Goal: Task Accomplishment & Management: Manage account settings

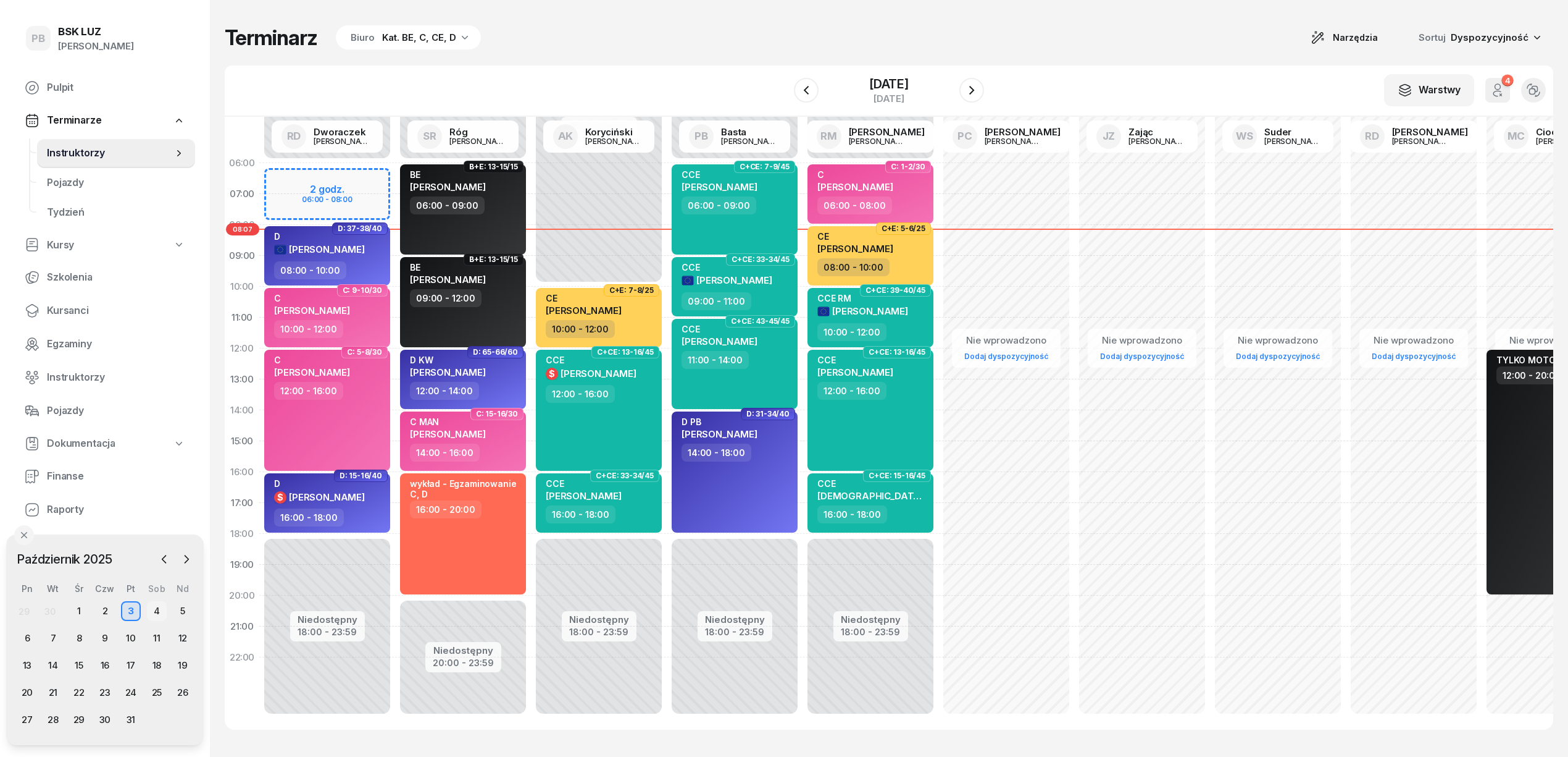
click at [159, 605] on div "4" at bounding box center [157, 611] width 20 height 20
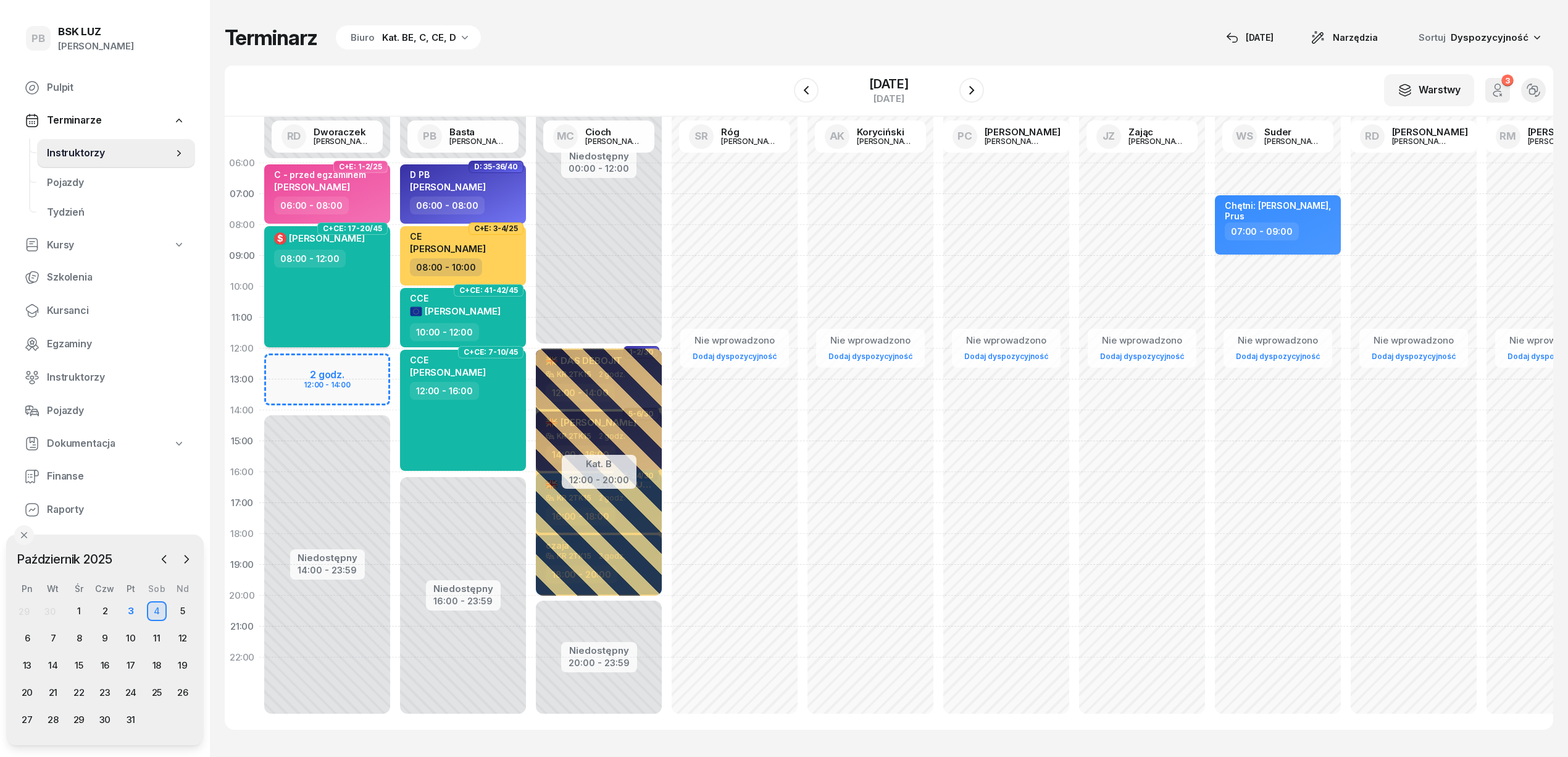
click at [364, 313] on div "$ POGAN ROBERT 08:00 - 12:00" at bounding box center [327, 286] width 126 height 121
select select "08"
select select "12"
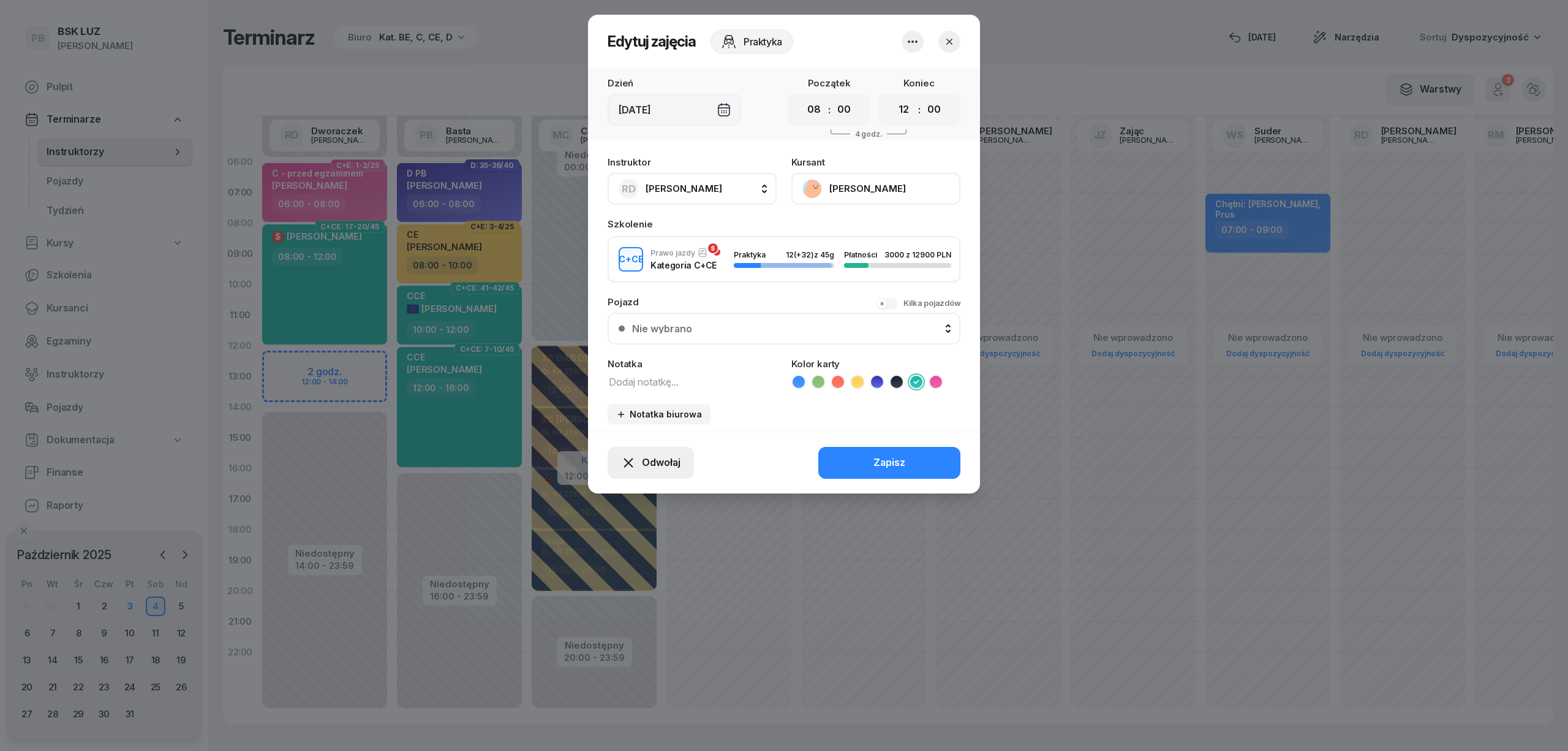
click at [666, 461] on span "Odwołaj" at bounding box center [661, 463] width 39 height 16
click at [667, 391] on link "Kursant odwołał" at bounding box center [644, 387] width 162 height 30
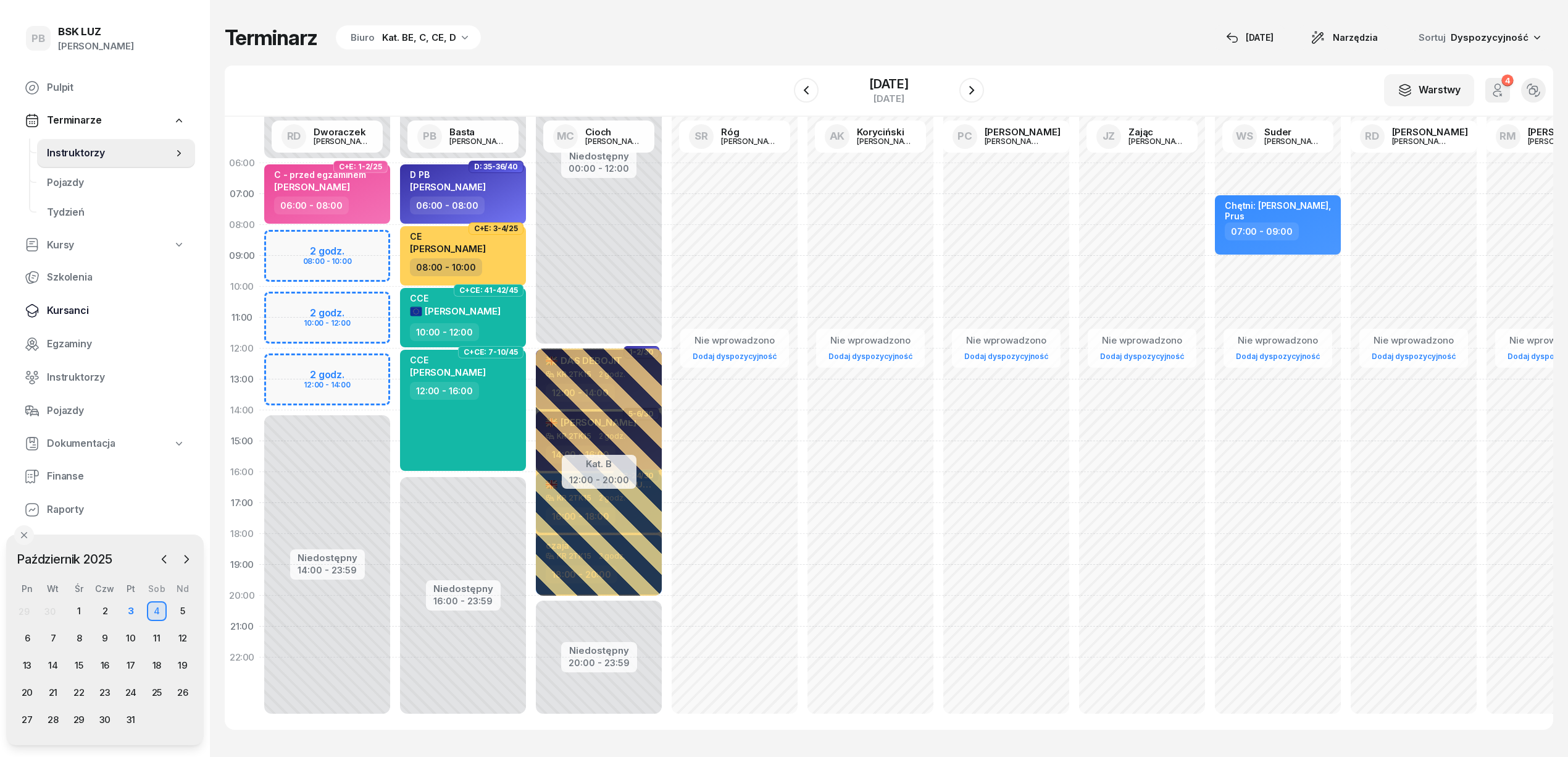
click at [70, 310] on span "Kursanci" at bounding box center [116, 310] width 138 height 16
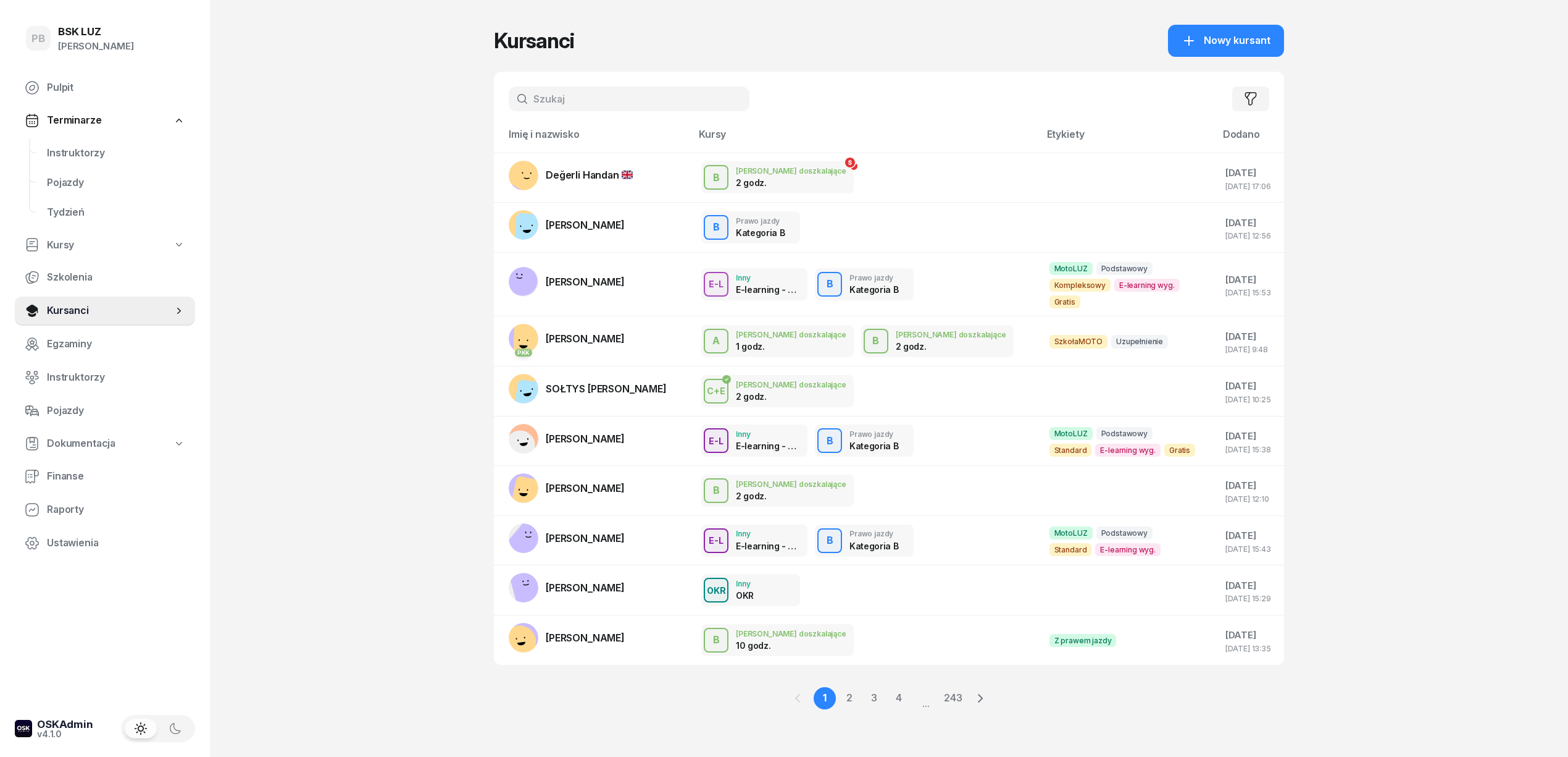
click at [623, 104] on input "text" at bounding box center [629, 99] width 241 height 25
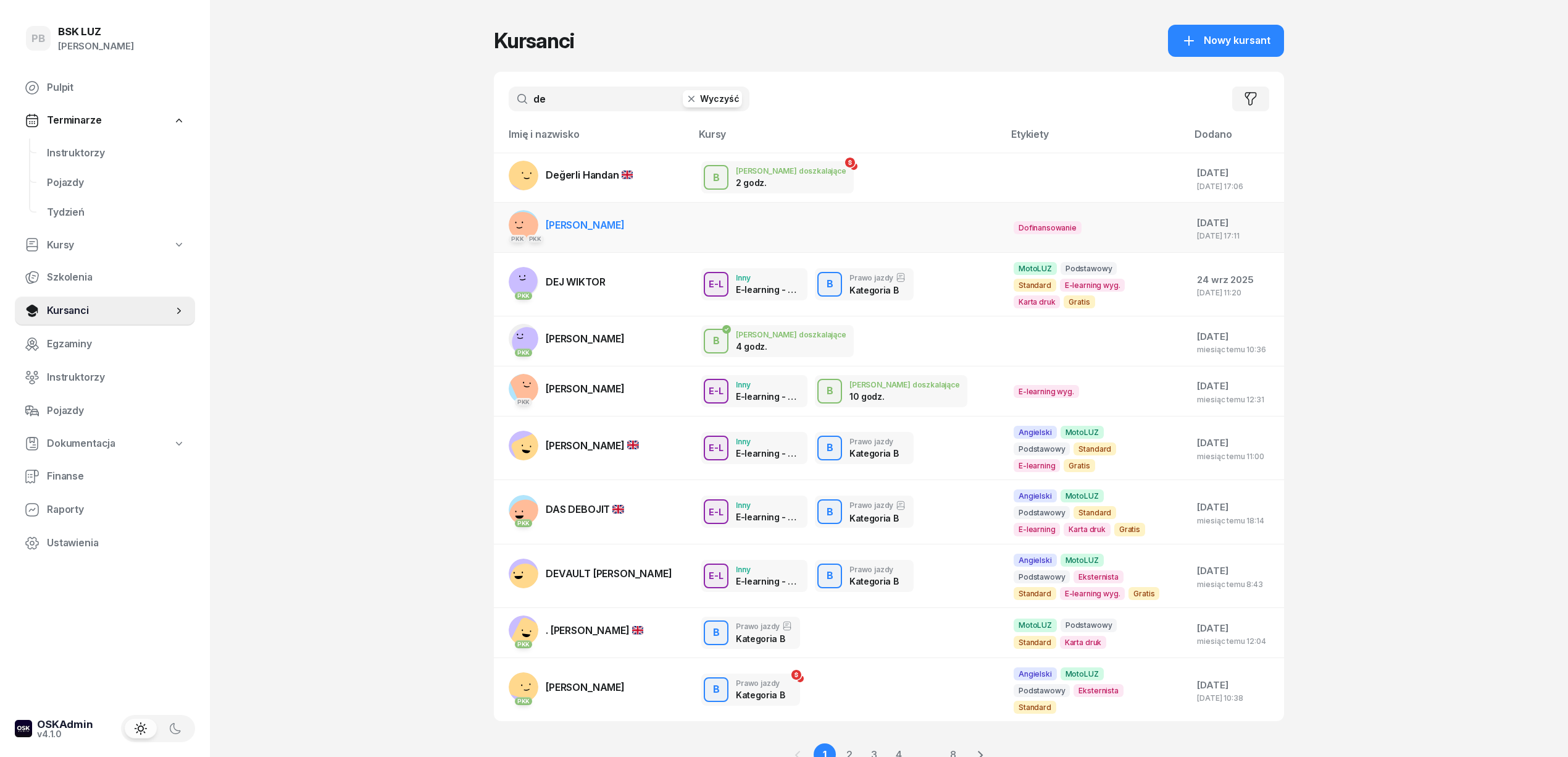
type input "de"
click at [574, 221] on span "[PERSON_NAME]" at bounding box center [585, 225] width 79 height 12
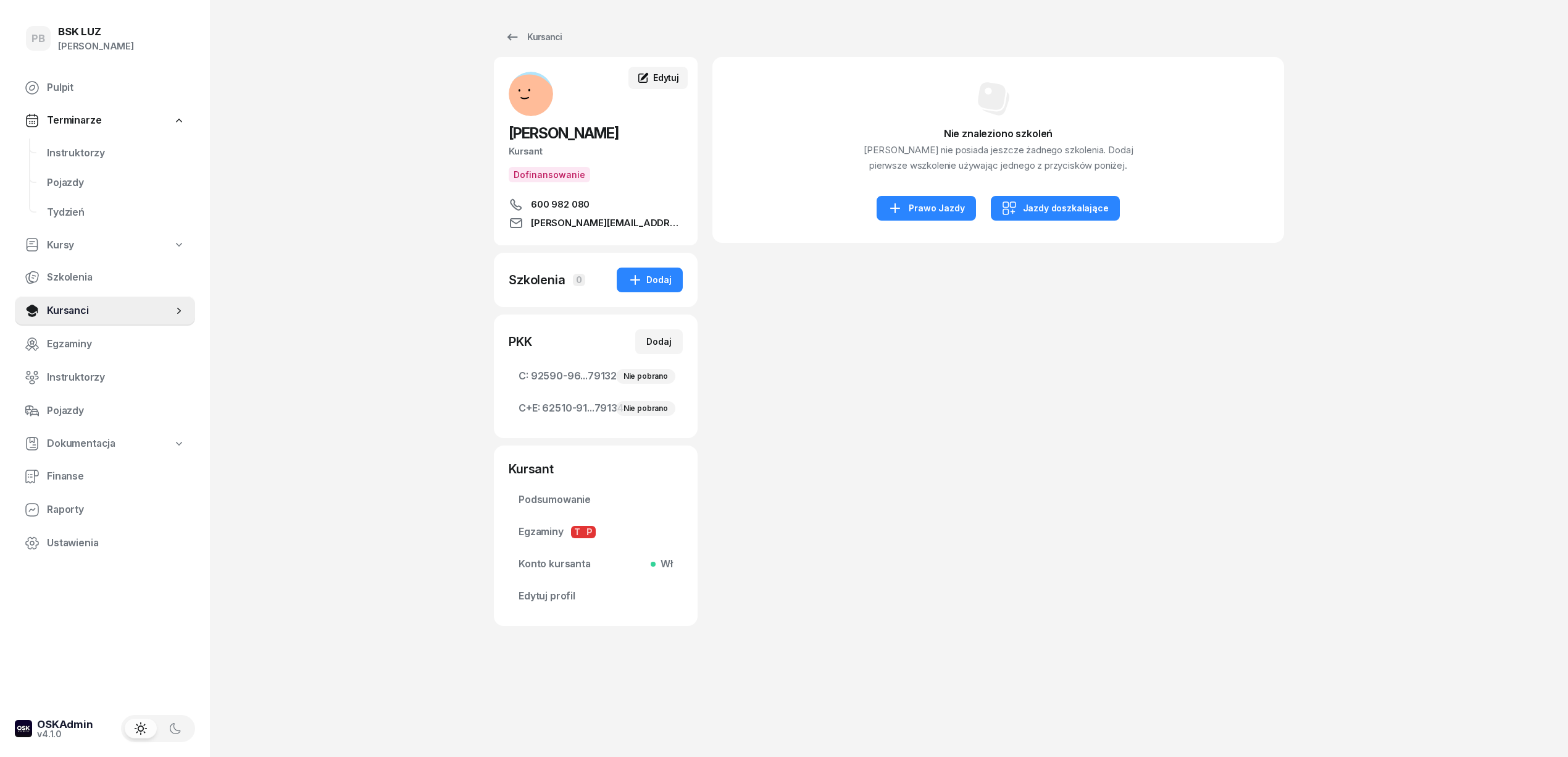
click at [661, 72] on span "Edytuj" at bounding box center [666, 78] width 26 height 10
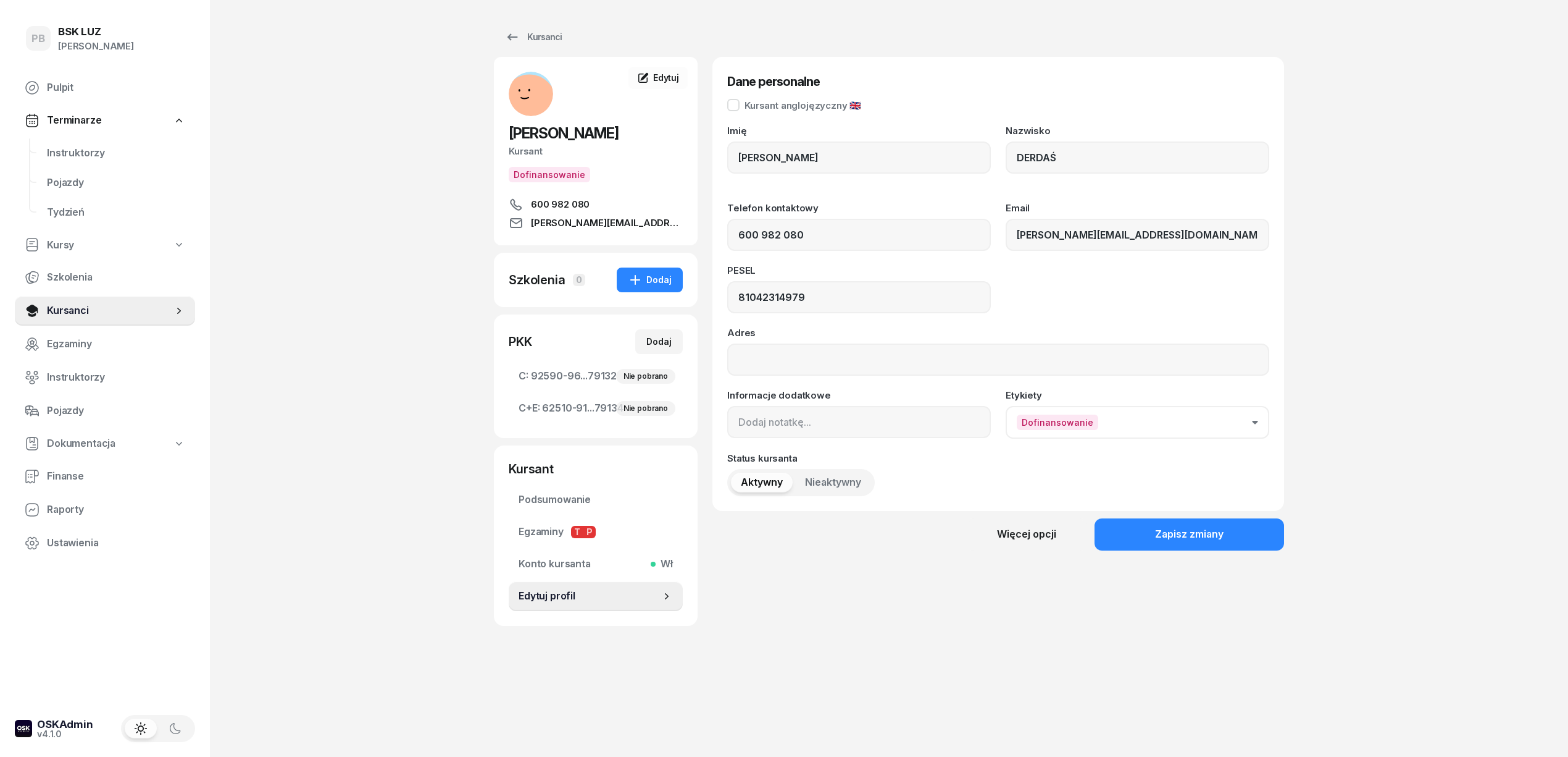
click at [345, 205] on div "PB BSK LUZ Patrycja Bogdanowicz Pulpit Terminarze Instruktorzy Pojazdy Tydzień …" at bounding box center [784, 378] width 1568 height 757
click at [586, 376] on span "C: 92590-96...79132 Nie pobrano" at bounding box center [595, 376] width 154 height 16
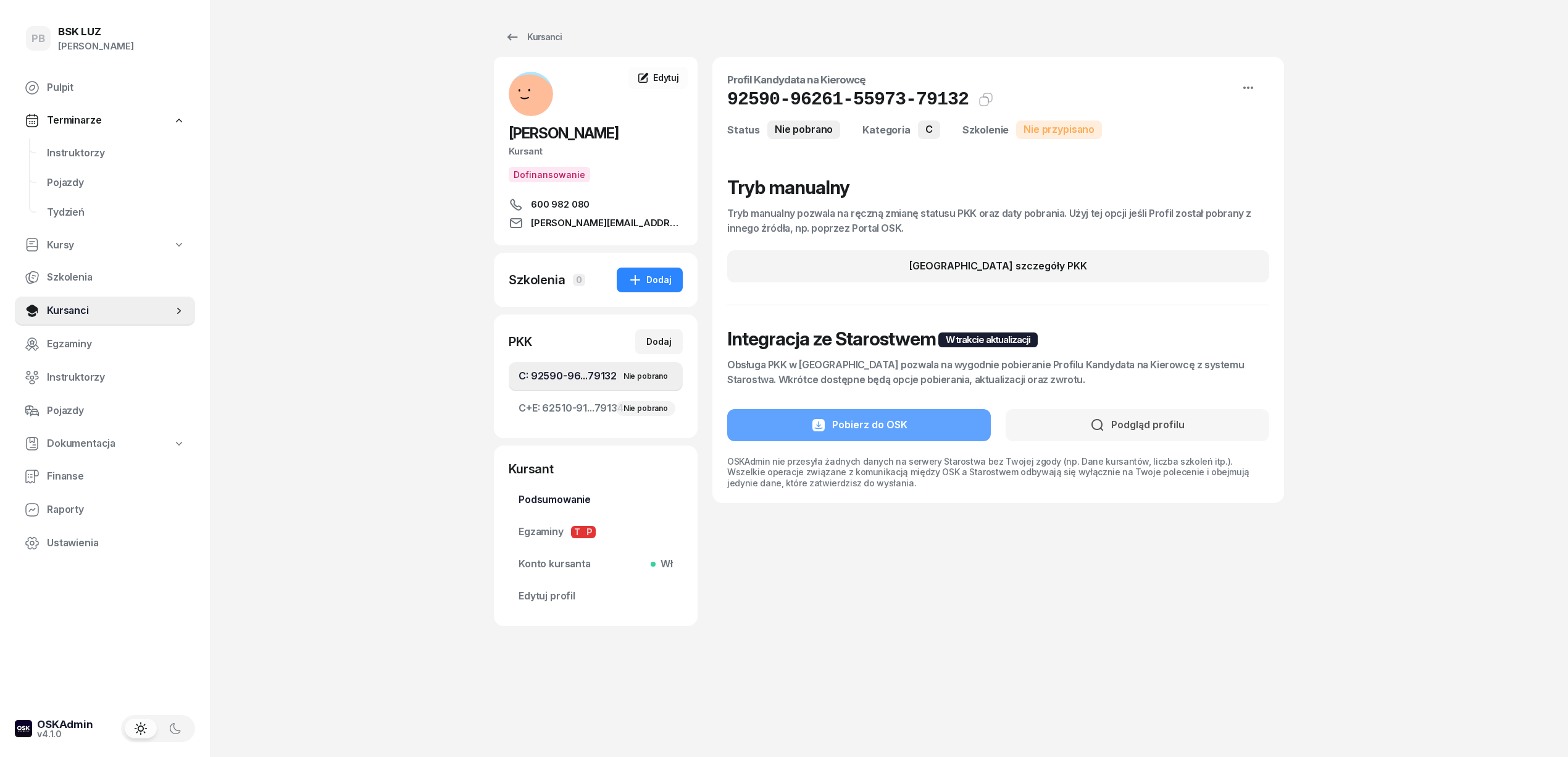
click at [557, 492] on span "Podsumowanie" at bounding box center [595, 500] width 154 height 16
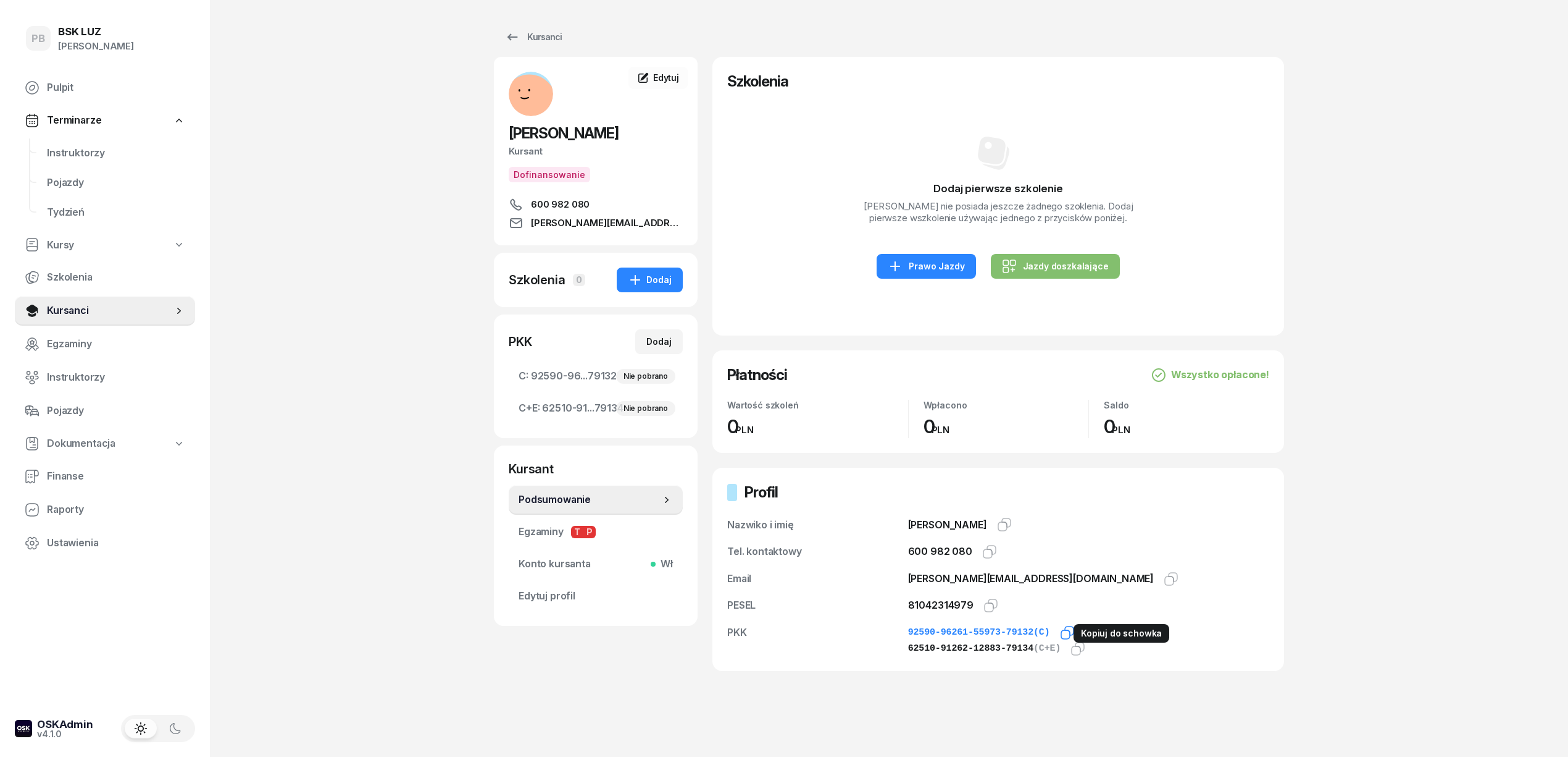
click at [1060, 633] on icon "button" at bounding box center [1067, 632] width 15 height 15
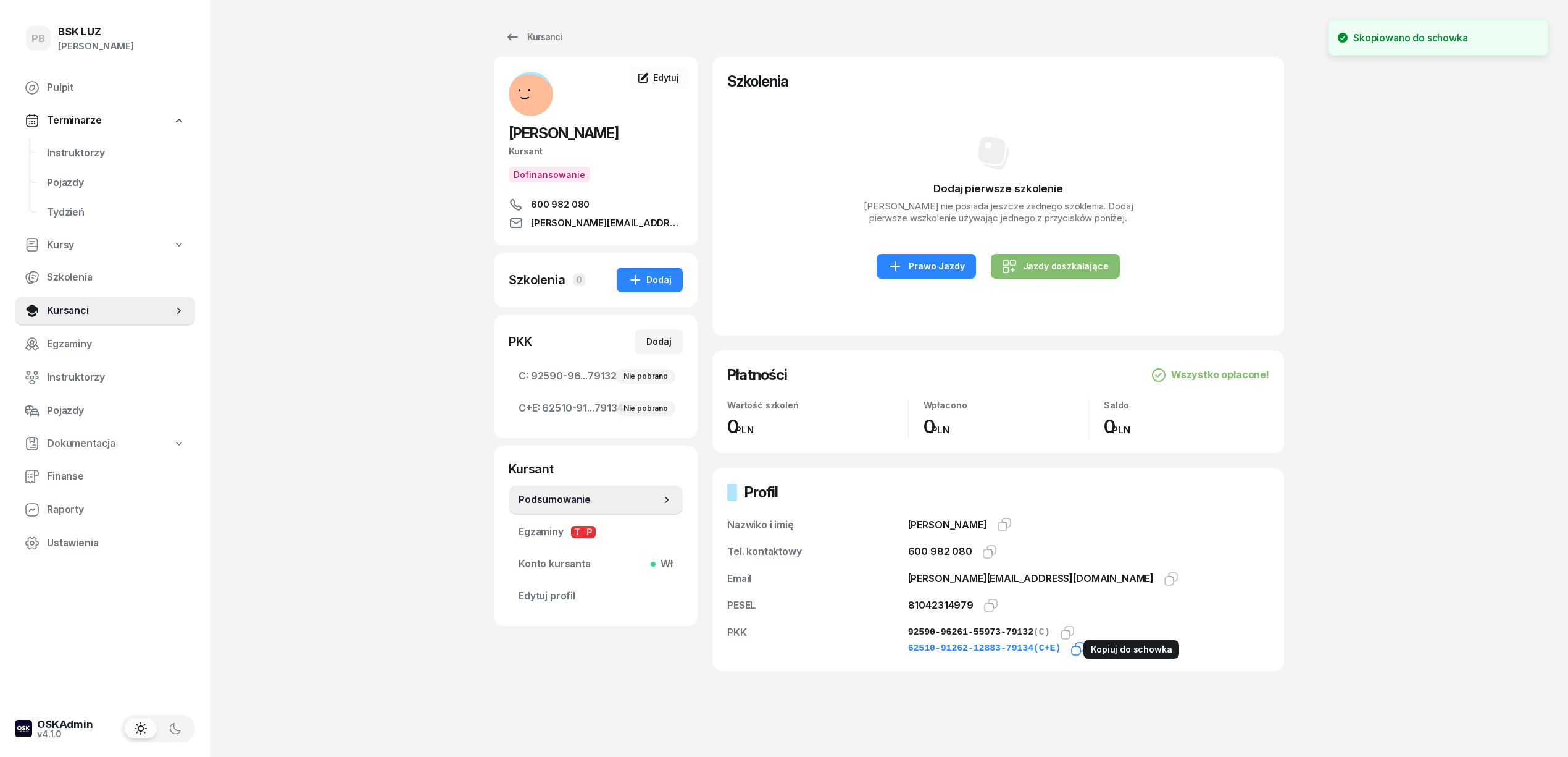
click at [1072, 649] on icon "button" at bounding box center [1078, 649] width 15 height 15
click at [988, 602] on icon "button" at bounding box center [991, 605] width 15 height 15
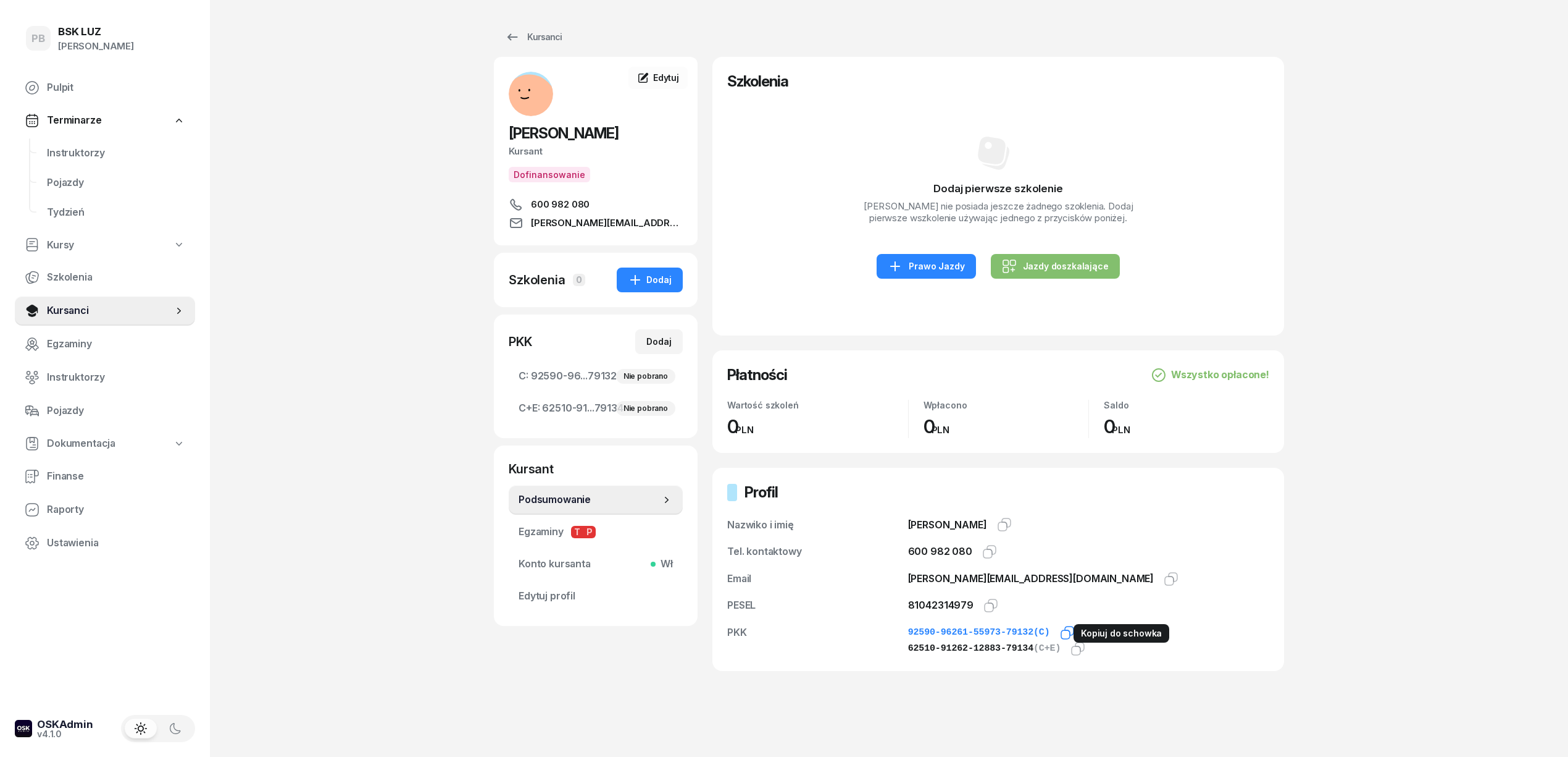
click at [1061, 637] on icon "button" at bounding box center [1065, 634] width 8 height 8
click at [367, 664] on div "PB BSK LUZ Patrycja Bogdanowicz Pulpit Terminarze Instruktorzy Pojazdy Tydzień …" at bounding box center [784, 392] width 1568 height 784
click at [660, 378] on div "Nie pobrano" at bounding box center [646, 376] width 59 height 15
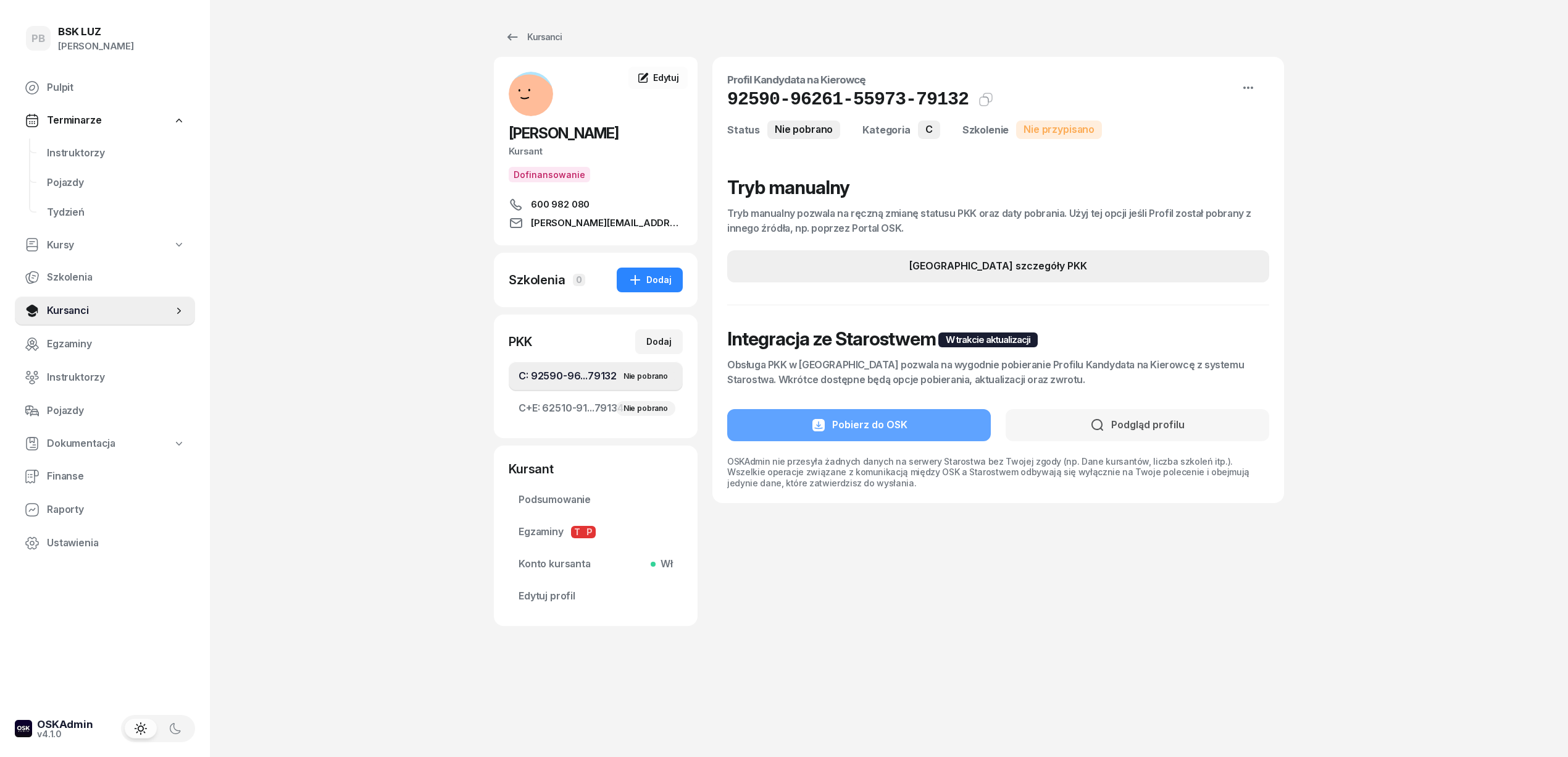
click at [985, 274] on button "Edytuj szczegóły PKK" at bounding box center [998, 266] width 542 height 32
select select "C"
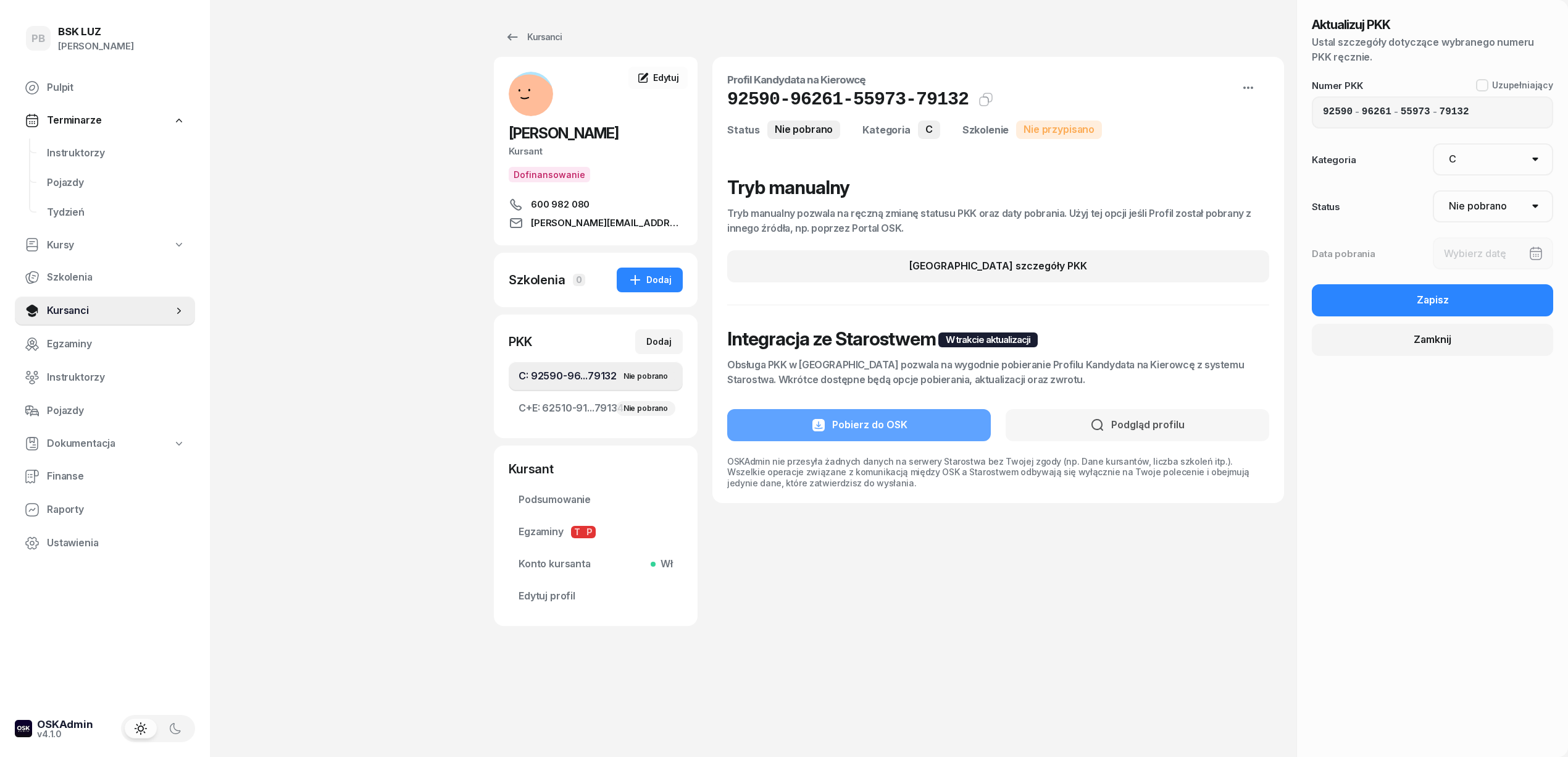
click at [1490, 208] on select "Nie pobrano Pobrano Zwrócono Zaktualizowano" at bounding box center [1493, 206] width 121 height 32
select select "Get"
click at [1433, 190] on select "Nie pobrano Pobrano Zwrócono Zaktualizowano" at bounding box center [1493, 206] width 121 height 32
click at [1485, 257] on div at bounding box center [1493, 253] width 121 height 32
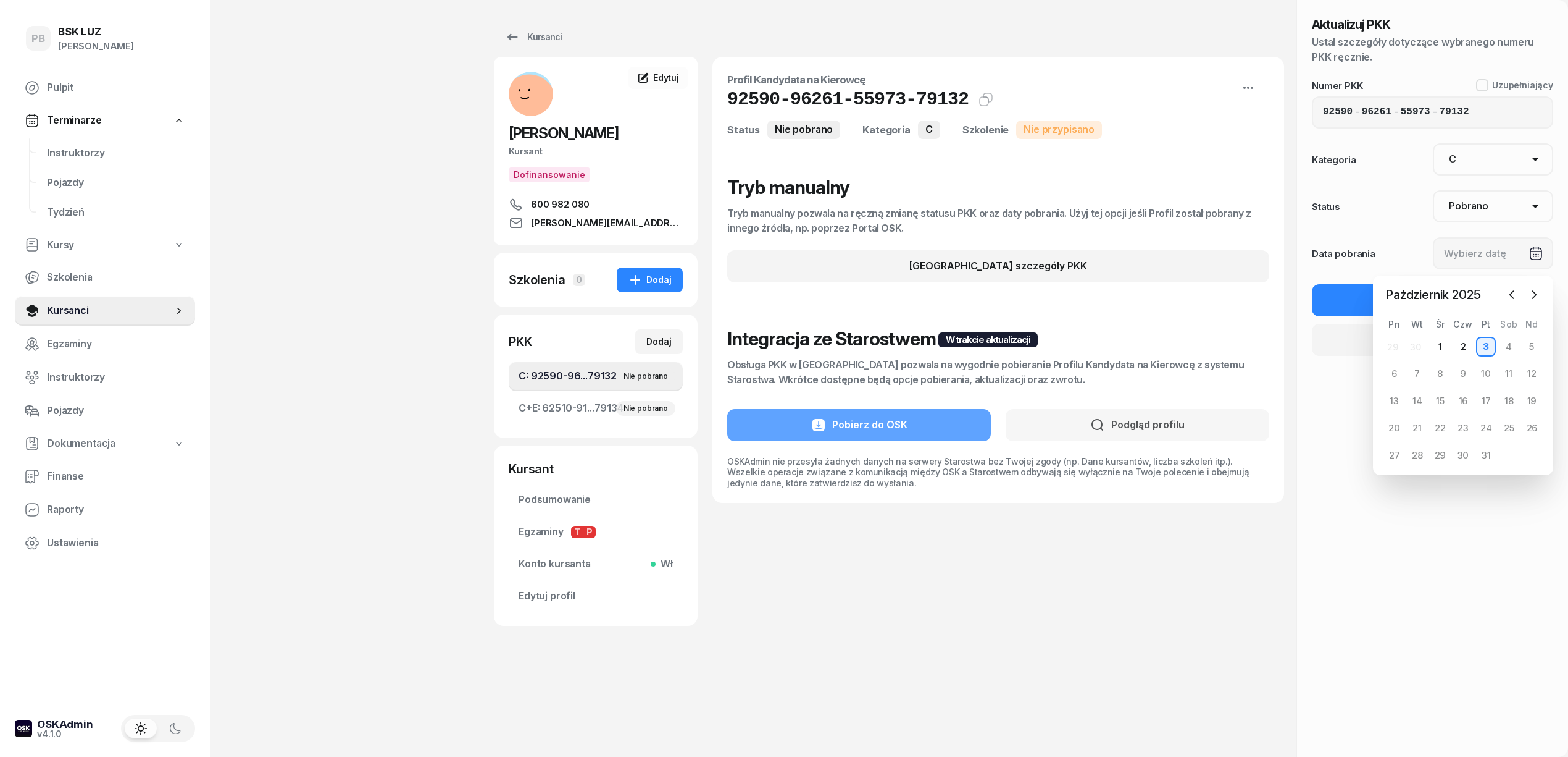
click at [1489, 346] on div "3" at bounding box center [1486, 346] width 20 height 20
type input "[DATE]"
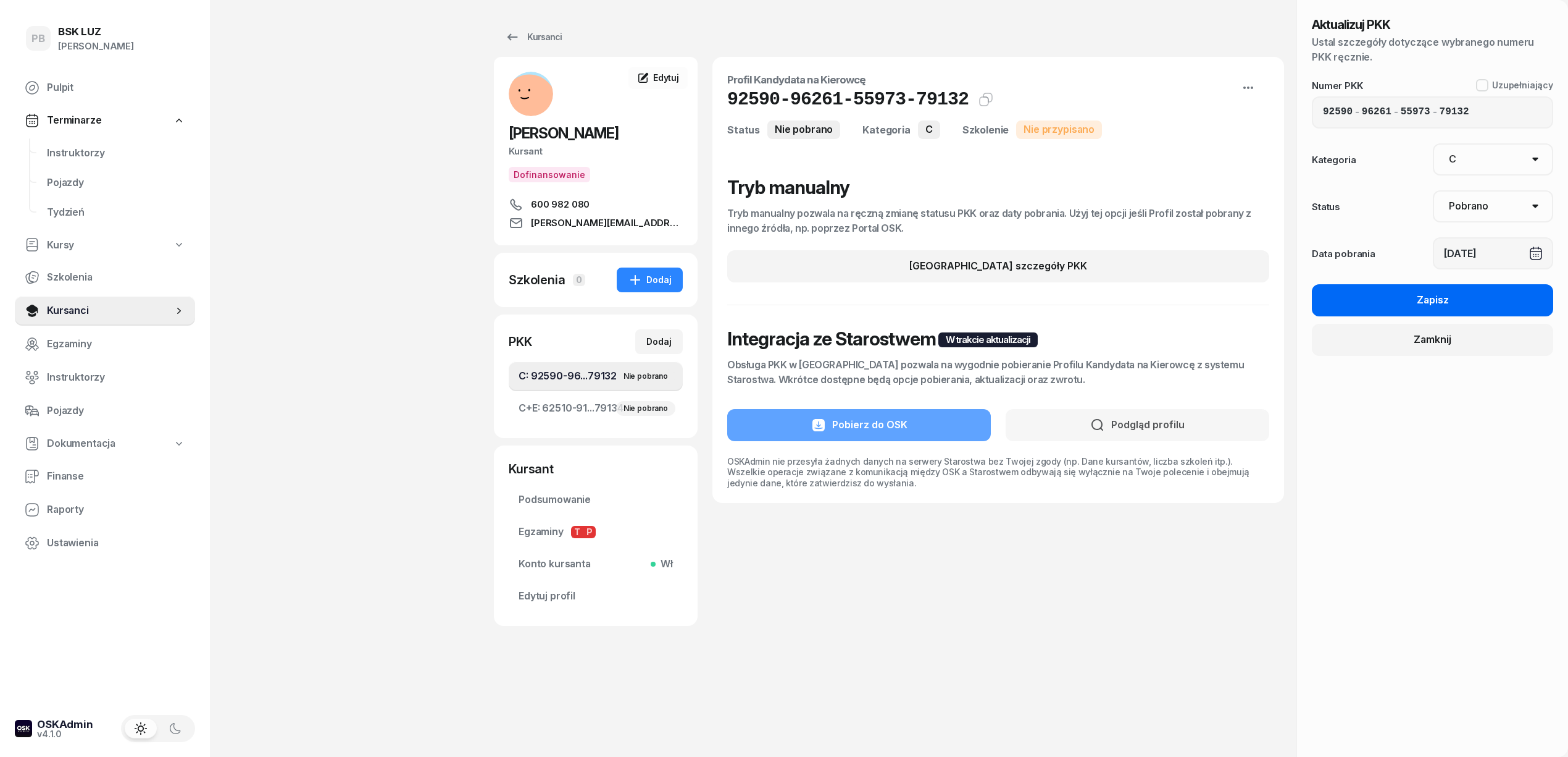
click at [1482, 297] on button "Zapisz" at bounding box center [1433, 300] width 242 height 32
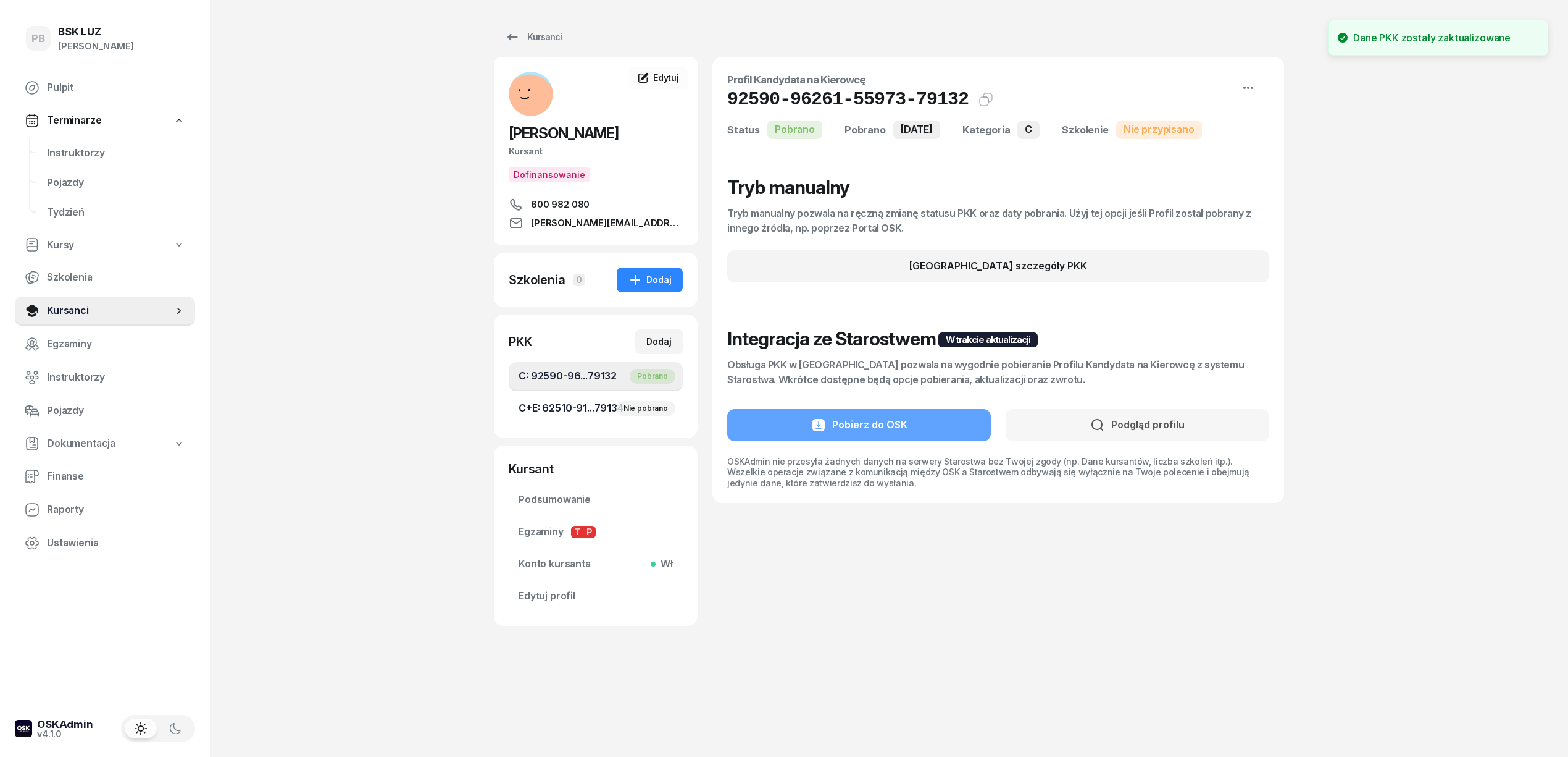
click at [610, 408] on div "Nie pobrano" at bounding box center [642, 408] width 67 height 15
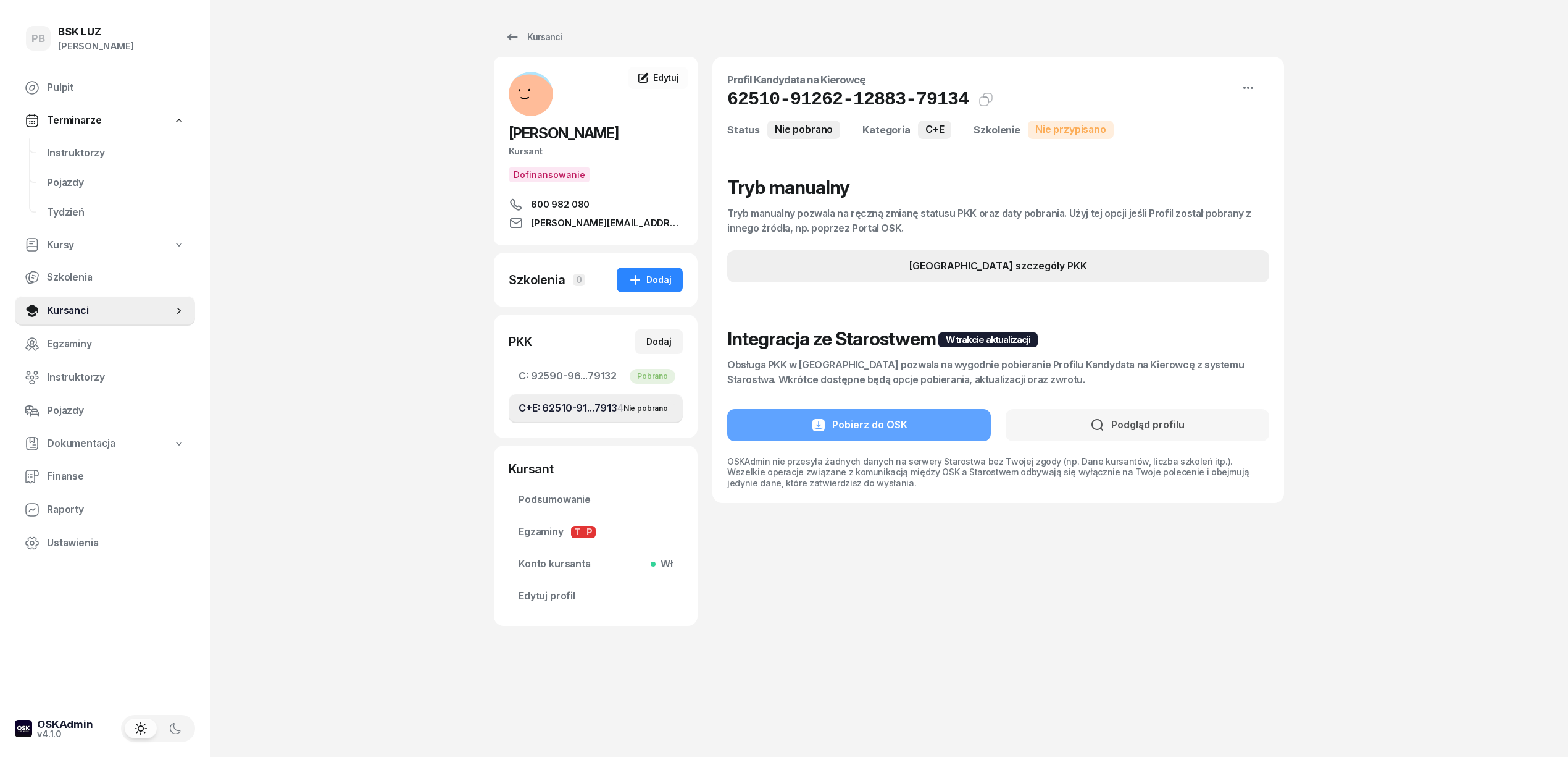
click at [993, 262] on div "Edytuj szczegóły PKK" at bounding box center [998, 266] width 178 height 16
select select "C+E"
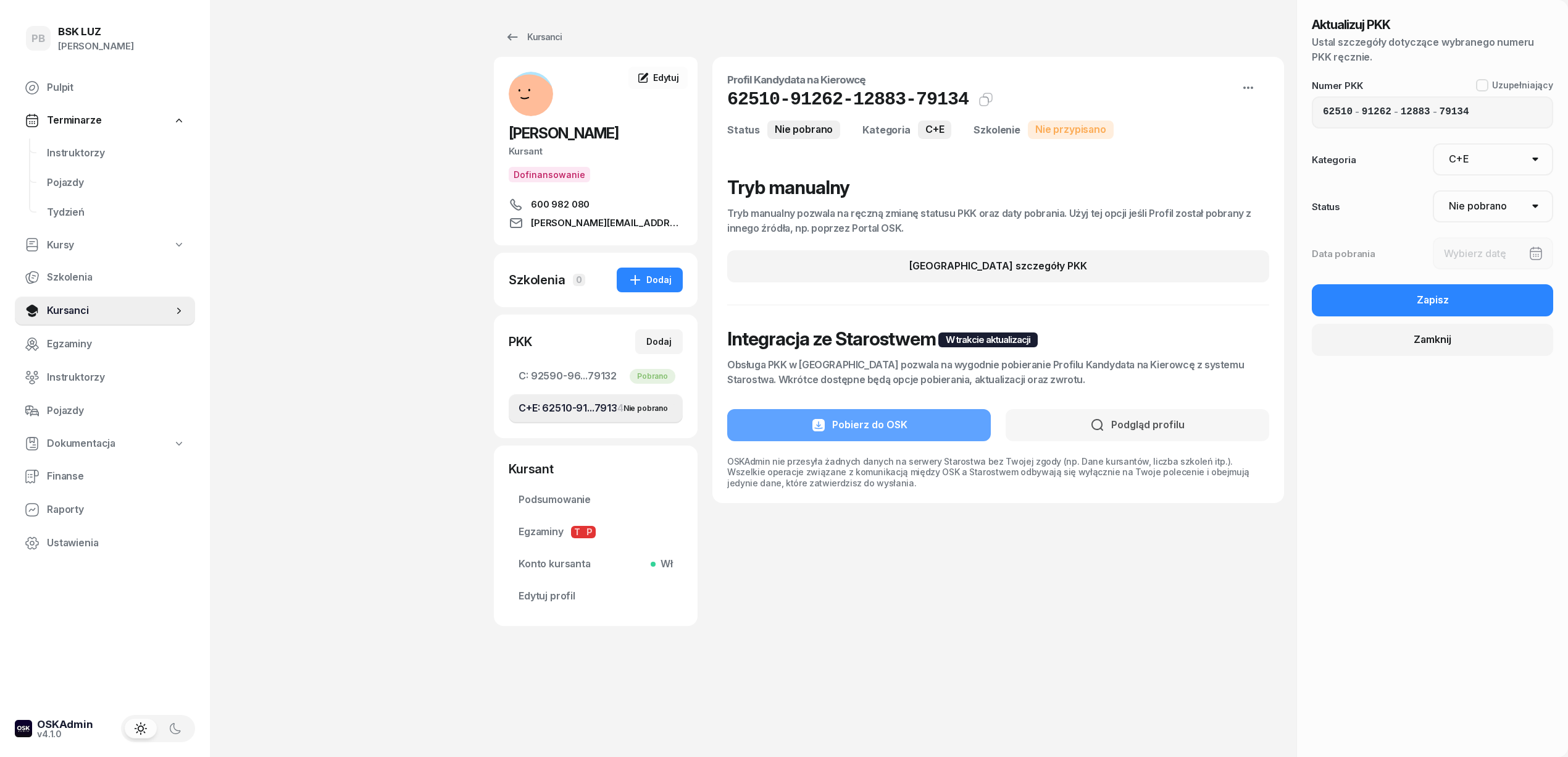
click at [1478, 202] on select "Nie pobrano Pobrano Zwrócono Zaktualizowano" at bounding box center [1493, 206] width 121 height 32
select select "Get"
click at [1433, 190] on select "Nie pobrano Pobrano Zwrócono Zaktualizowano" at bounding box center [1493, 206] width 121 height 32
click at [1473, 257] on div at bounding box center [1493, 253] width 121 height 32
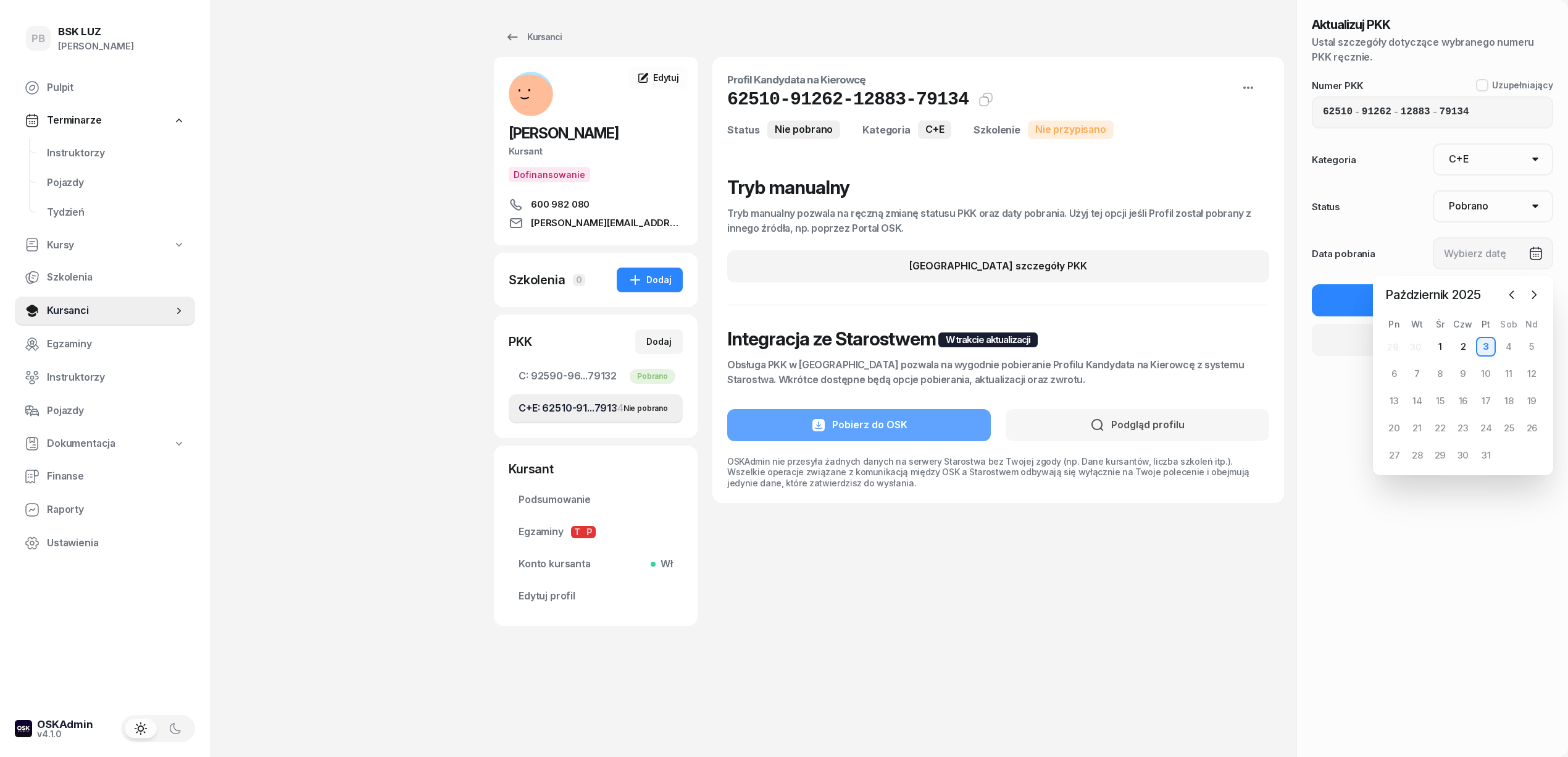
click at [1479, 345] on div "3" at bounding box center [1486, 346] width 20 height 20
type input "[DATE]"
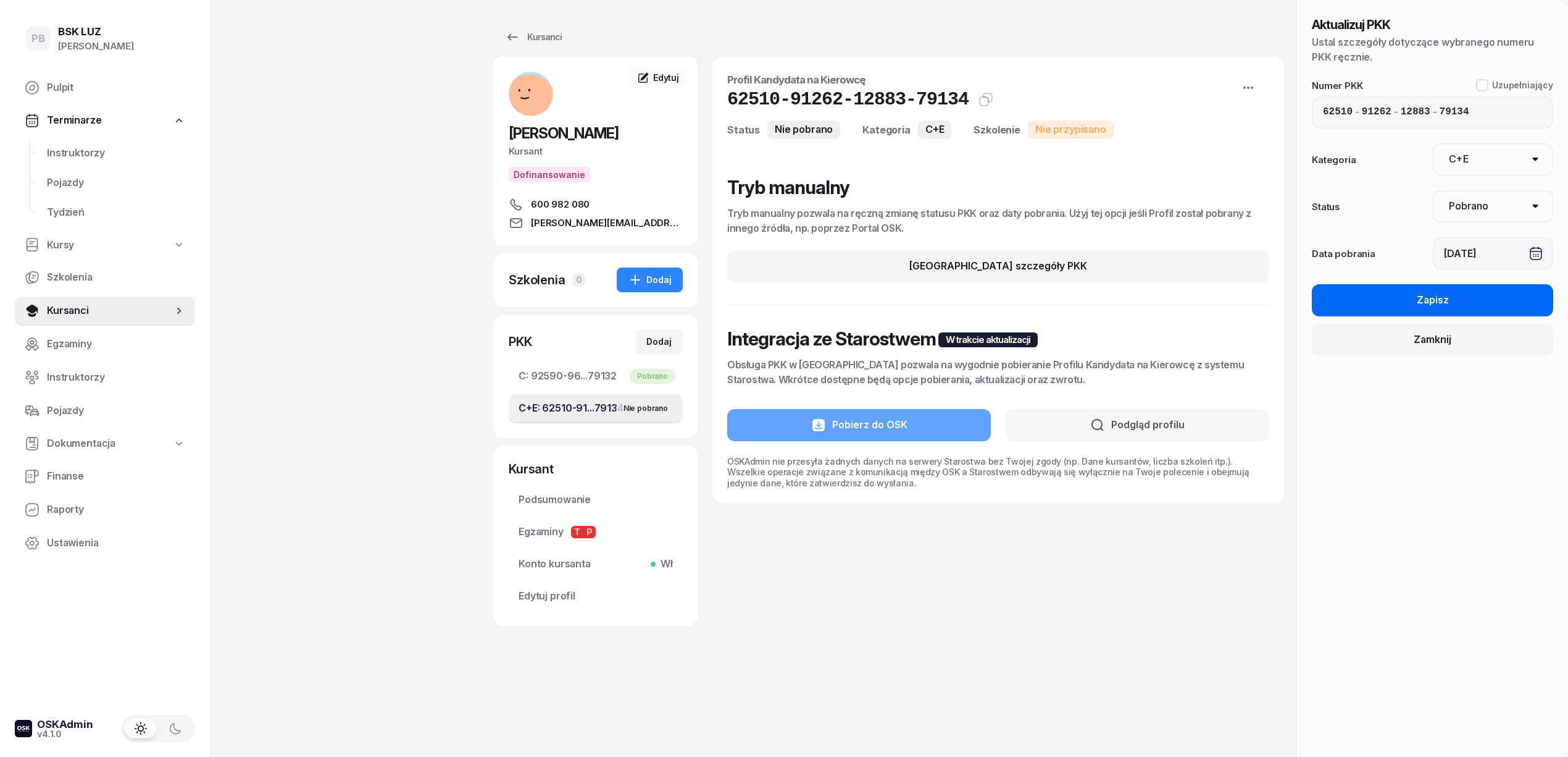
click at [1471, 302] on button "Zapisz" at bounding box center [1433, 300] width 242 height 32
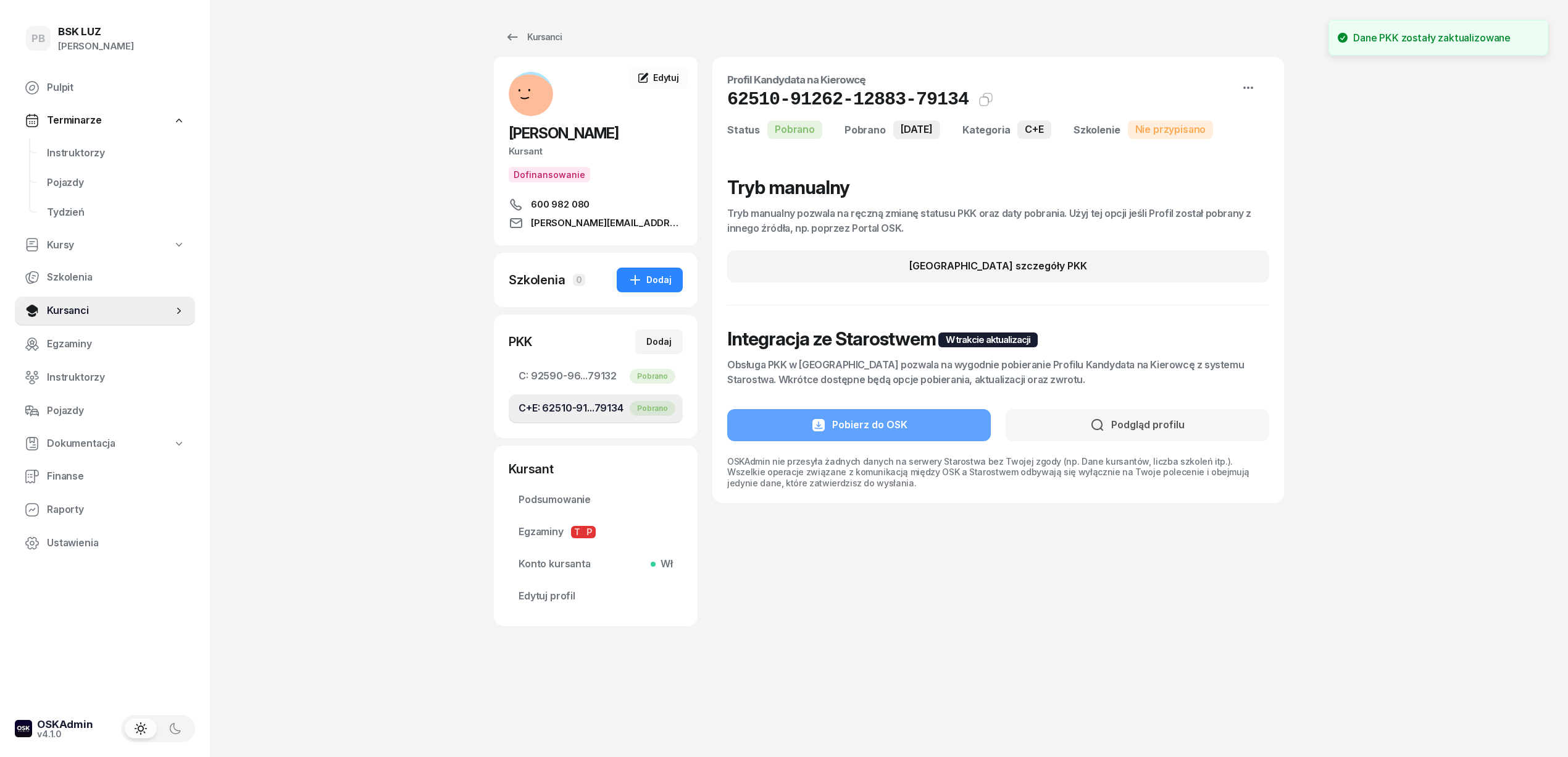
click at [1457, 488] on div "PB BSK LUZ Patrycja Bogdanowicz Pulpit Terminarze Instruktorzy Pojazdy Tydzień …" at bounding box center [784, 378] width 1568 height 757
click at [653, 282] on div "Dodaj" at bounding box center [650, 280] width 44 height 15
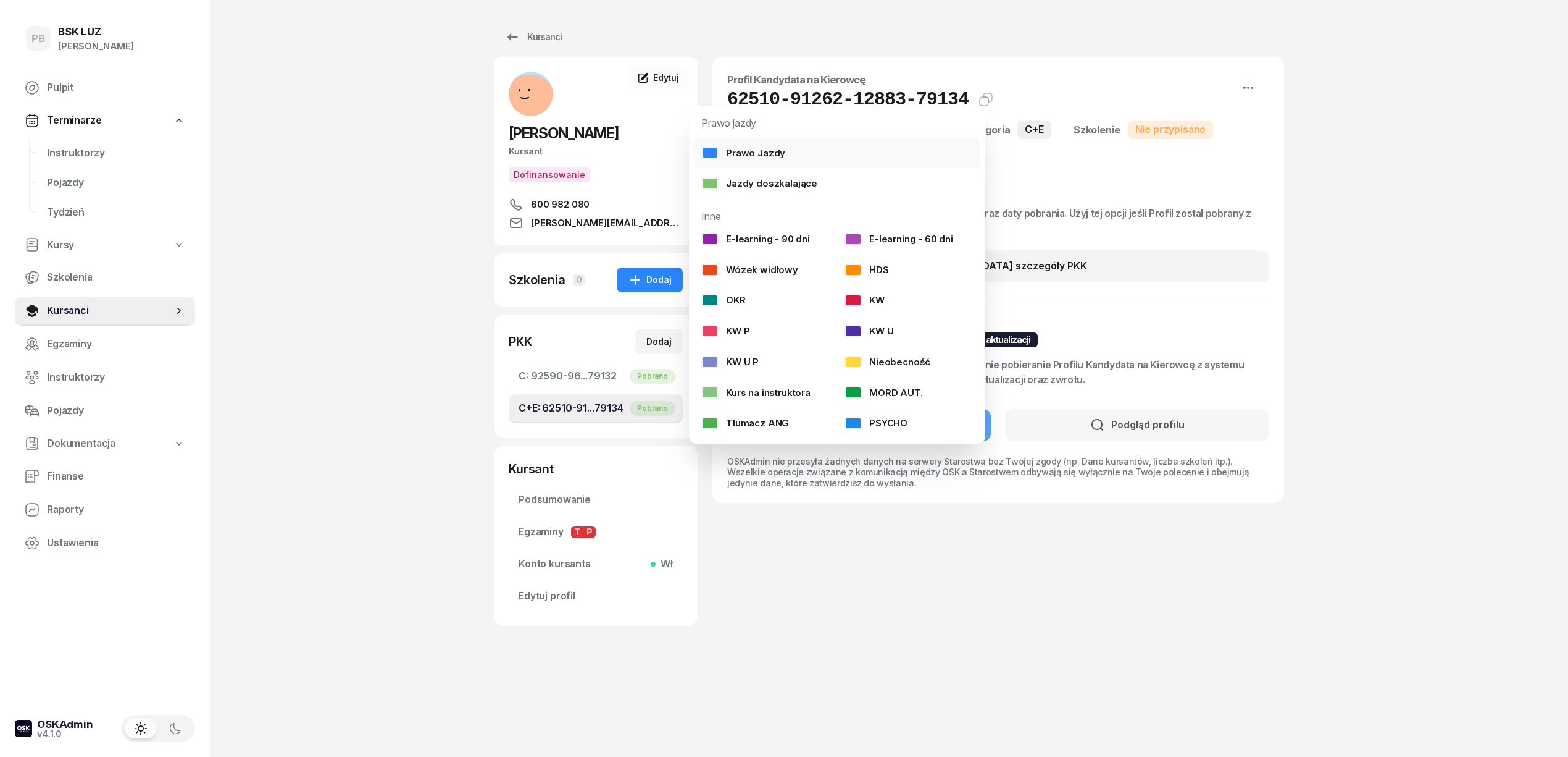
click at [787, 151] on link "Prawo Jazdy" at bounding box center [837, 153] width 287 height 31
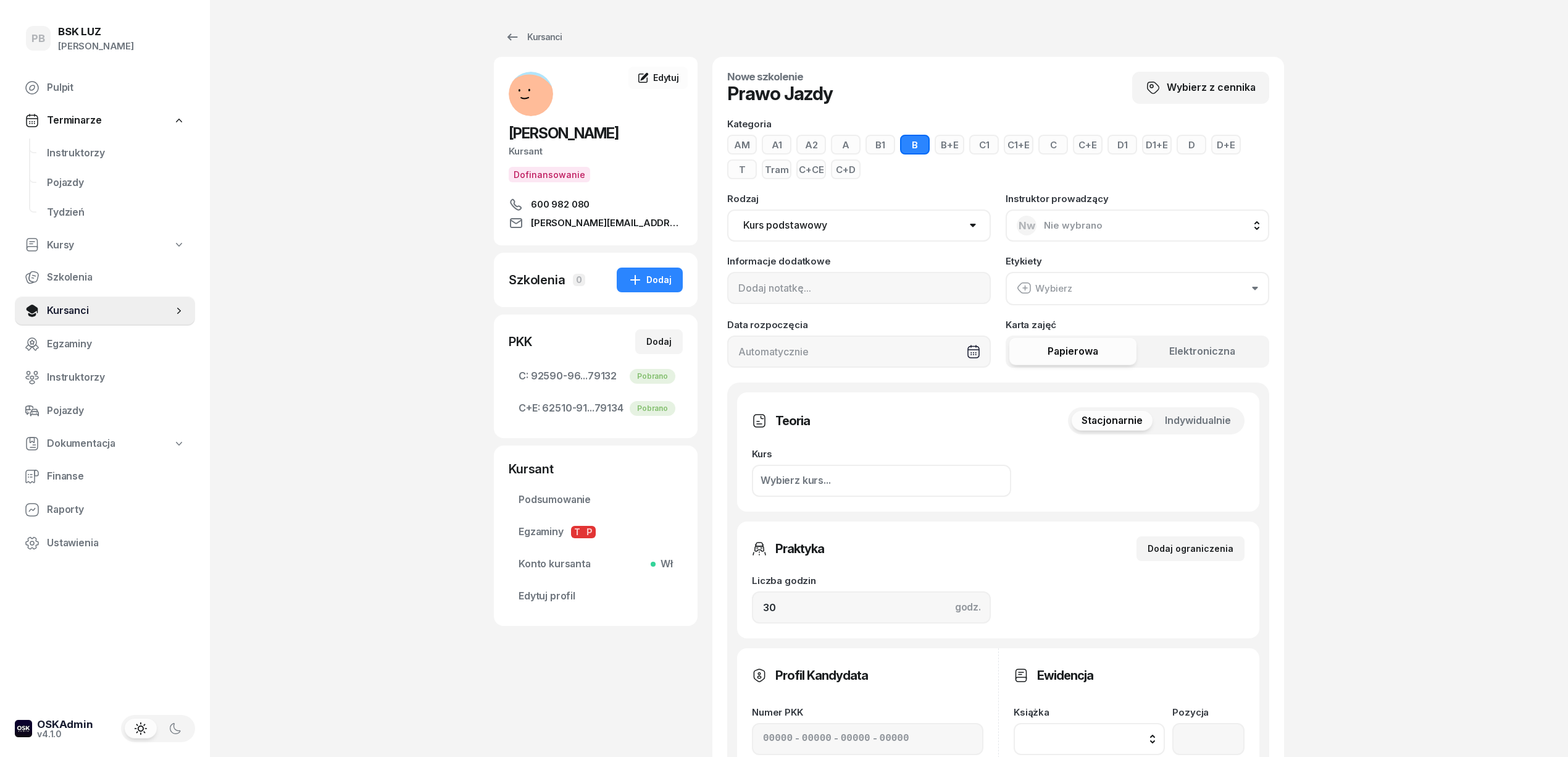
click at [803, 169] on button "C+CE" at bounding box center [811, 169] width 29 height 20
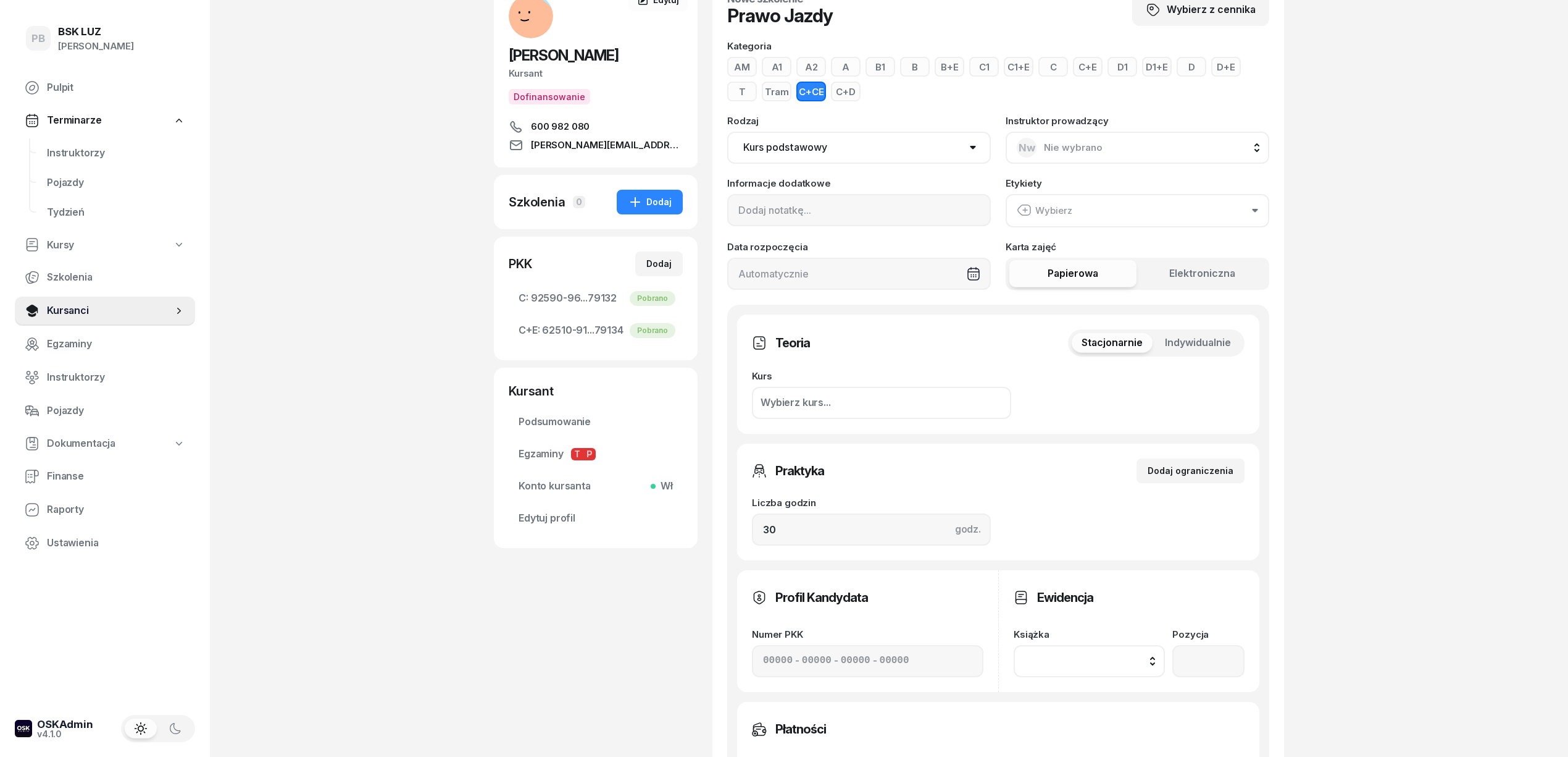
scroll to position [165, 0]
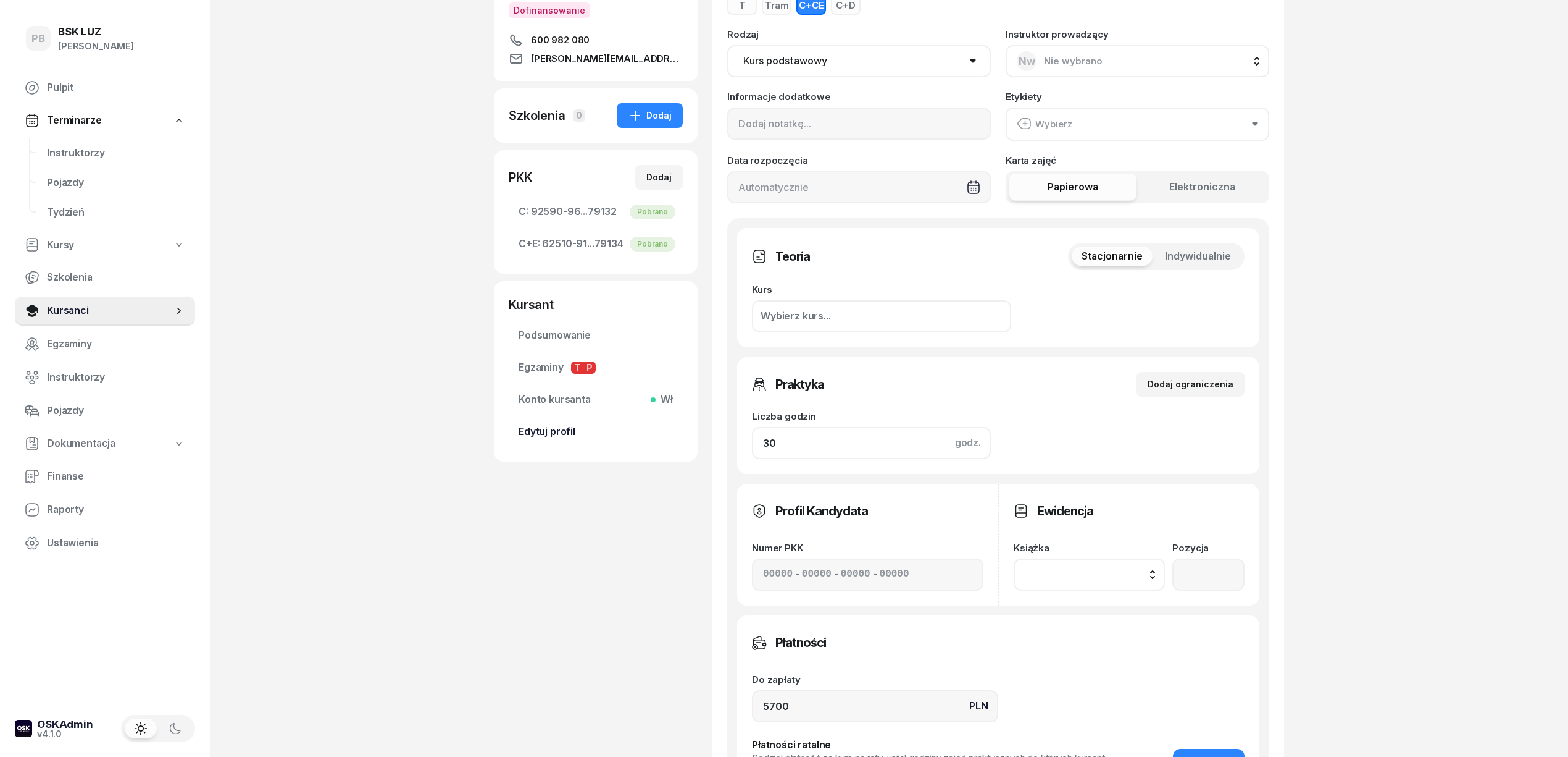
drag, startPoint x: 813, startPoint y: 438, endPoint x: 677, endPoint y: 434, distance: 136.1
click at [685, 435] on div "DERDAŚ RAFAŁ Kursant Dofinansowanie 600 982 080 derbud@vp.pl RD RAFAŁ DERDAŚ Ku…" at bounding box center [889, 432] width 791 height 1080
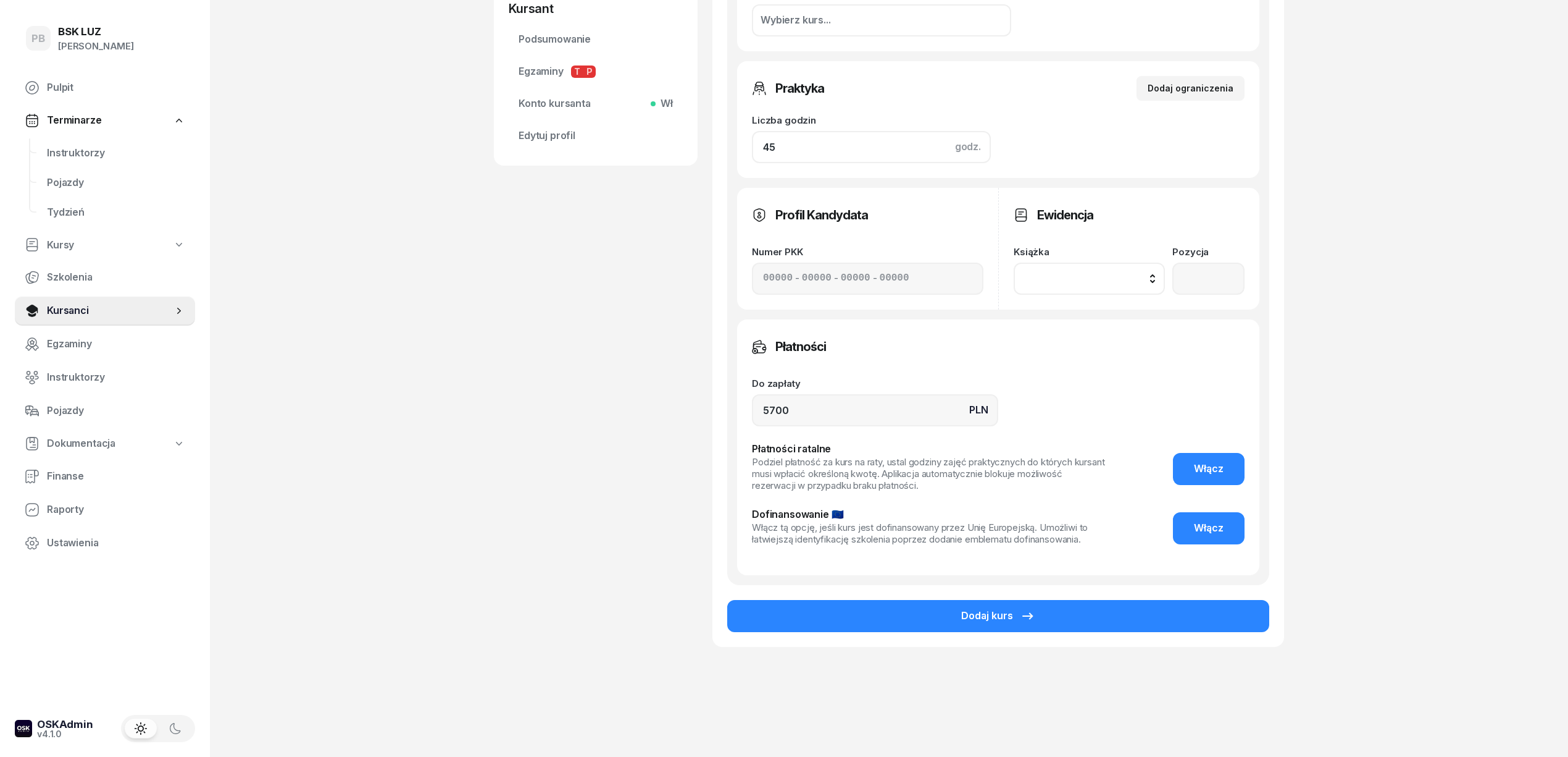
scroll to position [462, 0]
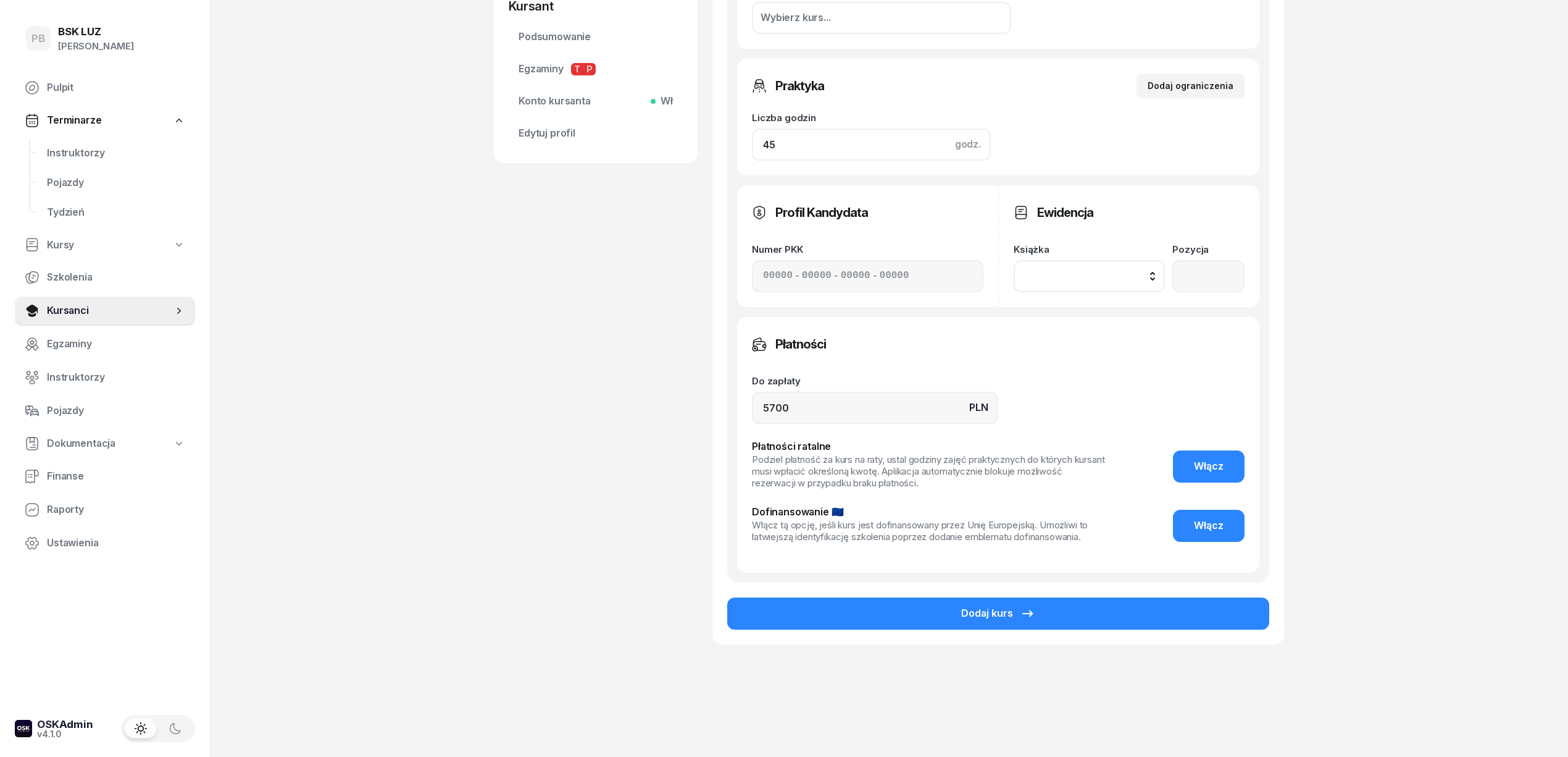
type input "45"
drag, startPoint x: 841, startPoint y: 415, endPoint x: 666, endPoint y: 398, distance: 175.8
click at [666, 398] on div "DERDAŚ RAFAŁ Kursant Dofinansowanie 600 982 080 derbud@vp.pl RD RAFAŁ DERDAŚ Ku…" at bounding box center [889, 134] width 791 height 1080
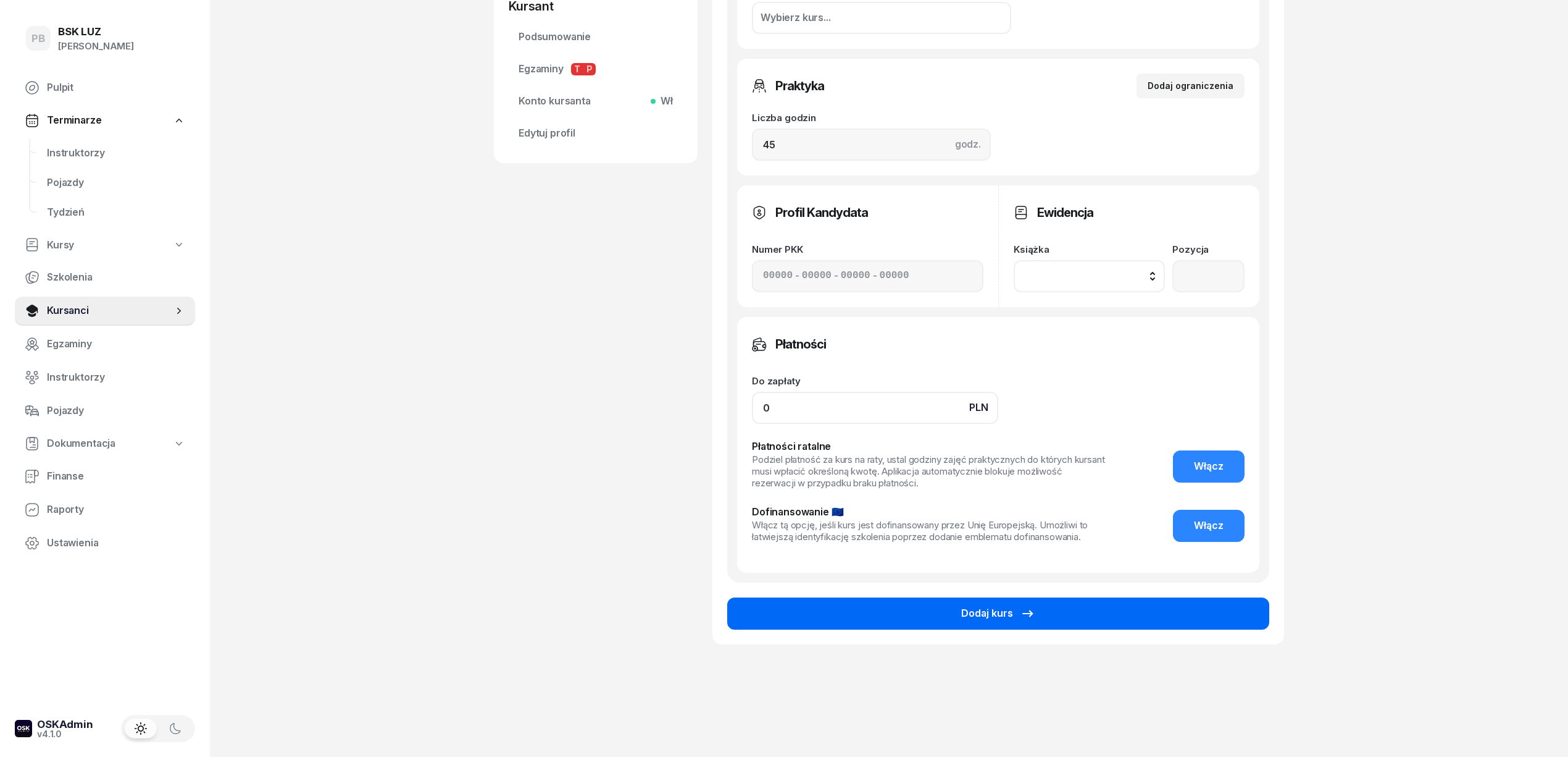
type input "0"
click at [895, 620] on button "Dodaj kurs" at bounding box center [998, 613] width 542 height 32
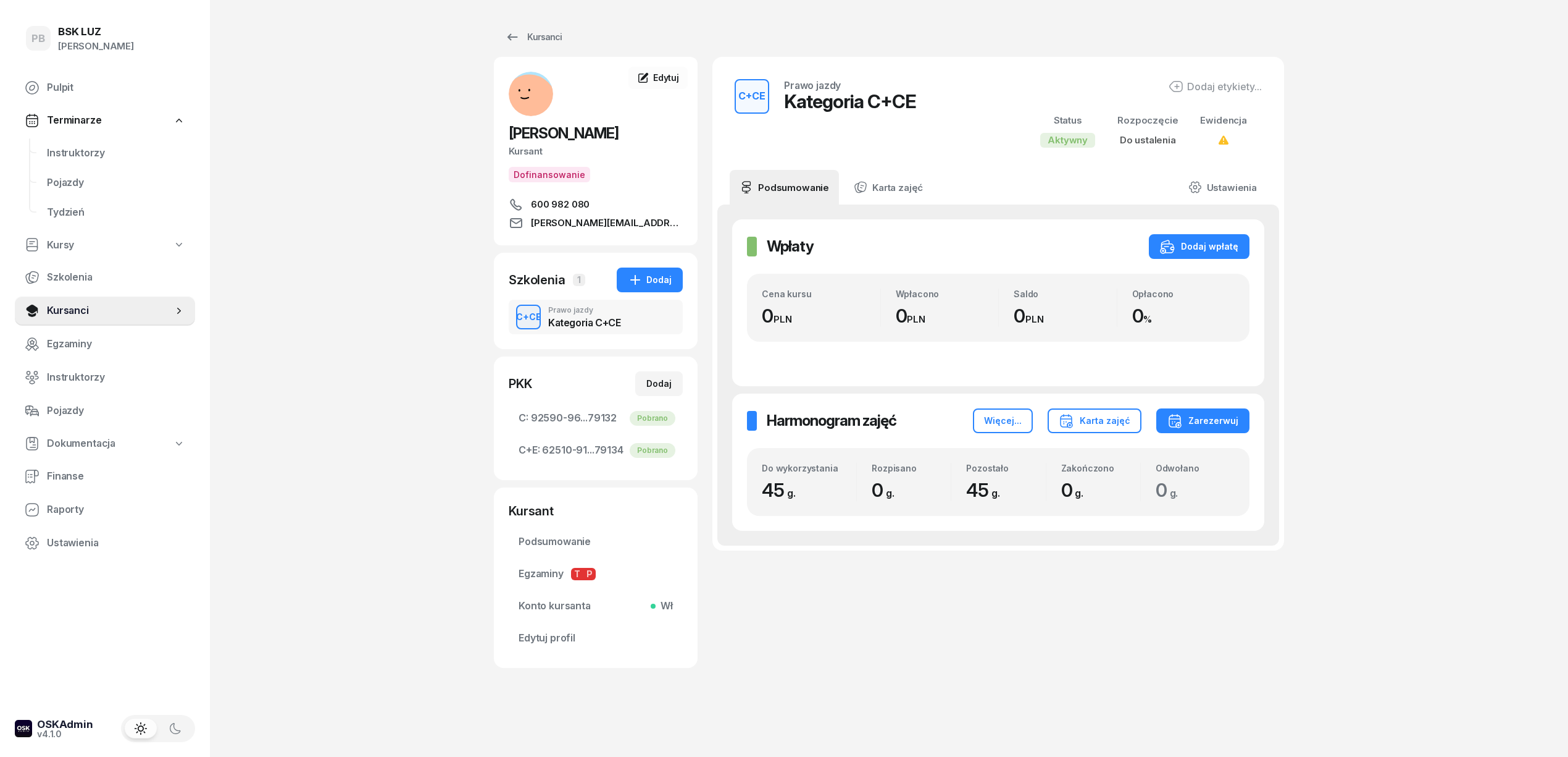
click at [1210, 82] on div "Dodaj etykiety..." at bounding box center [1215, 86] width 93 height 15
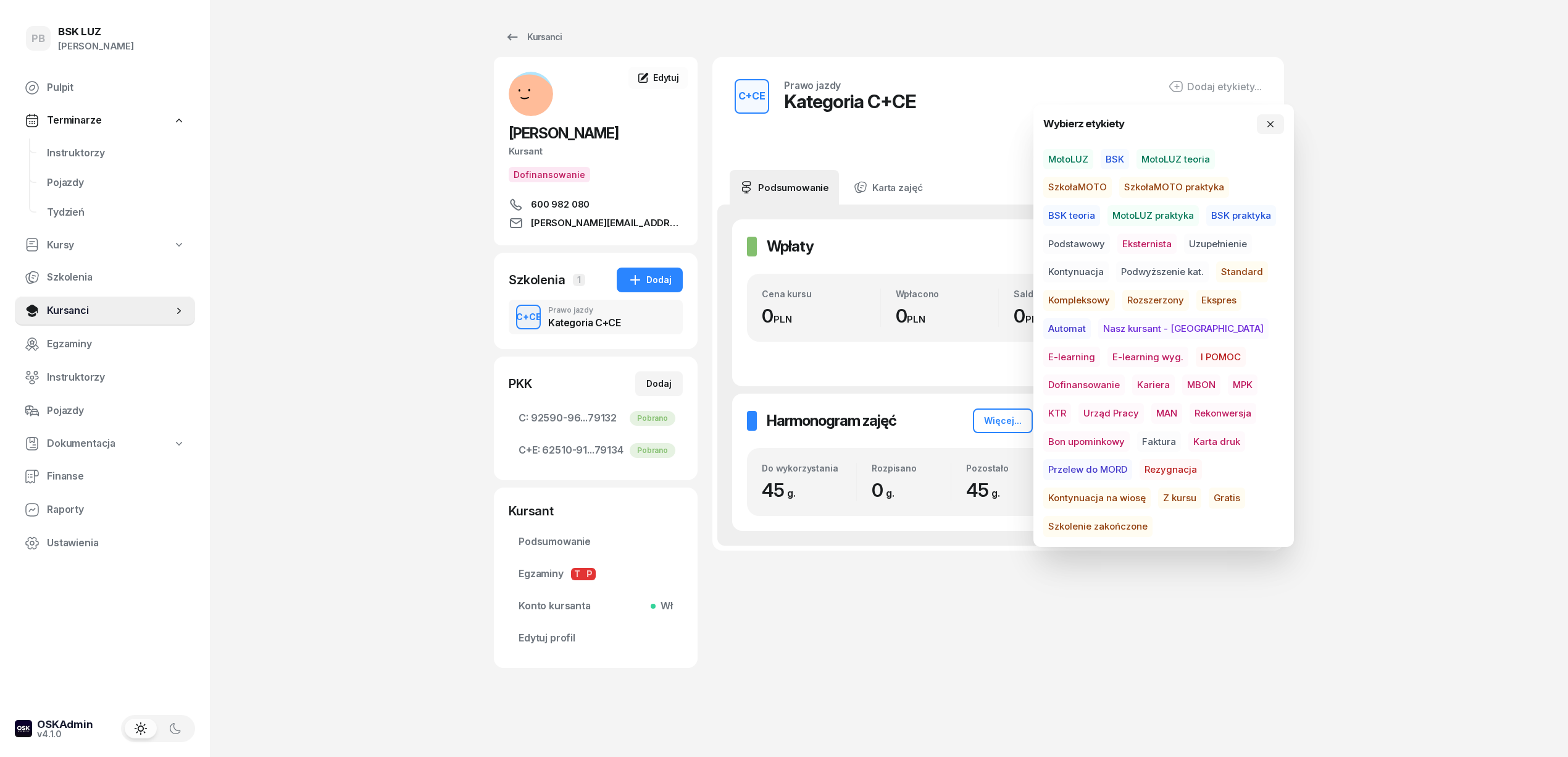
click at [1119, 155] on span "BSK" at bounding box center [1115, 159] width 29 height 21
click at [1068, 245] on span "Podstawowy" at bounding box center [1076, 246] width 67 height 21
click at [1125, 376] on span "Dofinansowanie" at bounding box center [1084, 387] width 82 height 21
click at [1182, 384] on span "MBON" at bounding box center [1201, 387] width 39 height 21
click at [1371, 376] on div "PB BSK LUZ Patrycja Bogdanowicz Pulpit Terminarze Instruktorzy Pojazdy Tydzień …" at bounding box center [784, 378] width 1568 height 757
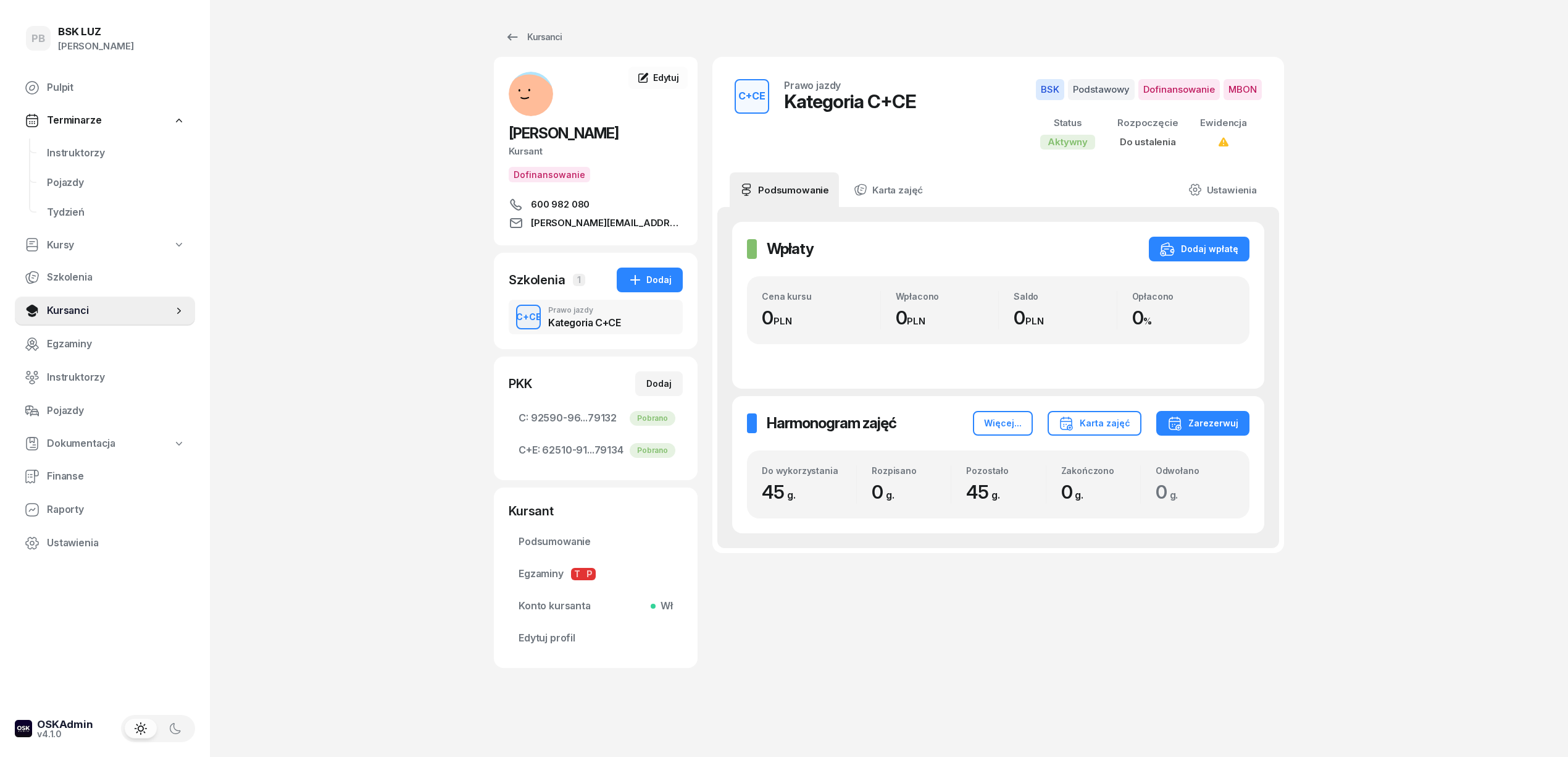
click at [1423, 347] on div "PB BSK LUZ Patrycja Bogdanowicz Pulpit Terminarze Instruktorzy Pojazdy Tydzień …" at bounding box center [784, 378] width 1568 height 757
click at [87, 149] on span "Instruktorzy" at bounding box center [116, 153] width 138 height 16
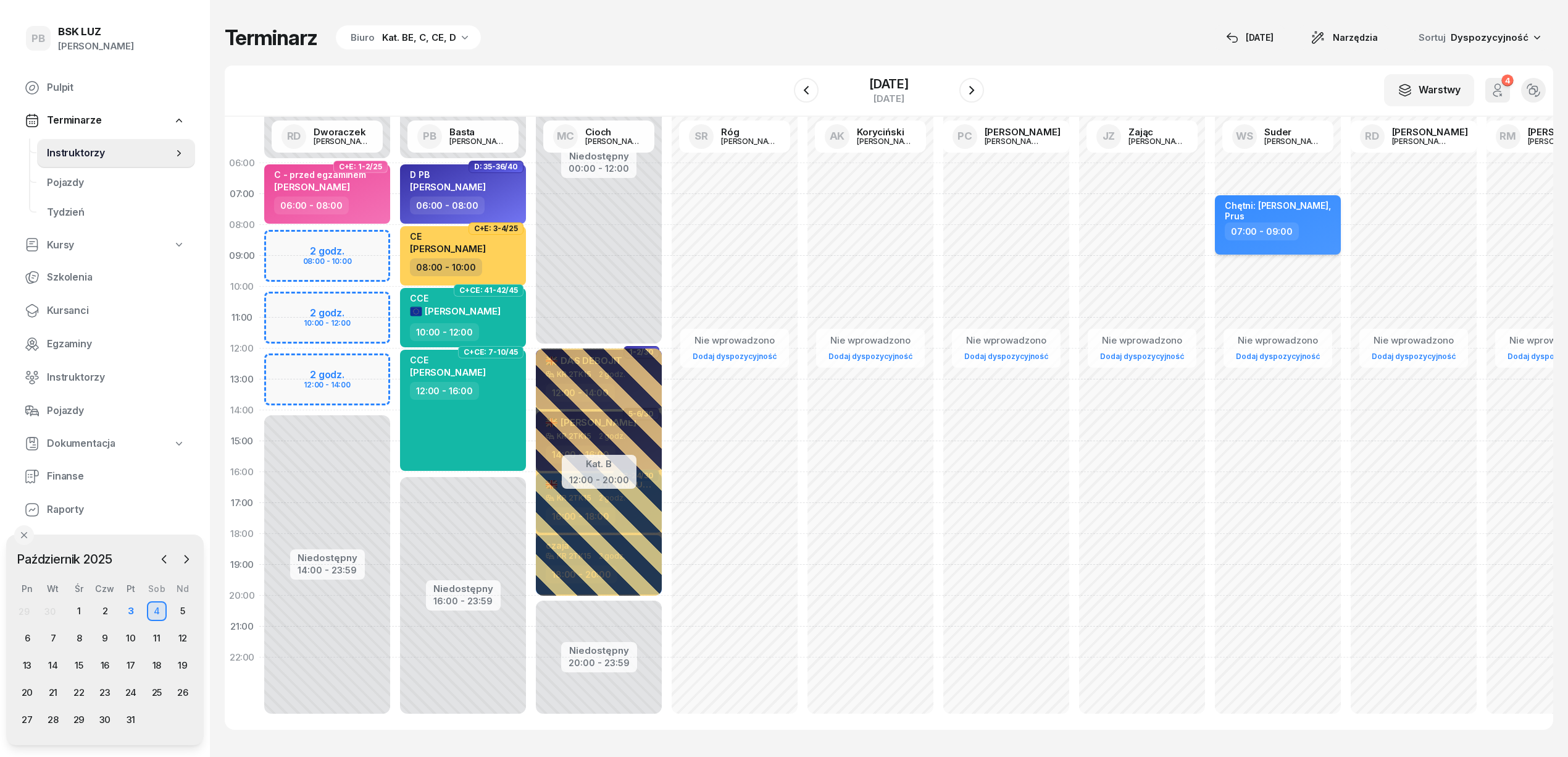
click at [1325, 243] on div "Chętni: Augustynowicz, Prus 07:00 - 09:00" at bounding box center [1278, 225] width 126 height 59
select select "07"
select select "09"
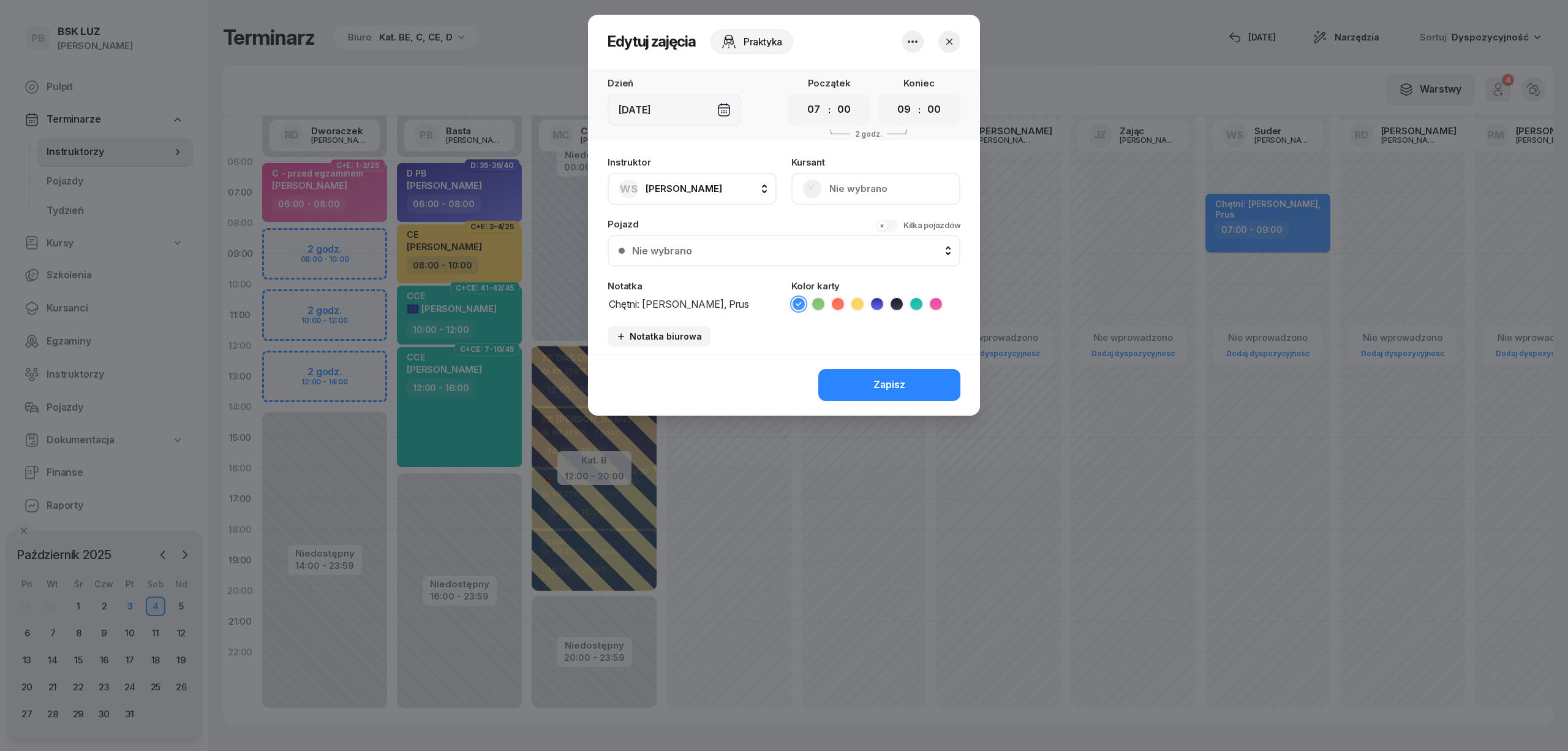
click at [910, 40] on icon "button" at bounding box center [913, 41] width 15 height 15
click at [920, 73] on link "Usuń" at bounding box center [907, 78] width 162 height 30
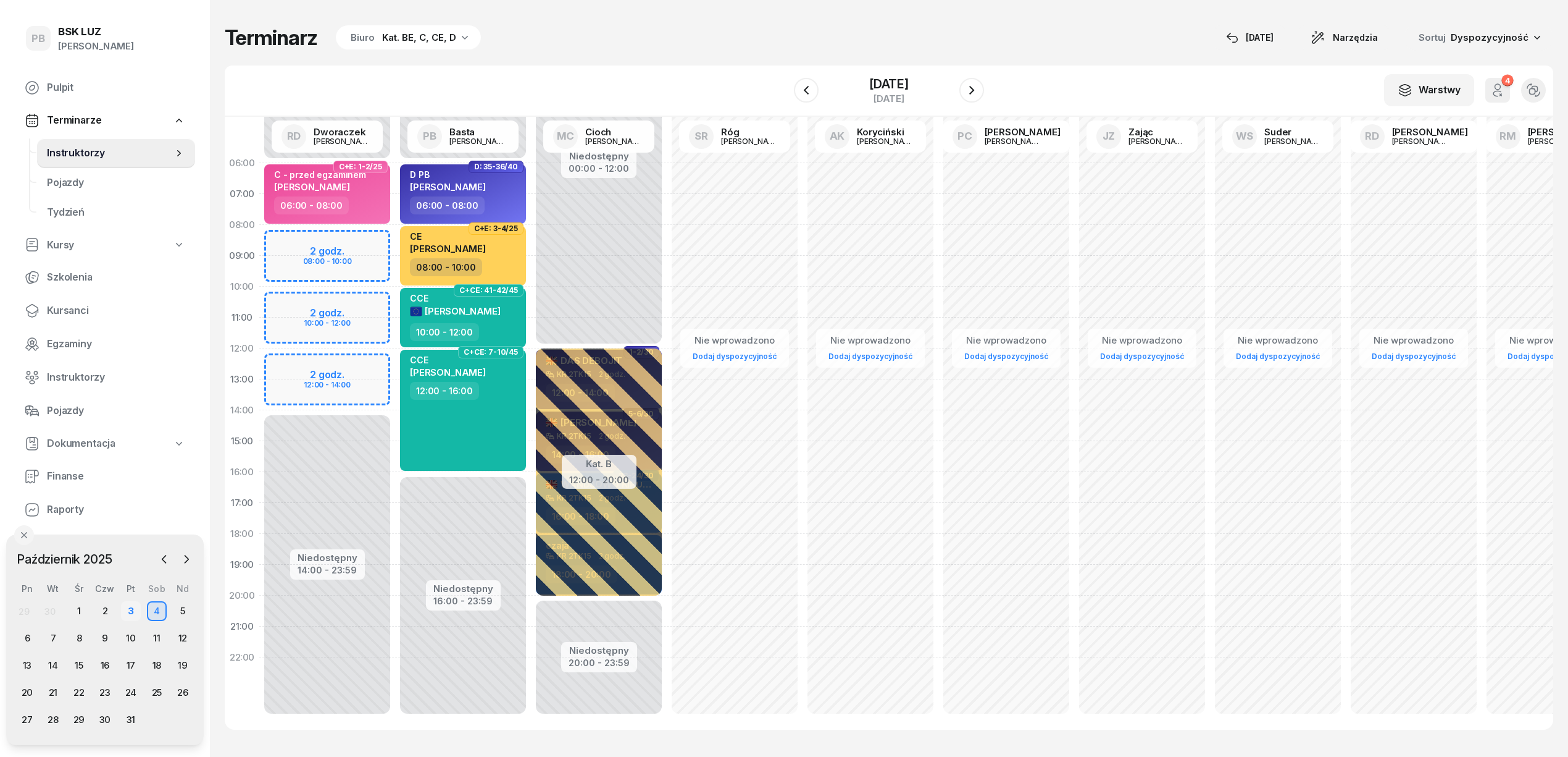
click at [131, 611] on div "3" at bounding box center [131, 611] width 20 height 20
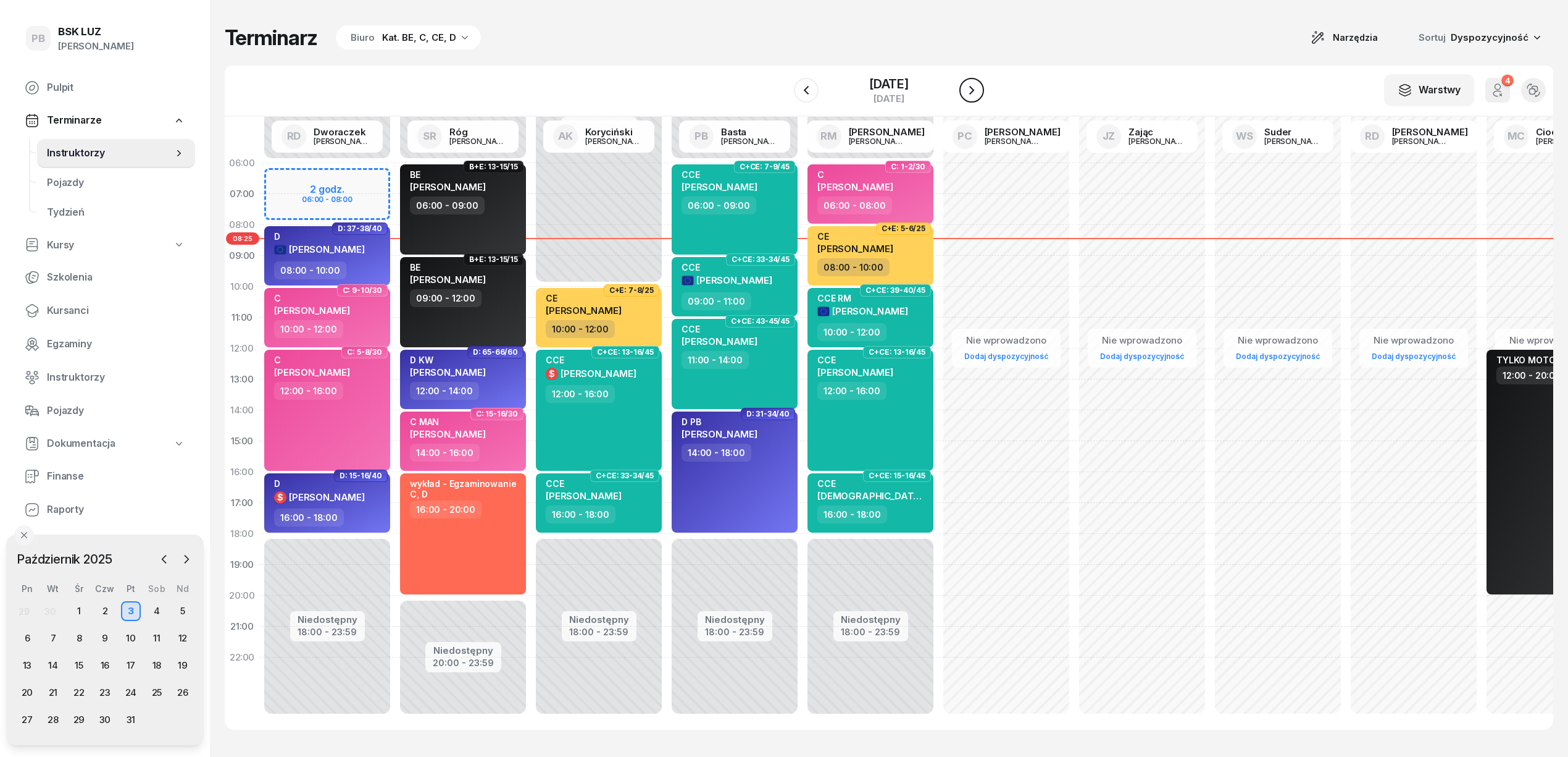
click at [973, 91] on button "button" at bounding box center [972, 90] width 25 height 25
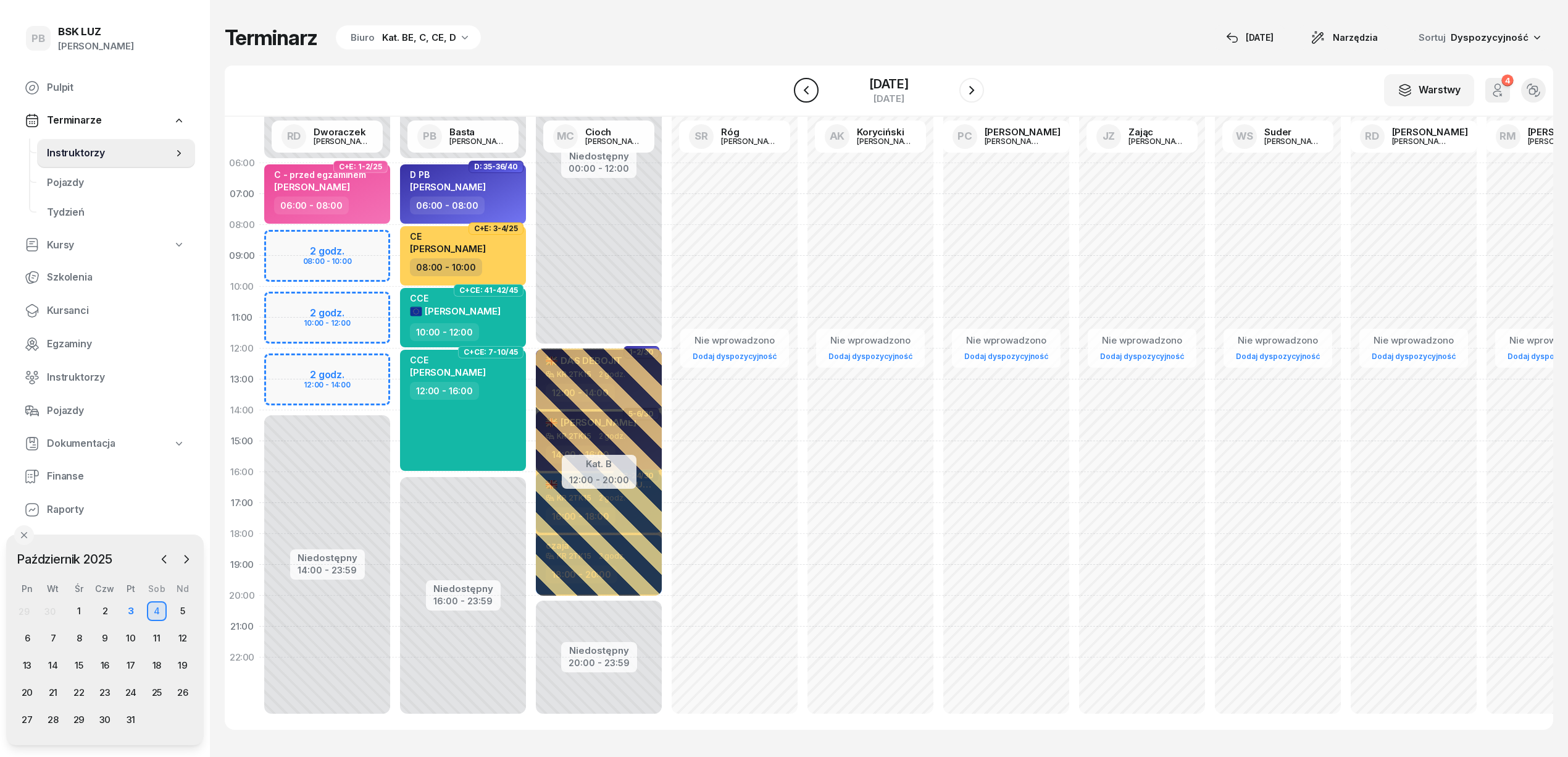
click at [799, 86] on icon "button" at bounding box center [806, 90] width 15 height 15
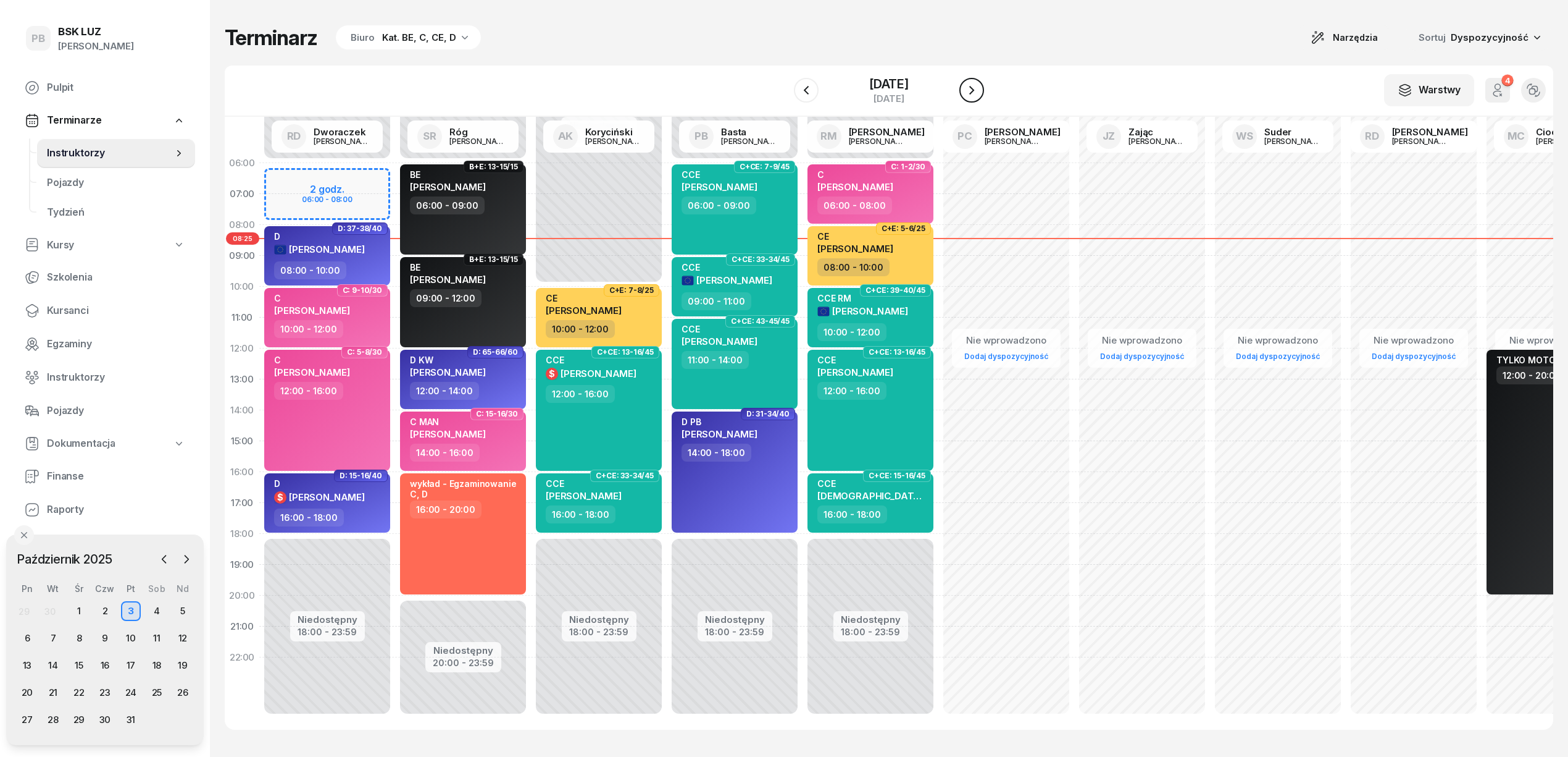
click at [979, 88] on icon "button" at bounding box center [971, 90] width 15 height 15
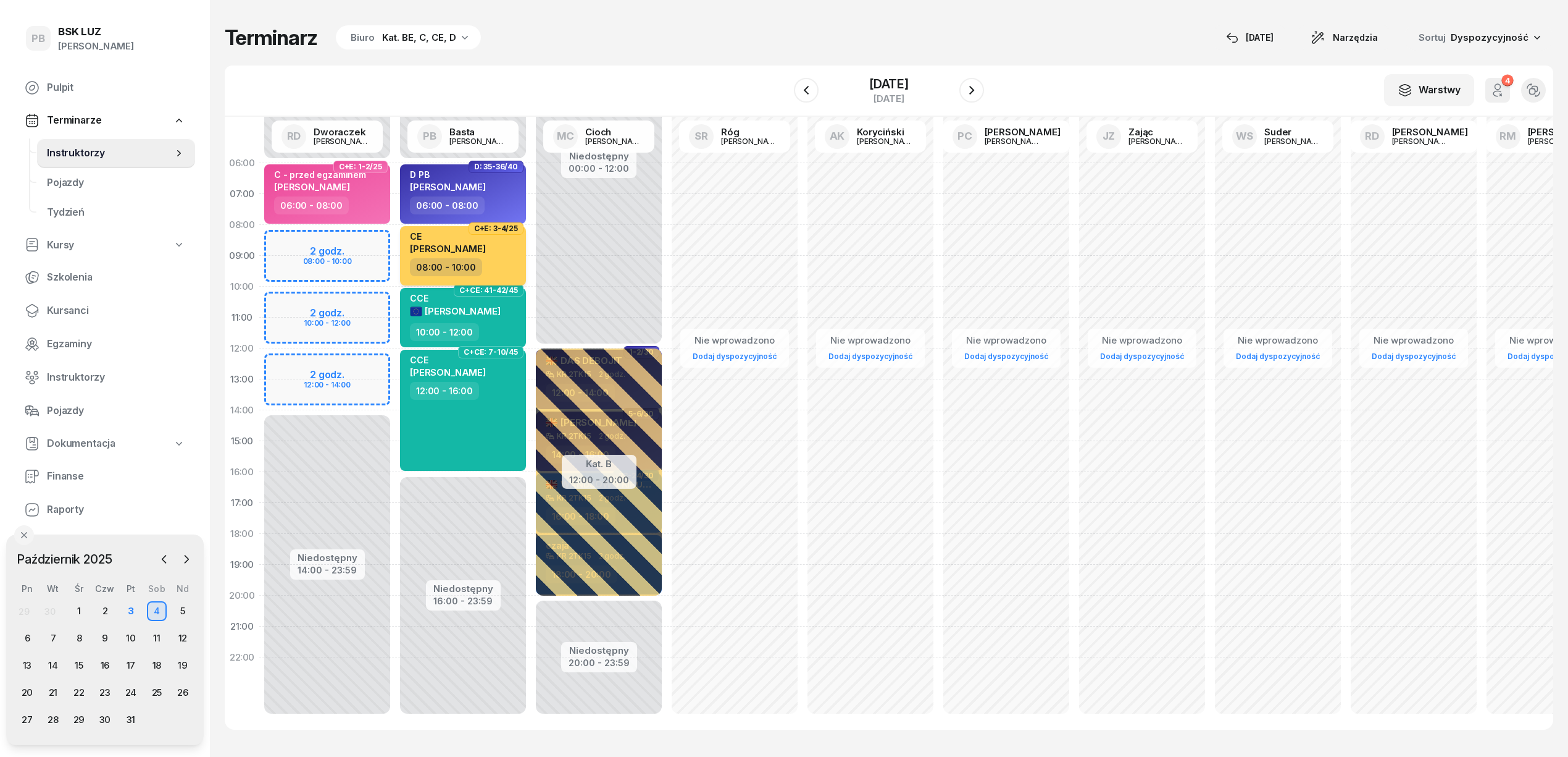
click at [484, 251] on div "CE BEBAK MARCIN" at bounding box center [464, 245] width 108 height 27
select select "08"
select select "10"
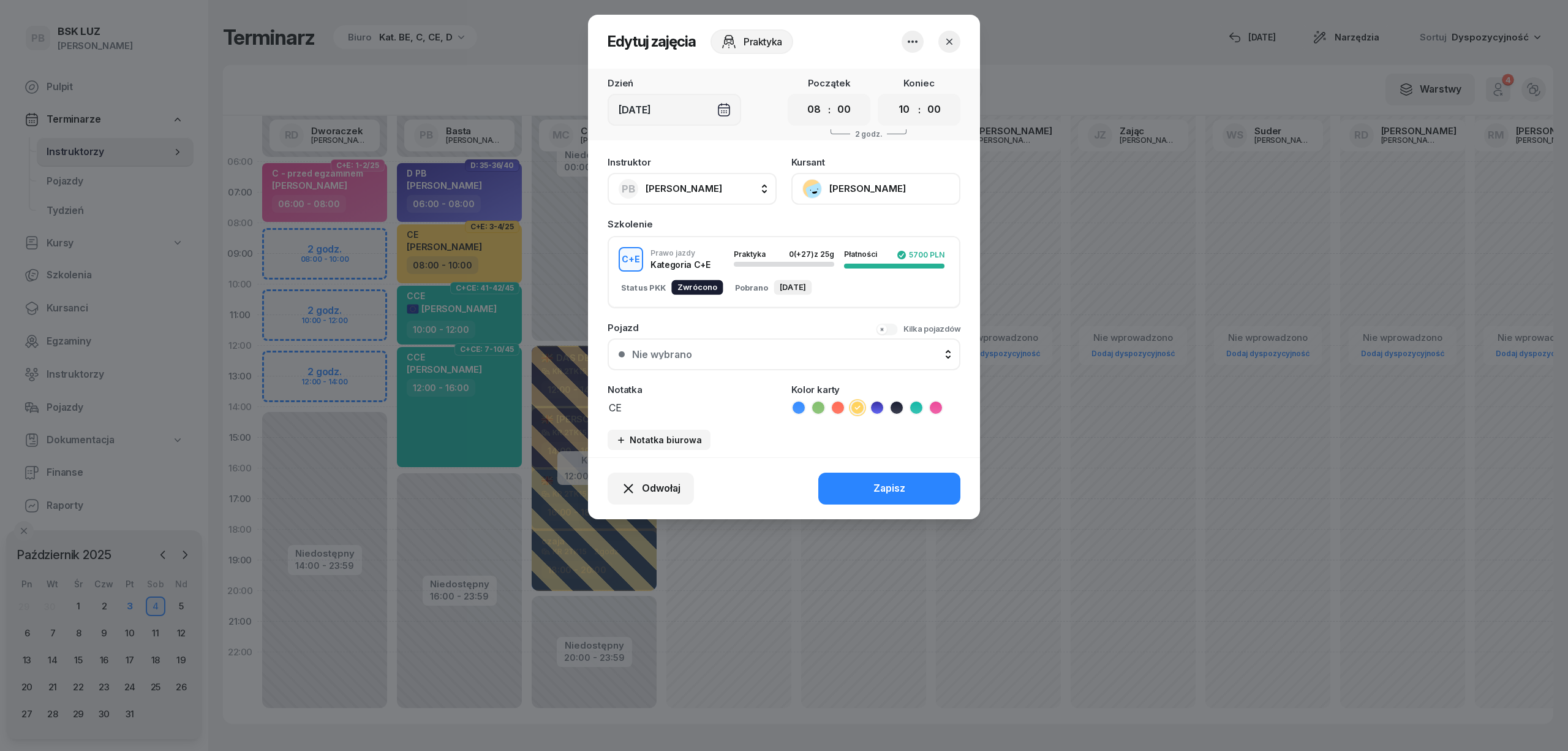
click at [955, 40] on button "button" at bounding box center [949, 41] width 22 height 22
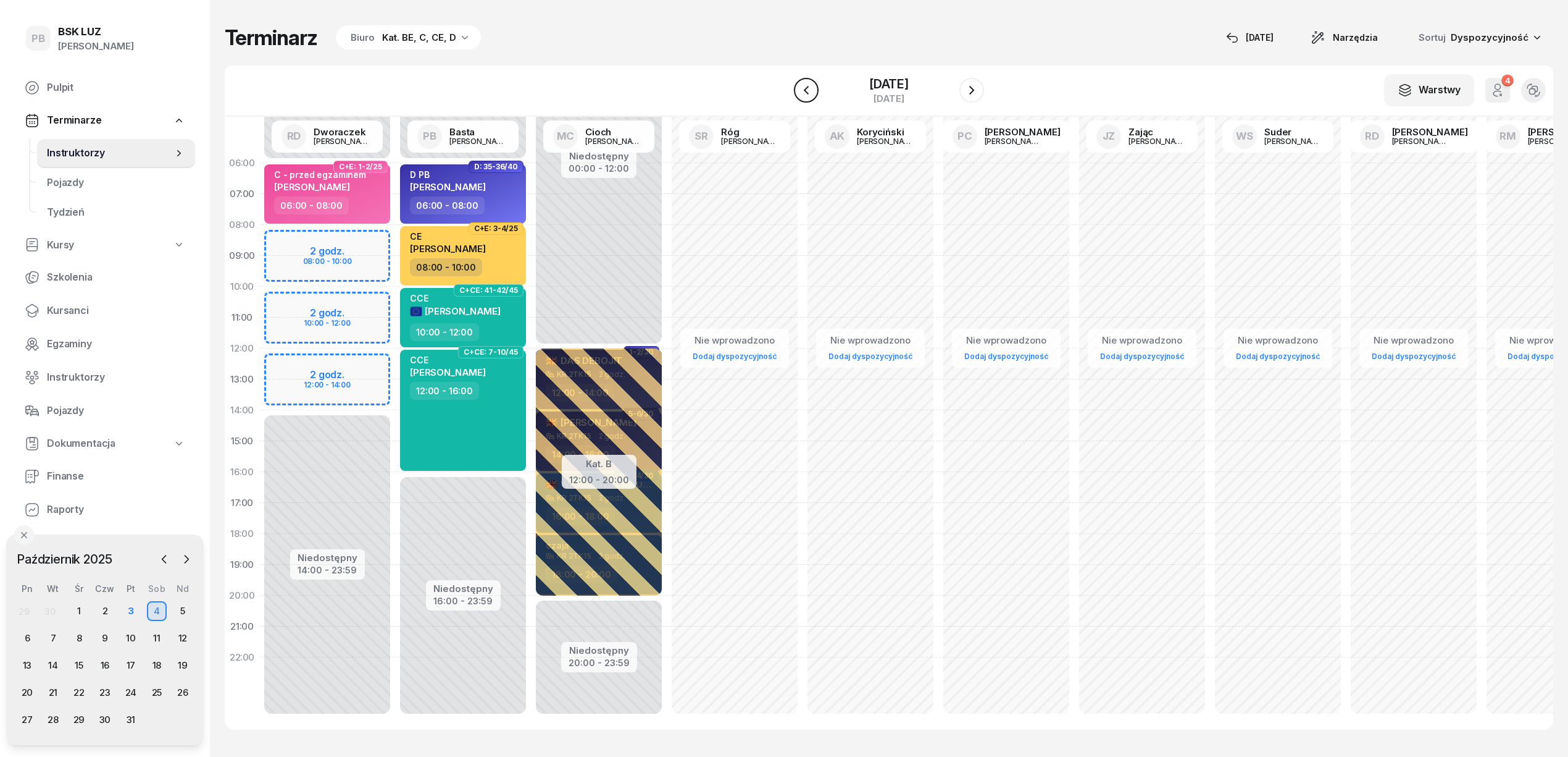
click at [804, 93] on icon "button" at bounding box center [806, 89] width 5 height 8
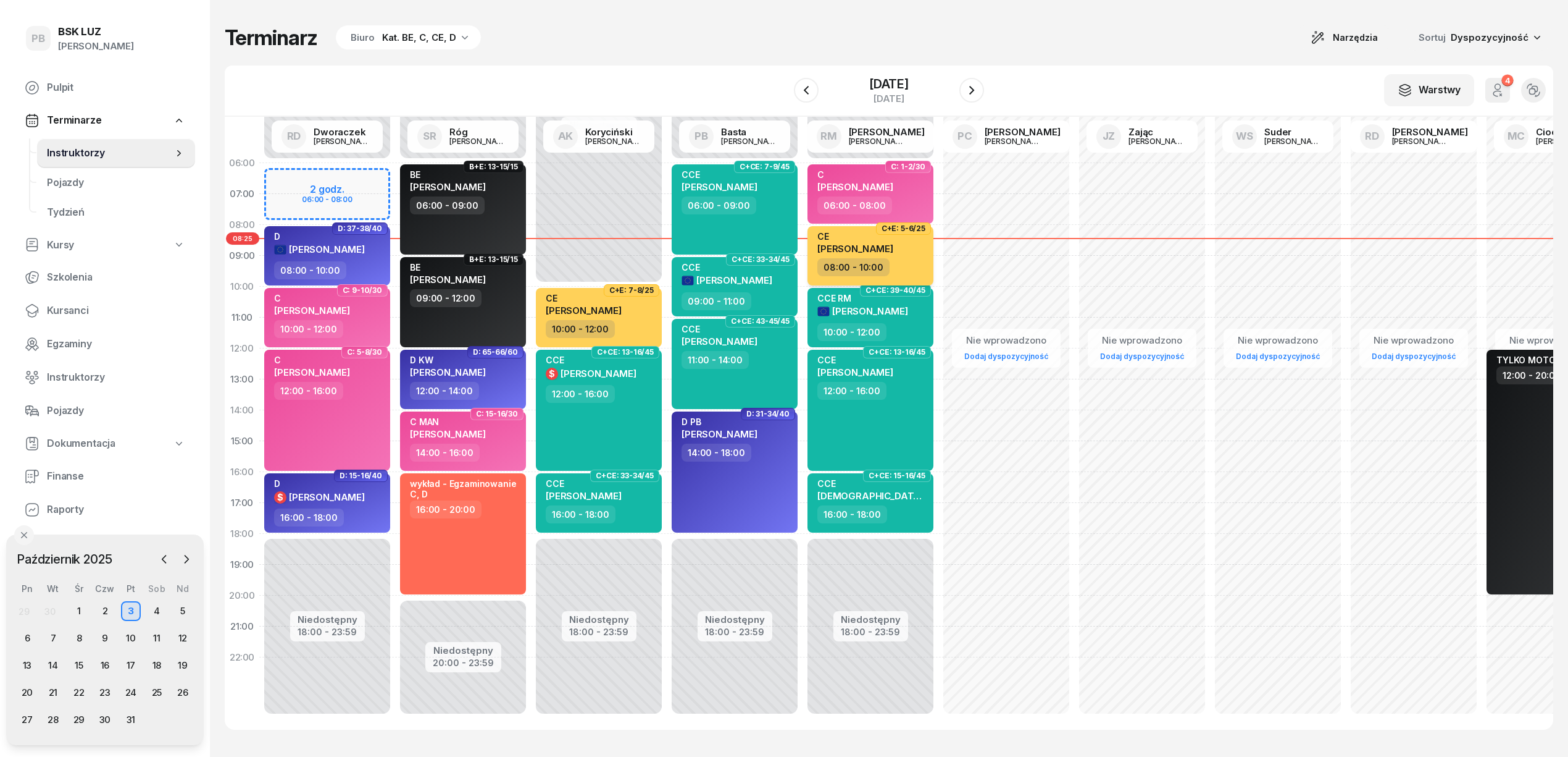
click at [874, 250] on span "[PERSON_NAME]" at bounding box center [855, 249] width 76 height 12
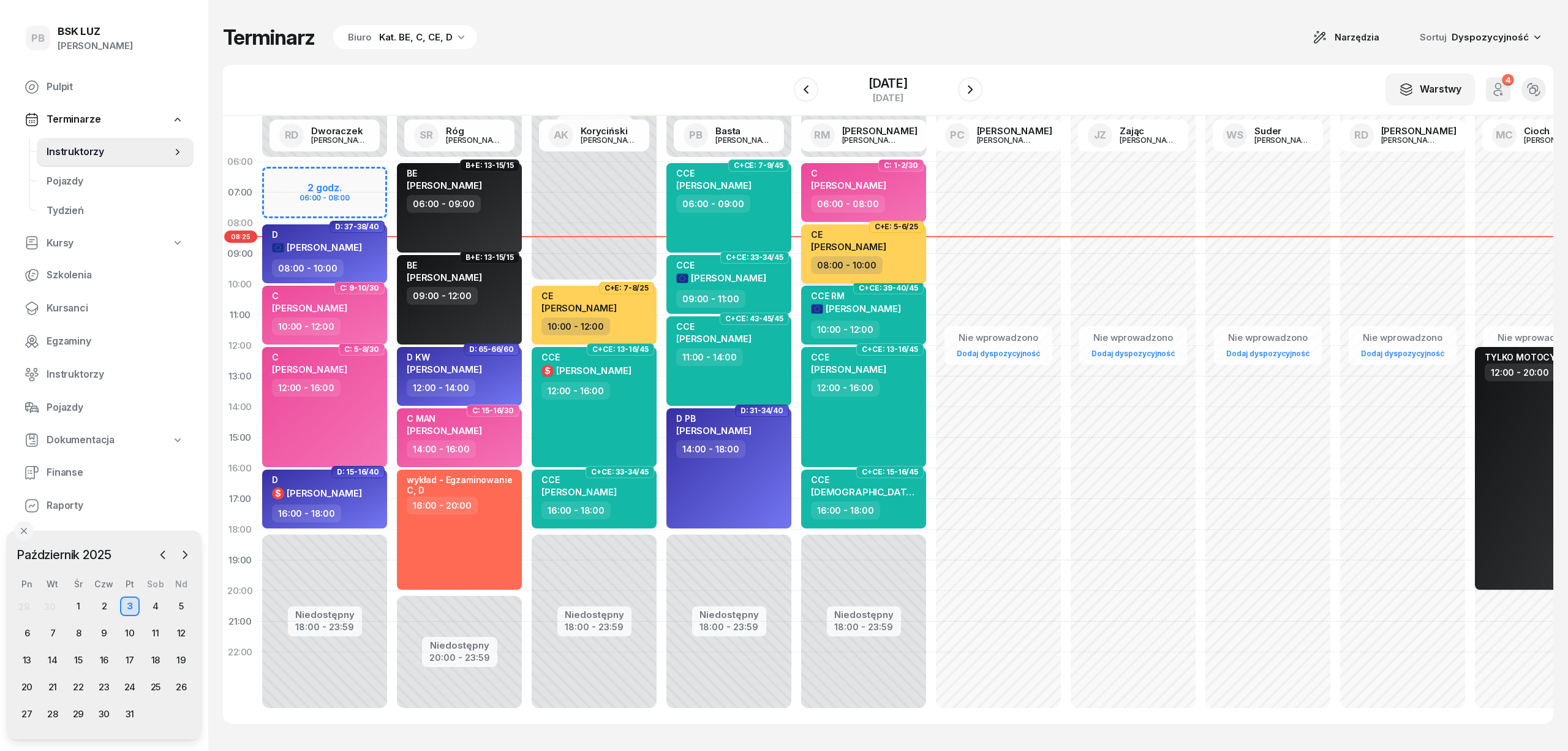
select select "08"
select select "10"
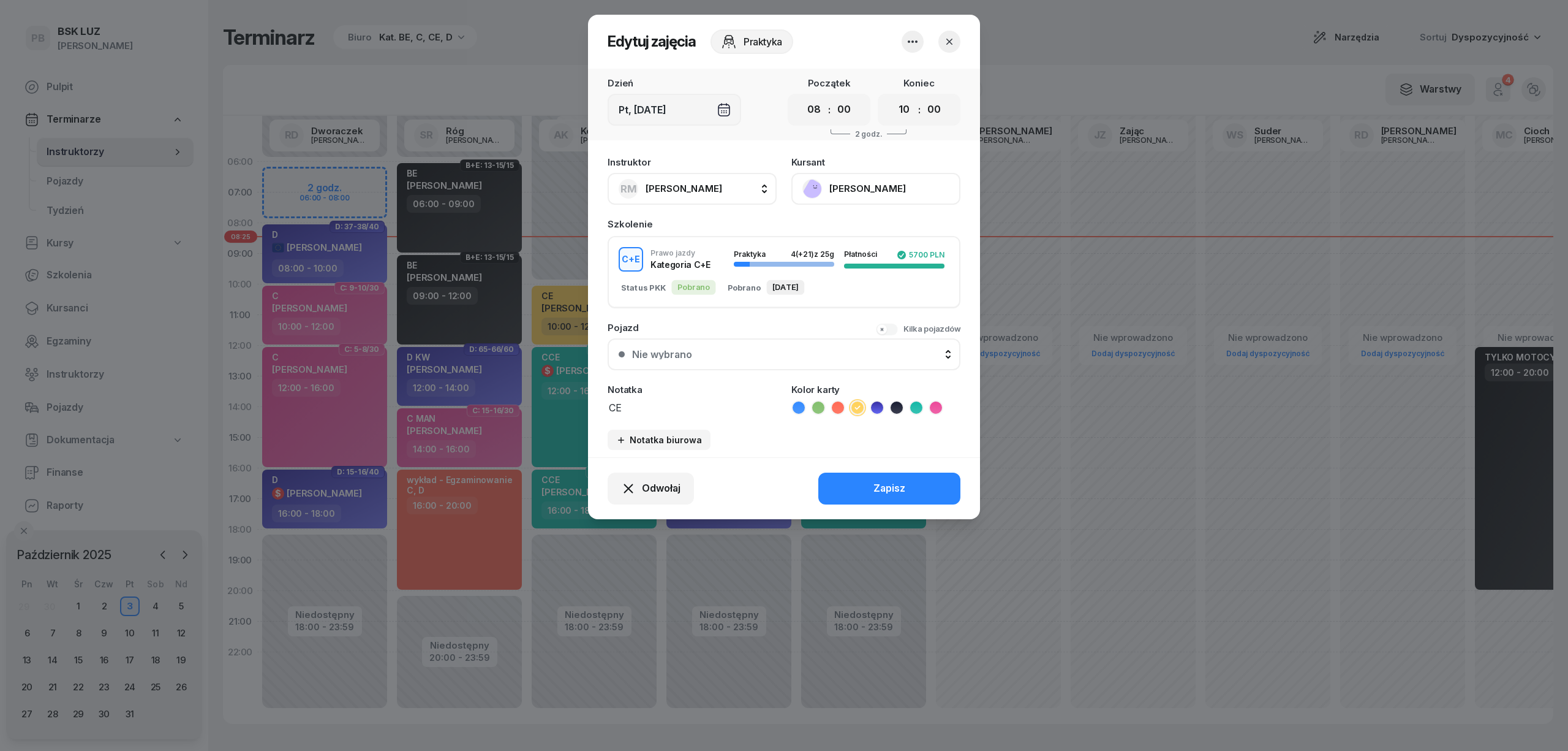
click at [876, 184] on button "[PERSON_NAME]" at bounding box center [876, 189] width 169 height 32
click at [841, 229] on div "Otwórz profil" at bounding box center [831, 230] width 60 height 16
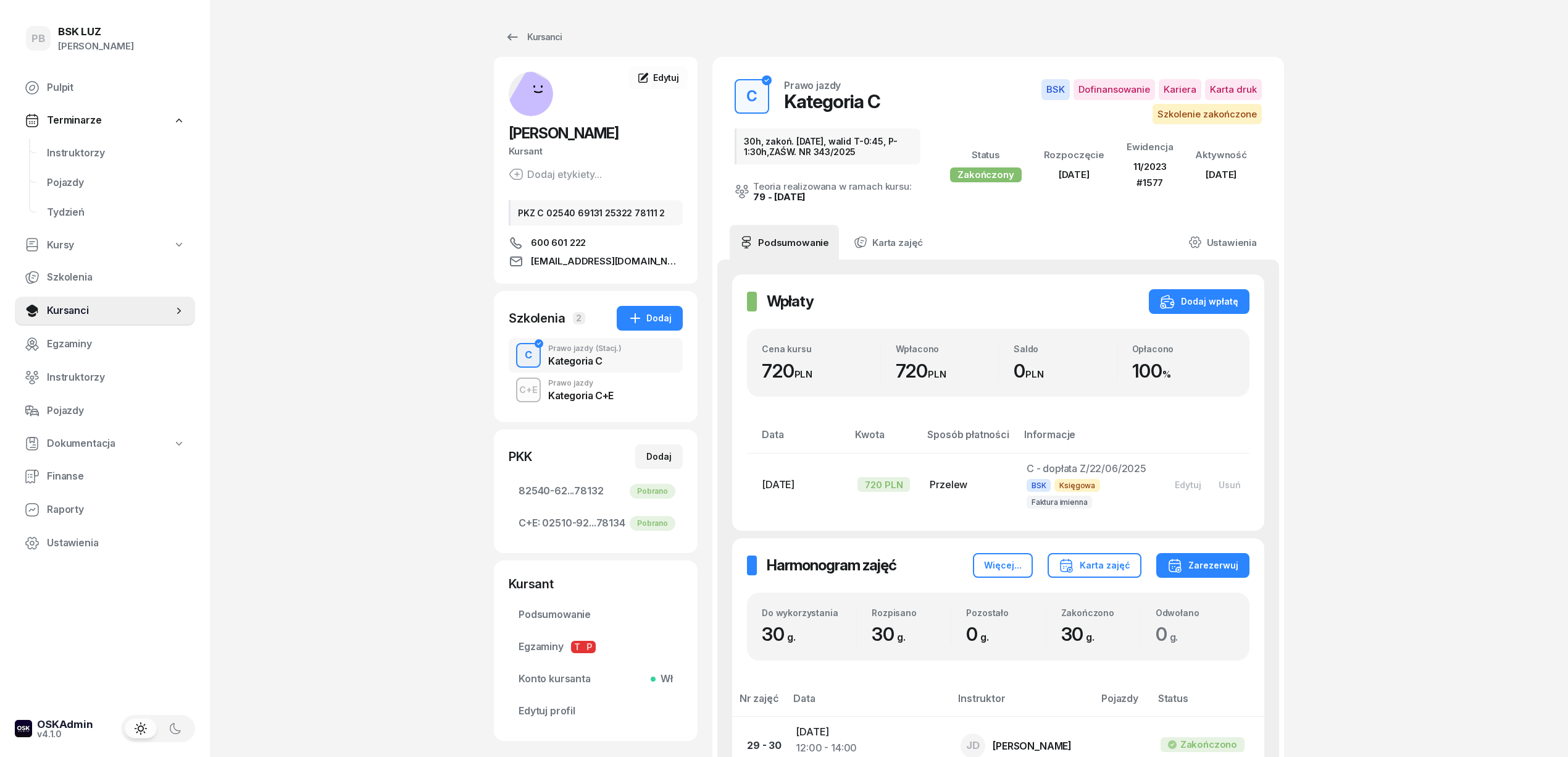
click at [623, 387] on div "C+E Prawo jazdy Kategoria C+E" at bounding box center [595, 389] width 174 height 35
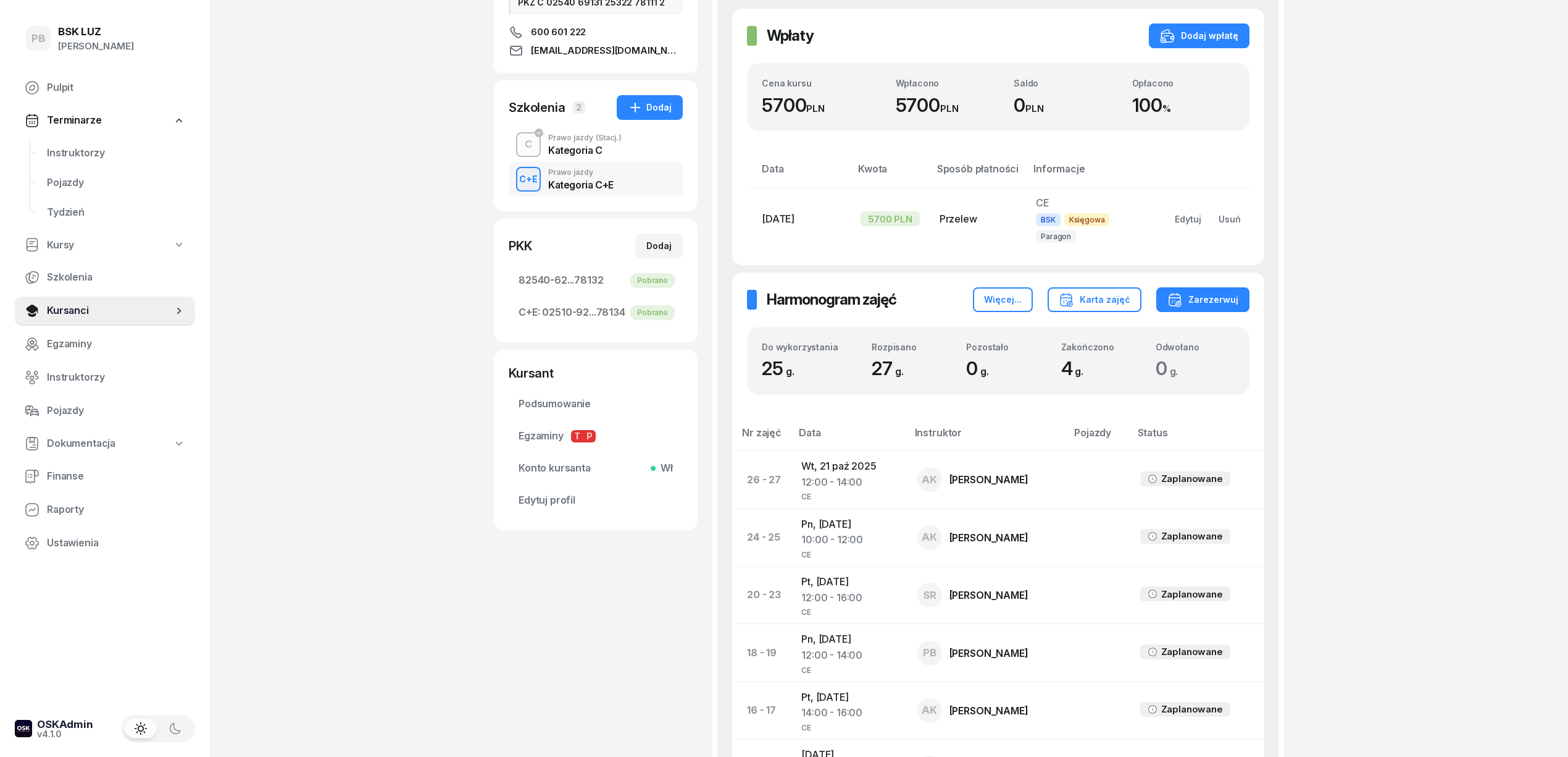
scroll to position [247, 0]
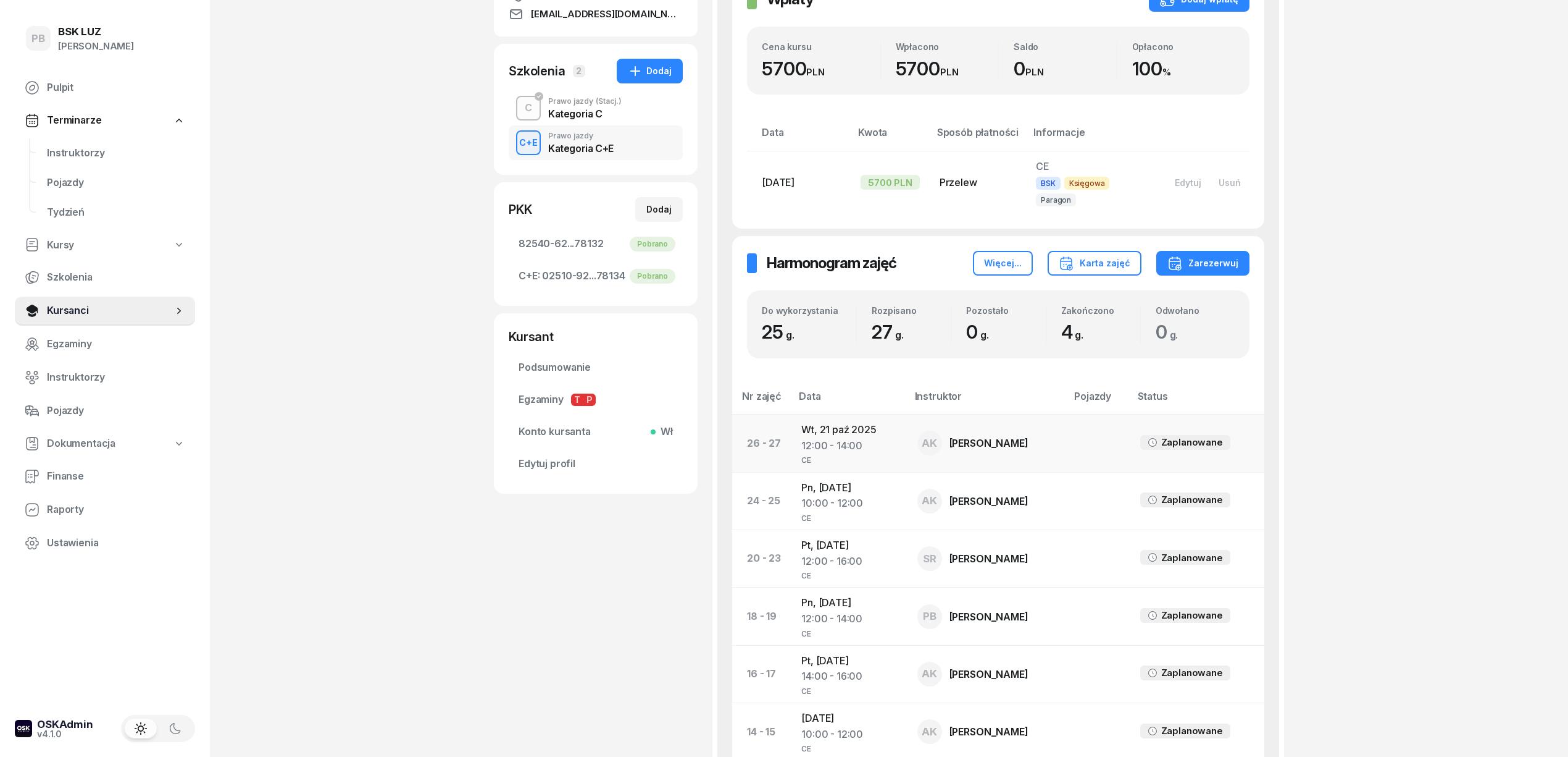
click at [848, 417] on td "Wt, 21 paź 2025 12:00 - 14:00 CE" at bounding box center [849, 443] width 116 height 57
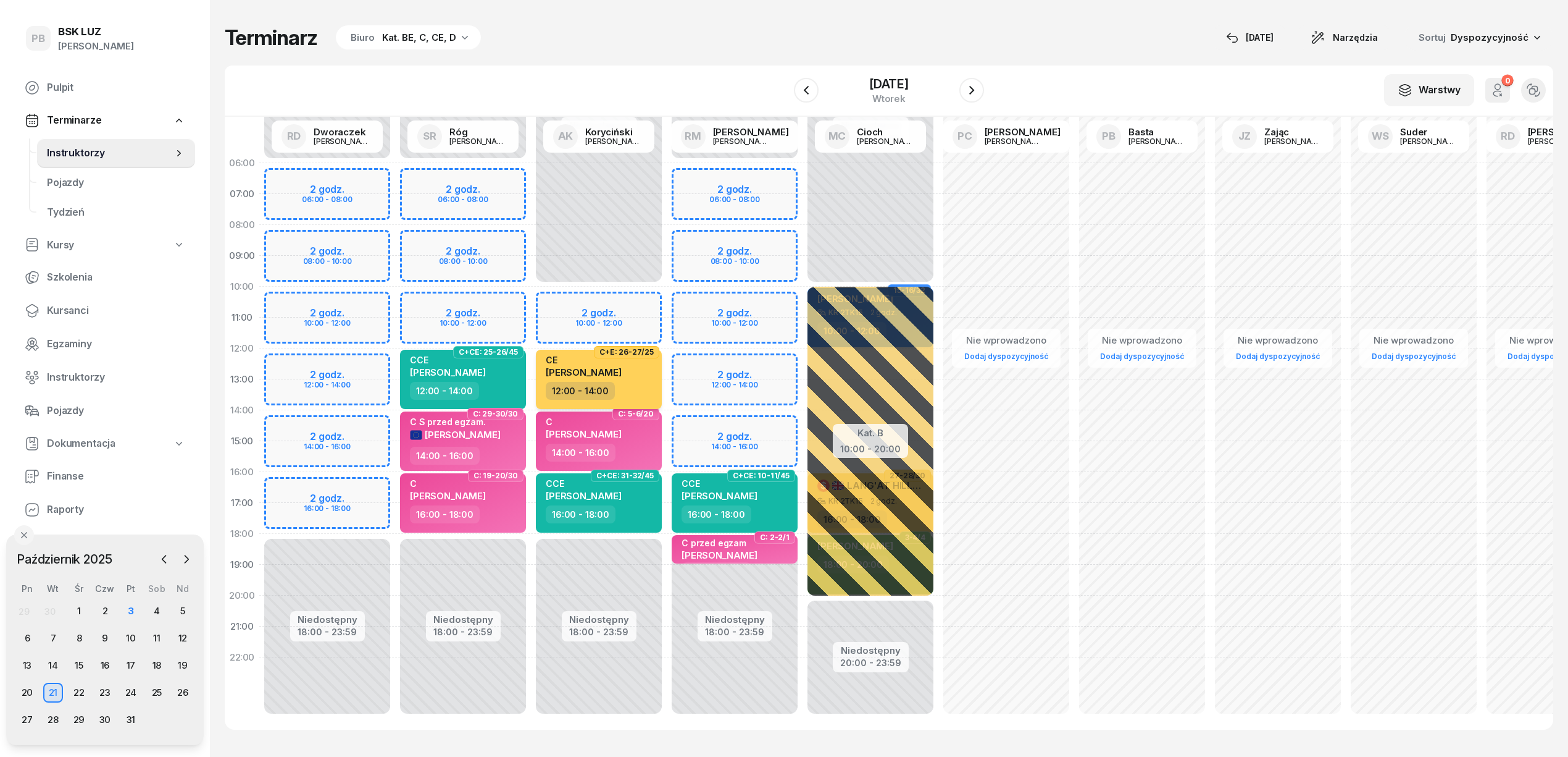
click at [622, 391] on div "12:00 - 14:00" at bounding box center [600, 390] width 108 height 18
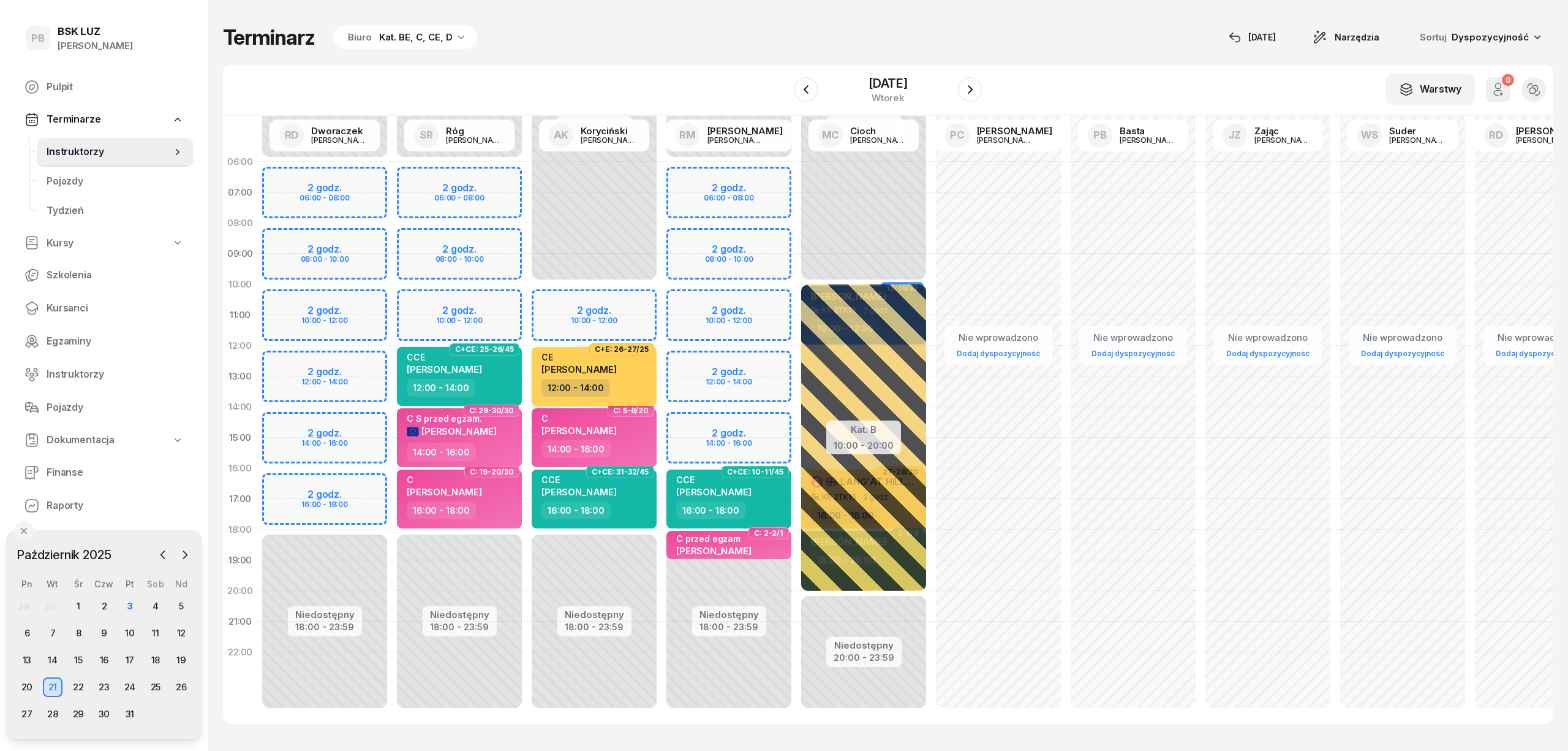
select select "12"
select select "14"
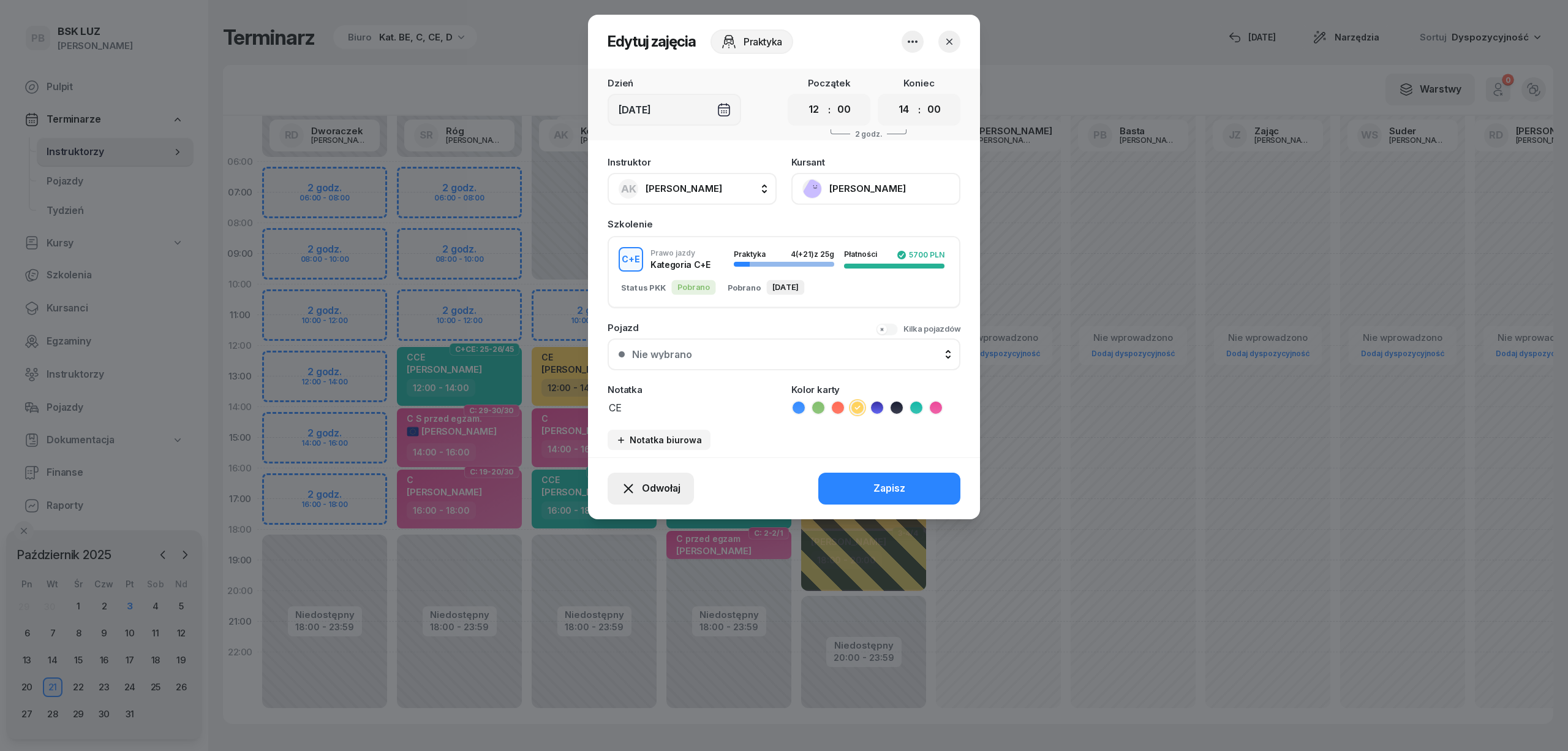
click at [660, 487] on span "Odwołaj" at bounding box center [661, 488] width 39 height 16
click at [661, 387] on div "My odwołaliśmy" at bounding box center [630, 383] width 74 height 16
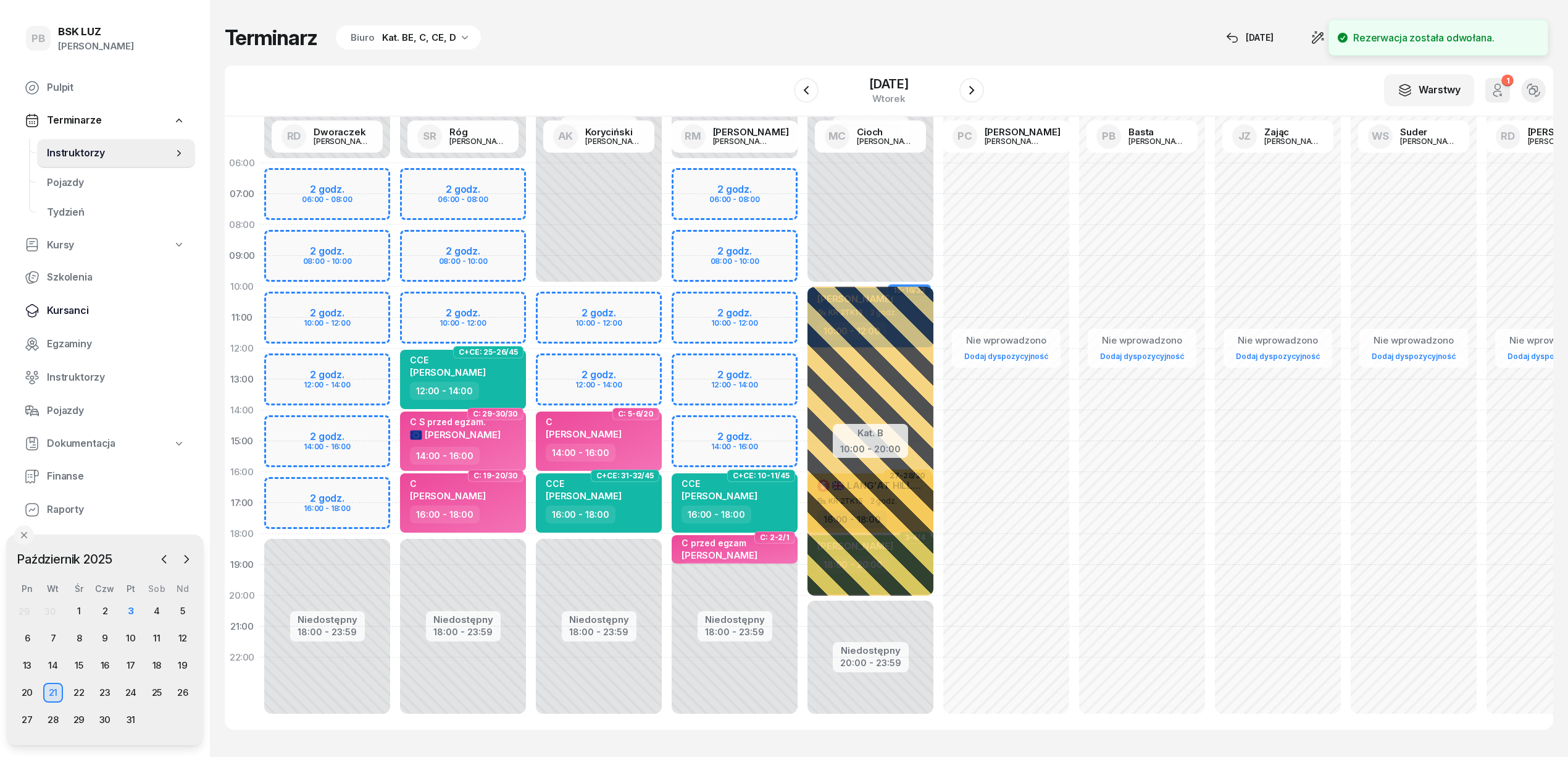
click at [75, 312] on span "Kursanci" at bounding box center [116, 310] width 138 height 16
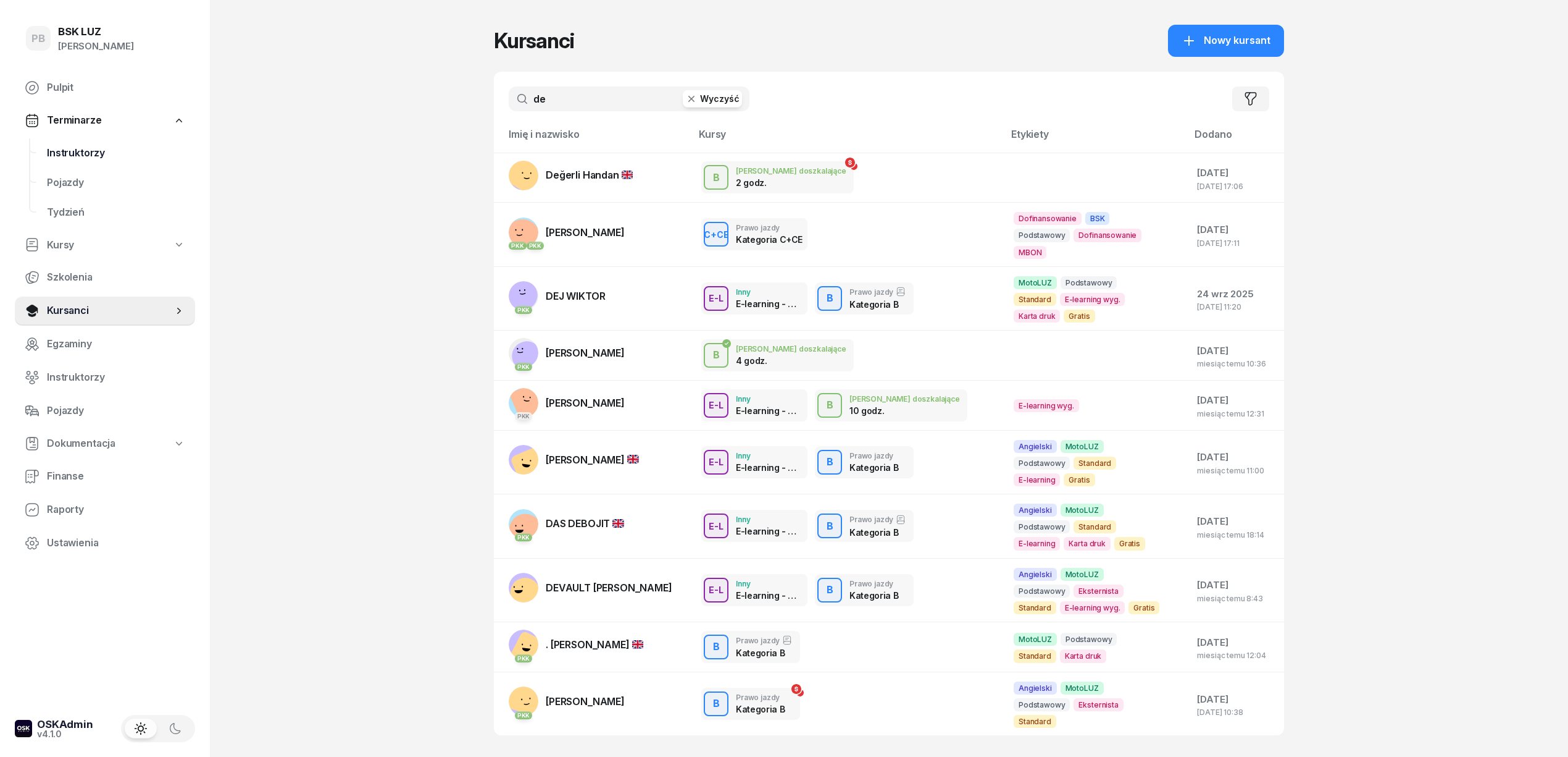
click at [80, 147] on span "Instruktorzy" at bounding box center [116, 153] width 138 height 16
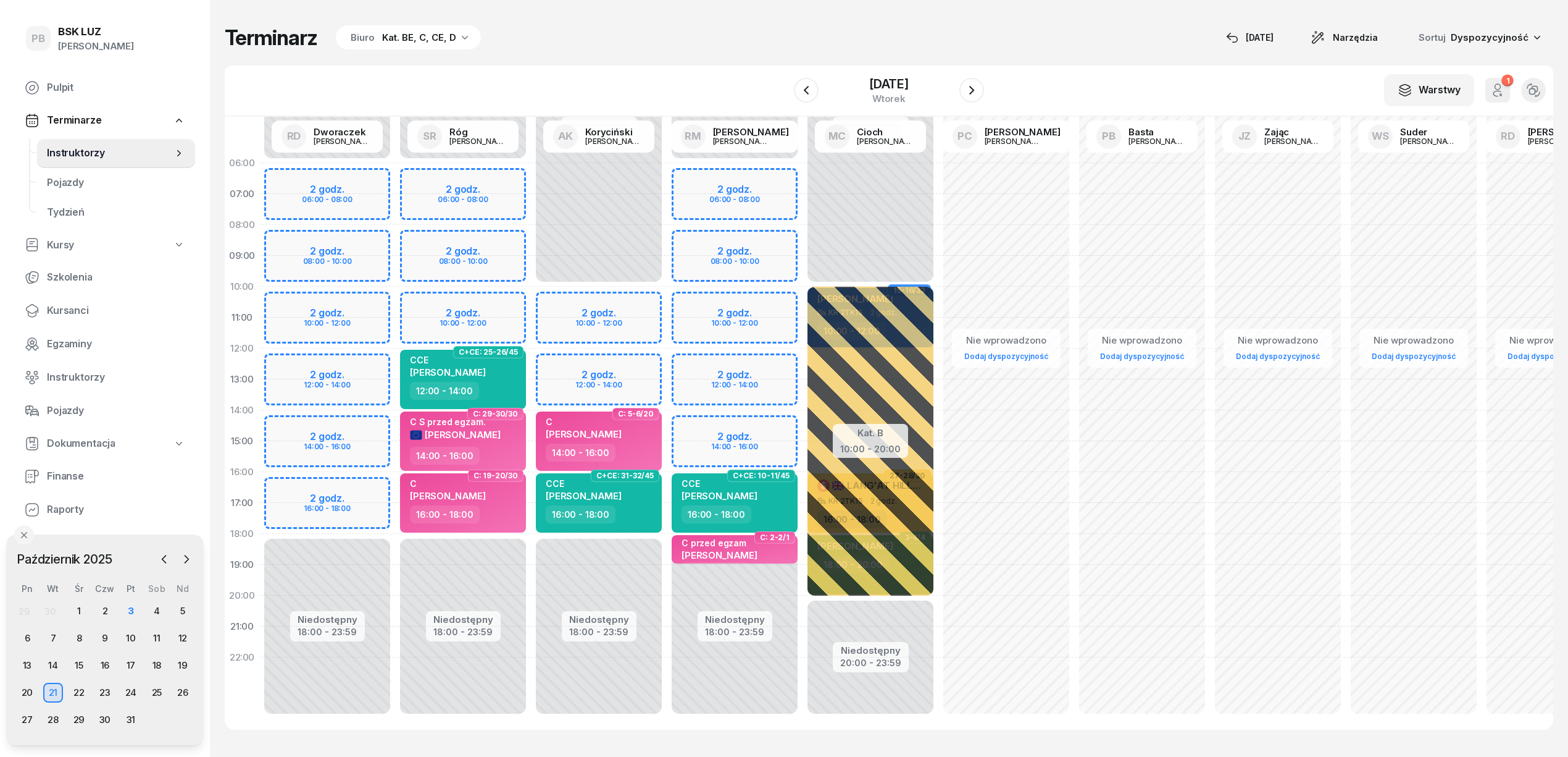
click at [574, 72] on div "W Wybierz AK Koryciński Artur BP Pająk Bogusław DA Arendarczyk Damian DP Pawłow…" at bounding box center [888, 91] width 1328 height 51
click at [131, 615] on div "3" at bounding box center [131, 611] width 20 height 20
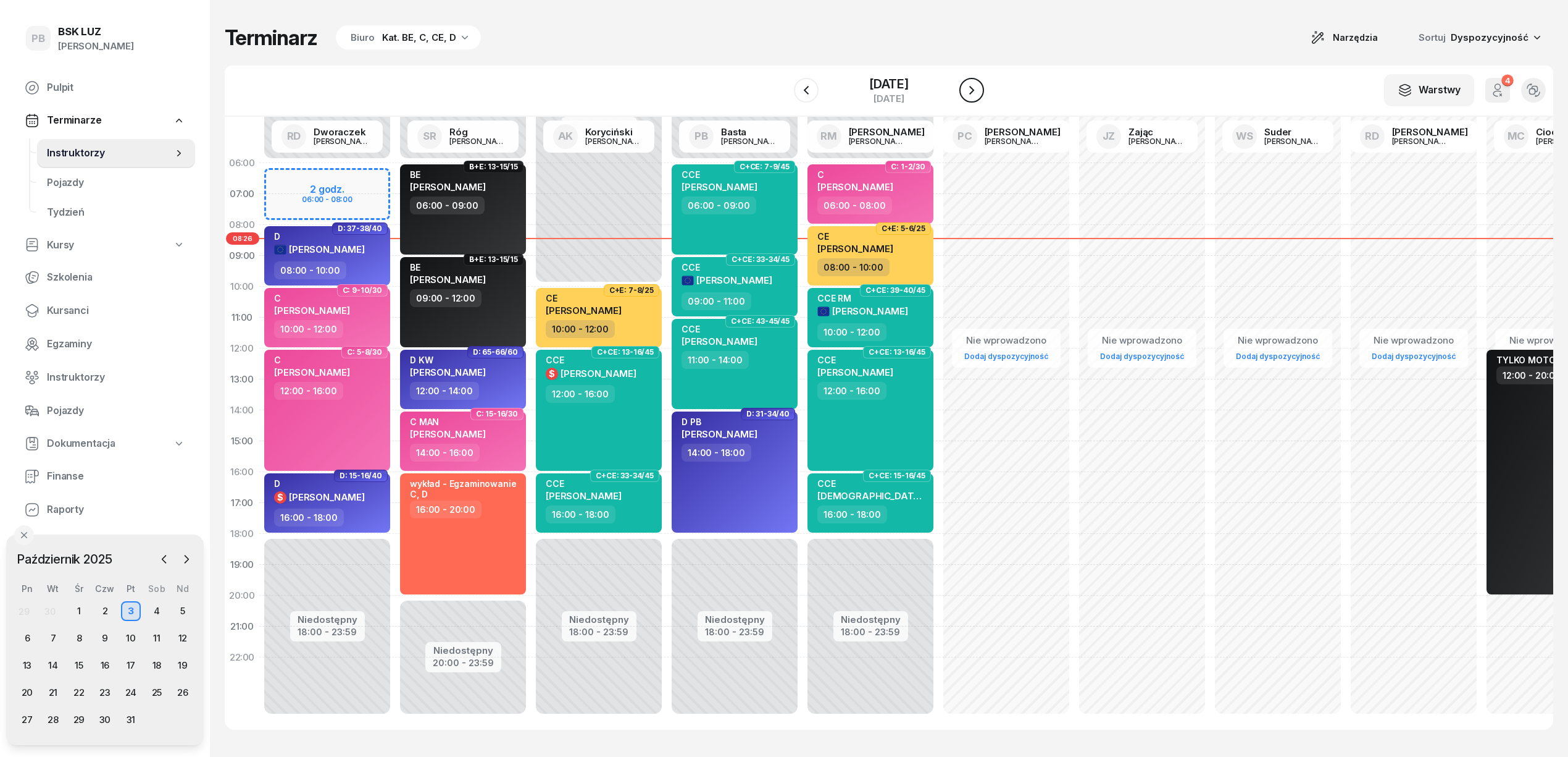
click at [979, 84] on icon "button" at bounding box center [971, 90] width 15 height 15
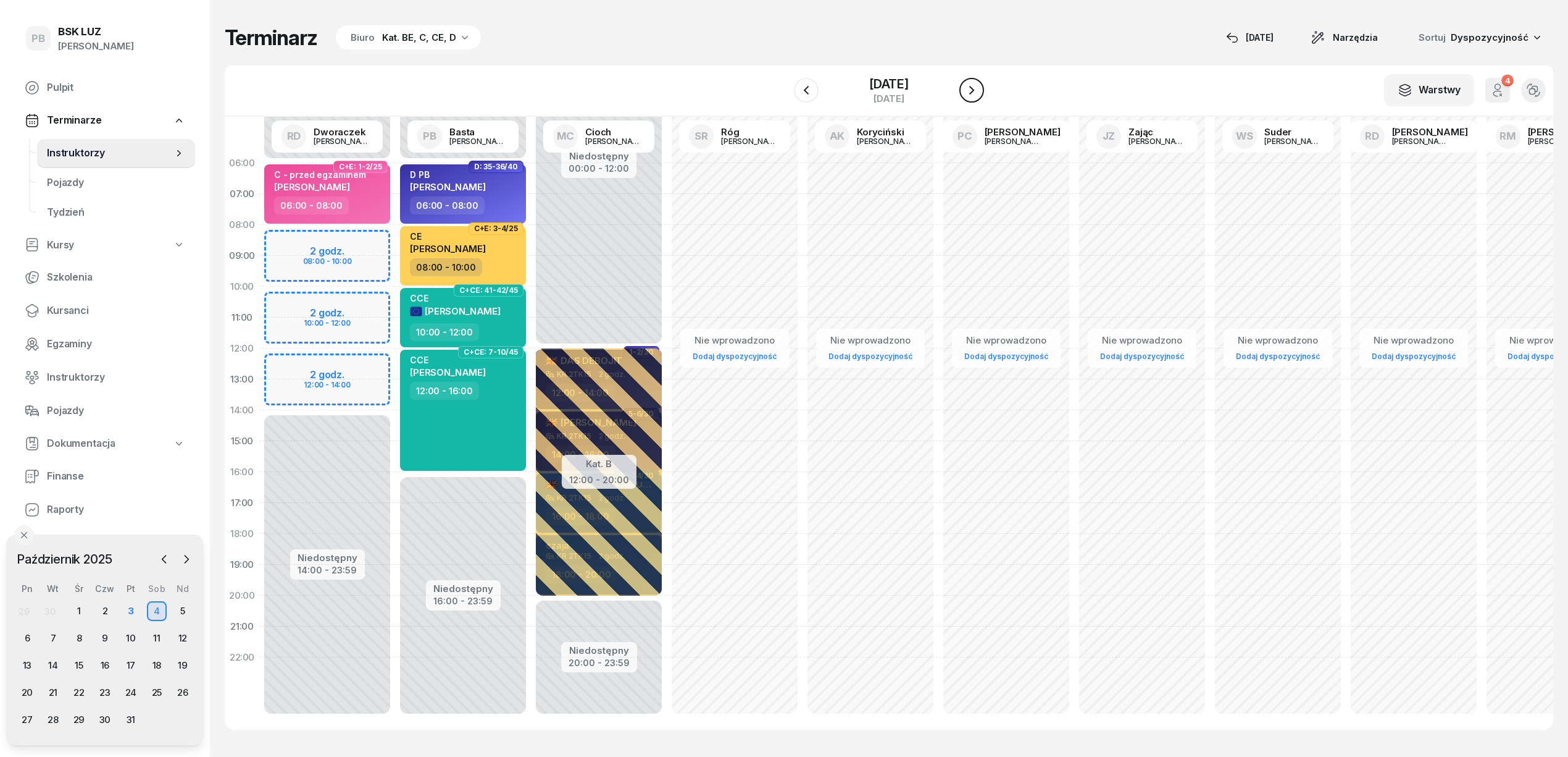
click at [979, 85] on icon "button" at bounding box center [971, 90] width 15 height 15
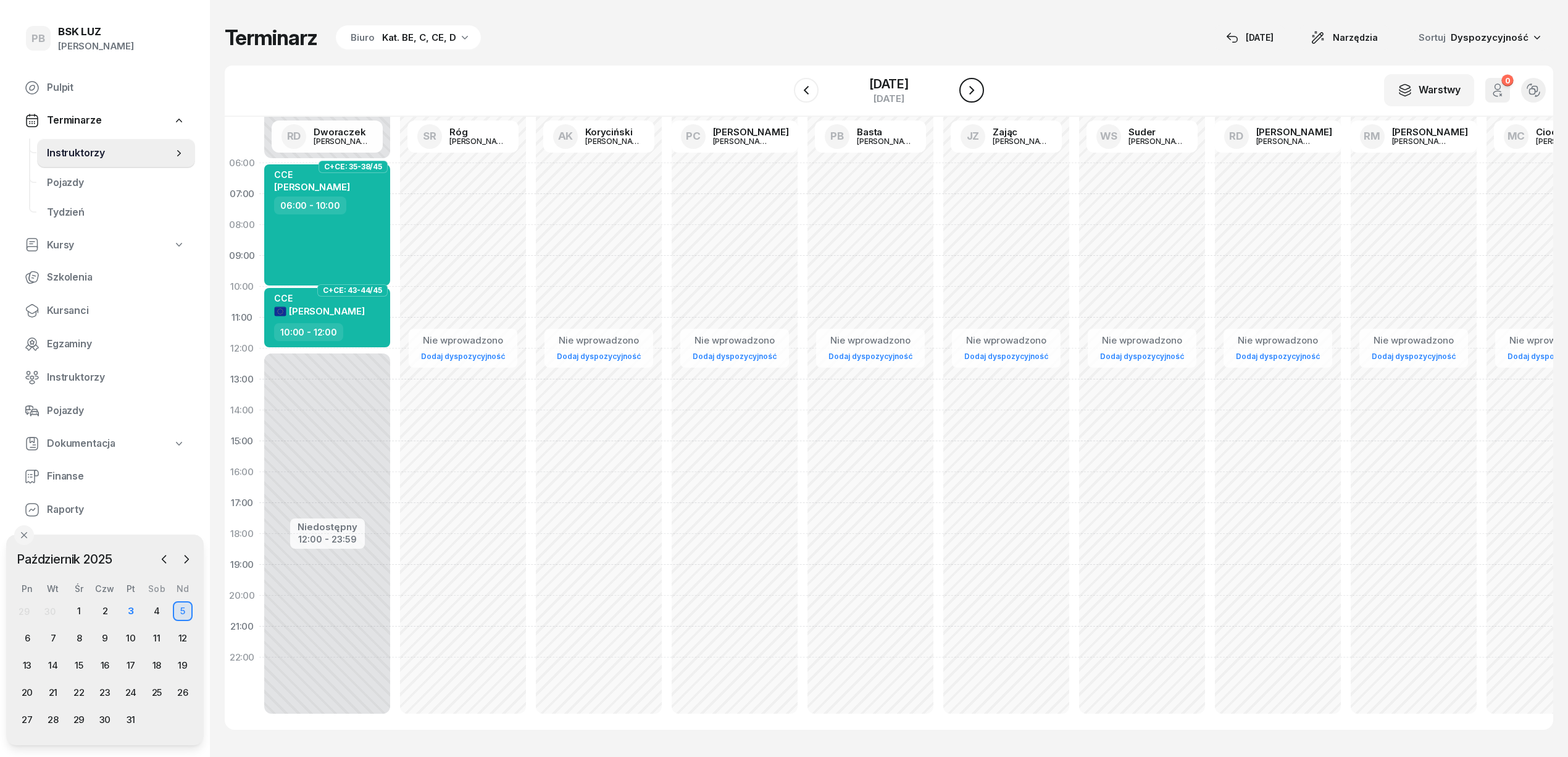
click at [979, 85] on icon "button" at bounding box center [971, 90] width 15 height 15
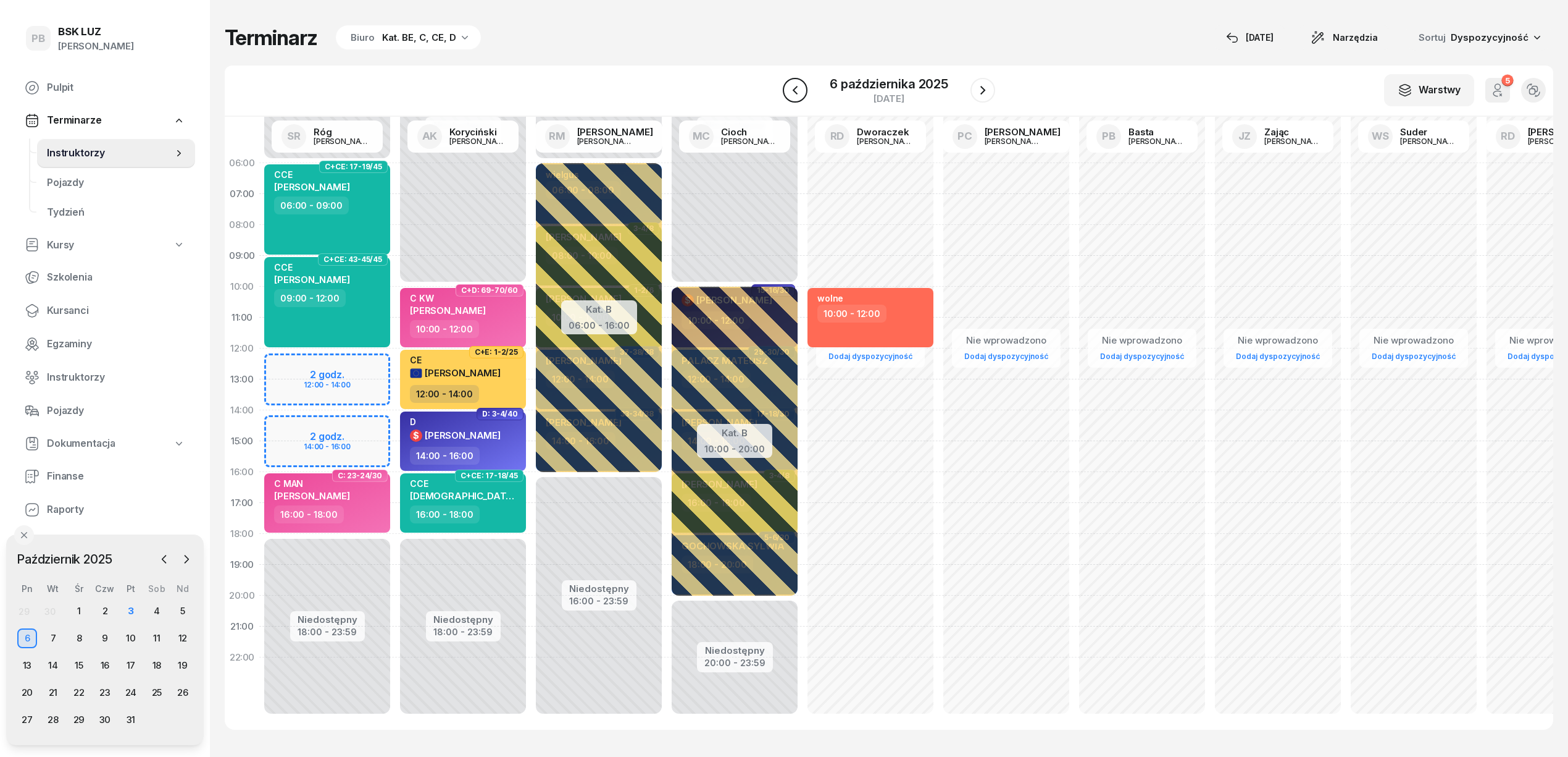
click at [796, 87] on icon "button" at bounding box center [795, 90] width 15 height 15
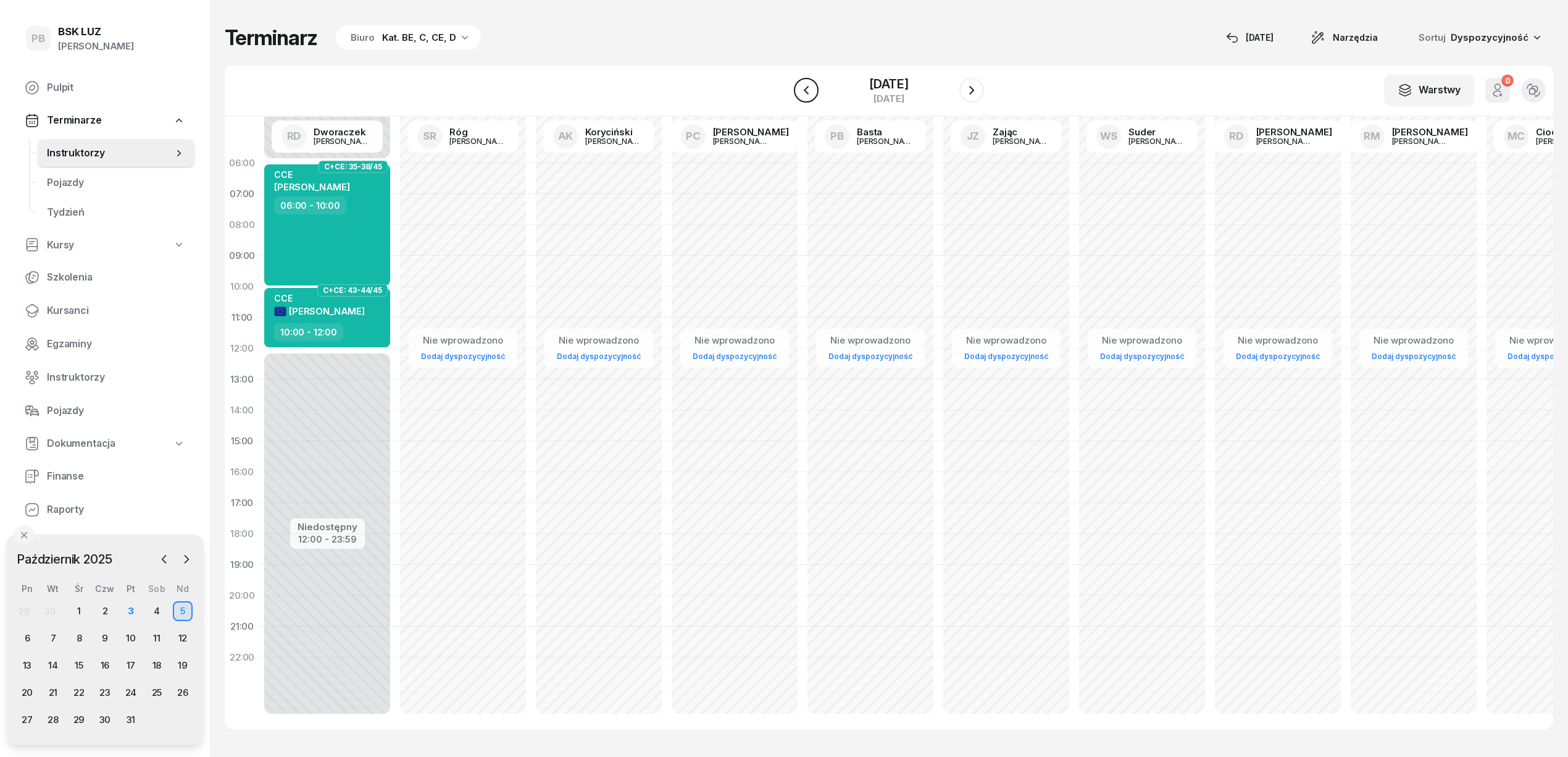
click at [799, 87] on icon "button" at bounding box center [806, 90] width 15 height 15
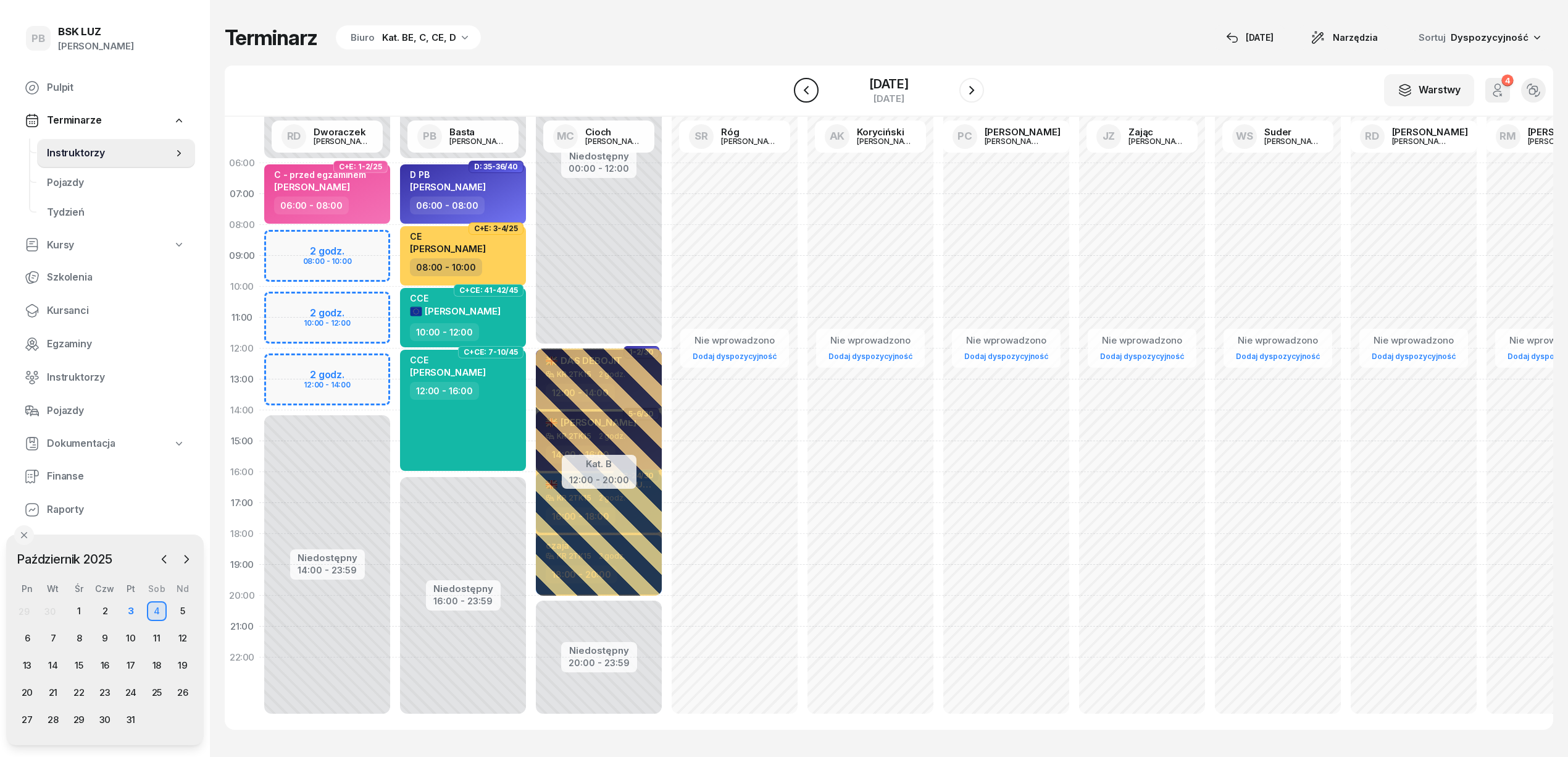
click at [804, 87] on icon "button" at bounding box center [806, 89] width 5 height 8
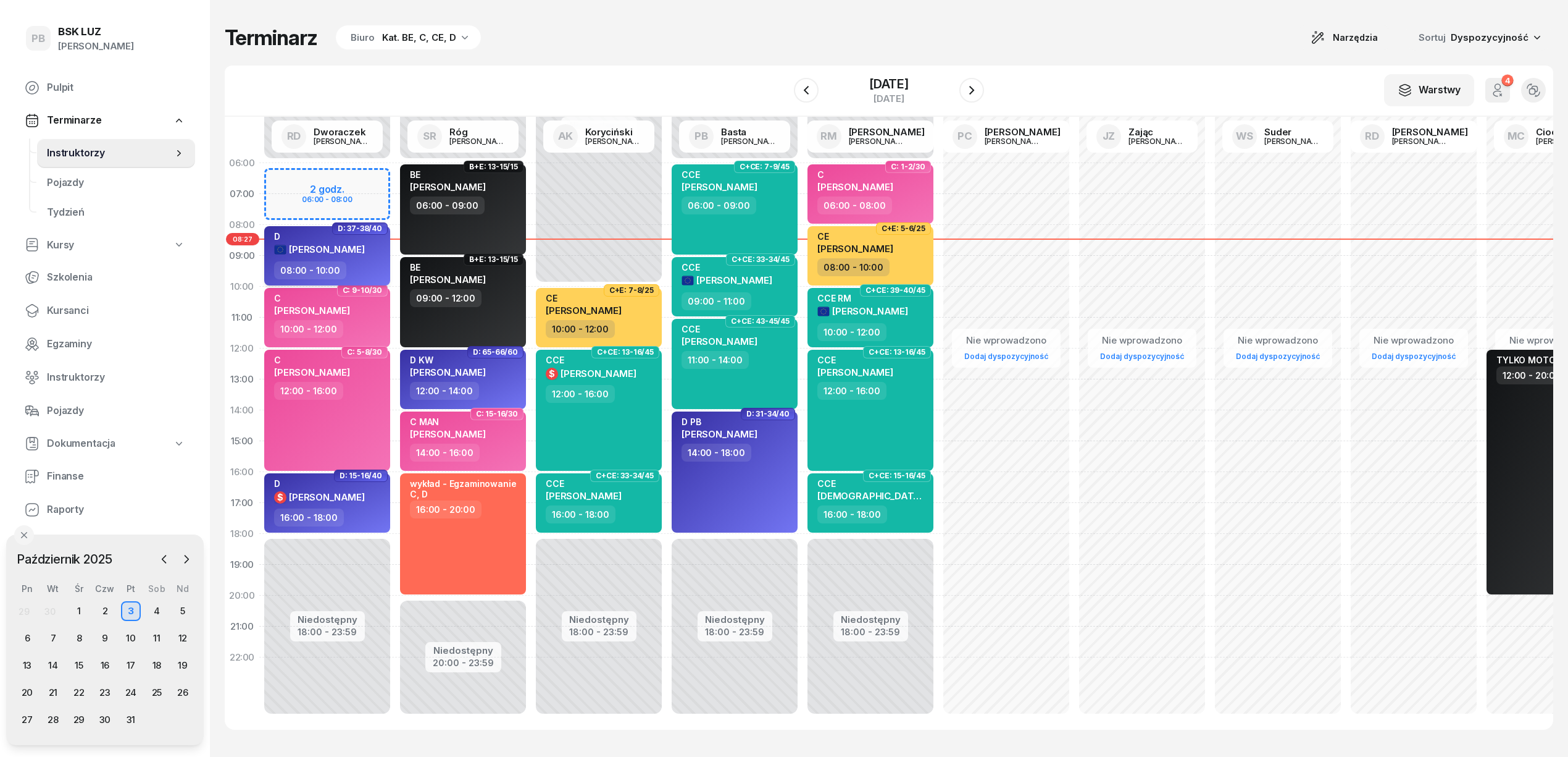
click at [327, 245] on span "[PERSON_NAME]" at bounding box center [327, 250] width 76 height 12
select select "08"
select select "10"
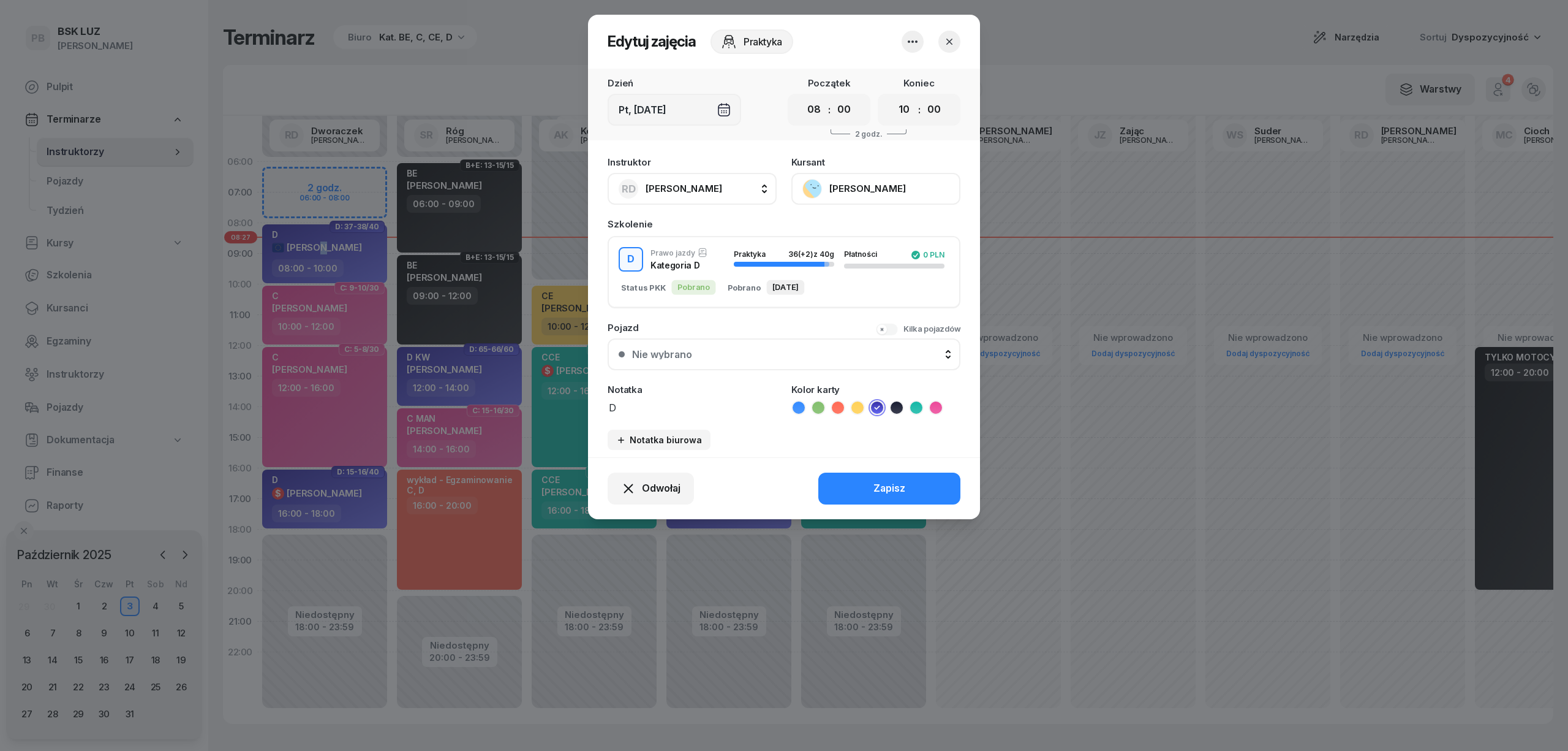
click at [851, 173] on button "[PERSON_NAME]" at bounding box center [876, 189] width 169 height 32
click at [856, 229] on div "Otwórz profil" at bounding box center [831, 230] width 60 height 16
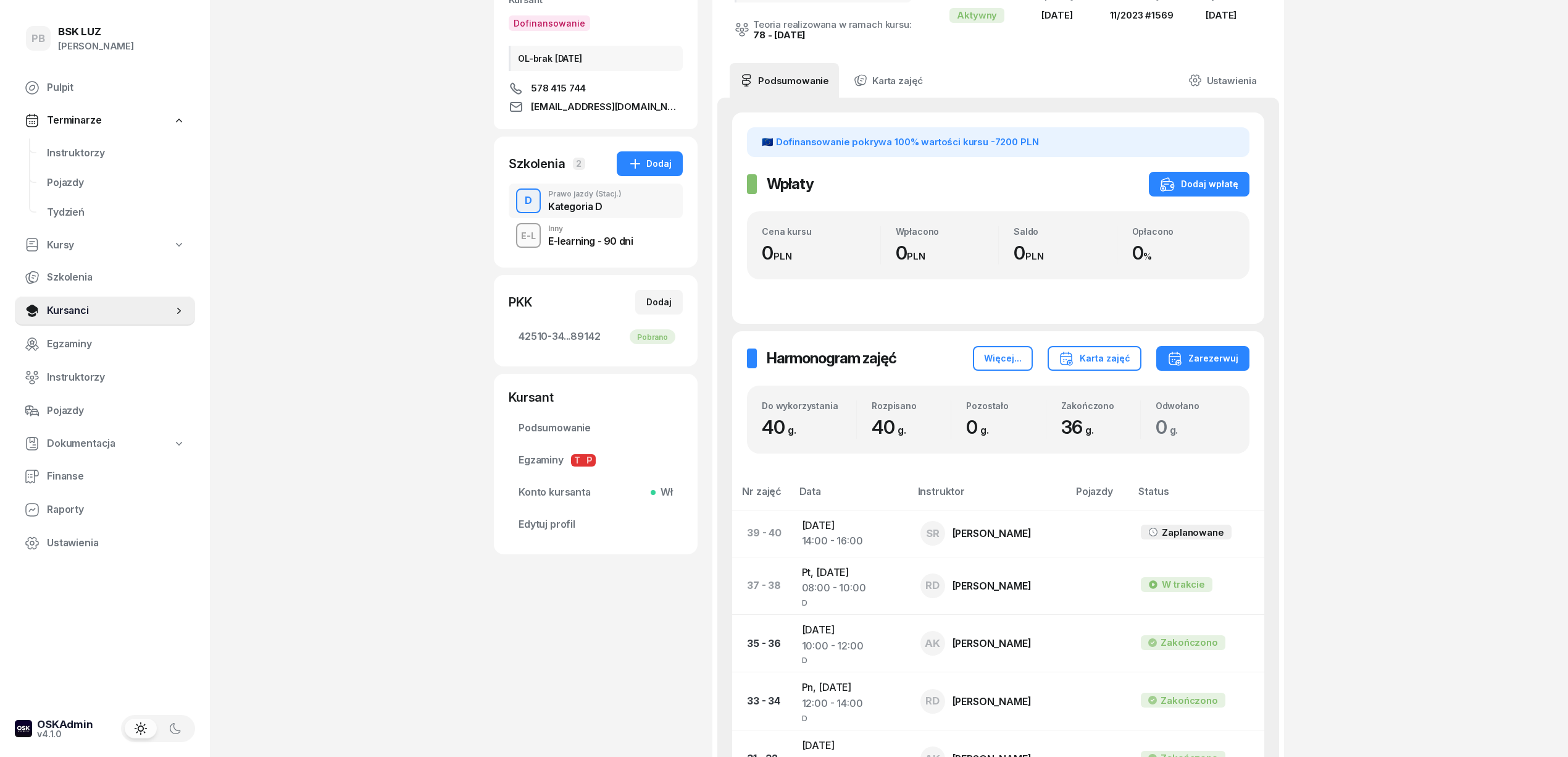
scroll to position [165, 0]
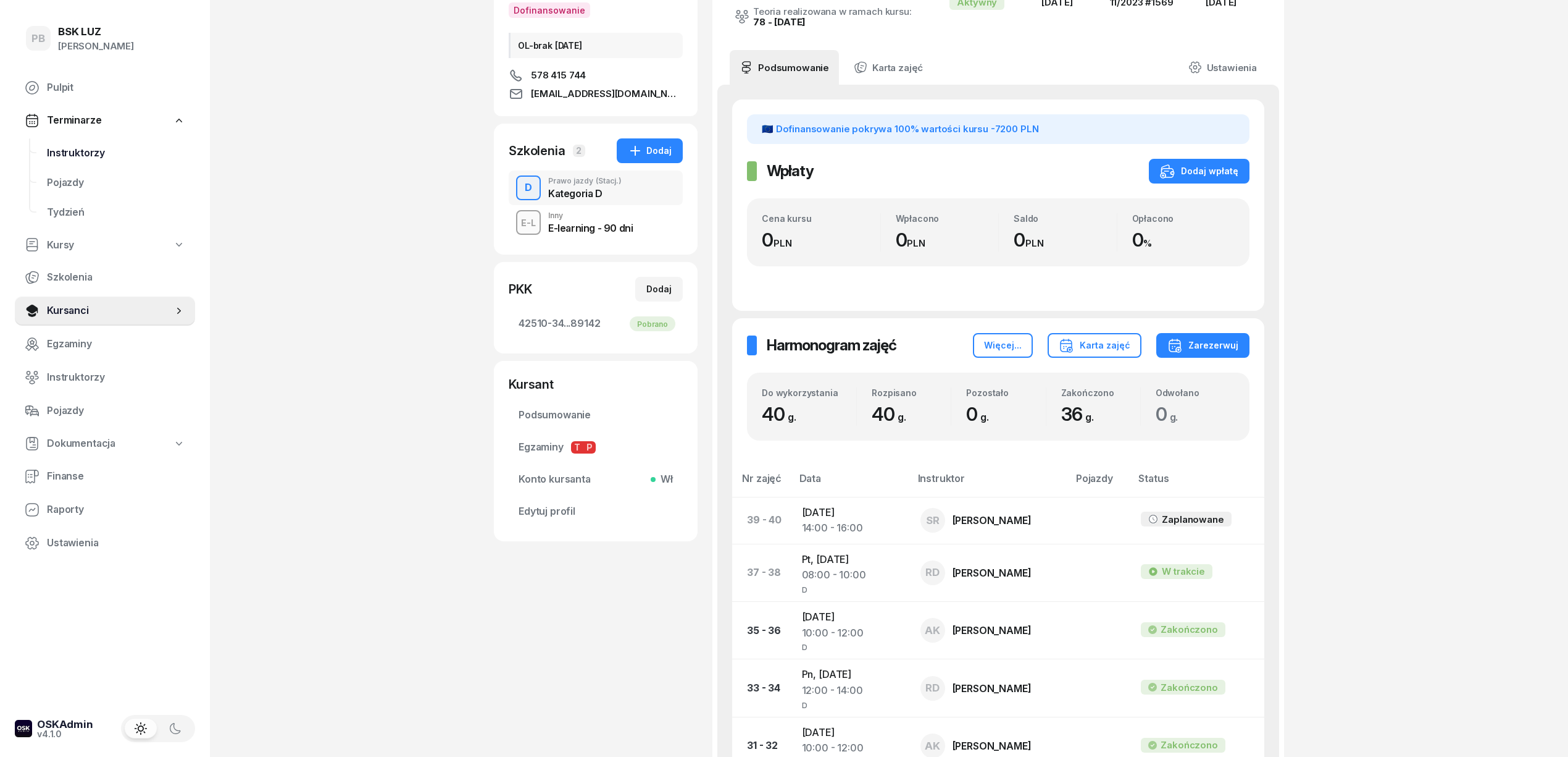
click at [59, 142] on link "Instruktorzy" at bounding box center [116, 153] width 158 height 29
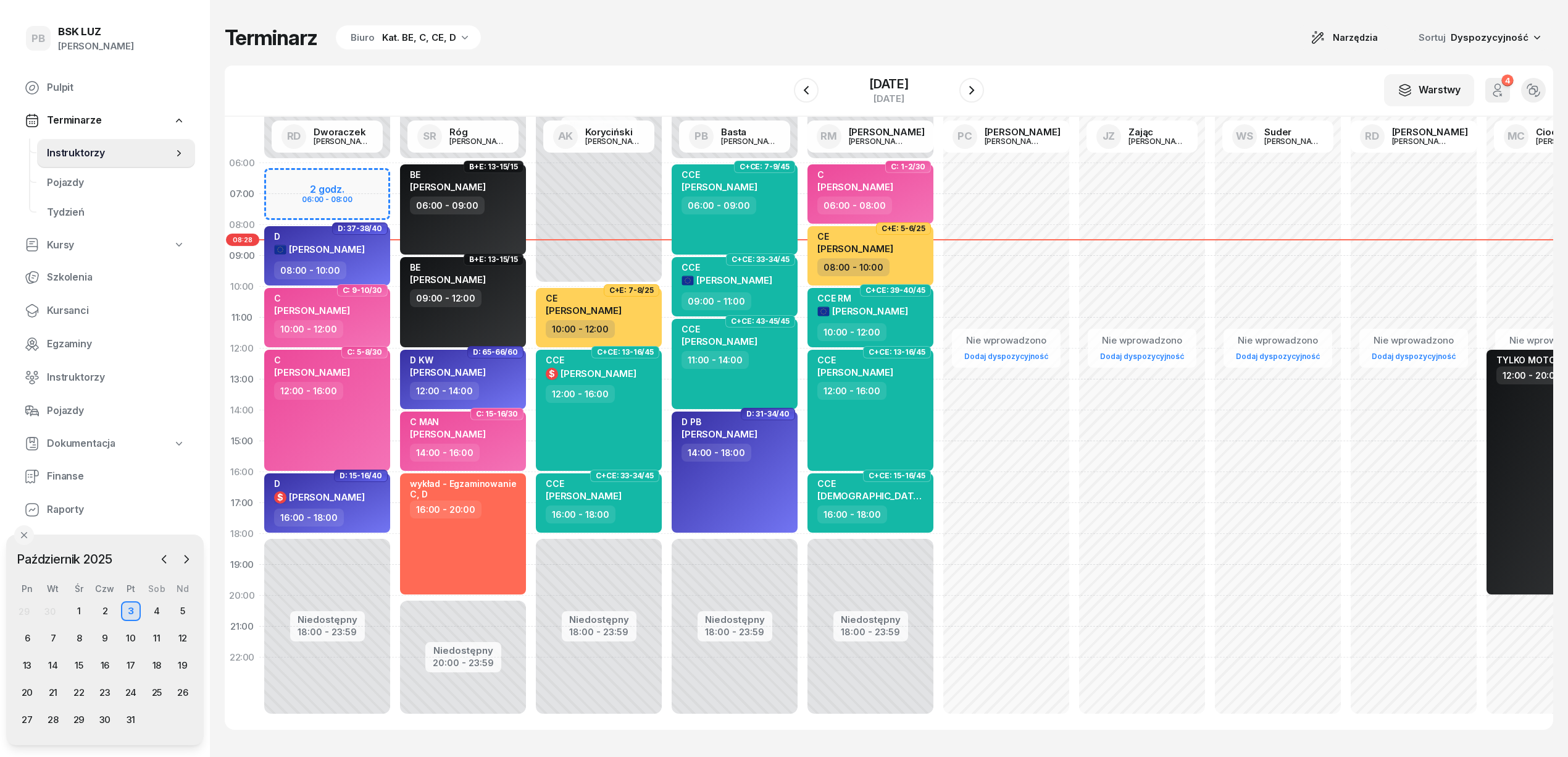
click at [683, 10] on div "Terminarz Biuro Kat. BE, C, CE, D Narzędzia Sortuj Dyspozycyjność W Wybierz AK …" at bounding box center [888, 377] width 1328 height 754
click at [106, 640] on div "9" at bounding box center [105, 638] width 20 height 20
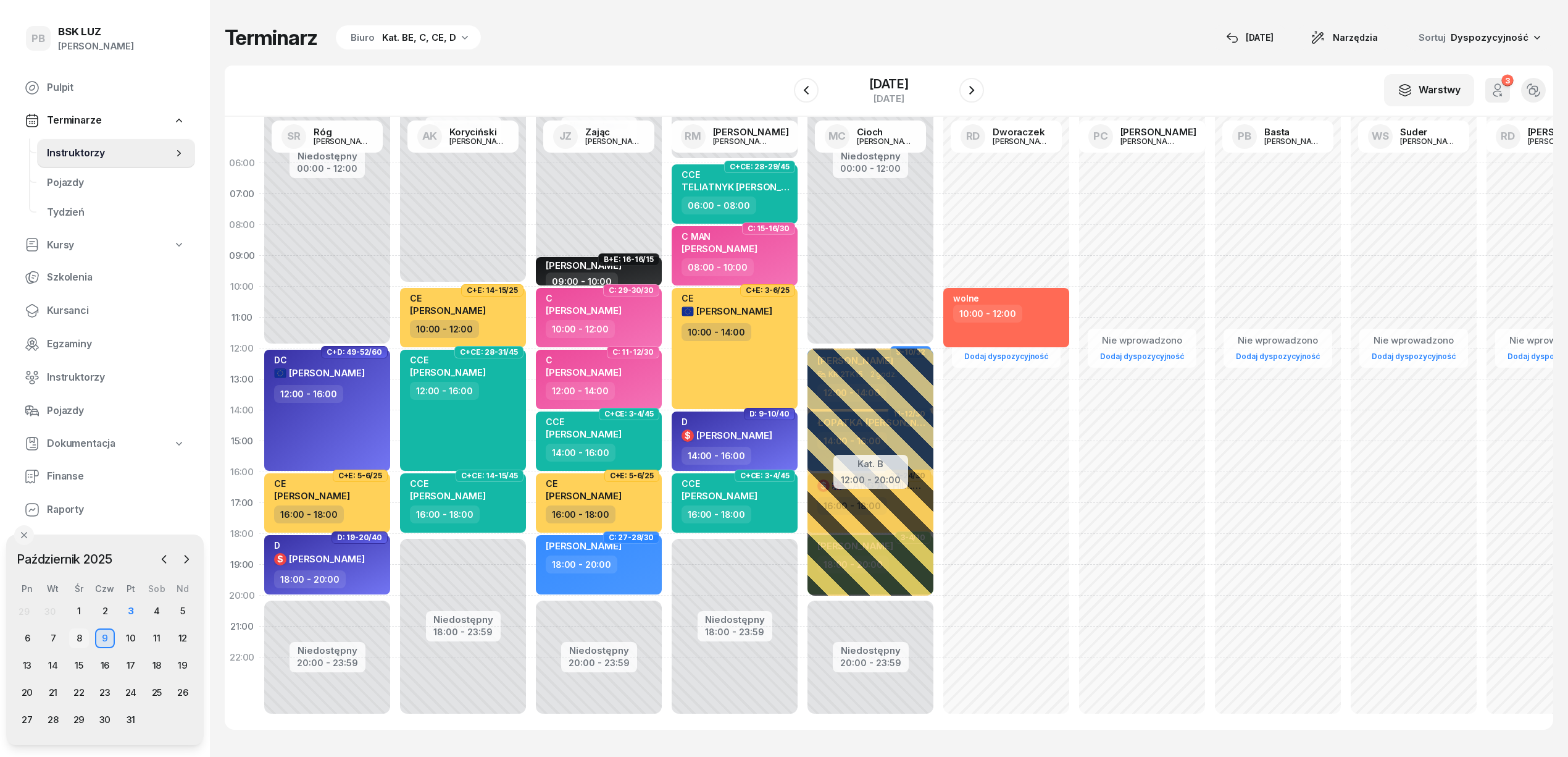
click at [80, 636] on div "8" at bounding box center [79, 638] width 20 height 20
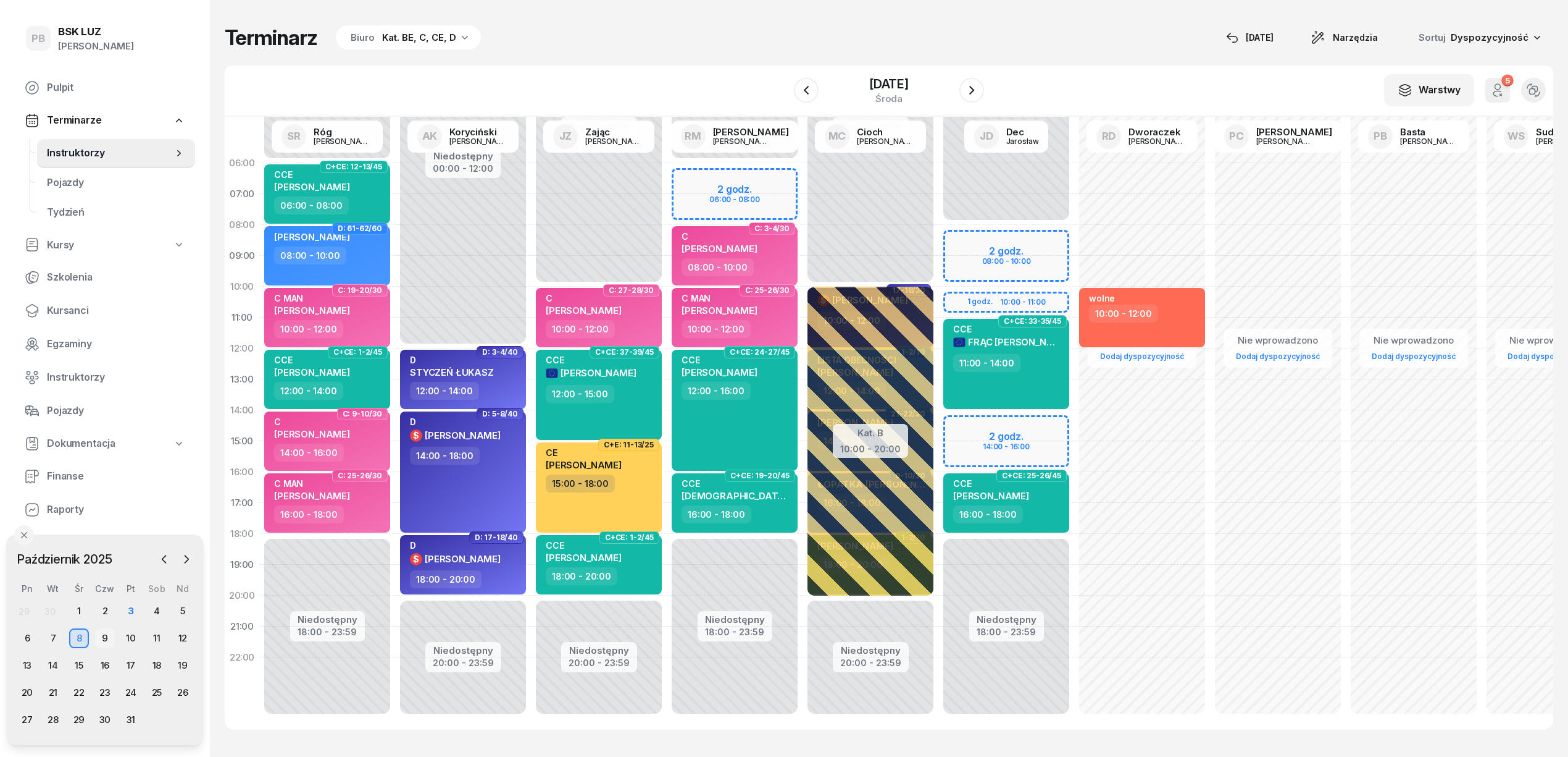
click at [102, 636] on div "9" at bounding box center [105, 638] width 20 height 20
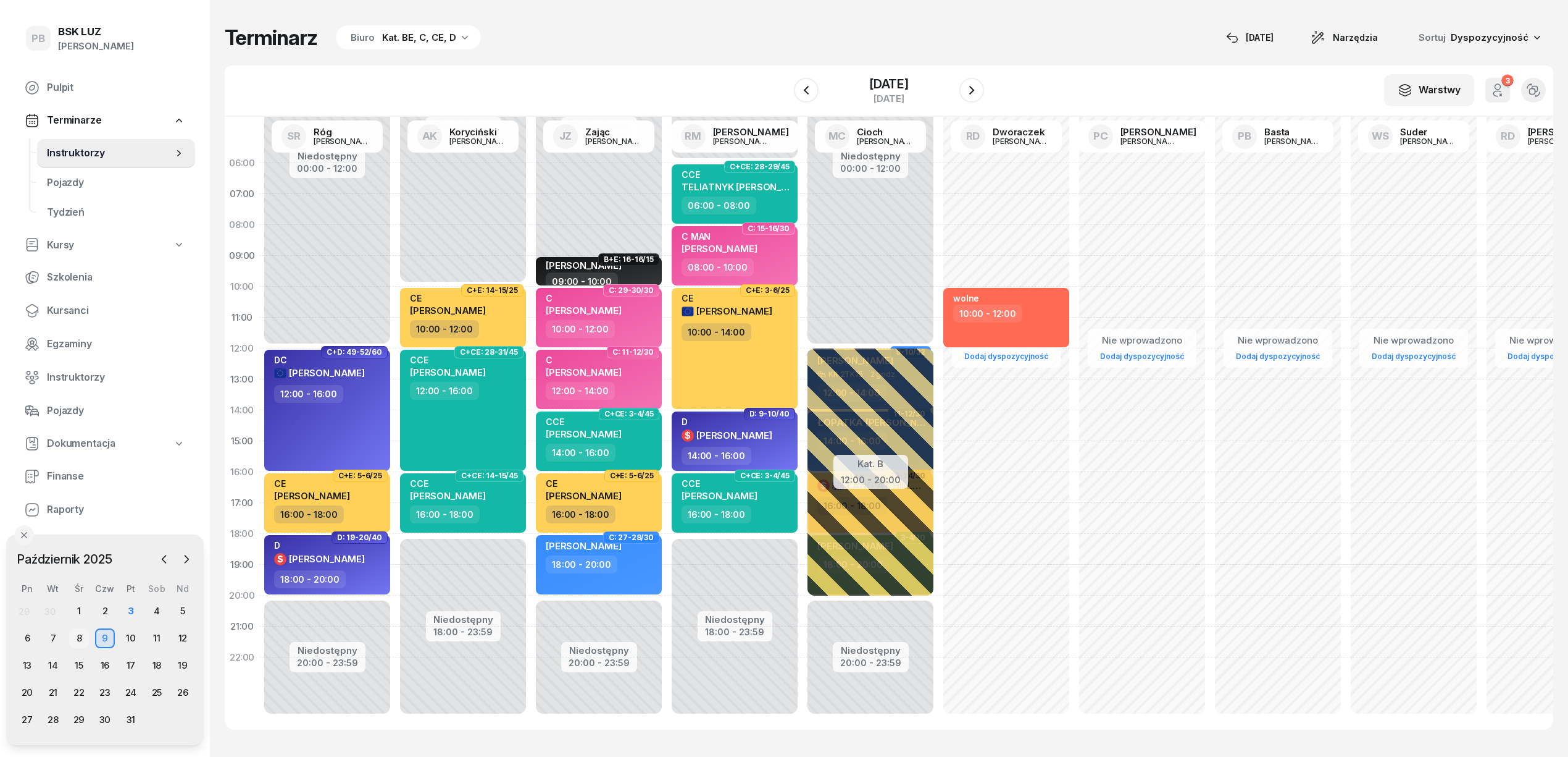
click at [80, 634] on div "8" at bounding box center [79, 638] width 20 height 20
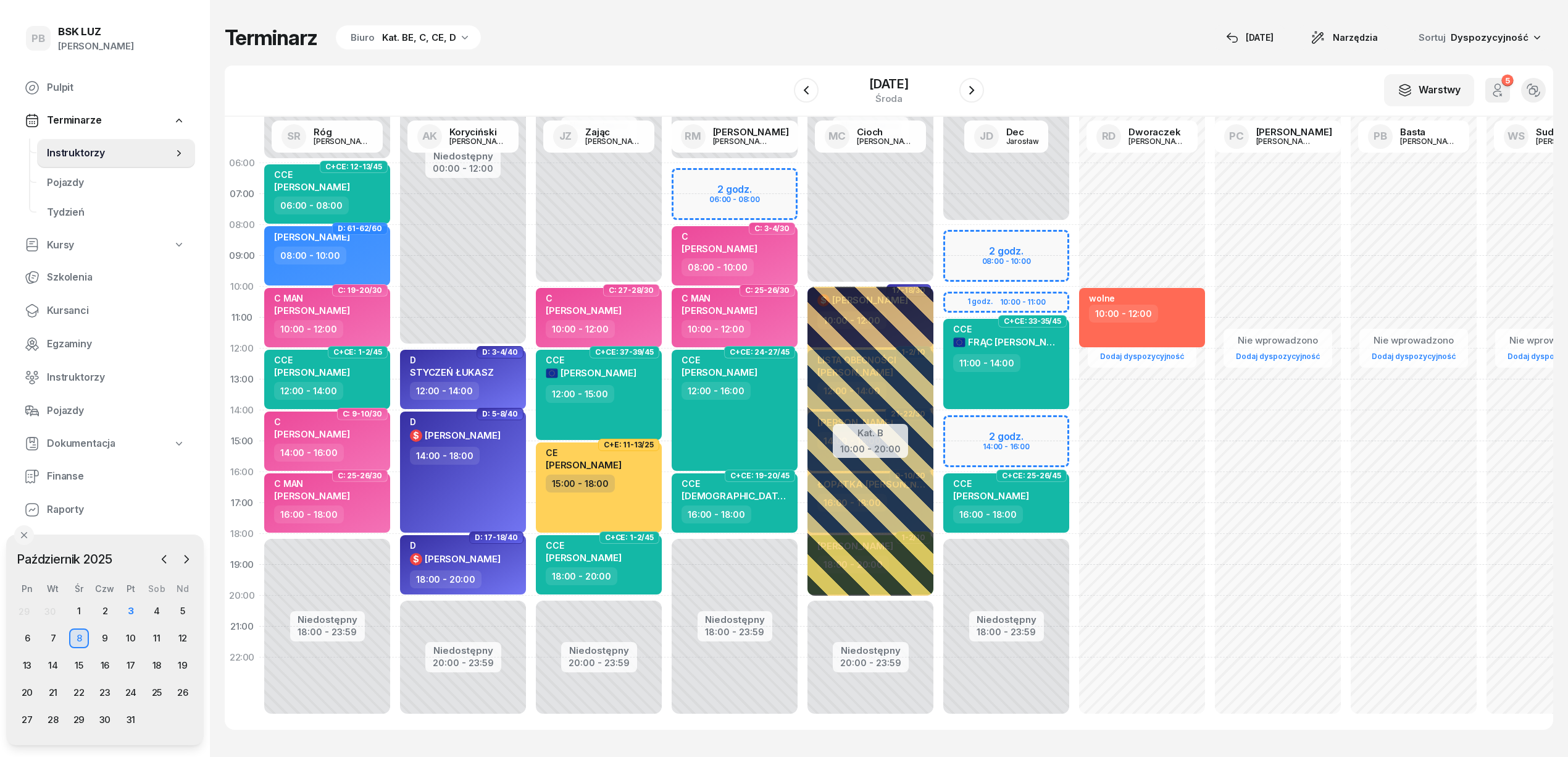
click at [679, 176] on div "Niedostępny 00:00 - 06:00 Niedostępny 18:00 - 23:59 2 godz. 06:00 - 08:00 C: 3-…" at bounding box center [734, 441] width 136 height 587
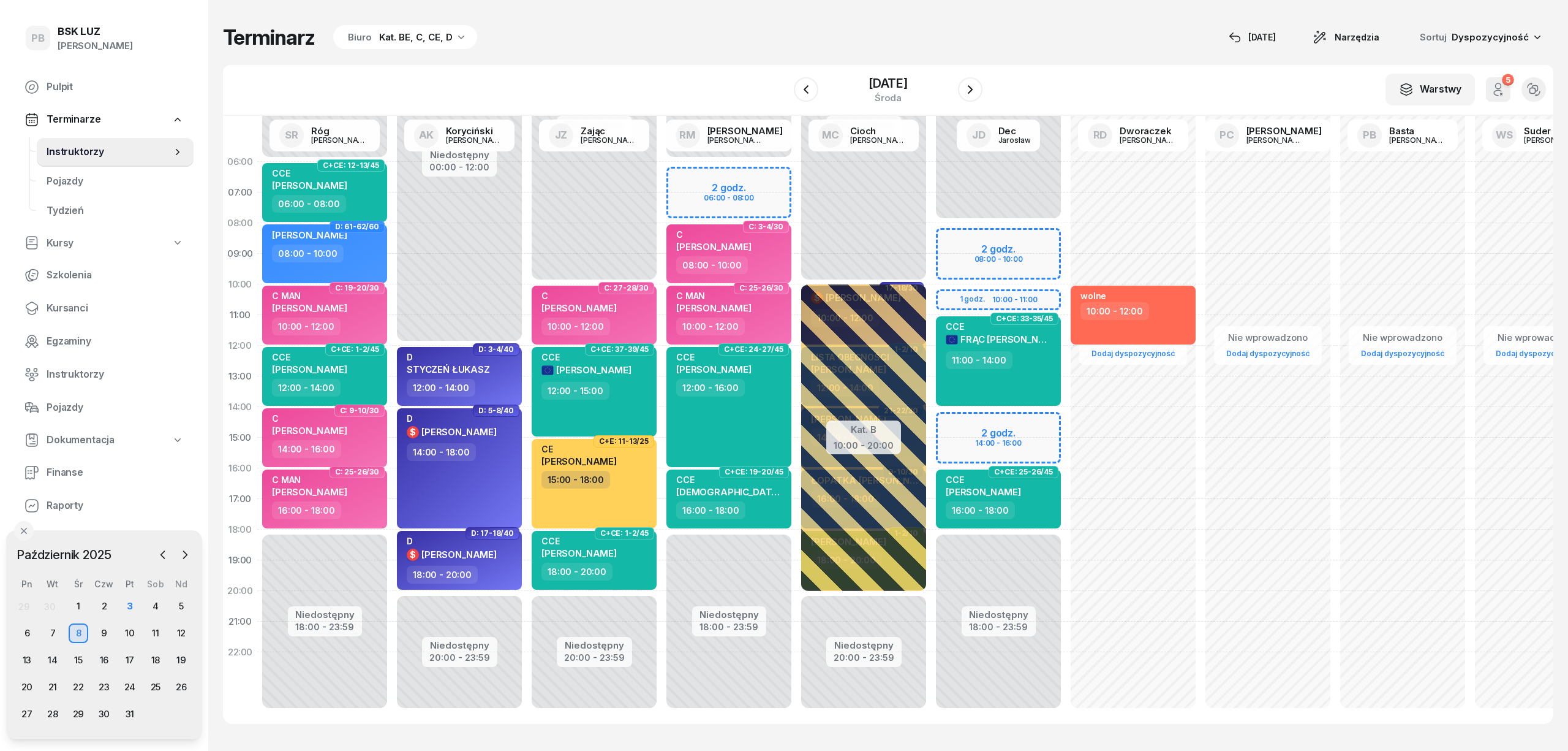
select select "06"
select select "08"
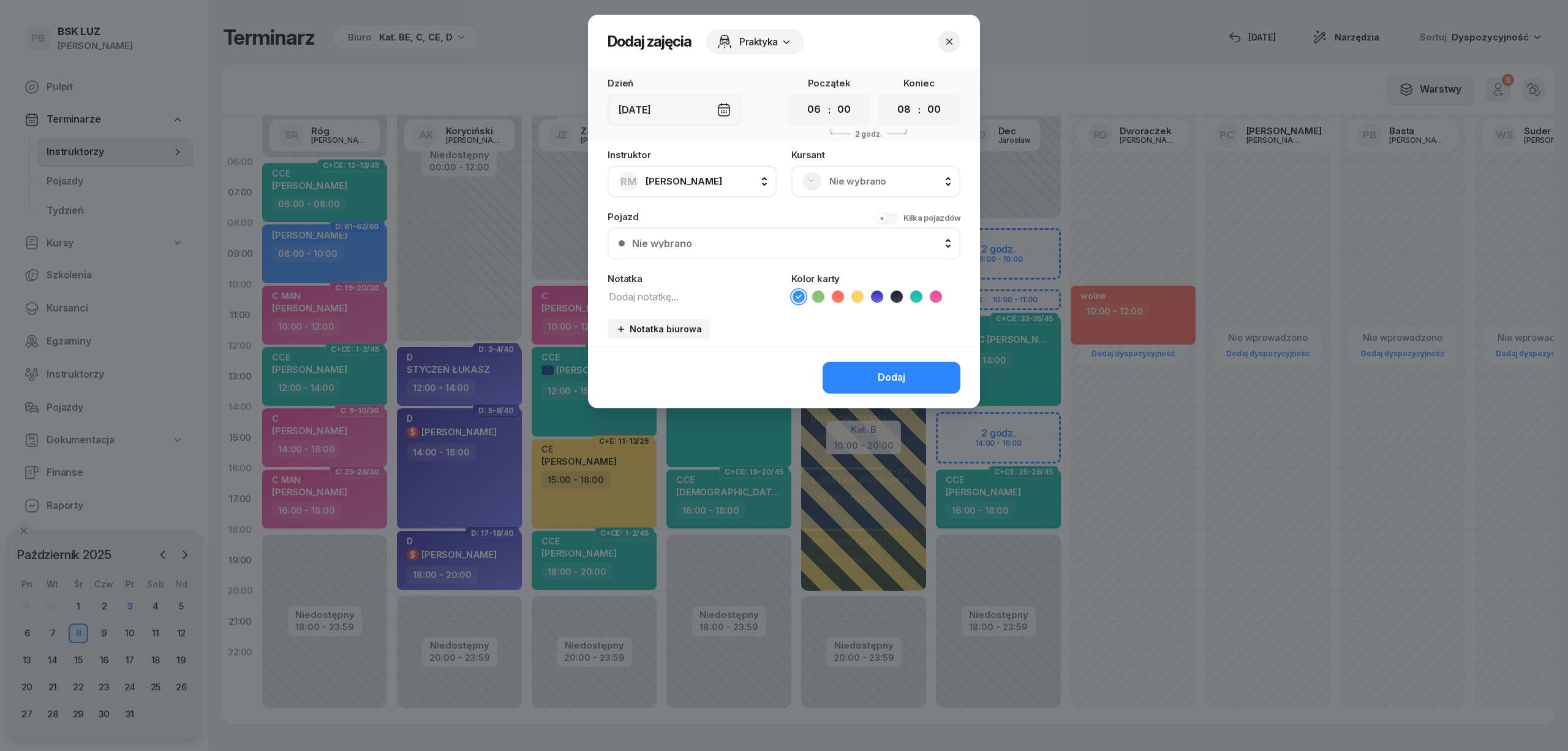
click at [864, 169] on div "Nie wybrano" at bounding box center [876, 181] width 169 height 32
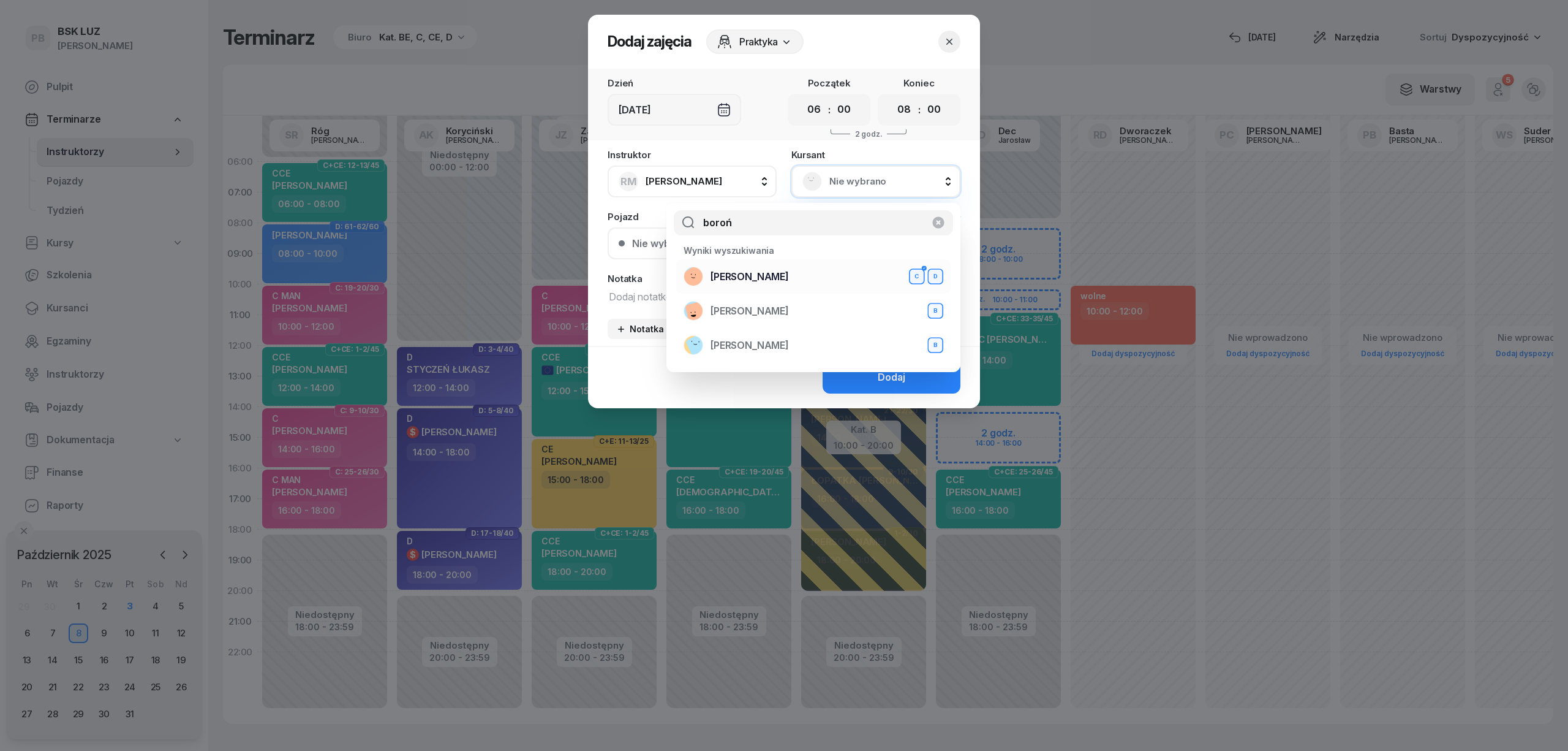
type input "boroń"
click at [797, 276] on div "BOROŃ MATEUSZ C D" at bounding box center [813, 276] width 260 height 19
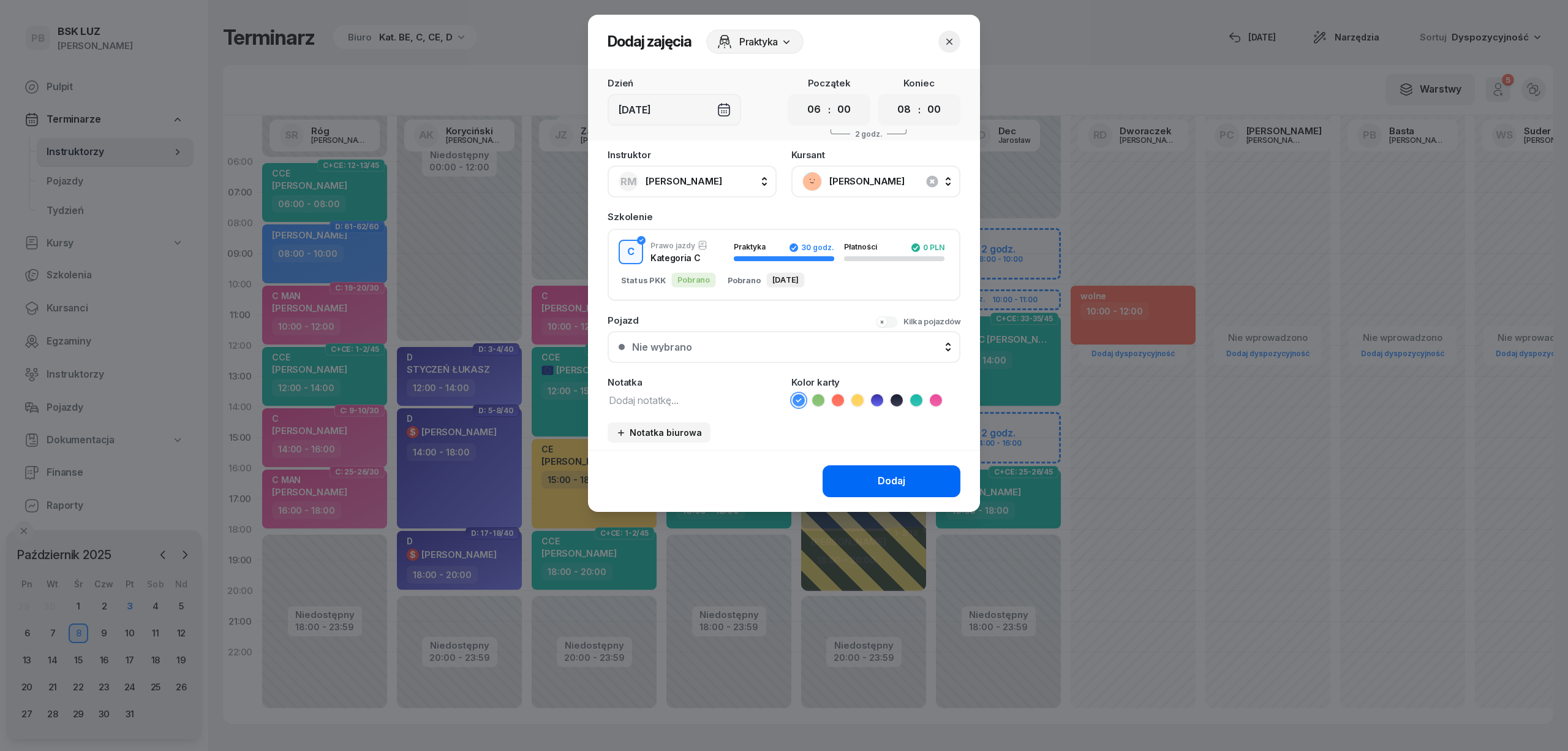
click at [855, 469] on button "Dodaj" at bounding box center [891, 481] width 138 height 32
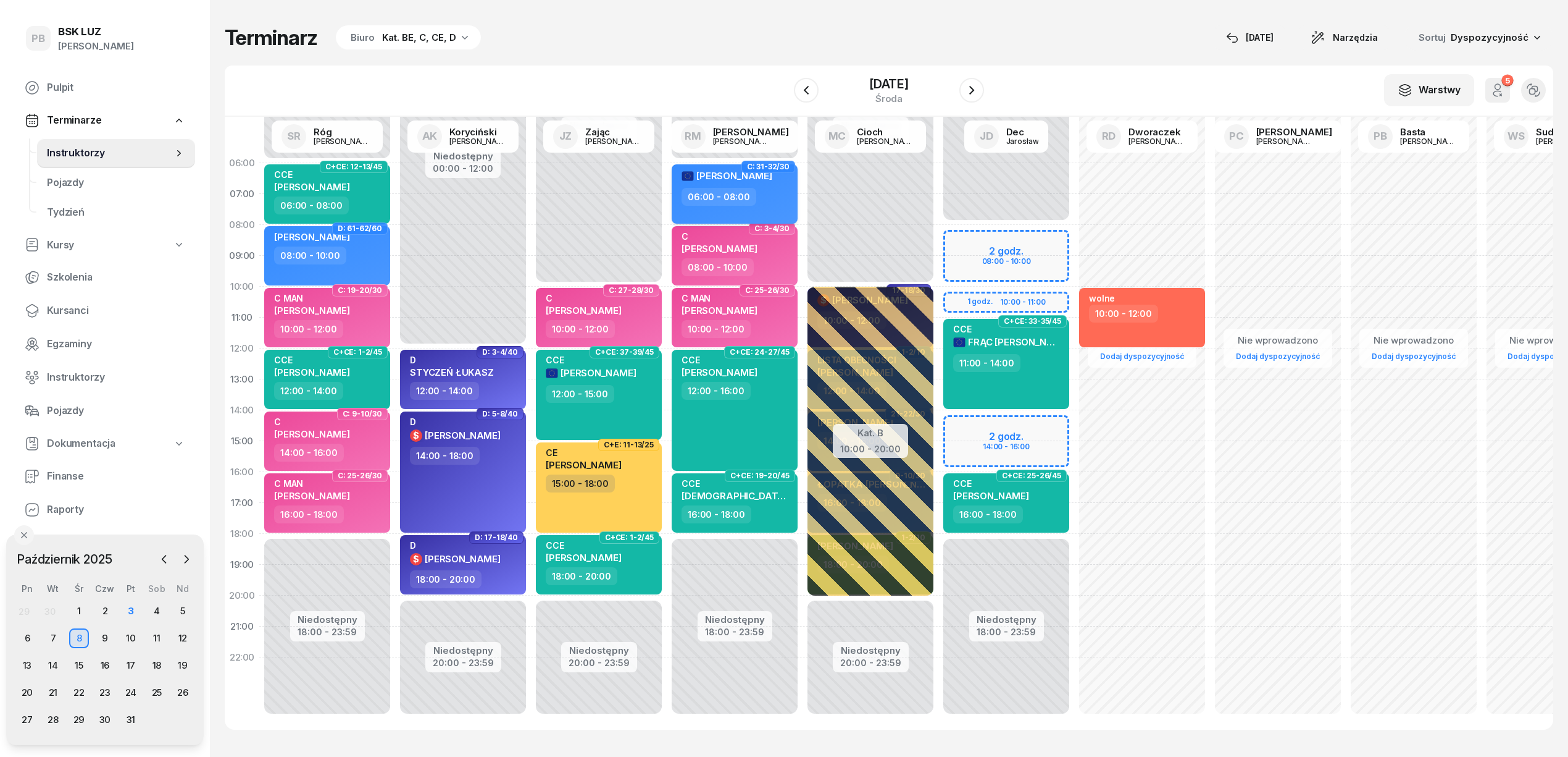
click at [751, 174] on span "[PERSON_NAME]" at bounding box center [734, 176] width 76 height 12
select select "06"
select select "08"
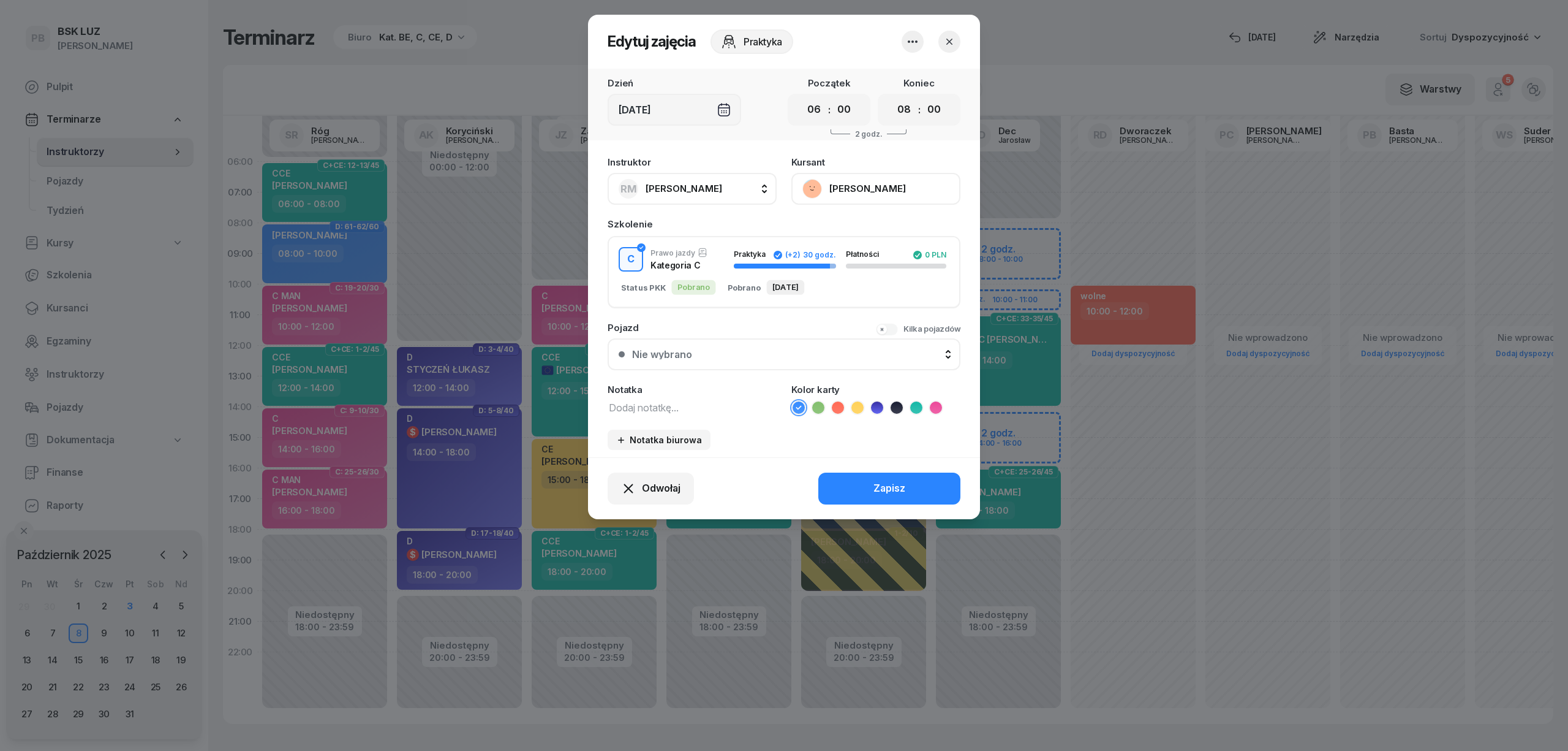
click at [853, 182] on button "[PERSON_NAME]" at bounding box center [876, 189] width 169 height 32
click at [830, 234] on div "Otwórz profil" at bounding box center [831, 230] width 60 height 16
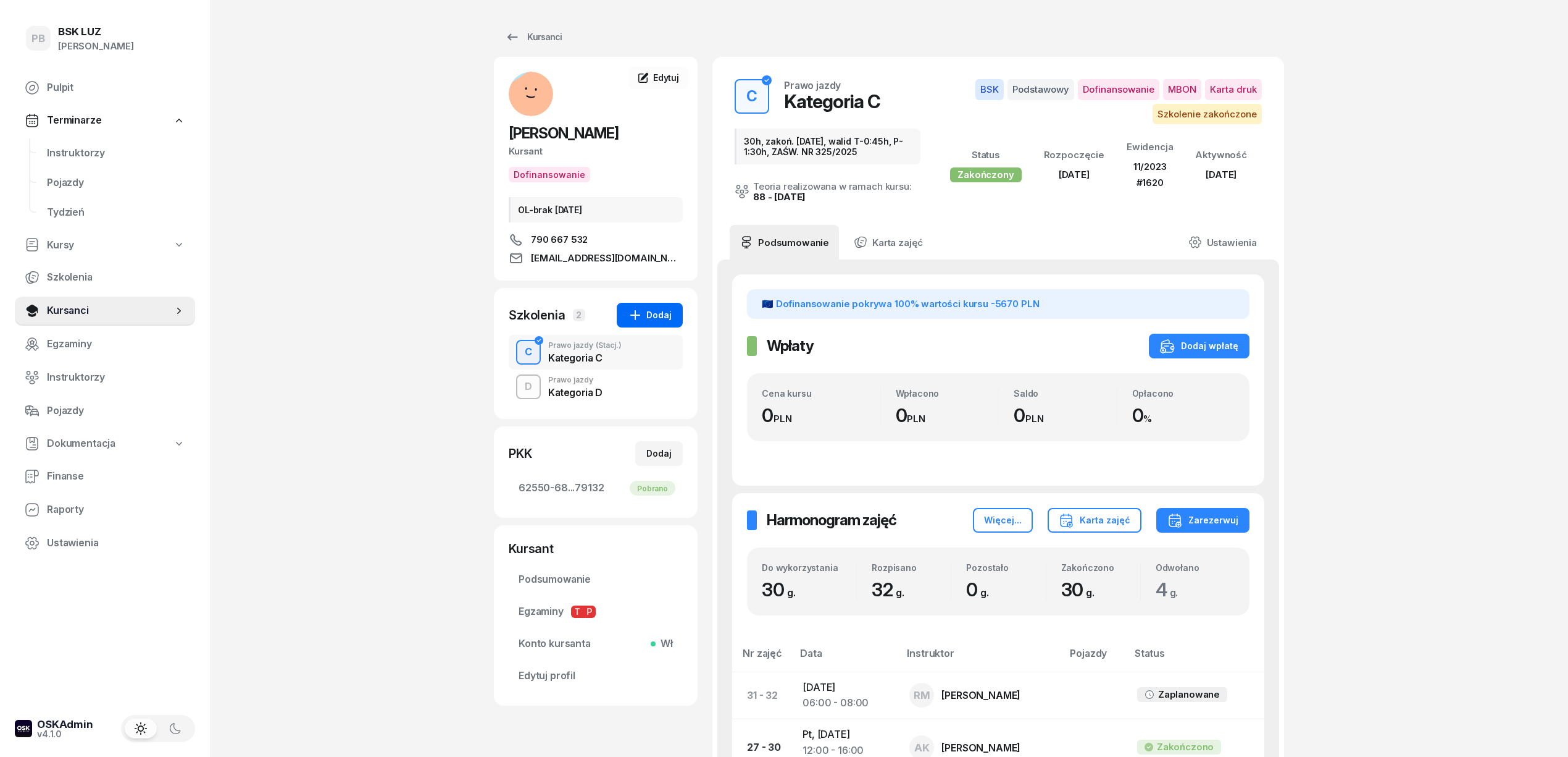
click at [645, 314] on div "Dodaj" at bounding box center [650, 315] width 44 height 15
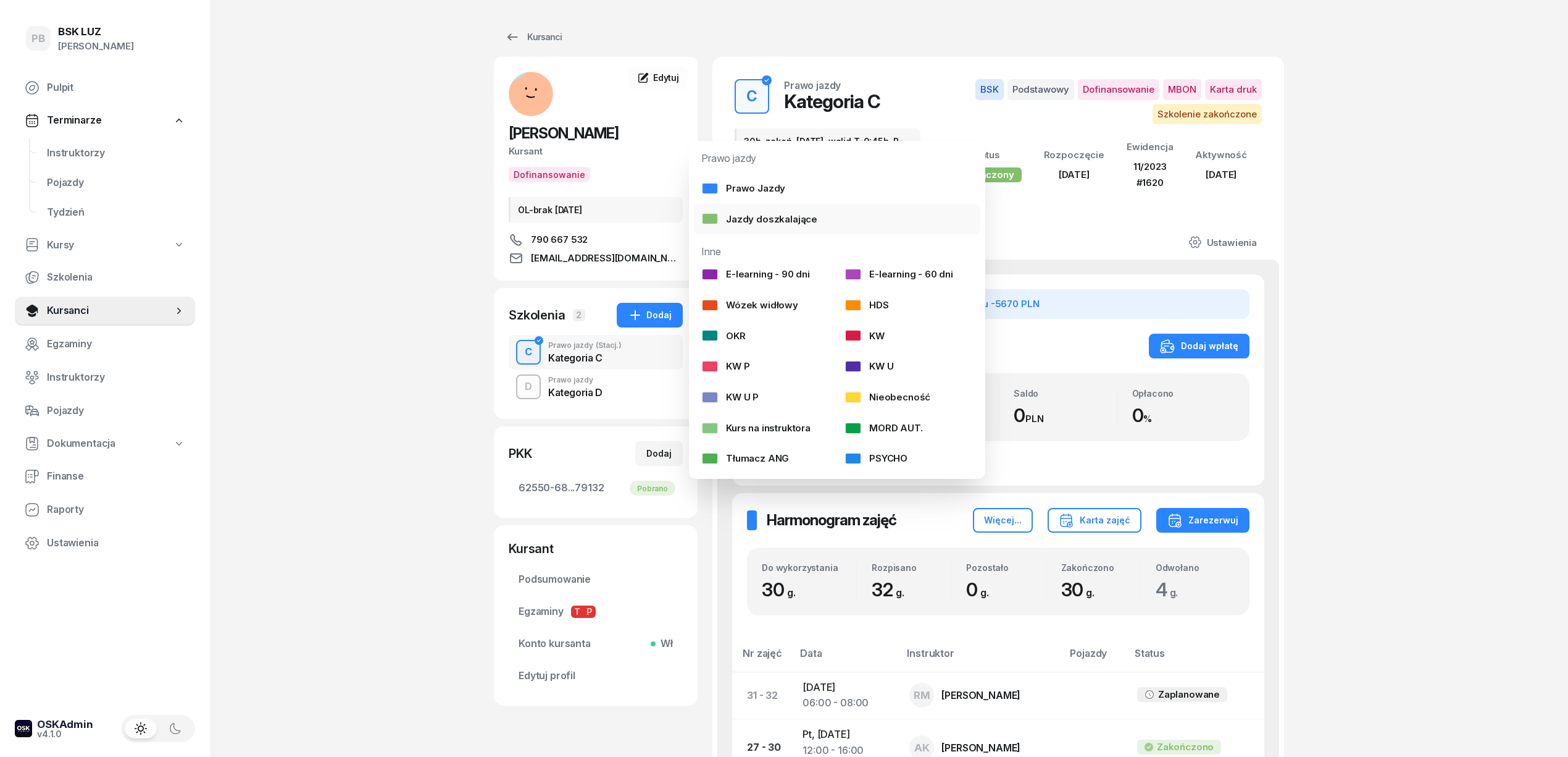
click at [742, 213] on div "Jazdy doszkalające" at bounding box center [759, 219] width 116 height 16
select select "B"
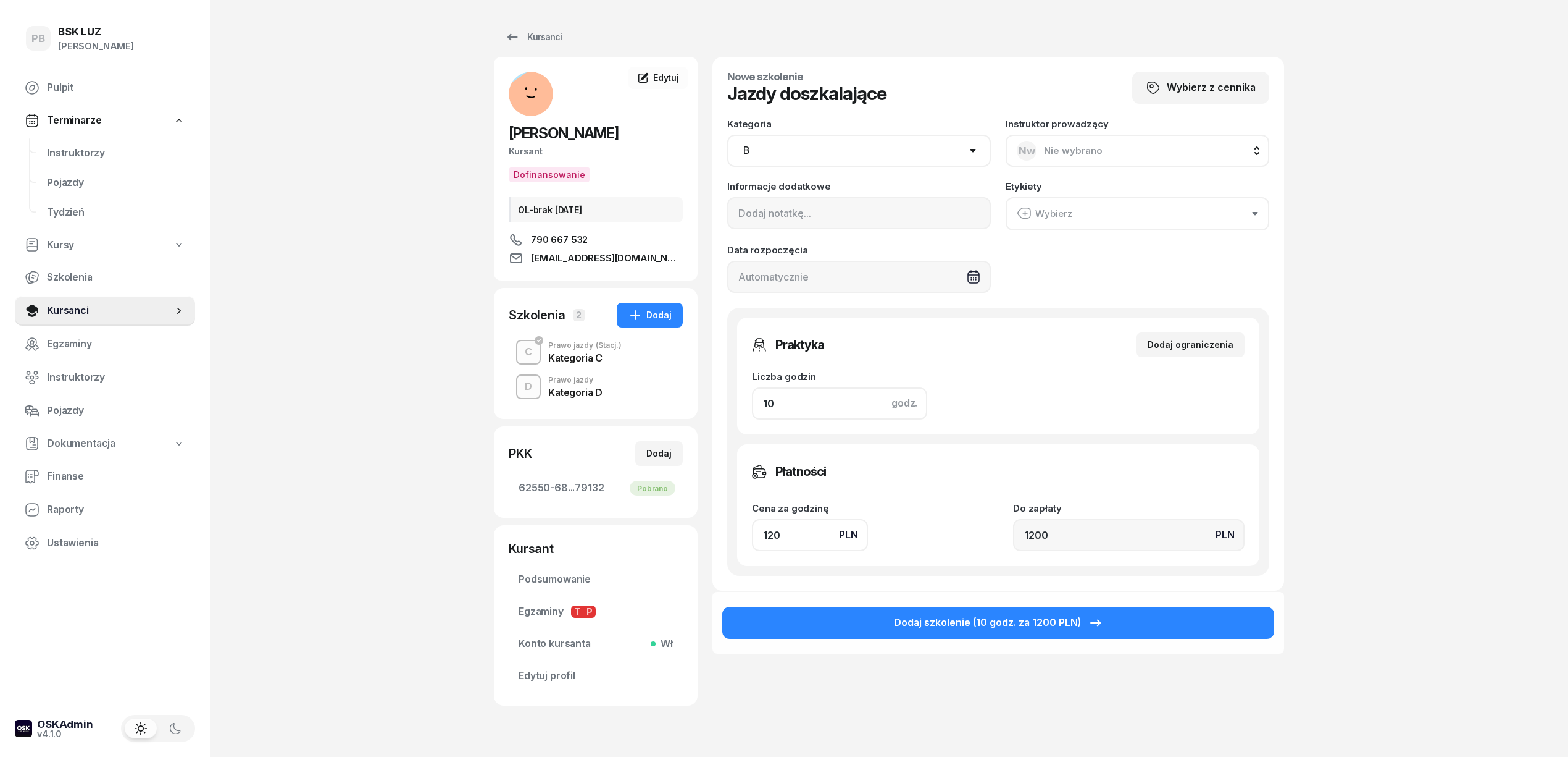
drag, startPoint x: 780, startPoint y: 408, endPoint x: 732, endPoint y: 408, distance: 48.0
click at [732, 408] on div "Praktyka Dodaj ograniczenia Liczba godzin godz. 10 Ograniczenia zajęć praktyczn…" at bounding box center [998, 442] width 542 height 268
type input "2"
type input "240"
type input "2"
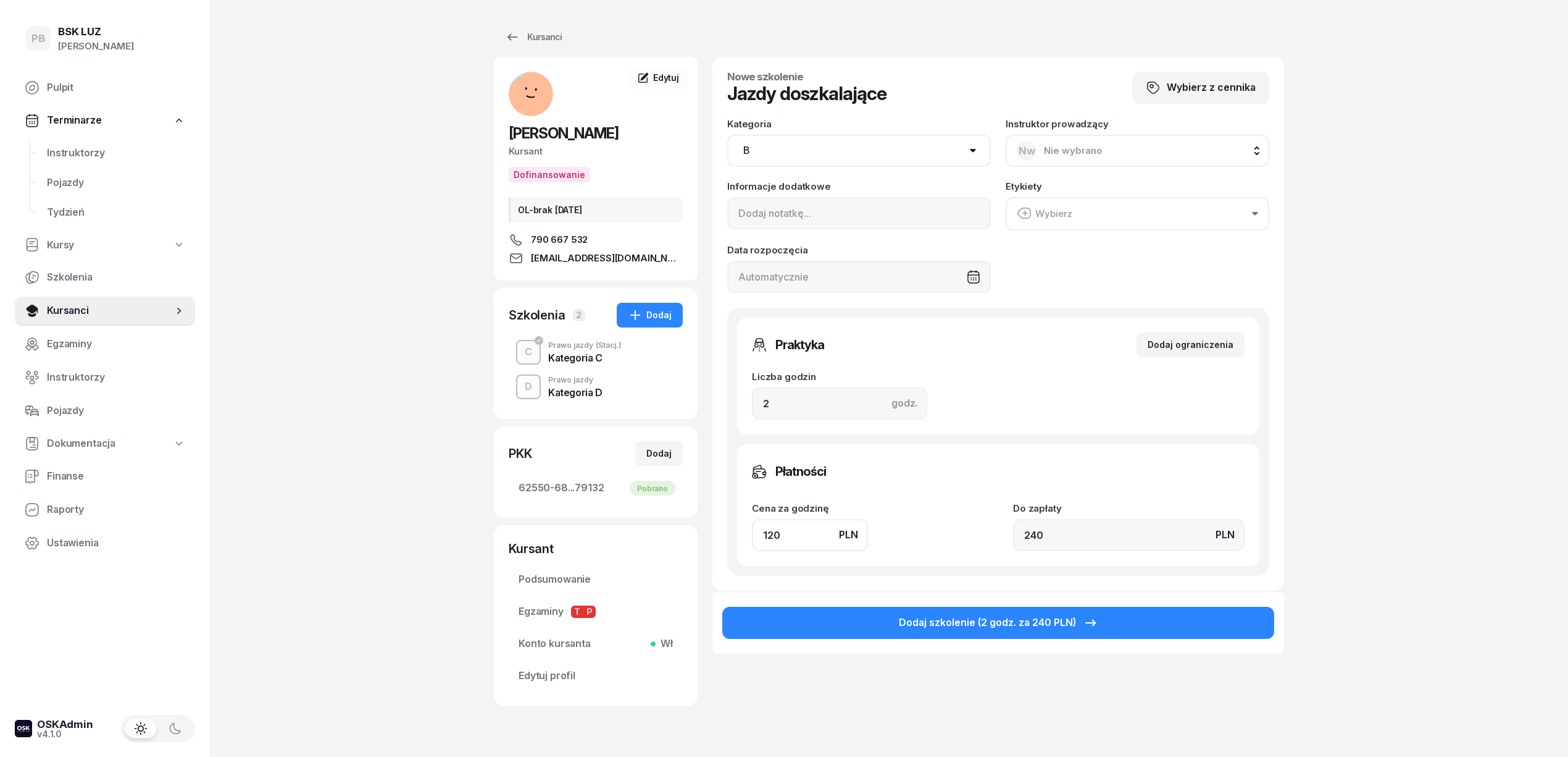
drag, startPoint x: 757, startPoint y: 535, endPoint x: 716, endPoint y: 536, distance: 41.0
click at [717, 537] on div "Nowe szkolenie Jazdy doszkalające Wybierz z cennika Kategoria AM A1 A2 A B1 B B…" at bounding box center [998, 323] width 572 height 534
type input "1"
type input "2"
type input "18"
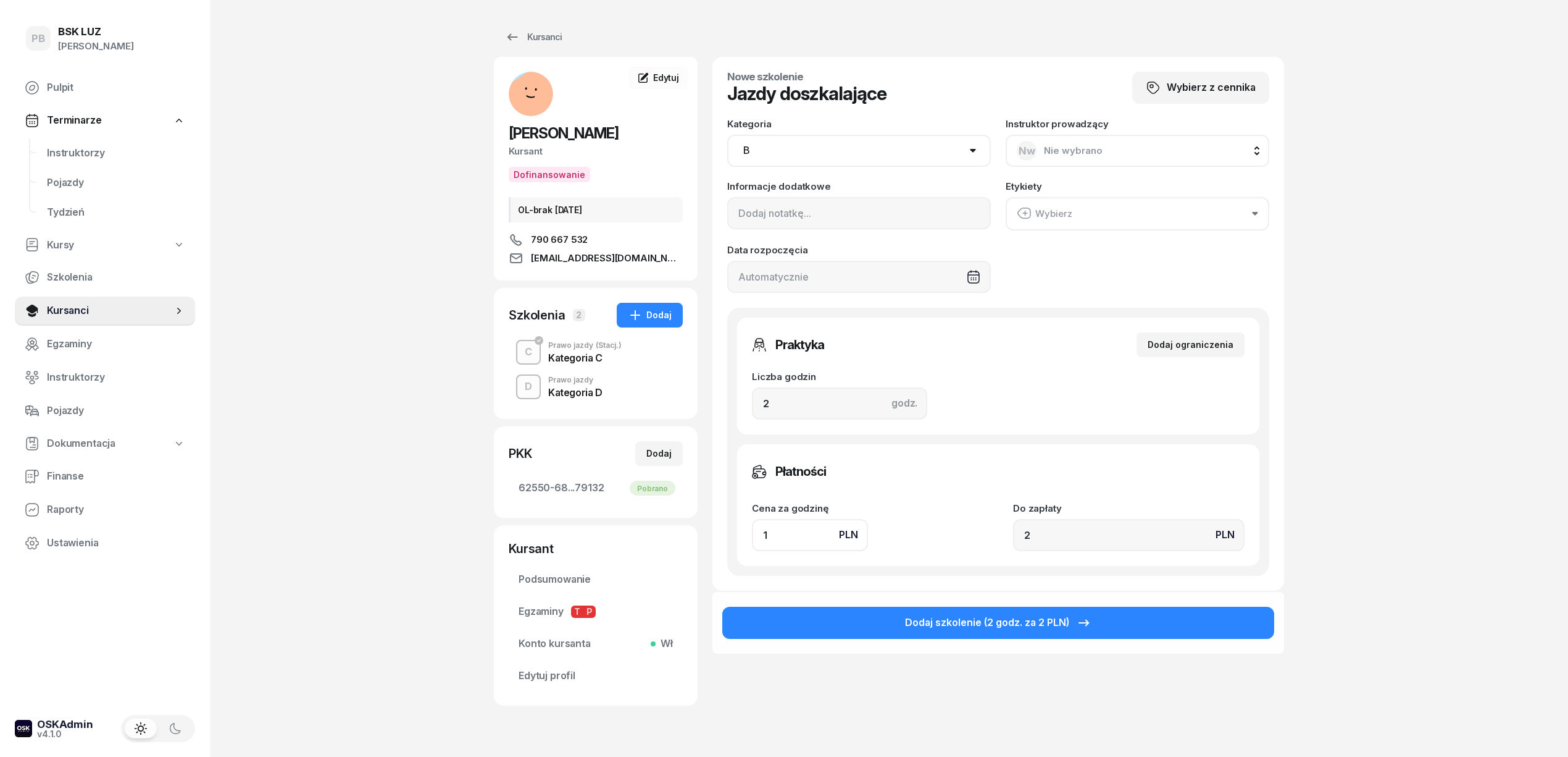
type input "36"
type input "180"
type input "360"
type input "180"
drag, startPoint x: 845, startPoint y: 147, endPoint x: 843, endPoint y: 153, distance: 6.3
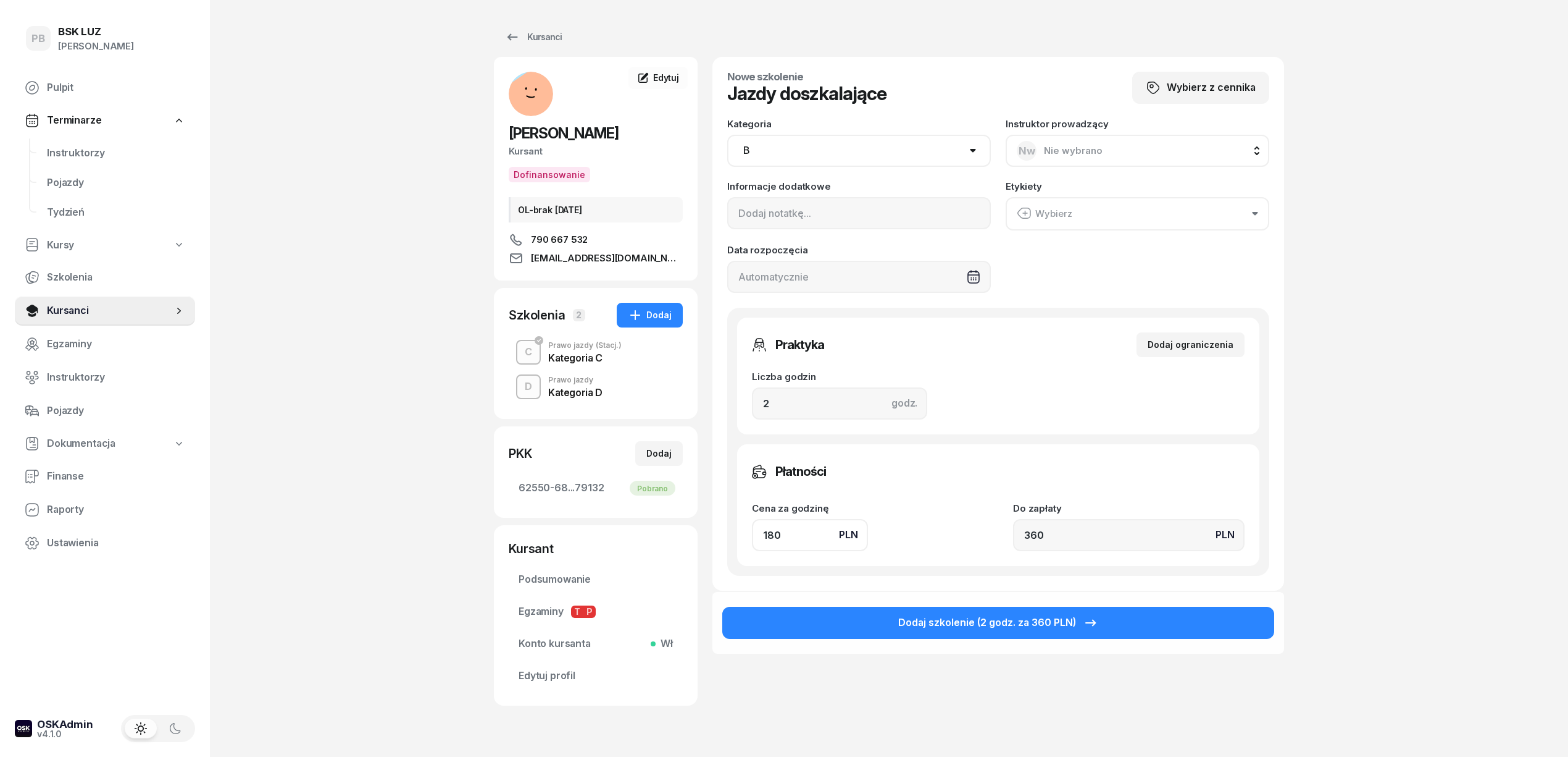
click at [845, 147] on select "AM A1 A2 A B1 B B+E C1 C1+E C C+E D1 D1+E D D+E T Tram C+CE C+D" at bounding box center [859, 150] width 264 height 32
select select "C"
click at [727, 135] on select "AM A1 A2 A B1 B B+E C1 C1+E C C+E D1 D1+E D D+E T Tram C+CE C+D" at bounding box center [859, 150] width 264 height 32
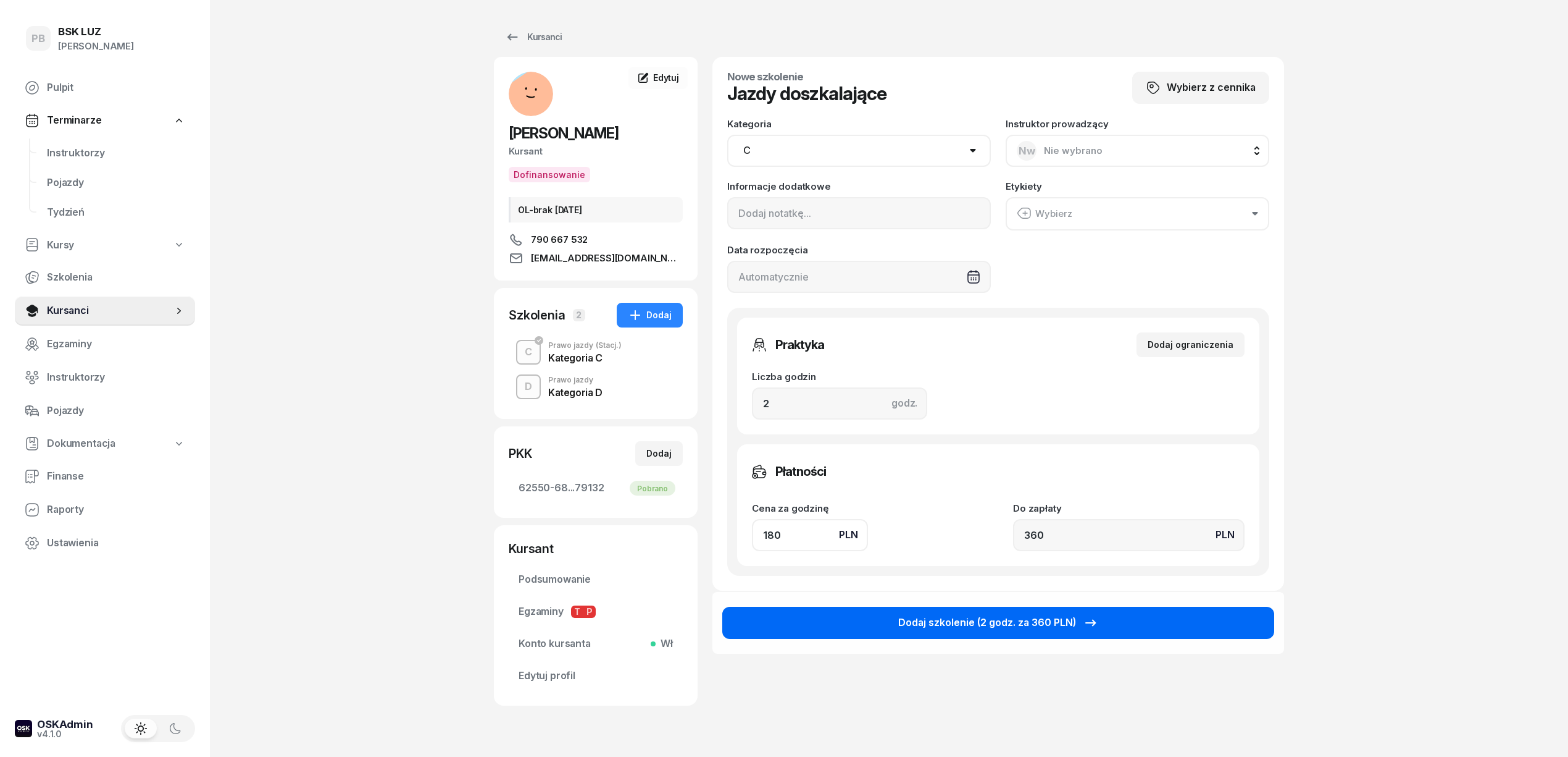
click at [905, 607] on button "Dodaj szkolenie (2 godz. za 360 PLN)" at bounding box center [998, 622] width 552 height 32
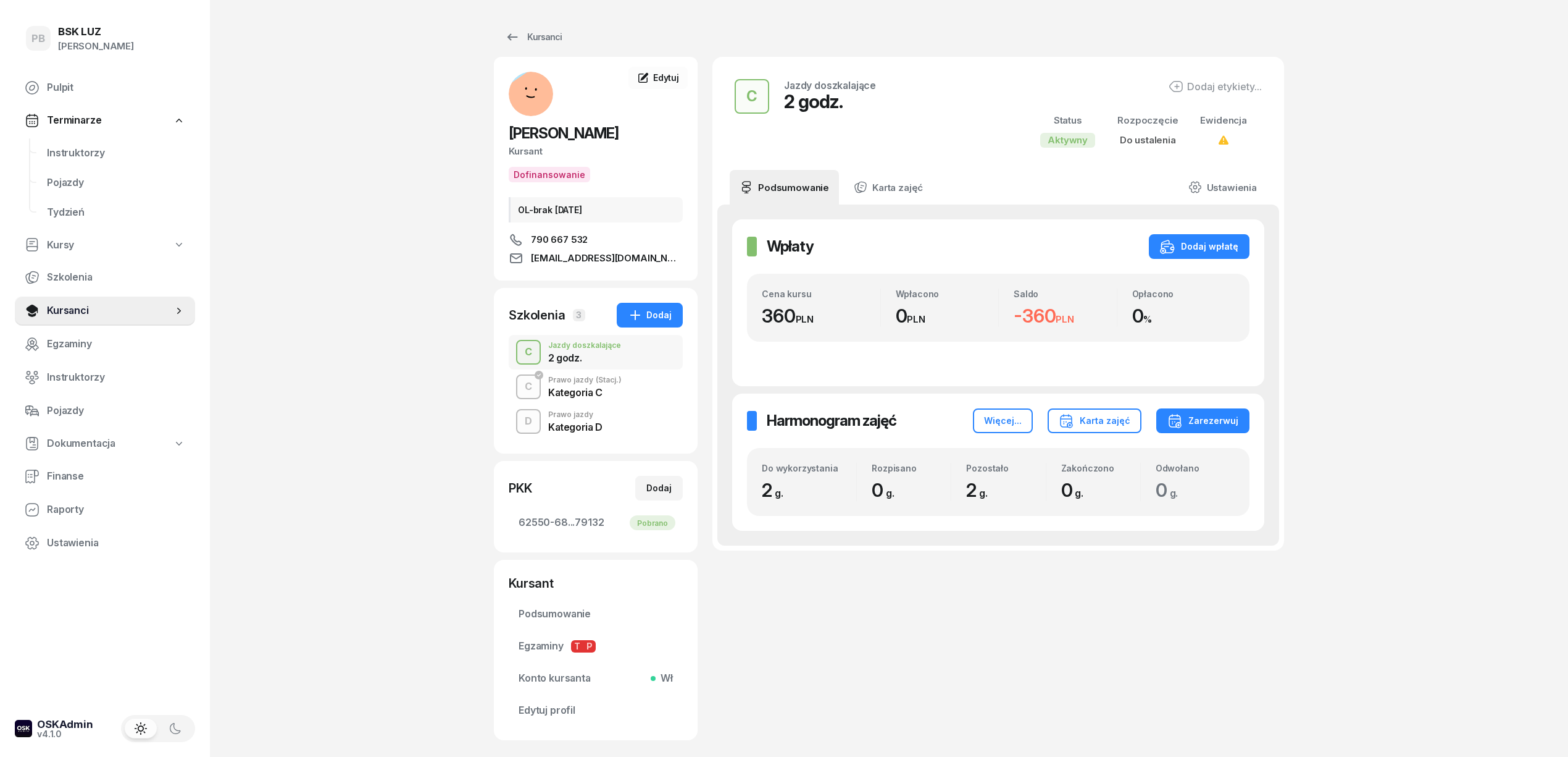
click at [597, 394] on div "Kategoria C" at bounding box center [585, 392] width 74 height 10
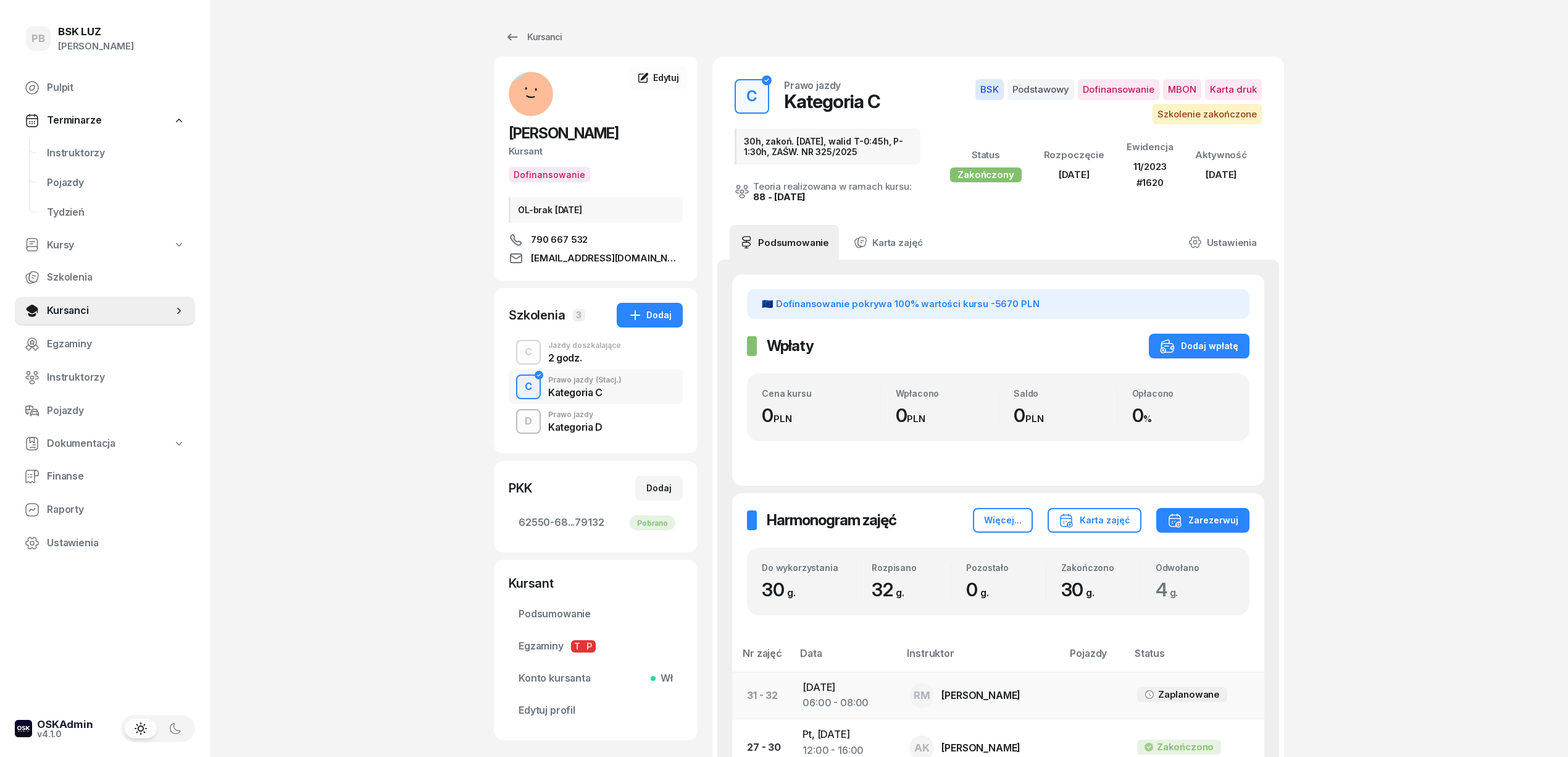
click at [859, 700] on div "06:00 - 08:00" at bounding box center [845, 703] width 87 height 16
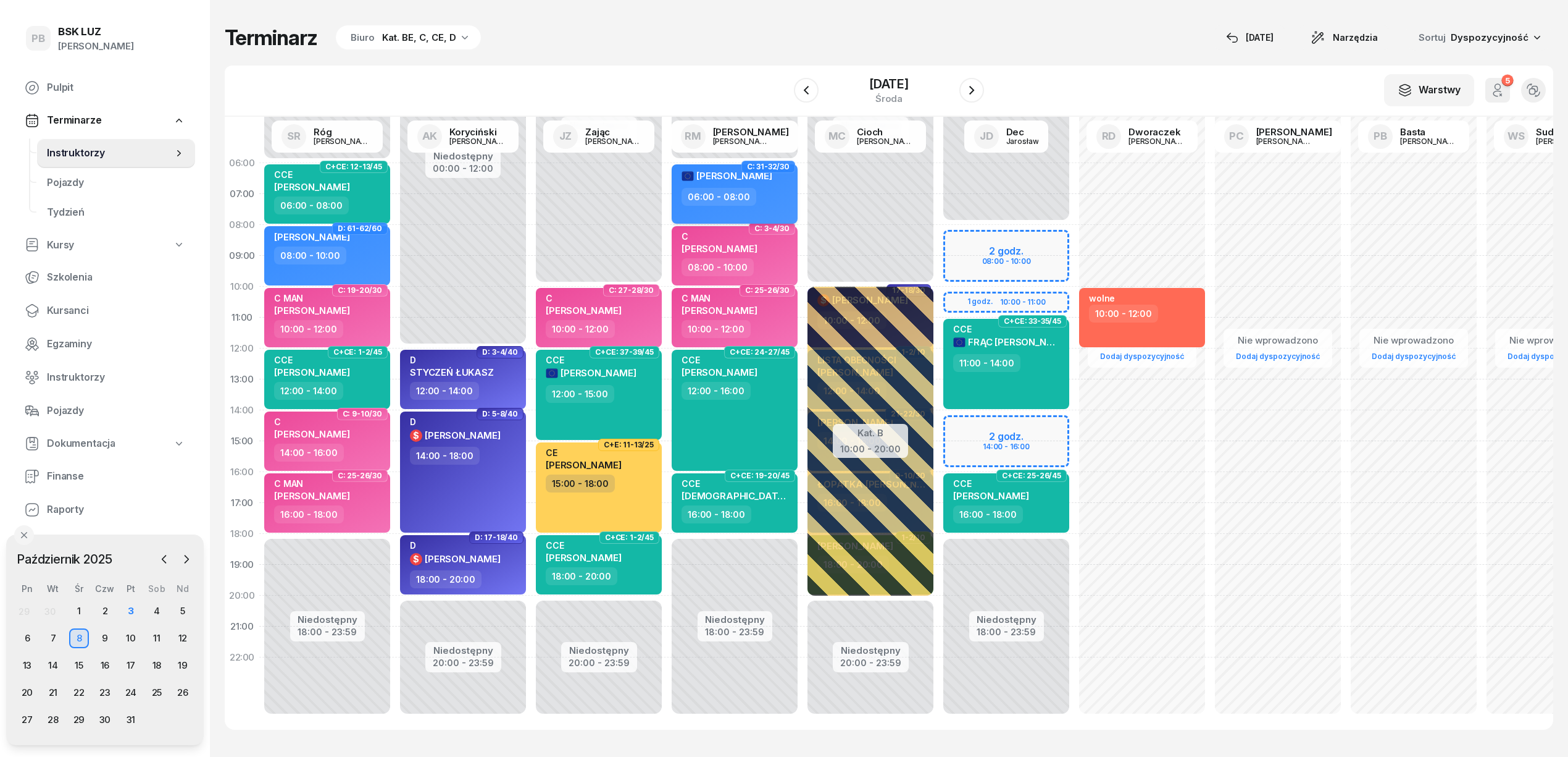
click at [770, 195] on div "06:00 - 08:00" at bounding box center [736, 197] width 108 height 18
select select "06"
select select "08"
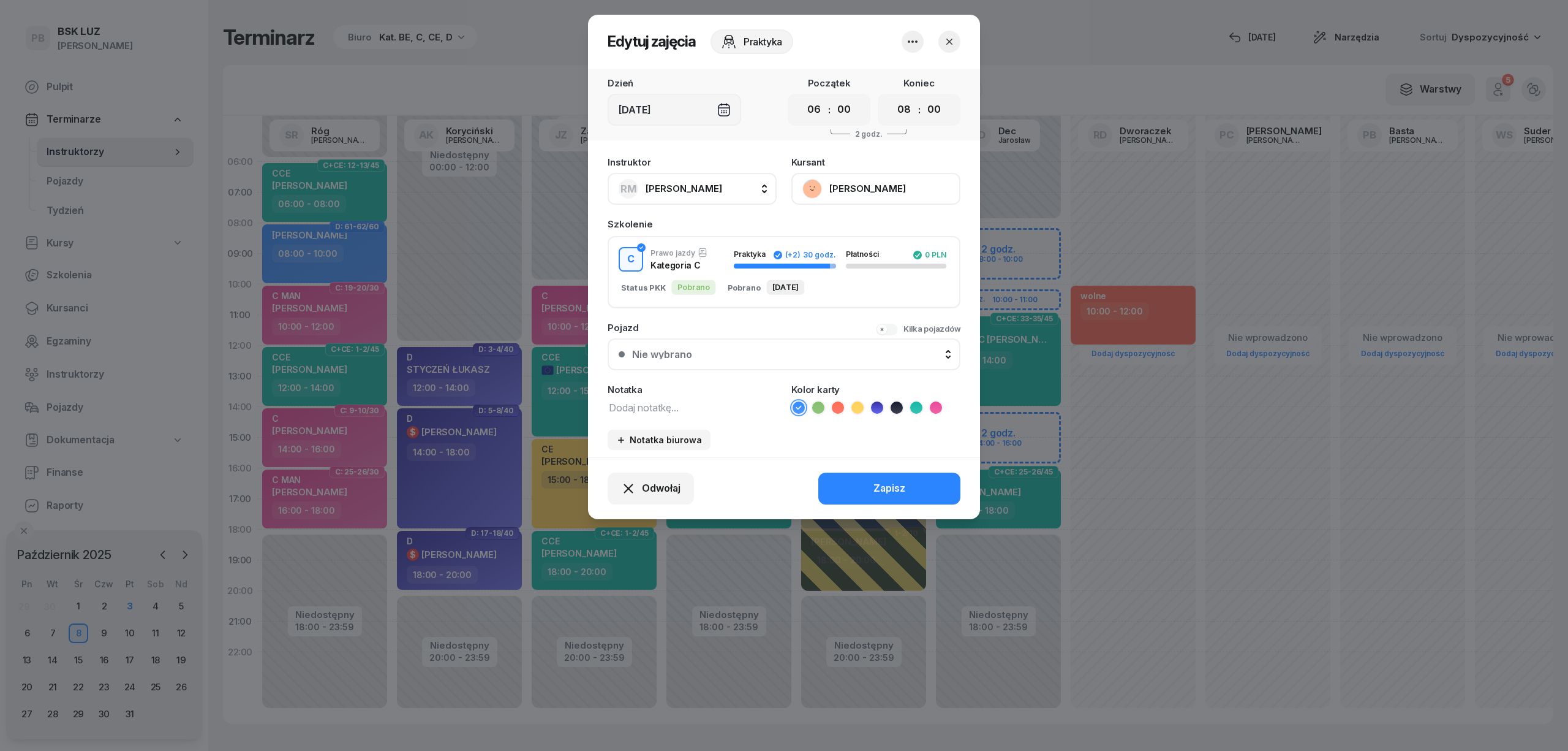
click at [916, 38] on icon "button" at bounding box center [913, 41] width 15 height 15
click at [909, 69] on link "Usuń" at bounding box center [907, 78] width 162 height 30
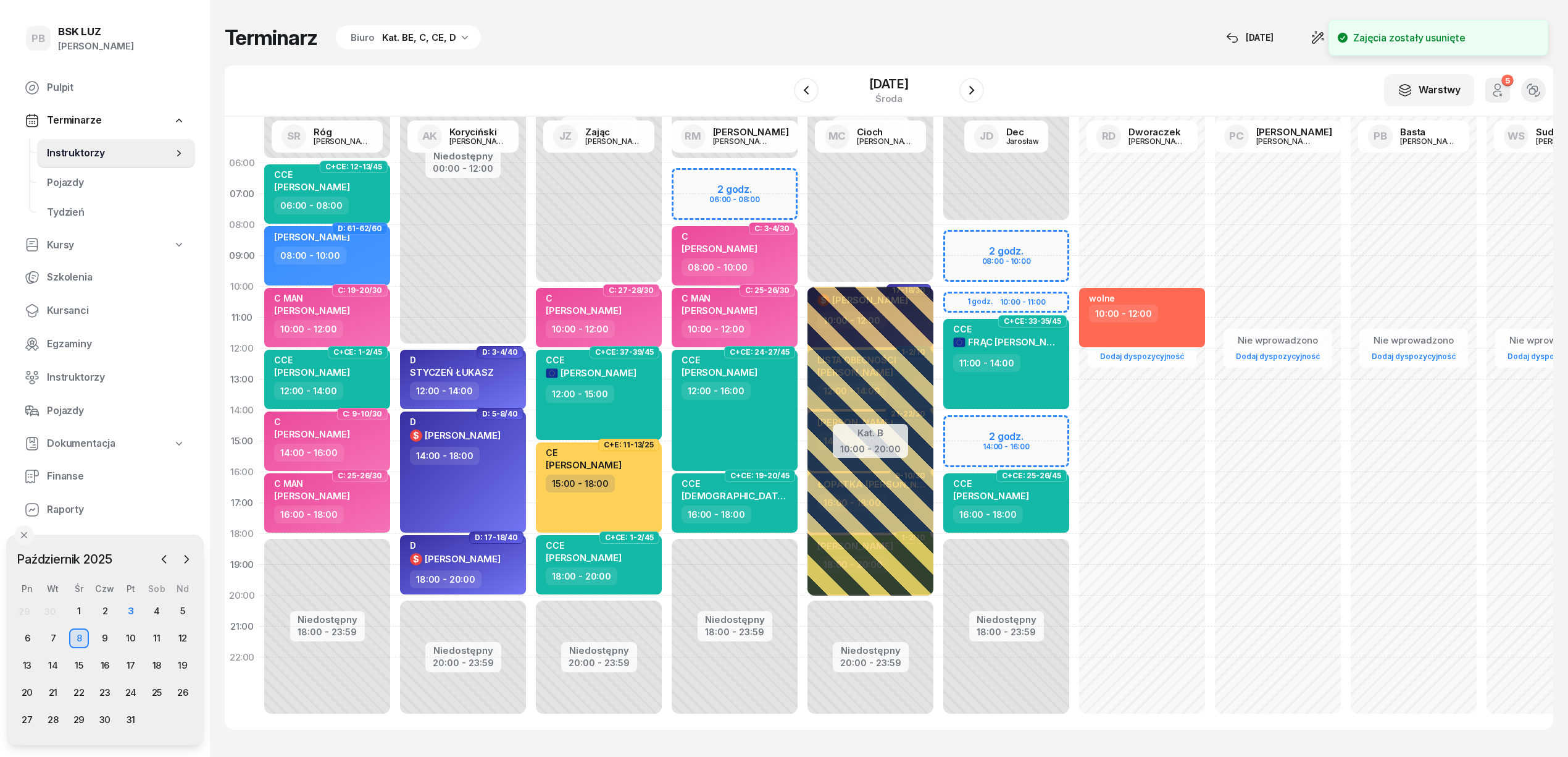
click at [745, 174] on div "Niedostępny 00:00 - 06:00 Niedostępny 18:00 - 23:59 C: 3-4/30 C DŁUGOSZ TOMASZ …" at bounding box center [734, 441] width 136 height 587
select select "06"
select select "08"
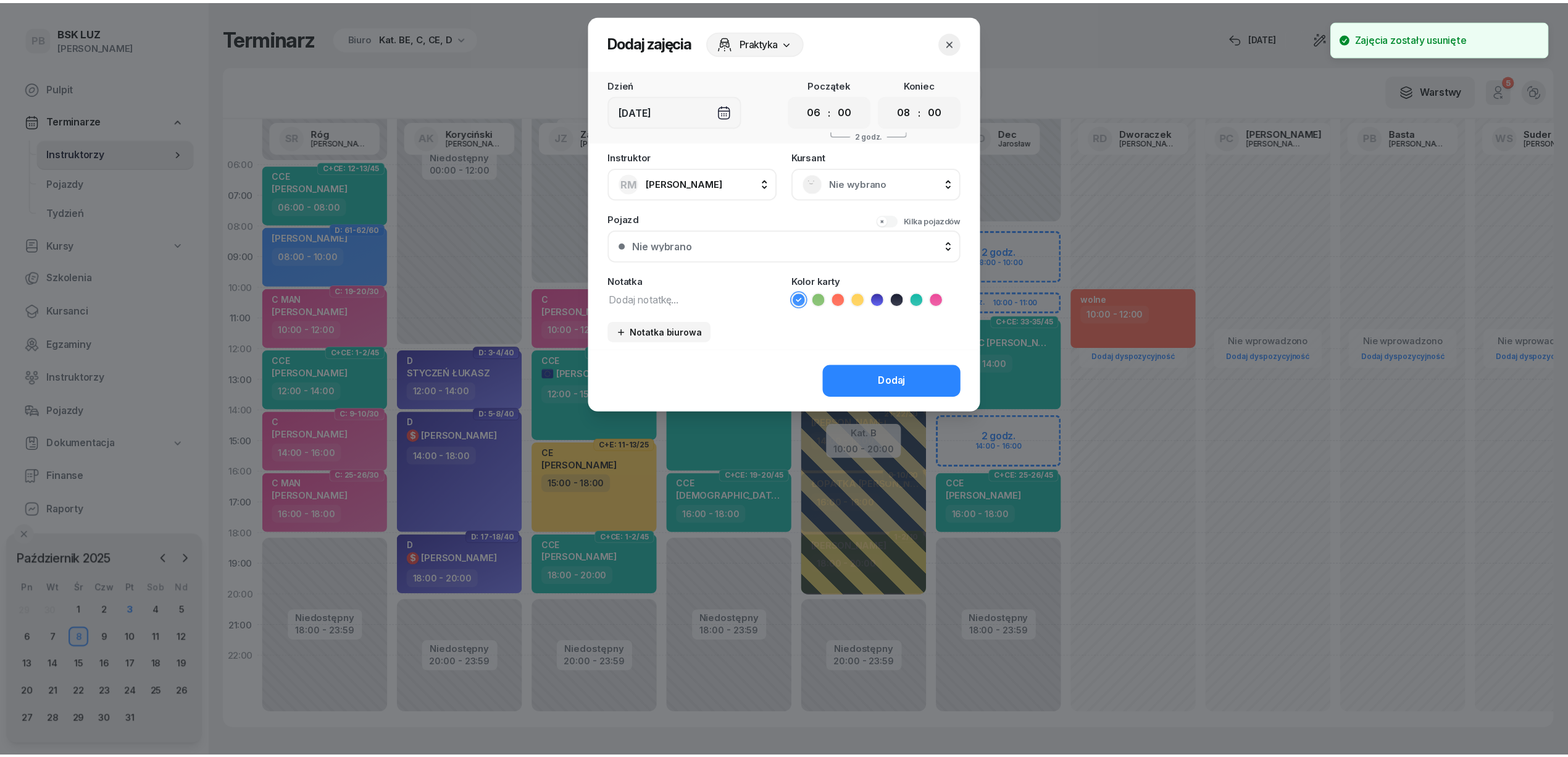
scroll to position [17, 0]
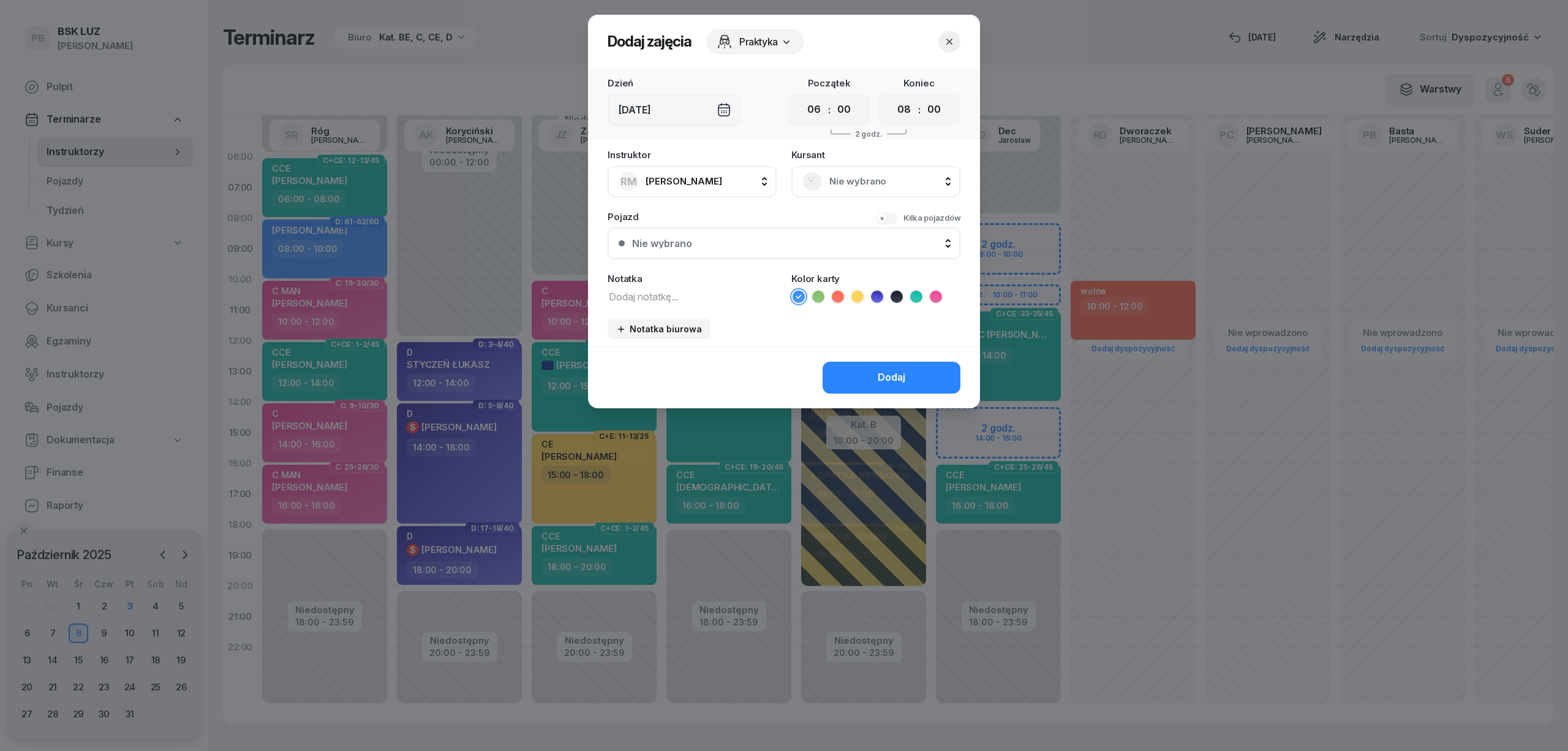
click at [846, 174] on span "Nie wybrano" at bounding box center [889, 181] width 120 height 16
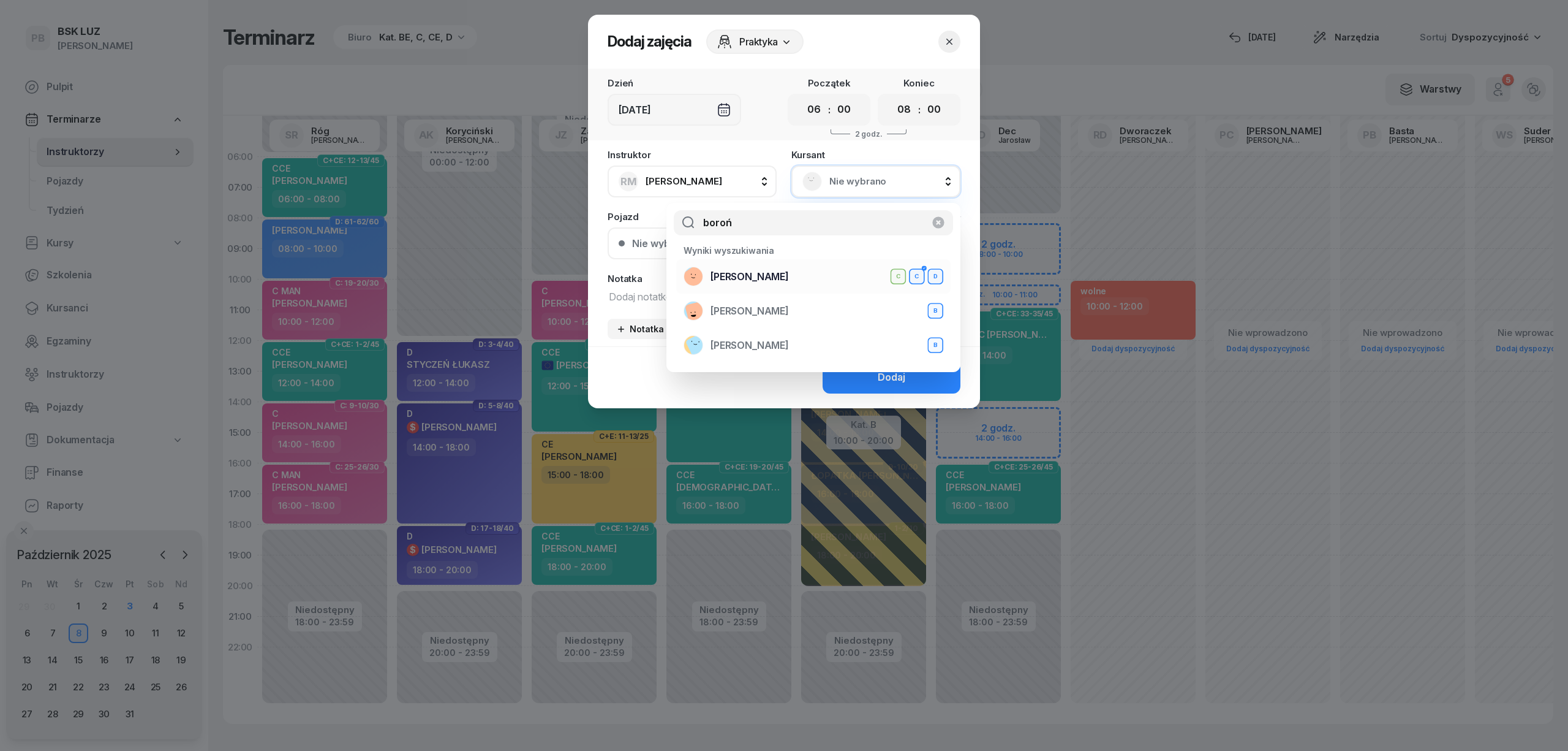
type input "boroń"
click at [788, 279] on span "[PERSON_NAME]" at bounding box center [749, 277] width 78 height 16
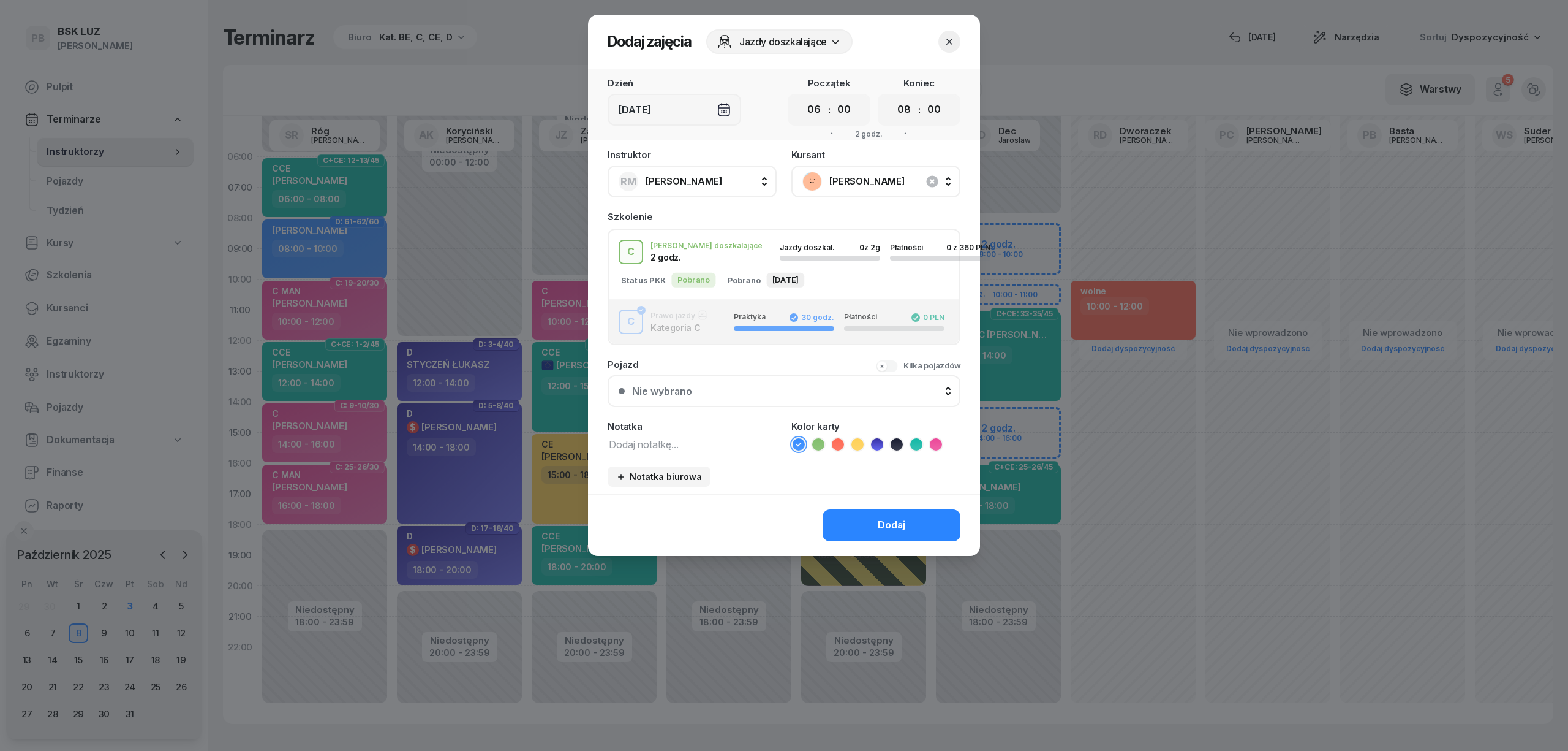
click at [661, 447] on textarea at bounding box center [692, 443] width 169 height 16
type textarea "C RM"
click at [937, 444] on icon at bounding box center [936, 444] width 12 height 12
click at [912, 516] on button "Dodaj" at bounding box center [891, 525] width 138 height 32
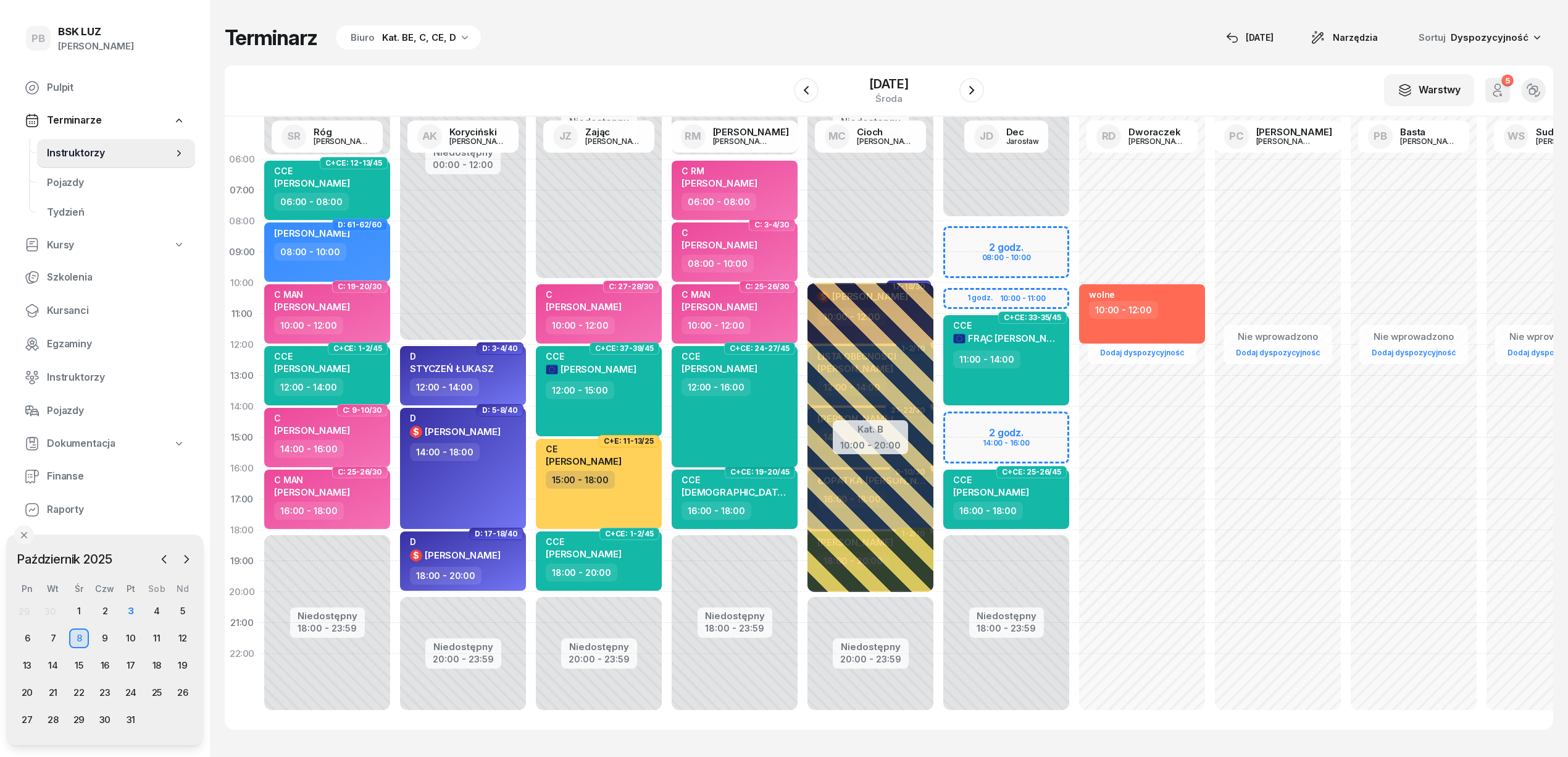
scroll to position [0, 0]
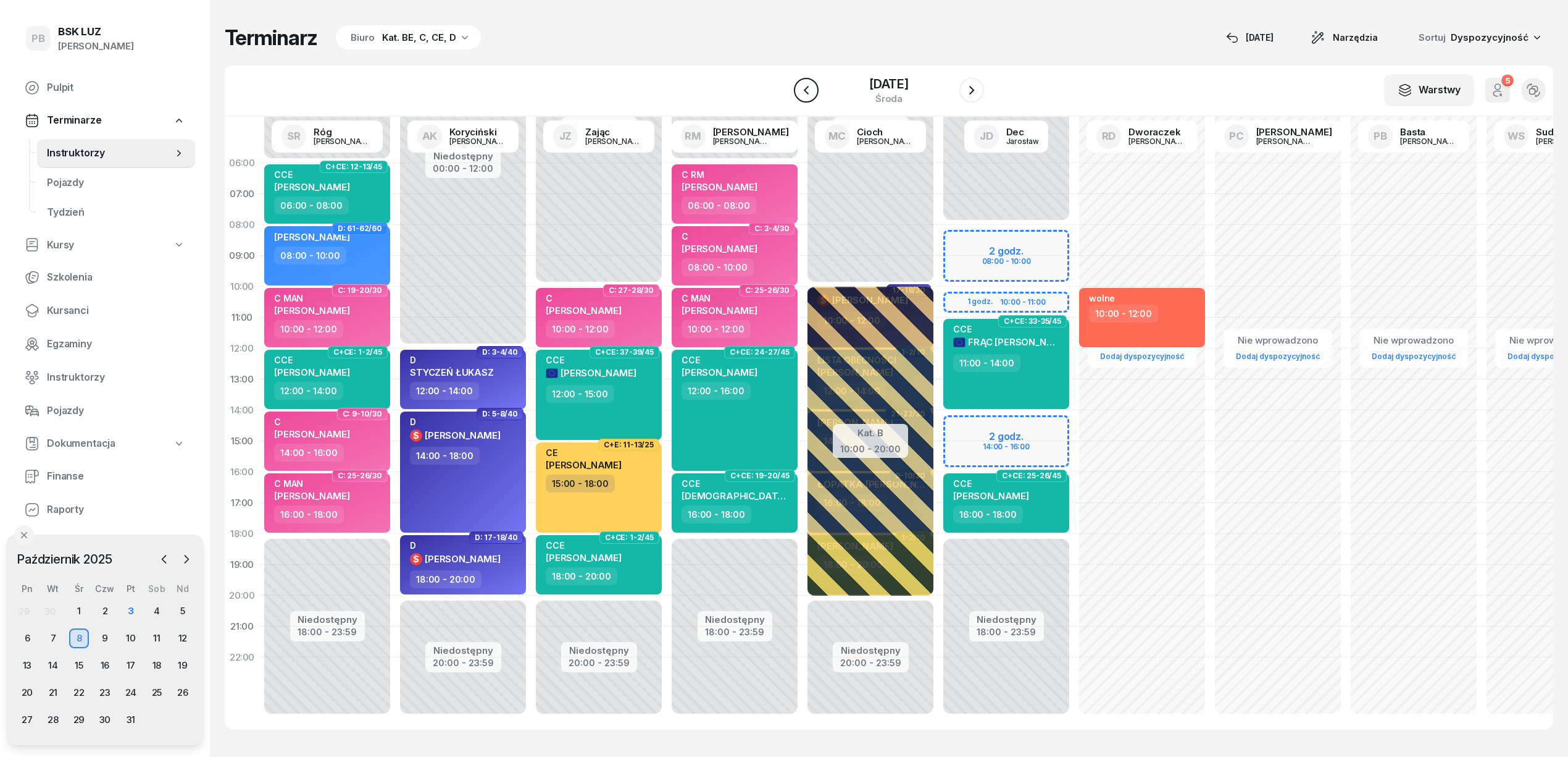
click at [799, 89] on icon "button" at bounding box center [806, 90] width 15 height 15
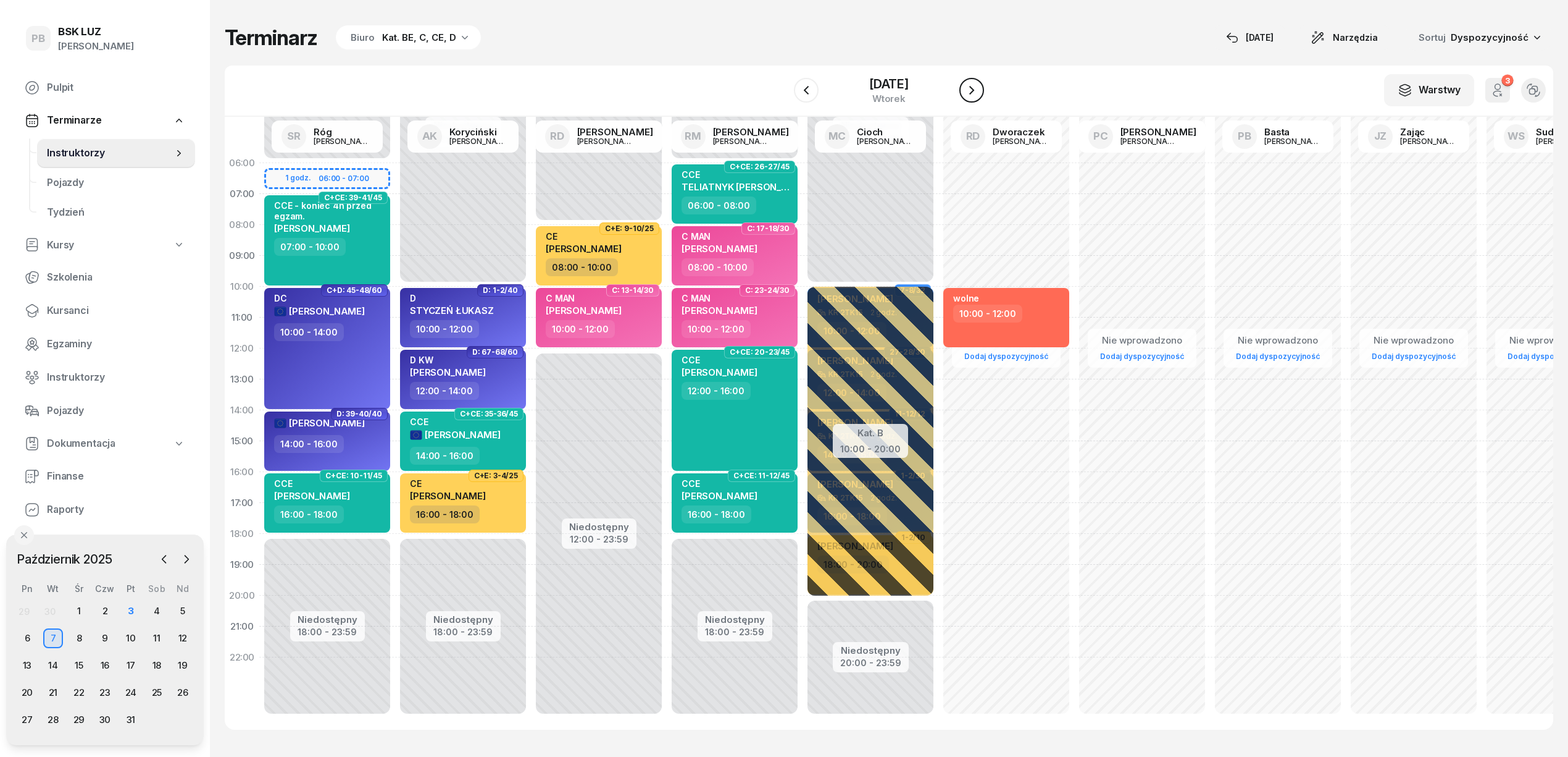
click at [979, 83] on icon "button" at bounding box center [971, 90] width 15 height 15
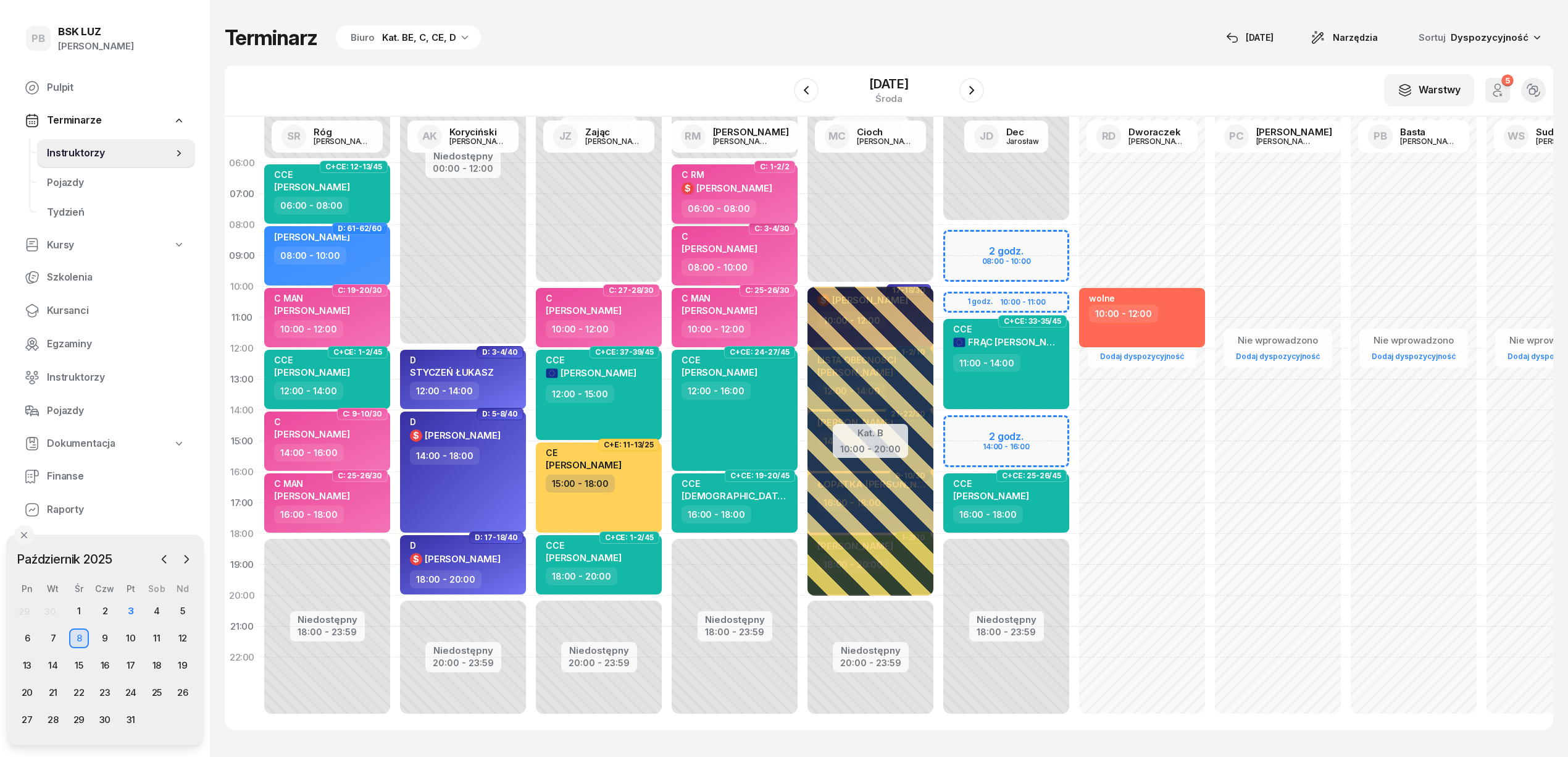
click at [779, 191] on div "C RM $ BOROŃ MATEUSZ" at bounding box center [736, 184] width 108 height 30
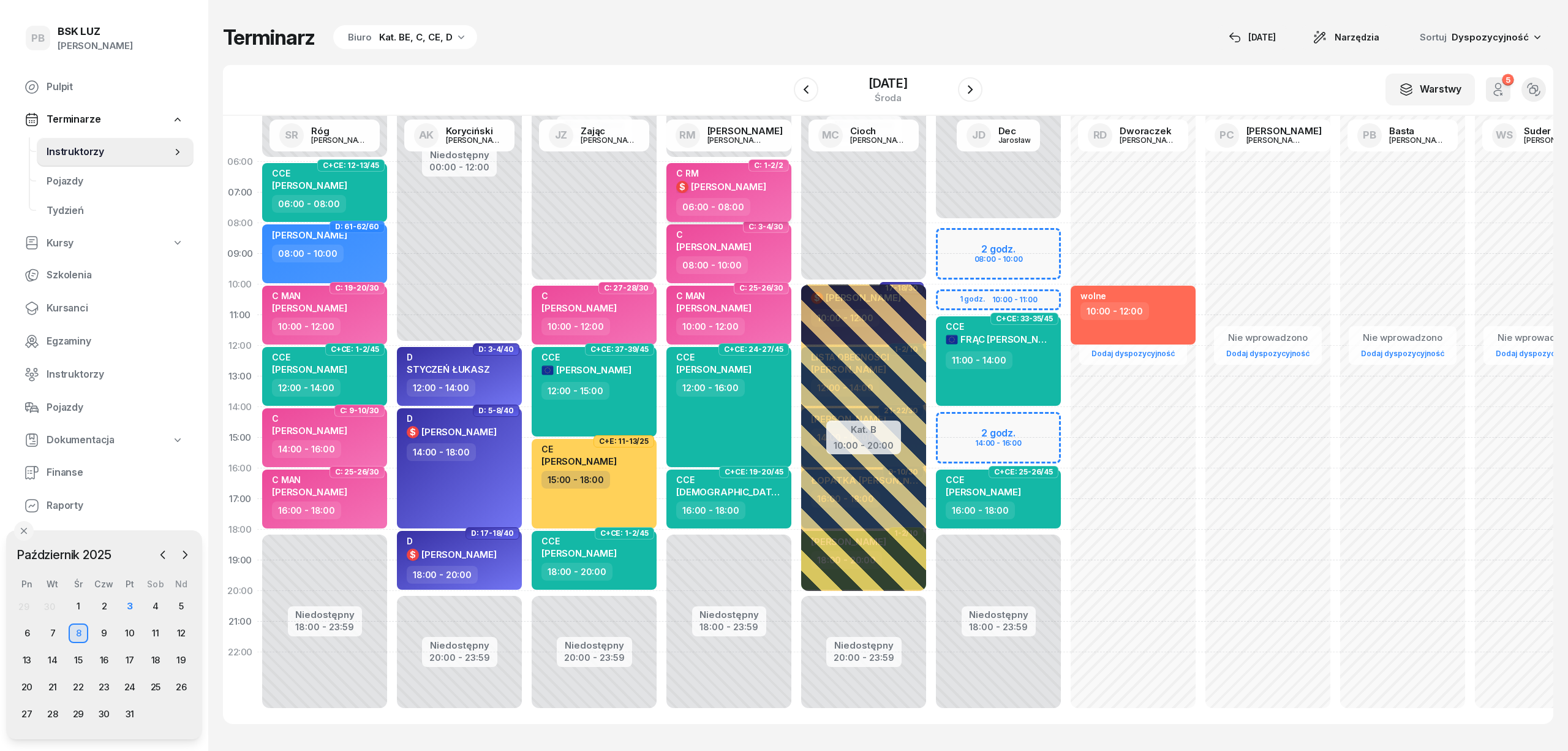
select select "06"
select select "08"
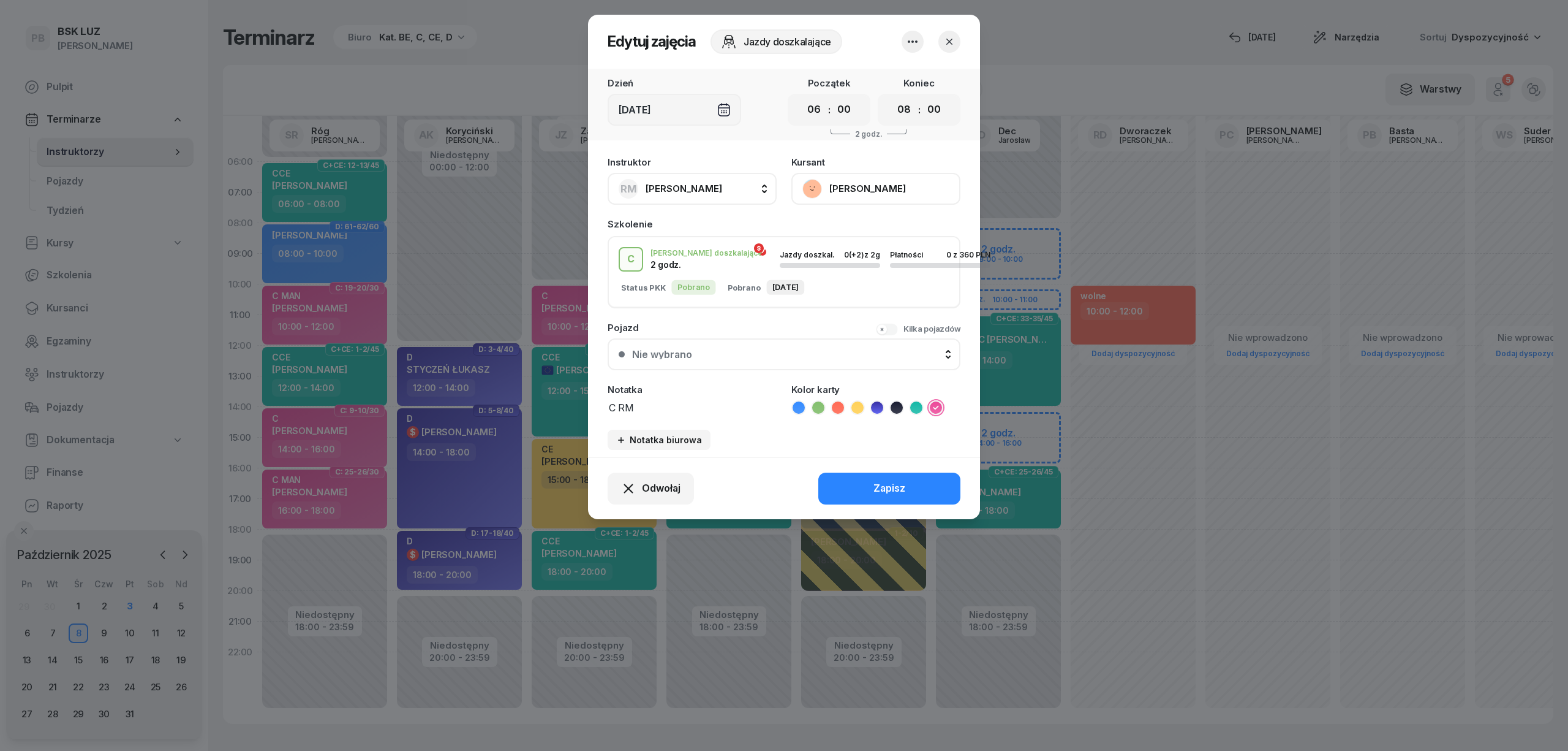
click at [954, 40] on icon "button" at bounding box center [949, 41] width 12 height 12
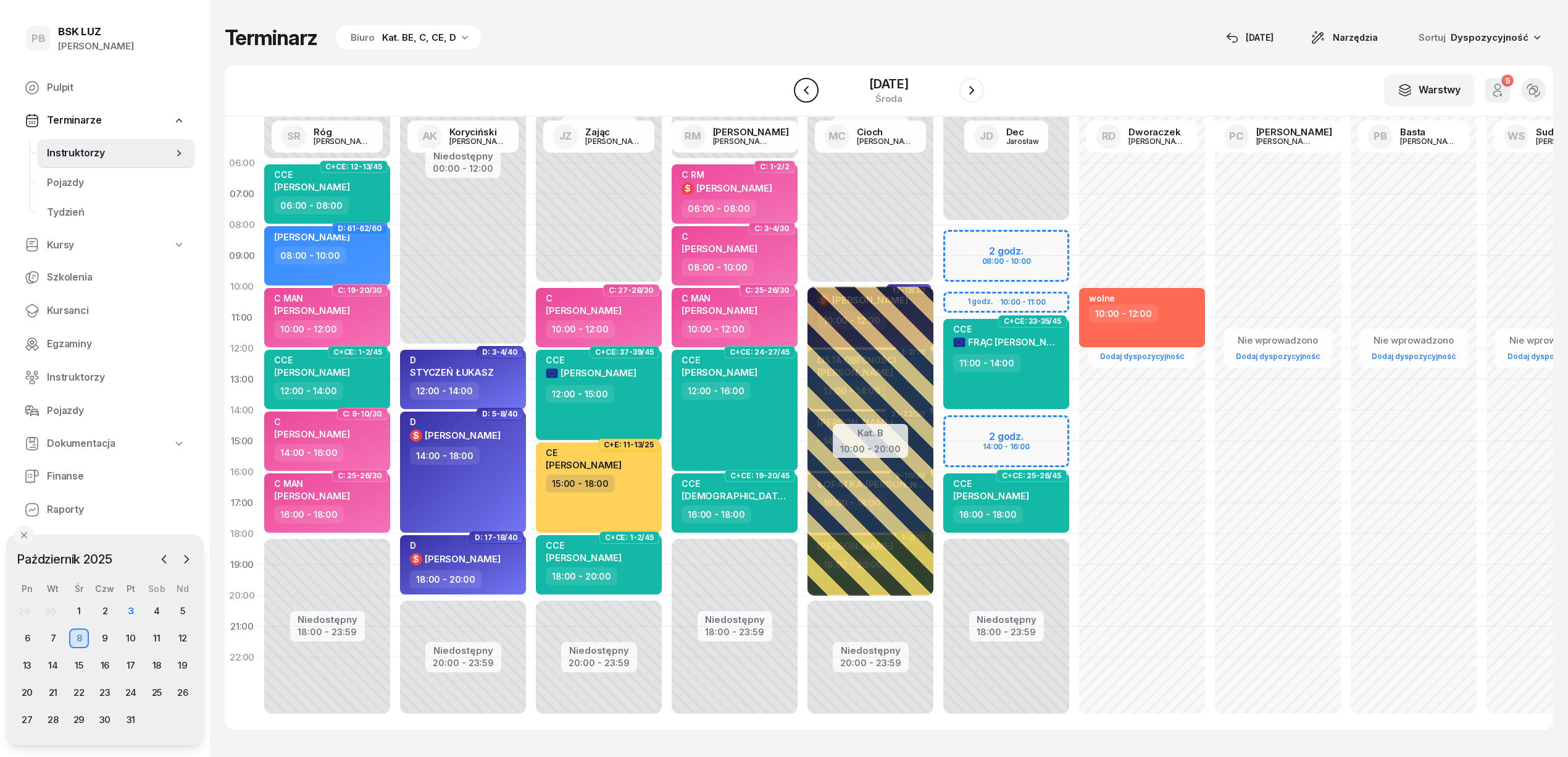
click at [799, 88] on icon "button" at bounding box center [806, 90] width 15 height 15
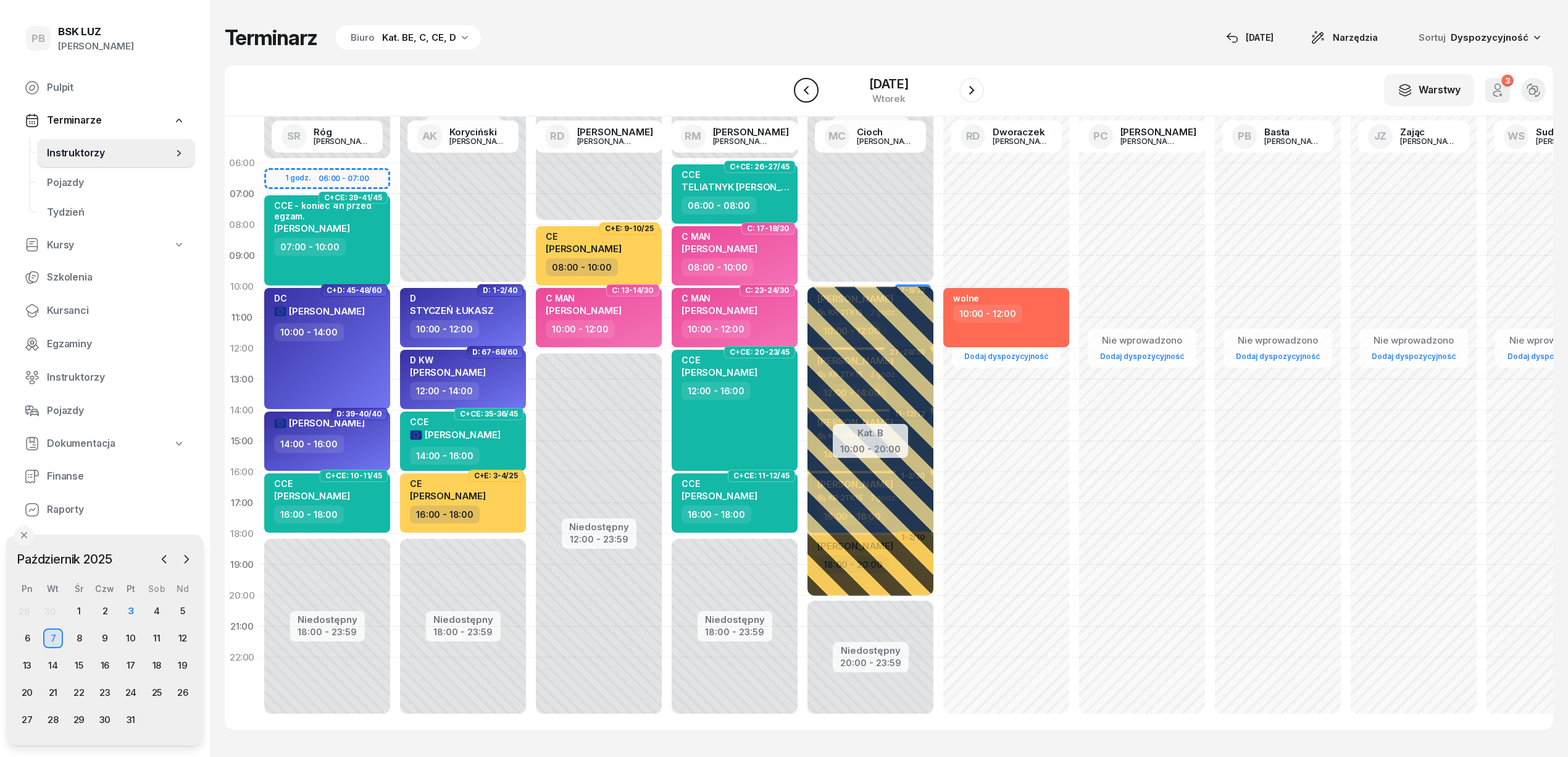
click at [799, 88] on icon "button" at bounding box center [806, 90] width 15 height 15
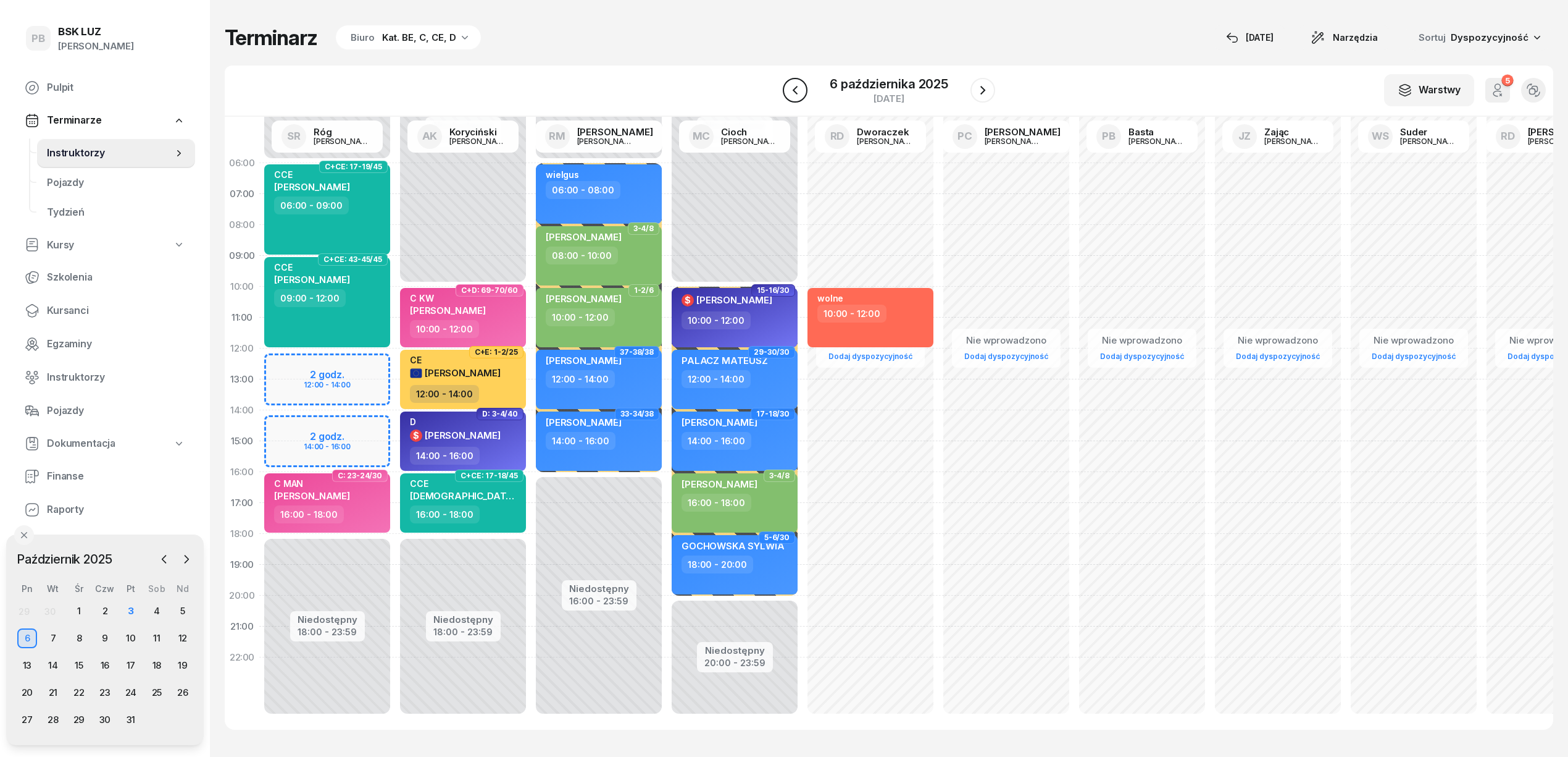
click at [798, 88] on icon "button" at bounding box center [795, 90] width 15 height 15
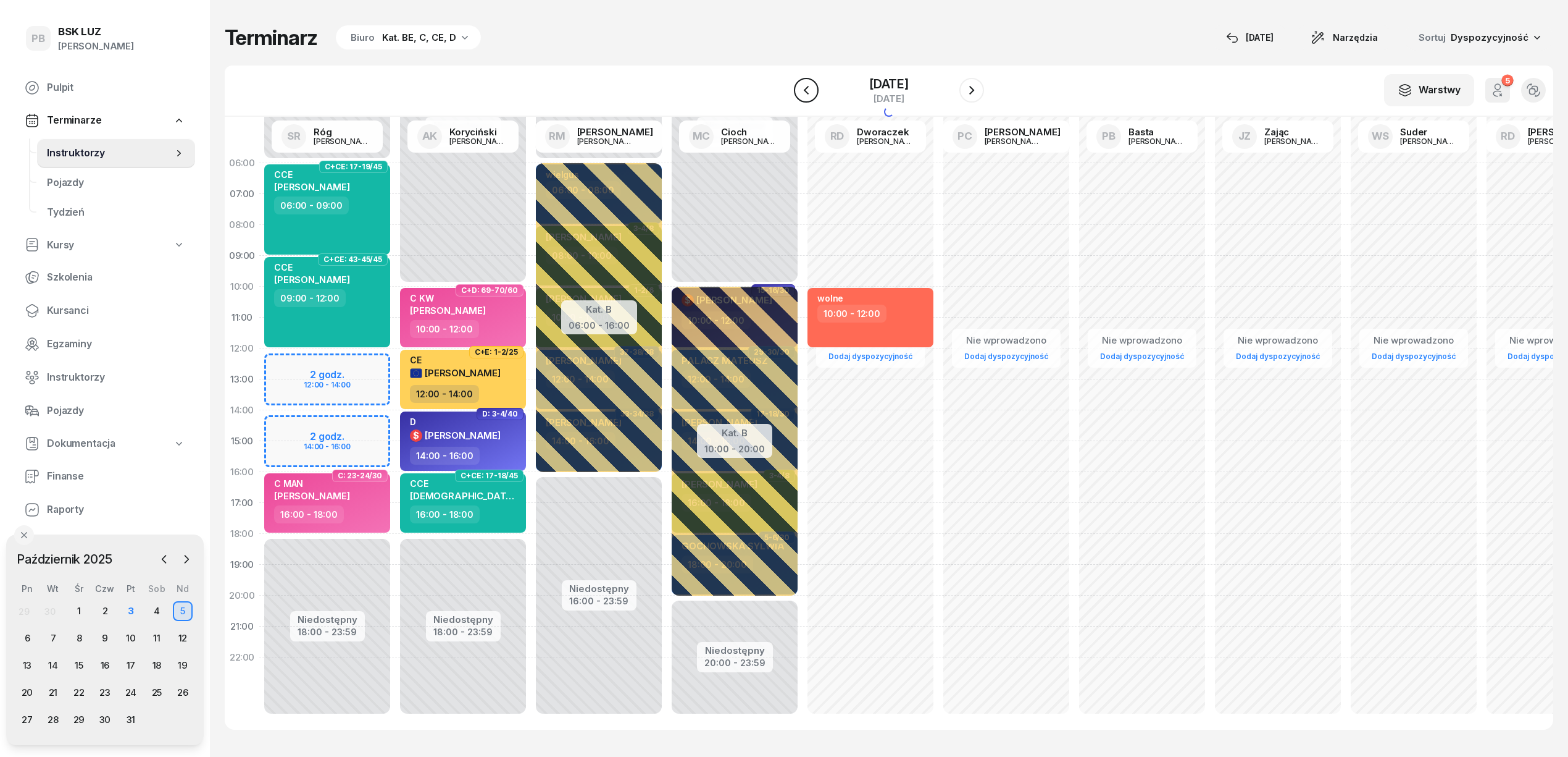
click at [799, 88] on icon "button" at bounding box center [806, 90] width 15 height 15
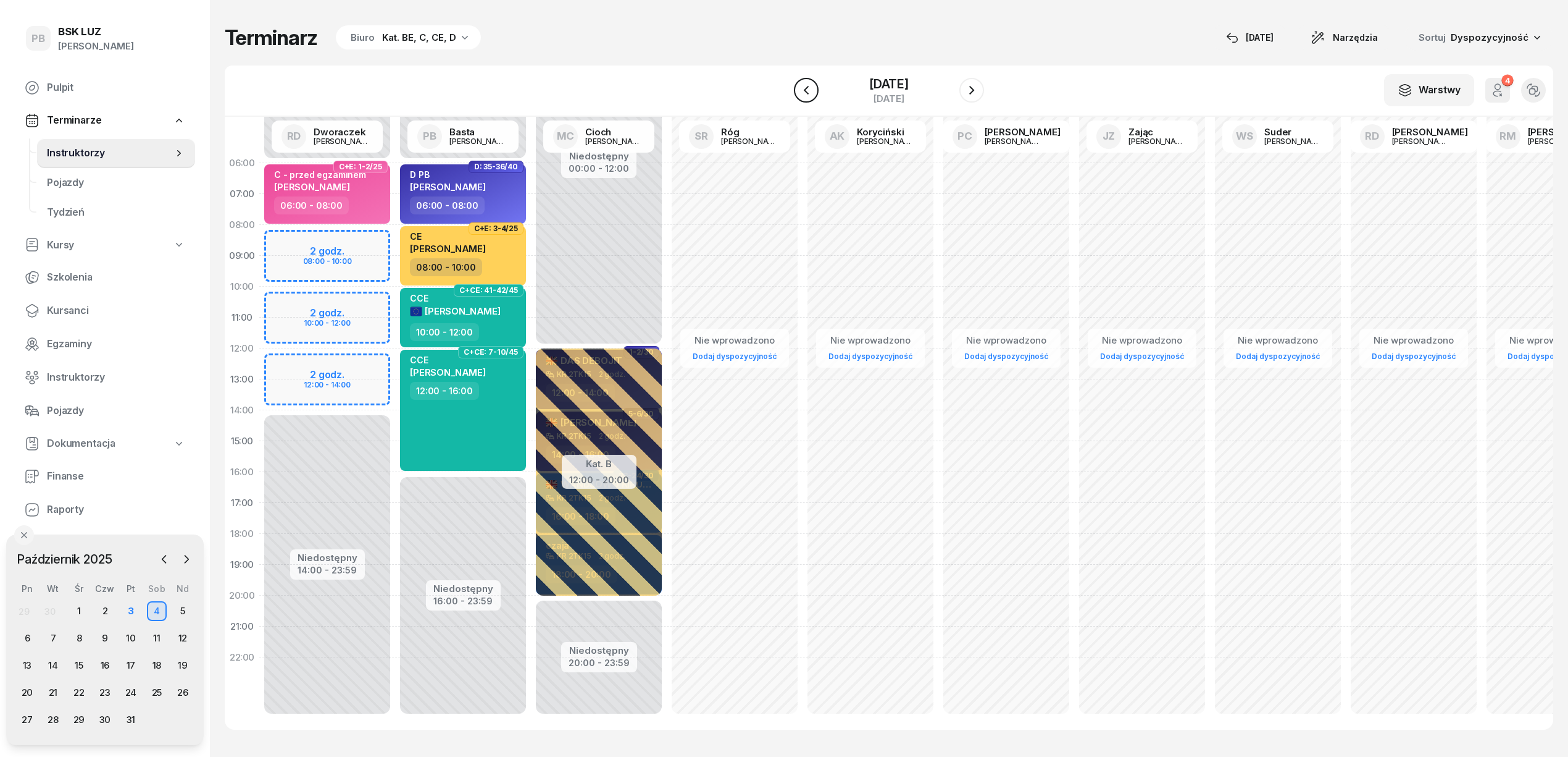
click at [804, 87] on icon "button" at bounding box center [806, 89] width 5 height 8
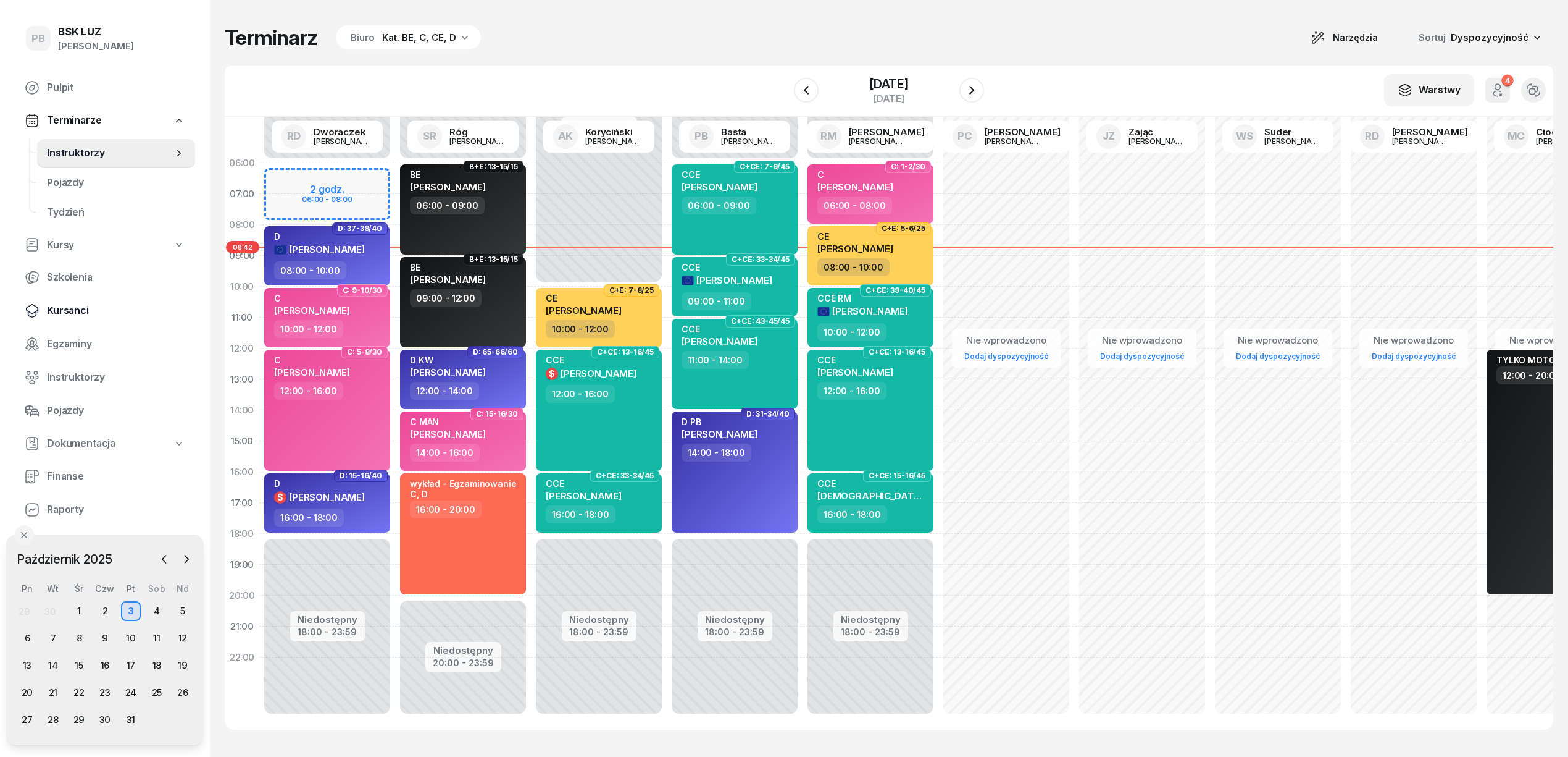
click at [68, 302] on span "Kursanci" at bounding box center [116, 310] width 138 height 16
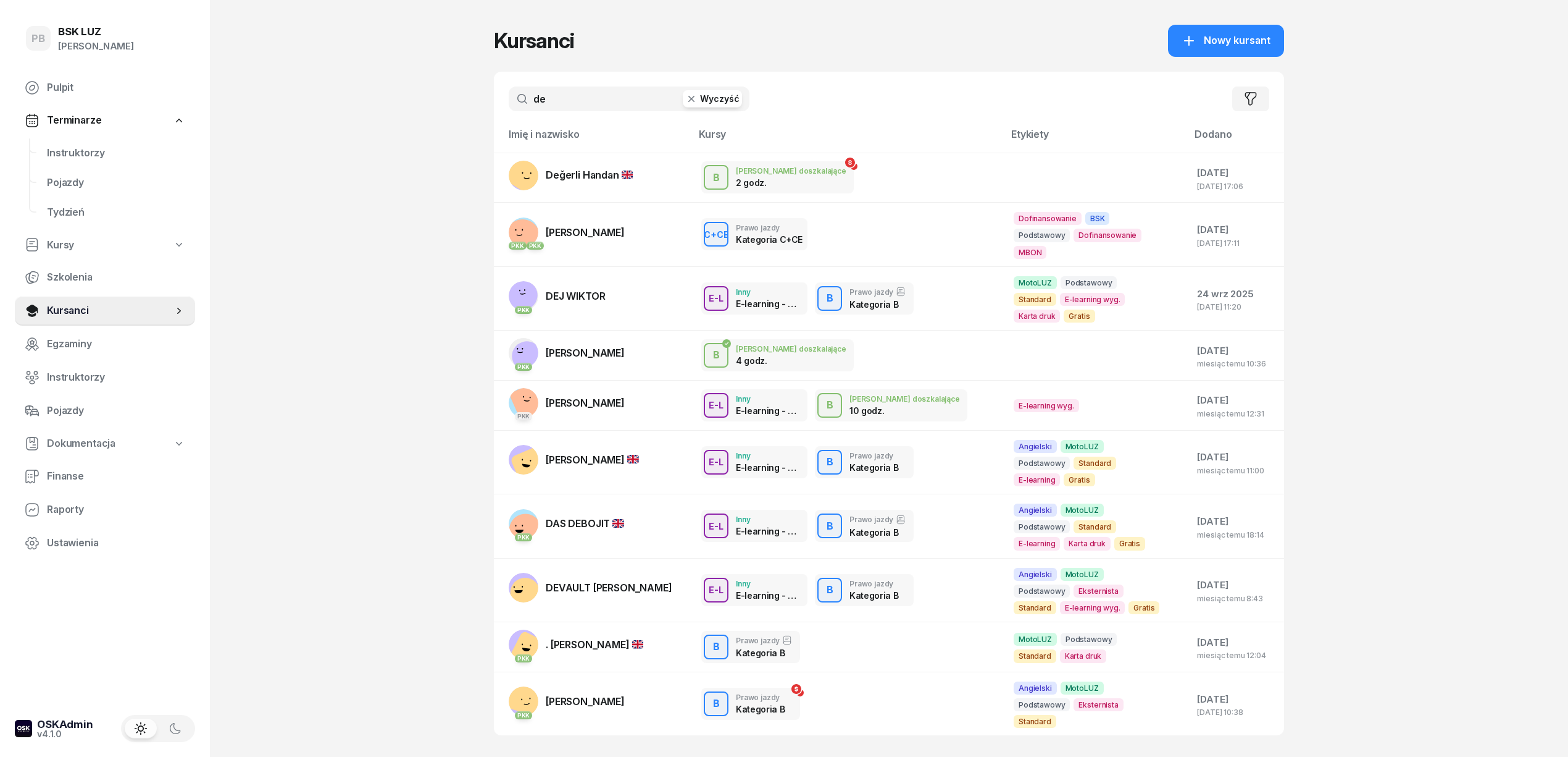
click at [551, 99] on input "de" at bounding box center [629, 99] width 241 height 25
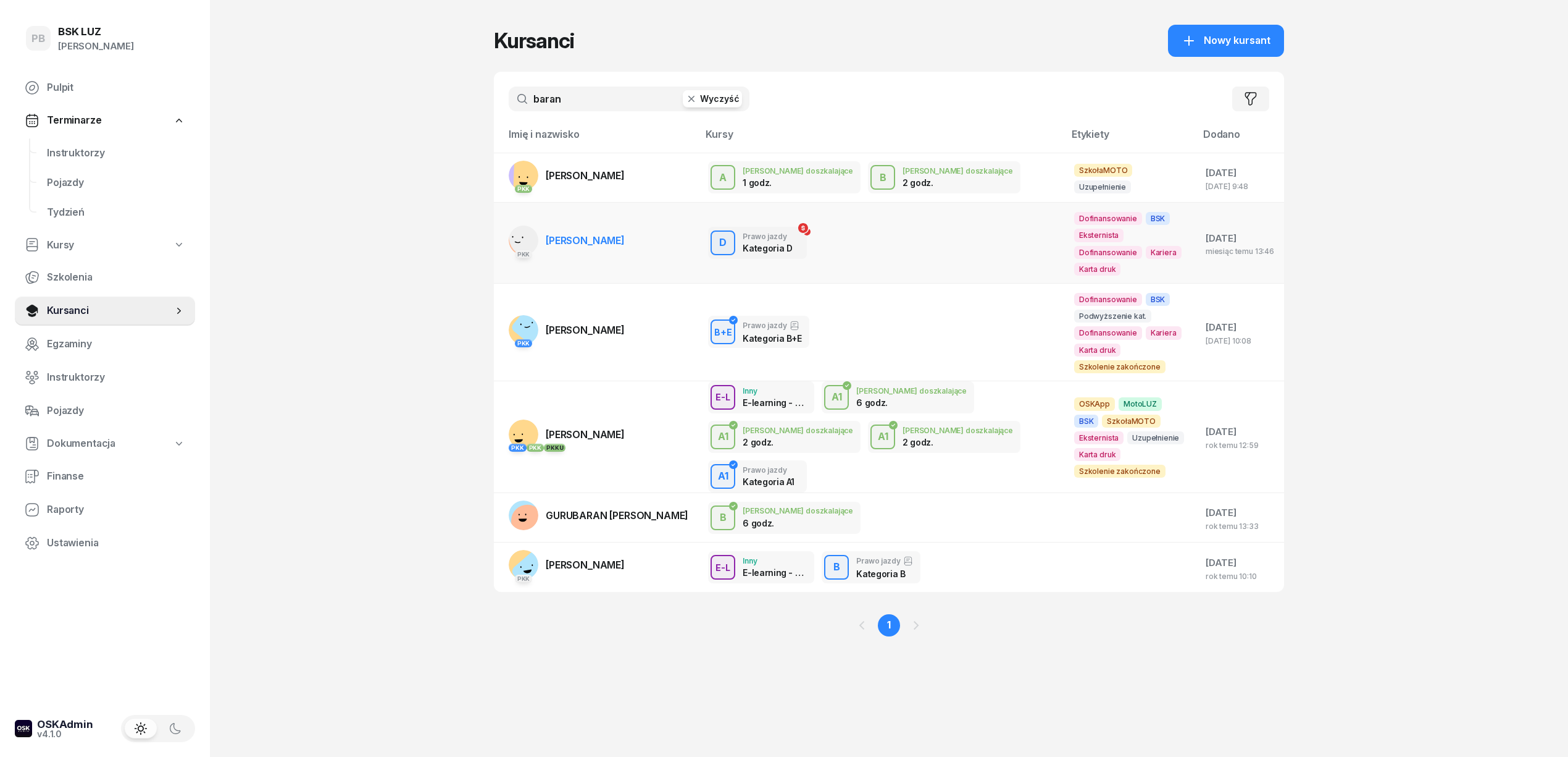
type input "baran"
click at [610, 234] on span "[PERSON_NAME]" at bounding box center [585, 240] width 79 height 12
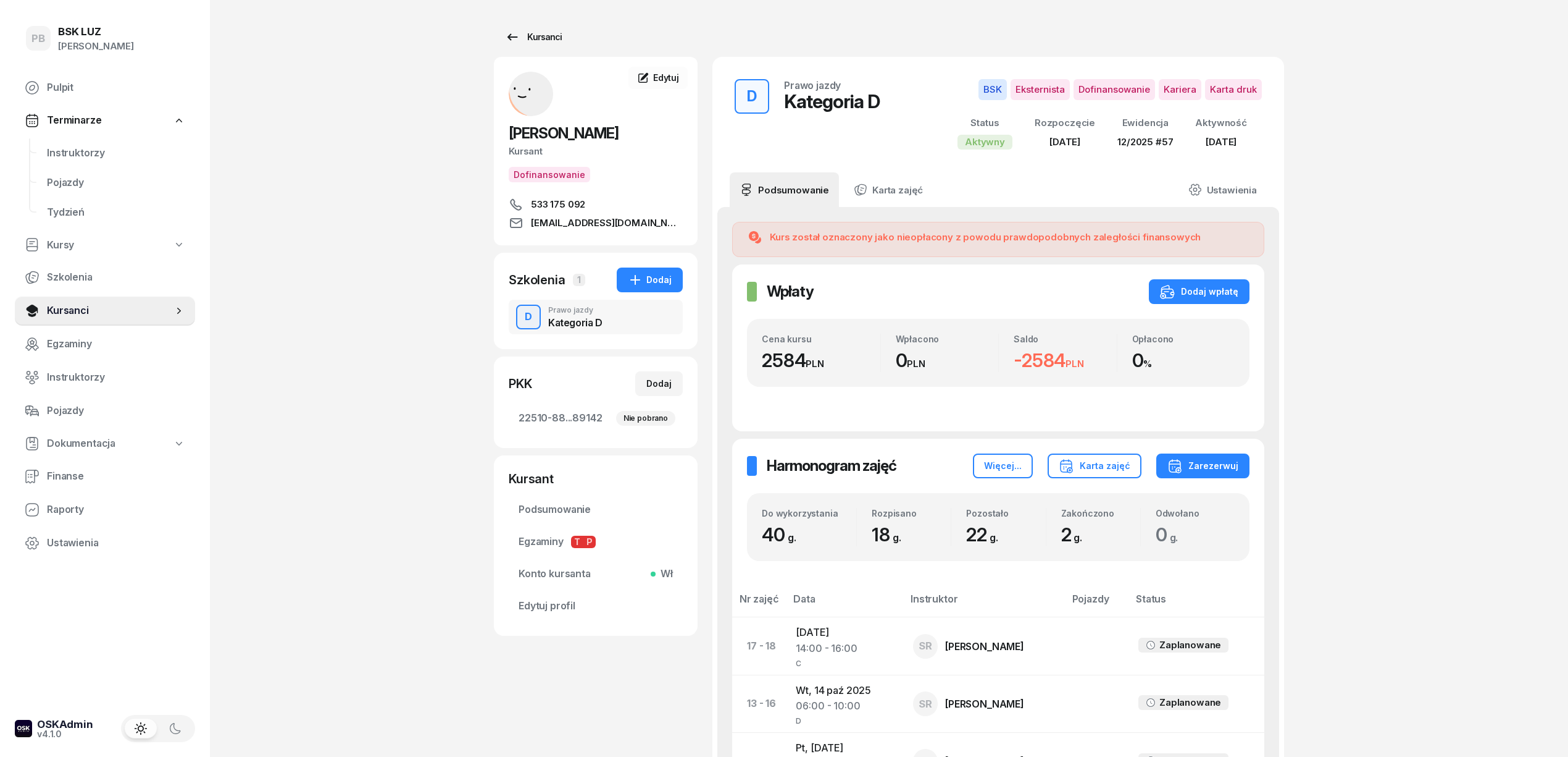
click at [546, 33] on div "Kursanci" at bounding box center [533, 37] width 57 height 15
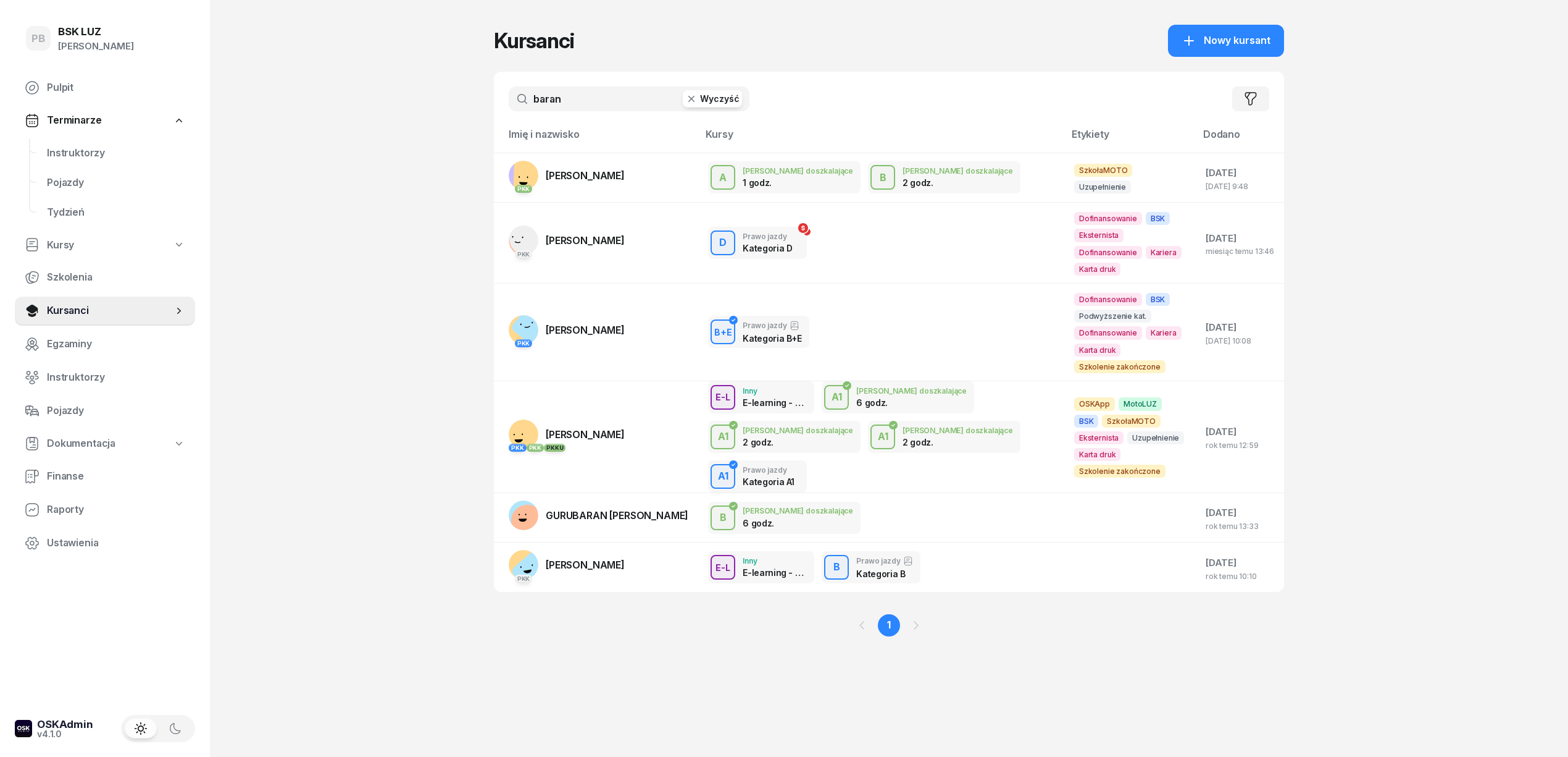
drag, startPoint x: 591, startPoint y: 97, endPoint x: 442, endPoint y: 99, distance: 149.0
click at [442, 99] on div "PB BSK LUZ Patrycja Bogdanowicz Pulpit Terminarze Instruktorzy Pojazdy Tydzień …" at bounding box center [784, 378] width 1568 height 757
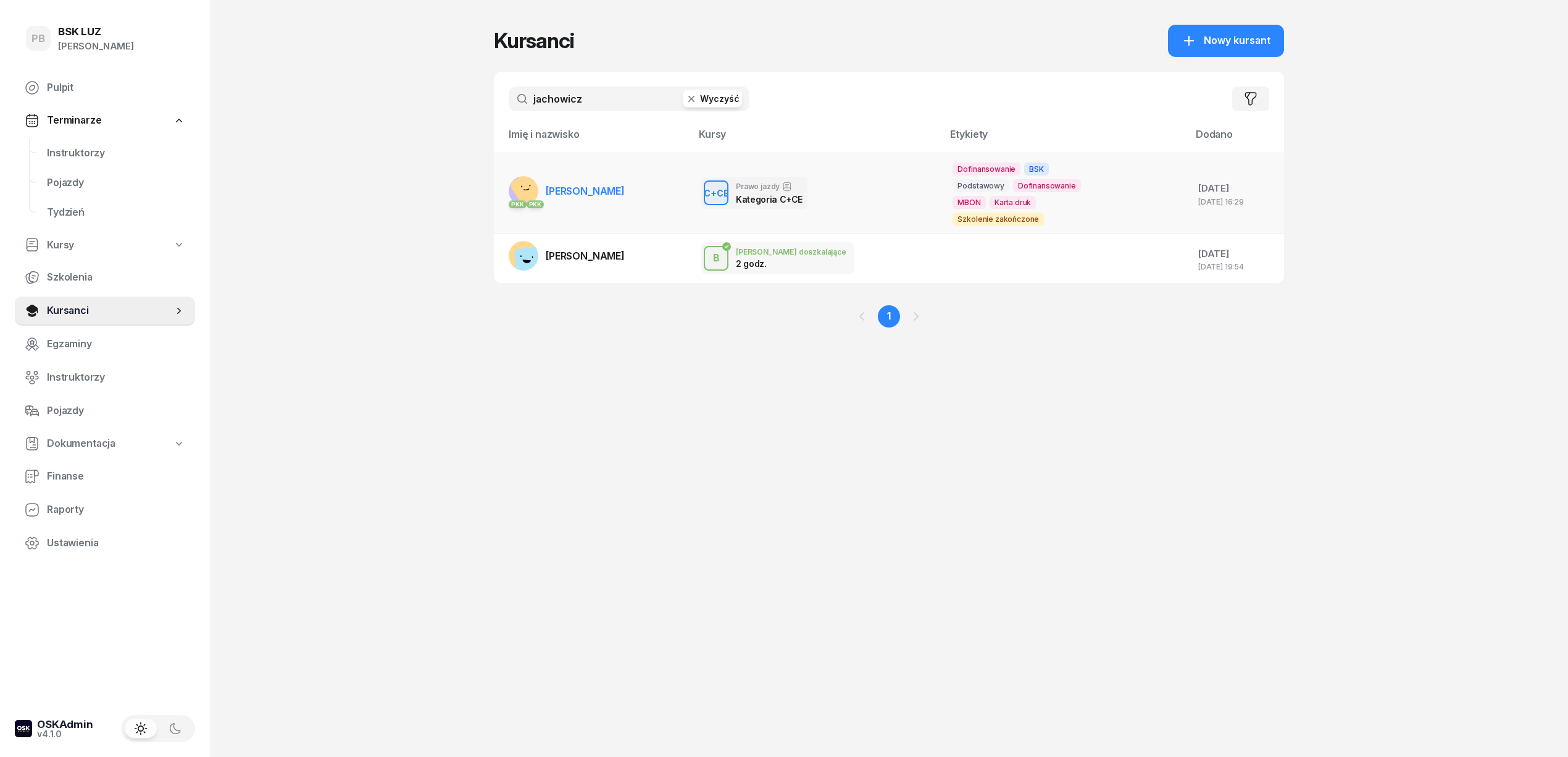
type input "jachowicz"
click at [582, 188] on span "[PERSON_NAME]" at bounding box center [585, 191] width 79 height 12
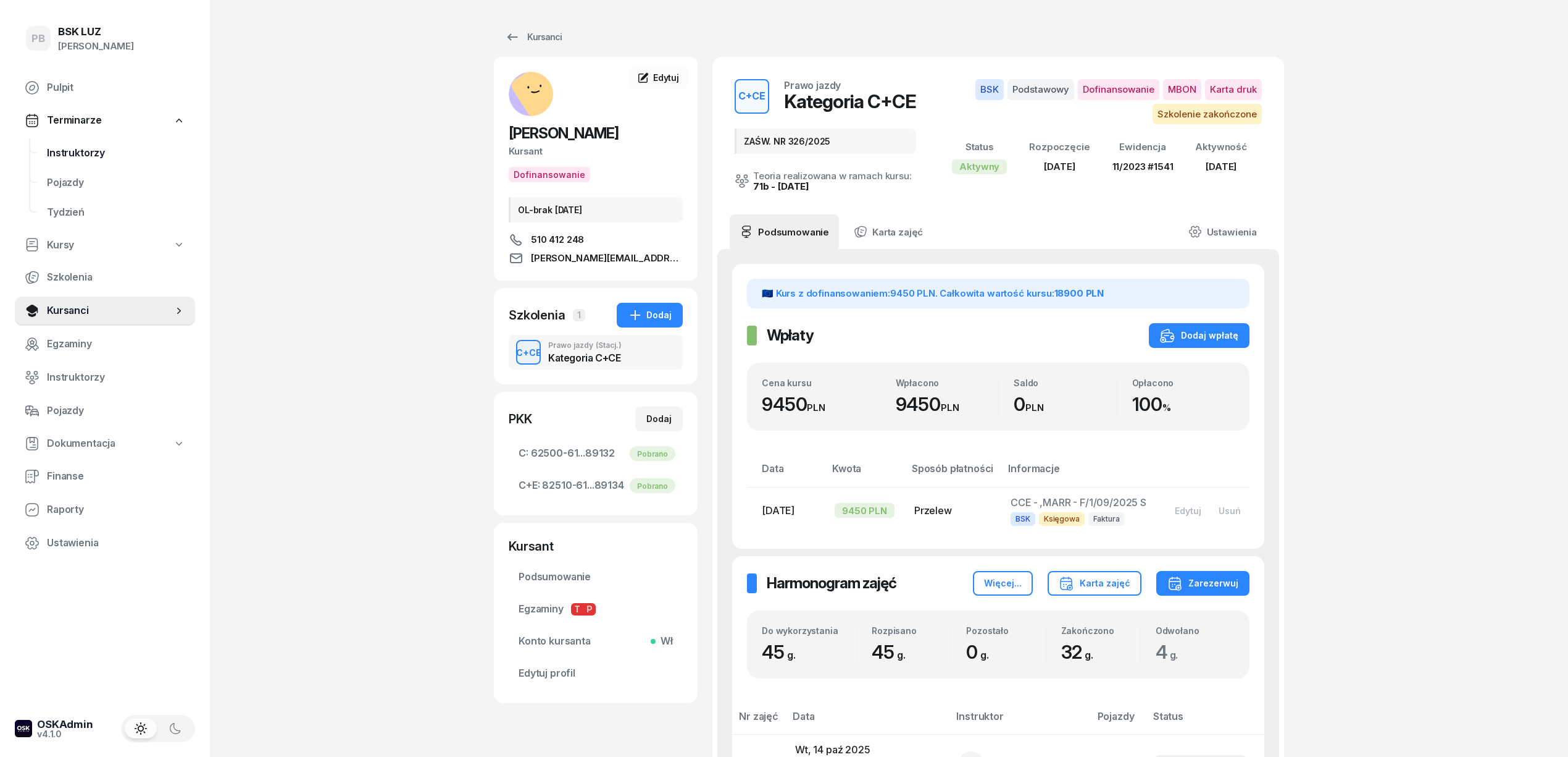
click at [50, 145] on span "Instruktorzy" at bounding box center [116, 153] width 138 height 16
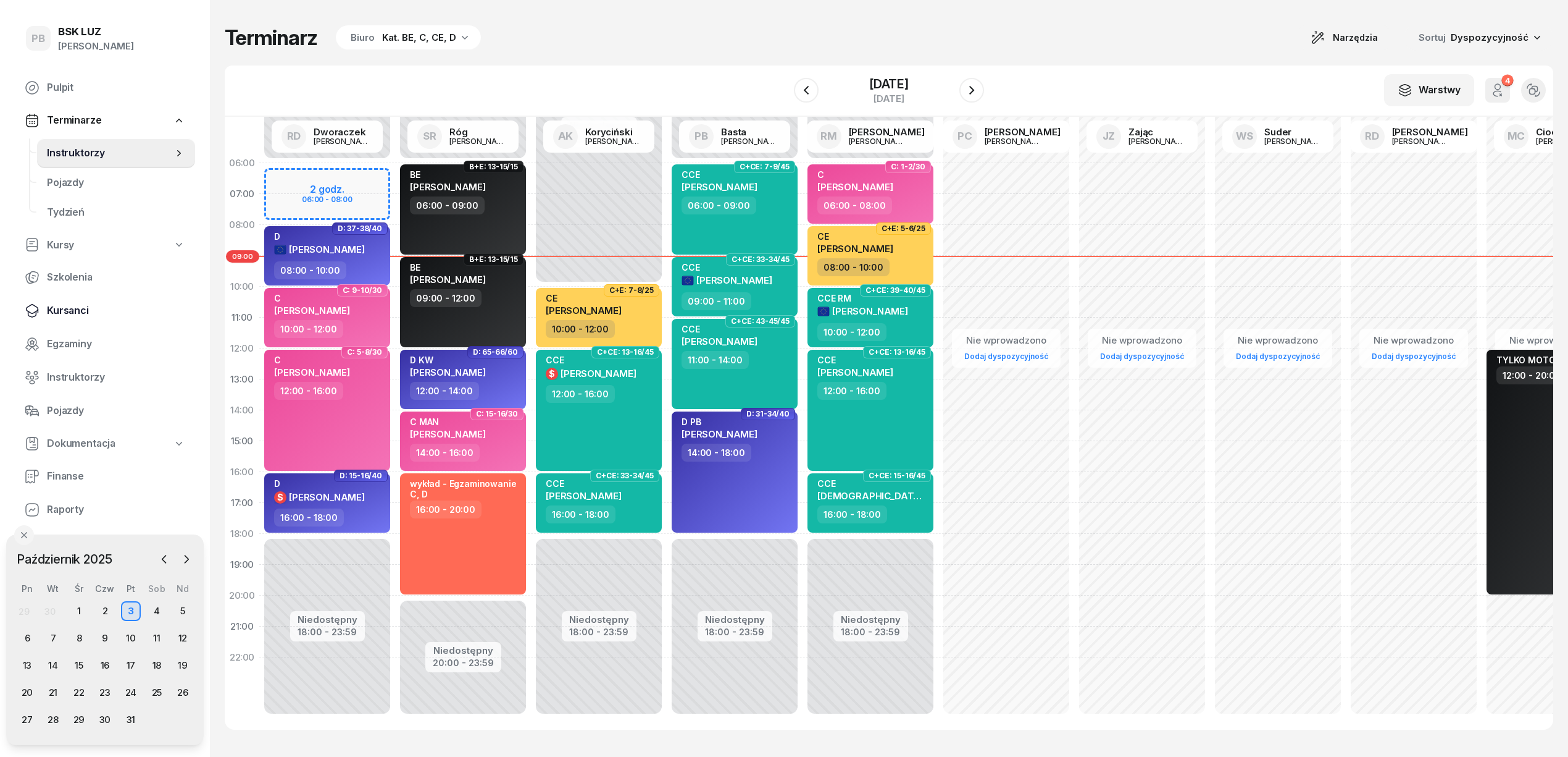
click at [67, 314] on span "Kursanci" at bounding box center [116, 310] width 138 height 16
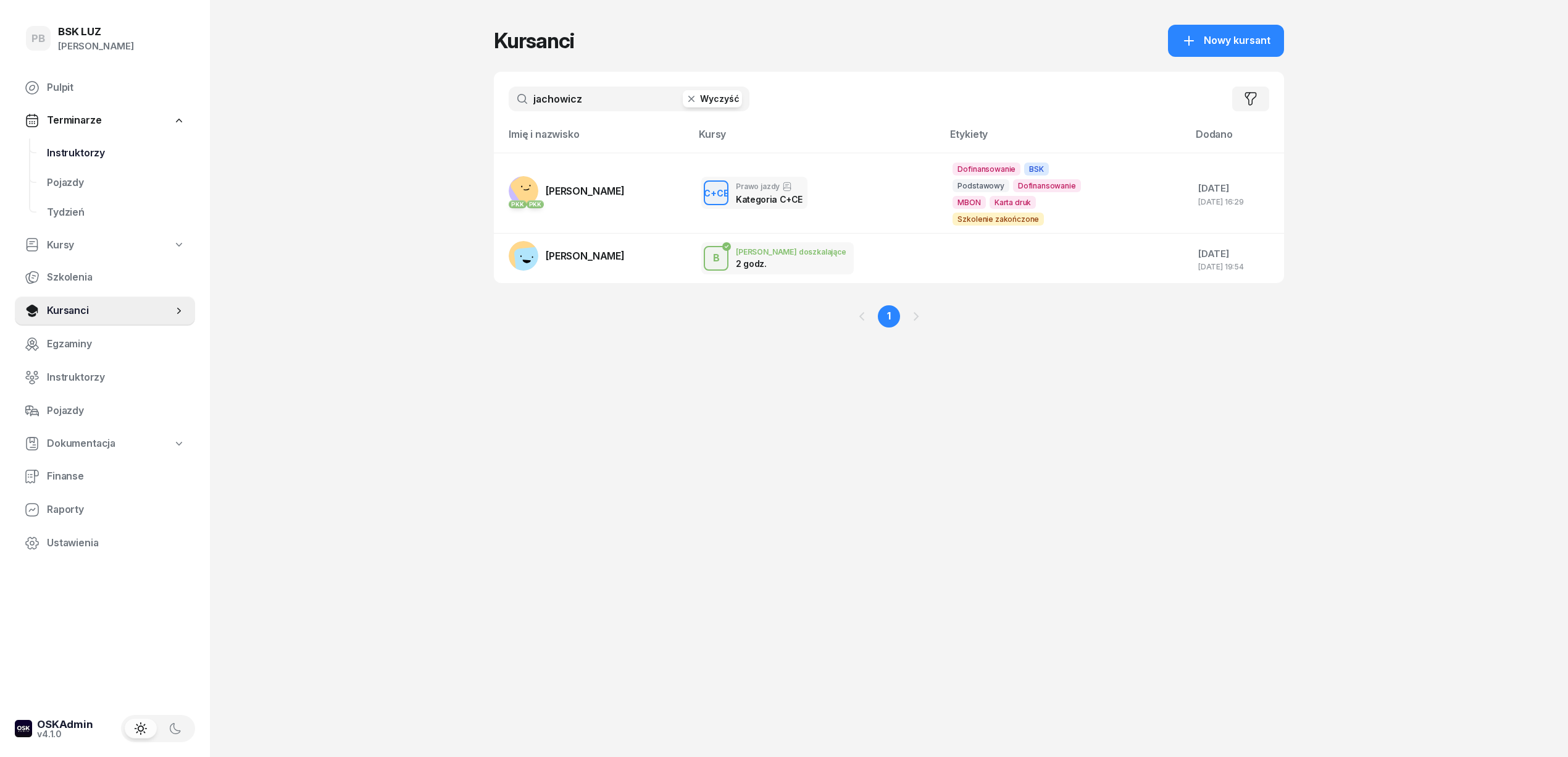
click at [85, 150] on span "Instruktorzy" at bounding box center [116, 153] width 138 height 16
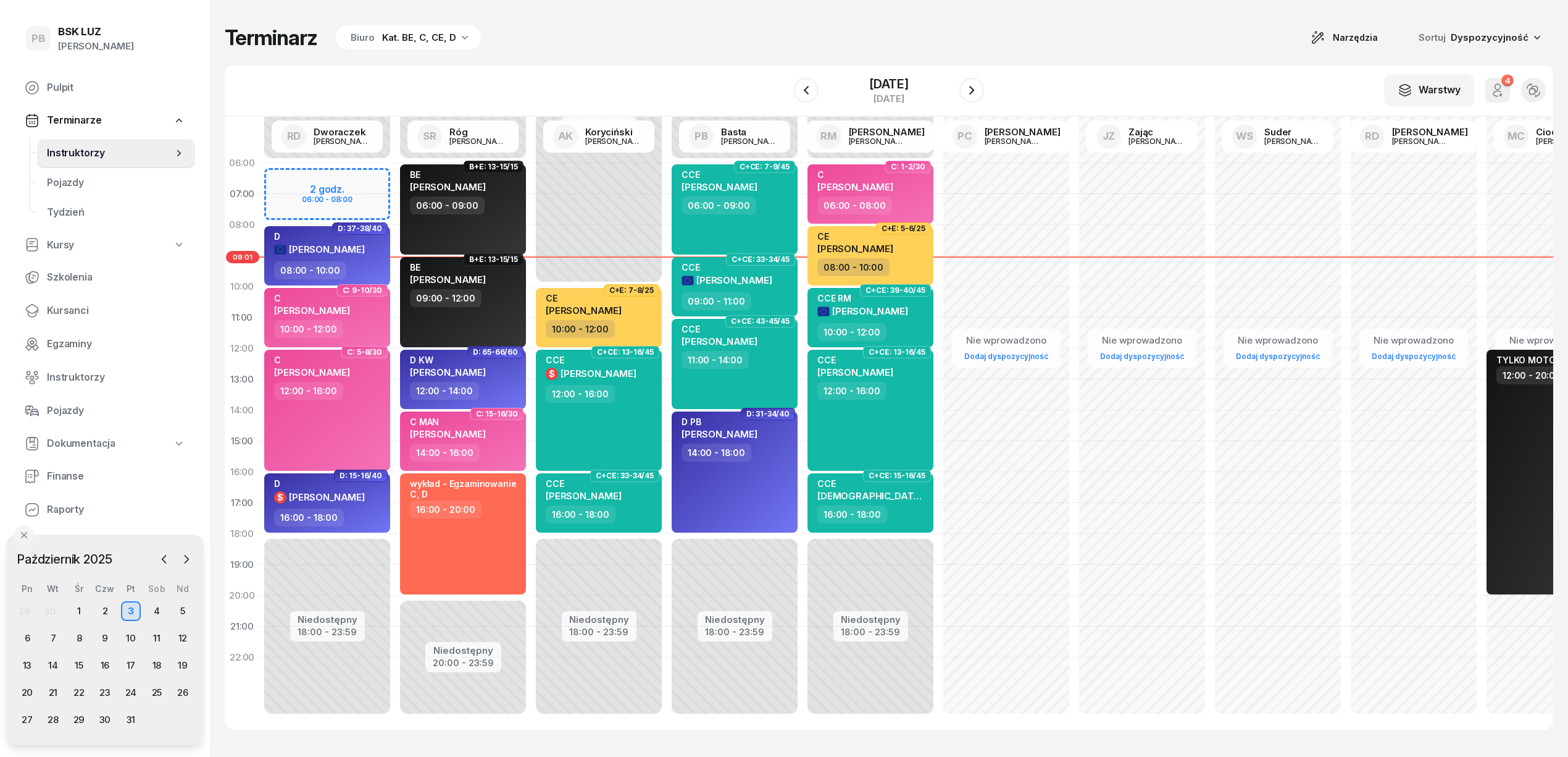
drag, startPoint x: 425, startPoint y: 29, endPoint x: 424, endPoint y: 40, distance: 11.0
click at [424, 30] on div "Kat. BE, C, CE, D" at bounding box center [418, 37] width 74 height 15
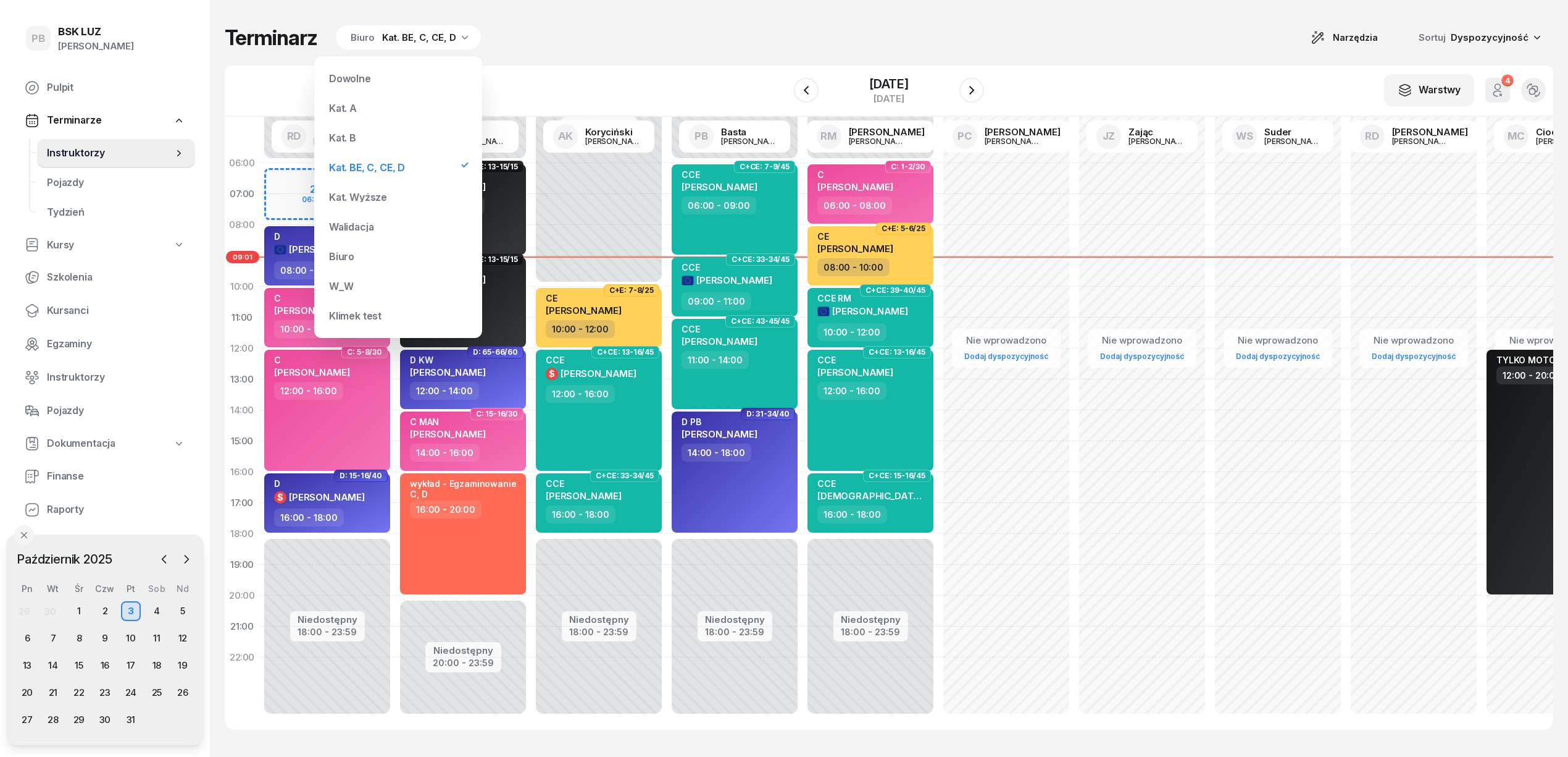
click at [379, 129] on div "Kat. B" at bounding box center [398, 138] width 148 height 25
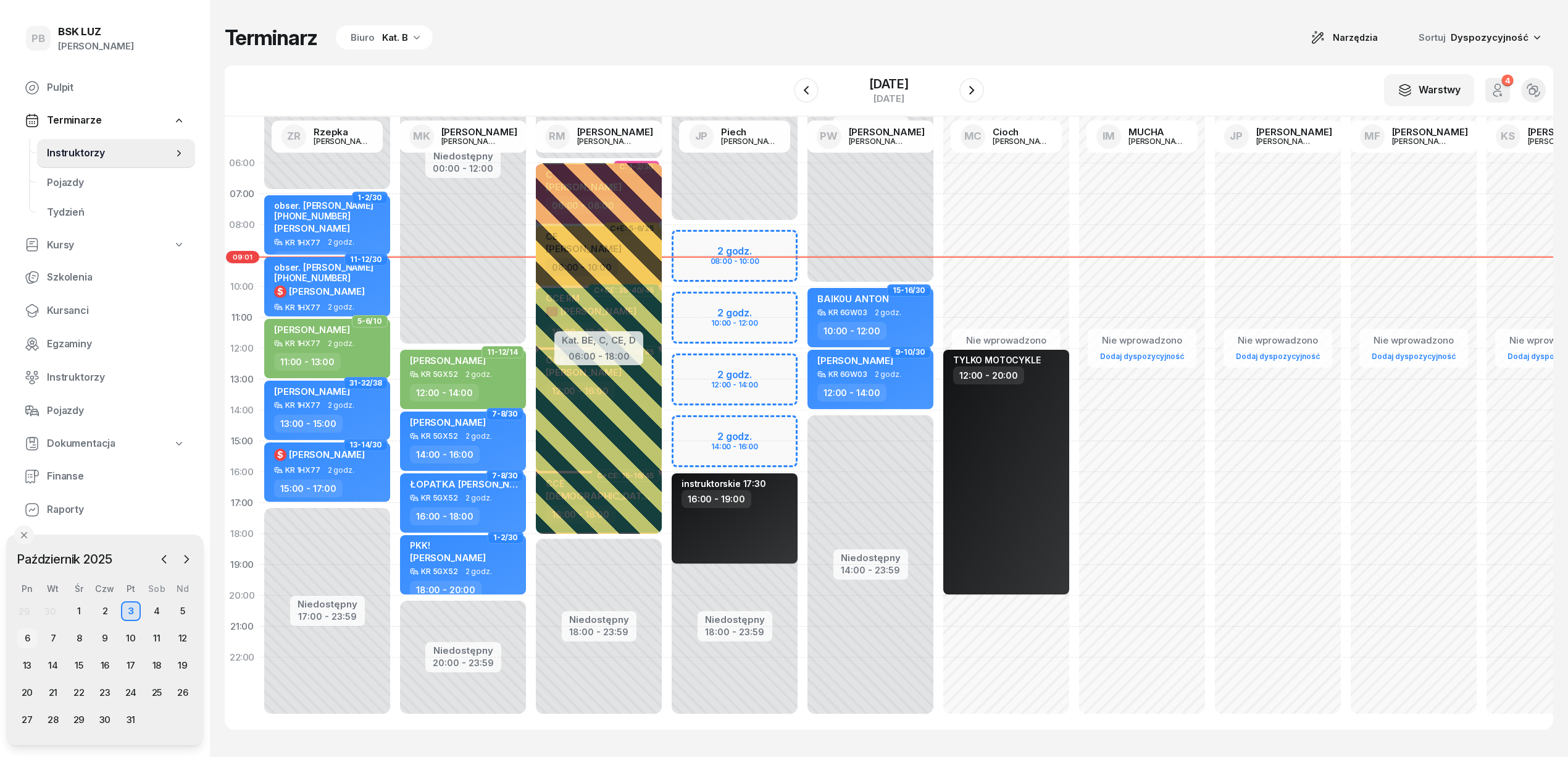
click at [24, 636] on div "6" at bounding box center [27, 638] width 20 height 20
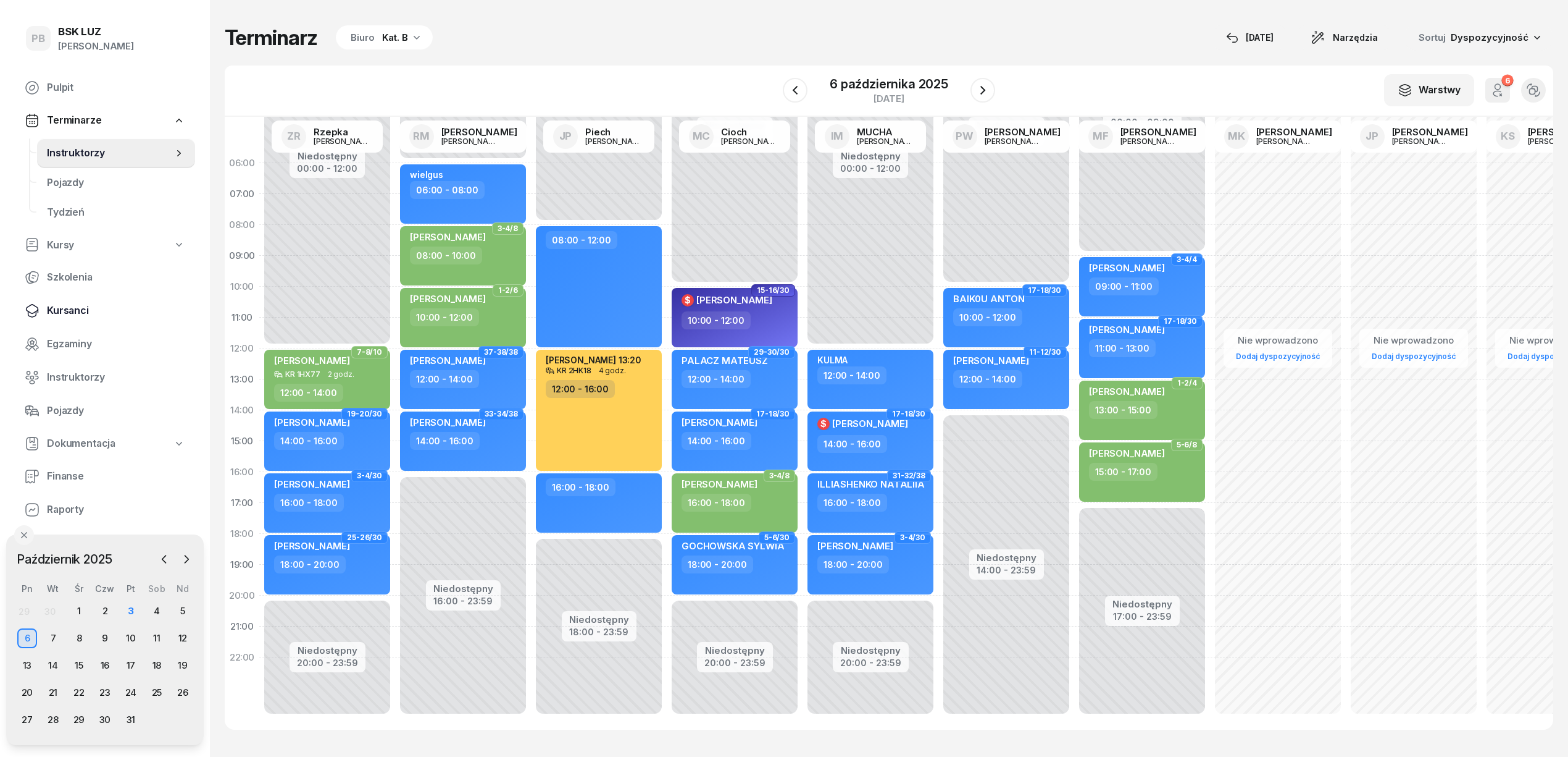
click at [70, 307] on span "Kursanci" at bounding box center [116, 310] width 138 height 16
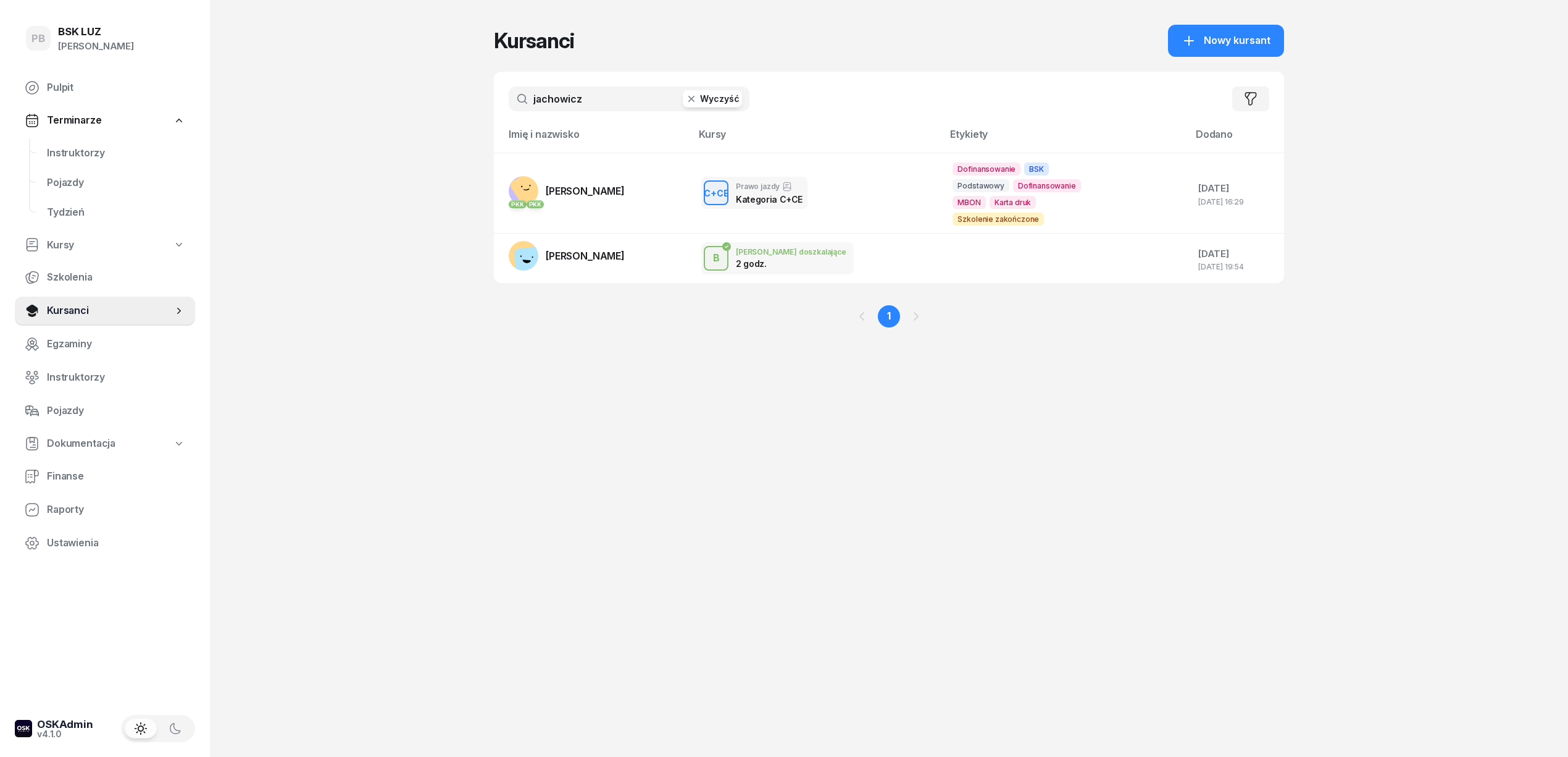
drag, startPoint x: 609, startPoint y: 105, endPoint x: 492, endPoint y: 105, distance: 117.0
click at [492, 105] on div "PB BSK LUZ Patrycja Bogdanowicz Pulpit Terminarze Instruktorzy Pojazdy Tydzień …" at bounding box center [784, 378] width 1568 height 757
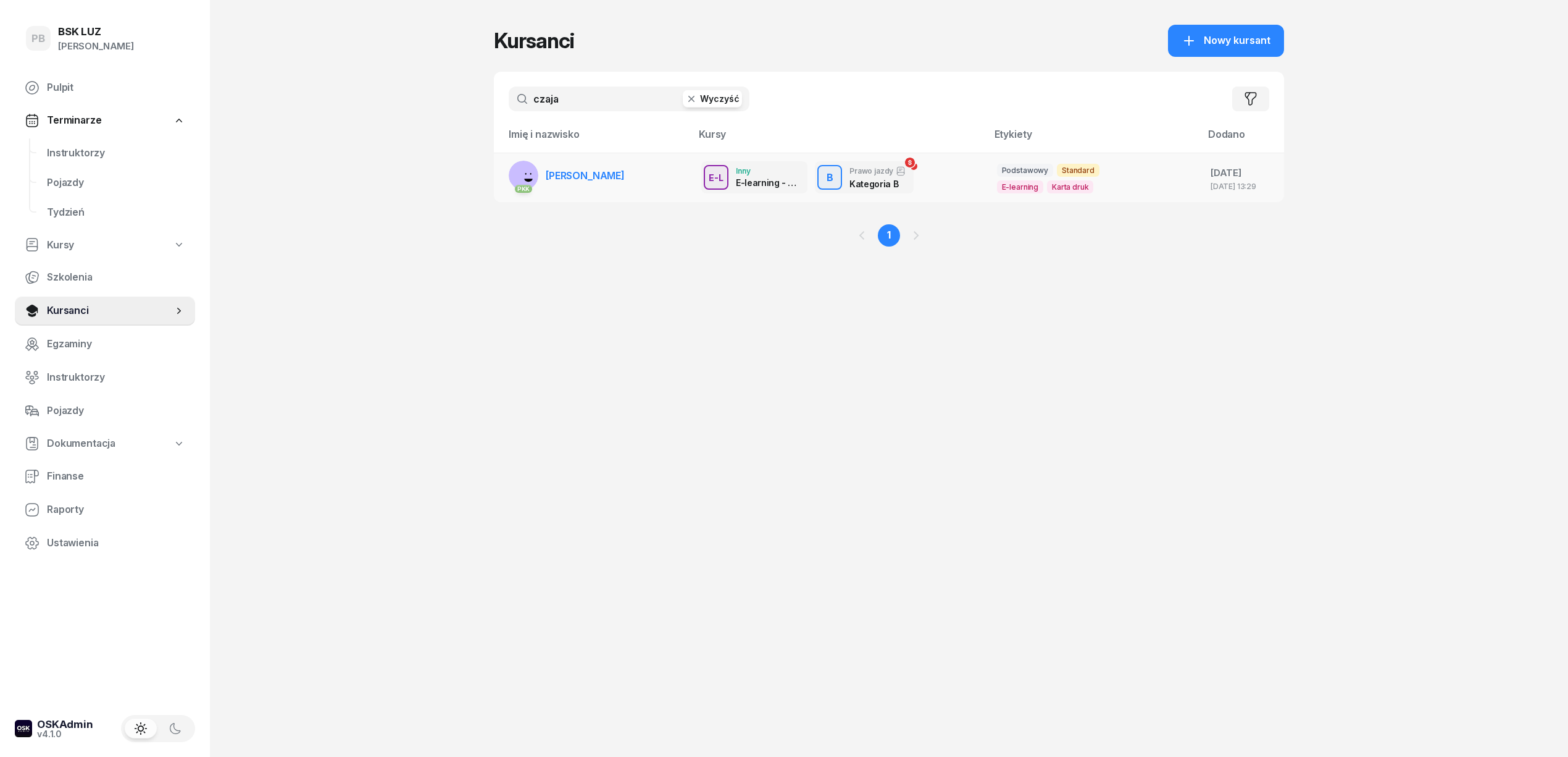
type input "czaja"
click at [571, 169] on span "[PERSON_NAME]" at bounding box center [585, 175] width 79 height 12
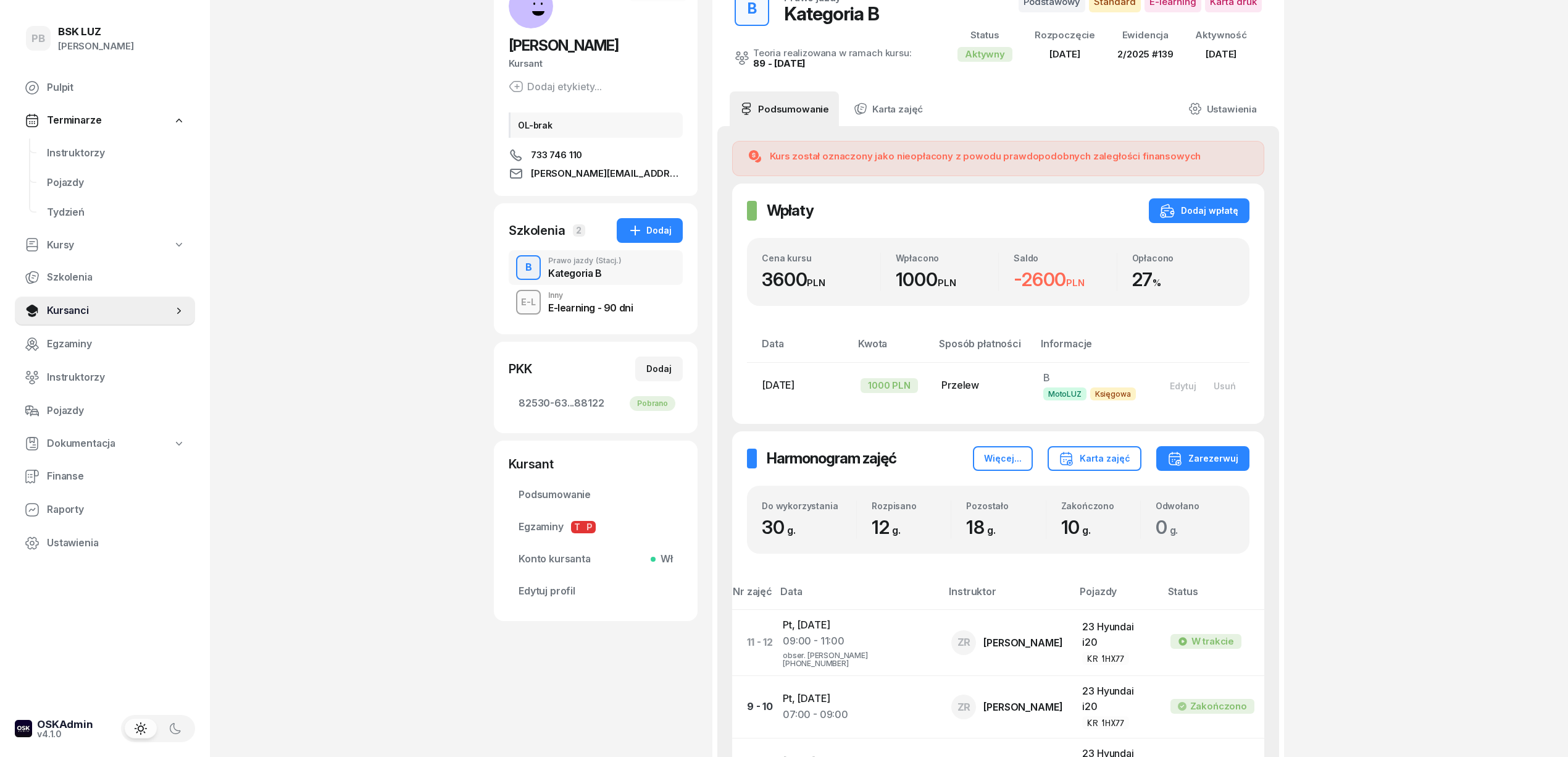
scroll to position [62, 0]
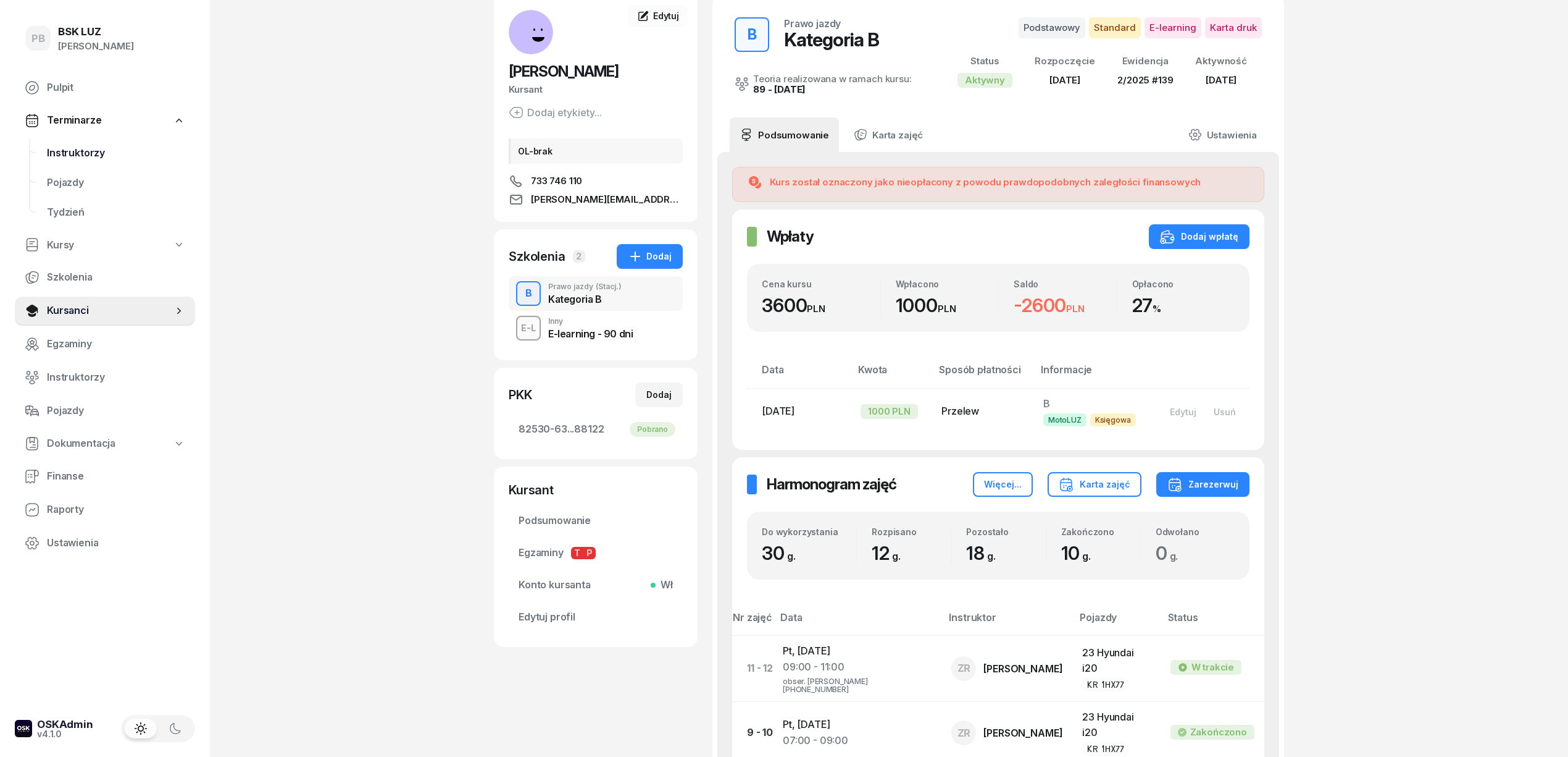
drag, startPoint x: 64, startPoint y: 150, endPoint x: 115, endPoint y: 144, distance: 51.4
click at [64, 151] on span "Instruktorzy" at bounding box center [116, 153] width 138 height 16
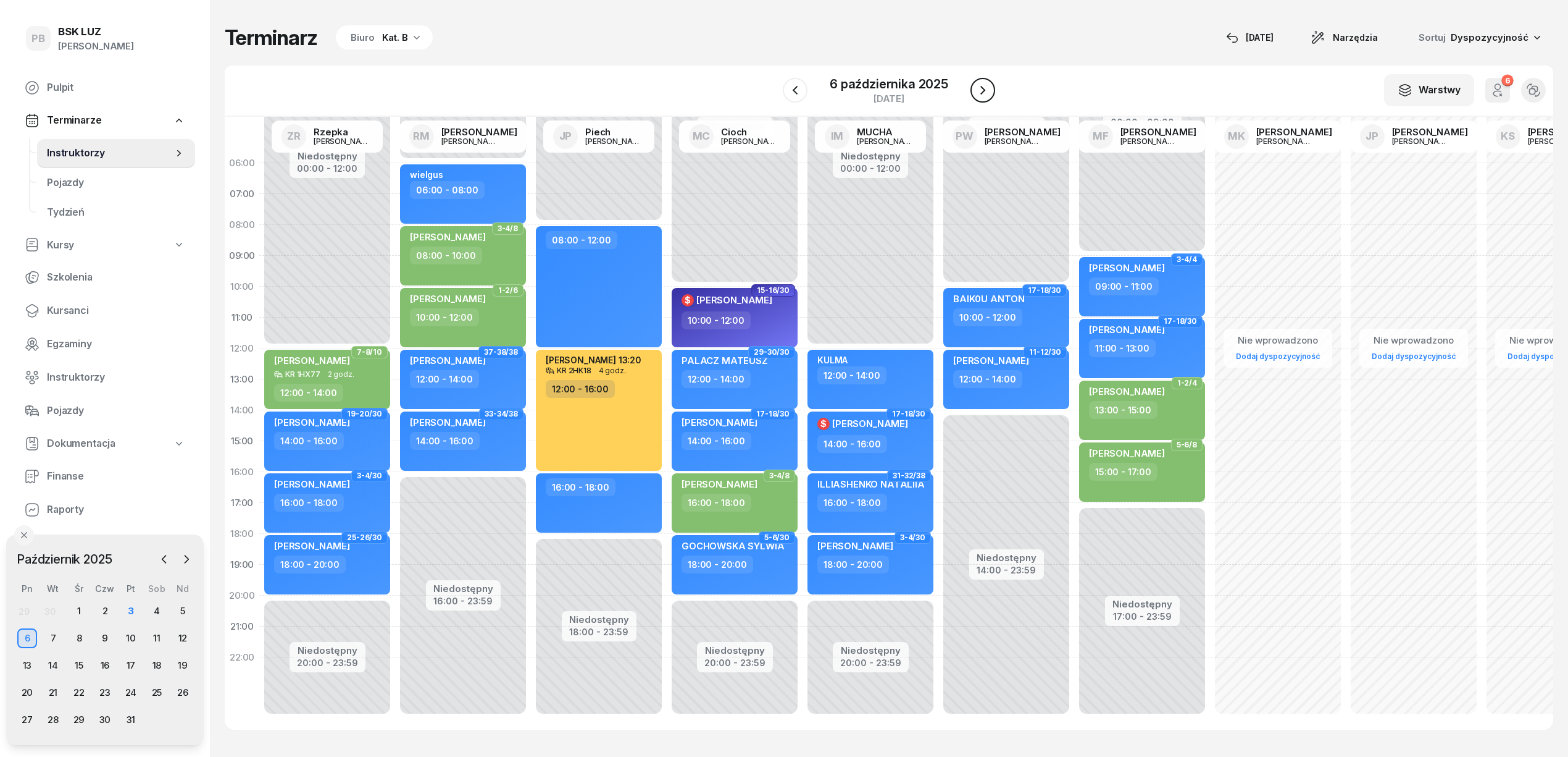
click at [973, 91] on button "button" at bounding box center [983, 90] width 25 height 25
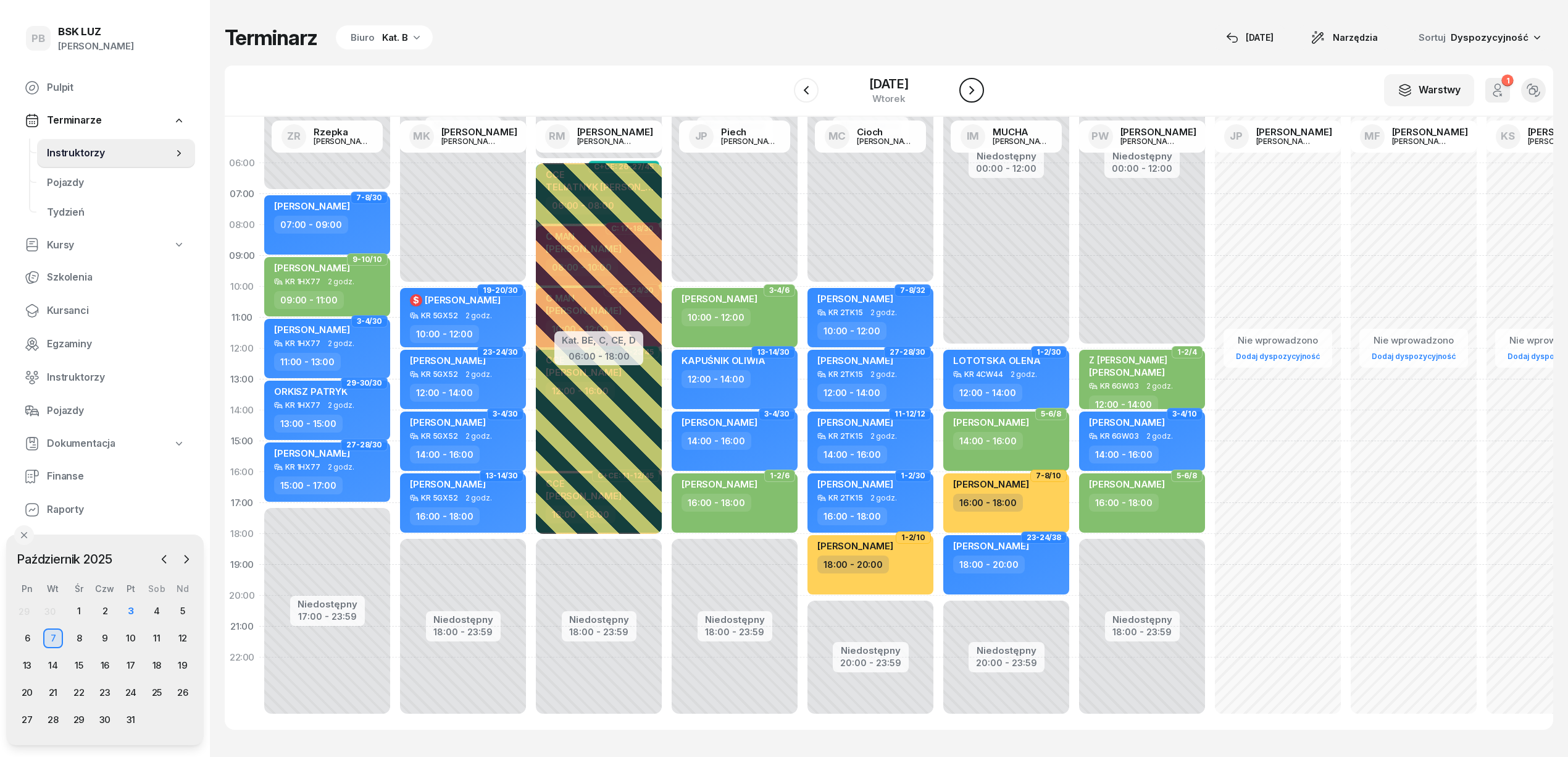
click at [973, 91] on icon "button" at bounding box center [971, 90] width 15 height 15
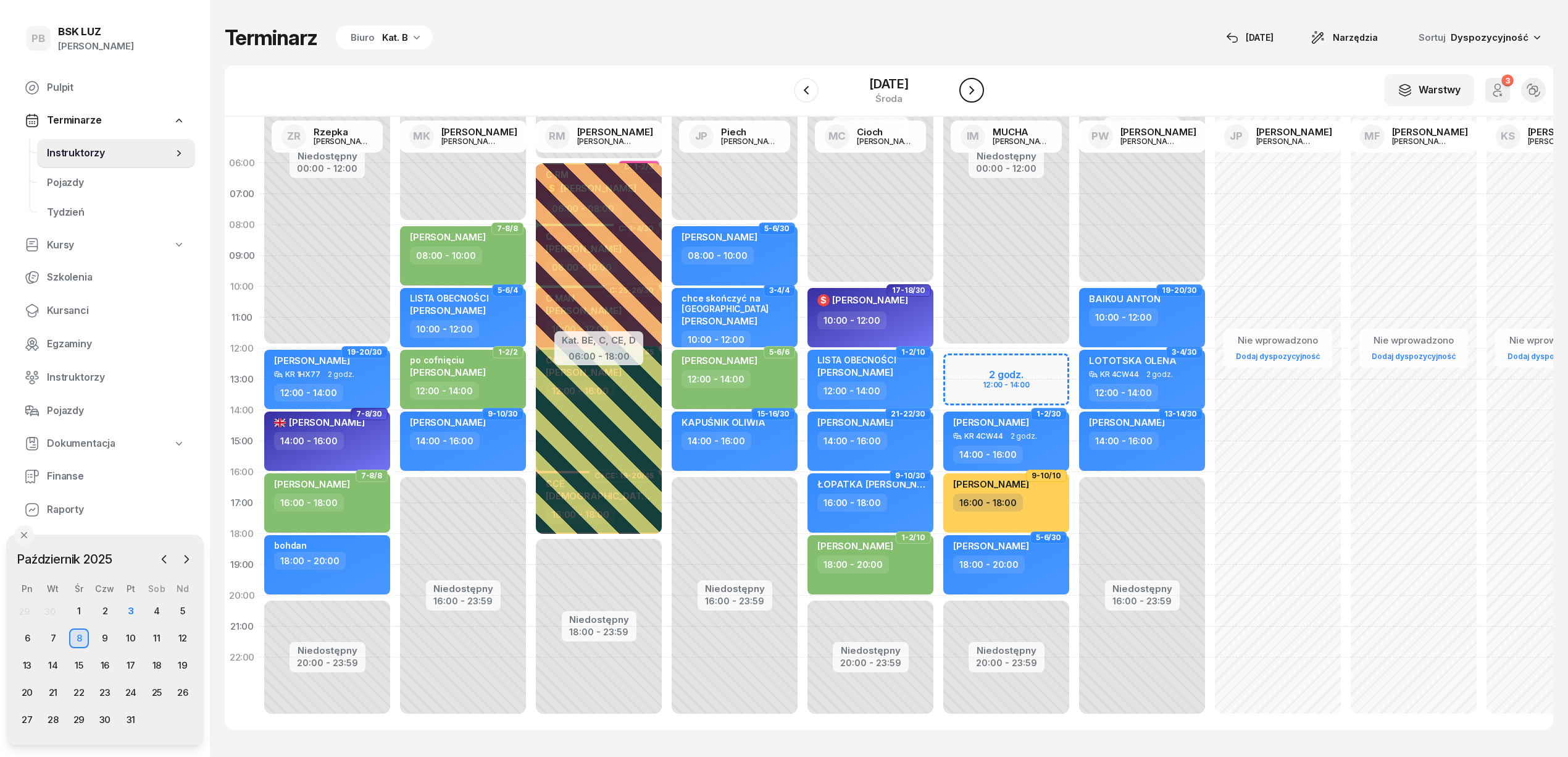
click at [974, 91] on icon "button" at bounding box center [971, 90] width 15 height 15
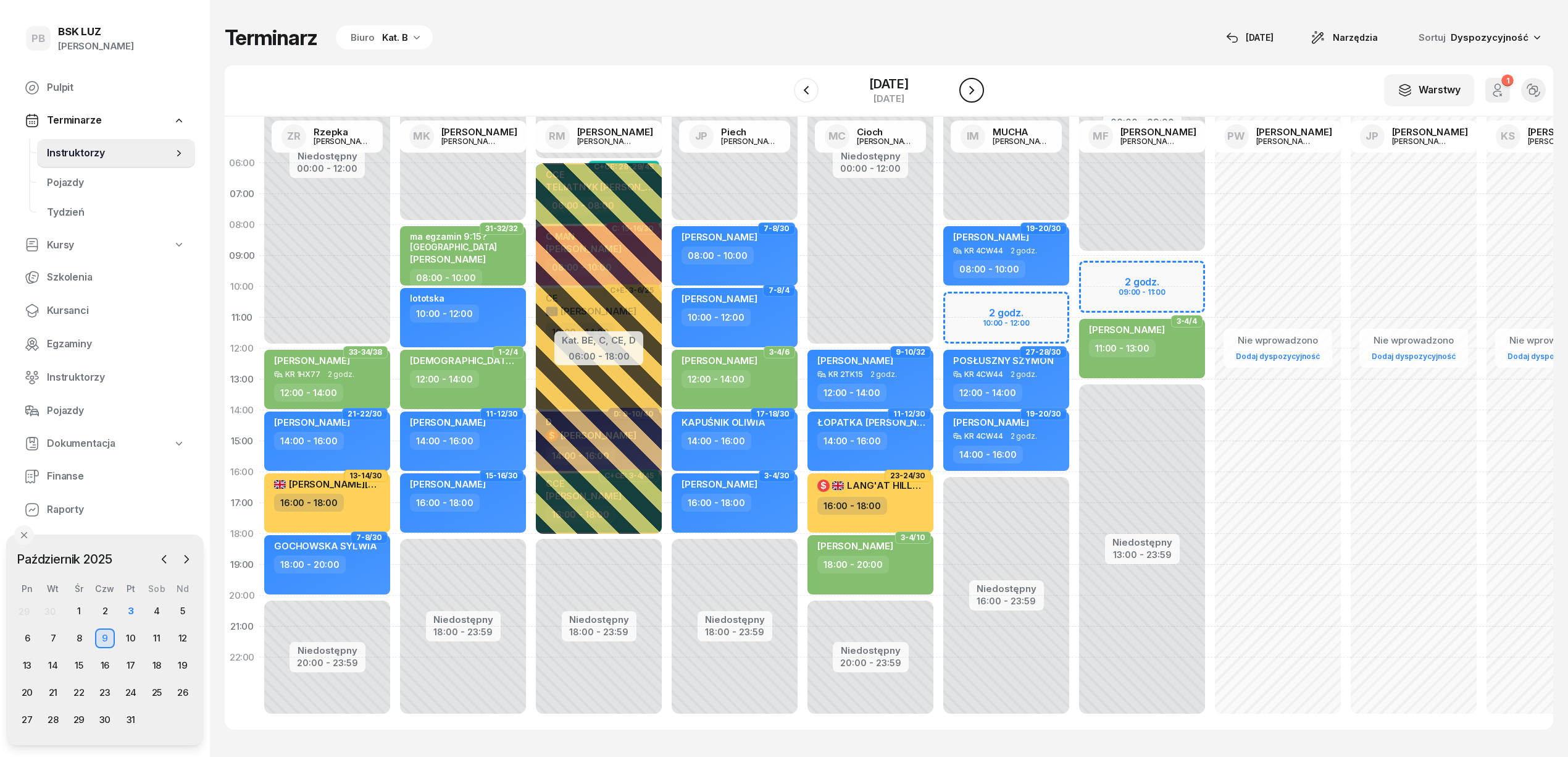
click at [974, 91] on icon "button" at bounding box center [971, 90] width 15 height 15
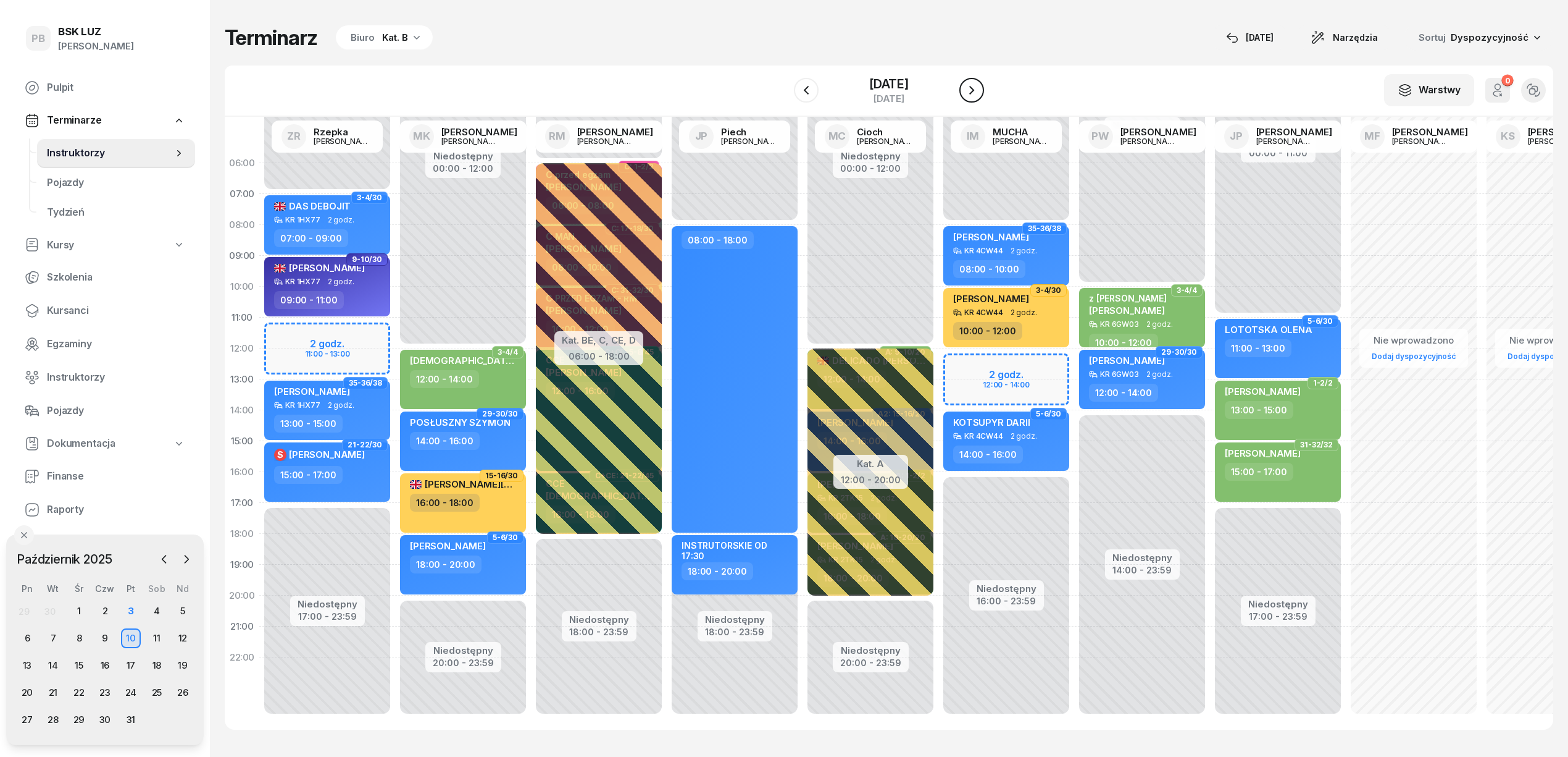
click at [974, 91] on button "button" at bounding box center [972, 90] width 25 height 25
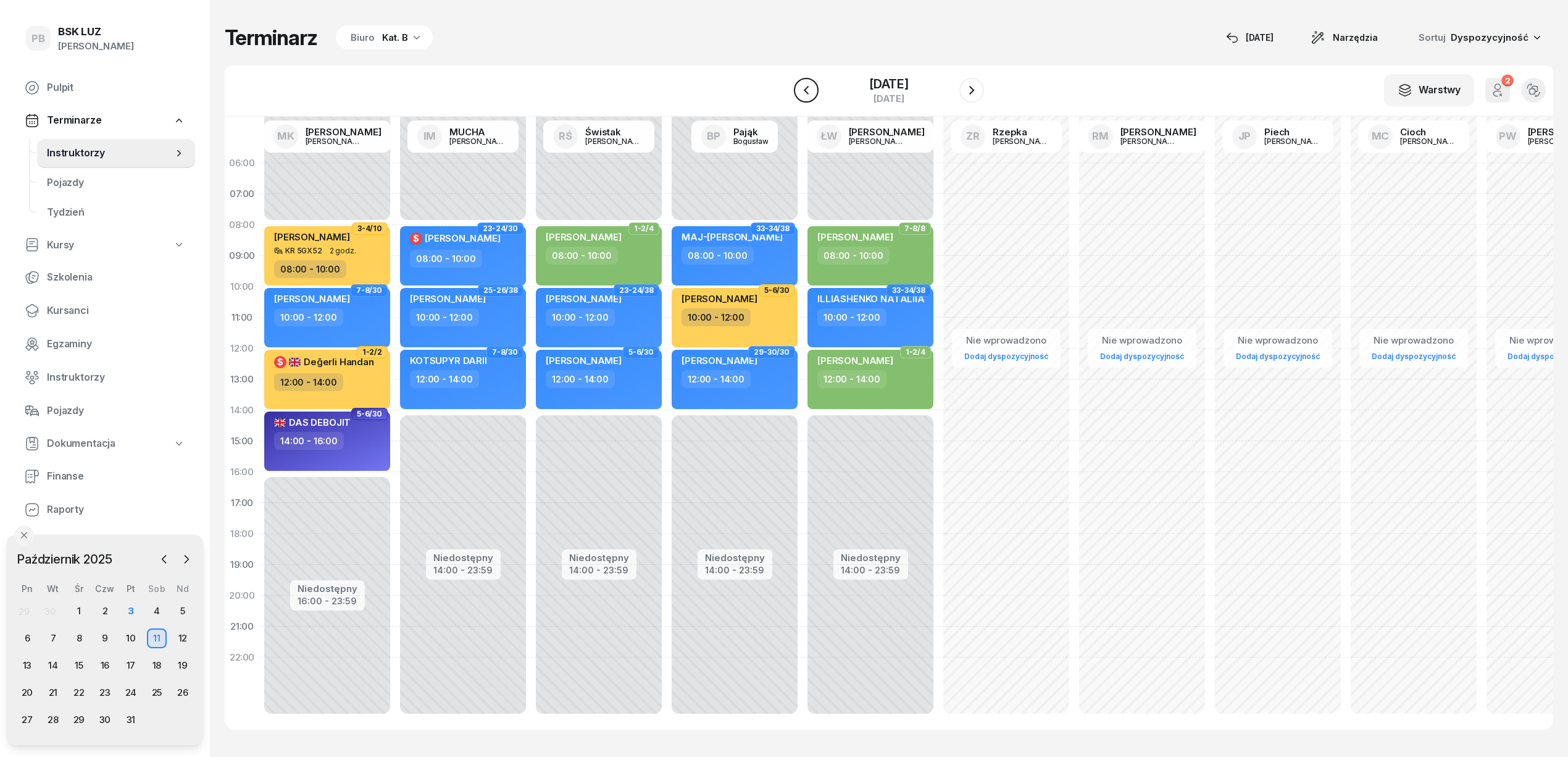
click at [799, 86] on icon "button" at bounding box center [806, 90] width 15 height 15
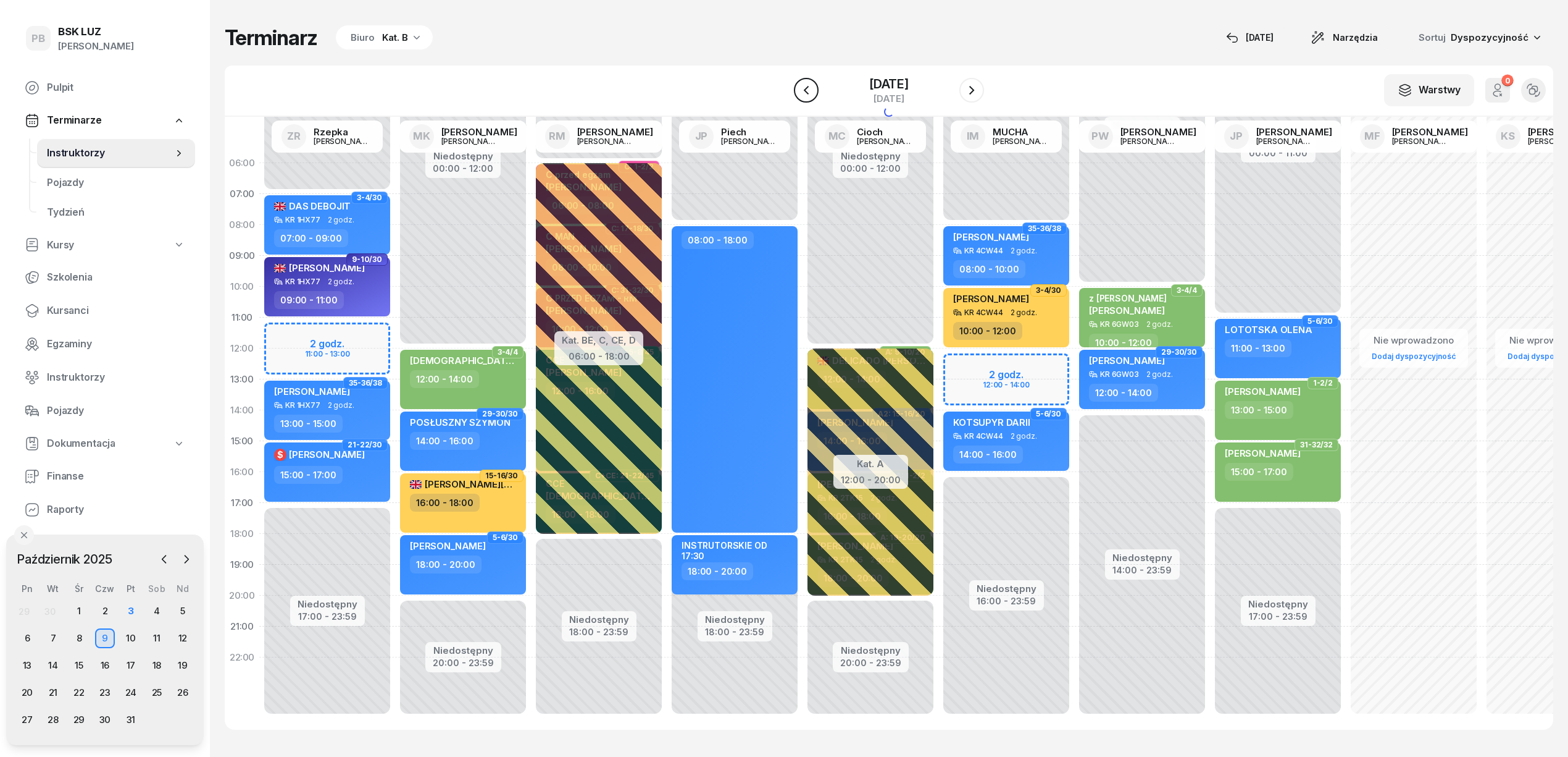
click at [799, 86] on icon "button" at bounding box center [806, 90] width 15 height 15
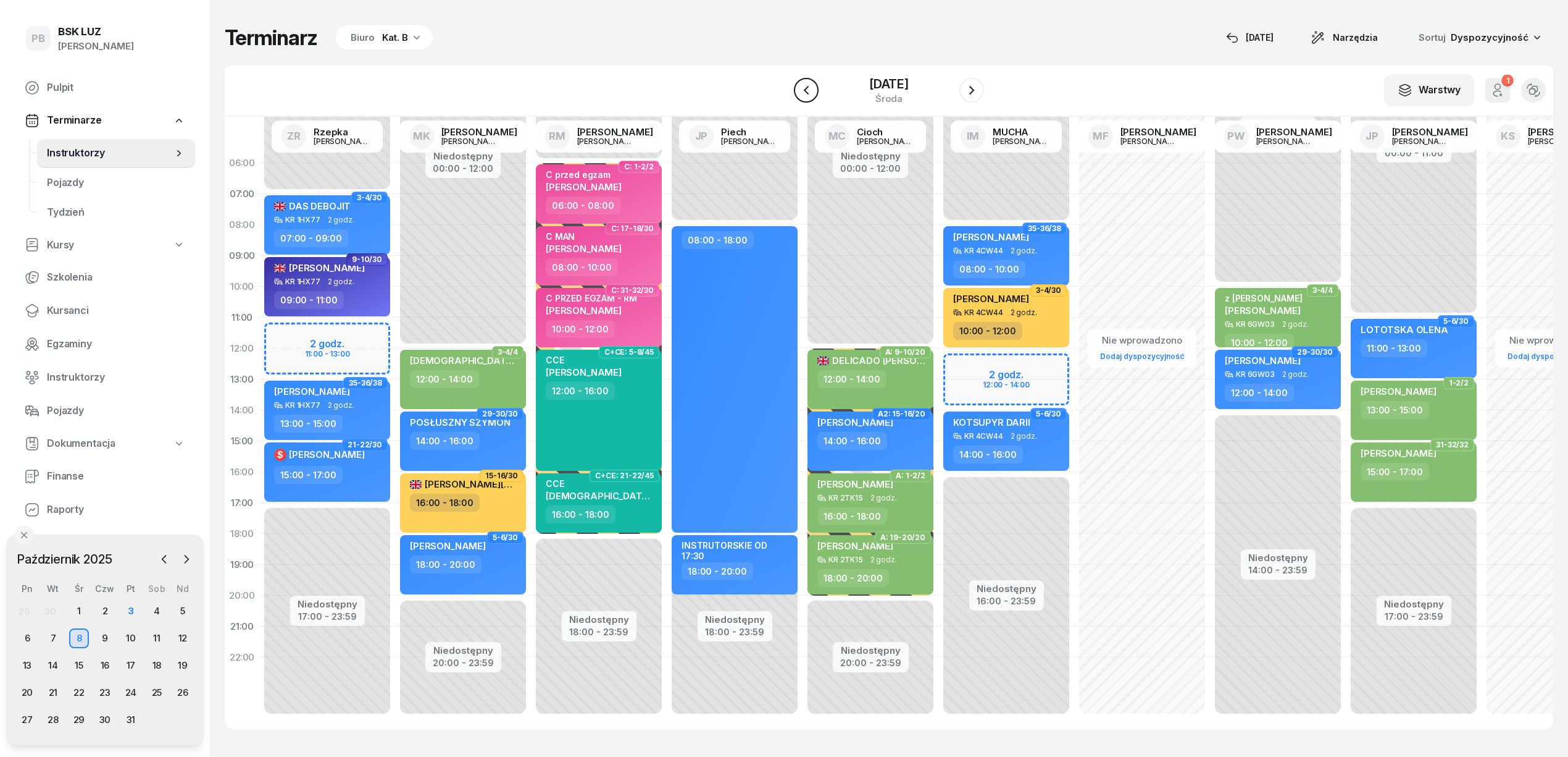
click at [799, 86] on icon "button" at bounding box center [806, 90] width 15 height 15
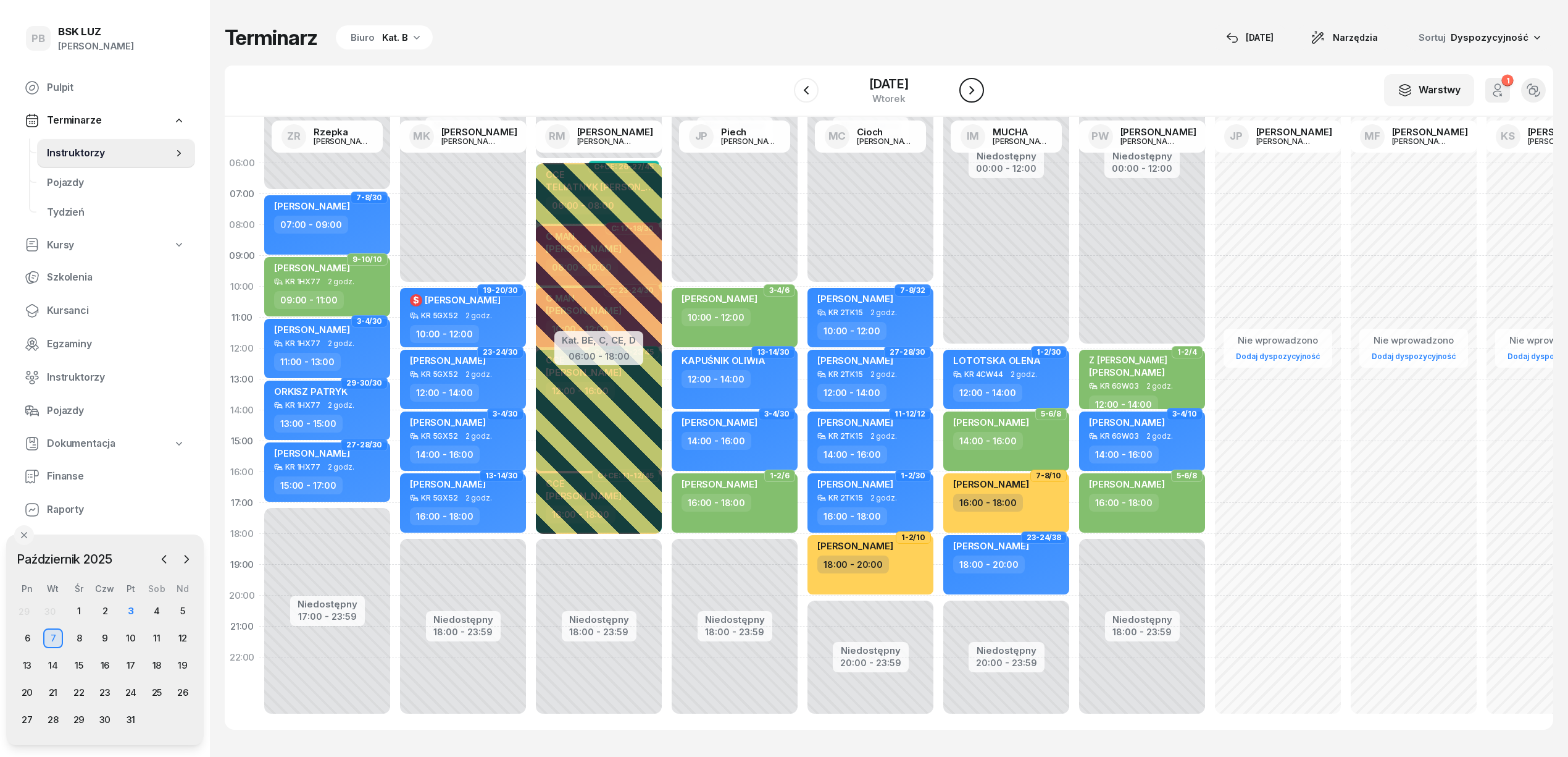
click at [973, 83] on button "button" at bounding box center [972, 90] width 25 height 25
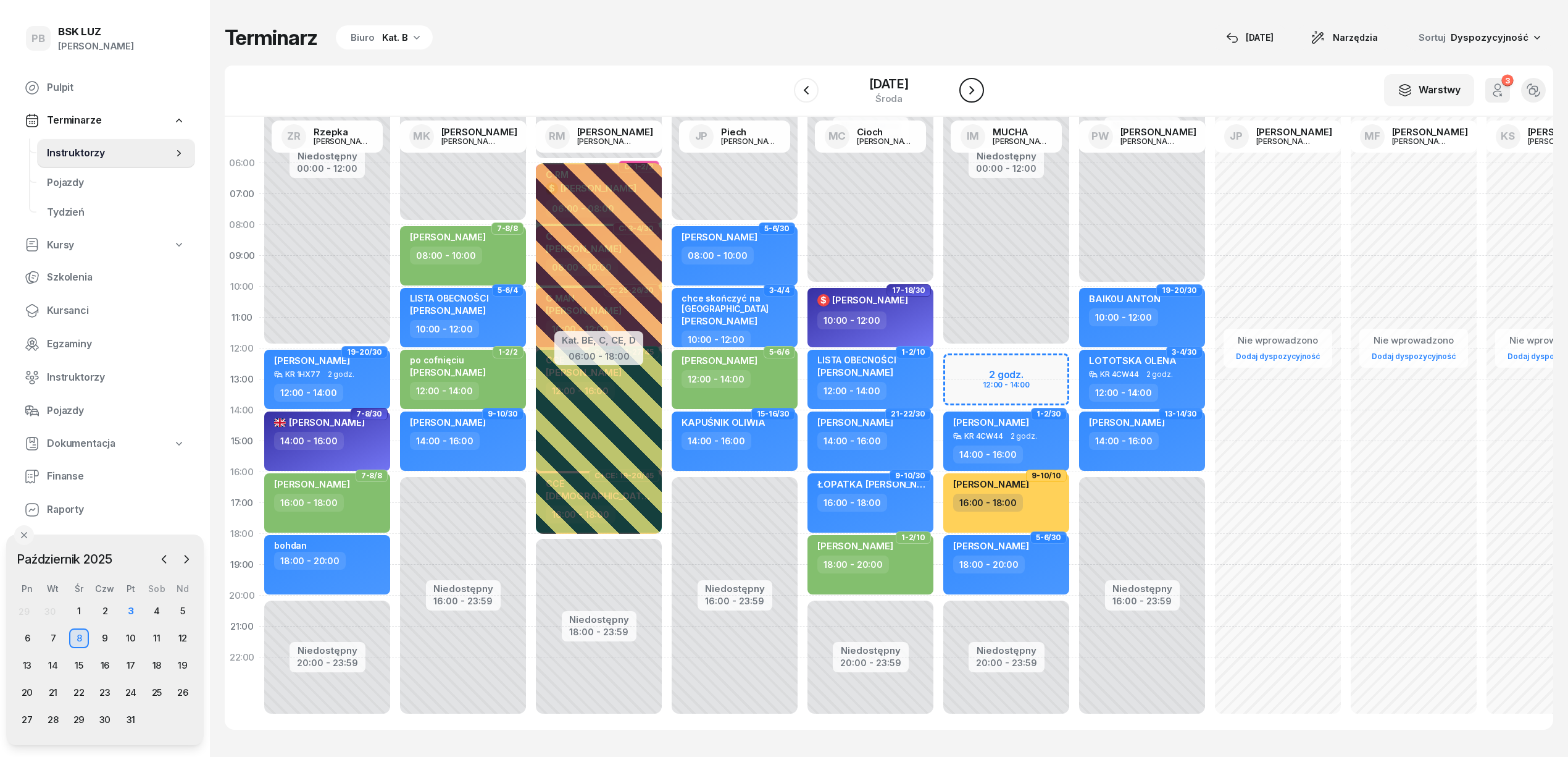
click at [979, 83] on icon "button" at bounding box center [971, 90] width 15 height 15
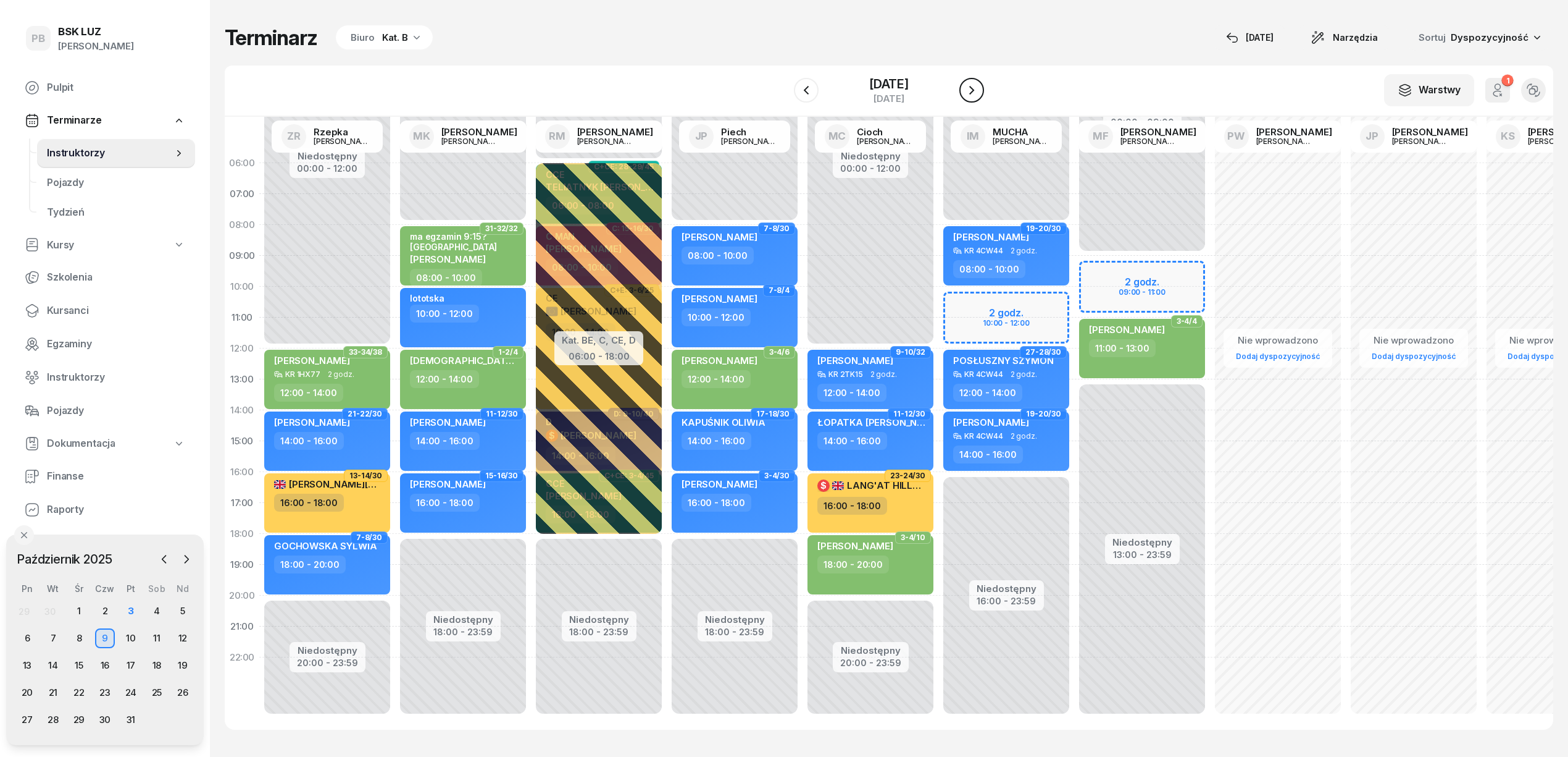
click at [979, 83] on icon "button" at bounding box center [971, 90] width 15 height 15
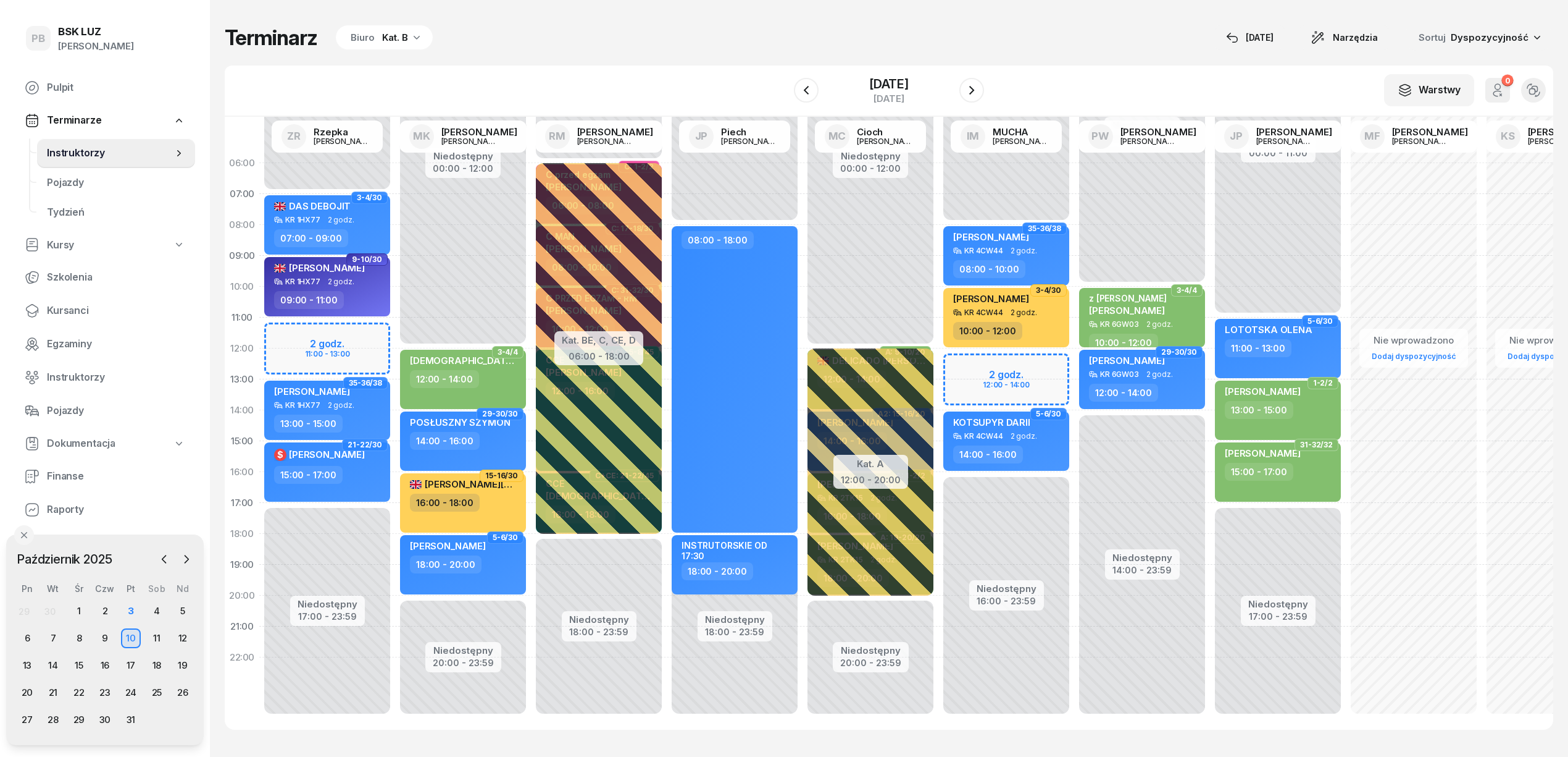
click at [959, 361] on div "Niedostępny 00:00 - 08:00 Niedostępny 16:00 - 23:59 2 godz. 12:00 - 14:00 35-36…" at bounding box center [1007, 441] width 136 height 587
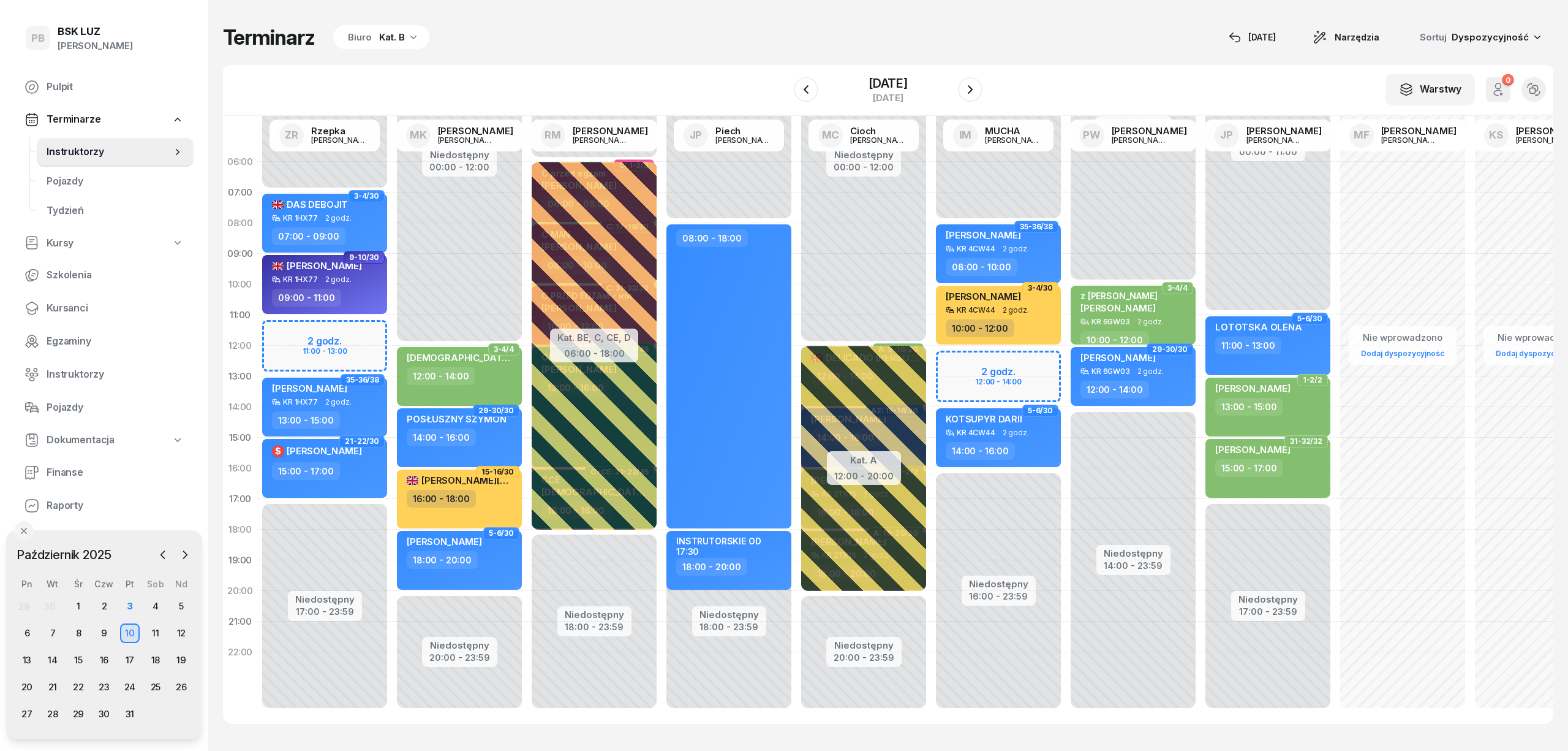
select select "12"
select select "14"
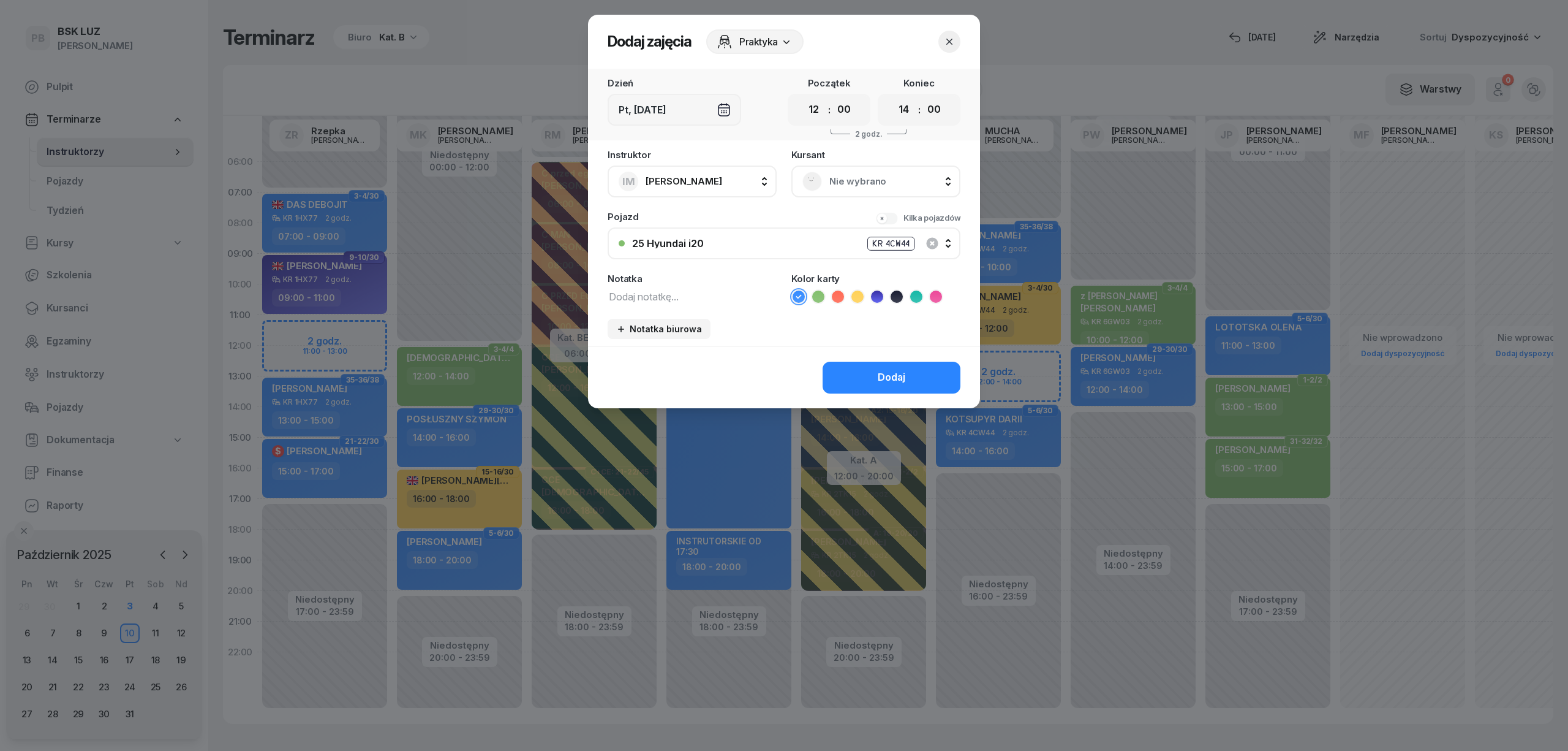
click at [863, 181] on span "Nie wybrano" at bounding box center [889, 181] width 120 height 16
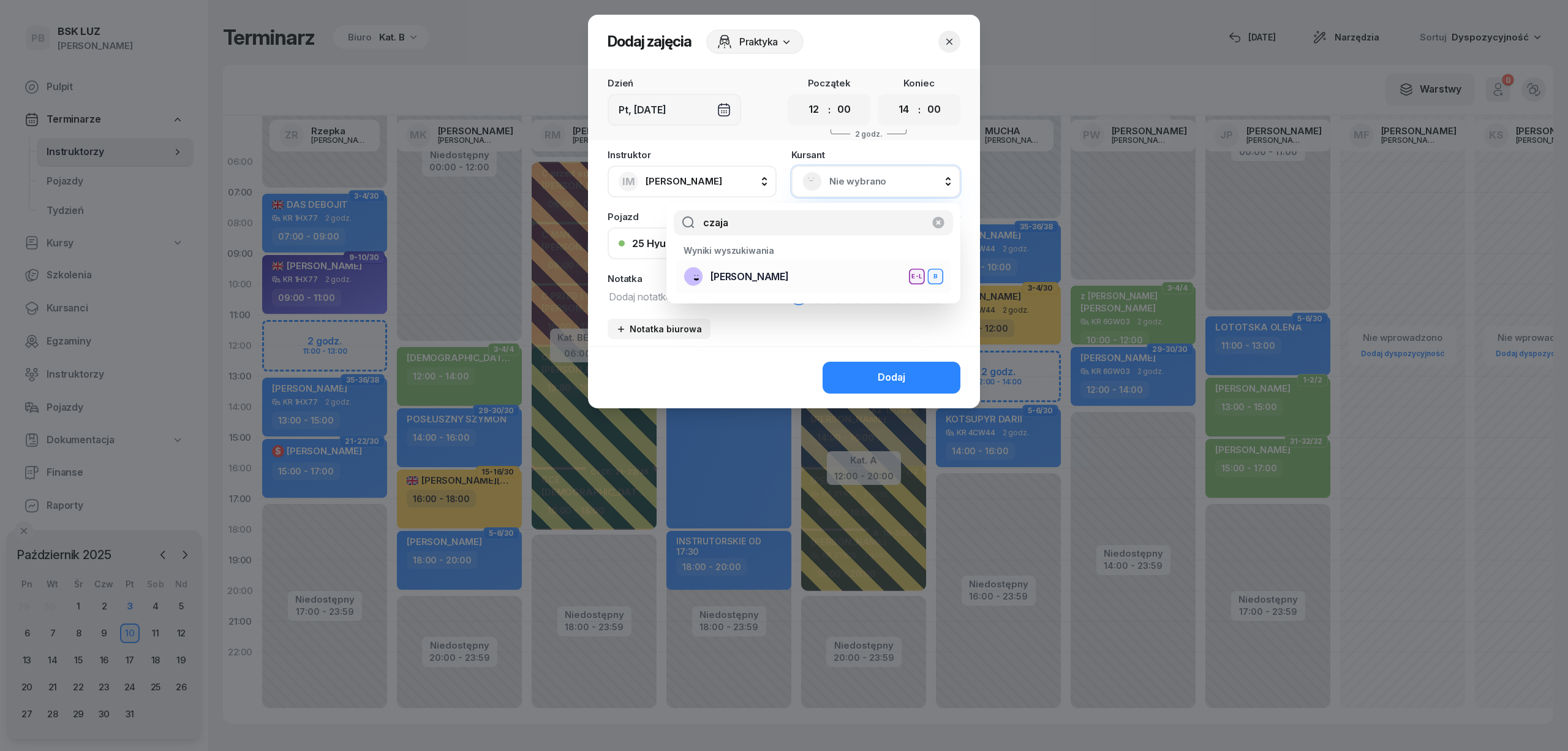
type input "czaja"
click at [821, 278] on div "CZAJA ZOFIA E-L B" at bounding box center [813, 276] width 260 height 19
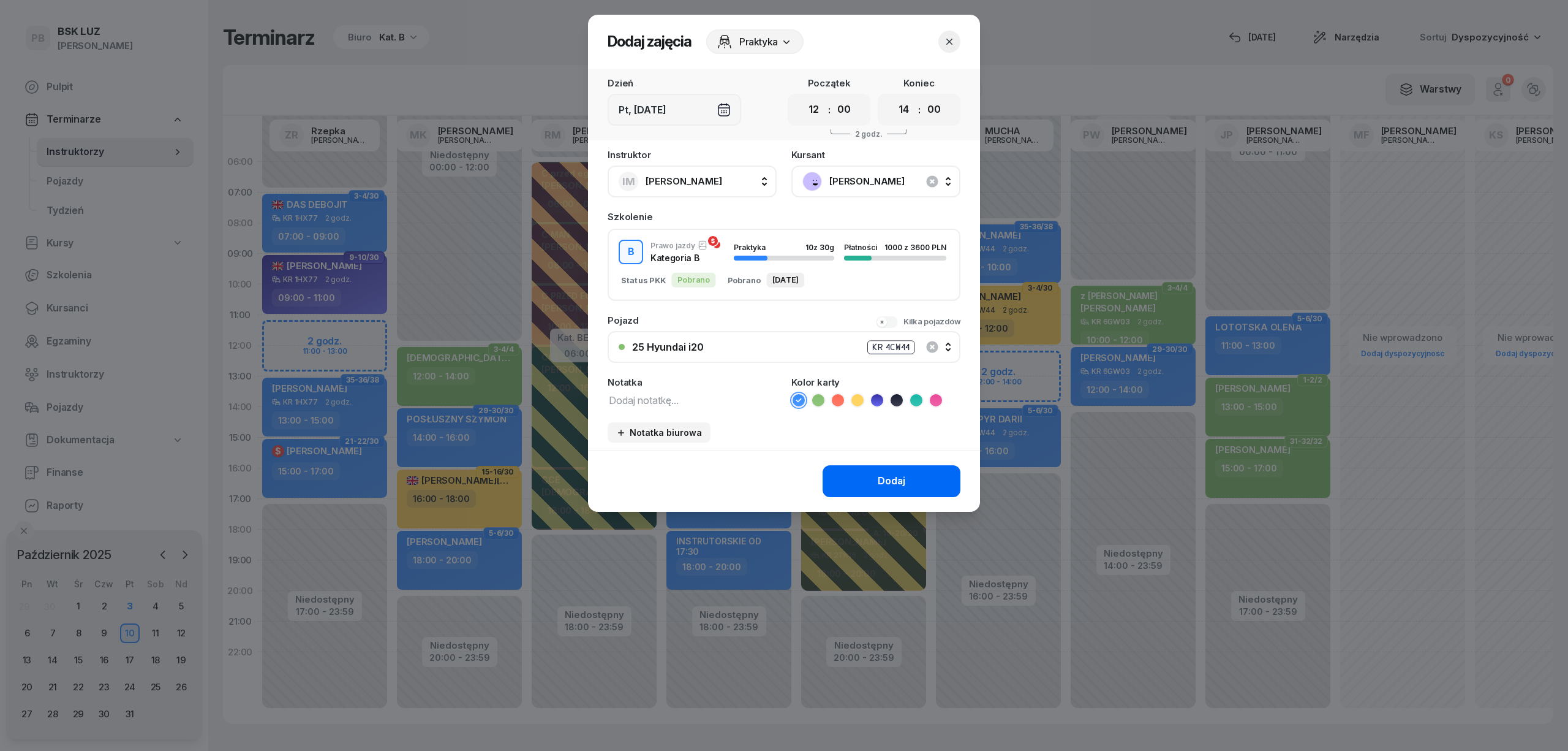
click at [869, 476] on button "Dodaj" at bounding box center [891, 481] width 138 height 32
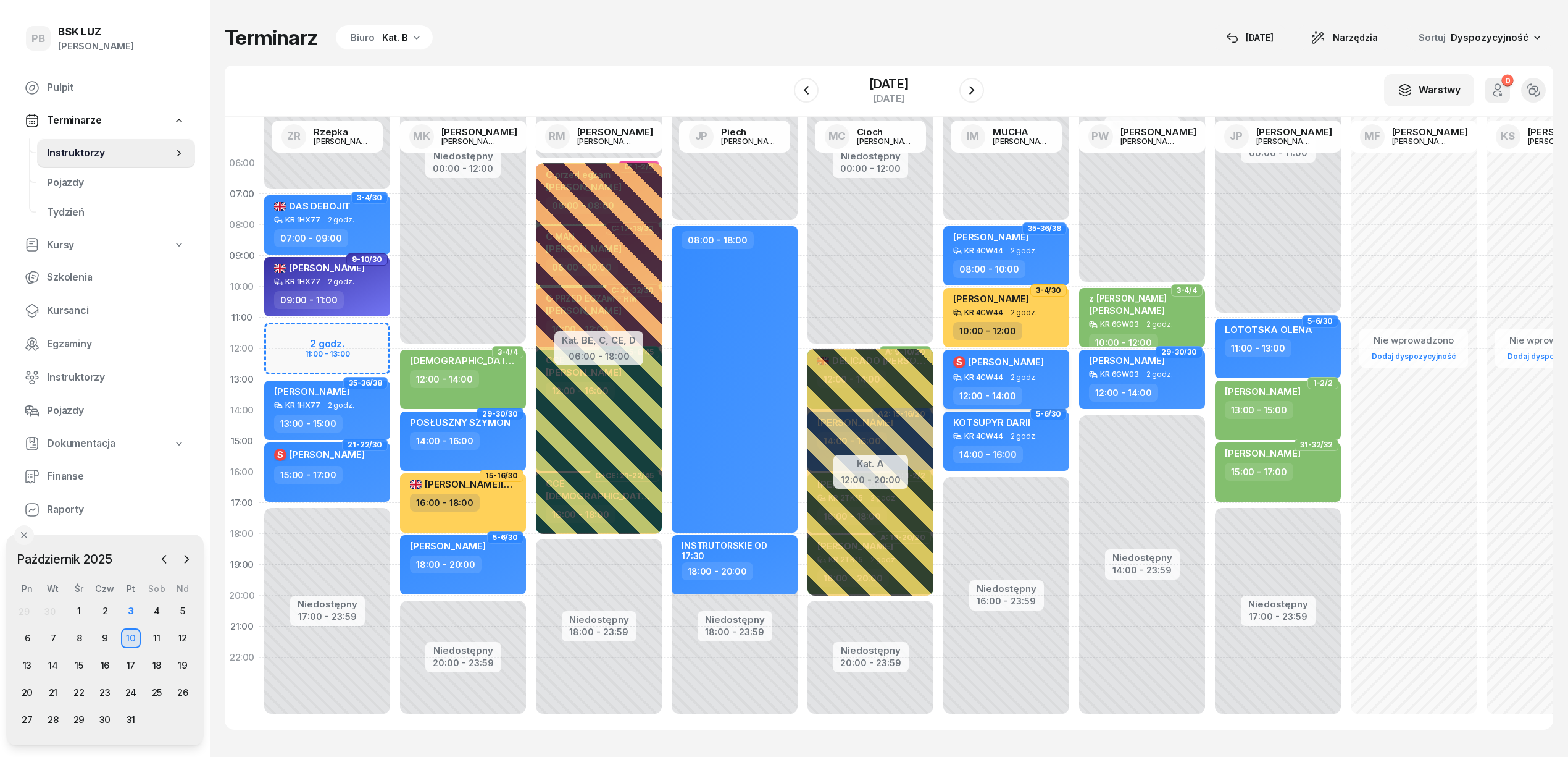
click at [1033, 366] on div "$ ZOFIA CZAJA" at bounding box center [1007, 364] width 108 height 18
select select "12"
select select "14"
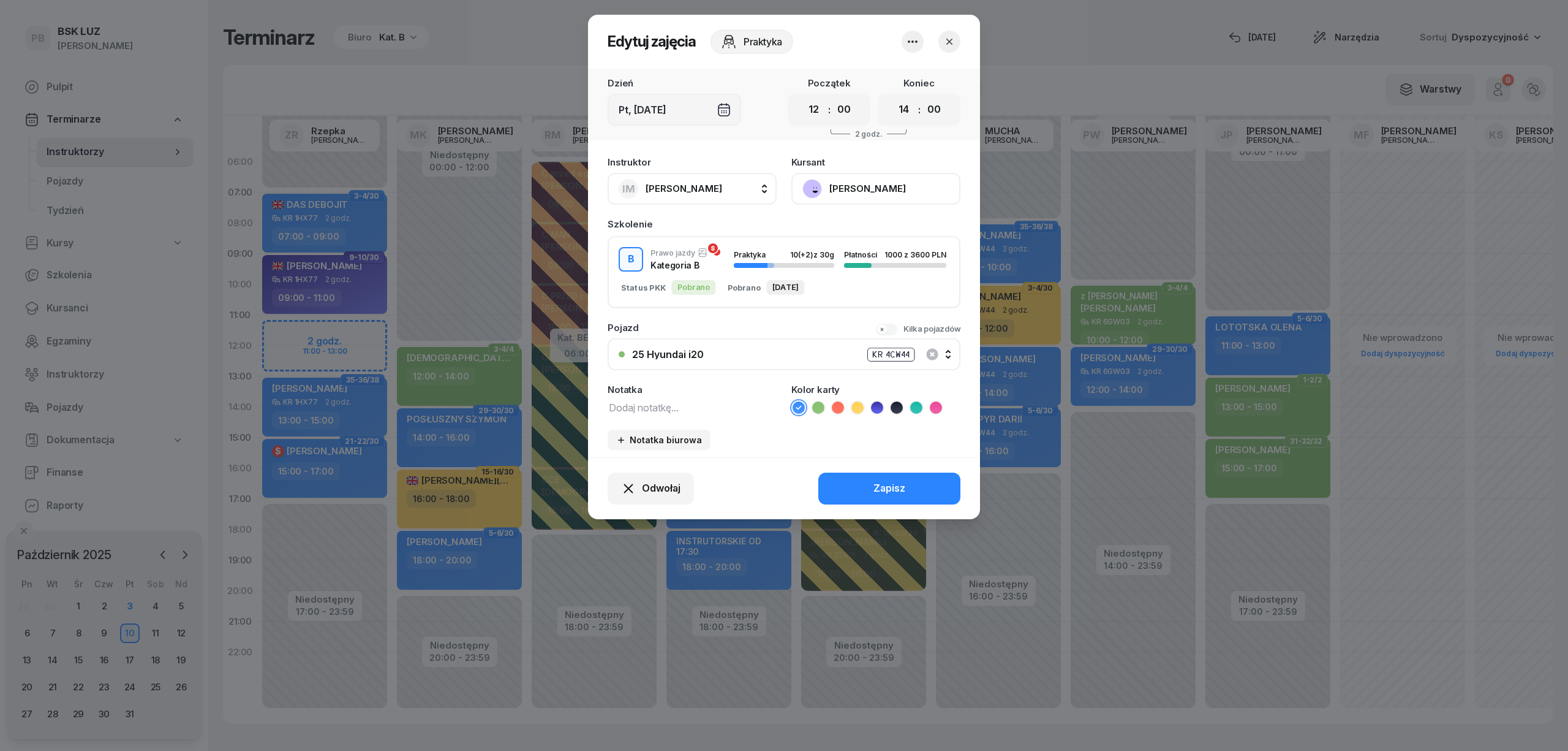
click at [833, 179] on button "[PERSON_NAME]" at bounding box center [876, 189] width 169 height 32
click at [852, 231] on div "Otwórz profil" at bounding box center [831, 230] width 60 height 16
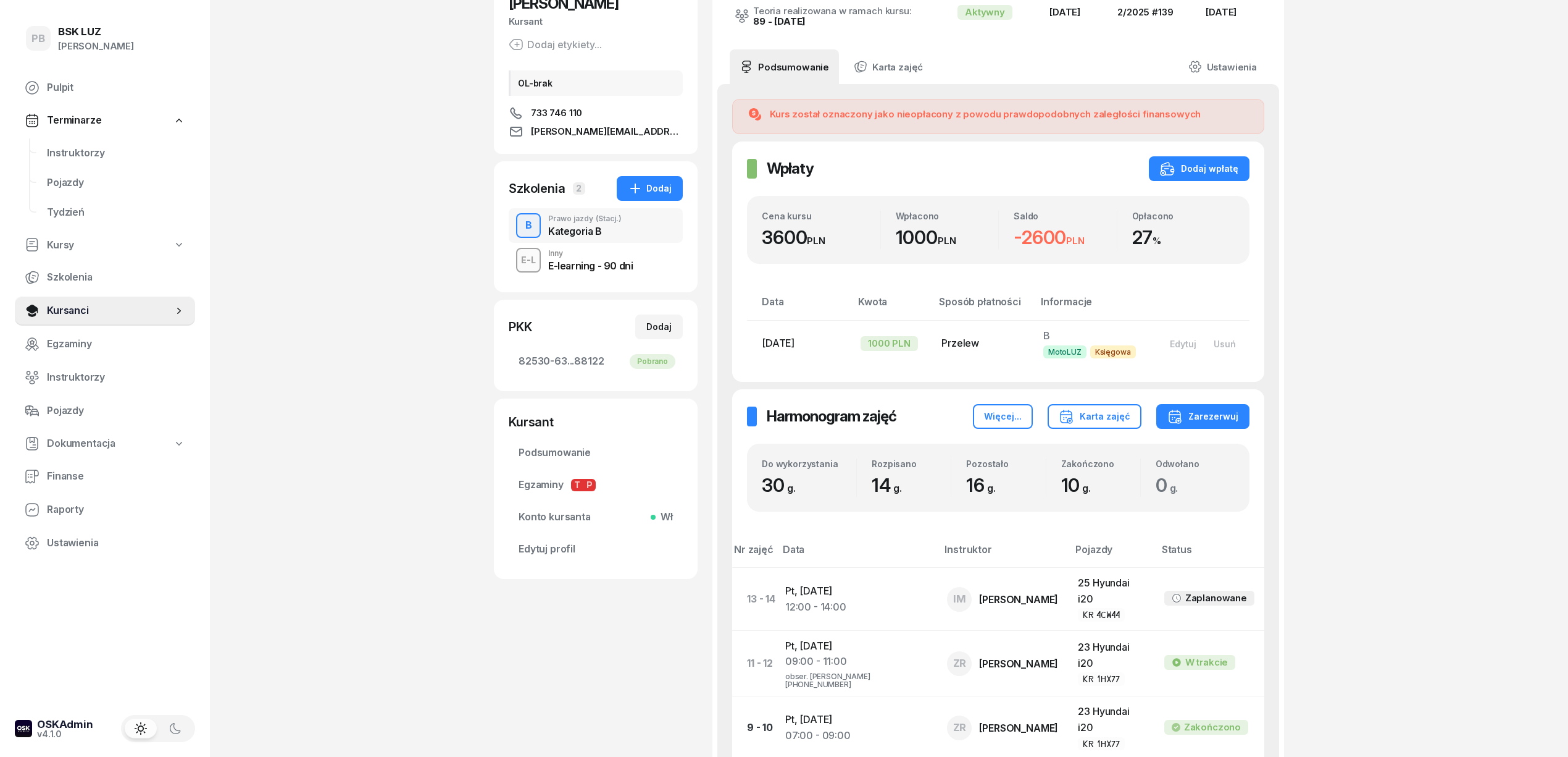
scroll to position [329, 0]
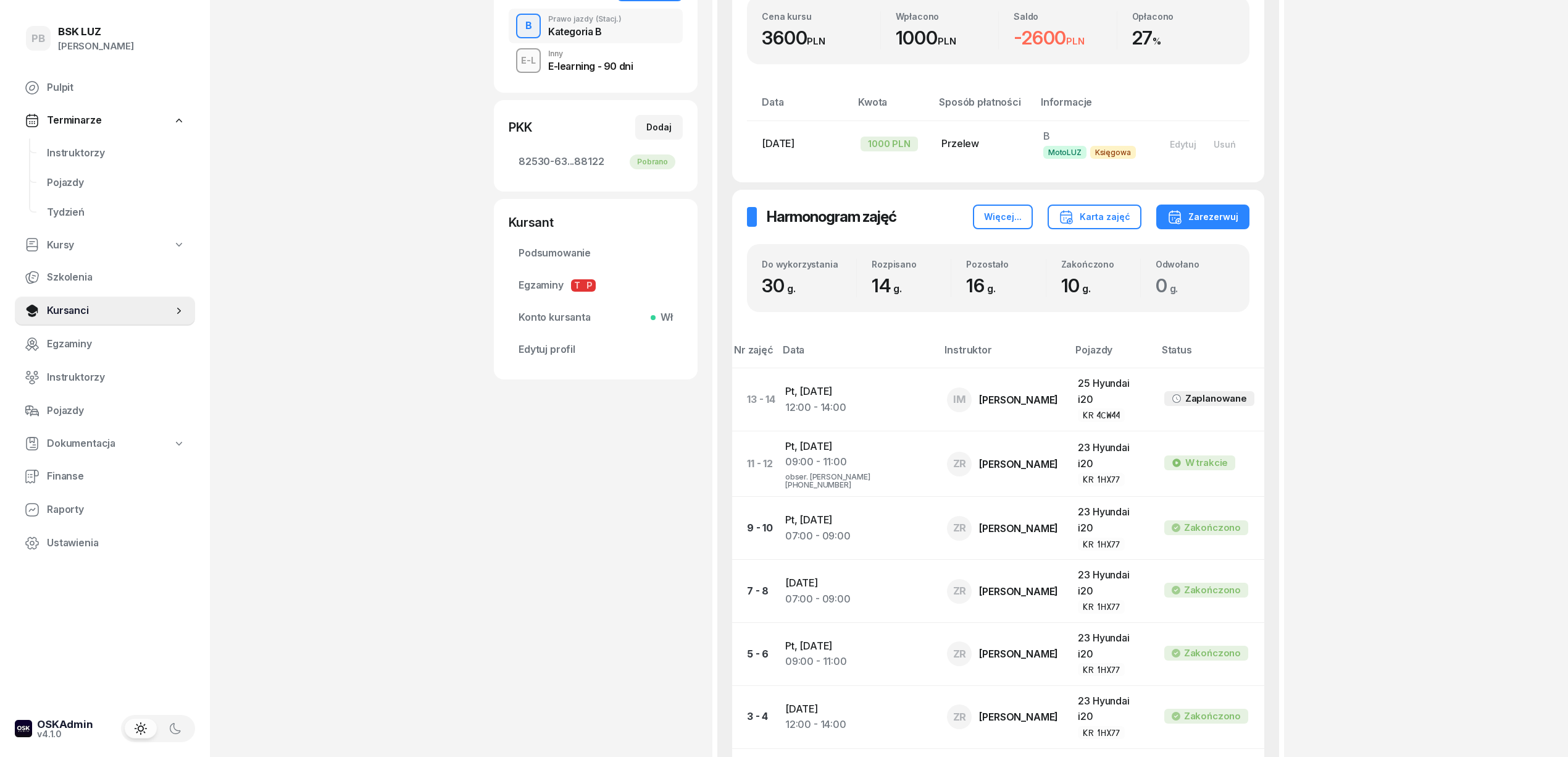
click at [1413, 336] on div "PB BSK LUZ Patrycja Bogdanowicz Pulpit Terminarze Instruktorzy Pojazdy Tydzień …" at bounding box center [784, 318] width 1568 height 1295
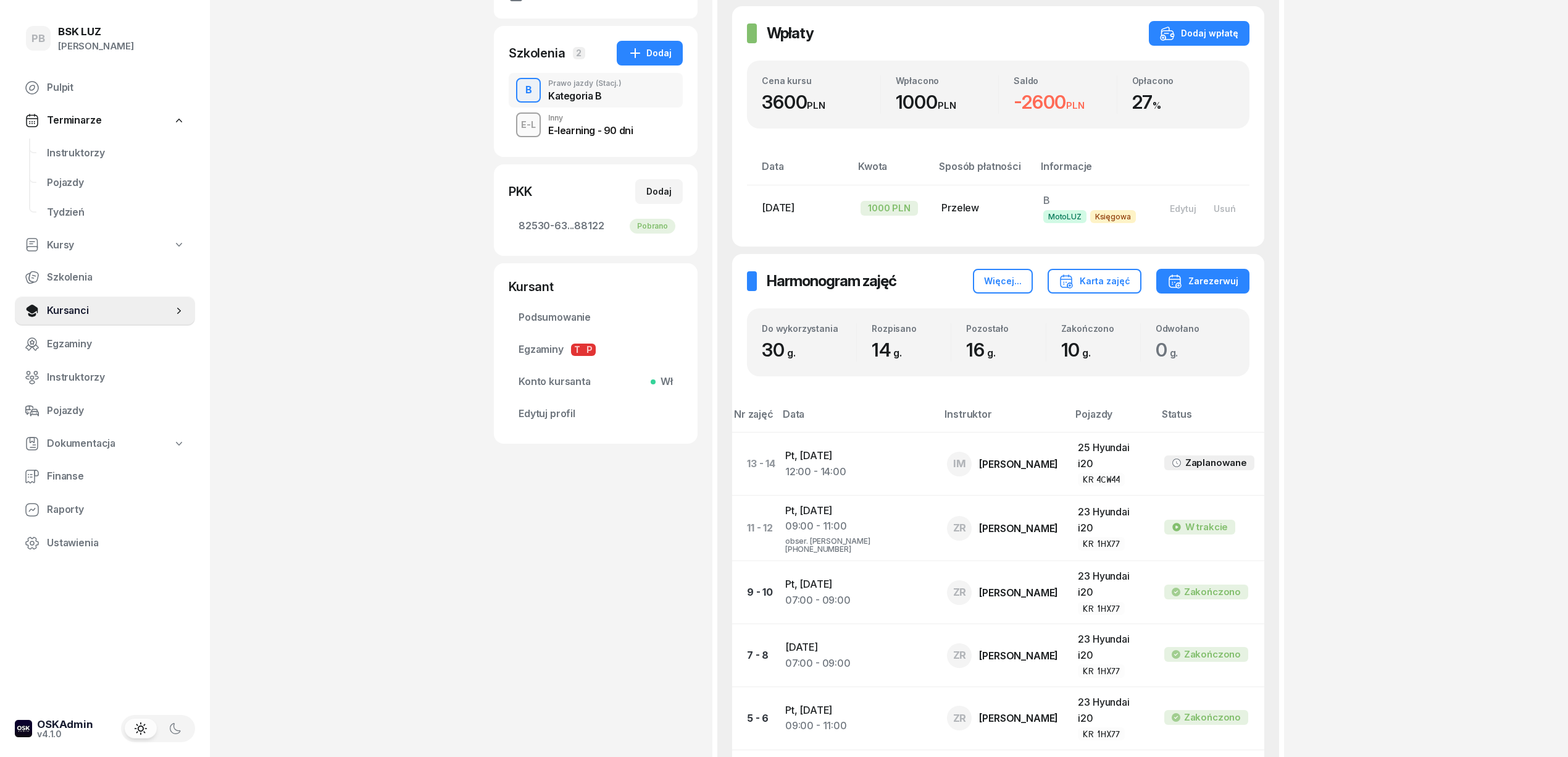
scroll to position [247, 0]
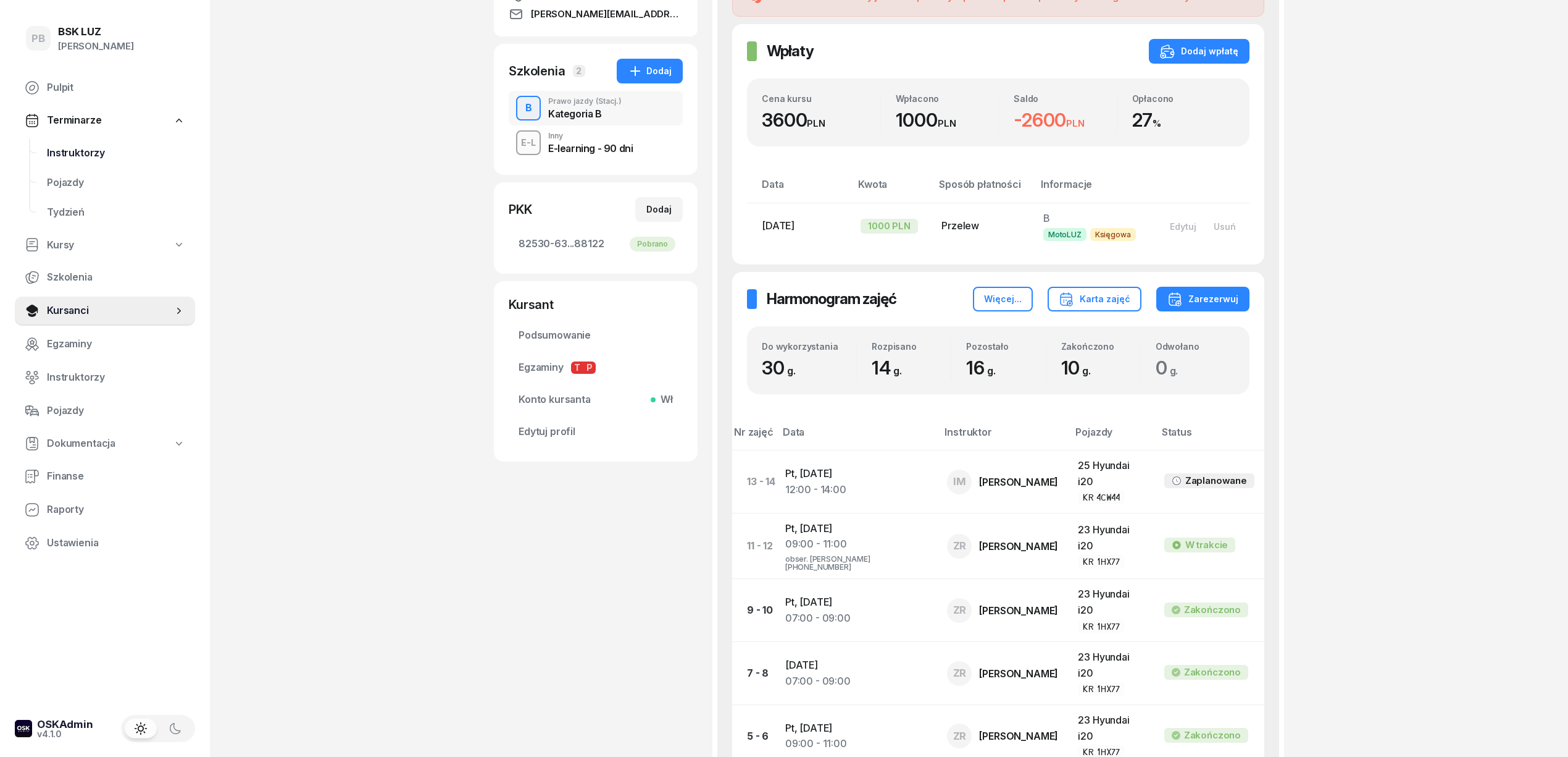
click at [91, 153] on span "Instruktorzy" at bounding box center [116, 153] width 138 height 16
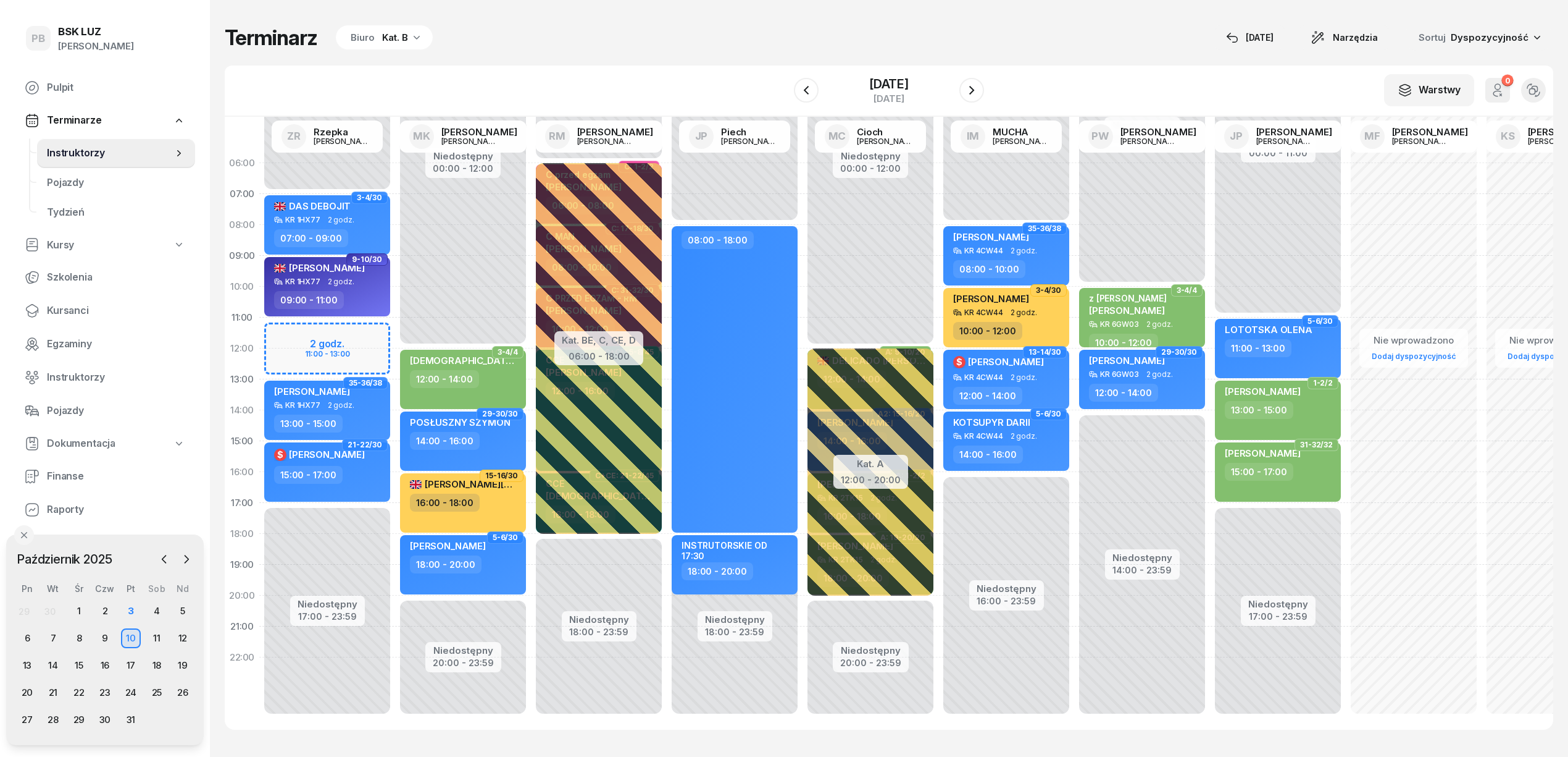
click at [1139, 26] on div "Terminarz Biuro Kat. B 3 paź Narzędzia Sortuj Dyspozycyjność" at bounding box center [888, 38] width 1328 height 26
click at [725, 23] on div "Terminarz Biuro Kat. B 3 paź Narzędzia Sortuj Dyspozycyjność W Wybierz AK Koryc…" at bounding box center [888, 377] width 1328 height 754
click at [640, 45] on div "Terminarz Biuro Kat. B 3 paź Narzędzia Sortuj Dyspozycyjność" at bounding box center [888, 38] width 1328 height 26
click at [966, 46] on div "Terminarz Biuro Kat. B 3 paź Narzędzia Sortuj Dyspozycyjność" at bounding box center [888, 38] width 1328 height 26
click at [687, 36] on div "Terminarz Biuro Kat. B 3 paź Narzędzia Sortuj Dyspozycyjność" at bounding box center [888, 38] width 1328 height 26
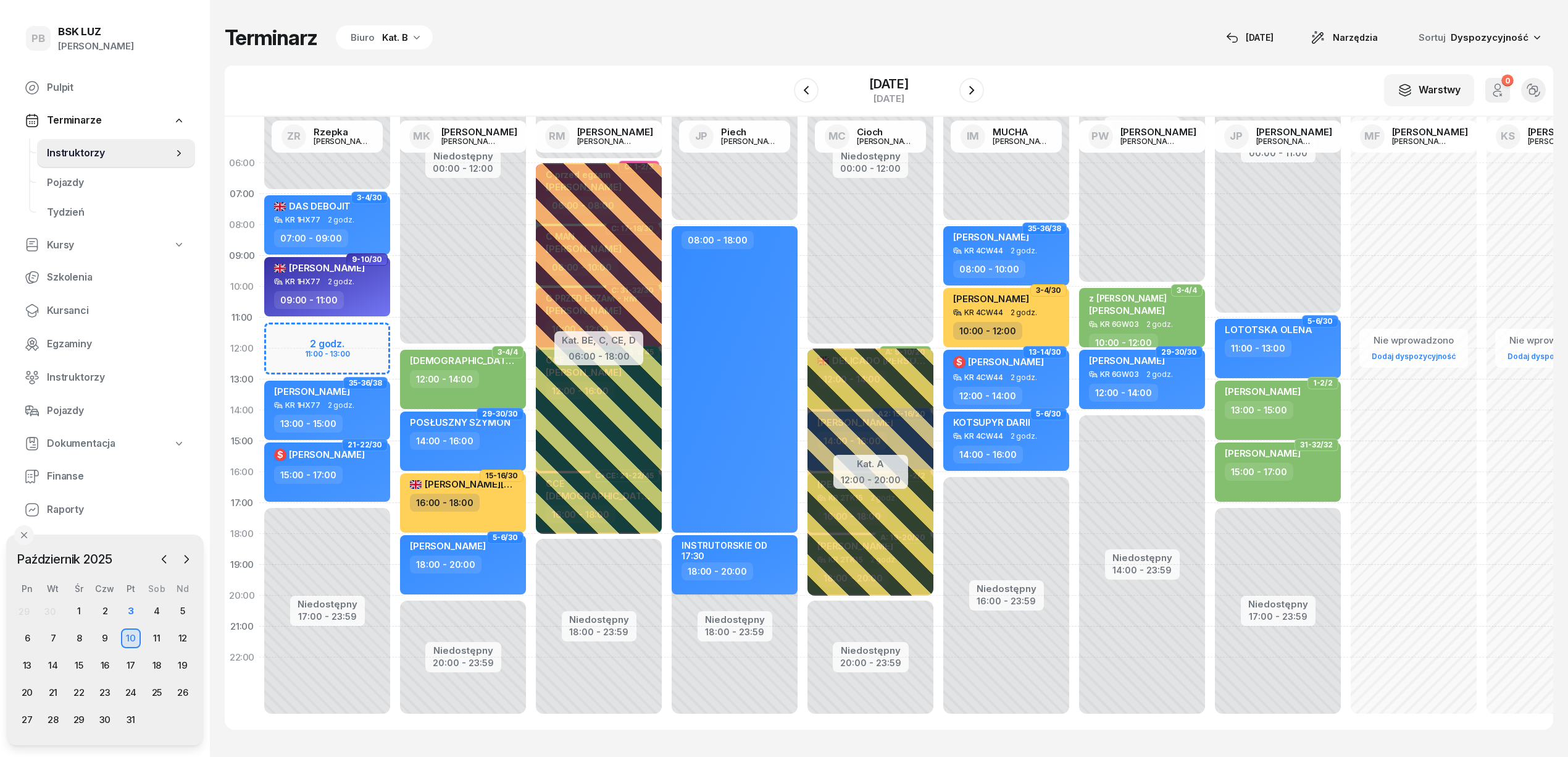
click at [1088, 67] on div "W Wybierz AK Koryciński Artur BP Pająk Bogusław DA Arendarczyk Damian DP Pawłow…" at bounding box center [888, 91] width 1328 height 51
click at [939, 20] on div "Terminarz Biuro Kat. B 3 paź Narzędzia Sortuj Dyspozycyjność W Wybierz AK Koryc…" at bounding box center [888, 377] width 1328 height 754
click at [1028, 23] on div "Terminarz Biuro Kat. B 3 paź Narzędzia Sortuj Dyspozycyjność W Wybierz AK Koryc…" at bounding box center [888, 377] width 1328 height 754
click at [858, 26] on div "Terminarz Biuro Kat. B 3 paź Narzędzia Sortuj Dyspozycyjność" at bounding box center [888, 38] width 1328 height 26
click at [131, 615] on div "3" at bounding box center [131, 611] width 20 height 20
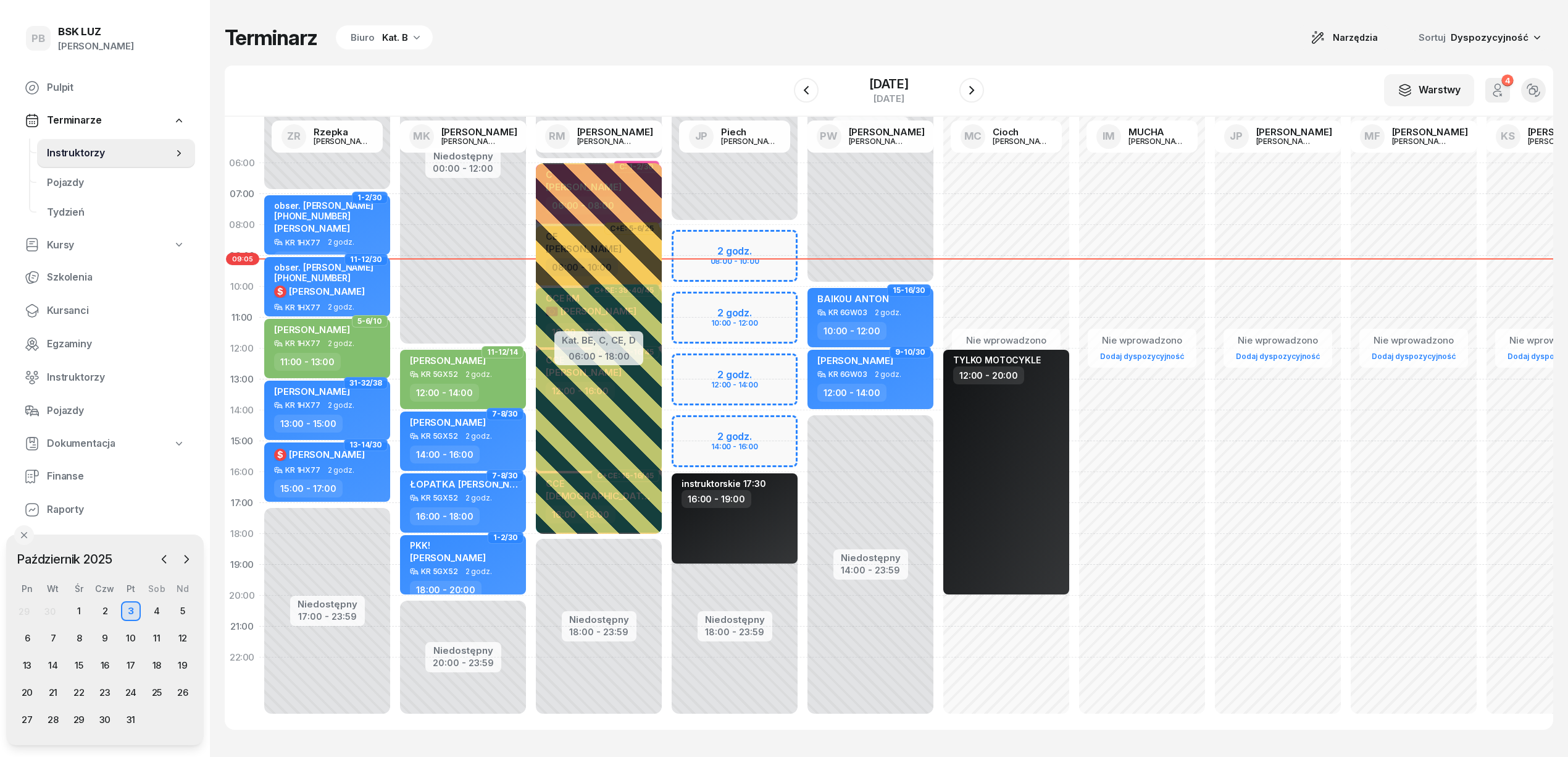
click at [702, 38] on div "Terminarz Biuro Kat. B Narzędzia Sortuj Dyspozycyjność" at bounding box center [888, 38] width 1328 height 26
click at [1056, 50] on div "Terminarz Biuro Kat. B Narzędzia Sortuj Dyspozycyjność" at bounding box center [888, 38] width 1328 height 26
click at [411, 42] on icon "button" at bounding box center [416, 37] width 12 height 12
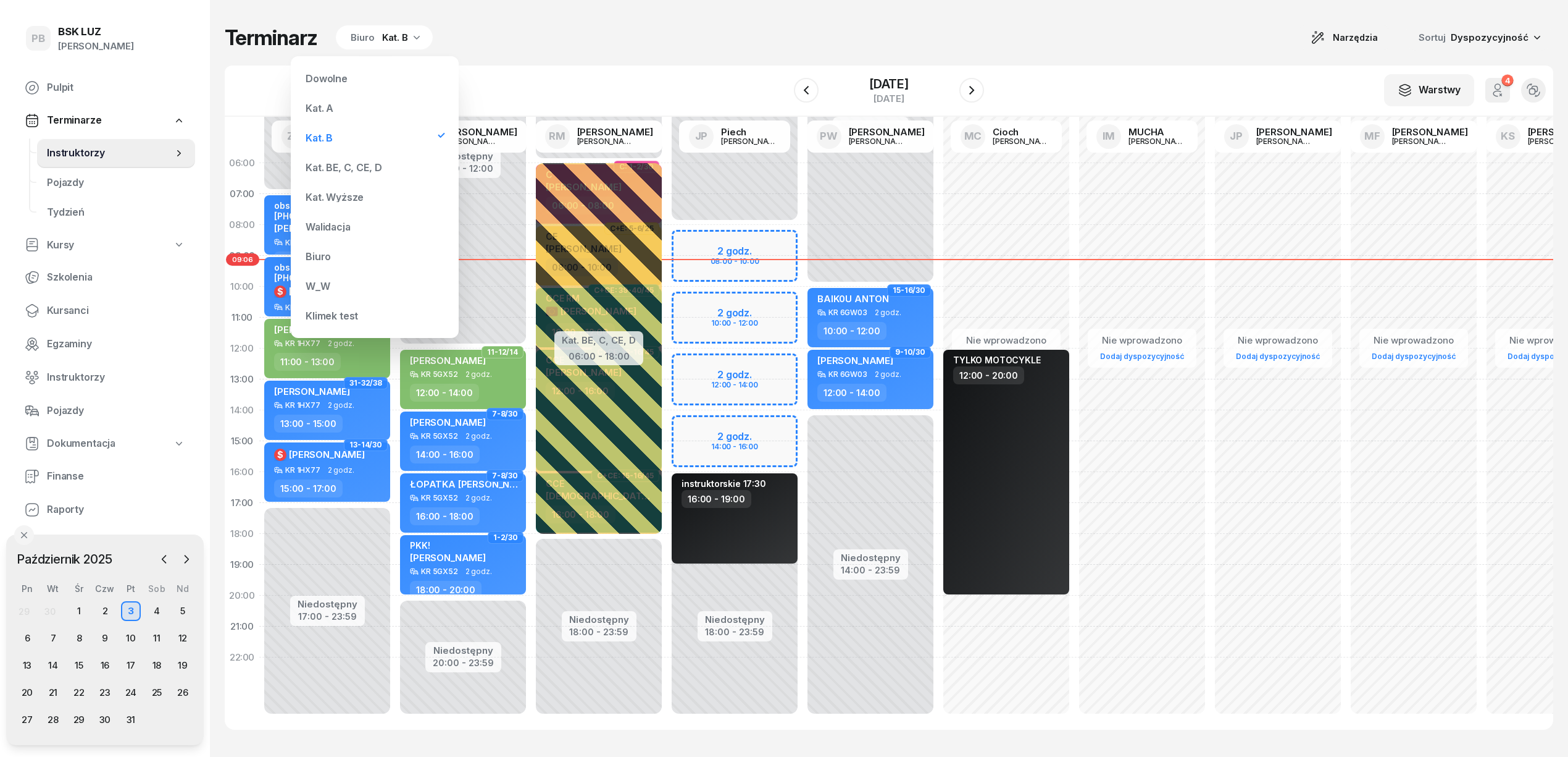
click at [687, 25] on div "Terminarz Biuro Kat. B Narzędzia Sortuj Dyspozycyjność" at bounding box center [888, 38] width 1328 height 26
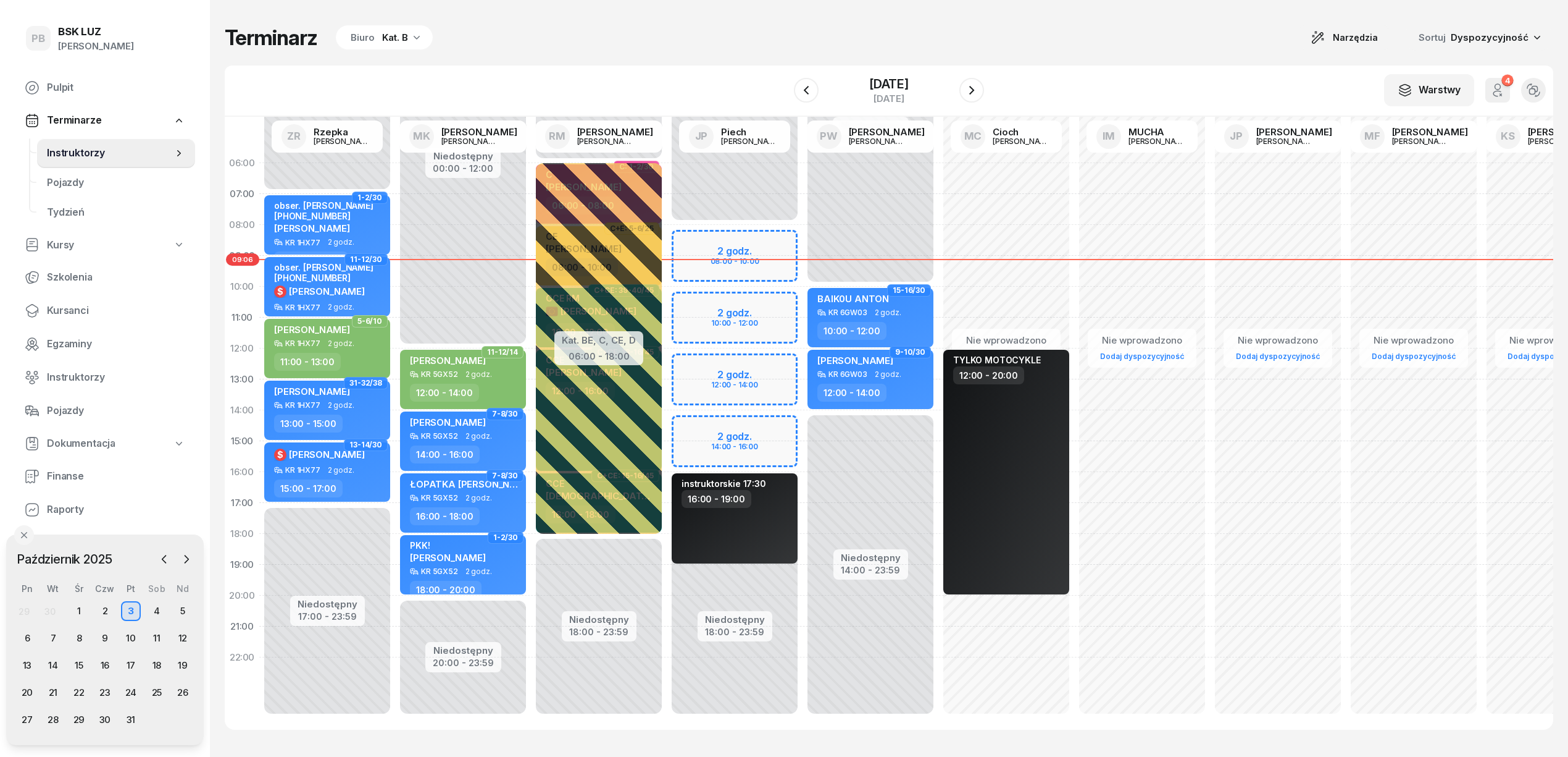
click at [575, 73] on div "W Wybierz AK [PERSON_NAME] BP [PERSON_NAME] DP [PERSON_NAME] GS [PERSON_NAME] I…" at bounding box center [888, 91] width 1328 height 51
click at [1067, 42] on div "Terminarz Biuro Kat. B Narzędzia Sortuj Dyspozycyjność" at bounding box center [888, 38] width 1328 height 26
click at [405, 40] on div "Kat. B" at bounding box center [395, 37] width 26 height 15
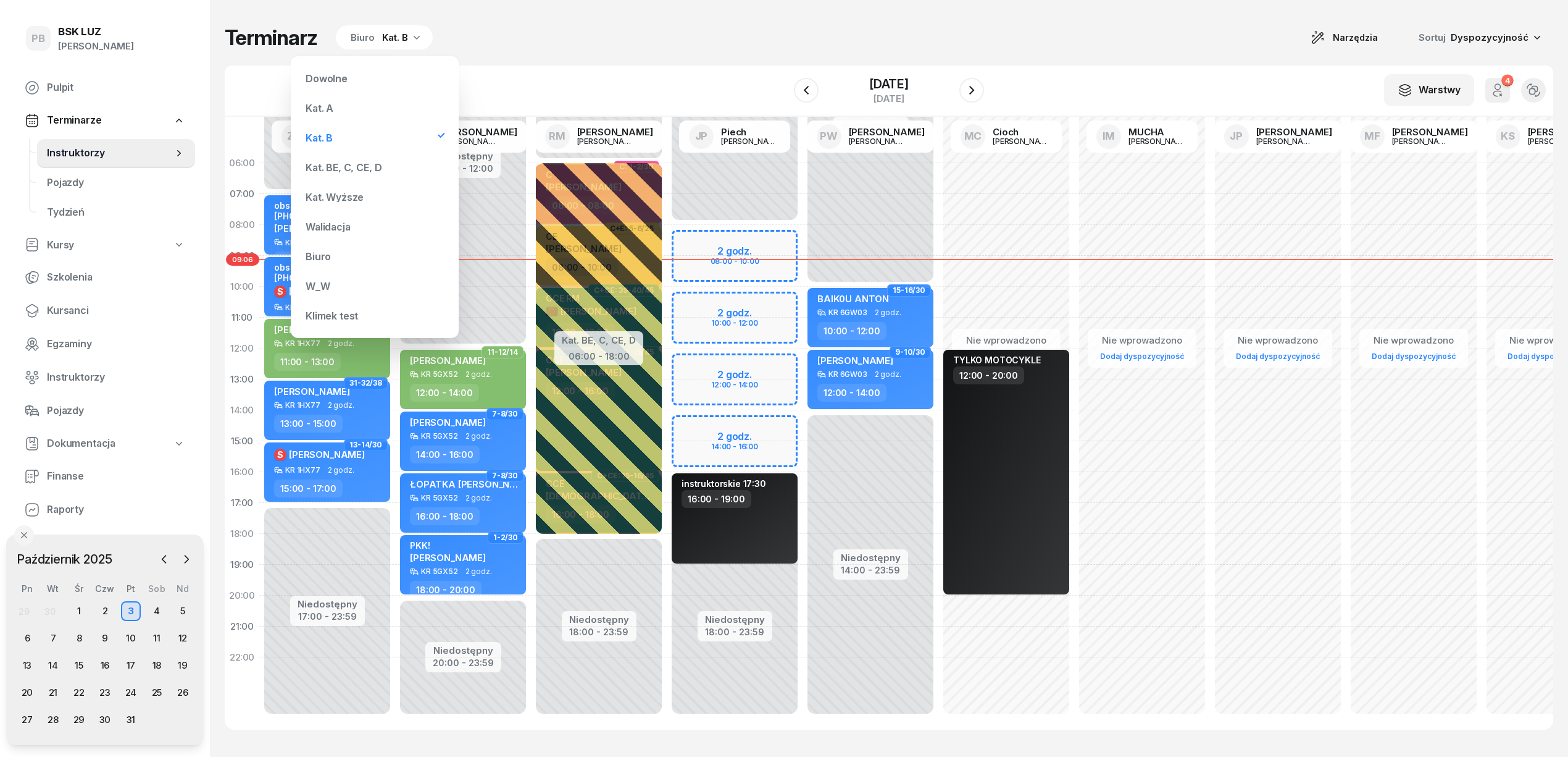
click at [370, 168] on div "Kat. BE, C, CE, D" at bounding box center [343, 167] width 76 height 10
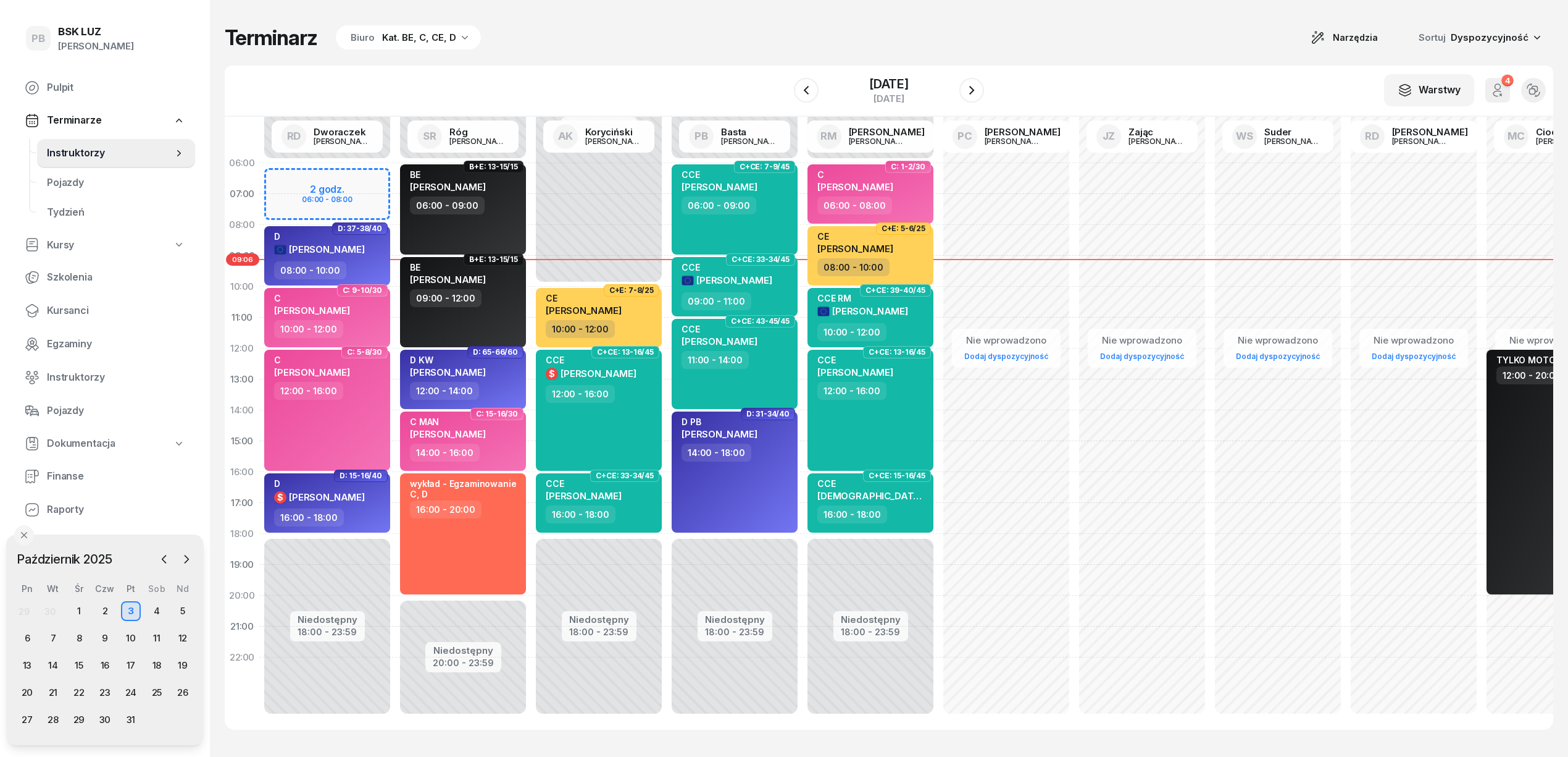
click at [571, 50] on div "Terminarz Biuro Kat. BE, C, CE, D Narzędzia Sortuj Dyspozycyjność" at bounding box center [888, 38] width 1328 height 26
click at [658, 26] on div "Terminarz Biuro Kat. BE, C, CE, D Narzędzia Sortuj Dyspozycyjność" at bounding box center [888, 38] width 1328 height 26
click at [691, 51] on div "Terminarz Biuro Kat. BE, C, CE, D Narzędzia Sortuj Dyspozycyjność W Wybierz AK …" at bounding box center [888, 377] width 1328 height 754
click at [705, 60] on div "Terminarz Biuro Kat. BE, C, CE, D Narzędzia Sortuj Dyspozycyjność W Wybierz AK …" at bounding box center [888, 377] width 1328 height 754
click at [613, 52] on div "Terminarz Biuro Kat. BE, C, CE, D Narzędzia Sortuj Dyspozycyjność W Wybierz AK …" at bounding box center [888, 377] width 1328 height 754
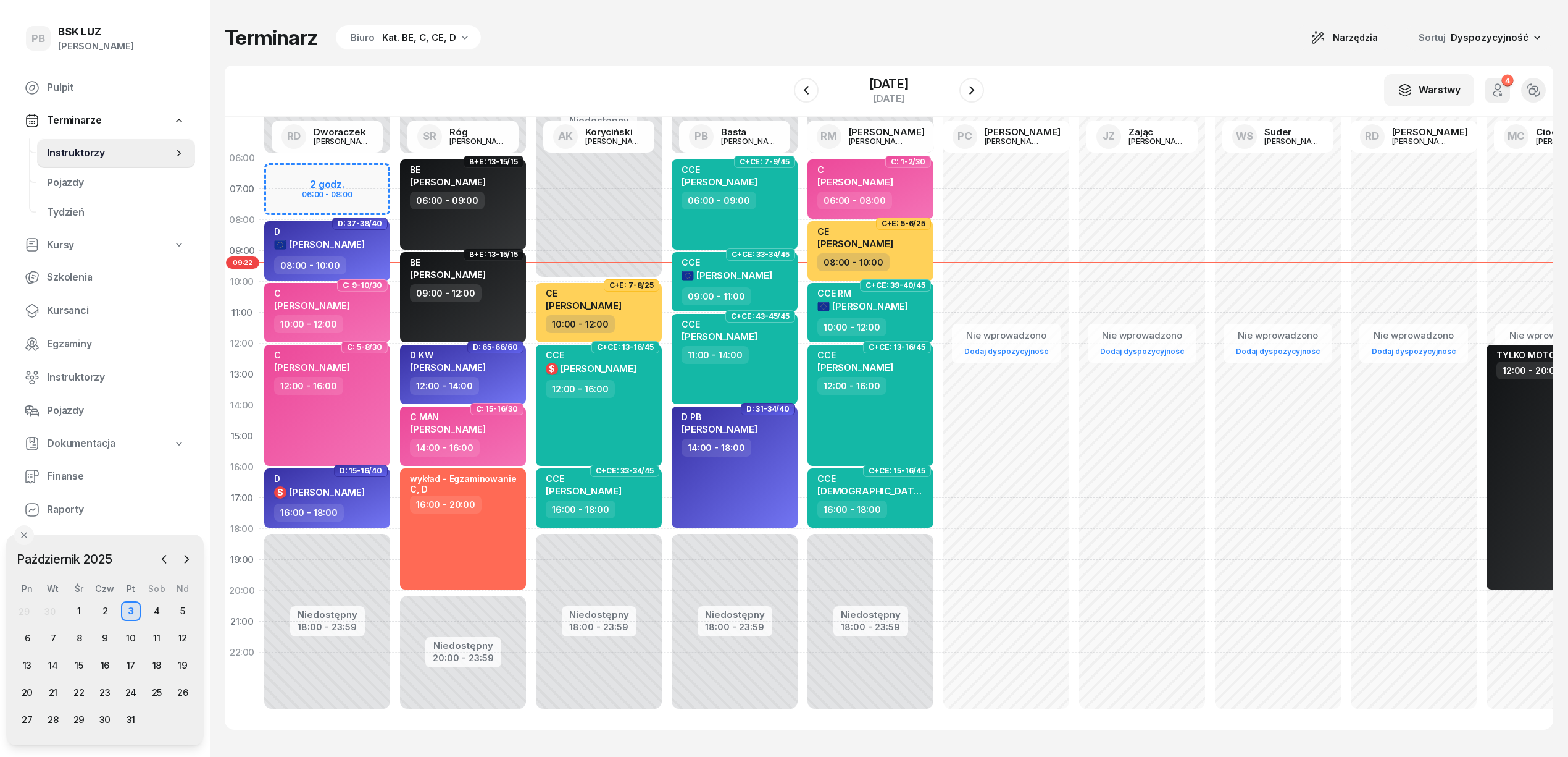
scroll to position [17, 0]
click at [978, 92] on icon "button" at bounding box center [971, 90] width 15 height 15
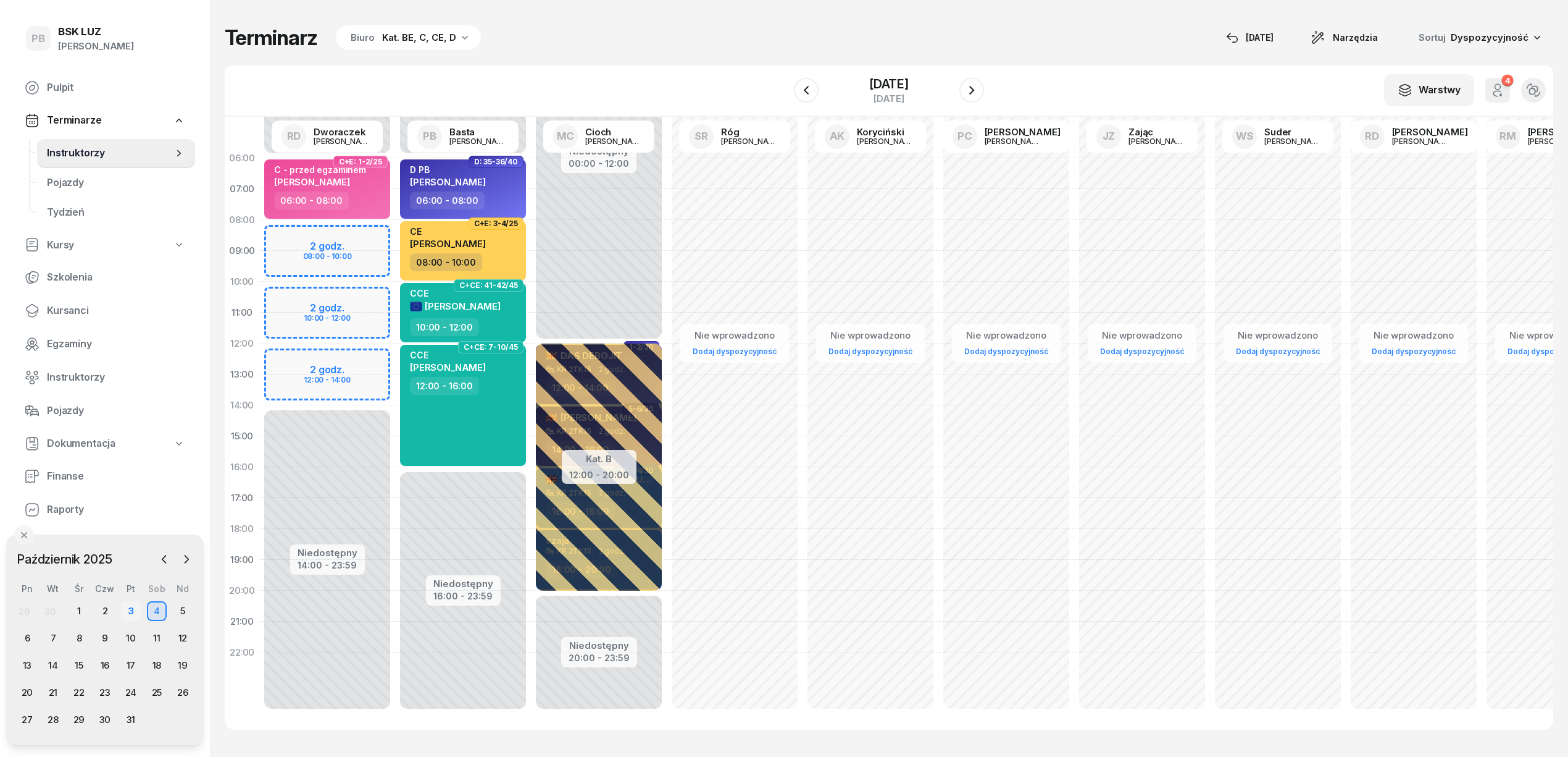
click at [129, 611] on div "3" at bounding box center [131, 611] width 20 height 20
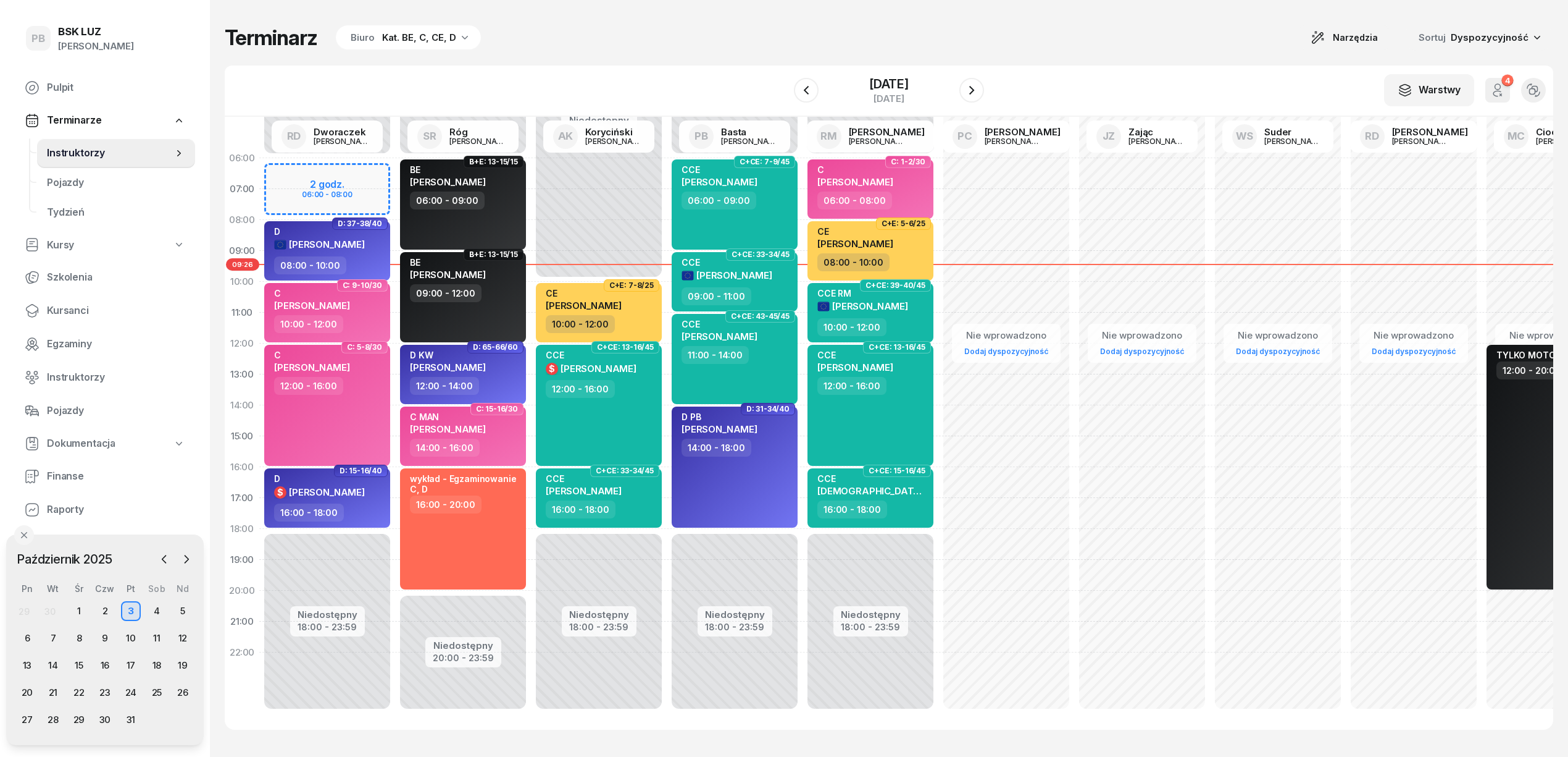
click at [689, 44] on div "Terminarz Biuro Kat. BE, C, CE, D Narzędzia Sortuj Dyspozycyjność" at bounding box center [888, 38] width 1328 height 26
click at [1137, 78] on div "W Wybierz AK [PERSON_NAME] BP [PERSON_NAME] DP [PERSON_NAME] GS [PERSON_NAME] I…" at bounding box center [888, 91] width 1328 height 51
click at [1137, 77] on div "W Wybierz AK [PERSON_NAME] BP [PERSON_NAME] DP [PERSON_NAME] GS [PERSON_NAME] I…" at bounding box center [888, 91] width 1328 height 51
click at [1084, 35] on div "Terminarz Biuro Kat. BE, C, CE, D Narzędzia Sortuj Dyspozycyjność" at bounding box center [888, 38] width 1328 height 26
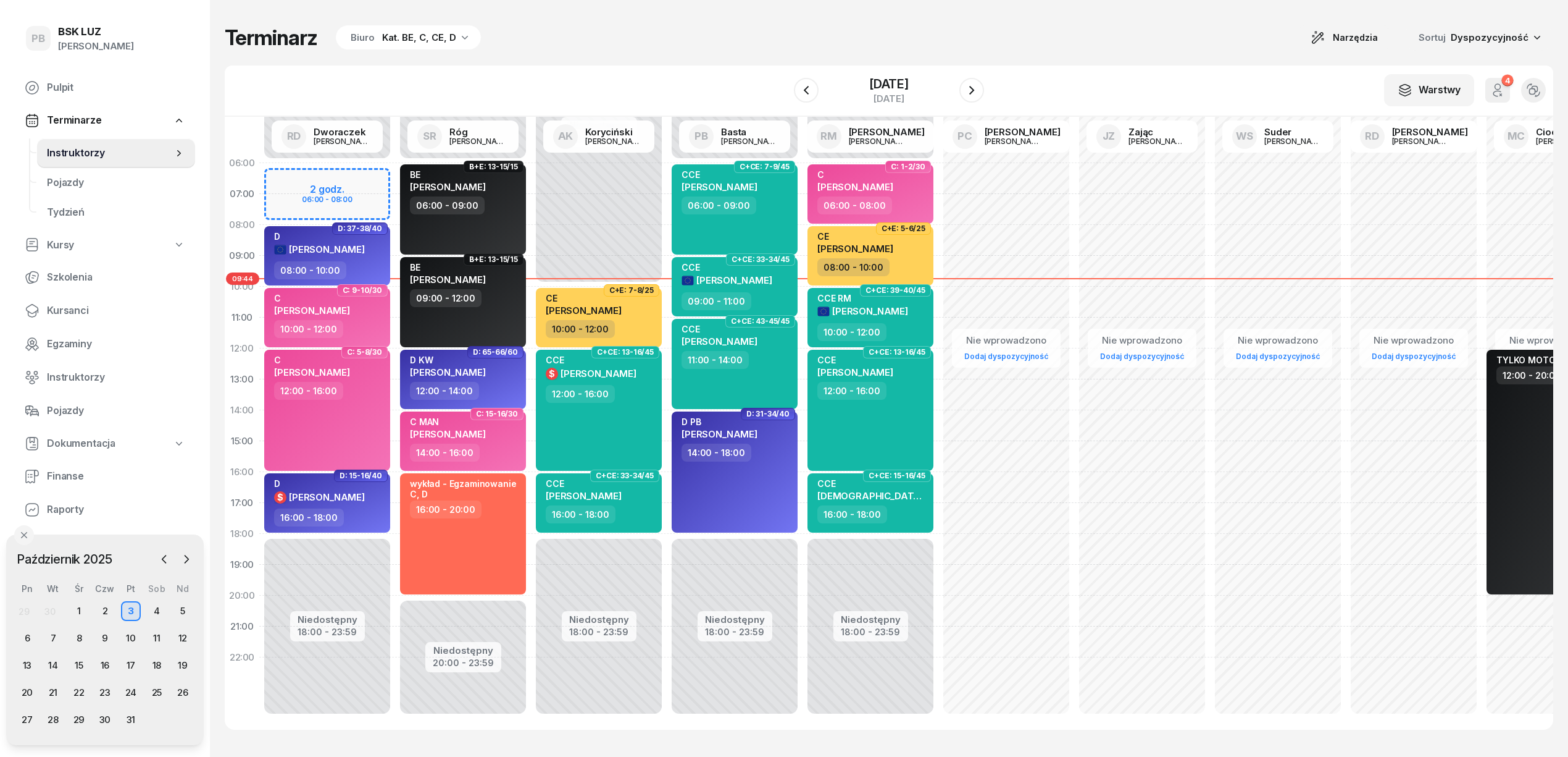
click at [764, 36] on div "Terminarz Biuro Kat. BE, C, CE, D Narzędzia Sortuj Dyspozycyjność" at bounding box center [888, 38] width 1328 height 26
click at [1112, 57] on div "Terminarz Biuro Kat. BE, C, CE, D Narzędzia Sortuj Dyspozycyjność W Wybierz AK …" at bounding box center [888, 377] width 1328 height 754
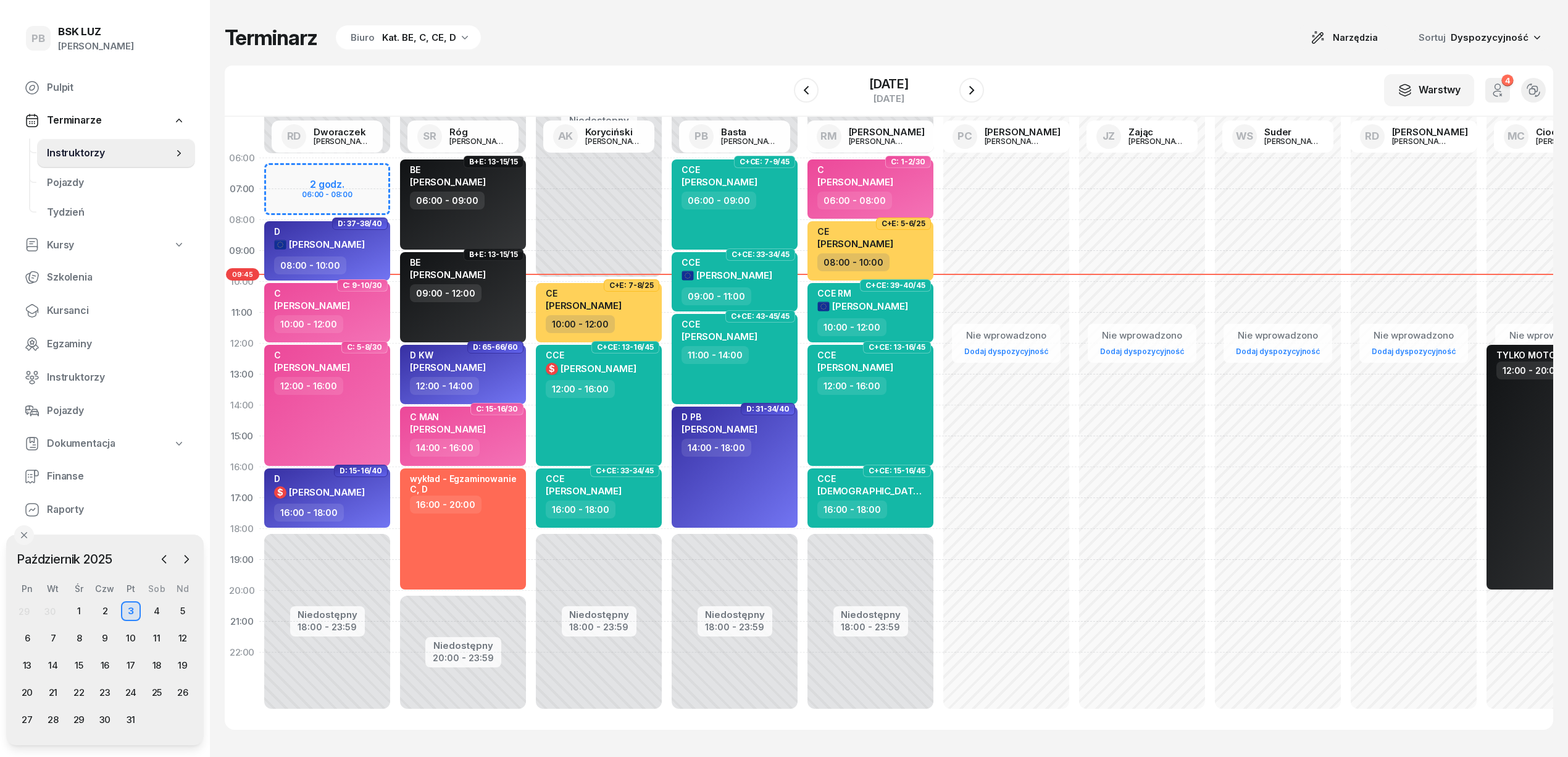
click at [759, 16] on div "Terminarz Biuro Kat. BE, C, CE, D Narzędzia Sortuj Dyspozycyjność W Wybierz AK …" at bounding box center [888, 377] width 1328 height 754
click at [979, 94] on icon "button" at bounding box center [971, 90] width 15 height 15
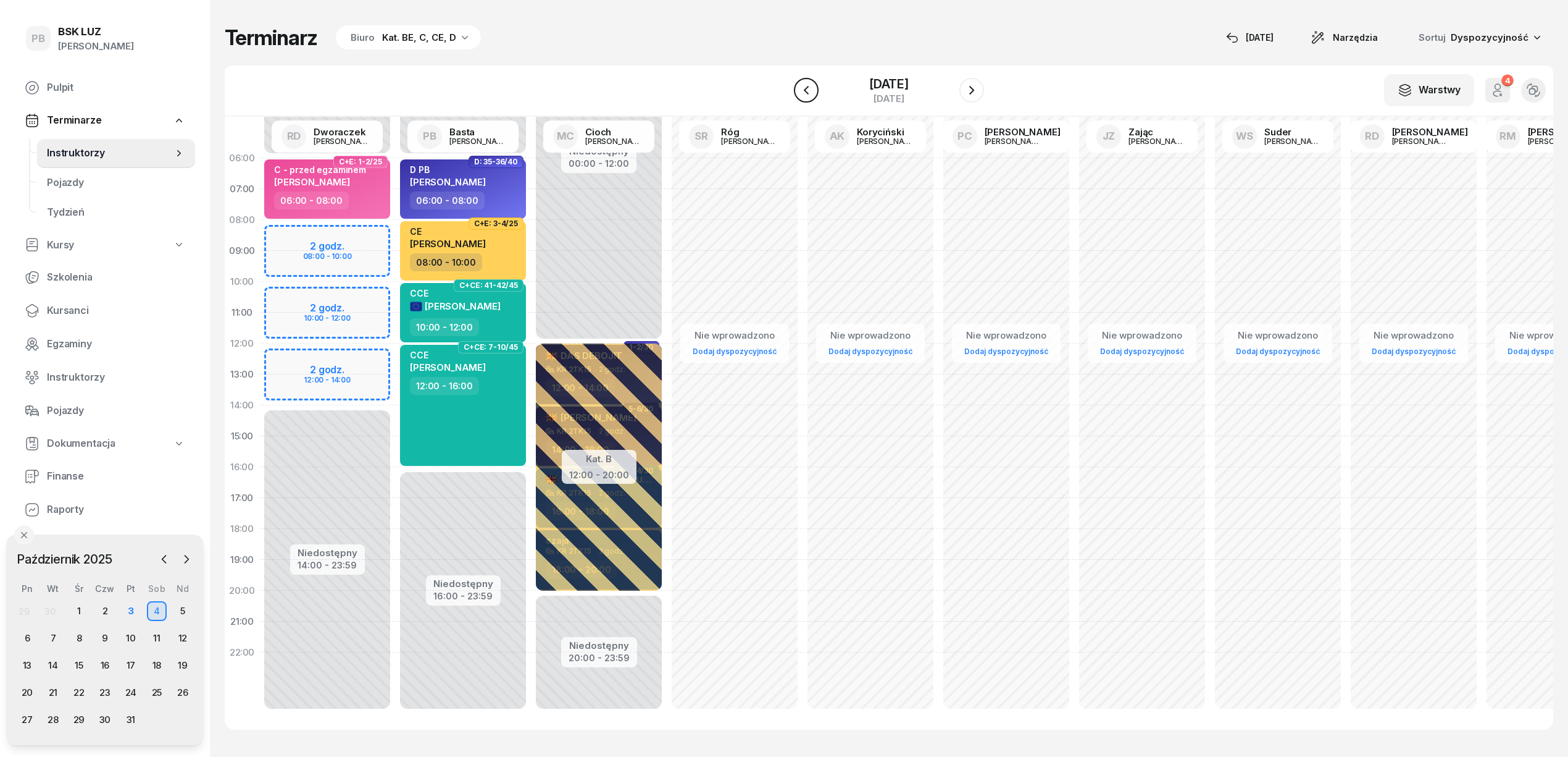
click at [799, 86] on icon "button" at bounding box center [806, 90] width 15 height 15
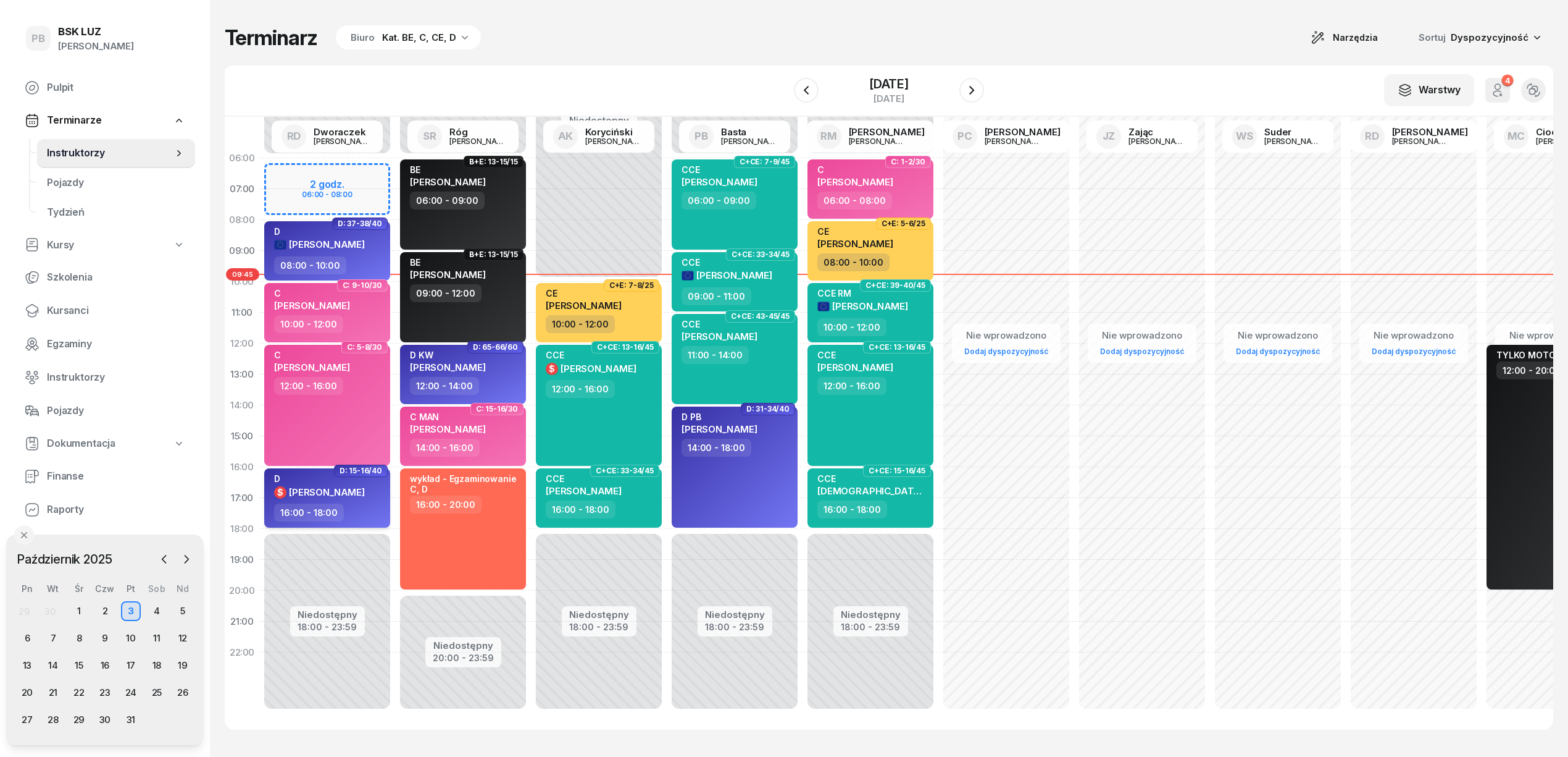
click at [326, 473] on div "D $ SOLECKI MACIEJ" at bounding box center [319, 488] width 91 height 30
select select "16"
select select "18"
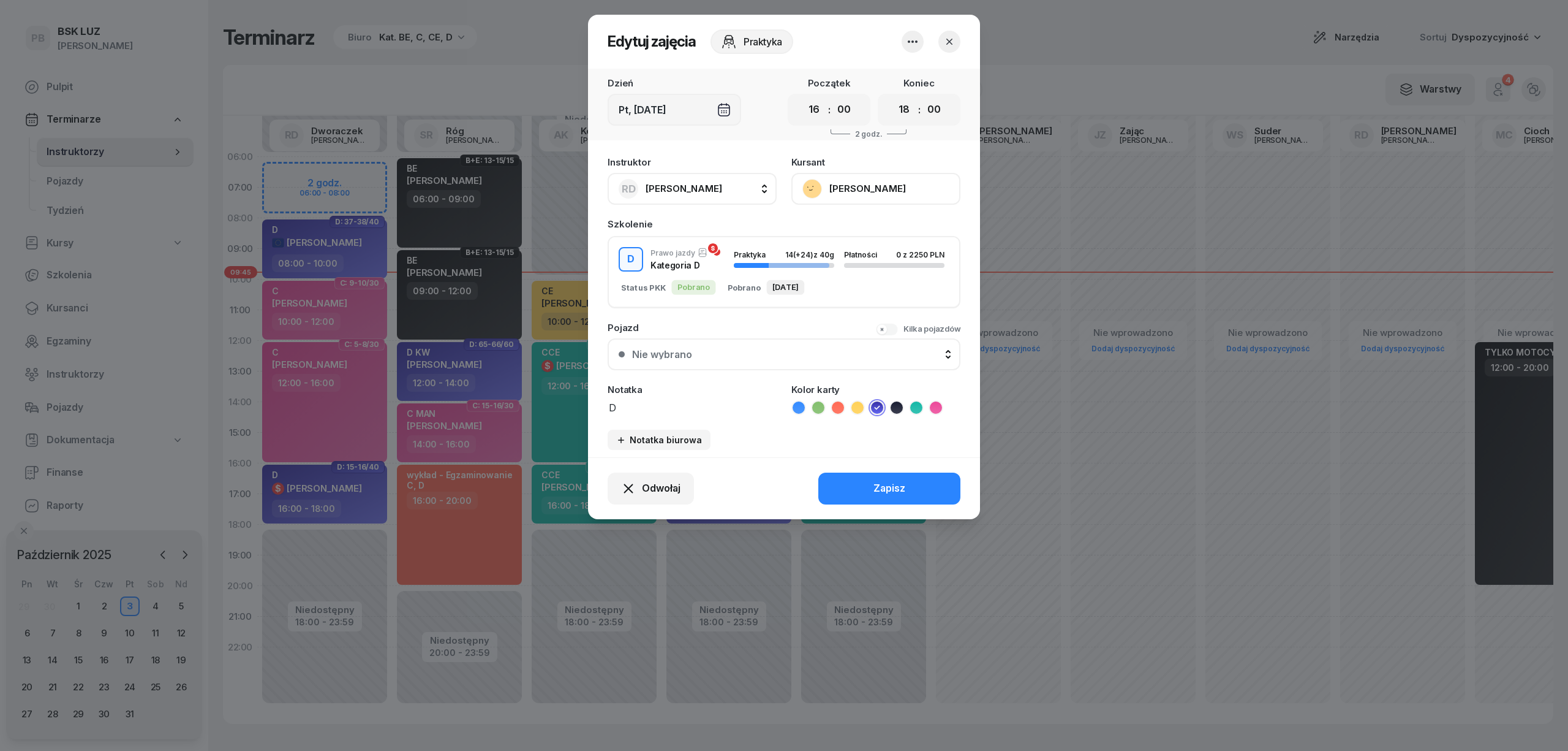
click at [863, 190] on button "[PERSON_NAME]" at bounding box center [876, 189] width 169 height 32
click at [849, 228] on div "Otwórz profil" at bounding box center [831, 230] width 60 height 16
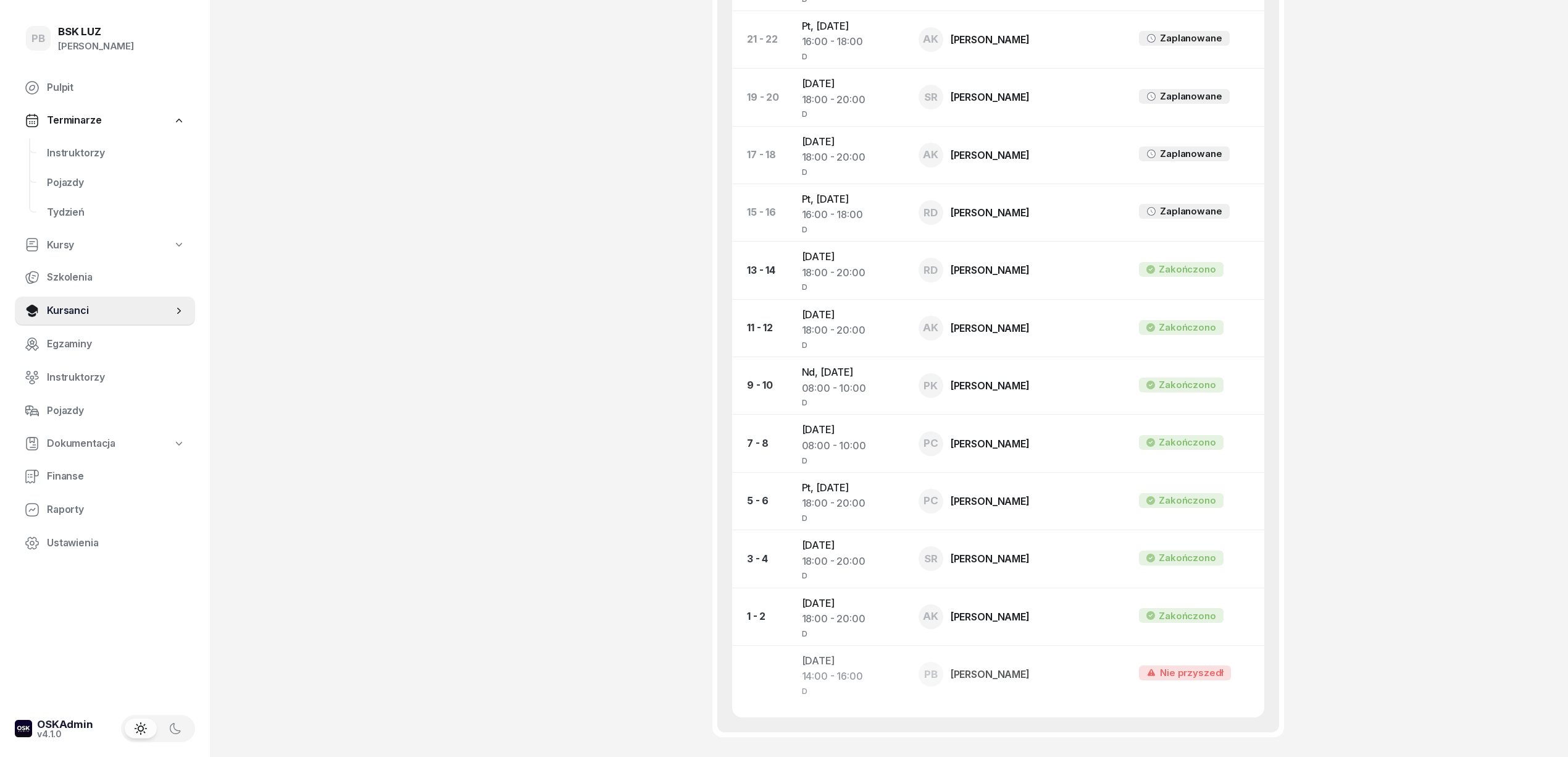
scroll to position [1071, 0]
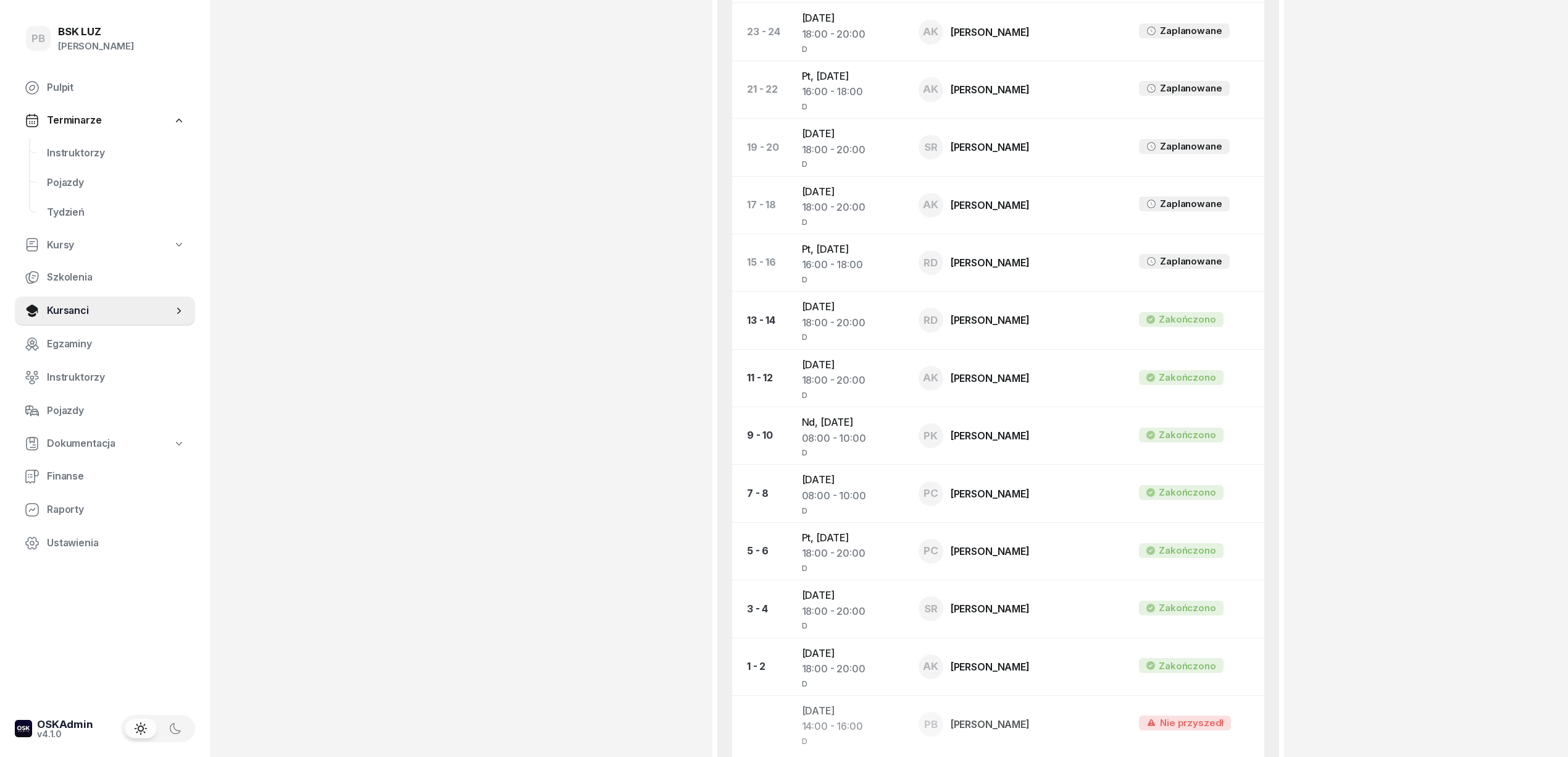
drag, startPoint x: 910, startPoint y: 272, endPoint x: 1322, endPoint y: 376, distance: 424.9
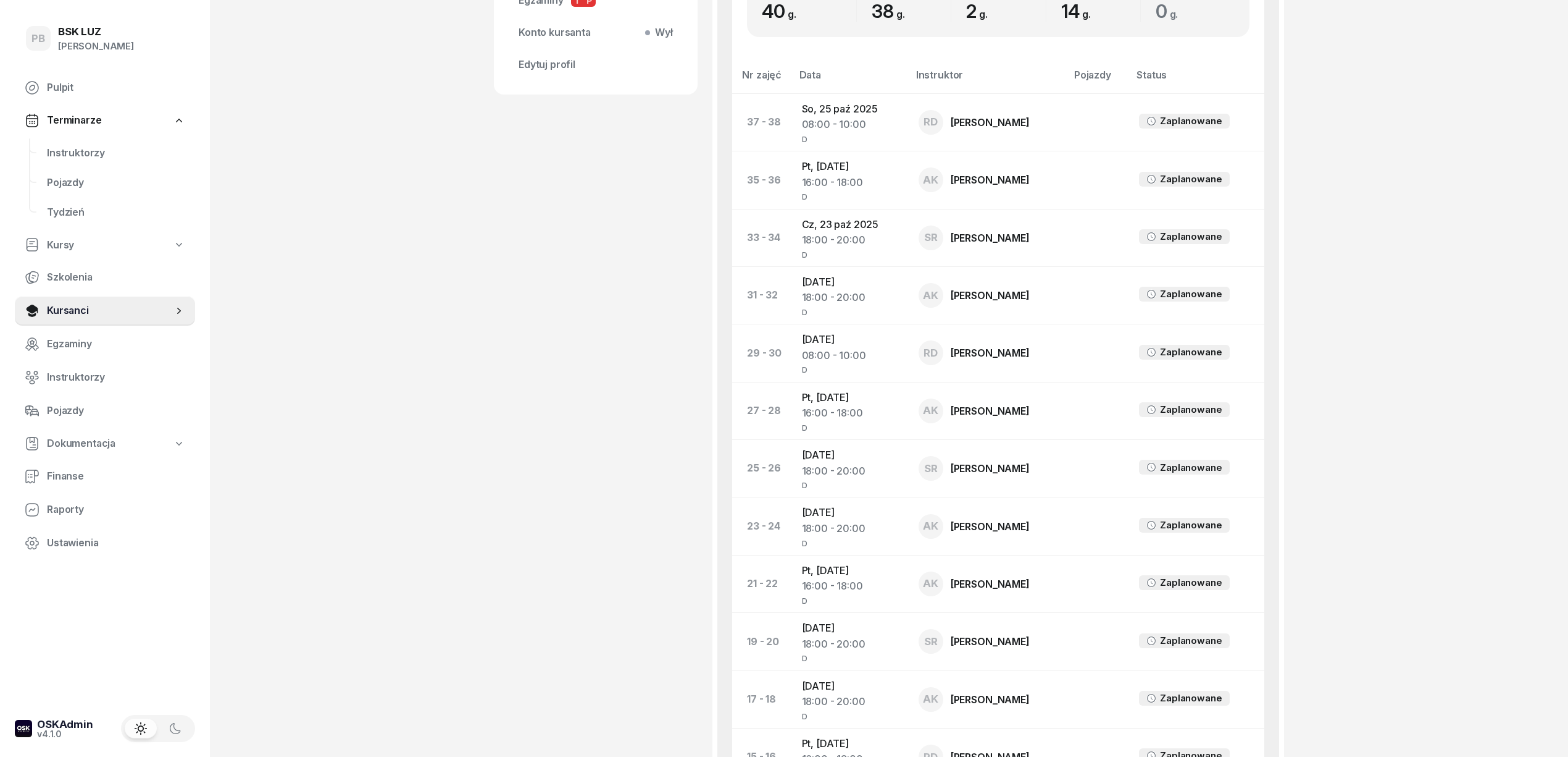
scroll to position [494, 0]
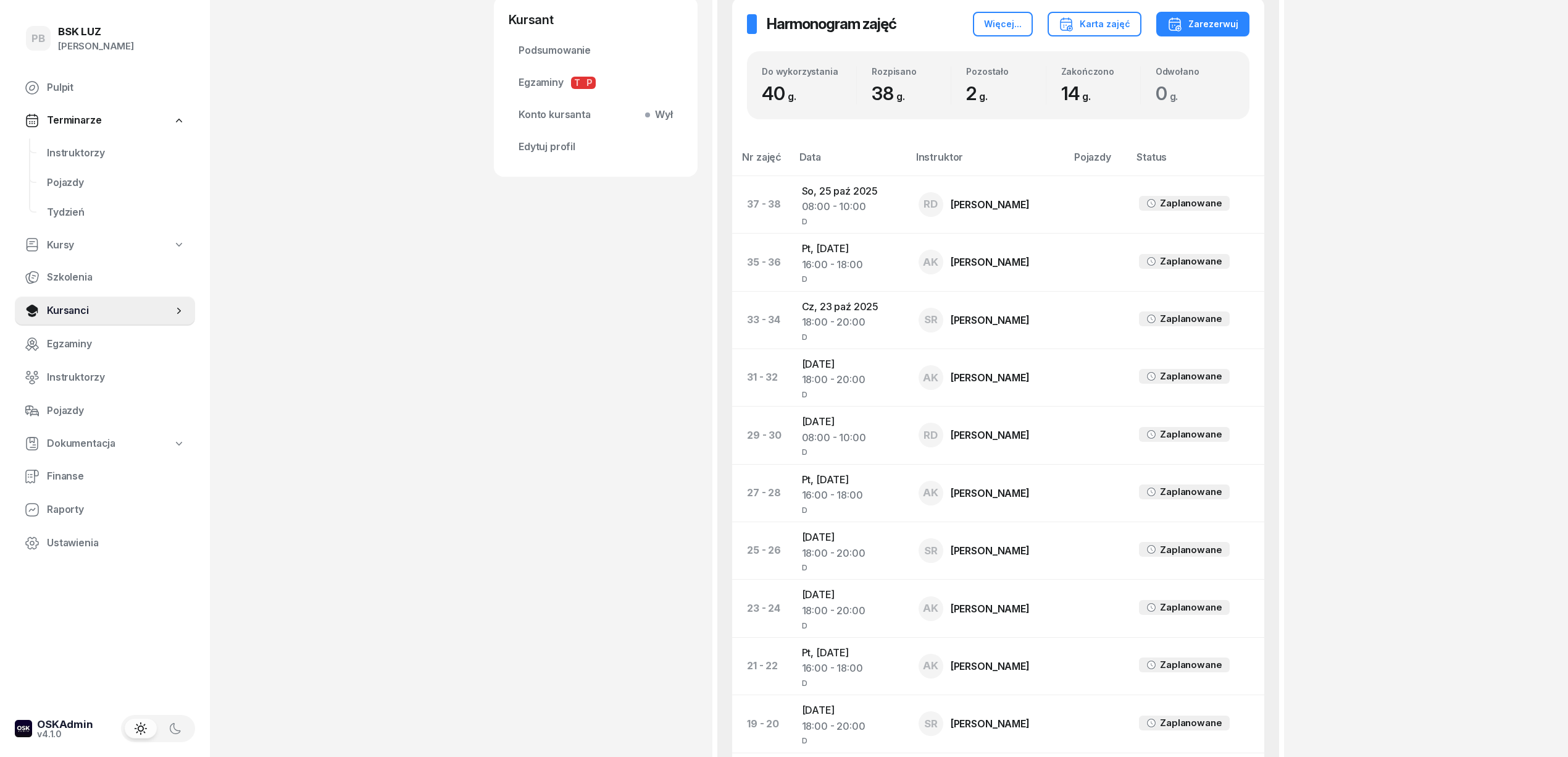
click at [542, 692] on div "SOLECKI MACIEJ Kursant Dofinansowanie OL-brak 2027-10-13, Kod wer. nudNZr6k 785…" at bounding box center [596, 481] width 204 height 1838
click at [87, 153] on span "Instruktorzy" at bounding box center [116, 153] width 138 height 16
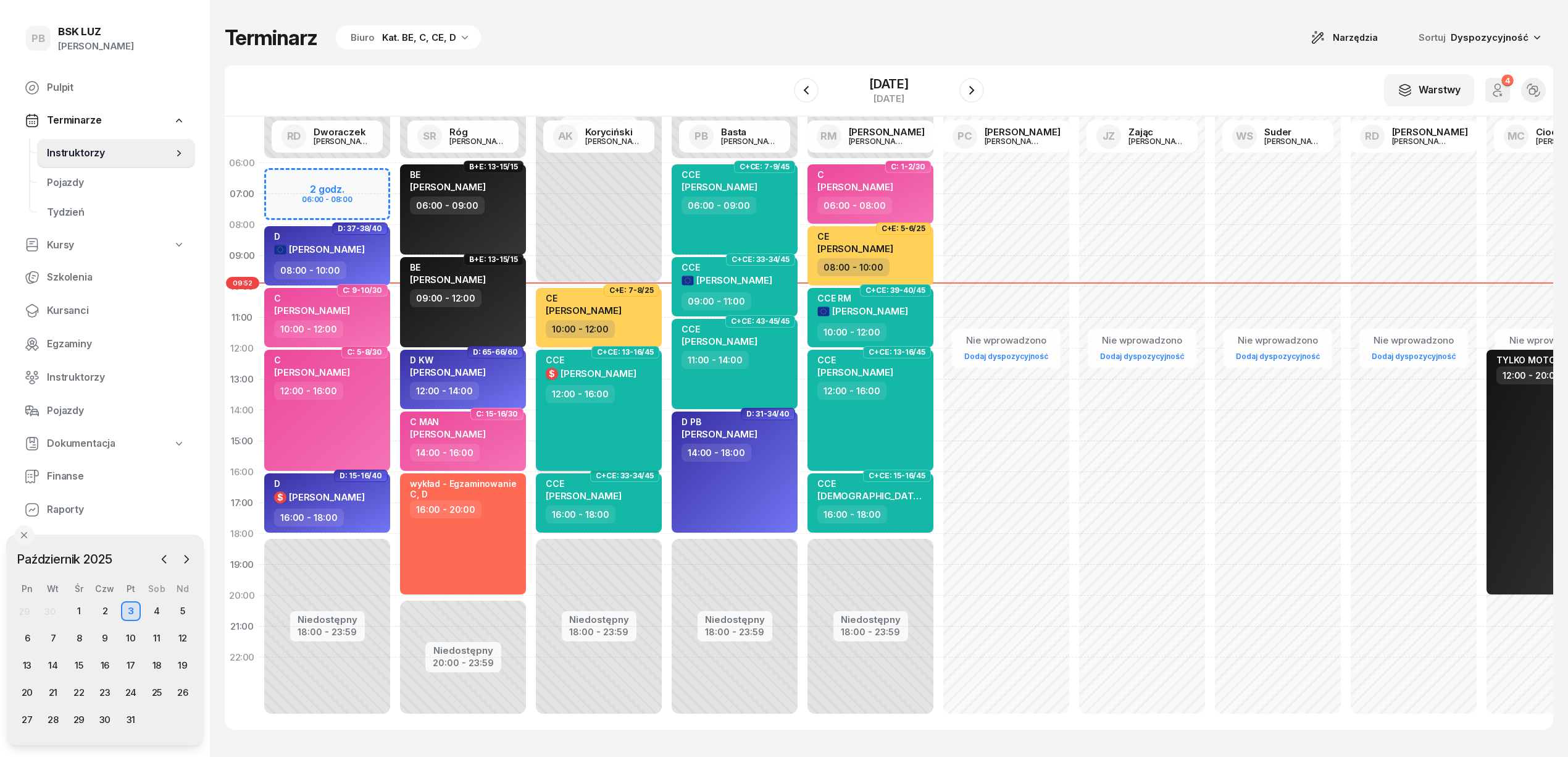
click at [613, 376] on span "[PERSON_NAME]" at bounding box center [599, 374] width 76 height 12
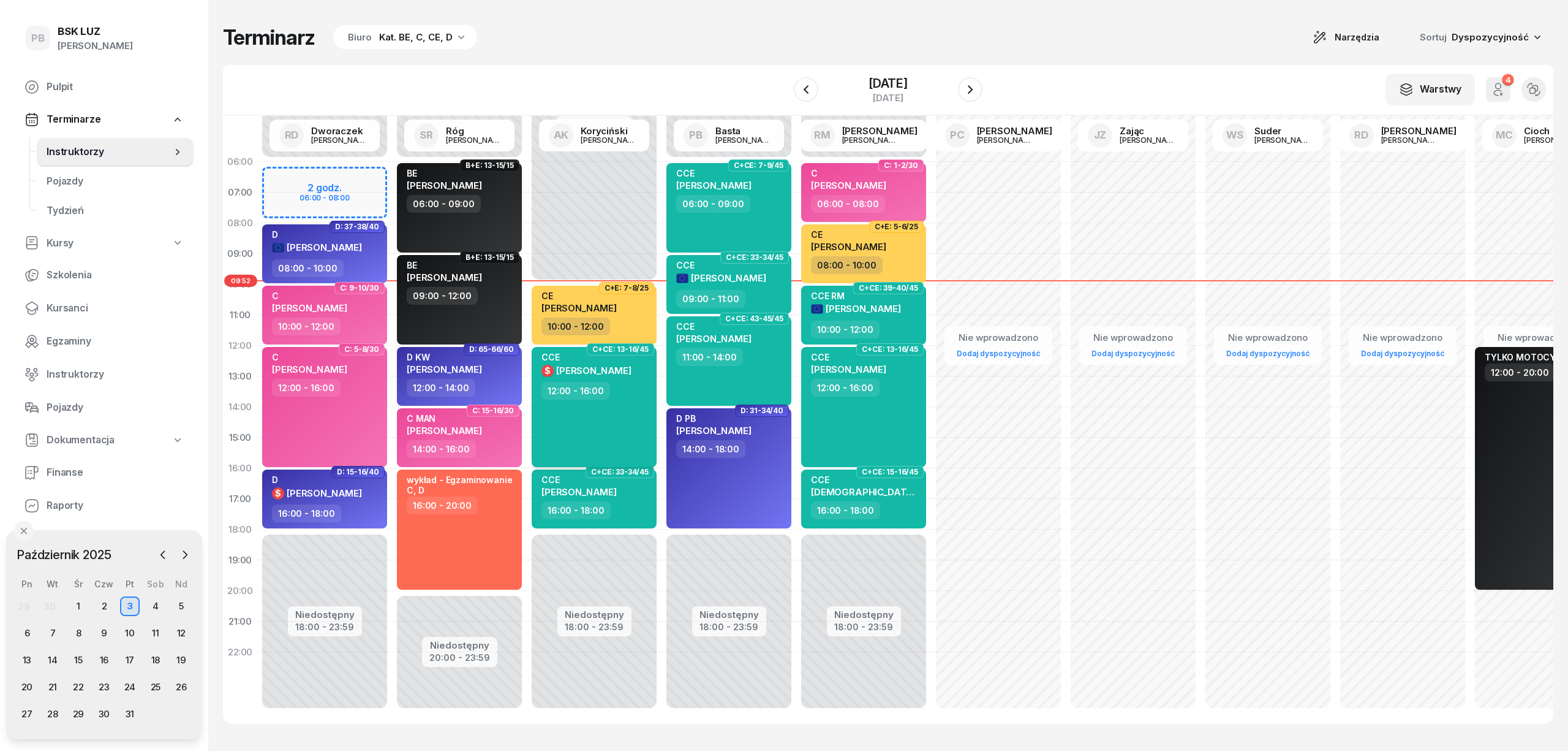
select select "12"
select select "16"
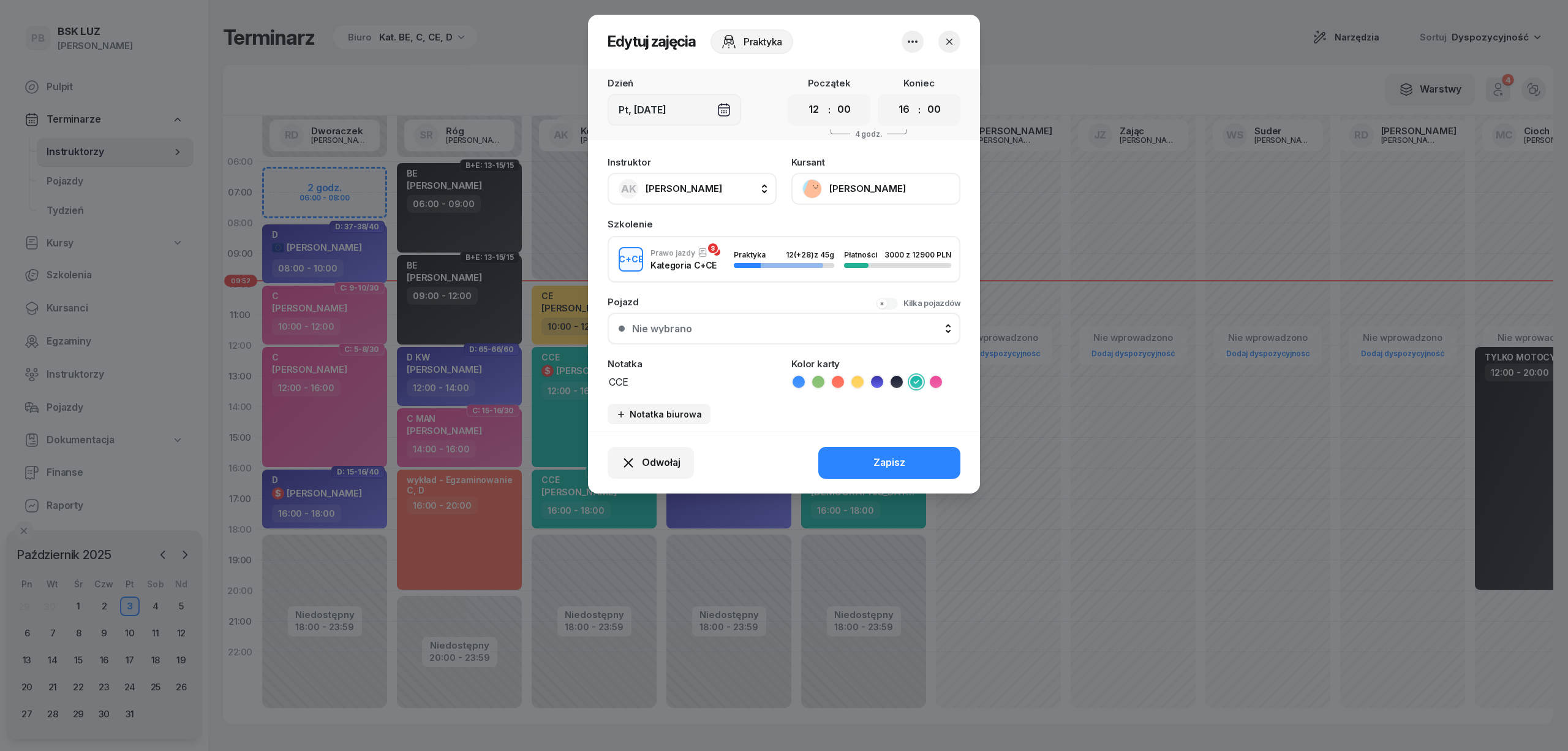
click at [871, 179] on button "[PERSON_NAME]" at bounding box center [876, 189] width 169 height 32
click at [835, 234] on div "Otwórz profil" at bounding box center [831, 230] width 60 height 16
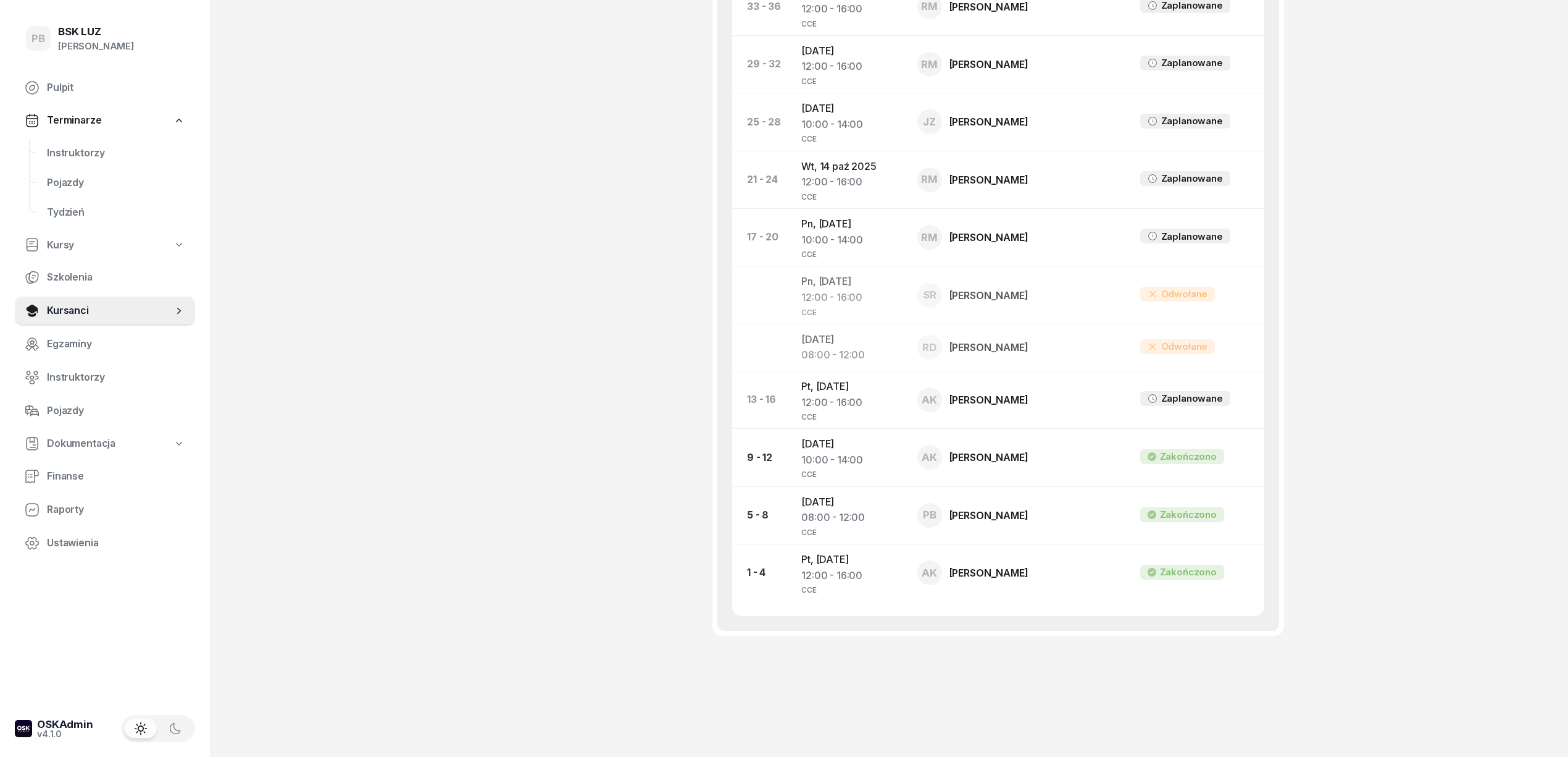
scroll to position [793, 0]
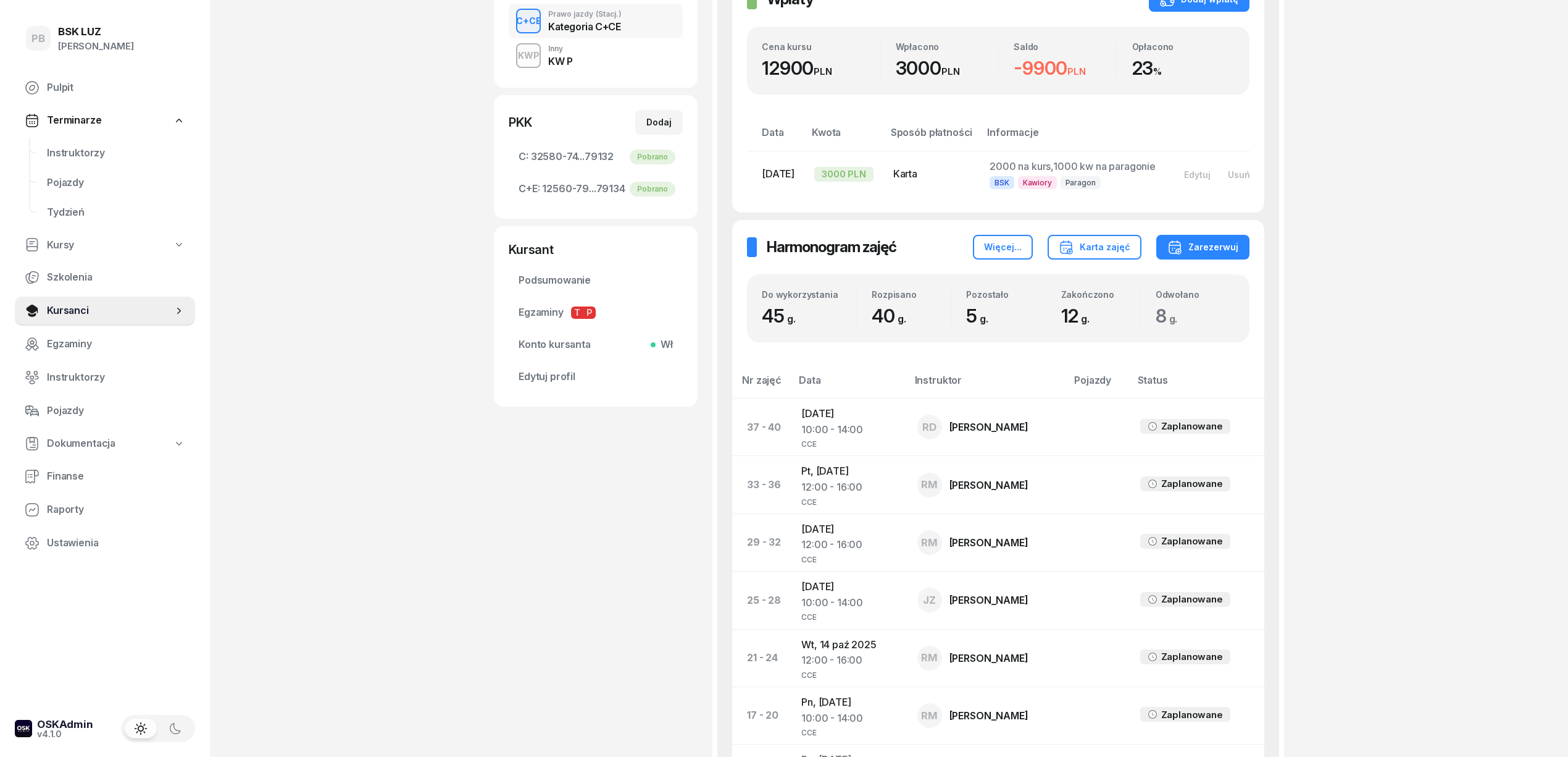
scroll to position [0, 0]
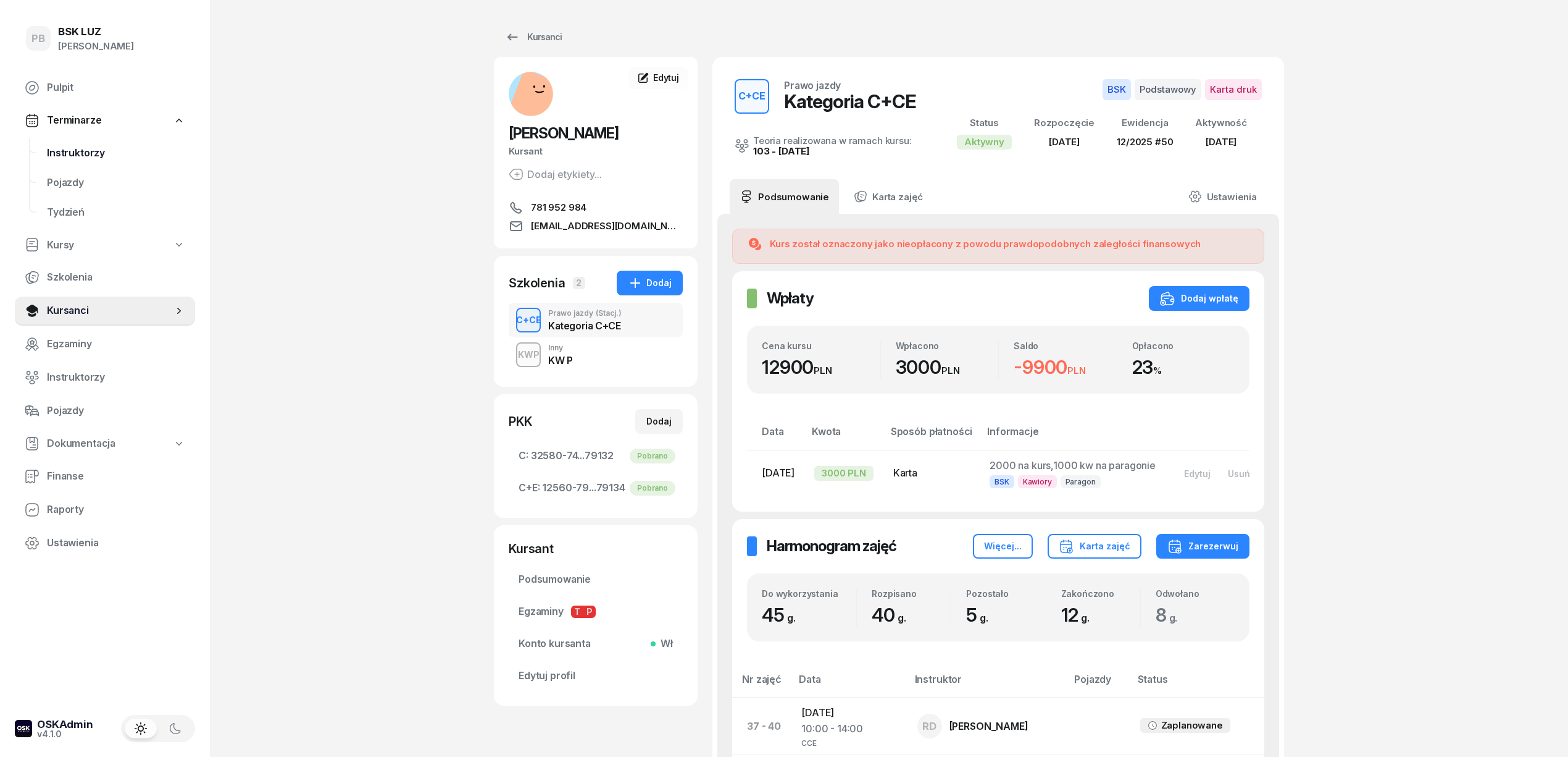
click at [85, 150] on span "Instruktorzy" at bounding box center [116, 153] width 138 height 16
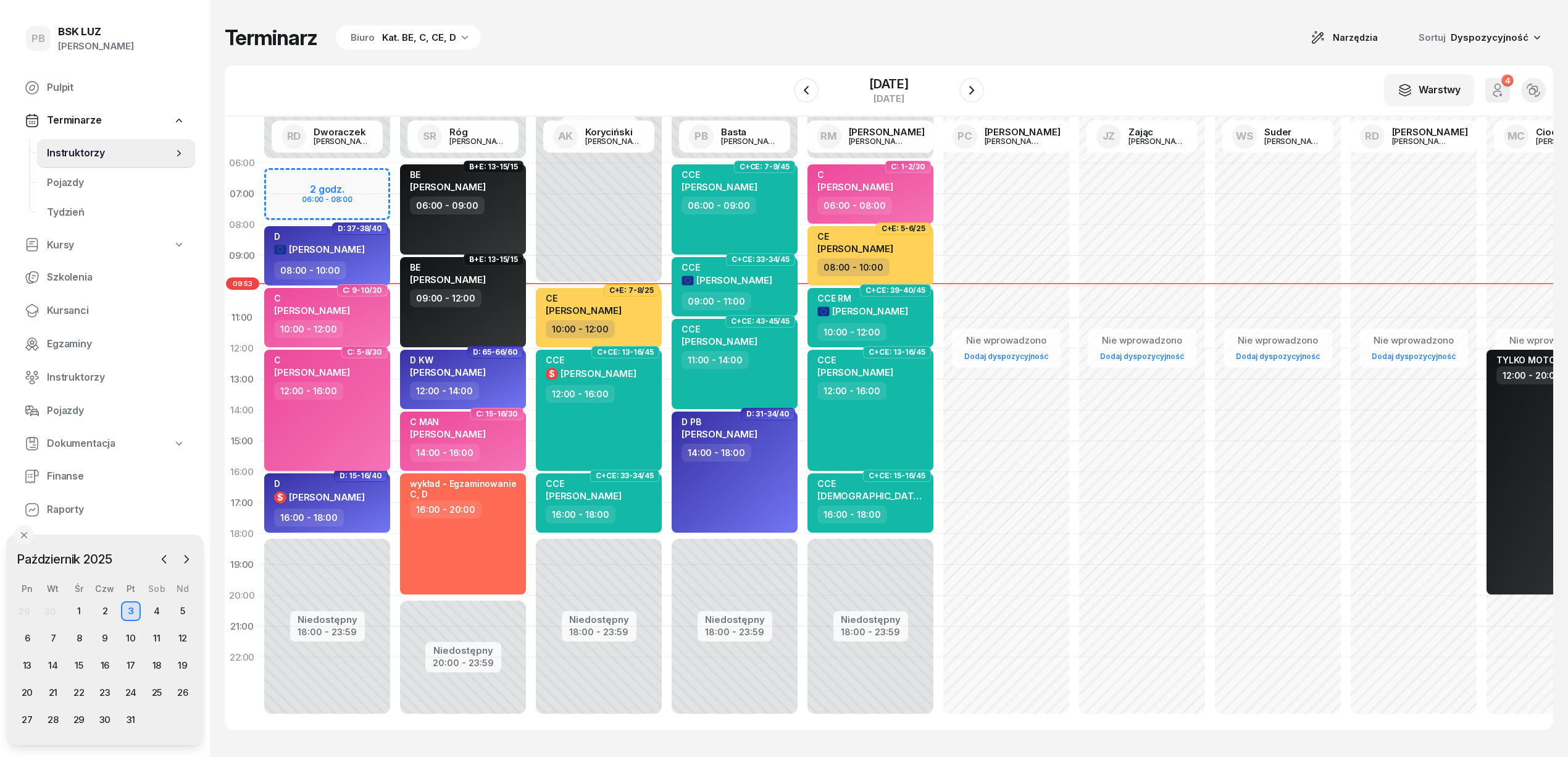
click at [353, 392] on div "12:00 - 16:00" at bounding box center [328, 390] width 108 height 18
select select "12"
select select "16"
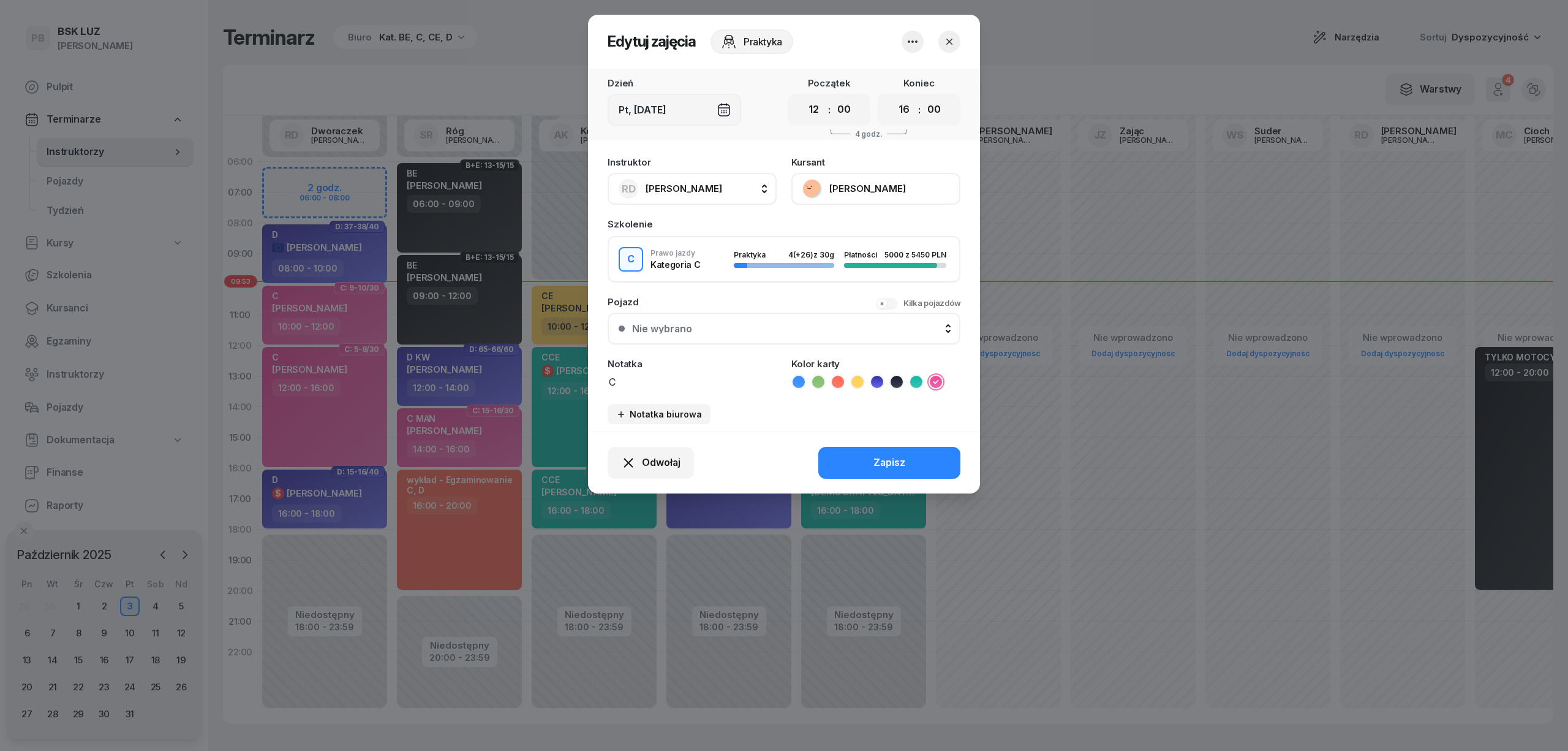
click at [841, 187] on button "[PERSON_NAME]" at bounding box center [876, 189] width 169 height 32
click at [831, 225] on div "Otwórz profil" at bounding box center [831, 230] width 60 height 16
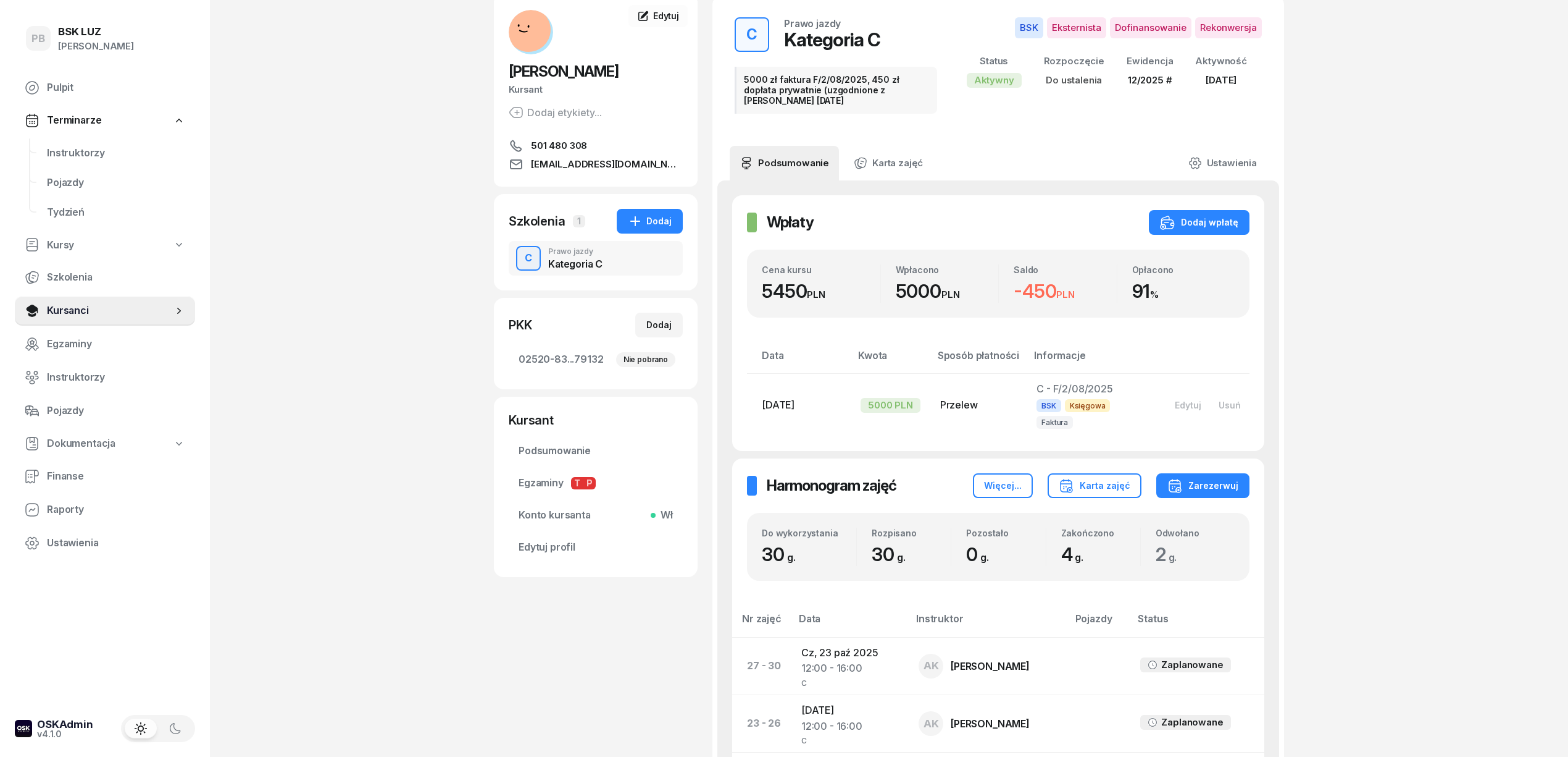
scroll to position [82, 0]
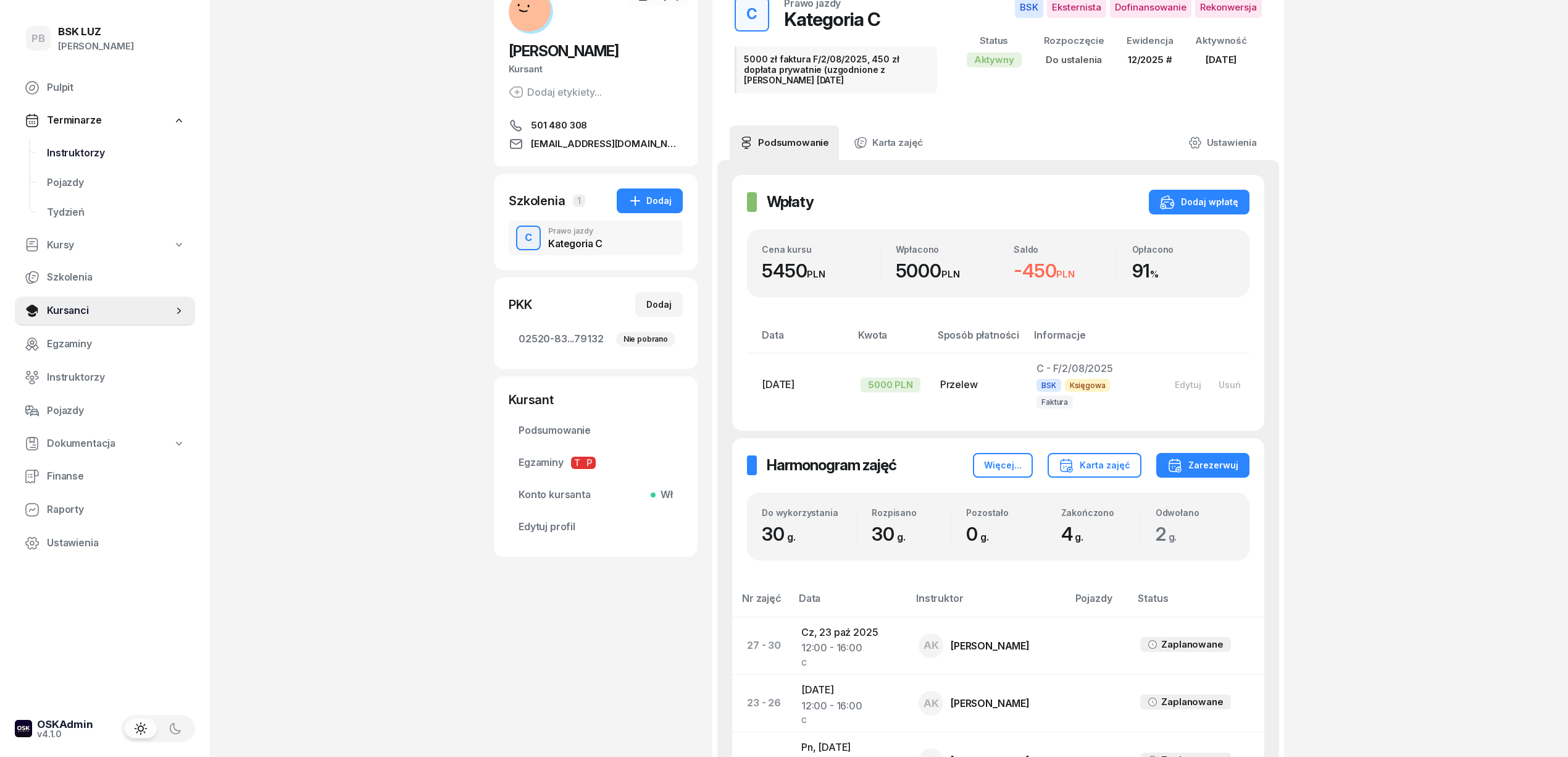
click at [102, 154] on span "Instruktorzy" at bounding box center [116, 153] width 138 height 16
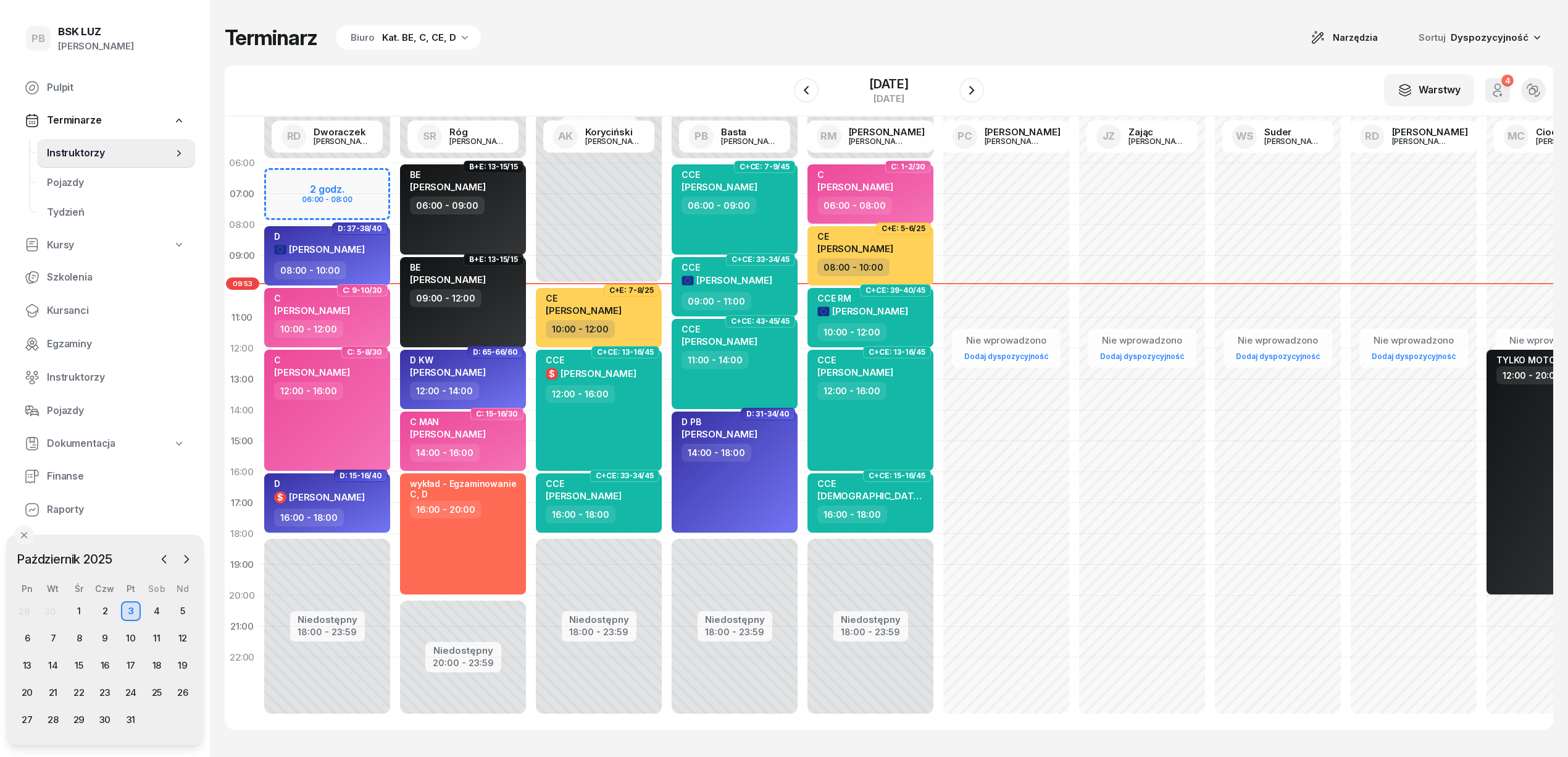
click at [695, 29] on div "Terminarz Biuro Kat. BE, C, CE, D Narzędzia Sortuj Dyspozycyjność" at bounding box center [888, 38] width 1328 height 26
click at [673, 17] on div "Terminarz Biuro Kat. BE, C, CE, D Narzędzia Sortuj Dyspozycyjność W Wybierz AK …" at bounding box center [888, 377] width 1328 height 754
click at [794, 51] on div "Terminarz Biuro Kat. BE, C, CE, D Narzędzia Sortuj Dyspozycyjność W Wybierz AK …" at bounding box center [888, 377] width 1328 height 754
click at [420, 40] on div "Kat. BE, C, CE, D" at bounding box center [418, 37] width 74 height 15
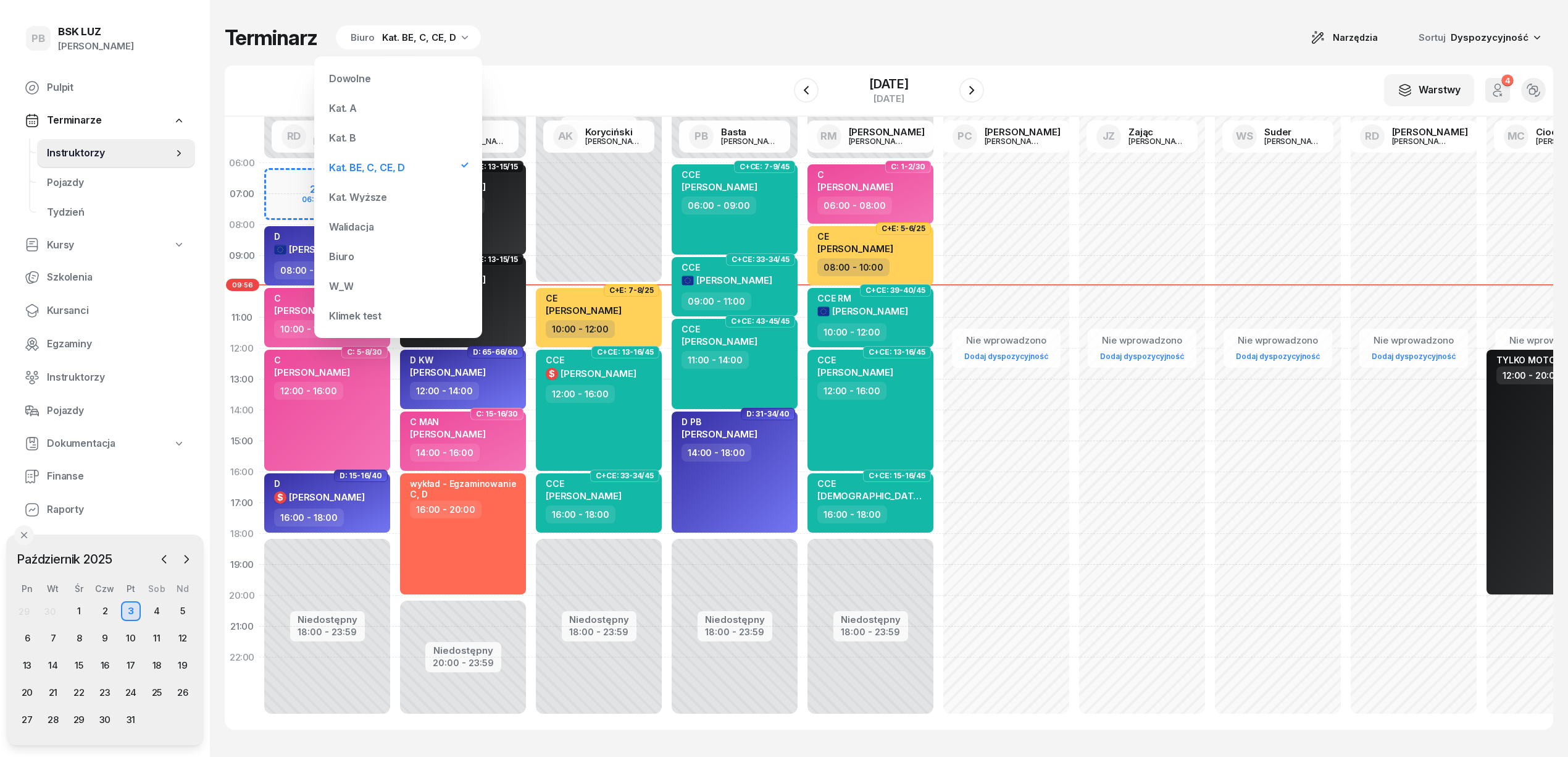
click at [358, 99] on div "Kat. A" at bounding box center [398, 108] width 148 height 25
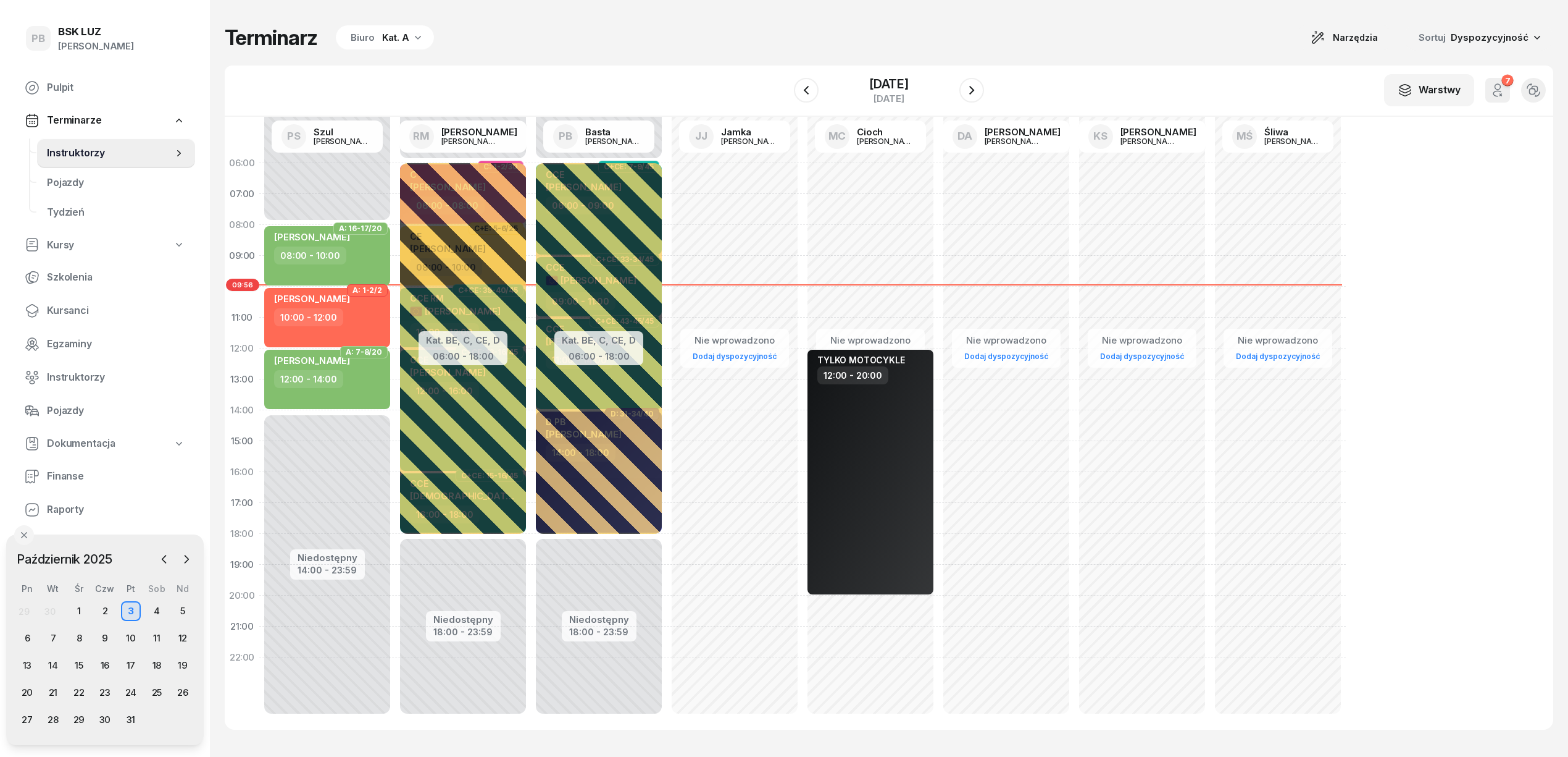
click at [495, 67] on div "W Wybierz AK Koryciński Artur BP Pająk Bogusław DA Arendarczyk Damian DP Pawłow…" at bounding box center [888, 91] width 1328 height 51
click at [559, 65] on div "W Wybierz AK Koryciński Artur BP Pająk Bogusław DA Arendarczyk Damian DP Pawłow…" at bounding box center [888, 91] width 1328 height 51
click at [1146, 63] on div "Terminarz Biuro Kat. A Narzędzia Sortuj Dyspozycyjność W Wybierz AK Koryciński …" at bounding box center [888, 377] width 1328 height 754
click at [847, 16] on div "Terminarz Biuro Kat. A Narzędzia Sortuj Dyspozycyjność W Wybierz AK Koryciński …" at bounding box center [888, 377] width 1328 height 754
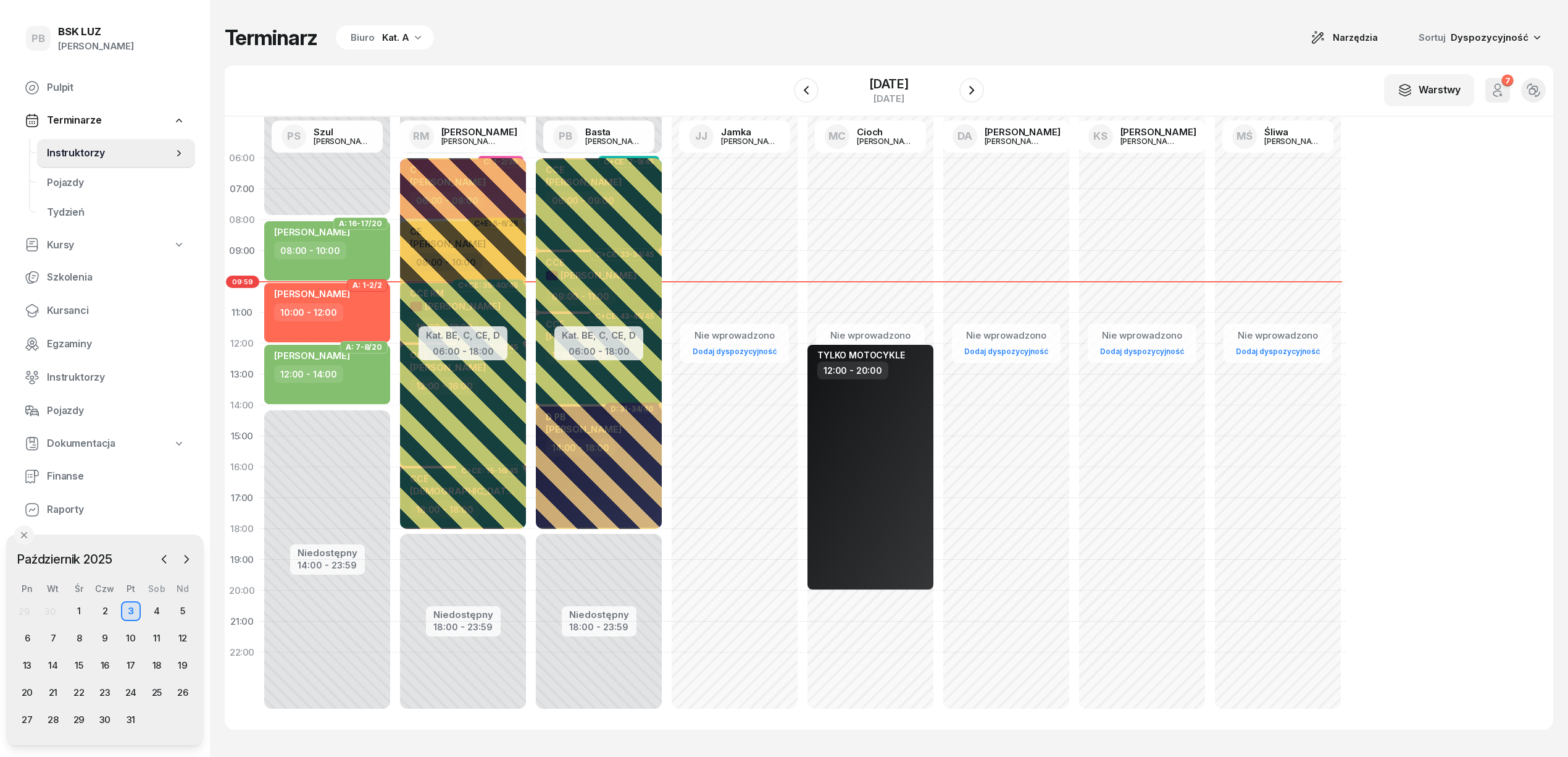
click at [588, 74] on div "W Wybierz AK Koryciński Artur BP Pająk Bogusław DA Arendarczyk Damian DP Pawłow…" at bounding box center [888, 91] width 1328 height 51
click at [412, 42] on icon "button" at bounding box center [418, 37] width 12 height 12
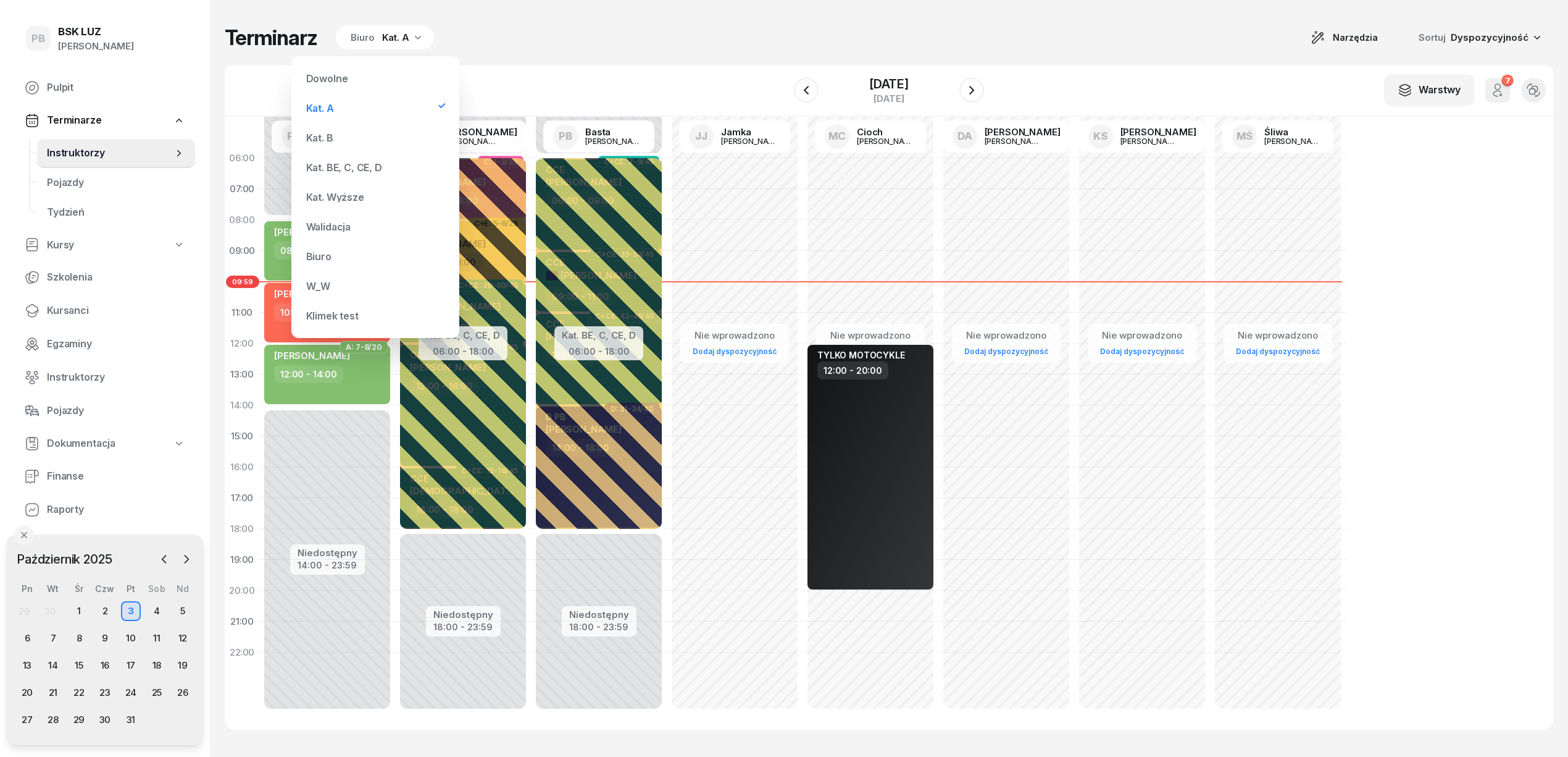
click at [346, 168] on div "Kat. BE, C, CE, D" at bounding box center [344, 167] width 76 height 10
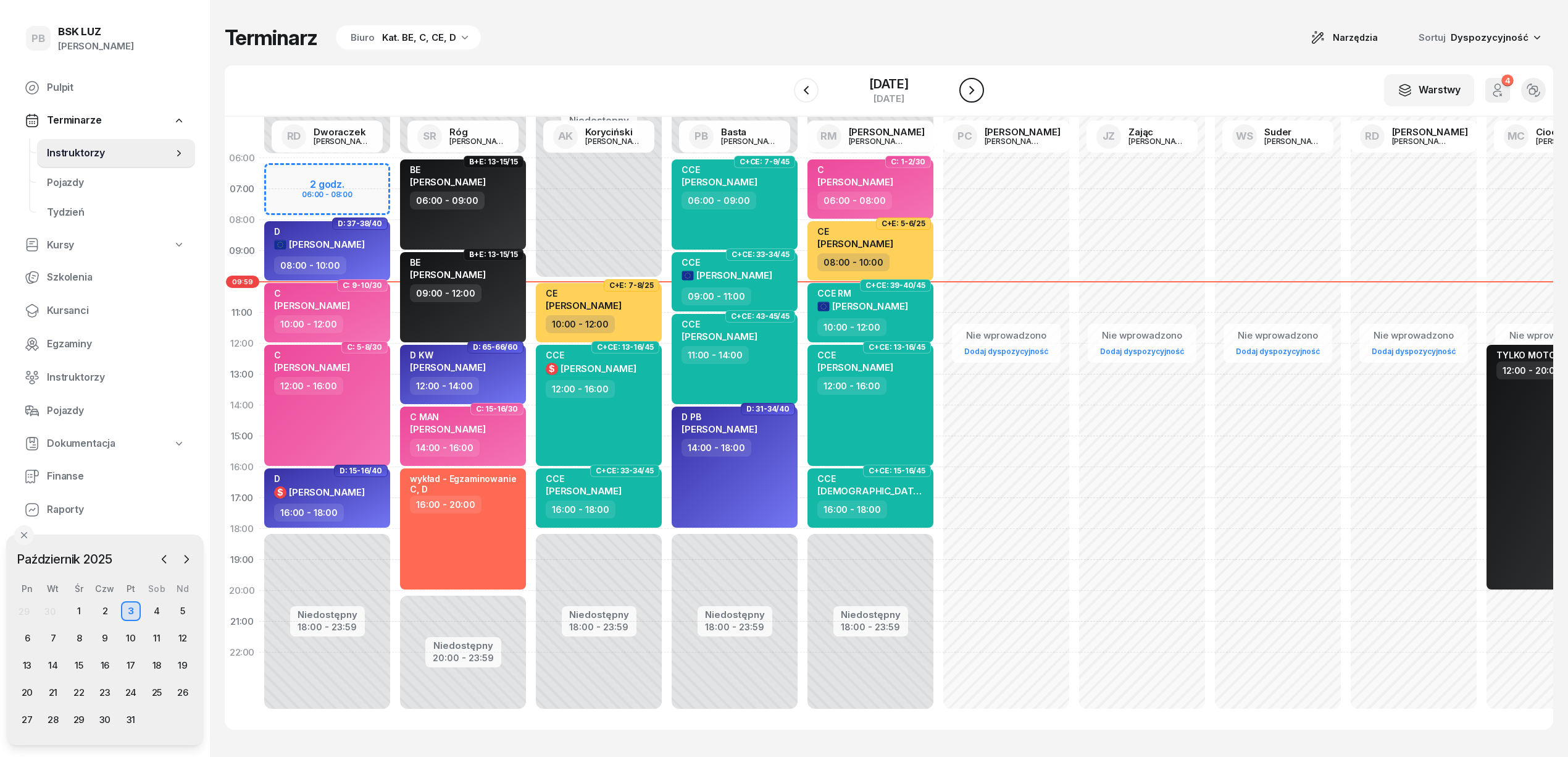
click at [979, 97] on icon "button" at bounding box center [971, 90] width 15 height 15
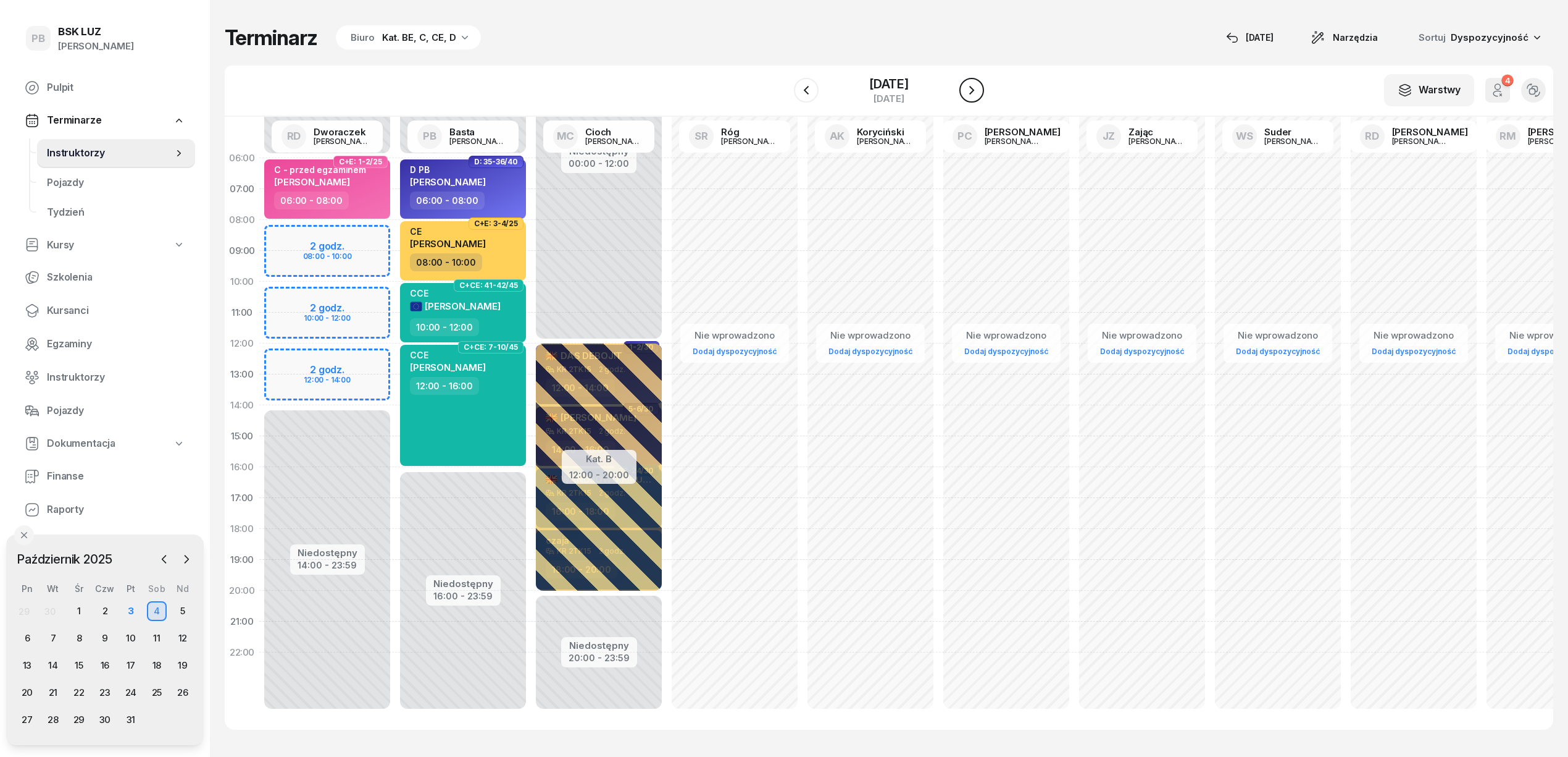
click at [979, 97] on icon "button" at bounding box center [971, 90] width 15 height 15
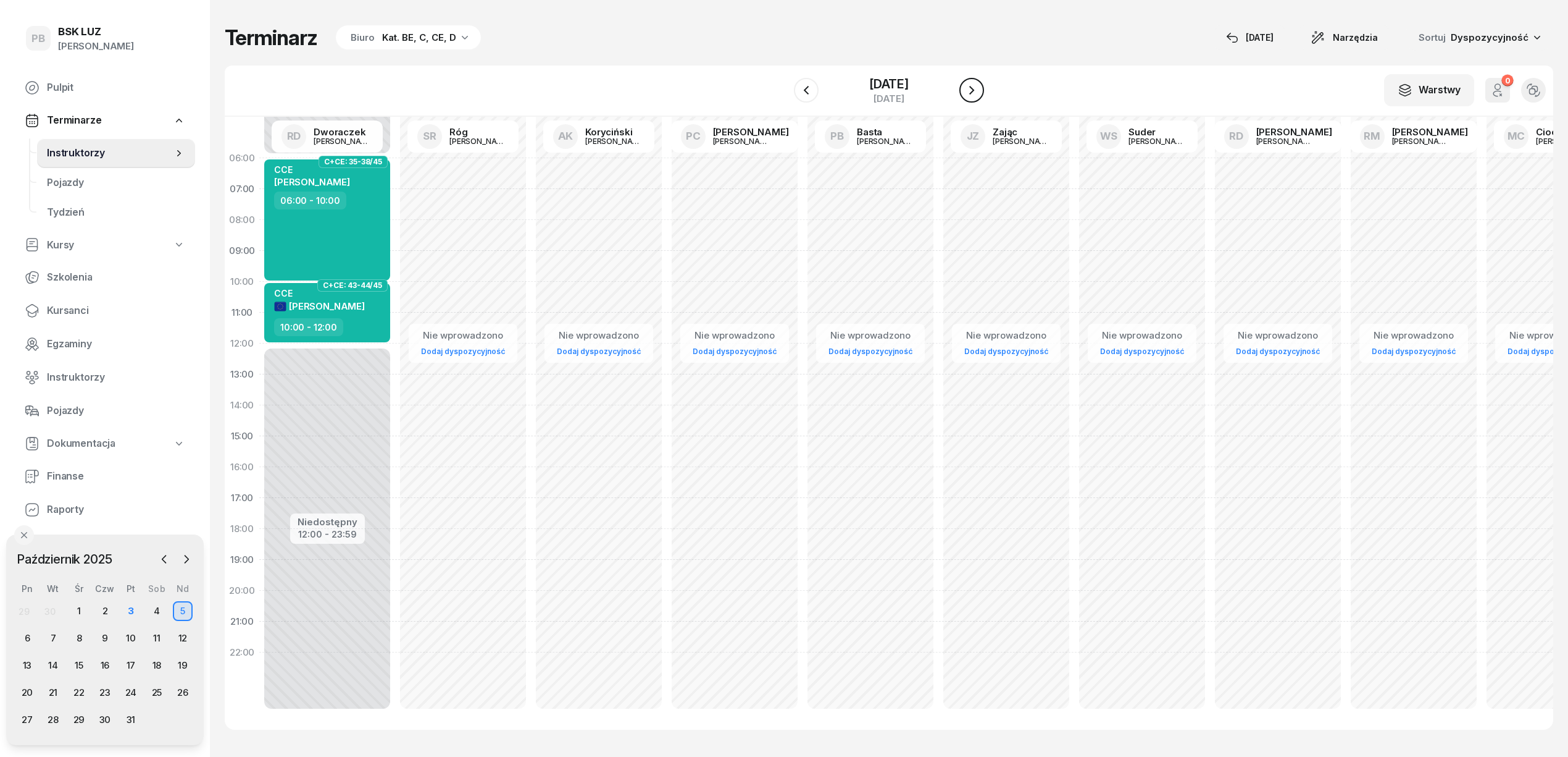
click at [979, 97] on icon "button" at bounding box center [971, 90] width 15 height 15
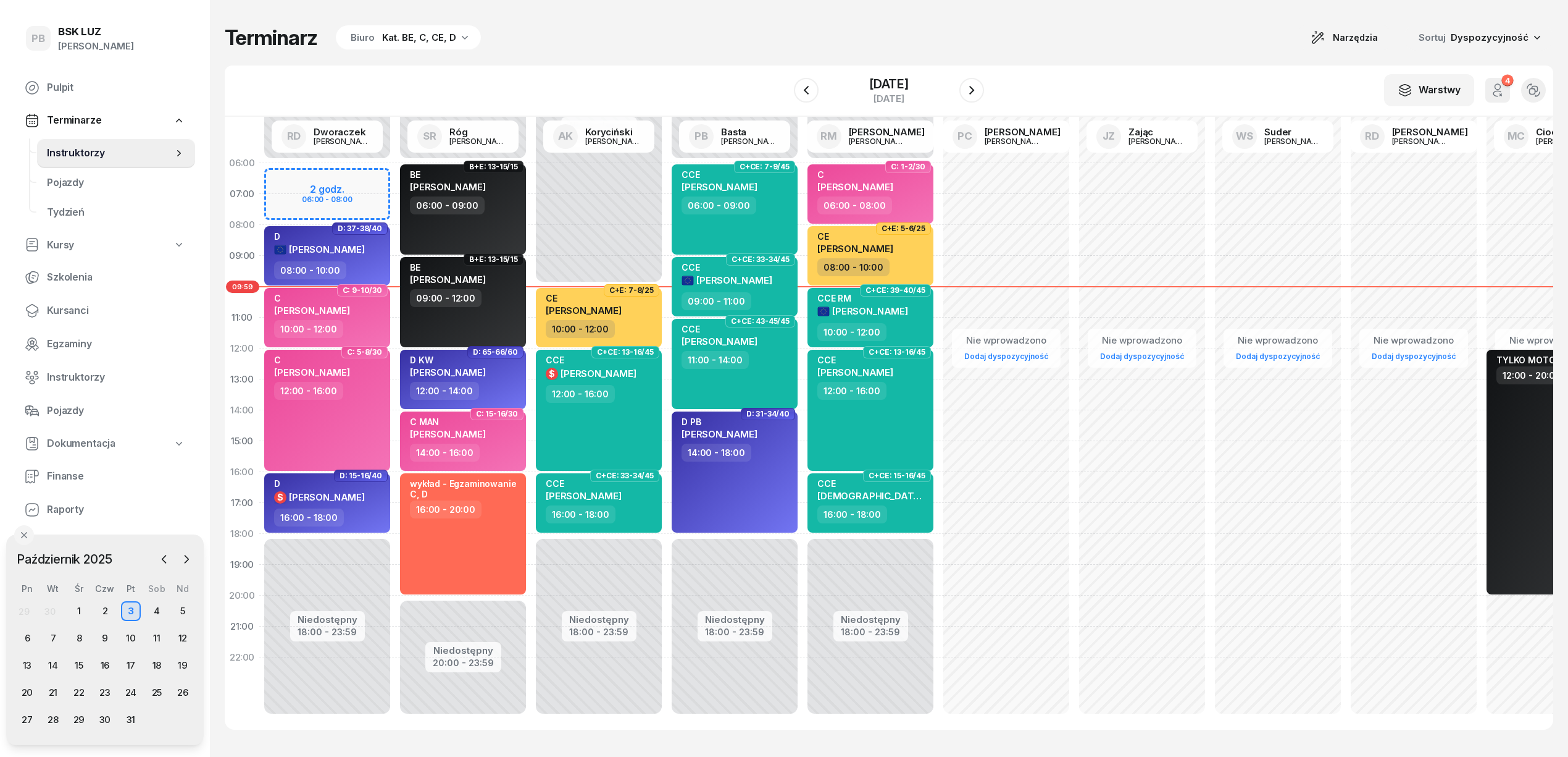
click at [600, 33] on div "Terminarz Biuro Kat. BE, C, CE, D Narzędzia Sortuj Dyspozycyjność" at bounding box center [888, 38] width 1328 height 26
click at [1039, 60] on div "Terminarz Biuro Kat. BE, C, CE, D Narzędzia Sortuj Dyspozycyjność W Wybierz AK …" at bounding box center [888, 377] width 1328 height 754
click at [856, 31] on div "Terminarz Biuro Kat. BE, C, CE, D Narzędzia Sortuj Dyspozycyjność" at bounding box center [888, 38] width 1328 height 26
click at [1201, 50] on div "Terminarz Biuro Kat. BE, C, CE, D Narzędzia Sortuj Dyspozycyjność" at bounding box center [888, 38] width 1328 height 26
click at [974, 80] on button "button" at bounding box center [972, 90] width 25 height 25
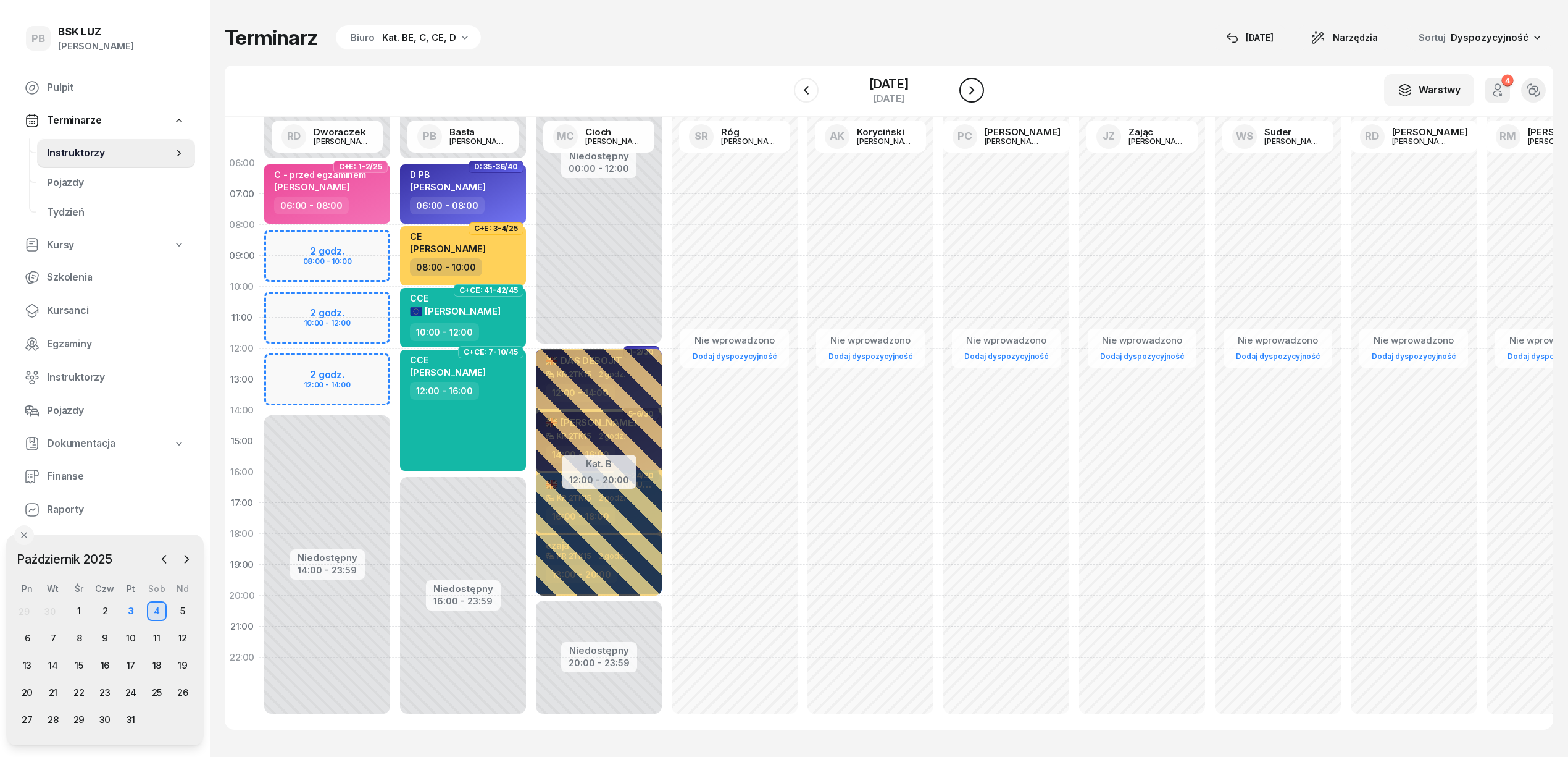
click at [974, 80] on button "button" at bounding box center [972, 90] width 25 height 25
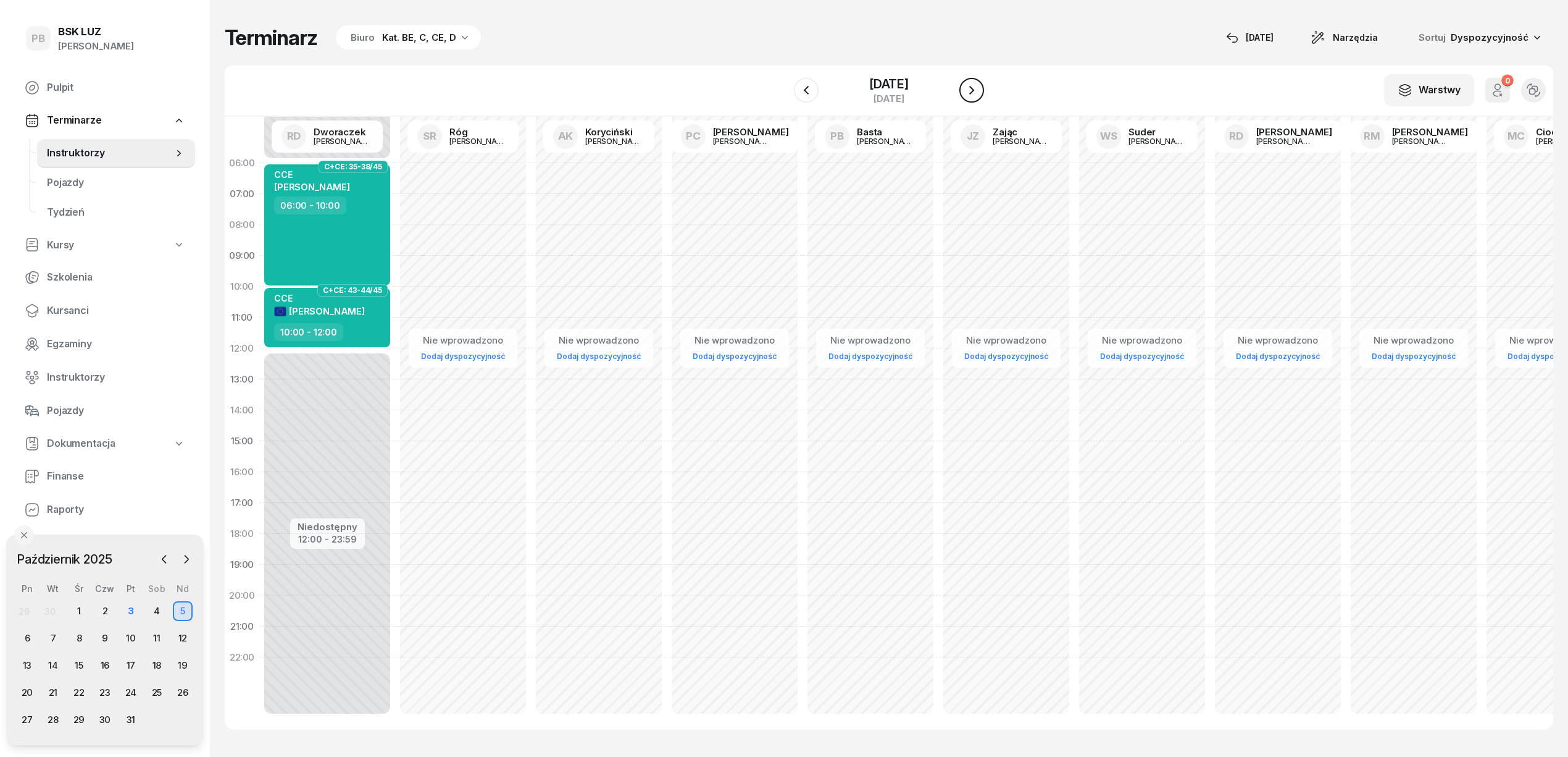
click at [974, 80] on button "button" at bounding box center [972, 90] width 25 height 25
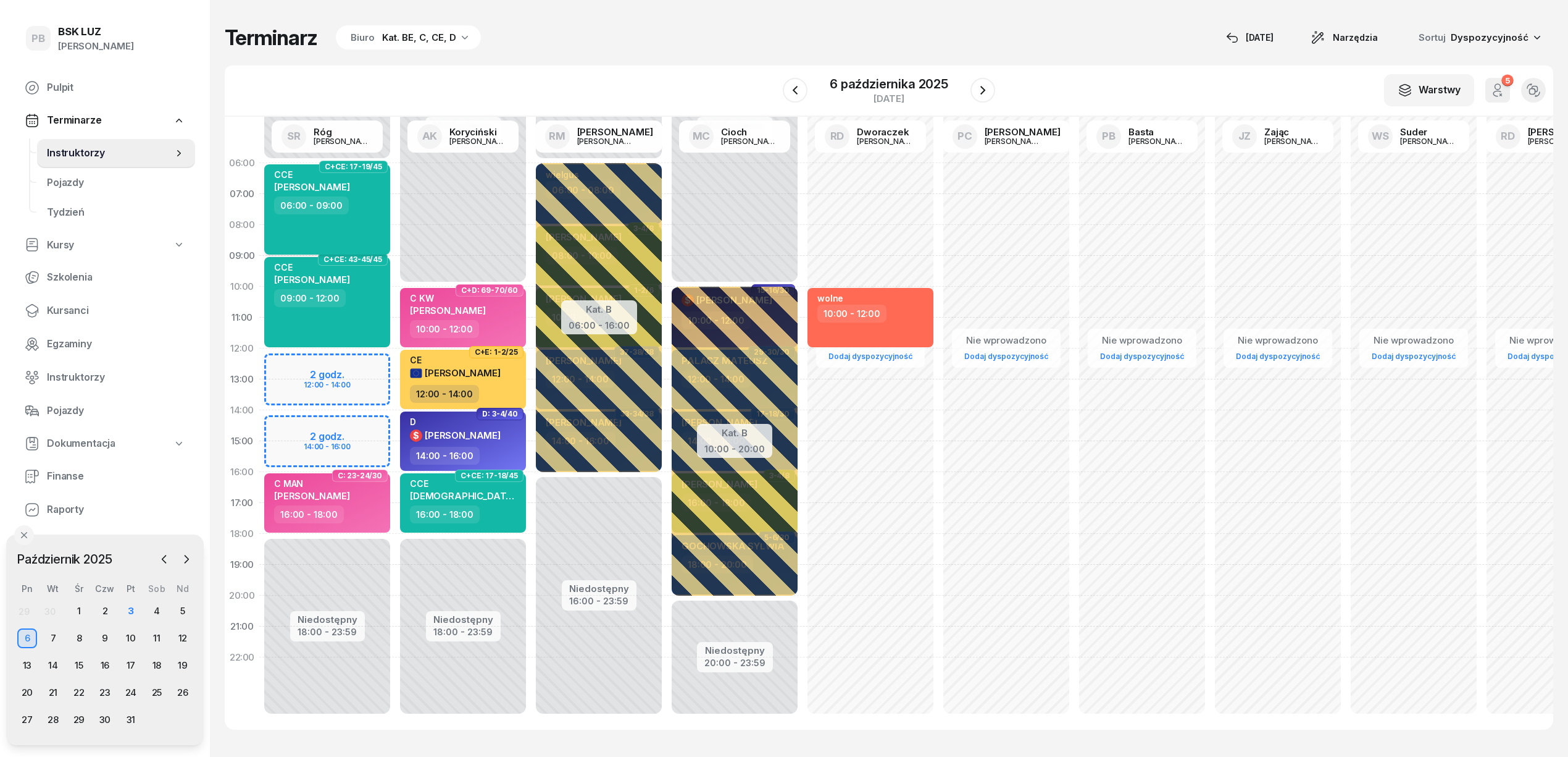
click at [329, 184] on span "[PERSON_NAME]" at bounding box center [312, 187] width 76 height 12
select select "06"
select select "09"
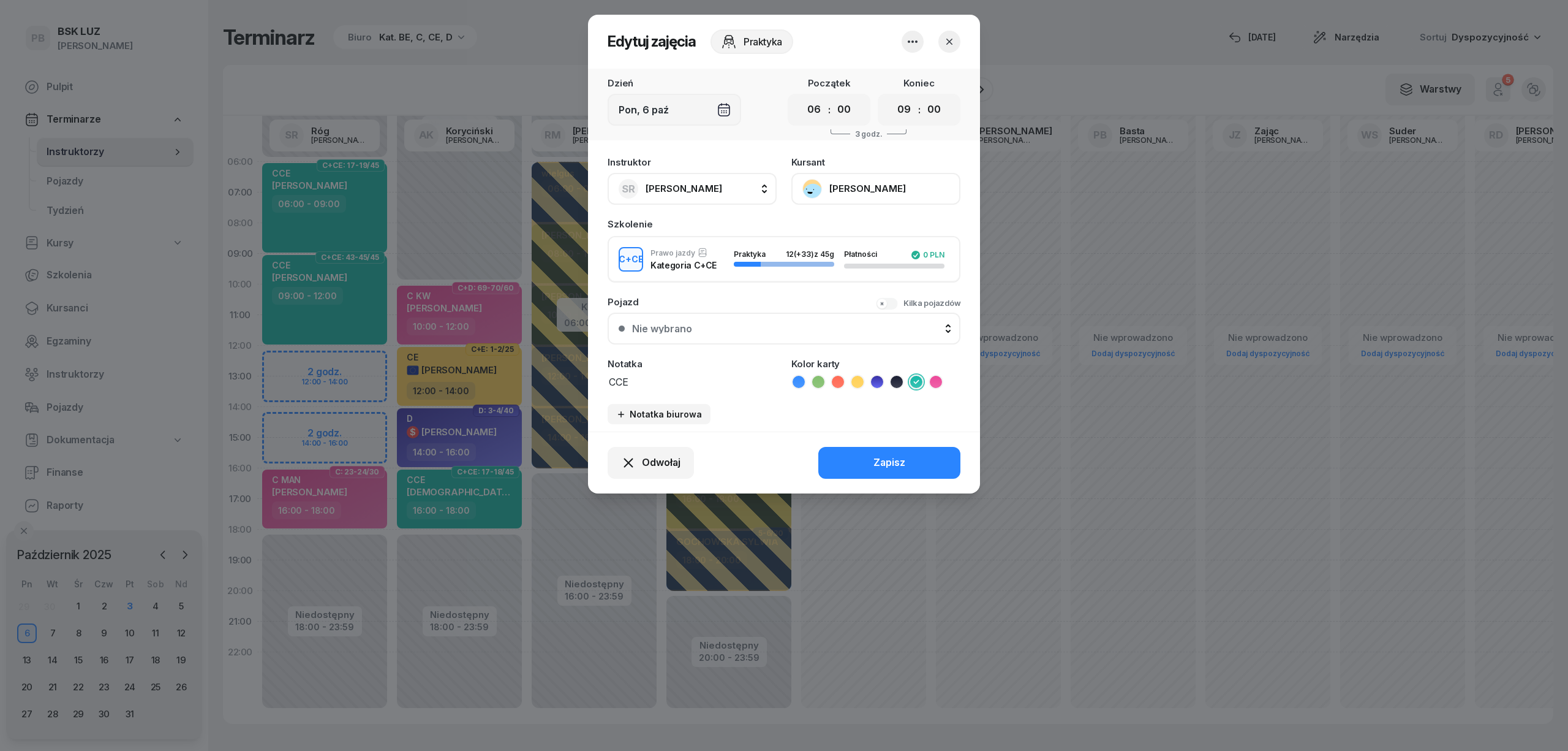
click at [882, 192] on button "[PERSON_NAME]" at bounding box center [876, 189] width 169 height 32
click at [954, 47] on button "button" at bounding box center [949, 41] width 22 height 22
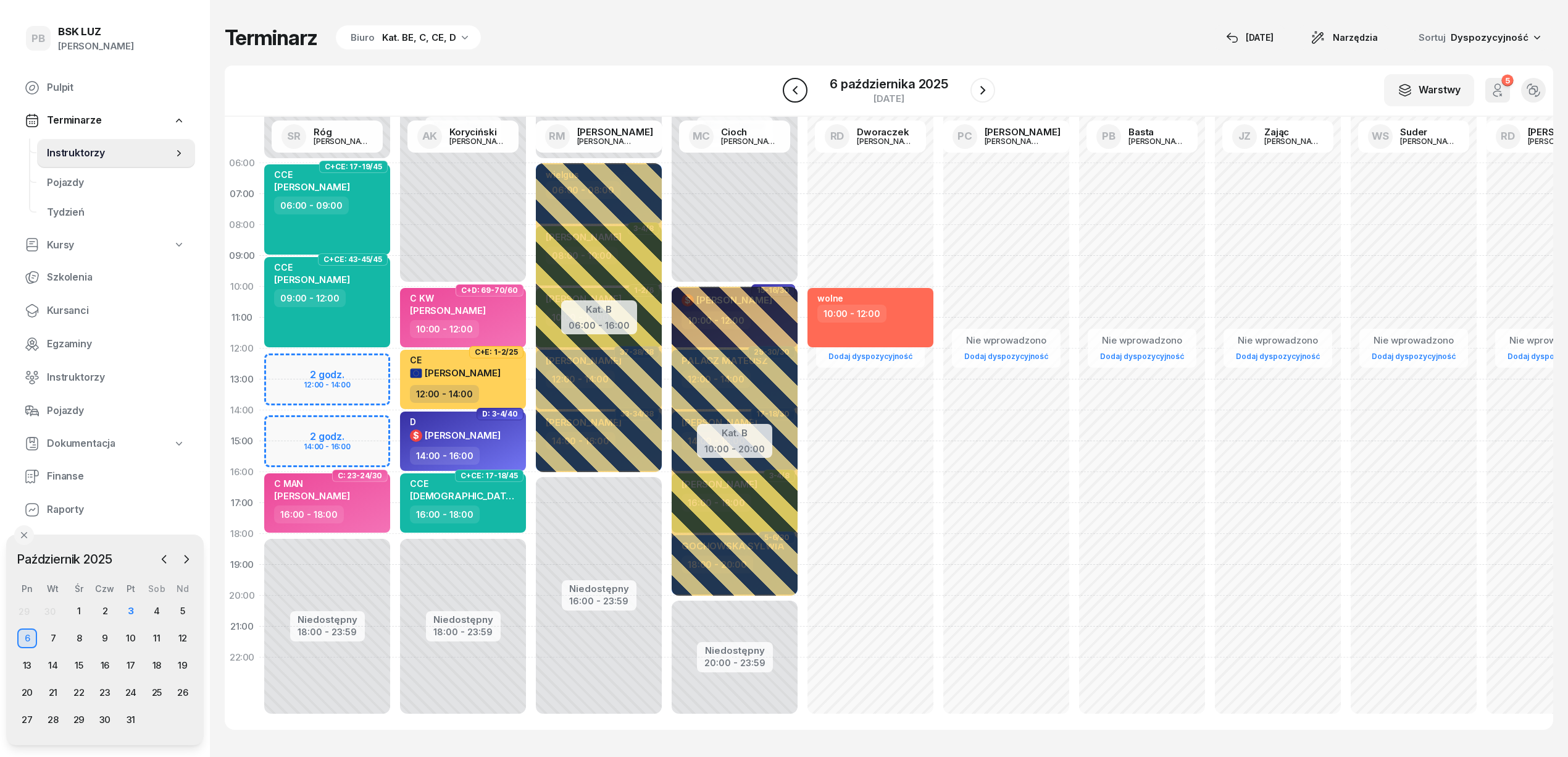
click at [791, 95] on icon "button" at bounding box center [795, 90] width 15 height 15
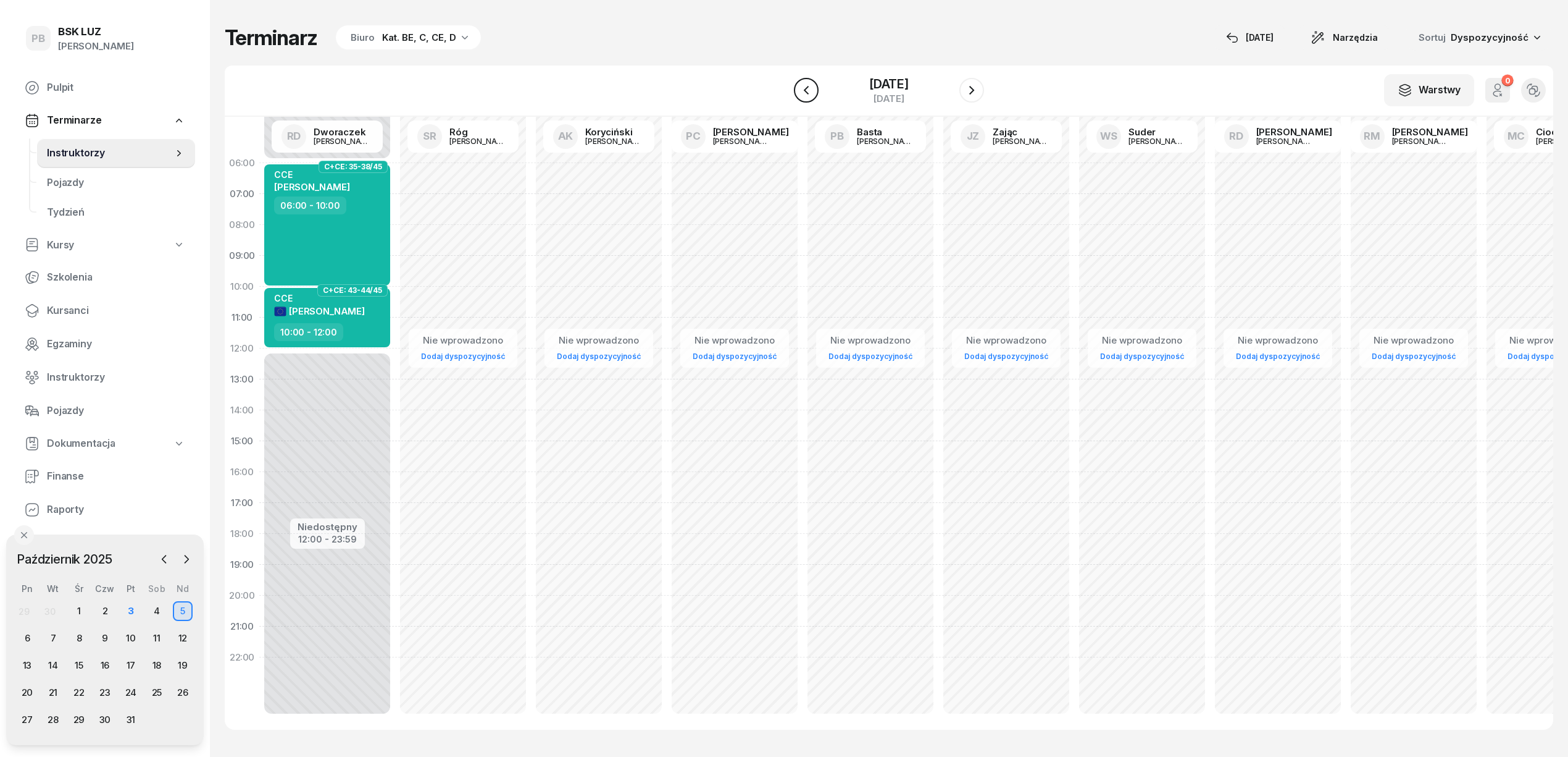
click at [799, 95] on icon "button" at bounding box center [806, 90] width 15 height 15
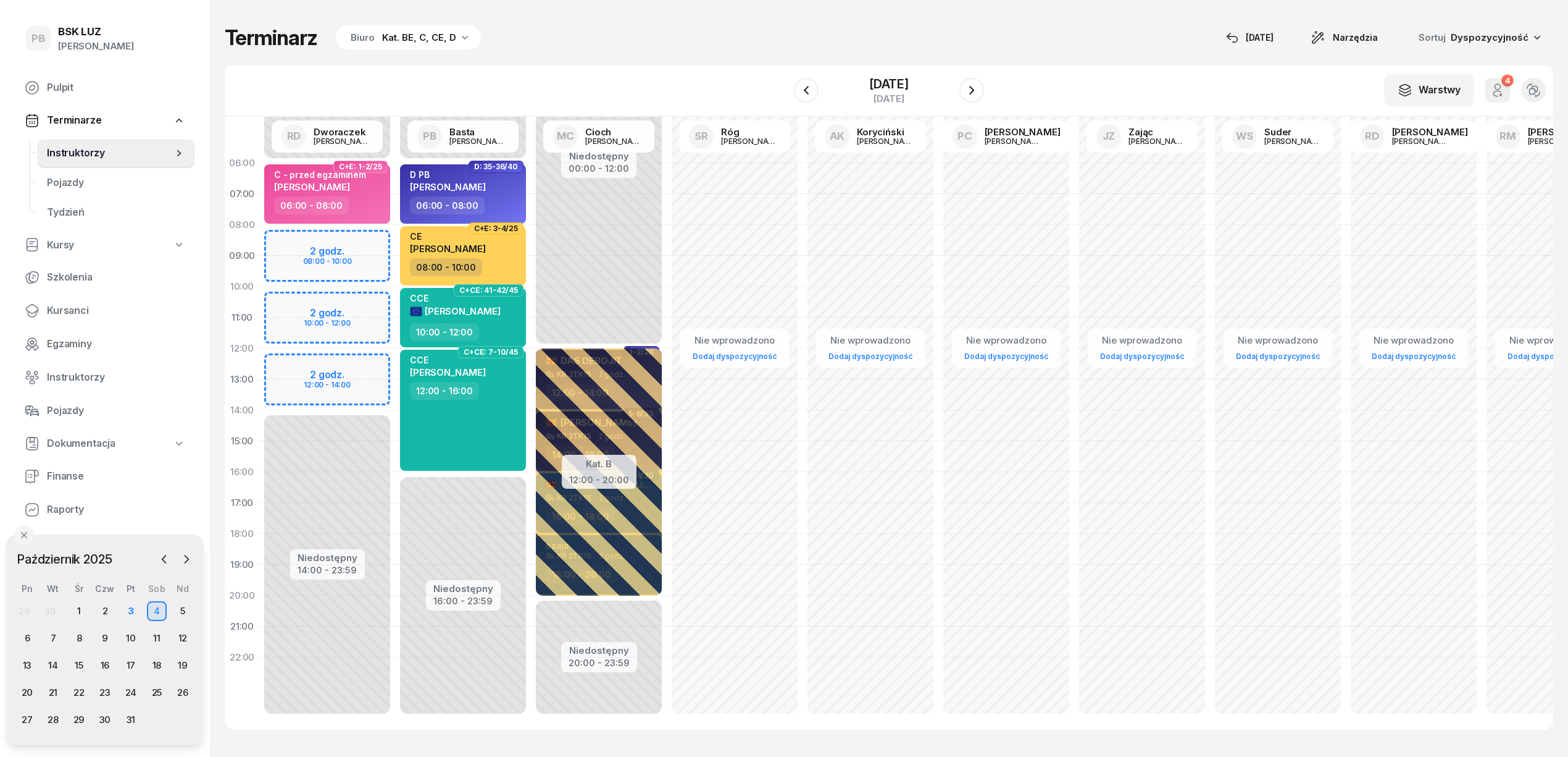
click at [672, 33] on div "Terminarz Biuro Kat. BE, C, CE, D [DATE] Narzędzia Sortuj Dyspozycyjność" at bounding box center [888, 38] width 1328 height 26
click at [1063, 65] on div "W Wybierz AK [PERSON_NAME] BP [PERSON_NAME] DP [PERSON_NAME] GS [PERSON_NAME] I…" at bounding box center [888, 91] width 1328 height 51
click at [654, 57] on div "Terminarz Biuro Kat. BE, C, CE, D [DATE] Narzędzia Sortuj Dyspozycyjność W Wybi…" at bounding box center [888, 377] width 1328 height 754
click at [699, 56] on div "Terminarz Biuro Kat. BE, C, CE, D [DATE] Narzędzia Sortuj Dyspozycyjność W Wybi…" at bounding box center [888, 377] width 1328 height 754
click at [593, 53] on div "Terminarz Biuro Kat. BE, C, CE, D [DATE] Narzędzia Sortuj Dyspozycyjność W Wybi…" at bounding box center [888, 377] width 1328 height 754
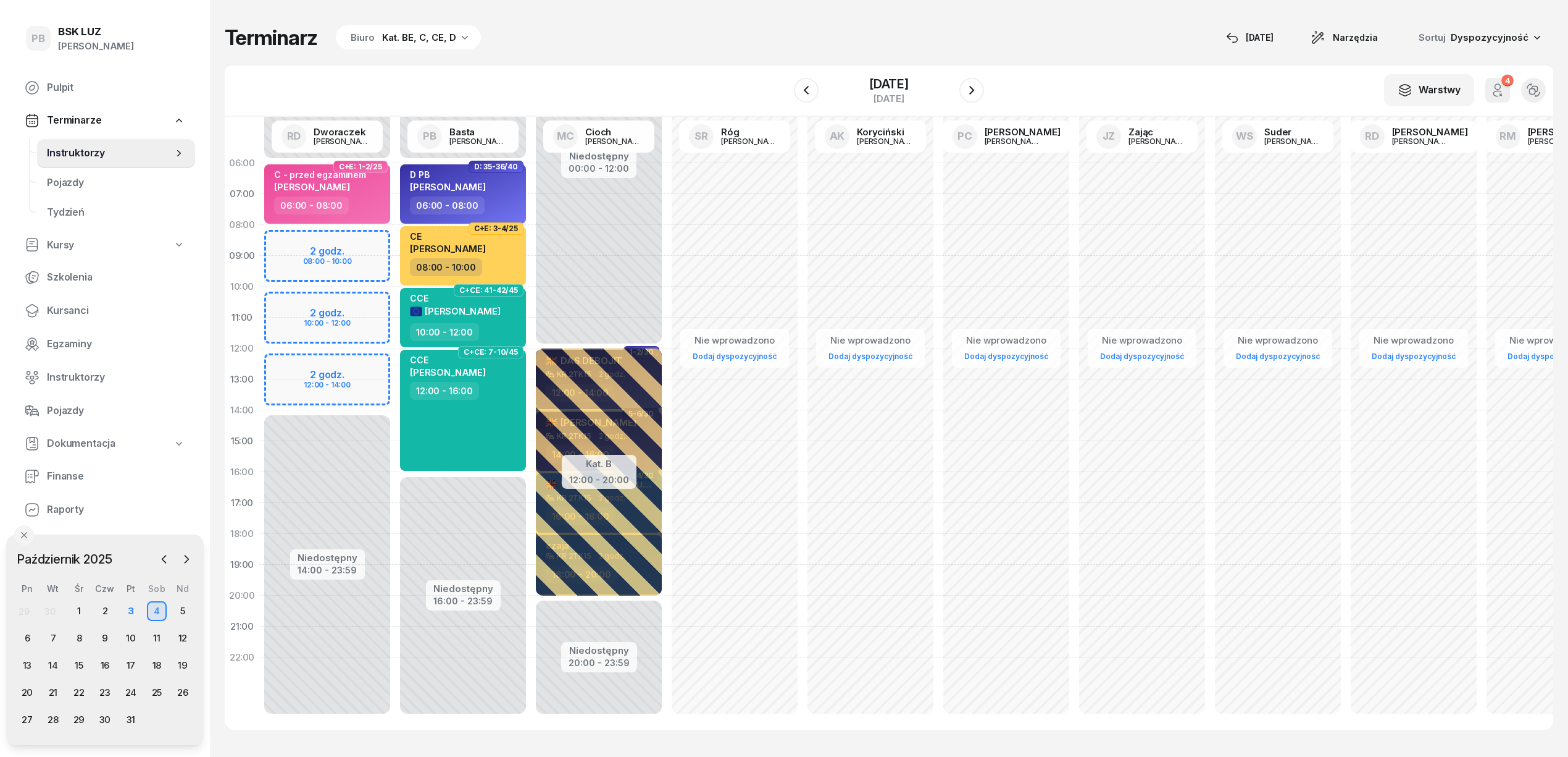
click at [609, 38] on div "Terminarz Biuro Kat. BE, C, CE, D [DATE] Narzędzia Sortuj Dyspozycyjność" at bounding box center [888, 38] width 1328 height 26
click at [475, 413] on div "CCE [PERSON_NAME] 12:00 - 16:00" at bounding box center [463, 410] width 126 height 121
select select "12"
select select "16"
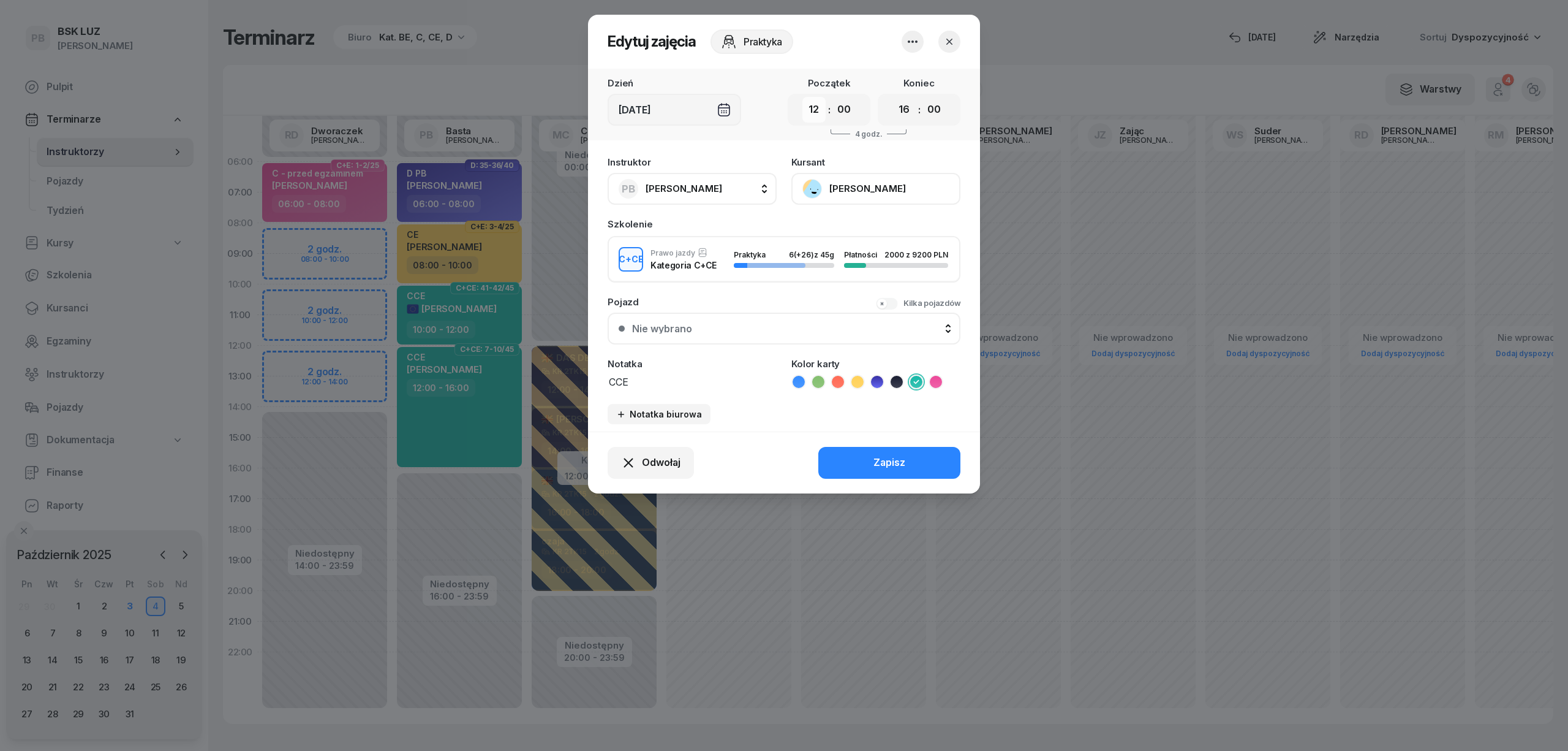
click at [812, 102] on select "00 01 02 03 04 05 06 07 08 09 10 11 12 13 14 15 16 17 18 19 20 21 22 23" at bounding box center [814, 110] width 23 height 26
select select "08"
click at [802, 97] on select "00 01 02 03 04 05 06 07 08 09 10 11 12 13 14 15 16 17 18 19 20 21 22 23" at bounding box center [814, 110] width 23 height 26
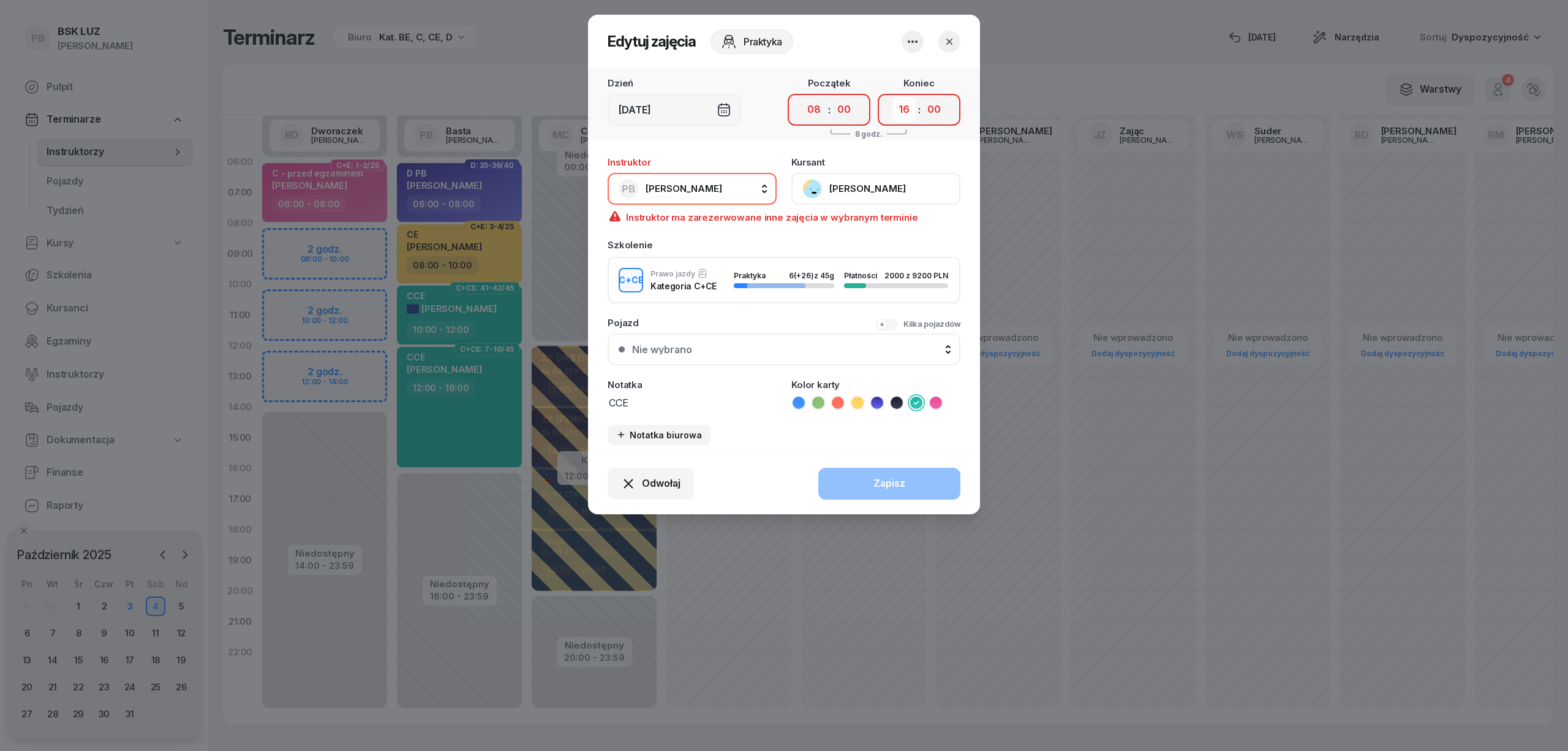
click at [902, 110] on select "00 01 02 03 04 05 06 07 08 09 10 11 12 13 14 15 16 17 18 19 20 21 22 23" at bounding box center [904, 110] width 23 height 26
select select "12"
click at [892, 97] on select "00 01 02 03 04 05 06 07 08 09 10 11 12 13 14 15 16 17 18 19 20 21 22 23" at bounding box center [904, 110] width 23 height 26
click at [717, 179] on button "PB [PERSON_NAME]" at bounding box center [692, 189] width 169 height 32
type input "dw"
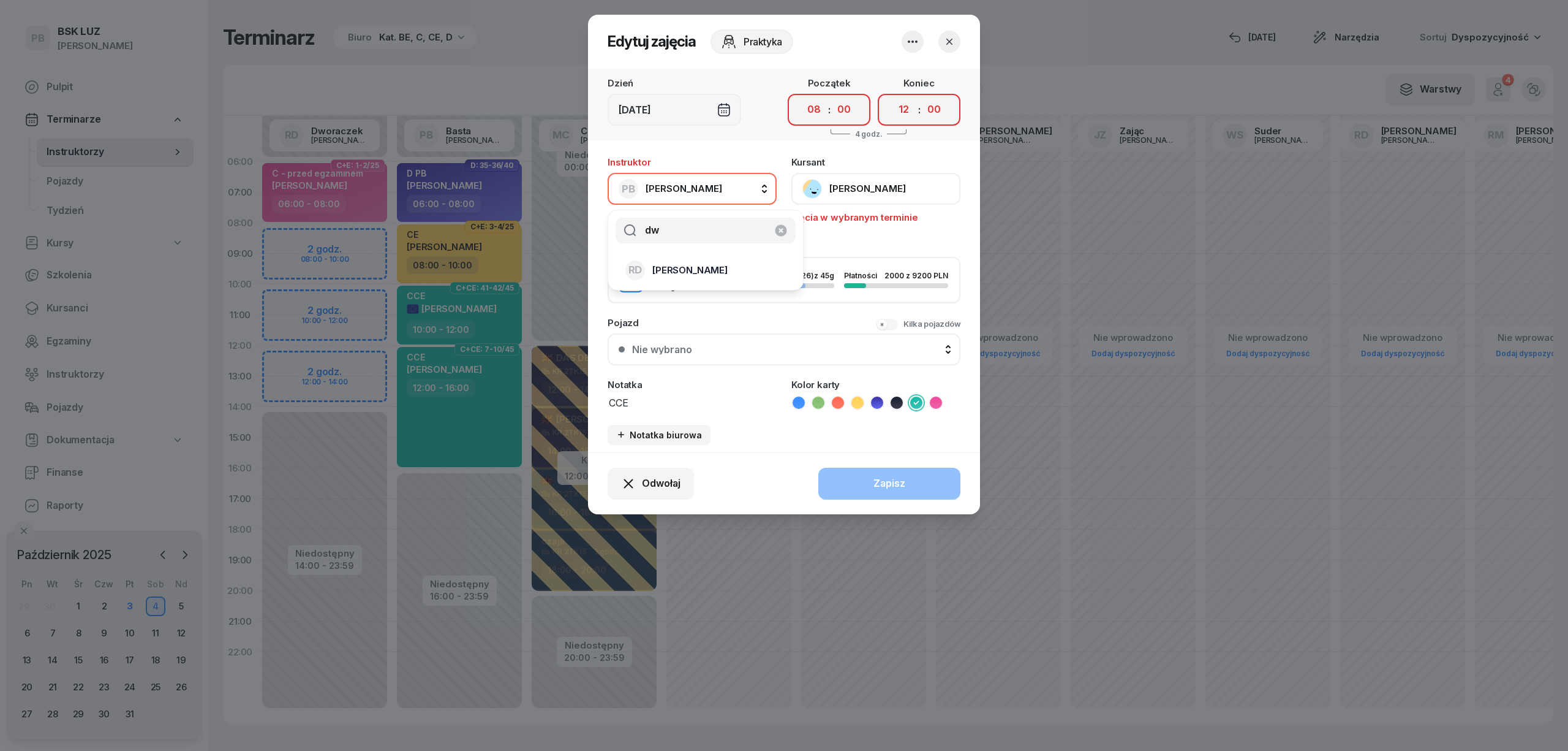
click at [722, 263] on span "[PERSON_NAME]" at bounding box center [690, 270] width 75 height 16
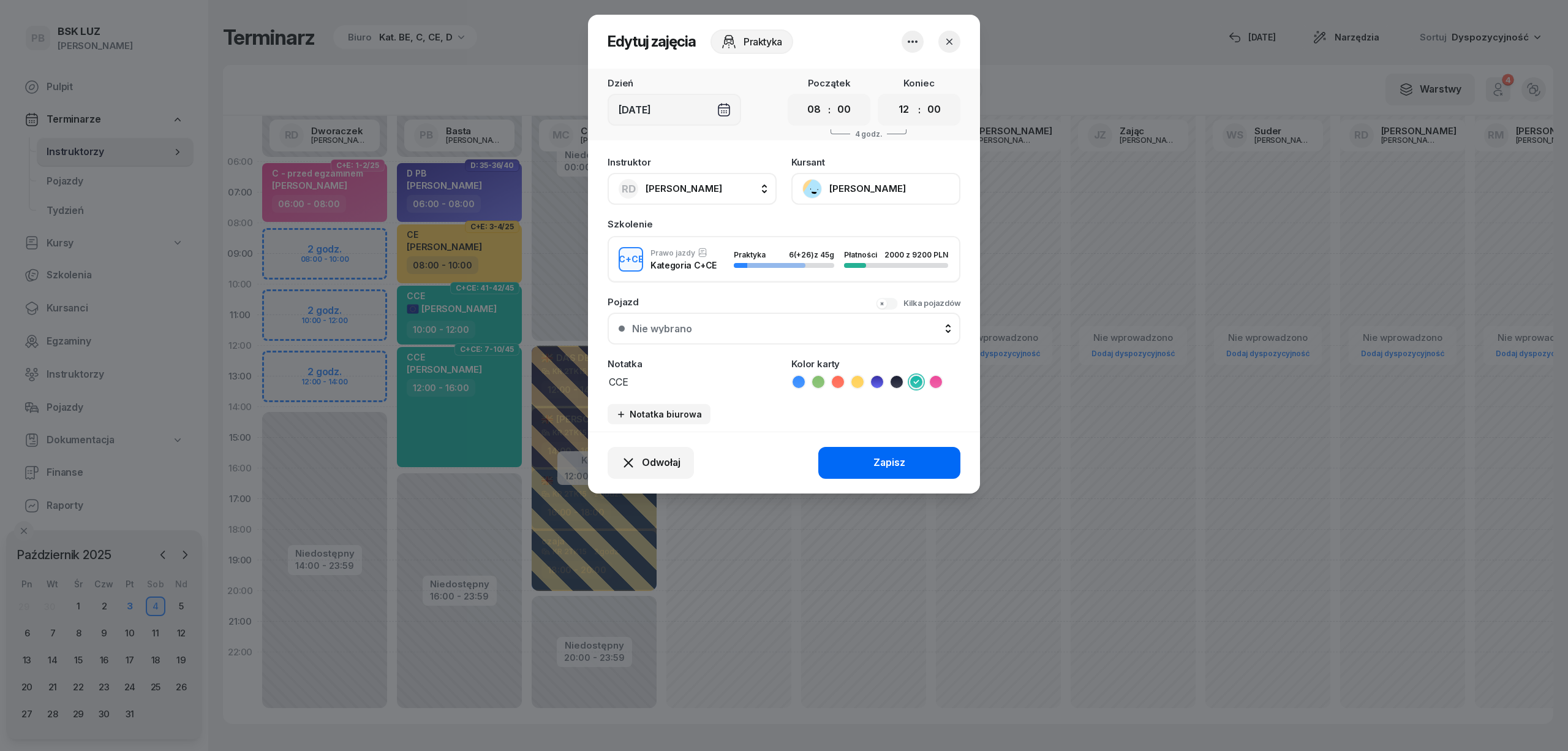
click at [869, 457] on button "Zapisz" at bounding box center [889, 462] width 142 height 32
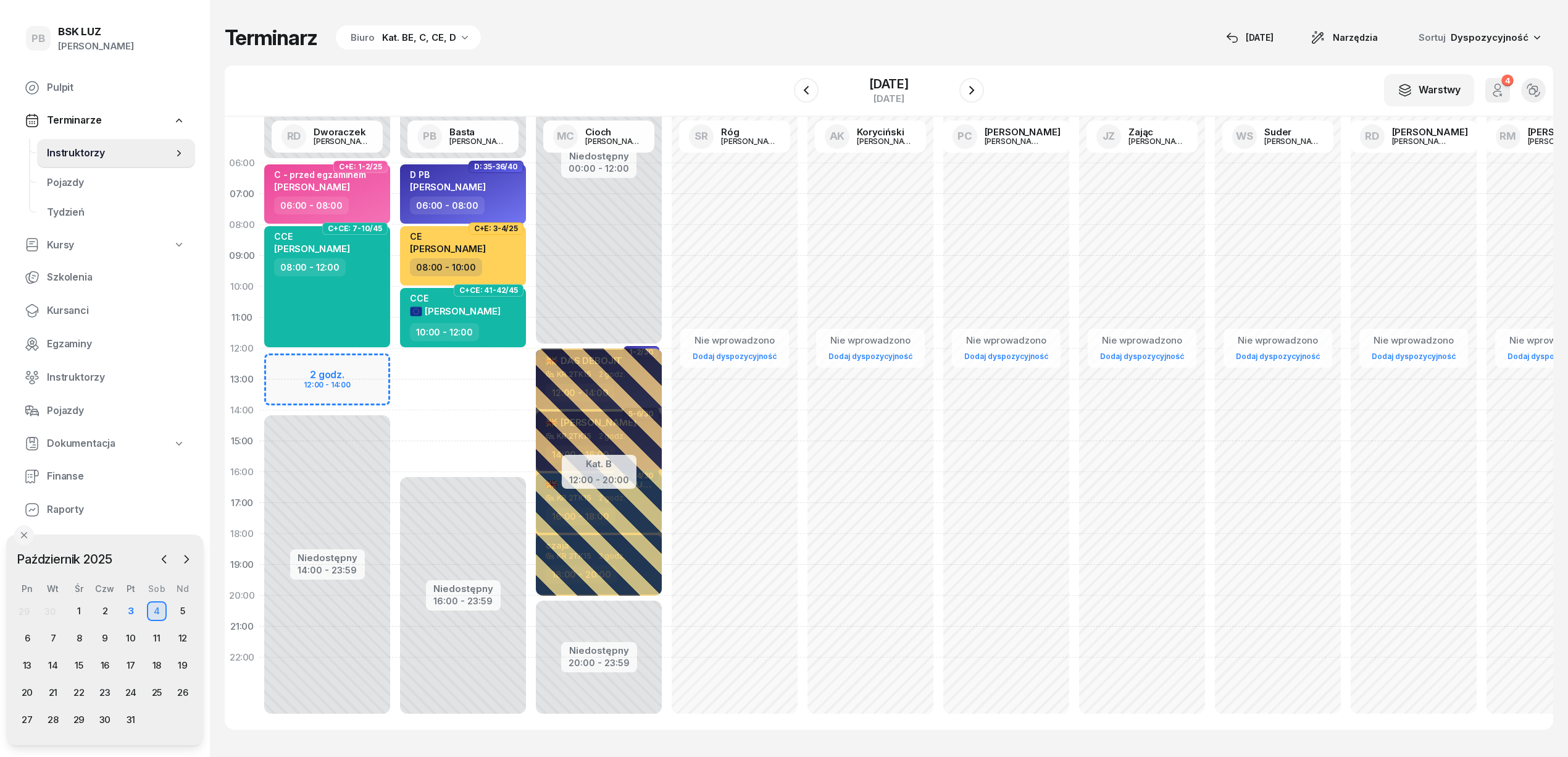
click at [710, 23] on div "Terminarz Biuro Kat. BE, C, CE, D [DATE] Narzędzia Sortuj Dyspozycyjność W Wybi…" at bounding box center [888, 377] width 1328 height 754
click at [710, 57] on div "Terminarz Biuro Kat. BE, C, CE, D [DATE] Narzędzia Sortuj Dyspozycyjność W Wybi…" at bounding box center [888, 377] width 1328 height 754
click at [960, 28] on div "Terminarz Biuro Kat. BE, C, CE, D [DATE] Narzędzia Sortuj Dyspozycyjność" at bounding box center [888, 38] width 1328 height 26
click at [1137, 11] on div "Terminarz Biuro Kat. BE, C, CE, D [DATE] Narzędzia Sortuj Dyspozycyjność W Wybi…" at bounding box center [888, 377] width 1328 height 754
click at [719, 50] on div "Terminarz Biuro Kat. BE, C, CE, D [DATE] Narzędzia Sortuj Dyspozycyjność" at bounding box center [888, 38] width 1328 height 26
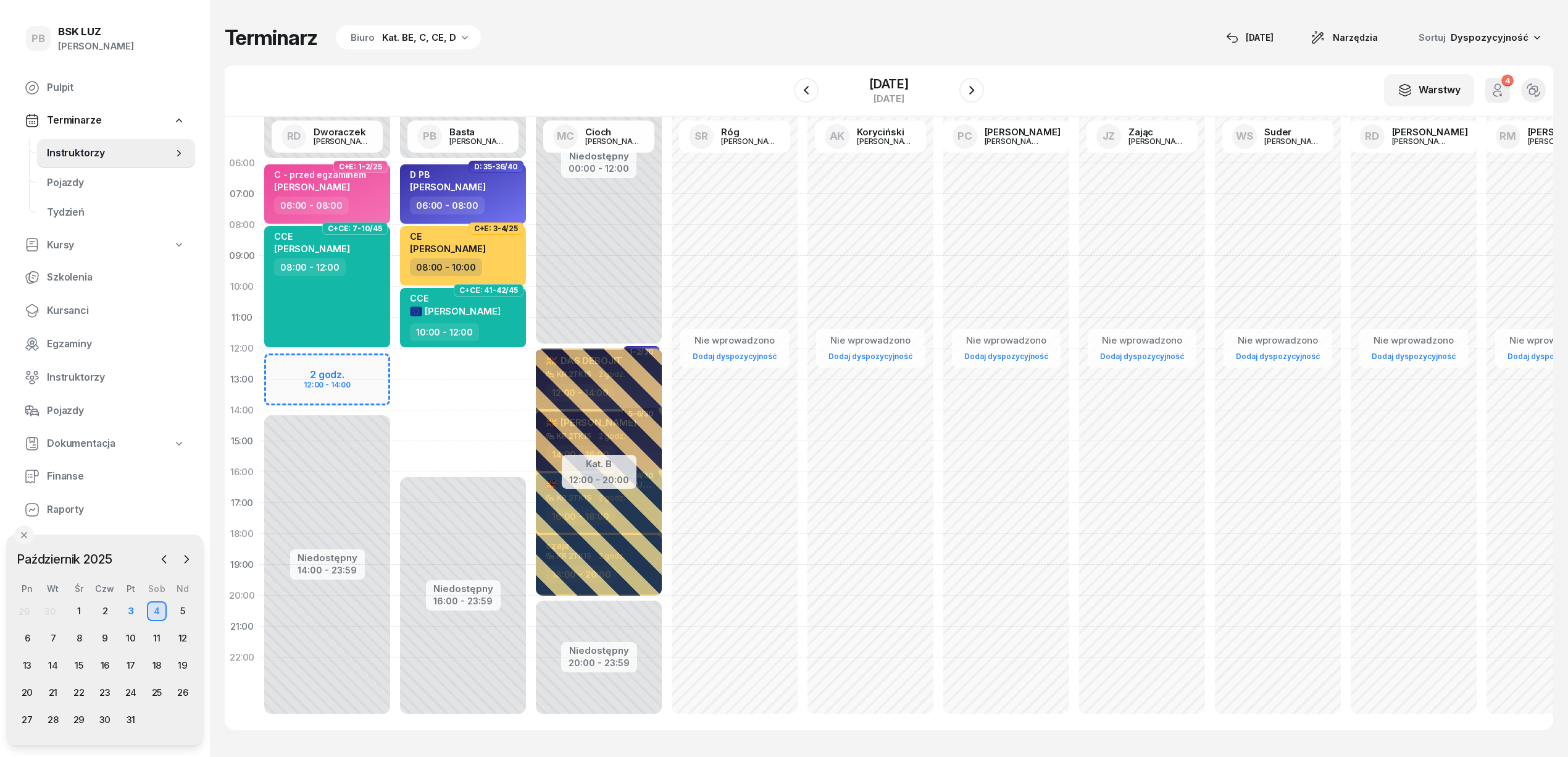
click at [613, 20] on div "Terminarz Biuro Kat. BE, C, CE, D [DATE] Narzędzia Sortuj Dyspozycyjność W Wybi…" at bounding box center [888, 377] width 1328 height 754
click at [757, 40] on div "Terminarz Biuro Kat. BE, C, CE, D [DATE] Narzędzia Sortuj Dyspozycyjność" at bounding box center [888, 38] width 1328 height 26
click at [732, 33] on div "Terminarz Biuro Kat. BE, C, CE, D [DATE] Narzędzia Sortuj Dyspozycyjność" at bounding box center [888, 38] width 1328 height 26
click at [132, 613] on div "3" at bounding box center [131, 611] width 20 height 20
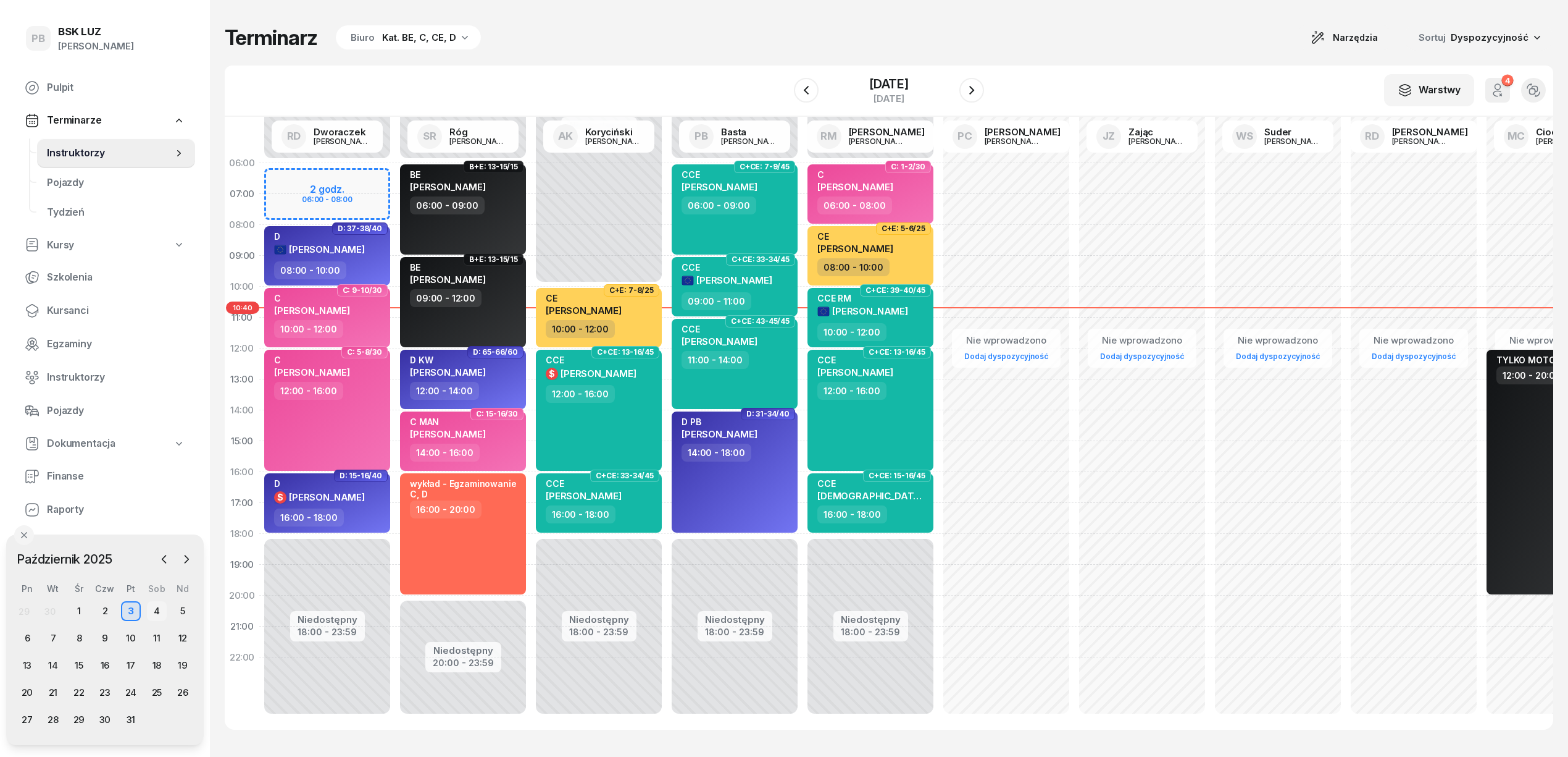
click at [155, 613] on div "4" at bounding box center [157, 611] width 20 height 20
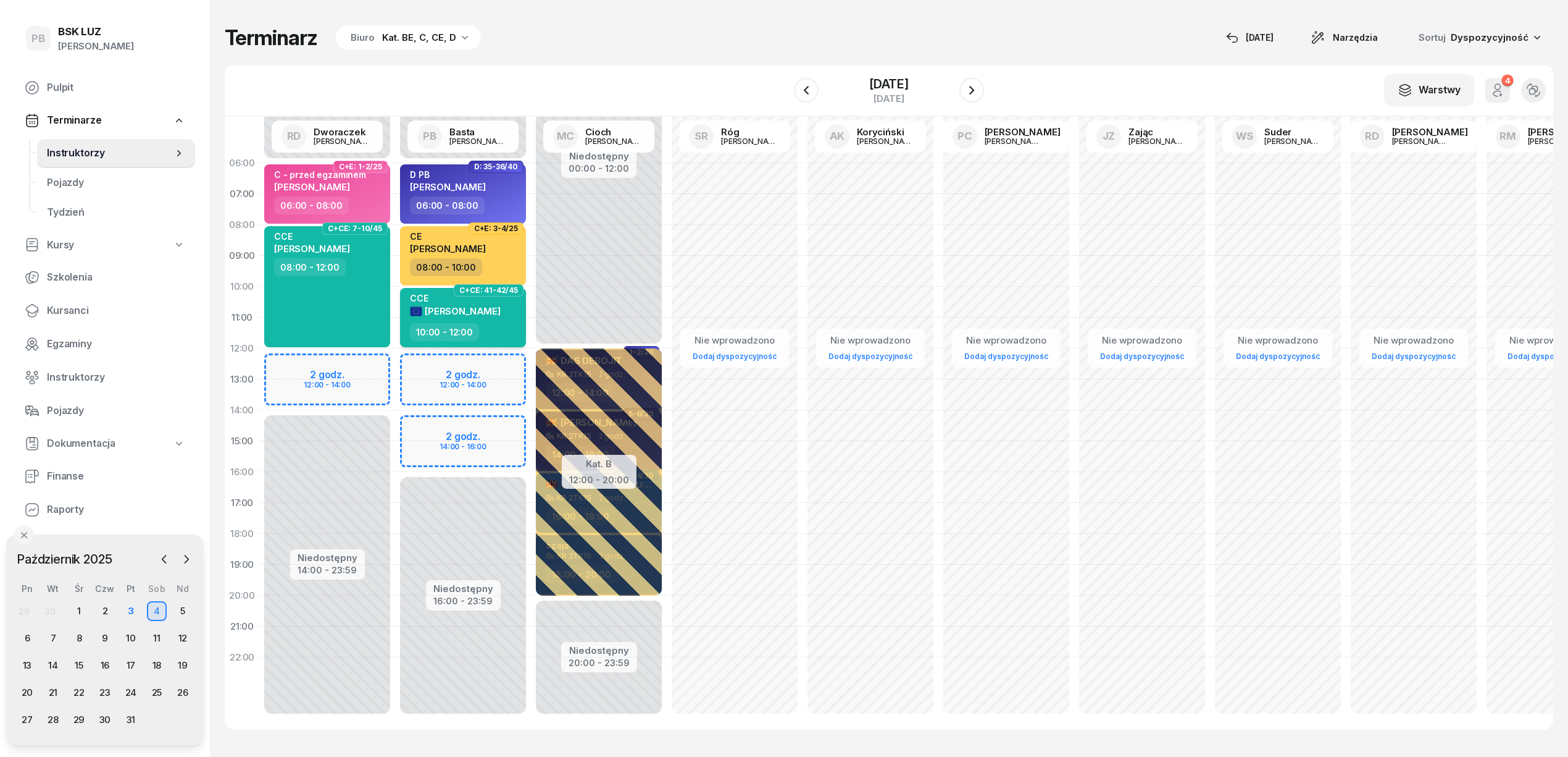
click at [482, 320] on div "[PERSON_NAME]" at bounding box center [455, 308] width 91 height 30
select select "10"
select select "12"
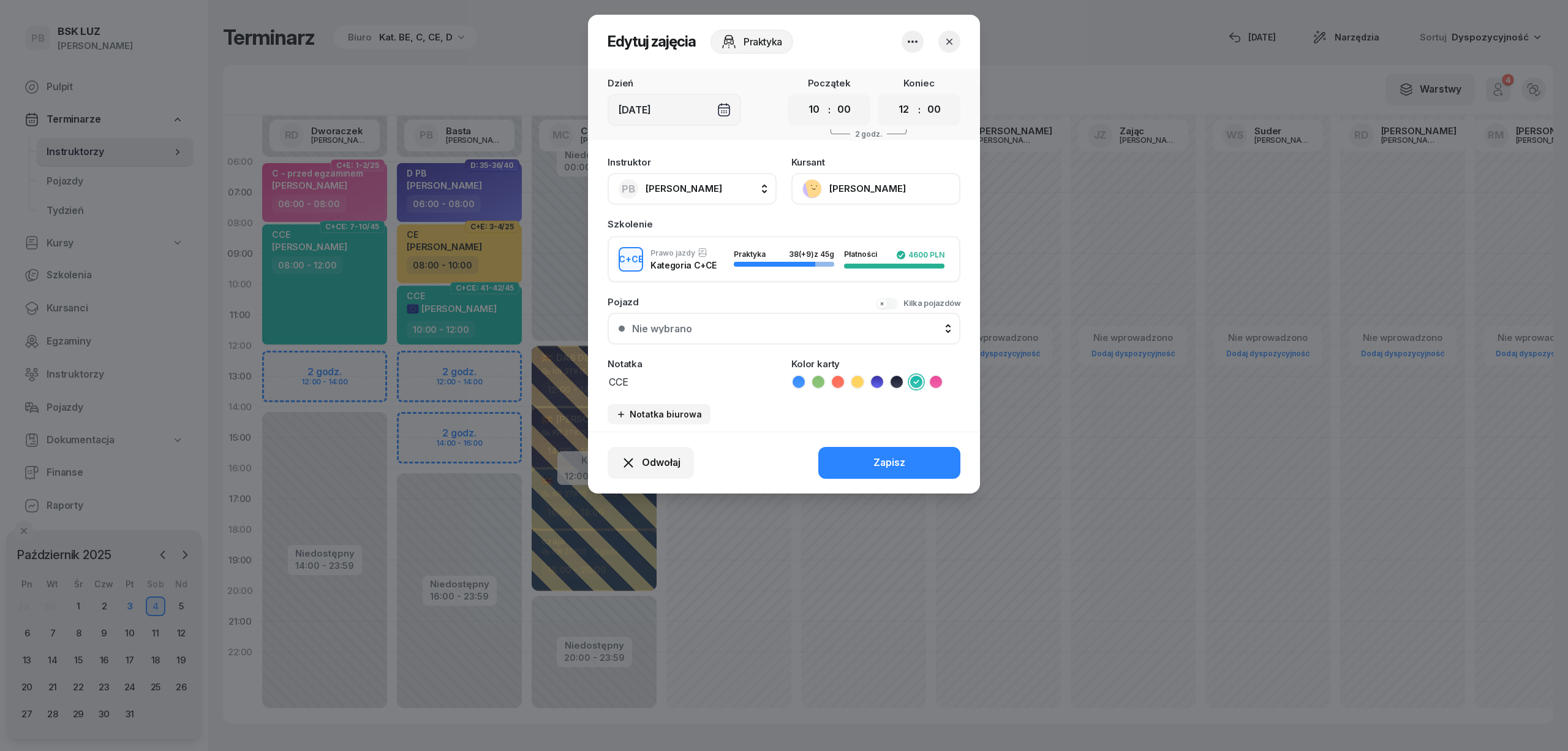
click at [654, 389] on div "Instruktor PB Basta [PERSON_NAME] AK [PERSON_NAME] BP [PERSON_NAME] DP [PERSON_…" at bounding box center [784, 291] width 392 height 281
click at [658, 378] on textarea "CCE" at bounding box center [692, 381] width 169 height 16
type textarea "CCE PB"
click at [902, 467] on div "Zapisz" at bounding box center [889, 463] width 32 height 16
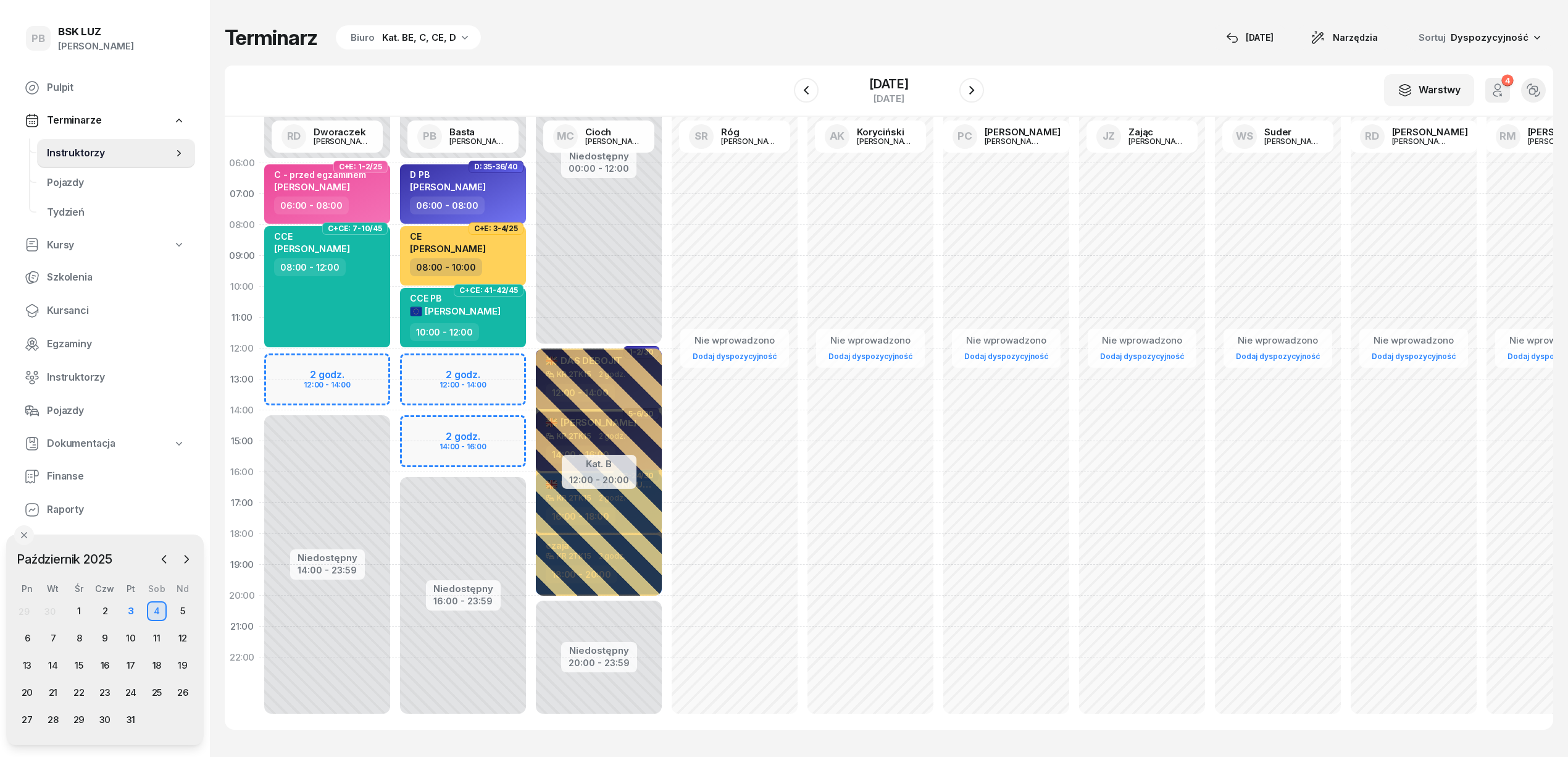
click at [754, 36] on div "Terminarz Biuro Kat. BE, C, CE, D [DATE] Narzędzia Sortuj Dyspozycyjność" at bounding box center [888, 38] width 1328 height 26
click at [759, 48] on div "Terminarz Biuro Kat. BE, C, CE, D [DATE] Narzędzia Sortuj Dyspozycyjność" at bounding box center [888, 38] width 1328 height 26
click at [773, 44] on div "Terminarz Biuro Kat. BE, C, CE, D [DATE] Narzędzia Sortuj Dyspozycyjność" at bounding box center [888, 38] width 1328 height 26
click at [127, 609] on div "3" at bounding box center [131, 611] width 20 height 20
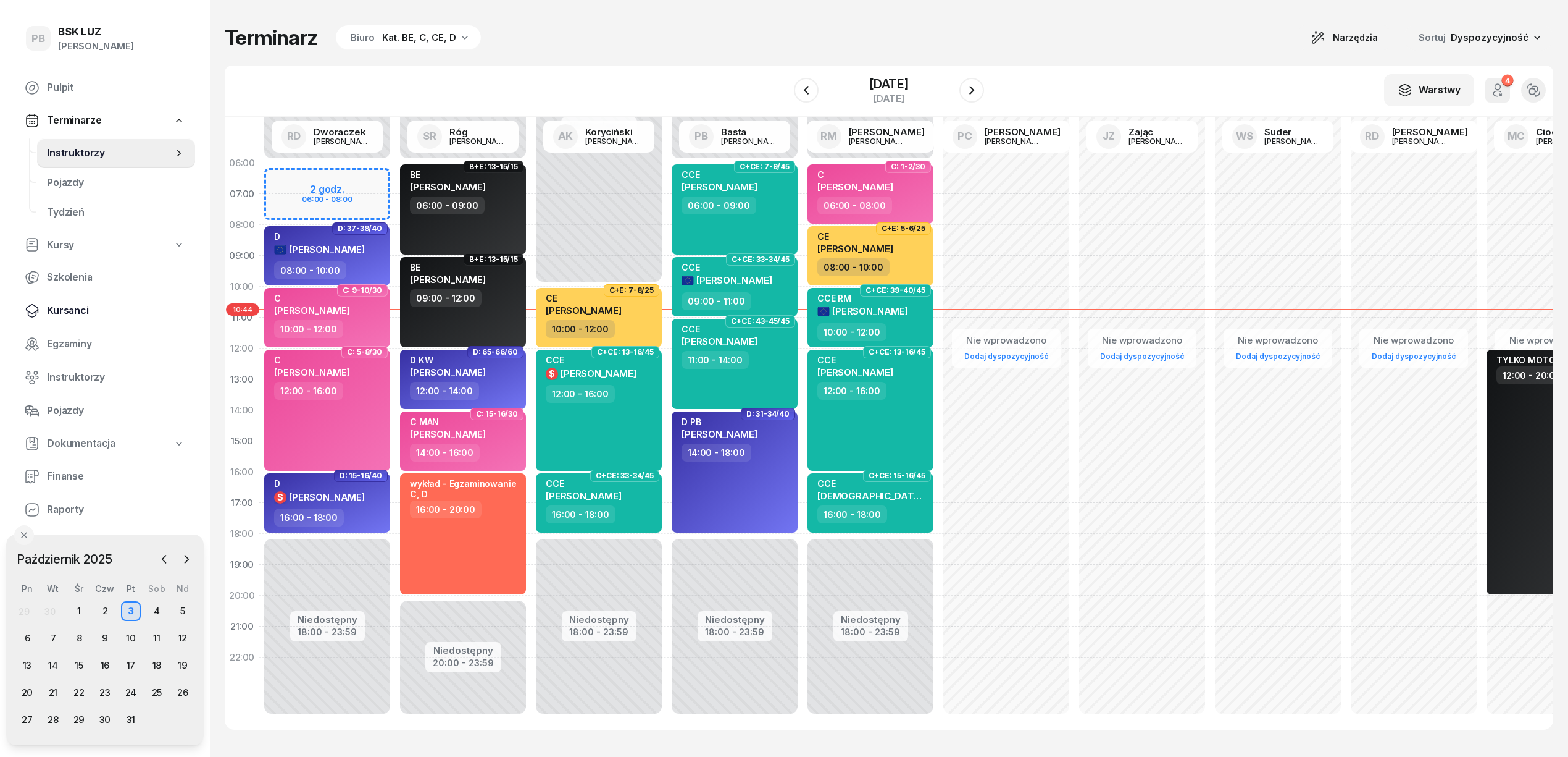
click at [65, 313] on span "Kursanci" at bounding box center [116, 310] width 138 height 16
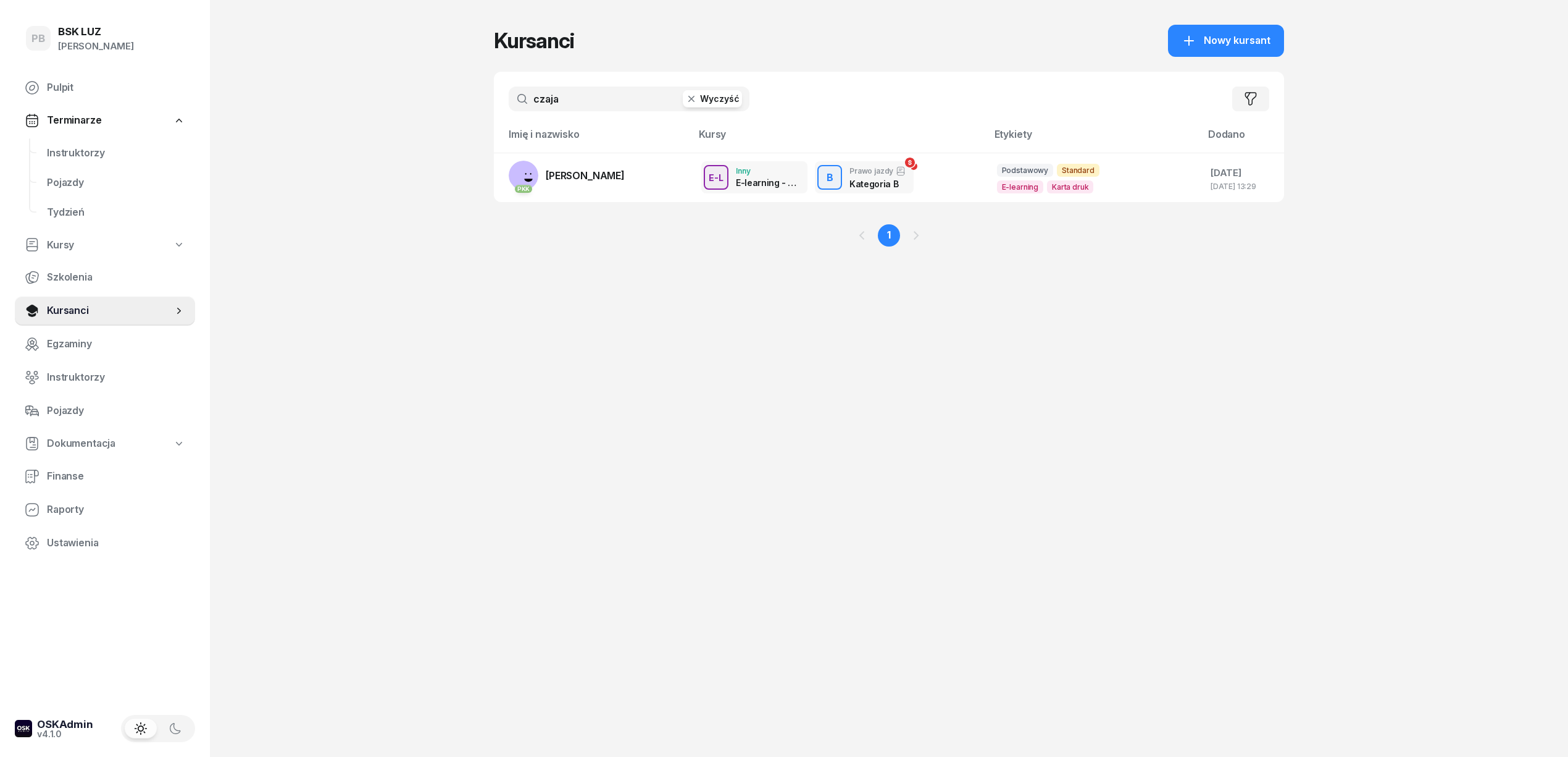
click at [572, 103] on input "czaja" at bounding box center [629, 99] width 241 height 25
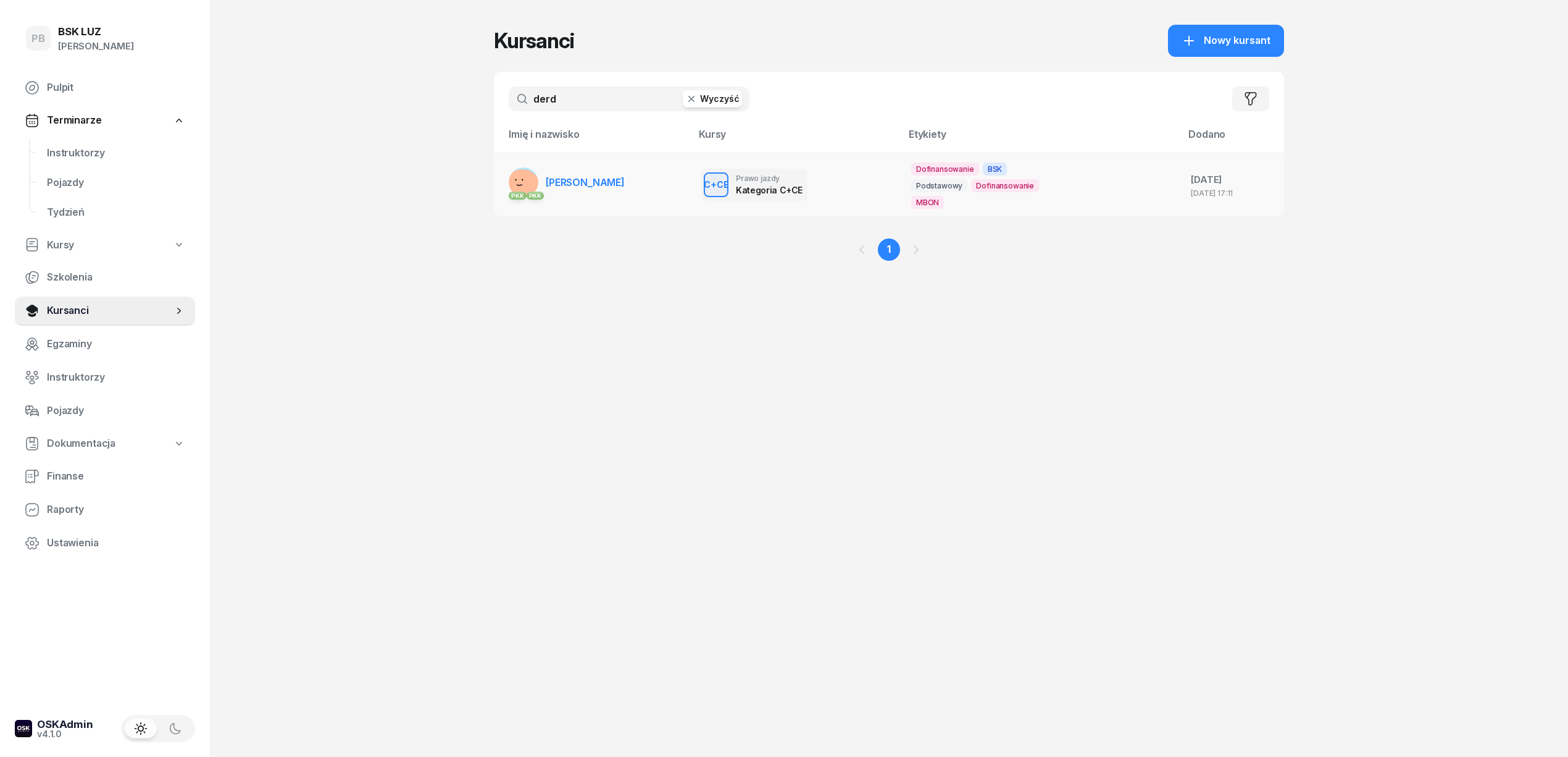
type input "derd"
click at [586, 186] on span "[PERSON_NAME]" at bounding box center [585, 182] width 79 height 12
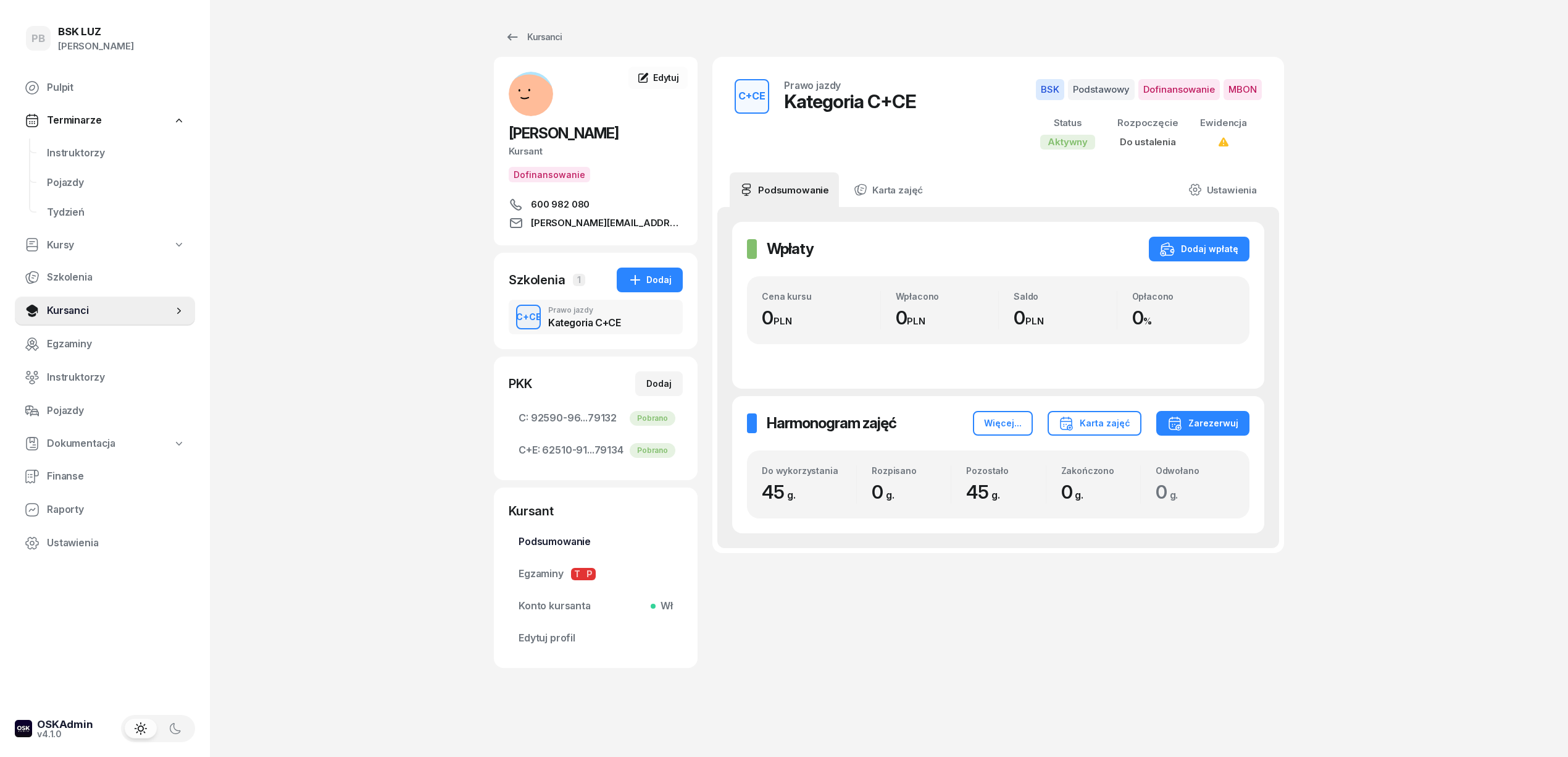
click at [578, 545] on span "Podsumowanie" at bounding box center [595, 541] width 154 height 16
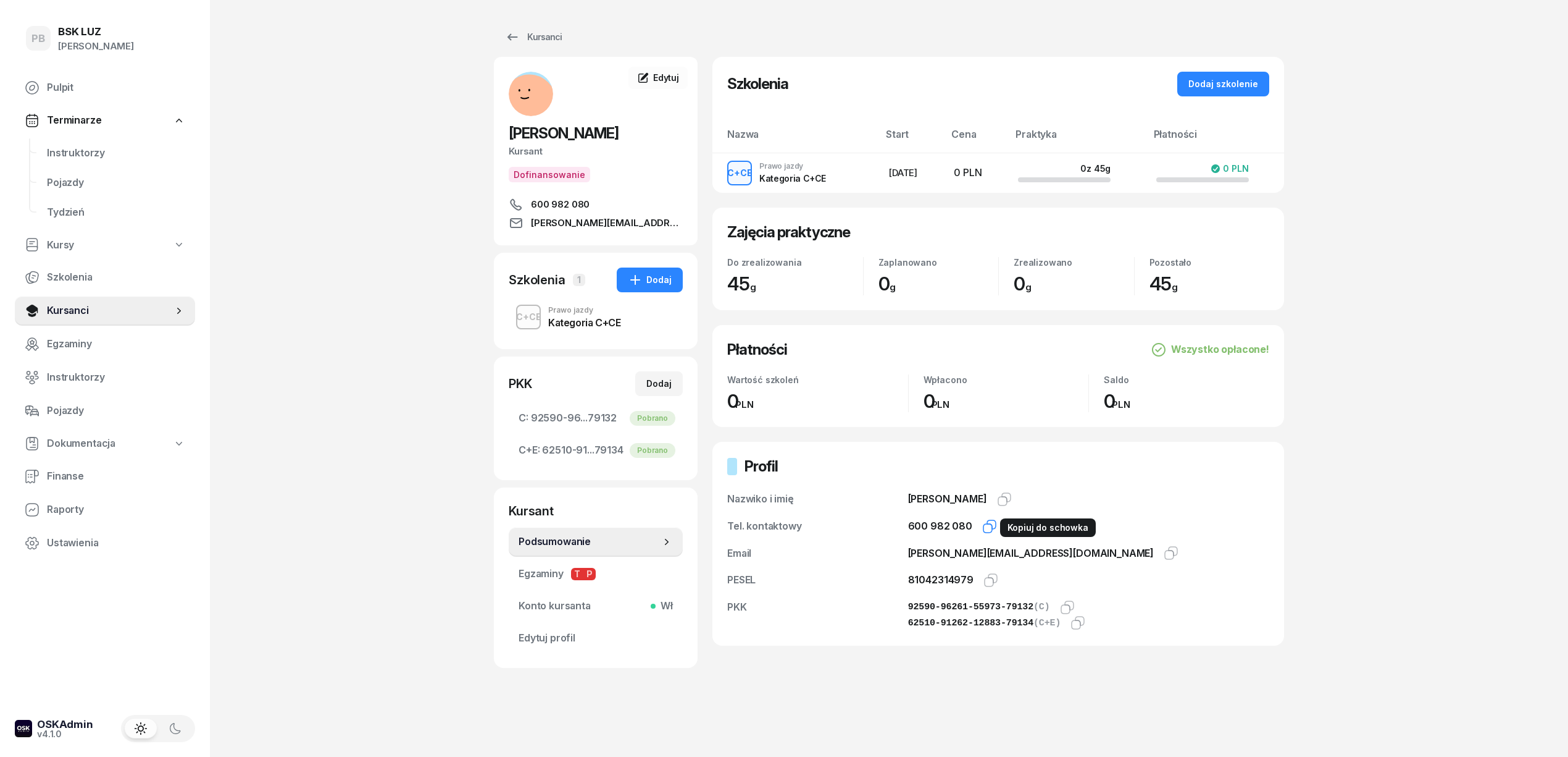
click at [989, 531] on icon "button" at bounding box center [990, 526] width 15 height 15
click at [766, 705] on div "Kursanci [PERSON_NAME] Kursant Dofinansowanie 600 982 080 [PERSON_NAME][EMAIL_A…" at bounding box center [889, 379] width 791 height 759
click at [89, 153] on span "Instruktorzy" at bounding box center [116, 153] width 138 height 16
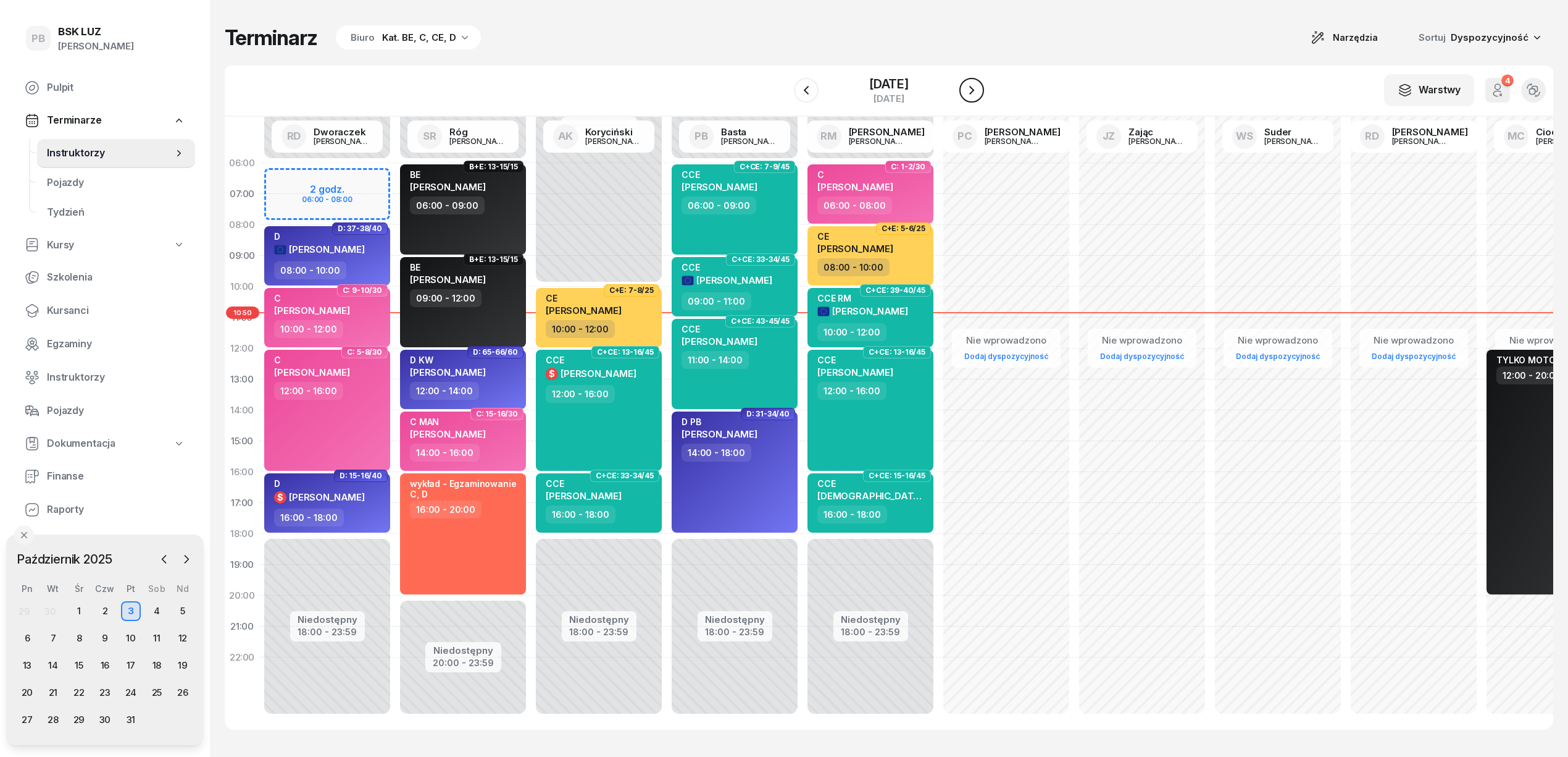
click at [979, 87] on icon "button" at bounding box center [971, 90] width 15 height 15
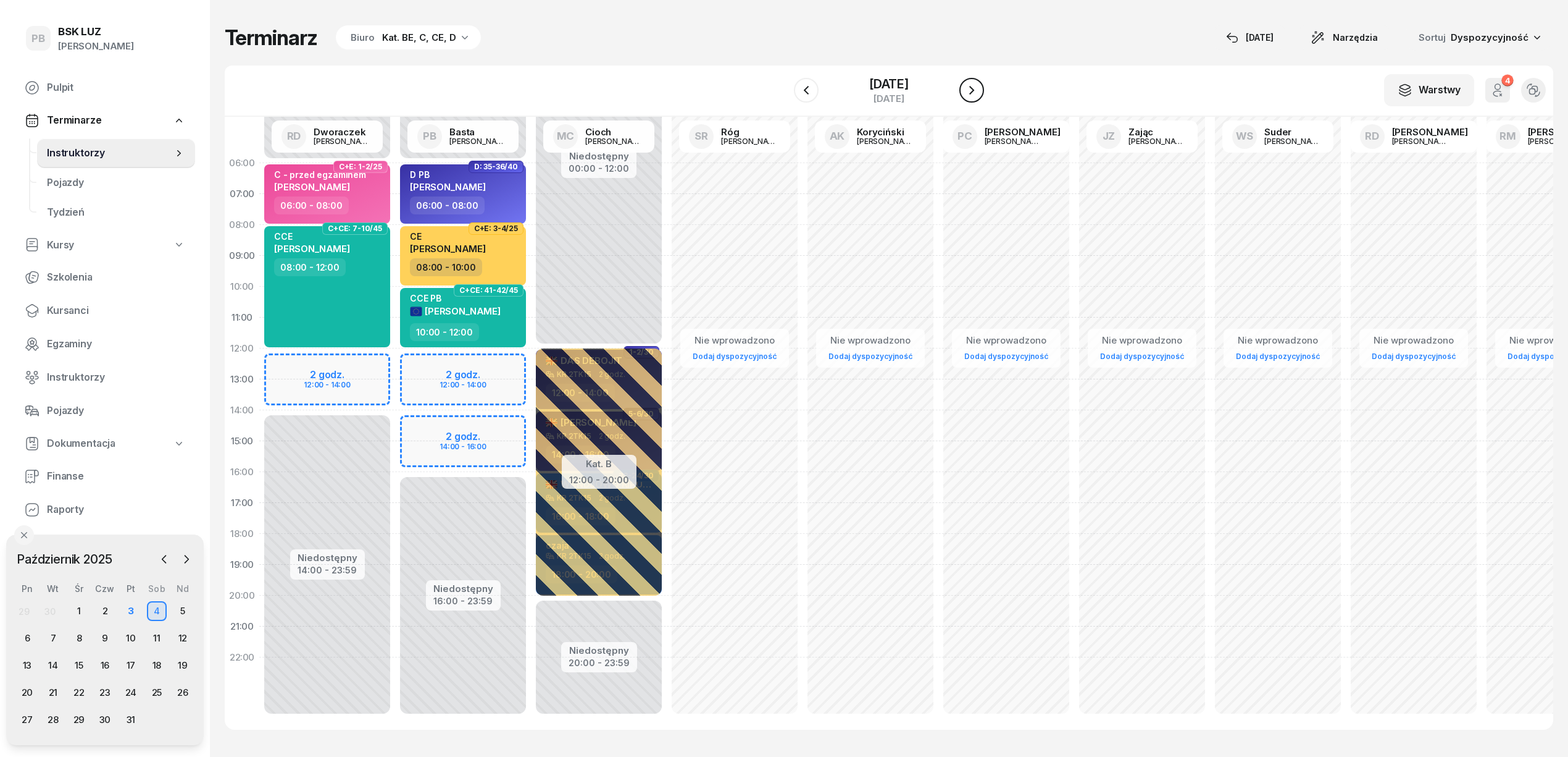
click at [979, 87] on icon "button" at bounding box center [971, 90] width 15 height 15
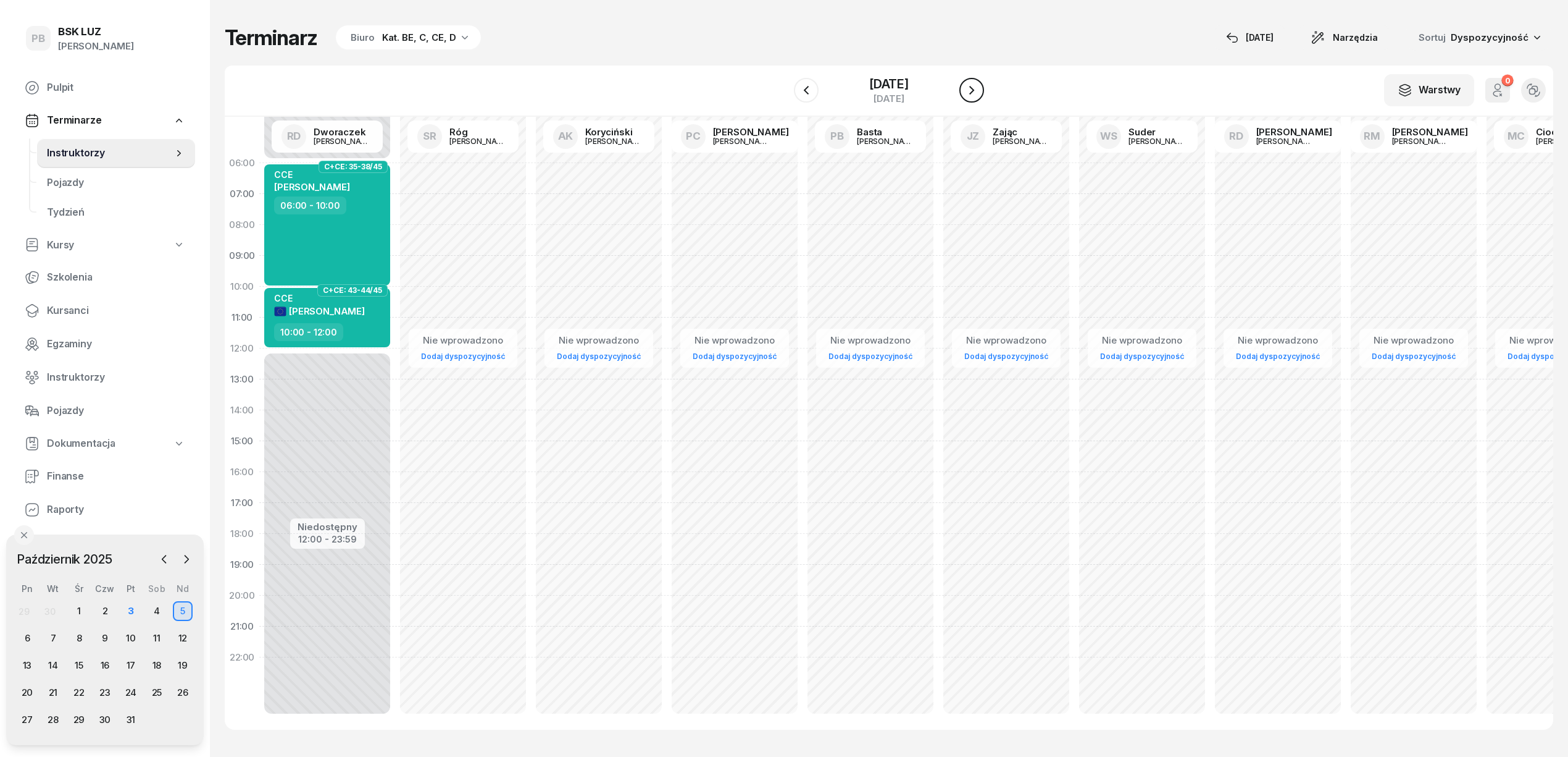
click at [979, 87] on icon "button" at bounding box center [971, 90] width 15 height 15
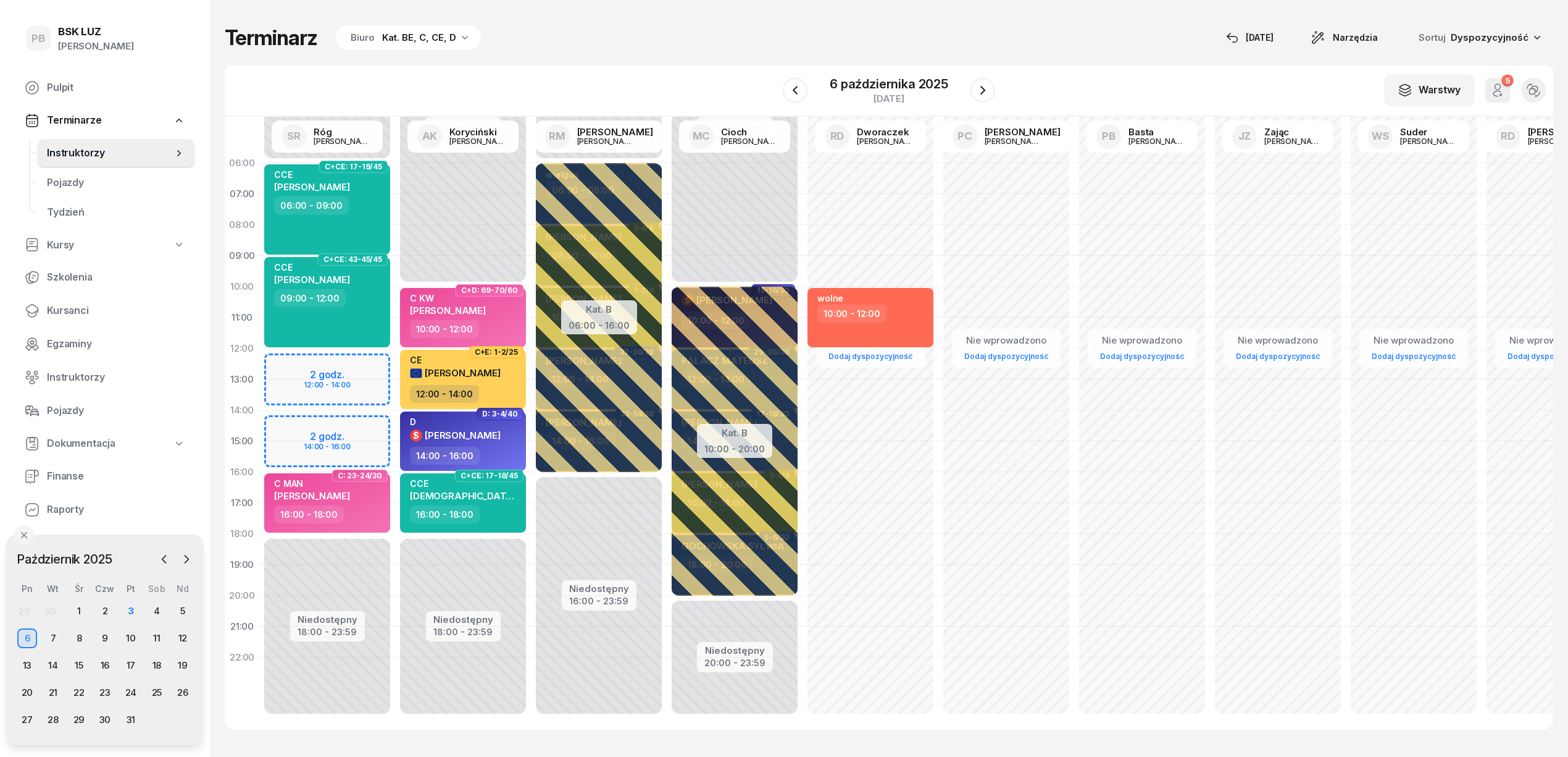
click at [729, 43] on div "Terminarz Biuro Kat. BE, C, CE, D [DATE] Narzędzia Sortuj Dyspozycyjność" at bounding box center [888, 38] width 1328 height 26
click at [984, 95] on icon "button" at bounding box center [982, 90] width 15 height 15
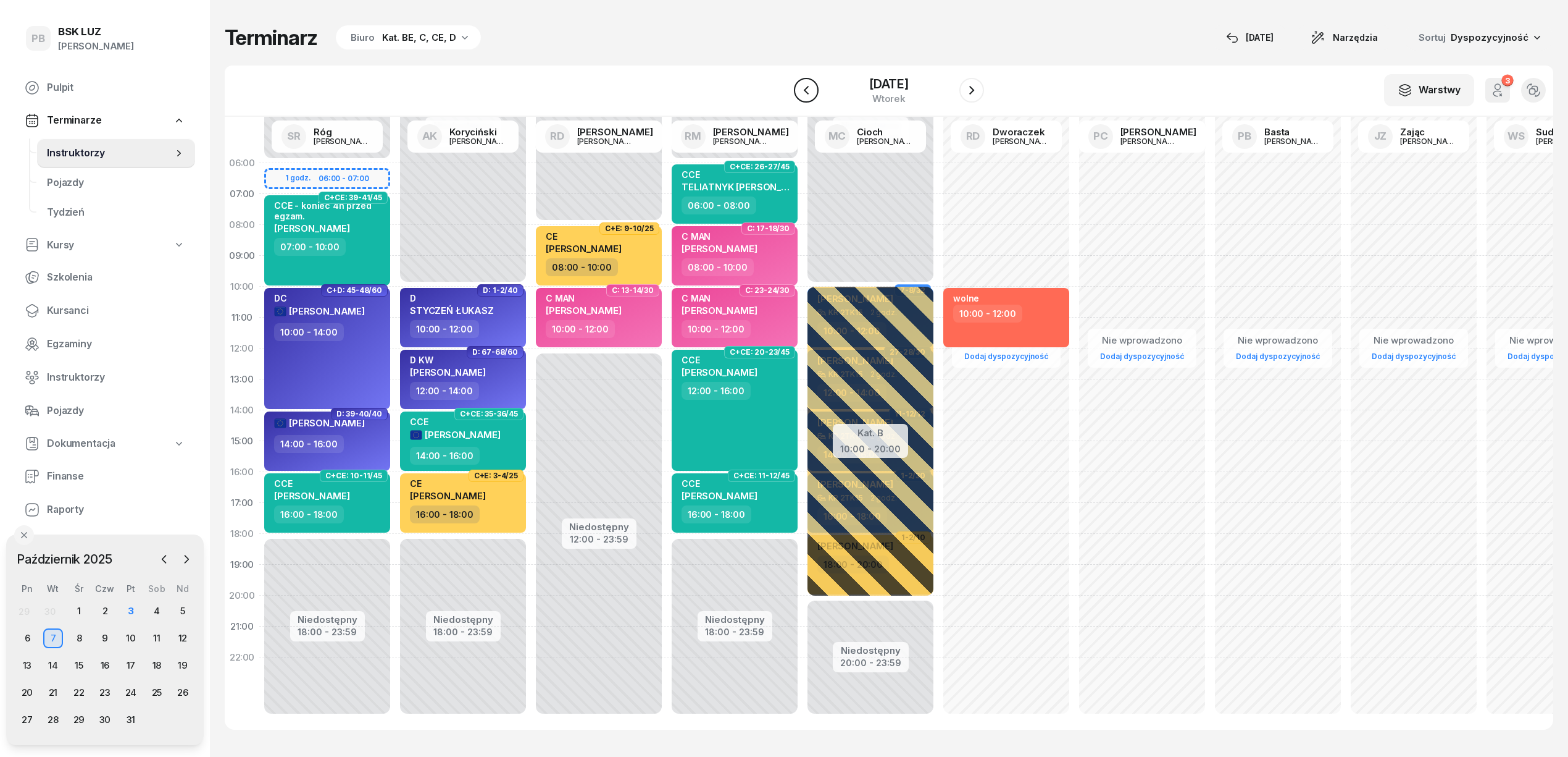
click at [800, 92] on icon "button" at bounding box center [806, 90] width 15 height 15
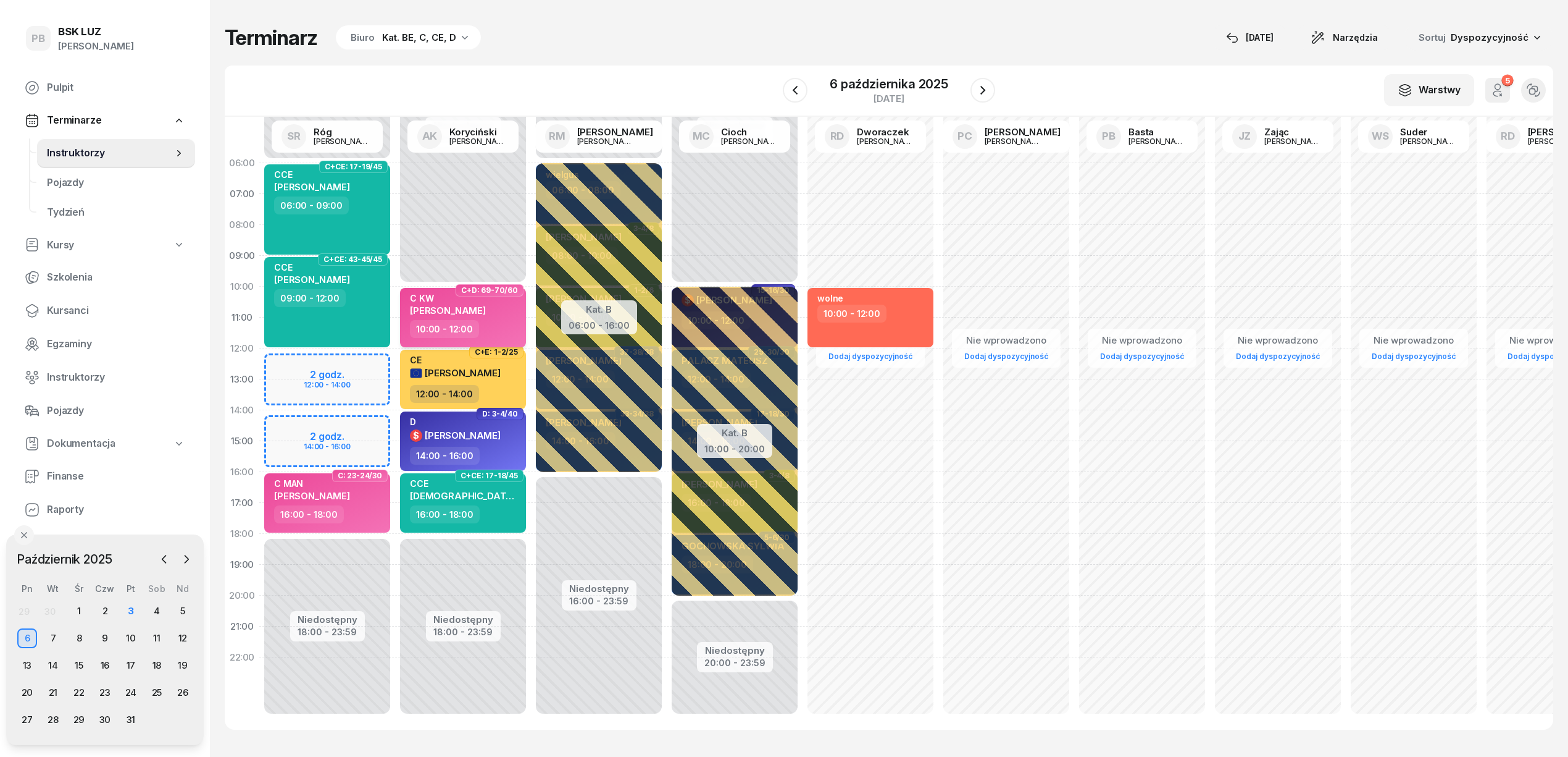
click at [495, 312] on div "C KW [PERSON_NAME]" at bounding box center [464, 306] width 108 height 27
select select "10"
select select "12"
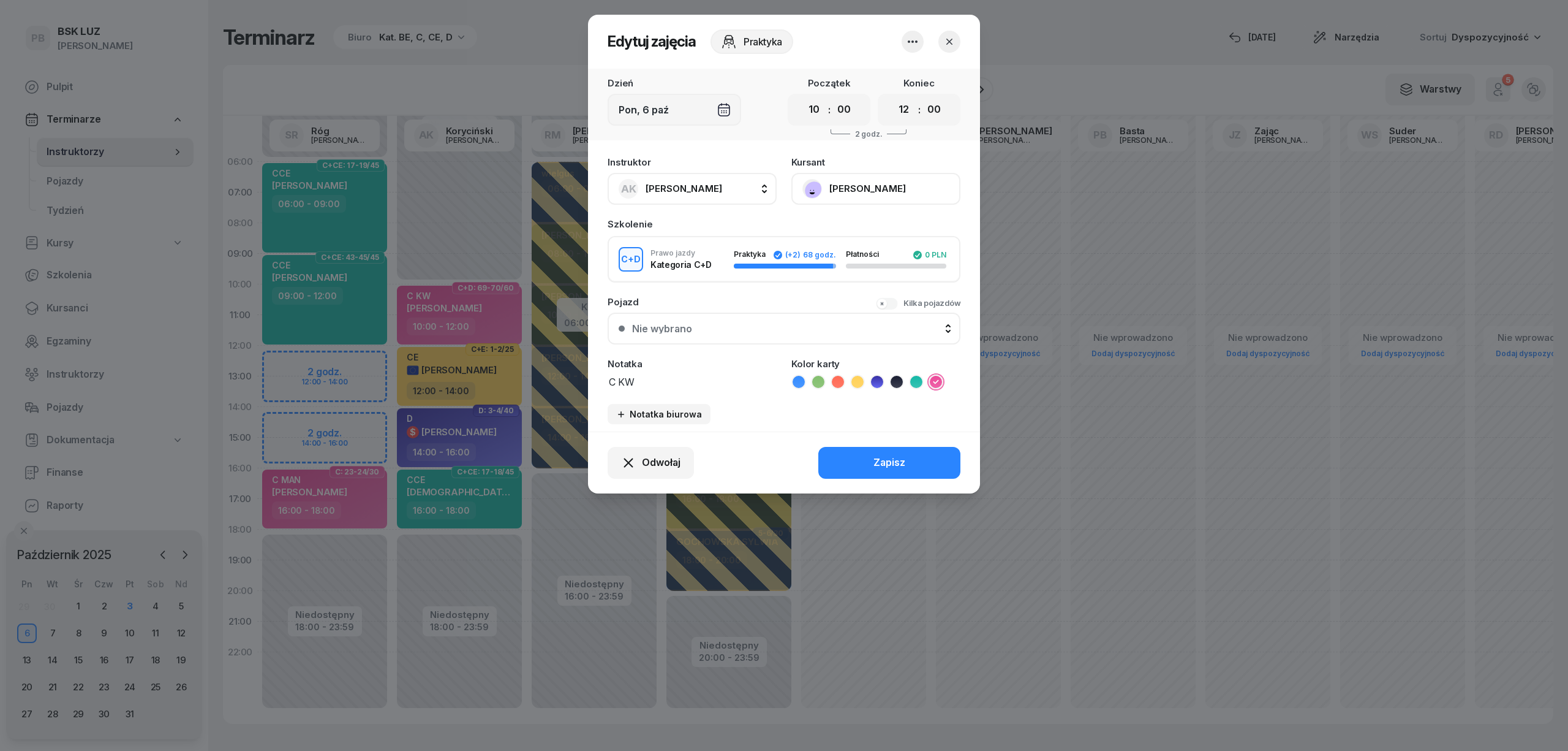
click at [860, 182] on button "[PERSON_NAME]" at bounding box center [876, 189] width 169 height 32
click at [861, 227] on link "Otwórz profil" at bounding box center [875, 230] width 162 height 30
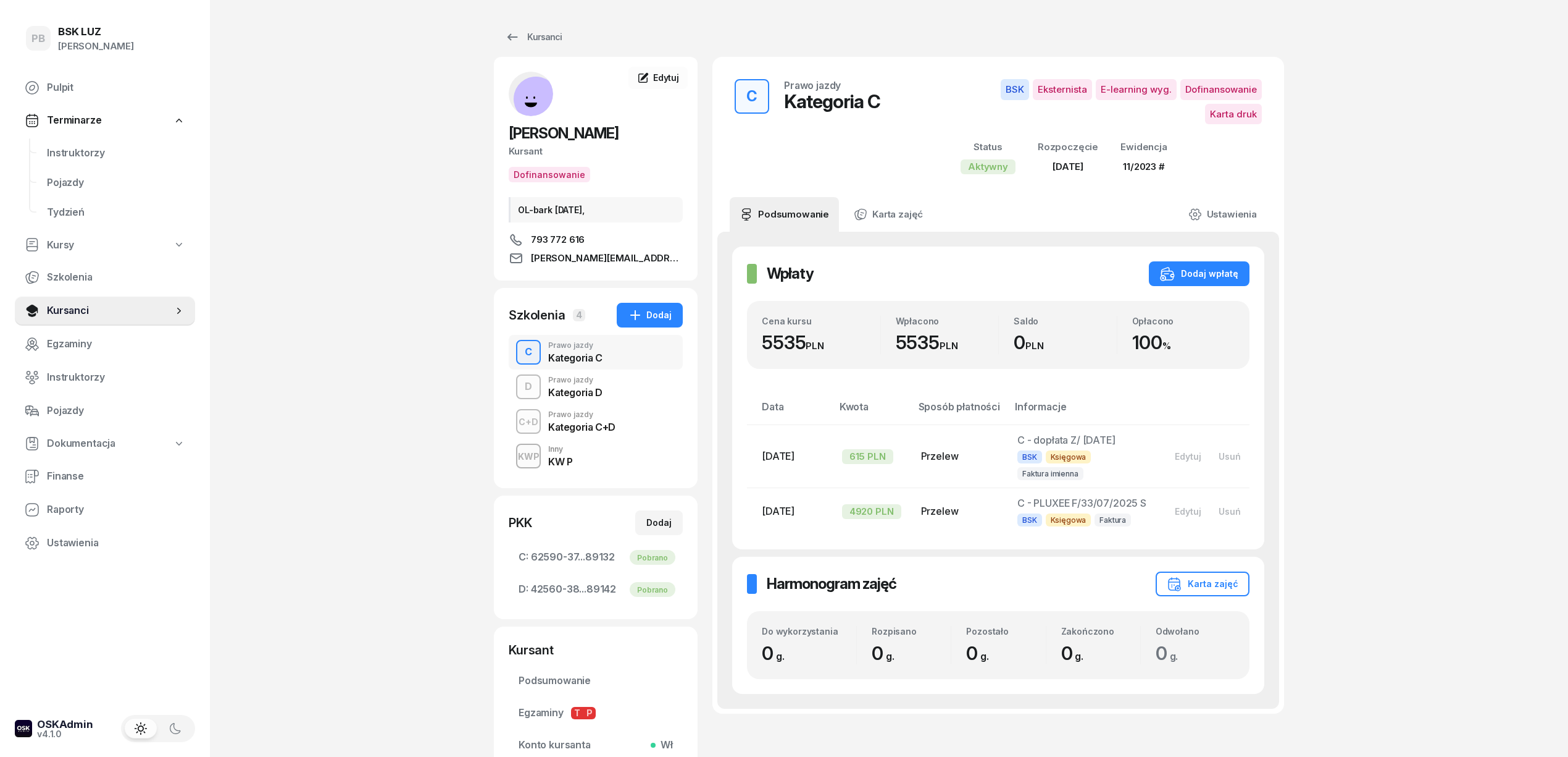
click at [636, 387] on div "D Prawo jazdy Kategoria D" at bounding box center [595, 387] width 174 height 35
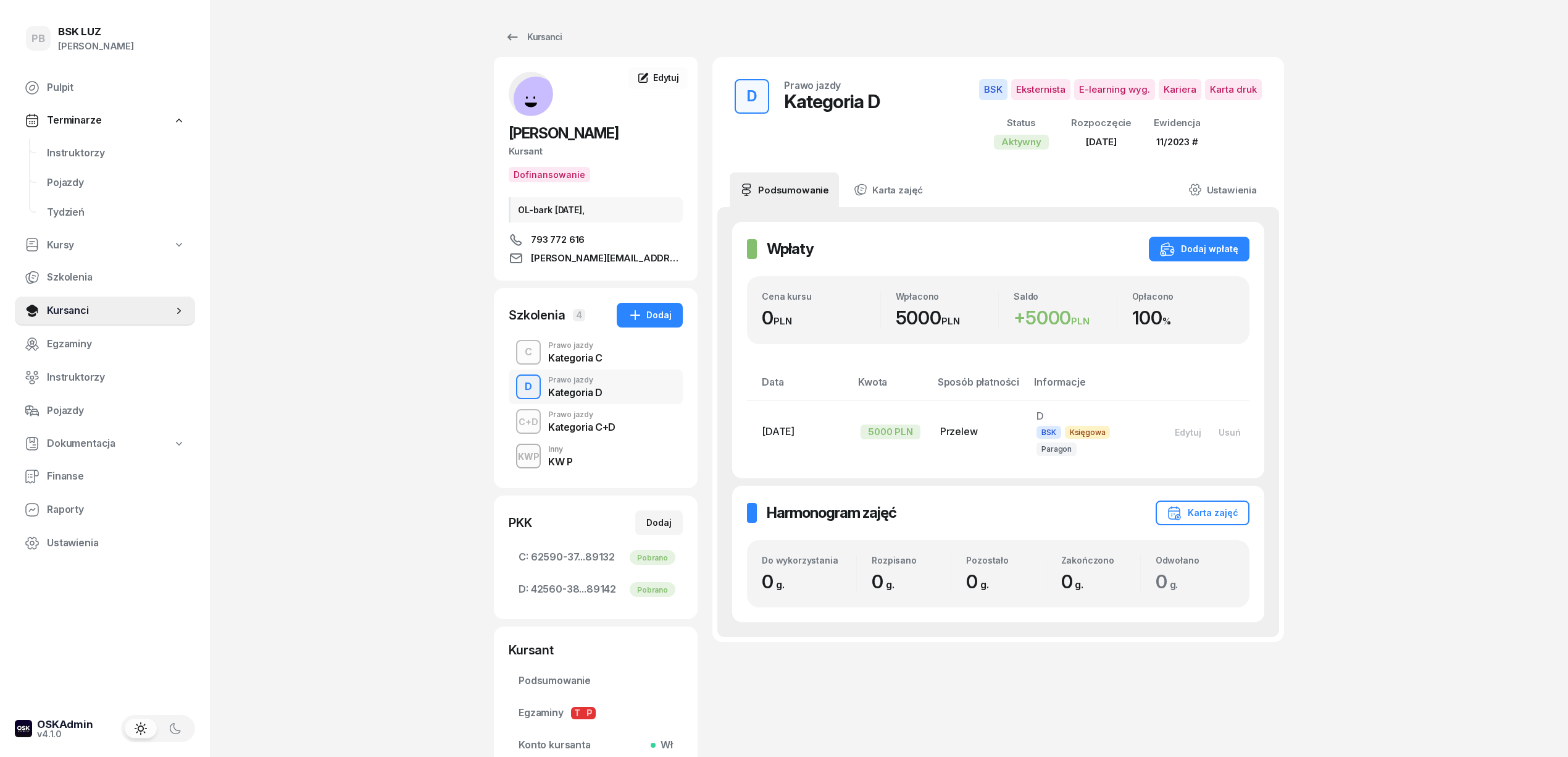
click at [631, 427] on div "C+D Prawo jazdy Kategoria C+D" at bounding box center [595, 421] width 174 height 35
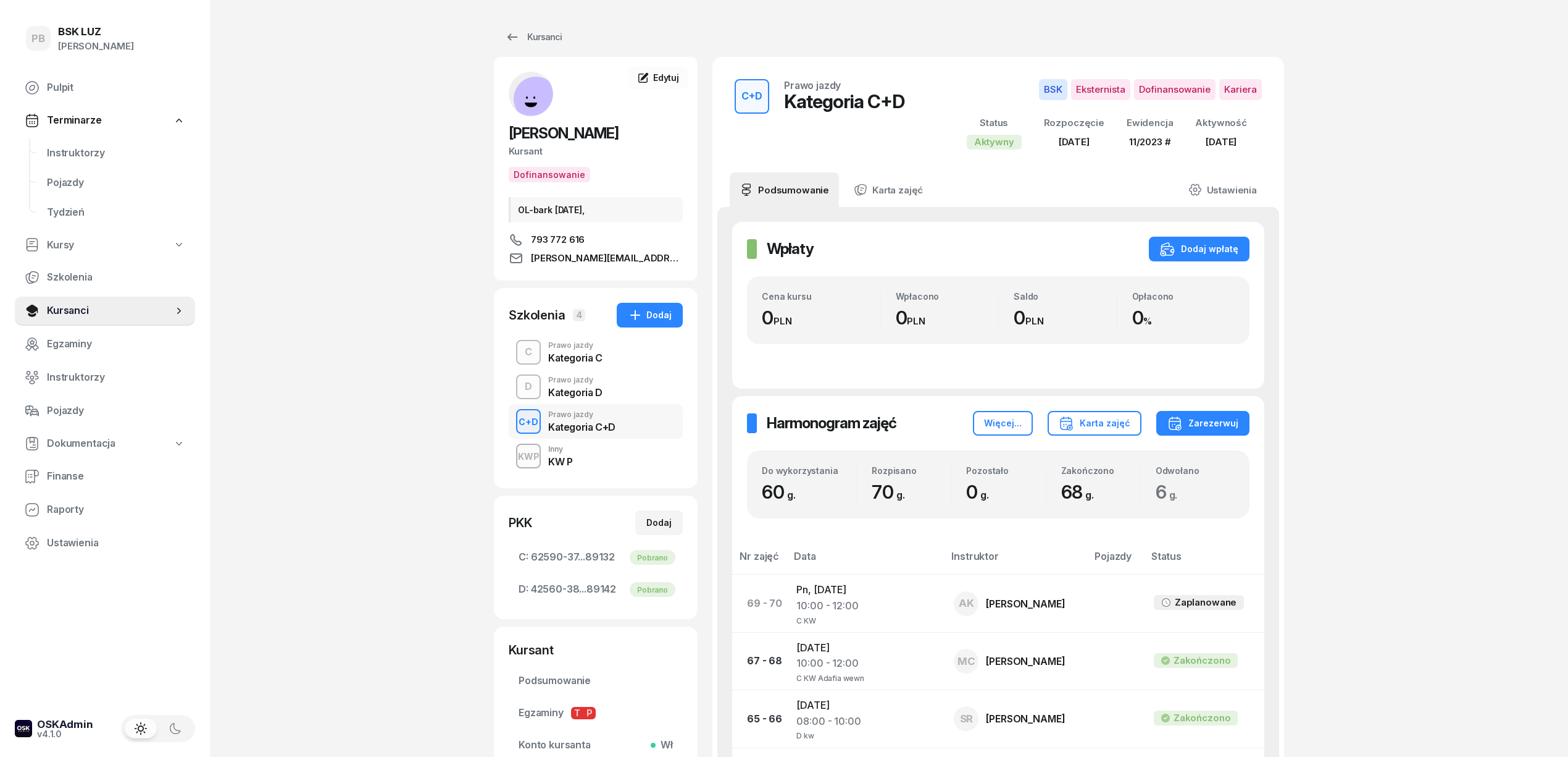
click at [632, 451] on div "KWP Inny KW P" at bounding box center [595, 455] width 174 height 35
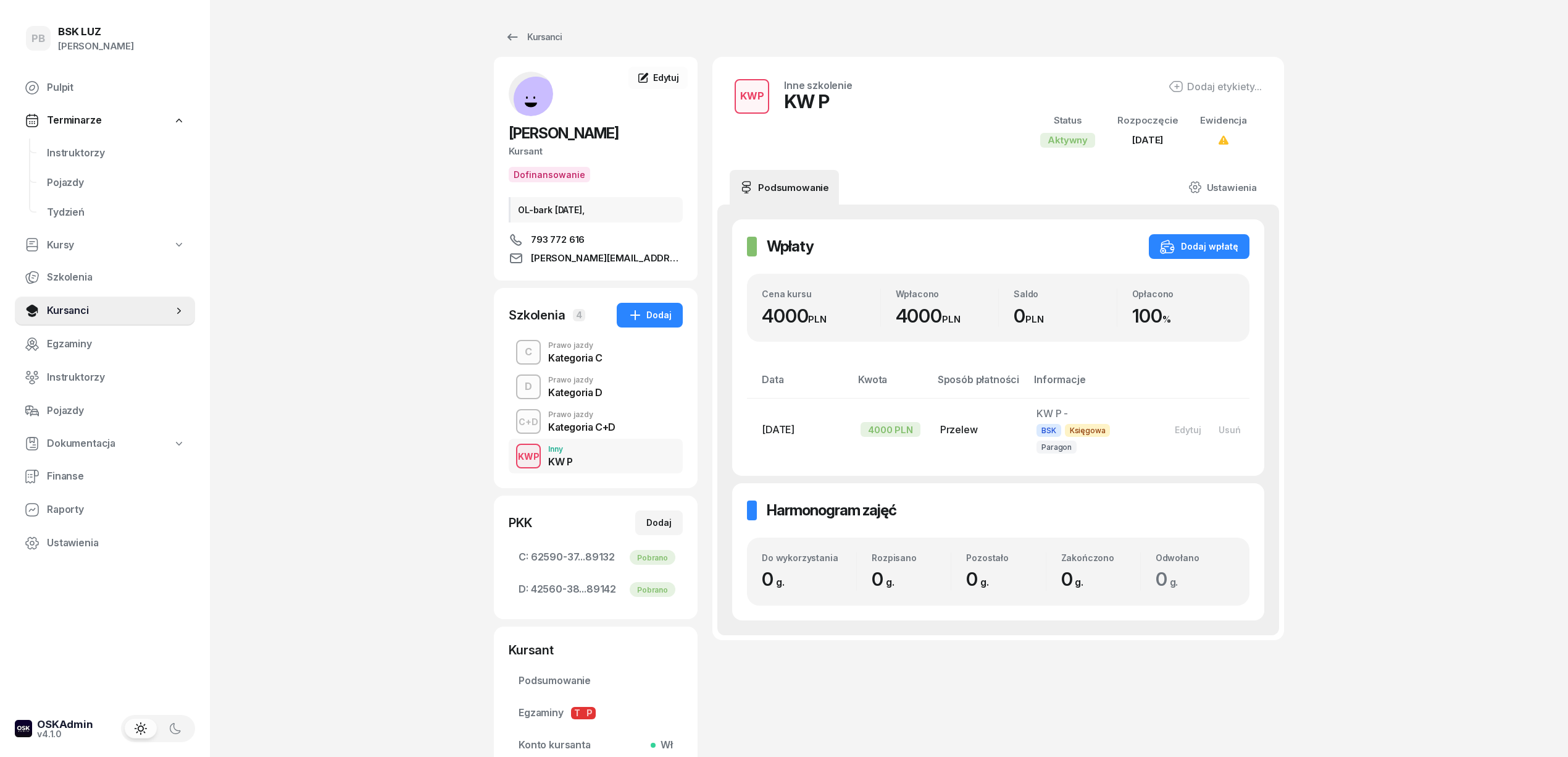
click at [643, 424] on div "C+D Prawo jazdy Kategoria C+D" at bounding box center [595, 421] width 174 height 35
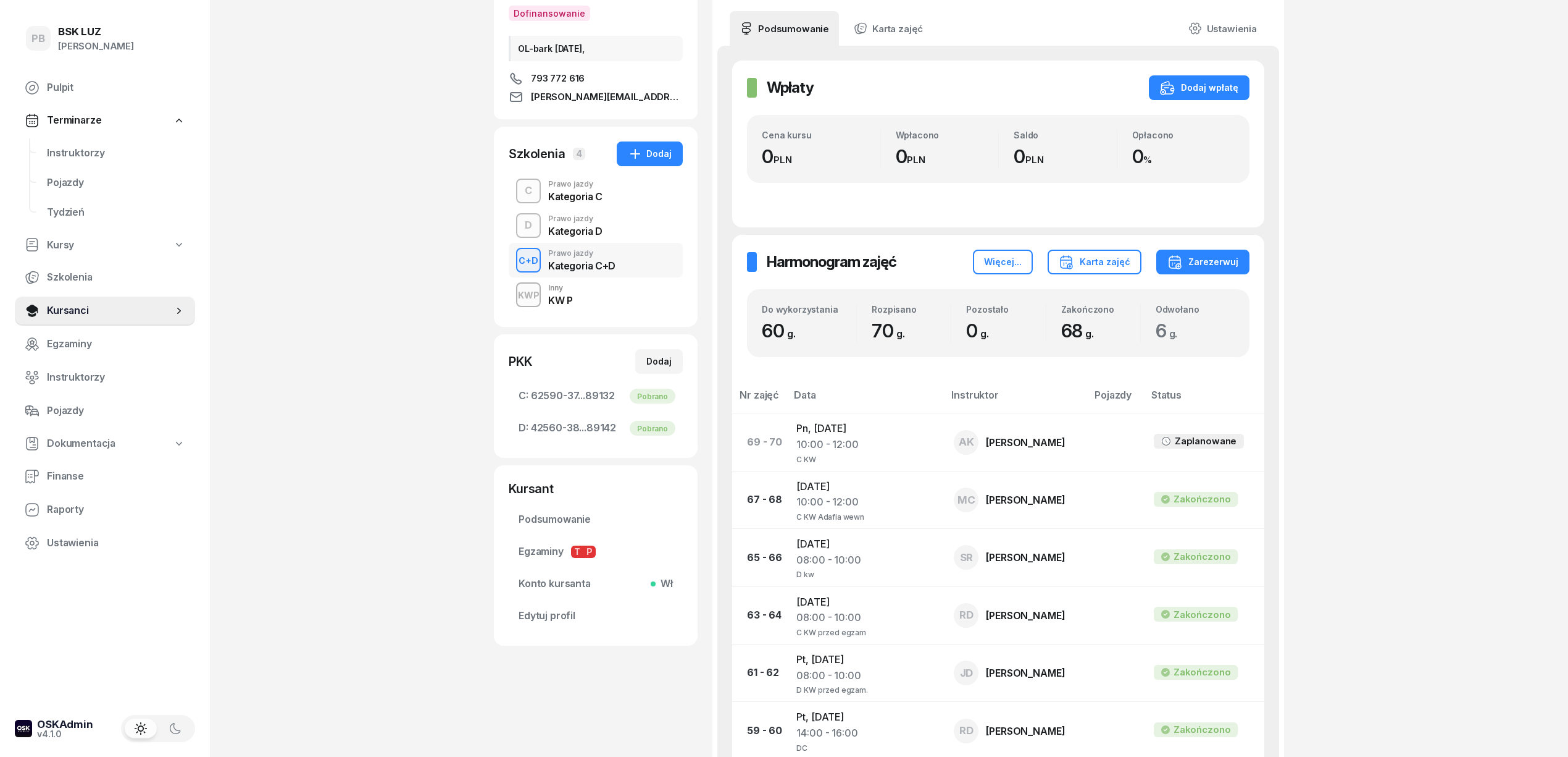
scroll to position [165, 0]
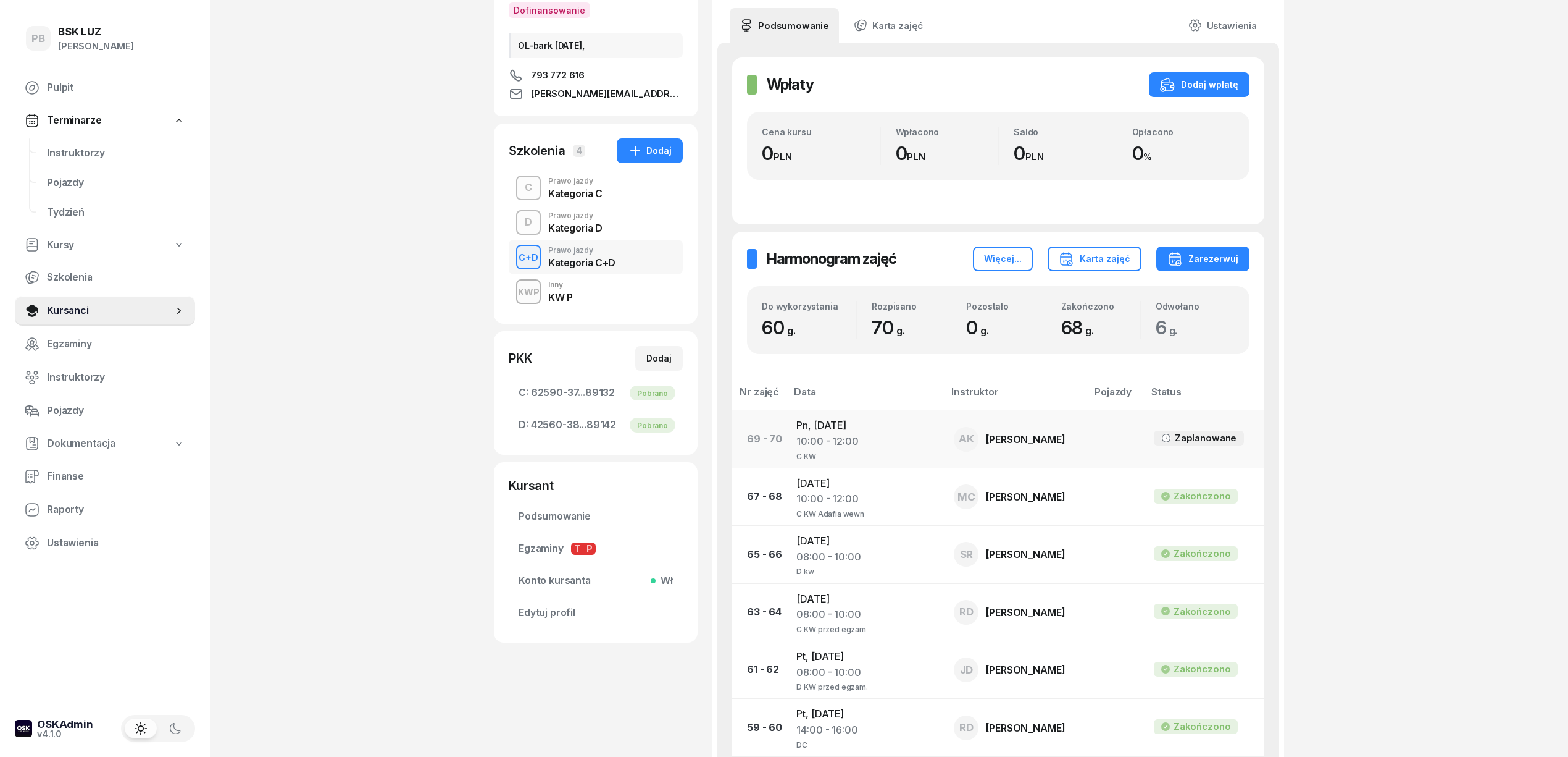
click at [813, 432] on td "Pn, [DATE] 10:00 - 12:00 C KW" at bounding box center [865, 439] width 157 height 57
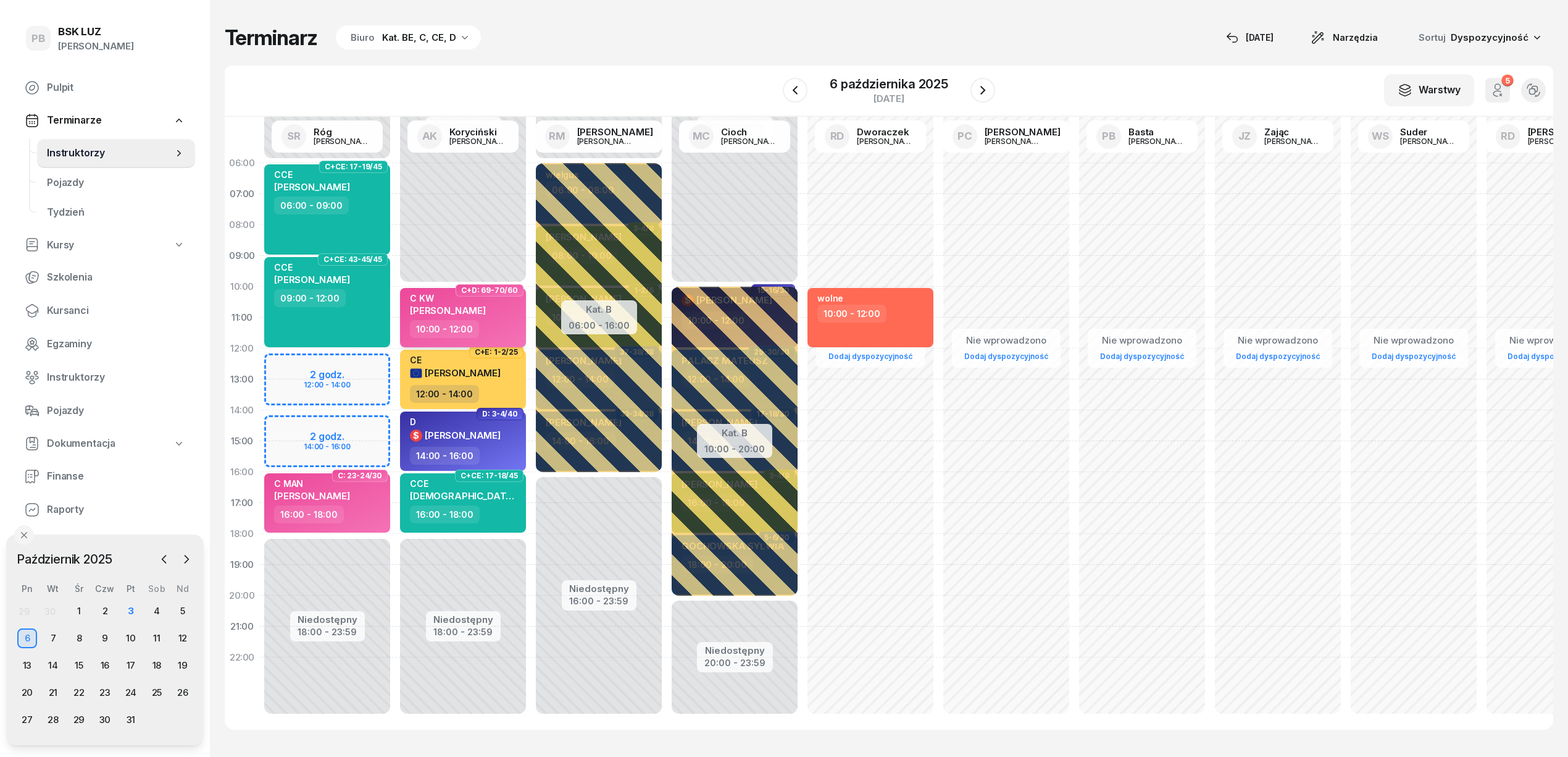
click at [507, 319] on div "C KW [PERSON_NAME]" at bounding box center [464, 306] width 108 height 27
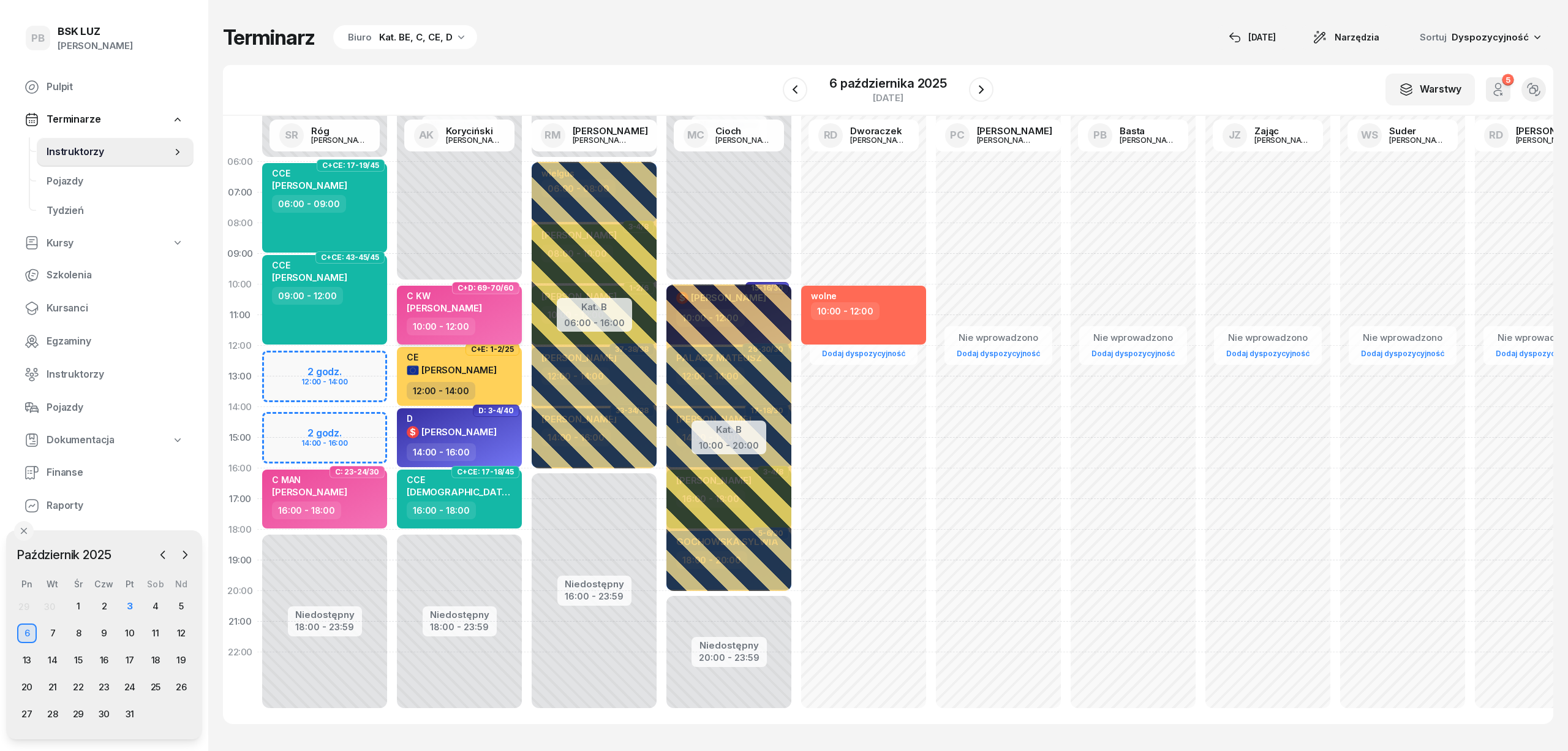
select select "10"
select select "12"
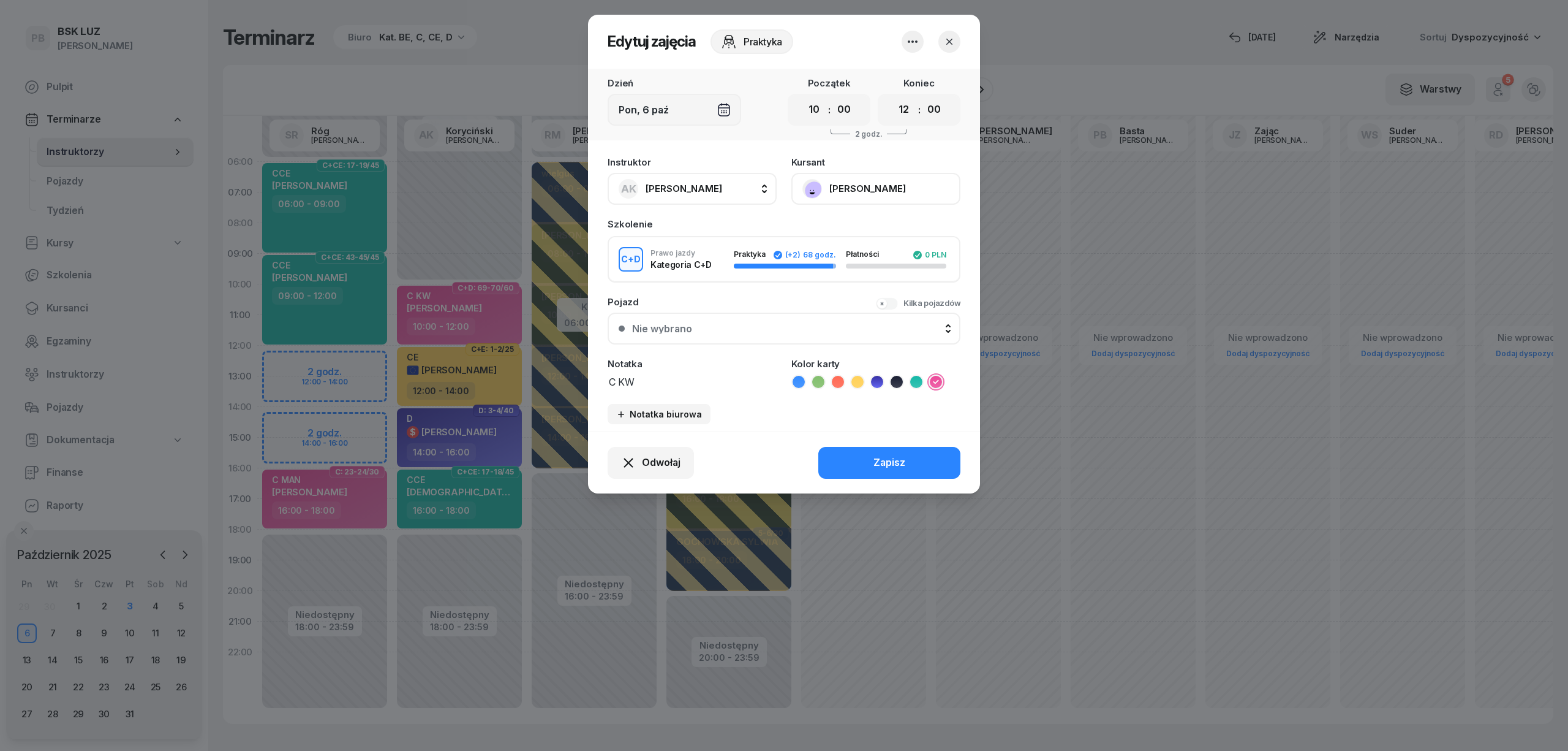
click at [675, 380] on textarea "C KW" at bounding box center [692, 381] width 169 height 16
type textarea "C KW z uzup"
click at [924, 461] on button "Zapisz" at bounding box center [889, 462] width 142 height 32
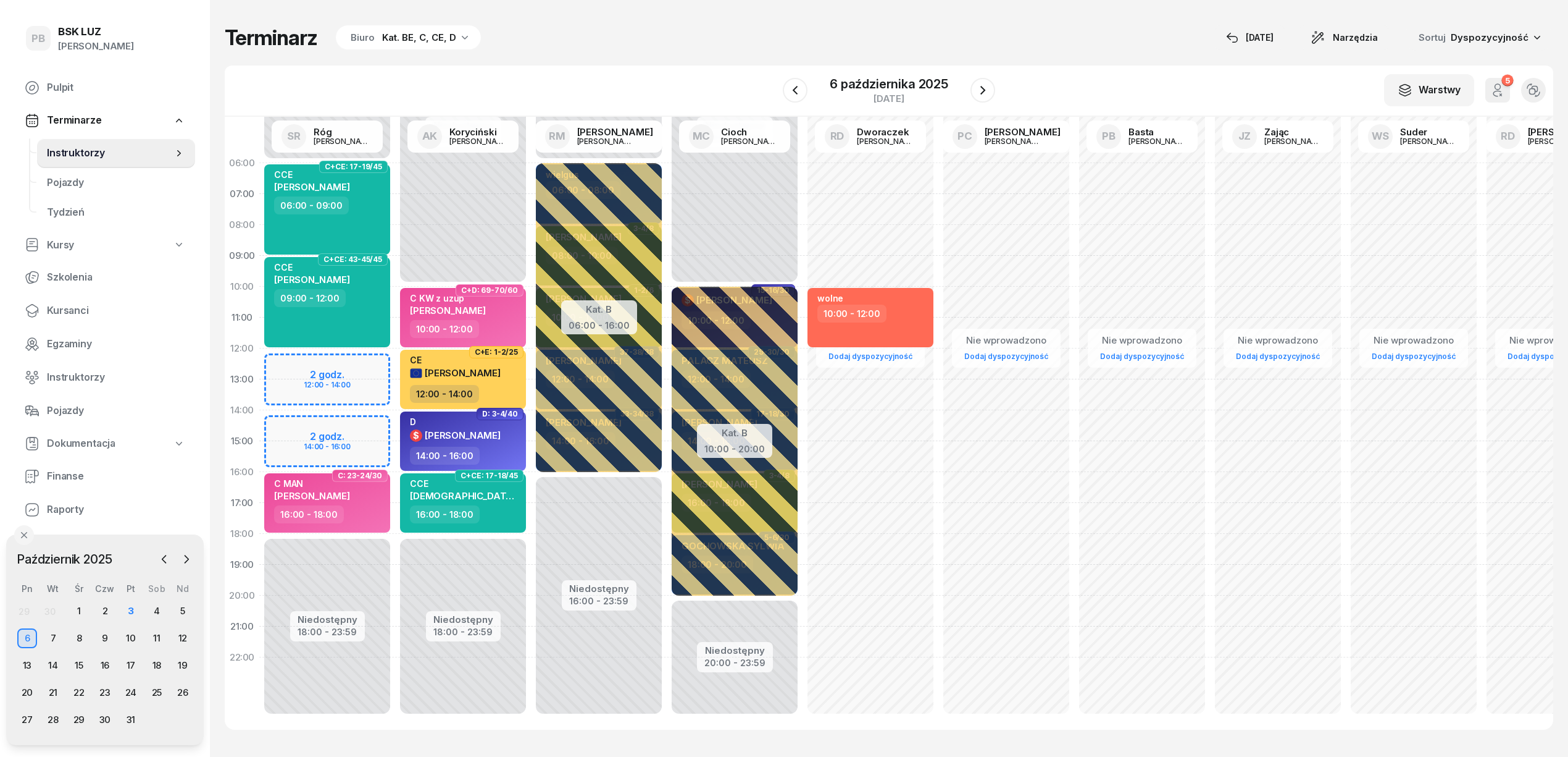
click at [712, 51] on div "Terminarz Biuro Kat. BE, C, CE, D [DATE] Narzędzia Sortuj Dyspozycyjność W Wybi…" at bounding box center [888, 377] width 1328 height 754
click at [501, 371] on span "[PERSON_NAME]" at bounding box center [463, 373] width 76 height 12
select select "12"
select select "14"
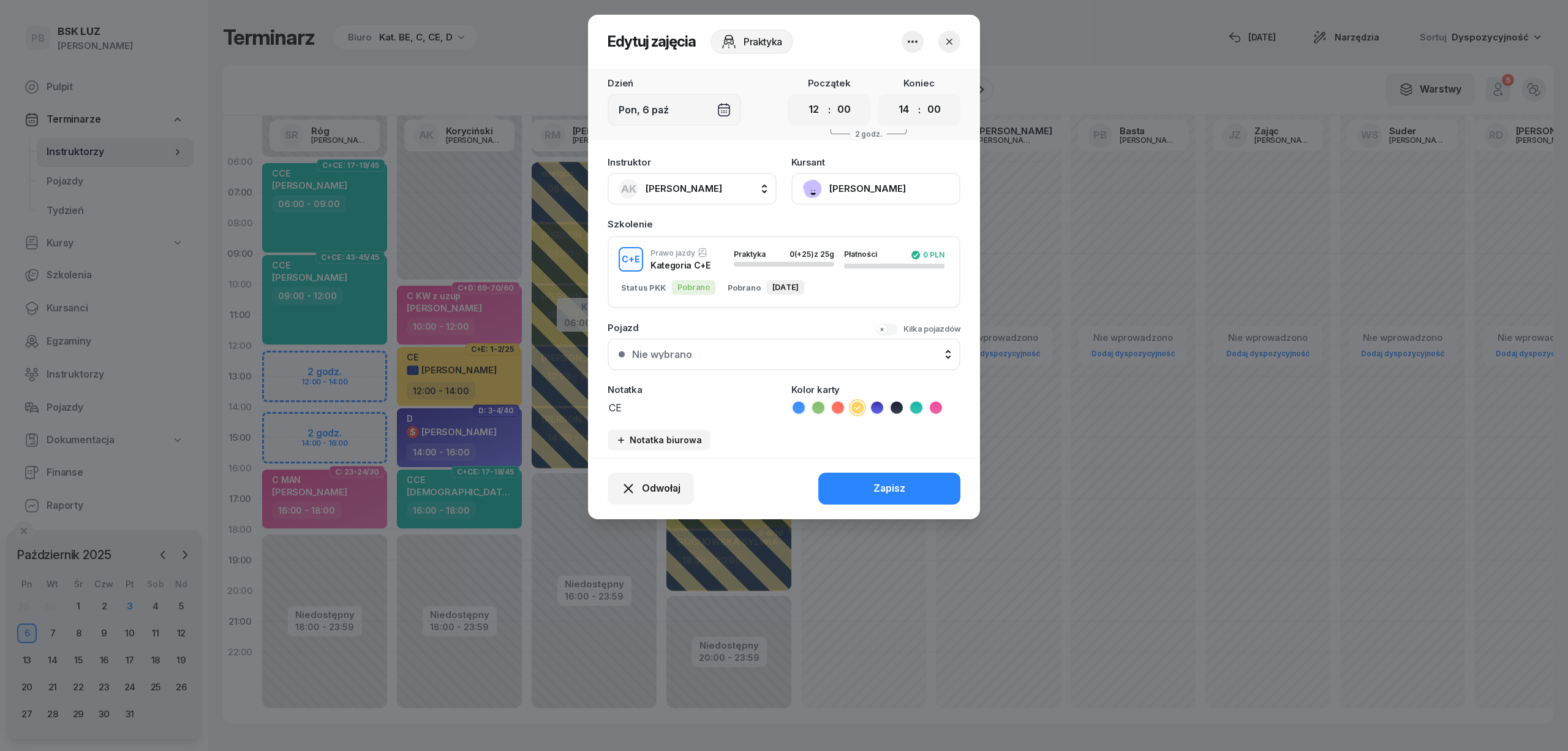
click at [949, 41] on icon "button" at bounding box center [949, 41] width 6 height 6
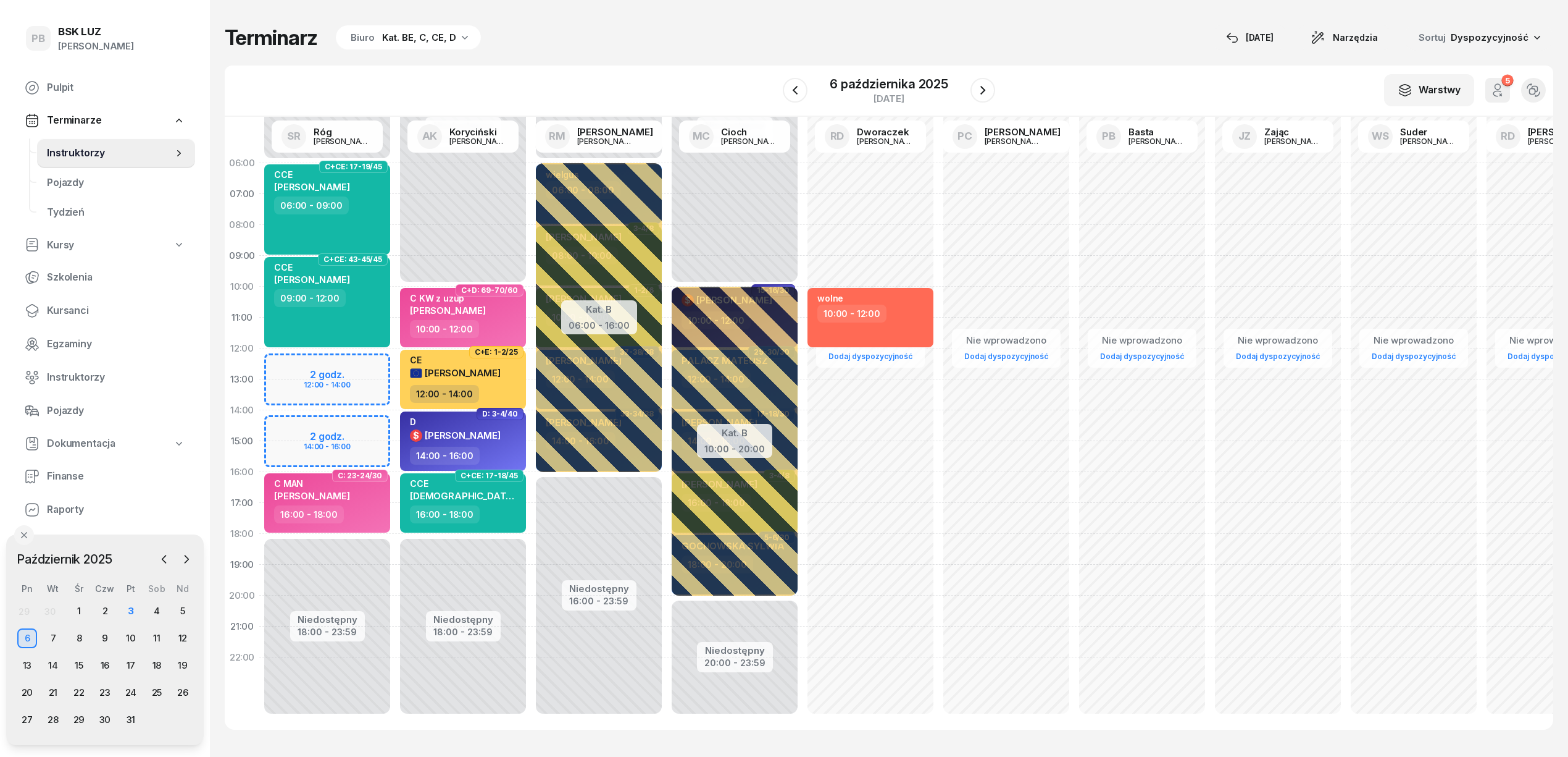
click at [796, 35] on div "Terminarz Biuro Kat. BE, C, CE, D [DATE] Narzędzia Sortuj Dyspozycyjność" at bounding box center [888, 38] width 1328 height 26
click at [123, 609] on div "3" at bounding box center [131, 611] width 20 height 20
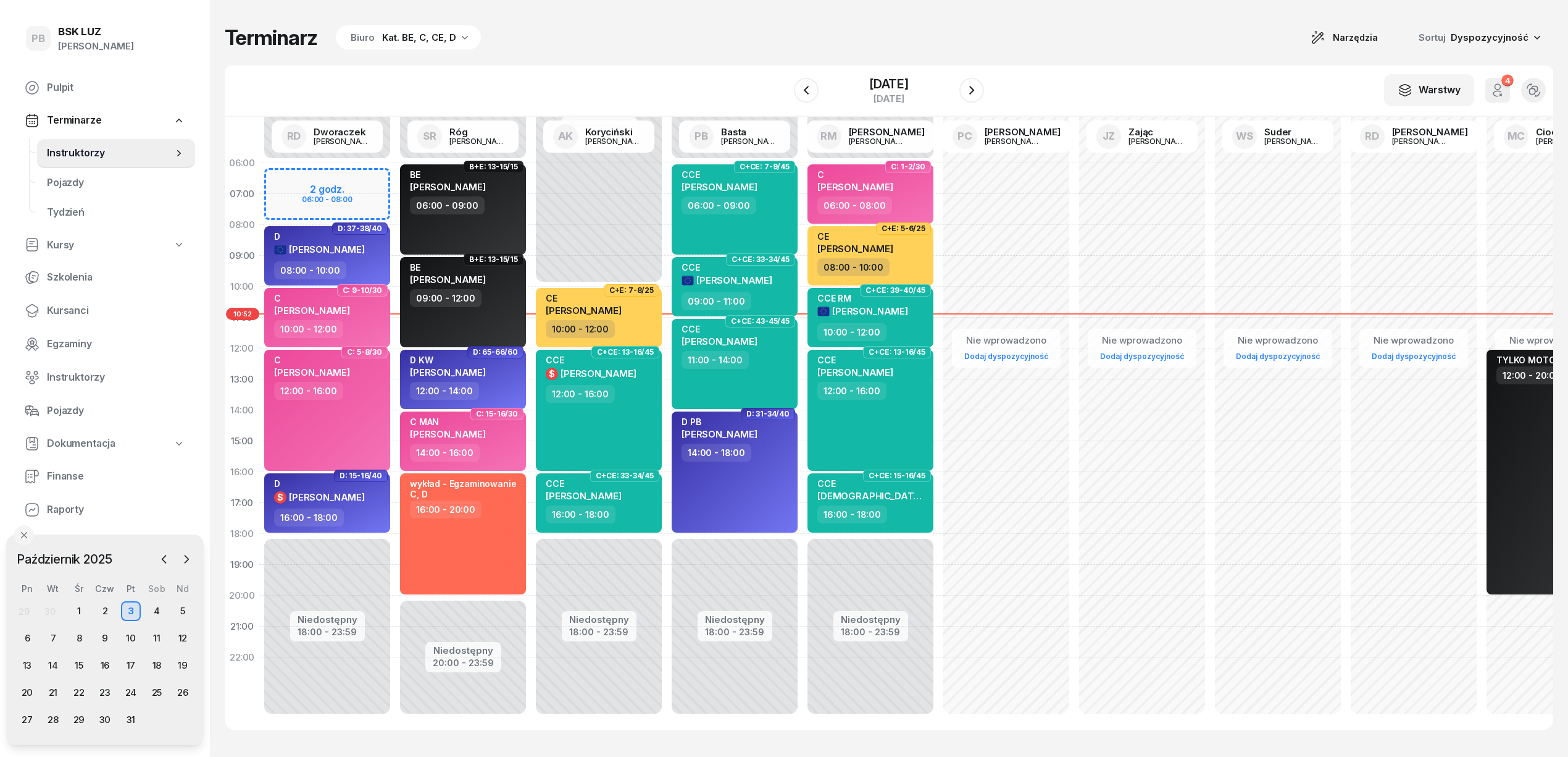
click at [616, 36] on div "Terminarz Biuro Kat. BE, C, CE, D Narzędzia Sortuj Dyspozycyjność" at bounding box center [888, 38] width 1328 height 26
click at [159, 605] on div "4" at bounding box center [157, 611] width 20 height 20
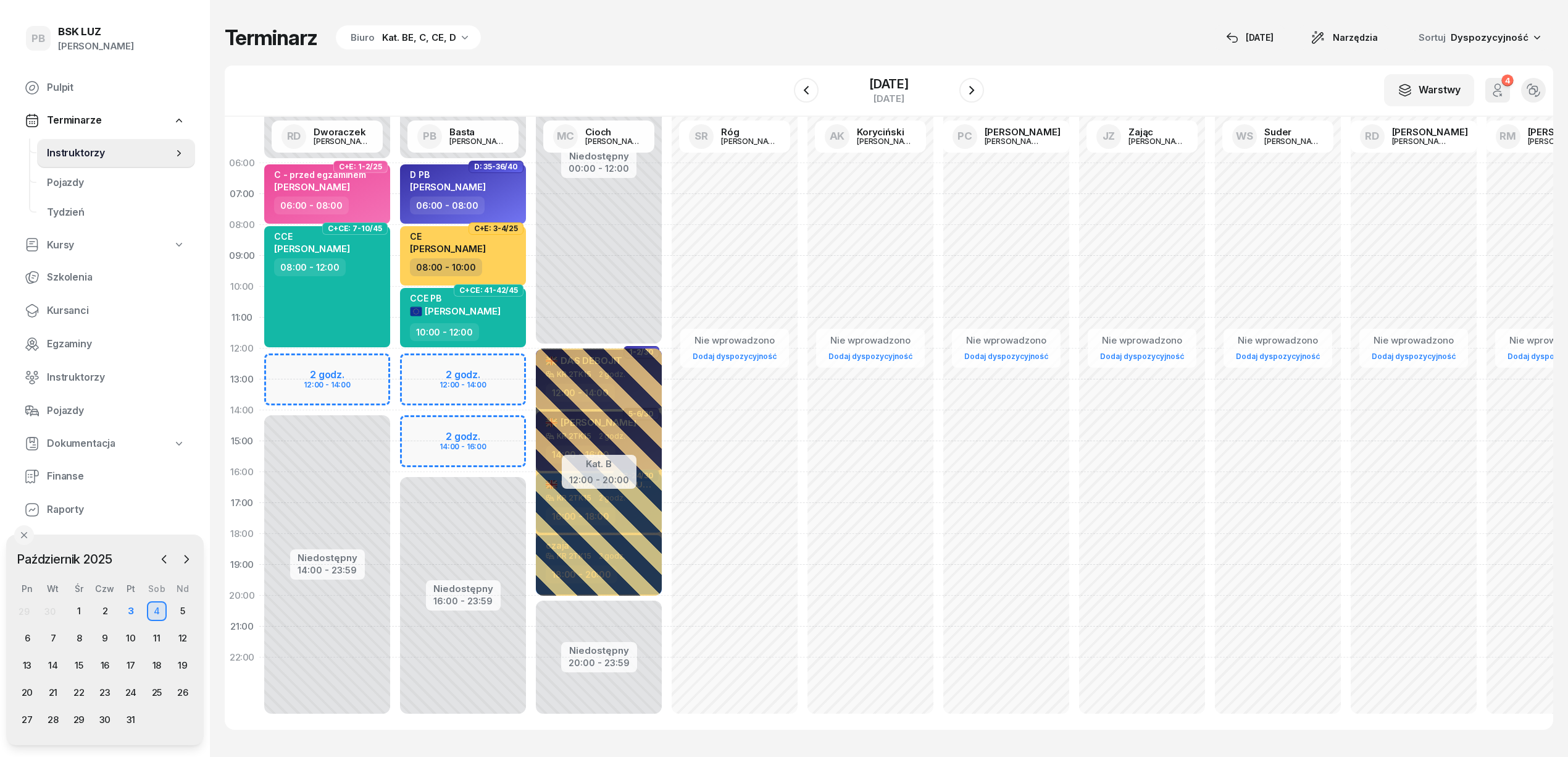
click at [406, 29] on div "Biuro Kat. BE, C, CE, D" at bounding box center [408, 38] width 145 height 25
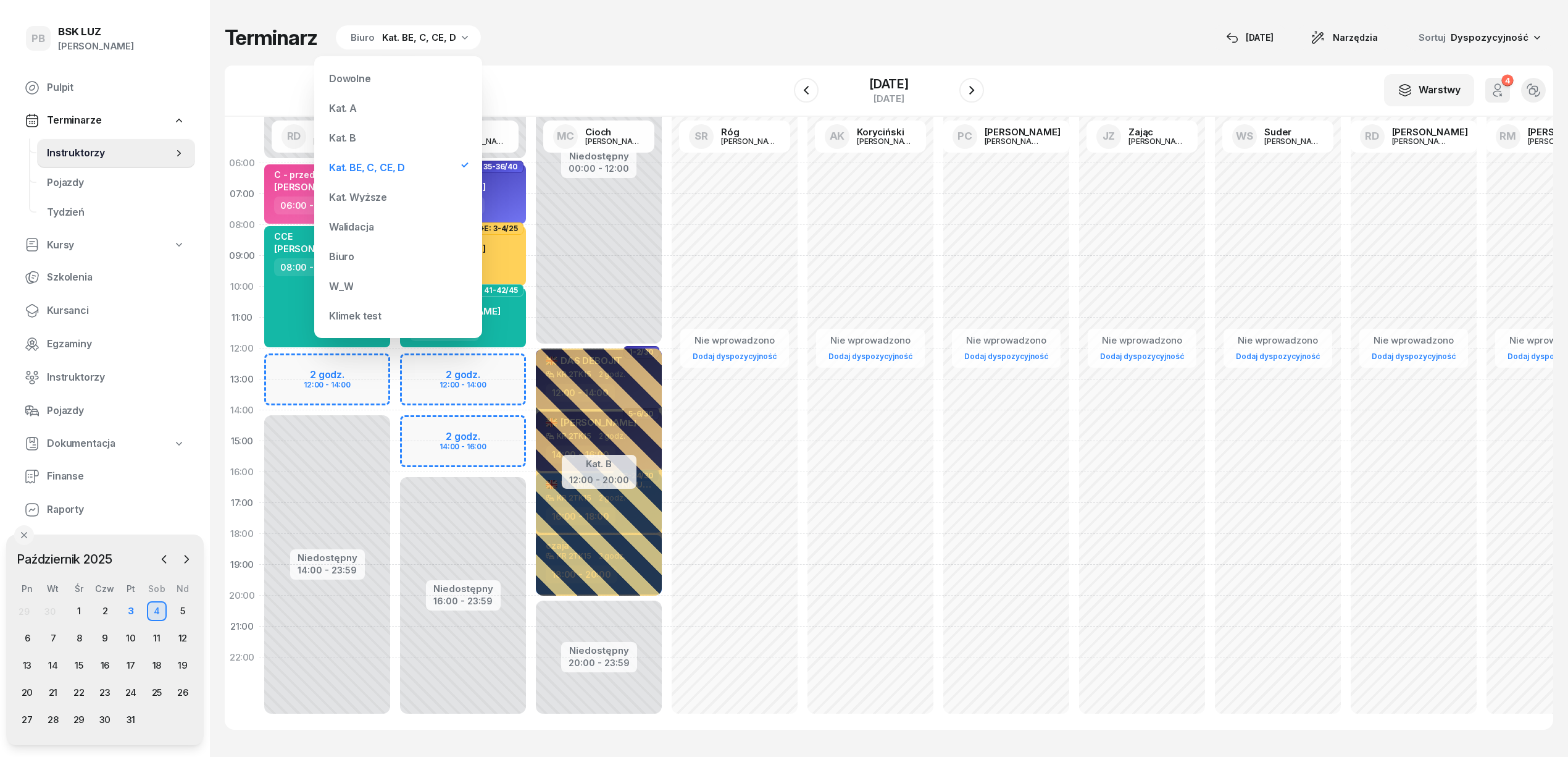
click at [373, 137] on div "Kat. B" at bounding box center [398, 138] width 148 height 25
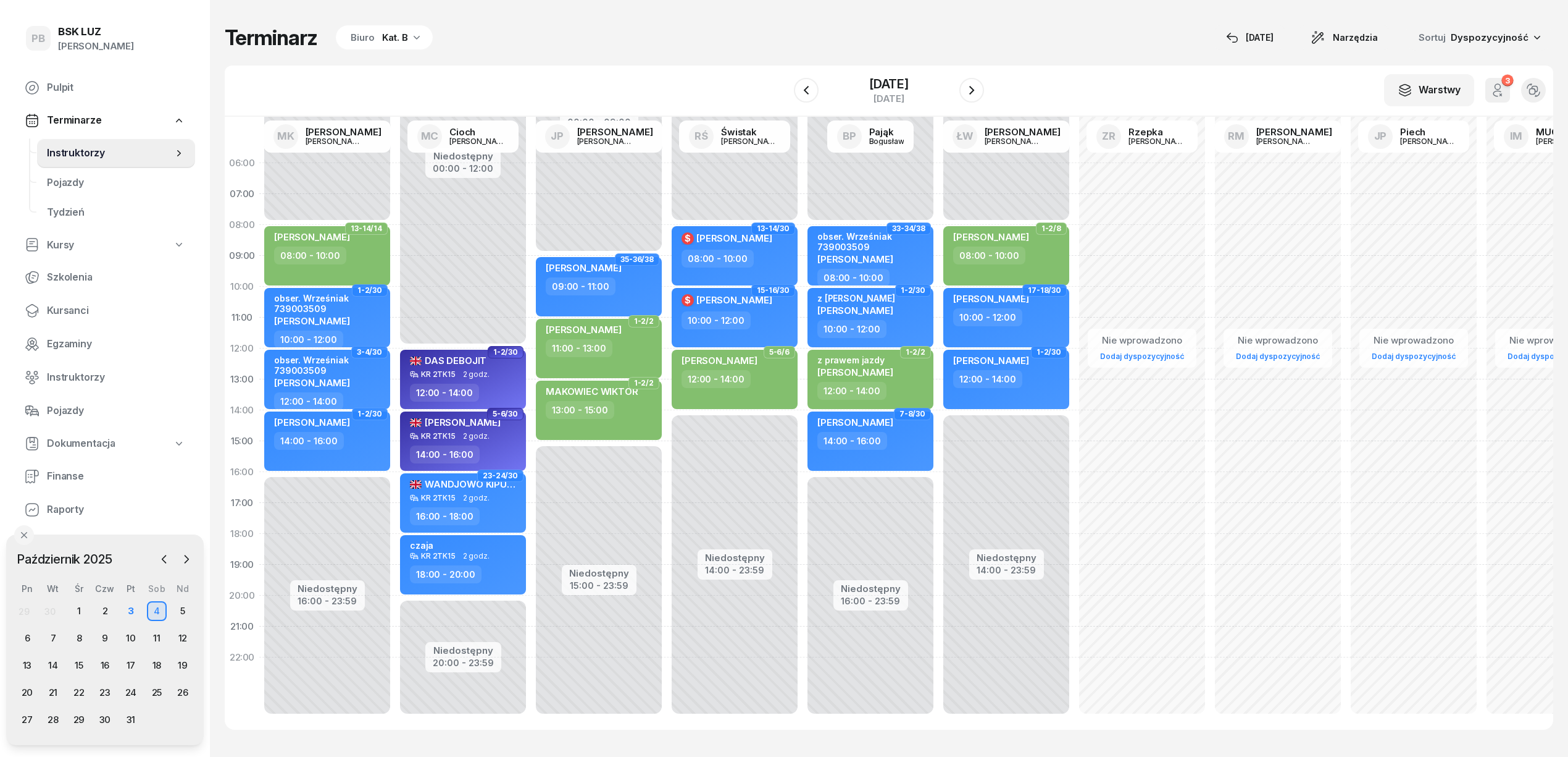
click at [527, 23] on div "Terminarz Biuro Kat. B [DATE] Narzędzia Sortuj Dyspozycyjność W Wybierz AK [PER…" at bounding box center [888, 377] width 1328 height 754
drag, startPoint x: 26, startPoint y: 636, endPoint x: 24, endPoint y: 653, distance: 17.1
click at [26, 636] on div "6" at bounding box center [27, 638] width 20 height 20
drag, startPoint x: 409, startPoint y: 25, endPoint x: 396, endPoint y: 39, distance: 19.1
click at [408, 24] on div "Terminarz Biuro Kat. B [DATE] Narzędzia Sortuj Dyspozycyjność W Wybierz AK [PER…" at bounding box center [888, 377] width 1328 height 754
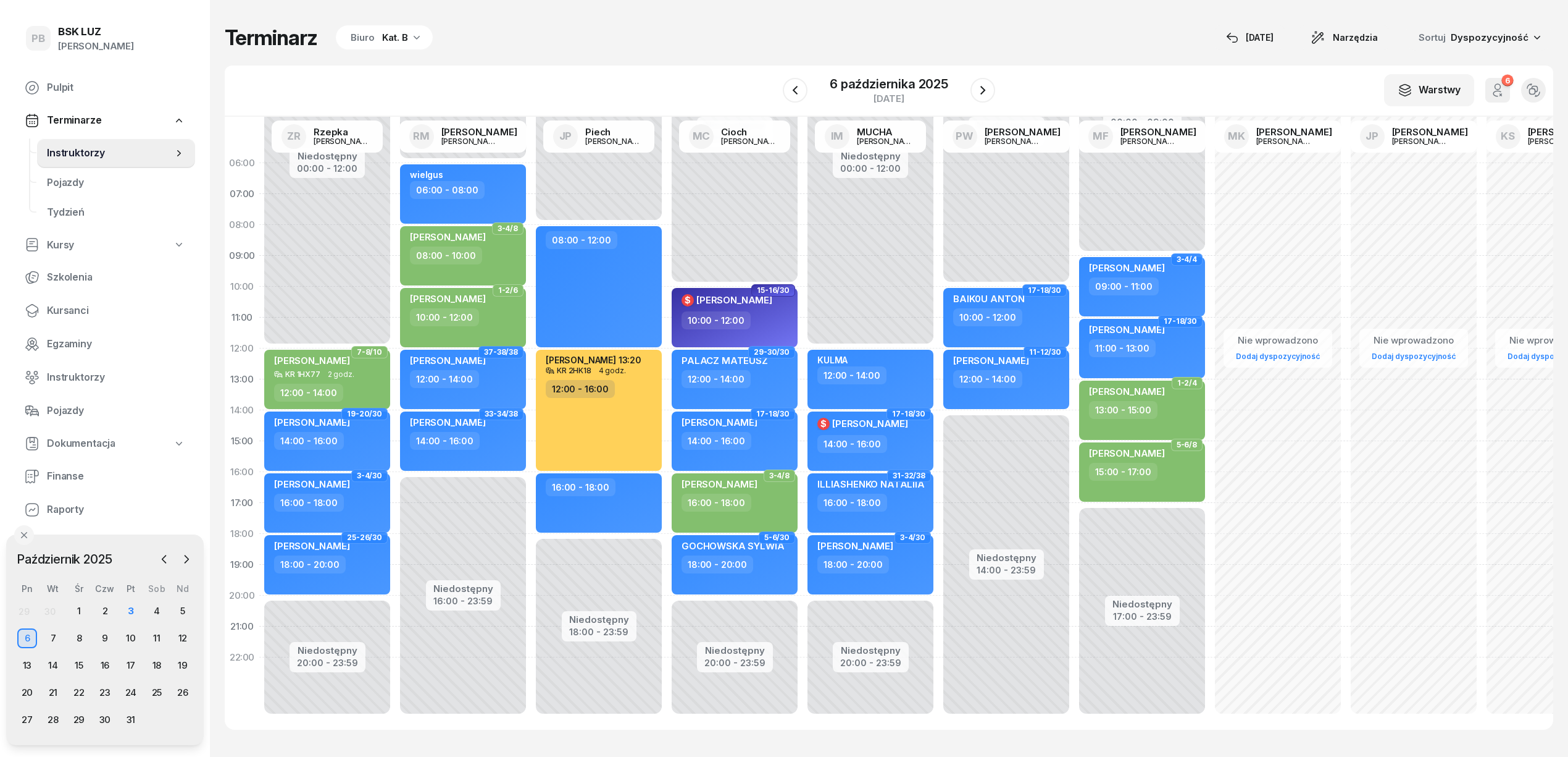
click at [396, 39] on div "Kat. B" at bounding box center [395, 37] width 26 height 15
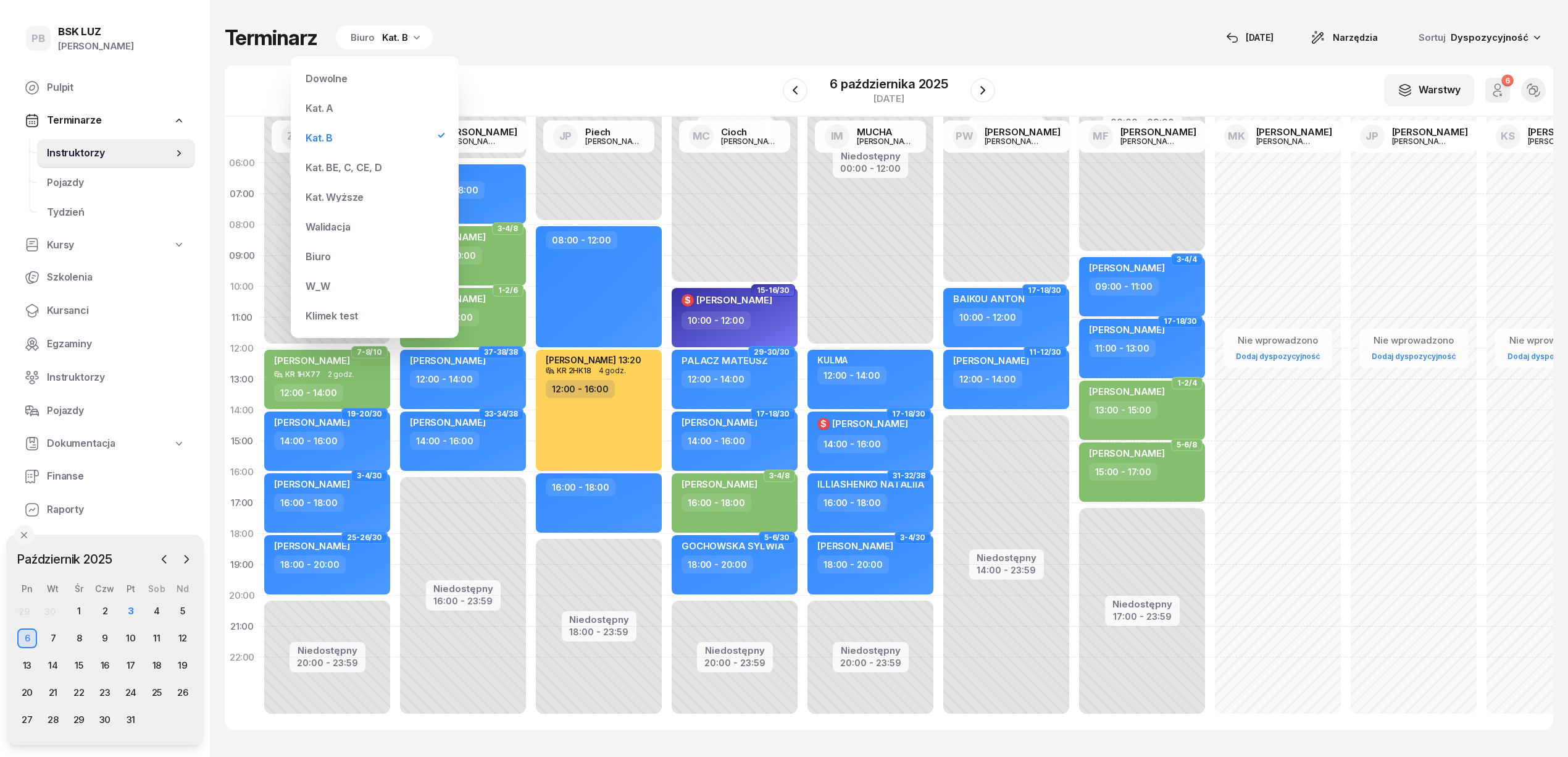
click at [339, 102] on div "Kat. A" at bounding box center [375, 108] width 148 height 25
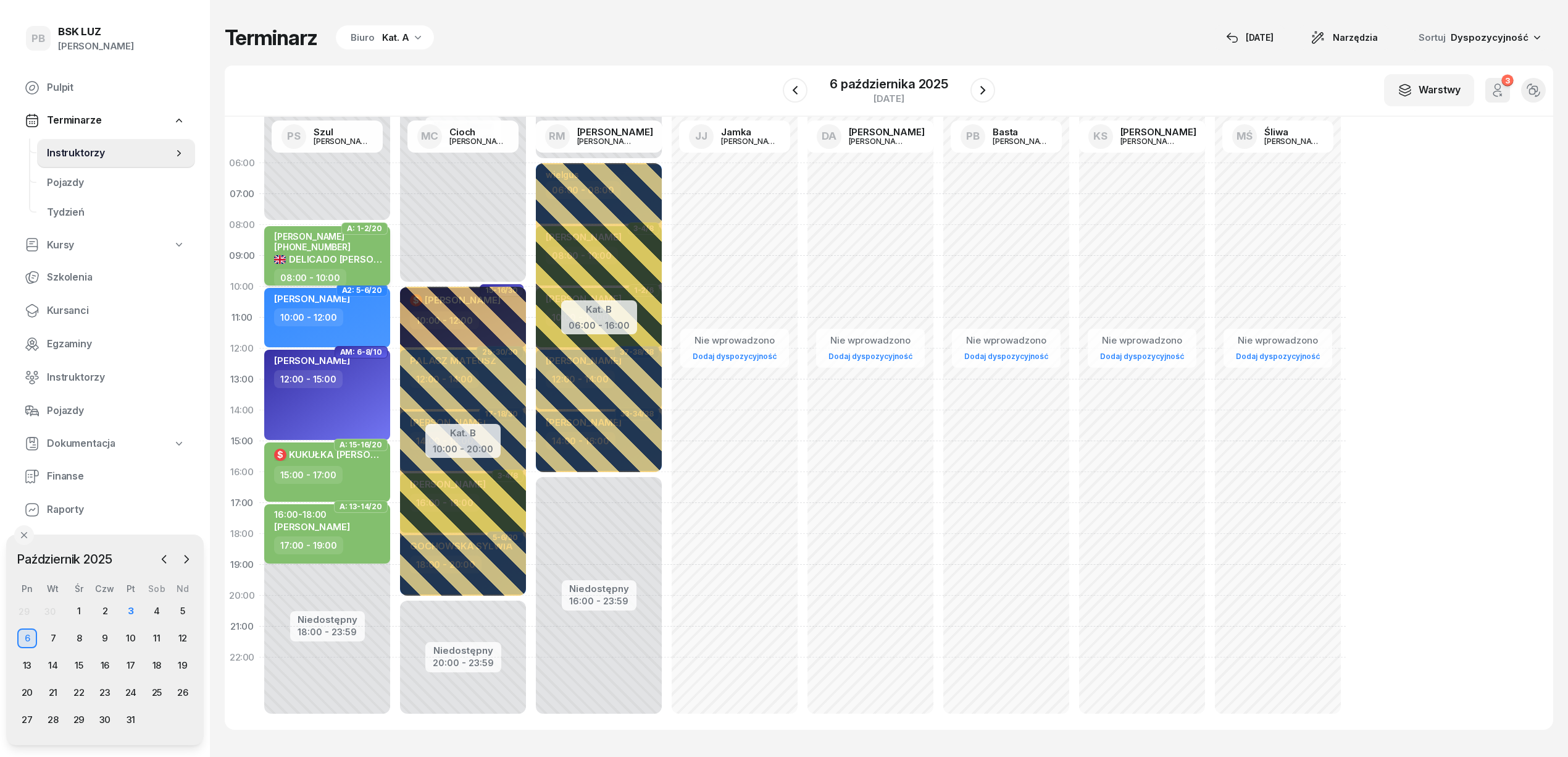
click at [366, 245] on div "[PERSON_NAME] [PHONE_NUMBER]" at bounding box center [328, 242] width 108 height 21
select select "08"
select select "10"
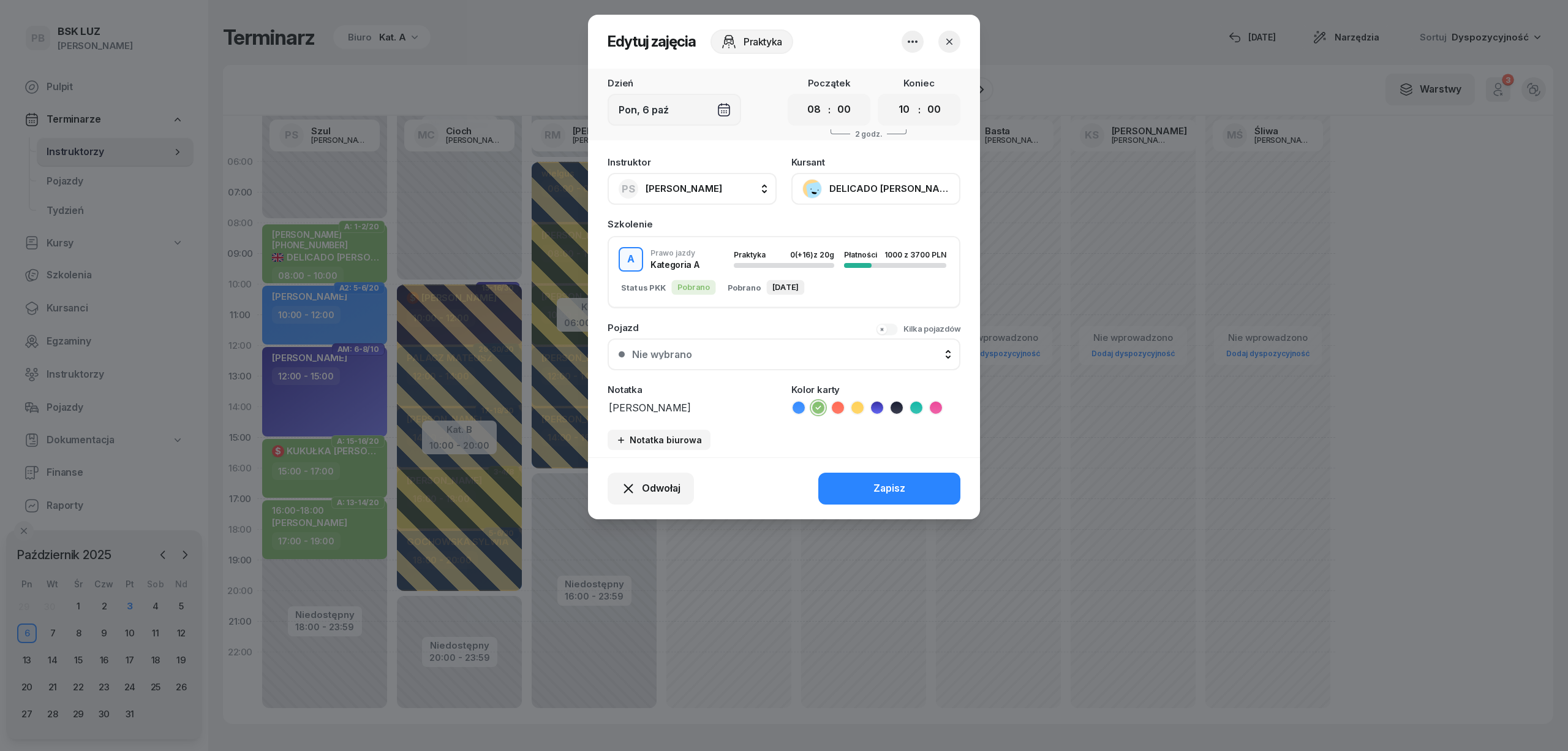
drag, startPoint x: 753, startPoint y: 406, endPoint x: 565, endPoint y: 402, distance: 188.0
click at [565, 402] on div "Edytuj zajęcia Praktyka Dzień [DATE] Początek 00 01 02 03 04 05 06 07 08 09 10 …" at bounding box center [784, 375] width 1568 height 751
click at [853, 488] on button "Zapisz" at bounding box center [889, 488] width 142 height 32
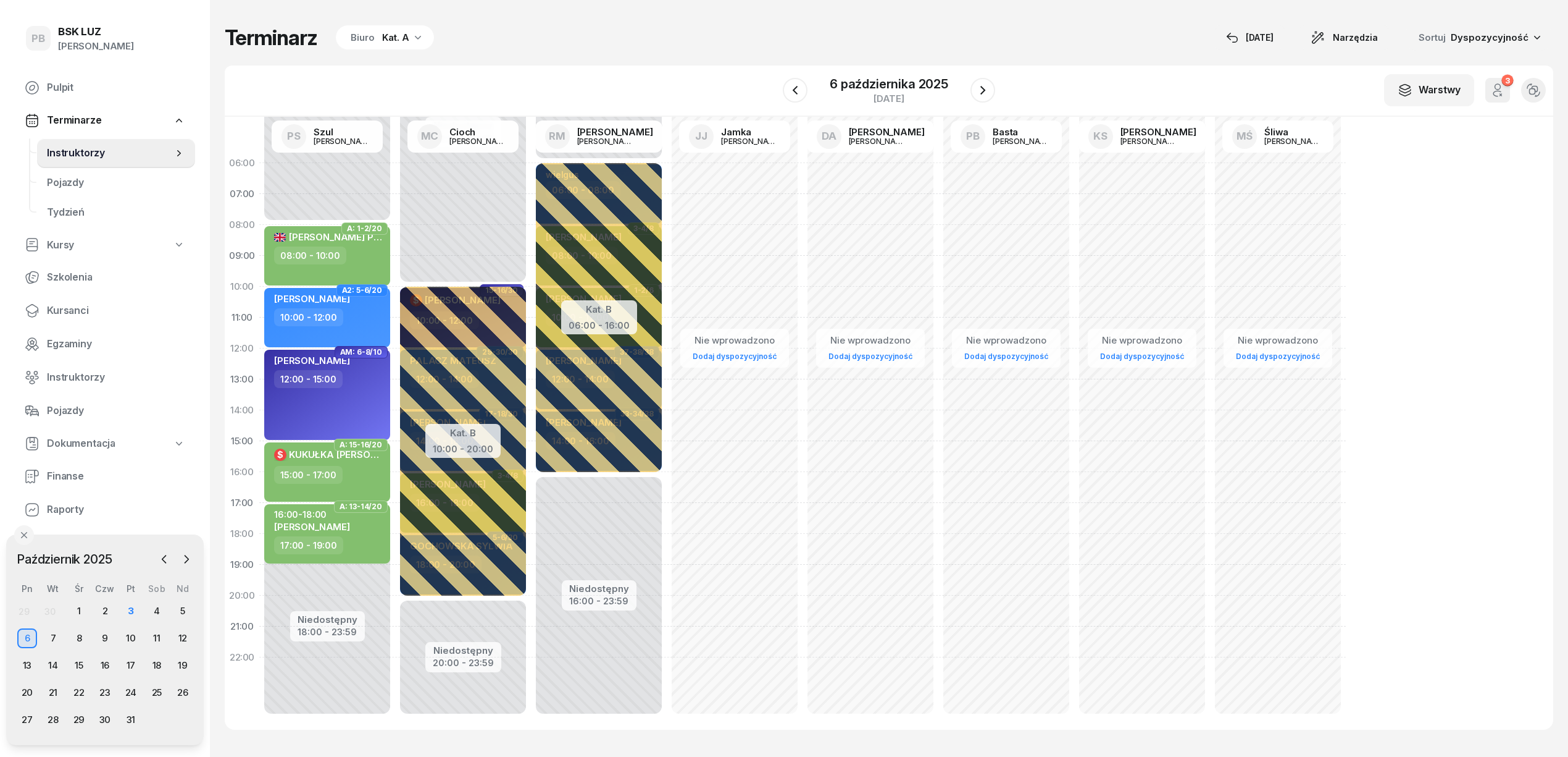
click at [358, 48] on div "Biuro Kat. A" at bounding box center [384, 38] width 98 height 25
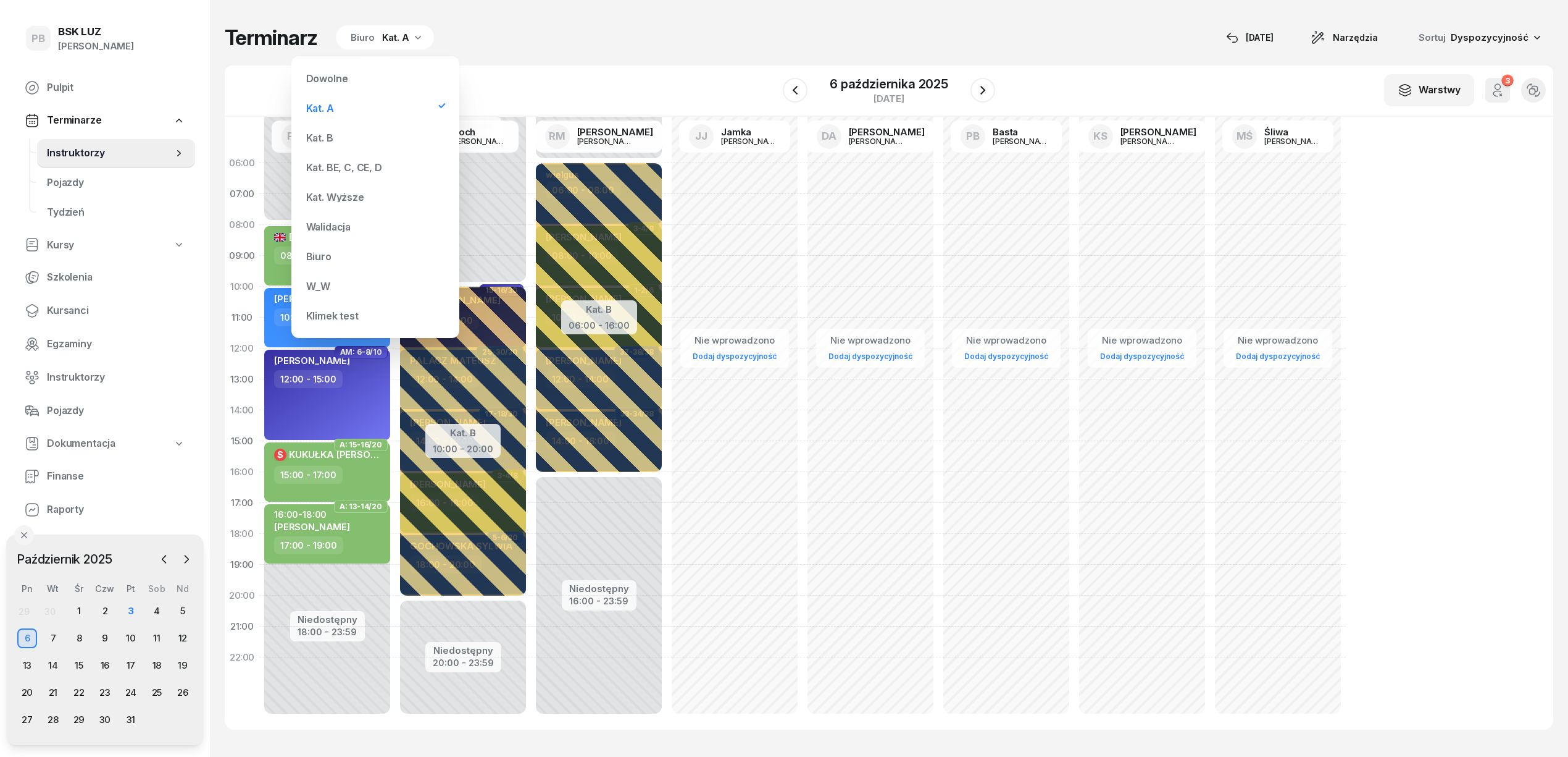
click at [339, 132] on div "Kat. B" at bounding box center [375, 138] width 148 height 25
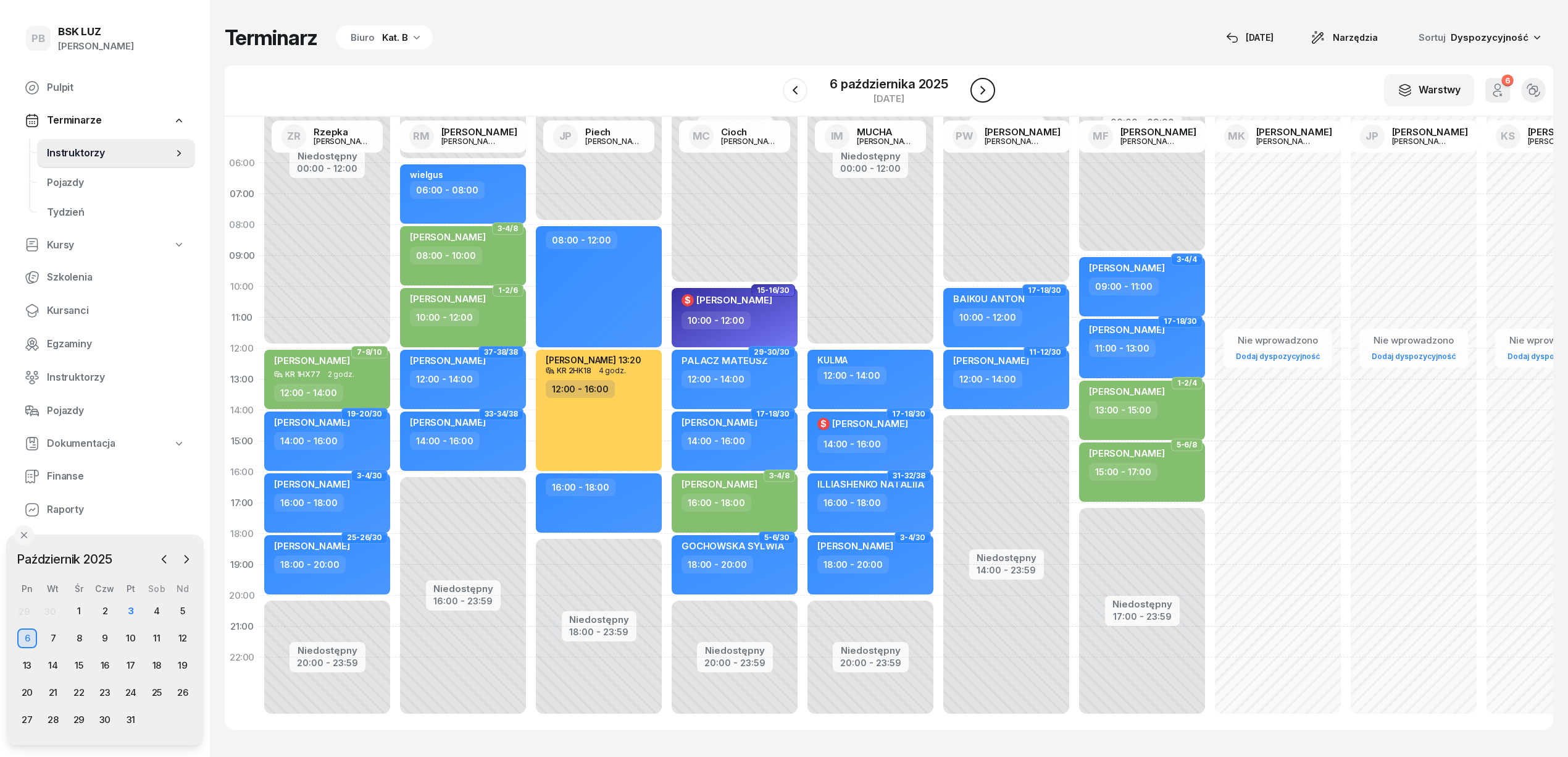
click at [985, 92] on icon "button" at bounding box center [982, 90] width 15 height 15
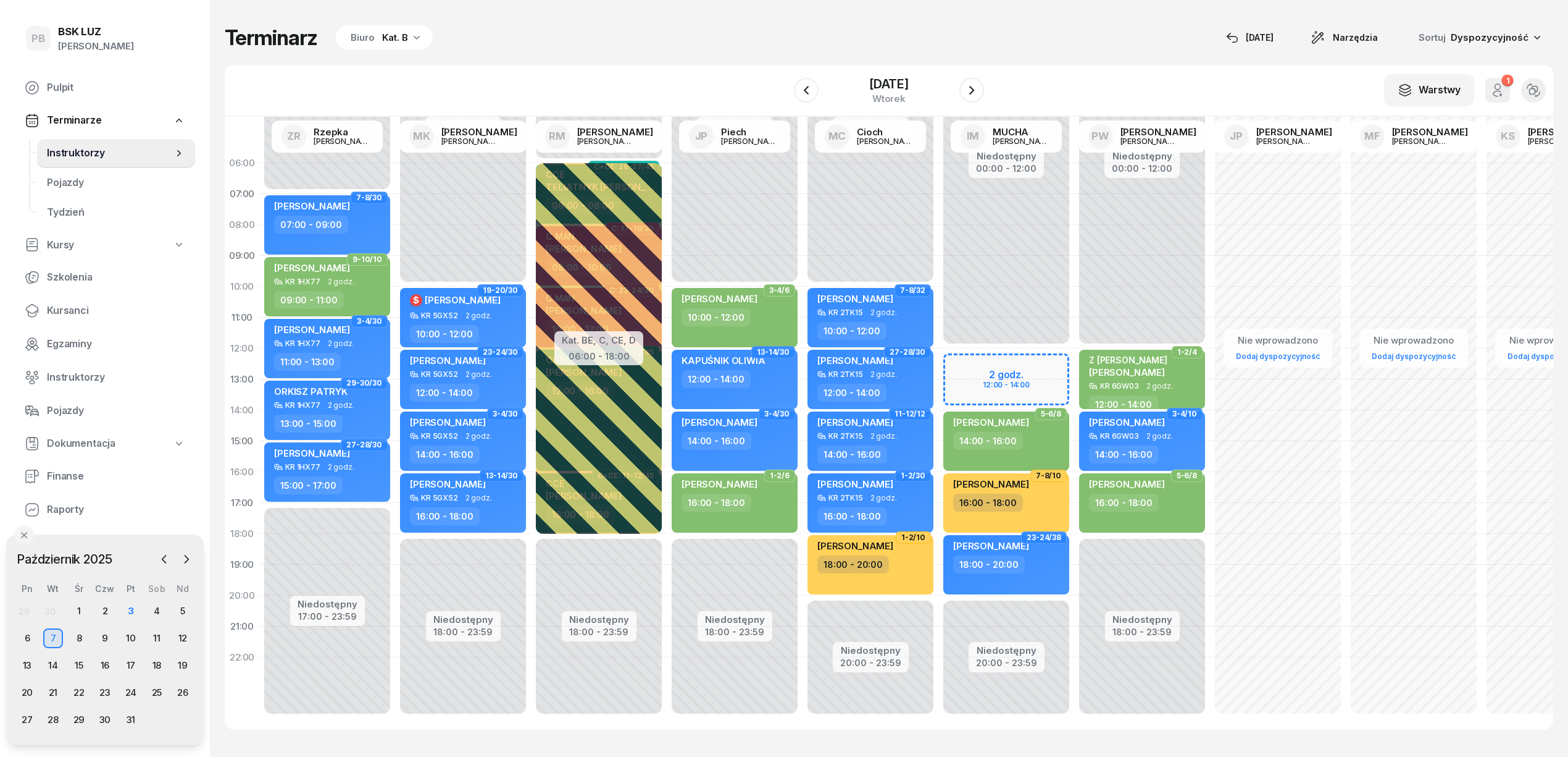
click at [382, 40] on div "Kat. B" at bounding box center [395, 37] width 26 height 15
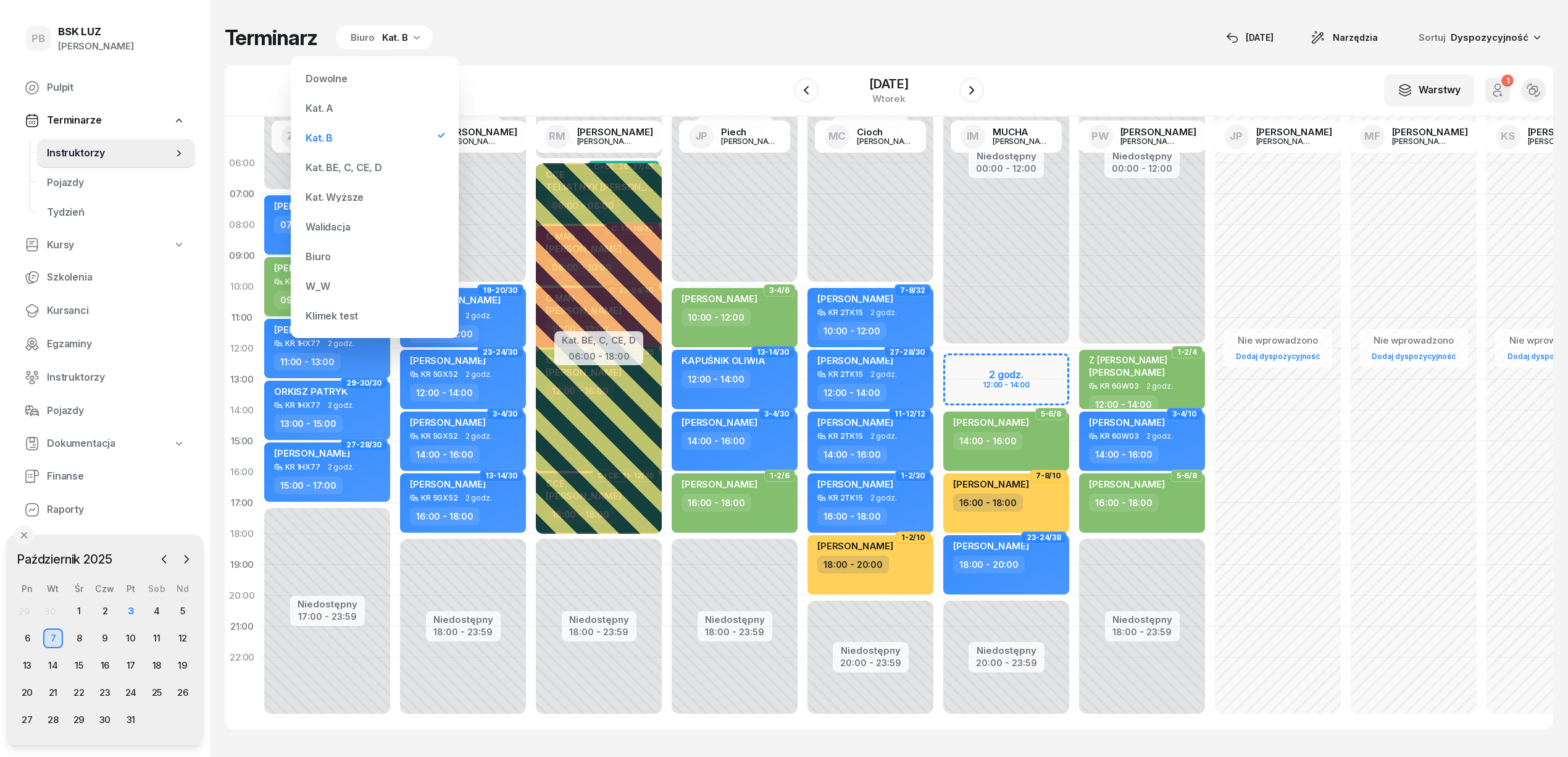
click at [353, 100] on div "Kat. A" at bounding box center [375, 108] width 148 height 25
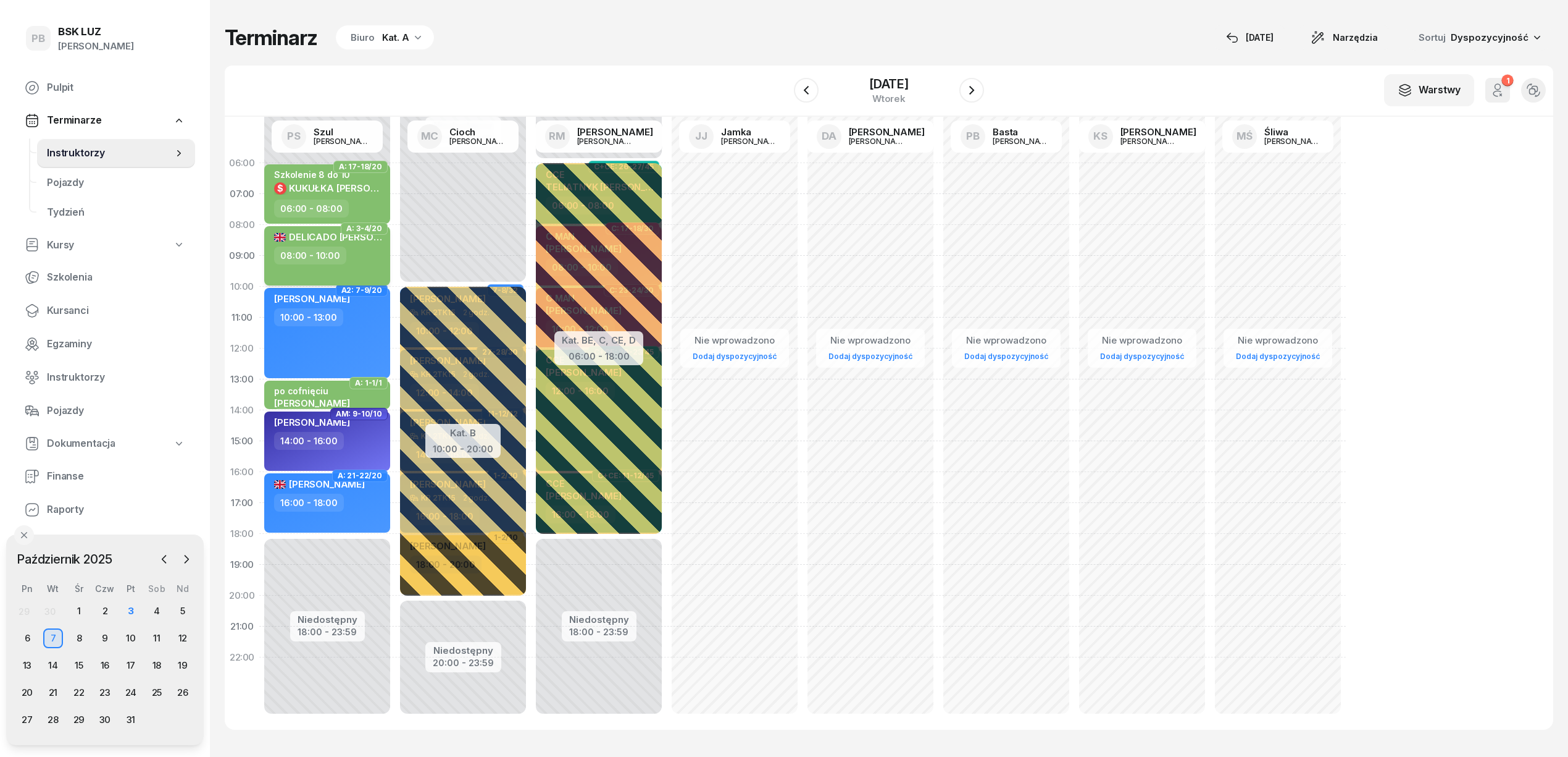
click at [363, 260] on div "08:00 - 10:00" at bounding box center [328, 255] width 108 height 18
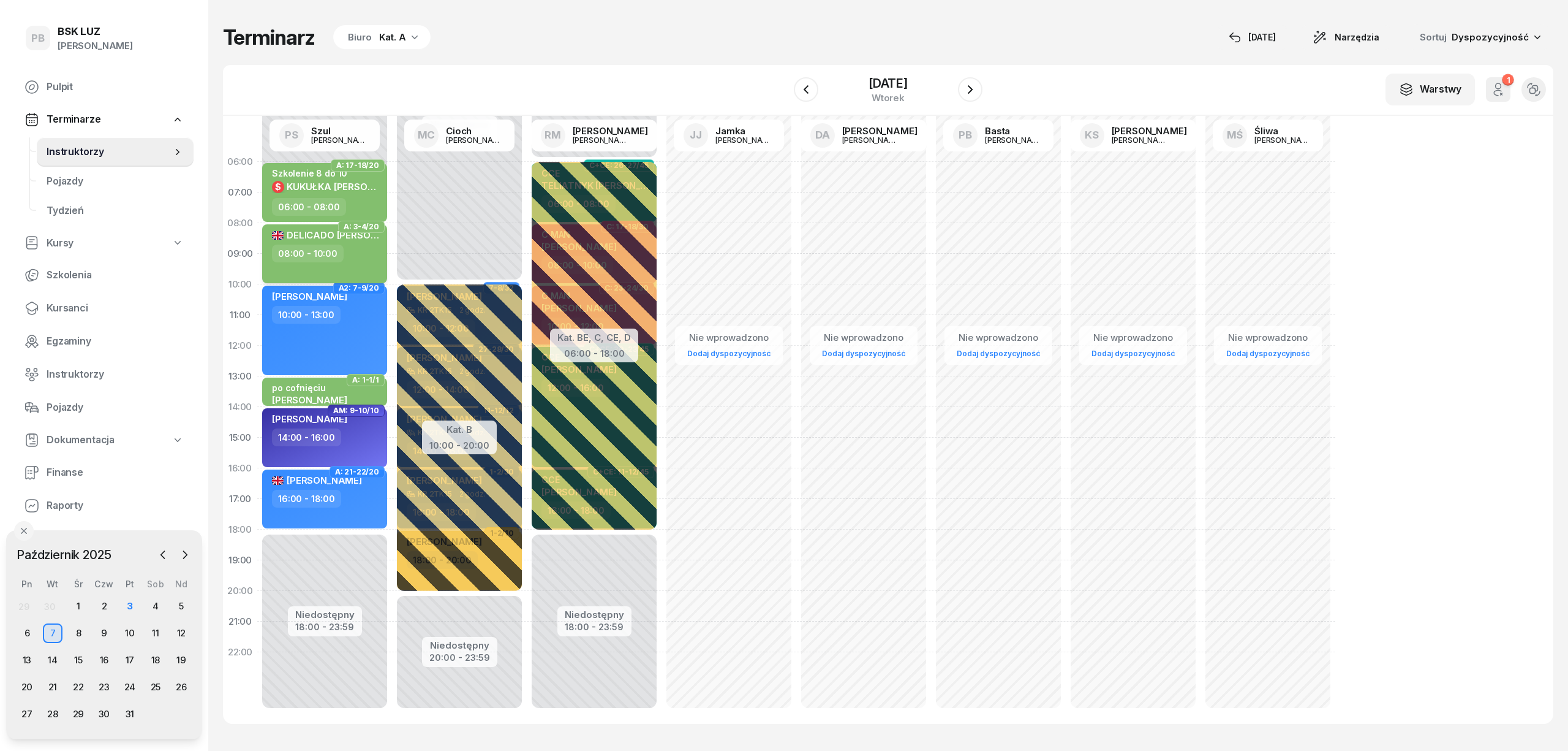
select select "08"
select select "10"
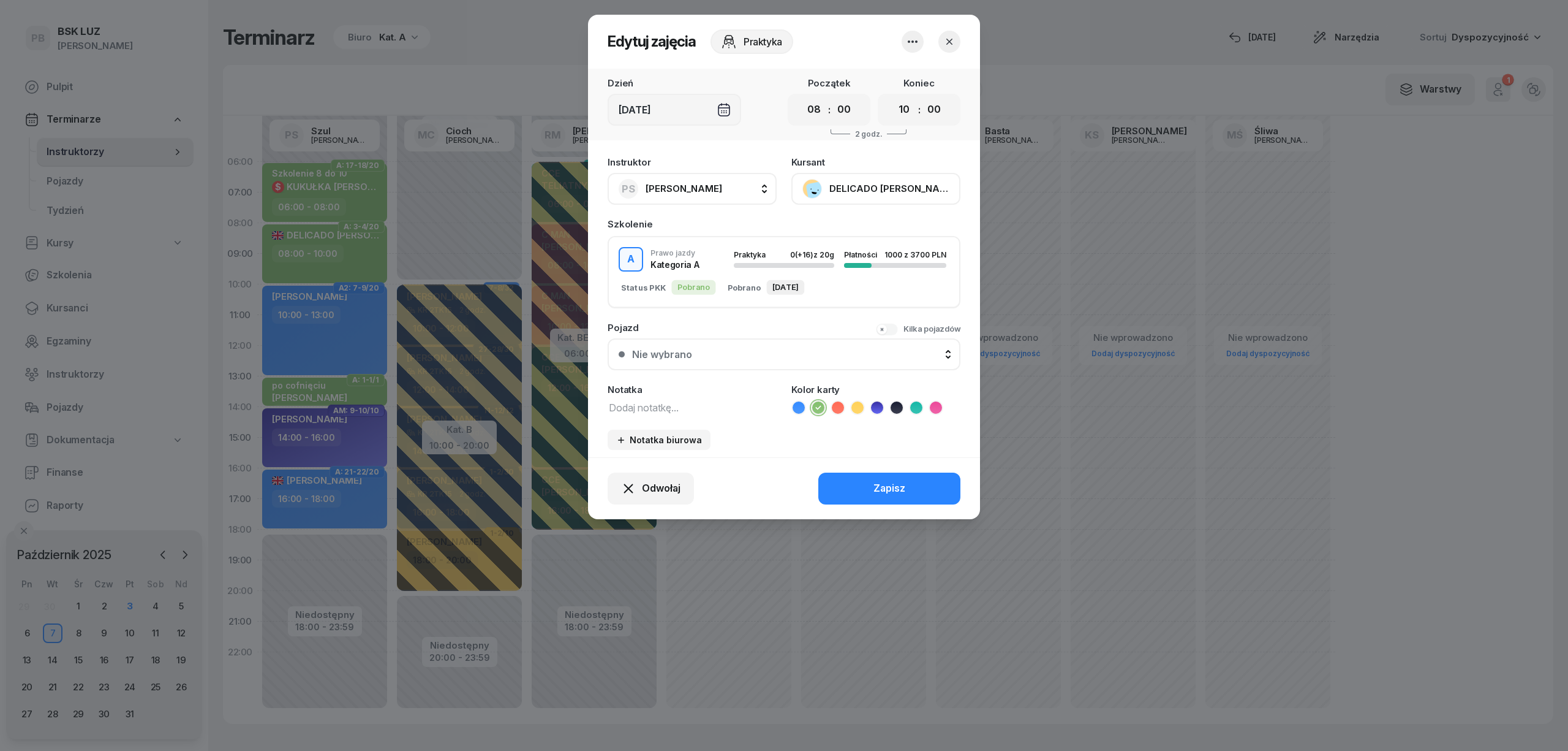
click at [635, 400] on textarea at bounding box center [692, 407] width 169 height 16
type textarea "obser. [PERSON_NAME]"
click at [919, 486] on button "Zapisz" at bounding box center [889, 488] width 142 height 32
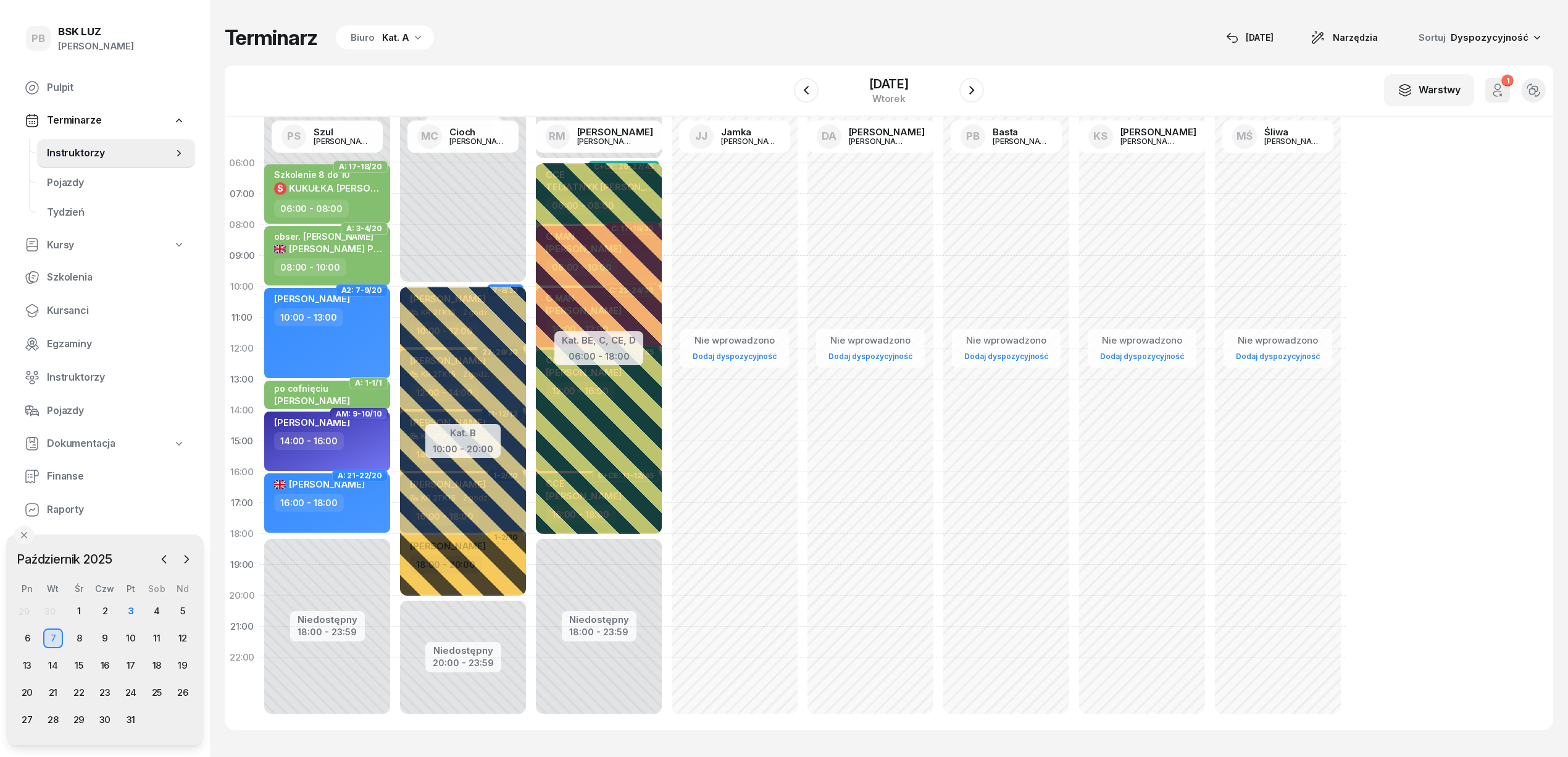
drag, startPoint x: 320, startPoint y: 675, endPoint x: 670, endPoint y: 50, distance: 716.3
click at [670, 50] on div "Terminarz Biuro Kat. A [DATE] Narzędzia Sortuj Dyspozycyjność" at bounding box center [888, 38] width 1328 height 26
click at [80, 636] on div "8" at bounding box center [79, 638] width 20 height 20
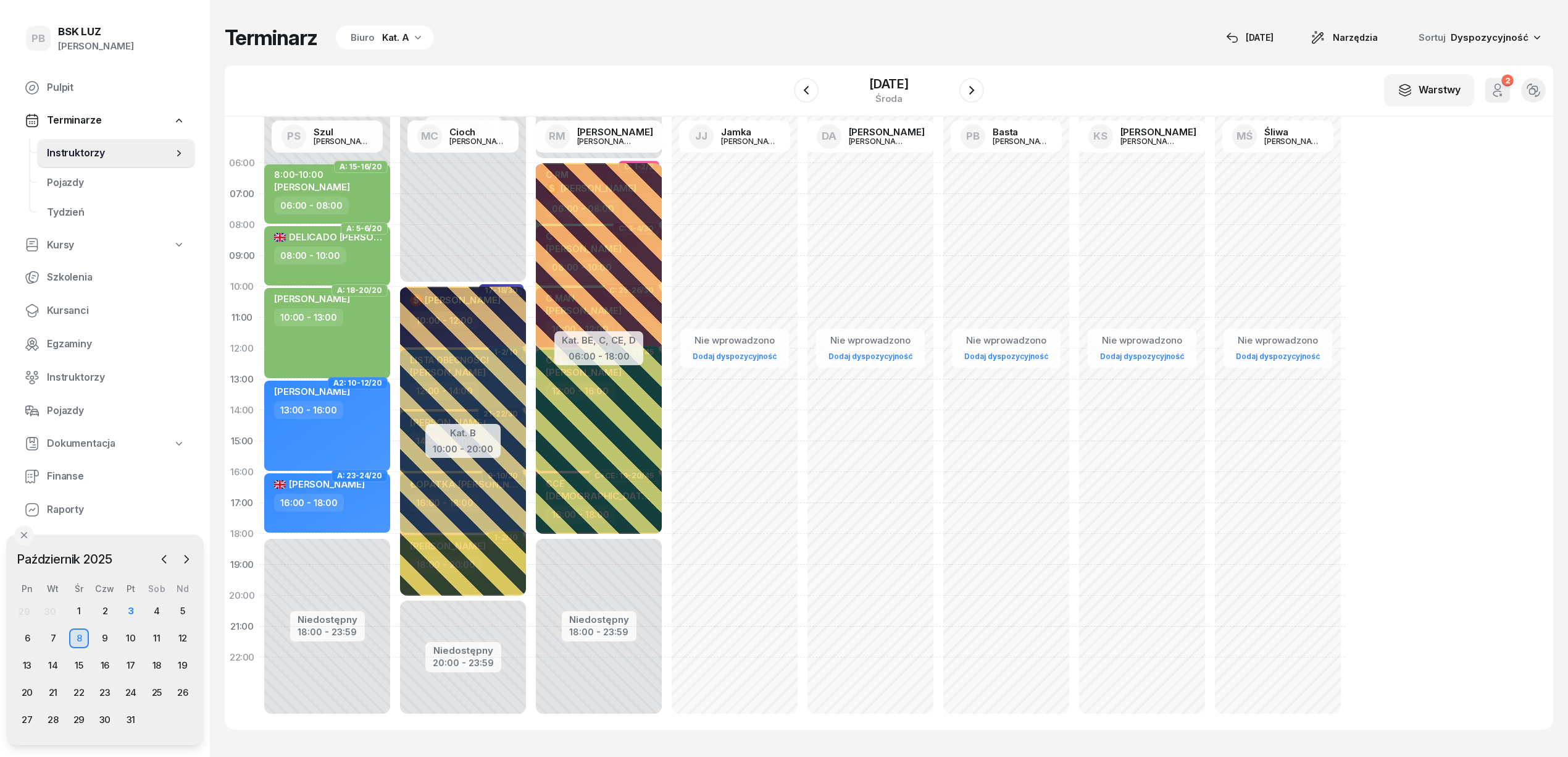
click at [396, 44] on div "Kat. A" at bounding box center [396, 37] width 27 height 15
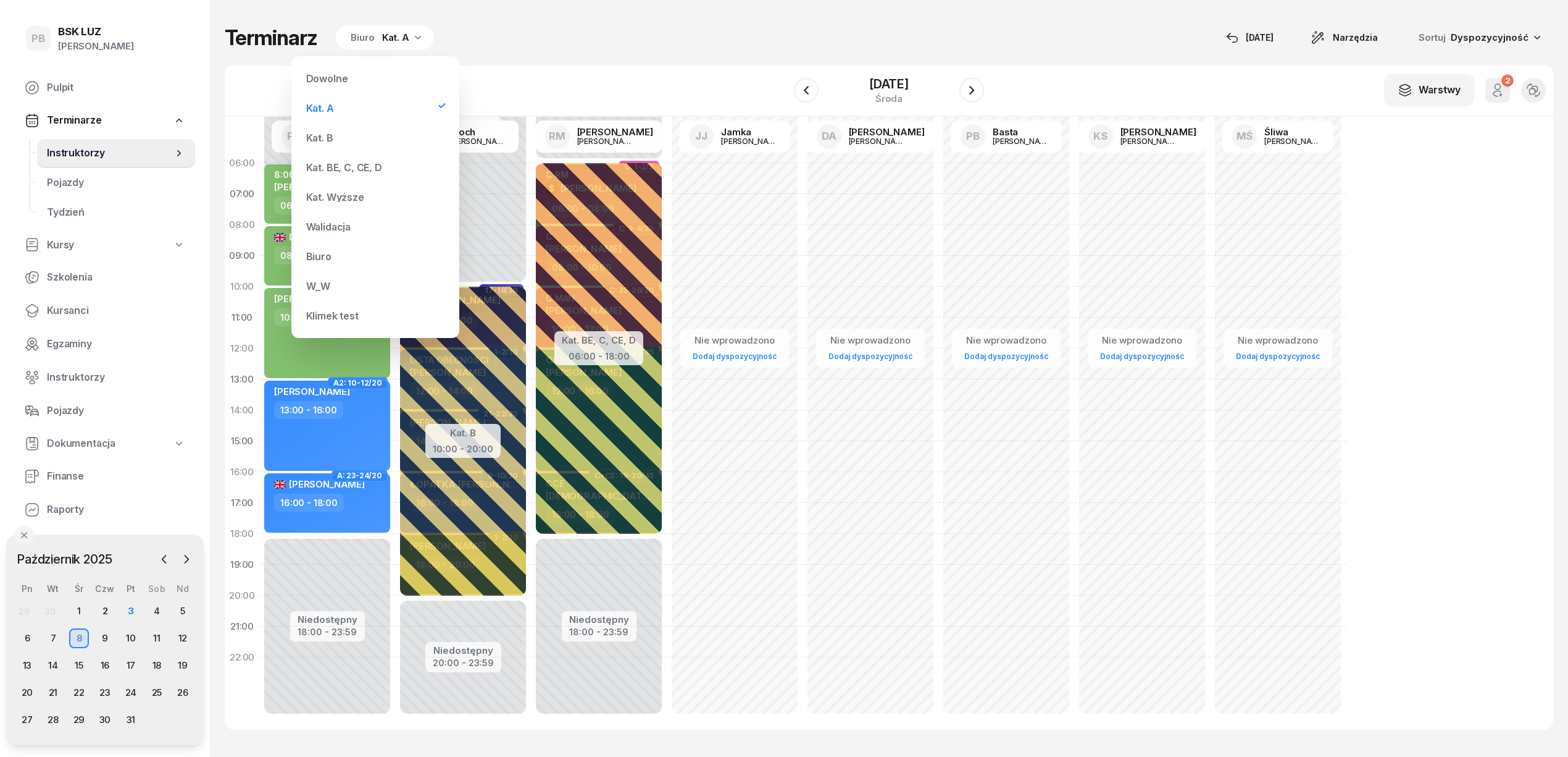
click at [361, 144] on div "Kat. B" at bounding box center [375, 138] width 148 height 25
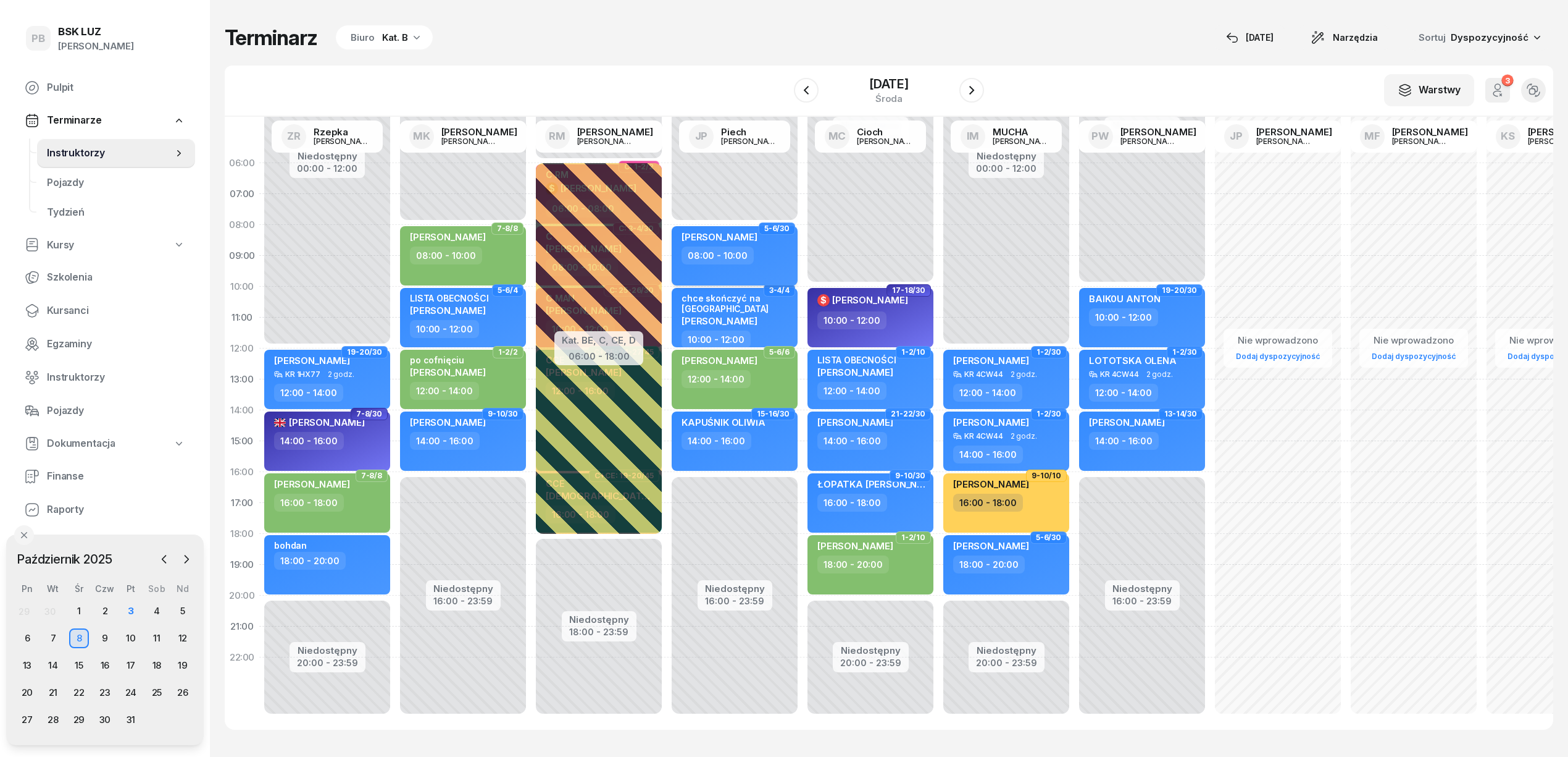
click at [770, 255] on div "08:00 - 10:00" at bounding box center [736, 255] width 108 height 18
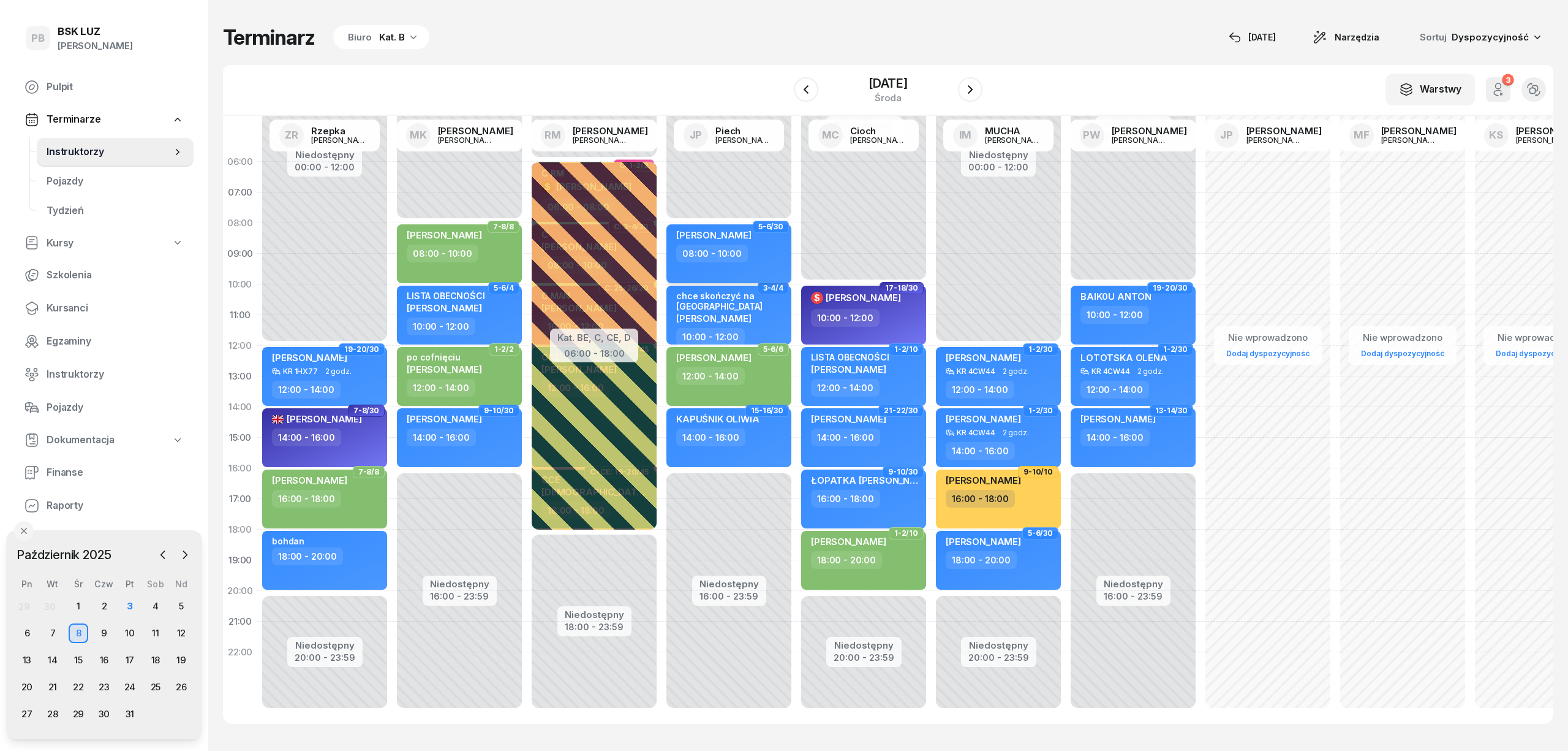
select select "08"
select select "10"
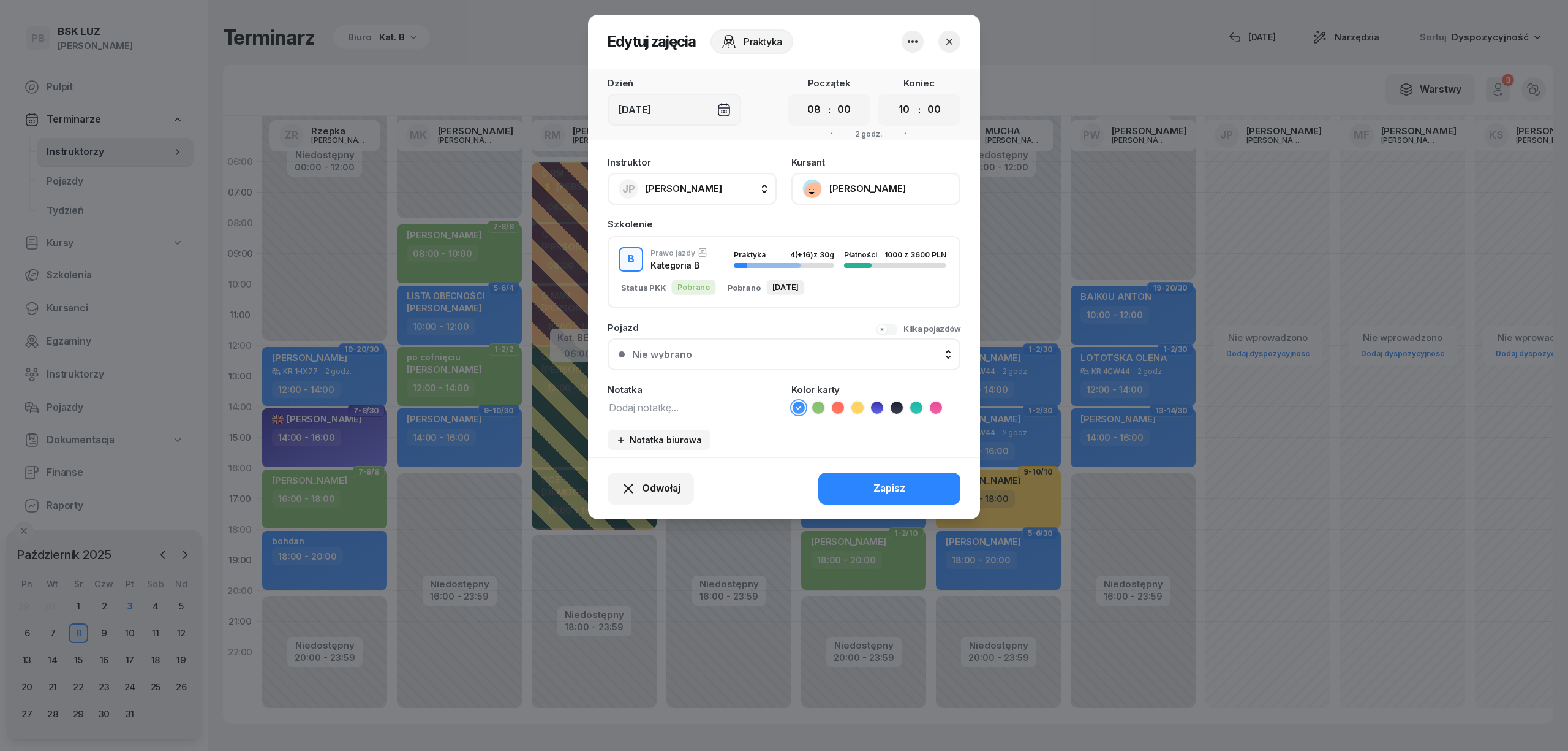
click at [644, 402] on textarea at bounding box center [692, 407] width 169 height 16
type textarea "oser. Klim"
click at [912, 474] on button "Zapisz" at bounding box center [889, 488] width 142 height 32
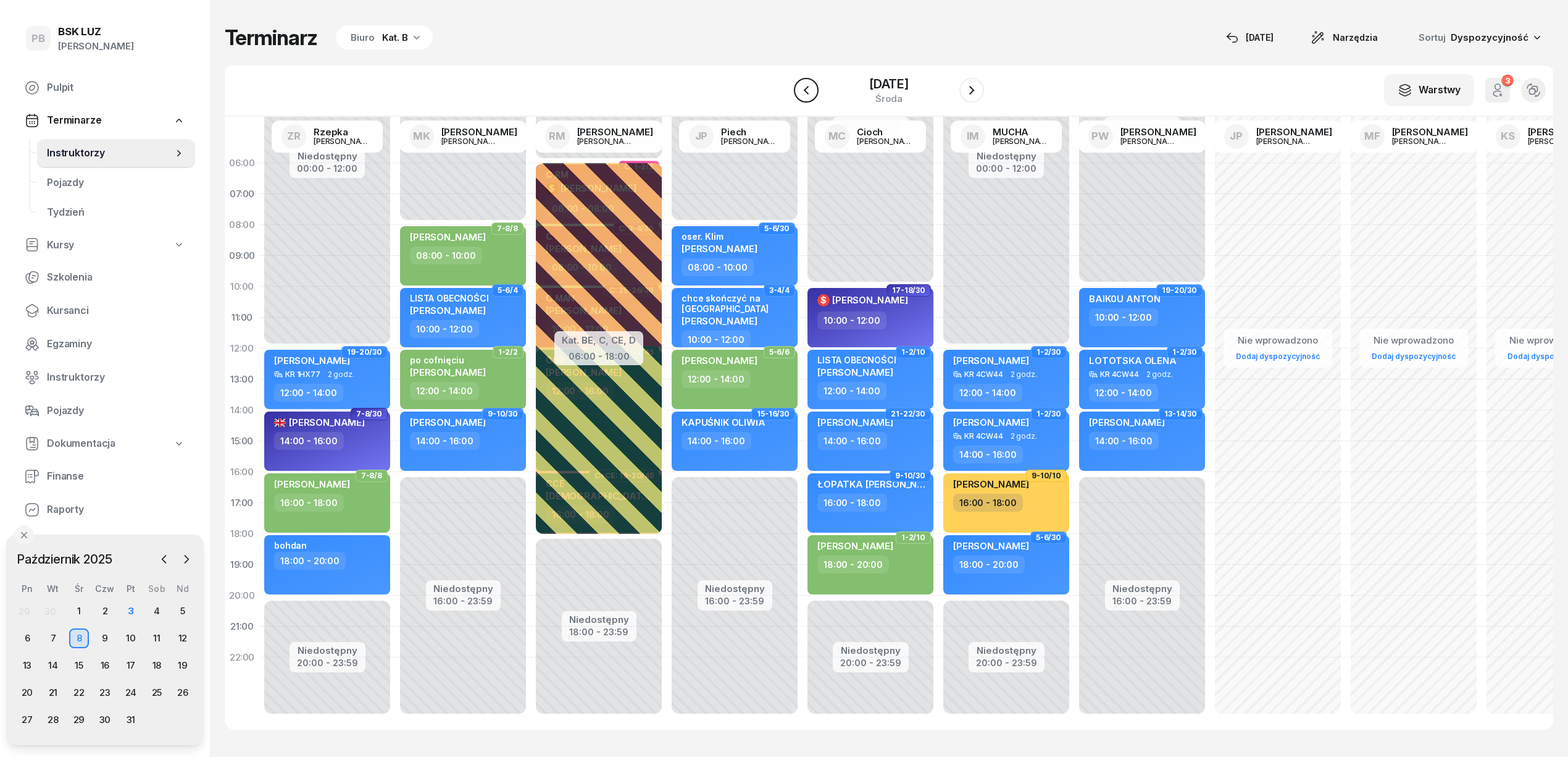
click at [804, 89] on icon "button" at bounding box center [806, 89] width 5 height 8
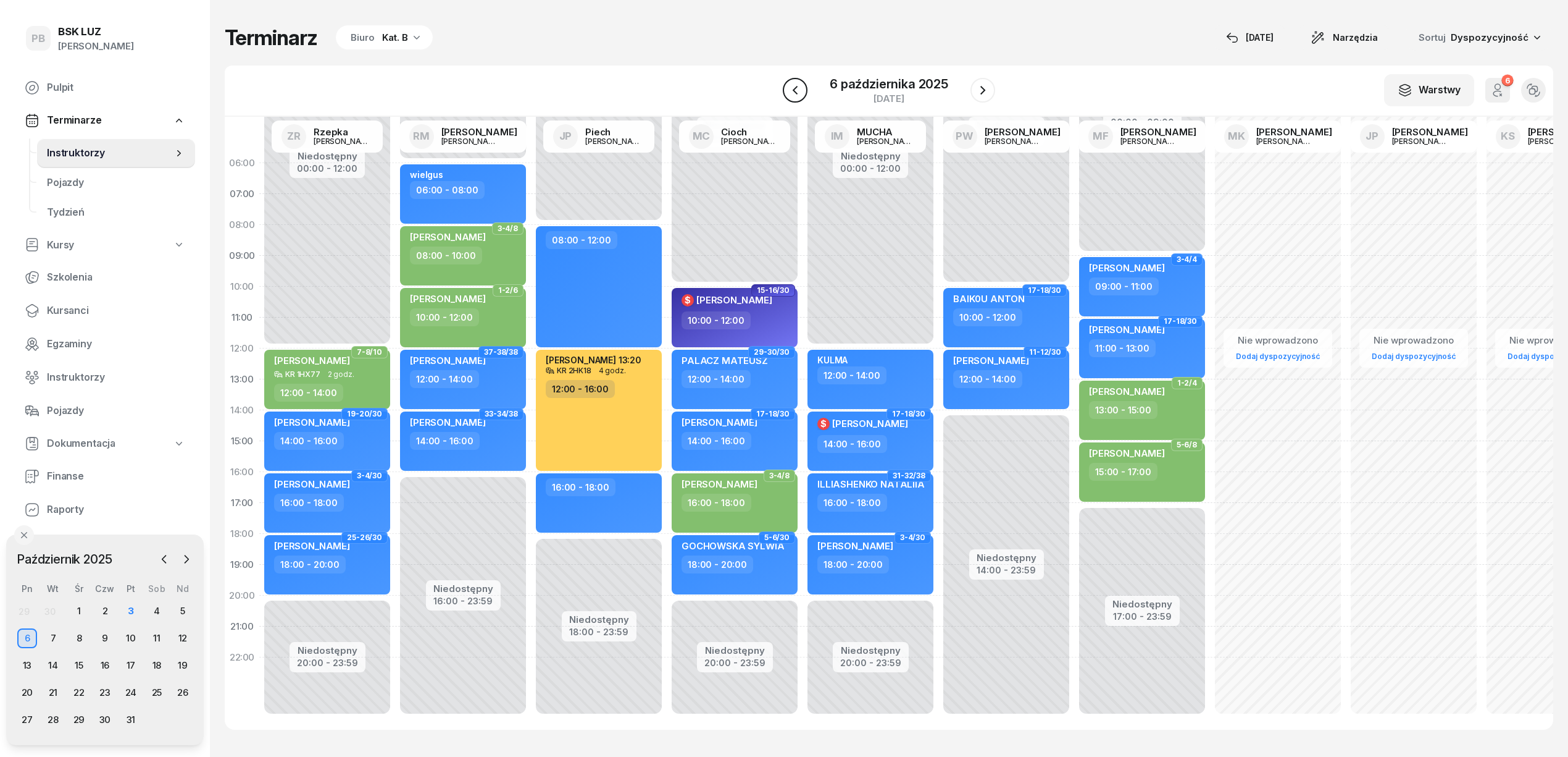
click at [798, 91] on icon "button" at bounding box center [795, 90] width 15 height 15
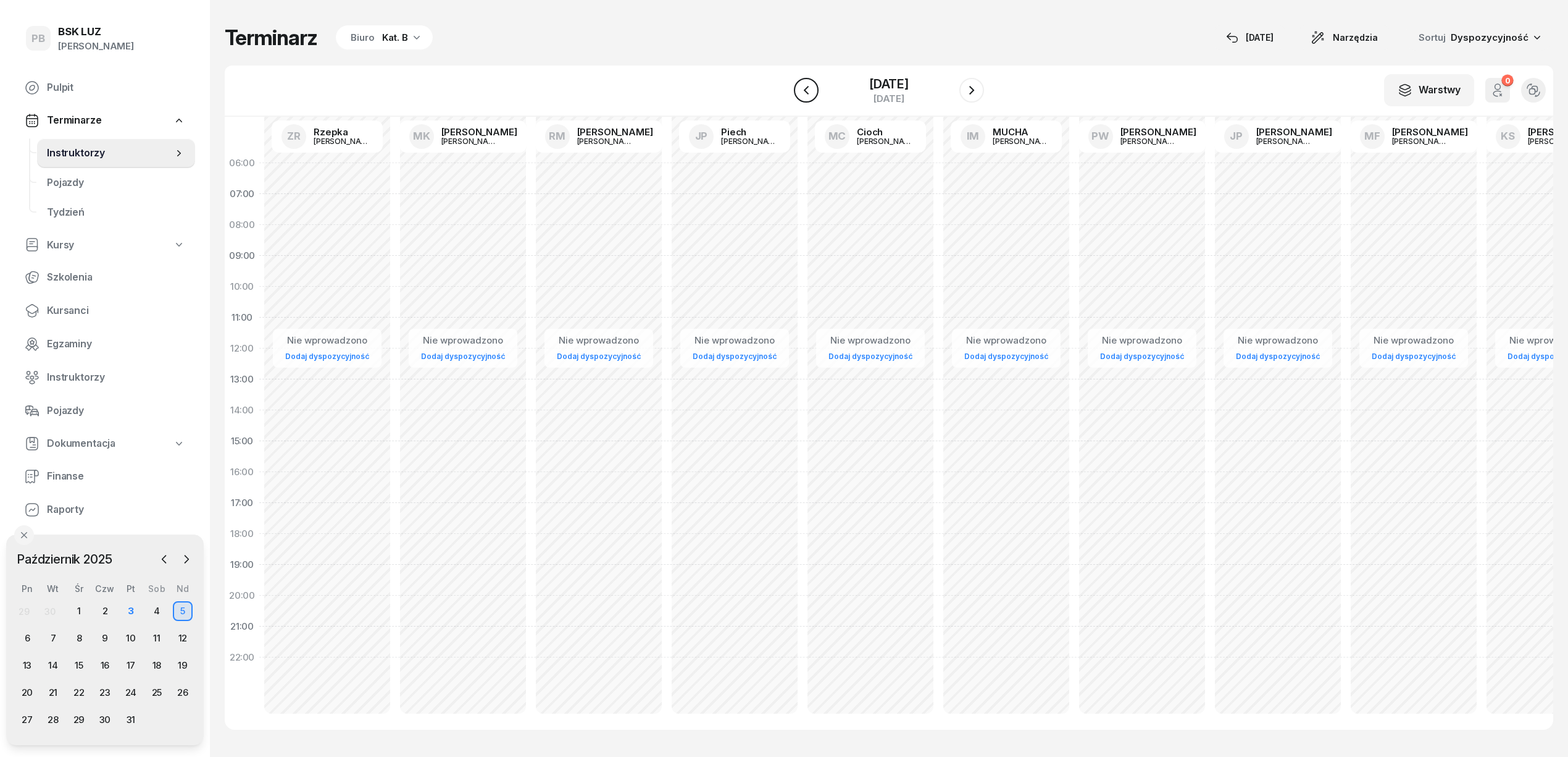
click at [799, 91] on icon "button" at bounding box center [806, 90] width 15 height 15
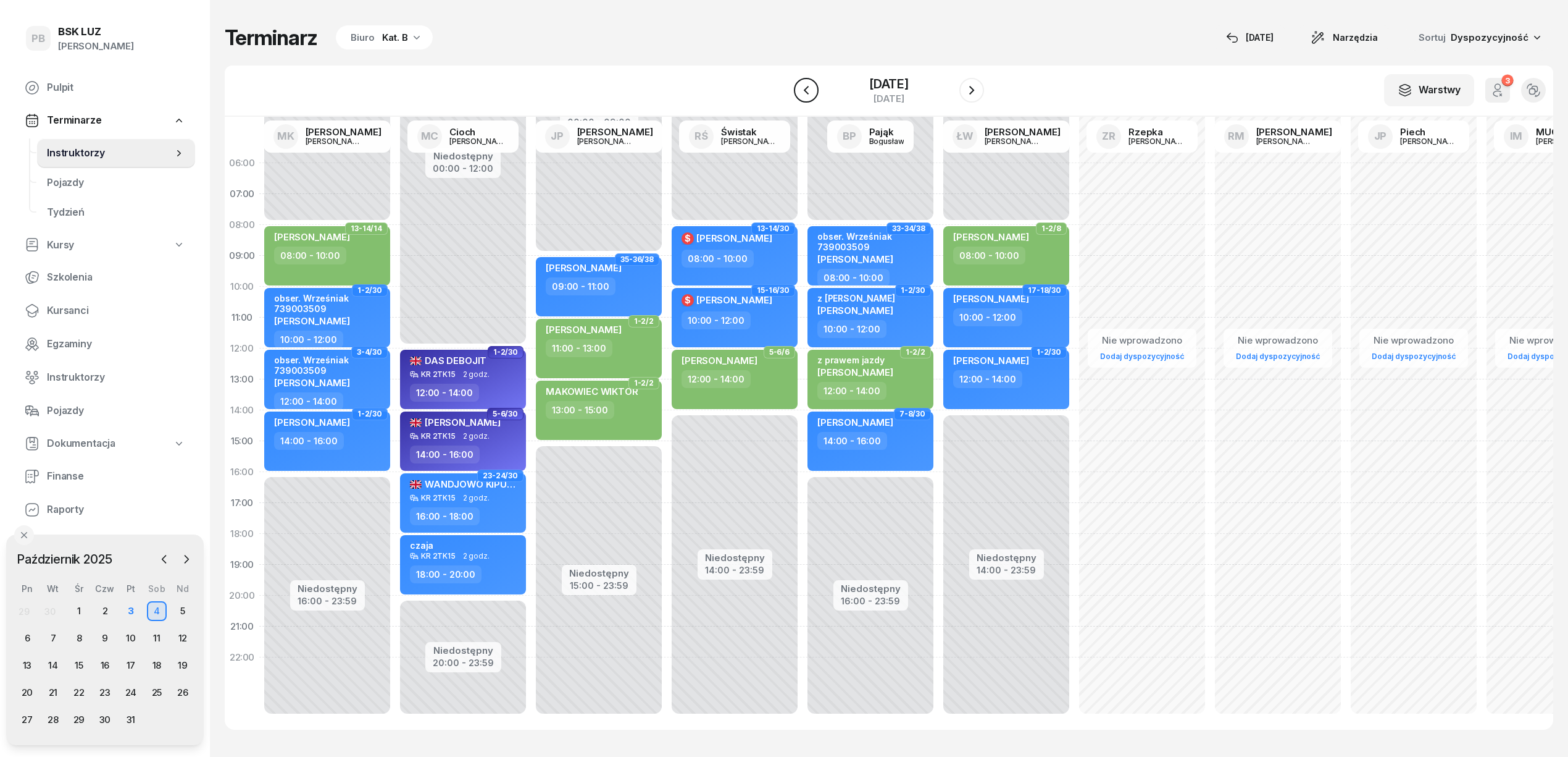
click at [799, 91] on icon "button" at bounding box center [806, 90] width 15 height 15
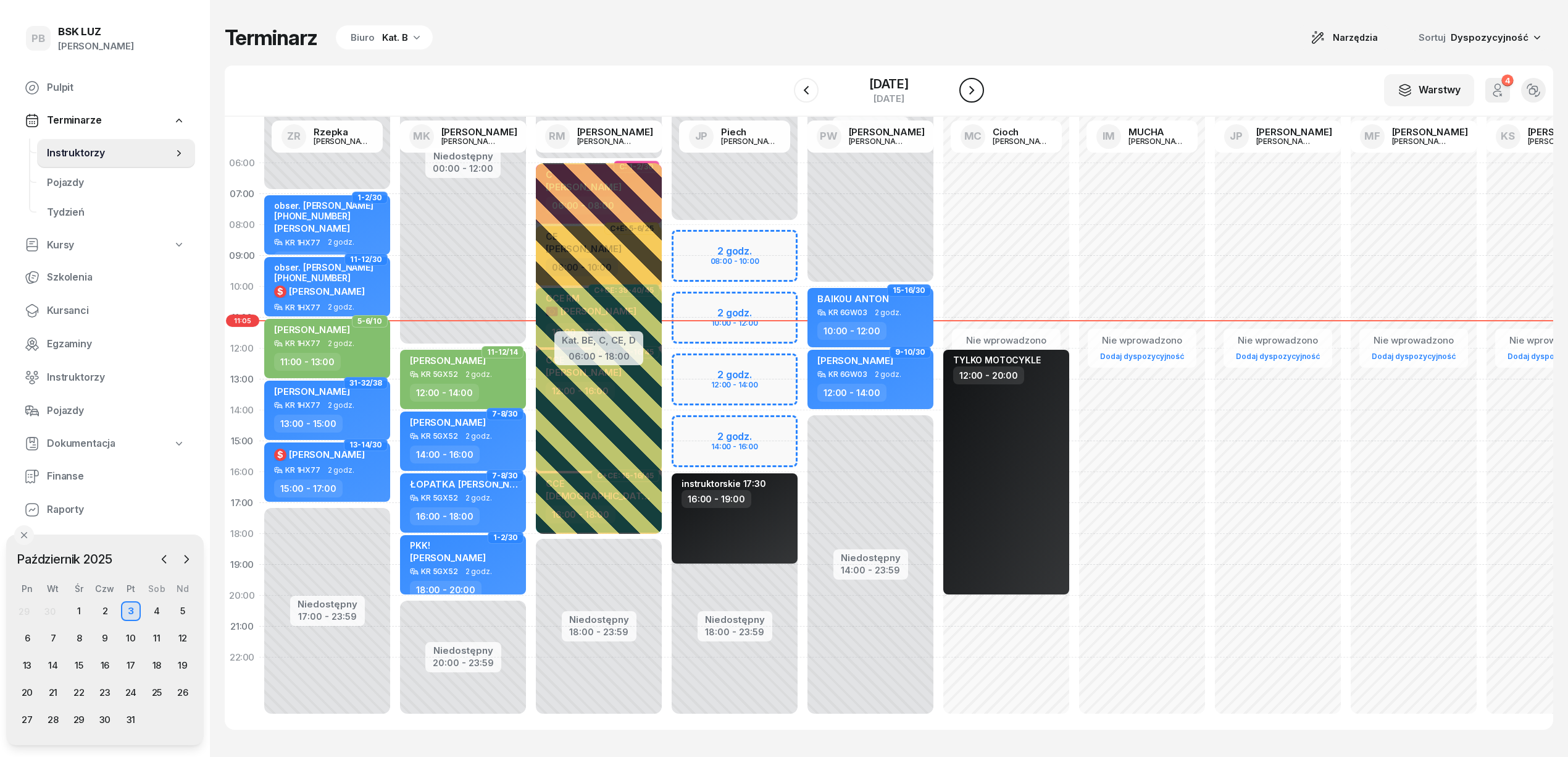
click at [973, 88] on button "button" at bounding box center [972, 90] width 25 height 25
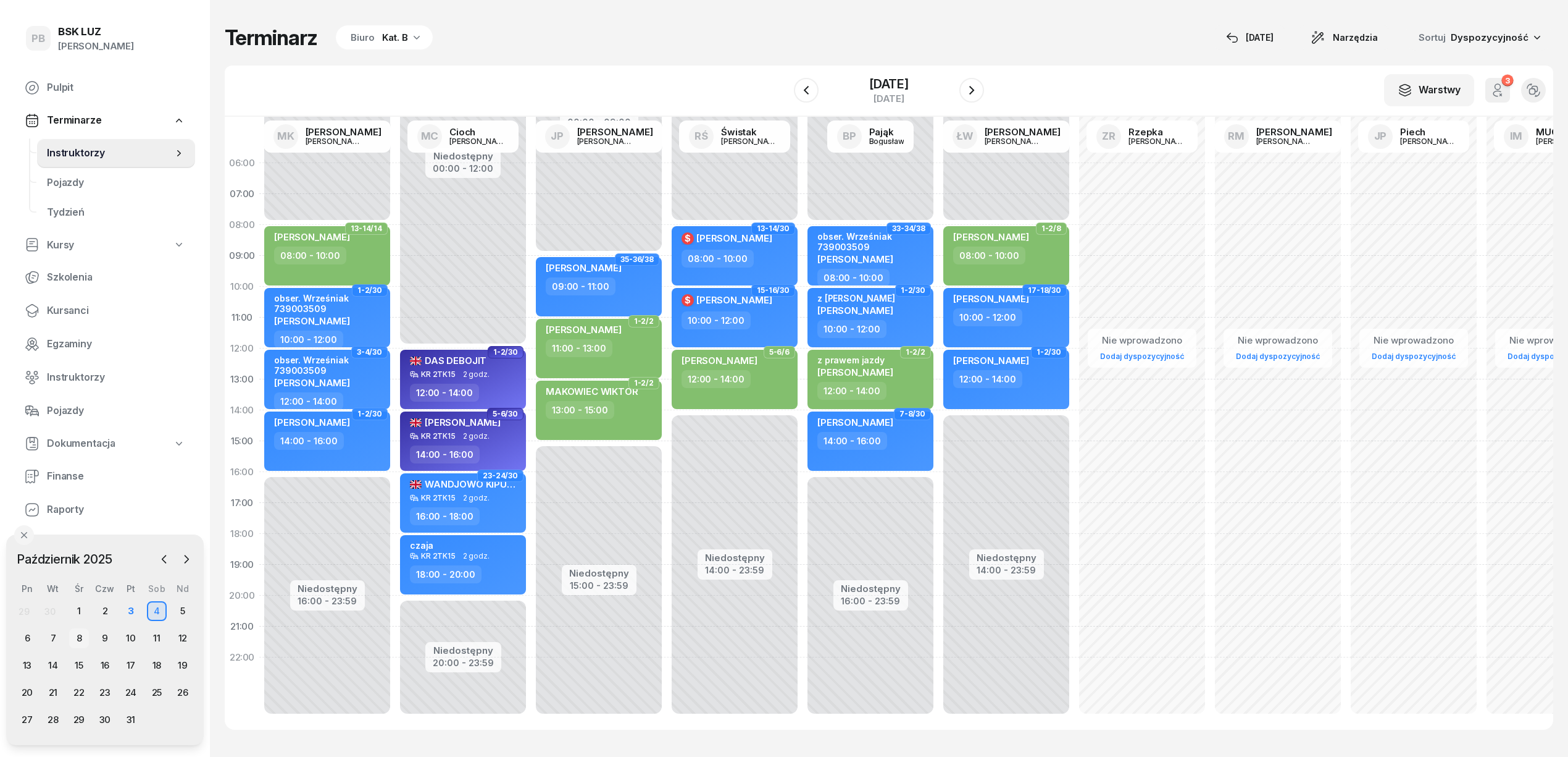
click at [79, 636] on div "8" at bounding box center [79, 638] width 20 height 20
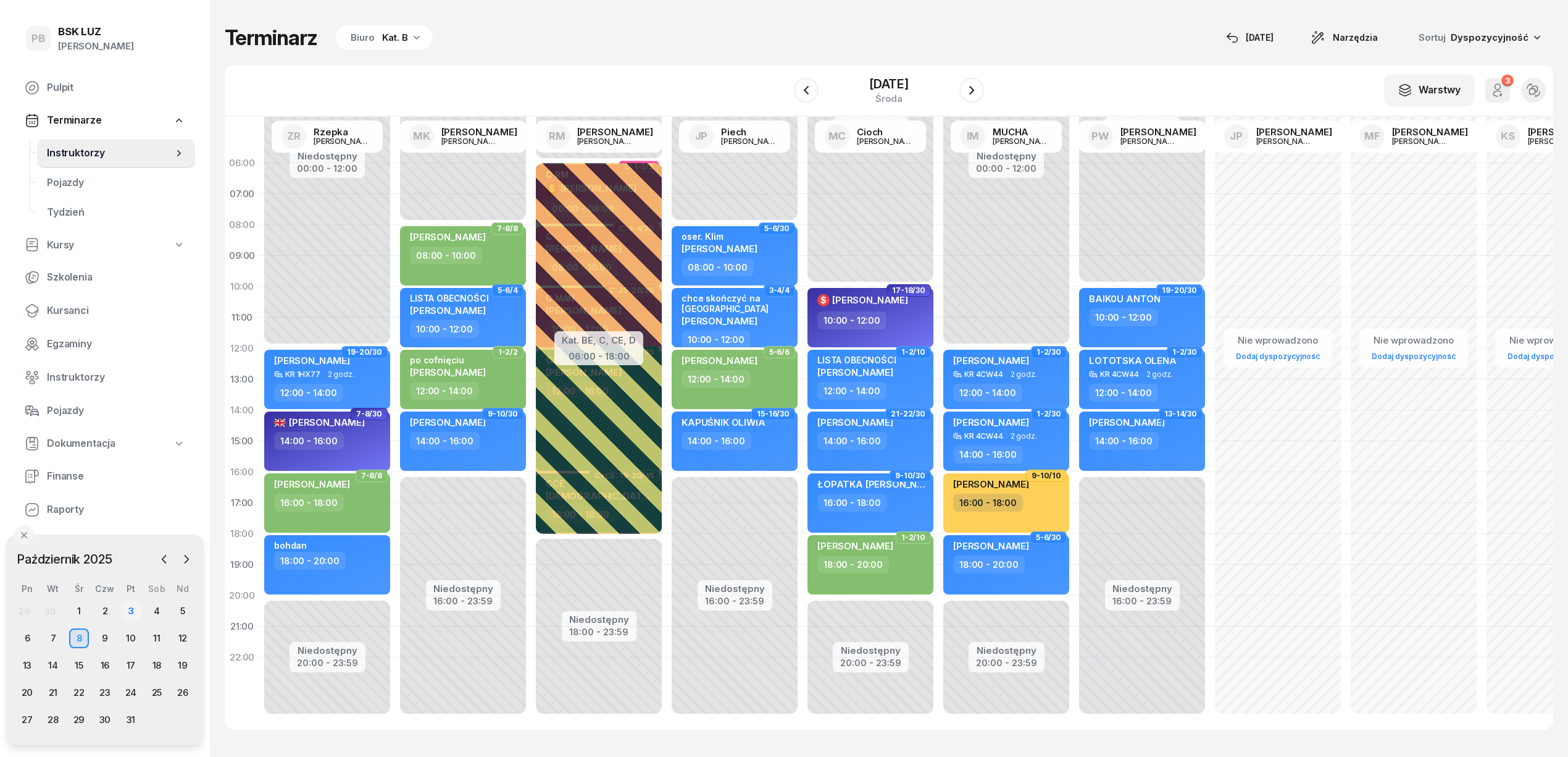
click at [126, 613] on div "3" at bounding box center [131, 611] width 20 height 20
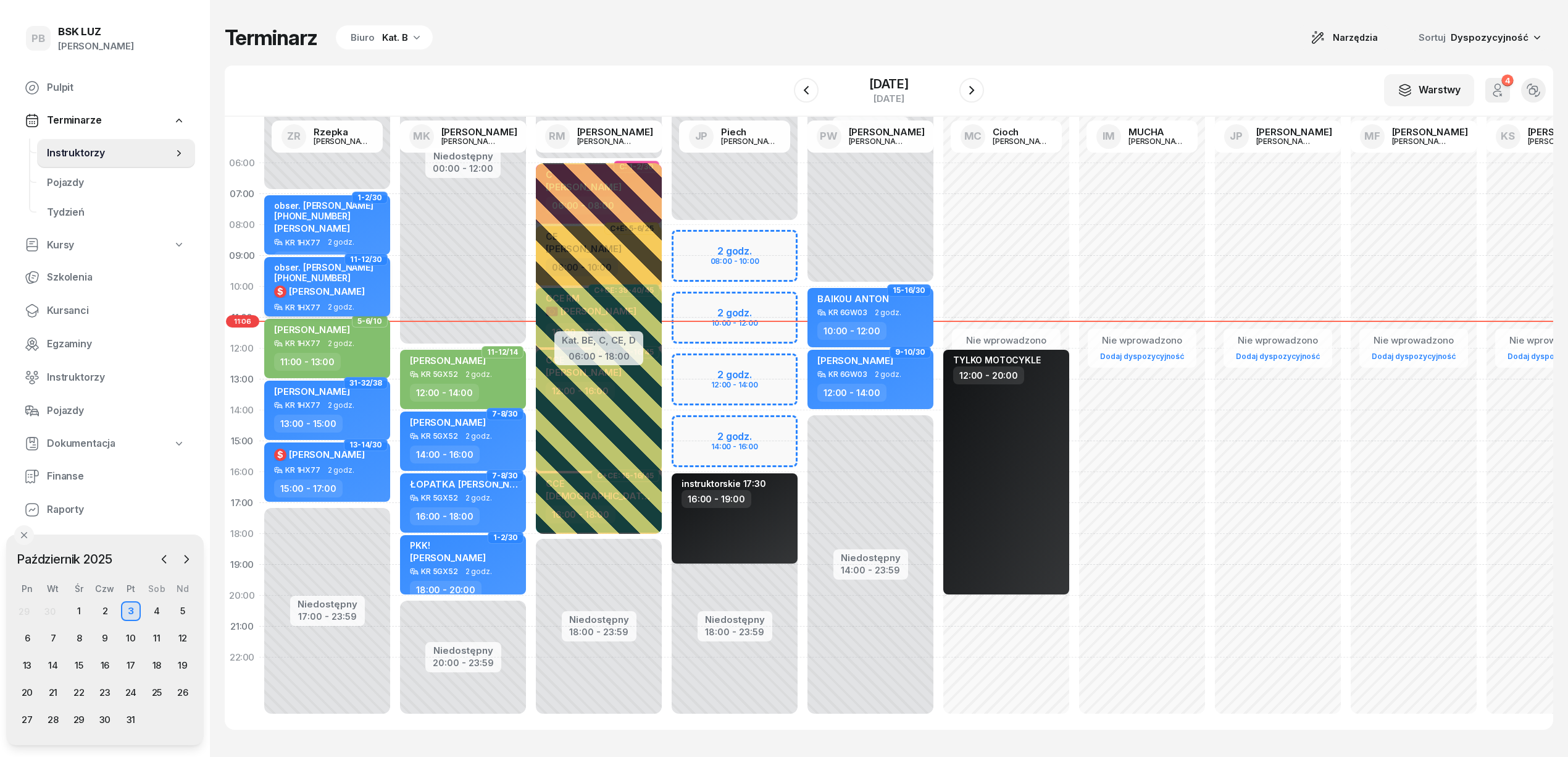
click at [366, 282] on div "obser. [PERSON_NAME] [PHONE_NUMBER]" at bounding box center [328, 272] width 108 height 21
select select "09"
select select "11"
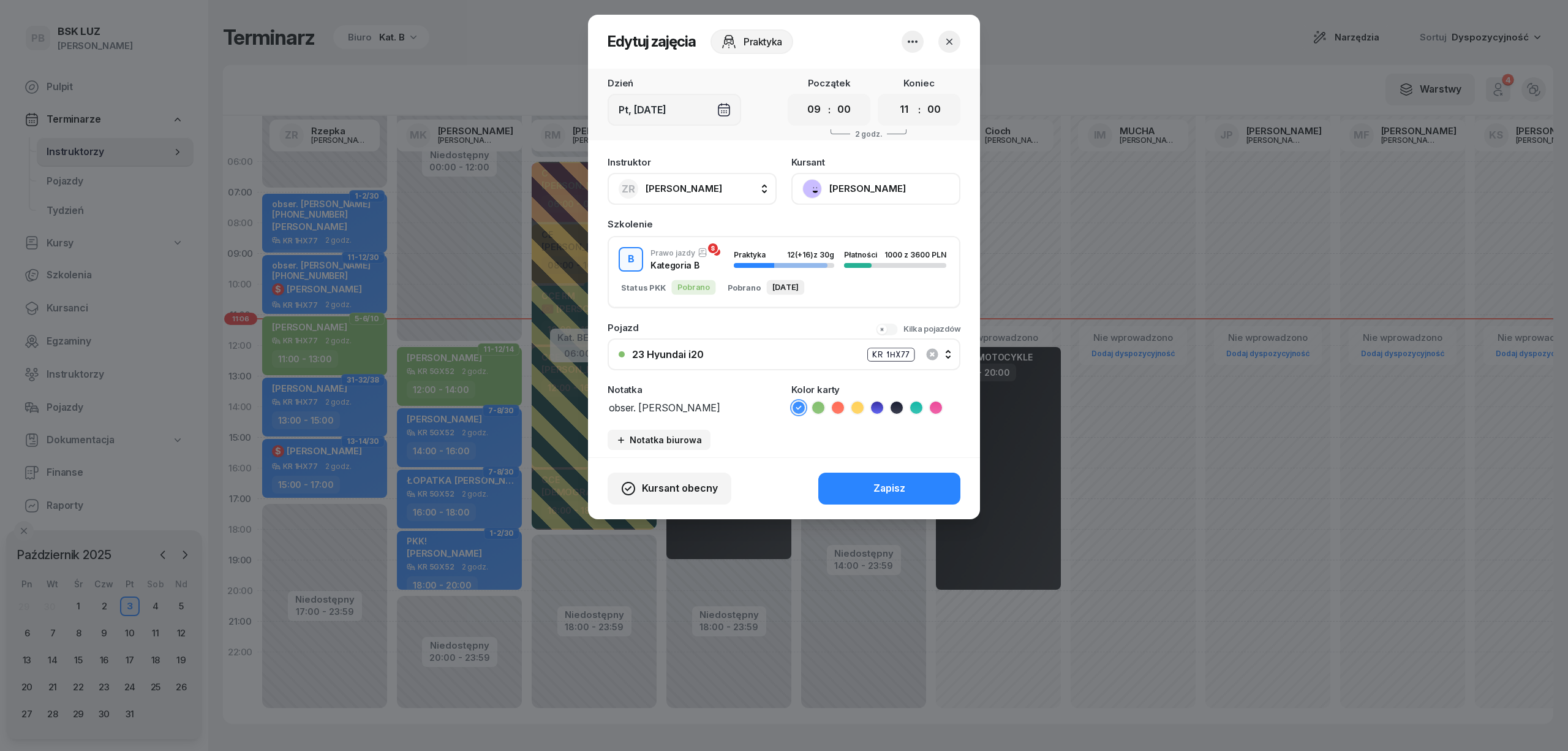
drag, startPoint x: 755, startPoint y: 404, endPoint x: 589, endPoint y: 384, distance: 167.2
click at [589, 384] on div "Instruktor ZR [PERSON_NAME] AK [PERSON_NAME] BP [PERSON_NAME] DP [PERSON_NAME] …" at bounding box center [784, 304] width 392 height 307
click at [949, 33] on button "button" at bounding box center [949, 41] width 22 height 22
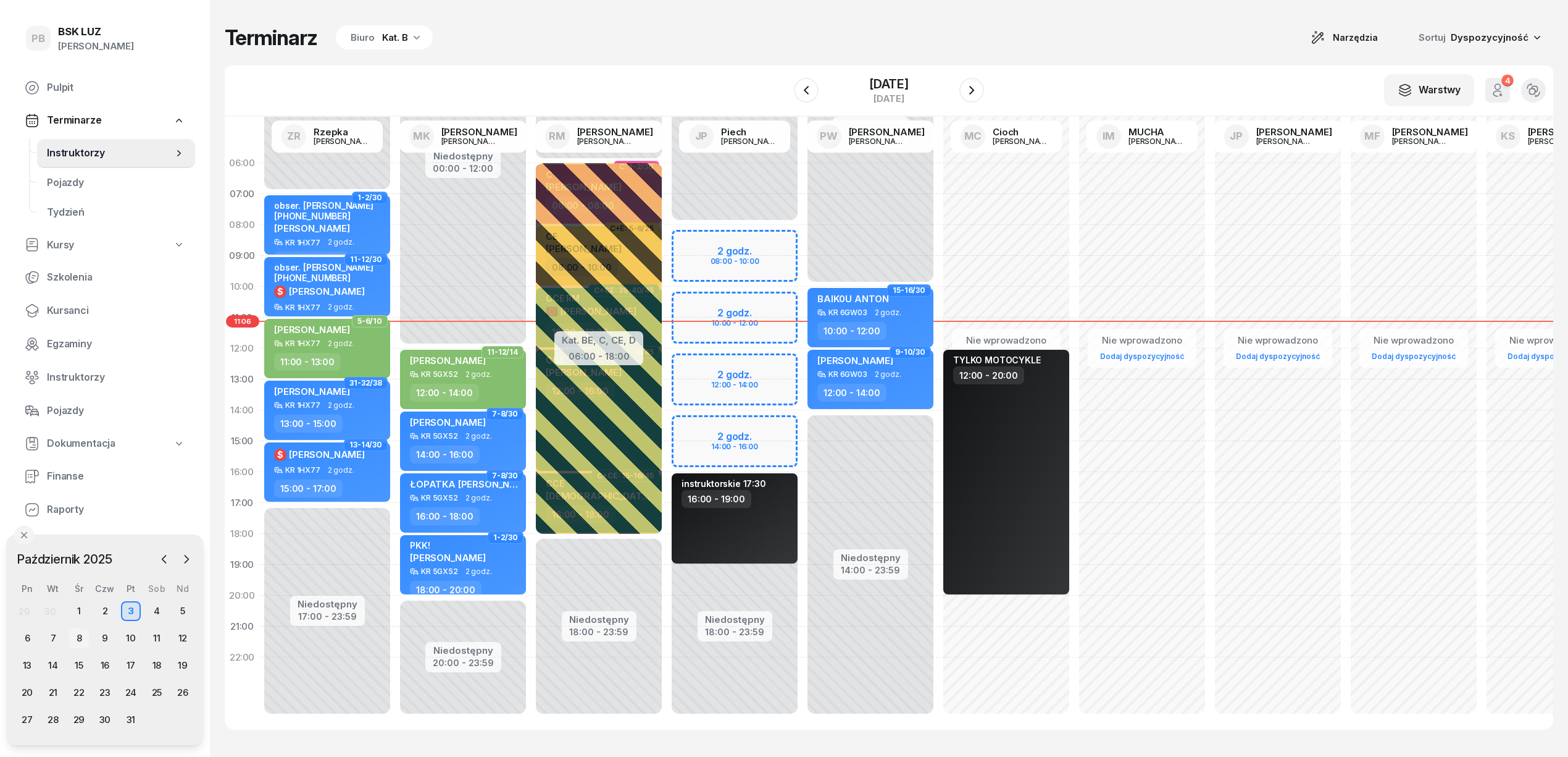
click at [79, 636] on div "8" at bounding box center [79, 638] width 20 height 20
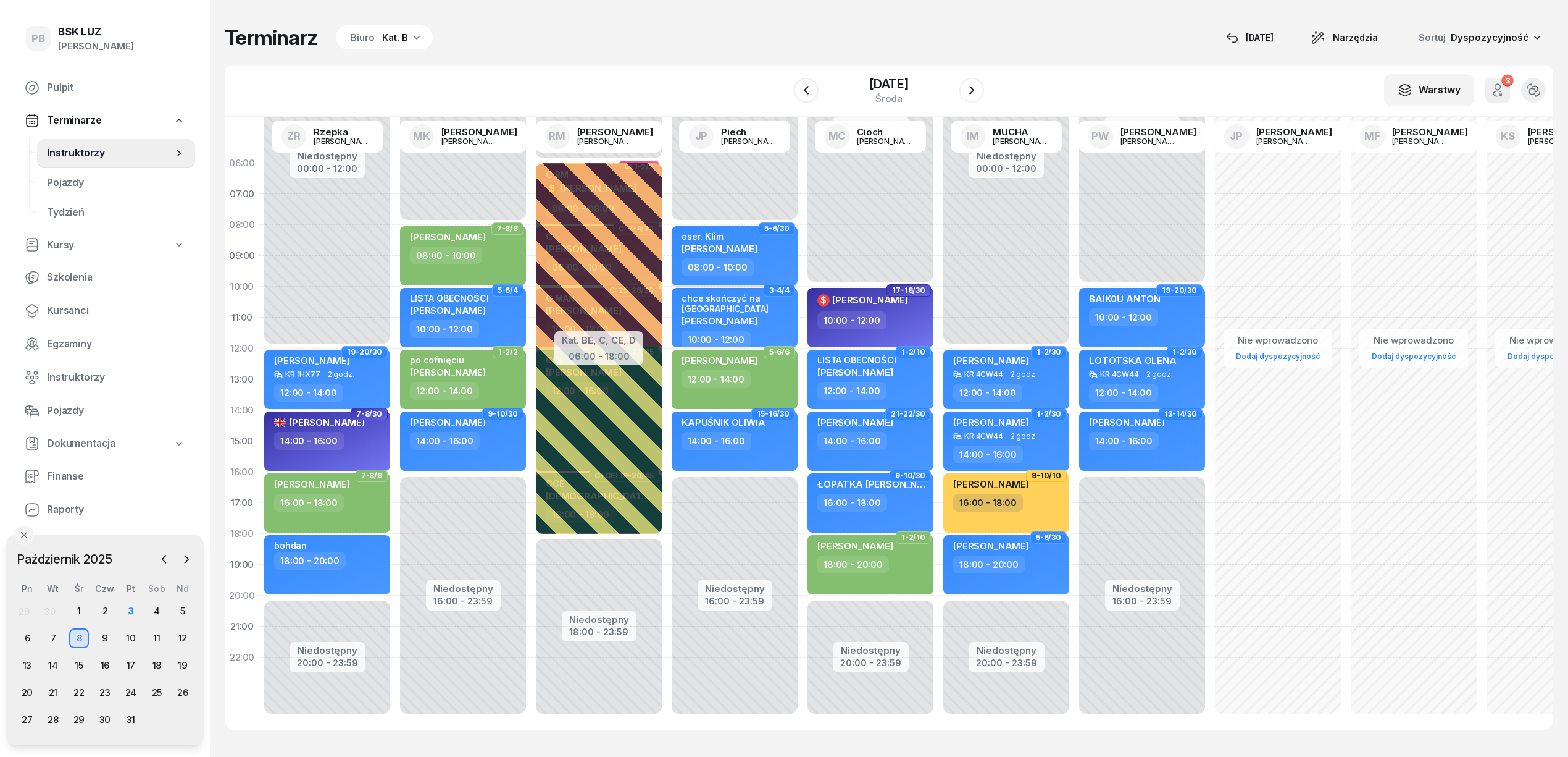
click at [755, 270] on div "08:00 - 10:00" at bounding box center [736, 266] width 108 height 18
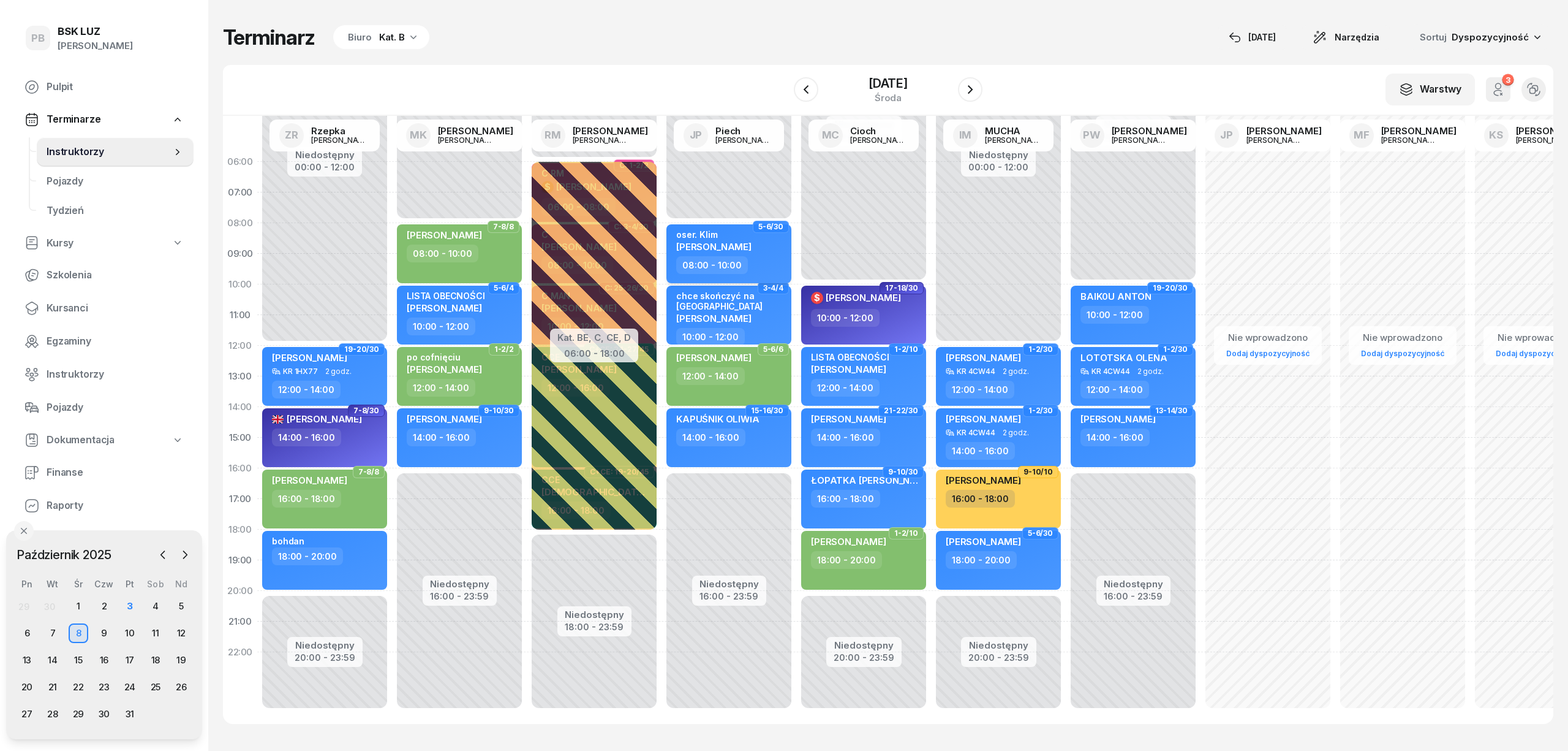
select select "08"
select select "10"
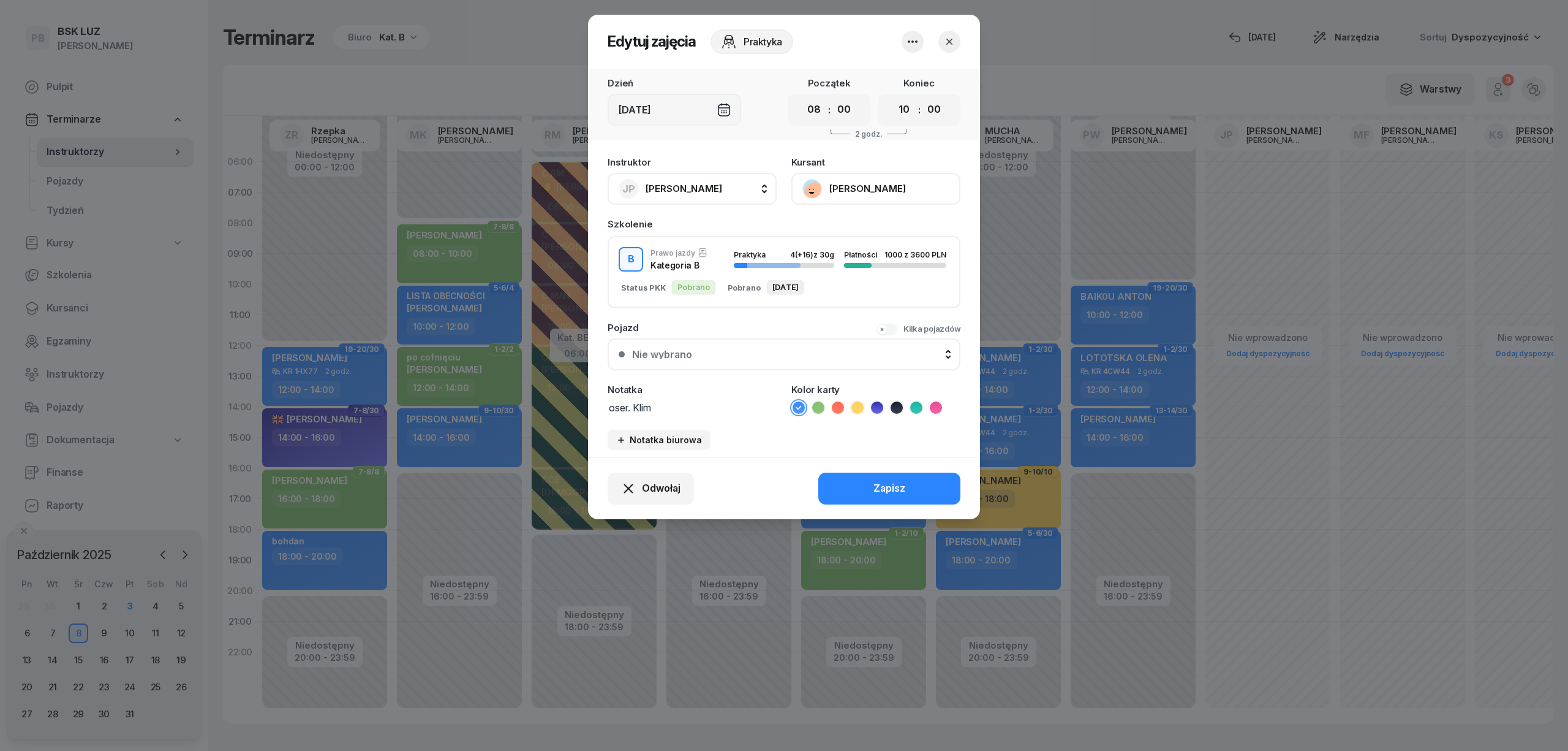
drag, startPoint x: 672, startPoint y: 407, endPoint x: 501, endPoint y: 395, distance: 171.4
click at [507, 391] on div "Edytuj zajęcia Praktyka Dzień [DATE] Początek 00 01 02 03 04 05 06 07 08 09 10 …" at bounding box center [784, 375] width 1568 height 751
paste textarea "bser. [PERSON_NAME] [PHONE_NUMBER]"
type textarea "obser. [PERSON_NAME] [PHONE_NUMBER]"
click at [875, 481] on div "Zapisz" at bounding box center [889, 488] width 32 height 16
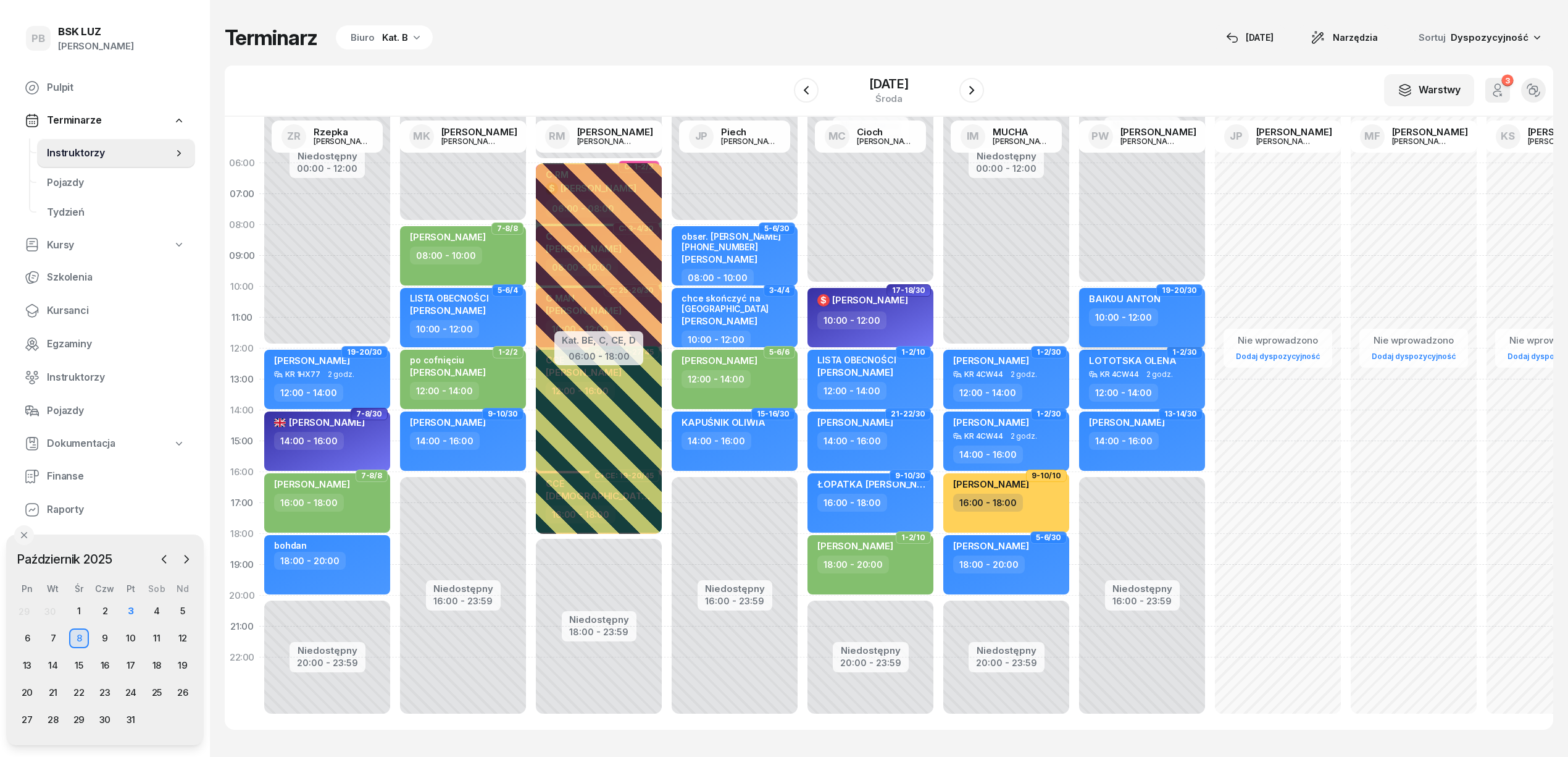
click at [1181, 320] on div "10:00 - 12:00" at bounding box center [1143, 317] width 108 height 18
select select "10"
select select "12"
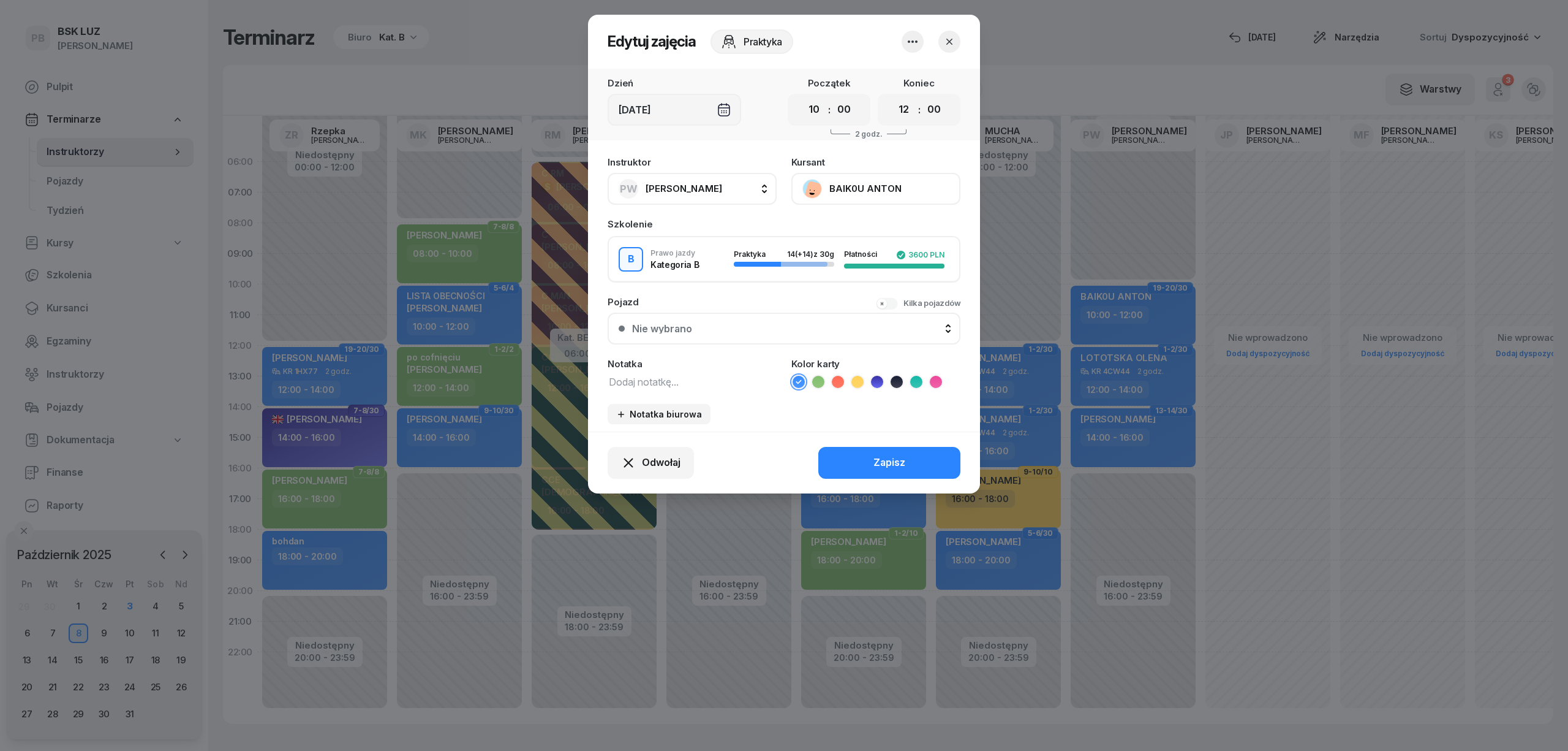
click at [643, 389] on div "Instruktor PW Widawska [PERSON_NAME] BP [PERSON_NAME] DP [PERSON_NAME] GS [PERS…" at bounding box center [784, 291] width 392 height 281
click at [657, 383] on textarea at bounding box center [692, 381] width 169 height 16
paste textarea "obser. [PERSON_NAME] [PHONE_NUMBER]"
type textarea "obser. [PERSON_NAME] [PHONE_NUMBER]"
click at [871, 454] on button "Zapisz" at bounding box center [889, 462] width 142 height 32
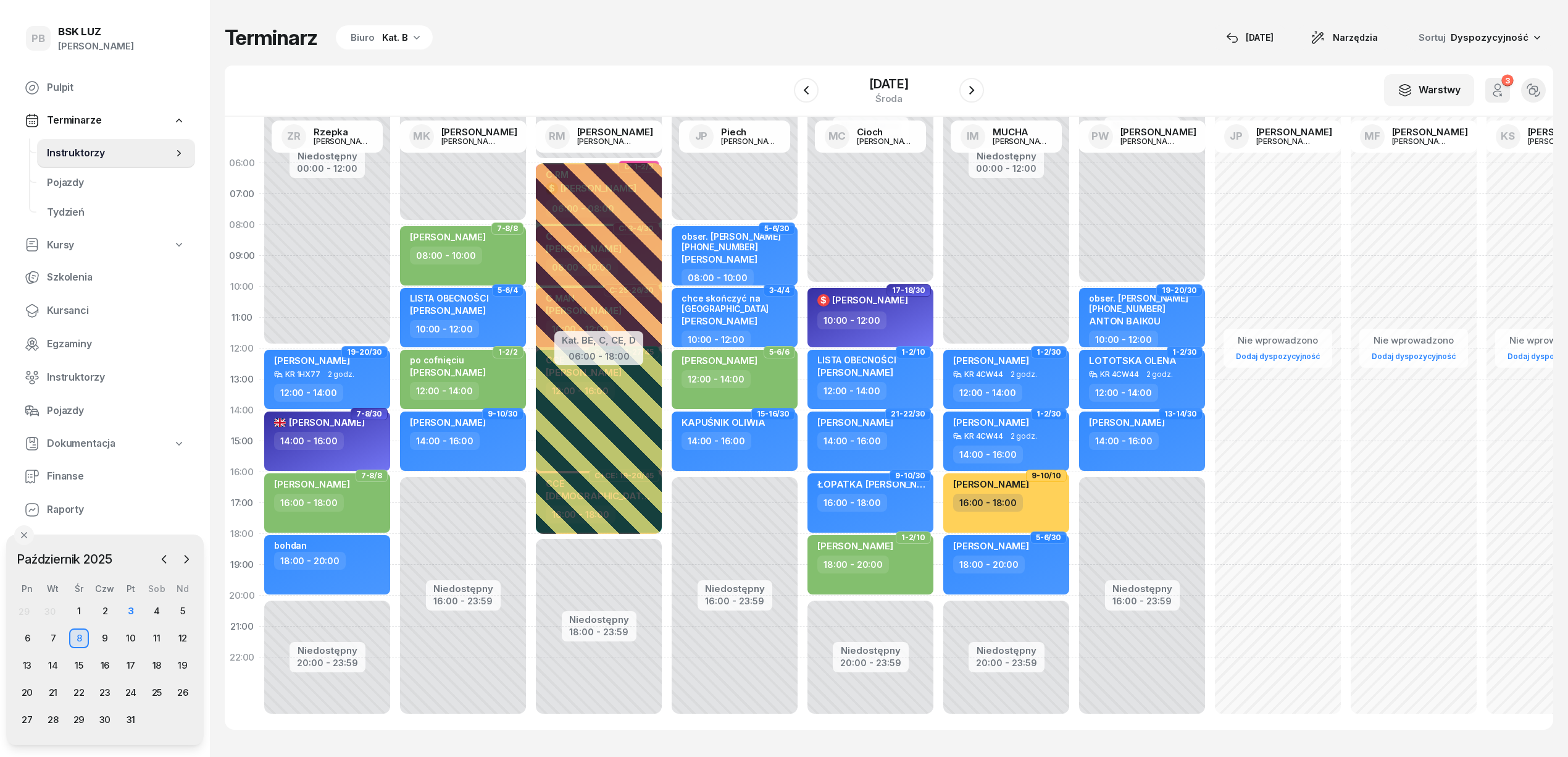
click at [405, 40] on div "Kat. B" at bounding box center [395, 37] width 26 height 15
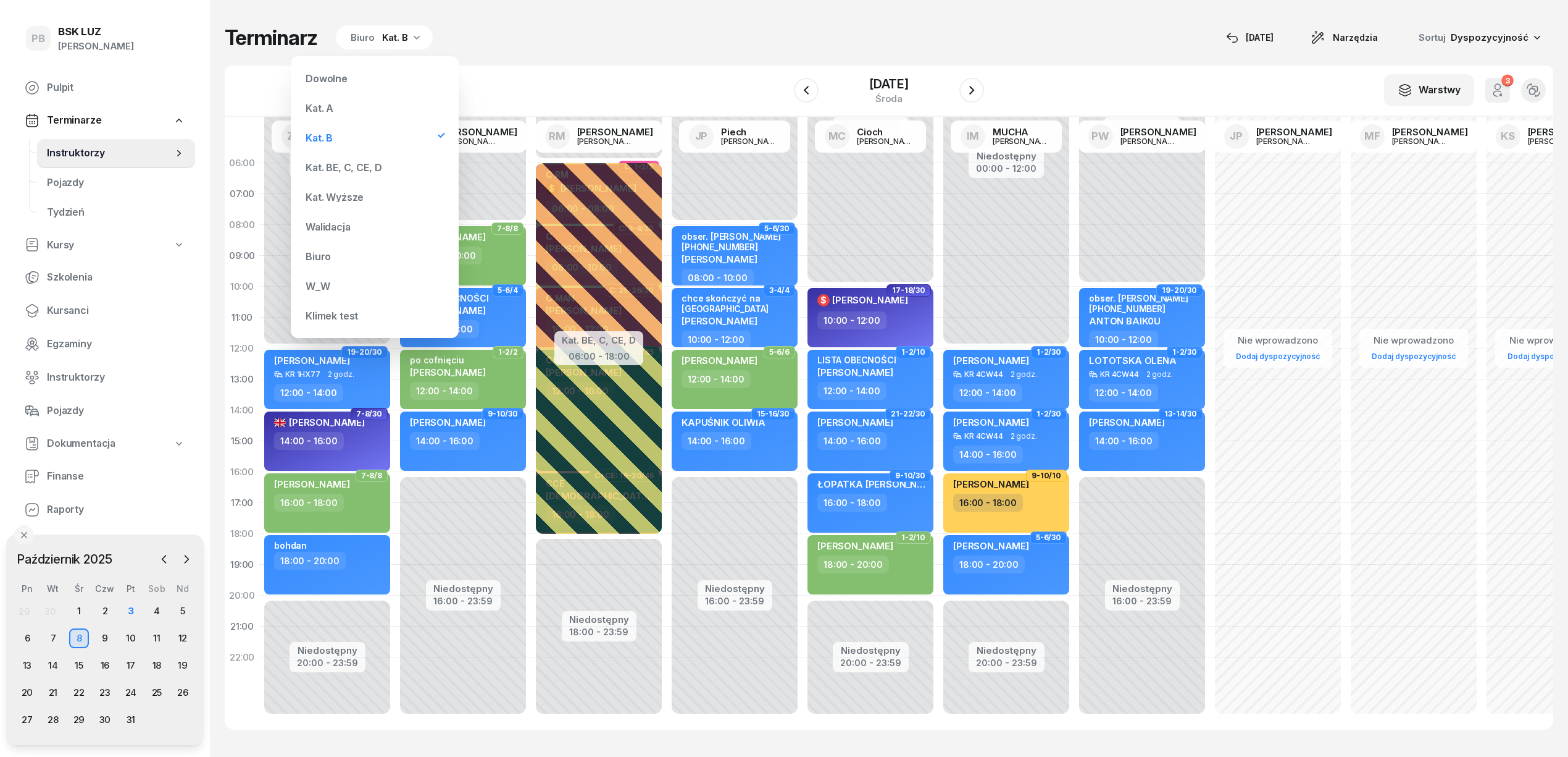
click at [330, 103] on div "Kat. A" at bounding box center [319, 108] width 28 height 10
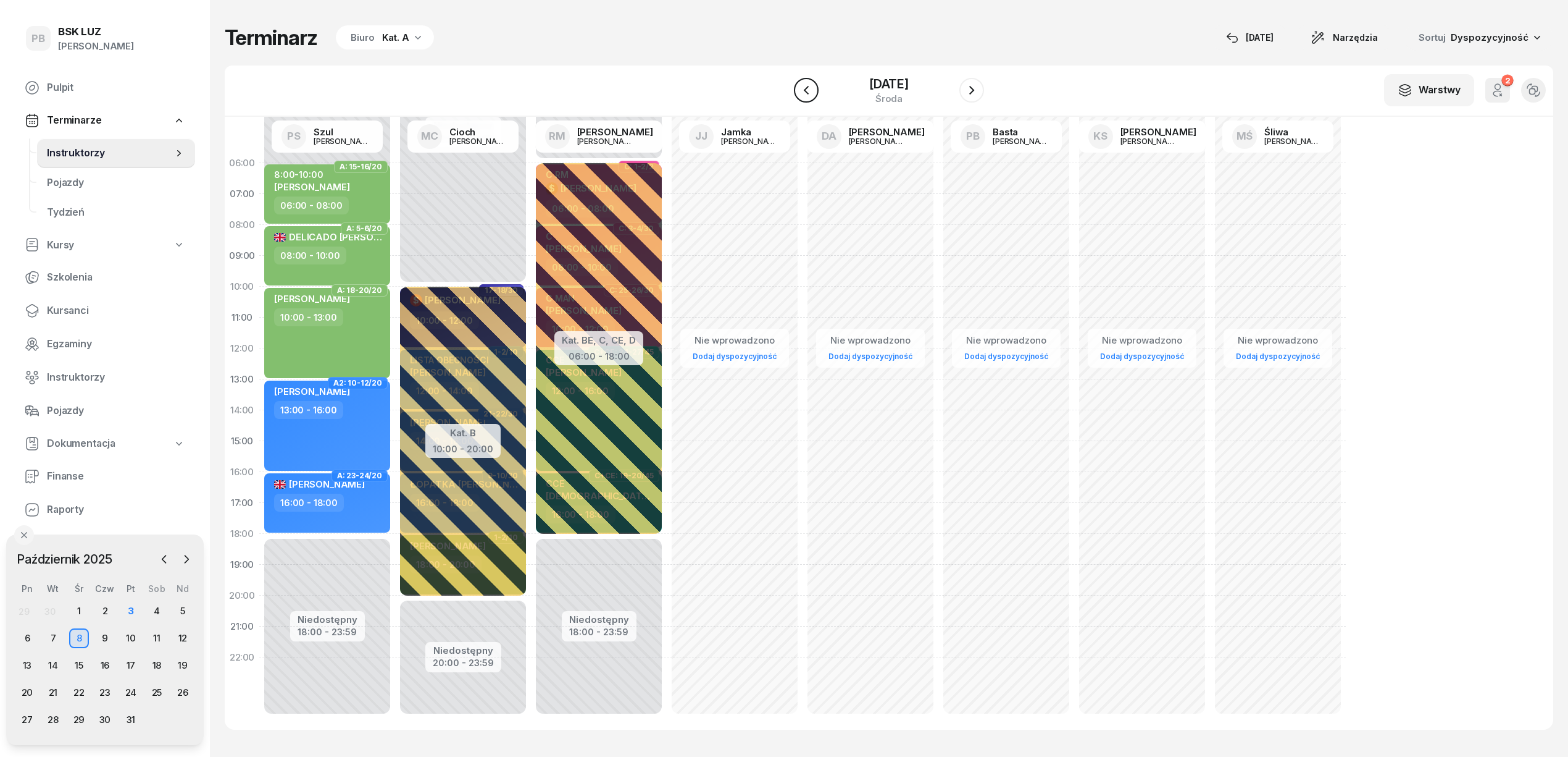
click at [799, 85] on icon "button" at bounding box center [806, 90] width 15 height 15
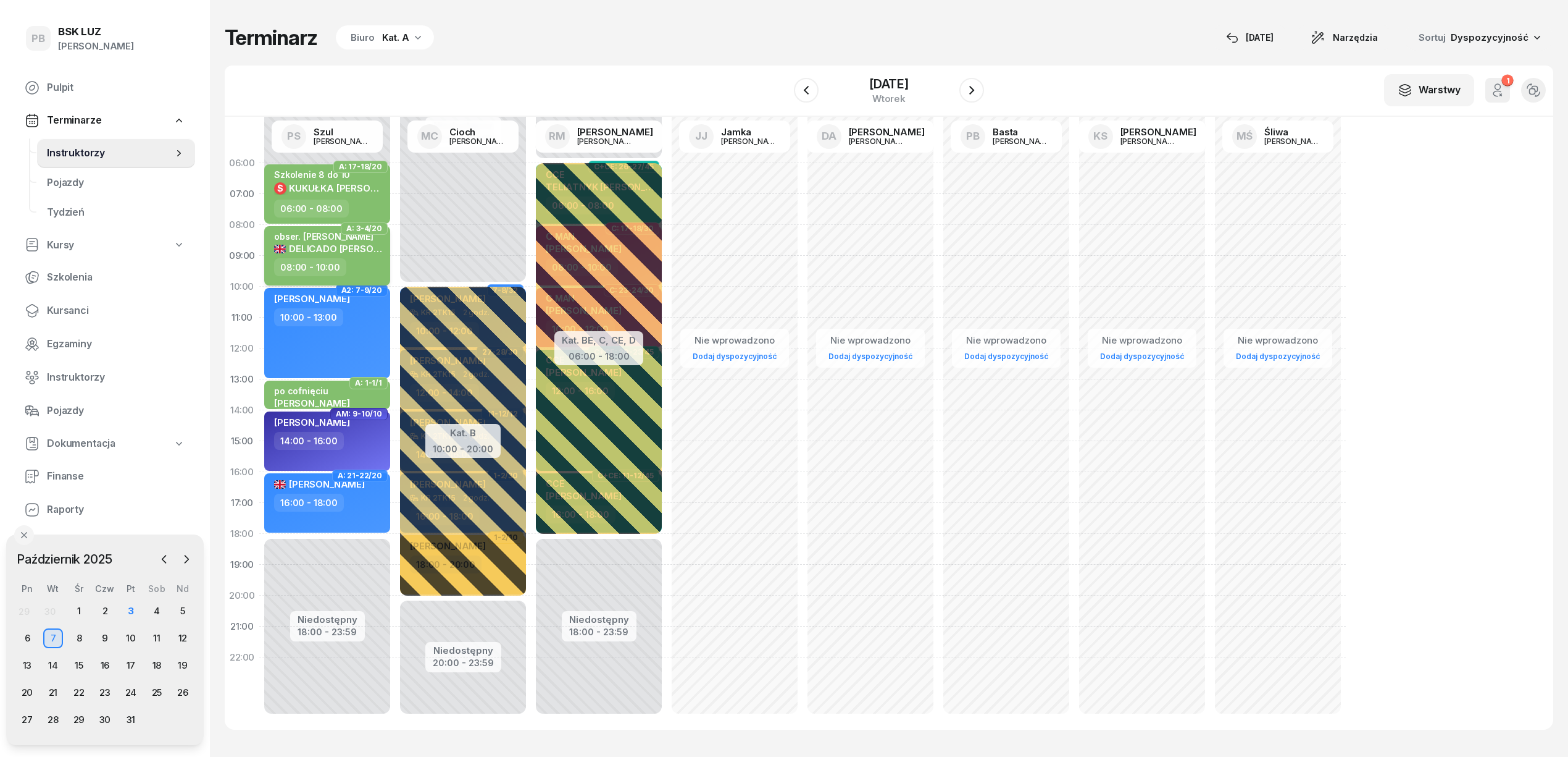
click at [353, 260] on div "08:00 - 10:00" at bounding box center [328, 266] width 108 height 18
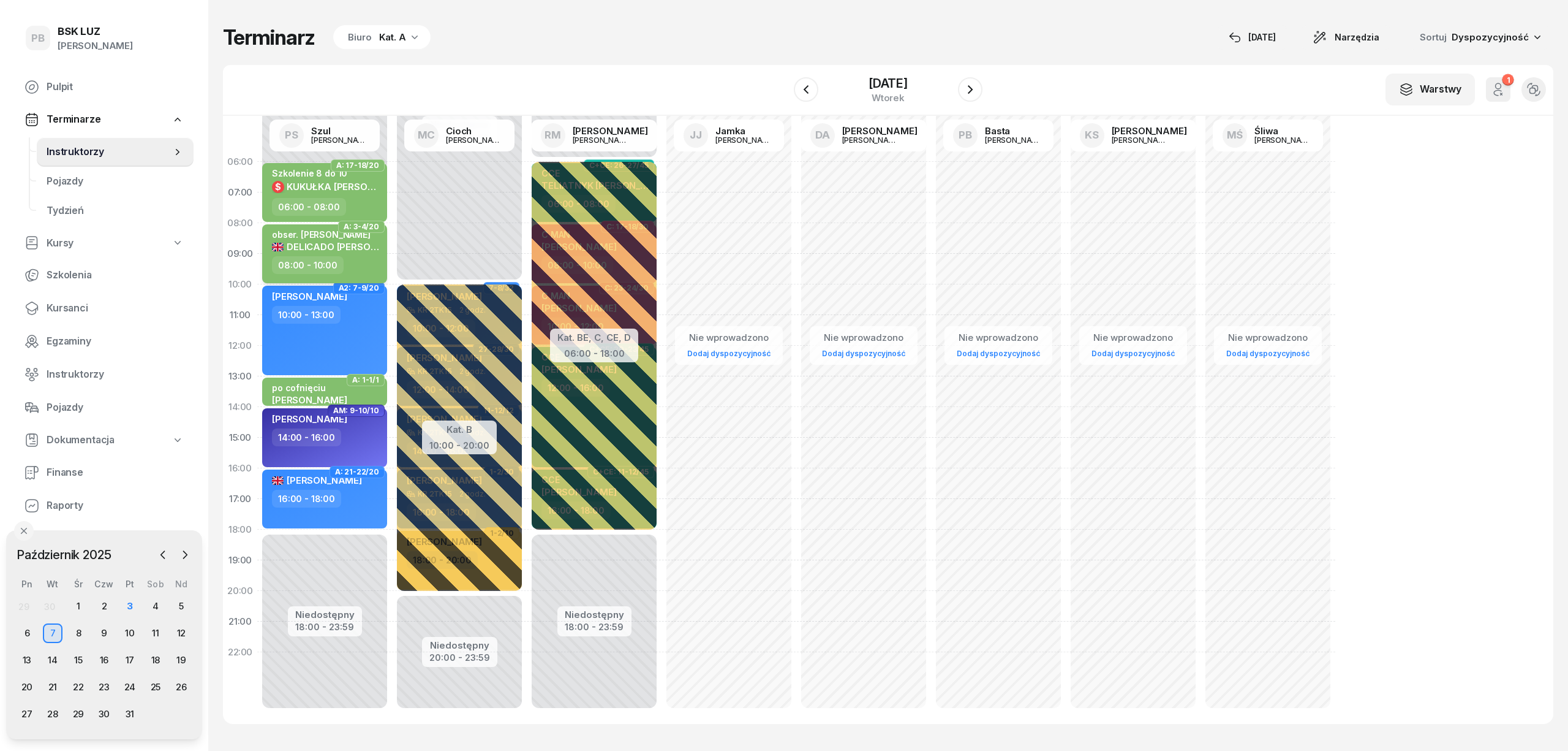
select select "08"
select select "10"
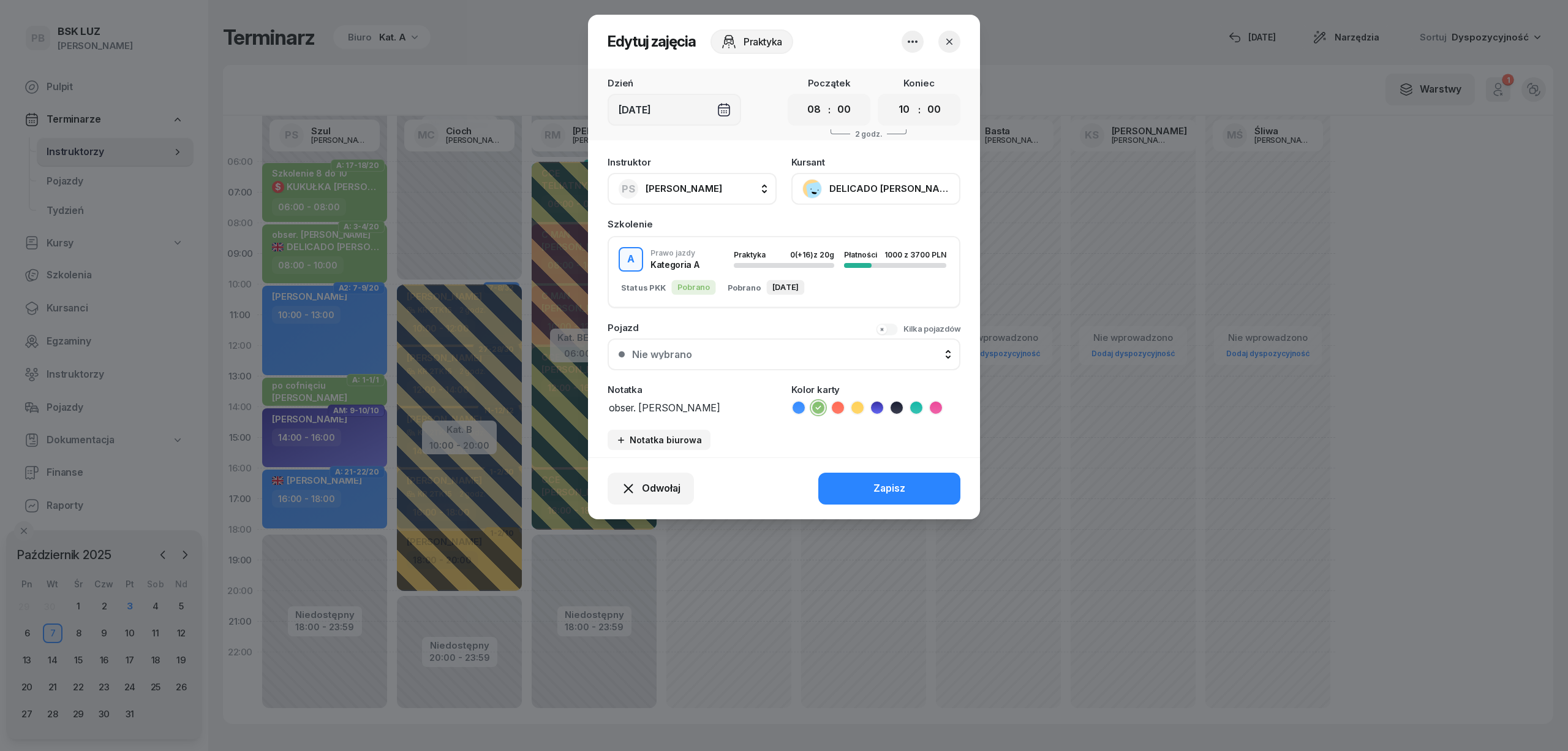
drag, startPoint x: 699, startPoint y: 402, endPoint x: 552, endPoint y: 380, distance: 148.6
click at [552, 380] on div "Edytuj zajęcia Praktyka Dzień [DATE] Początek 00 01 02 03 04 05 06 07 08 09 10 …" at bounding box center [784, 375] width 1568 height 751
paste textarea "[PHONE_NUMBER]"
type textarea "obser. [PERSON_NAME] [PHONE_NUMBER]"
click at [841, 476] on button "Zapisz" at bounding box center [889, 488] width 142 height 32
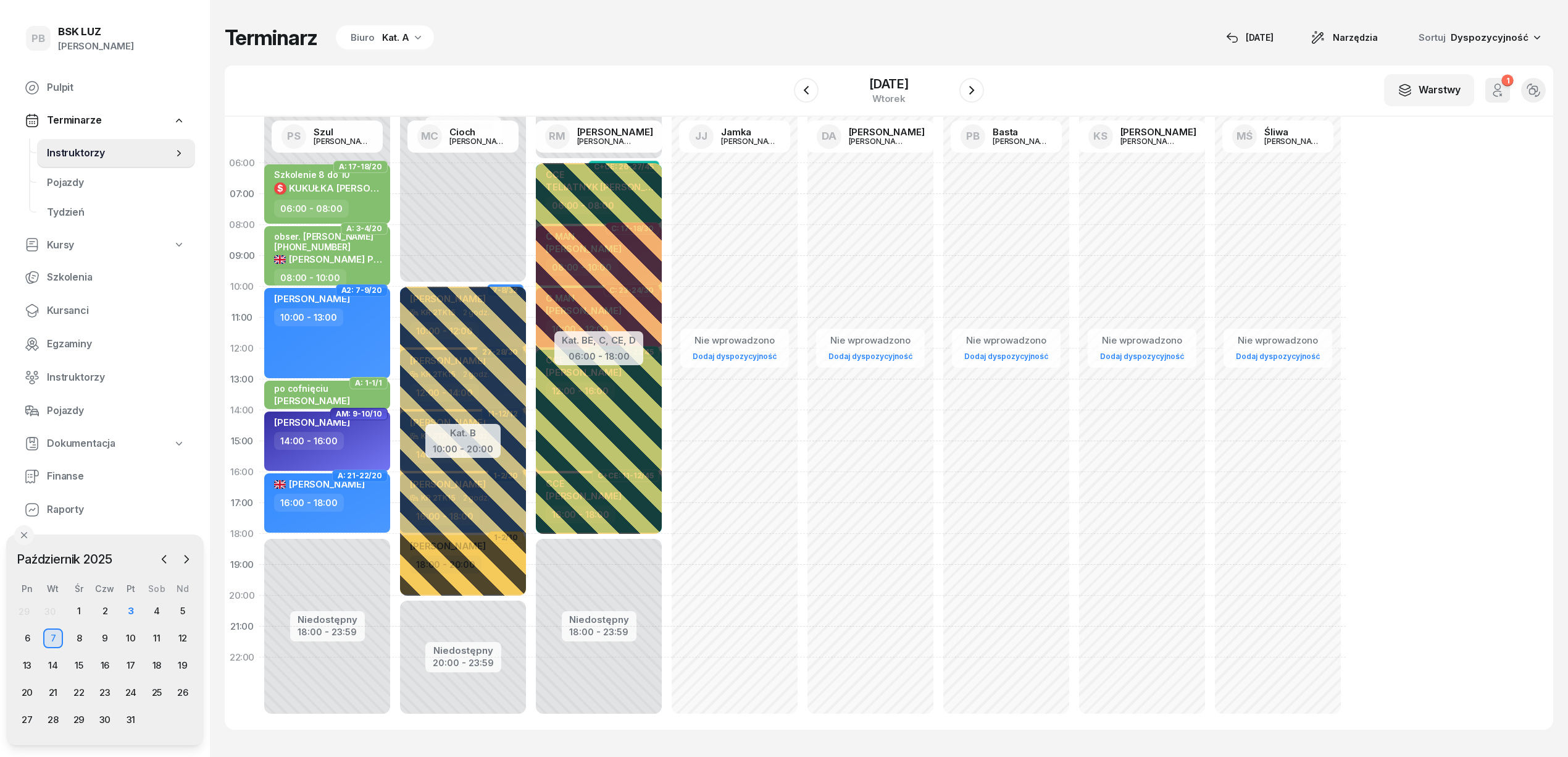
click at [648, 38] on div "Terminarz Biuro Kat. A [DATE] Narzędzia Sortuj Dyspozycyjność" at bounding box center [888, 38] width 1328 height 26
click at [27, 634] on div "6" at bounding box center [27, 638] width 20 height 20
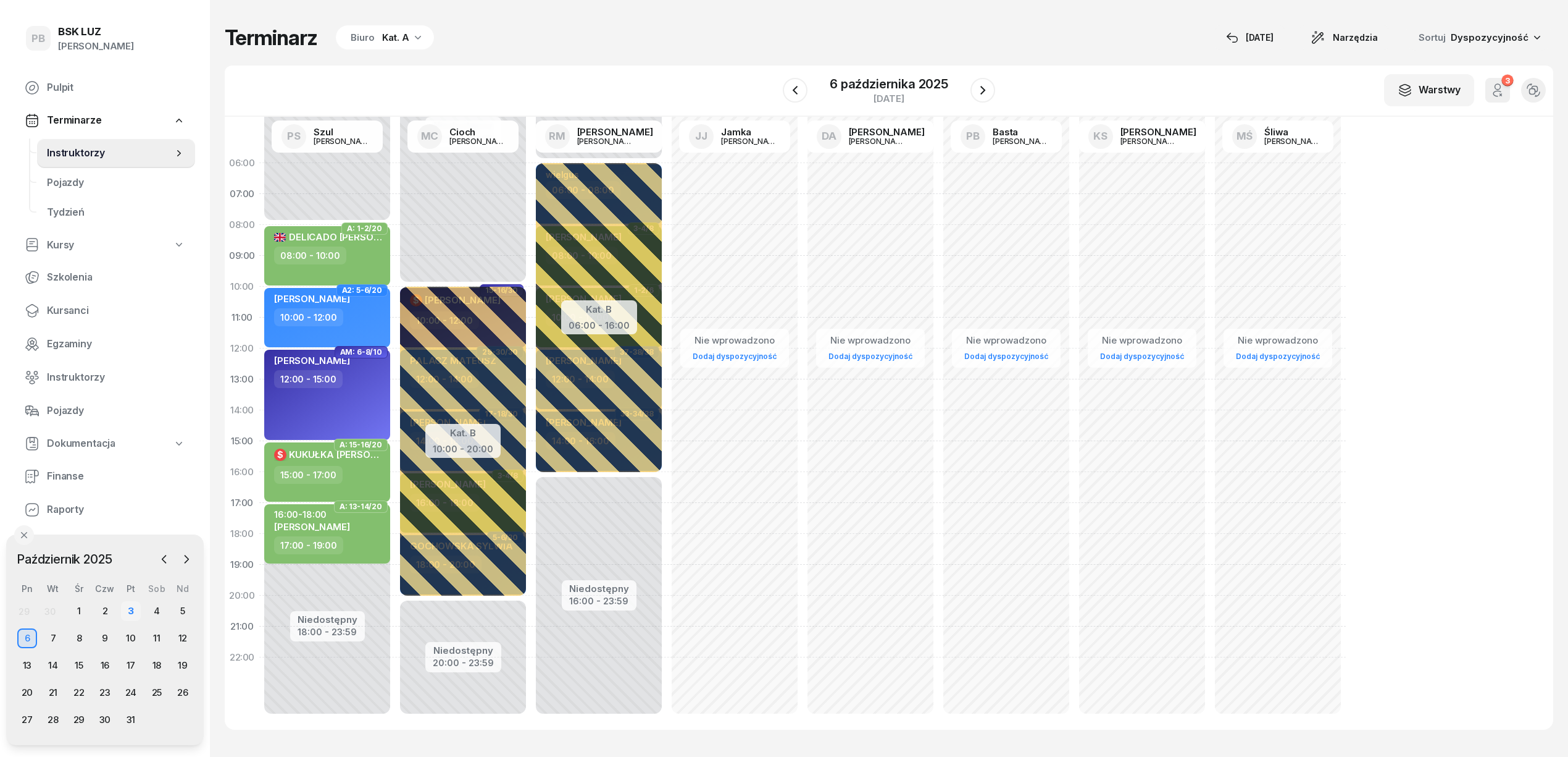
click at [133, 611] on div "3" at bounding box center [131, 611] width 20 height 20
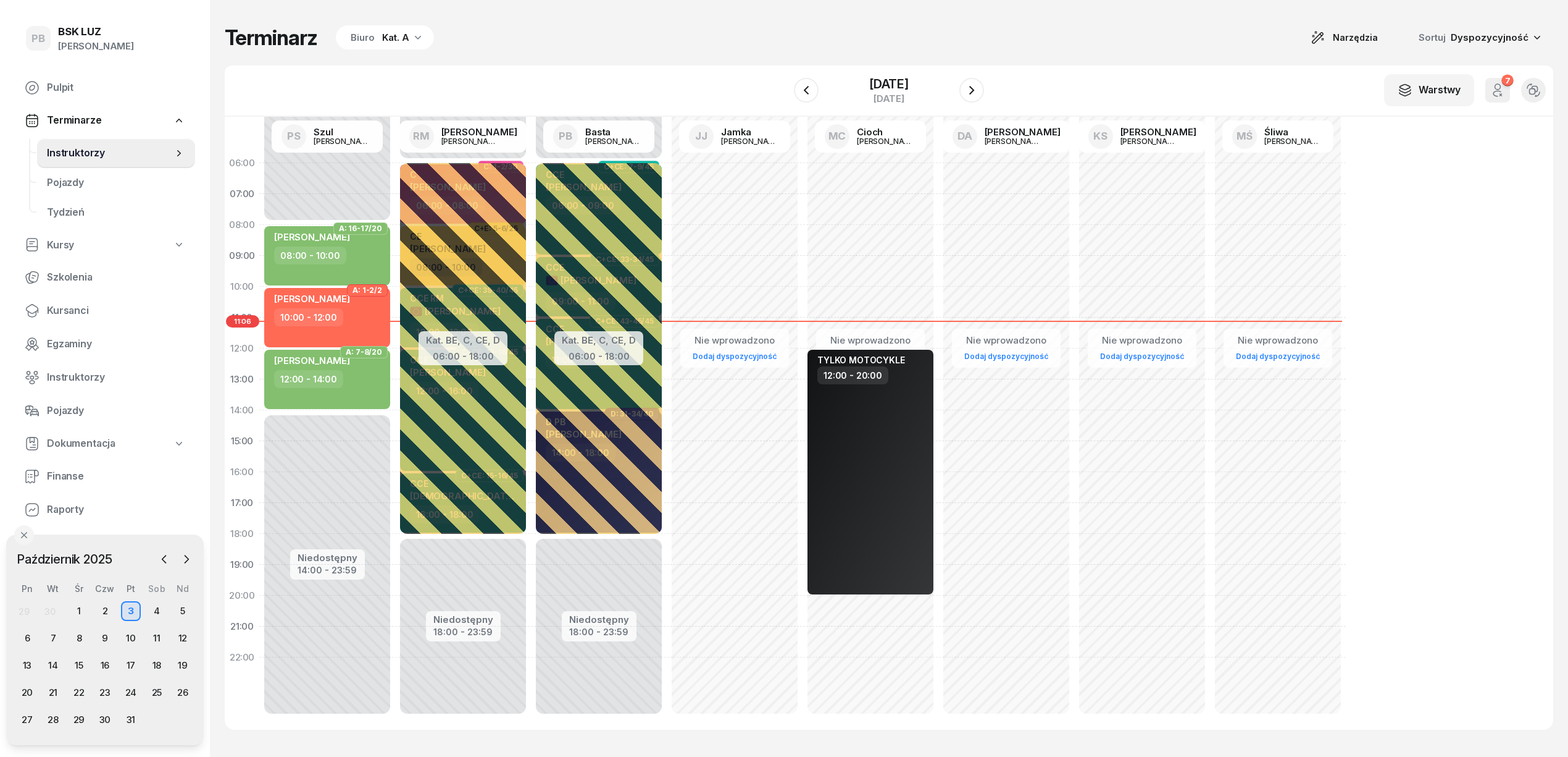
click at [403, 33] on div "Kat. A" at bounding box center [396, 37] width 27 height 15
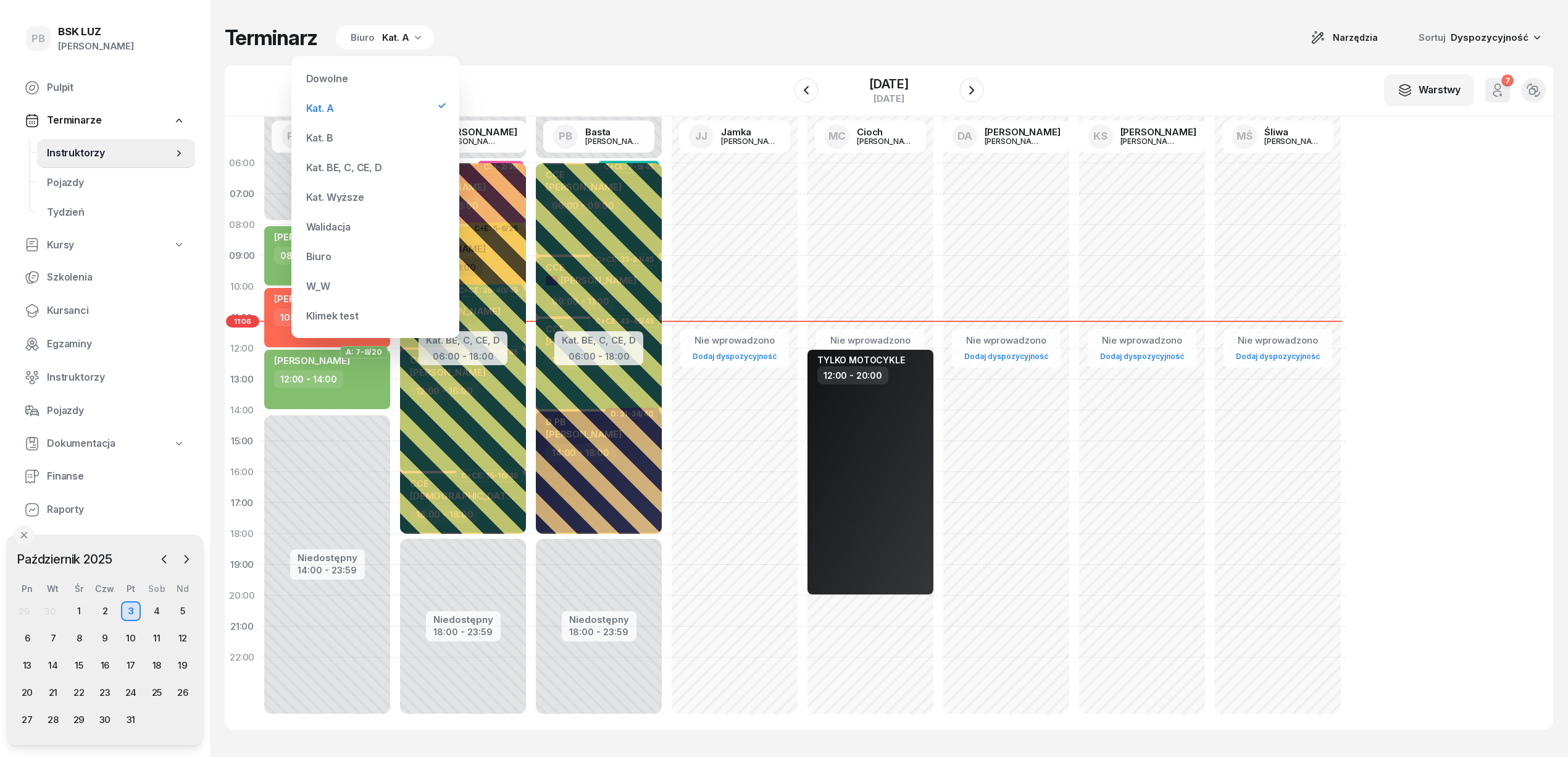
click at [356, 163] on div "Kat. BE, C, CE, D" at bounding box center [344, 167] width 76 height 10
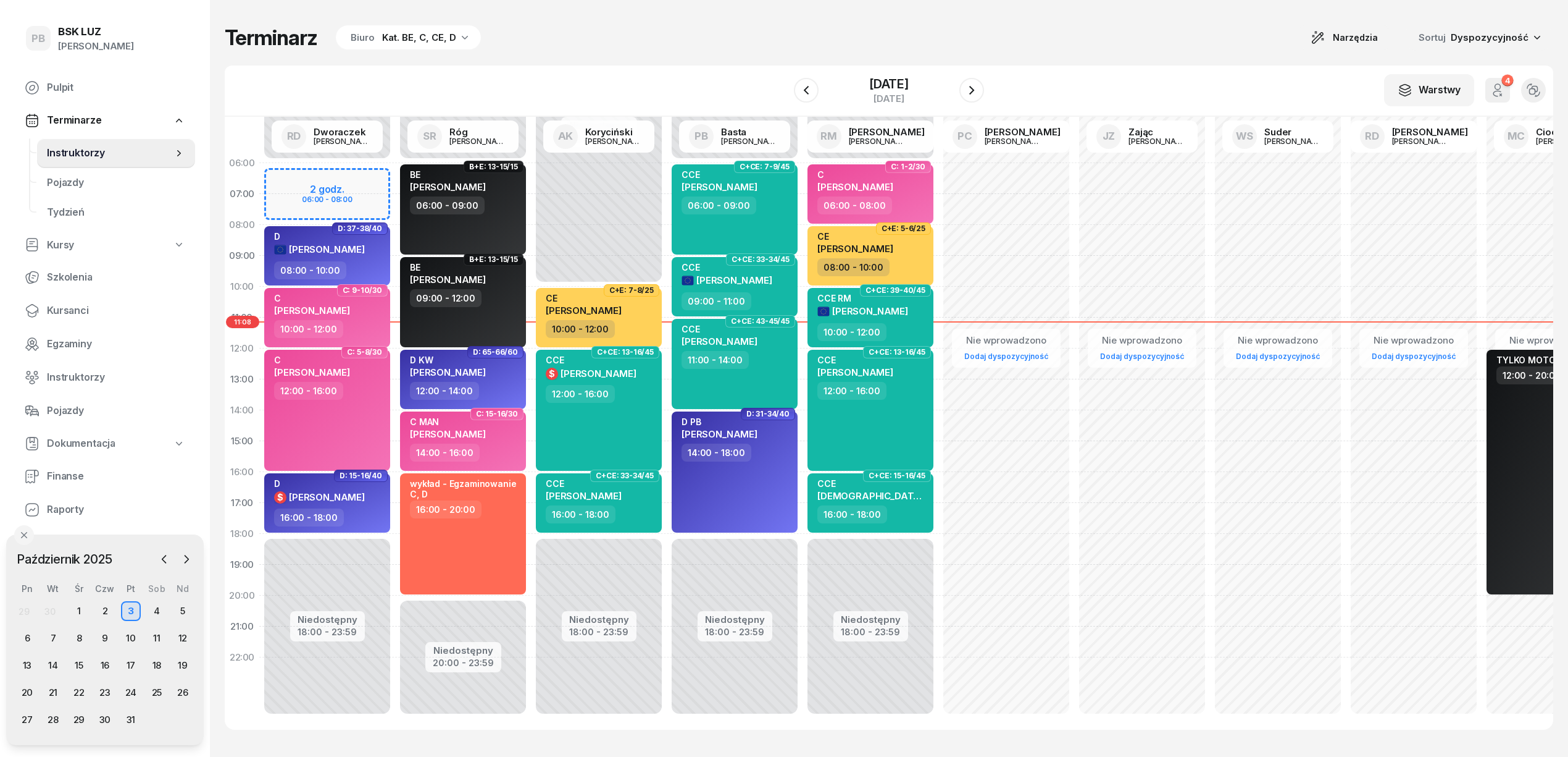
drag, startPoint x: 771, startPoint y: 42, endPoint x: 777, endPoint y: 37, distance: 7.8
click at [776, 37] on div "Terminarz Biuro Kat. BE, C, CE, D Narzędzia Sortuj Dyspozycyjność" at bounding box center [888, 38] width 1328 height 26
click at [1065, 69] on div "W Wybierz AK [PERSON_NAME] BP [PERSON_NAME] DP [PERSON_NAME] GS [PERSON_NAME] I…" at bounding box center [888, 91] width 1328 height 51
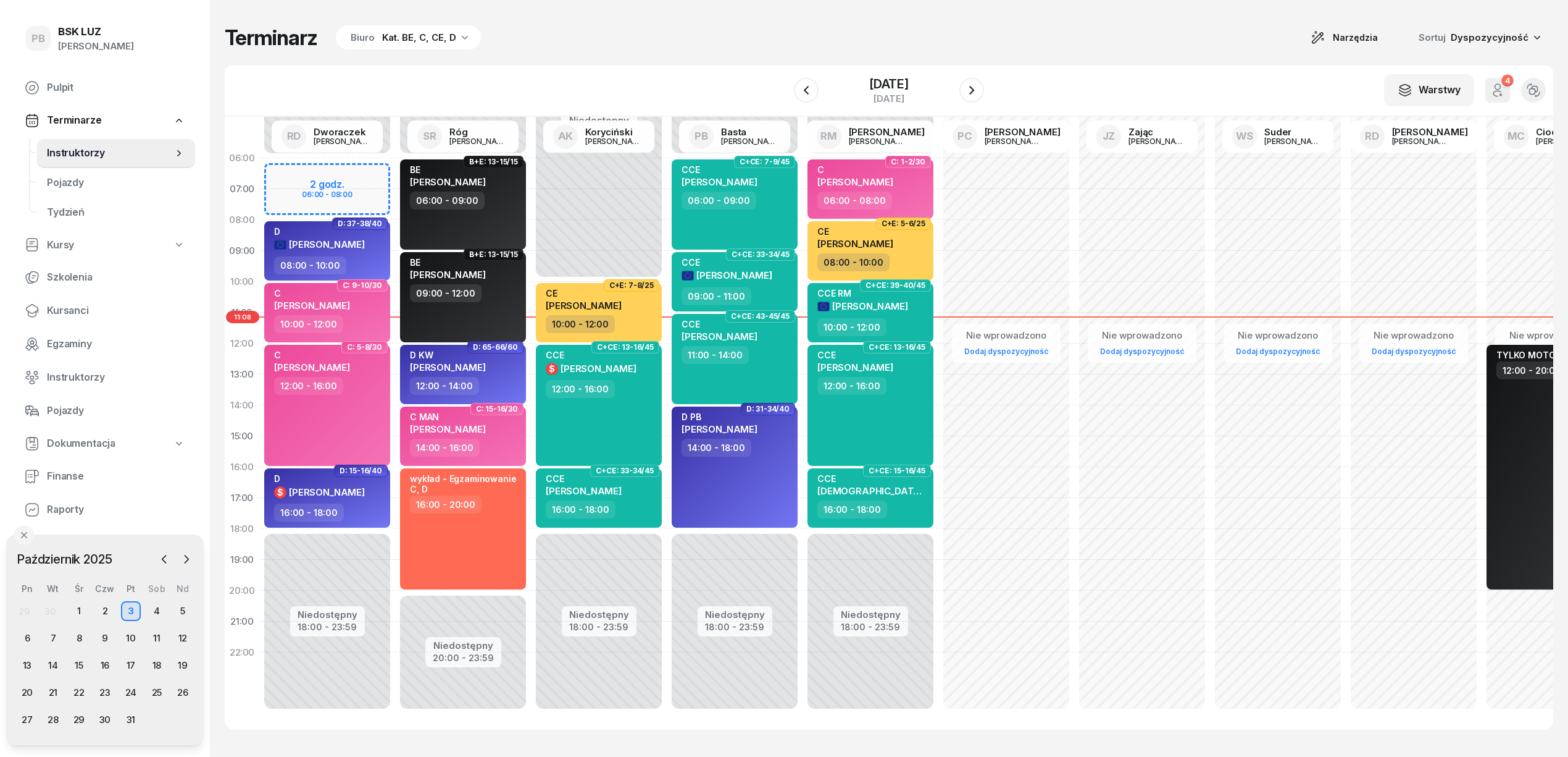
scroll to position [17, 0]
click at [1062, 32] on div "Terminarz Biuro Kat. BE, C, CE, D Narzędzia Sortuj Dyspozycyjność" at bounding box center [888, 38] width 1328 height 26
click at [915, 44] on div "Terminarz Biuro Kat. BE, C, CE, D Narzędzia Sortuj Dyspozycyjność" at bounding box center [888, 38] width 1328 height 26
drag, startPoint x: 1102, startPoint y: 43, endPoint x: 972, endPoint y: 349, distance: 332.5
click at [1101, 45] on div "Terminarz Biuro Kat. BE, C, CE, D Narzędzia Sortuj Dyspozycyjność" at bounding box center [888, 38] width 1328 height 26
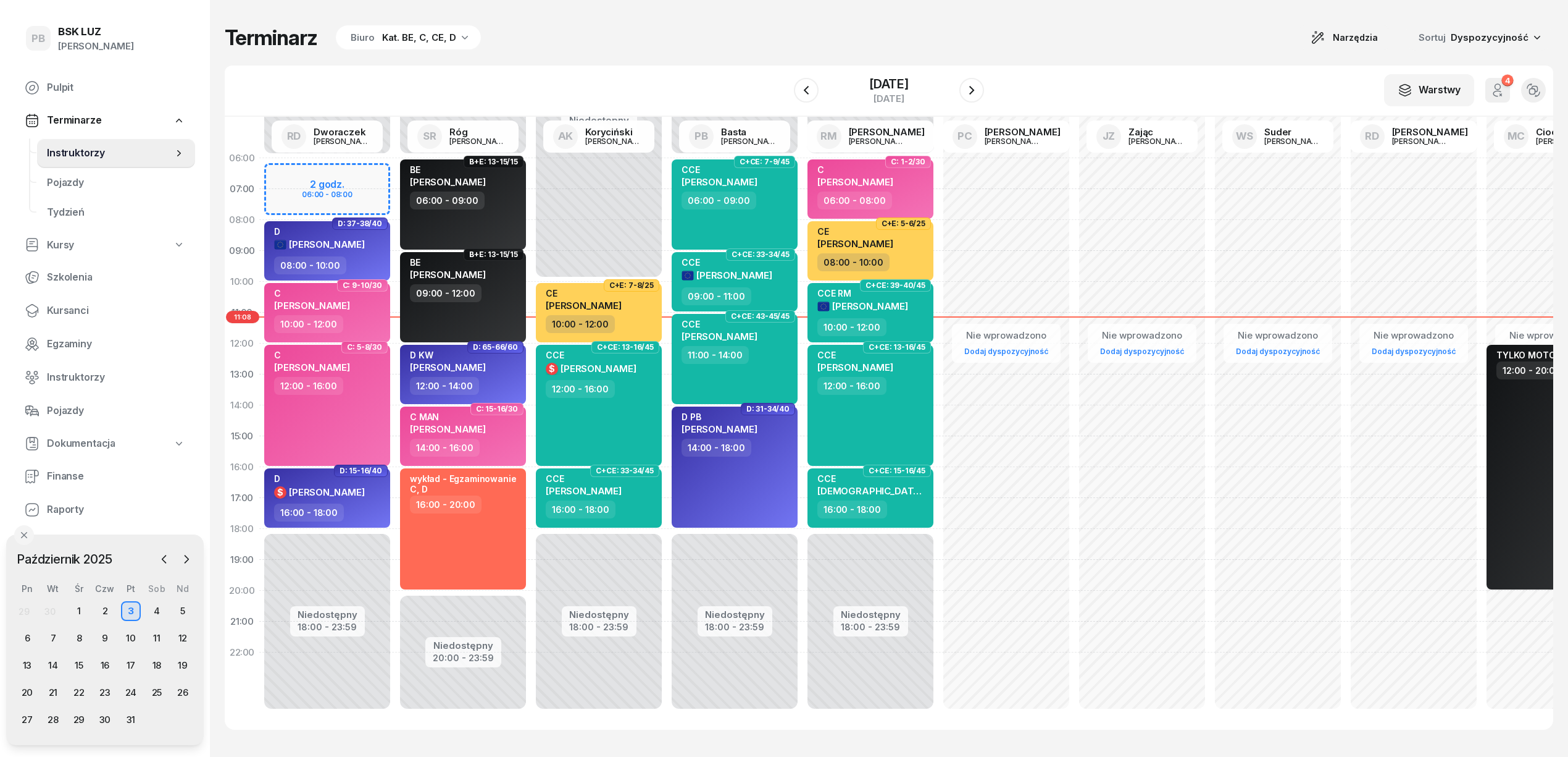
scroll to position [0, 0]
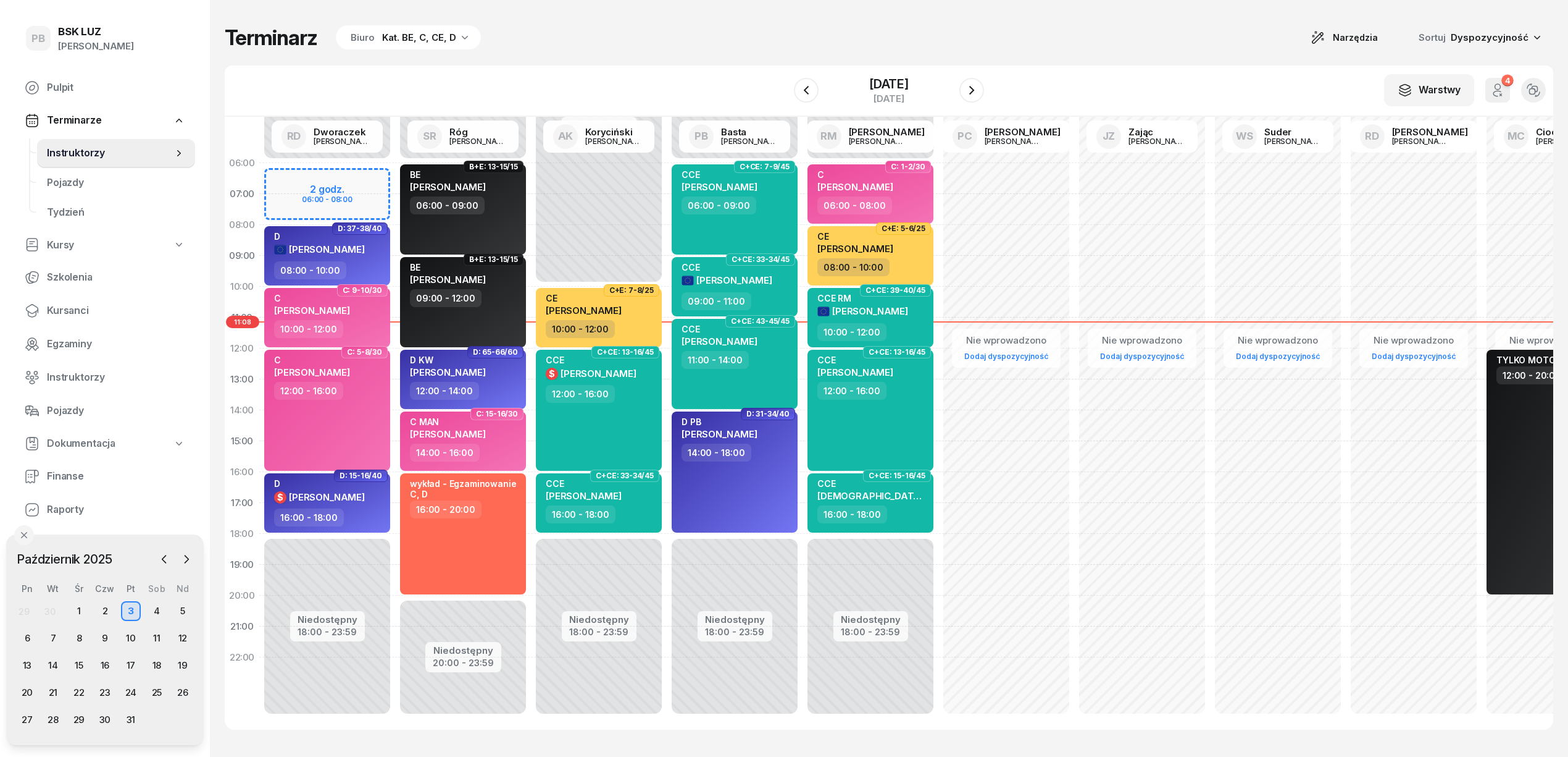
click at [1223, 14] on div "Terminarz Biuro Kat. BE, C, CE, D Narzędzia Sortuj Dyspozycyjność W Wybierz AK …" at bounding box center [888, 377] width 1328 height 754
click at [1082, 61] on div "Terminarz Biuro Kat. BE, C, CE, D Narzędzia Sortuj Dyspozycyjność W Wybierz AK …" at bounding box center [888, 377] width 1328 height 754
click at [75, 470] on span "Finanse" at bounding box center [116, 476] width 138 height 16
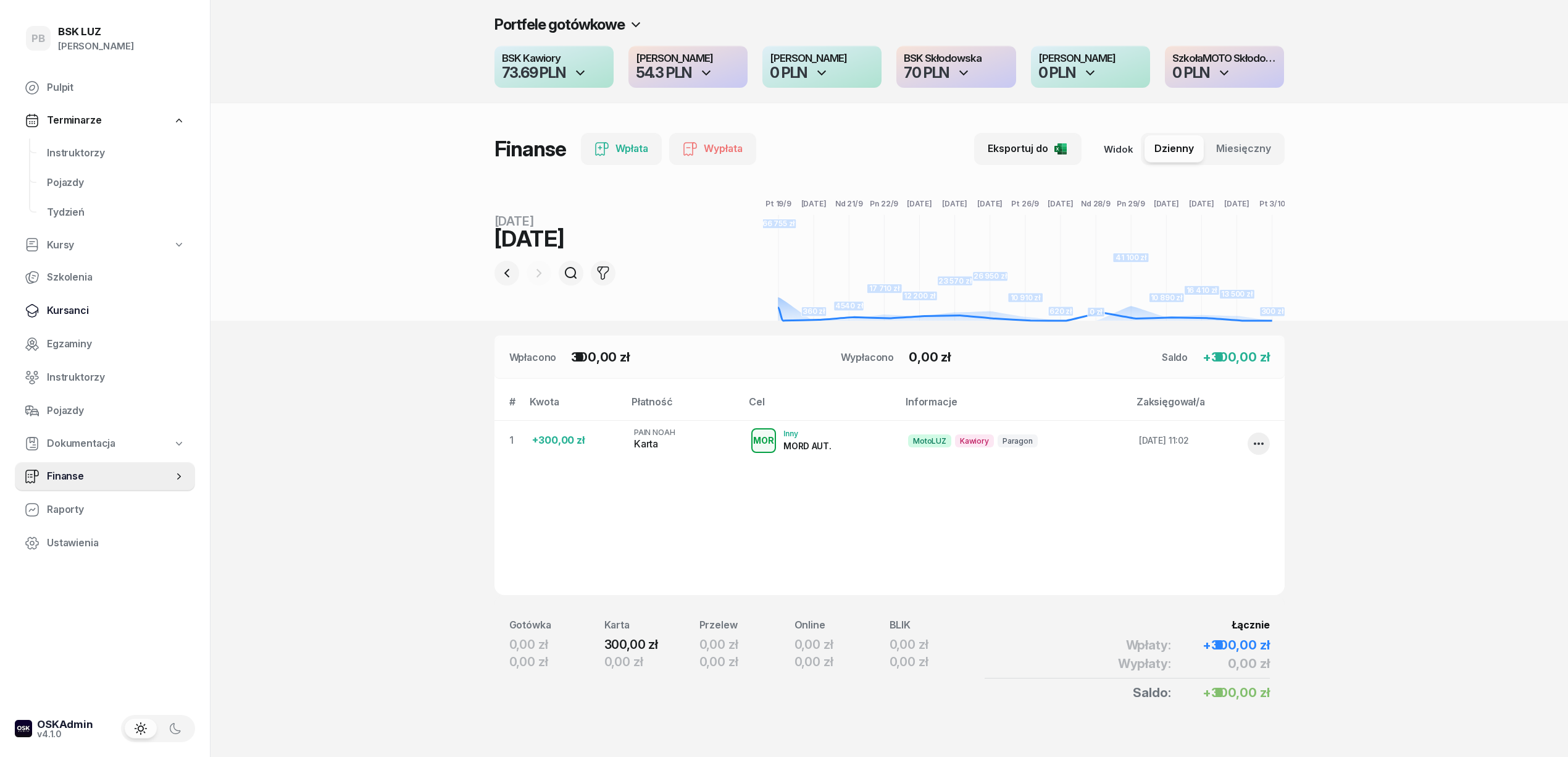
click at [70, 306] on span "Kursanci" at bounding box center [116, 310] width 138 height 16
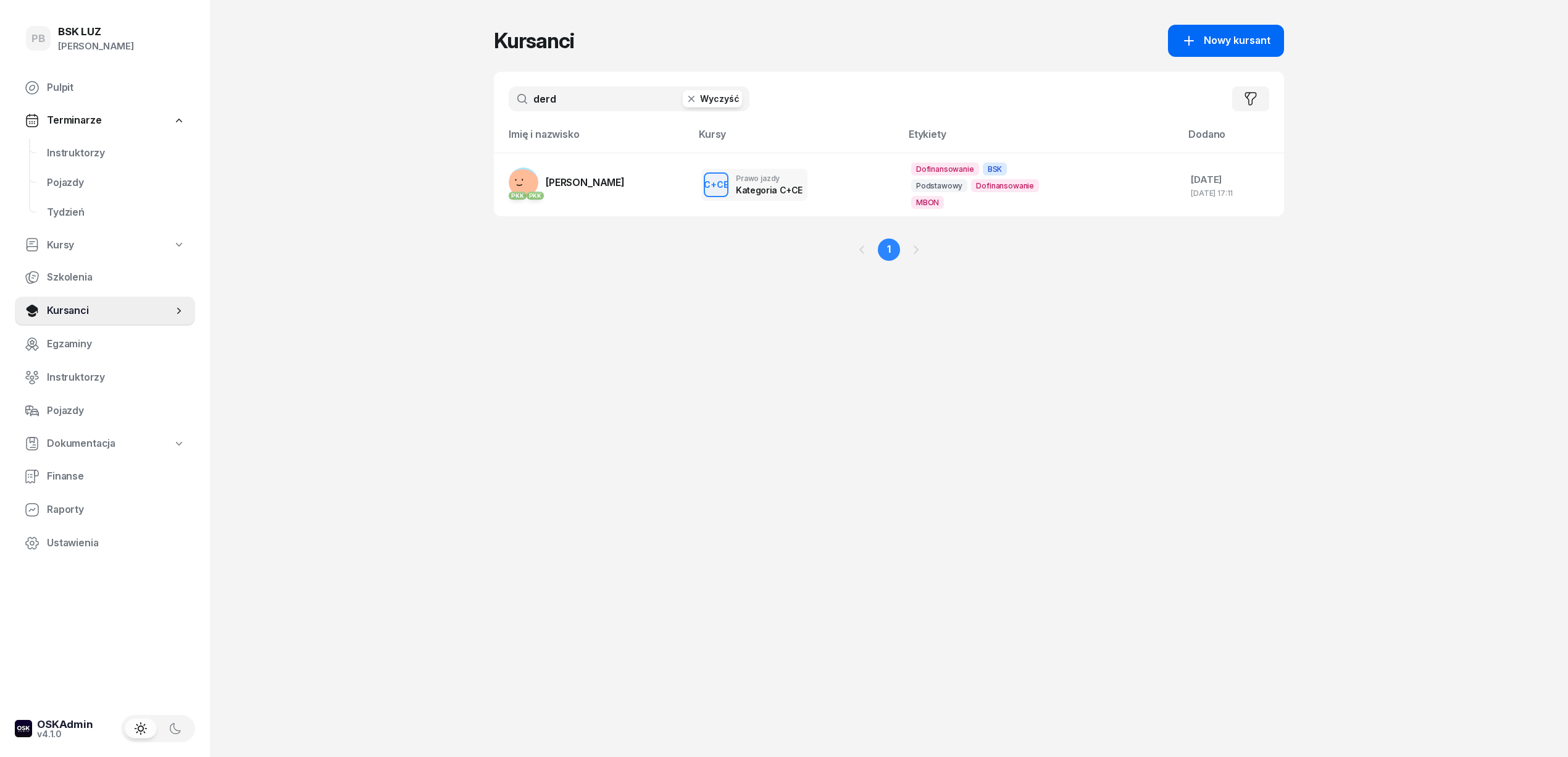
click at [1221, 43] on span "Nowy kursant" at bounding box center [1237, 40] width 67 height 16
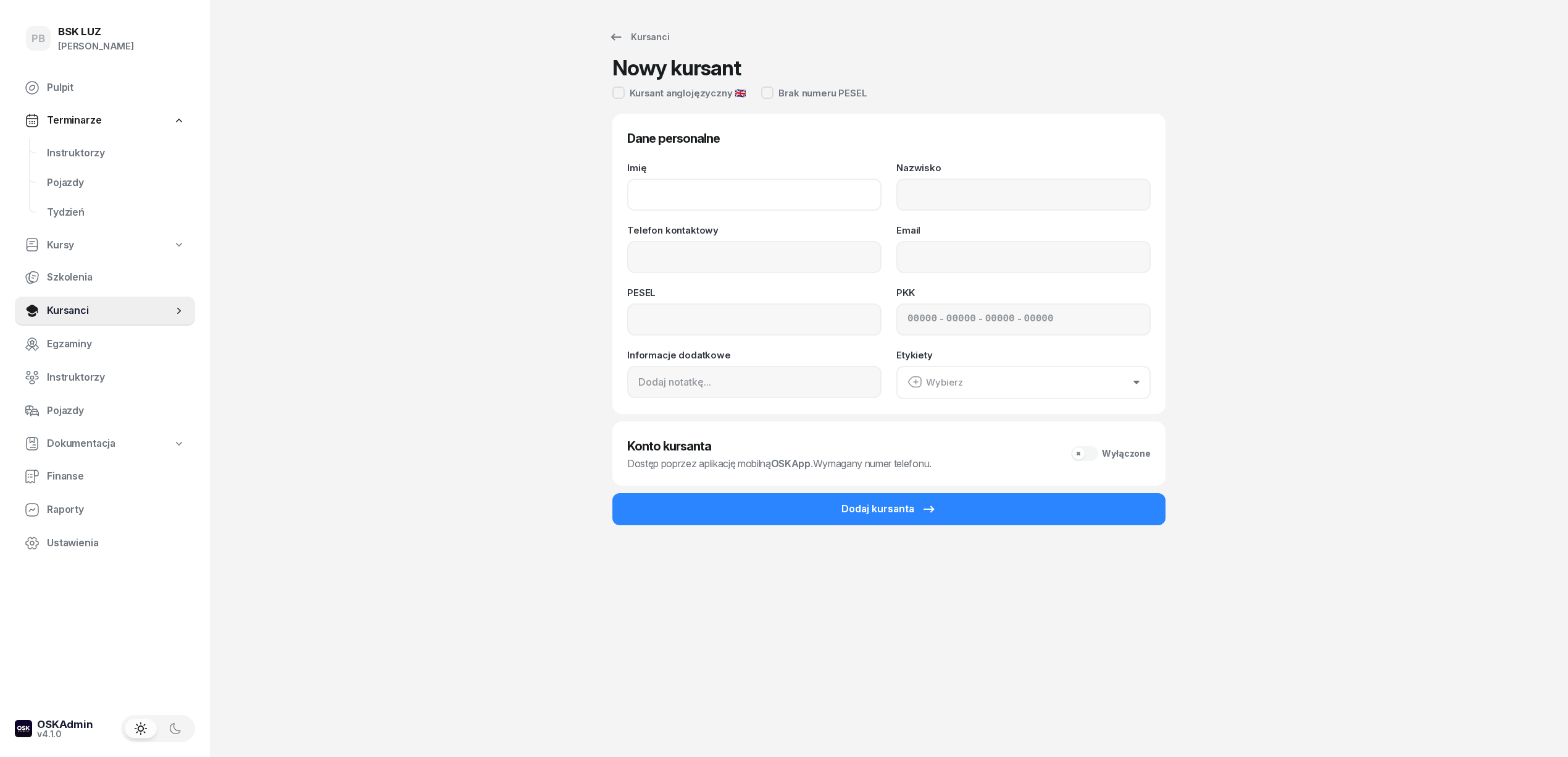
click at [674, 193] on input "Imię" at bounding box center [755, 194] width 255 height 32
paste input "ANATOLII KOMASIUK"
drag, startPoint x: 745, startPoint y: 206, endPoint x: 687, endPoint y: 203, distance: 58.1
click at [687, 203] on input "ANATOLII KOMASIUK" at bounding box center [755, 194] width 255 height 32
type input "ANATOLII"
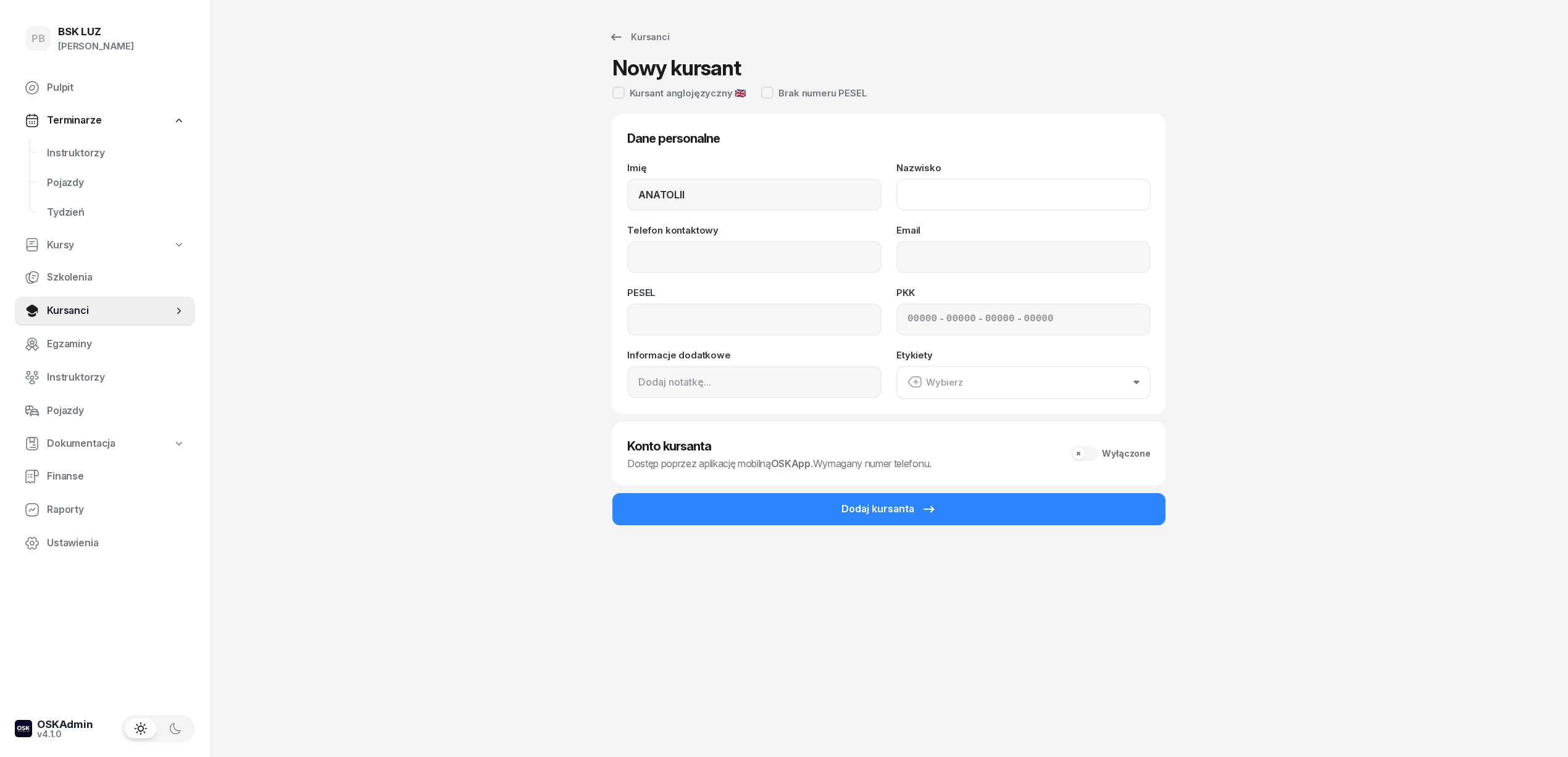
click at [917, 191] on input "Nazwisko" at bounding box center [1024, 194] width 255 height 32
paste input "KOMASIUK"
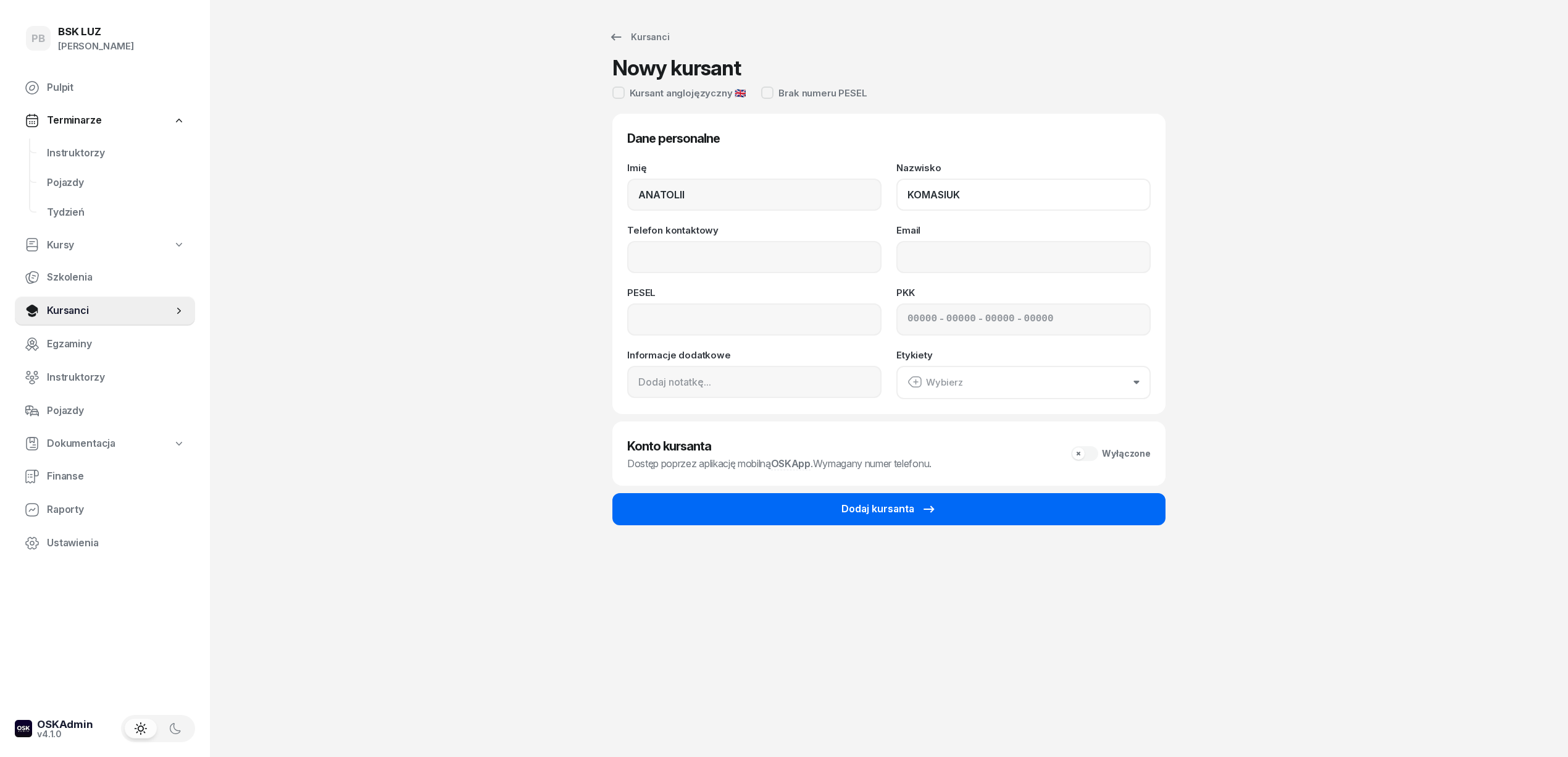
type input "KOMASIUK"
click at [868, 511] on div "Dodaj kursanta" at bounding box center [889, 509] width 95 height 16
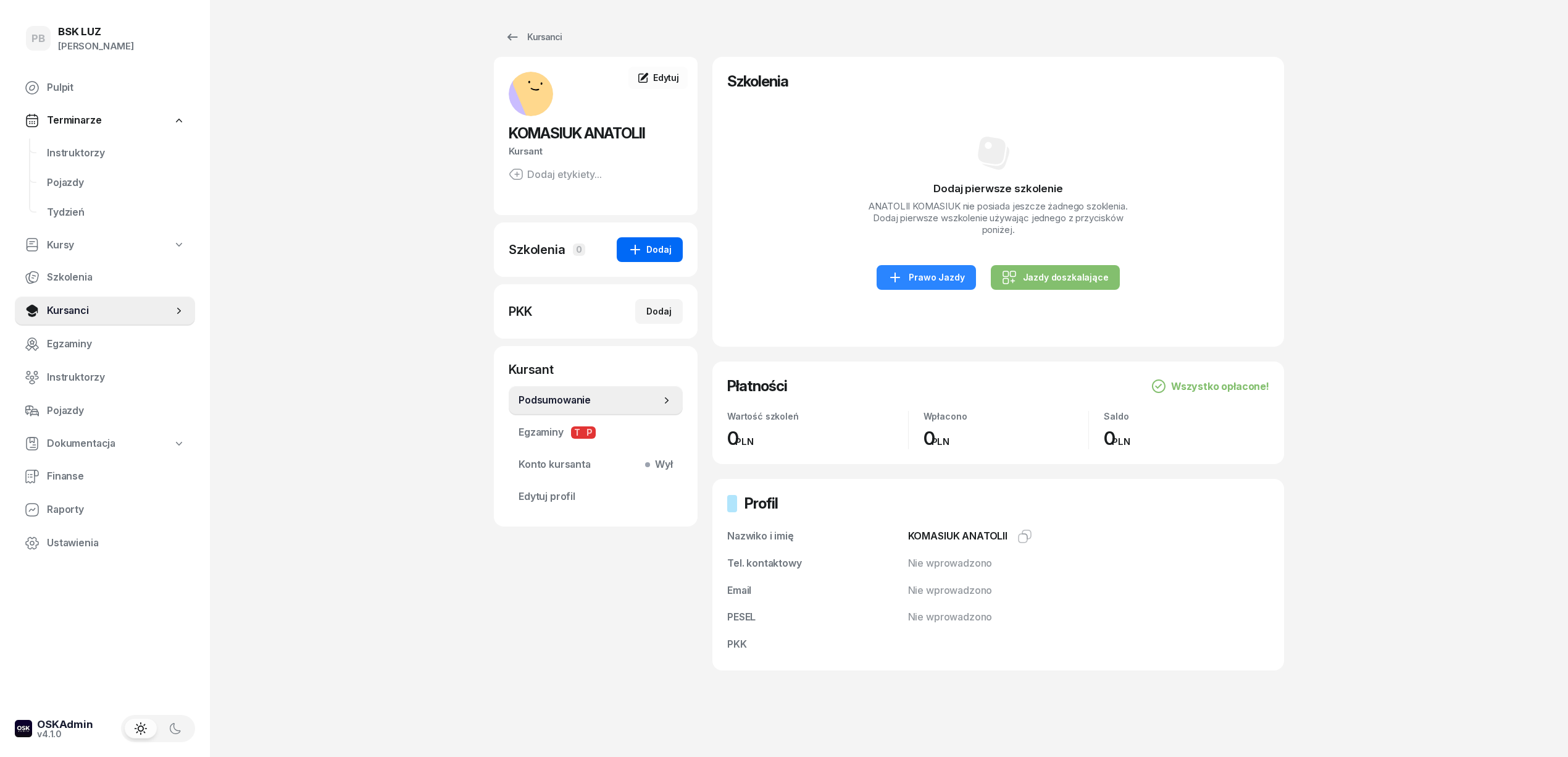
click at [655, 252] on div "Dodaj" at bounding box center [650, 250] width 44 height 15
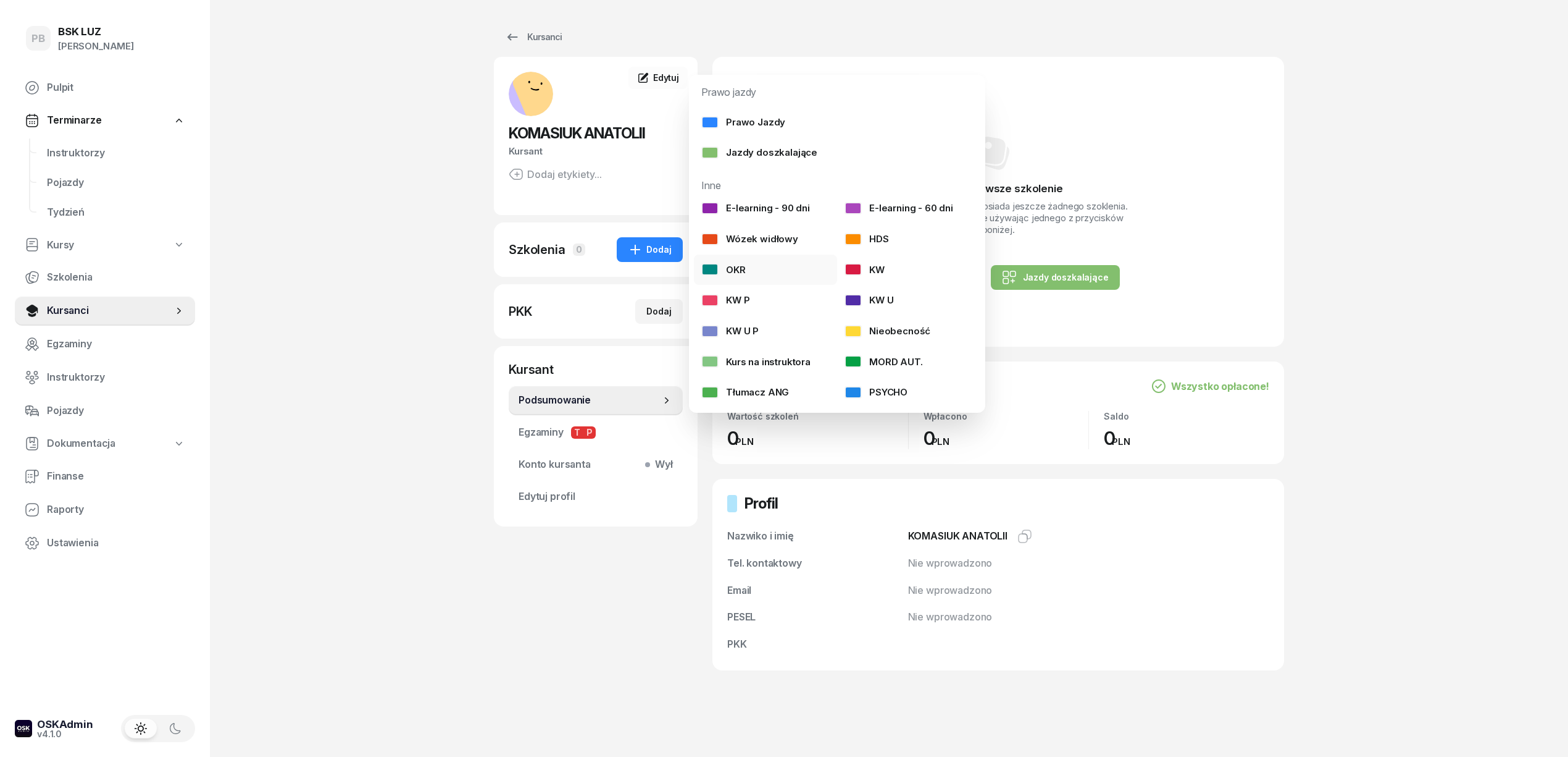
click at [748, 272] on link "OKR" at bounding box center [765, 270] width 143 height 31
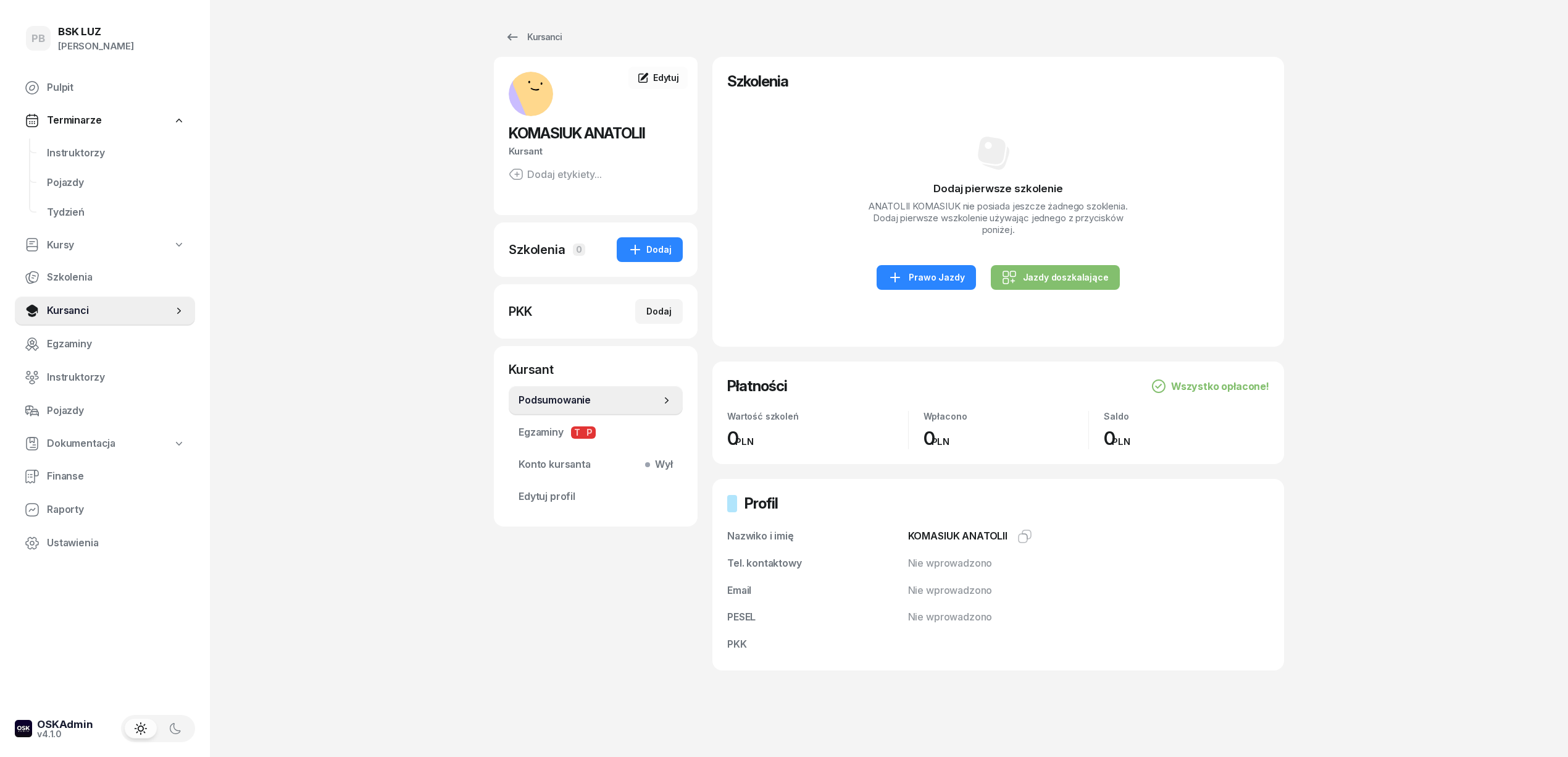
select select
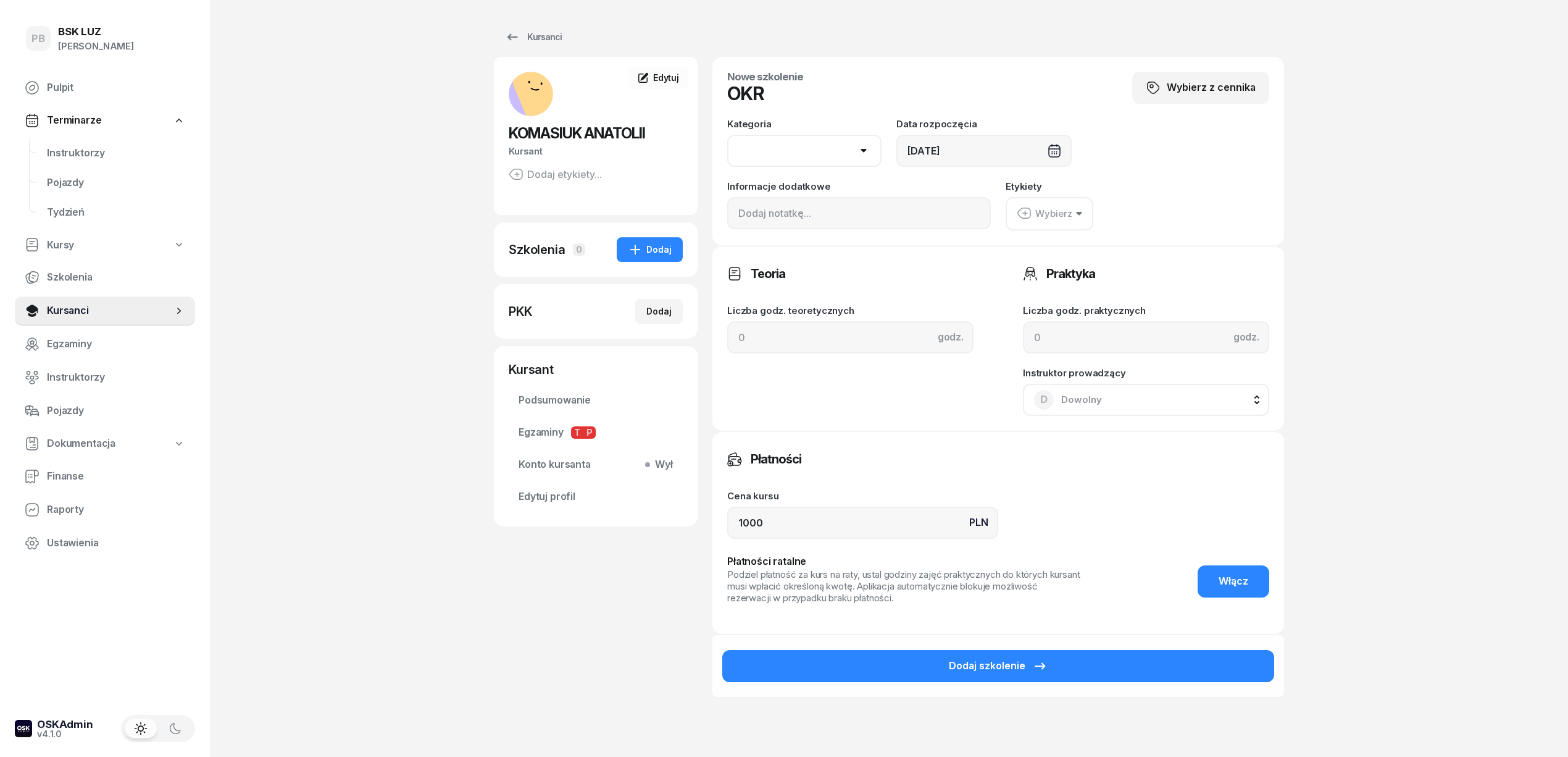
click at [831, 153] on select "AM A1 A2 A B1 B B+E C1 C1+E C C+E D1 D1+E D D+E T Tram C+CE C+D" at bounding box center [804, 150] width 154 height 32
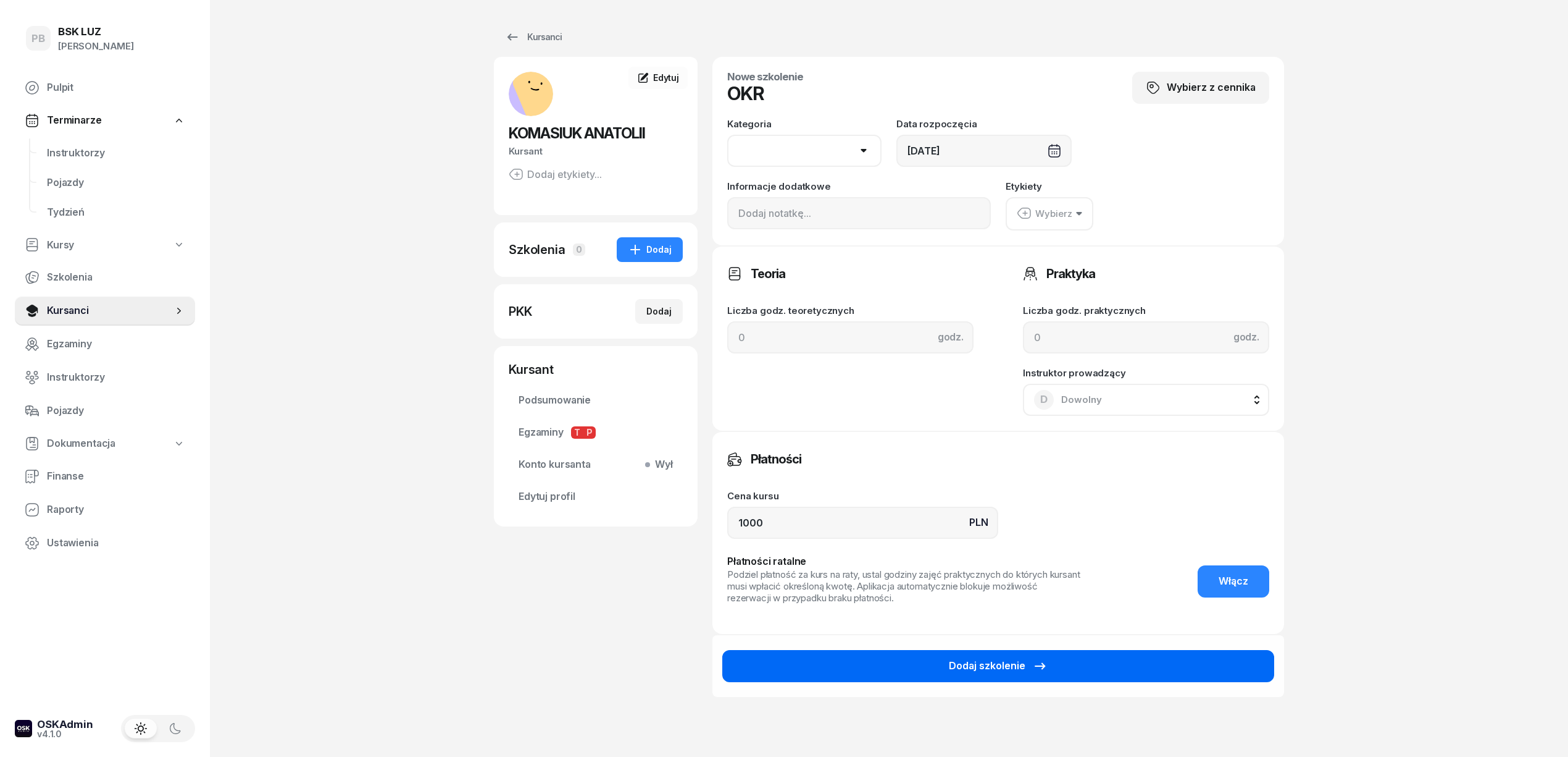
click at [834, 660] on button "Dodaj szkolenie" at bounding box center [998, 666] width 552 height 32
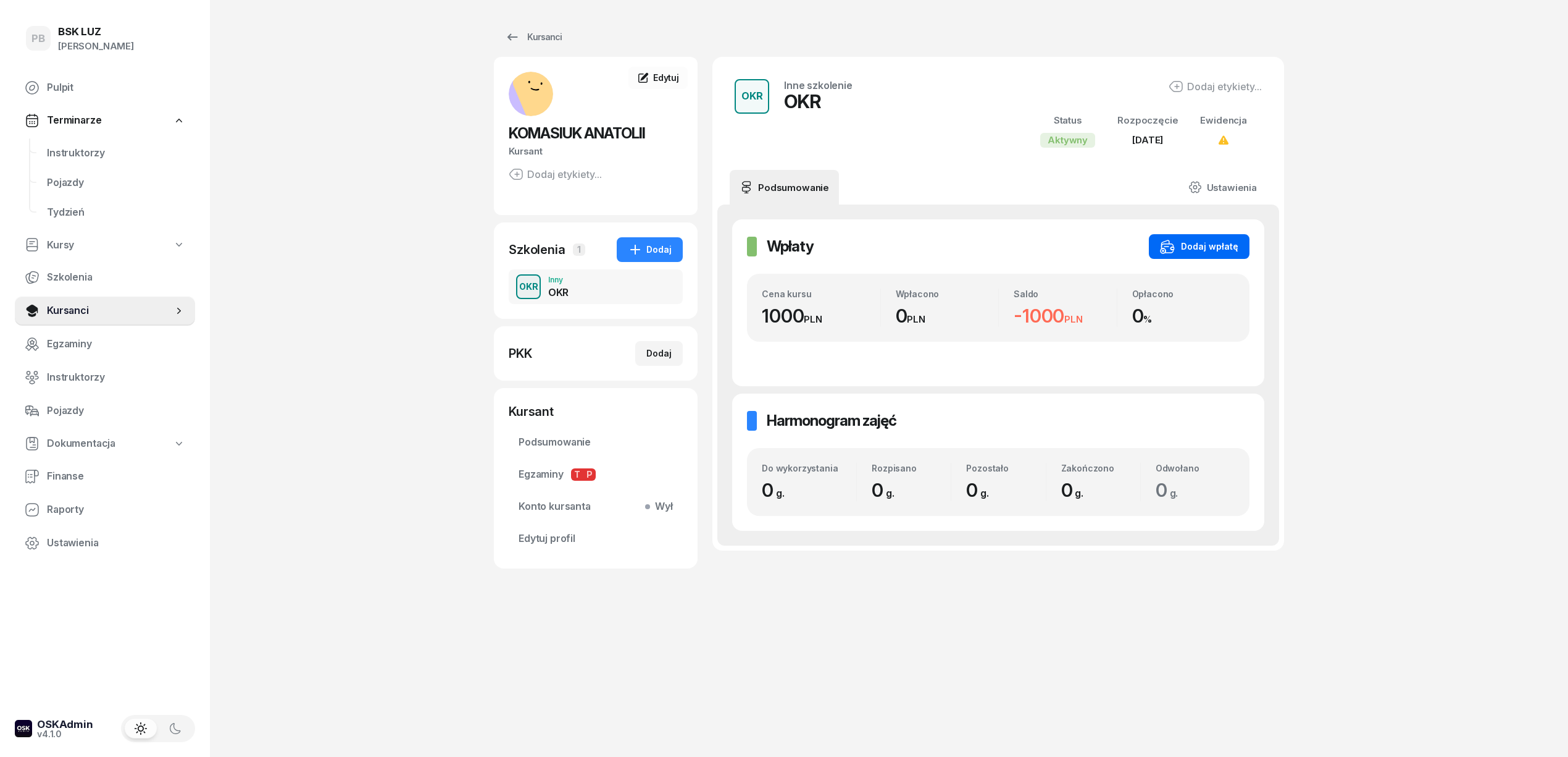
click at [1212, 247] on div "Dodaj wpłatę" at bounding box center [1199, 246] width 78 height 15
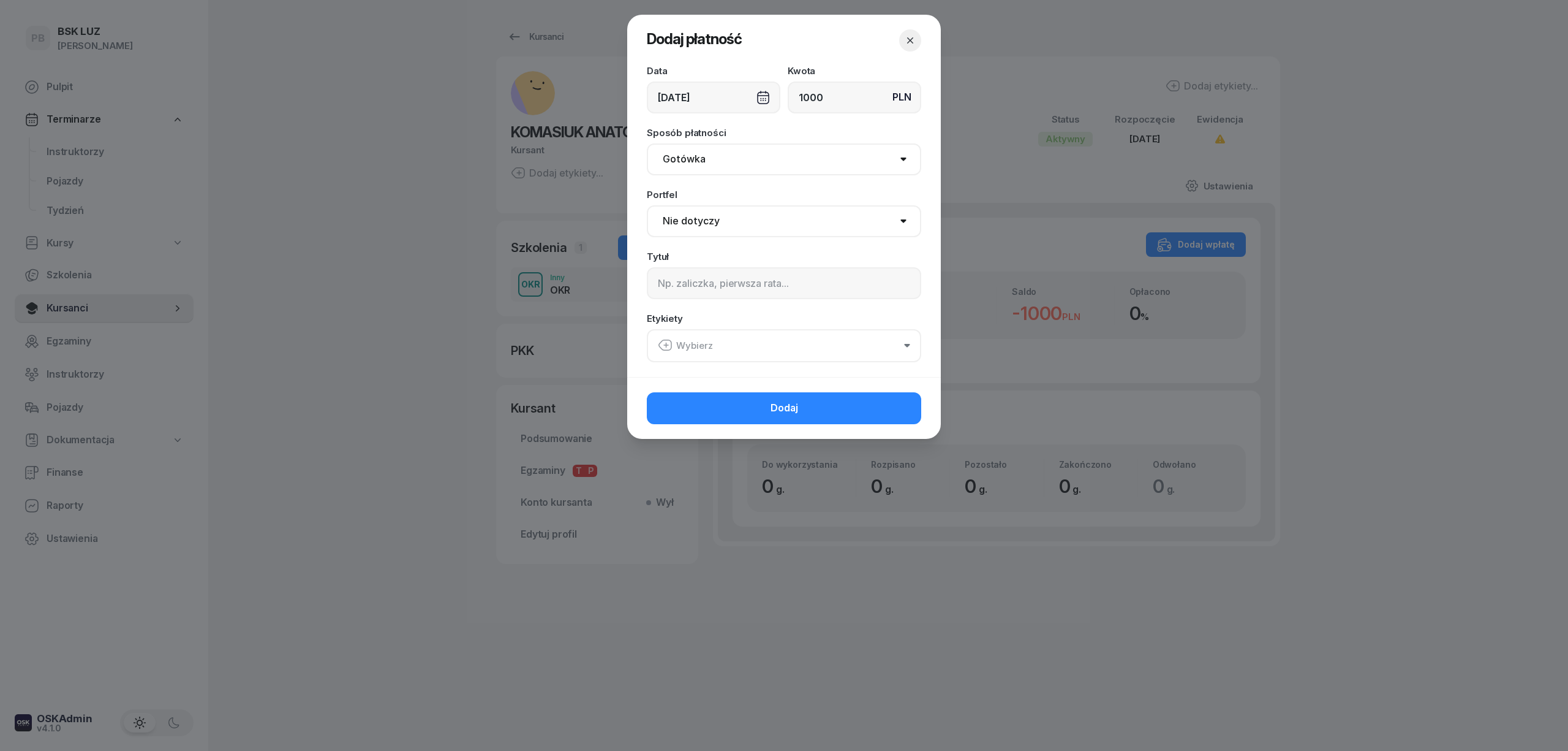
type input "1000"
click at [819, 159] on select "Gotówka Karta Przelew Płatności online BLIK" at bounding box center [784, 159] width 275 height 32
select select "card"
click at [647, 143] on select "Gotówka Karta Przelew Płatności online BLIK" at bounding box center [784, 159] width 275 height 32
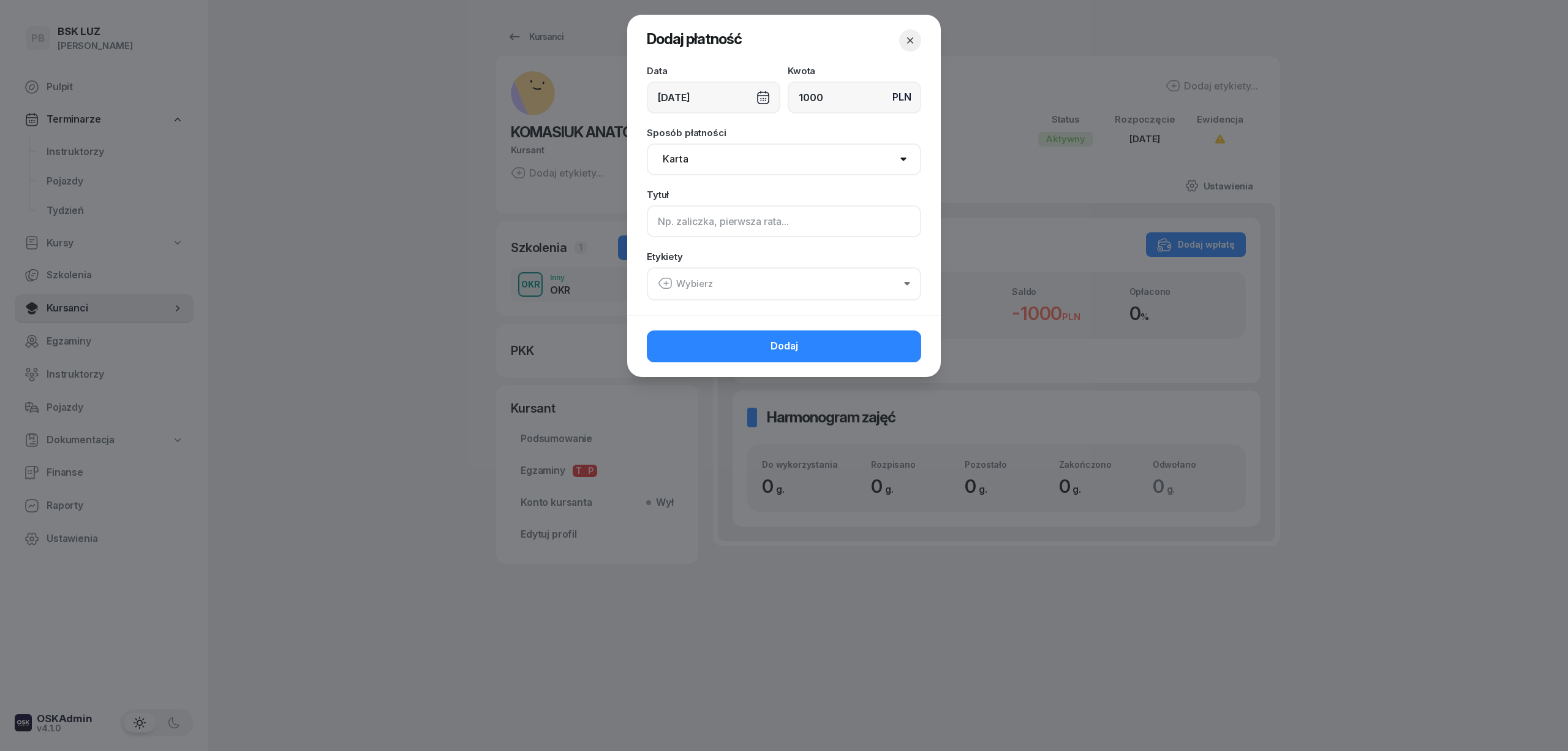
click at [767, 224] on input at bounding box center [784, 221] width 275 height 32
click at [725, 225] on input at bounding box center [784, 221] width 275 height 32
type input "OKR"
click at [701, 281] on div "Wybierz" at bounding box center [685, 284] width 55 height 16
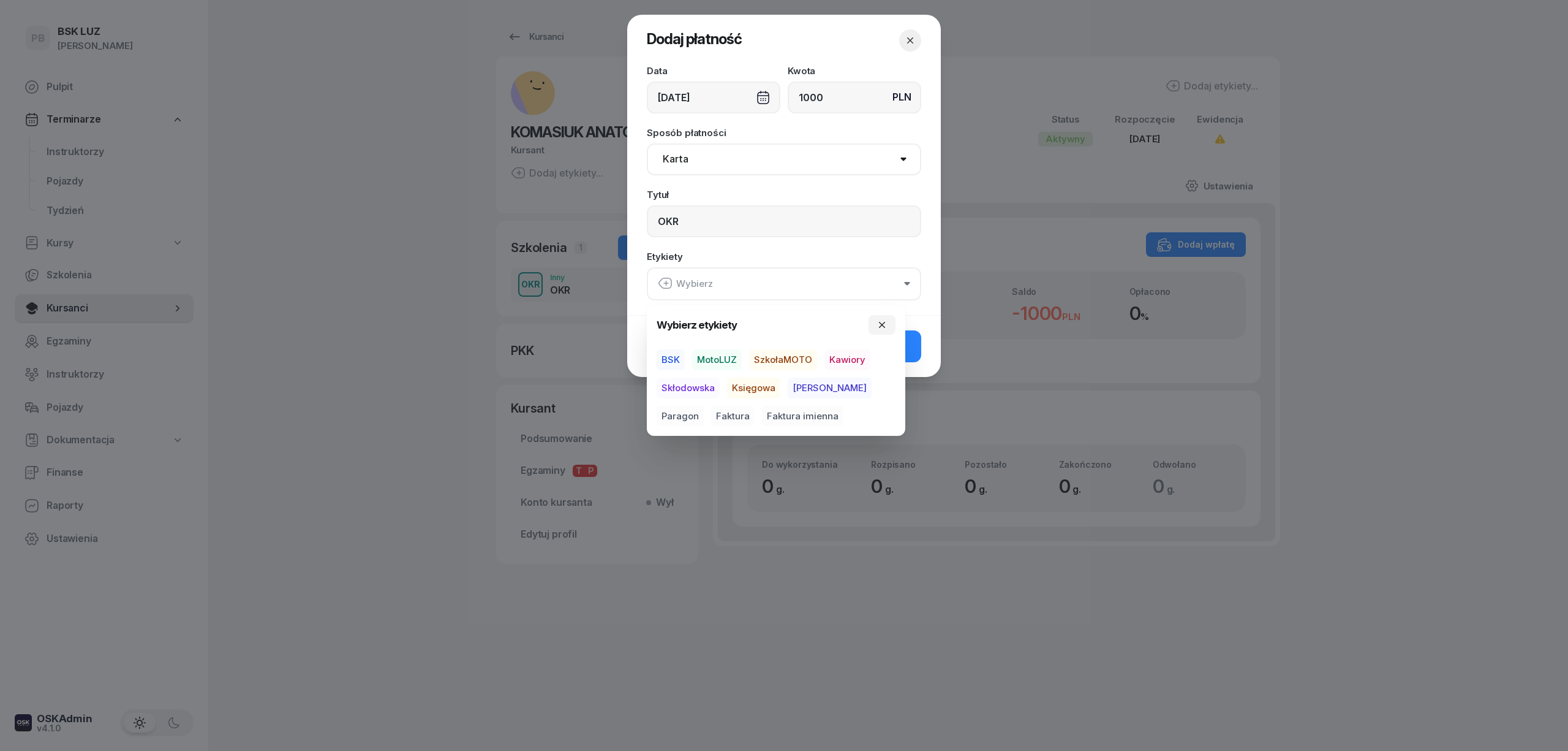
click at [670, 356] on span "BSK" at bounding box center [671, 360] width 28 height 21
click at [841, 352] on span "Kawiory" at bounding box center [847, 360] width 46 height 21
click at [704, 405] on span "Paragon" at bounding box center [680, 415] width 47 height 21
click at [918, 341] on button "Dodaj" at bounding box center [784, 345] width 275 height 32
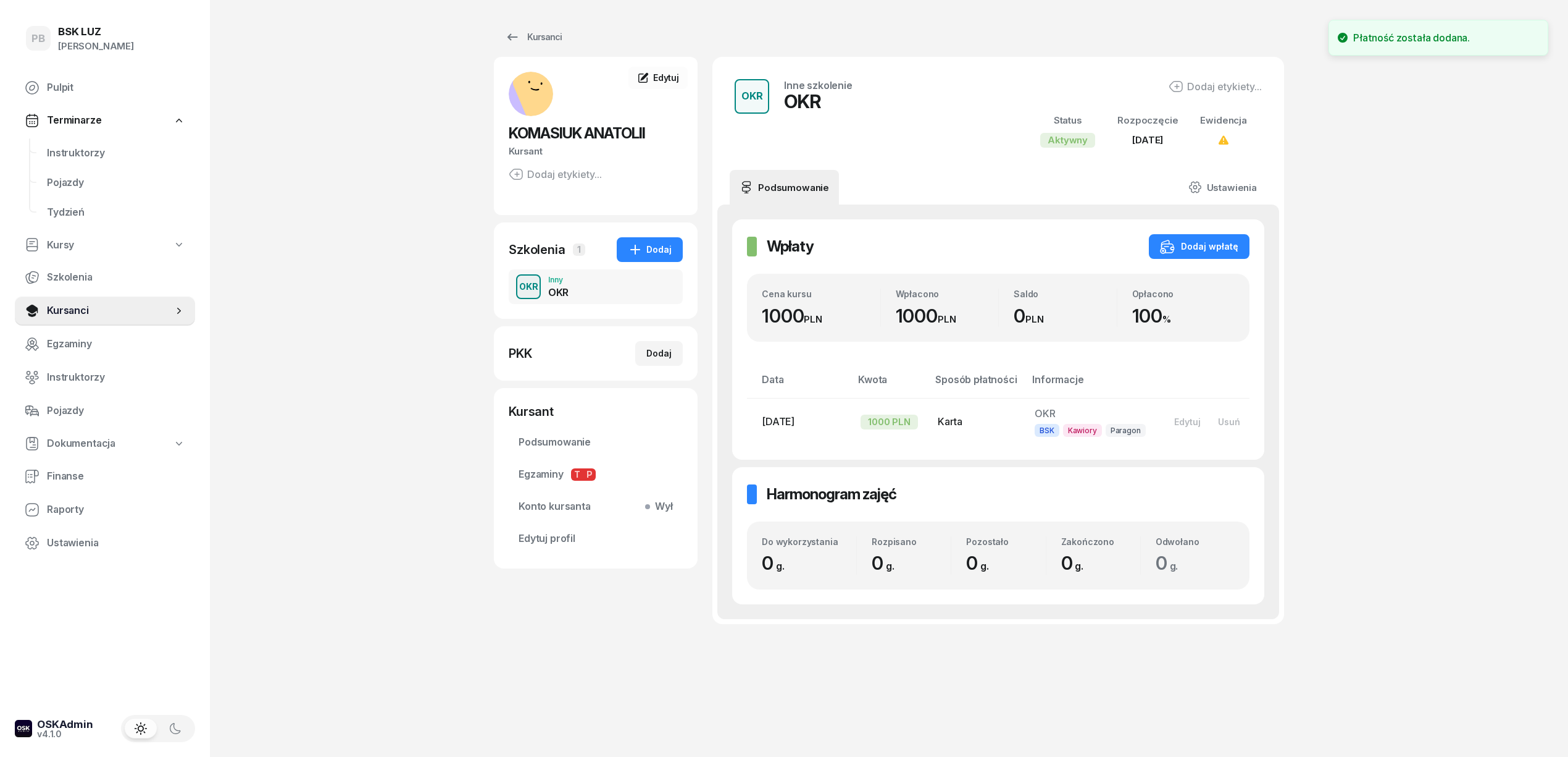
click at [1326, 374] on div "PB BSK [PERSON_NAME] Terminarze Instruktorzy Pojazdy Tydzień Kursy Szkolenia Ku…" at bounding box center [784, 378] width 1568 height 757
click at [370, 137] on div "PB BSK [PERSON_NAME] Terminarze Instruktorzy Pojazdy Tydzień Kursy Szkolenia Ku…" at bounding box center [784, 378] width 1568 height 757
click at [74, 475] on span "Finanse" at bounding box center [116, 476] width 138 height 16
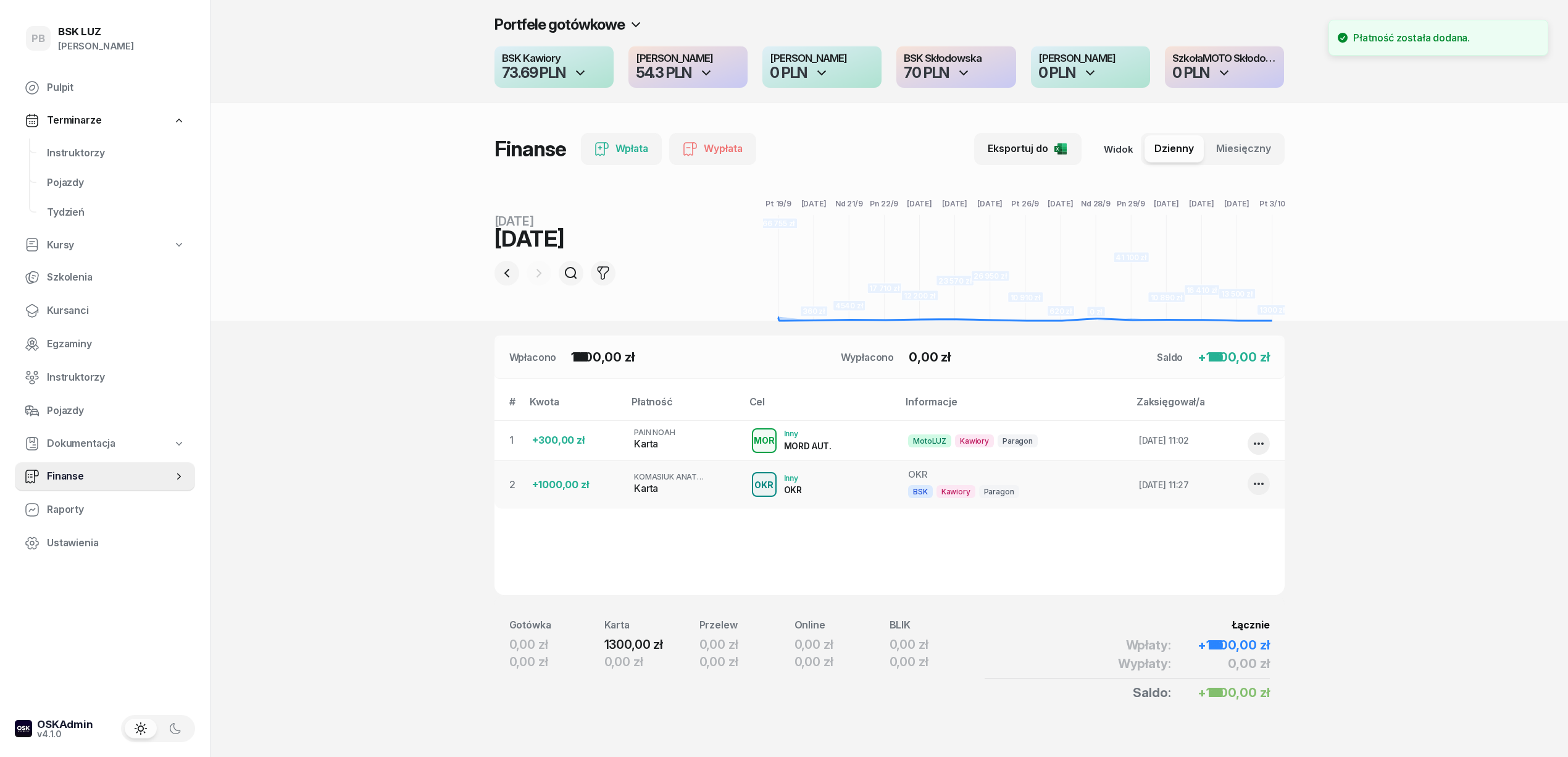
click at [327, 450] on section "Portfele gotówkowe BSK Kawiory 73.69 PLN MotoLUZ Kawiory 54.3 PLN SzkołaMOTO Ka…" at bounding box center [890, 384] width 1358 height 769
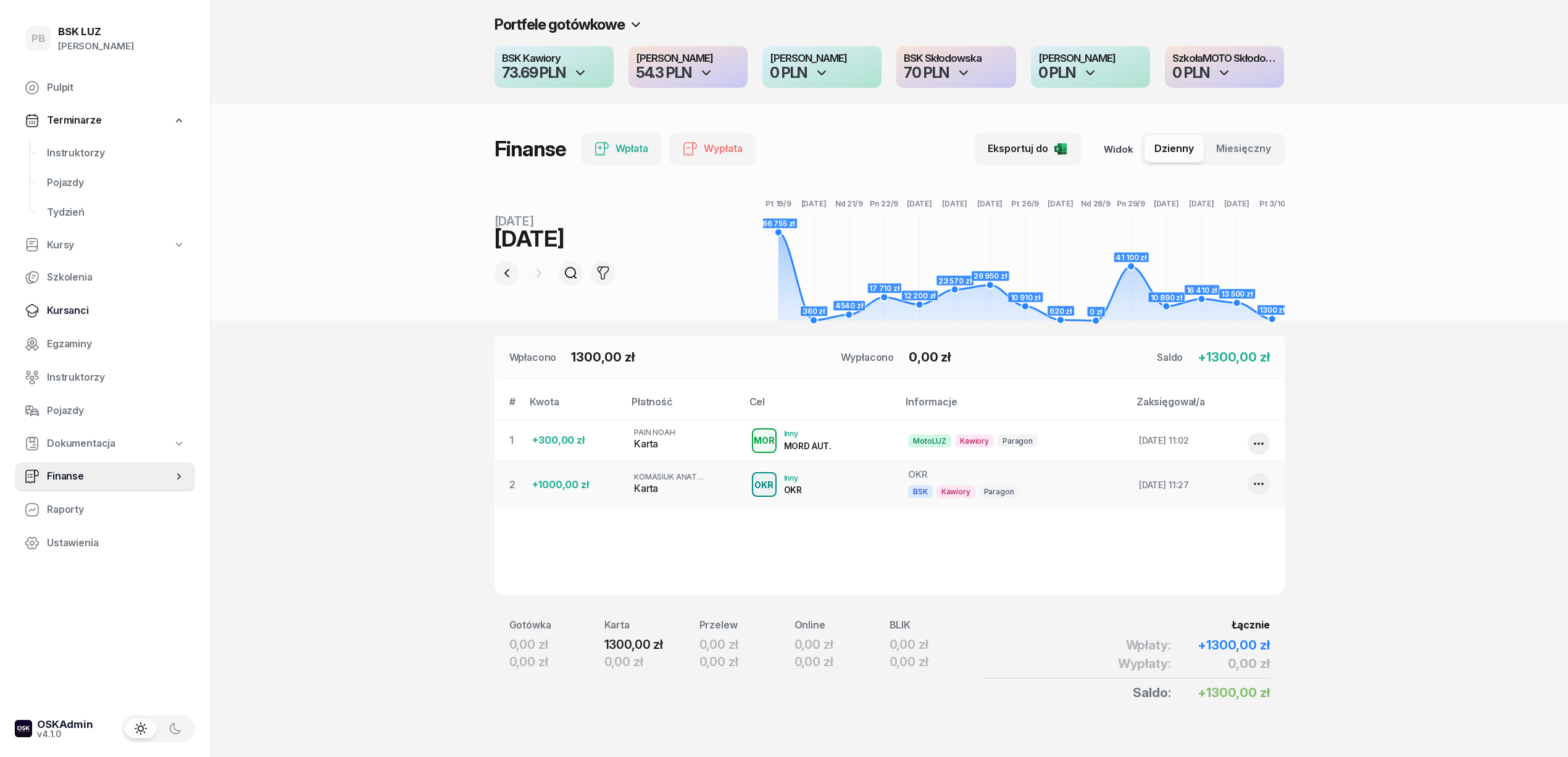
click at [67, 313] on span "Kursanci" at bounding box center [116, 310] width 138 height 16
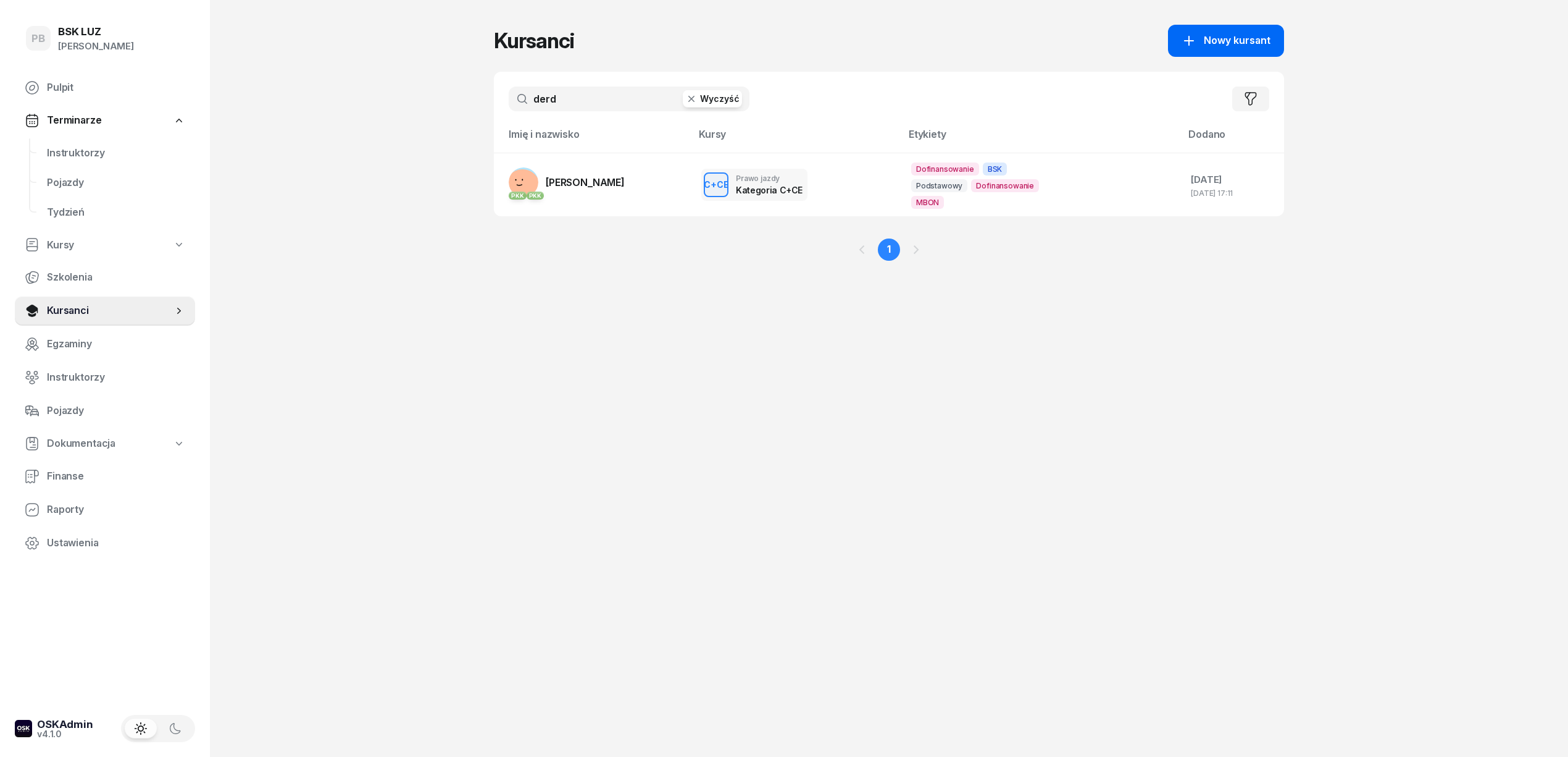
click at [1219, 40] on span "Nowy kursant" at bounding box center [1237, 40] width 67 height 16
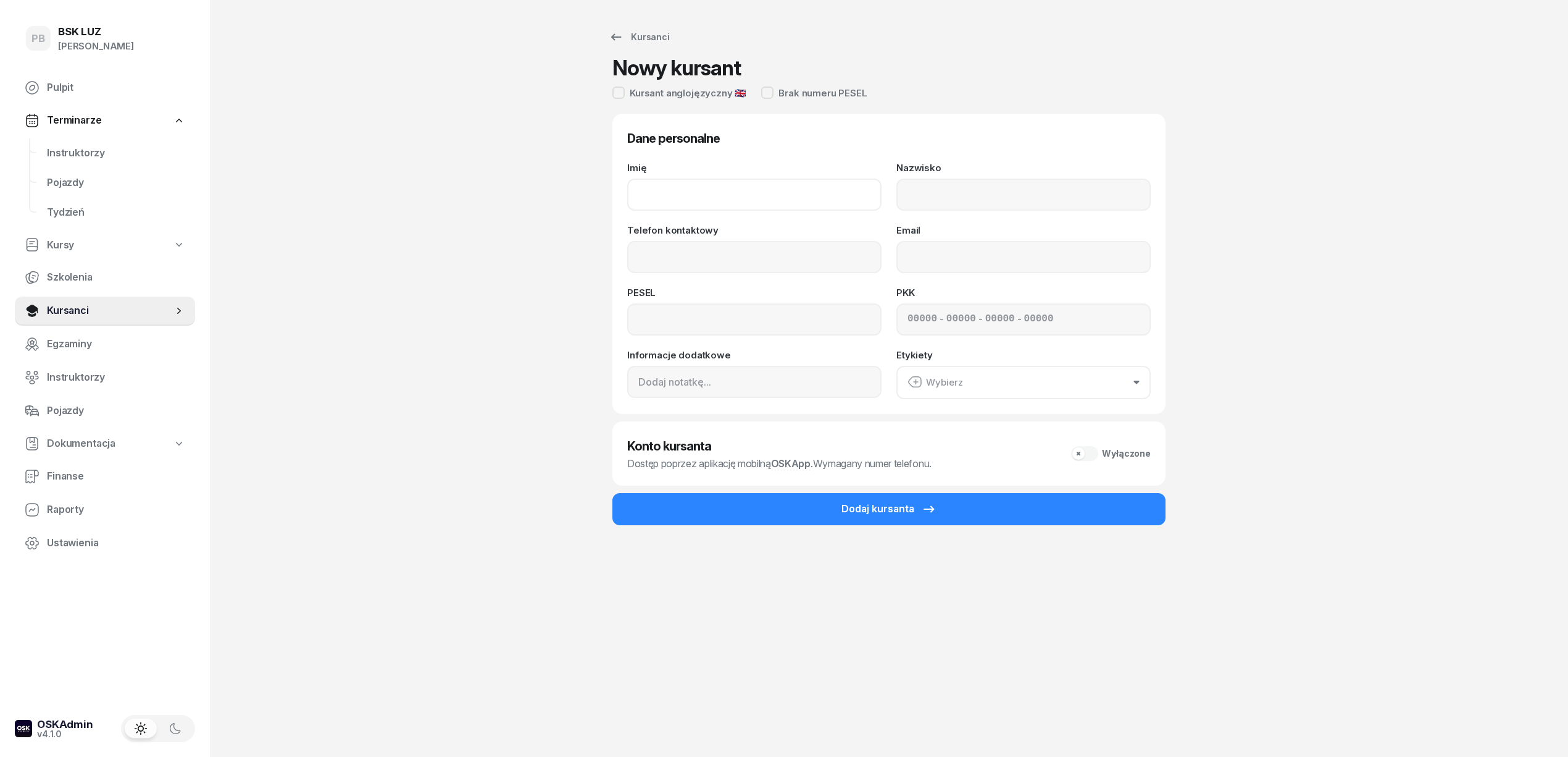
drag, startPoint x: 669, startPoint y: 178, endPoint x: 657, endPoint y: 219, distance: 42.7
click at [667, 188] on input "Imię" at bounding box center [755, 194] width 255 height 32
type input "BORYS"
click at [934, 191] on input "Nazwisko" at bounding box center [1024, 194] width 255 height 32
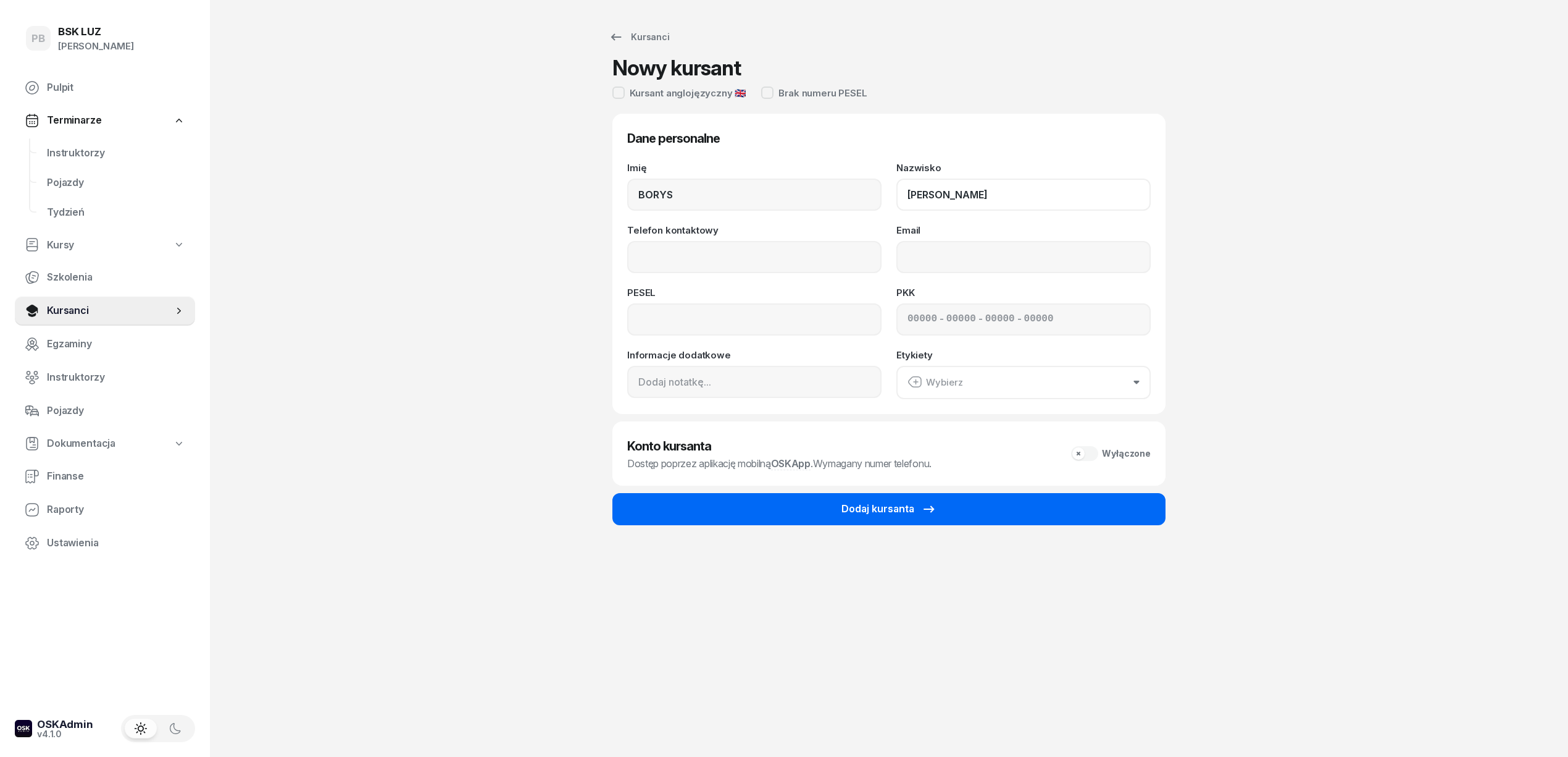
type input "[PERSON_NAME]"
click at [892, 507] on div "Dodaj kursanta" at bounding box center [889, 509] width 95 height 16
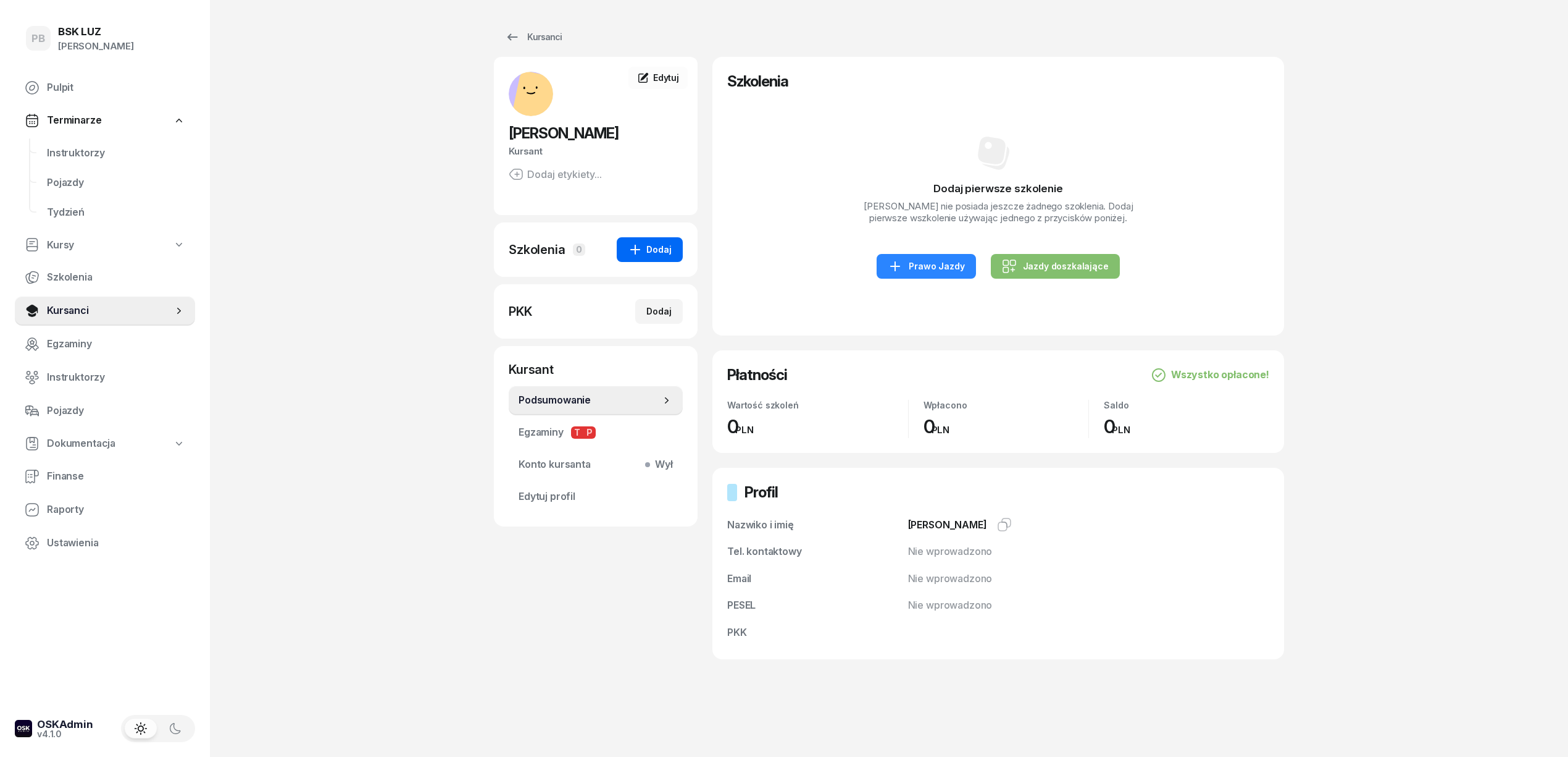
click at [659, 247] on div "Dodaj" at bounding box center [650, 250] width 44 height 15
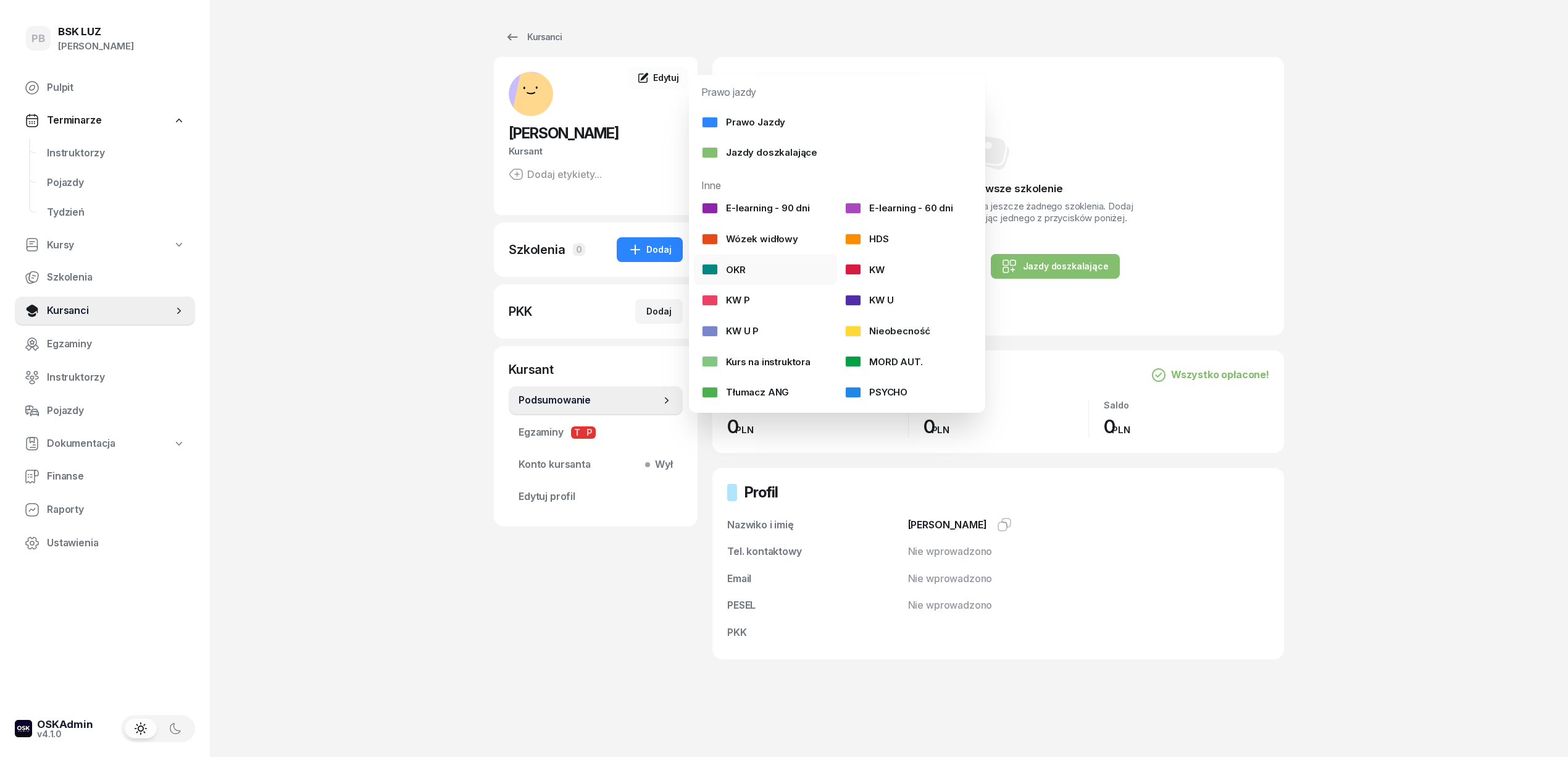
click at [759, 265] on link "OKR" at bounding box center [765, 270] width 143 height 31
select select
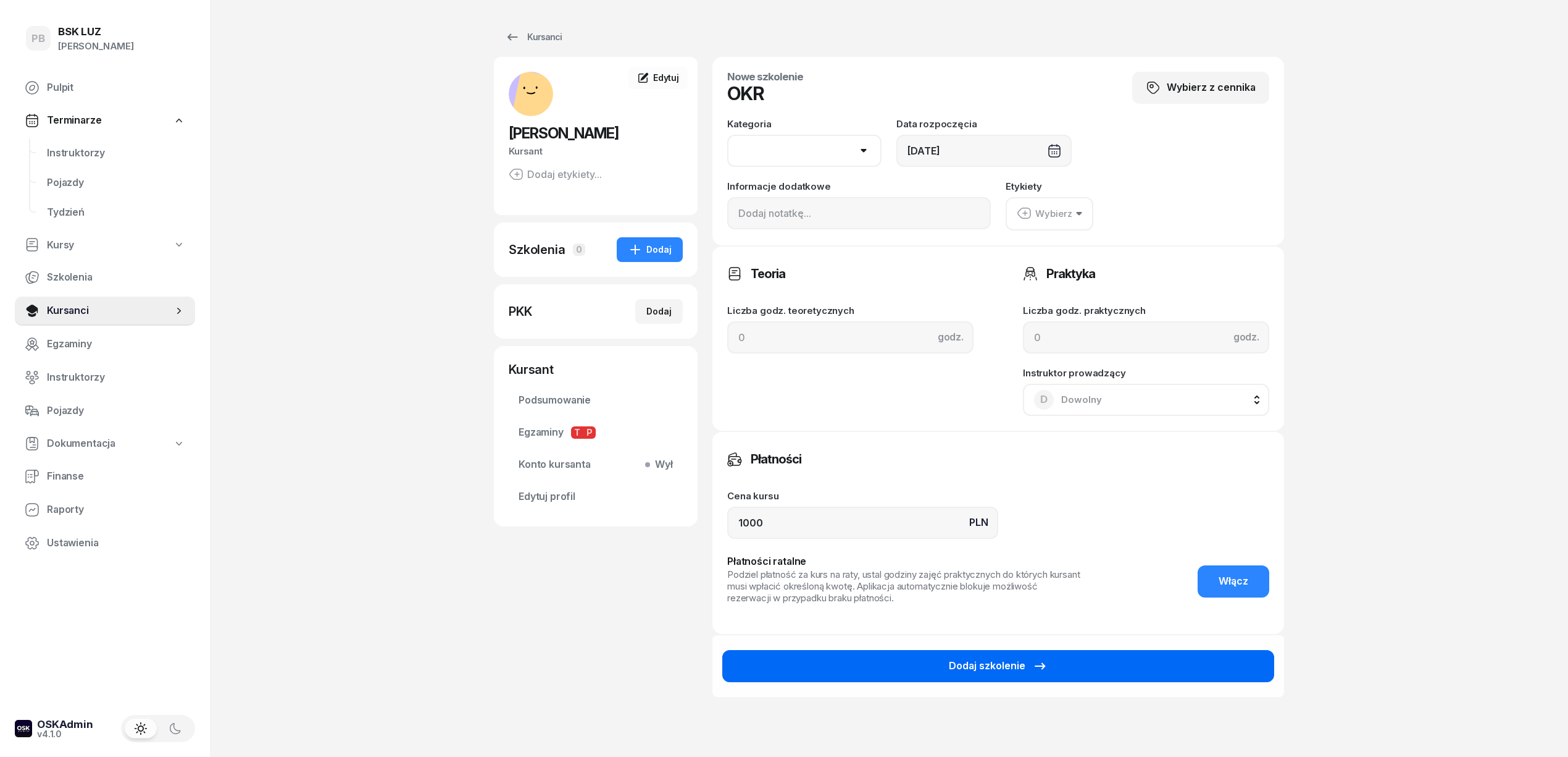
click at [1106, 668] on button "Dodaj szkolenie" at bounding box center [998, 666] width 552 height 32
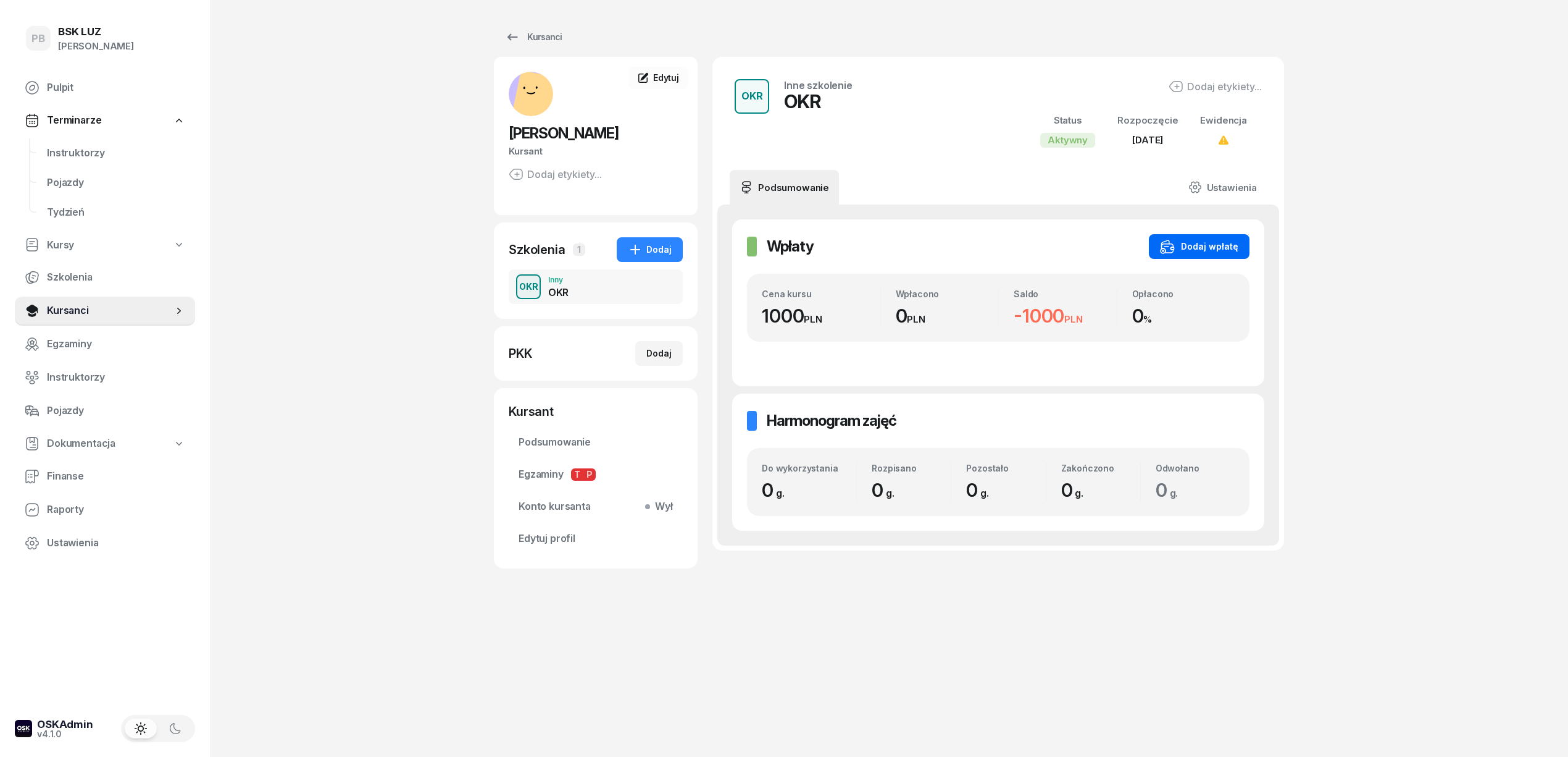
click at [1203, 245] on div "Dodaj wpłatę" at bounding box center [1199, 246] width 78 height 15
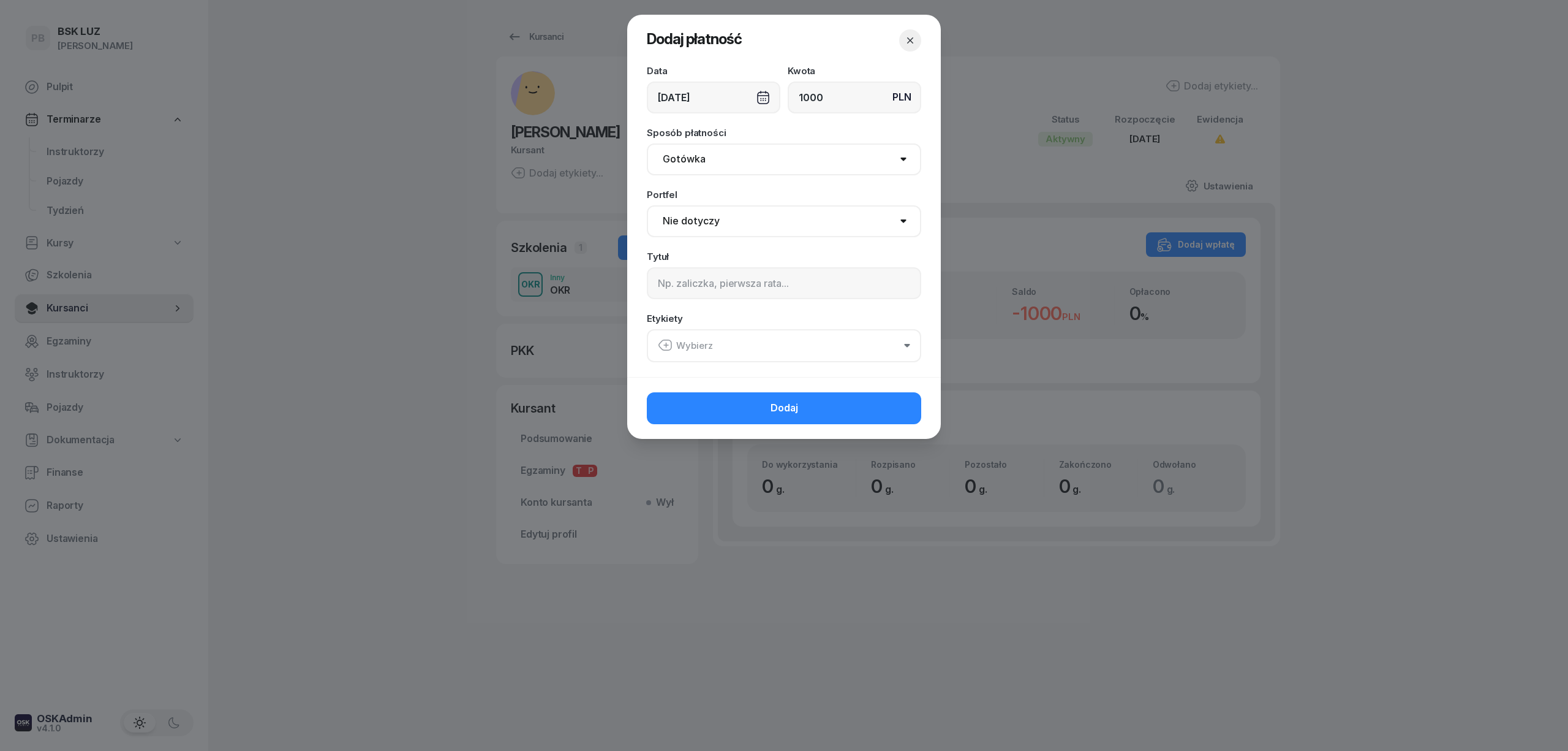
type input "1000"
click at [801, 152] on select "Gotówka Karta Przelew Płatności online BLIK" at bounding box center [784, 159] width 275 height 32
select select "card"
click at [647, 143] on select "Gotówka Karta Przelew Płatności online BLIK" at bounding box center [784, 159] width 275 height 32
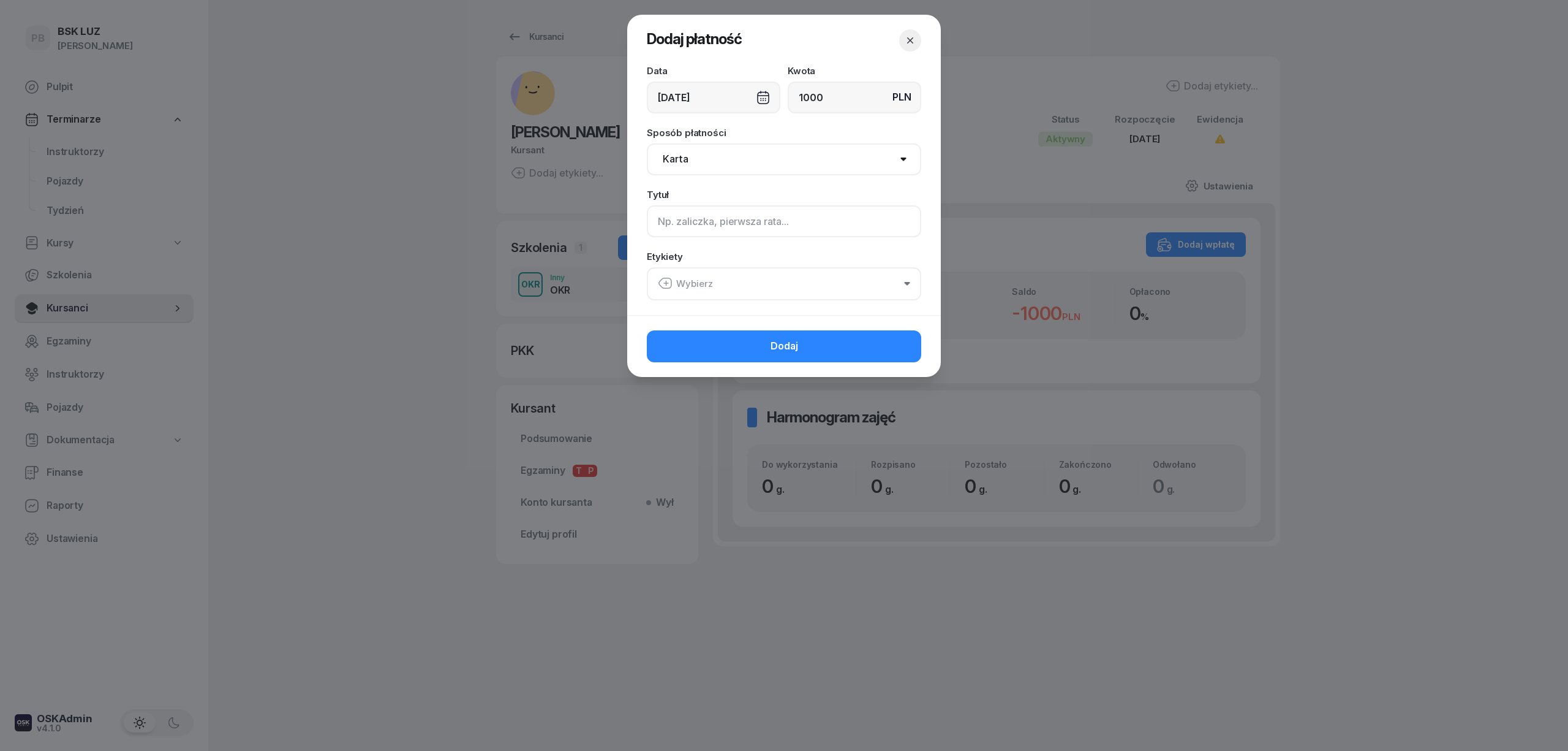
click at [738, 228] on input at bounding box center [784, 221] width 275 height 32
drag, startPoint x: 694, startPoint y: 223, endPoint x: 559, endPoint y: 207, distance: 135.9
click at [559, 207] on div "Dodaj płatność Data [DATE] Kwota PLN 1000 Sposób płatności Gotówka Karta Przele…" at bounding box center [784, 375] width 1568 height 751
type input "OKR"
drag, startPoint x: 694, startPoint y: 275, endPoint x: 690, endPoint y: 288, distance: 13.6
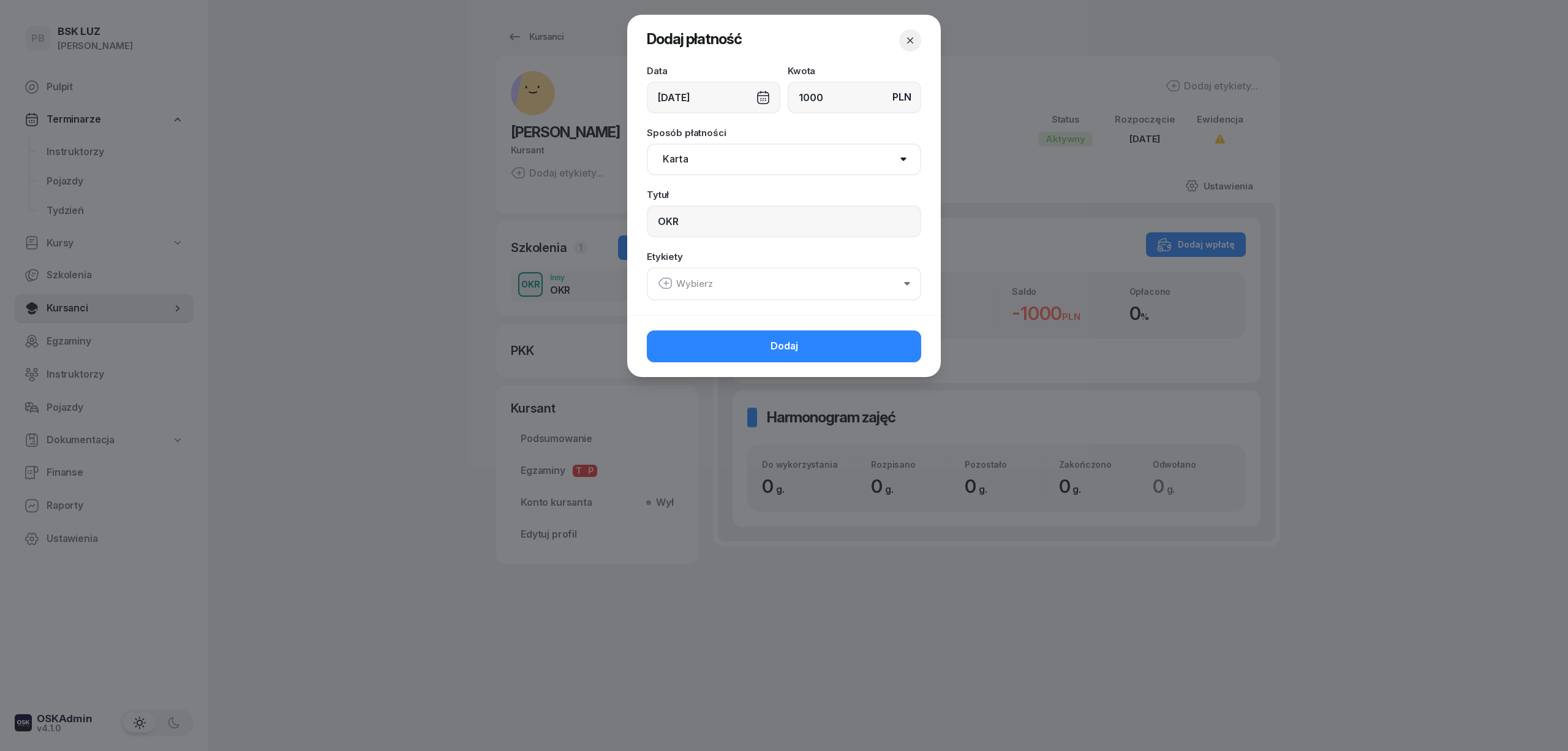
click at [694, 277] on div "Wybierz" at bounding box center [685, 284] width 55 height 16
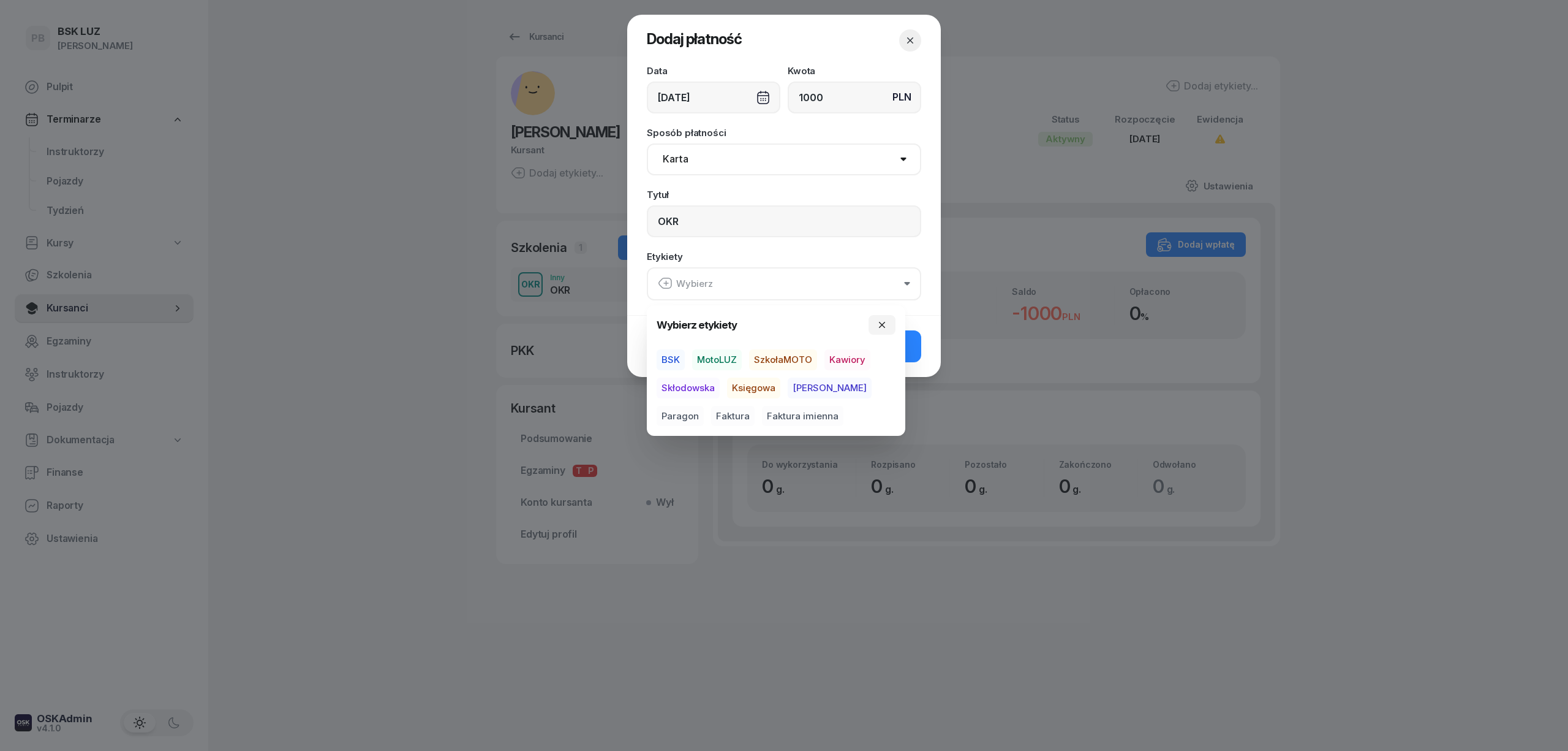
click at [677, 358] on span "BSK" at bounding box center [671, 360] width 28 height 21
click at [852, 359] on span "Kawiory" at bounding box center [847, 360] width 46 height 21
click at [704, 405] on span "Paragon" at bounding box center [680, 415] width 47 height 21
click at [915, 348] on button "Dodaj" at bounding box center [784, 345] width 275 height 32
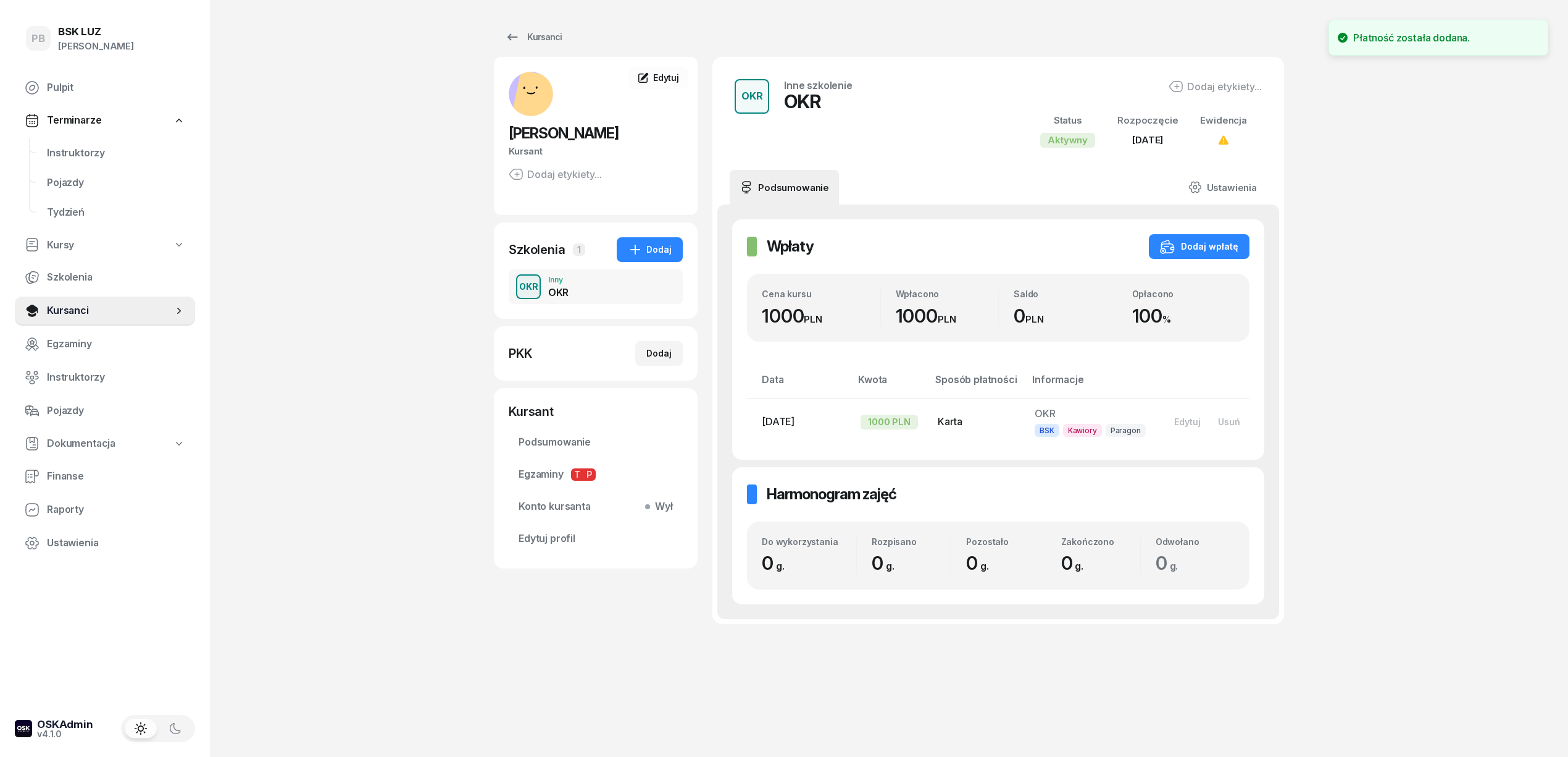
click at [1388, 402] on div "PB BSK [PERSON_NAME] Terminarze Instruktorzy Pojazdy Tydzień Kursy Szkolenia Ku…" at bounding box center [784, 378] width 1568 height 757
click at [275, 161] on div "PB BSK [PERSON_NAME] Terminarze Instruktorzy Pojazdy Tydzień Kursy Szkolenia Ku…" at bounding box center [784, 378] width 1568 height 757
click at [86, 154] on span "Instruktorzy" at bounding box center [116, 153] width 138 height 16
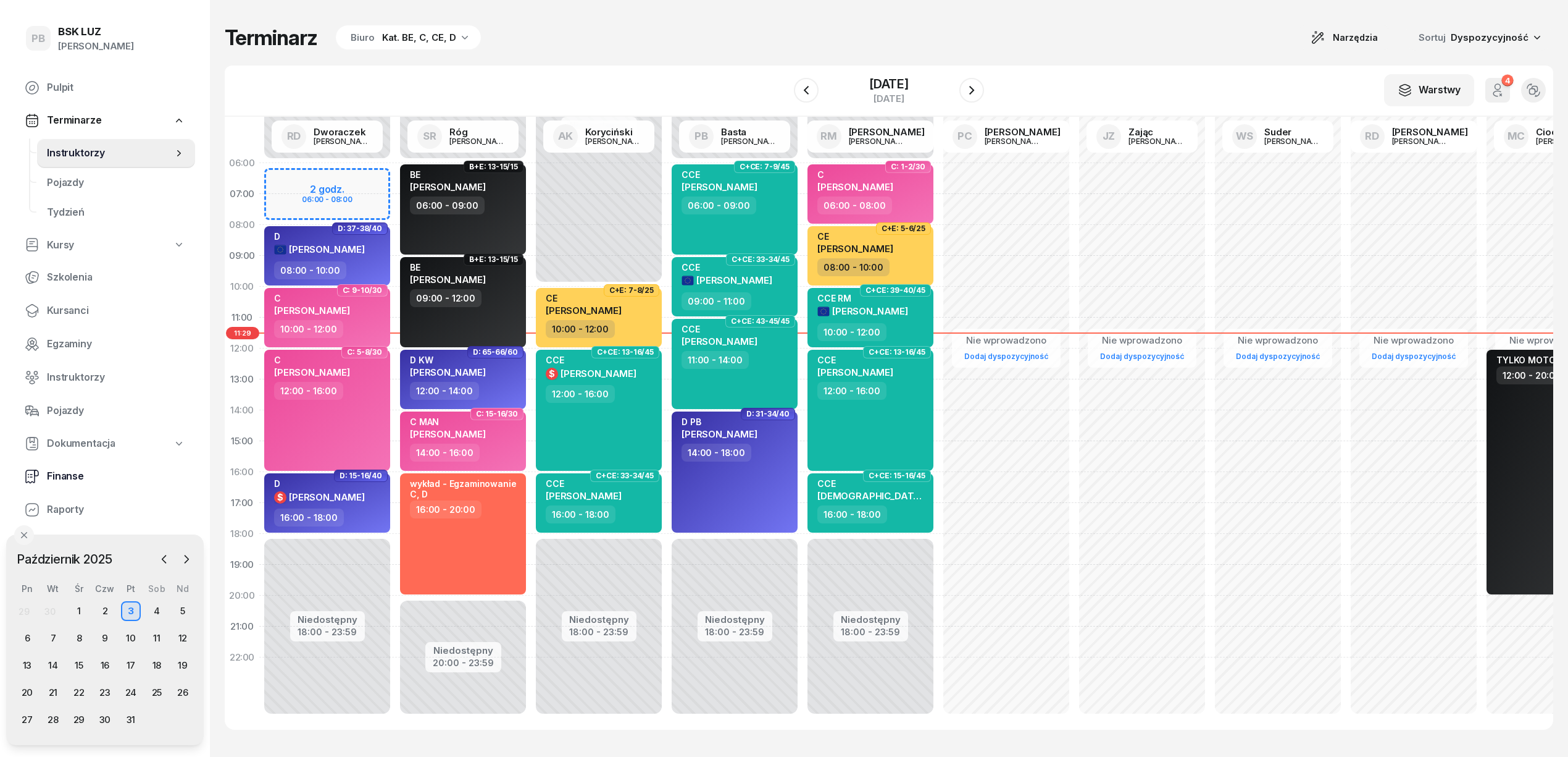
click at [50, 468] on span "Finanse" at bounding box center [116, 476] width 138 height 16
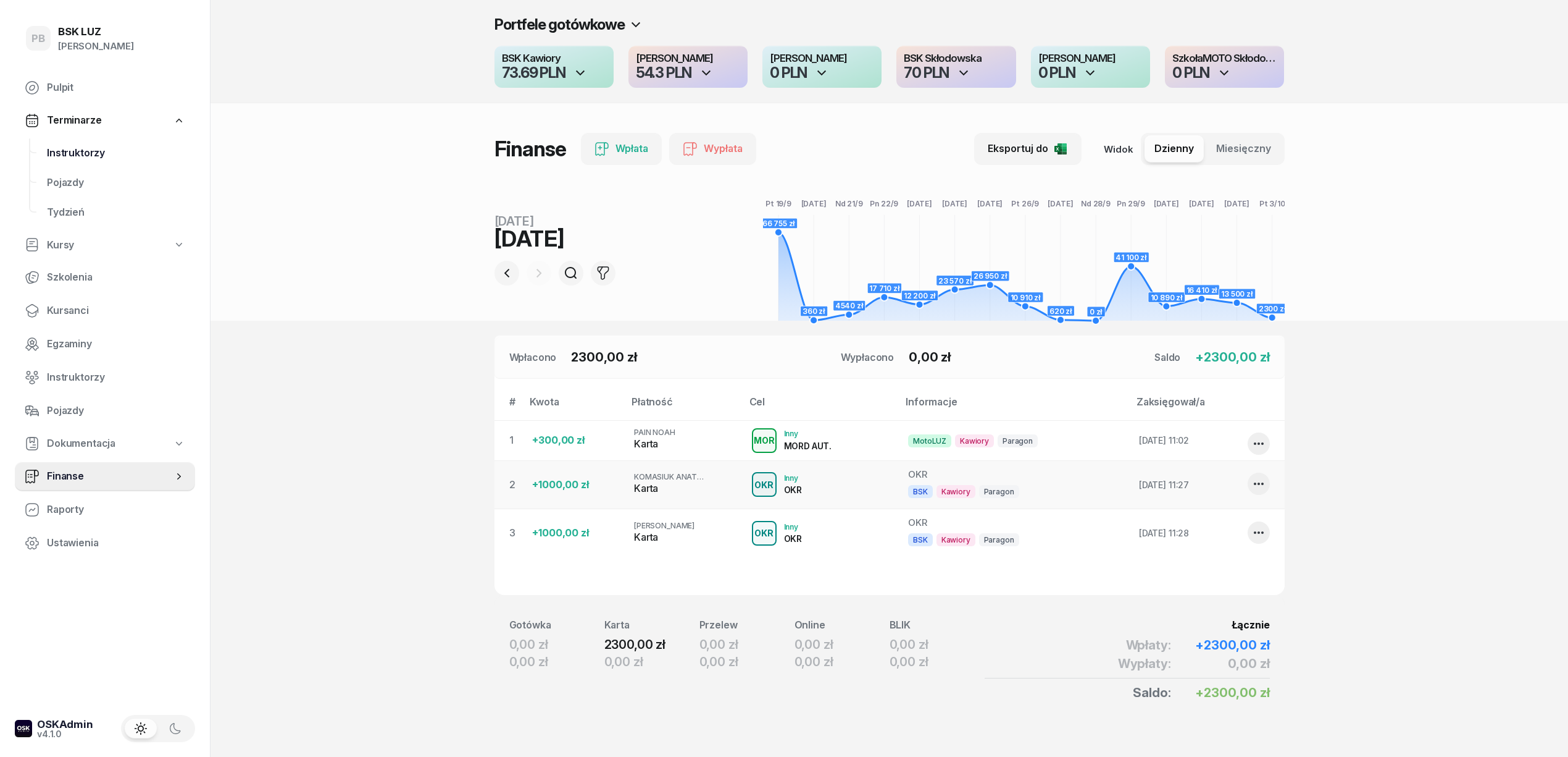
click at [85, 151] on span "Instruktorzy" at bounding box center [116, 153] width 138 height 16
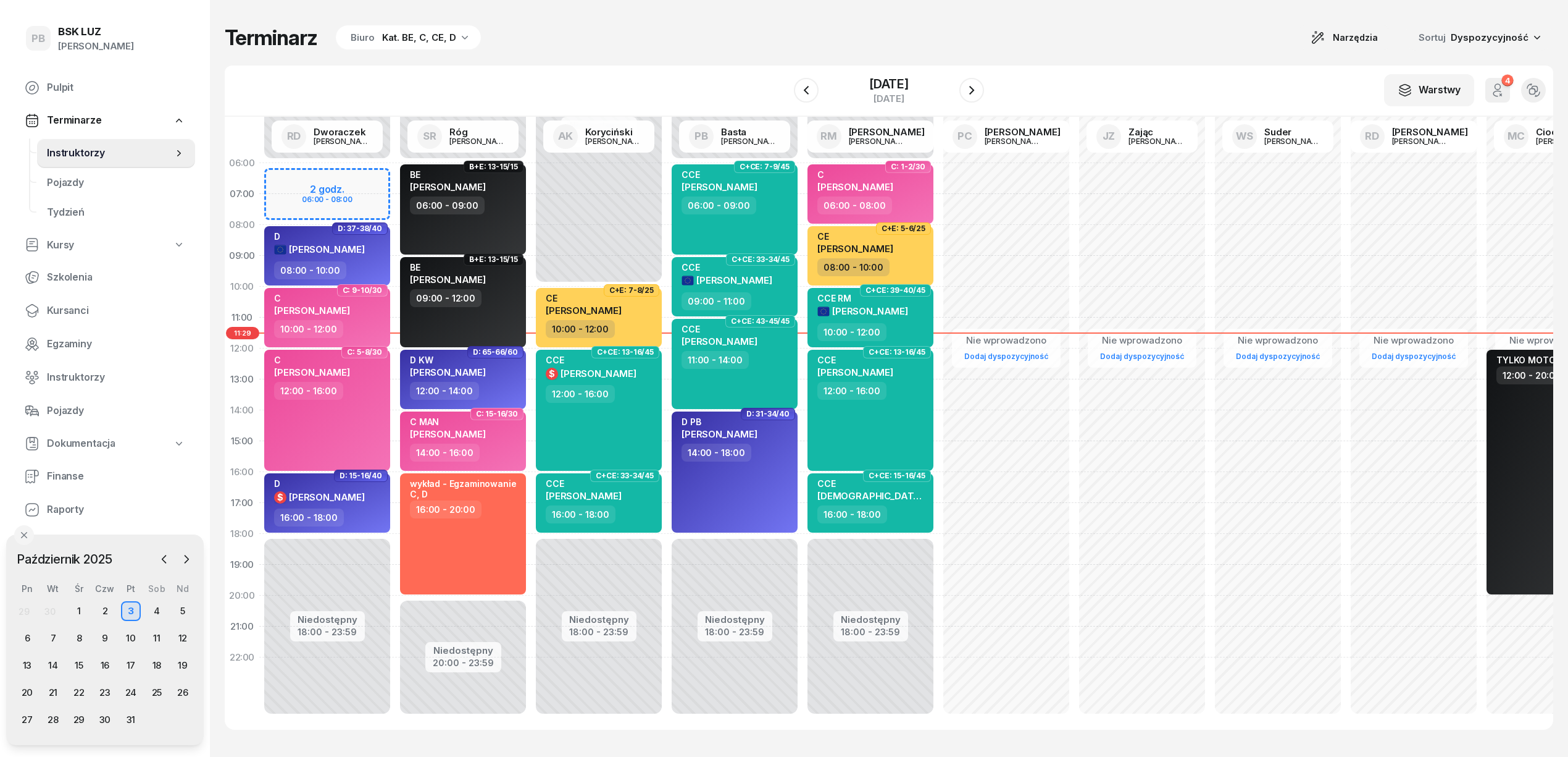
click at [580, 57] on div "Terminarz Biuro Kat. BE, C, CE, D Narzędzia Sortuj Dyspozycyjność W Wybierz AK …" at bounding box center [888, 377] width 1328 height 754
click at [24, 641] on div "6" at bounding box center [27, 638] width 20 height 20
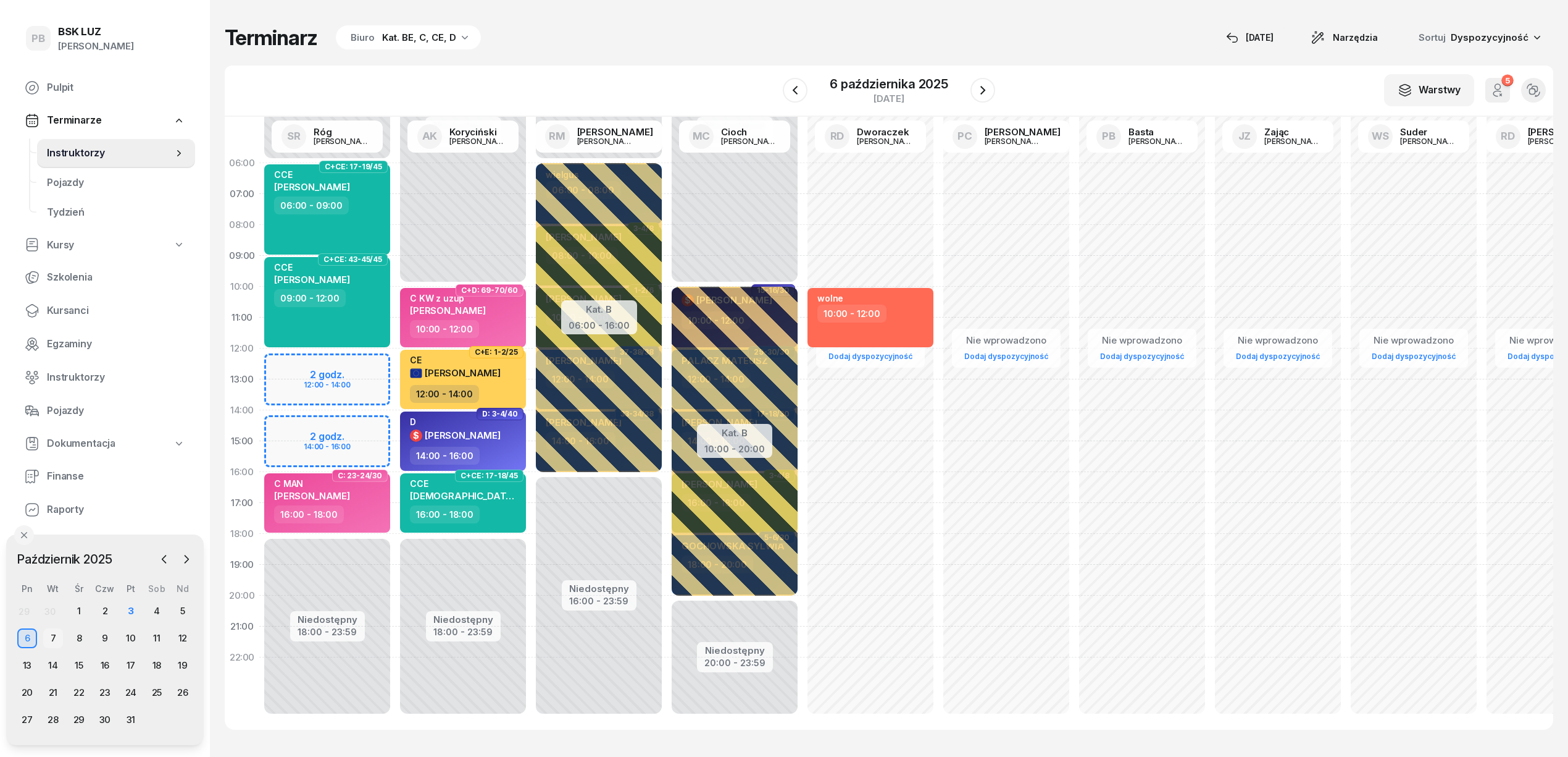
click at [51, 638] on div "7" at bounding box center [53, 638] width 20 height 20
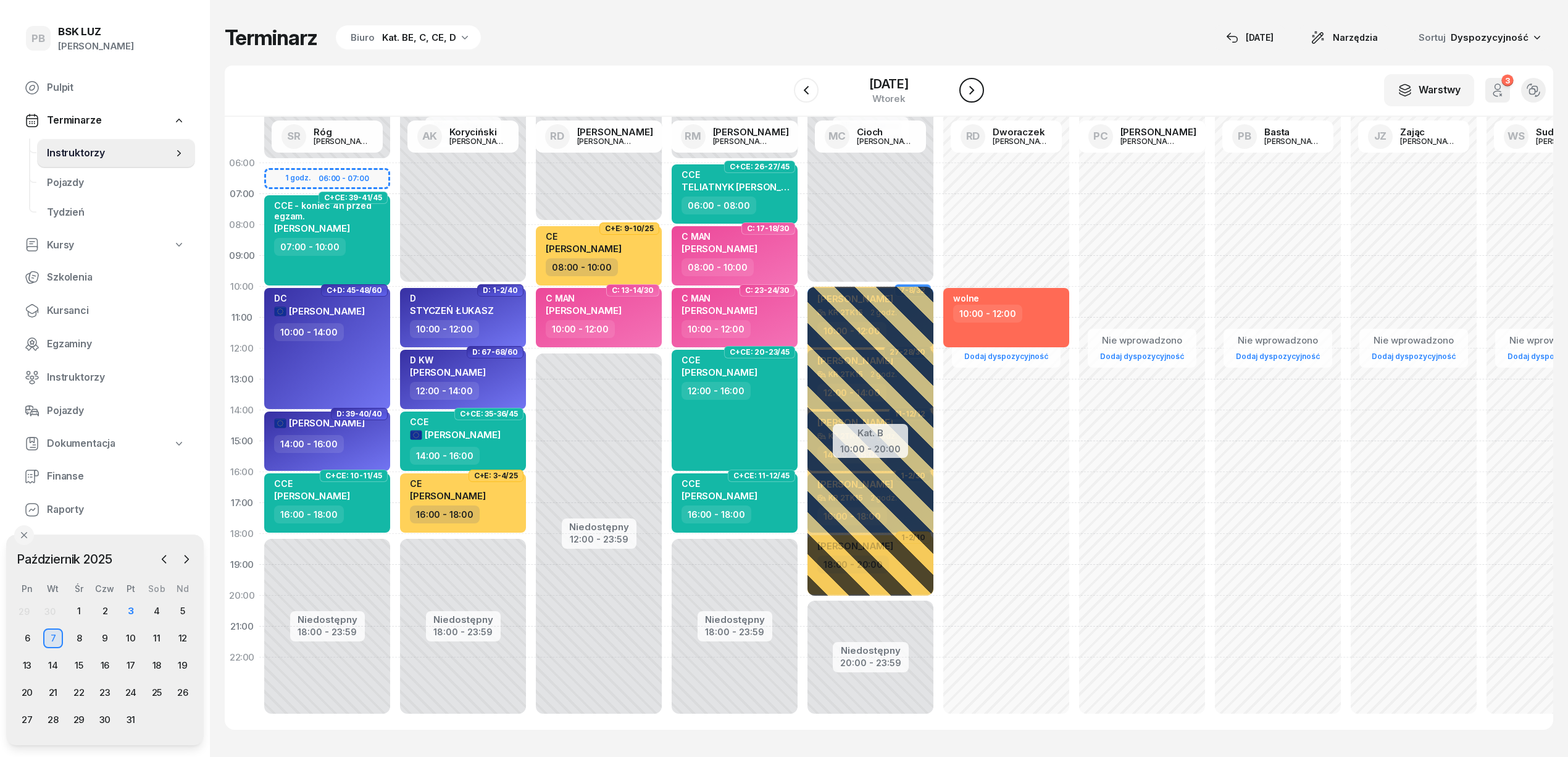
click at [979, 85] on icon "button" at bounding box center [971, 90] width 15 height 15
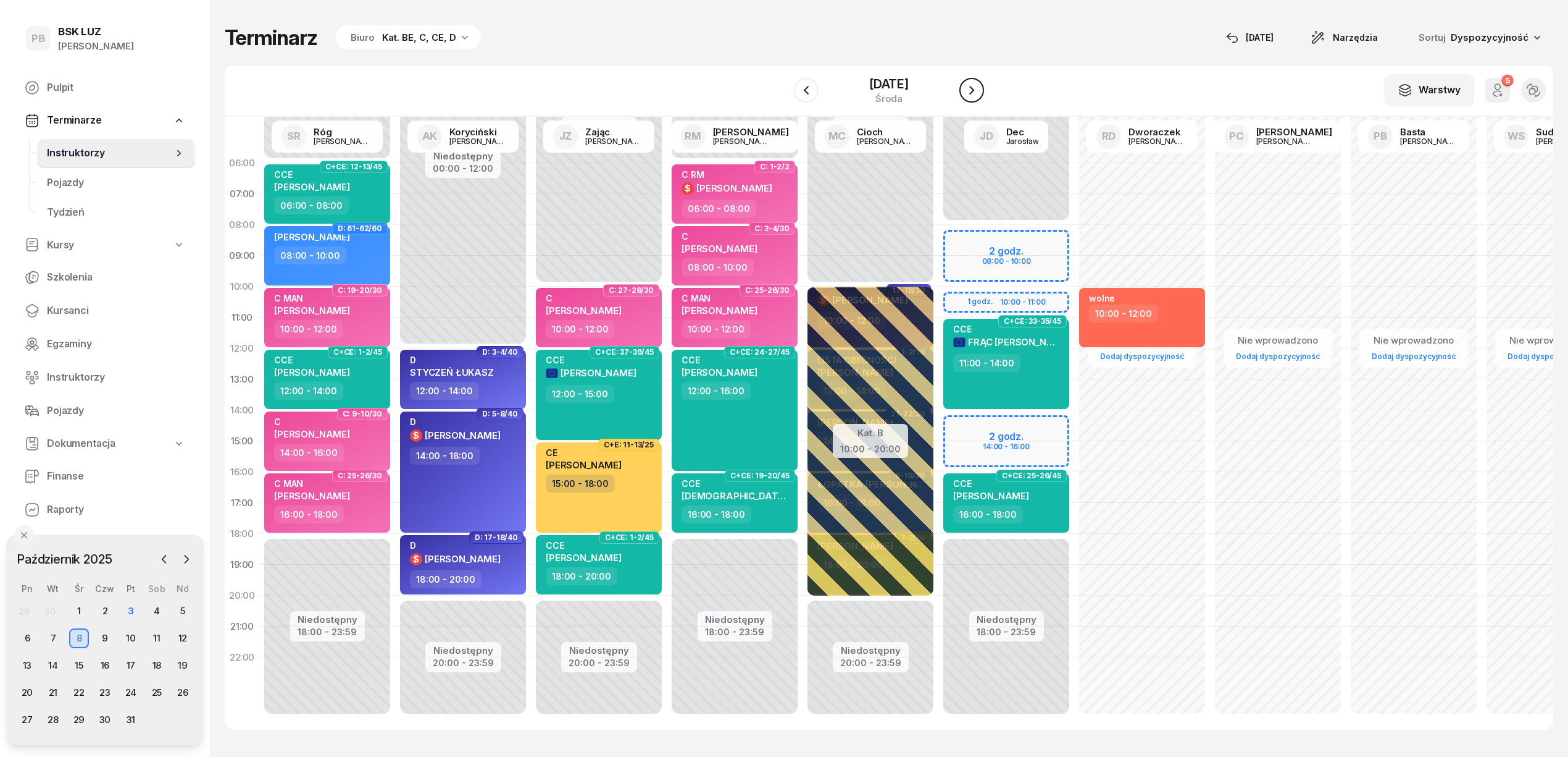
click at [979, 85] on icon "button" at bounding box center [971, 90] width 15 height 15
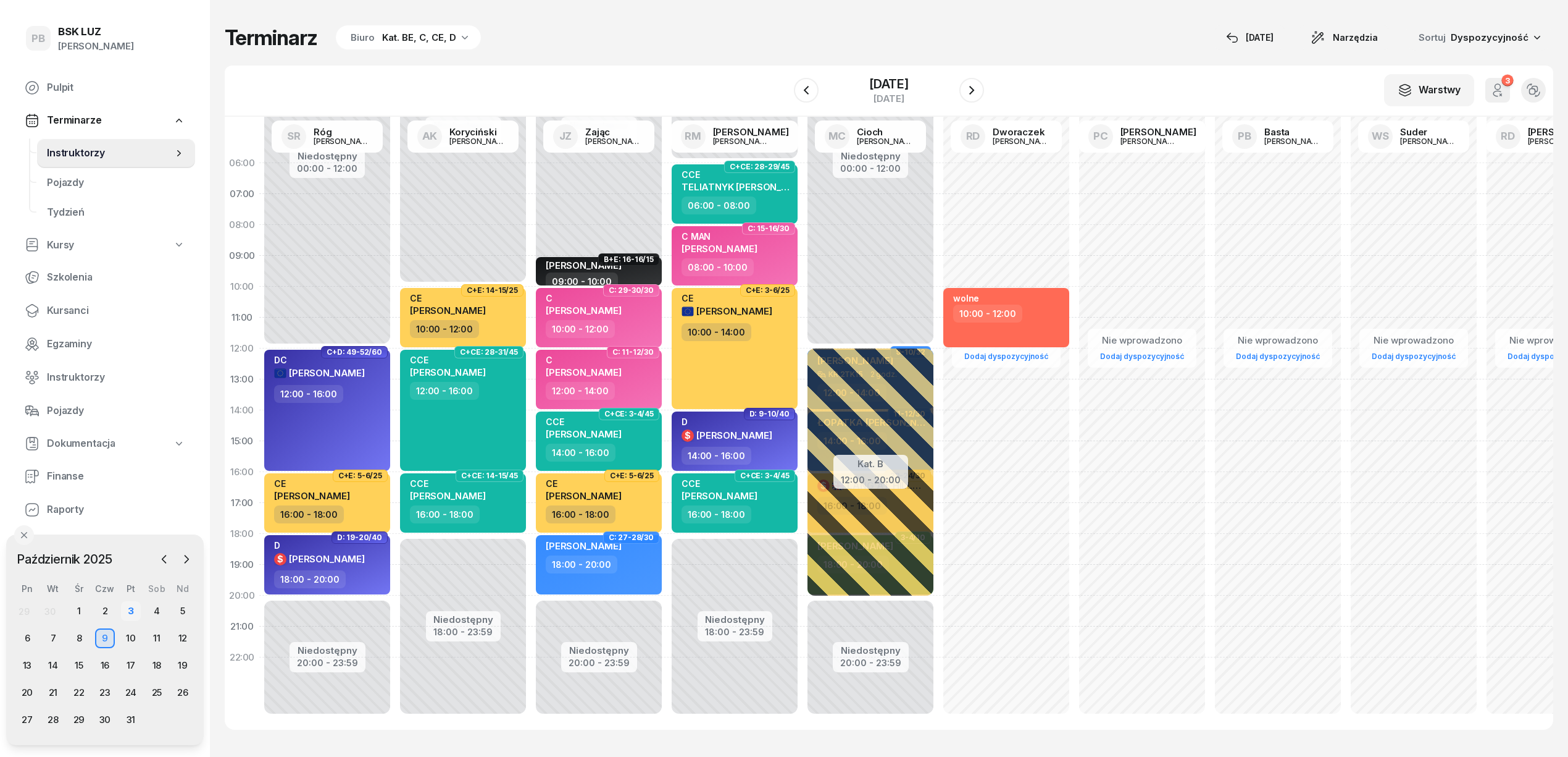
click at [132, 608] on div "3" at bounding box center [131, 611] width 20 height 20
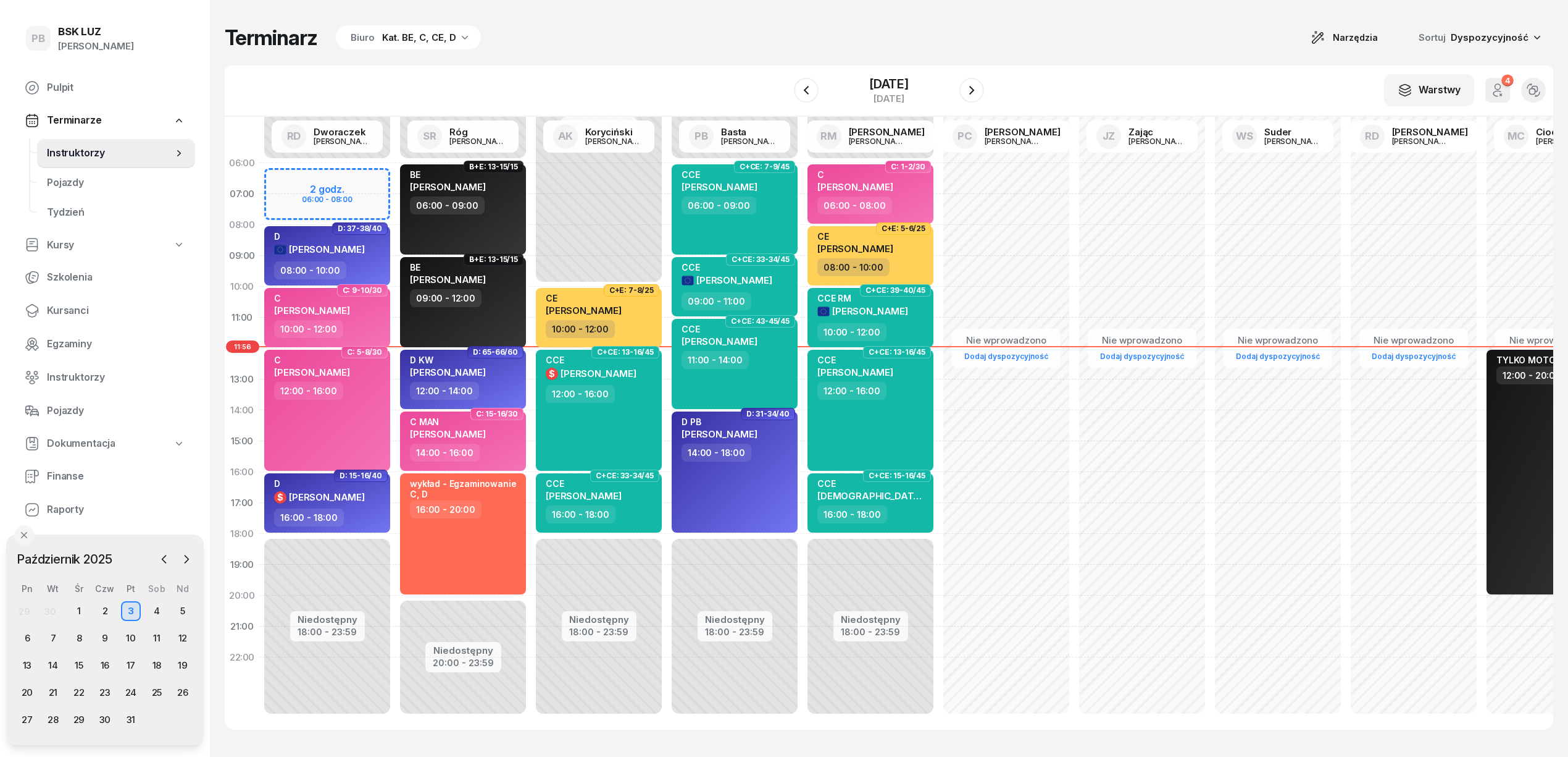
click at [934, 27] on div "Terminarz Biuro Kat. BE, C, CE, D Narzędzia Sortuj Dyspozycyjność" at bounding box center [888, 38] width 1328 height 26
drag, startPoint x: 1041, startPoint y: 58, endPoint x: 1080, endPoint y: 52, distance: 39.5
click at [1042, 58] on div "Terminarz Biuro Kat. BE, C, CE, D Narzędzia Sortuj Dyspozycyjność W Wybierz AK …" at bounding box center [888, 377] width 1328 height 754
click at [1164, 36] on div "Terminarz Biuro Kat. BE, C, CE, D Narzędzia Sortuj Dyspozycyjność" at bounding box center [888, 38] width 1328 height 26
click at [629, 27] on div "Terminarz Biuro Kat. BE, C, CE, D Narzędzia Sortuj Dyspozycyjność" at bounding box center [888, 38] width 1328 height 26
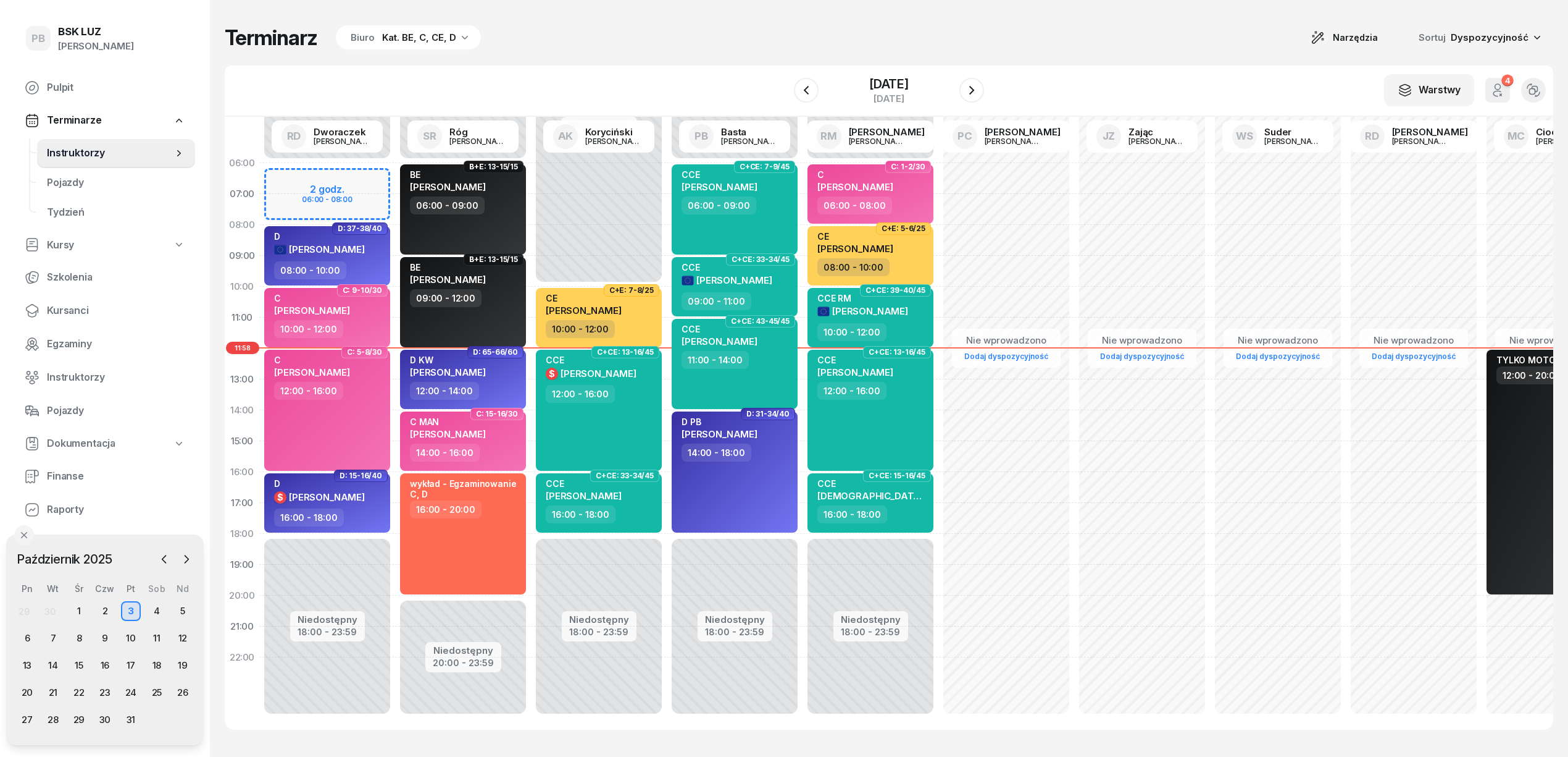
click at [1120, 54] on div "Terminarz Biuro Kat. BE, C, CE, D Narzędzia Sortuj Dyspozycyjność W Wybierz AK …" at bounding box center [888, 377] width 1328 height 754
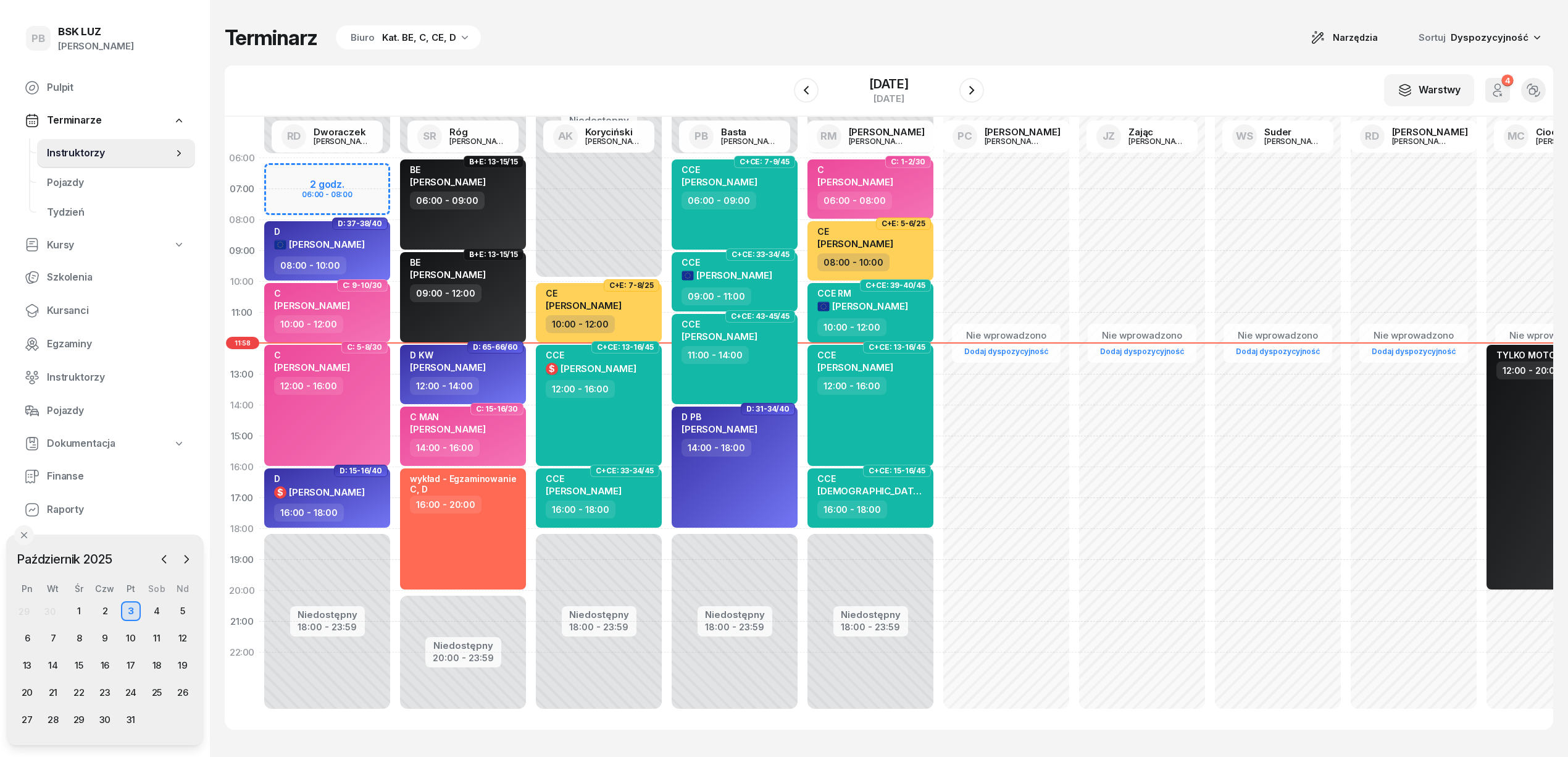
scroll to position [17, 0]
click at [1116, 36] on div "Terminarz Biuro Kat. BE, C, CE, D Narzędzia Sortuj Dyspozycyjność" at bounding box center [888, 38] width 1328 height 26
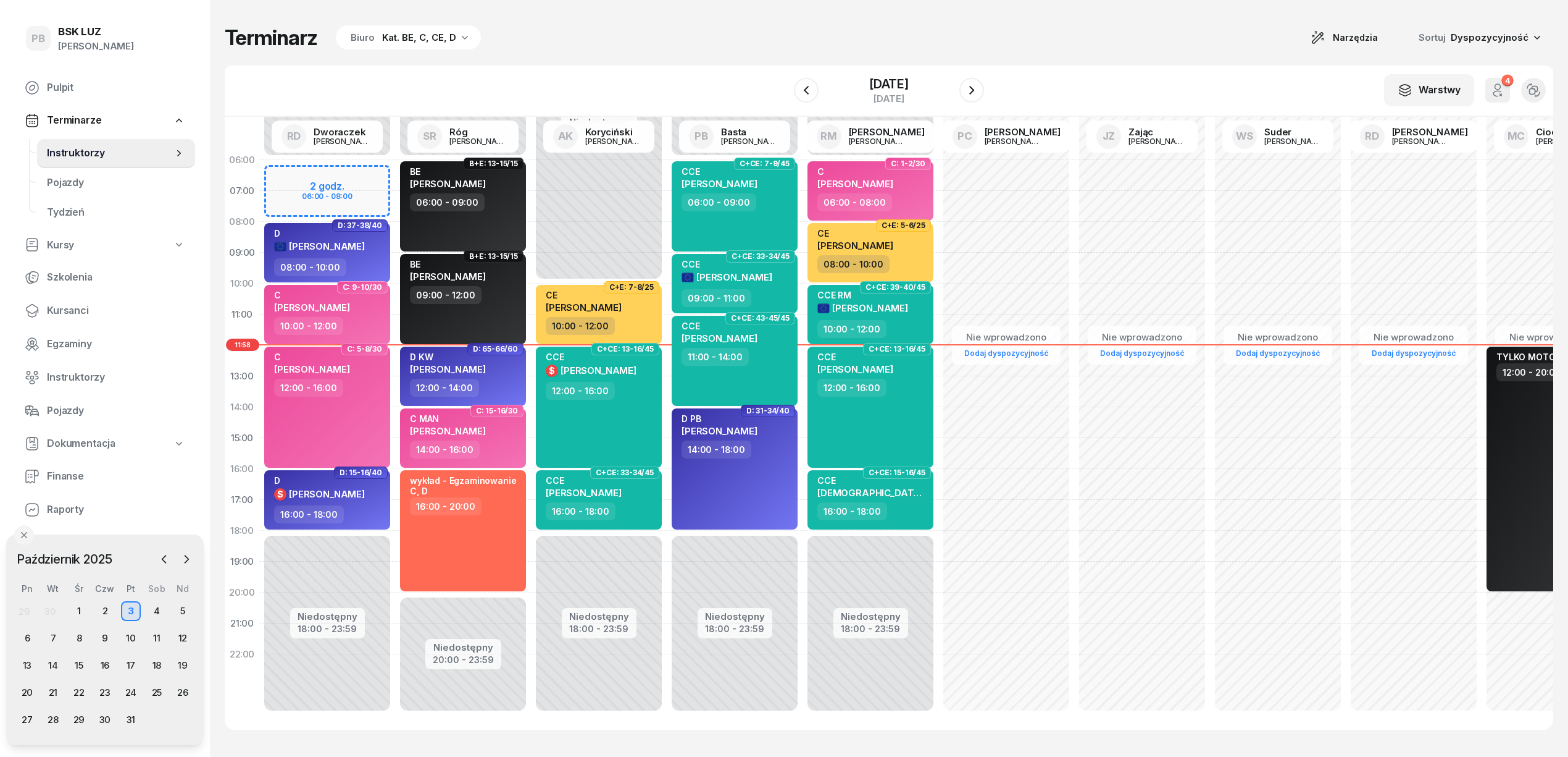
scroll to position [0, 0]
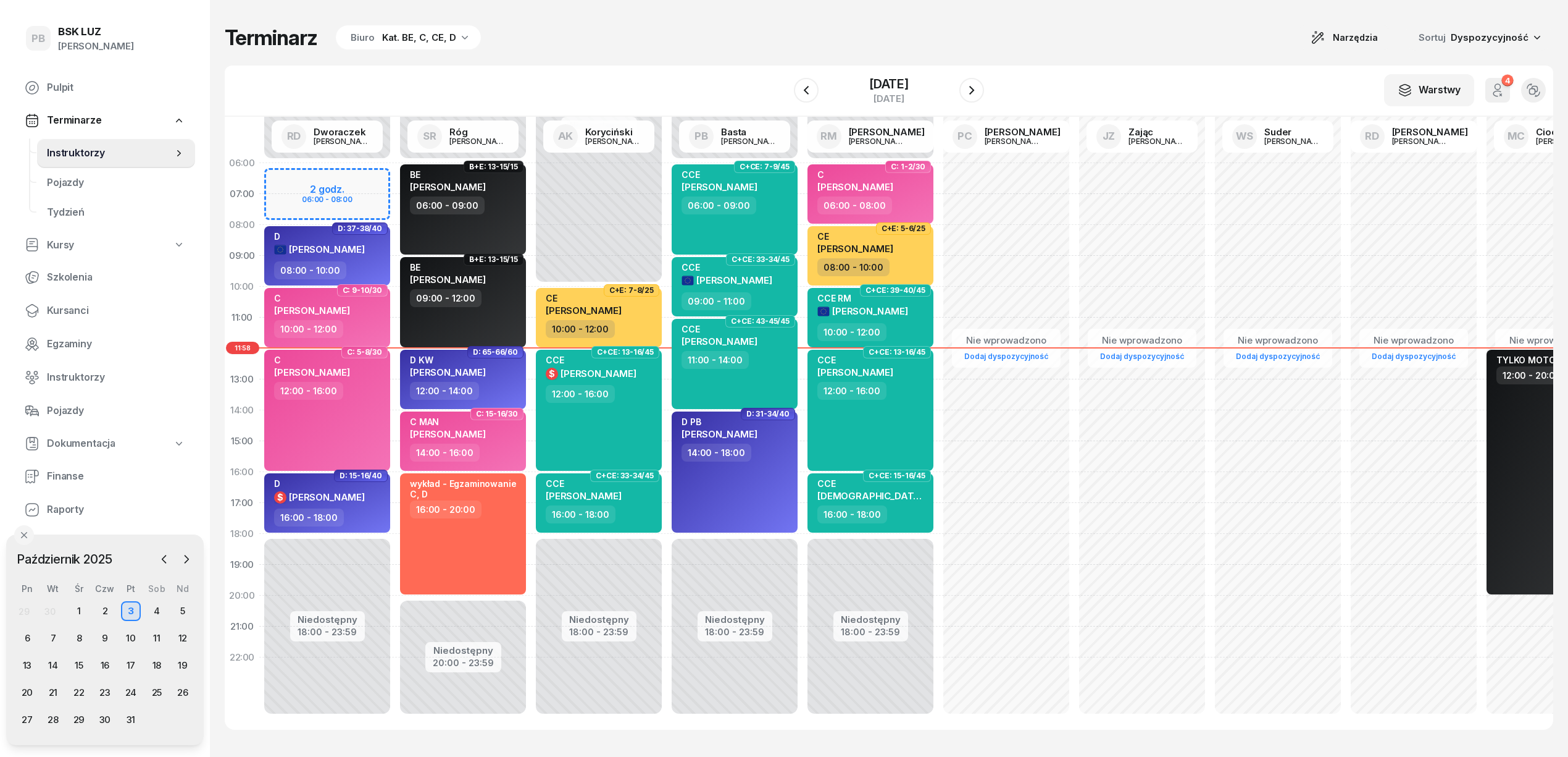
drag, startPoint x: 1075, startPoint y: 51, endPoint x: 1082, endPoint y: 51, distance: 7.0
click at [1076, 51] on div "Terminarz Biuro Kat. BE, C, CE, D Narzędzia Sortuj Dyspozycyjność W Wybierz AK …" at bounding box center [888, 377] width 1328 height 754
drag, startPoint x: 700, startPoint y: 40, endPoint x: 732, endPoint y: 39, distance: 32.0
click at [702, 40] on div "Terminarz Biuro Kat. BE, C, CE, D Narzędzia Sortuj Dyspozycyjność" at bounding box center [888, 38] width 1328 height 26
click at [1135, 42] on div "Terminarz Biuro Kat. BE, C, CE, D Narzędzia Sortuj Dyspozycyjność" at bounding box center [888, 38] width 1328 height 26
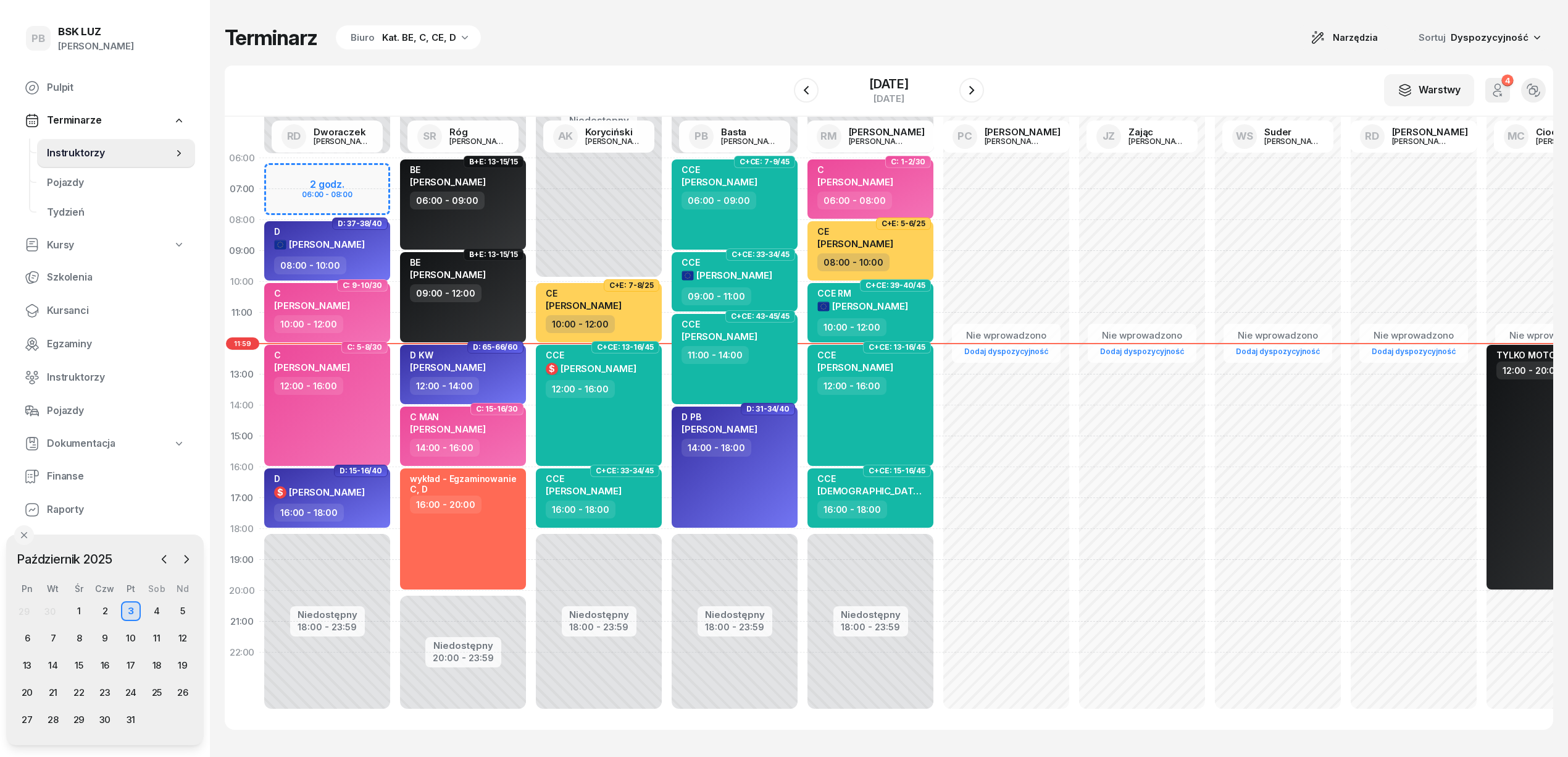
scroll to position [17, 0]
drag, startPoint x: 712, startPoint y: 50, endPoint x: 785, endPoint y: 52, distance: 73.0
click at [723, 50] on div "Terminarz Biuro Kat. BE, C, CE, D Narzędzia Sortuj Dyspozycyjność" at bounding box center [888, 38] width 1328 height 26
click at [1033, 83] on div "W Wybierz AK [PERSON_NAME] BP [PERSON_NAME] DP [PERSON_NAME] GS [PERSON_NAME] I…" at bounding box center [888, 91] width 1328 height 51
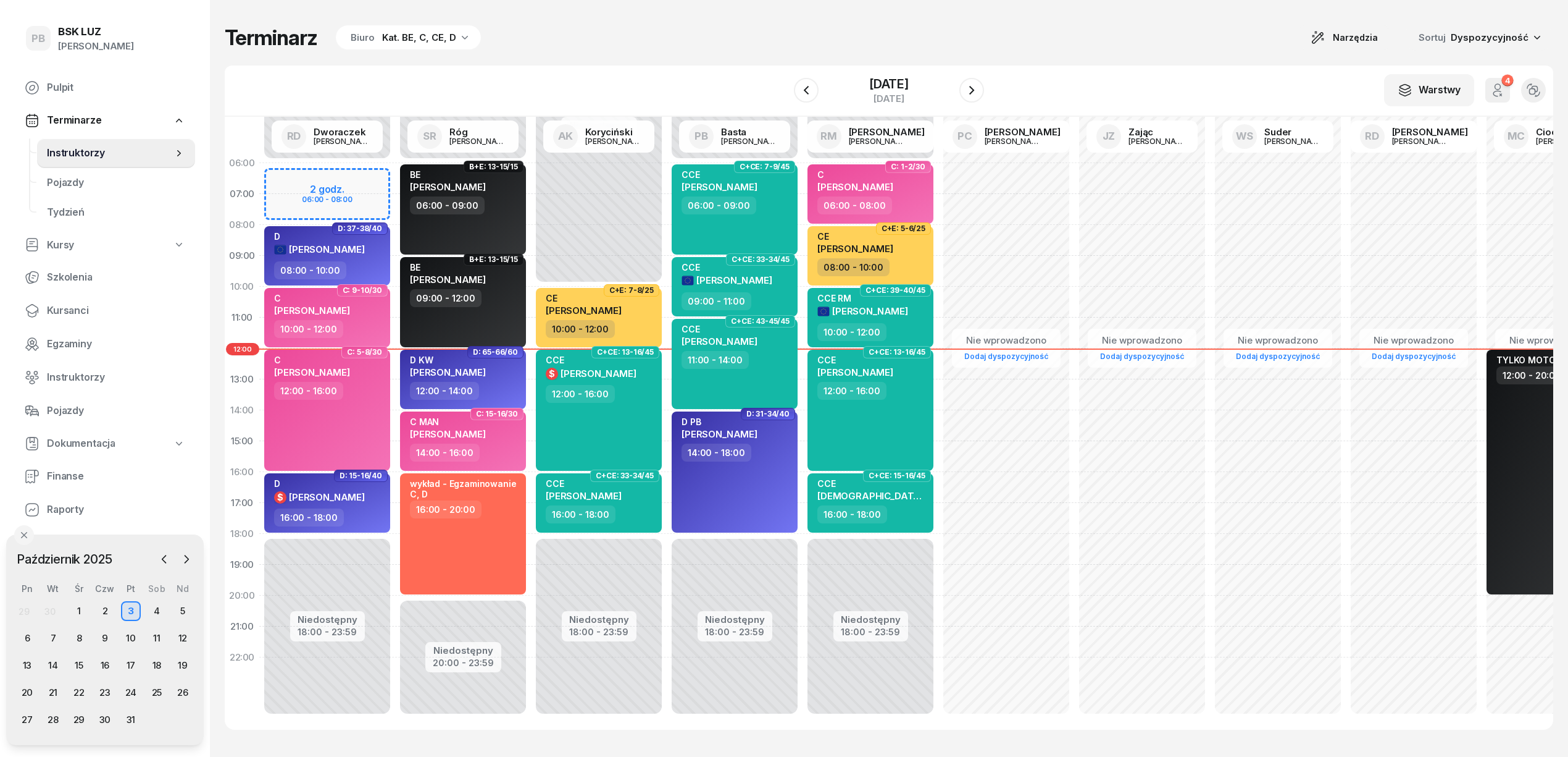
click at [680, 25] on div "Terminarz Biuro Kat. BE, C, CE, D Narzędzia Sortuj Dyspozycyjność" at bounding box center [888, 38] width 1328 height 26
click at [1067, 82] on div "W Wybierz AK [PERSON_NAME] BP [PERSON_NAME] DP [PERSON_NAME] GS [PERSON_NAME] I…" at bounding box center [888, 91] width 1328 height 51
click at [979, 94] on icon "button" at bounding box center [971, 90] width 15 height 15
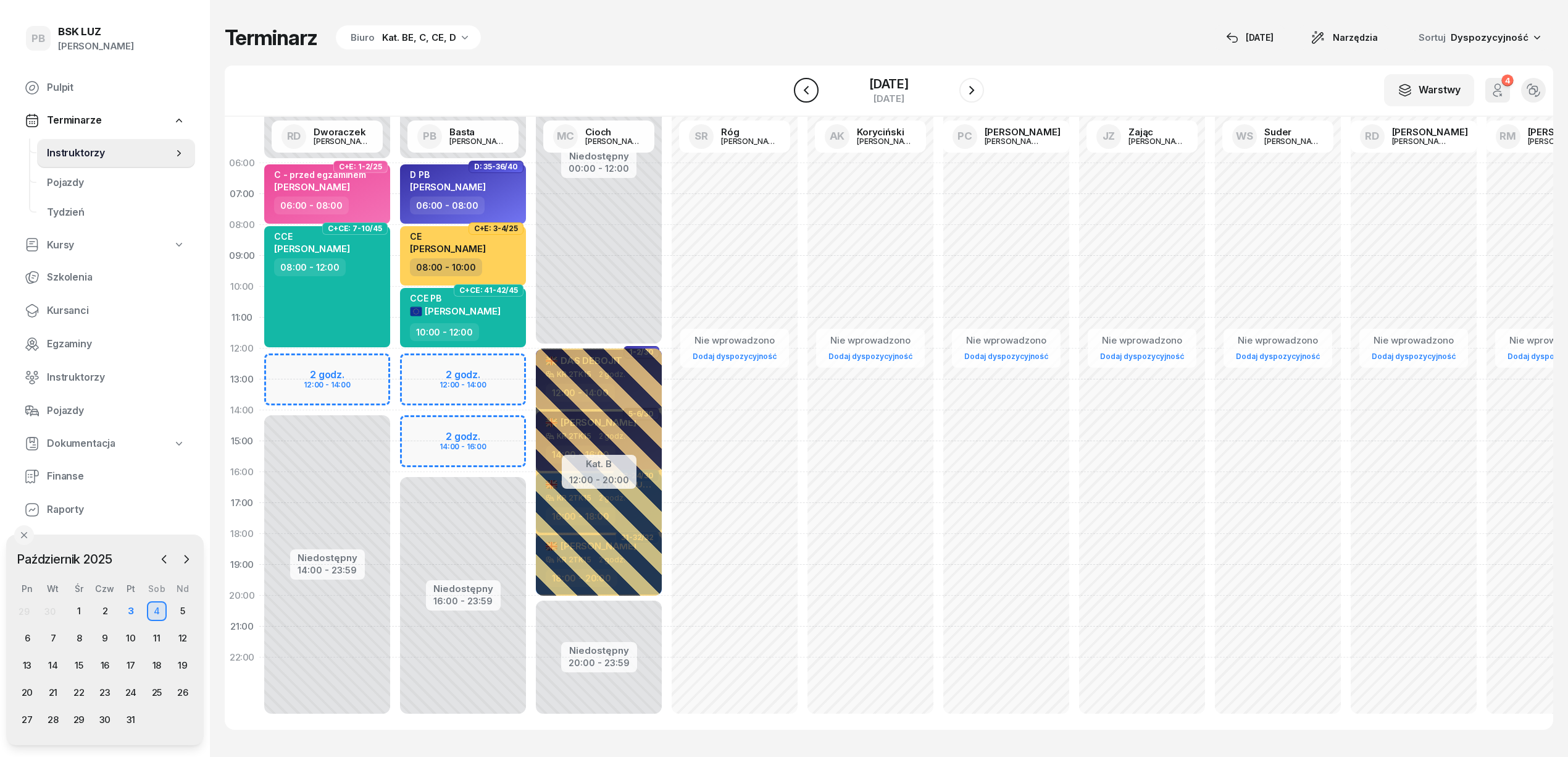
click at [804, 89] on icon "button" at bounding box center [806, 89] width 5 height 8
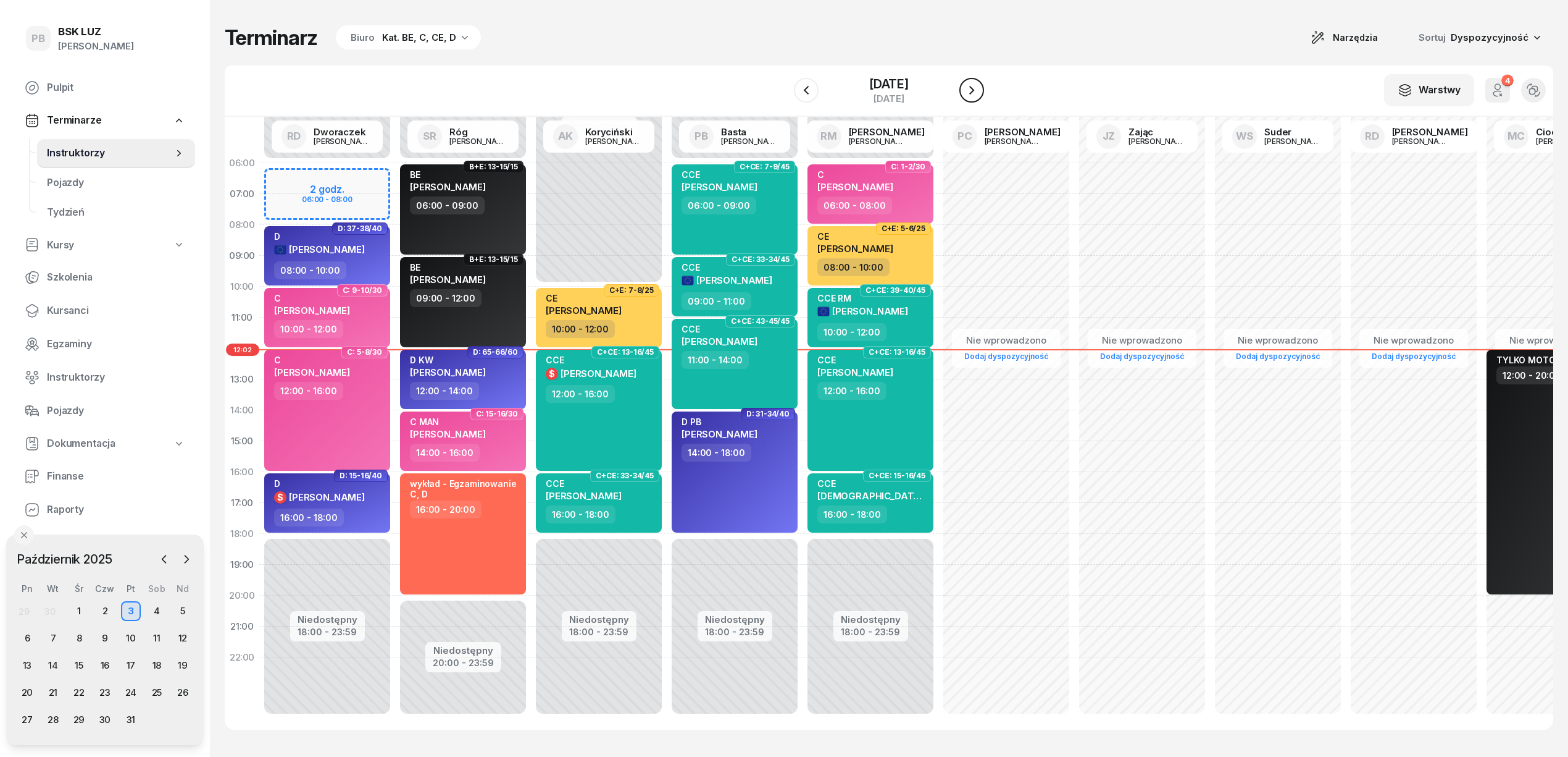
click at [979, 89] on icon "button" at bounding box center [971, 90] width 15 height 15
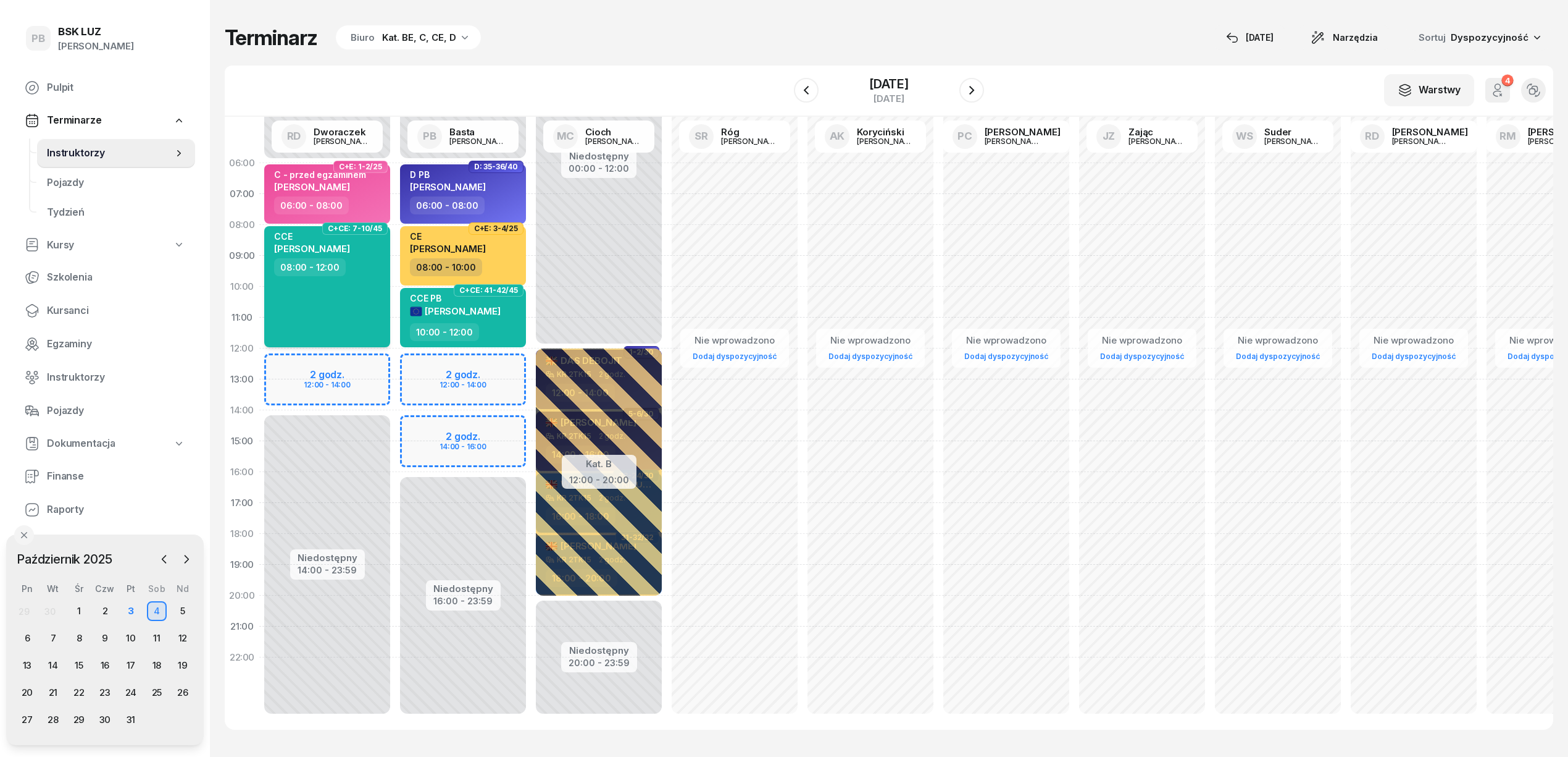
click at [341, 283] on div "CCE [PERSON_NAME] 08:00 - 12:00" at bounding box center [327, 286] width 126 height 121
select select "08"
select select "12"
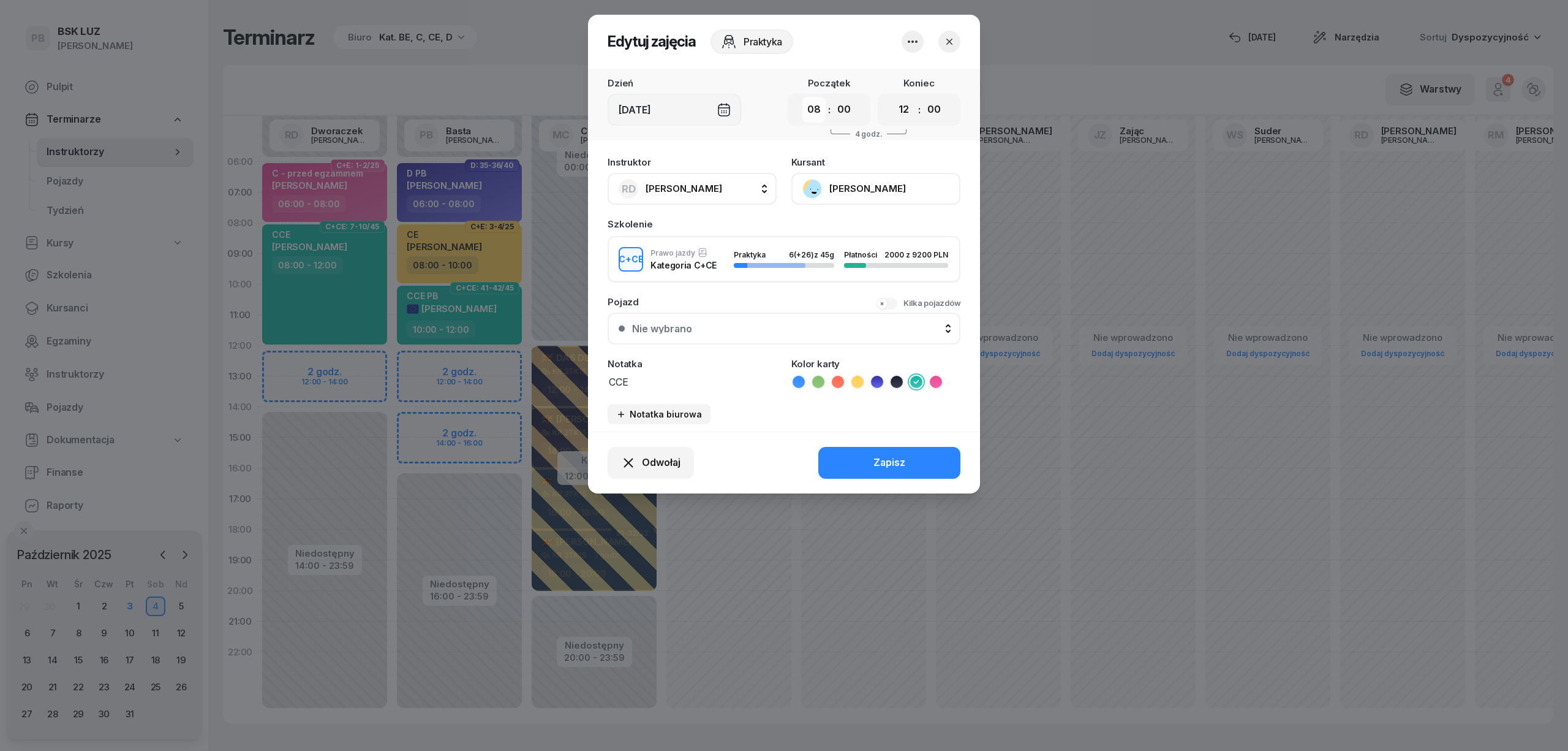
click at [815, 104] on select "00 01 02 03 04 05 06 07 08 09 10 11 12 13 14 15 16 17 18 19 20 21 22 23" at bounding box center [814, 110] width 23 height 26
select select "10"
click at [802, 97] on select "00 01 02 03 04 05 06 07 08 09 10 11 12 13 14 15 16 17 18 19 20 21 22 23" at bounding box center [814, 110] width 23 height 26
click at [902, 113] on select "00 01 02 03 04 05 06 07 08 09 10 11 12 13 14 15 16 17 18 19 20 21 22 23" at bounding box center [904, 110] width 23 height 26
select select "14"
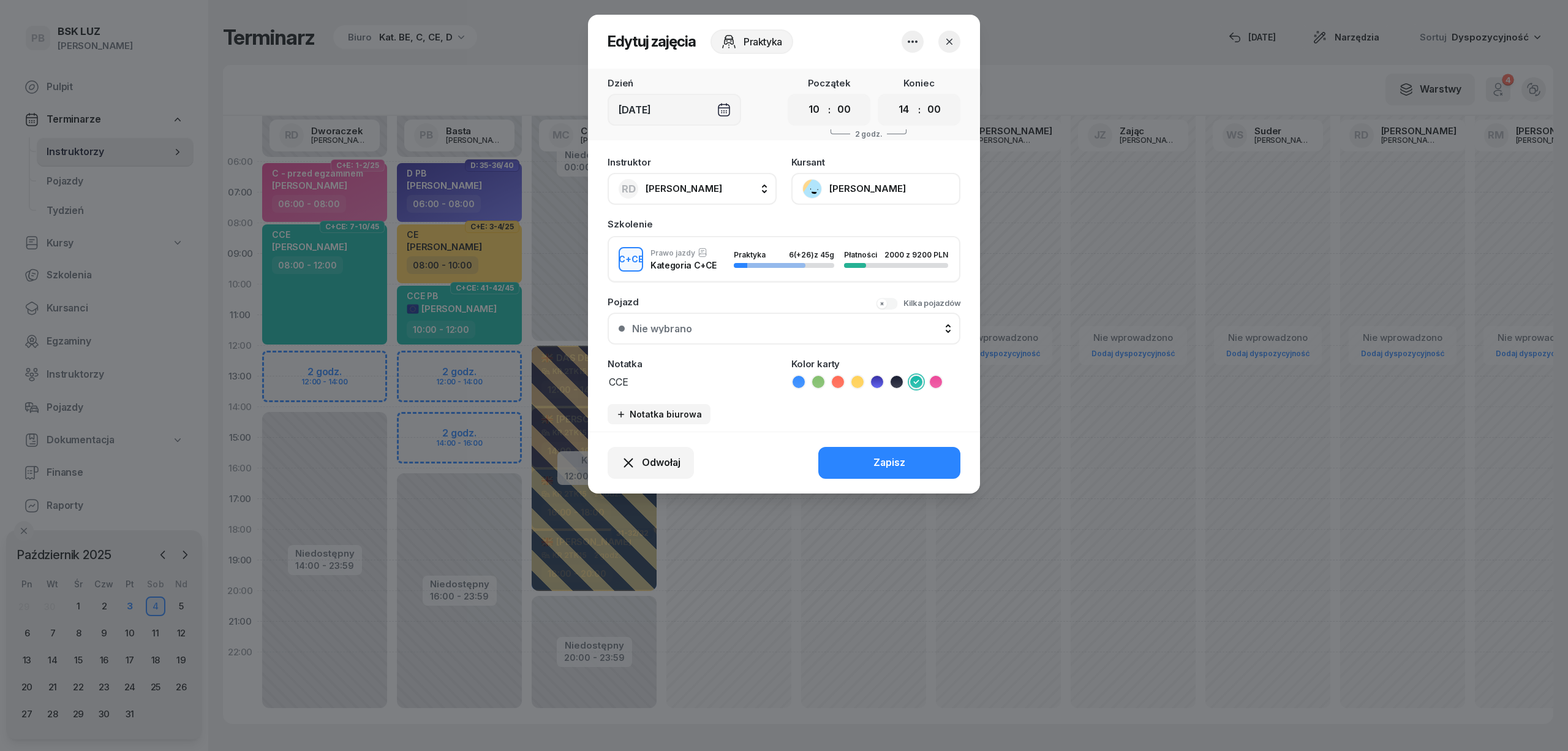
click at [892, 97] on select "00 01 02 03 04 05 06 07 08 09 10 11 12 13 14 15 16 17 18 19 20 21 22 23" at bounding box center [904, 110] width 23 height 26
click at [885, 461] on div "Zapisz" at bounding box center [889, 463] width 32 height 16
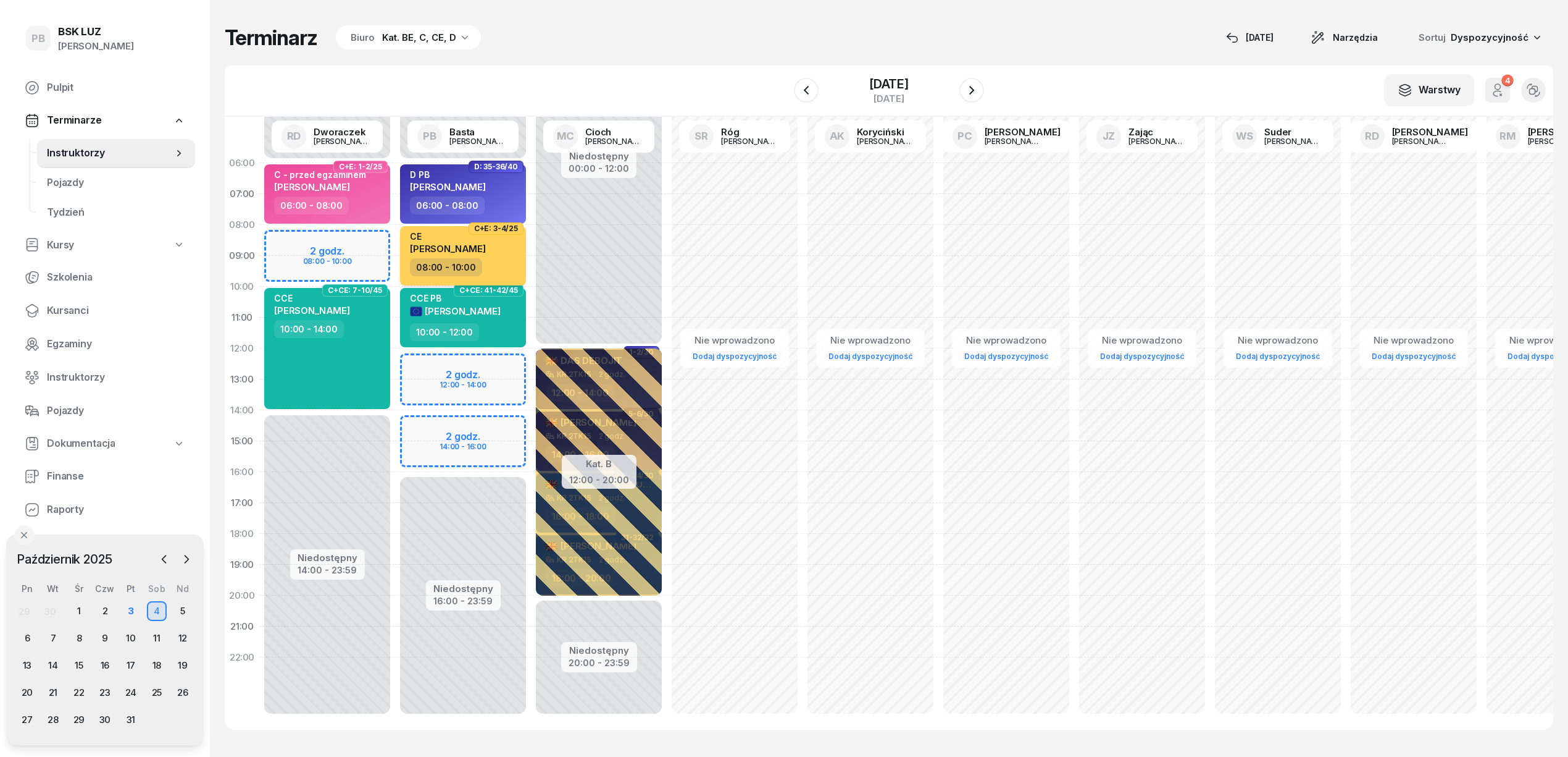
click at [510, 258] on div "08:00 - 10:00" at bounding box center [464, 266] width 108 height 18
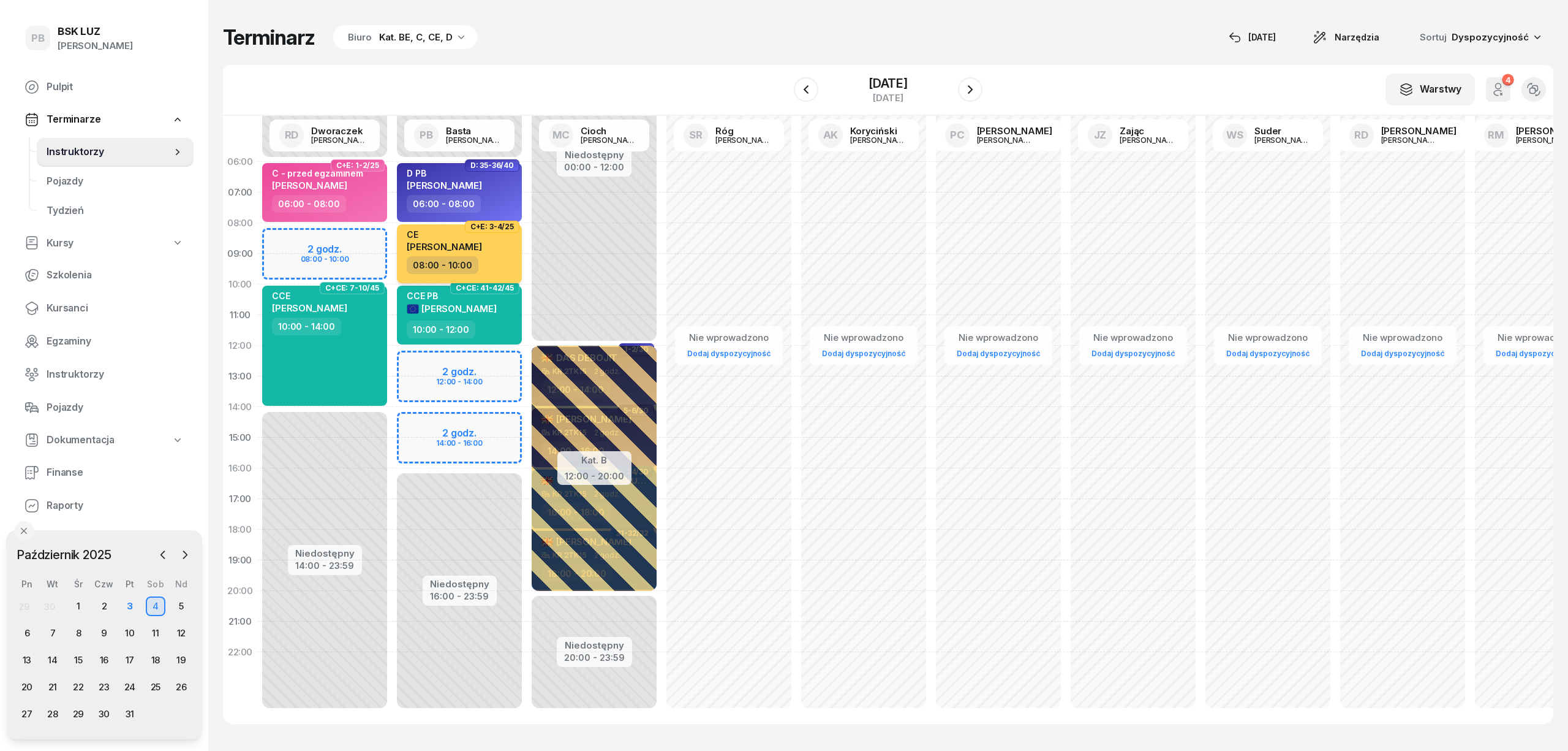
select select "08"
select select "10"
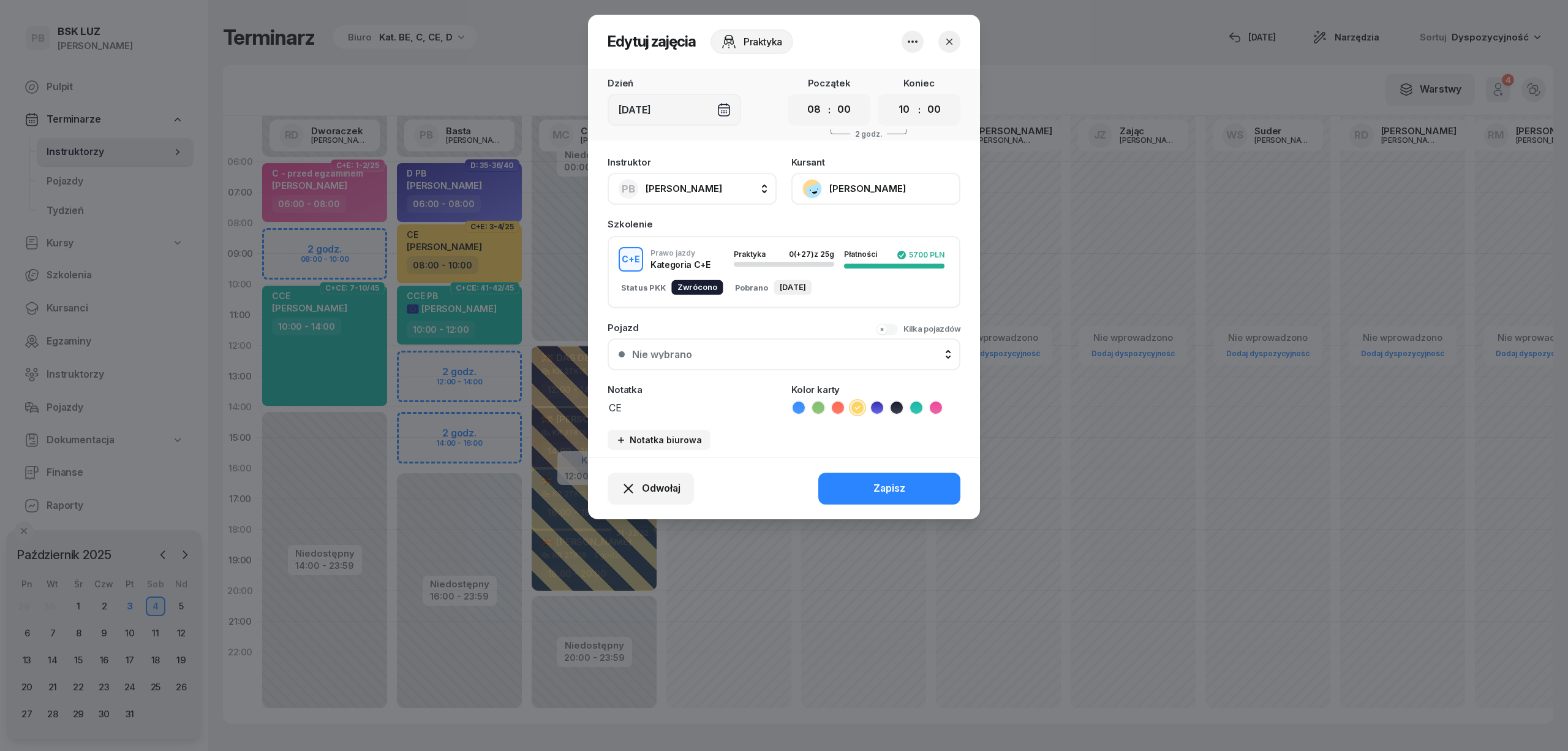
click at [661, 189] on span "[PERSON_NAME]" at bounding box center [684, 189] width 76 height 12
type input "dw"
click at [694, 271] on span "[PERSON_NAME]" at bounding box center [690, 270] width 75 height 16
click at [887, 480] on div "Zapisz" at bounding box center [889, 488] width 32 height 16
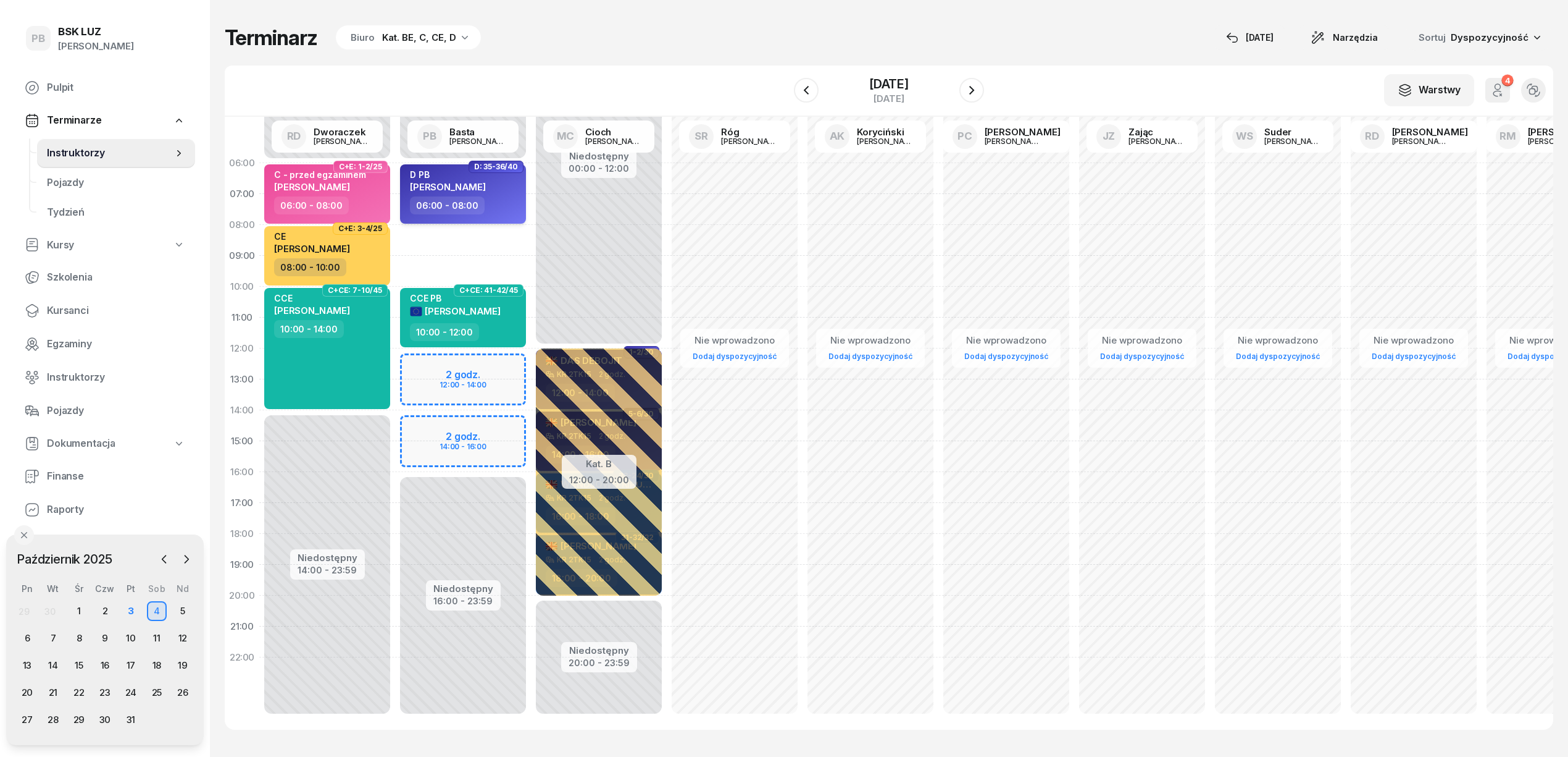
click at [512, 195] on div "D PB [PERSON_NAME]" at bounding box center [464, 183] width 108 height 27
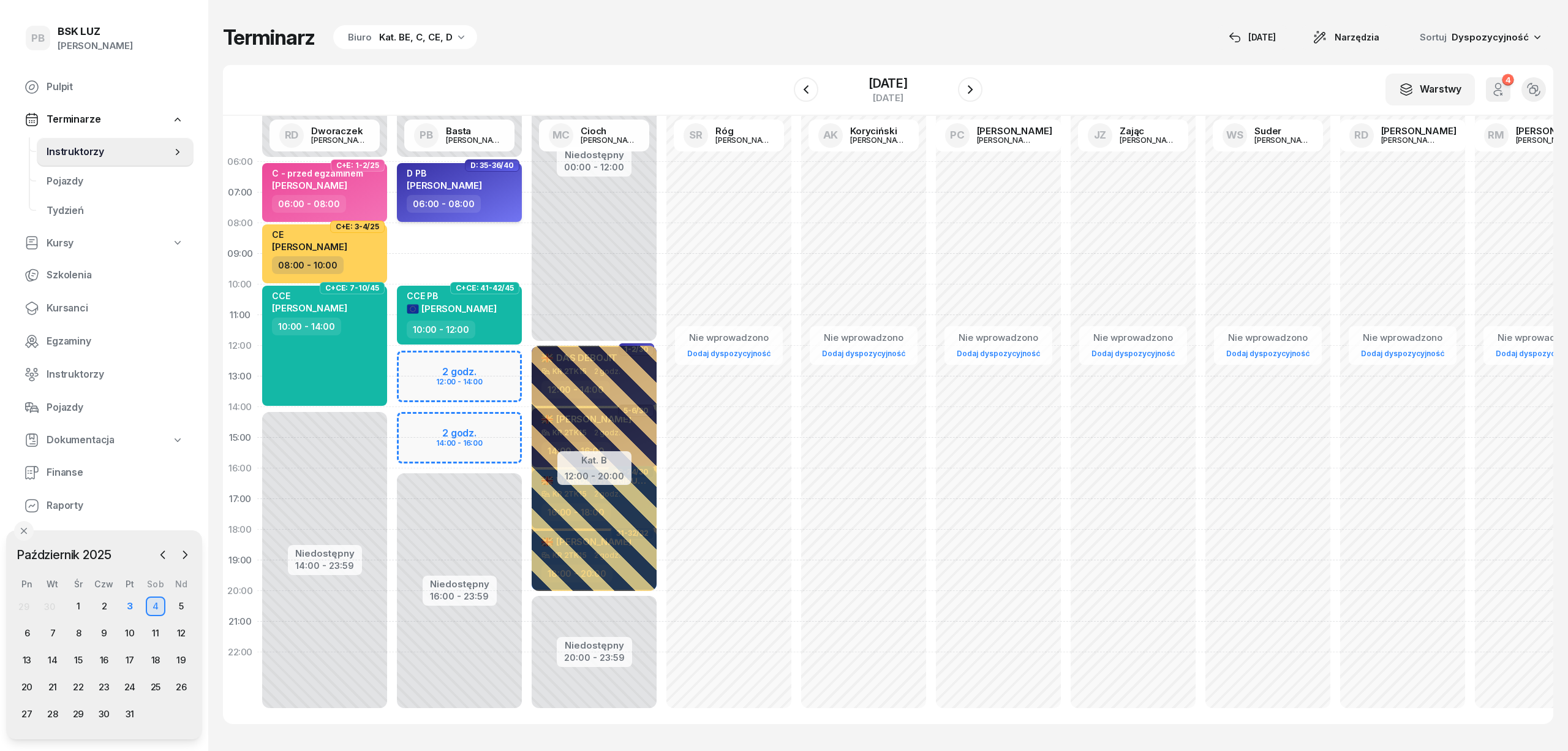
select select "06"
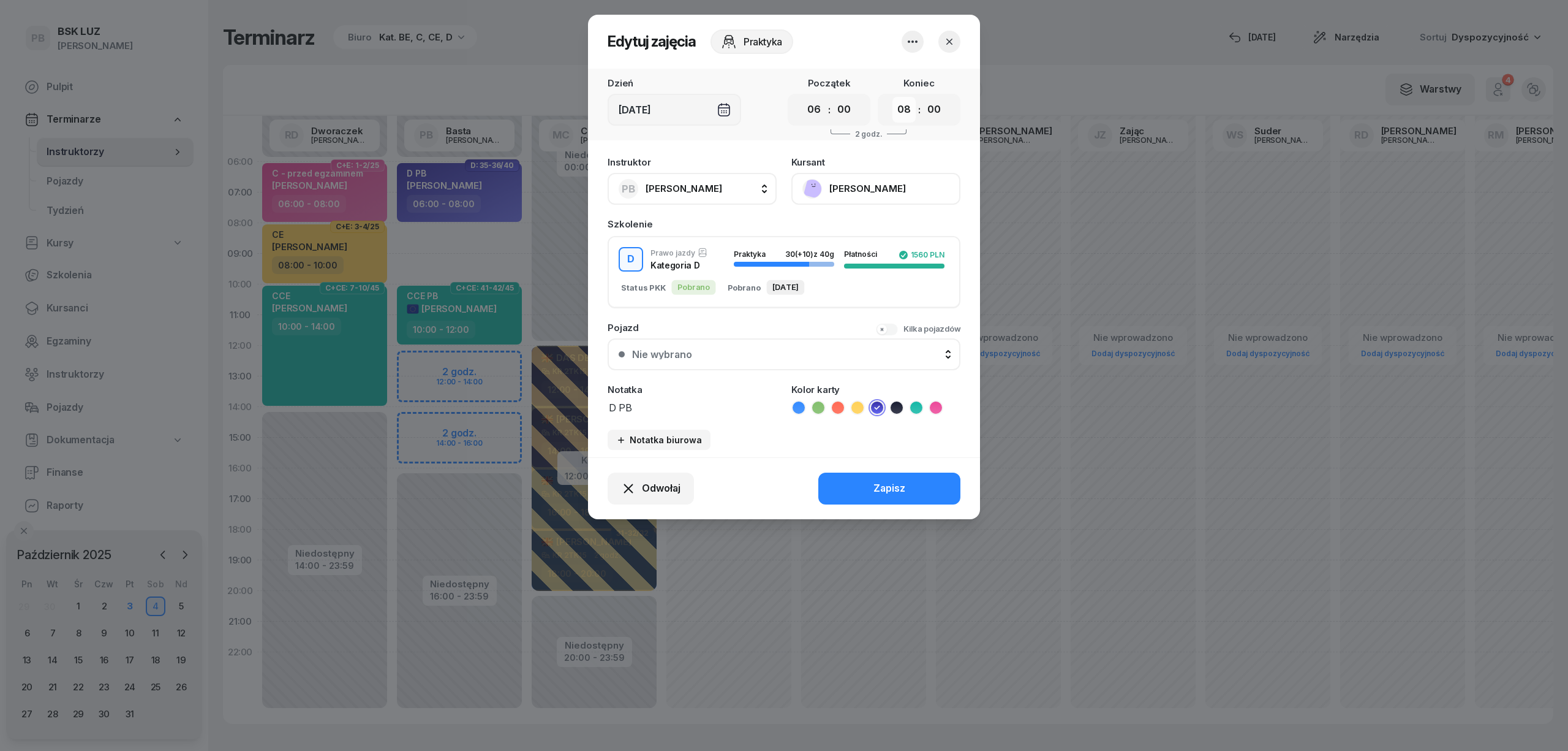
click at [902, 111] on select "00 01 02 03 04 05 06 07 08 09 10 11 12 13 14 15 16 17 18 19 20 21 22 23" at bounding box center [904, 110] width 23 height 26
select select "10"
click at [892, 97] on select "00 01 02 03 04 05 06 07 08 09 10 11 12 13 14 15 16 17 18 19 20 21 22 23" at bounding box center [904, 110] width 23 height 26
click at [888, 487] on div "Zapisz" at bounding box center [889, 488] width 32 height 16
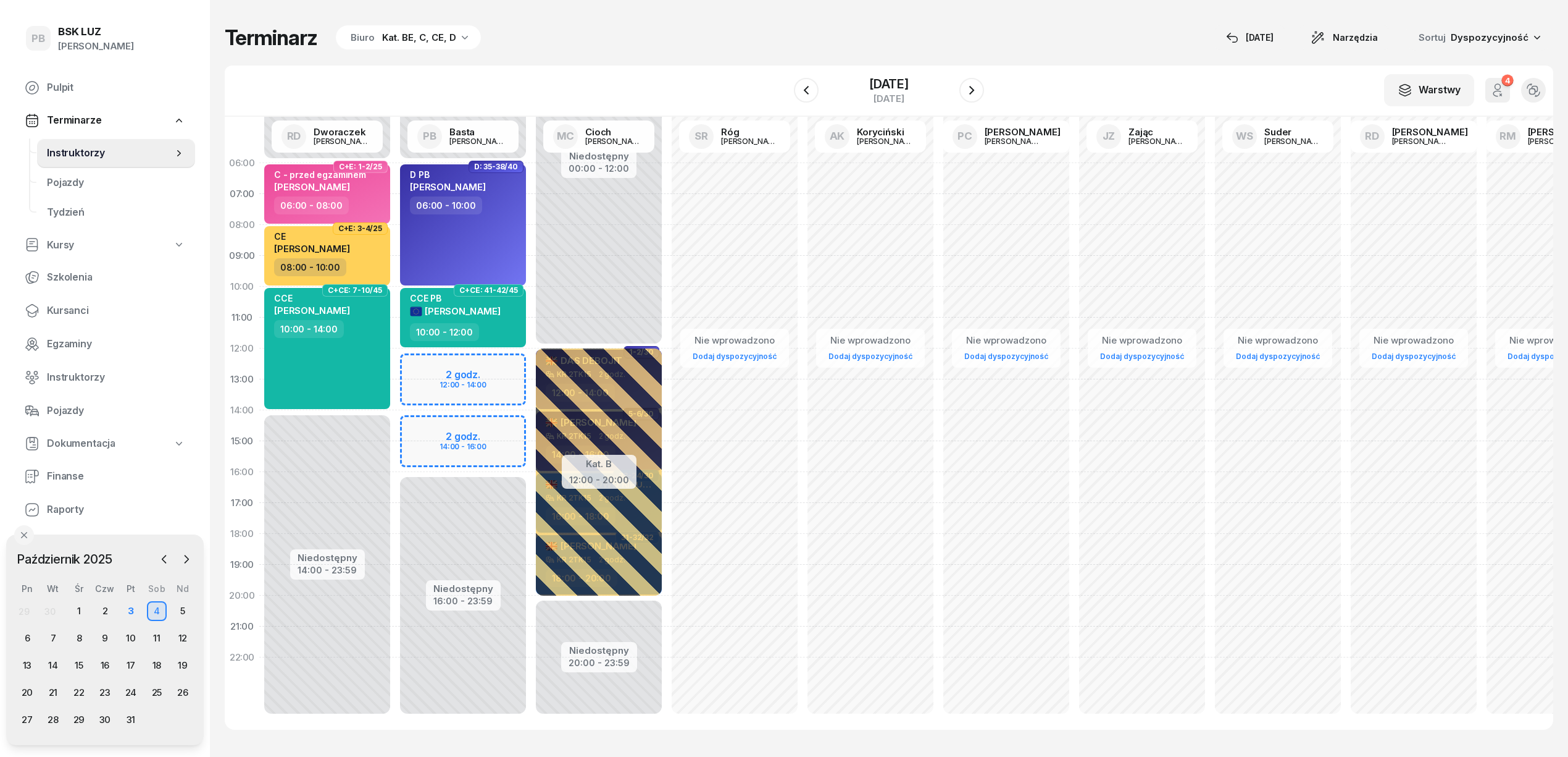
click at [687, 48] on div "Terminarz Biuro Kat. BE, C, CE, D [DATE] Narzędzia Sortuj Dyspozycyjność" at bounding box center [888, 38] width 1328 height 26
click at [984, 80] on button "button" at bounding box center [972, 90] width 25 height 25
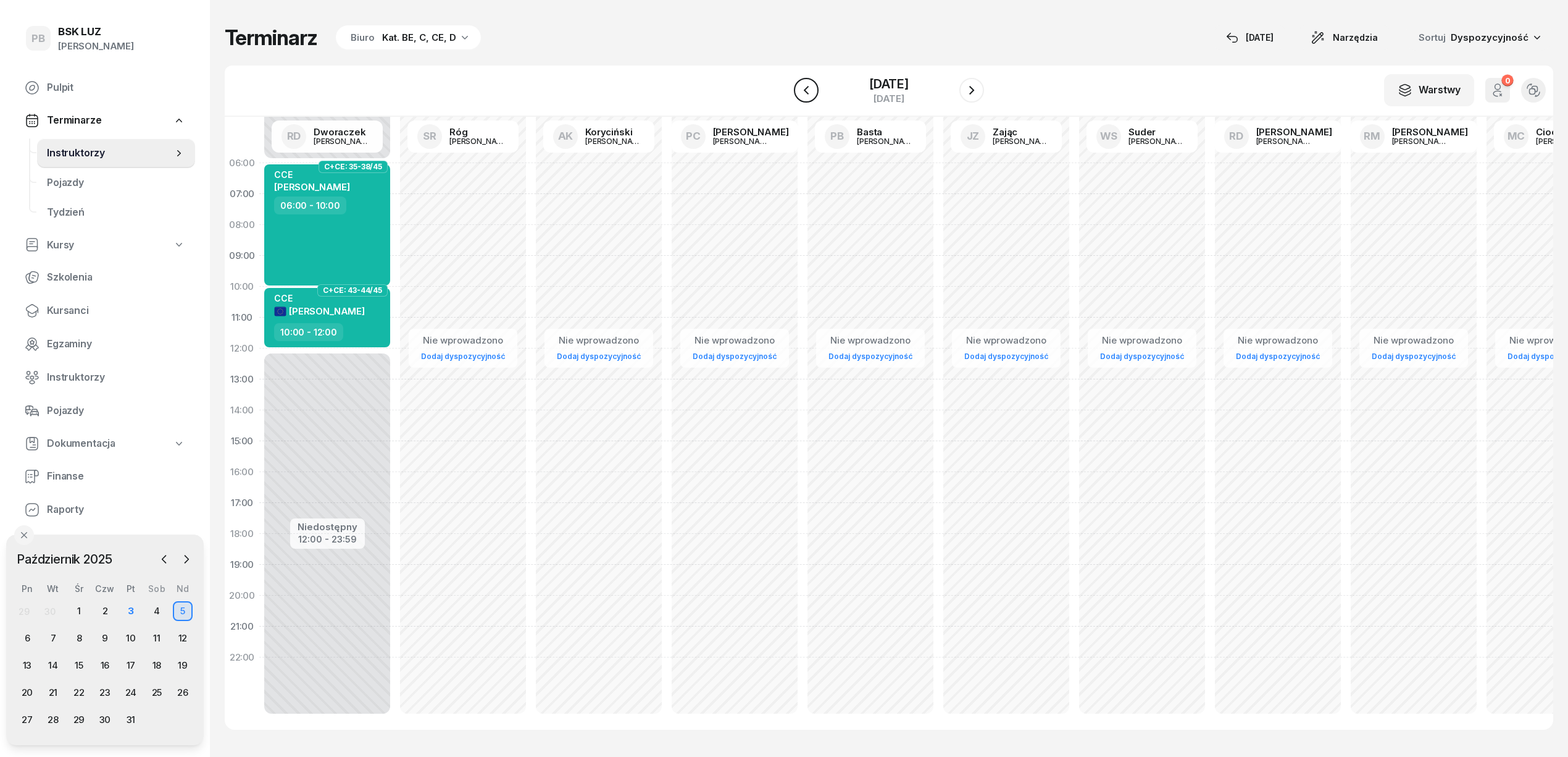
click at [799, 89] on icon "button" at bounding box center [806, 90] width 15 height 15
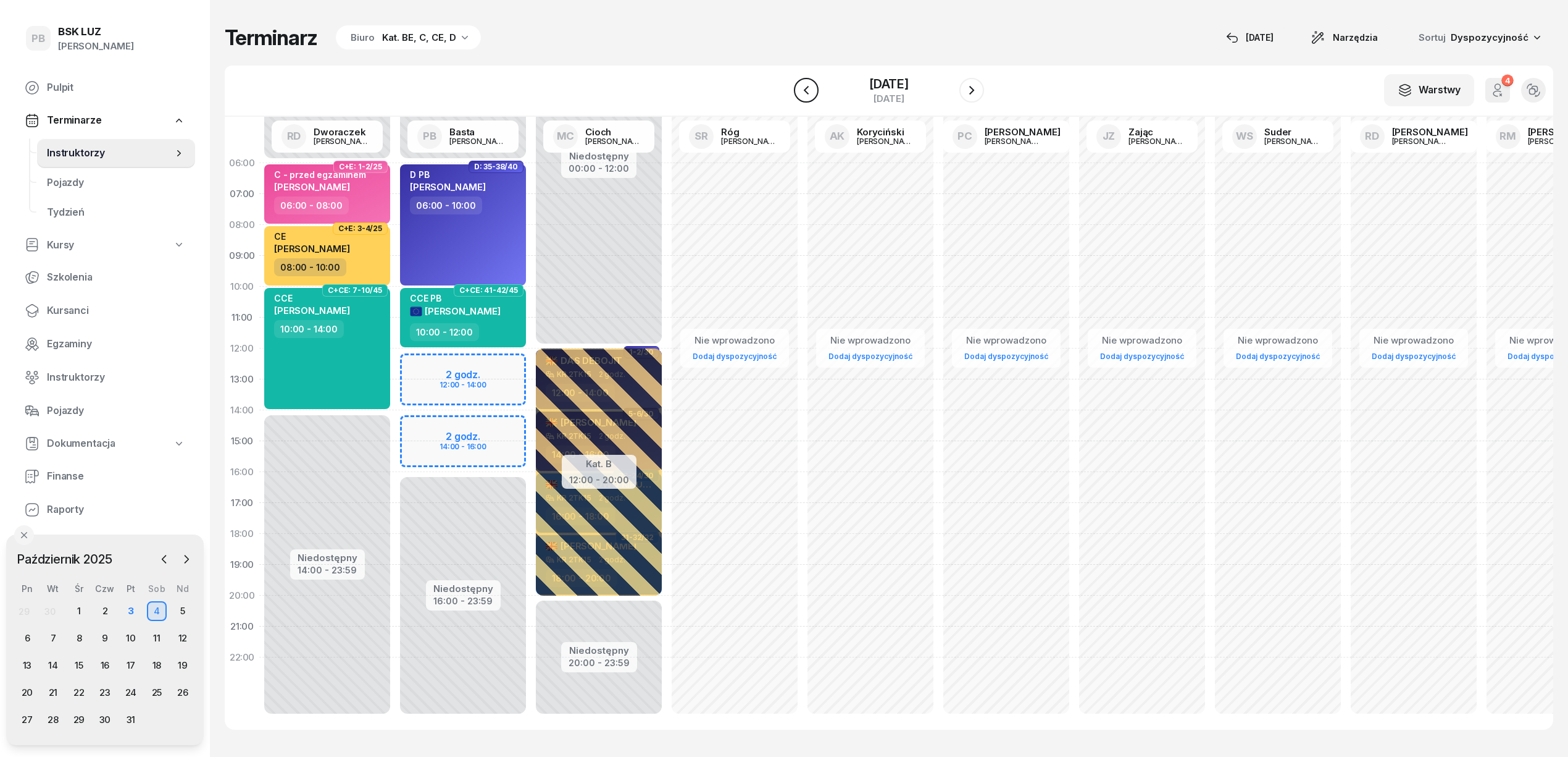
click at [799, 88] on icon "button" at bounding box center [806, 90] width 15 height 15
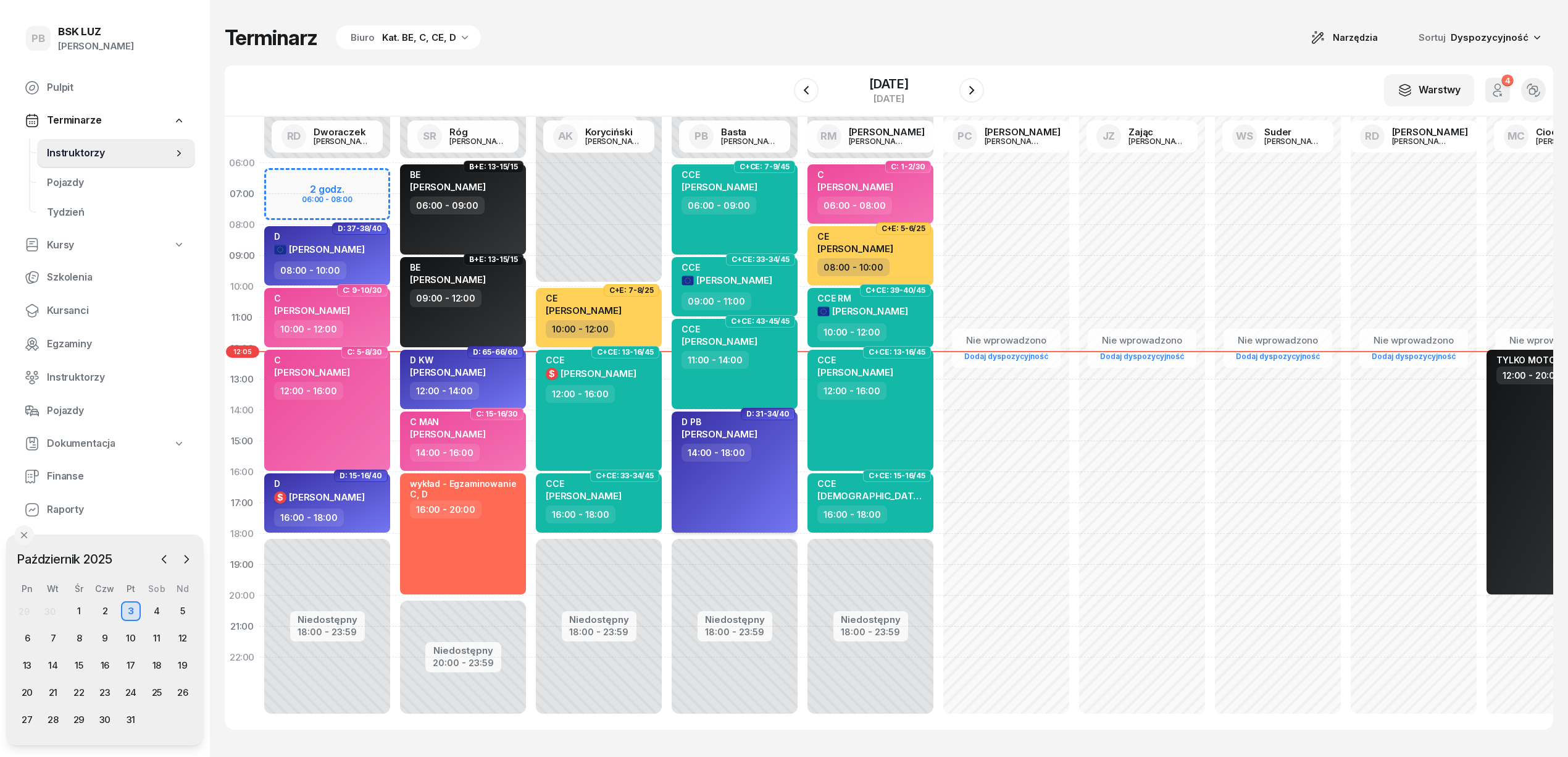
click at [729, 482] on div "D PB [PERSON_NAME] 14:00 - 18:00" at bounding box center [734, 472] width 126 height 121
select select "14"
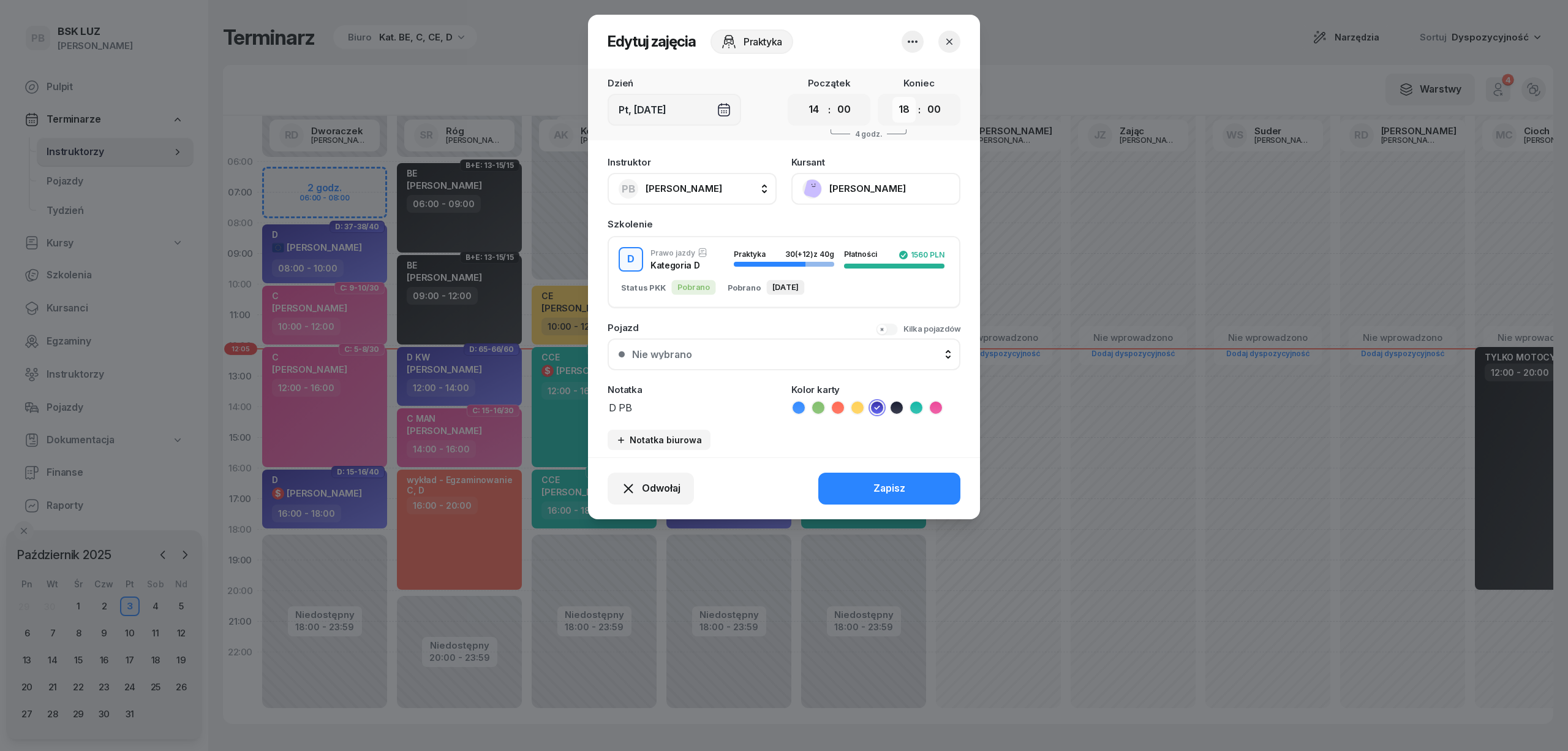
click at [903, 113] on select "00 01 02 03 04 05 06 07 08 09 10 11 12 13 14 15 16 17 18 19 20 21 22 23" at bounding box center [904, 110] width 23 height 26
select select "16"
click at [892, 97] on select "00 01 02 03 04 05 06 07 08 09 10 11 12 13 14 15 16 17 18 19 20 21 22 23" at bounding box center [904, 110] width 23 height 26
click at [891, 483] on div "Zapisz" at bounding box center [889, 488] width 32 height 16
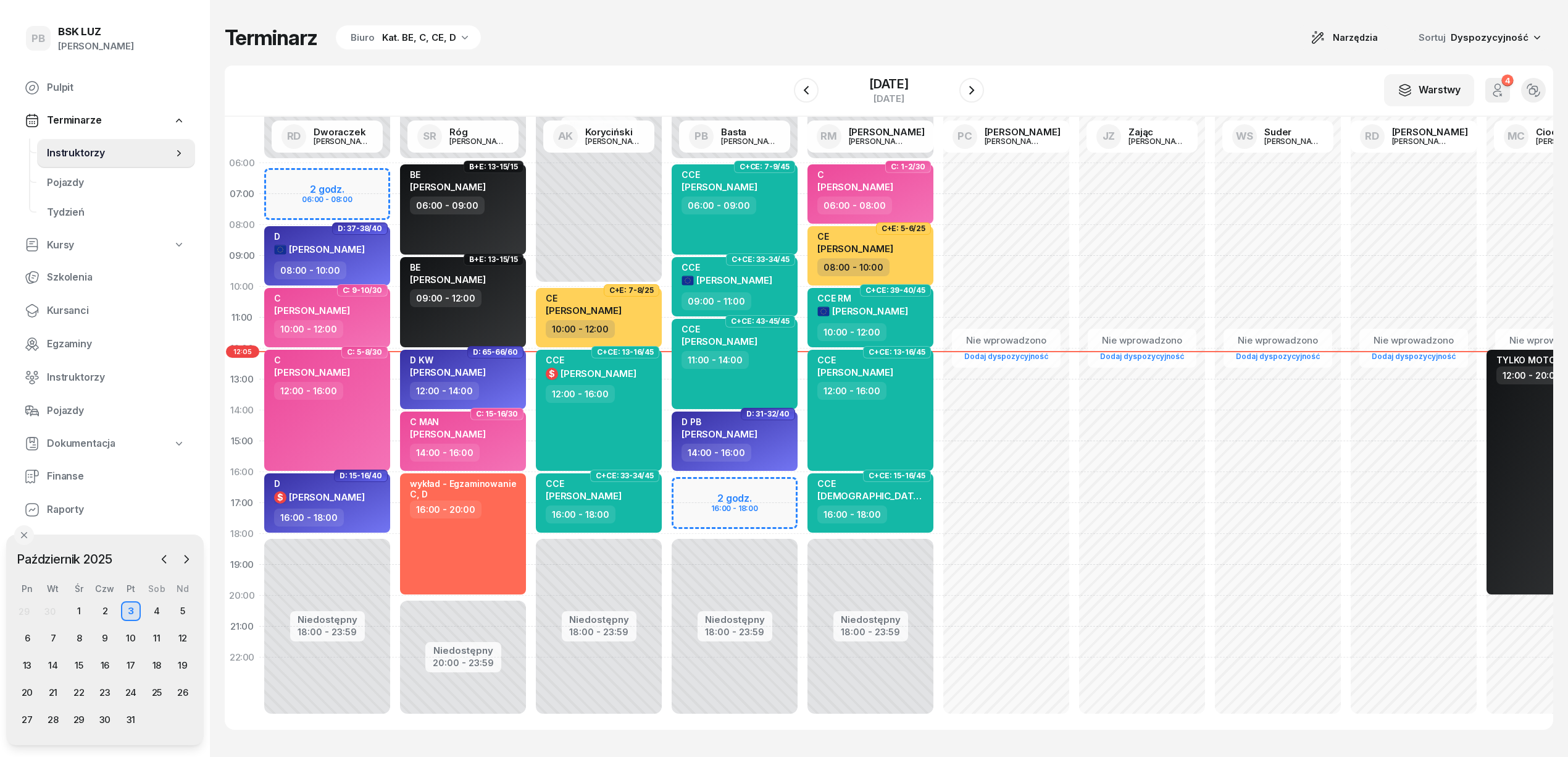
click at [644, 18] on div "Terminarz Biuro Kat. BE, C, CE, D Narzędzia Sortuj Dyspozycyjność W Wybierz AK …" at bounding box center [888, 377] width 1328 height 754
click at [984, 26] on div "Terminarz Biuro Kat. BE, C, CE, D Narzędzia Sortuj Dyspozycyjność W Wybierz AK …" at bounding box center [888, 377] width 1328 height 754
click at [976, 87] on icon "button" at bounding box center [971, 90] width 15 height 15
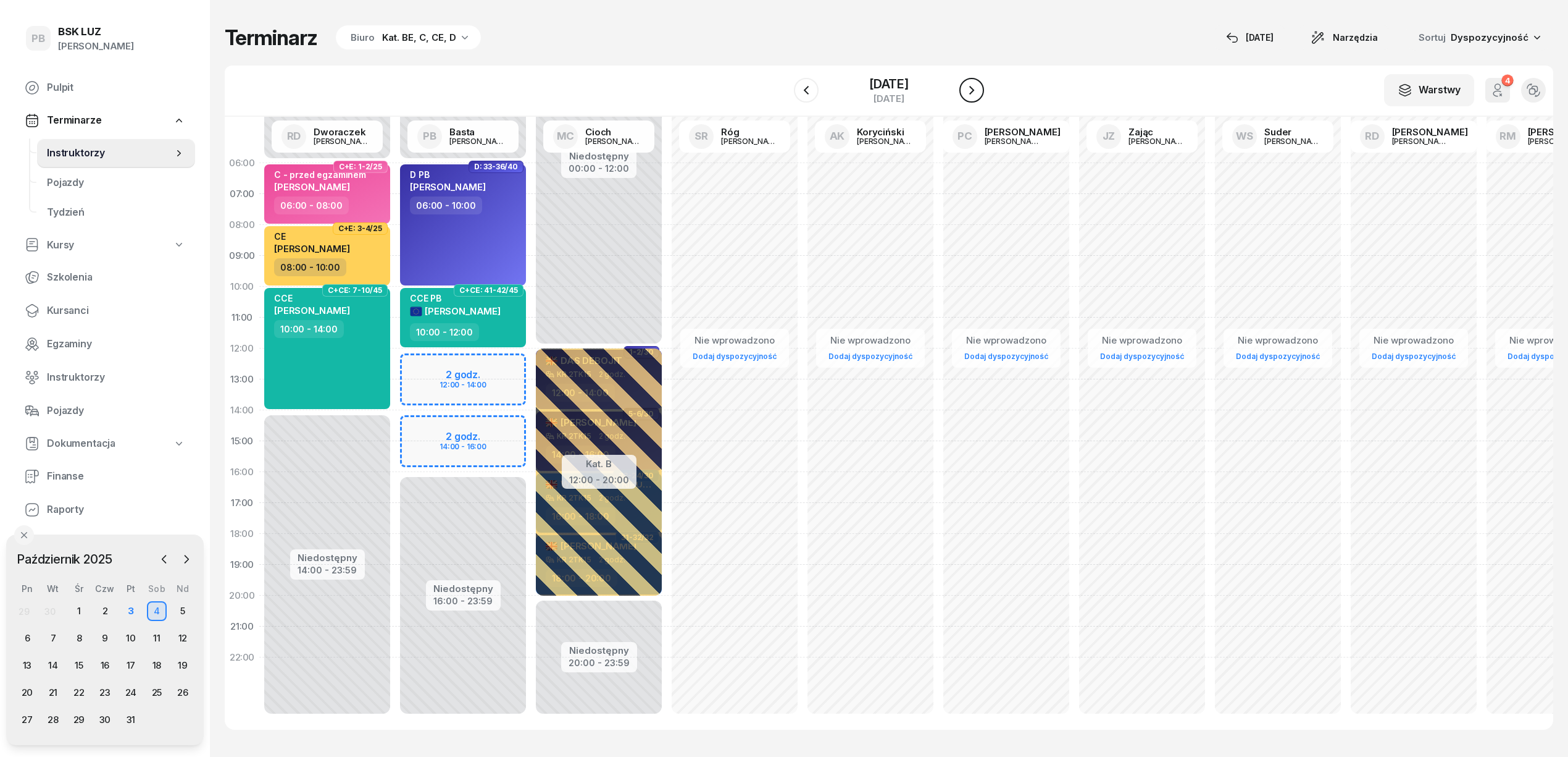
click at [977, 88] on icon "button" at bounding box center [971, 90] width 15 height 15
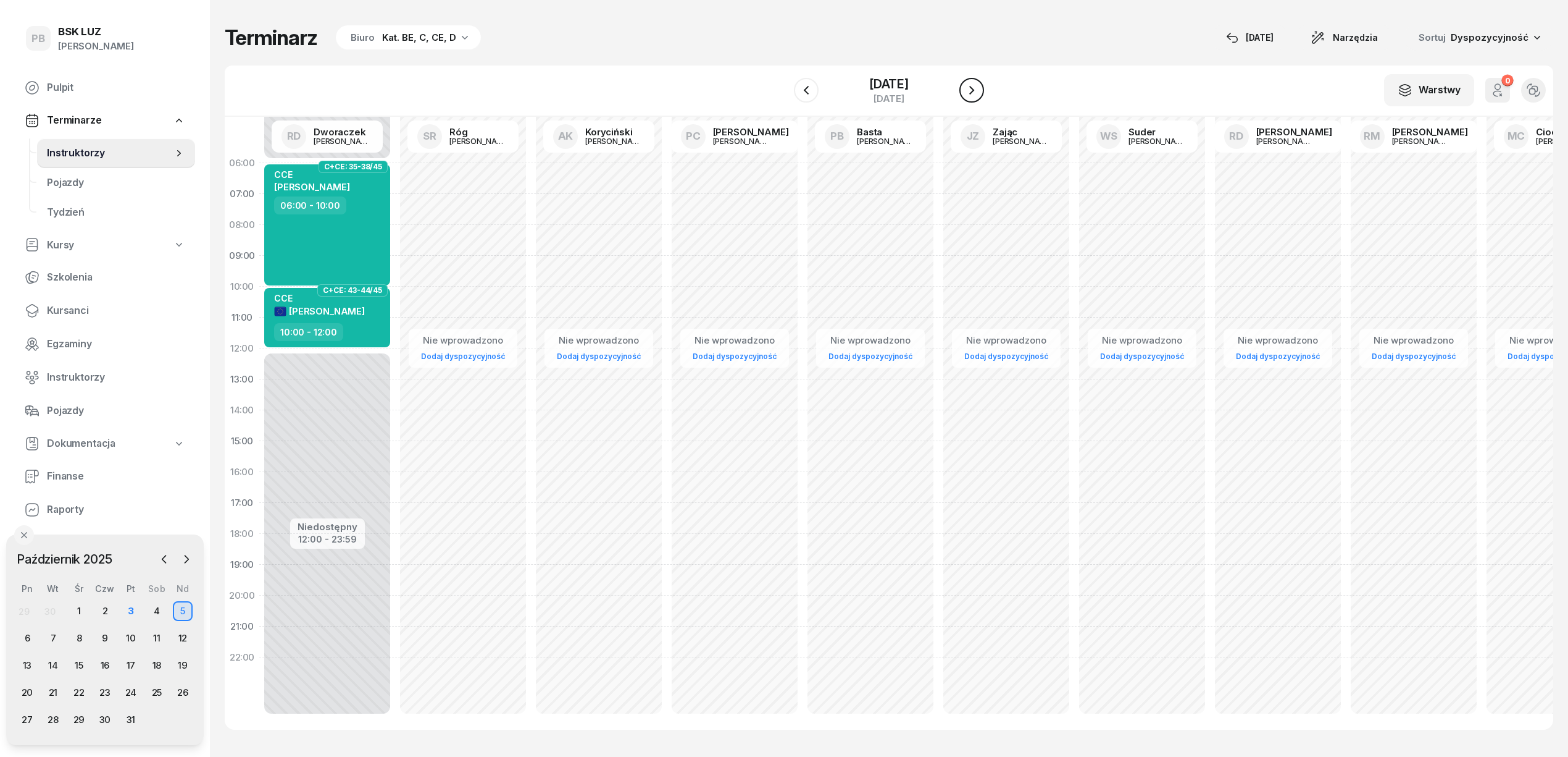
click at [977, 88] on icon "button" at bounding box center [971, 90] width 15 height 15
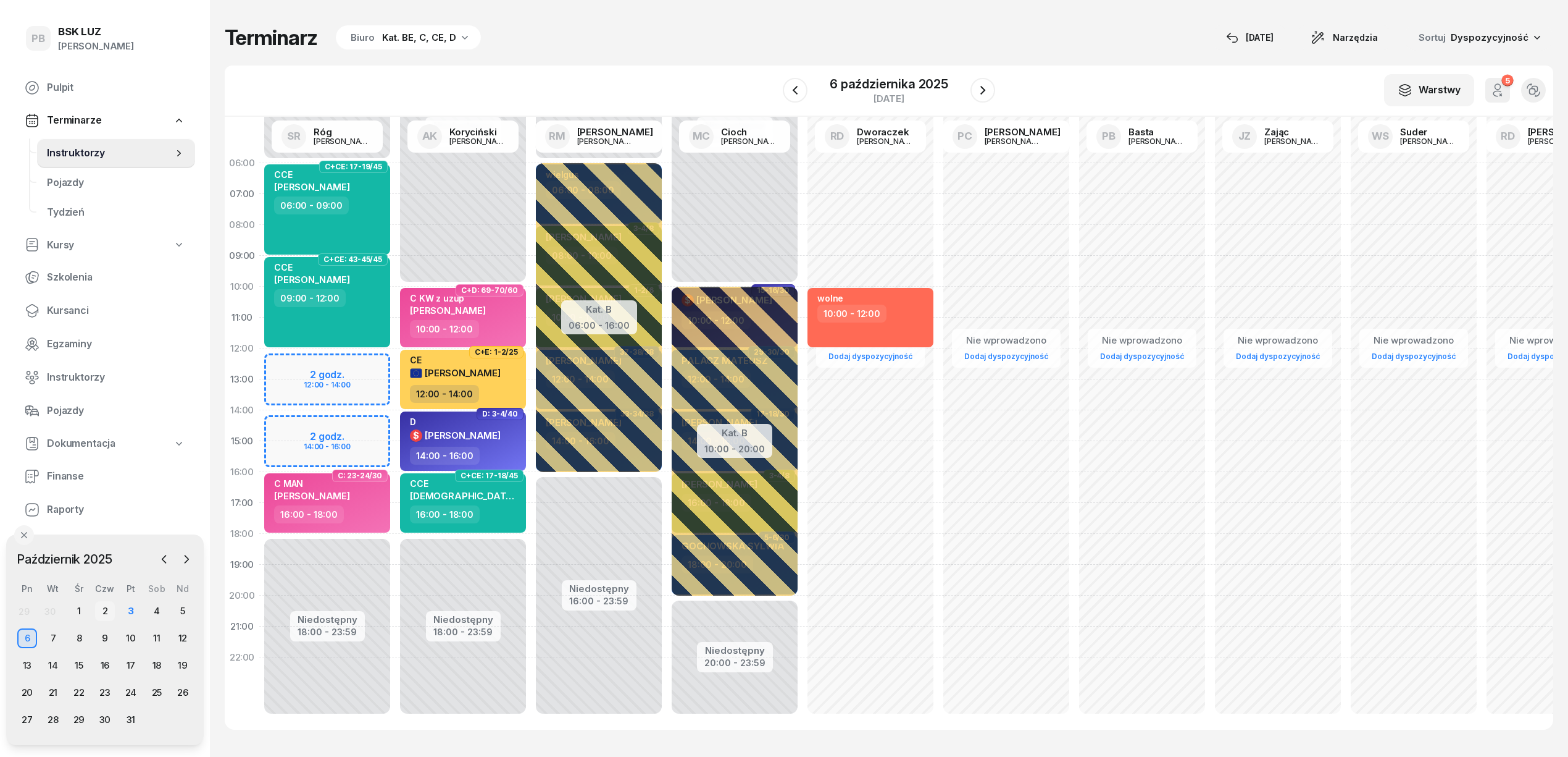
click at [104, 611] on div "2" at bounding box center [105, 611] width 20 height 20
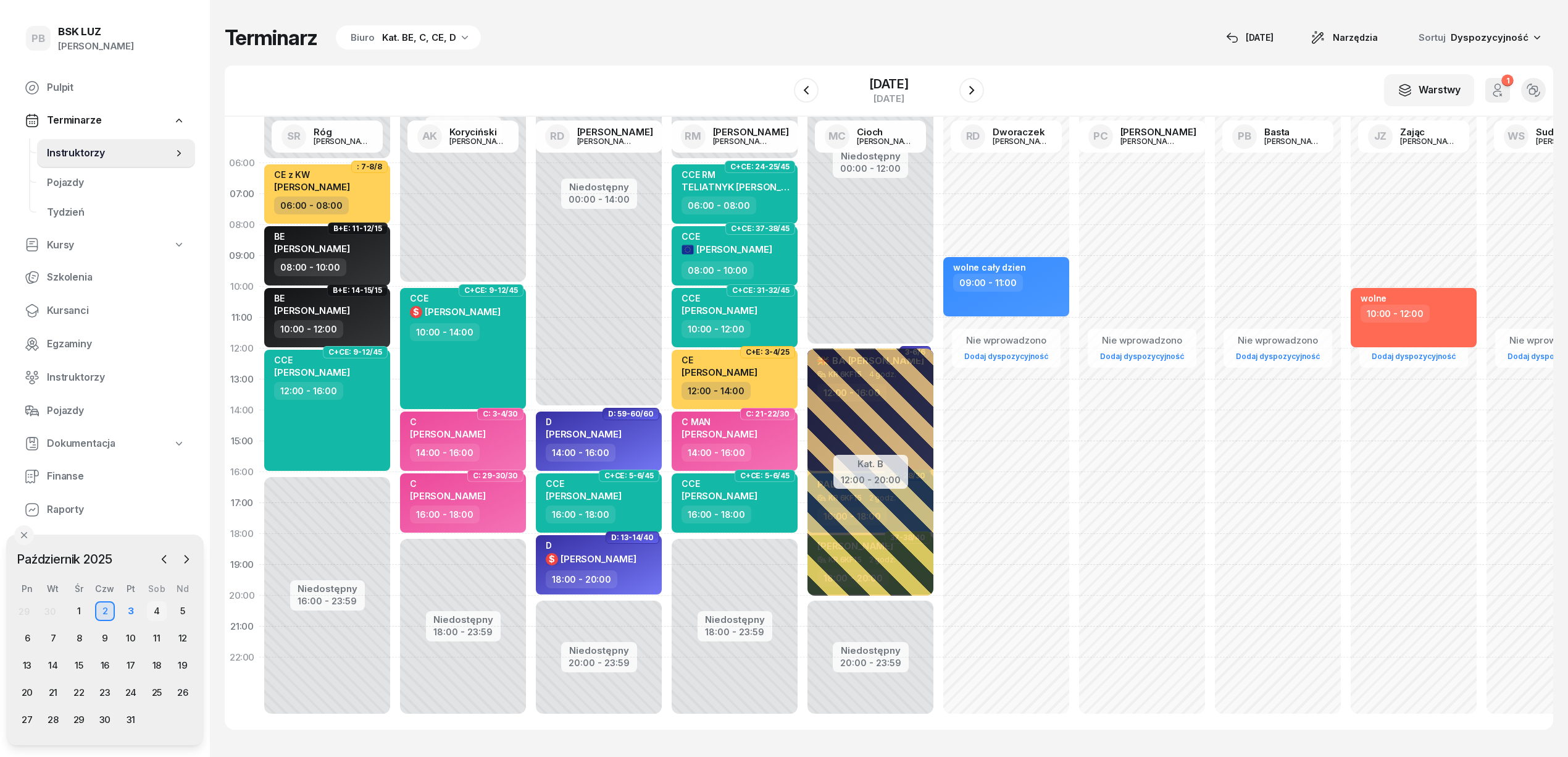
click at [159, 610] on div "4" at bounding box center [157, 611] width 20 height 20
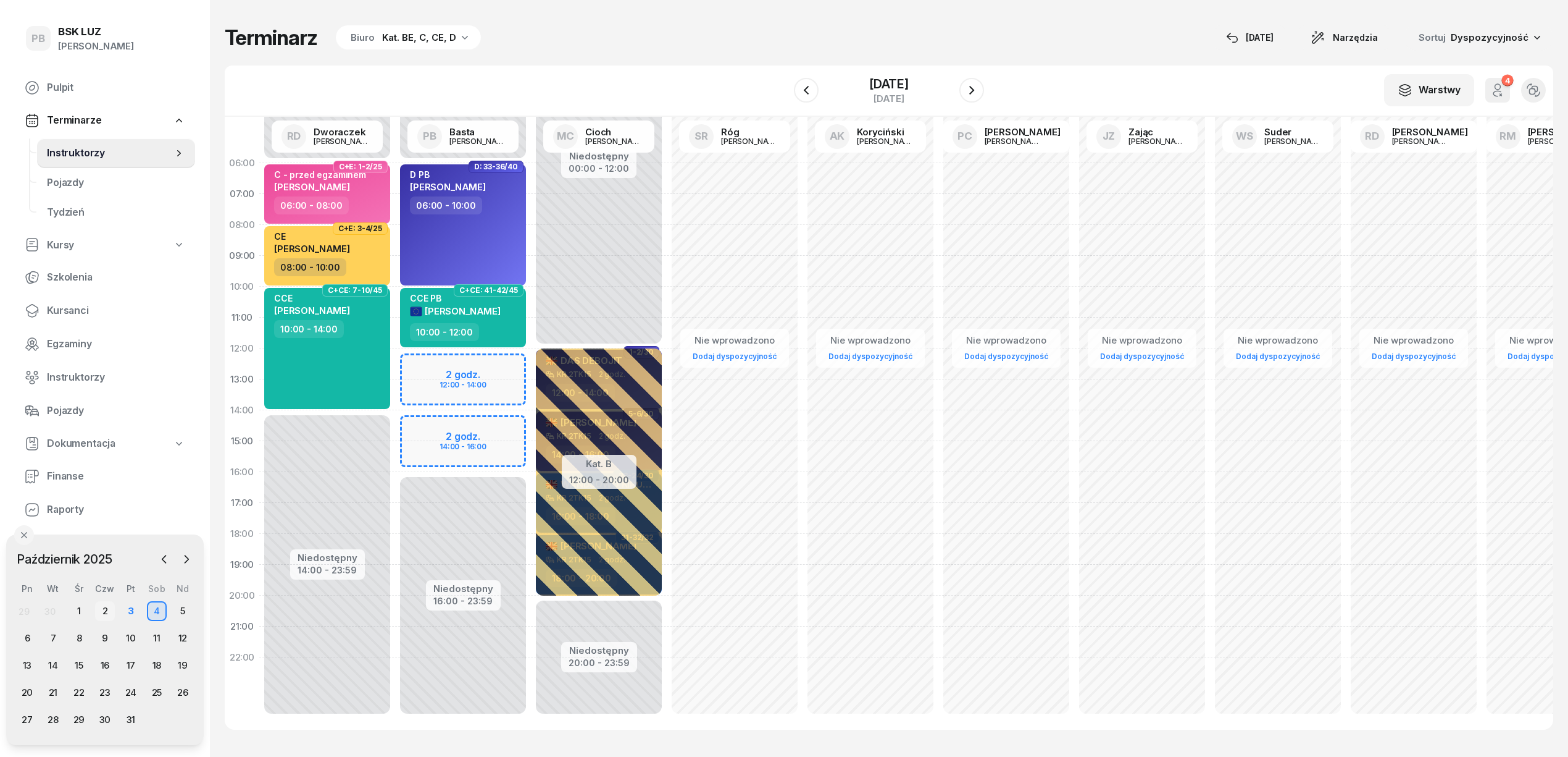
click at [97, 611] on div "2" at bounding box center [105, 611] width 20 height 20
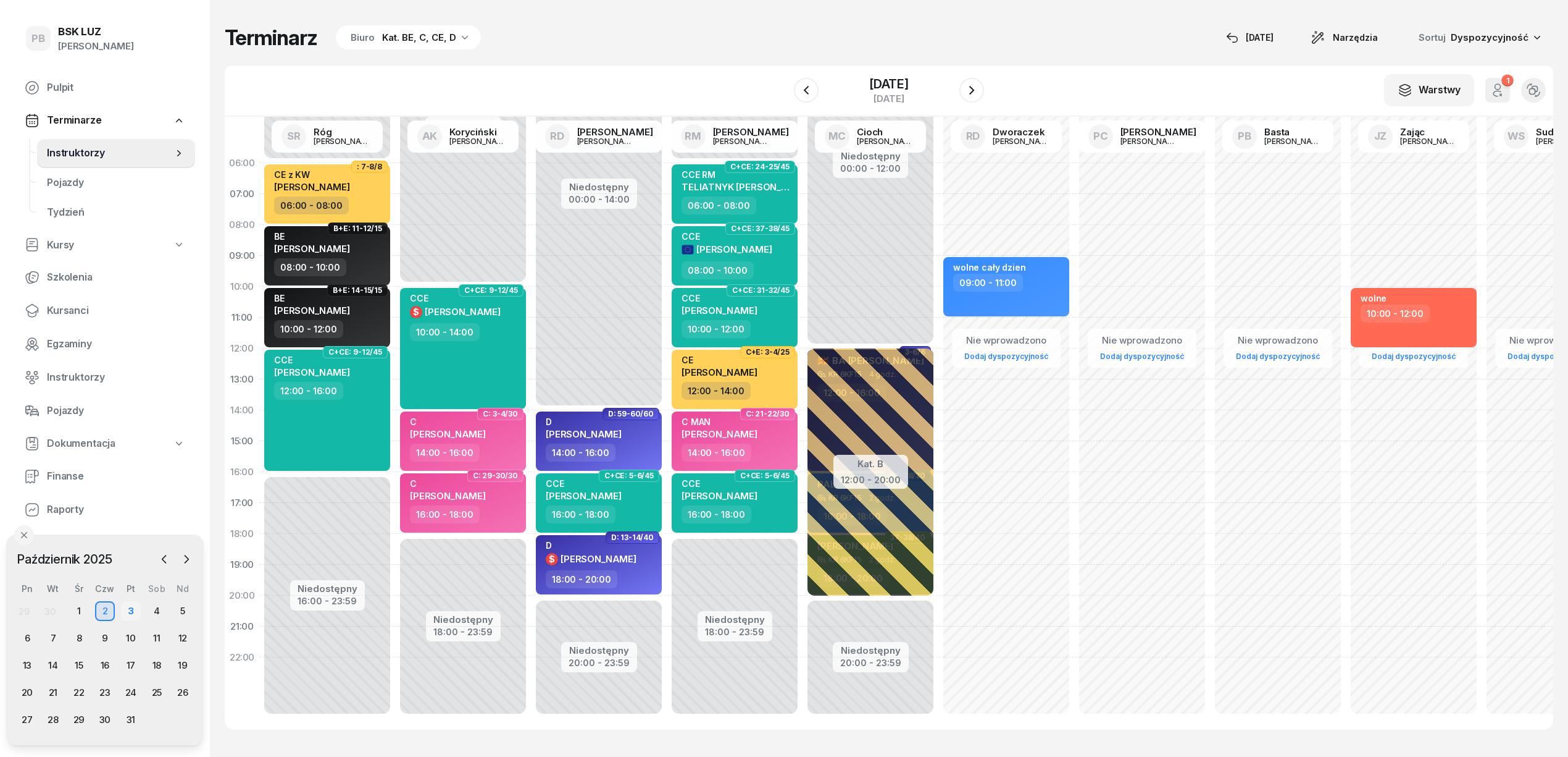
click at [134, 616] on div "3" at bounding box center [131, 611] width 20 height 20
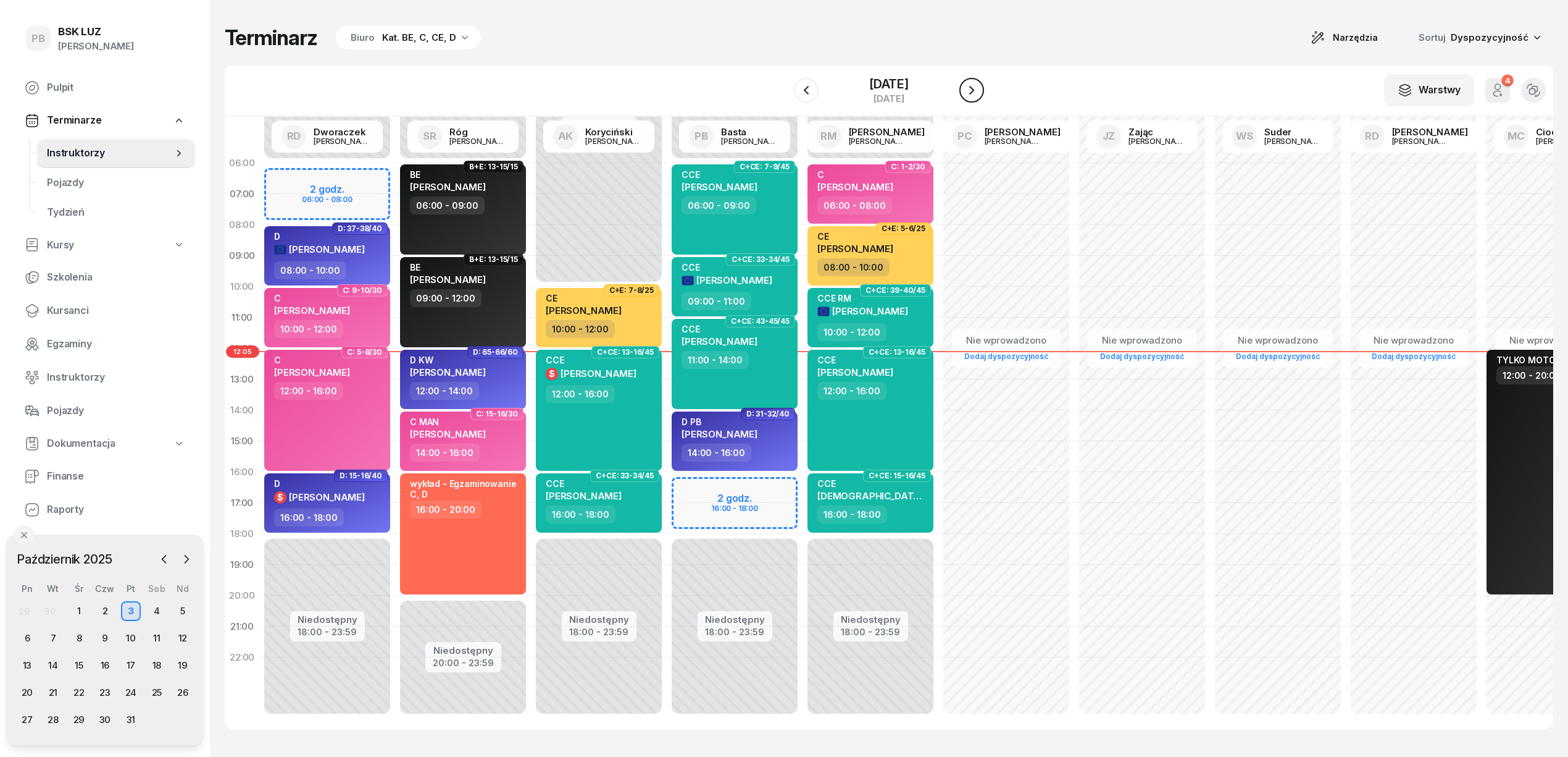
click at [979, 89] on icon "button" at bounding box center [971, 90] width 15 height 15
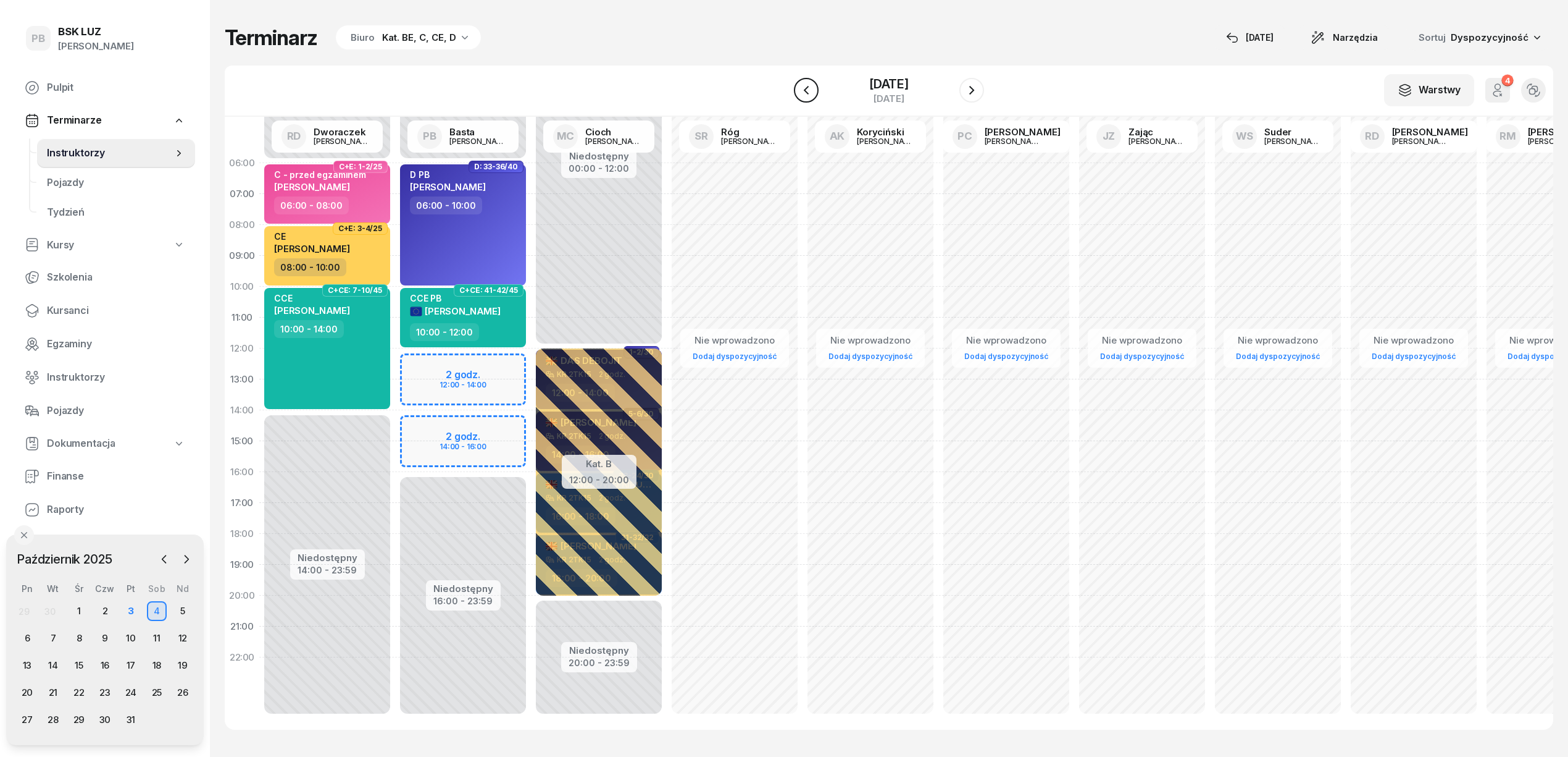
click at [803, 89] on button "button" at bounding box center [806, 90] width 25 height 25
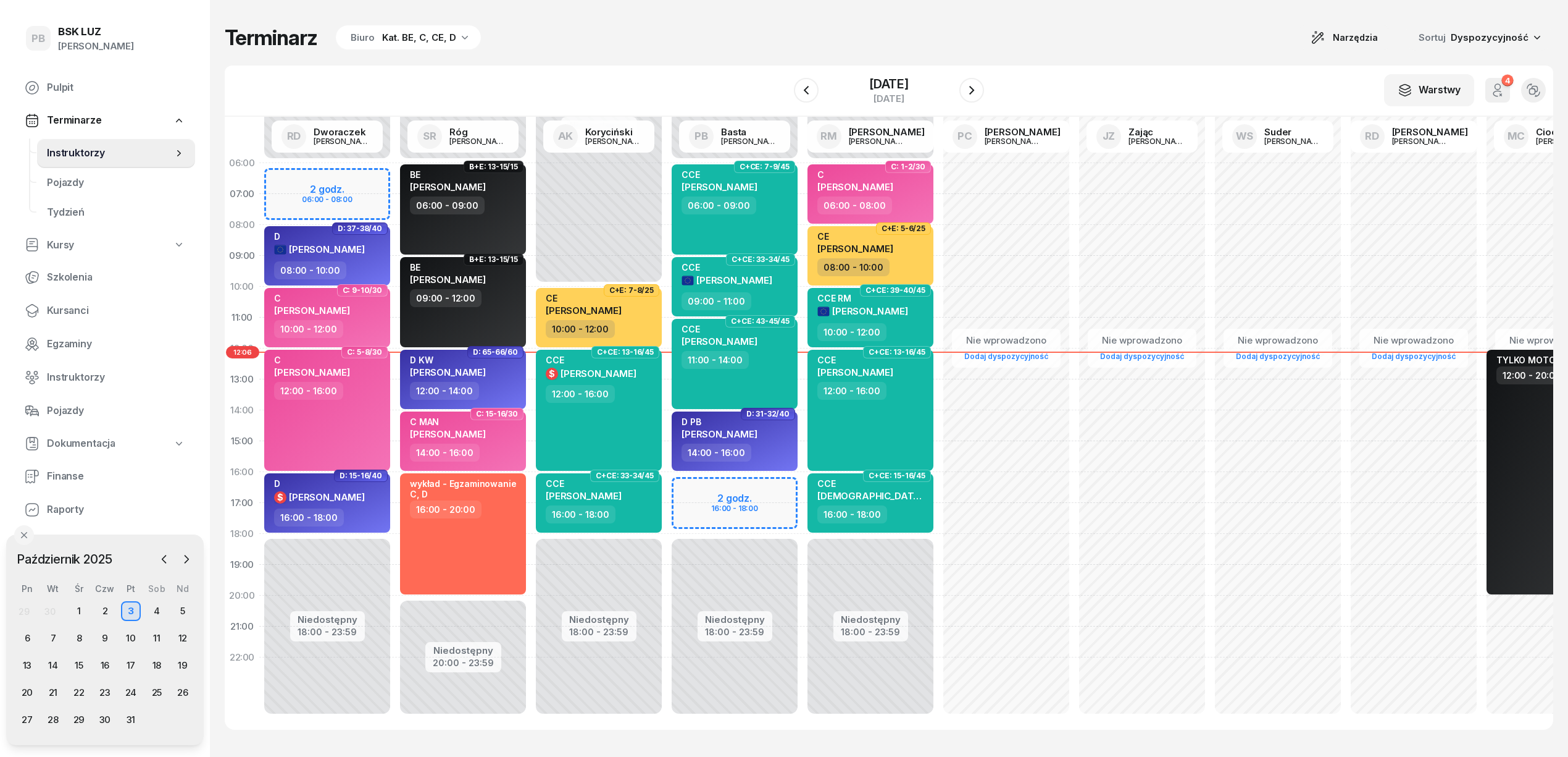
click at [689, 485] on div "Niedostępny 00:00 - 06:00 Niedostępny 18:00 - 23:59 2 godz. 16:00 - 18:00 C+CE:…" at bounding box center [734, 441] width 136 height 587
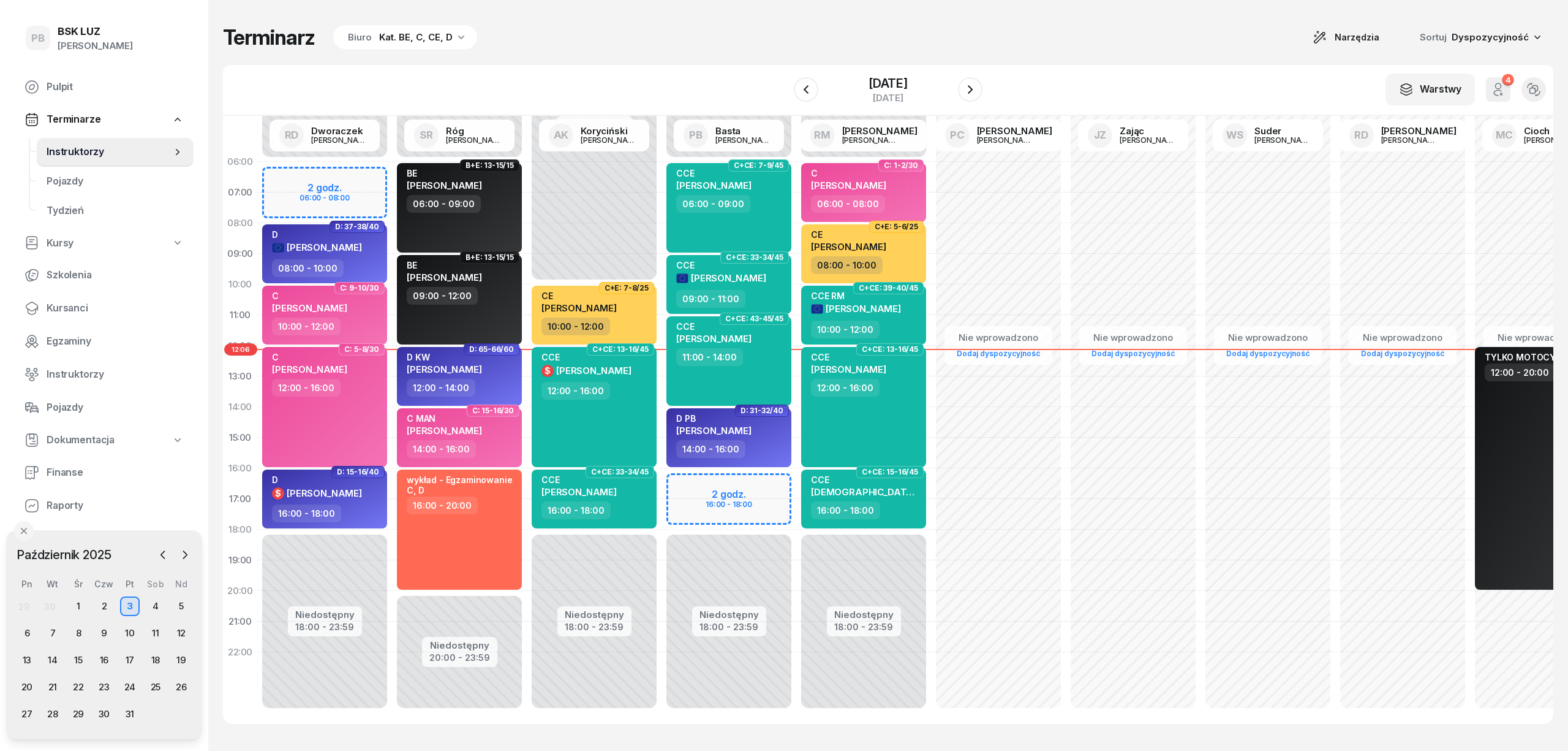
select select "16"
select select "18"
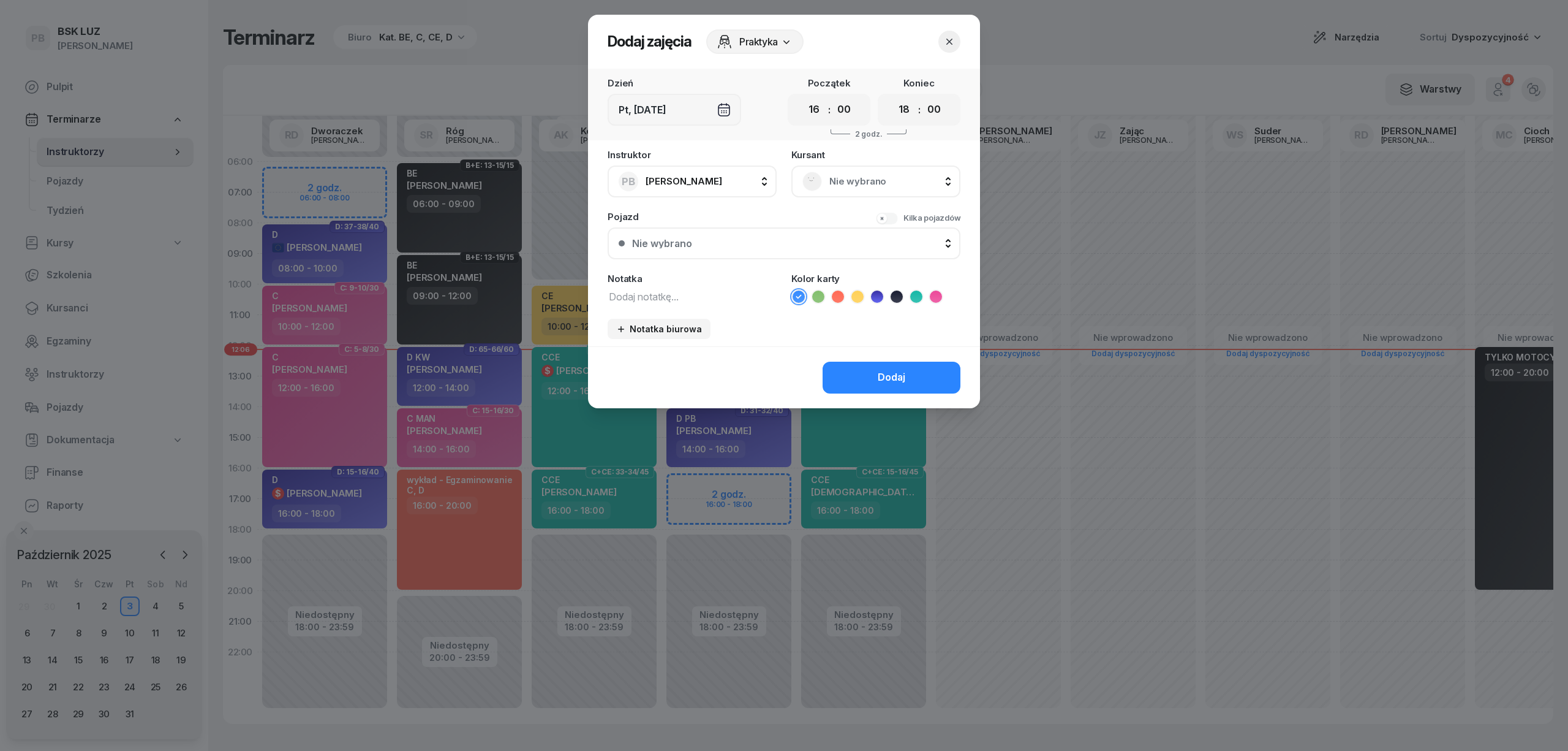
click at [870, 175] on span "Nie wybrano" at bounding box center [889, 181] width 120 height 16
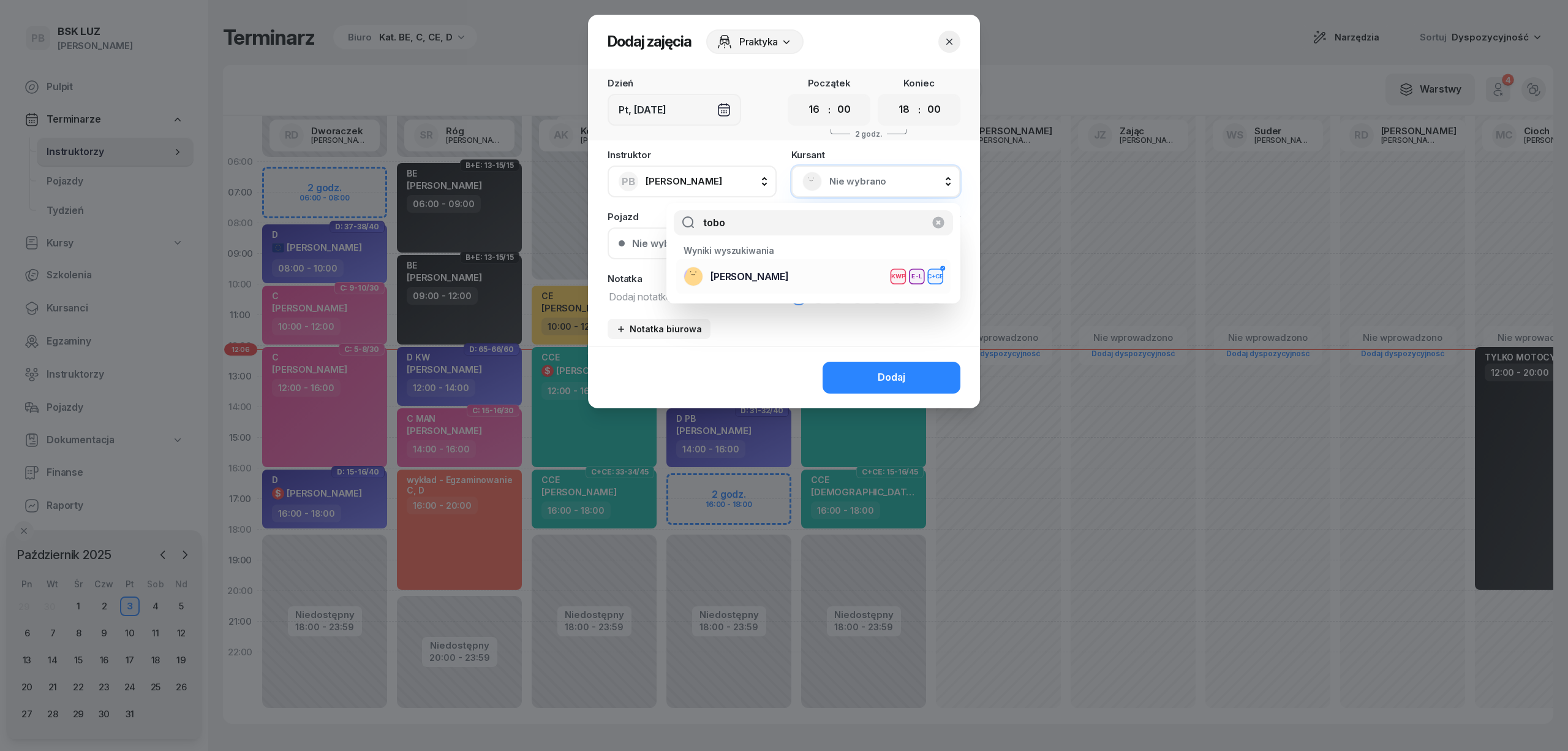
type input "tobo"
click at [824, 270] on div "[PERSON_NAME] KWP E-L C+CE" at bounding box center [813, 276] width 260 height 19
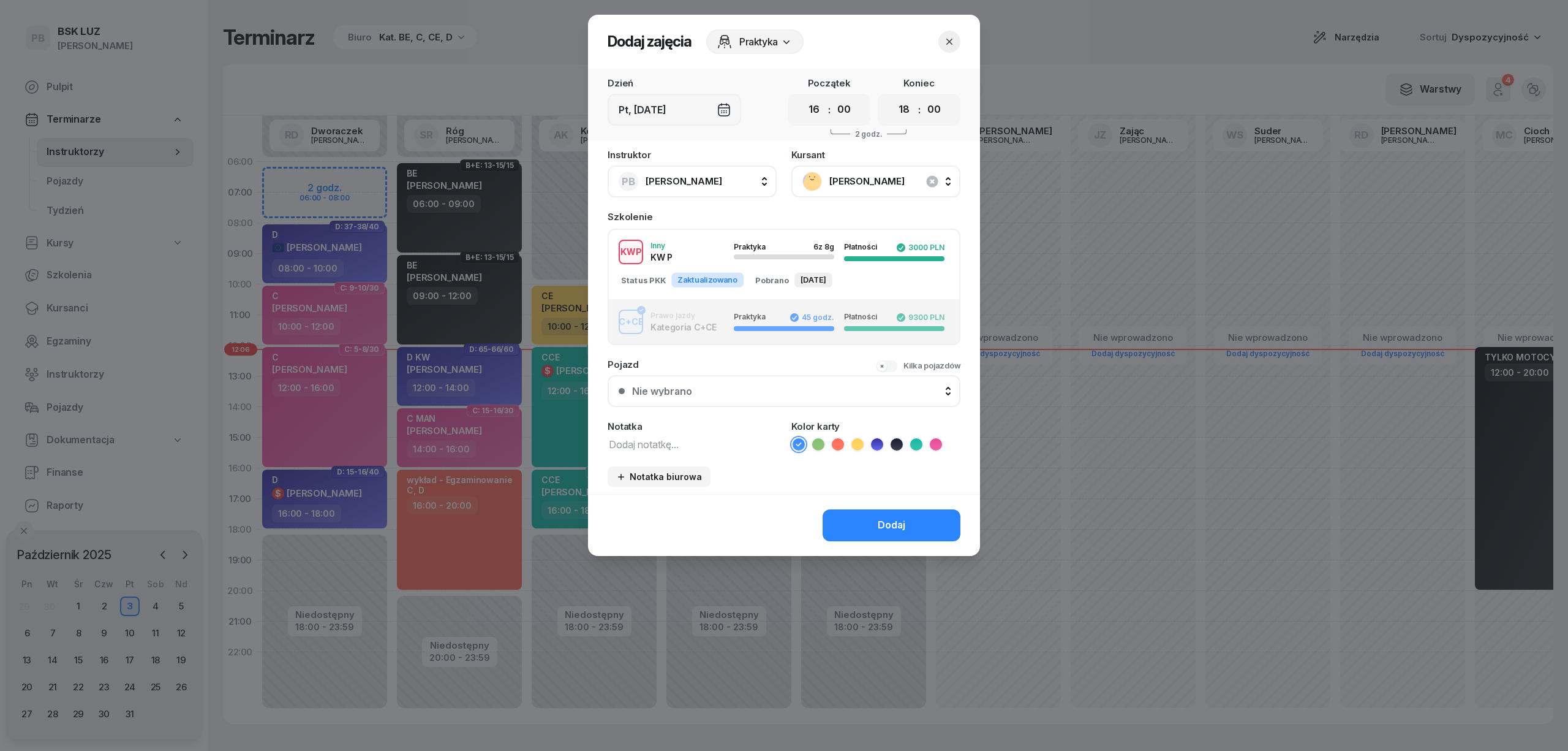
click at [915, 441] on icon at bounding box center [916, 444] width 12 height 12
click at [883, 513] on button "Dodaj" at bounding box center [891, 525] width 138 height 32
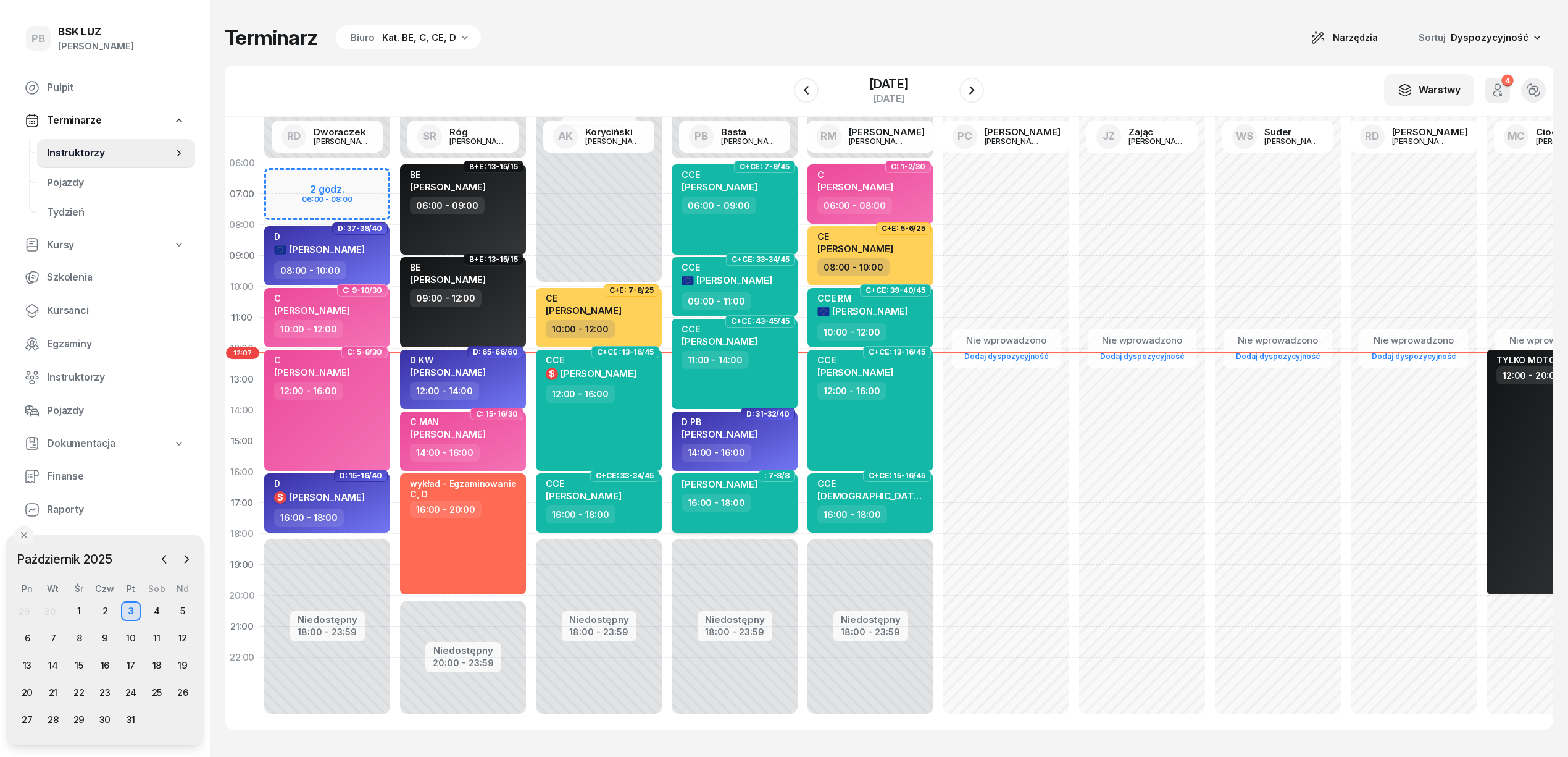
click at [767, 503] on div "16:00 - 18:00" at bounding box center [736, 502] width 108 height 18
select select "16"
select select "18"
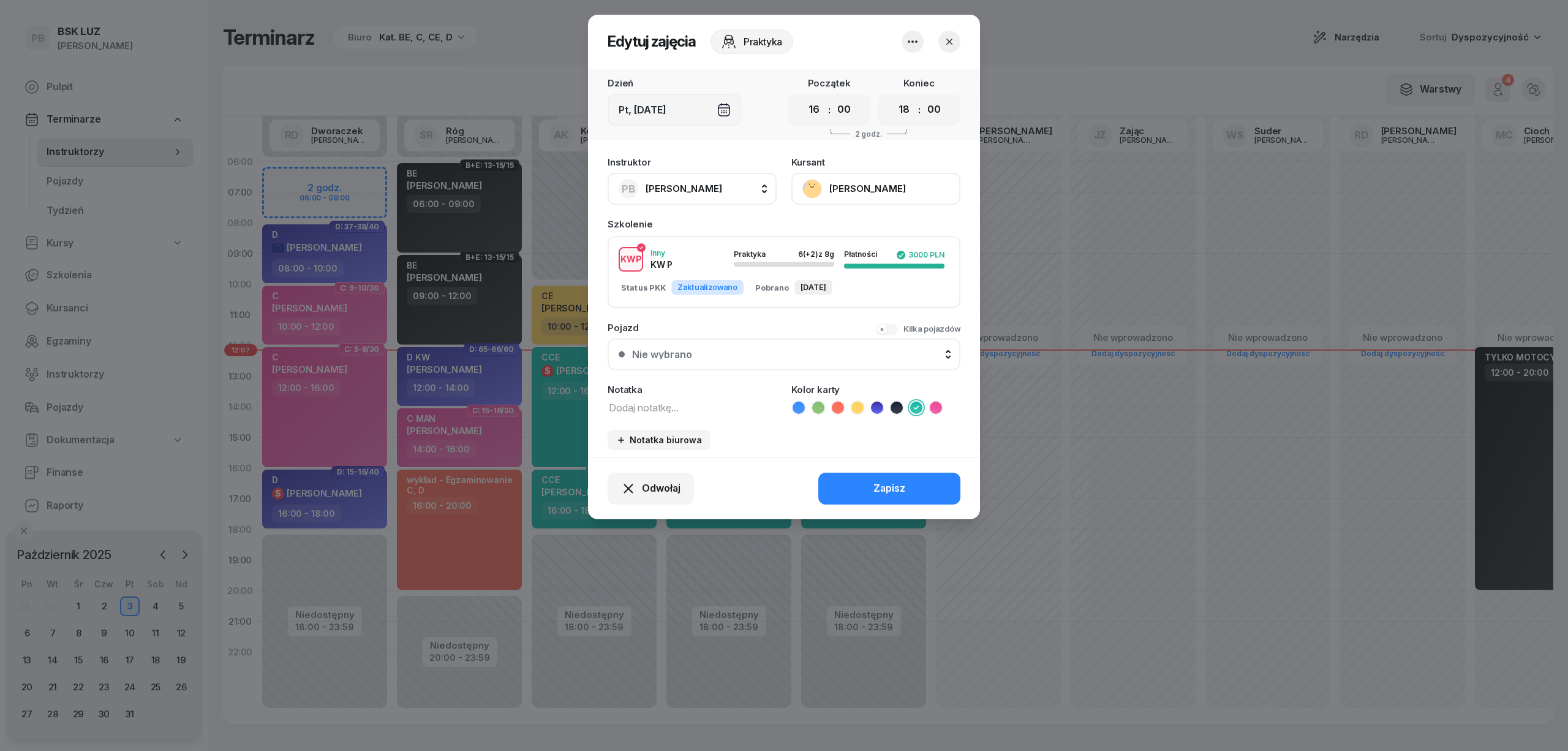
click at [661, 403] on textarea at bounding box center [692, 407] width 169 height 16
type textarea "CCE KW"
click at [909, 481] on button "Zapisz" at bounding box center [889, 488] width 142 height 32
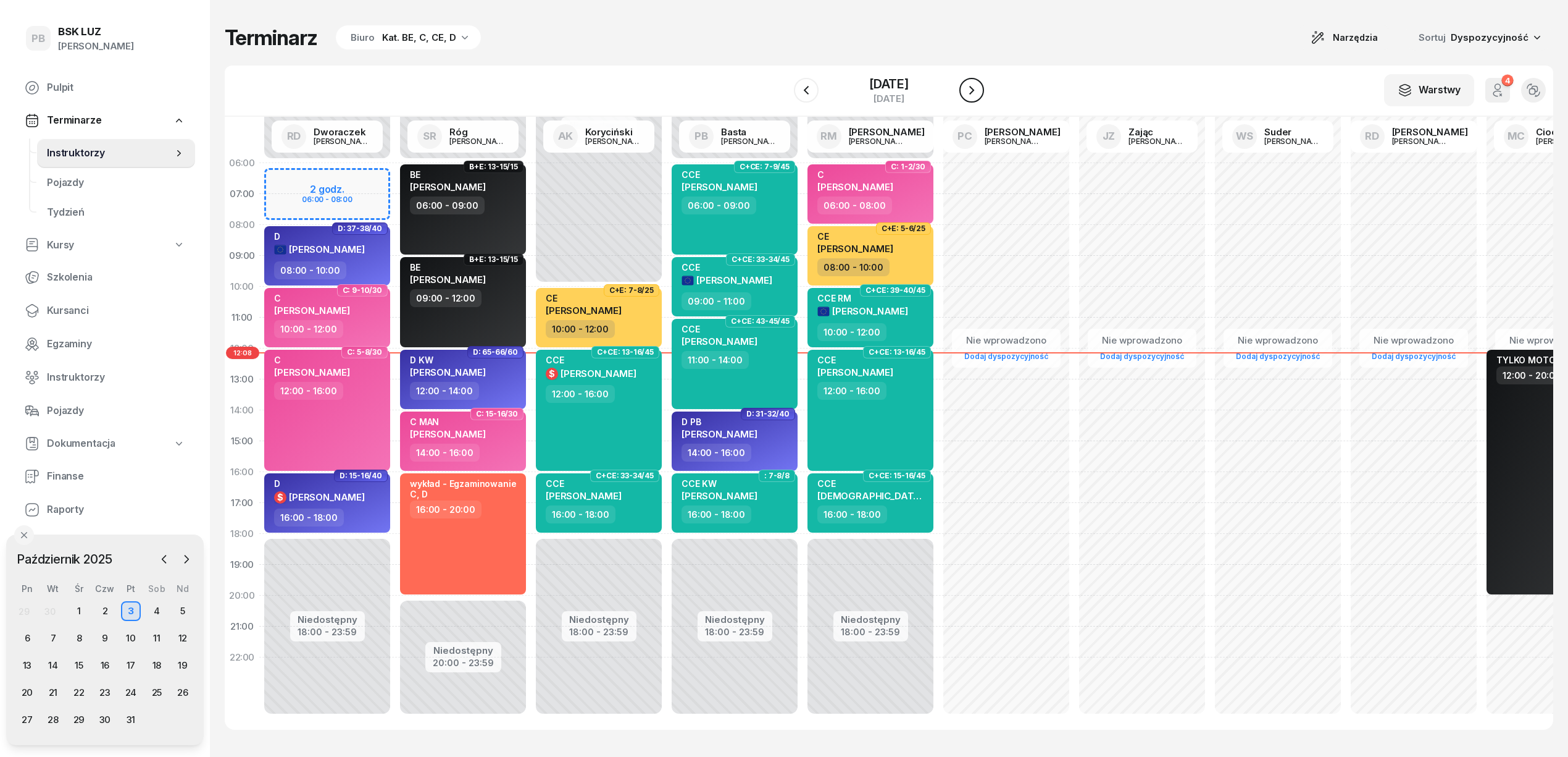
click at [979, 87] on icon "button" at bounding box center [971, 90] width 15 height 15
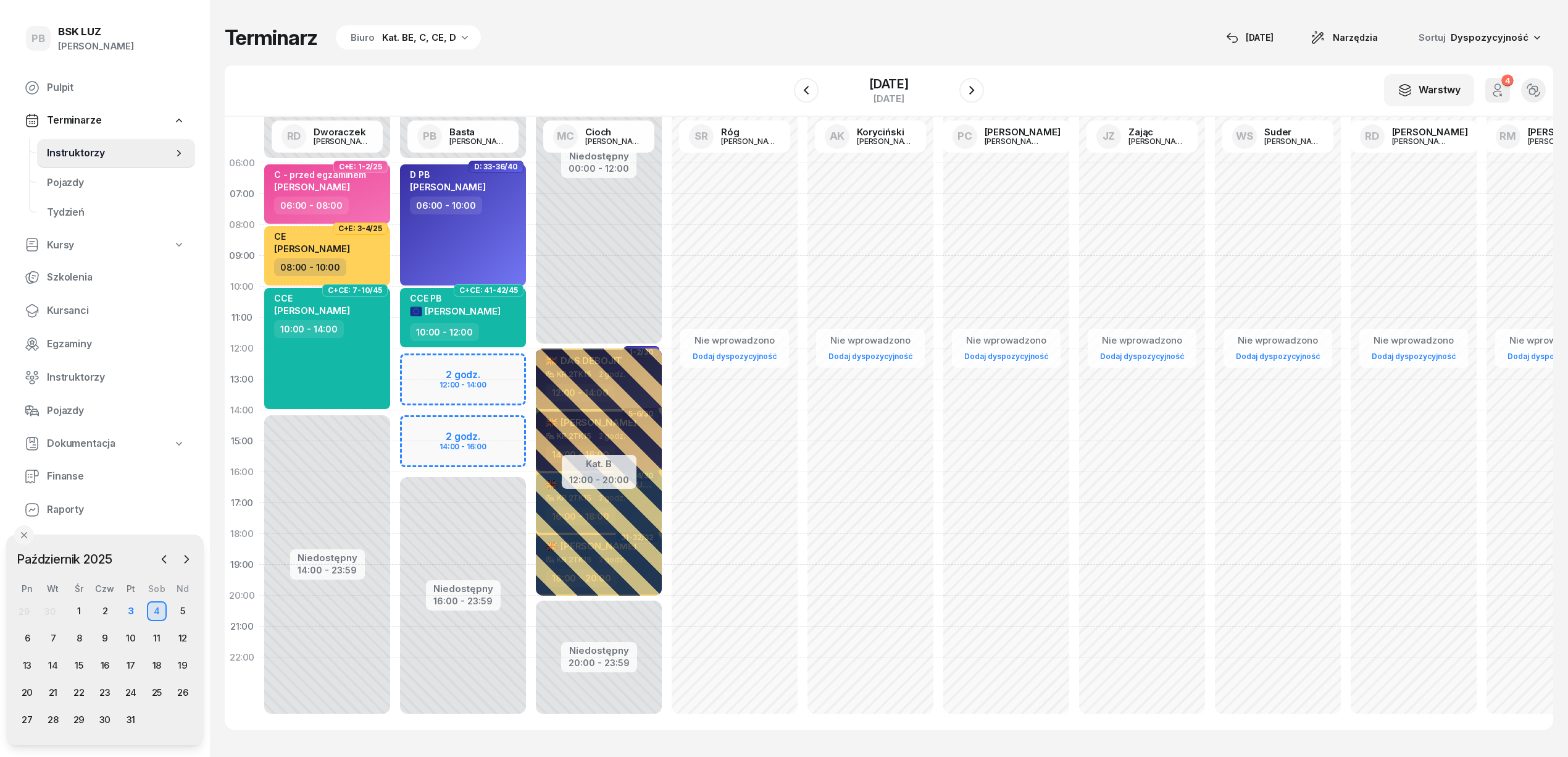
click at [757, 40] on div "Terminarz Biuro Kat. BE, C, CE, D [DATE] Narzędzia Sortuj Dyspozycyjność" at bounding box center [888, 38] width 1328 height 26
click at [756, 40] on div "Terminarz Biuro Kat. BE, C, CE, D [DATE] Narzędzia Sortuj Dyspozycyjność" at bounding box center [888, 38] width 1328 height 26
click at [800, 87] on icon "button" at bounding box center [806, 90] width 15 height 15
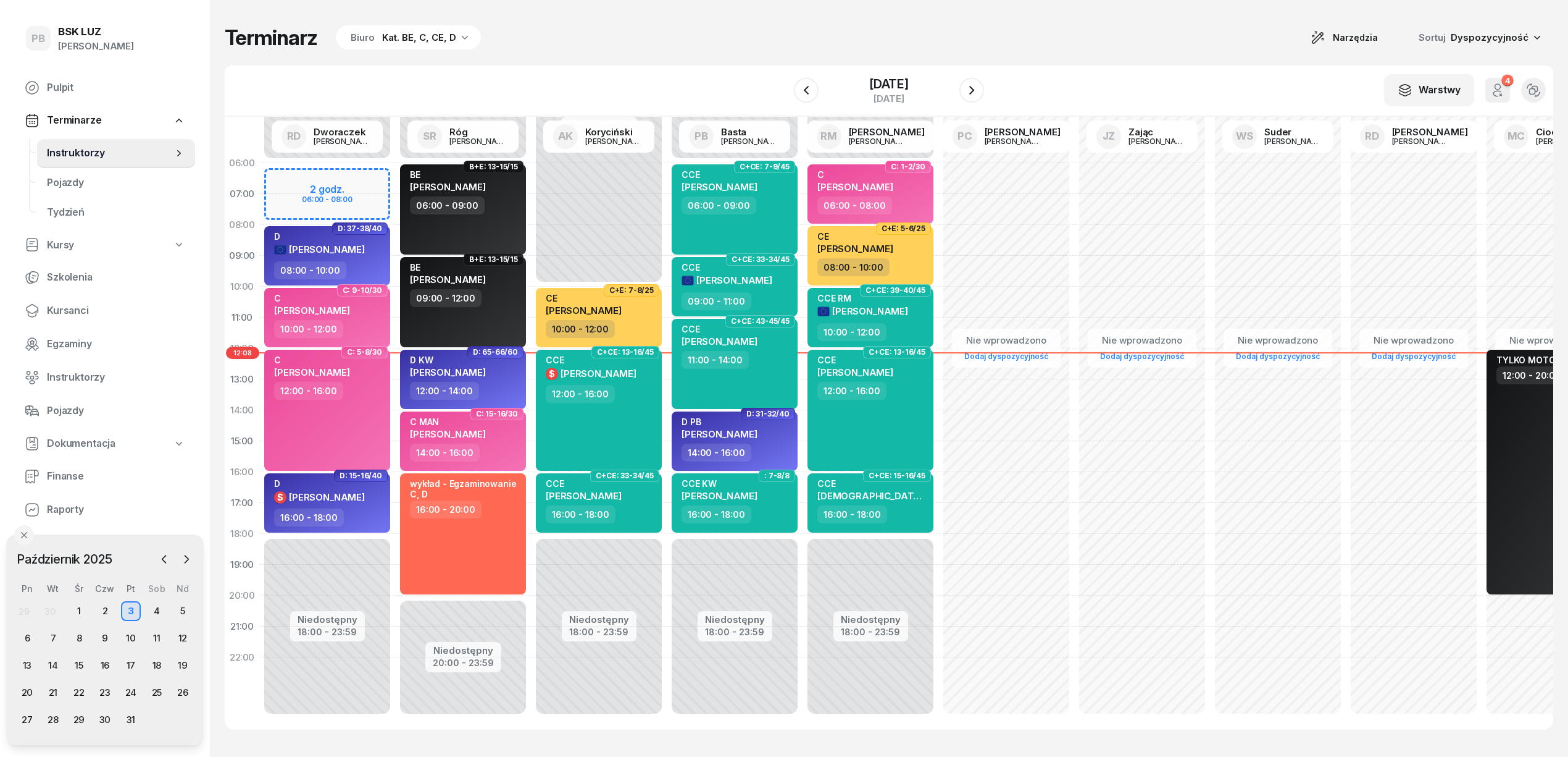
click at [1061, 65] on div "W Wybierz AK [PERSON_NAME] BP [PERSON_NAME] DP [PERSON_NAME] GS [PERSON_NAME] I…" at bounding box center [888, 91] width 1328 height 51
click at [737, 33] on div "Terminarz Biuro Kat. BE, C, CE, D Narzędzia Sortuj Dyspozycyjność" at bounding box center [888, 38] width 1328 height 26
click at [802, 52] on div "Terminarz Biuro Kat. BE, C, CE, D Narzędzia Sortuj Dyspozycyjność W Wybierz AK …" at bounding box center [888, 377] width 1328 height 754
click at [1125, 52] on div "Terminarz Biuro Kat. BE, C, CE, D Narzędzia Sortuj Dyspozycyjność W Wybierz AK …" at bounding box center [888, 377] width 1328 height 754
click at [1127, 53] on div "Terminarz Biuro Kat. BE, C, CE, D Narzędzia Sortuj Dyspozycyjność W Wybierz AK …" at bounding box center [888, 377] width 1328 height 754
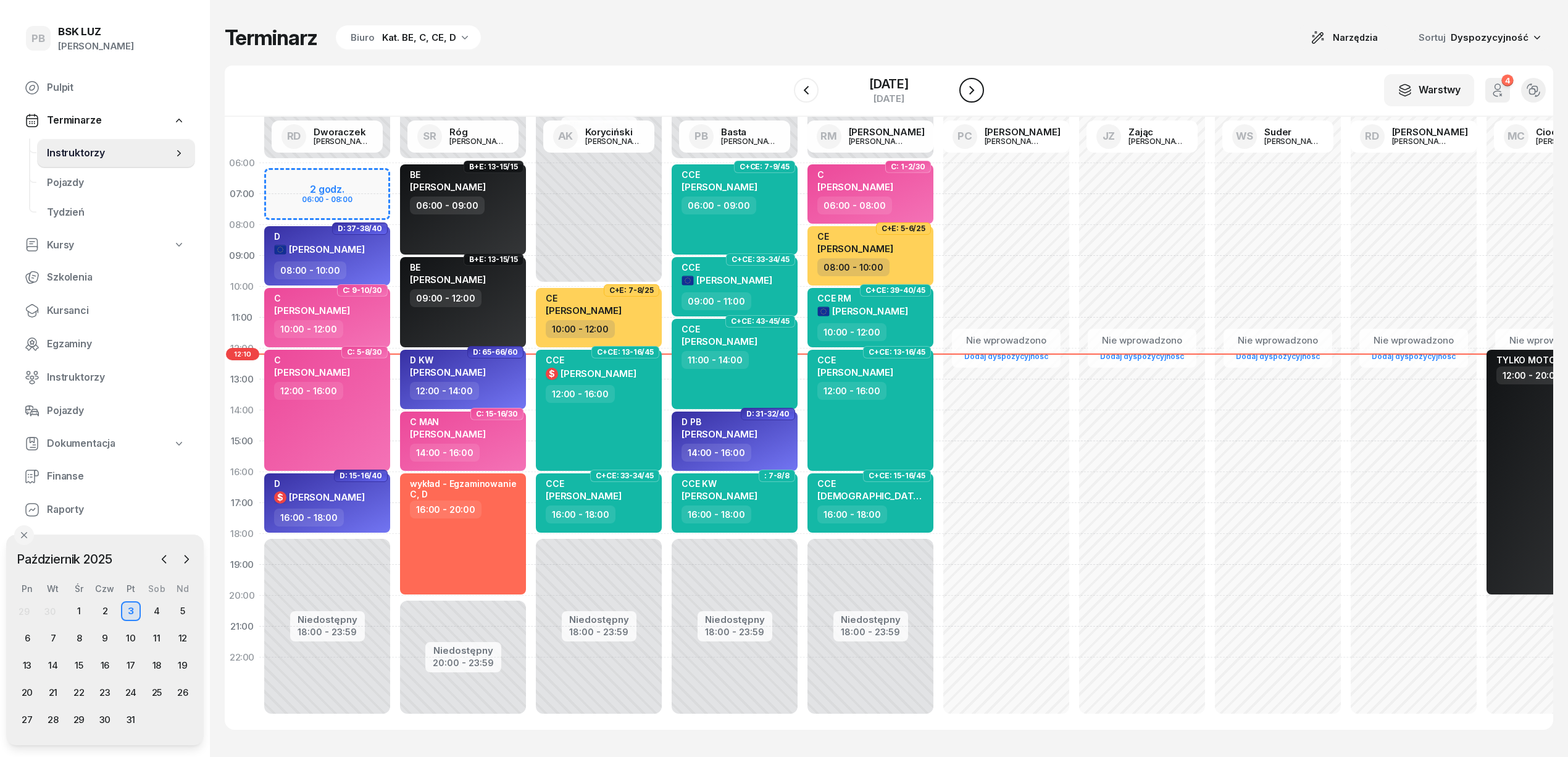
click at [974, 93] on icon "button" at bounding box center [971, 90] width 15 height 15
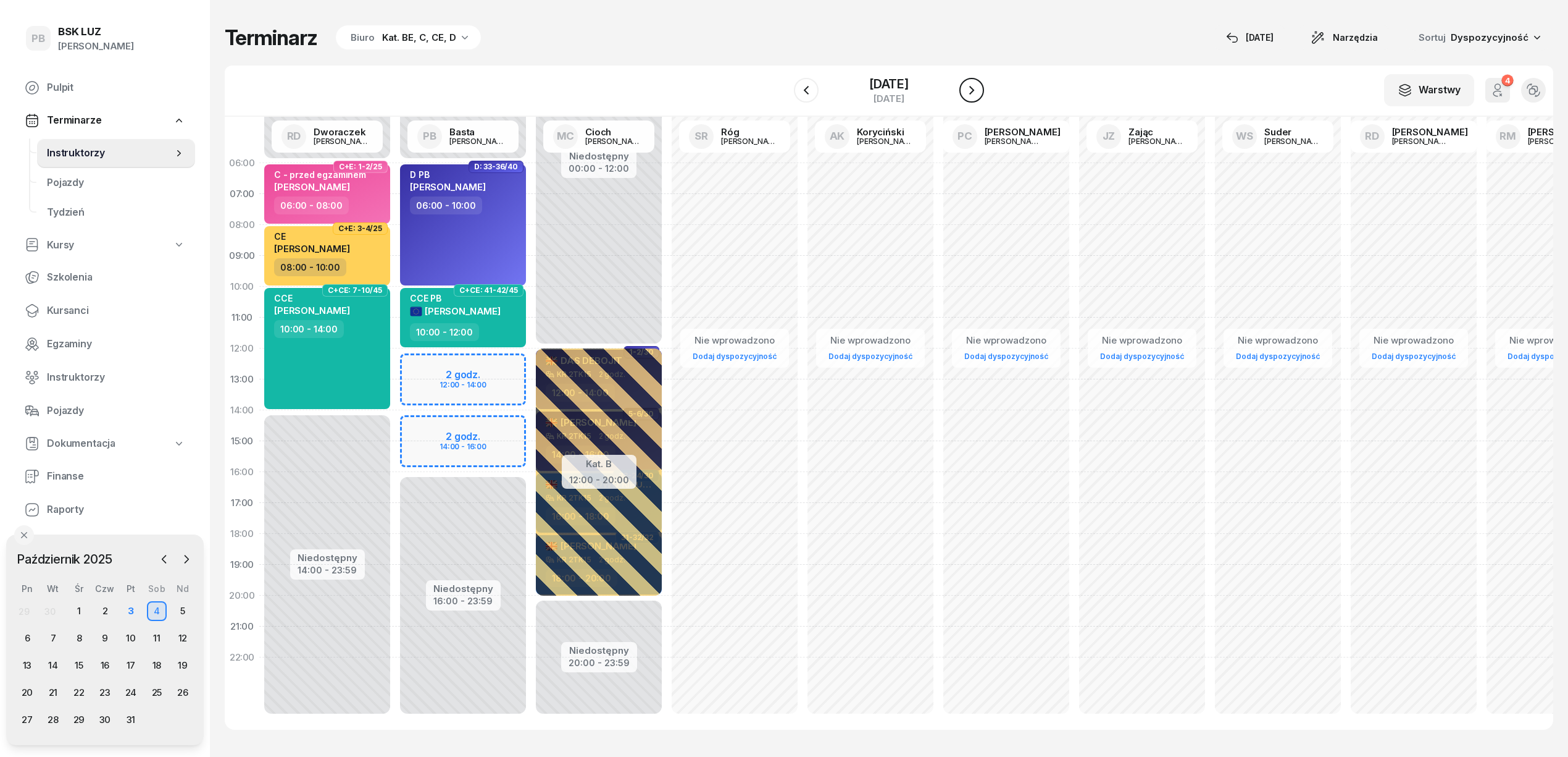
click at [974, 93] on icon "button" at bounding box center [971, 90] width 15 height 15
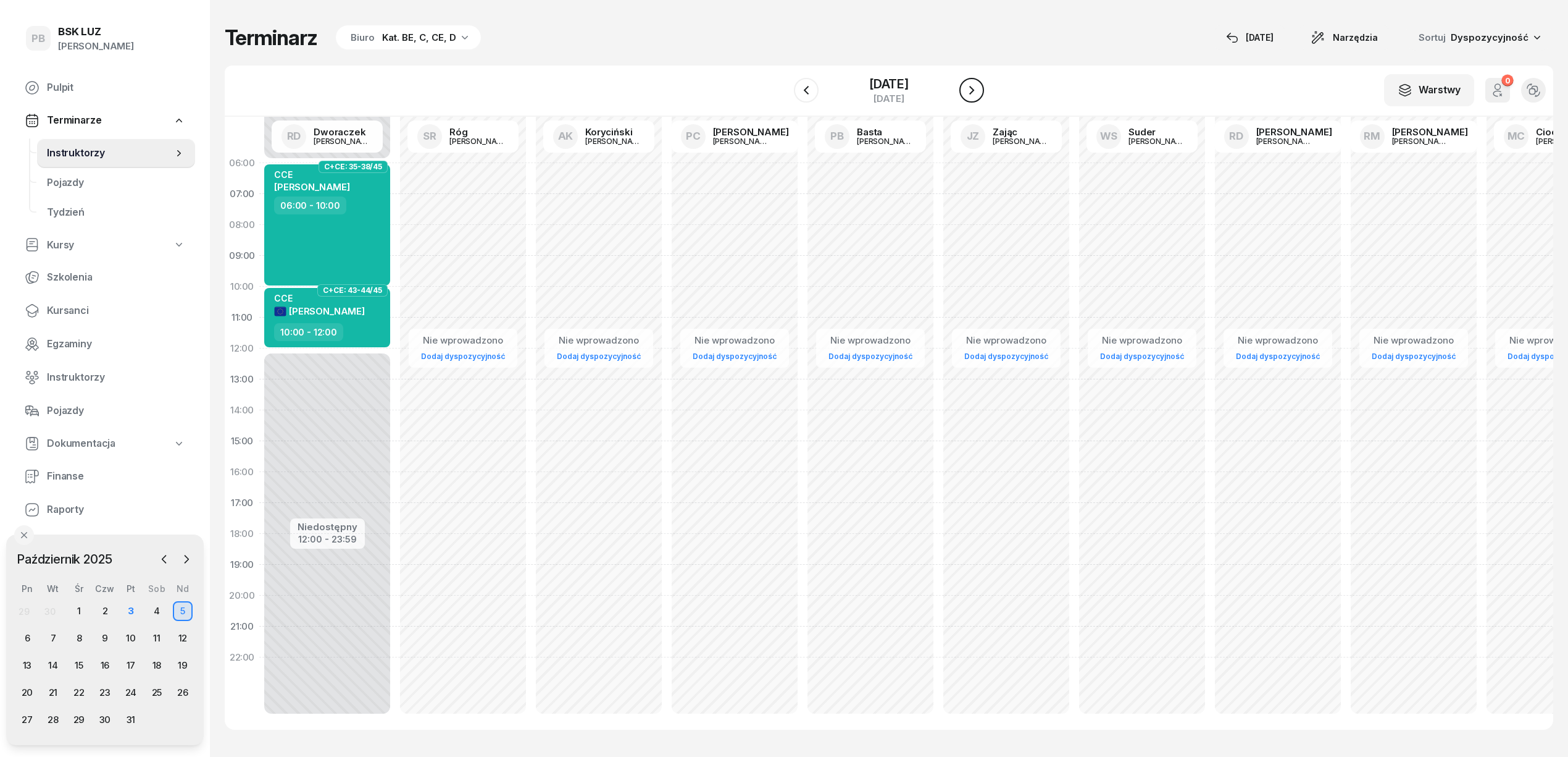
click at [974, 93] on icon "button" at bounding box center [971, 90] width 15 height 15
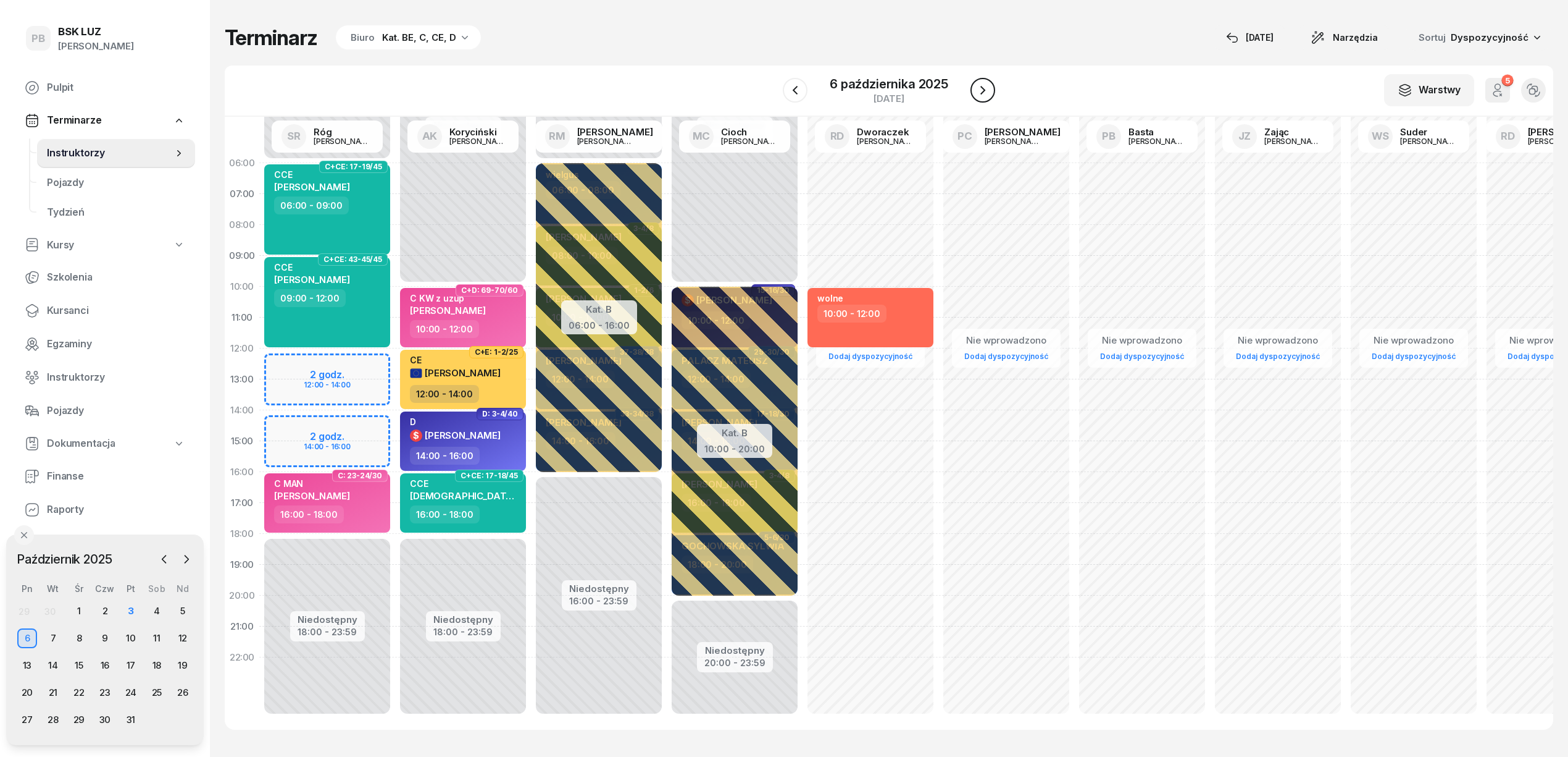
click at [975, 93] on icon "button" at bounding box center [982, 90] width 15 height 15
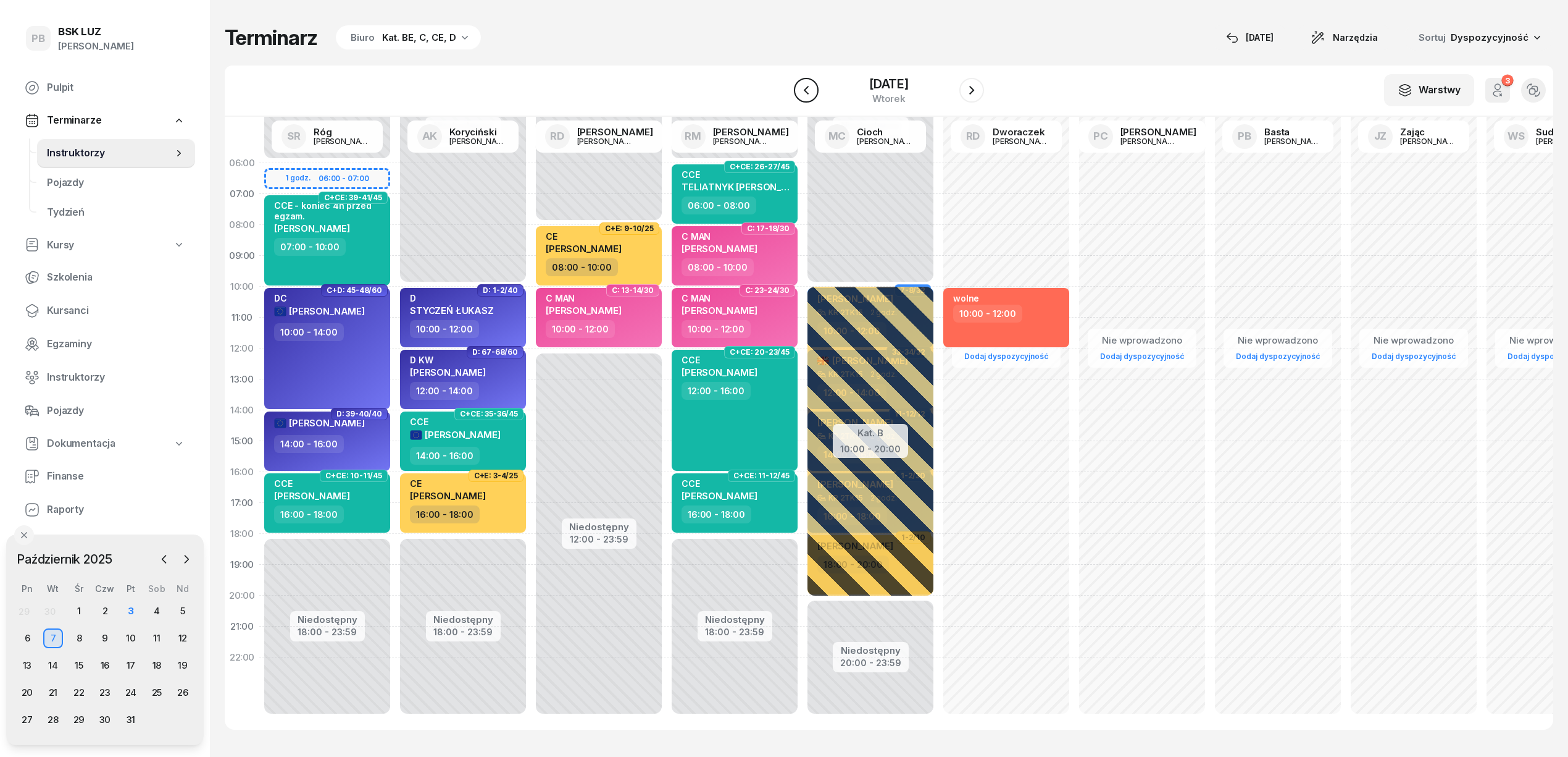
click at [799, 85] on icon "button" at bounding box center [806, 90] width 15 height 15
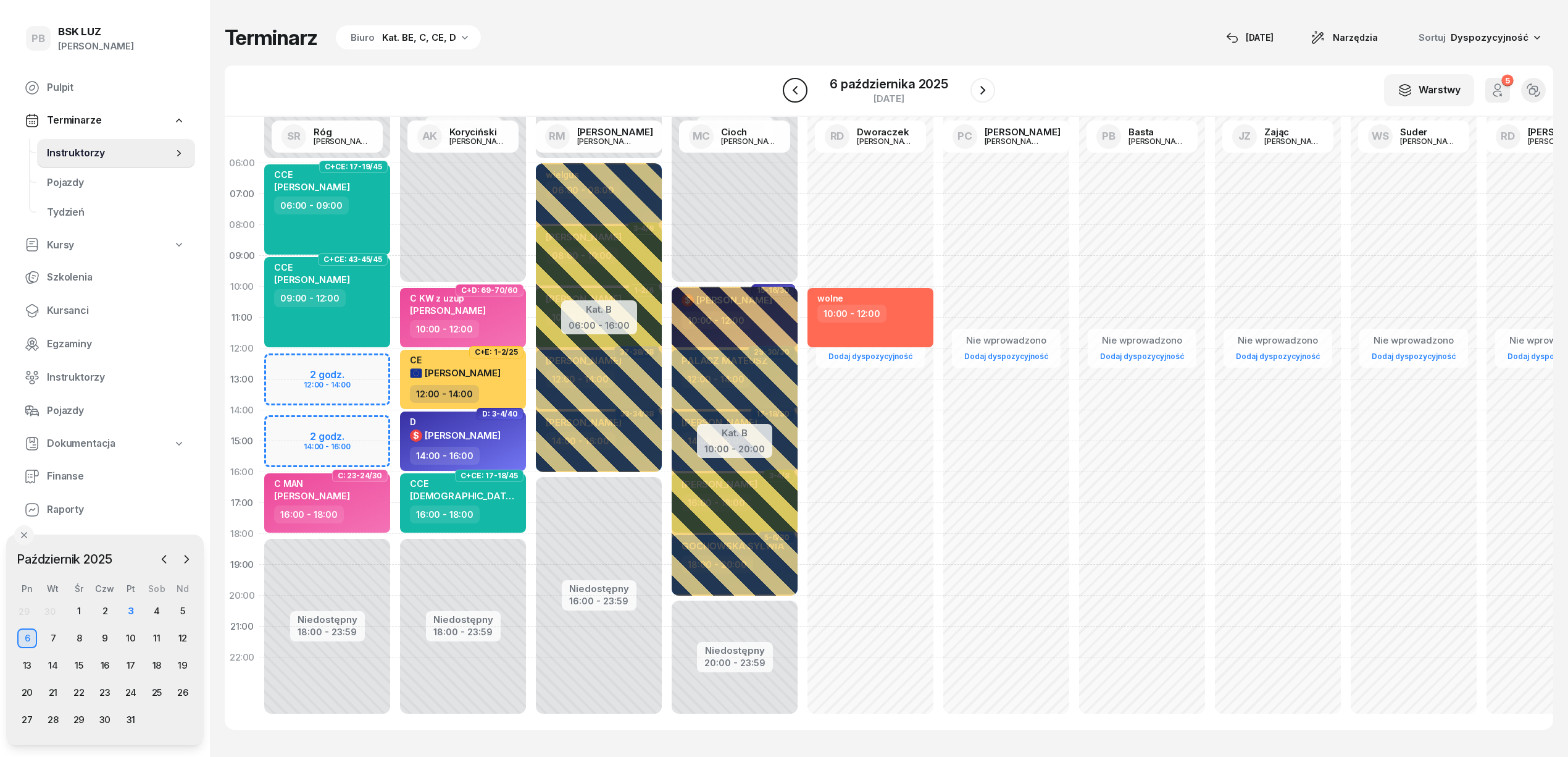
click at [796, 85] on icon "button" at bounding box center [795, 90] width 15 height 15
click at [799, 85] on icon "button" at bounding box center [806, 90] width 15 height 15
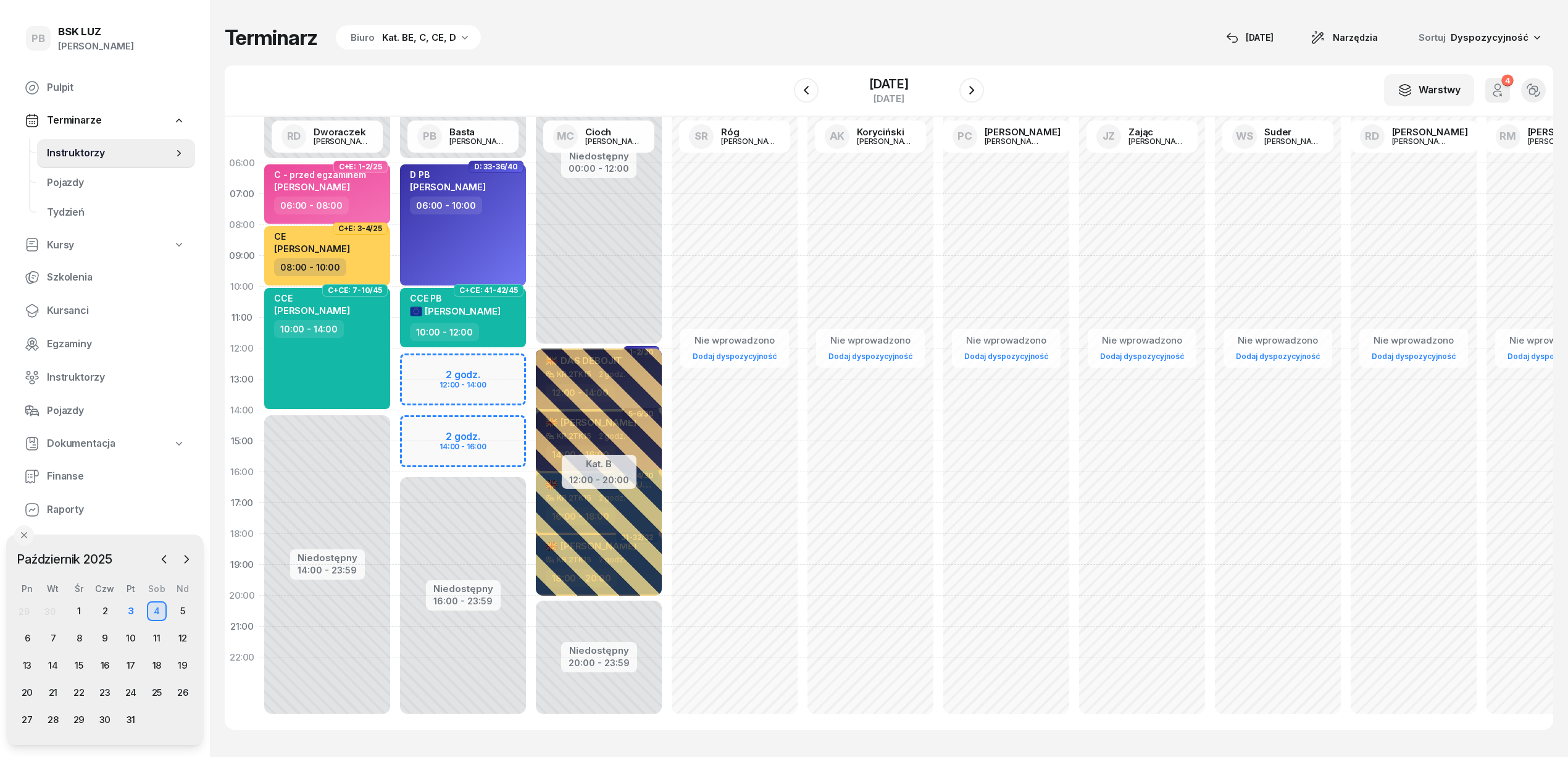
click at [802, 16] on div "Terminarz Biuro Kat. BE, C, CE, D [DATE] Narzędzia Sortuj Dyspozycyjność W Wybi…" at bounding box center [888, 377] width 1328 height 754
click at [131, 604] on div "3" at bounding box center [131, 611] width 20 height 20
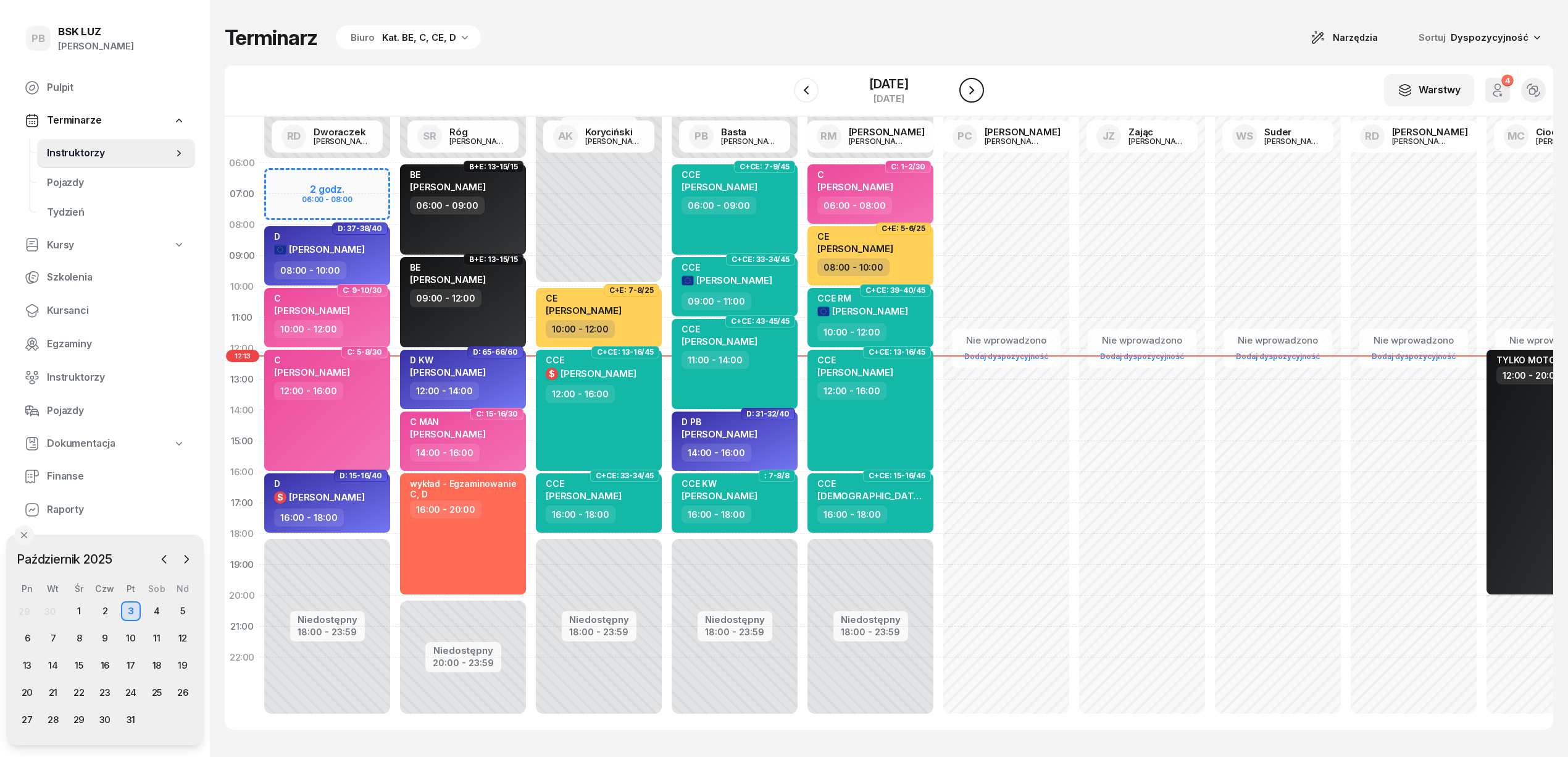
click at [979, 90] on icon "button" at bounding box center [971, 90] width 15 height 15
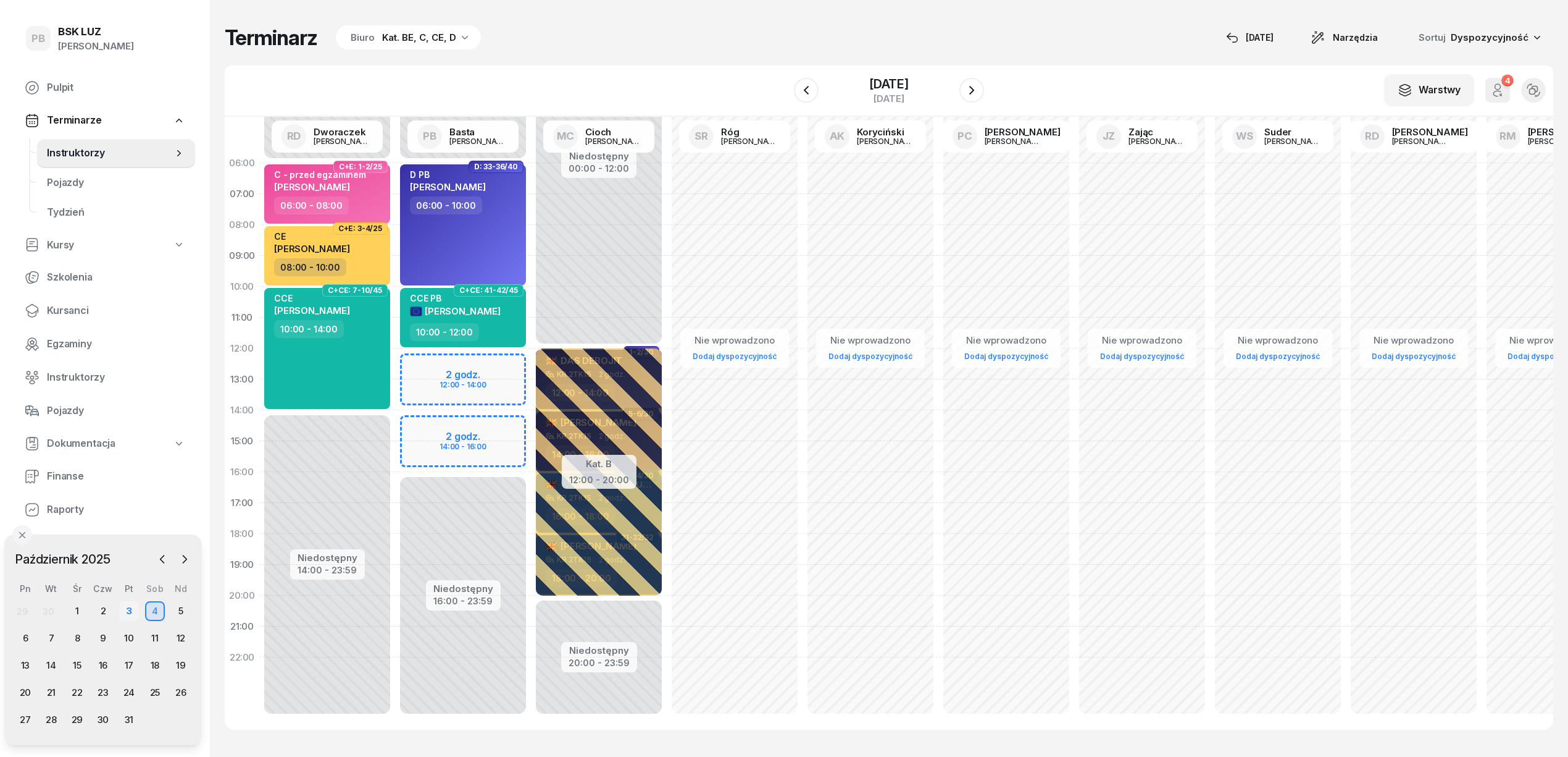
click at [127, 609] on div "3" at bounding box center [129, 611] width 20 height 20
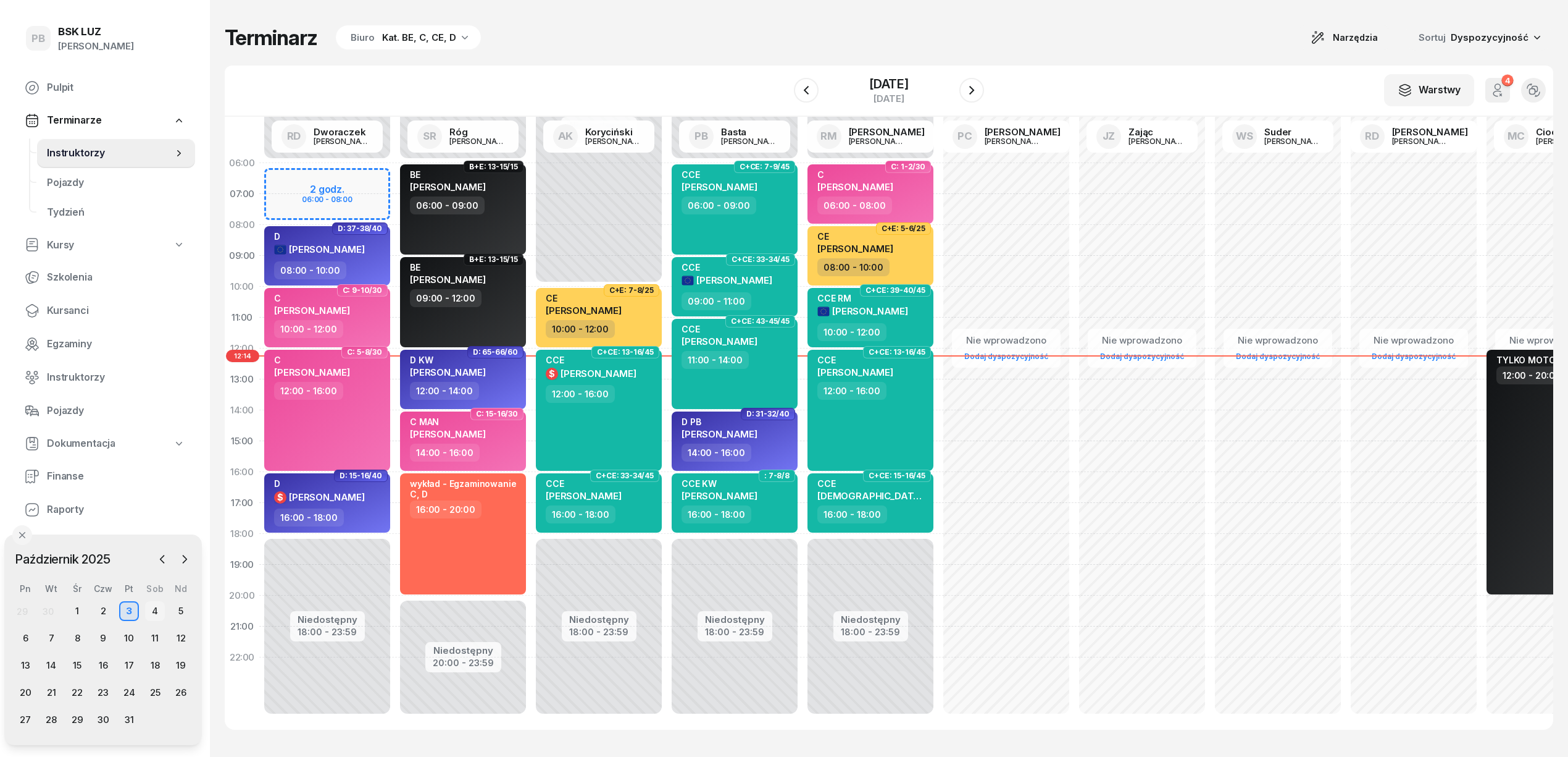
click at [157, 604] on div "4" at bounding box center [155, 611] width 20 height 20
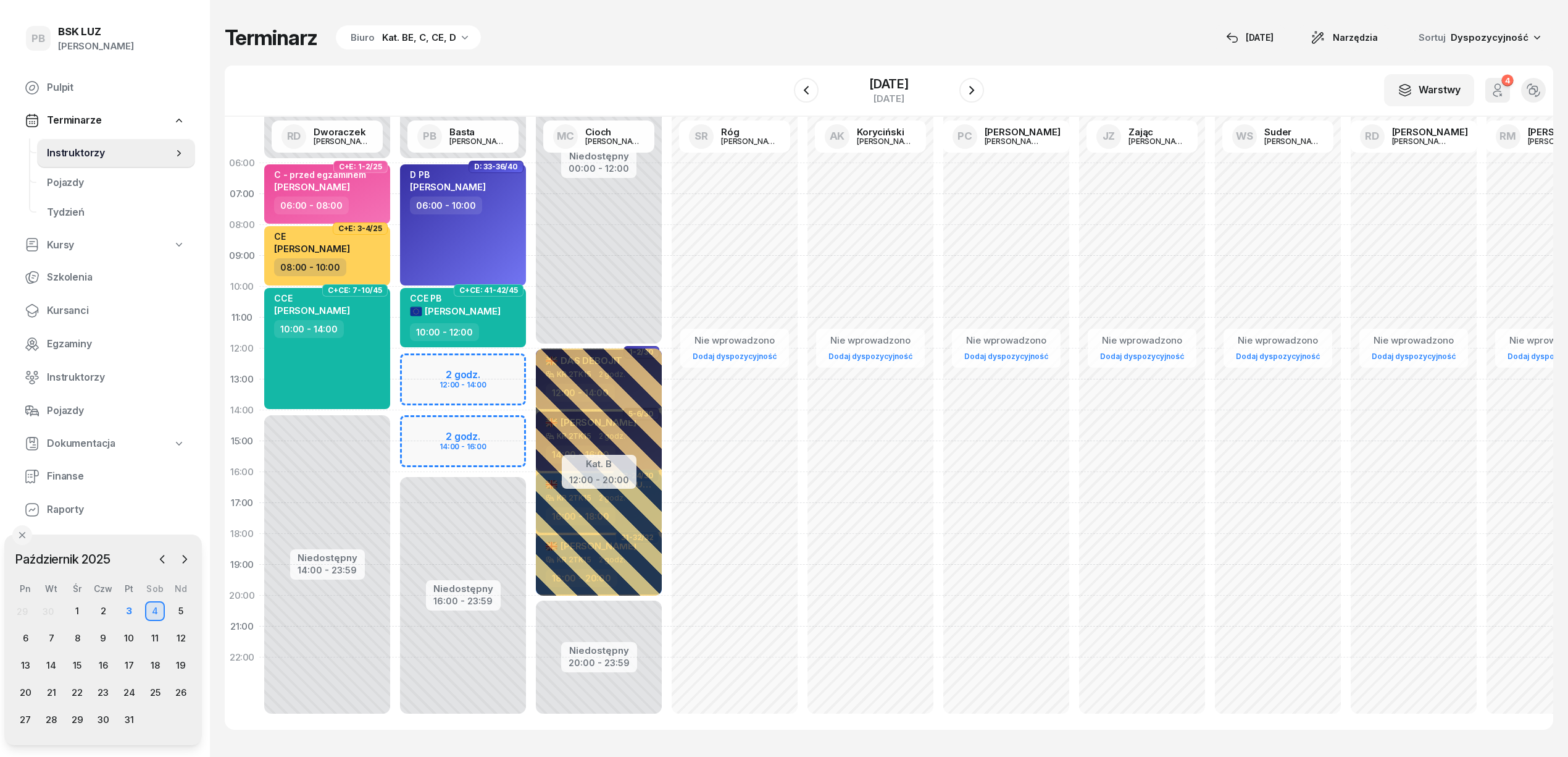
click at [640, 33] on div "Terminarz Biuro Kat. BE, C, CE, D [DATE] Narzędzia Sortuj Dyspozycyjność" at bounding box center [888, 38] width 1328 height 26
click at [695, 26] on div "Terminarz Biuro Kat. BE, C, CE, D [DATE] Narzędzia Sortuj Dyspozycyjność" at bounding box center [888, 38] width 1328 height 26
click at [724, 50] on div "Terminarz Biuro Kat. BE, C, CE, D [DATE] Narzędzia Sortuj Dyspozycyjność" at bounding box center [888, 38] width 1328 height 26
click at [1108, 23] on div "Terminarz Biuro Kat. BE, C, CE, D [DATE] Narzędzia Sortuj Dyspozycyjność W Wybi…" at bounding box center [888, 377] width 1328 height 754
click at [1076, 58] on div "Terminarz Biuro Kat. BE, C, CE, D [DATE] Narzędzia Sortuj Dyspozycyjność W Wybi…" at bounding box center [888, 377] width 1328 height 754
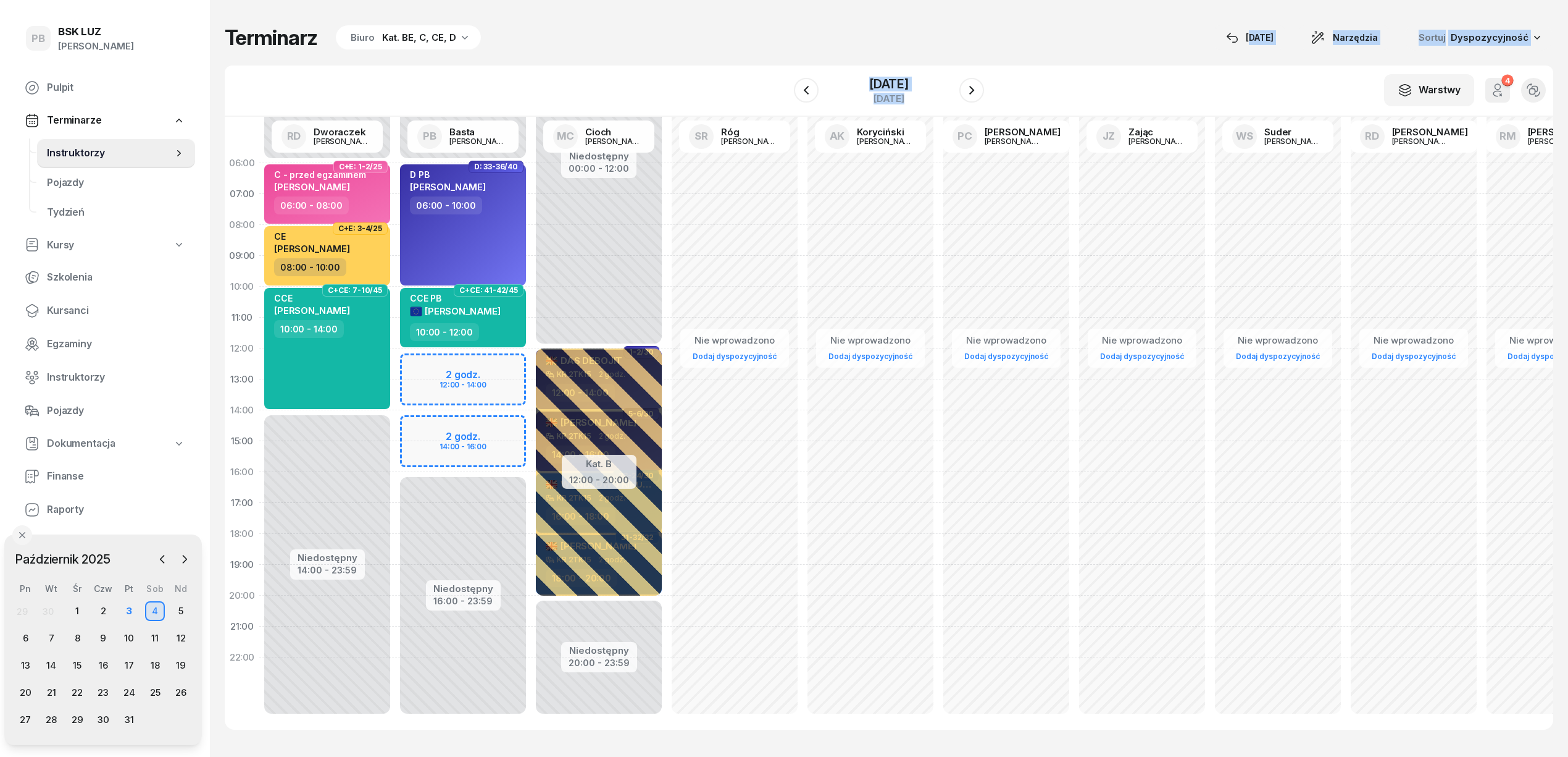
click at [1085, 97] on div "W Wybierz AK [PERSON_NAME] BP [PERSON_NAME] DP [PERSON_NAME] GS [PERSON_NAME] I…" at bounding box center [888, 91] width 1328 height 51
click at [979, 86] on icon "button" at bounding box center [971, 90] width 15 height 15
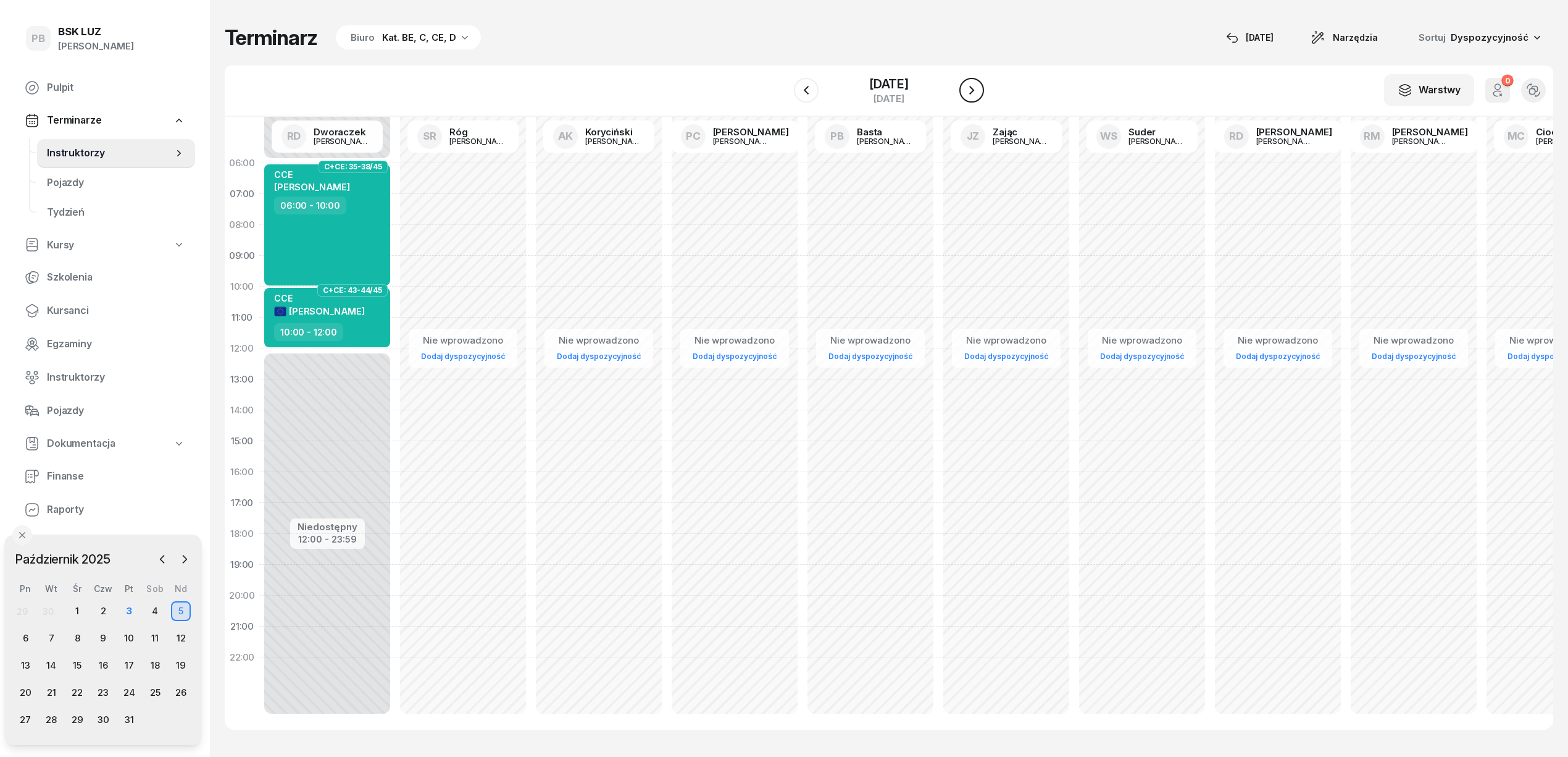
click at [979, 86] on icon "button" at bounding box center [971, 90] width 15 height 15
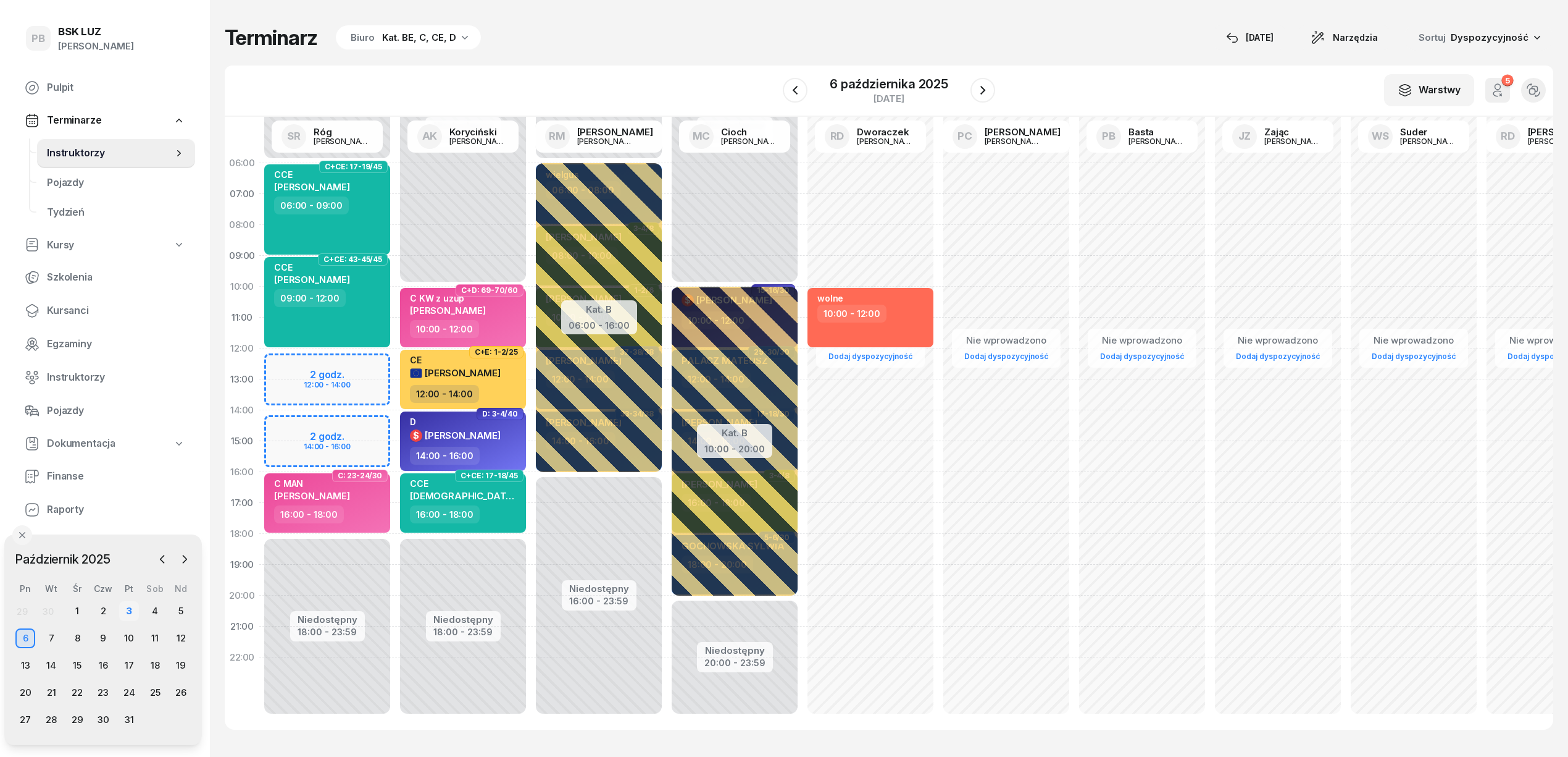
click at [127, 609] on div "3" at bounding box center [129, 611] width 20 height 20
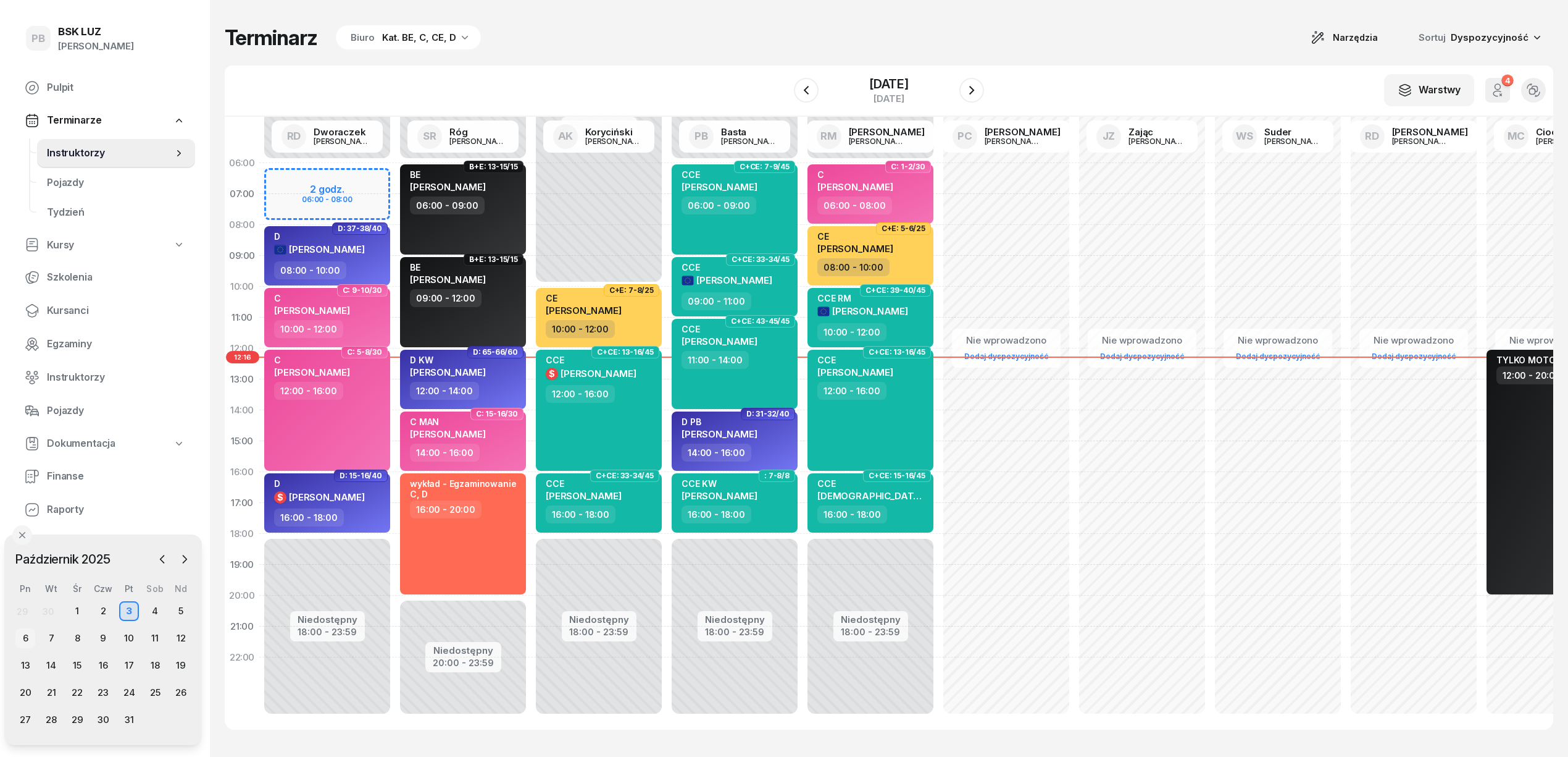
click at [25, 634] on div "6" at bounding box center [25, 638] width 20 height 20
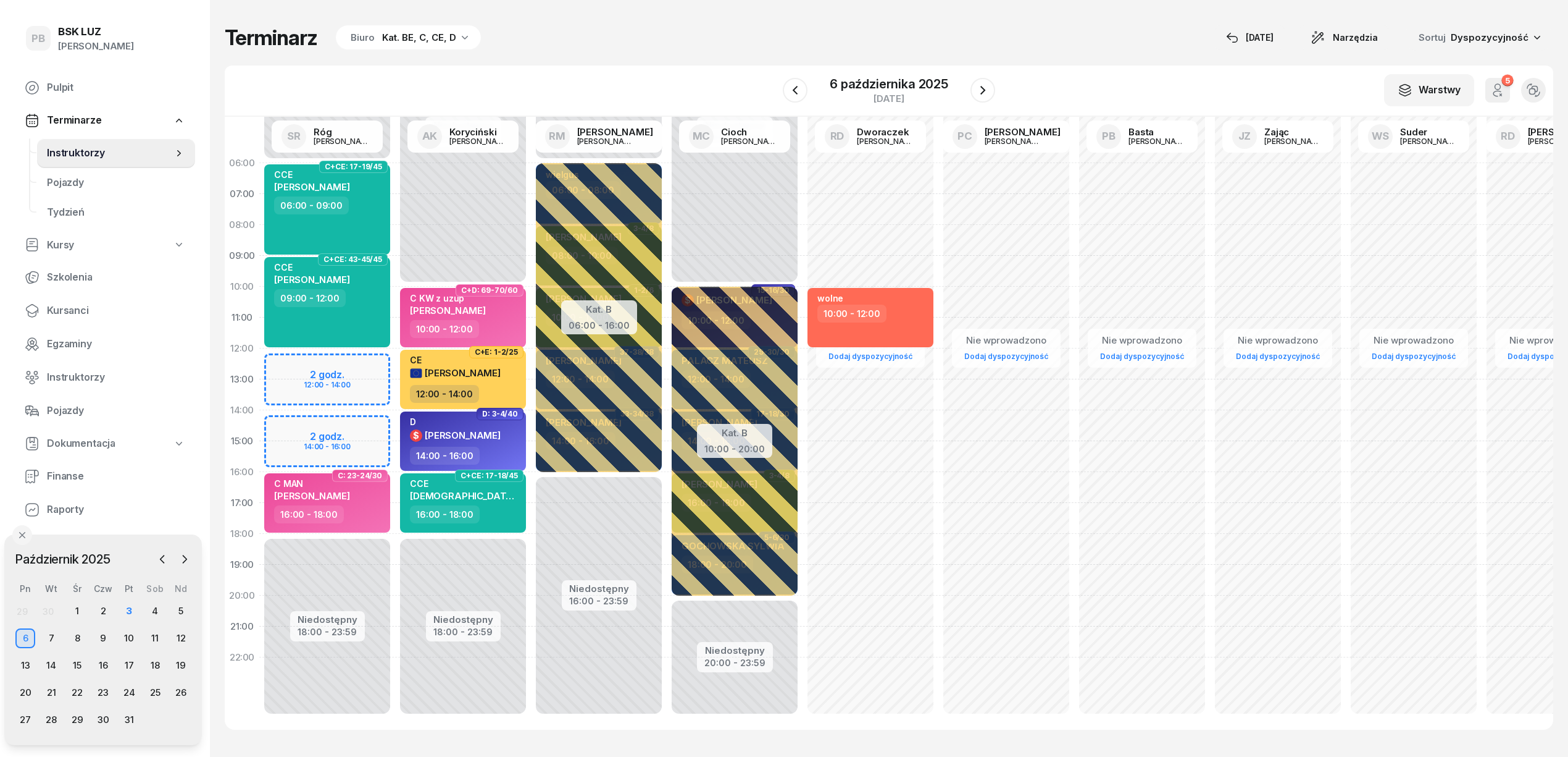
click at [669, 55] on div "Terminarz Biuro Kat. BE, C, CE, D [DATE] Narzędzia Sortuj Dyspozycyjność W Wybi…" at bounding box center [888, 377] width 1328 height 754
click at [714, 52] on div "Terminarz Biuro Kat. BE, C, CE, D [DATE] Narzędzia Sortuj Dyspozycyjność W Wybi…" at bounding box center [888, 377] width 1328 height 754
click at [557, 50] on div "Terminarz Biuro Kat. BE, C, CE, D [DATE] Narzędzia Sortuj Dyspozycyjność" at bounding box center [888, 38] width 1328 height 26
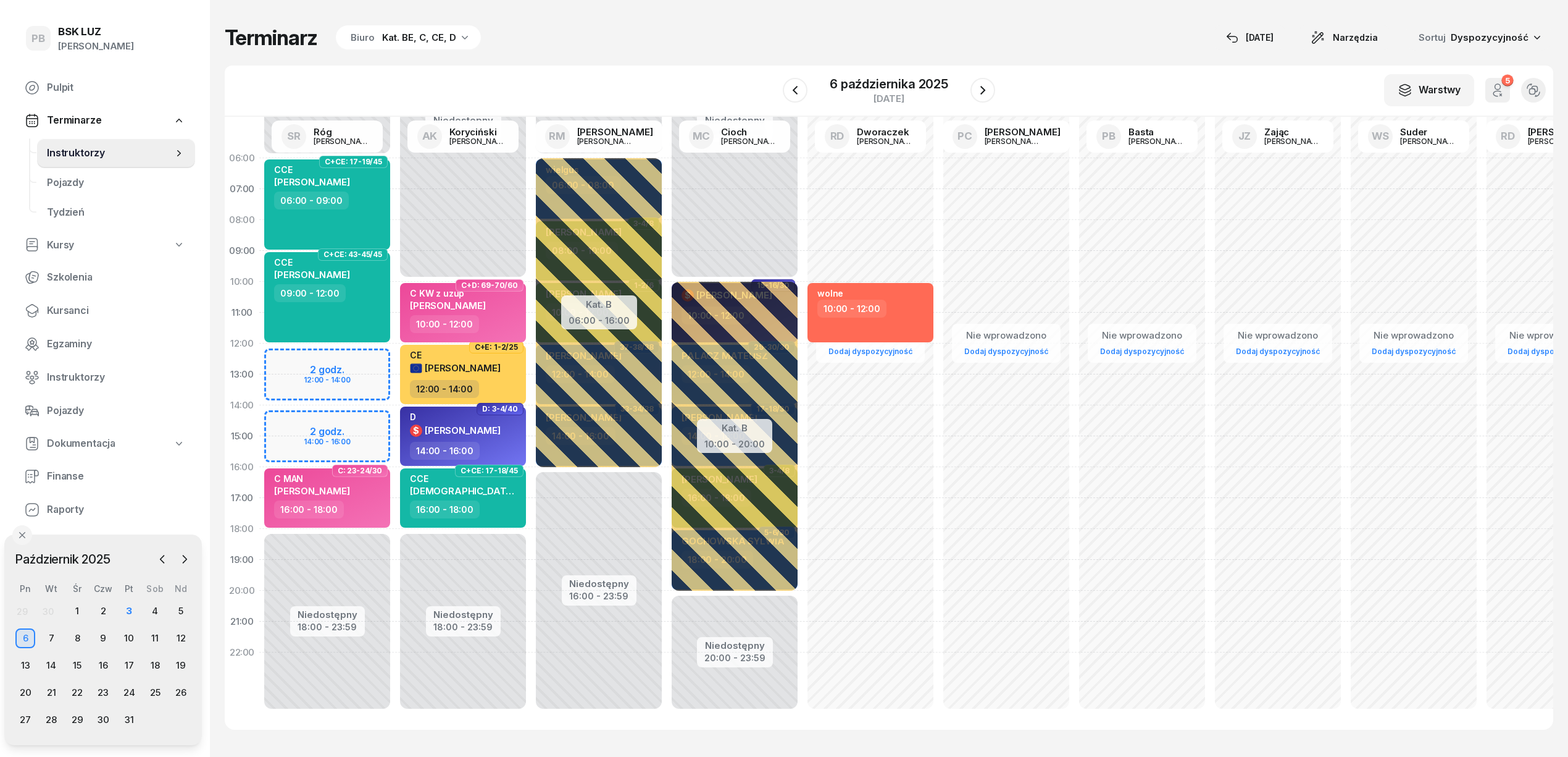
scroll to position [17, 0]
click at [730, 67] on div "W Wybierz AK [PERSON_NAME] BP [PERSON_NAME] DP [PERSON_NAME] GS [PERSON_NAME] I…" at bounding box center [888, 91] width 1328 height 51
click at [947, 23] on div "Terminarz Biuro Kat. BE, C, CE, D [DATE] Narzędzia Sortuj Dyspozycyjność W Wybi…" at bounding box center [888, 377] width 1328 height 754
click at [939, 30] on div "Terminarz Biuro Kat. BE, C, CE, D [DATE] Narzędzia Sortuj Dyspozycyjność" at bounding box center [888, 38] width 1328 height 26
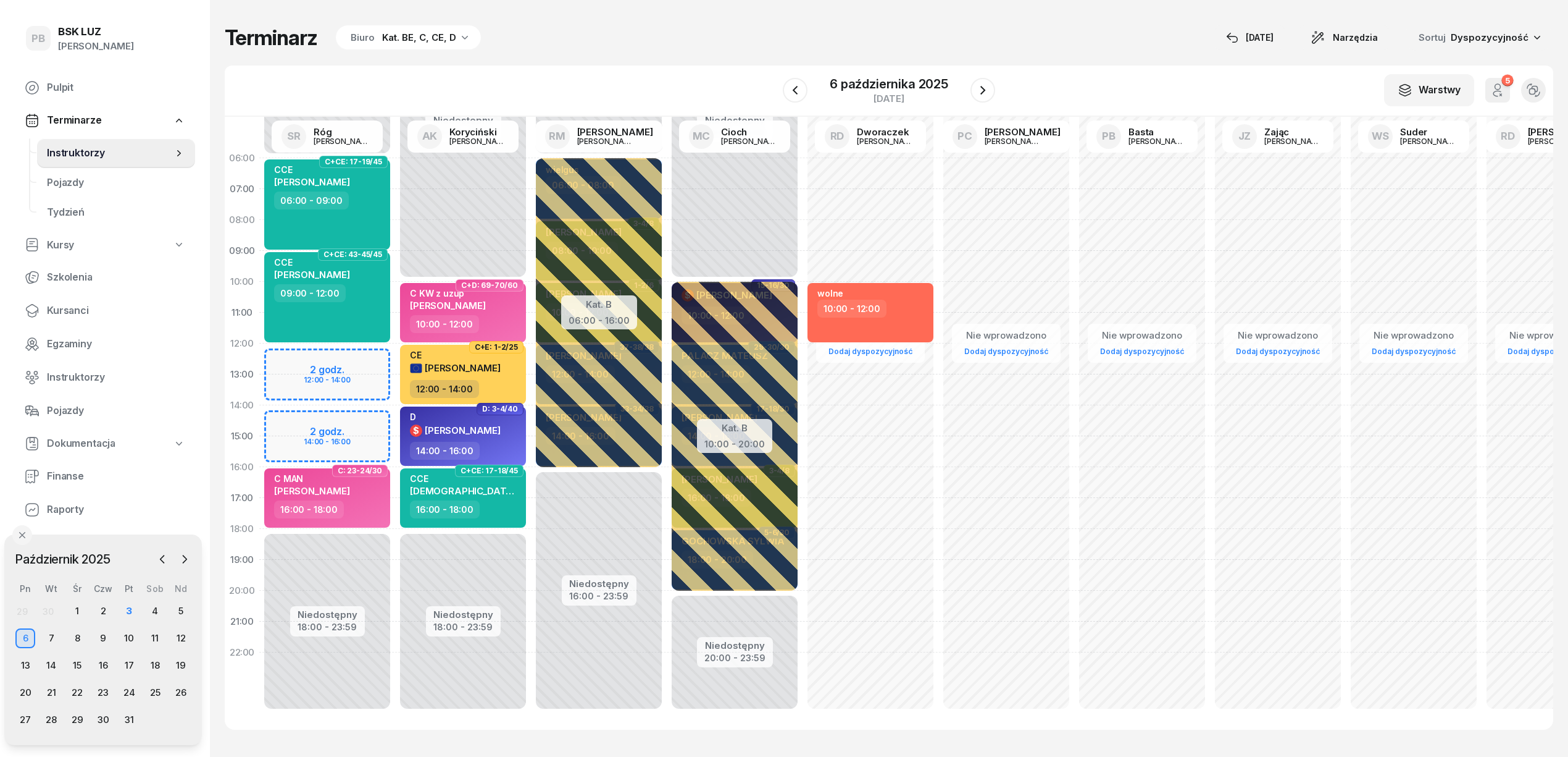
click at [1146, 59] on div "Terminarz Biuro Kat. BE, C, CE, D [DATE] Narzędzia Sortuj Dyspozycyjność W Wybi…" at bounding box center [888, 377] width 1328 height 754
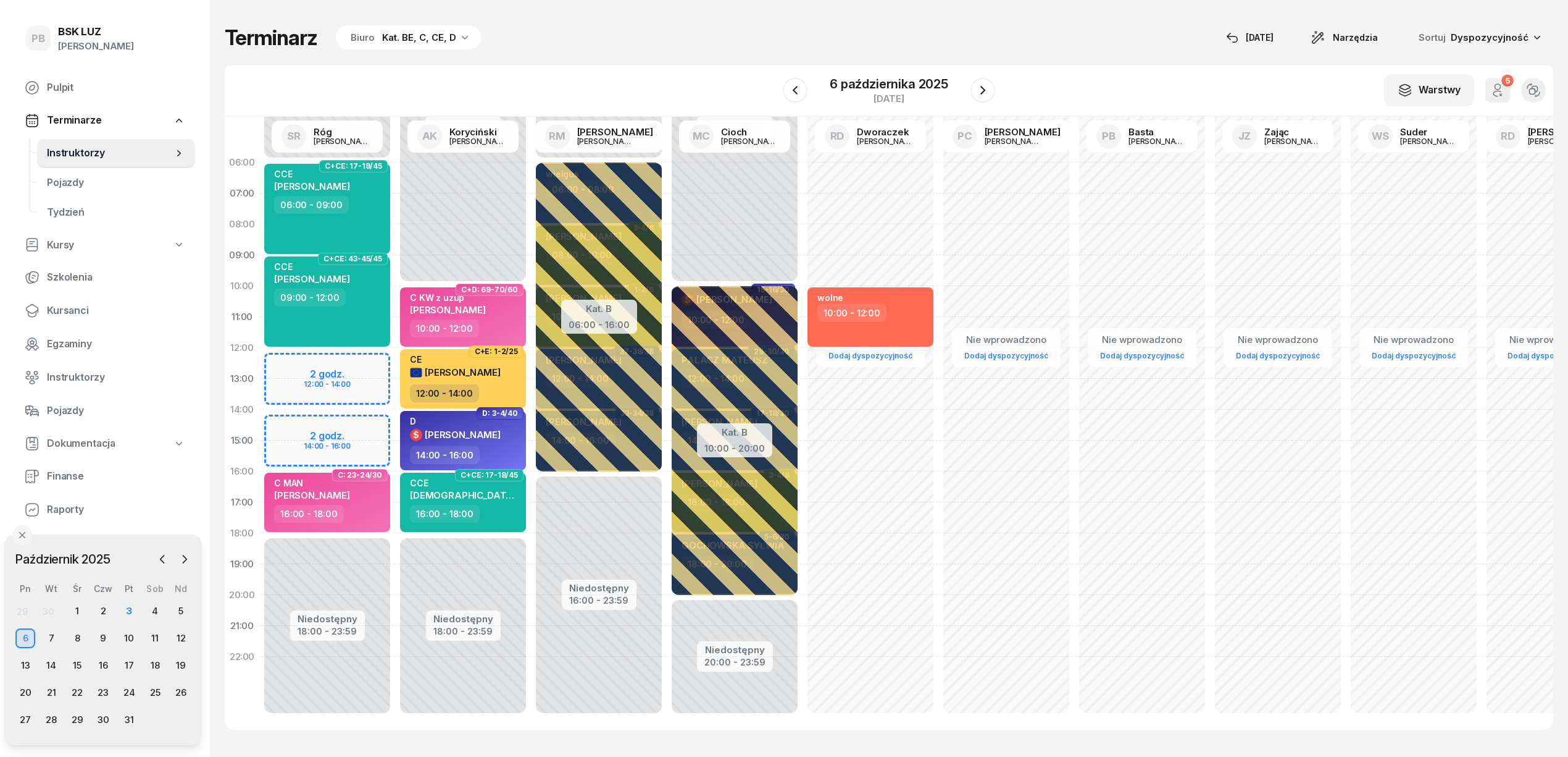
scroll to position [0, 0]
click at [815, 11] on div "Terminarz Biuro Kat. BE, C, CE, D [DATE] Narzędzia Sortuj Dyspozycyjność W Wybi…" at bounding box center [888, 377] width 1328 height 754
drag, startPoint x: 803, startPoint y: 20, endPoint x: 808, endPoint y: 10, distance: 11.2
click at [806, 11] on div "Terminarz Biuro Kat. BE, C, CE, D [DATE] Narzędzia Sortuj Dyspozycyjność W Wybi…" at bounding box center [888, 377] width 1328 height 754
click at [734, 29] on div "Terminarz Biuro Kat. BE, C, CE, D [DATE] Narzędzia Sortuj Dyspozycyjność" at bounding box center [888, 38] width 1328 height 26
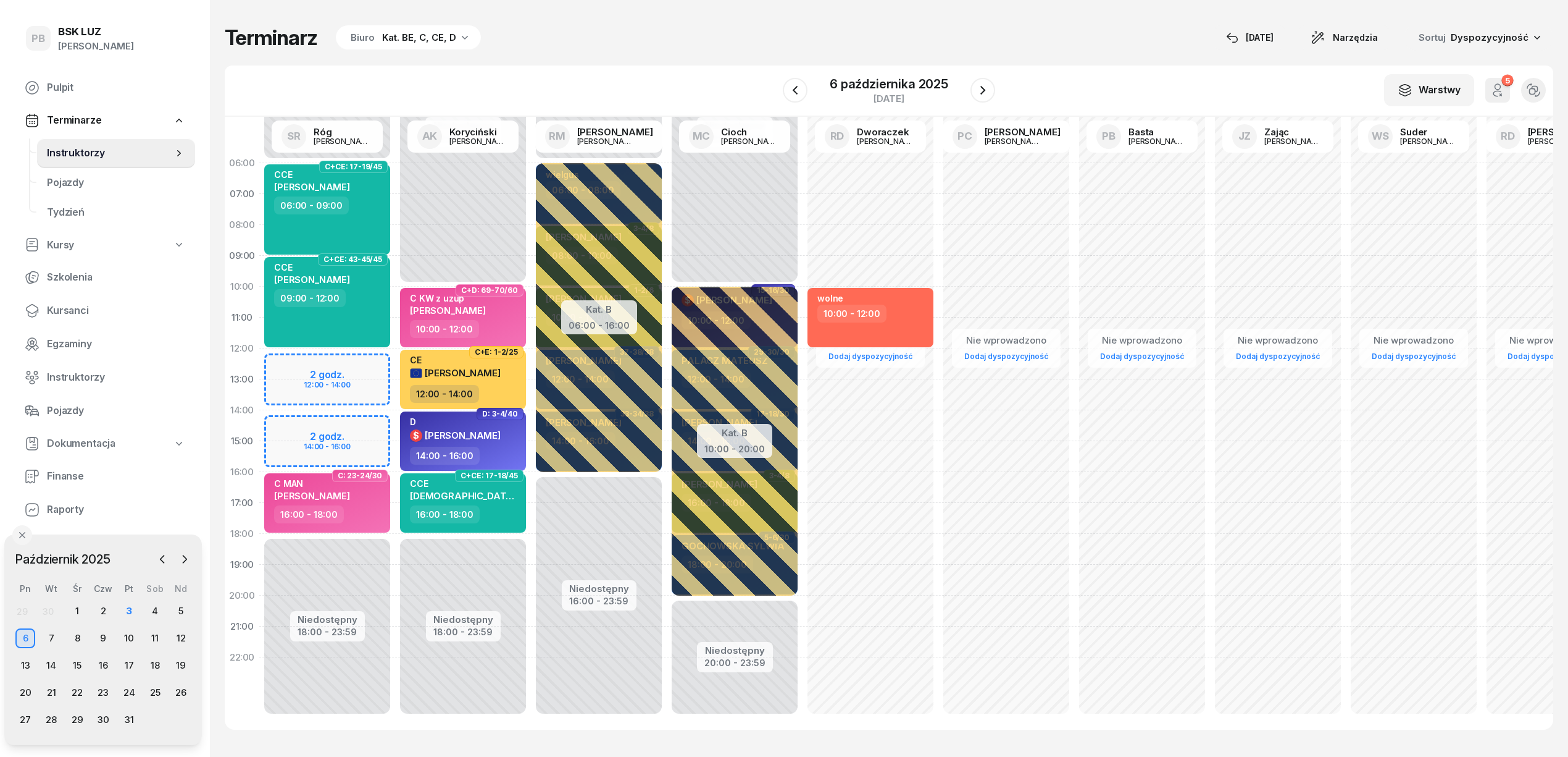
click at [26, 640] on div "6" at bounding box center [25, 638] width 20 height 20
click at [988, 89] on icon "button" at bounding box center [982, 90] width 15 height 15
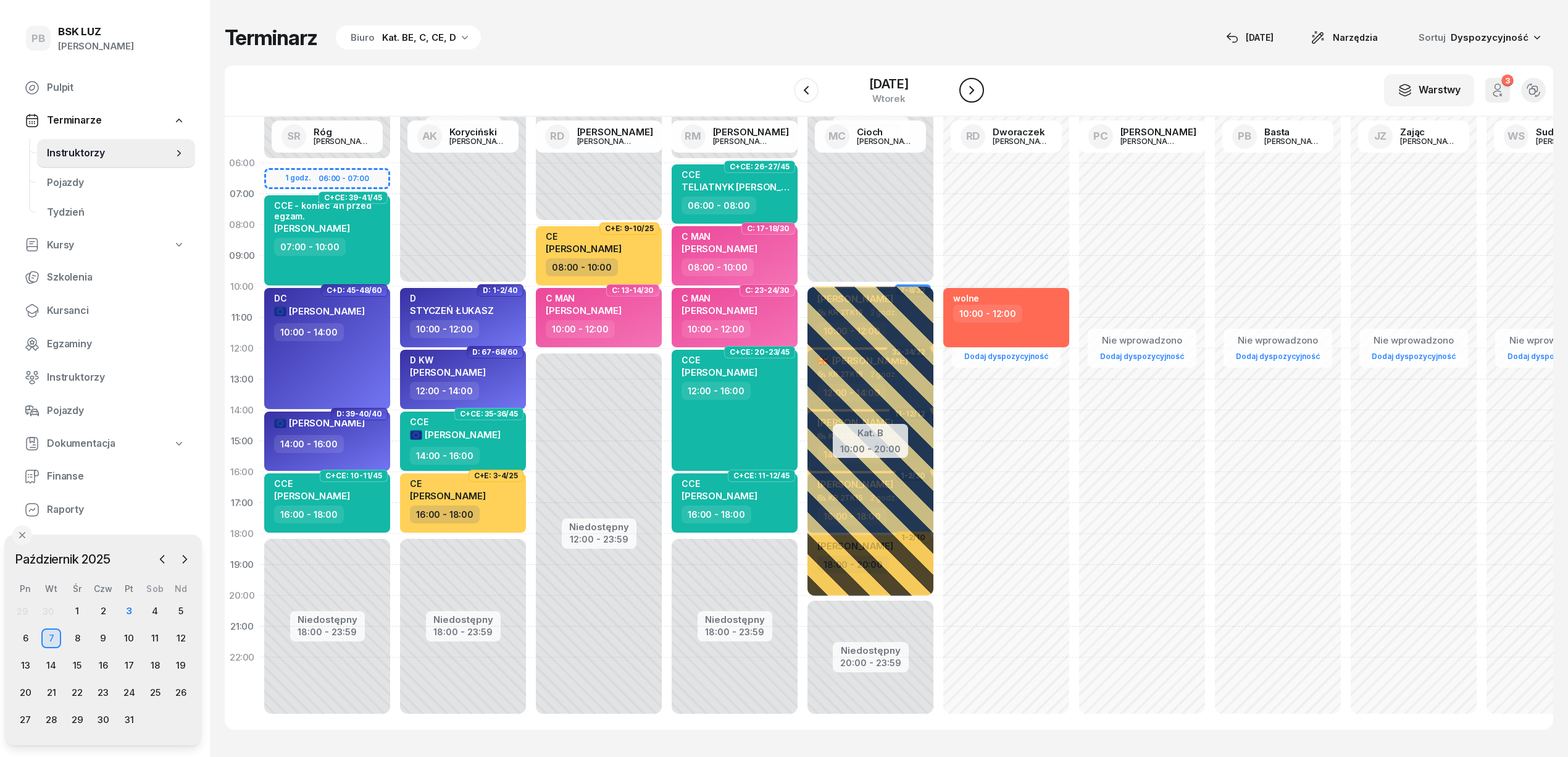
click at [979, 89] on icon "button" at bounding box center [971, 90] width 15 height 15
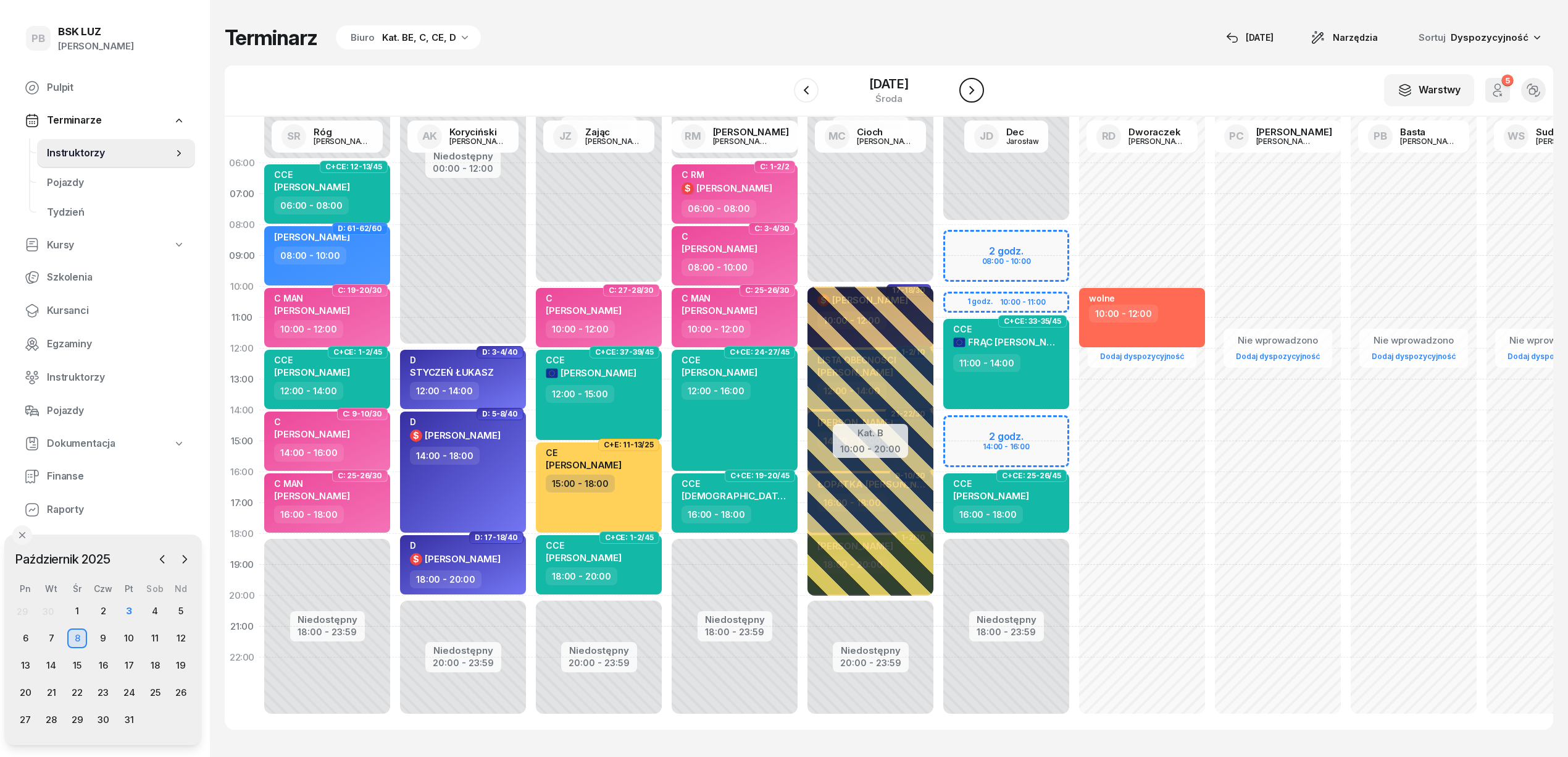
click at [979, 89] on icon "button" at bounding box center [971, 90] width 15 height 15
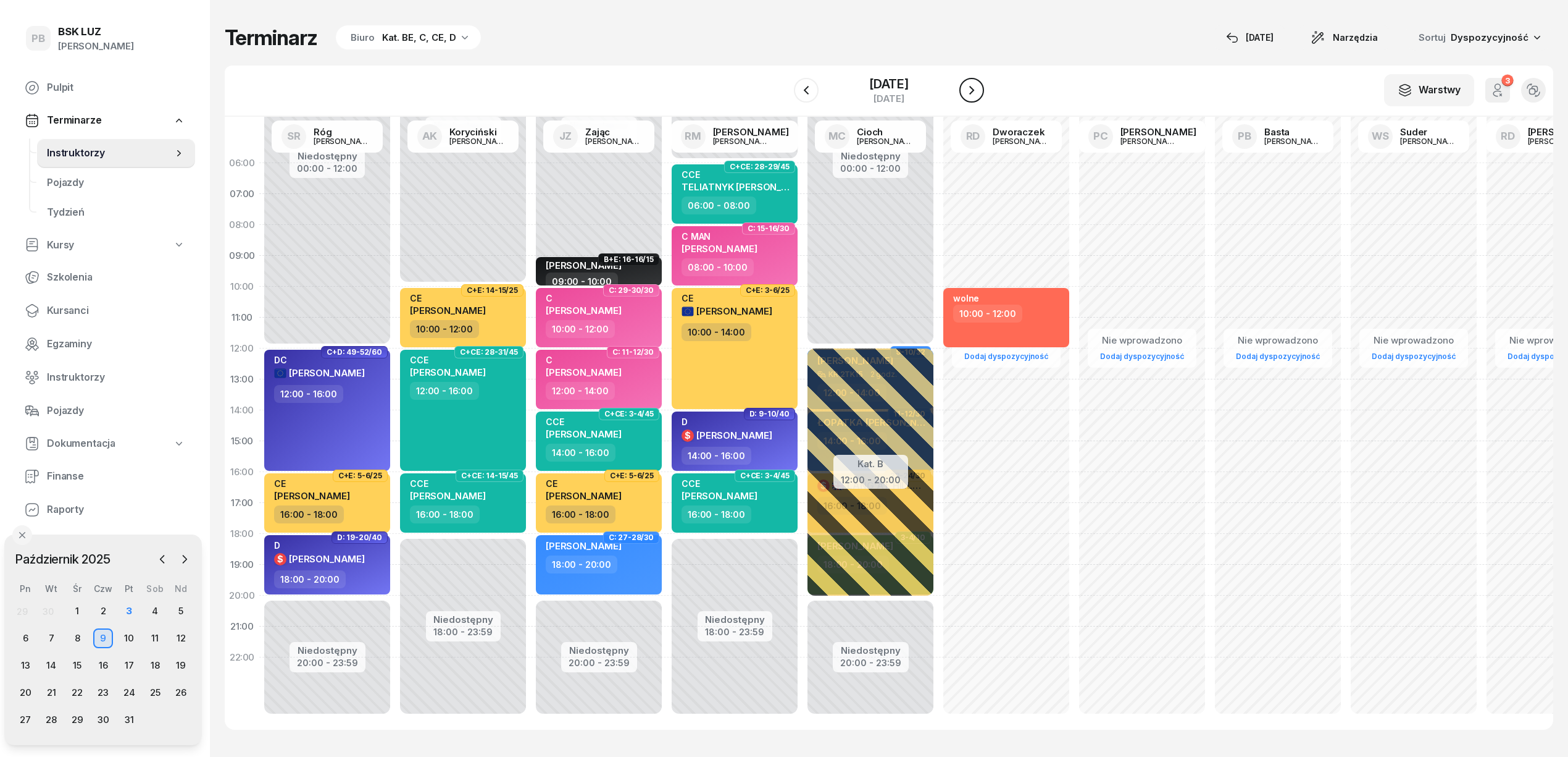
click at [979, 89] on icon "button" at bounding box center [971, 90] width 15 height 15
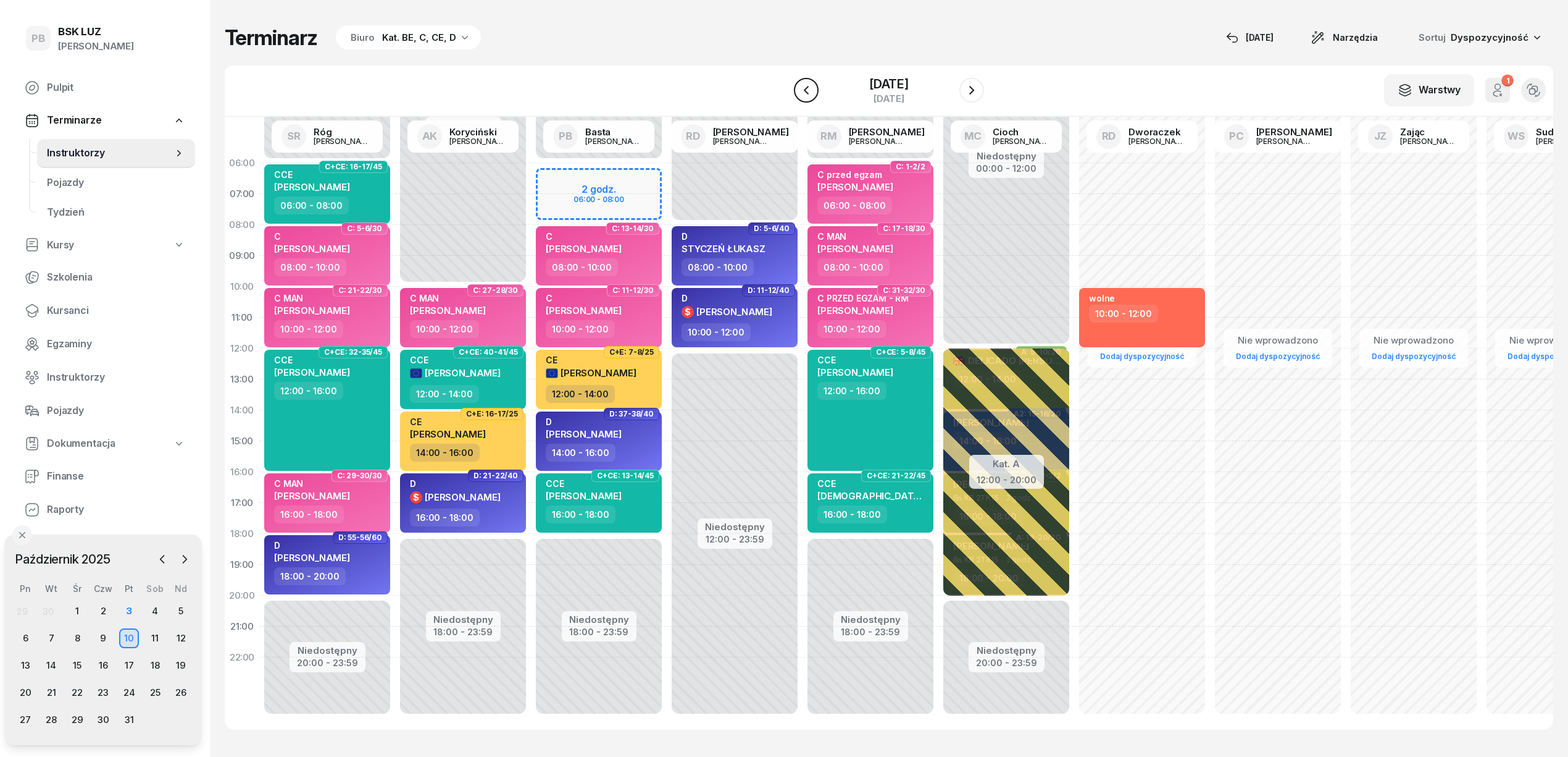
click at [799, 90] on icon "button" at bounding box center [806, 90] width 15 height 15
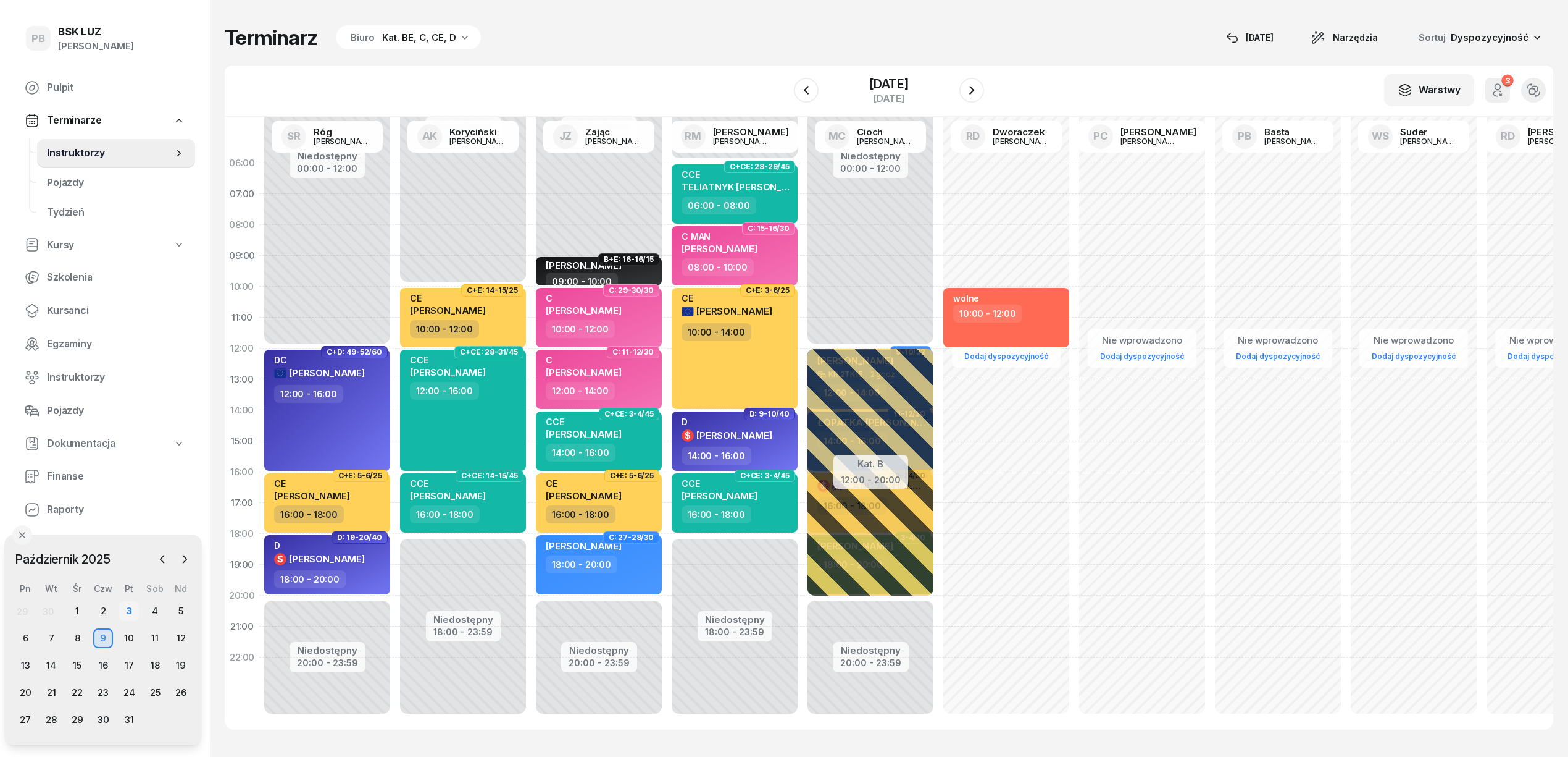
click at [122, 604] on div "3" at bounding box center [129, 611] width 20 height 20
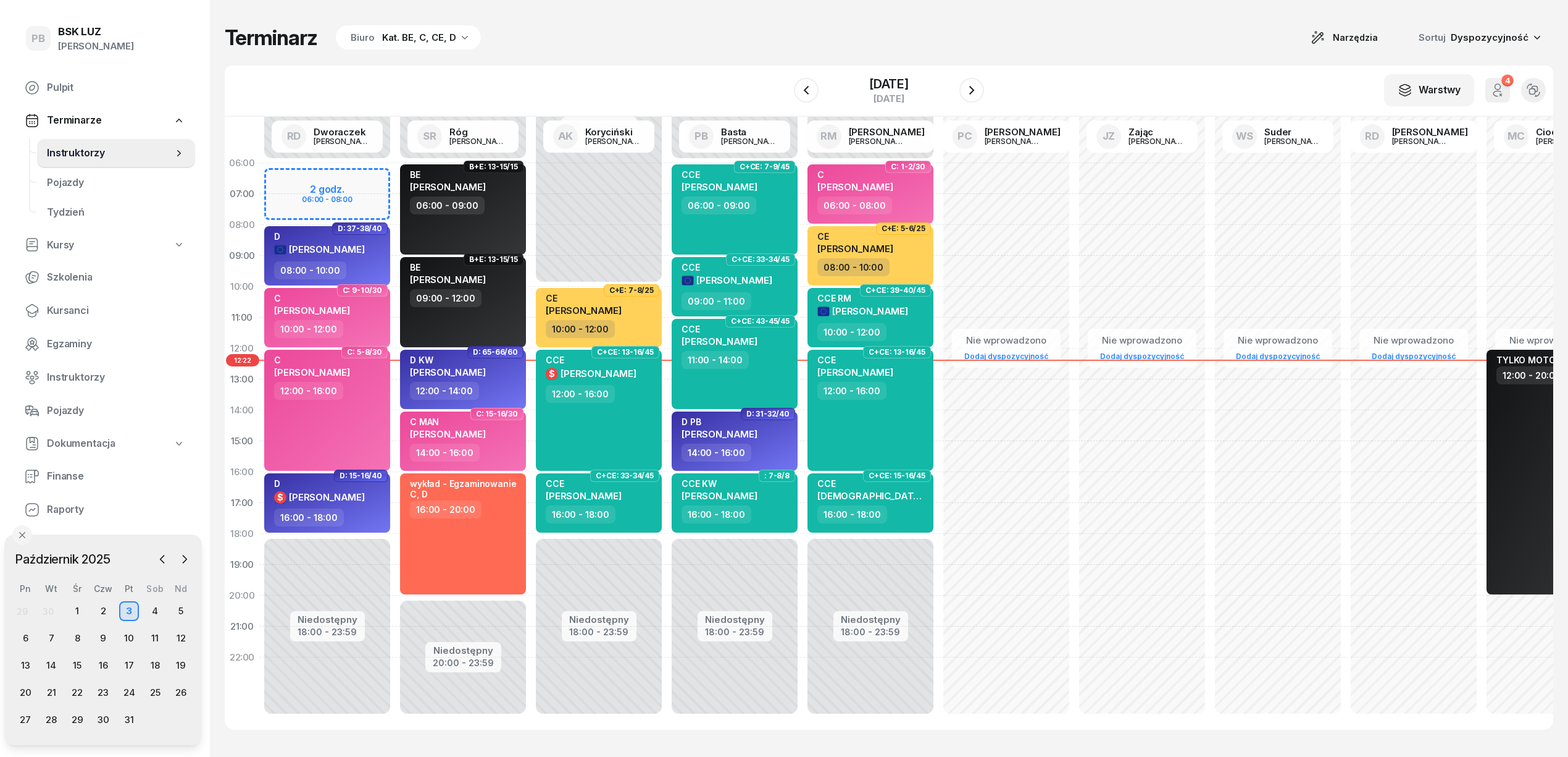
click at [50, 626] on div "29 30 1 2 3 4 5 6 7 8 9 10 11 12 13 14 15 16 17 18 19 20 21 22 23 24 25 26 27 2…" at bounding box center [103, 665] width 181 height 129
click at [54, 635] on div "7" at bounding box center [51, 638] width 20 height 20
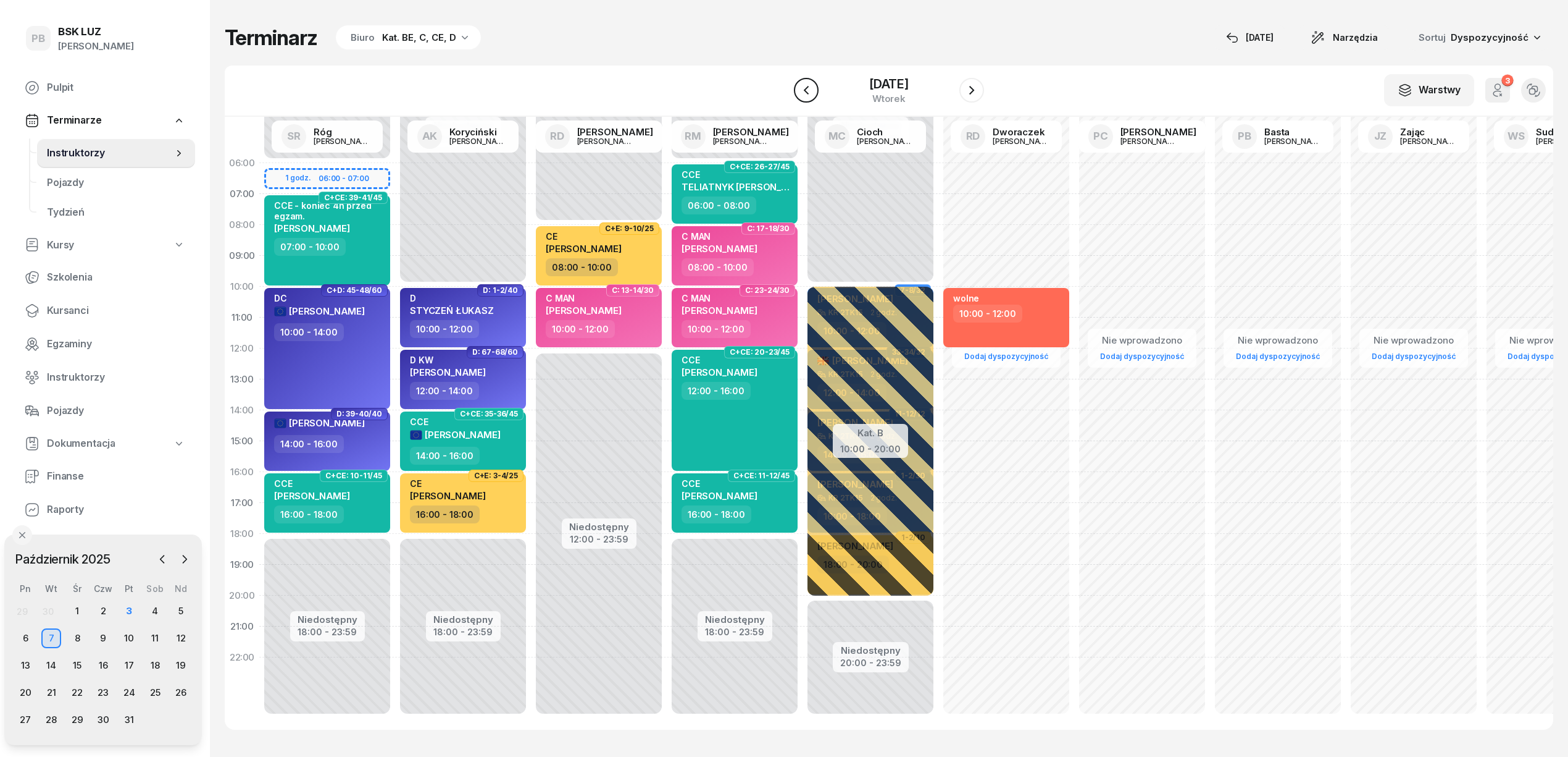
click at [799, 95] on icon "button" at bounding box center [806, 90] width 15 height 15
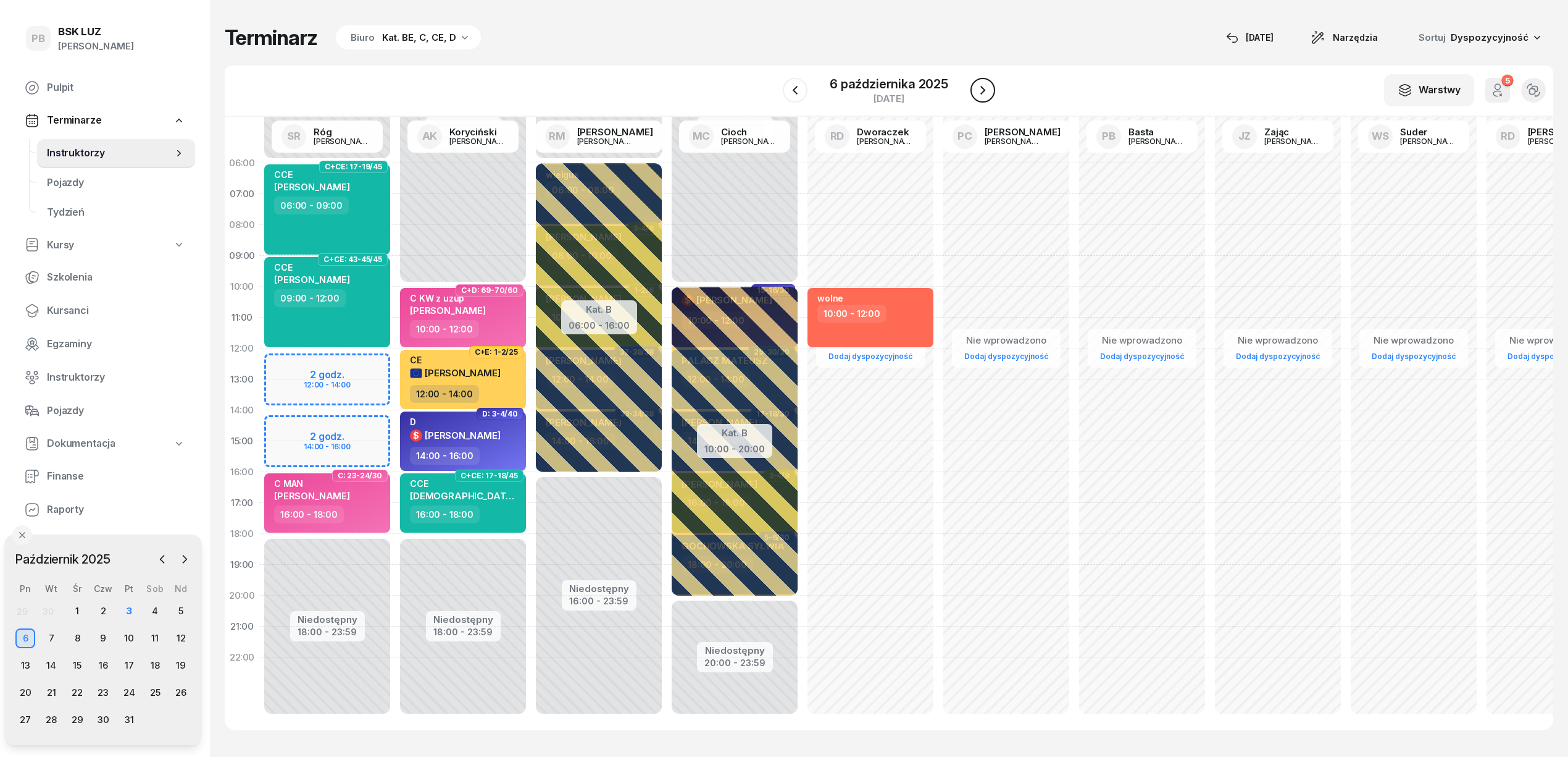
click at [986, 86] on icon "button" at bounding box center [982, 90] width 15 height 15
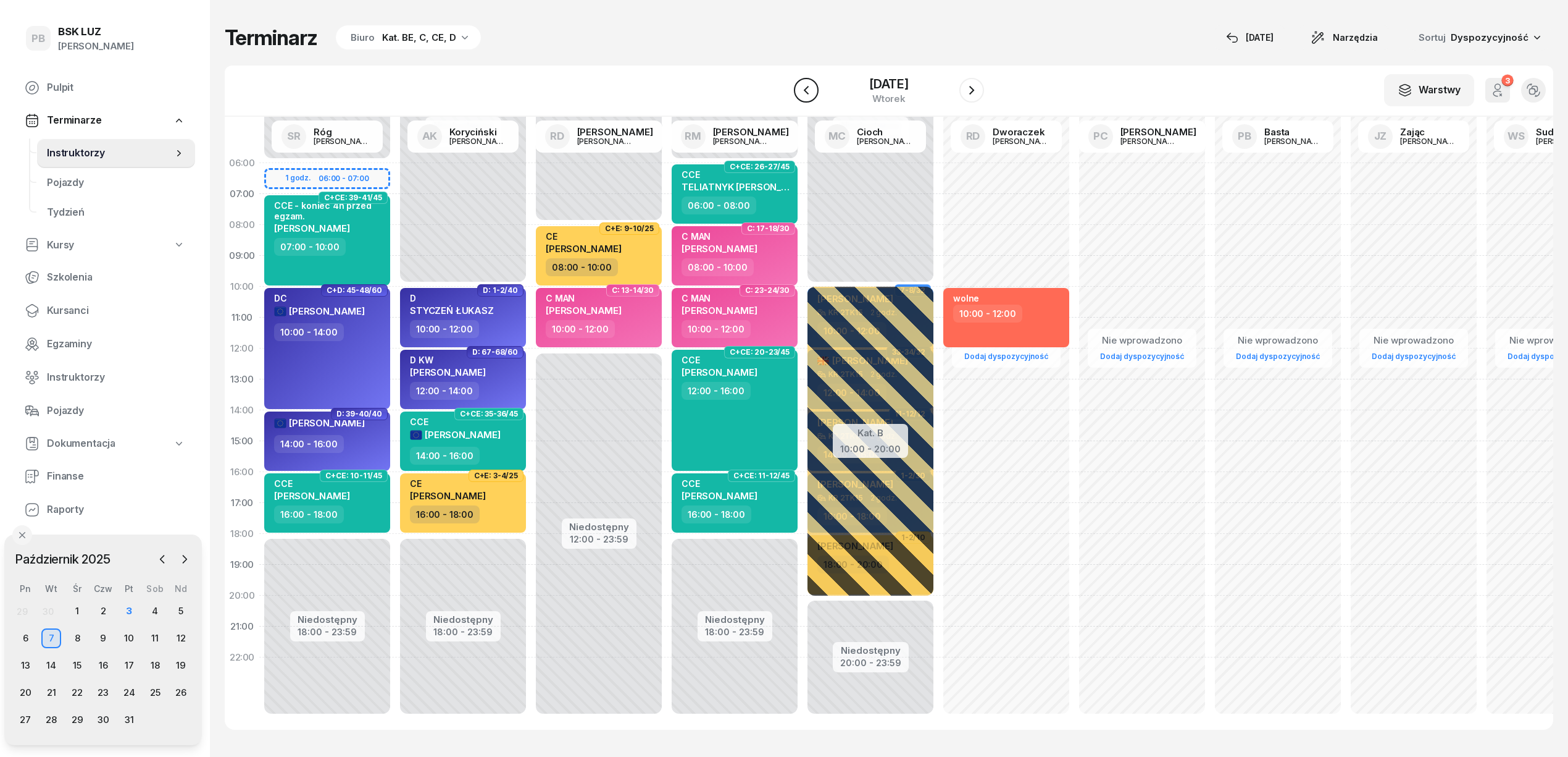
click at [799, 92] on icon "button" at bounding box center [806, 90] width 15 height 15
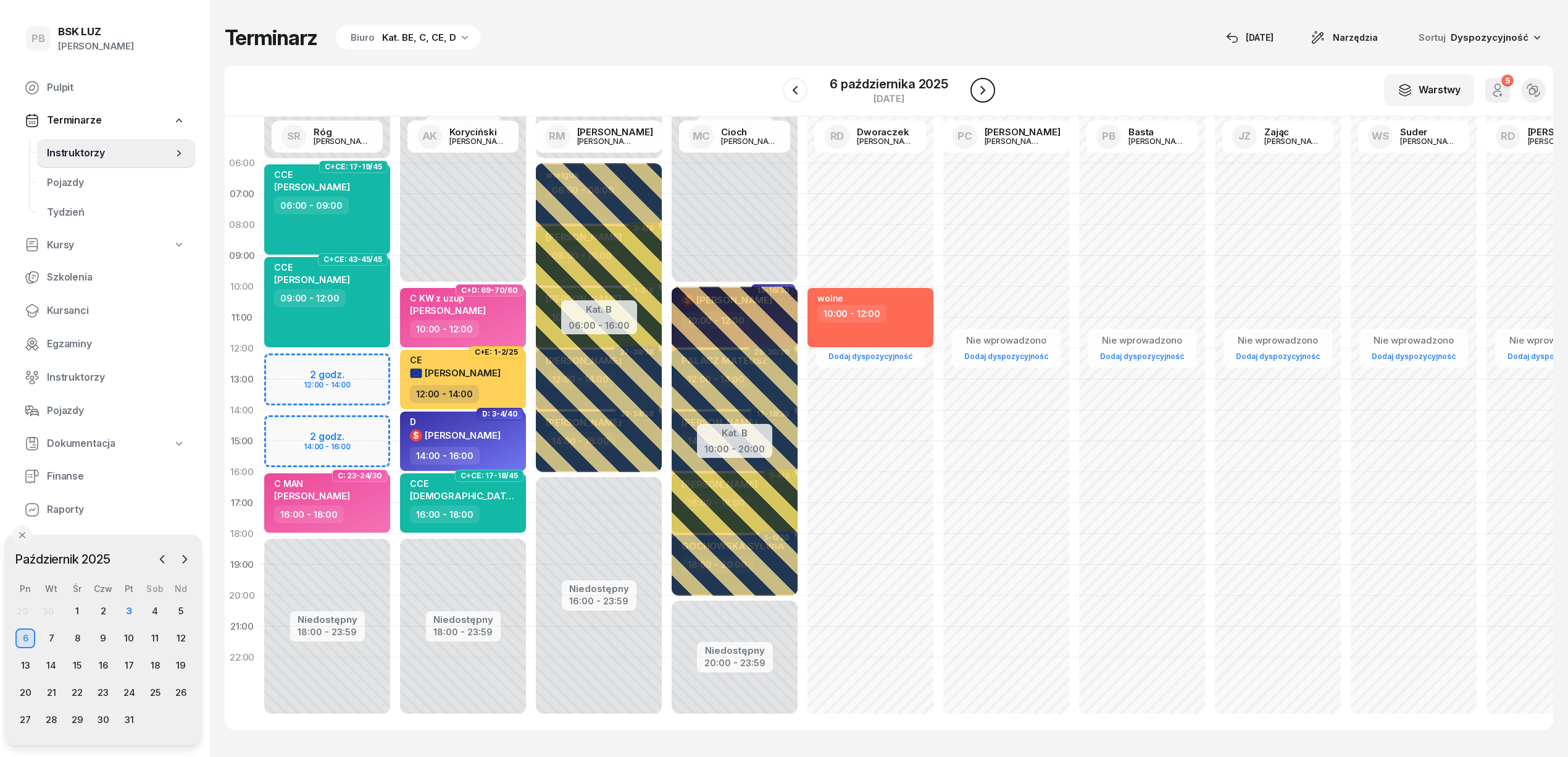
click at [979, 91] on icon "button" at bounding box center [982, 90] width 15 height 15
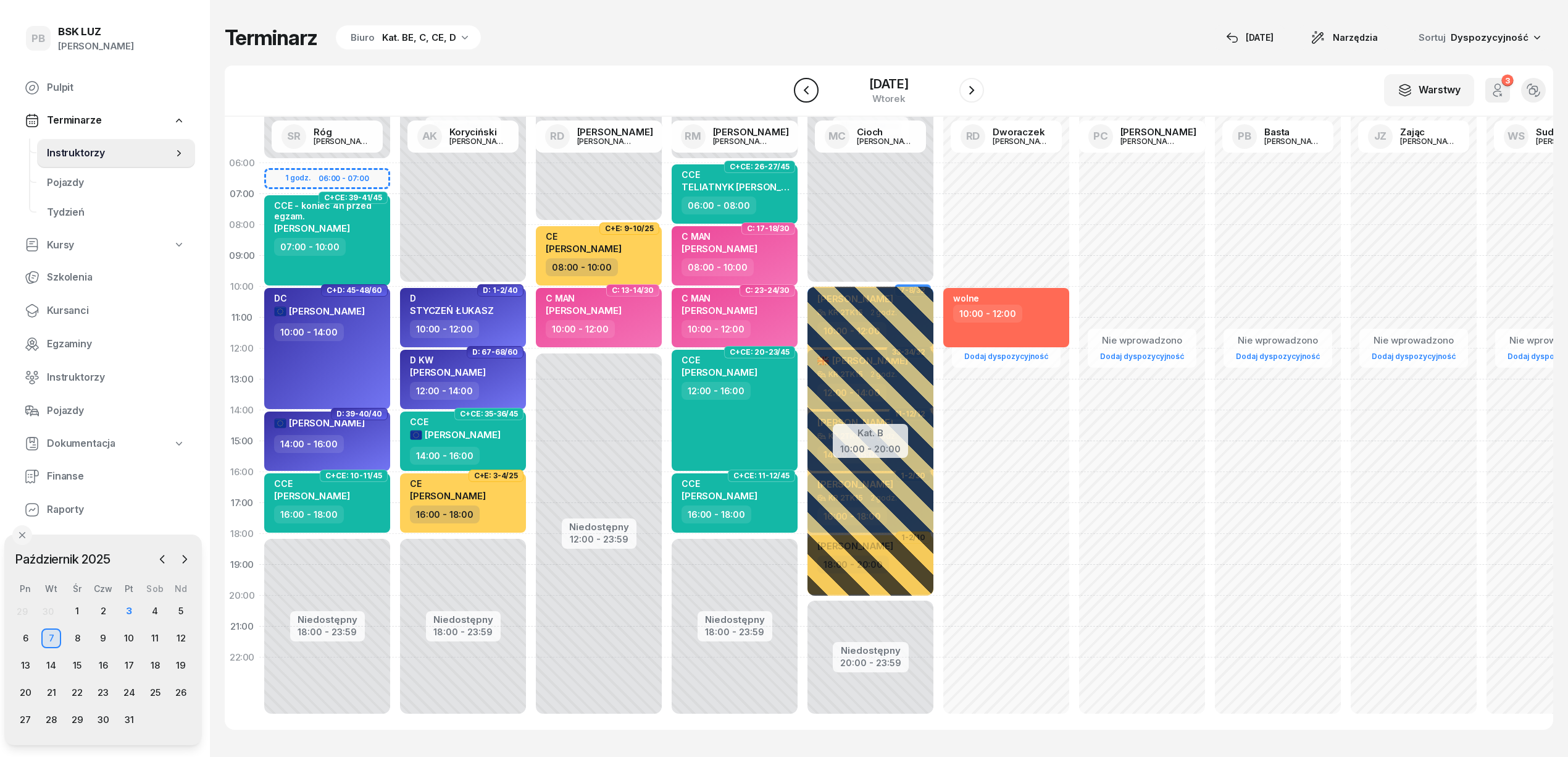
click at [802, 92] on icon "button" at bounding box center [806, 90] width 15 height 15
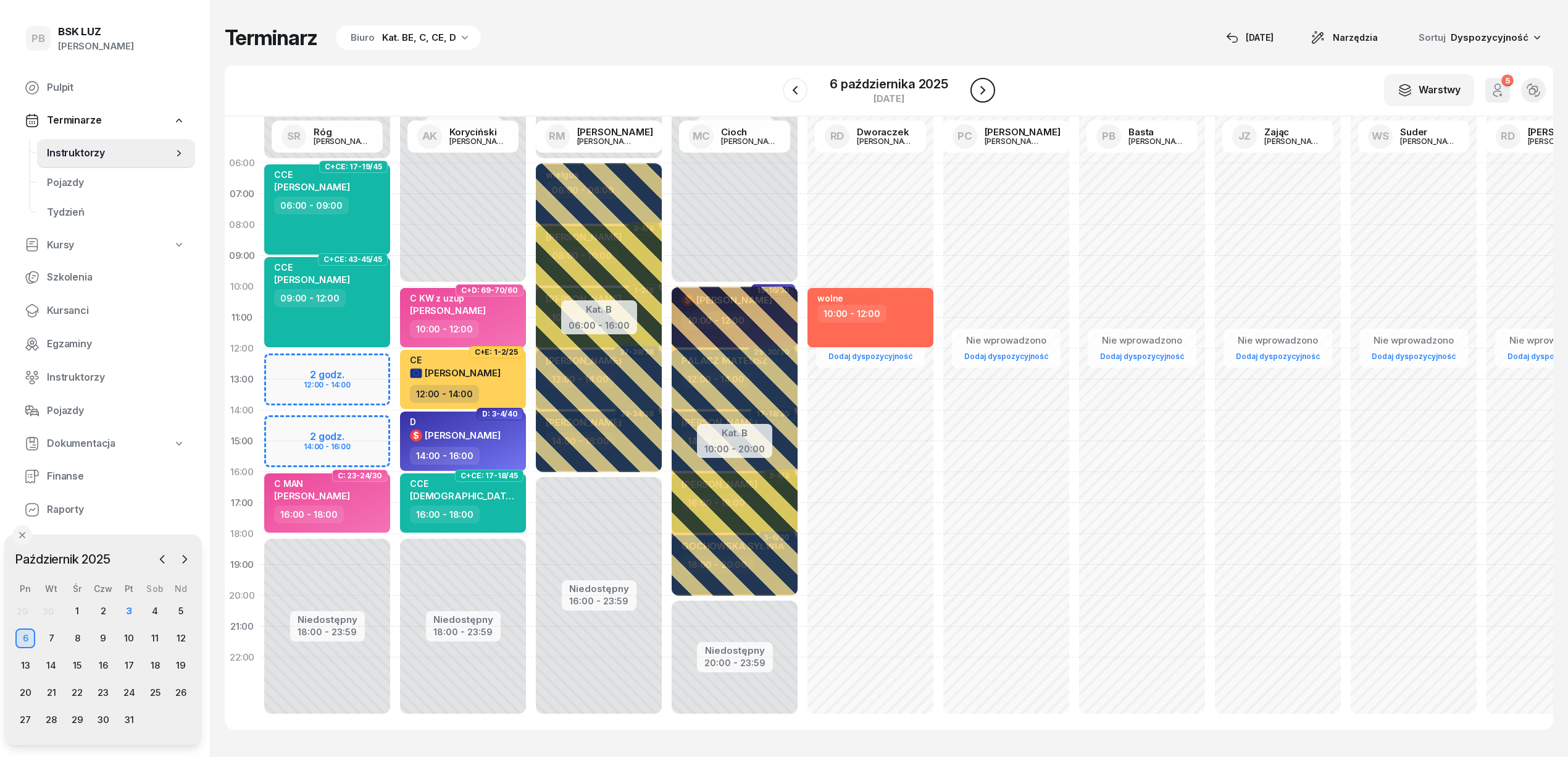
click at [988, 86] on icon "button" at bounding box center [982, 90] width 15 height 15
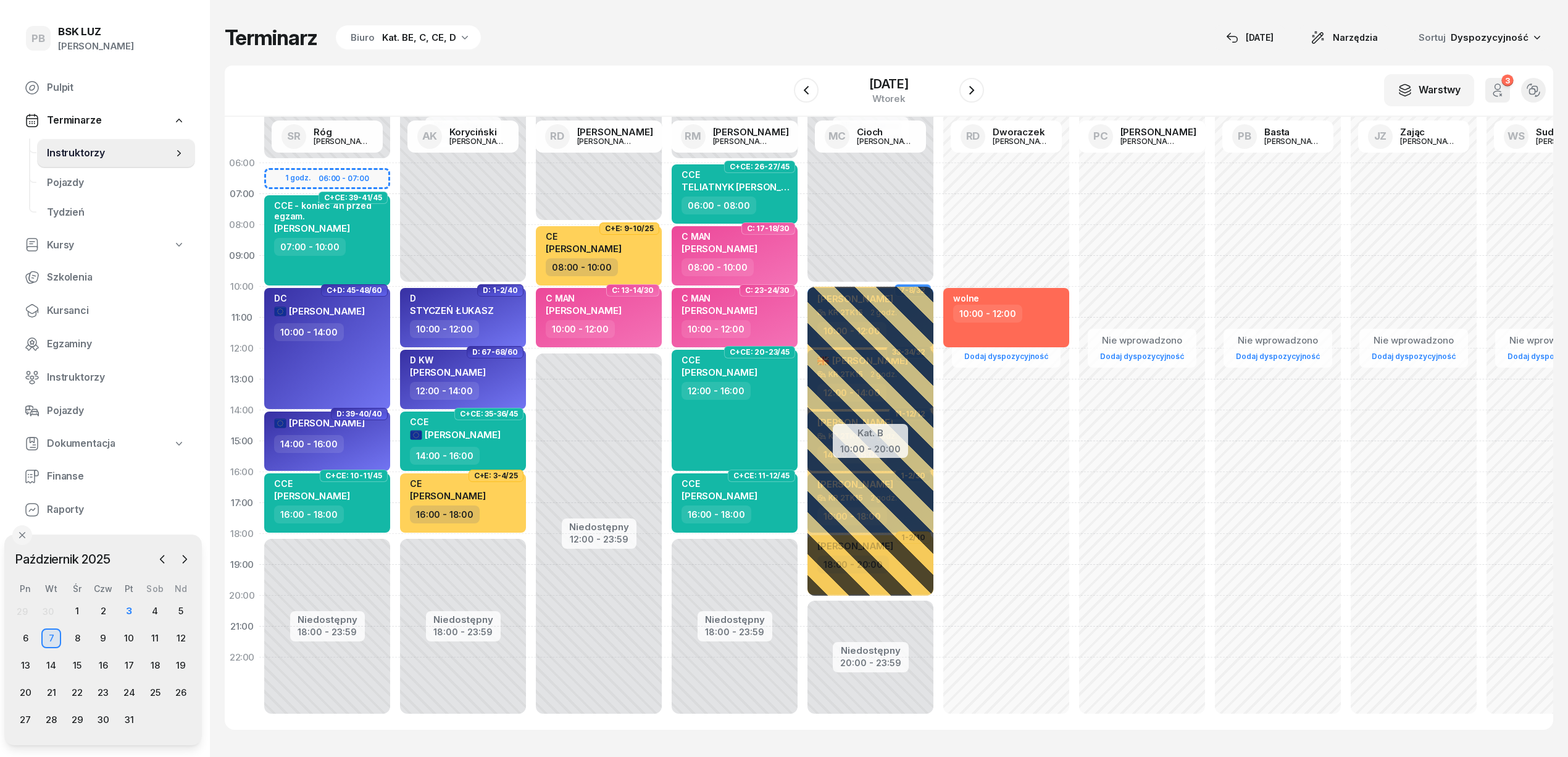
click at [527, 65] on div "W Wybierz AK [PERSON_NAME] BP [PERSON_NAME] DP [PERSON_NAME] GS [PERSON_NAME] I…" at bounding box center [888, 91] width 1328 height 51
click at [799, 84] on icon "button" at bounding box center [806, 90] width 15 height 15
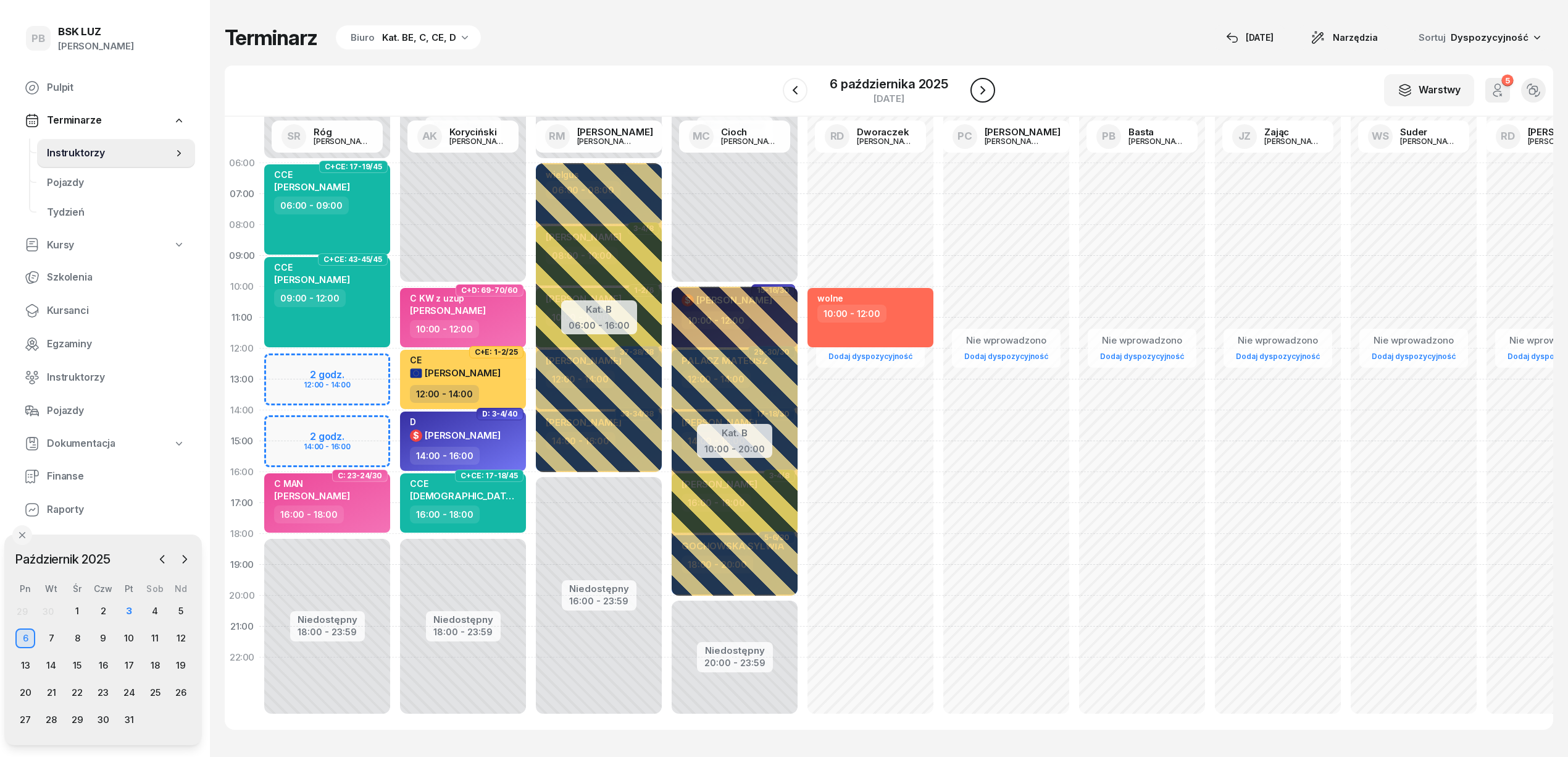
click at [982, 97] on icon "button" at bounding box center [982, 90] width 15 height 15
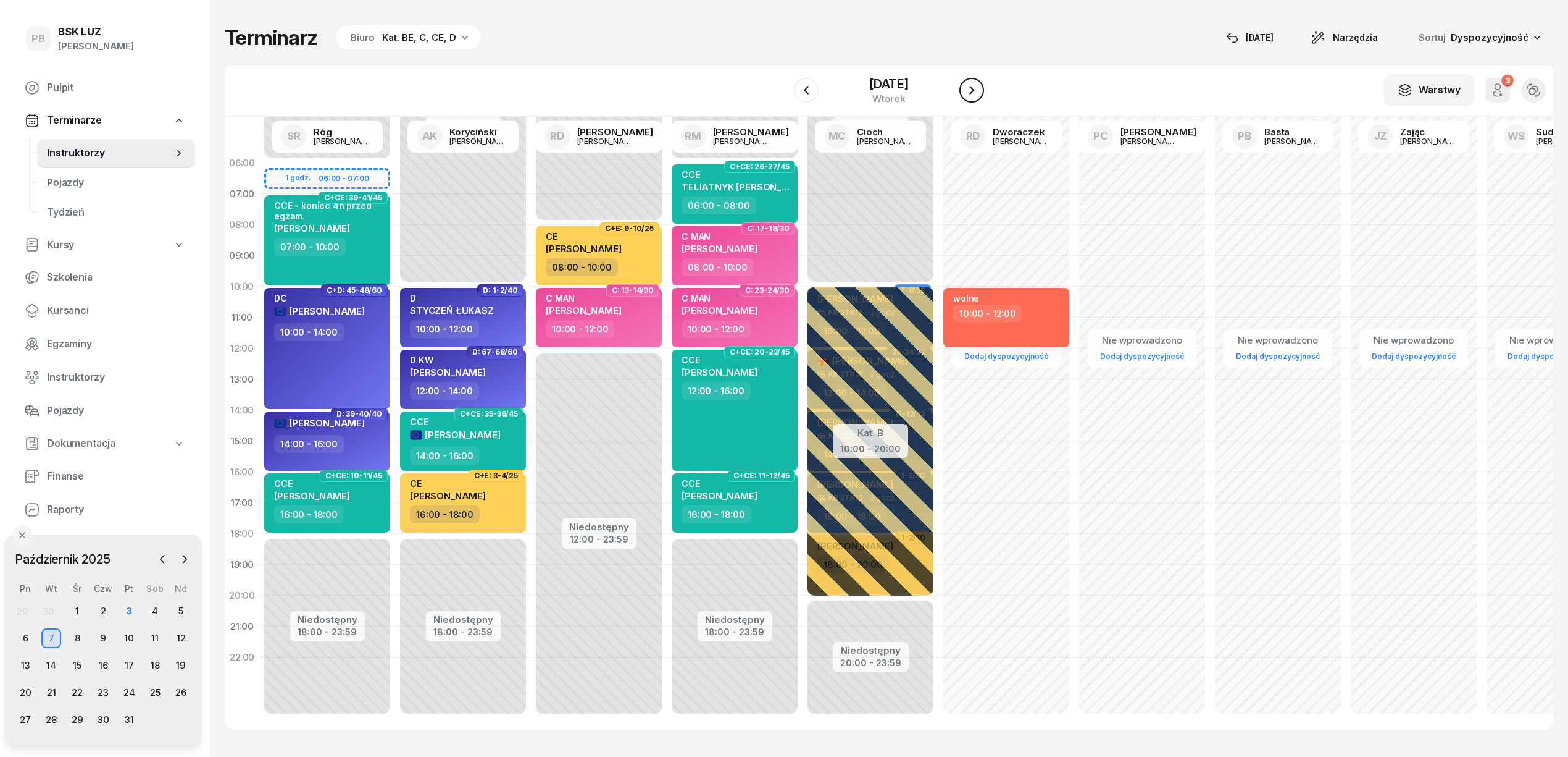
click at [974, 97] on button "button" at bounding box center [972, 90] width 25 height 25
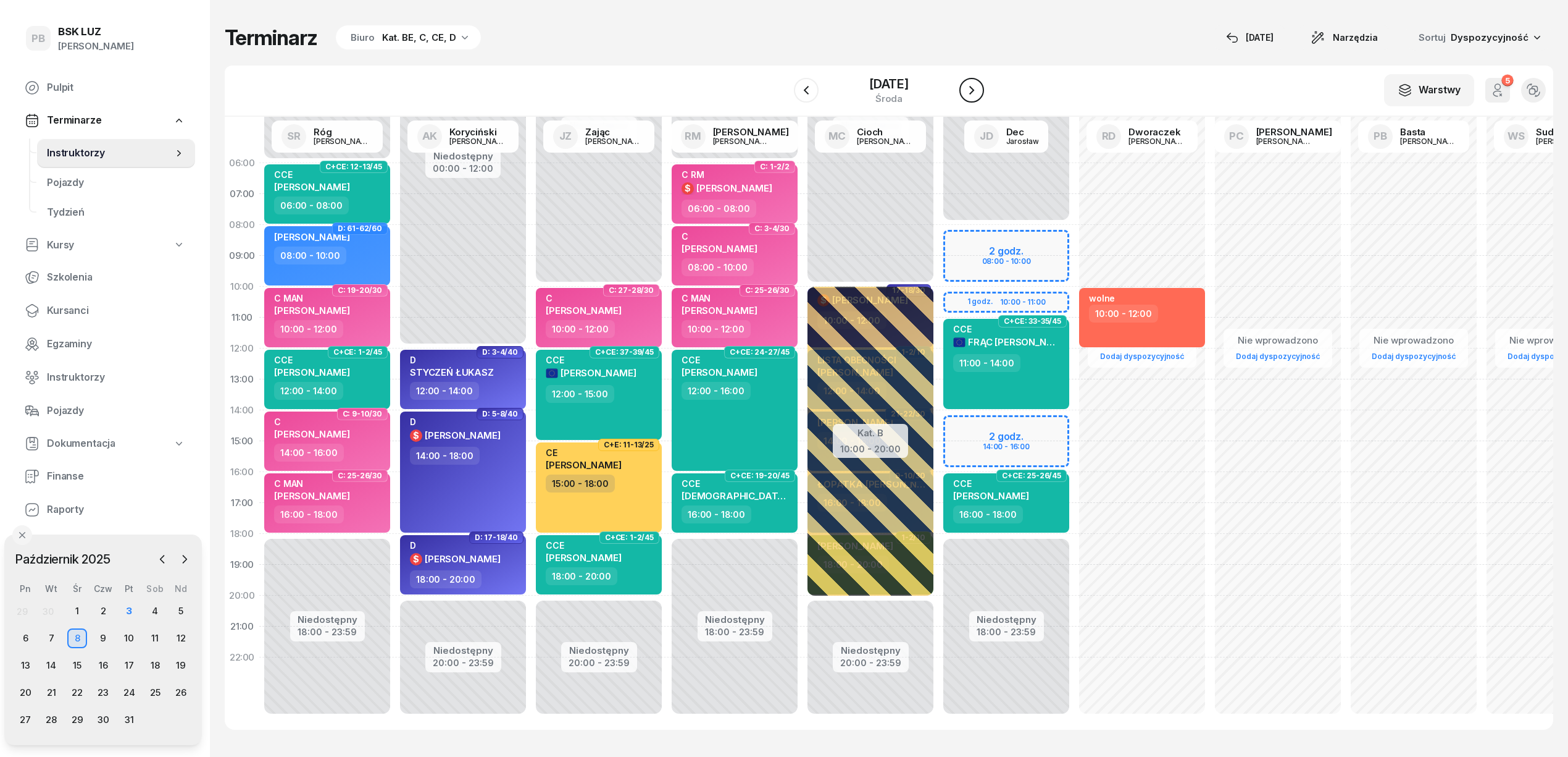
click at [974, 97] on button "button" at bounding box center [972, 90] width 25 height 25
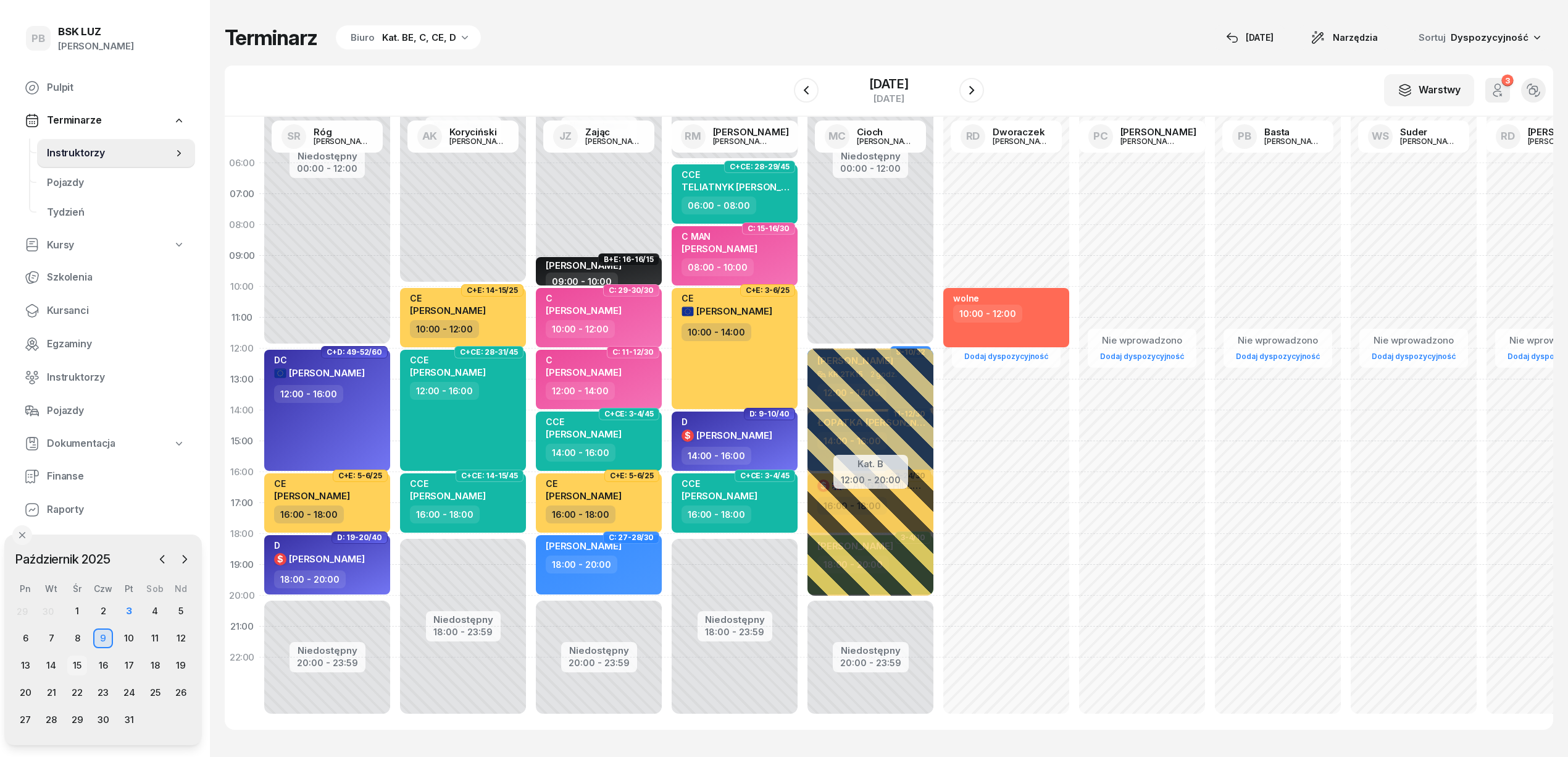
click at [78, 666] on div "15" at bounding box center [77, 665] width 20 height 20
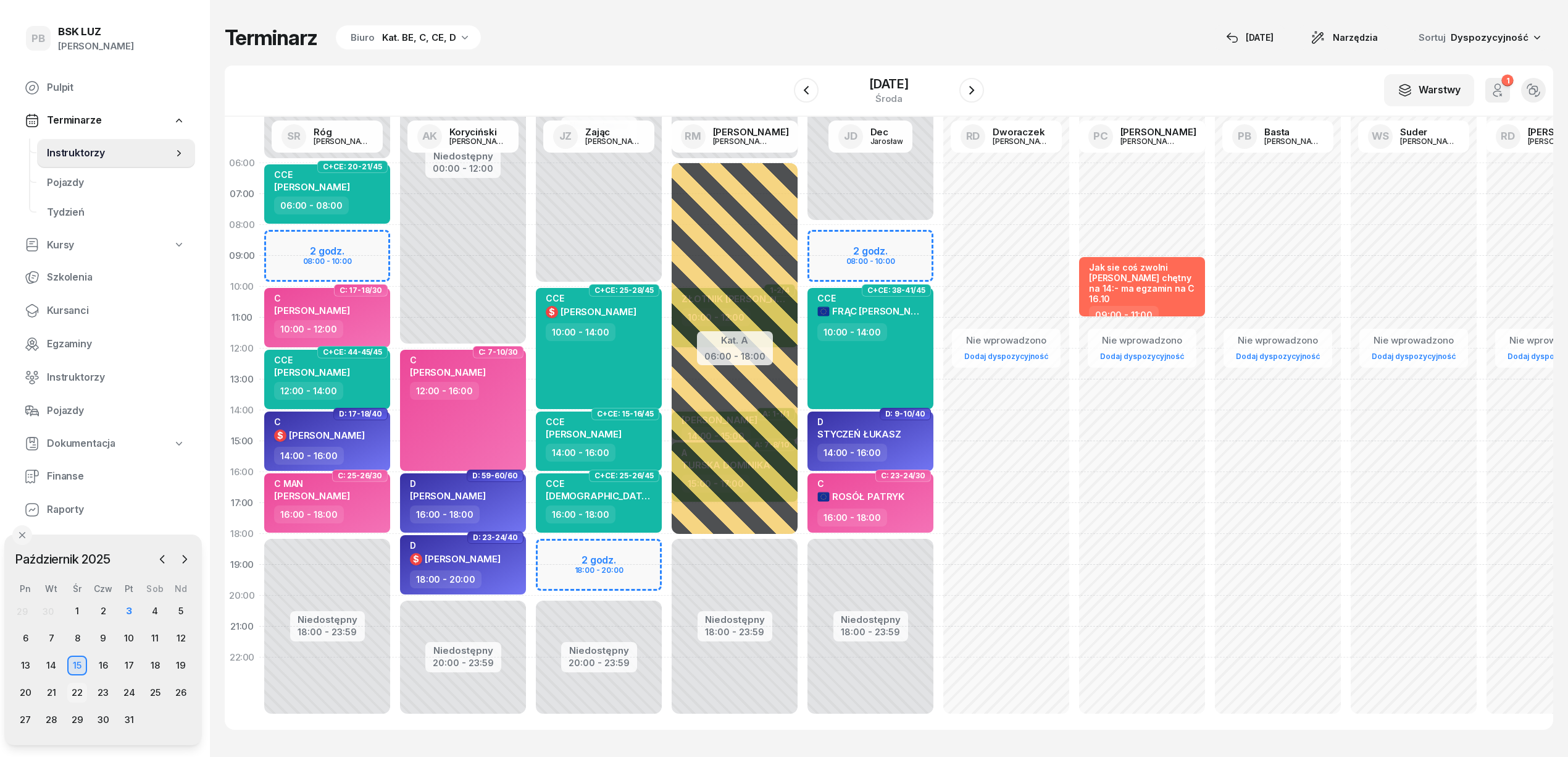
click at [80, 689] on div "22" at bounding box center [77, 692] width 20 height 20
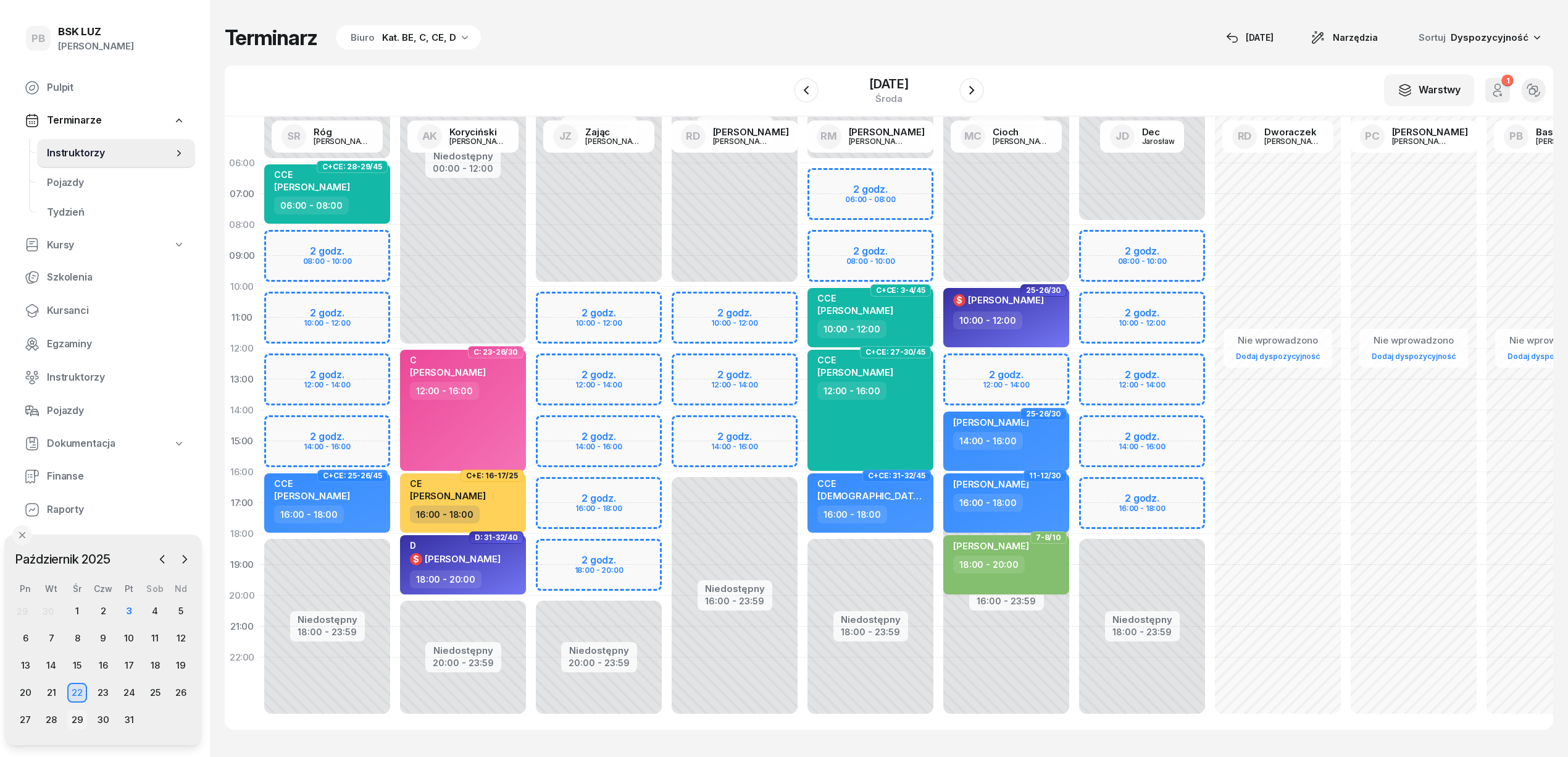
click at [73, 712] on div "29" at bounding box center [77, 720] width 20 height 20
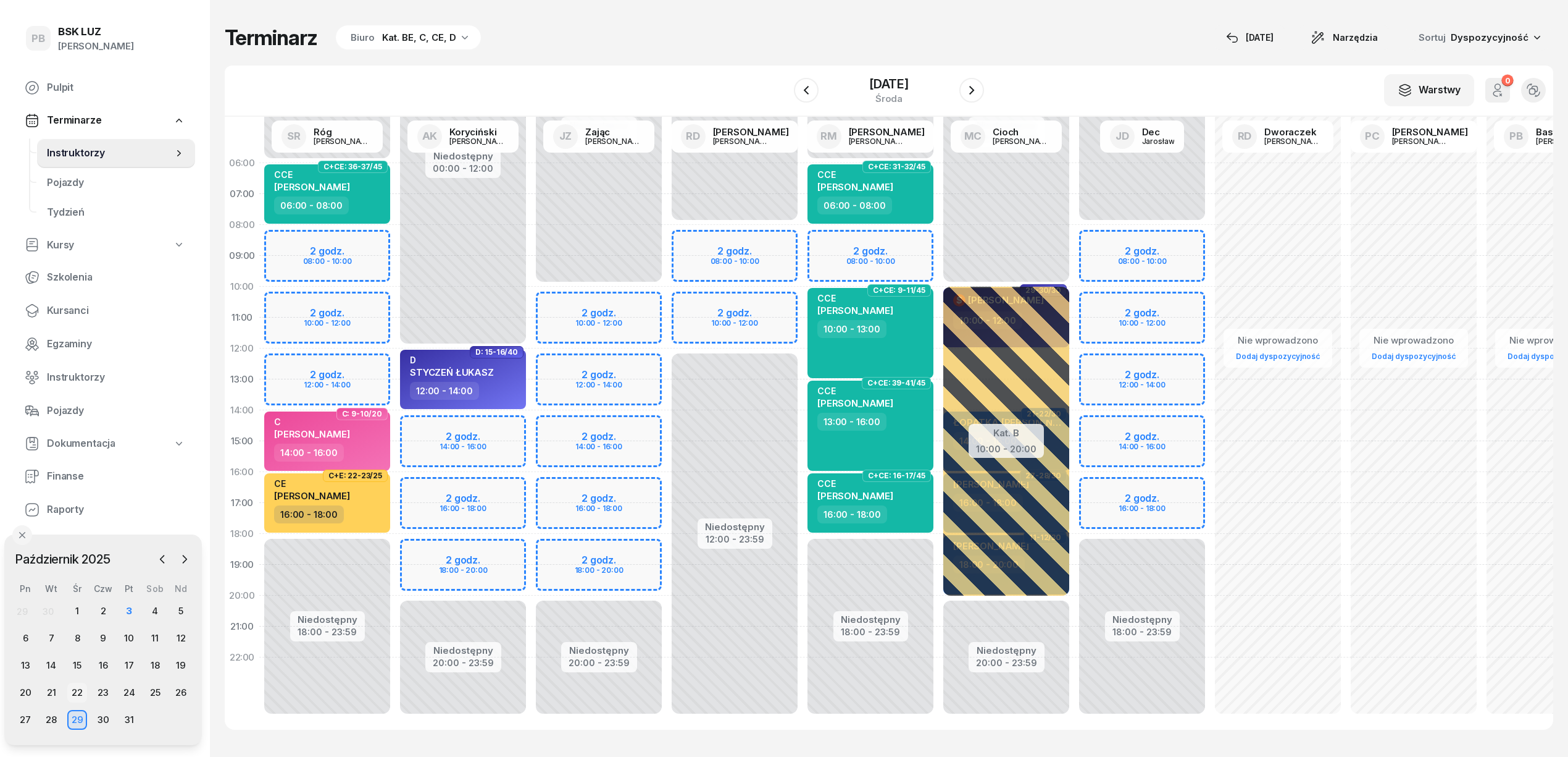
click at [73, 690] on div "22" at bounding box center [77, 692] width 20 height 20
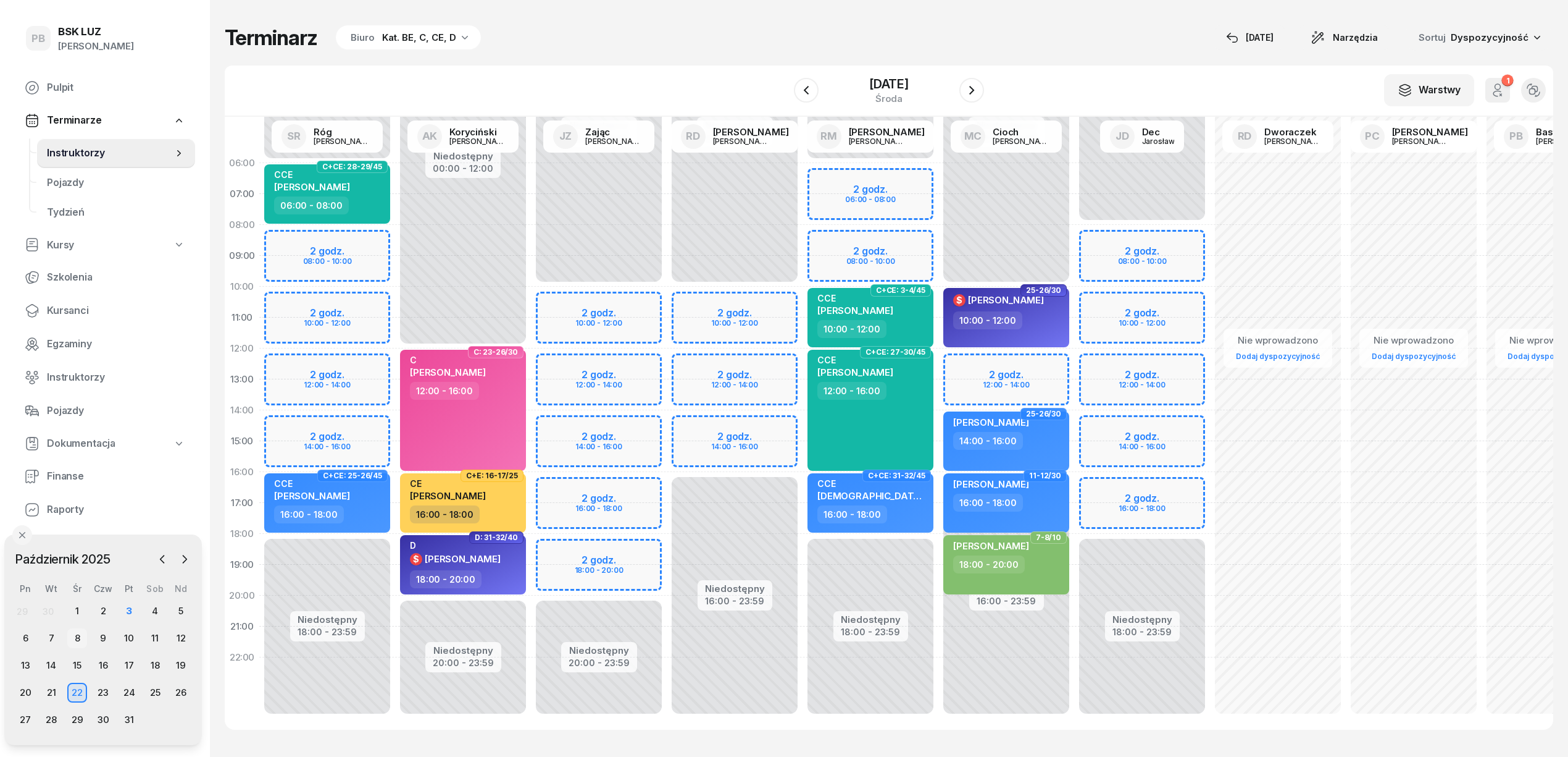
click at [82, 636] on div "8" at bounding box center [77, 638] width 20 height 20
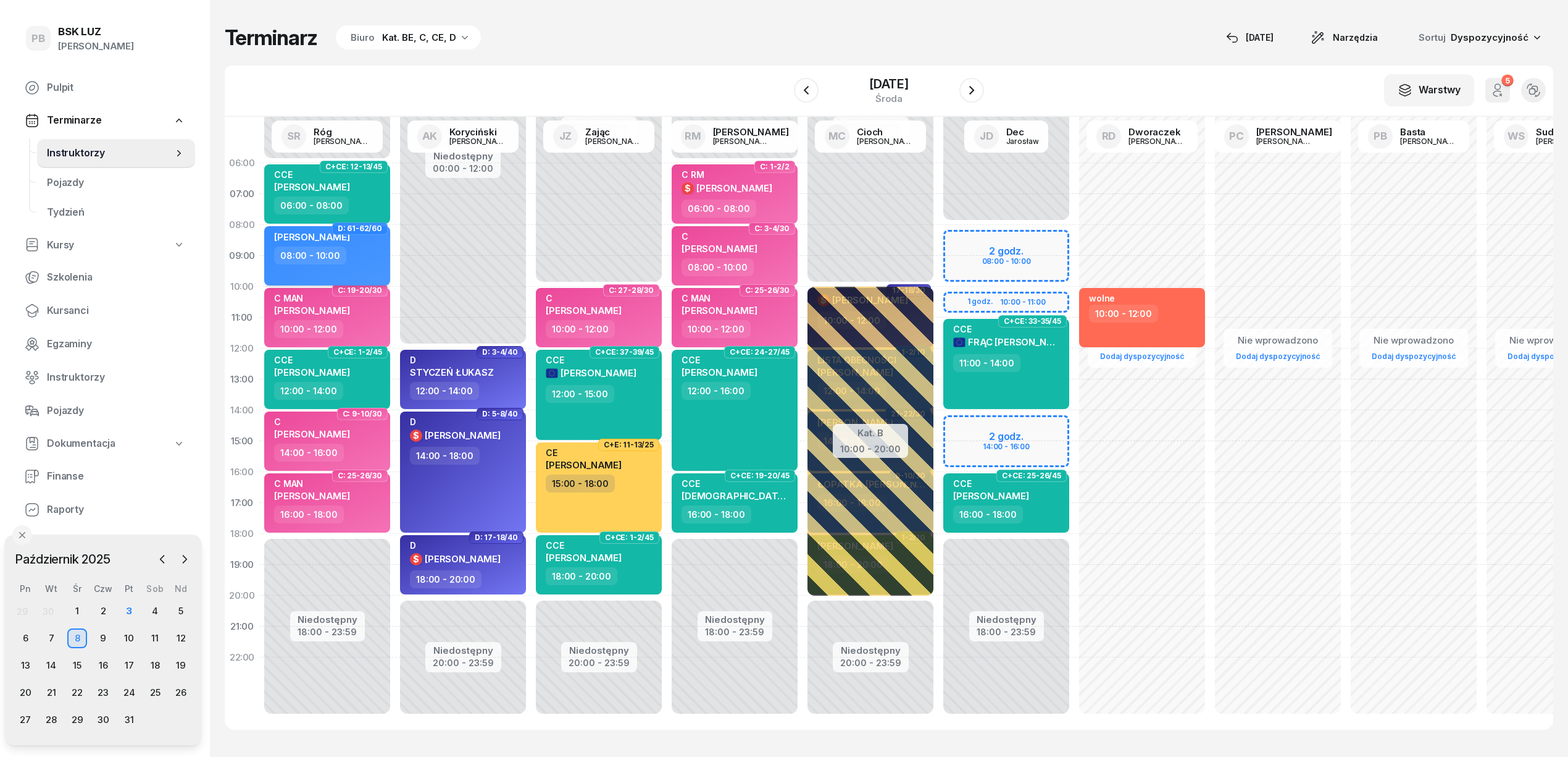
click at [357, 255] on div "08:00 - 10:00" at bounding box center [328, 255] width 108 height 18
select select "08"
select select "10"
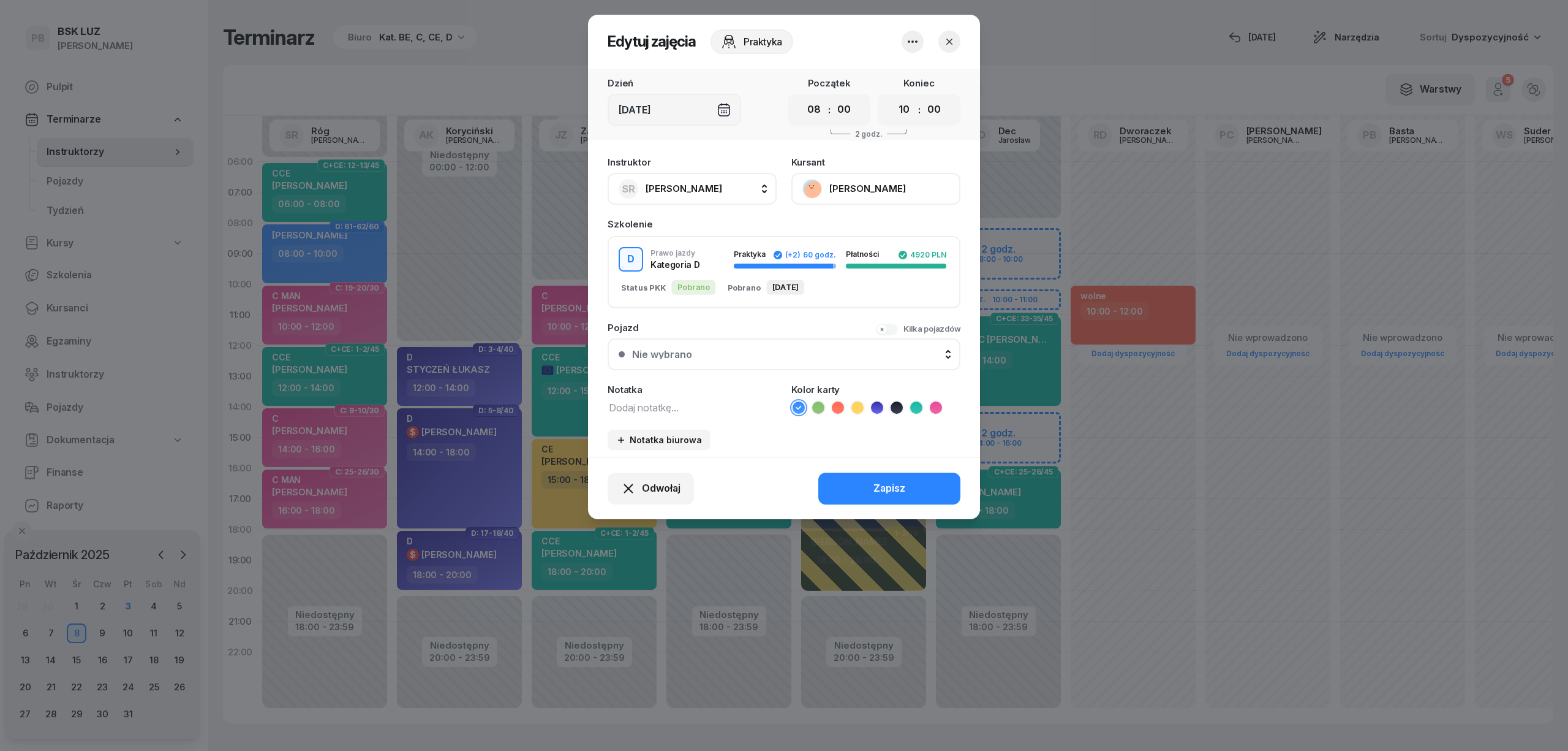
click at [657, 403] on textarea at bounding box center [692, 407] width 169 height 16
type textarea "D"
click at [873, 402] on icon at bounding box center [877, 407] width 12 height 12
click at [850, 486] on button "Zapisz" at bounding box center [889, 488] width 142 height 32
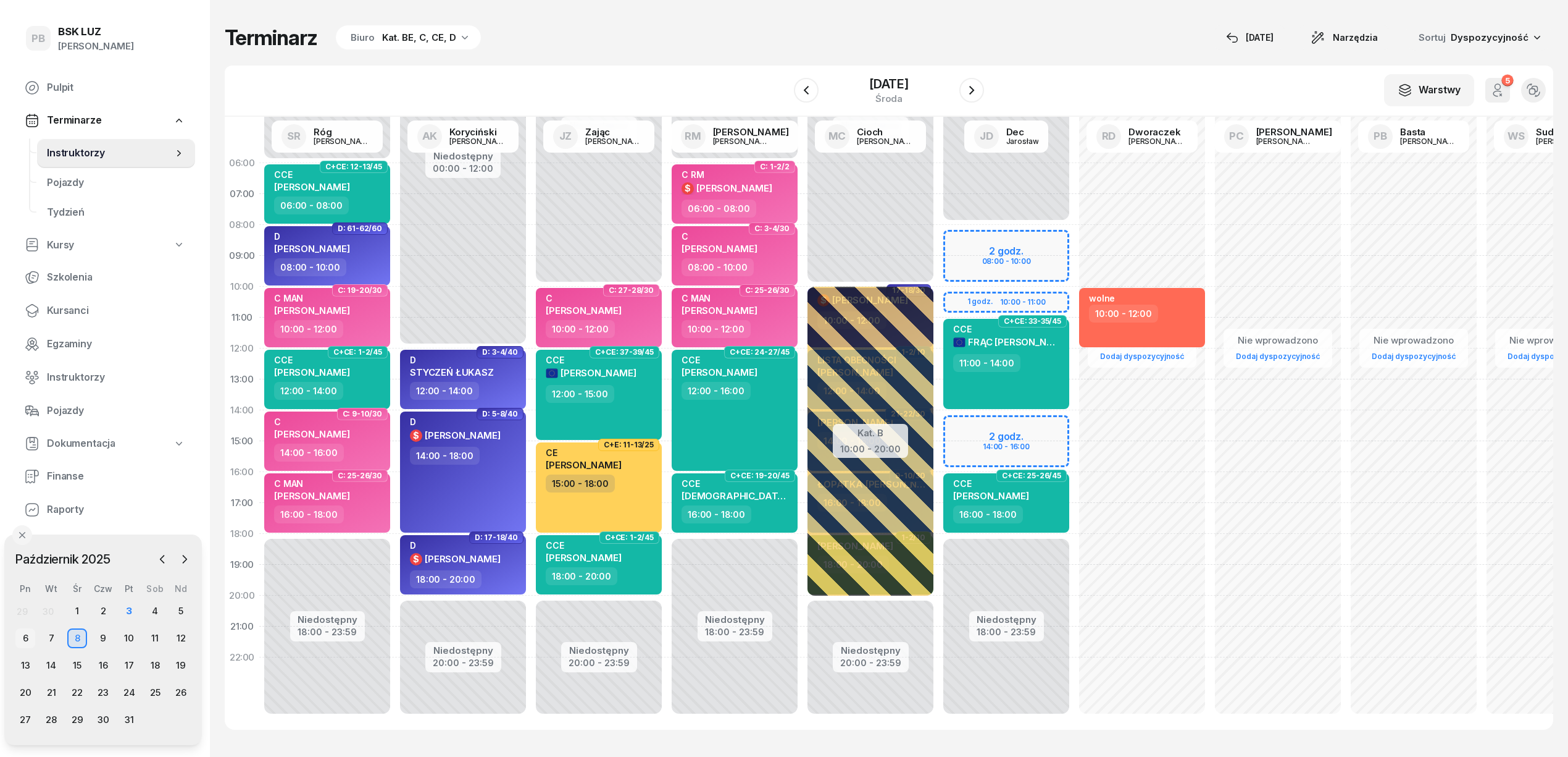
click at [24, 634] on div "6" at bounding box center [25, 638] width 20 height 20
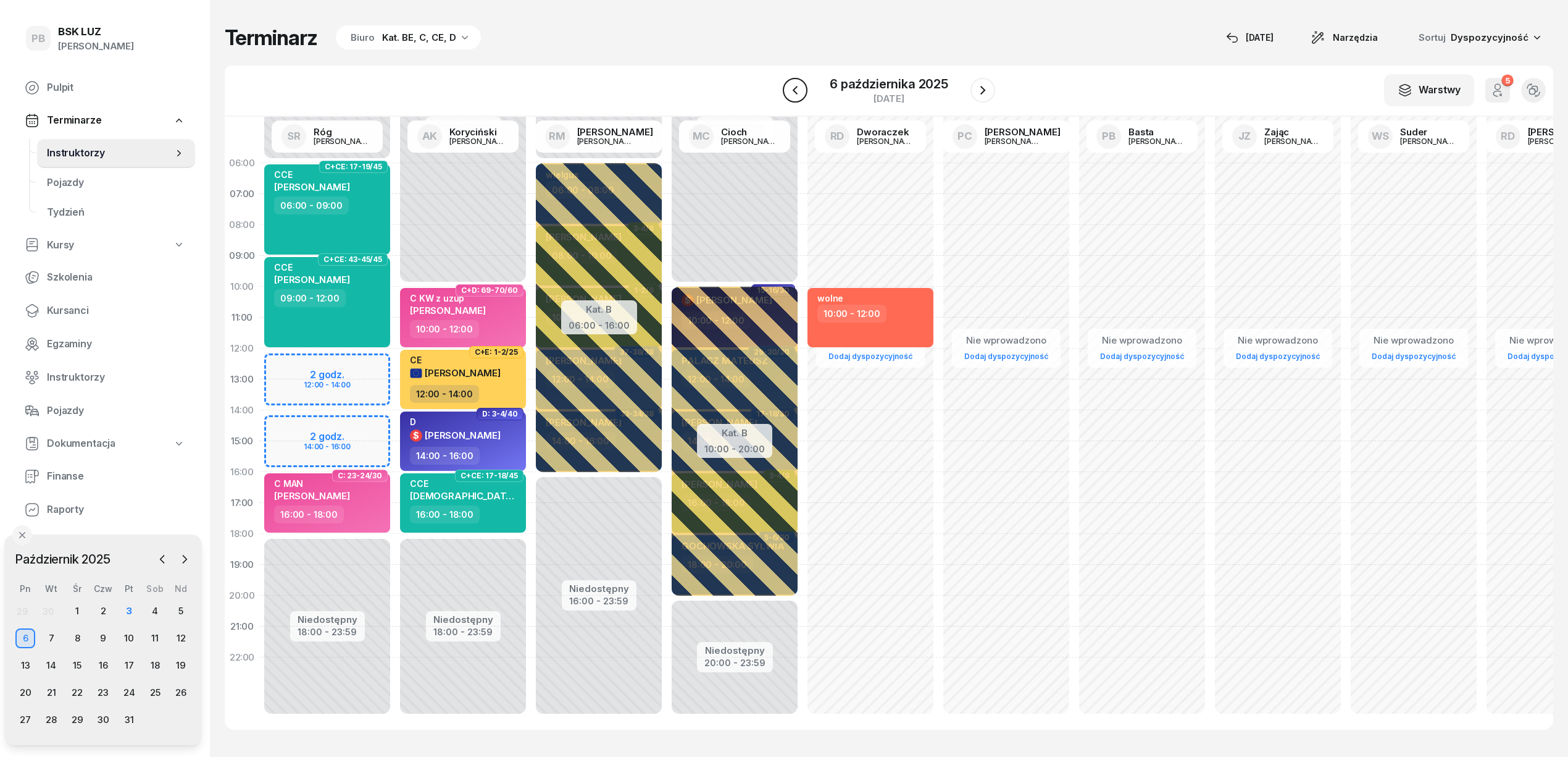
click at [801, 88] on icon "button" at bounding box center [795, 90] width 15 height 15
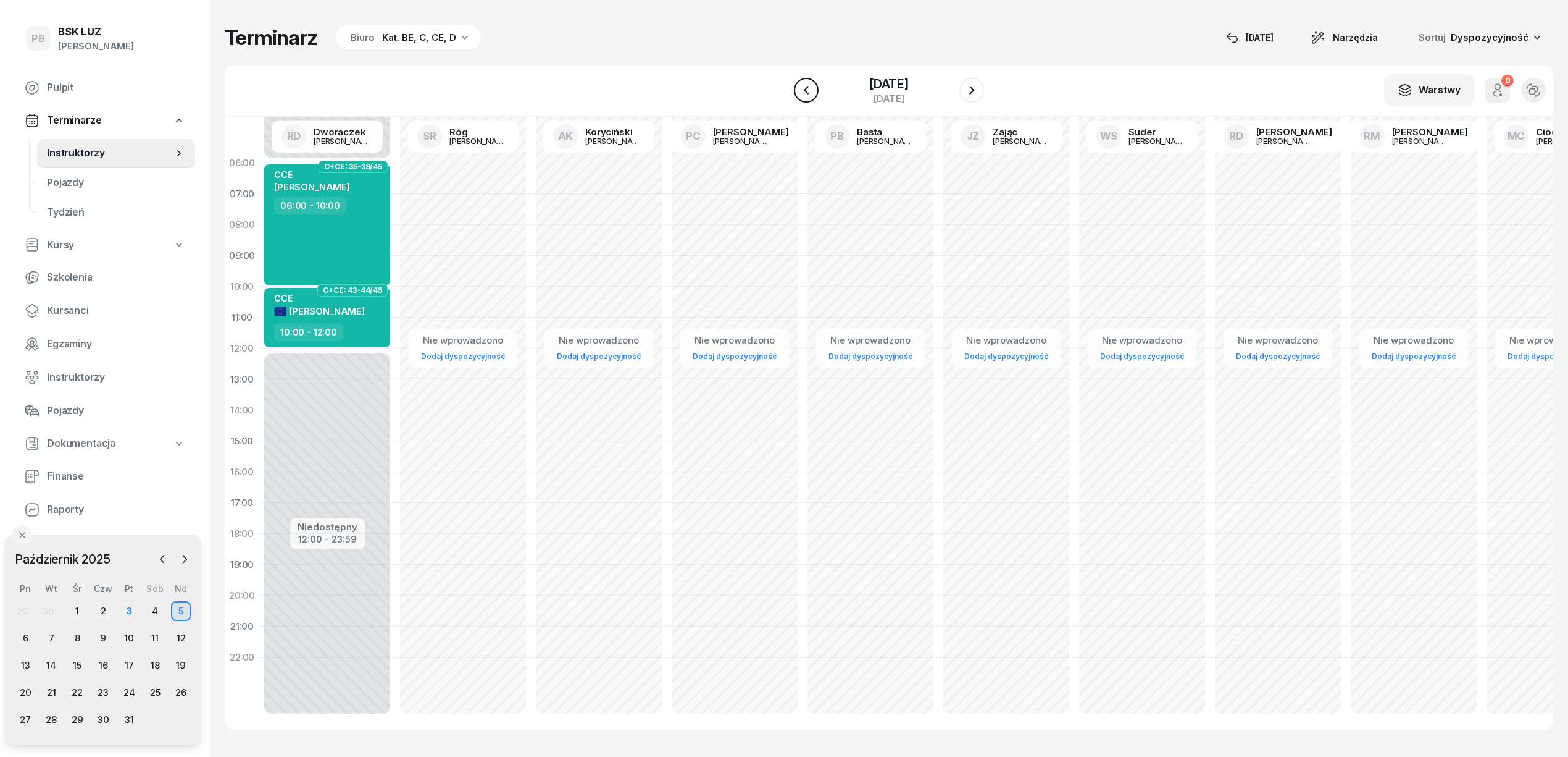
click at [801, 88] on icon "button" at bounding box center [806, 90] width 15 height 15
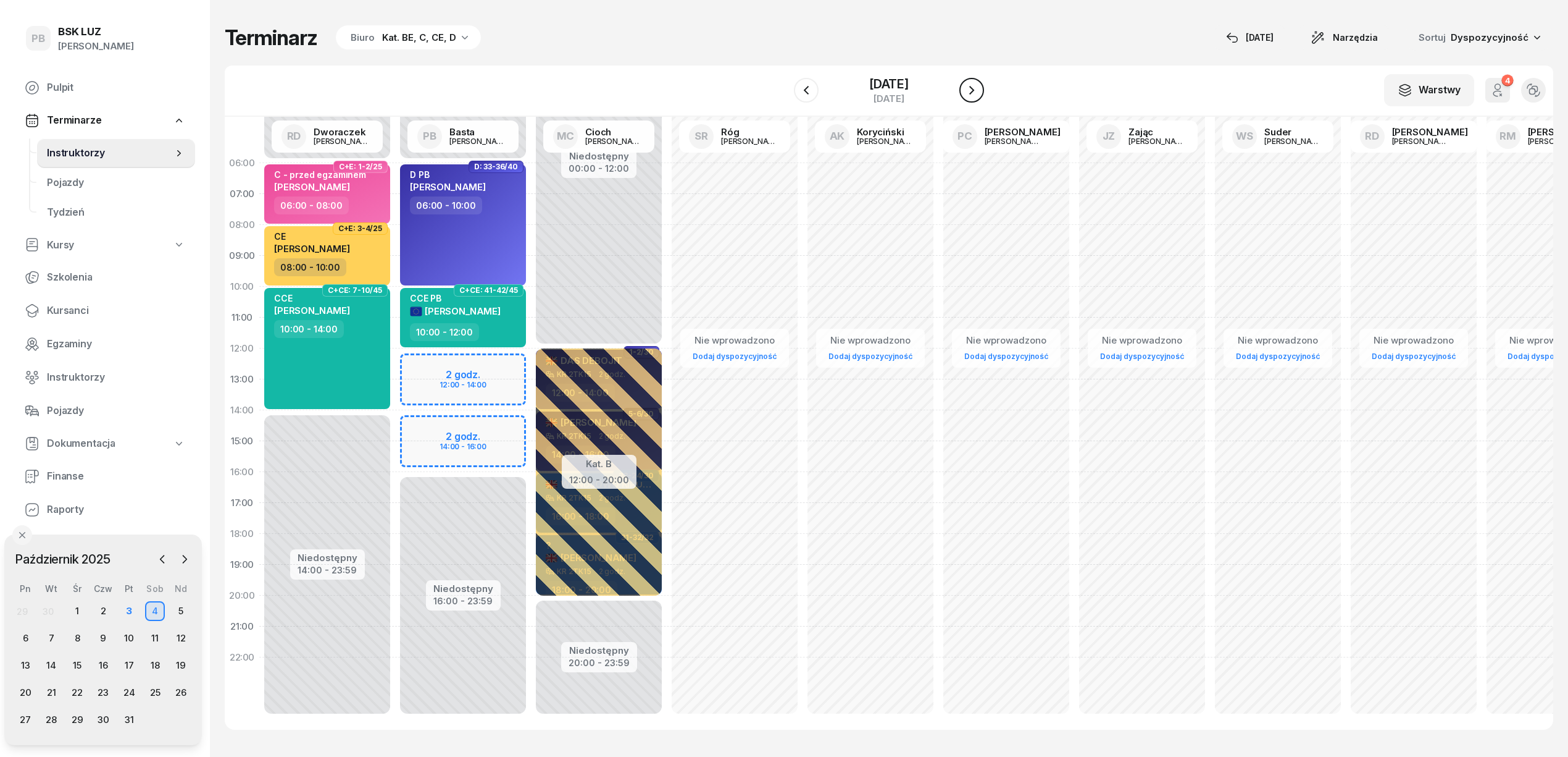
click at [979, 88] on icon "button" at bounding box center [971, 90] width 15 height 15
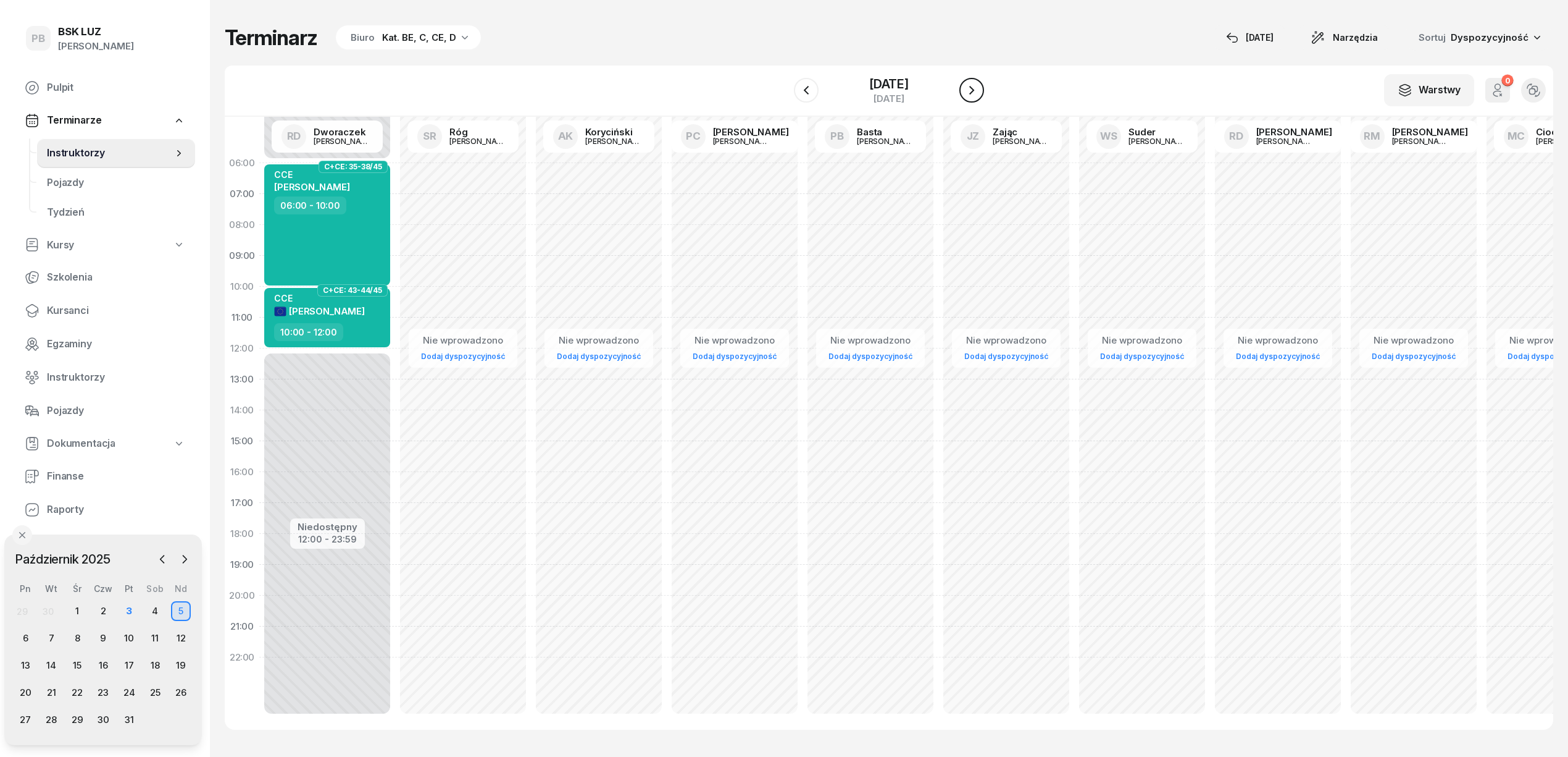
click at [979, 88] on icon "button" at bounding box center [971, 90] width 15 height 15
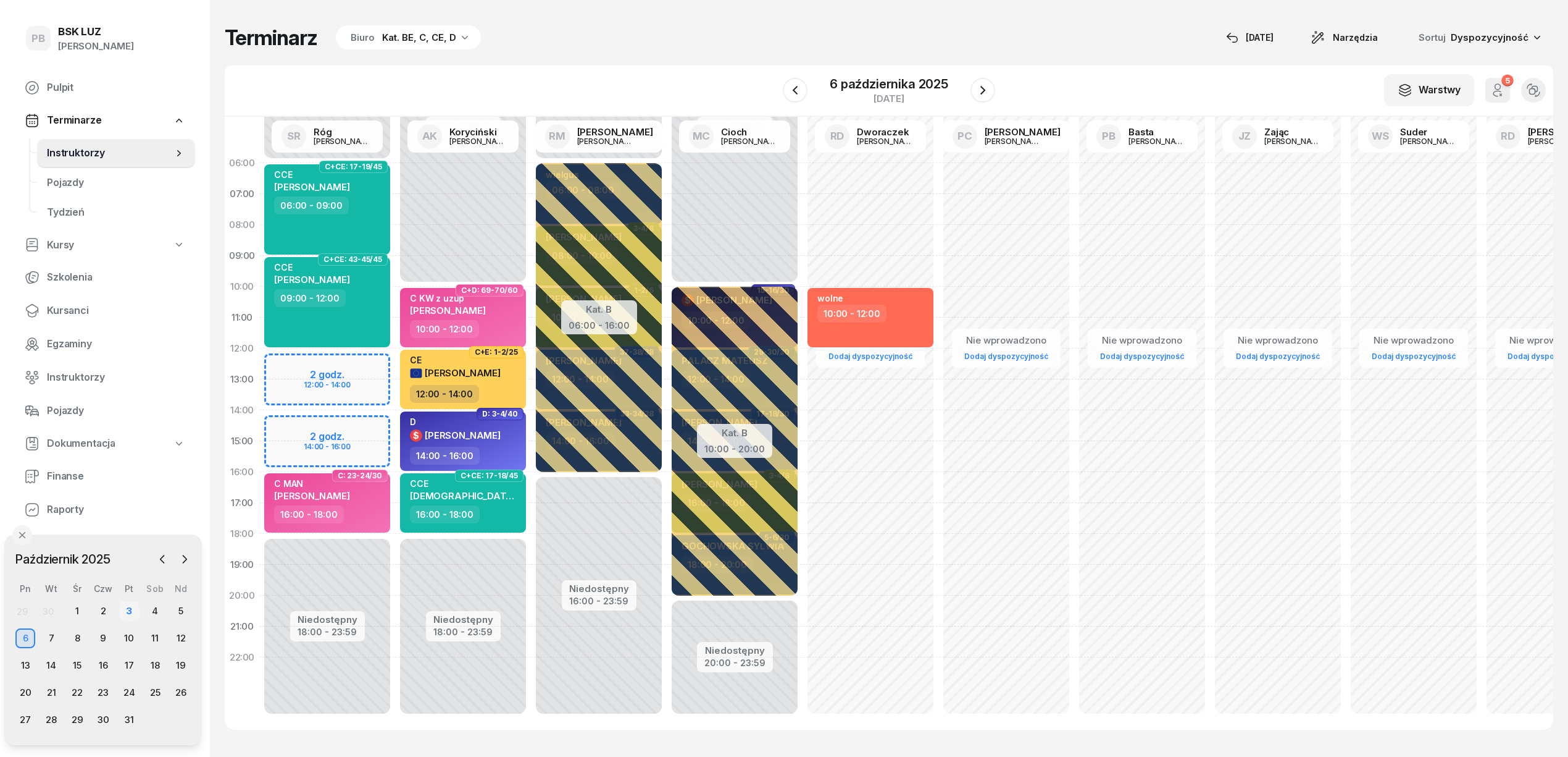
click at [124, 608] on div "3" at bounding box center [129, 611] width 20 height 20
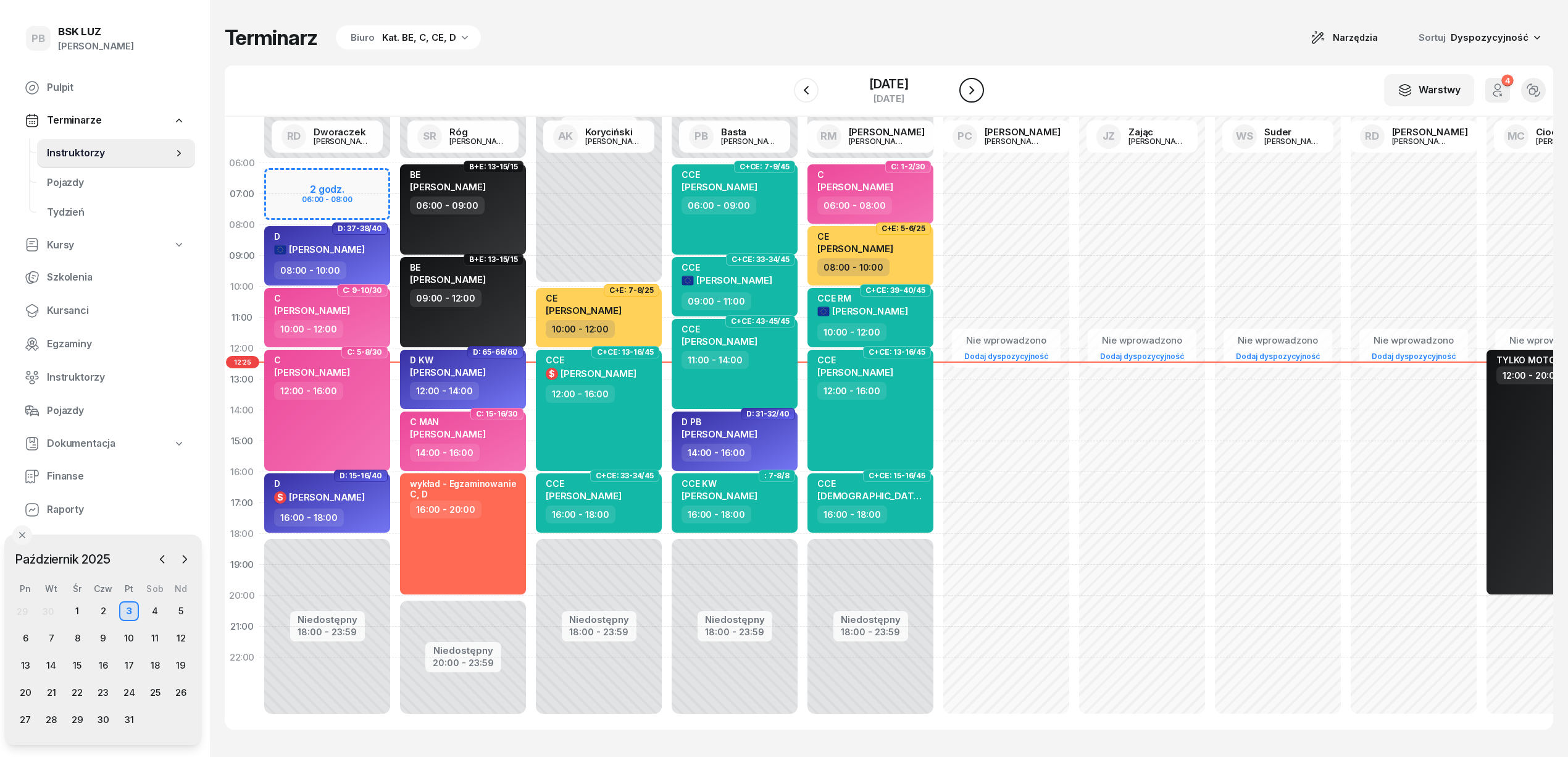
click at [979, 93] on icon "button" at bounding box center [971, 90] width 15 height 15
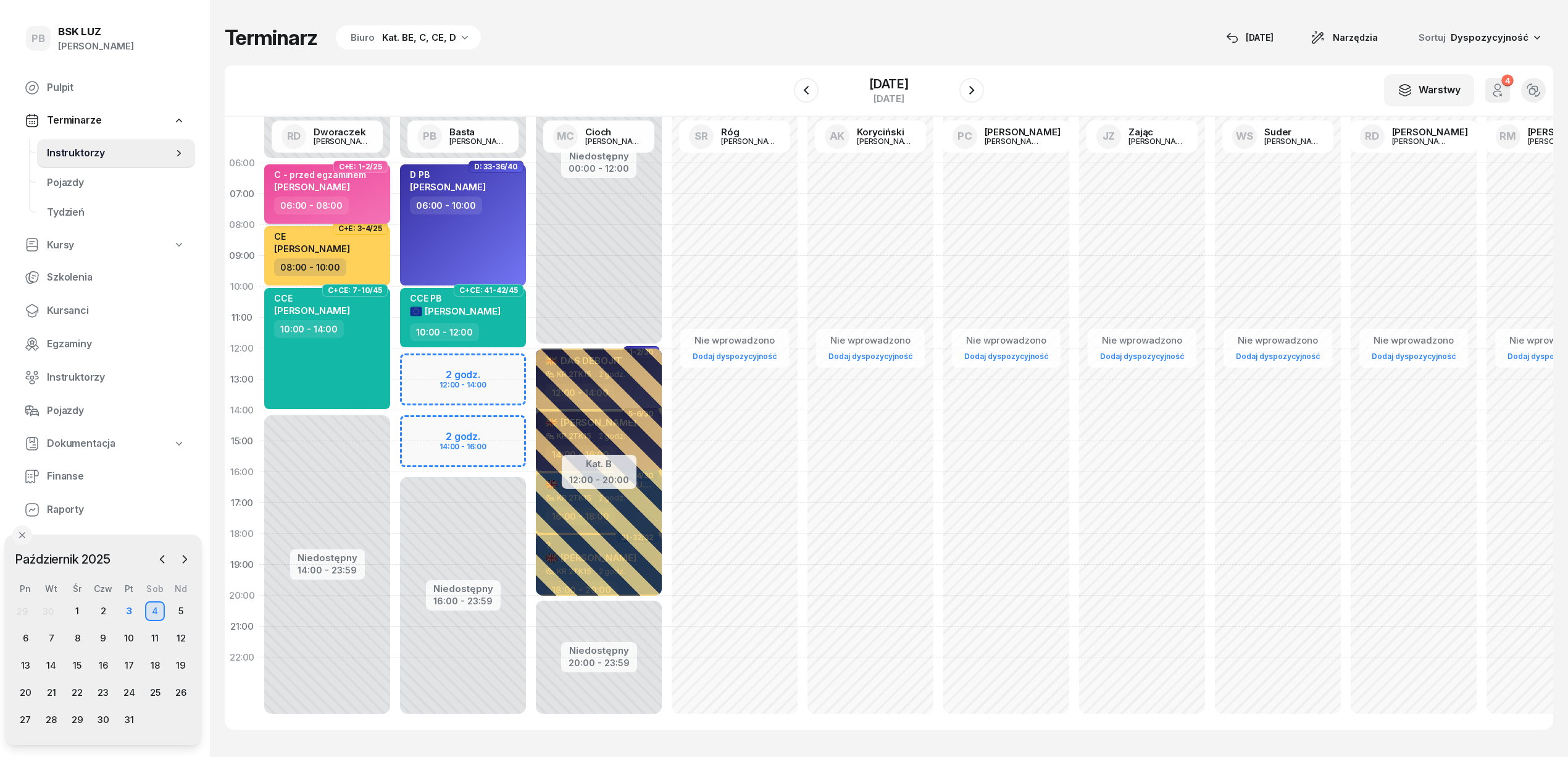
click at [358, 185] on div "[PERSON_NAME]" at bounding box center [320, 186] width 92 height 10
select select "06"
select select "08"
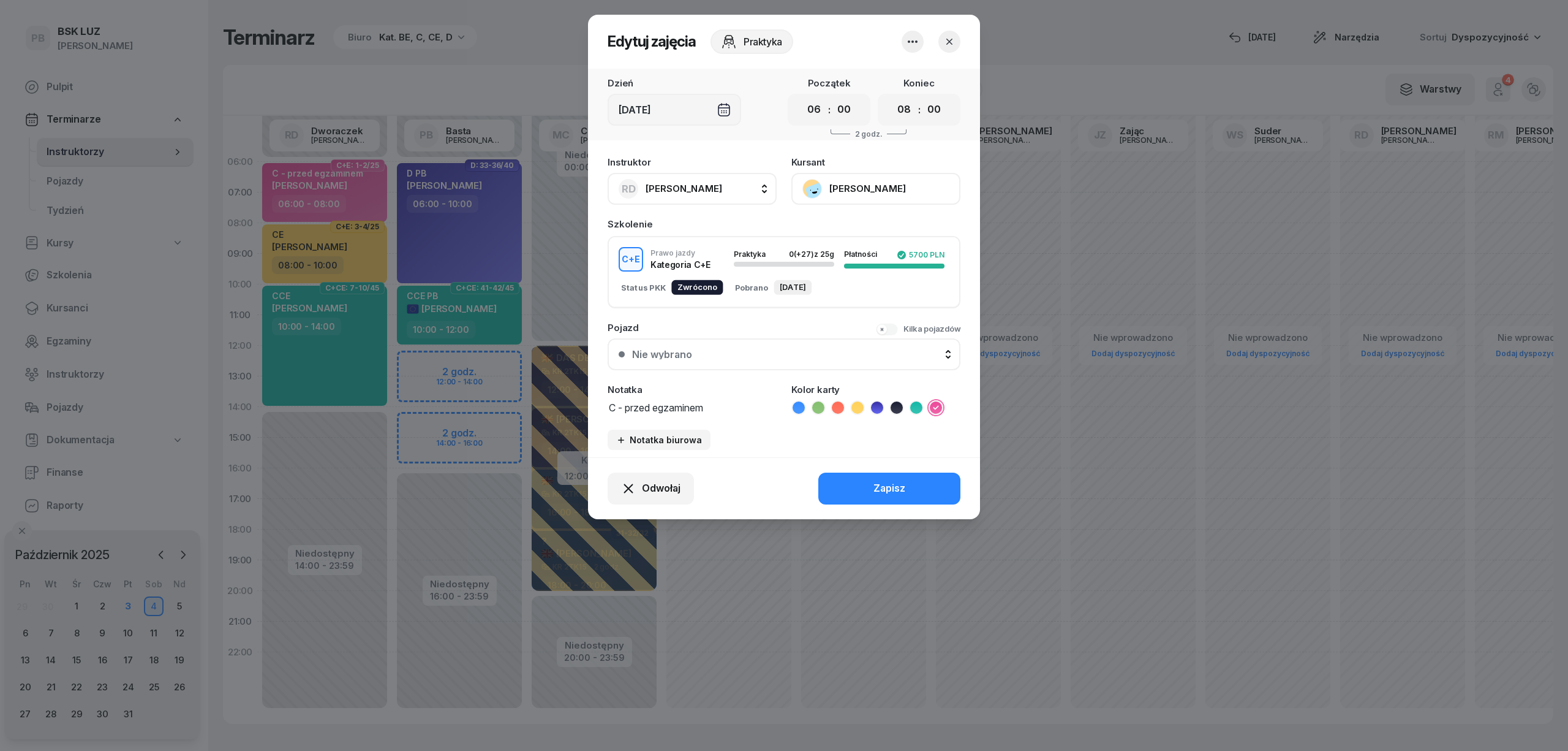
click at [949, 42] on icon "button" at bounding box center [949, 41] width 12 height 12
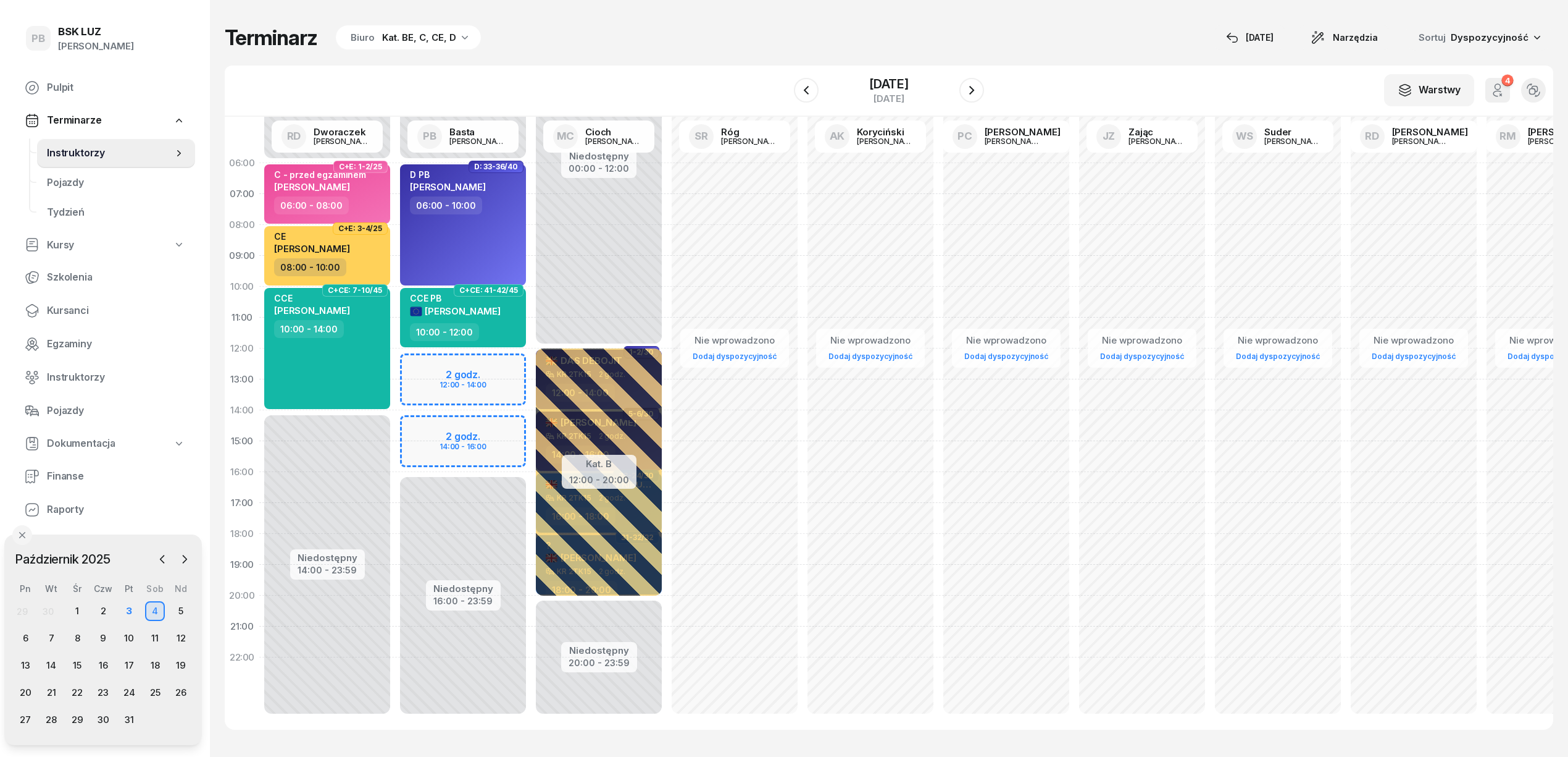
click at [734, 48] on div "Terminarz Biuro Kat. BE, C, CE, D [DATE] Narzędzia Sortuj Dyspozycyjność" at bounding box center [888, 38] width 1328 height 26
click at [29, 635] on div "6" at bounding box center [25, 638] width 20 height 20
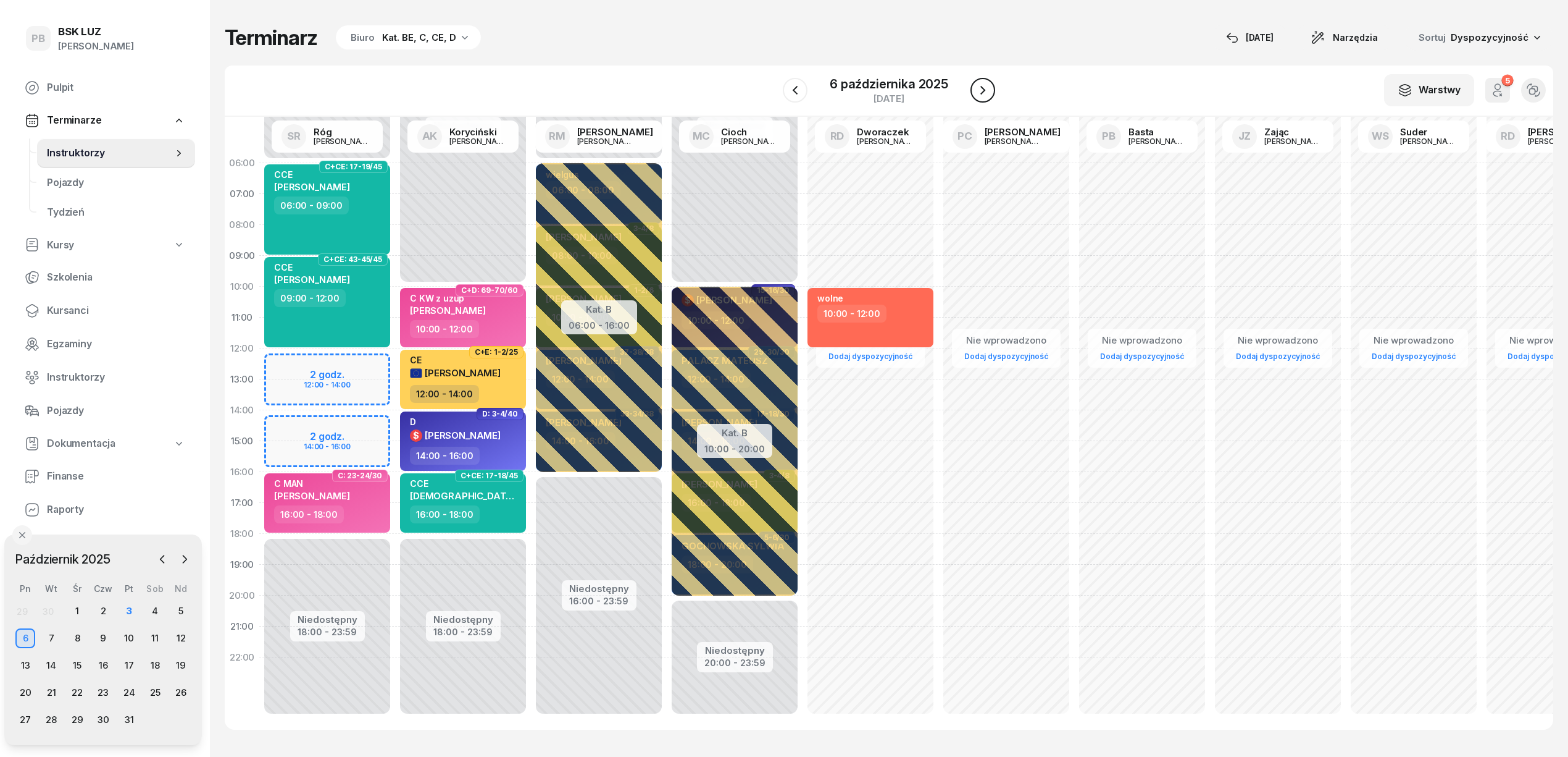
click at [982, 99] on button "button" at bounding box center [983, 90] width 25 height 25
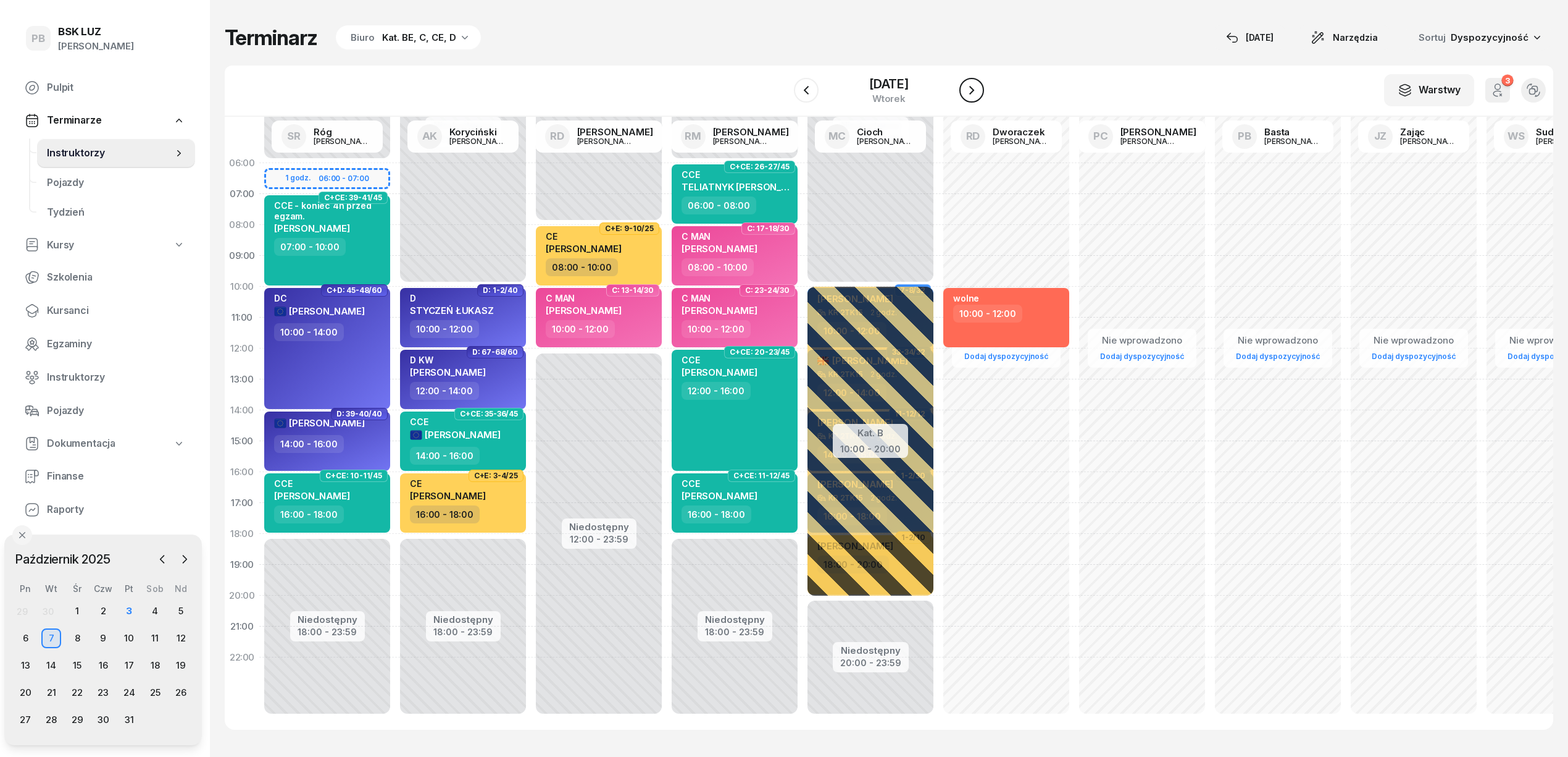
click at [982, 99] on button "button" at bounding box center [972, 90] width 25 height 25
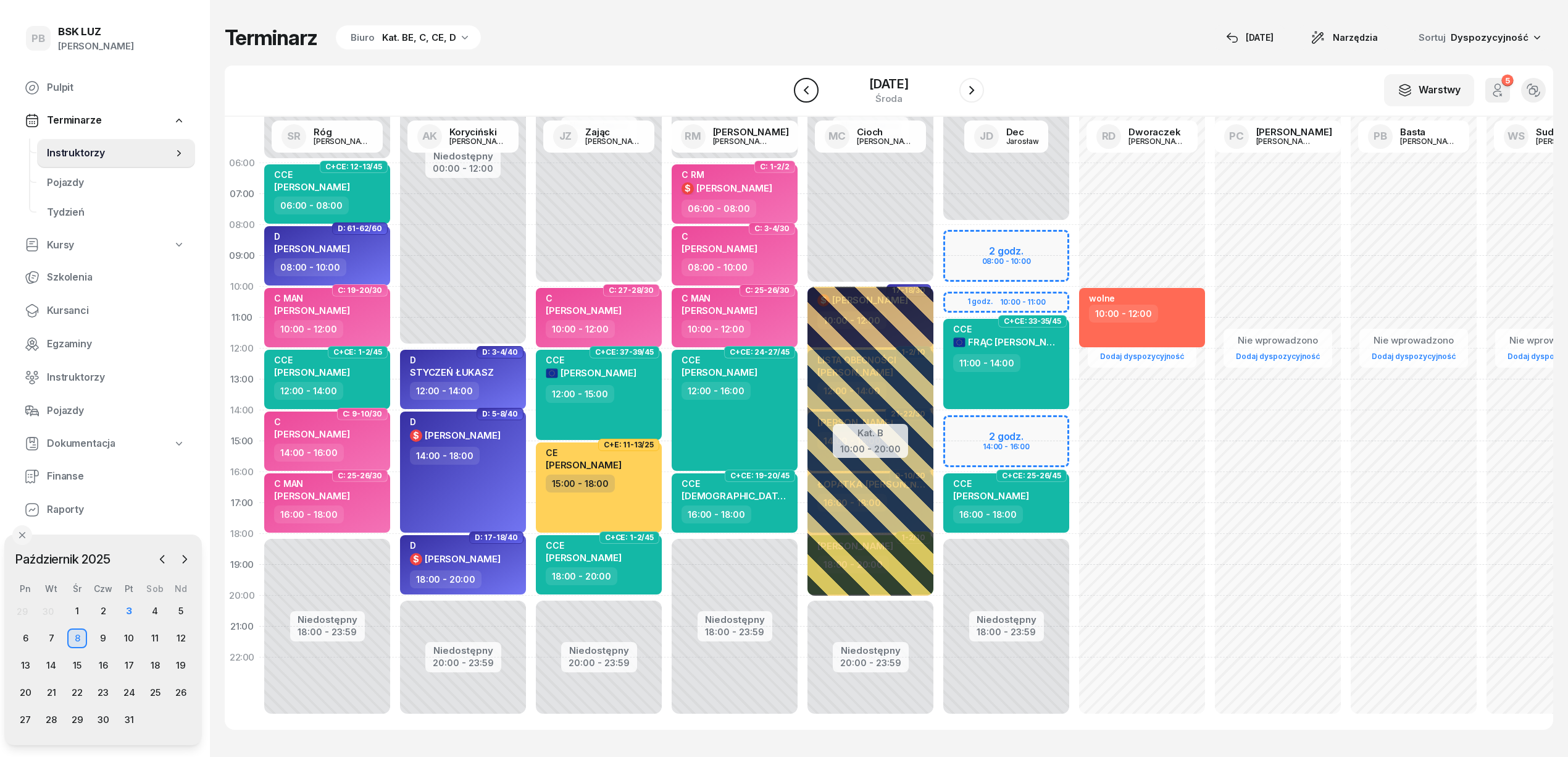
click at [799, 90] on icon "button" at bounding box center [806, 90] width 15 height 15
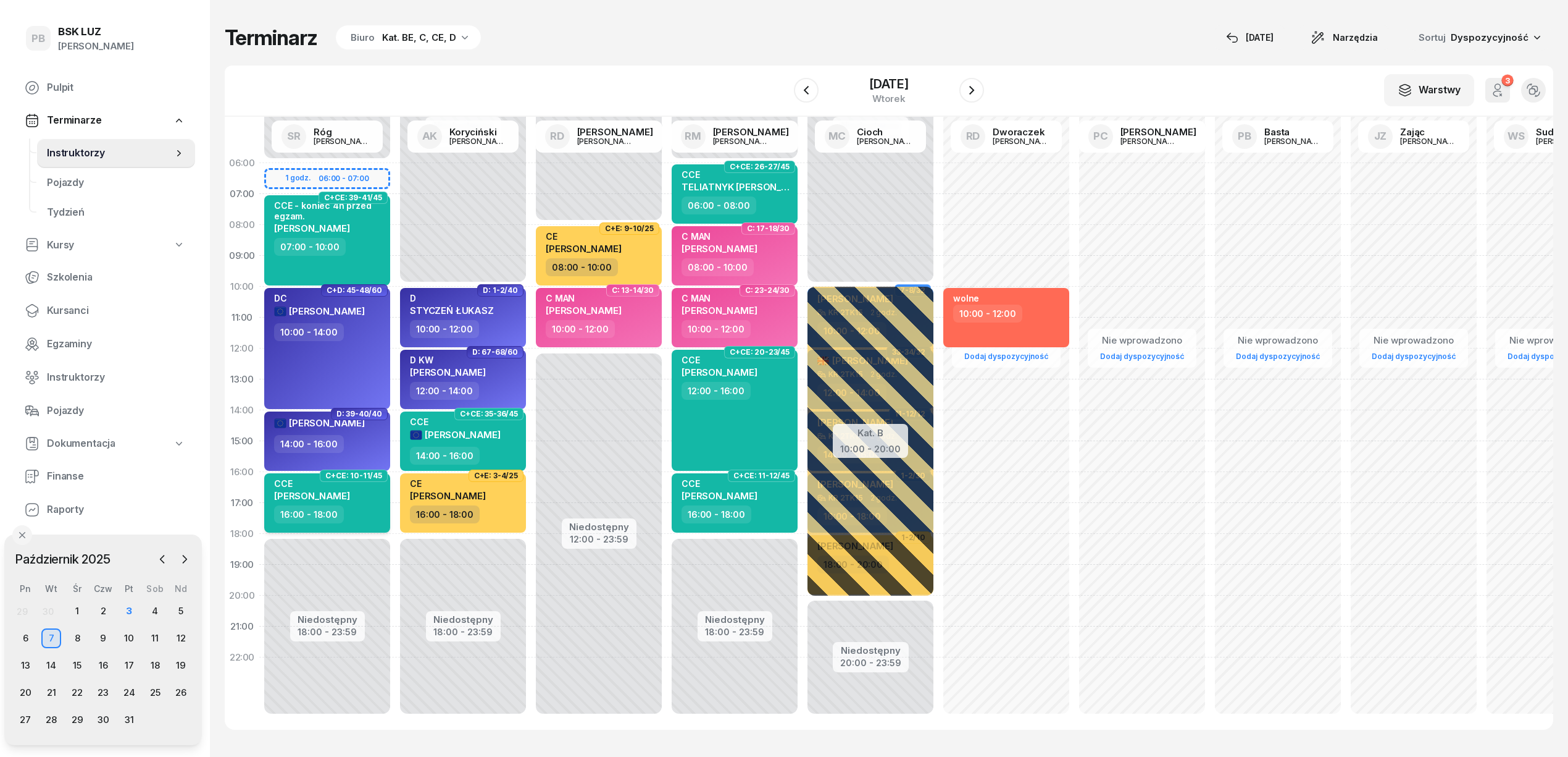
click at [311, 492] on span "[PERSON_NAME]" at bounding box center [312, 496] width 76 height 12
select select "16"
select select "18"
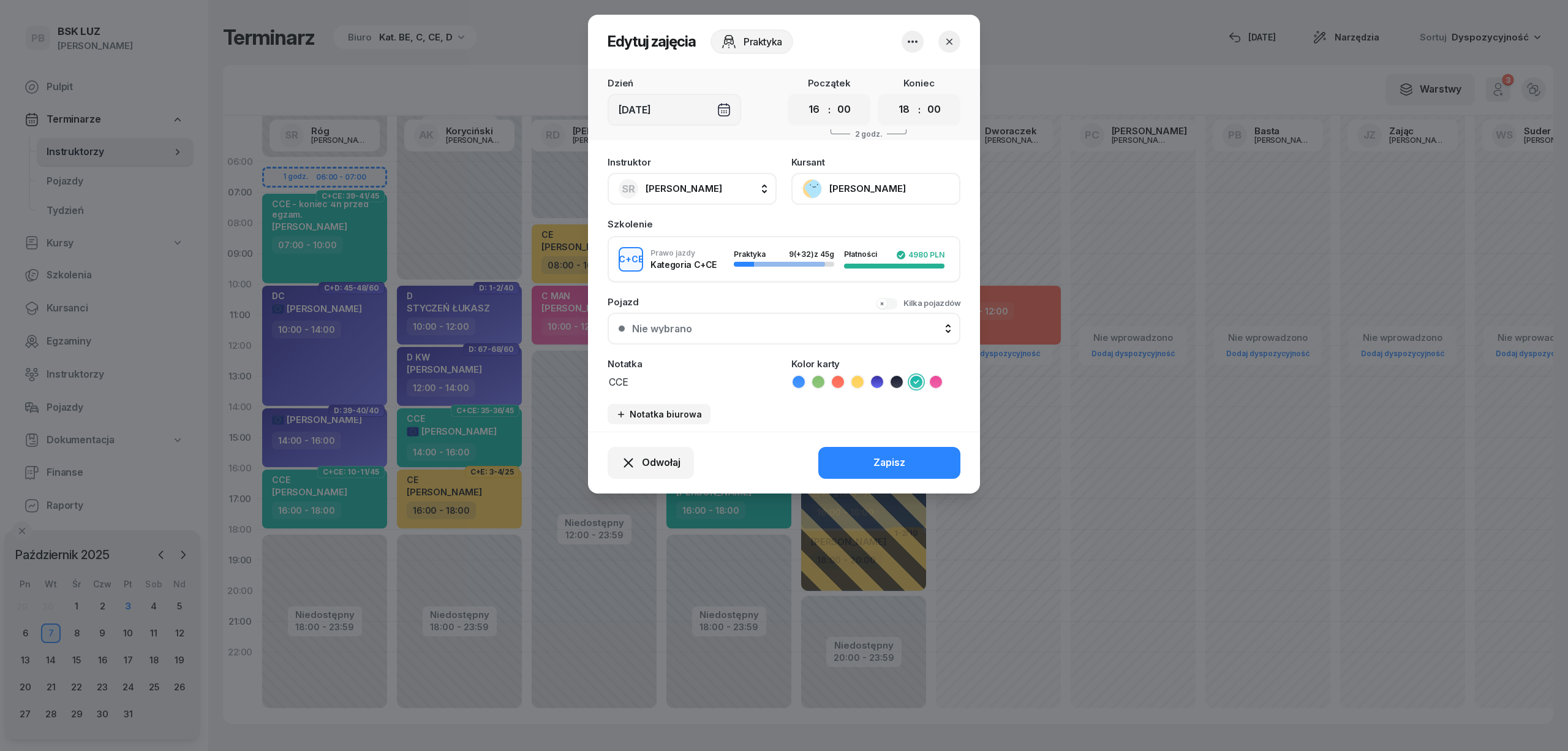
click at [949, 40] on icon "button" at bounding box center [949, 41] width 12 height 12
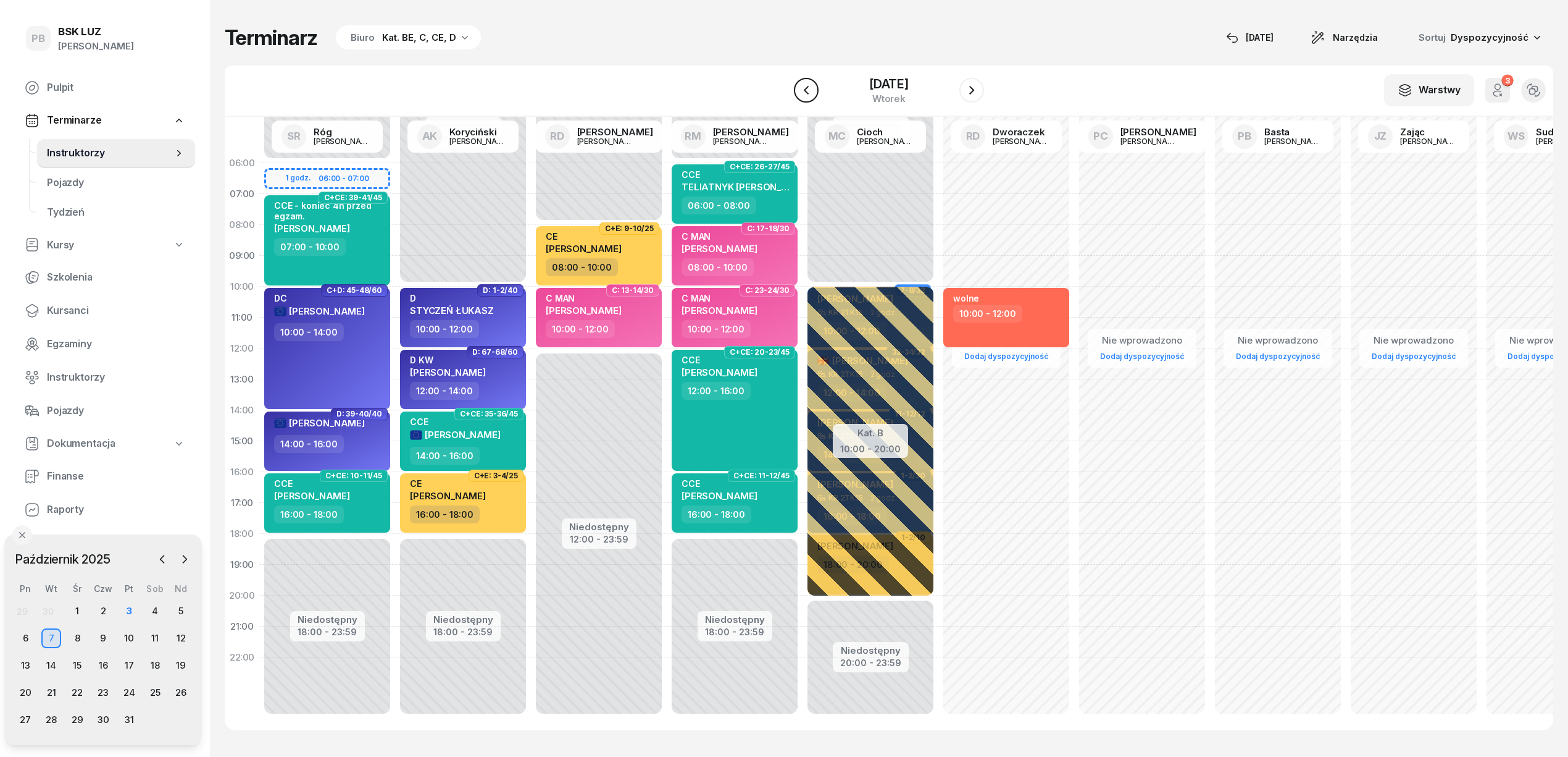
click at [799, 89] on icon "button" at bounding box center [806, 90] width 15 height 15
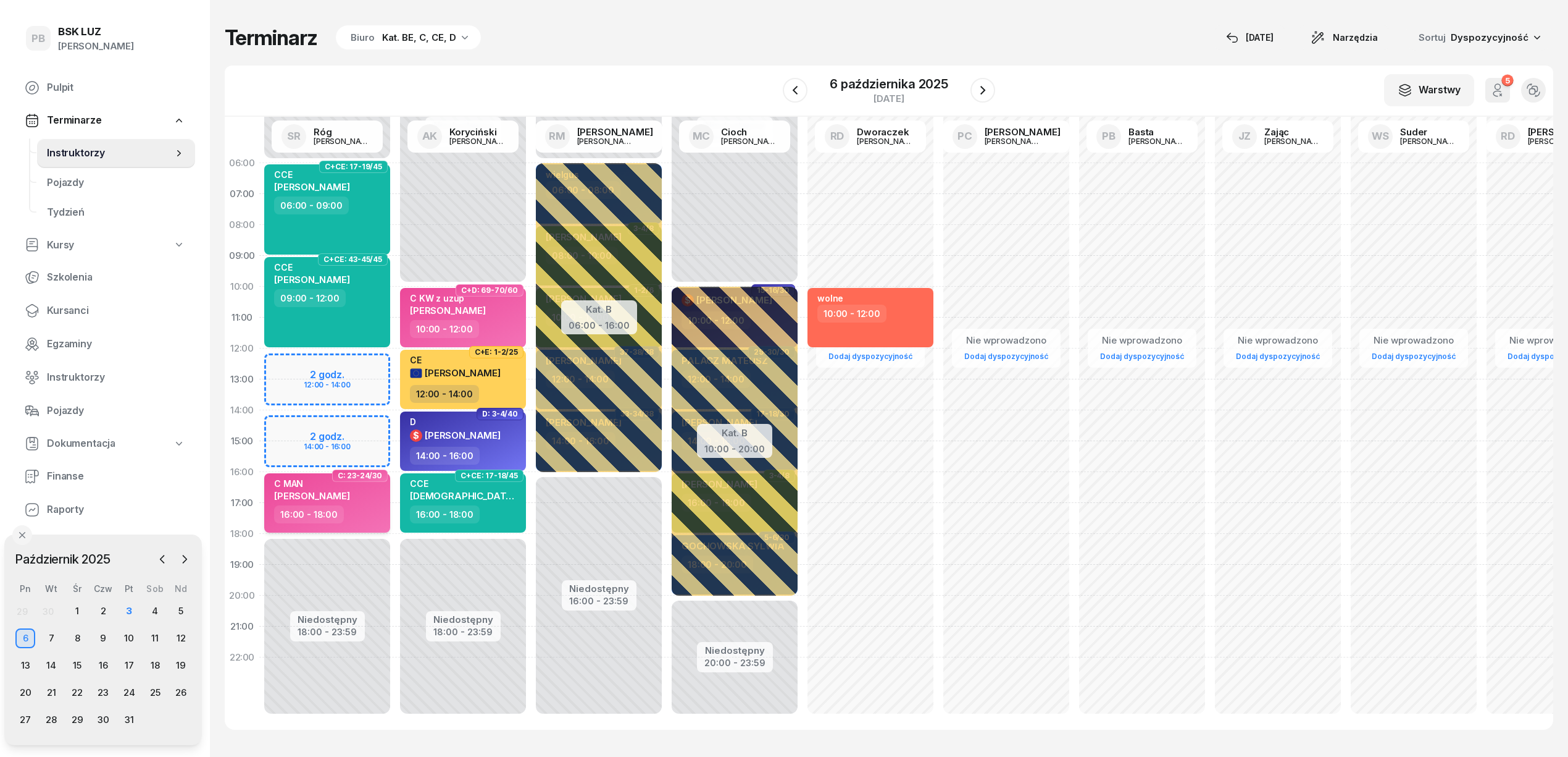
click at [347, 493] on span "[PERSON_NAME]" at bounding box center [312, 496] width 76 height 12
select select "16"
select select "18"
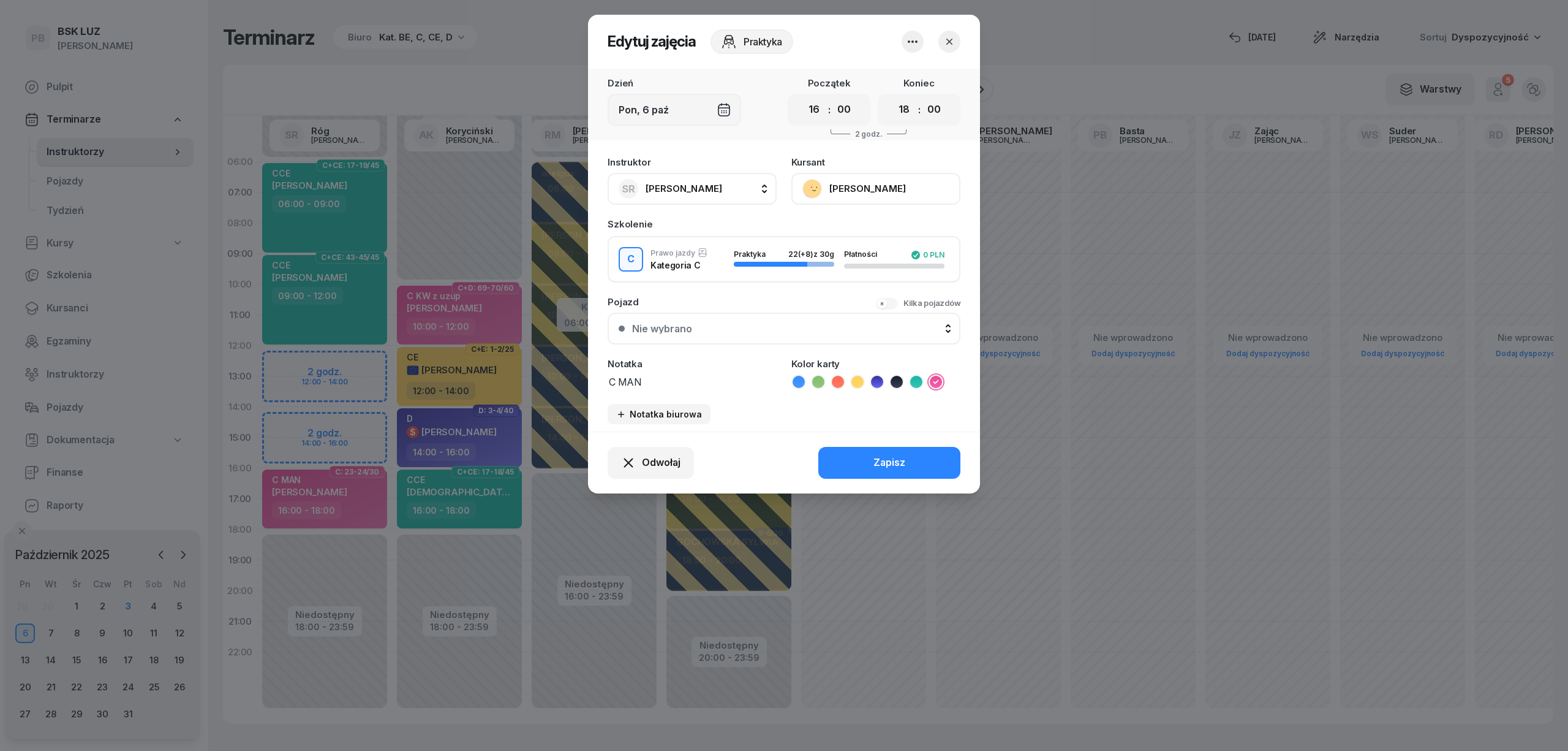
click at [867, 202] on button "[PERSON_NAME]" at bounding box center [876, 189] width 169 height 32
click at [863, 237] on link "Otwórz profil" at bounding box center [875, 230] width 162 height 30
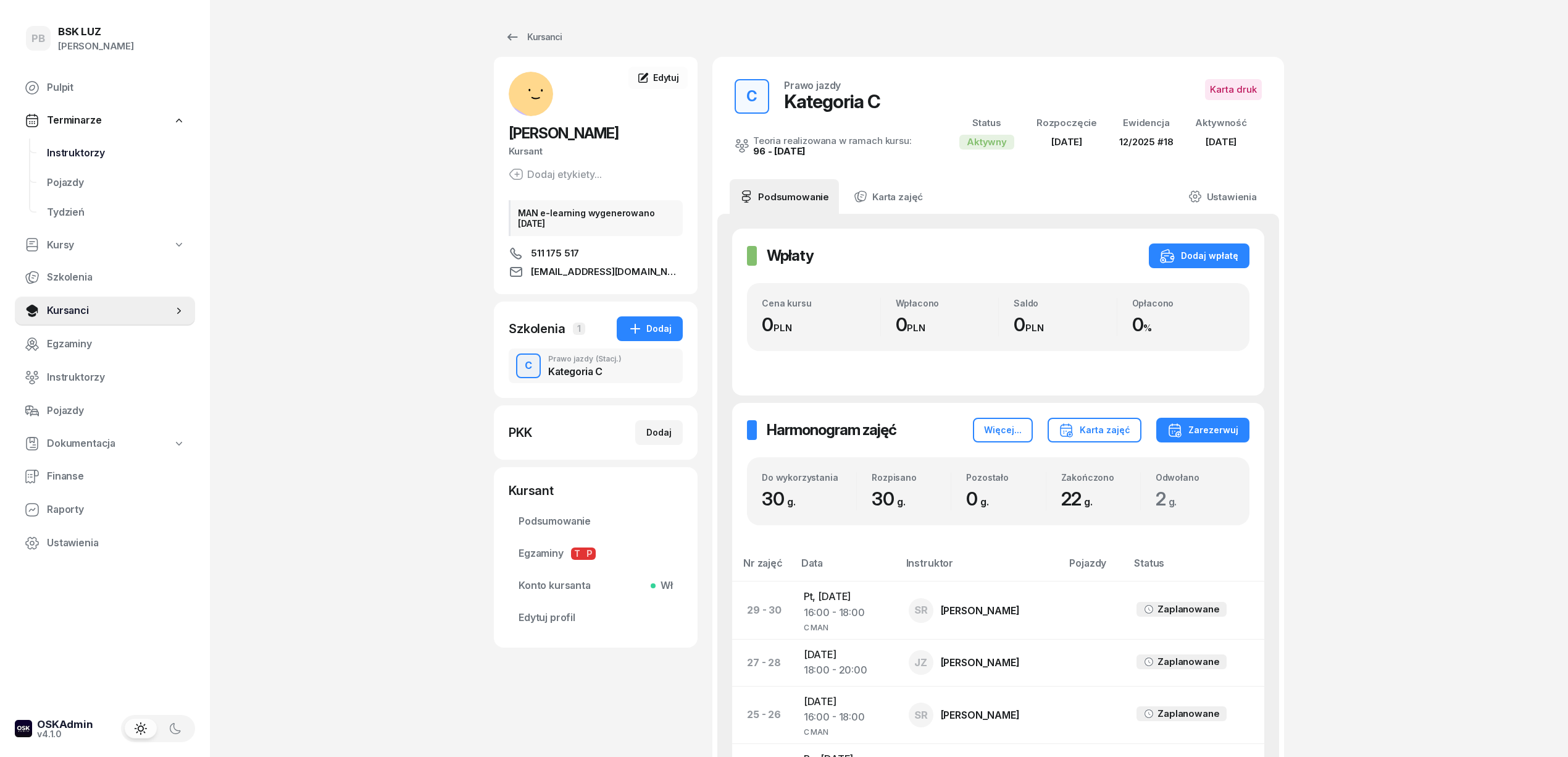
click at [75, 150] on span "Instruktorzy" at bounding box center [116, 153] width 138 height 16
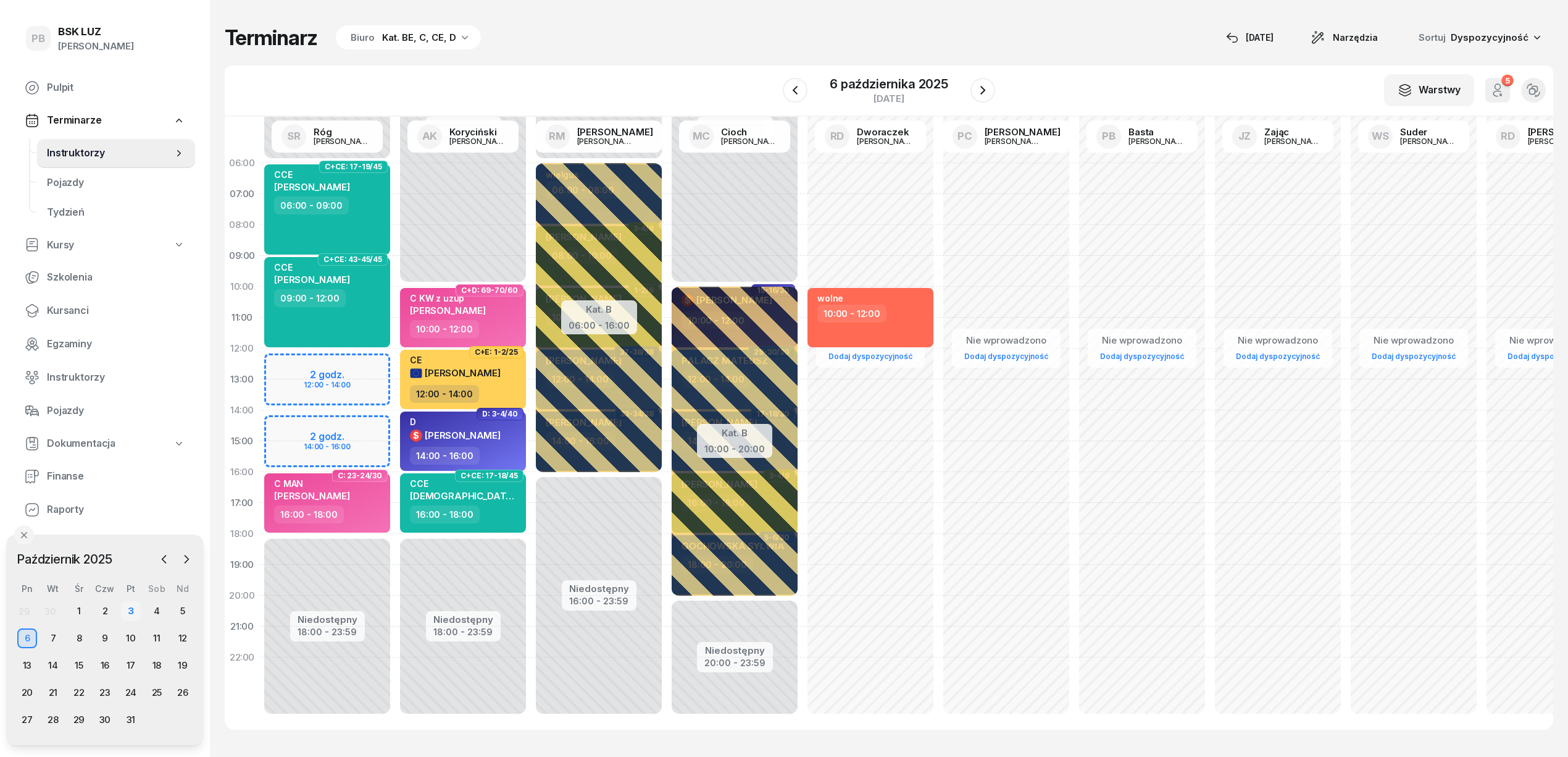
click at [129, 606] on div "3" at bounding box center [131, 611] width 20 height 20
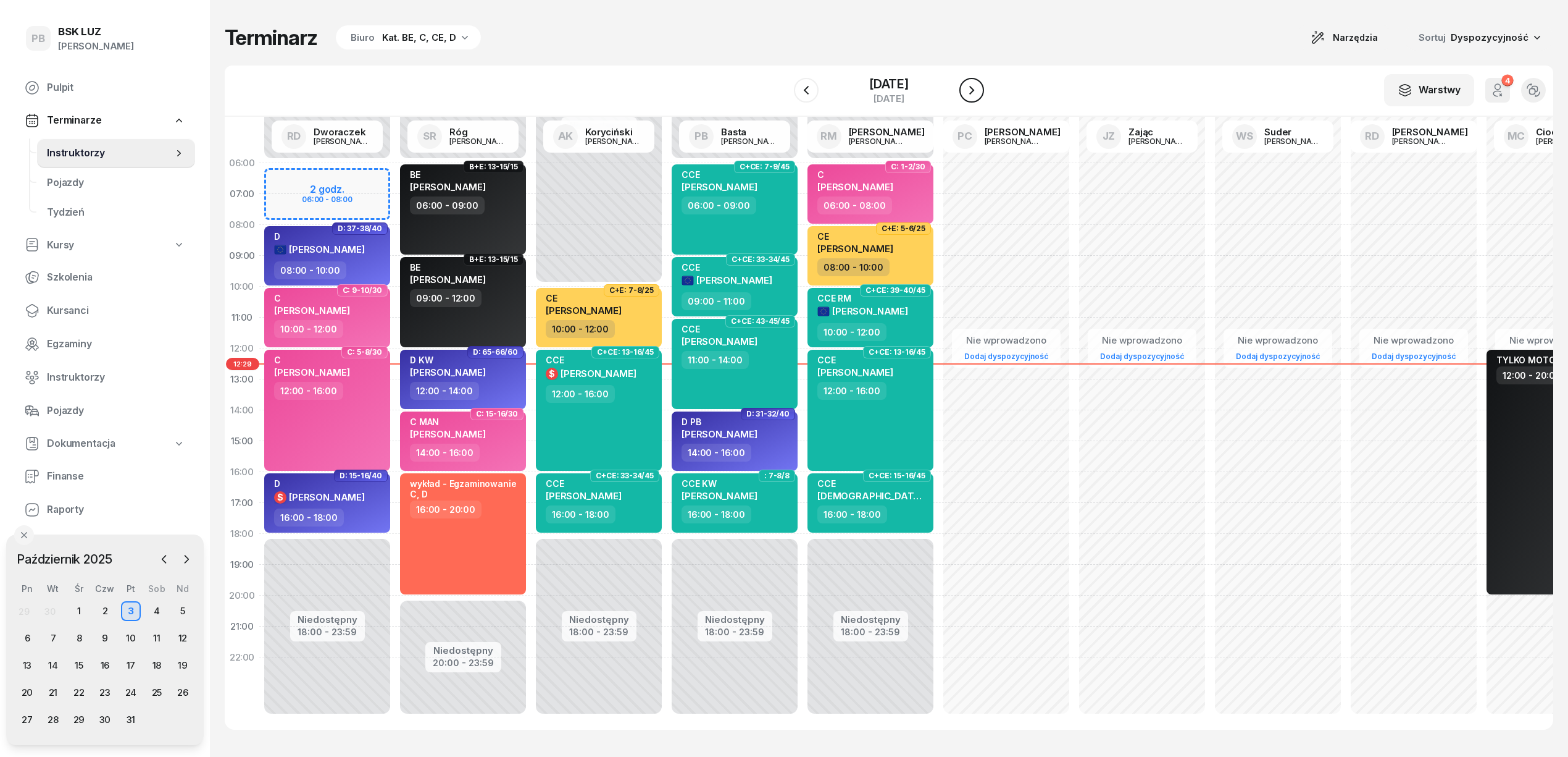
click at [979, 88] on icon "button" at bounding box center [971, 90] width 15 height 15
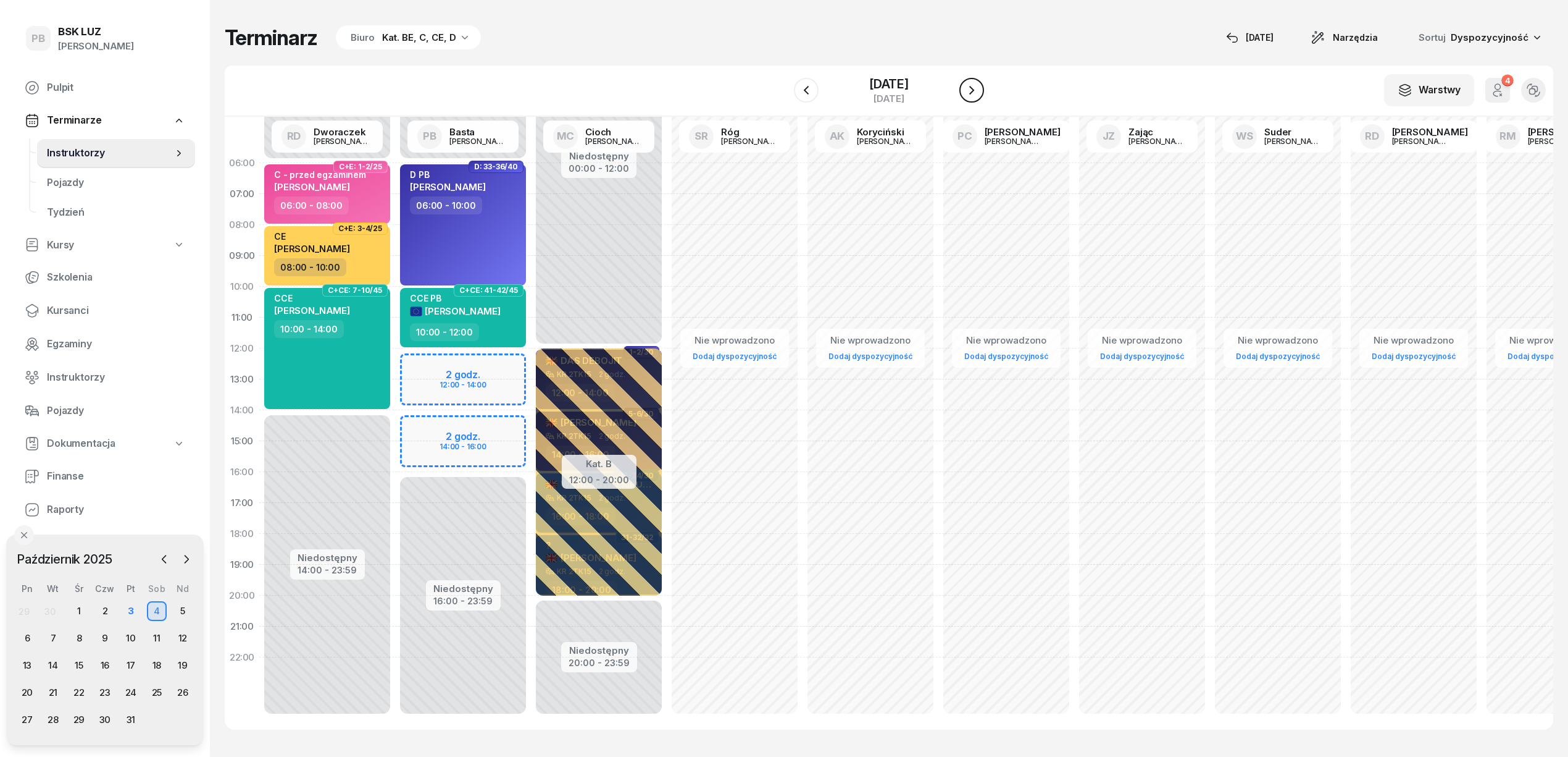
click at [979, 88] on icon "button" at bounding box center [971, 90] width 15 height 15
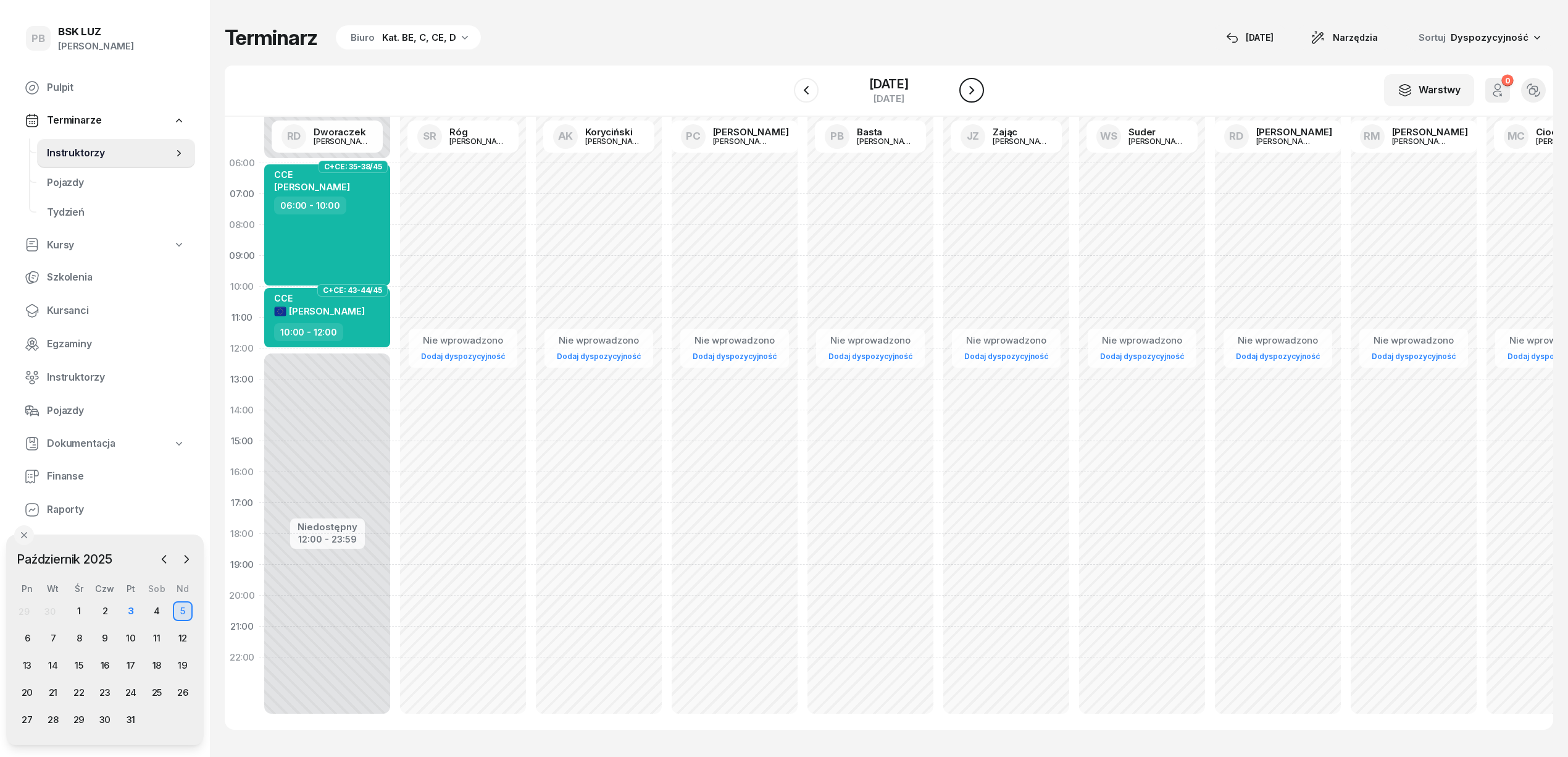
click at [979, 88] on icon "button" at bounding box center [971, 90] width 15 height 15
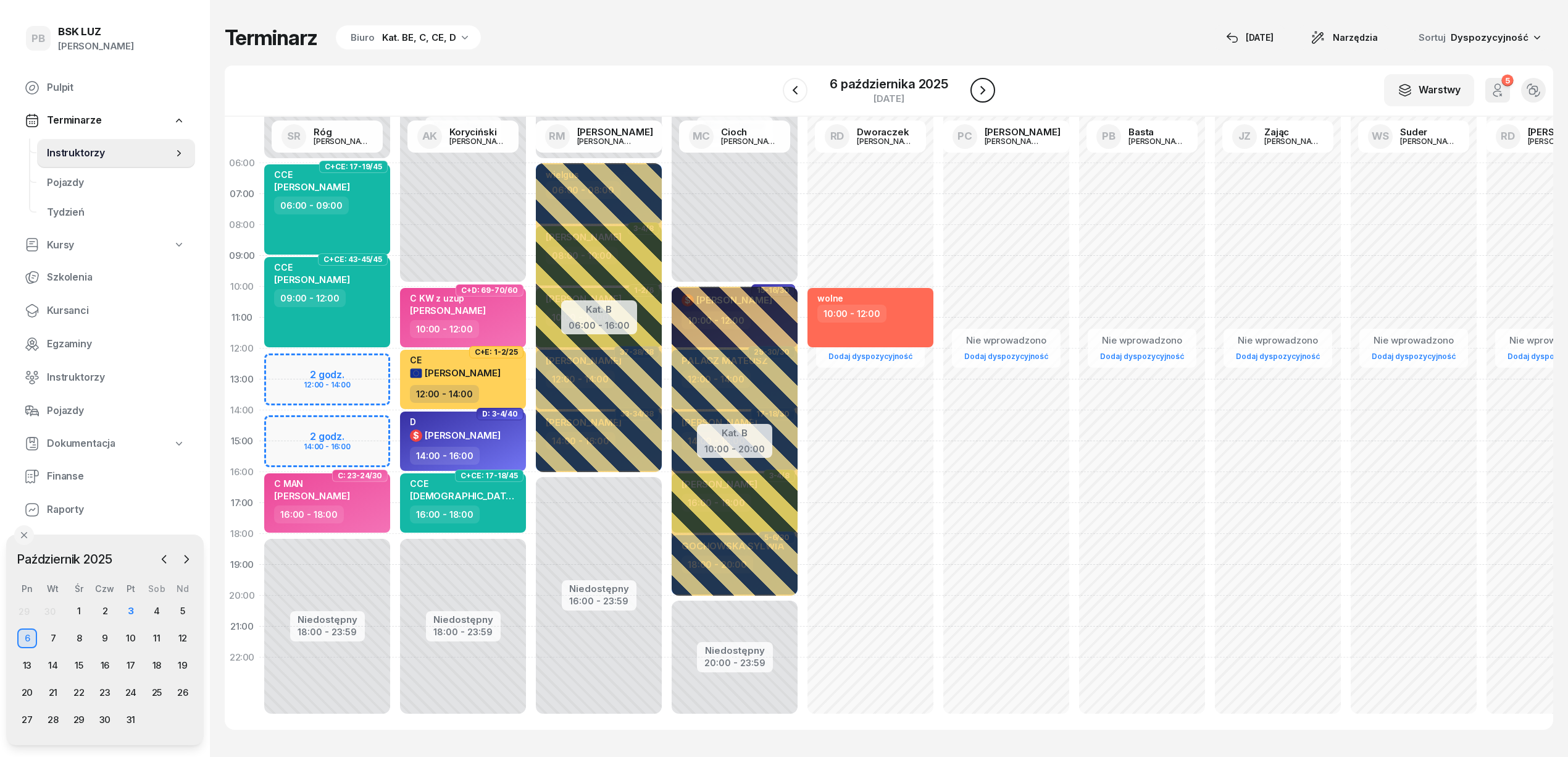
click at [984, 88] on icon "button" at bounding box center [982, 90] width 15 height 15
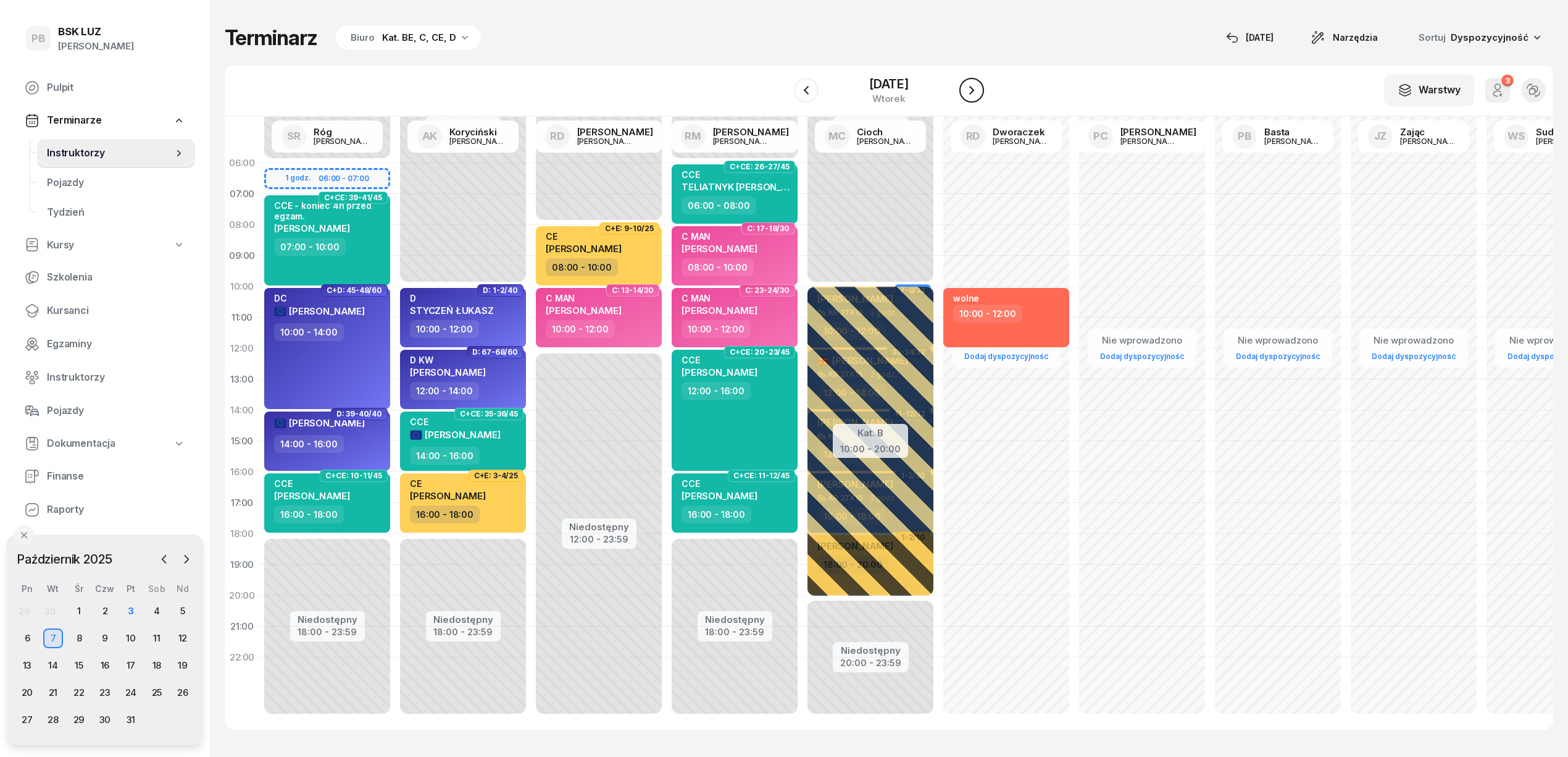
click at [979, 88] on icon "button" at bounding box center [971, 90] width 15 height 15
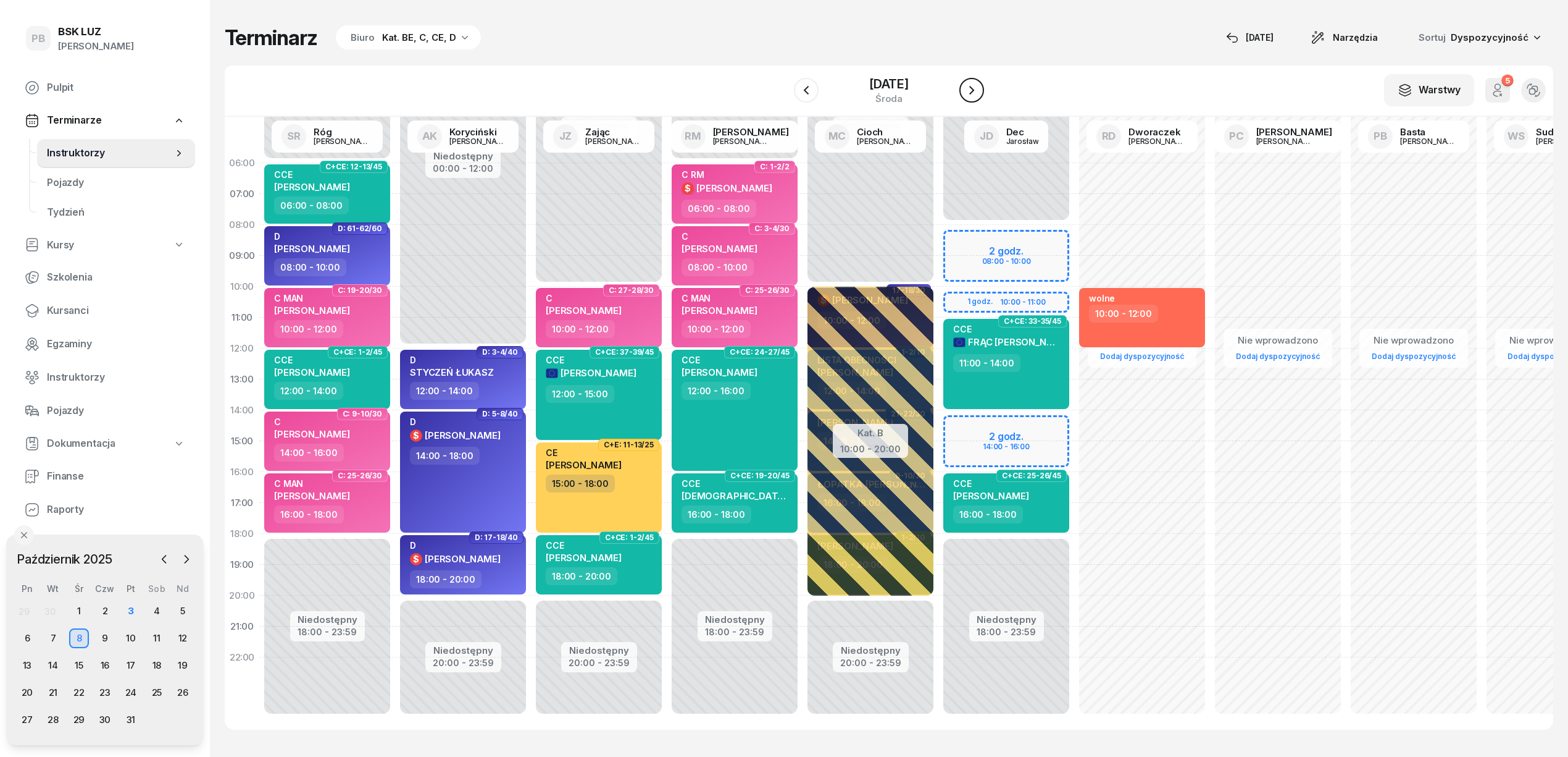
click at [979, 88] on icon "button" at bounding box center [971, 90] width 15 height 15
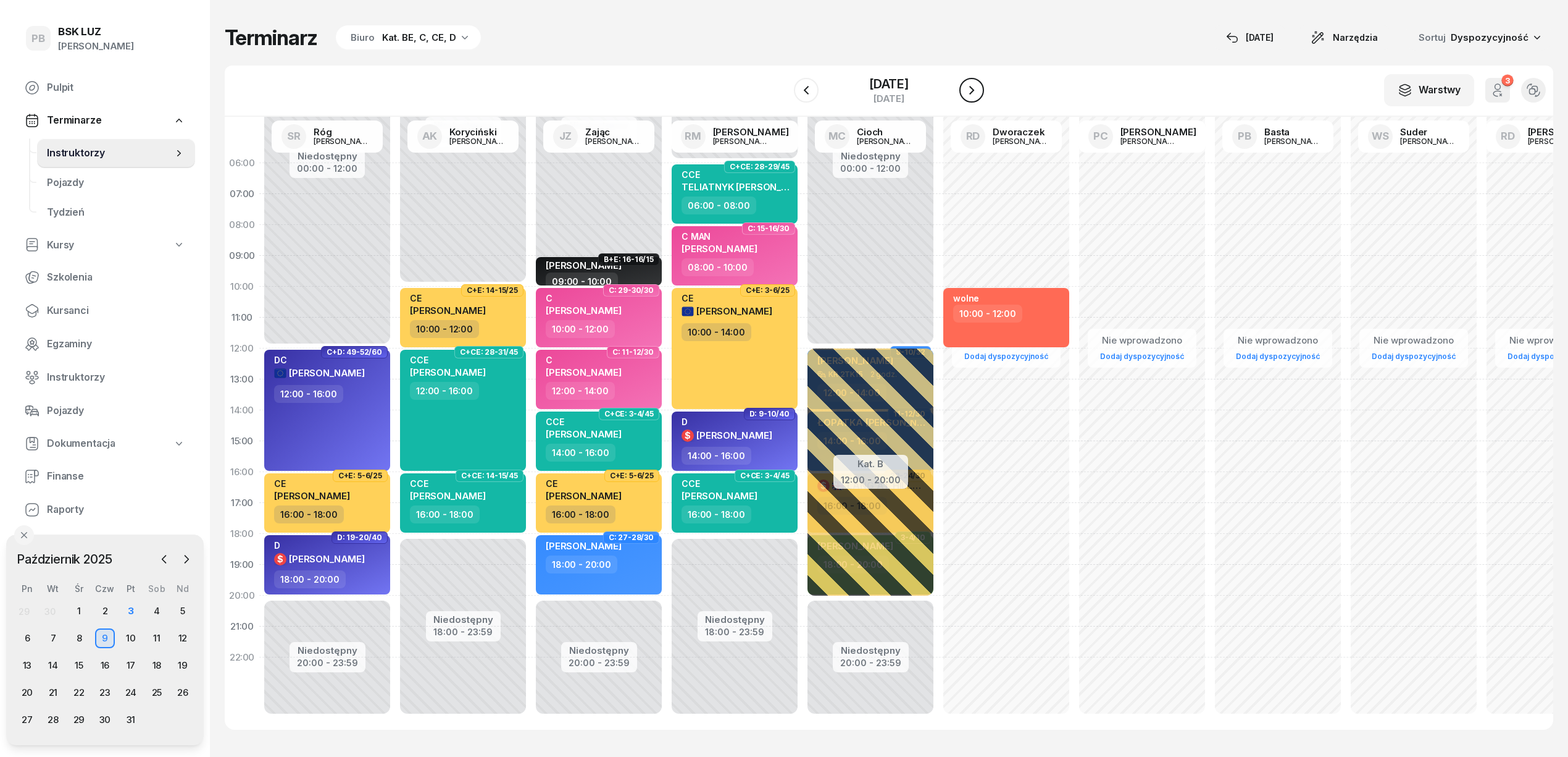
click at [979, 88] on icon "button" at bounding box center [971, 90] width 15 height 15
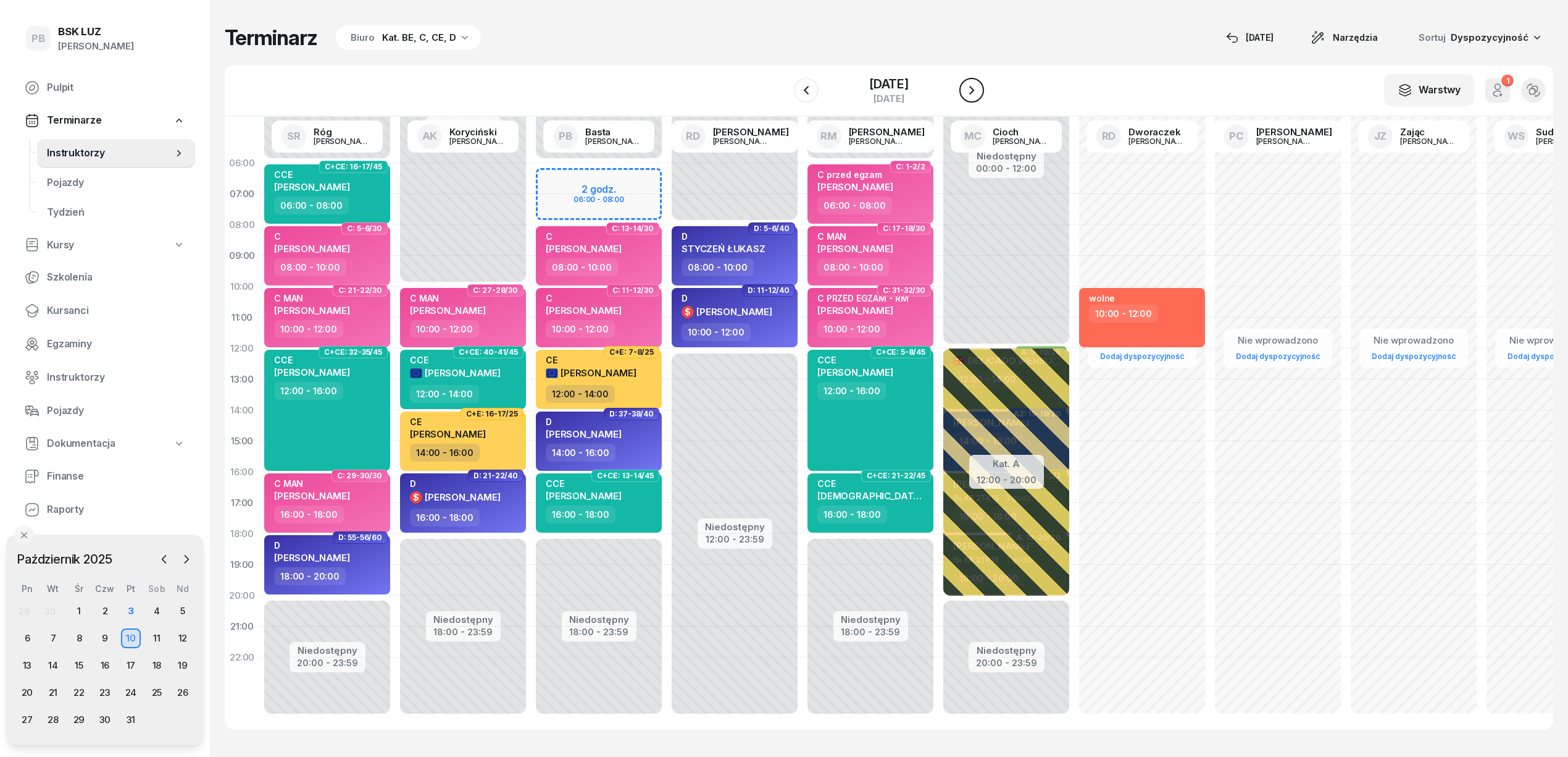
click at [974, 88] on icon "button" at bounding box center [972, 89] width 5 height 8
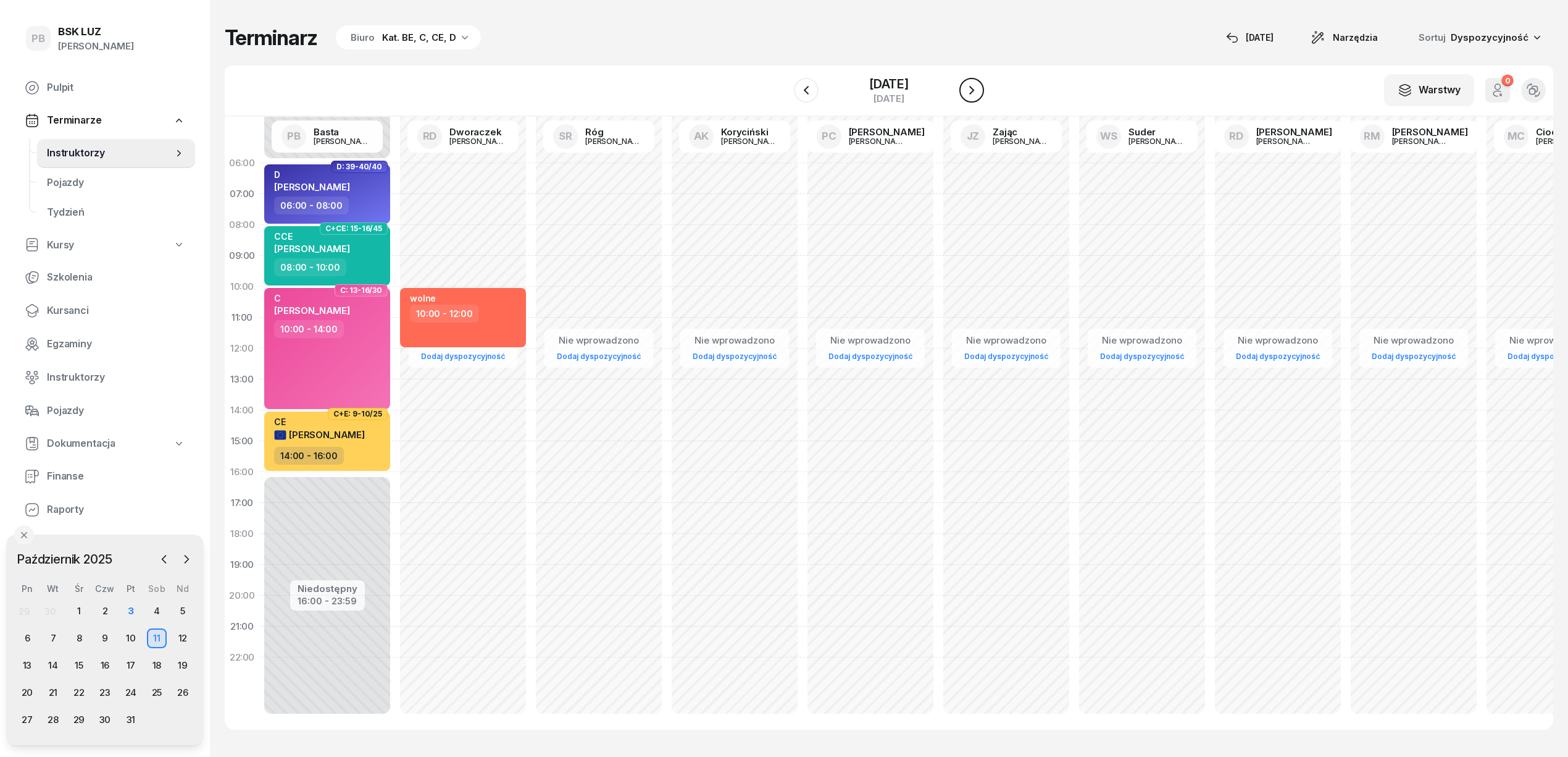
click at [979, 88] on icon "button" at bounding box center [971, 90] width 15 height 15
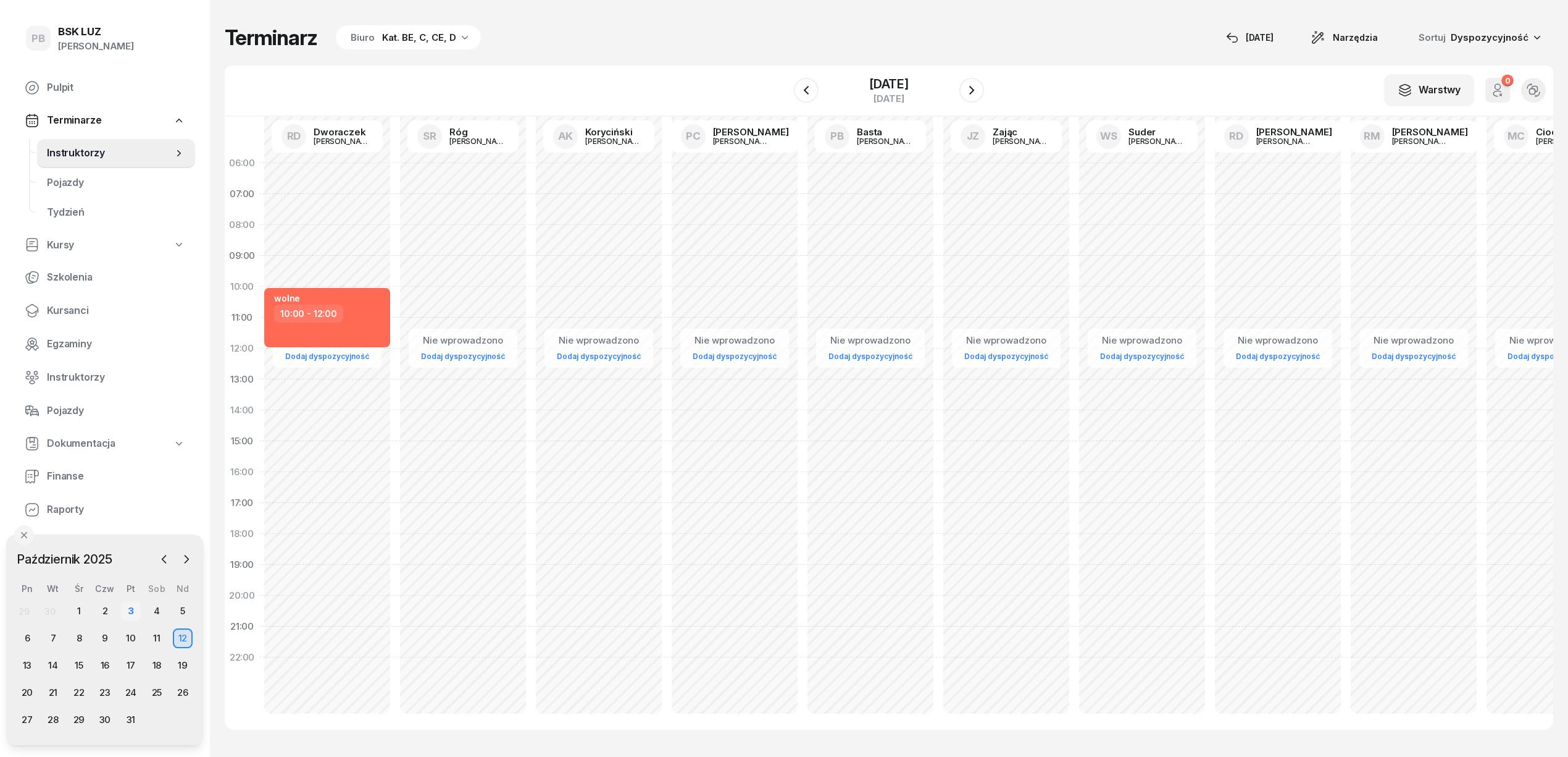
click at [124, 610] on div "3" at bounding box center [131, 611] width 20 height 20
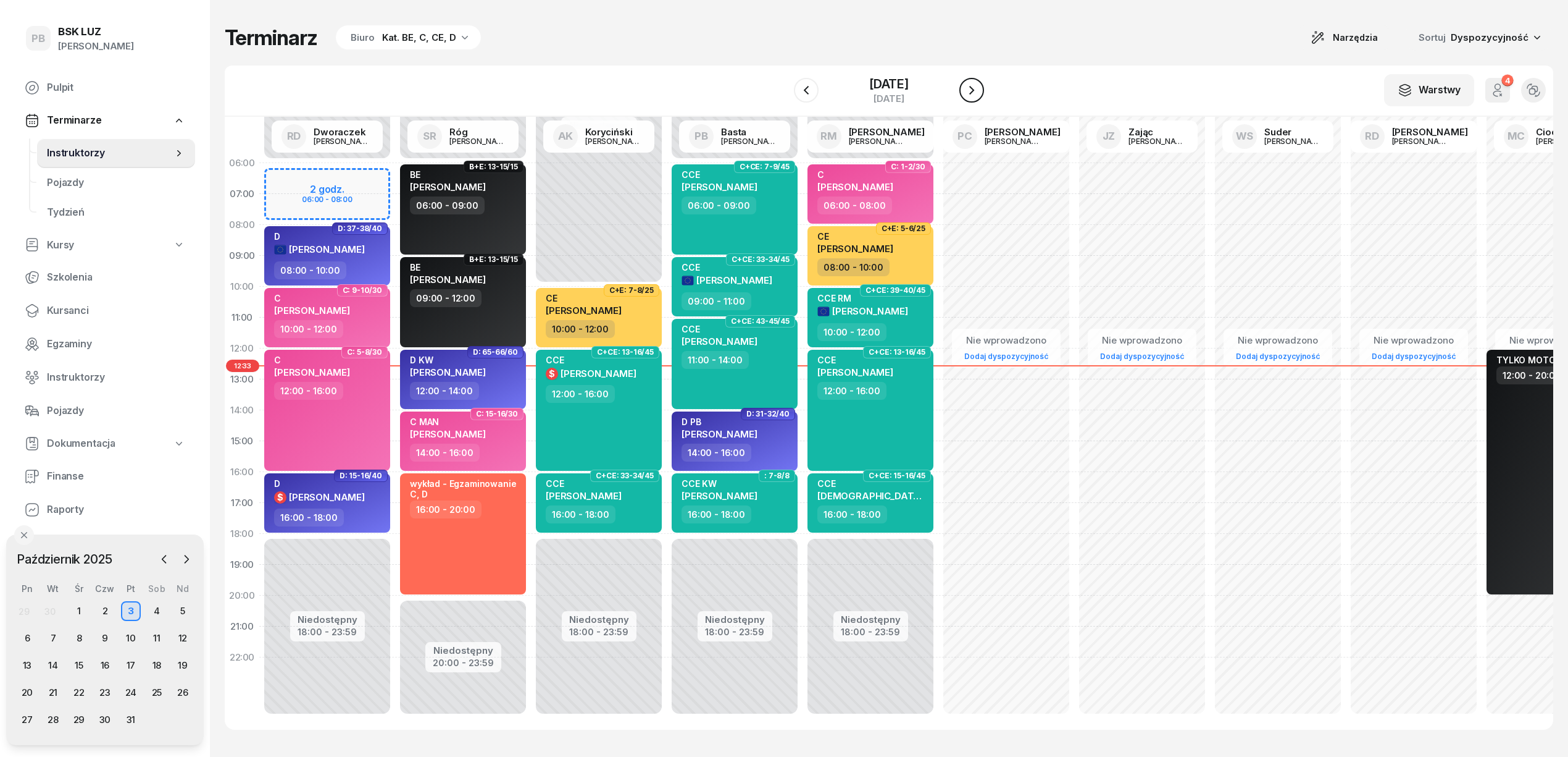
click at [979, 95] on icon "button" at bounding box center [971, 90] width 15 height 15
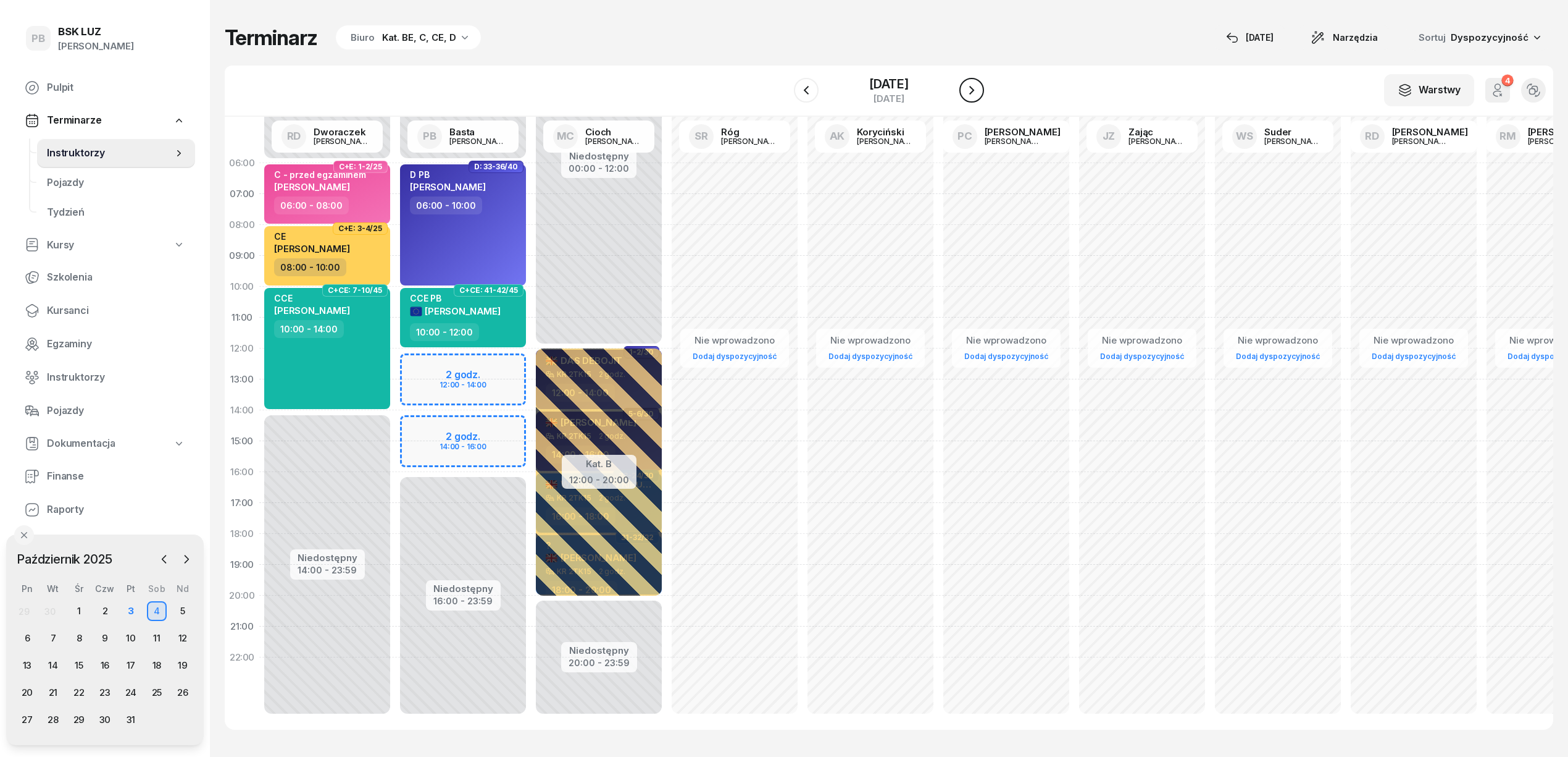
click at [979, 95] on icon "button" at bounding box center [971, 90] width 15 height 15
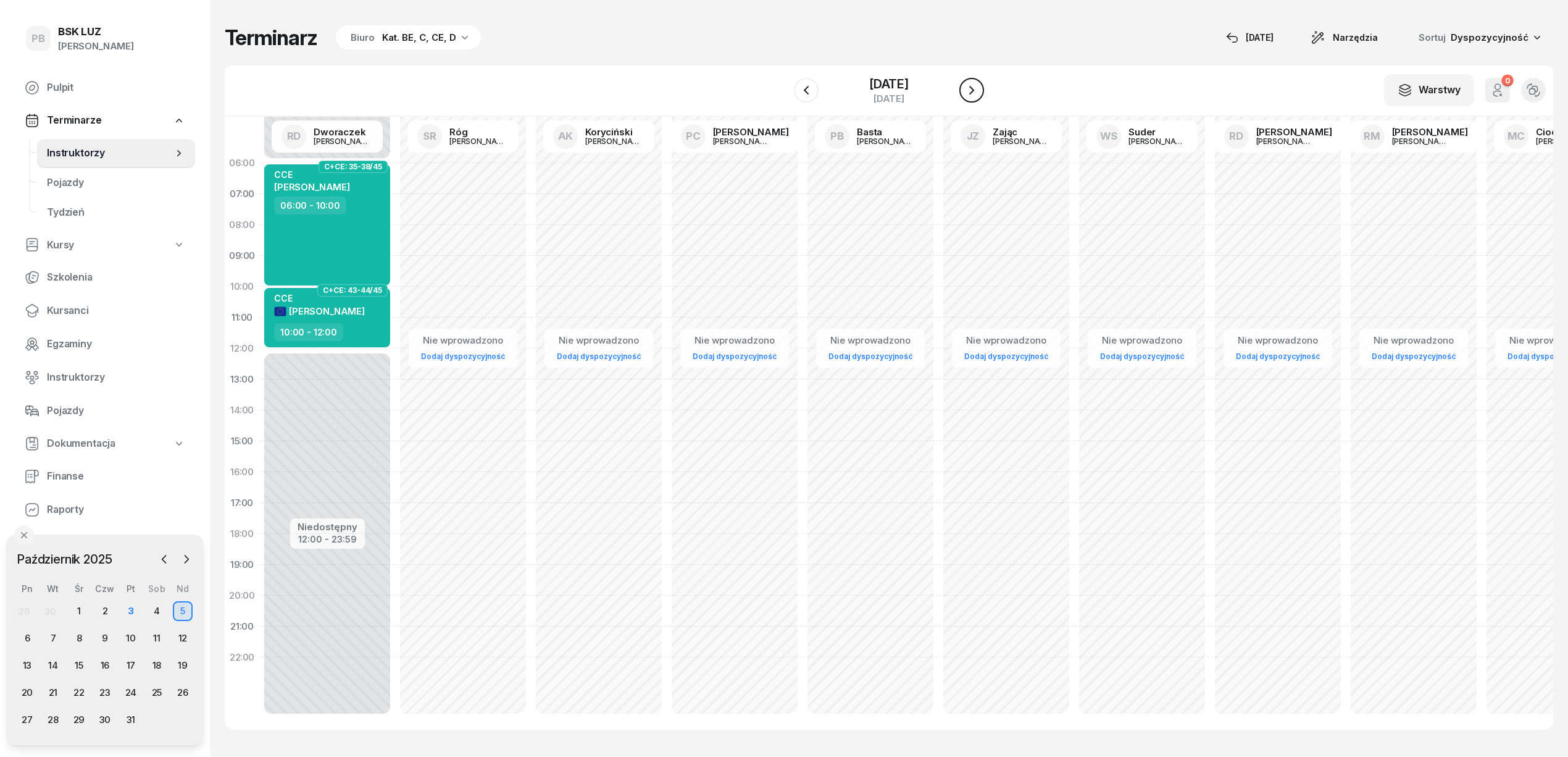
click at [979, 95] on icon "button" at bounding box center [971, 90] width 15 height 15
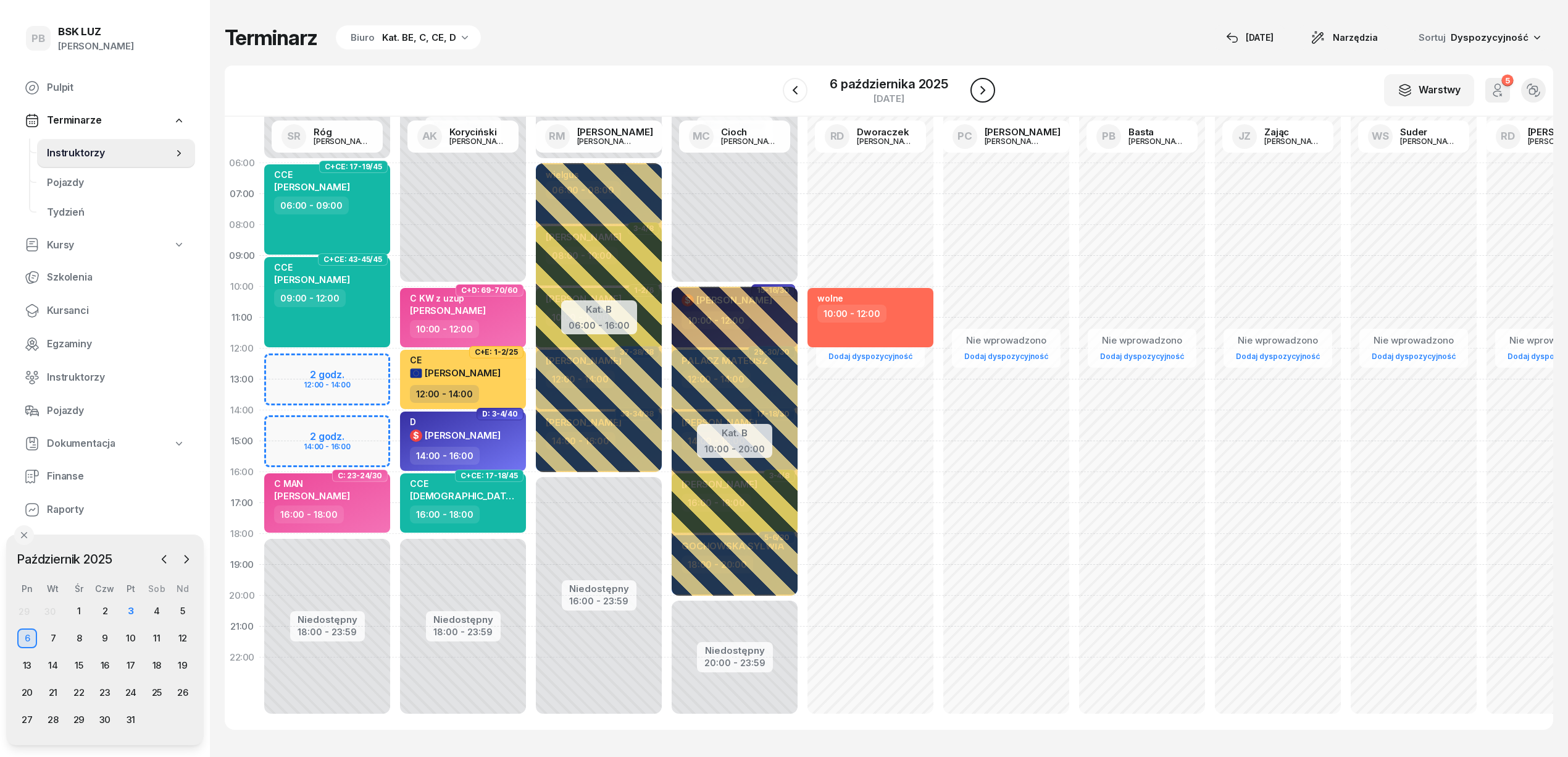
click at [979, 95] on icon "button" at bounding box center [982, 90] width 15 height 15
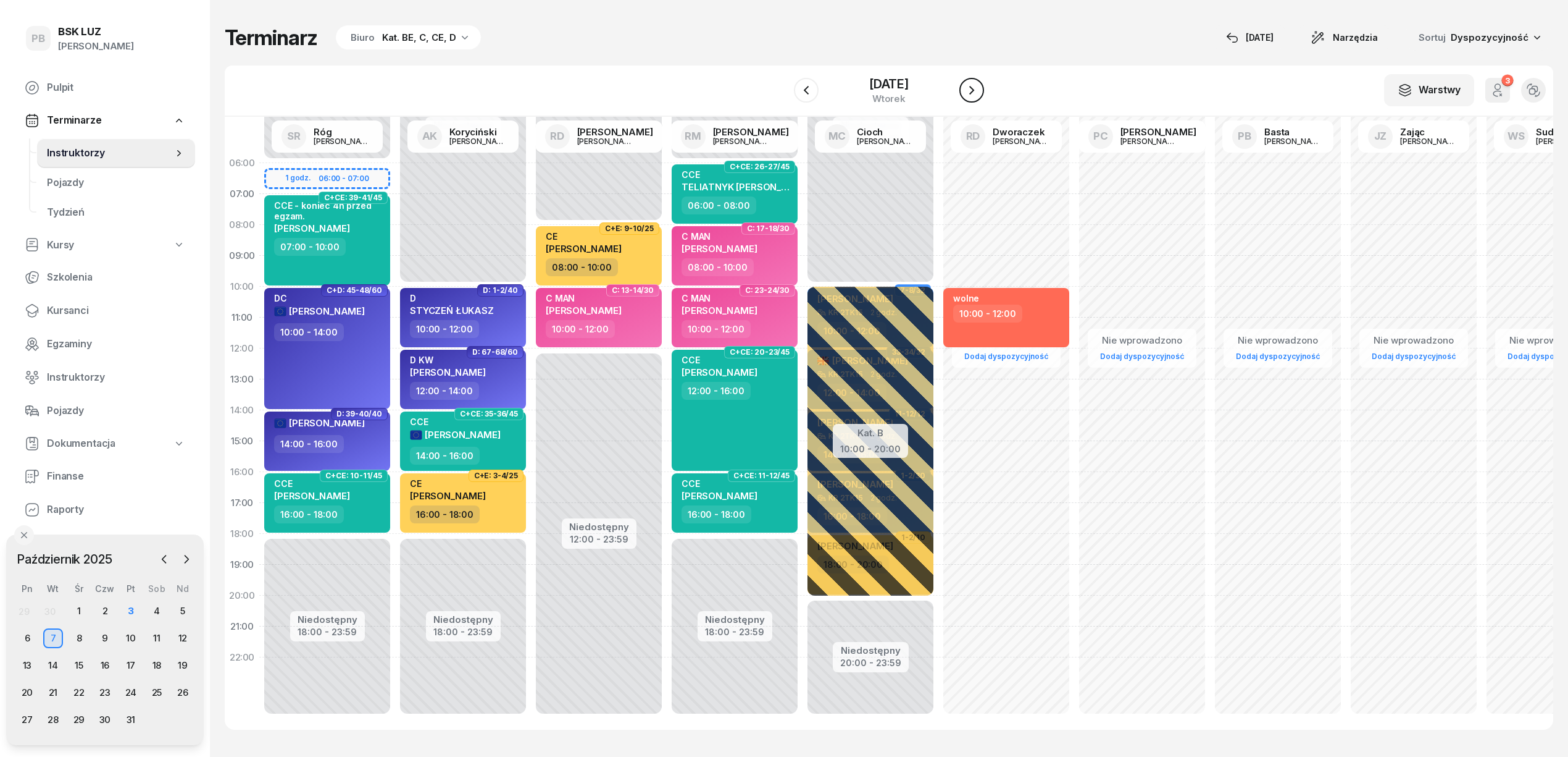
click at [979, 95] on icon "button" at bounding box center [971, 90] width 15 height 15
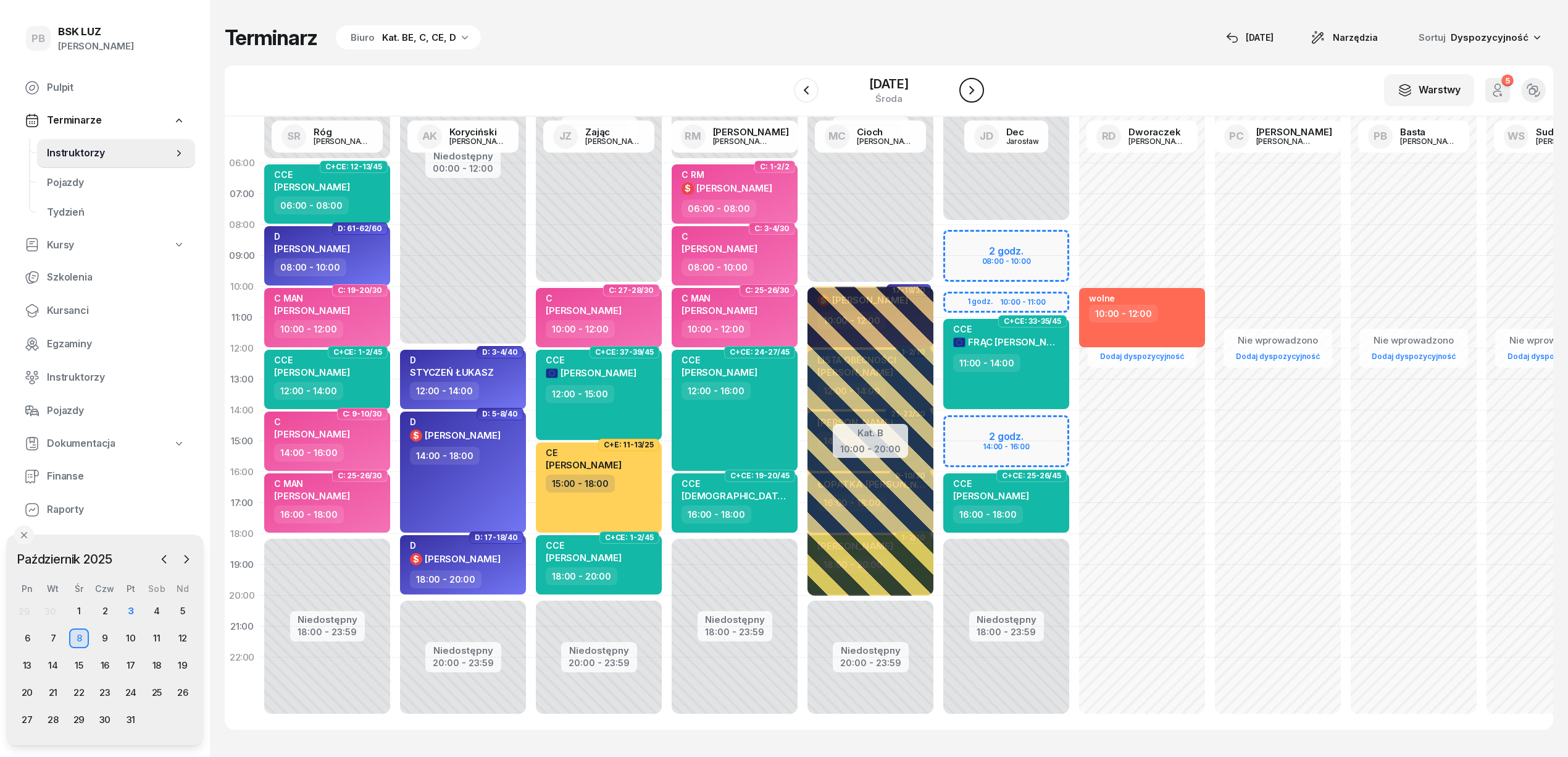
click at [979, 95] on icon "button" at bounding box center [971, 90] width 15 height 15
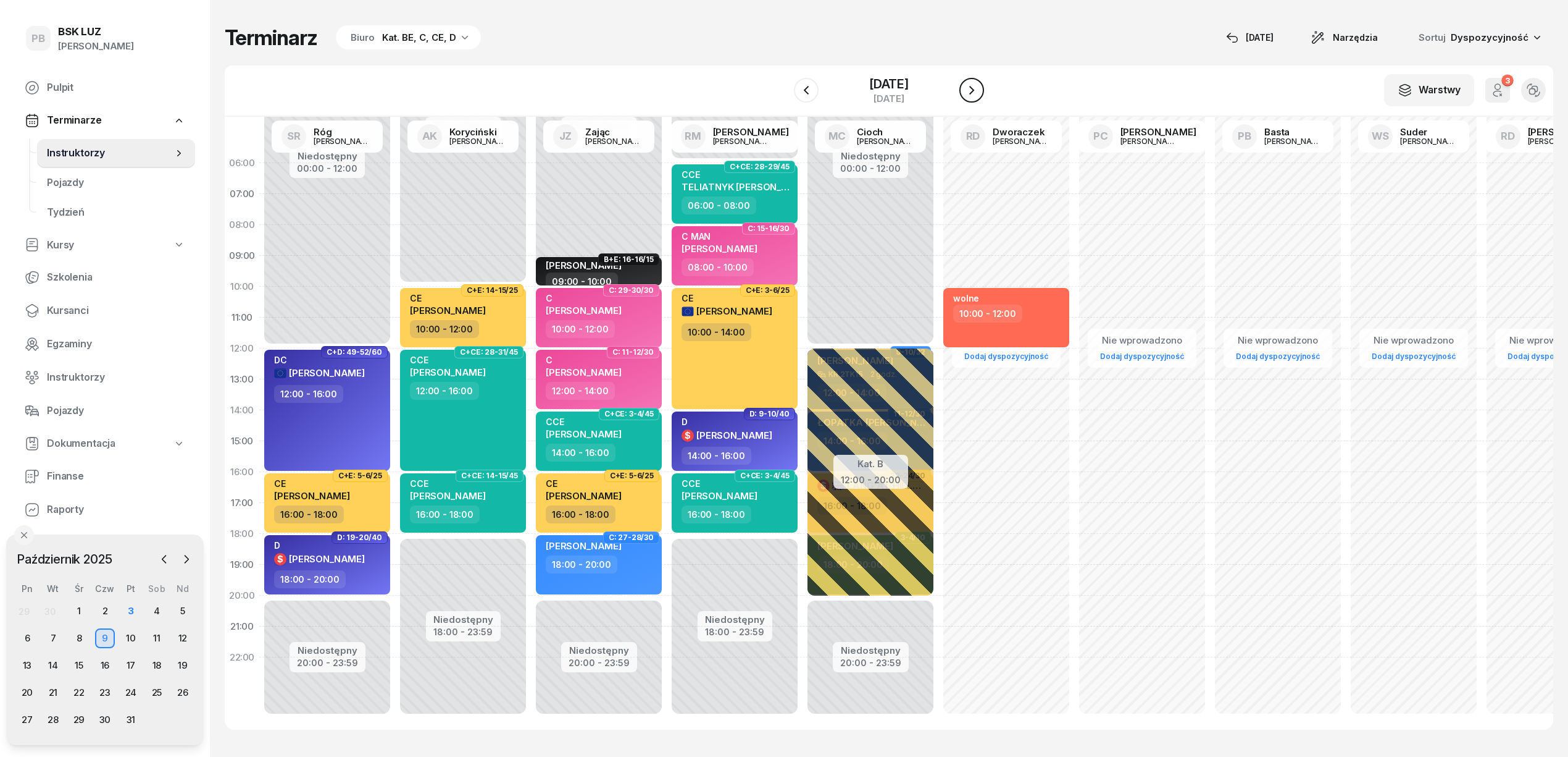
click at [979, 95] on icon "button" at bounding box center [971, 90] width 15 height 15
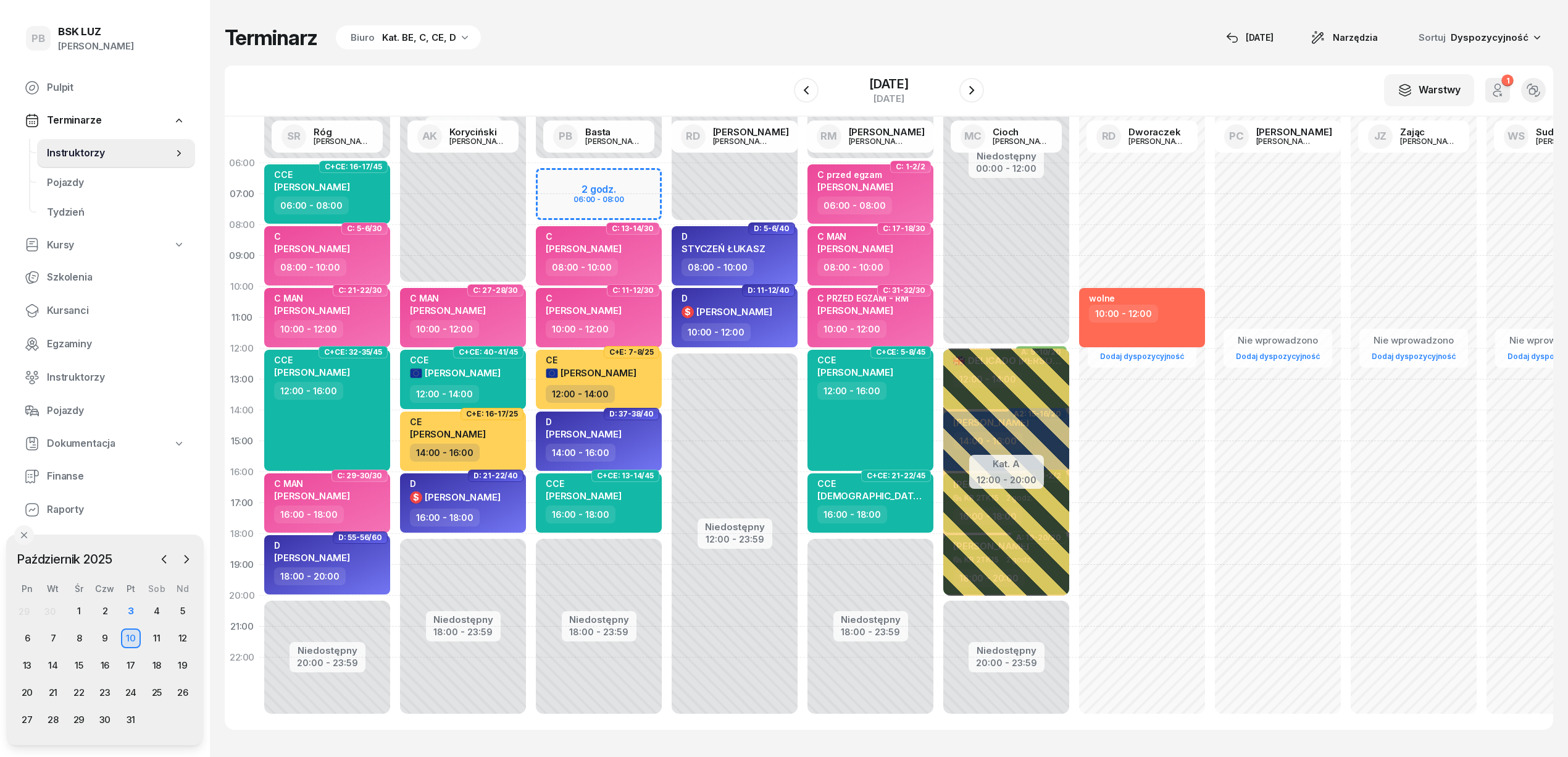
click at [702, 25] on div "Terminarz Biuro Kat. BE, C, CE, D [DATE] Narzędzia Sortuj Dyspozycyjność" at bounding box center [888, 38] width 1328 height 26
click at [30, 636] on div "6" at bounding box center [30, 638] width 20 height 20
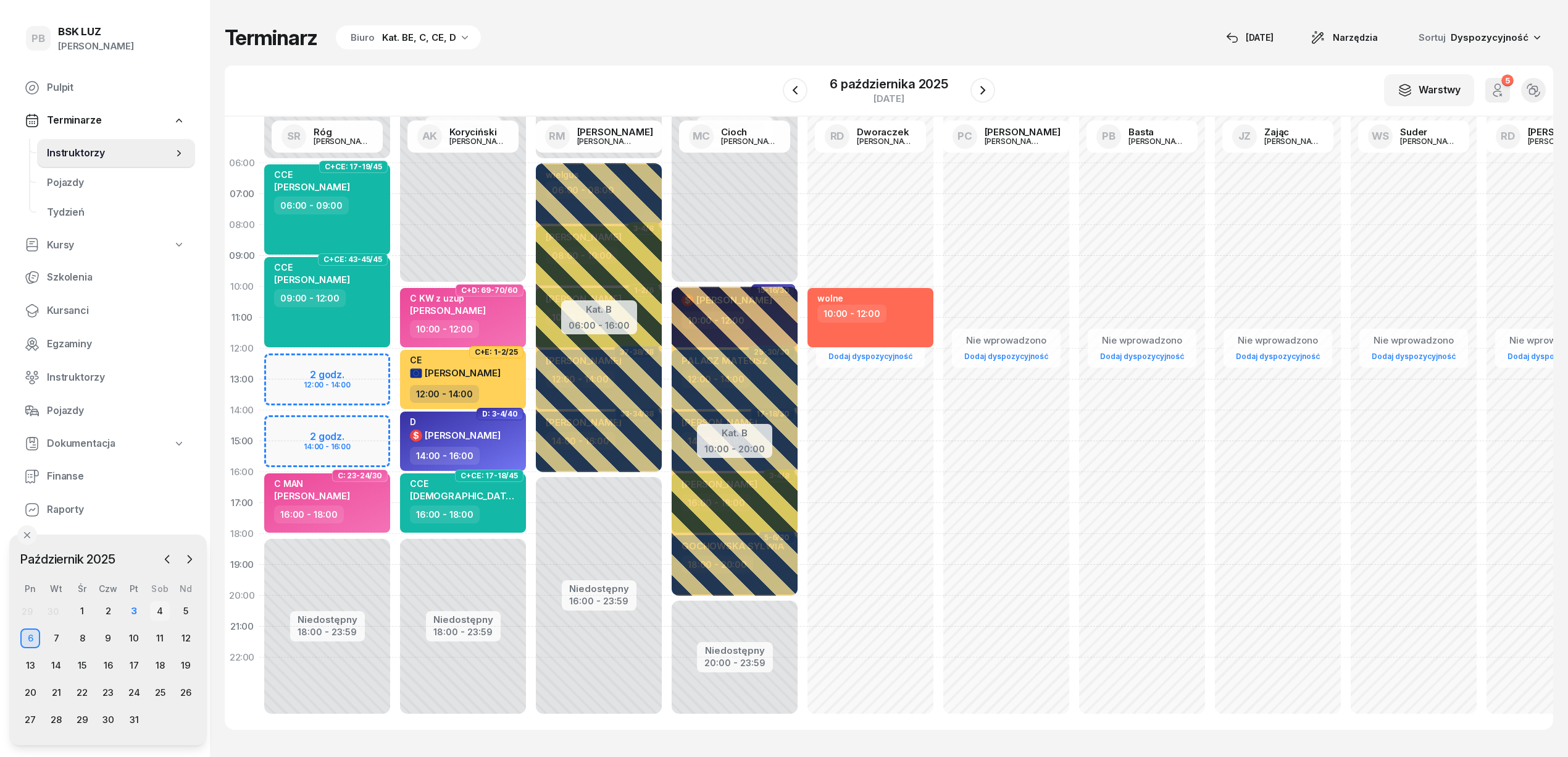
click at [163, 608] on div "4" at bounding box center [160, 611] width 20 height 20
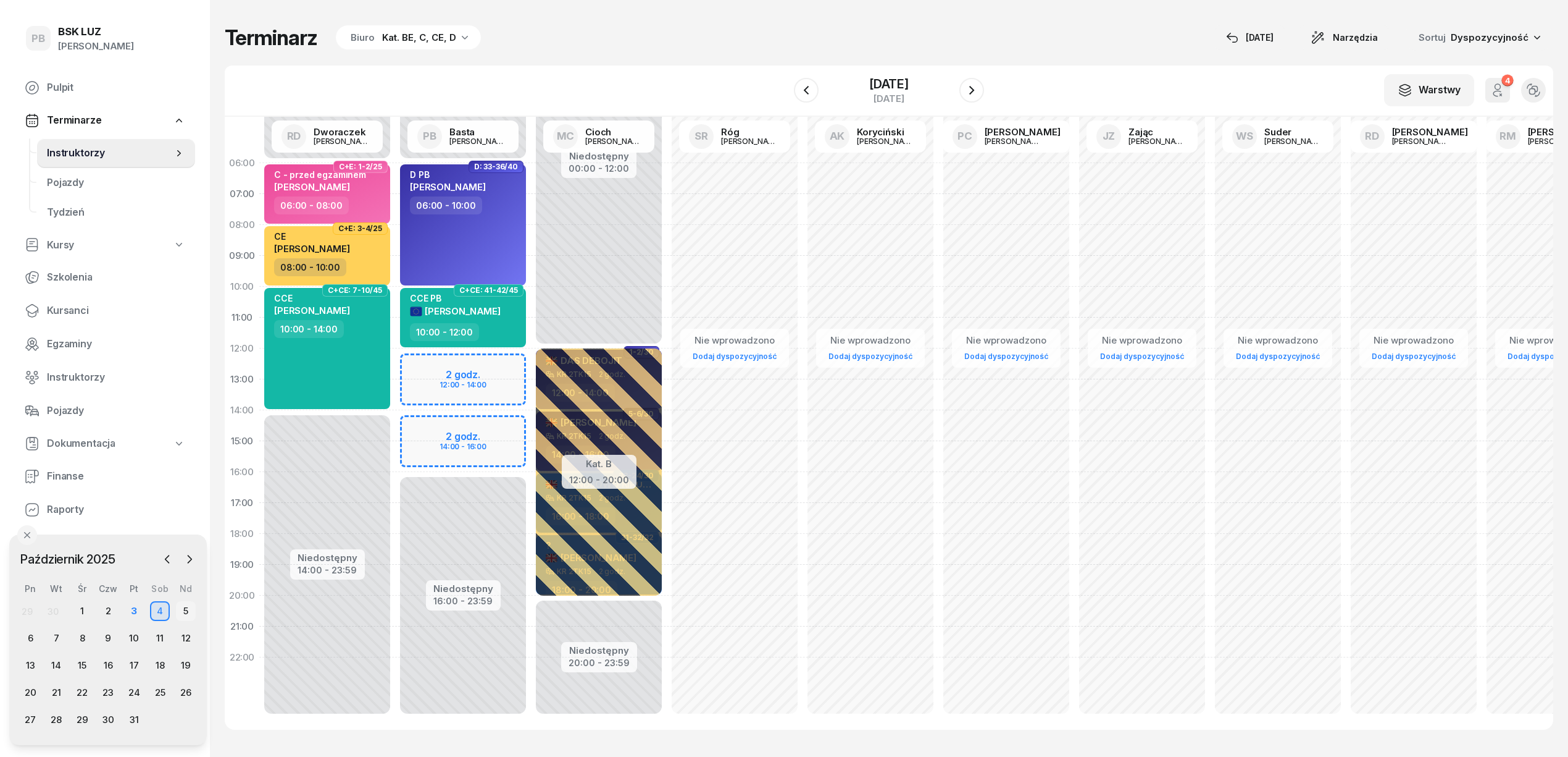
click at [186, 610] on div "5" at bounding box center [186, 611] width 20 height 20
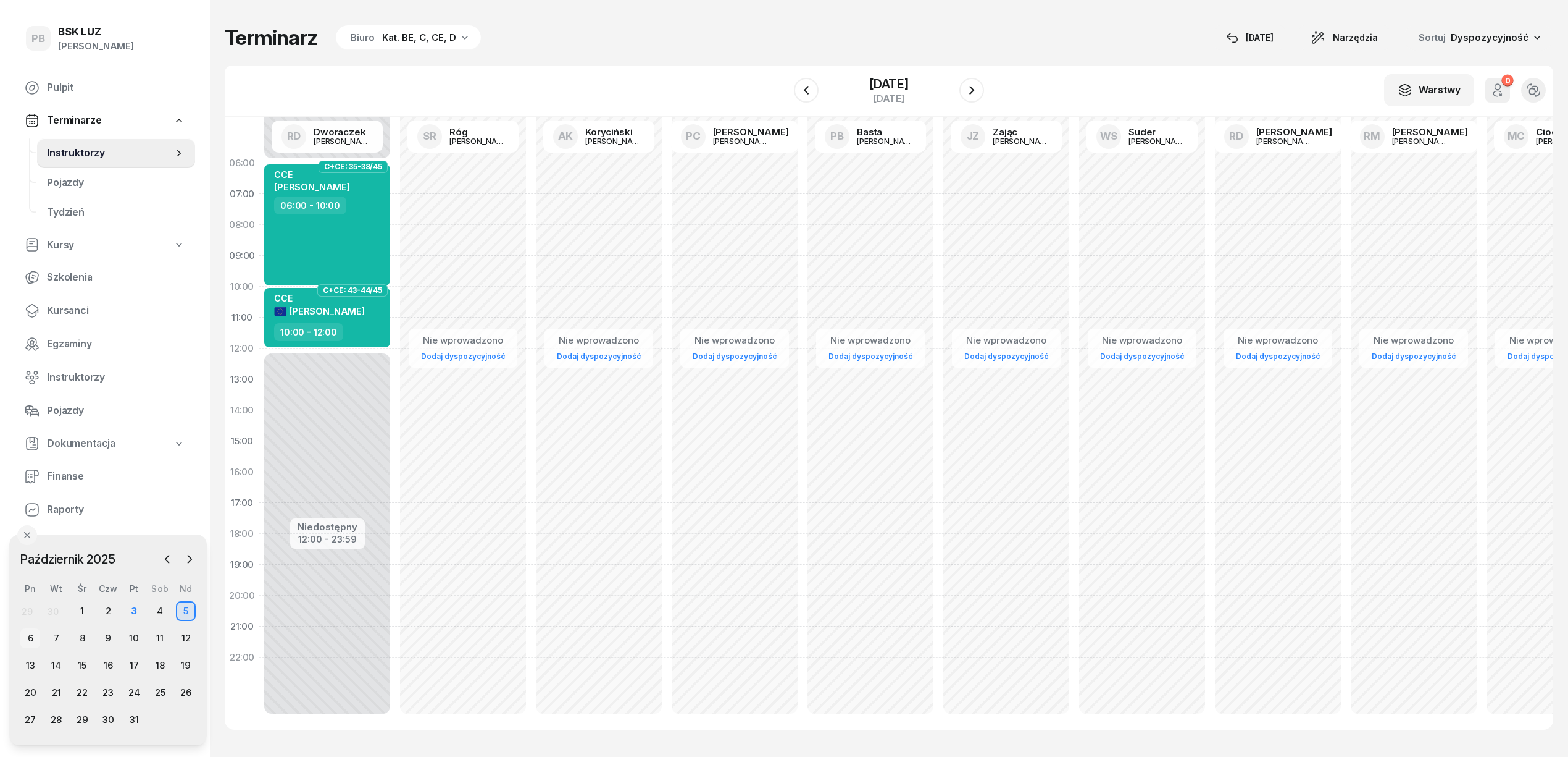
click at [26, 636] on div "6" at bounding box center [30, 638] width 20 height 20
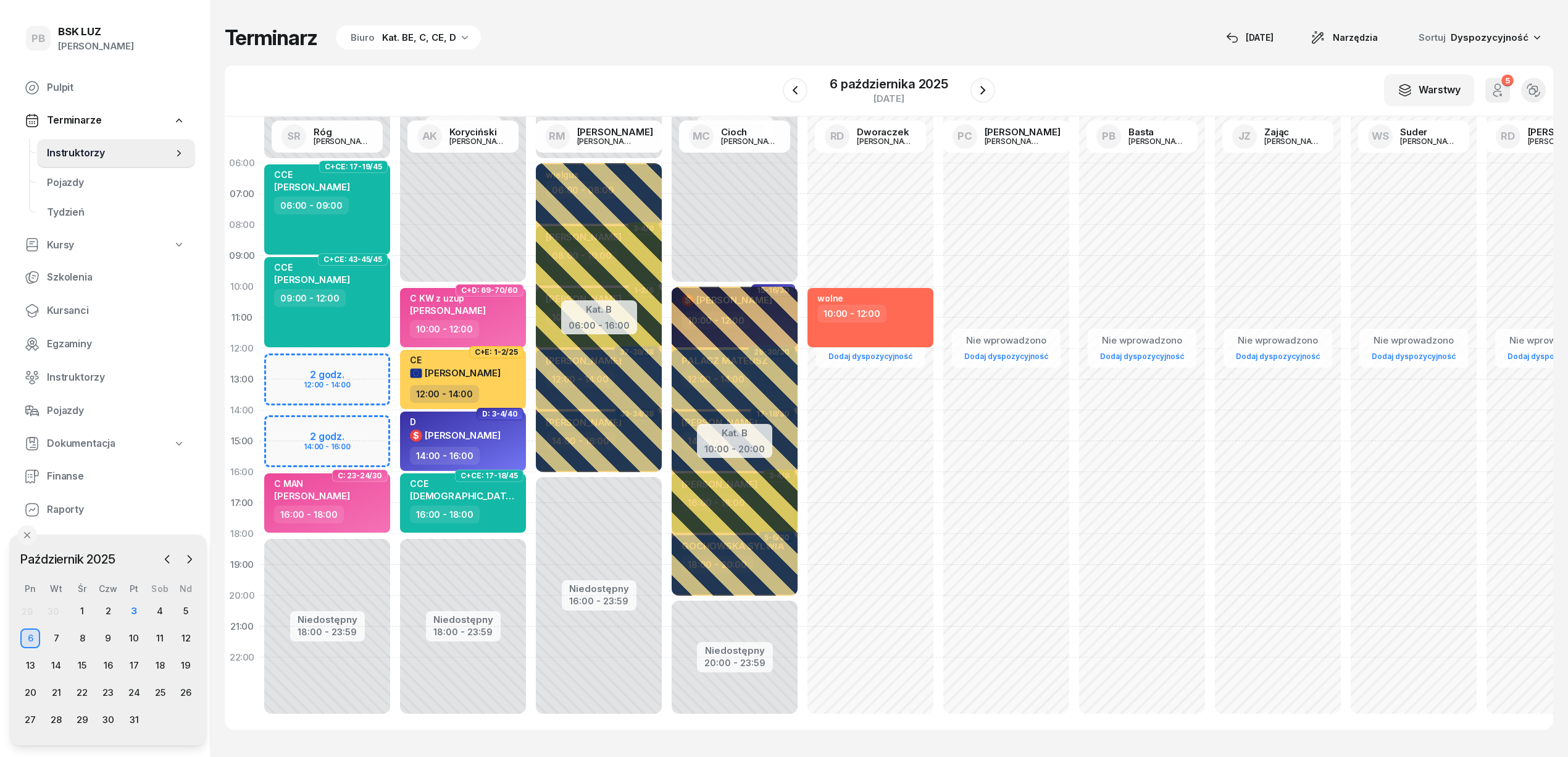
click at [714, 50] on div "Terminarz Biuro Kat. BE, C, CE, D [DATE] Narzędzia Sortuj Dyspozycyjność" at bounding box center [888, 38] width 1328 height 26
click at [988, 80] on button "button" at bounding box center [983, 90] width 25 height 25
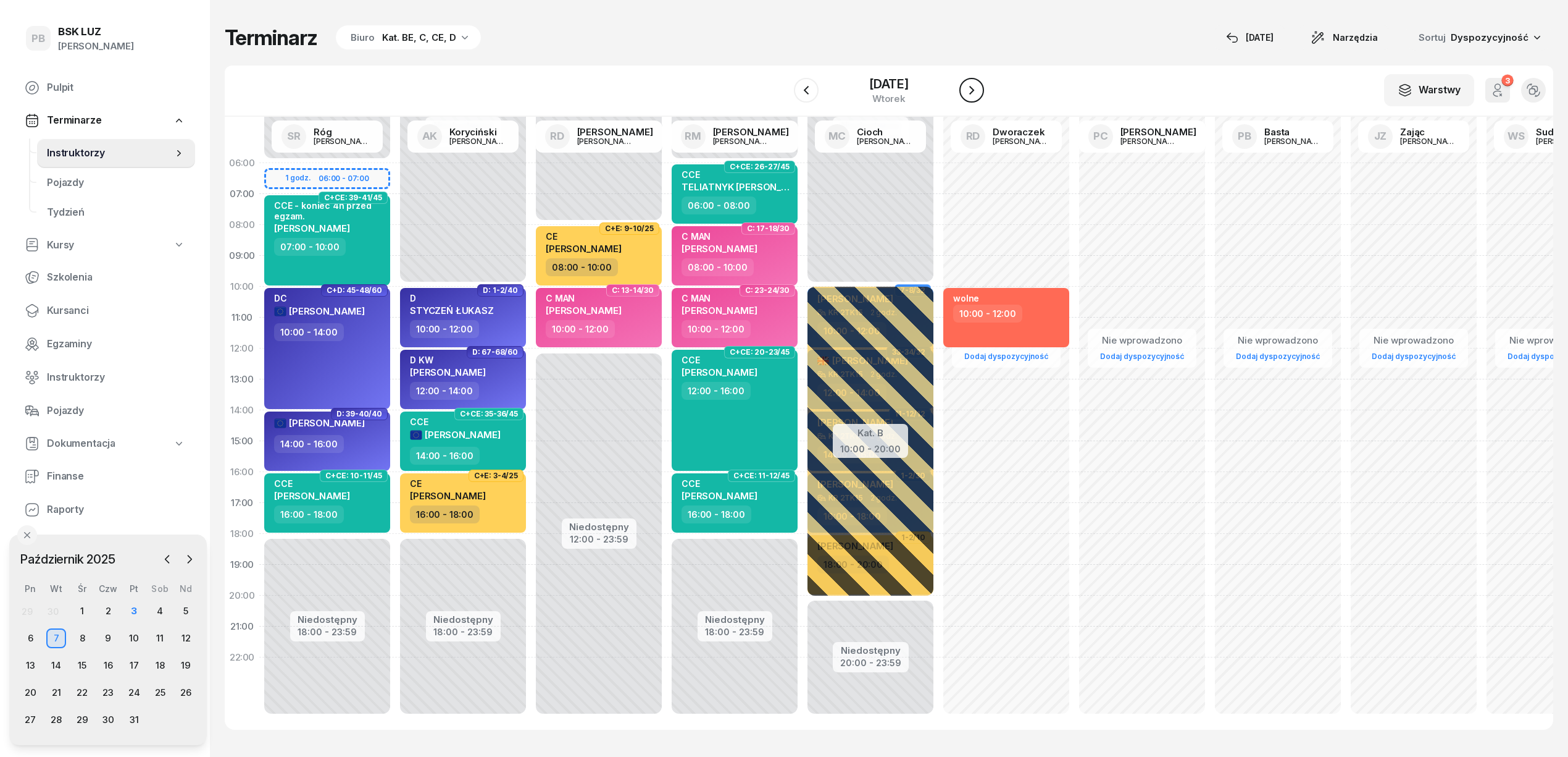
click at [984, 80] on button "button" at bounding box center [972, 90] width 25 height 25
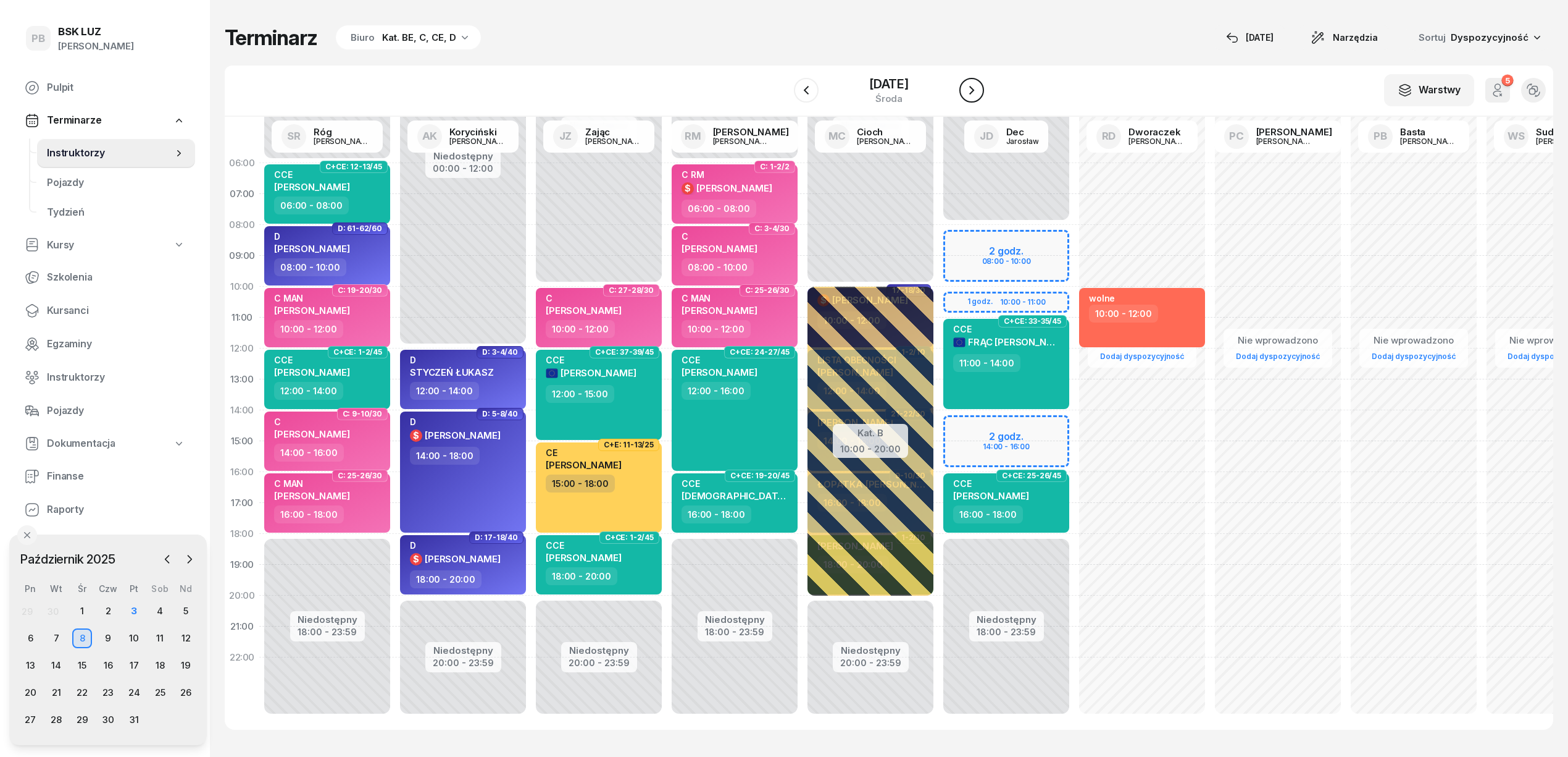
click at [984, 80] on button "button" at bounding box center [972, 90] width 25 height 25
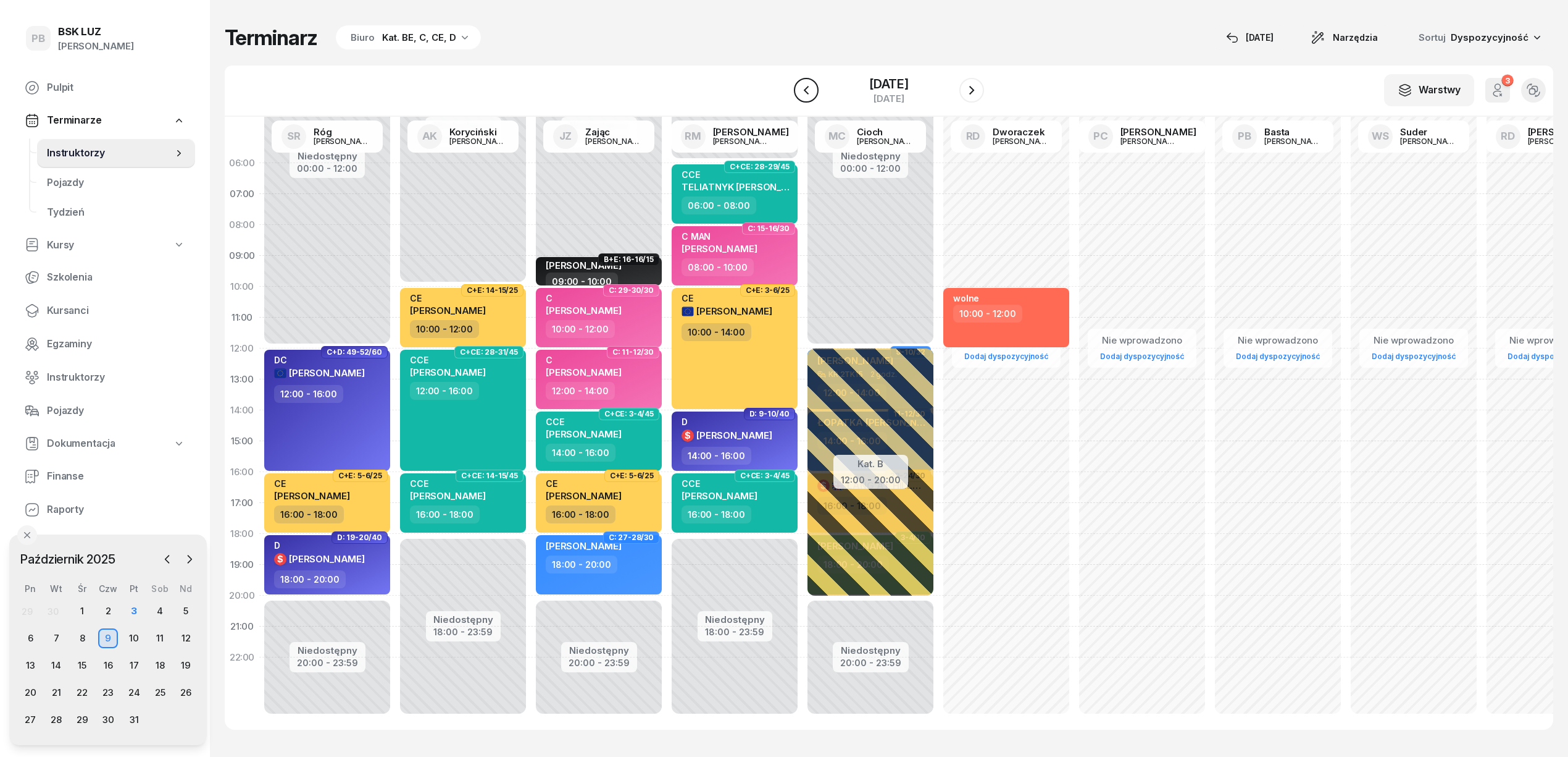
click at [804, 88] on icon "button" at bounding box center [806, 89] width 5 height 8
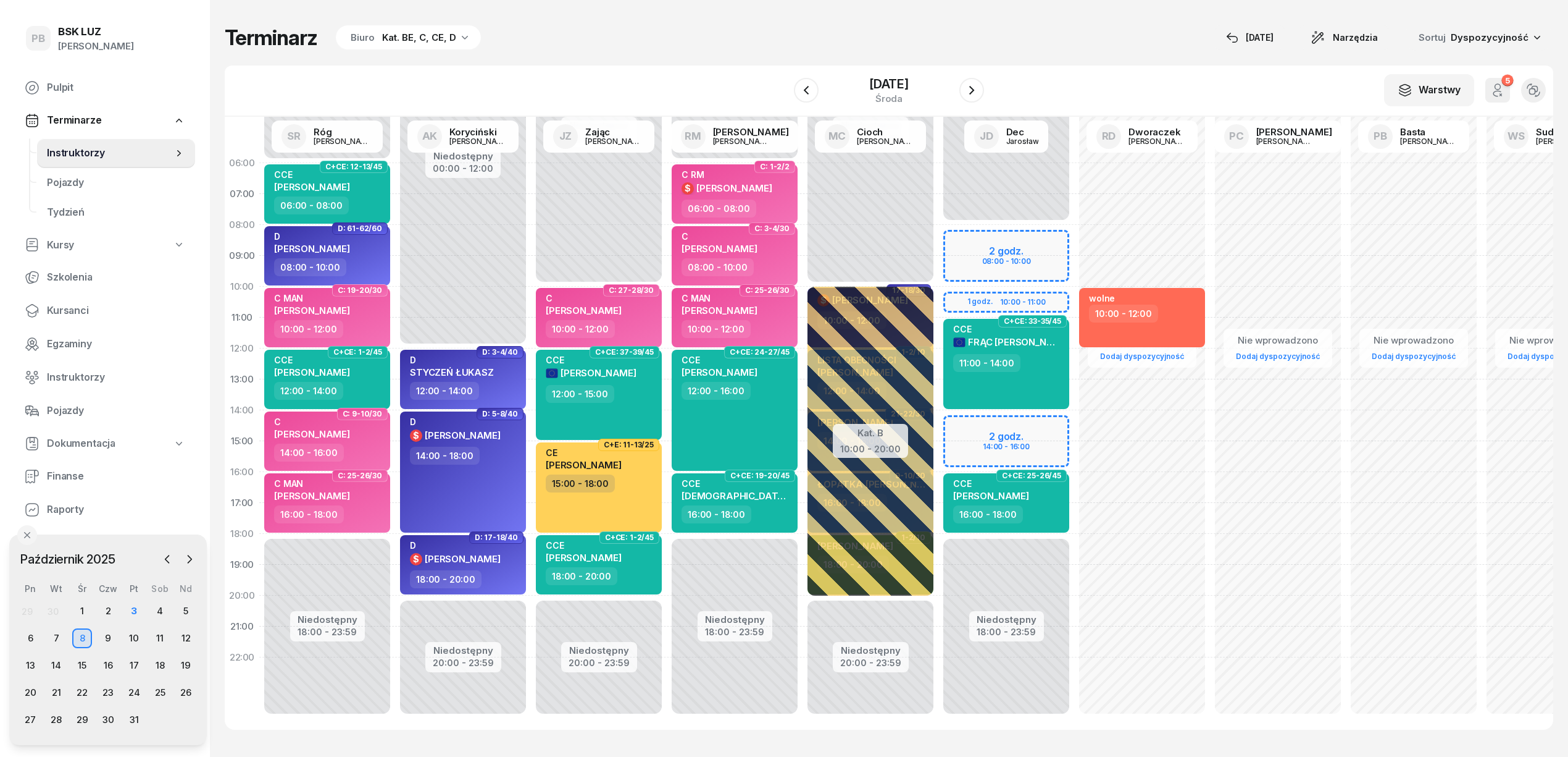
scroll to position [17, 0]
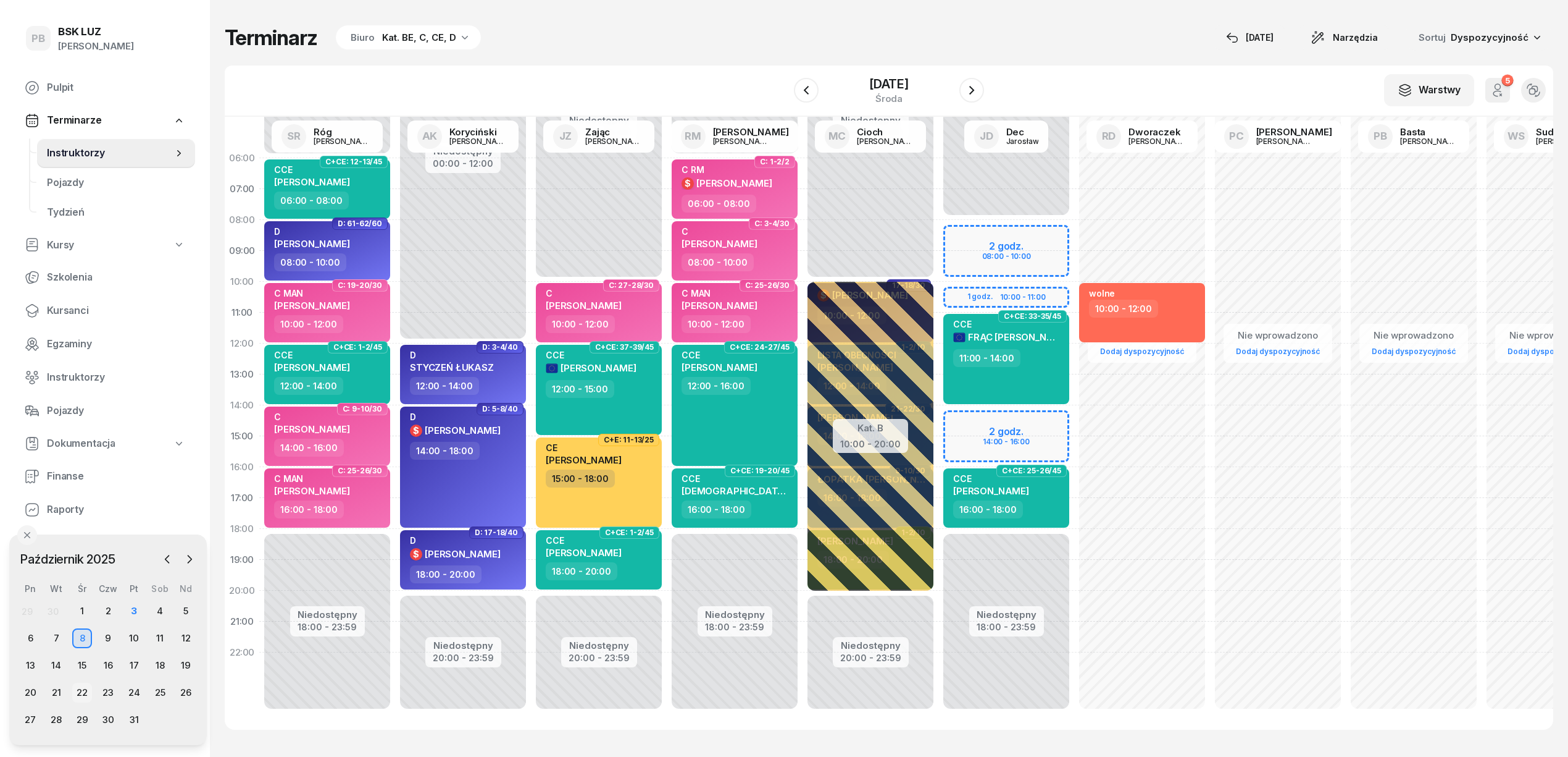
click at [78, 690] on div "22" at bounding box center [82, 692] width 20 height 20
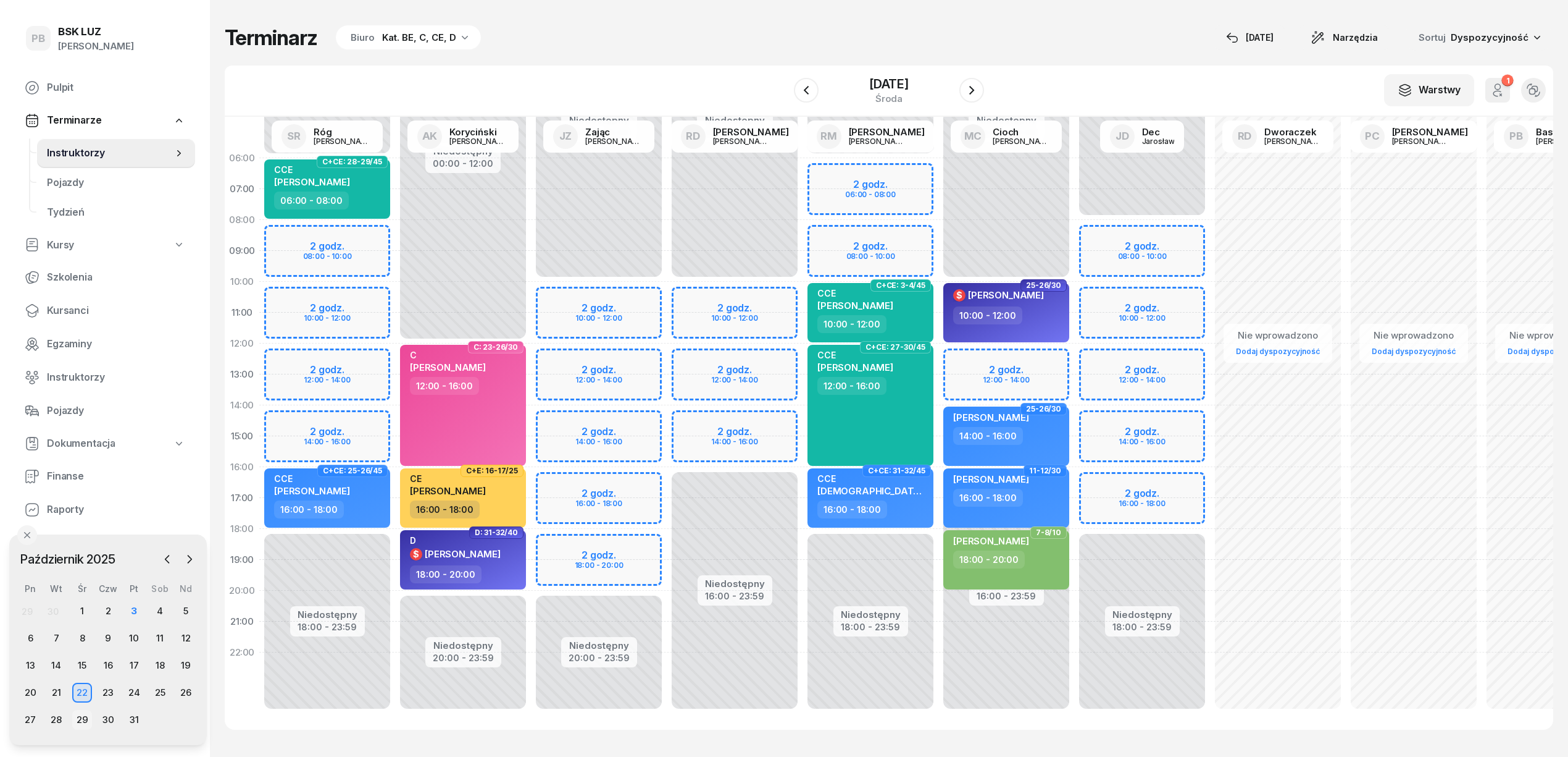
click at [90, 717] on div "29" at bounding box center [82, 720] width 20 height 20
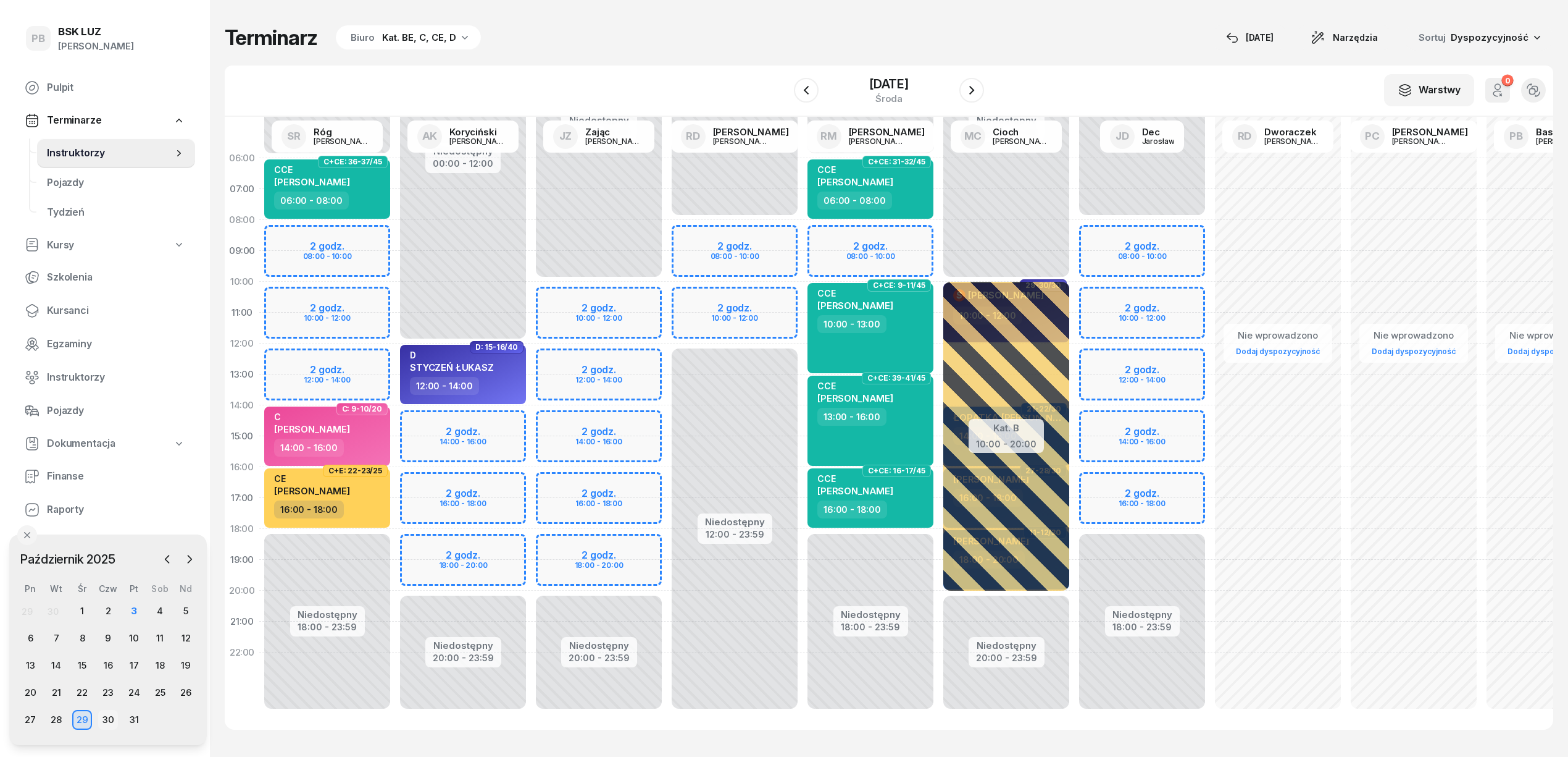
click at [104, 715] on div "30" at bounding box center [108, 720] width 20 height 20
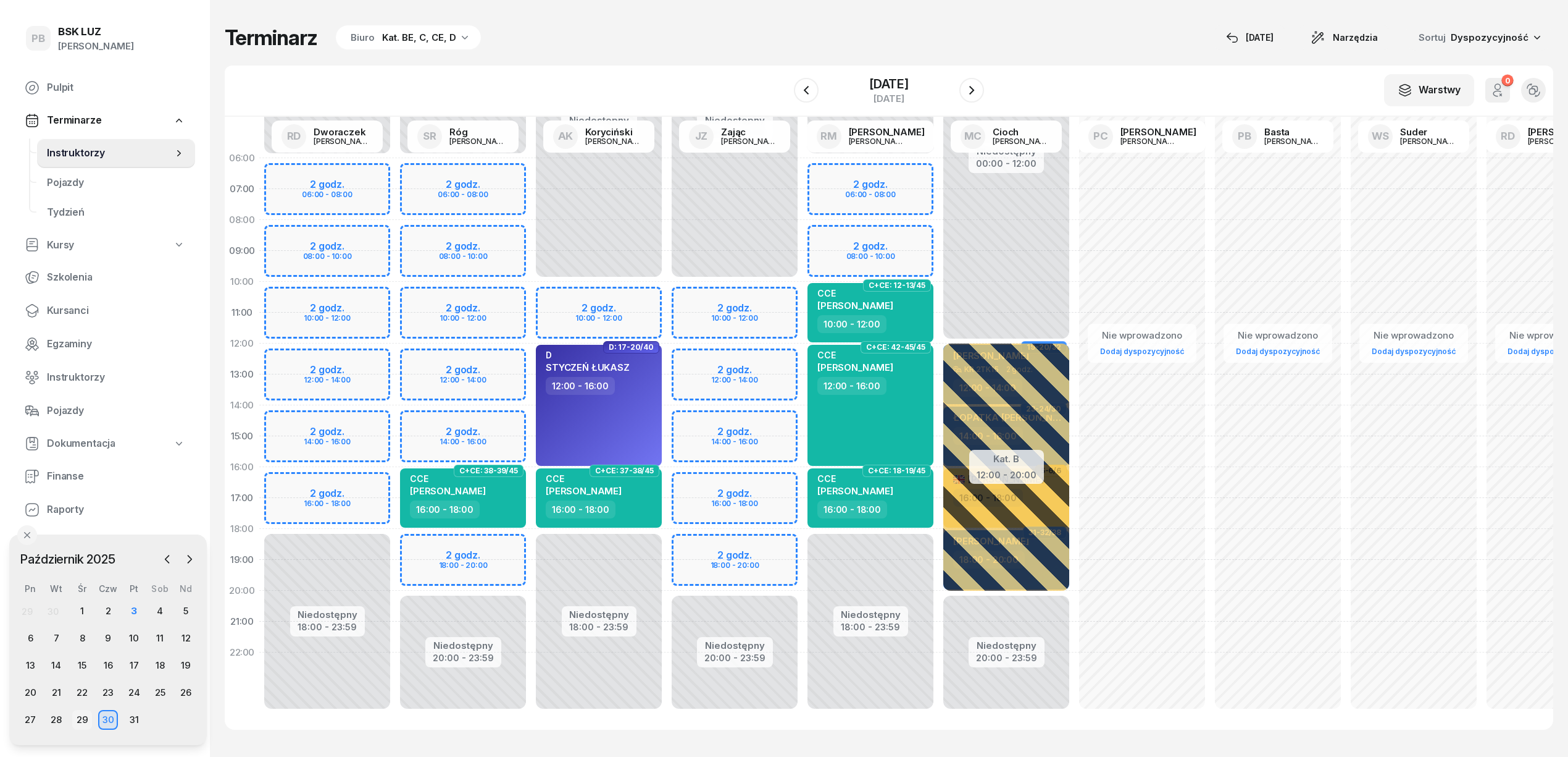
click at [89, 712] on div "29" at bounding box center [82, 720] width 20 height 20
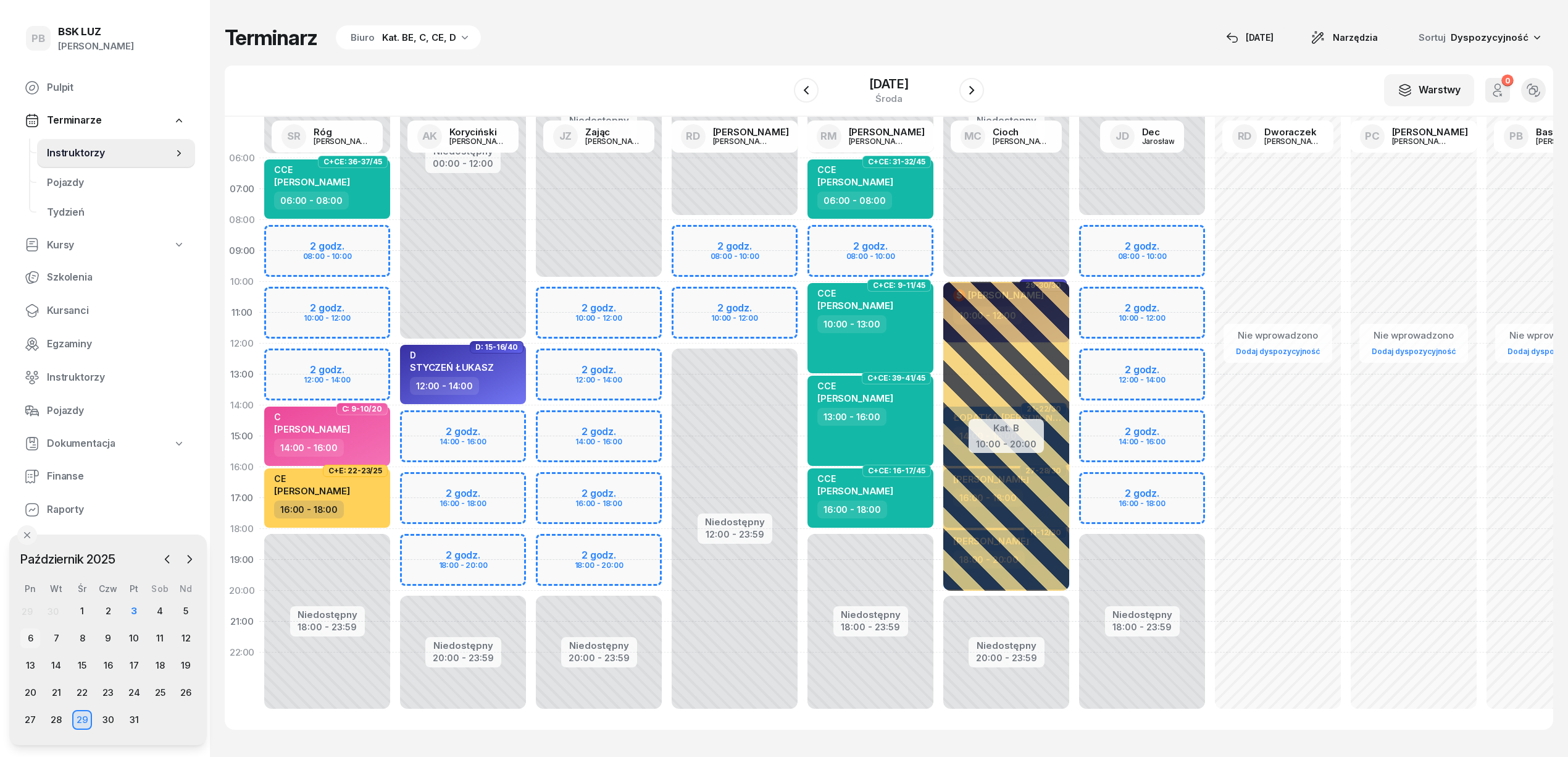
click at [26, 641] on div "6" at bounding box center [30, 638] width 20 height 20
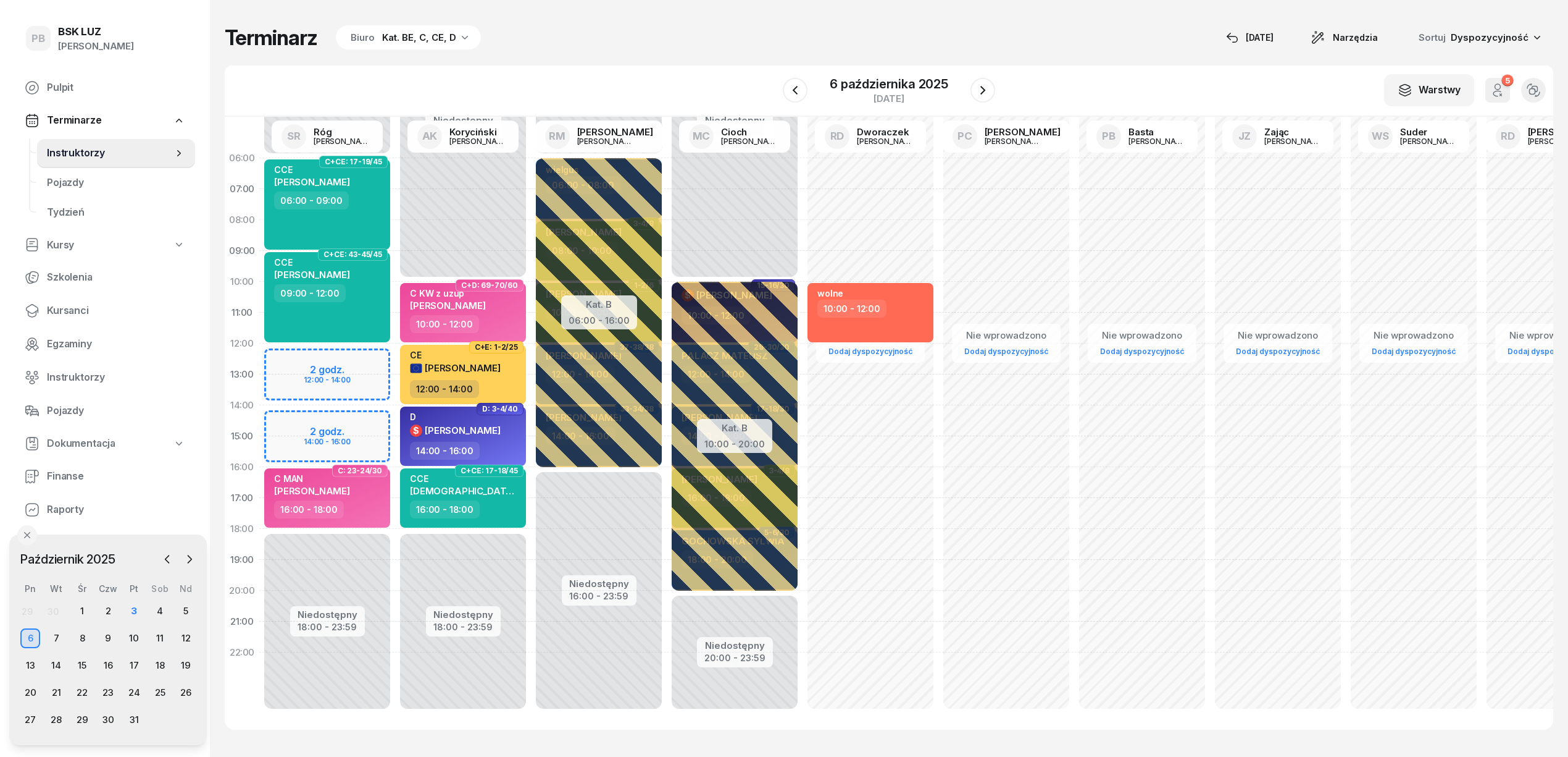
click at [405, 42] on div "Kat. BE, C, CE, D" at bounding box center [418, 37] width 74 height 15
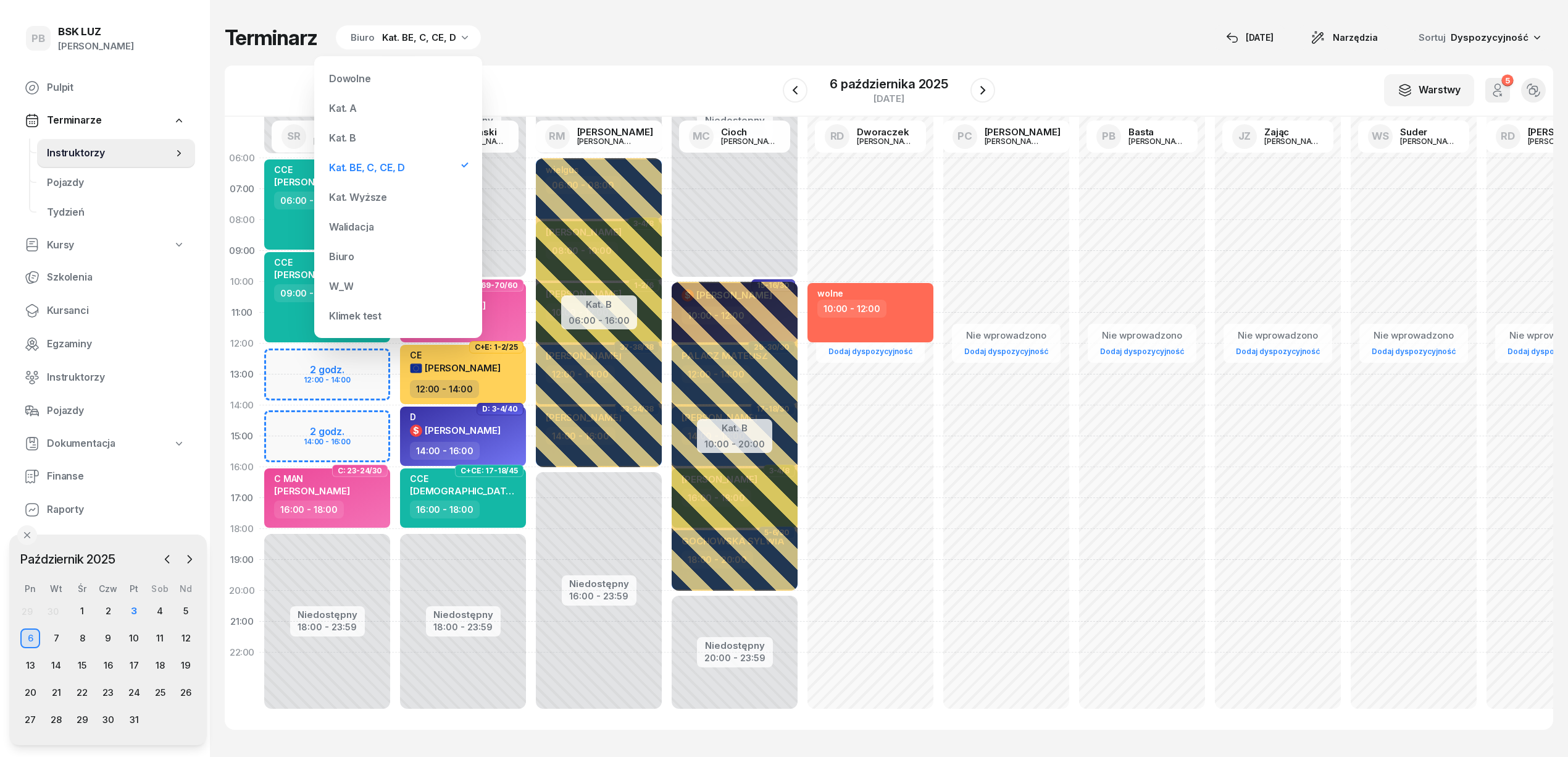
click at [373, 130] on div "Kat. B" at bounding box center [398, 138] width 148 height 25
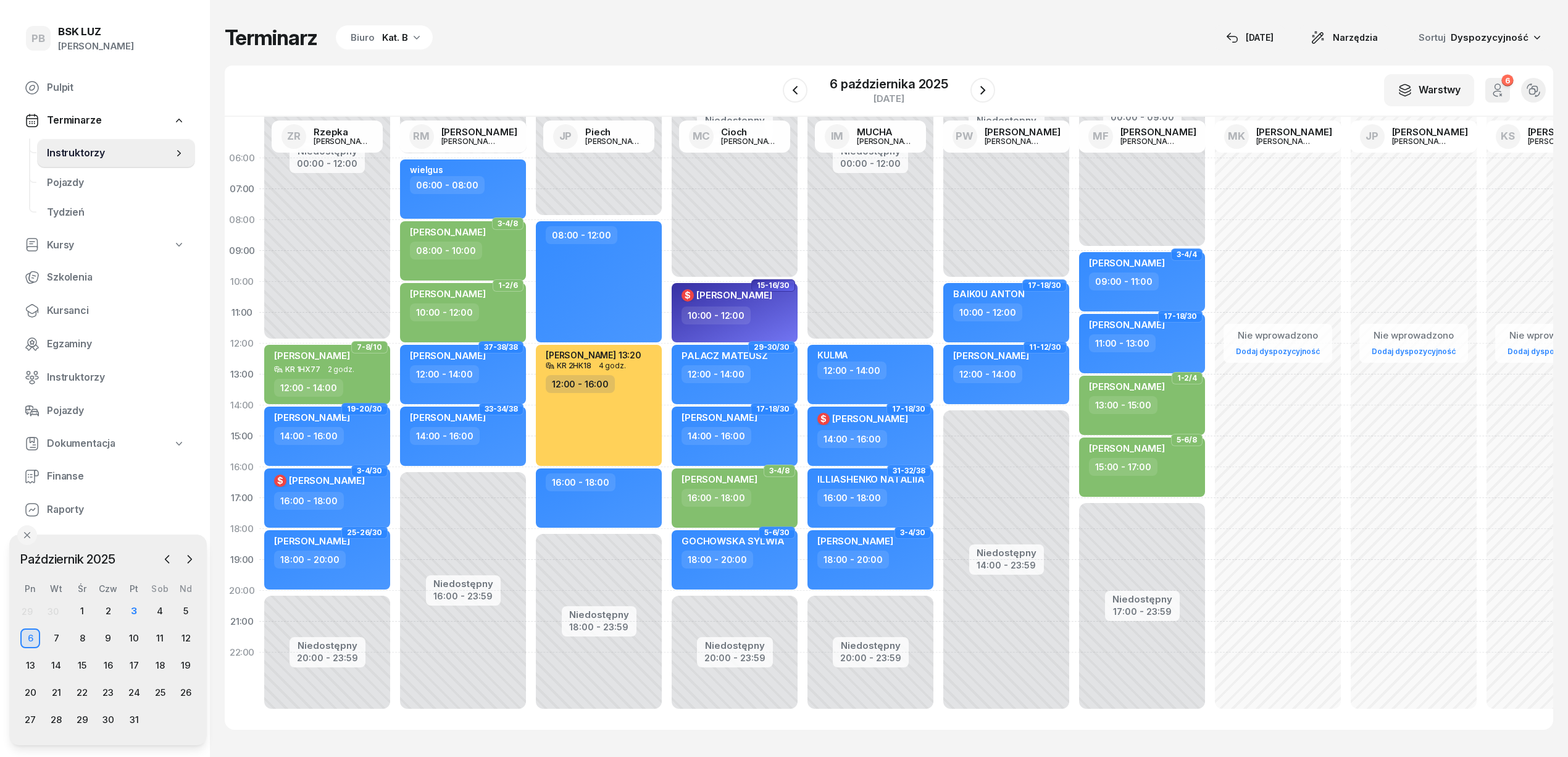
click at [396, 35] on div "Kat. B" at bounding box center [395, 37] width 26 height 15
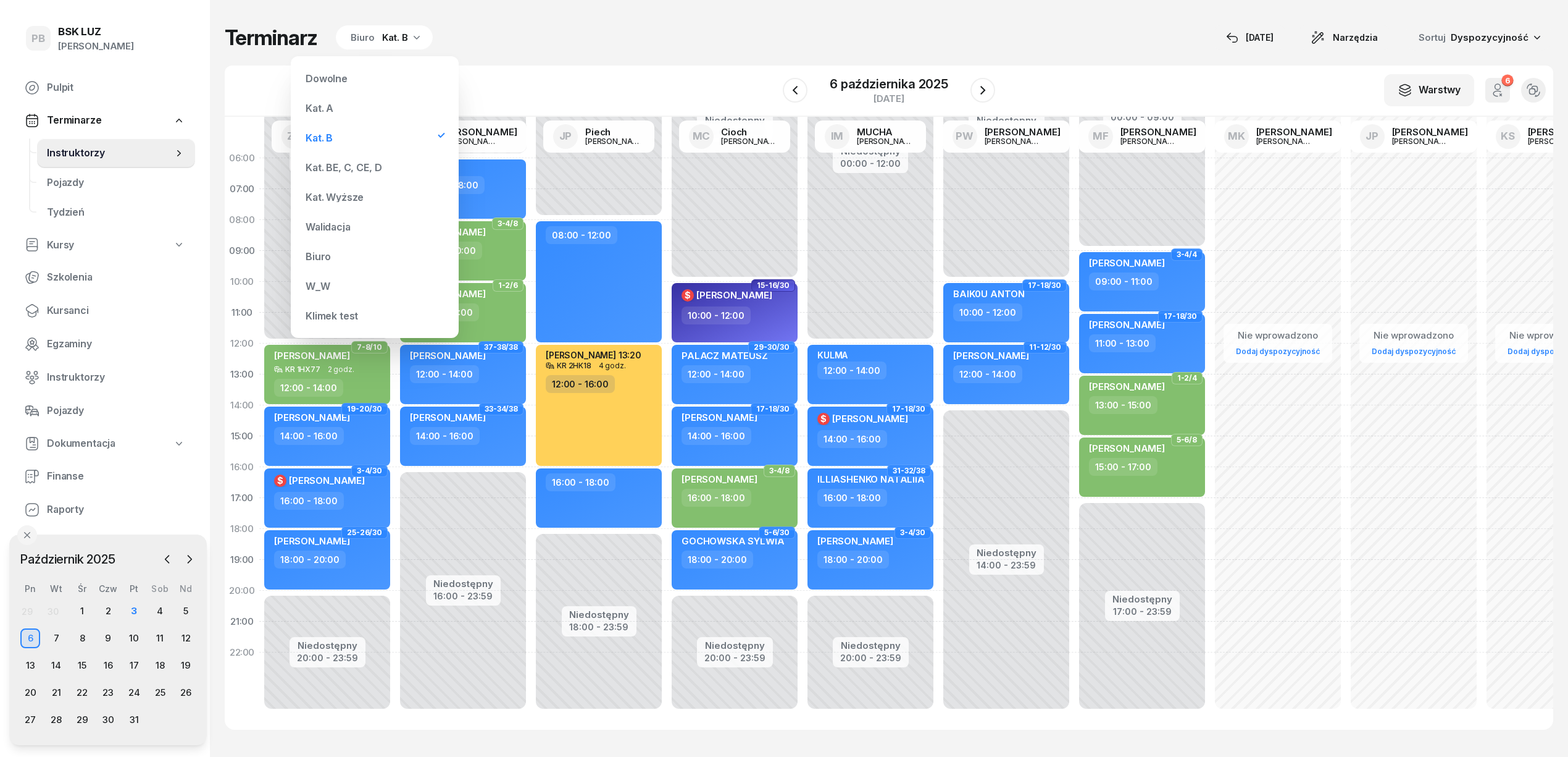
click at [351, 105] on div "Kat. A" at bounding box center [375, 108] width 148 height 25
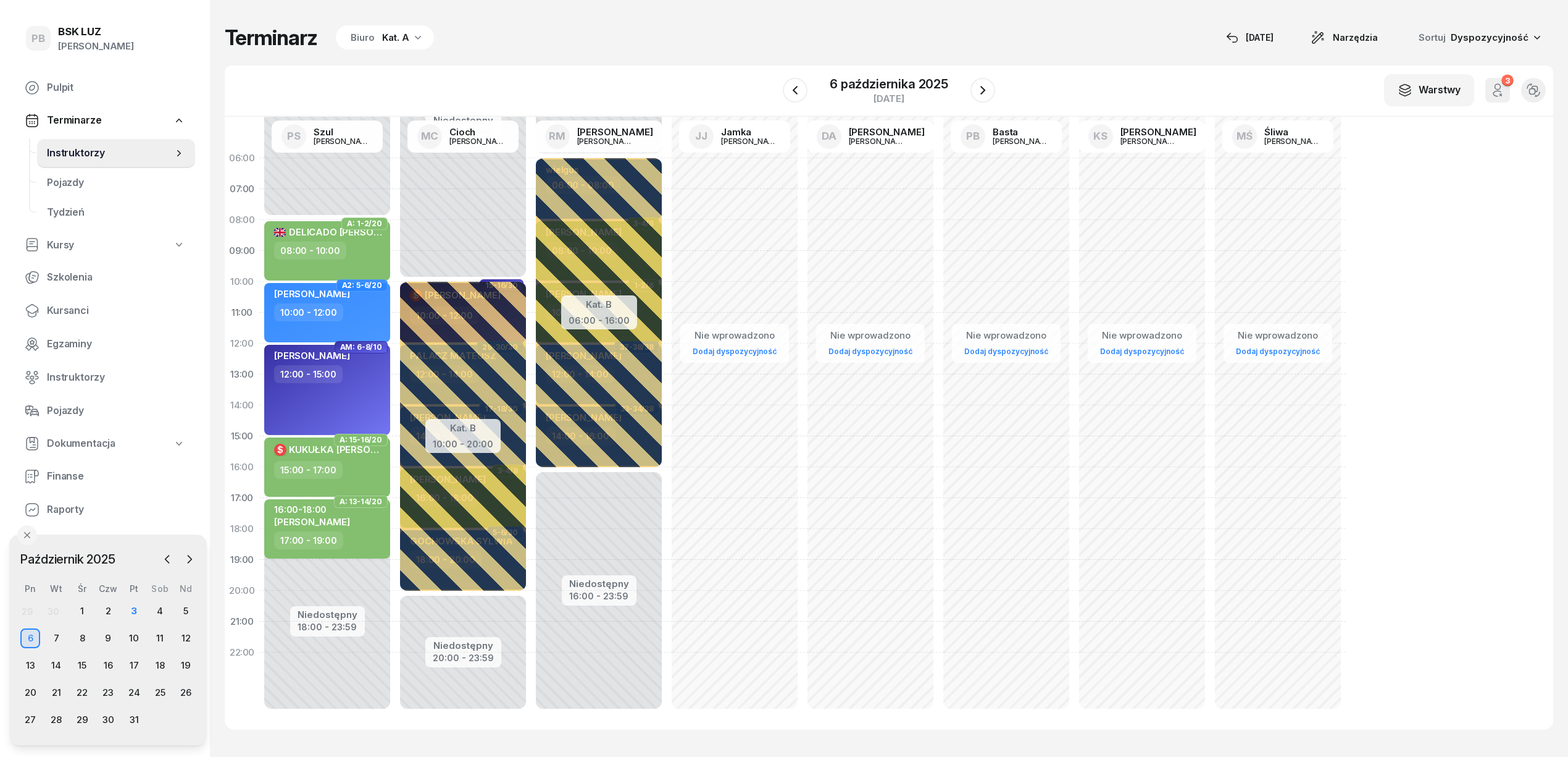
click at [423, 39] on div "Biuro Kat. A" at bounding box center [384, 38] width 98 height 25
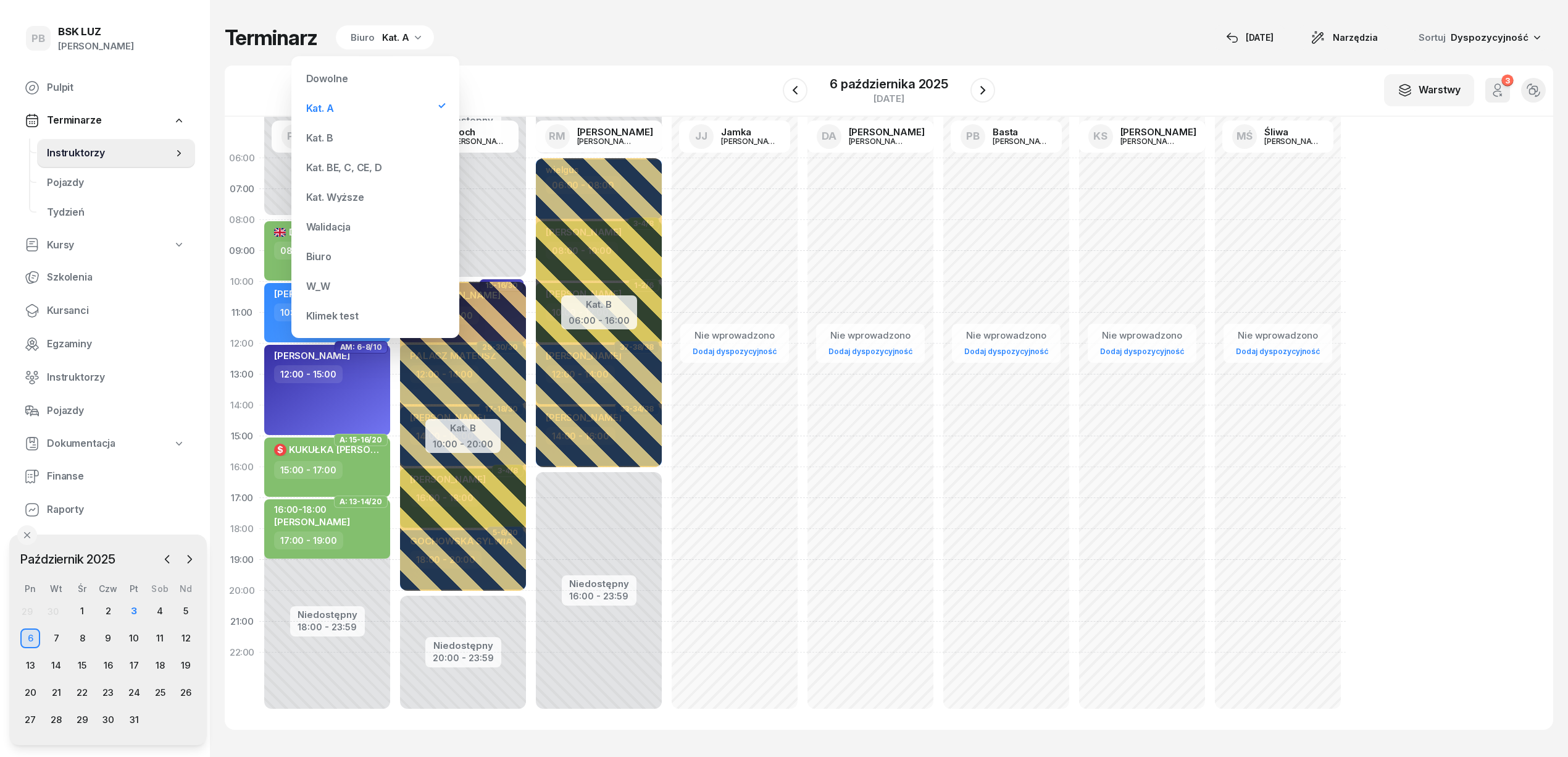
click at [336, 167] on div "Kat. BE, C, CE, D" at bounding box center [344, 167] width 76 height 10
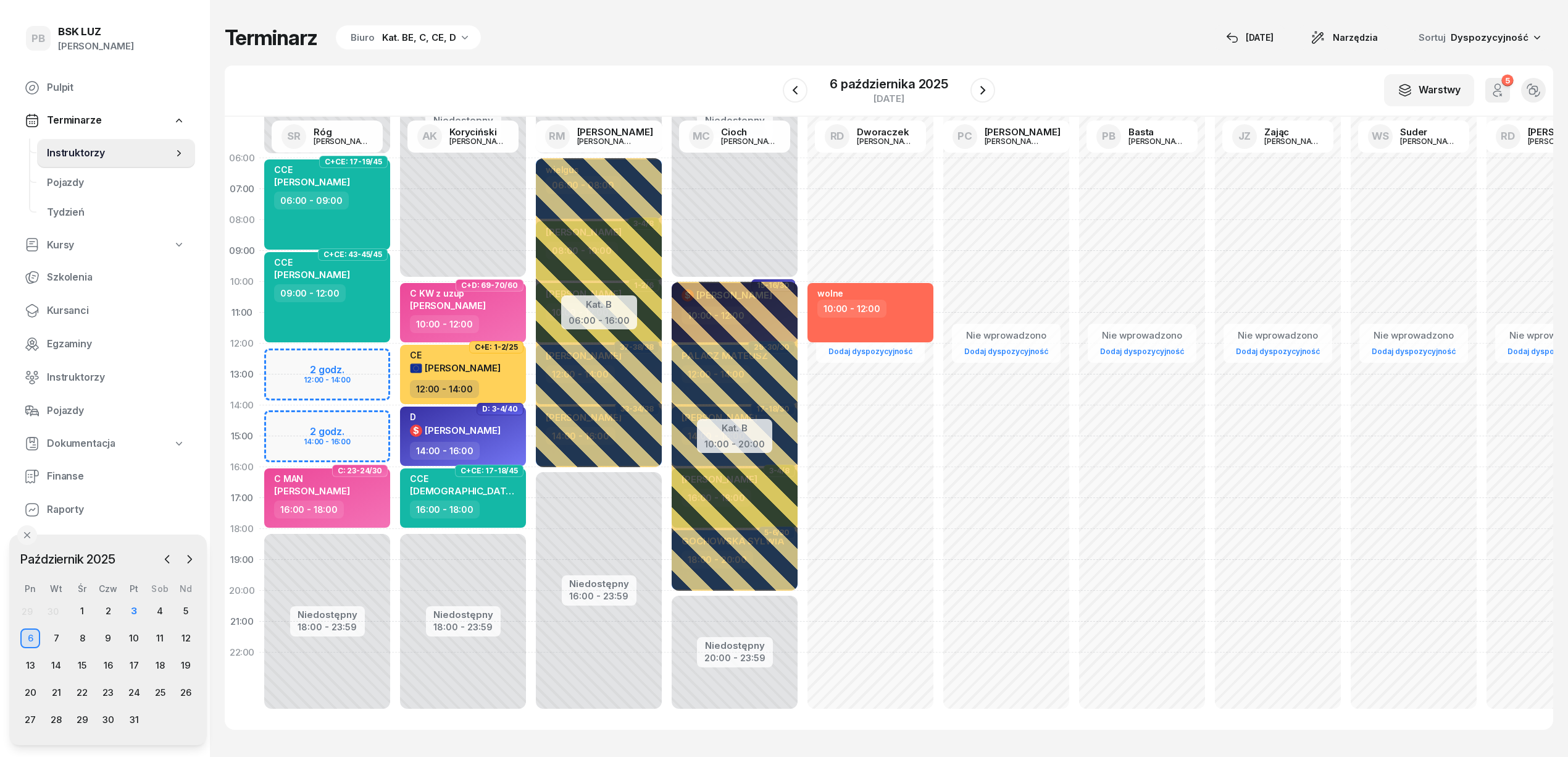
click at [490, 73] on div "W Wybierz AK [PERSON_NAME] BP [PERSON_NAME] DP [PERSON_NAME] GS [PERSON_NAME] I…" at bounding box center [888, 91] width 1328 height 51
click at [133, 609] on div "3" at bounding box center [134, 611] width 20 height 20
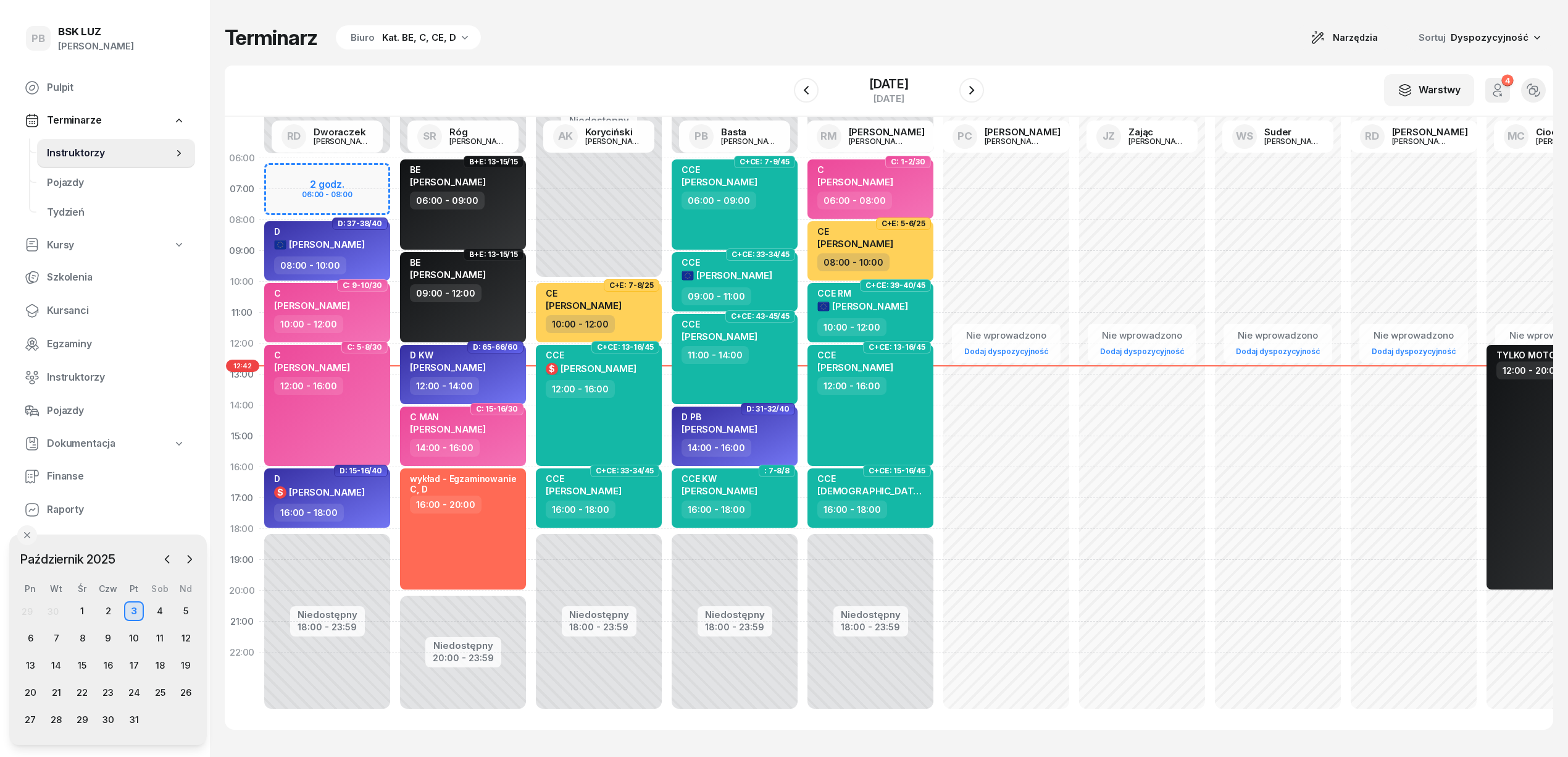
drag, startPoint x: 719, startPoint y: 46, endPoint x: 680, endPoint y: 59, distance: 41.1
click at [712, 50] on div "Terminarz Biuro Kat. BE, C, CE, D Narzędzia Sortuj Dyspozycyjność" at bounding box center [888, 38] width 1328 height 26
click at [738, 50] on div "Terminarz Biuro Kat. BE, C, CE, D Narzędzia Sortuj Dyspozycyjność" at bounding box center [888, 38] width 1328 height 26
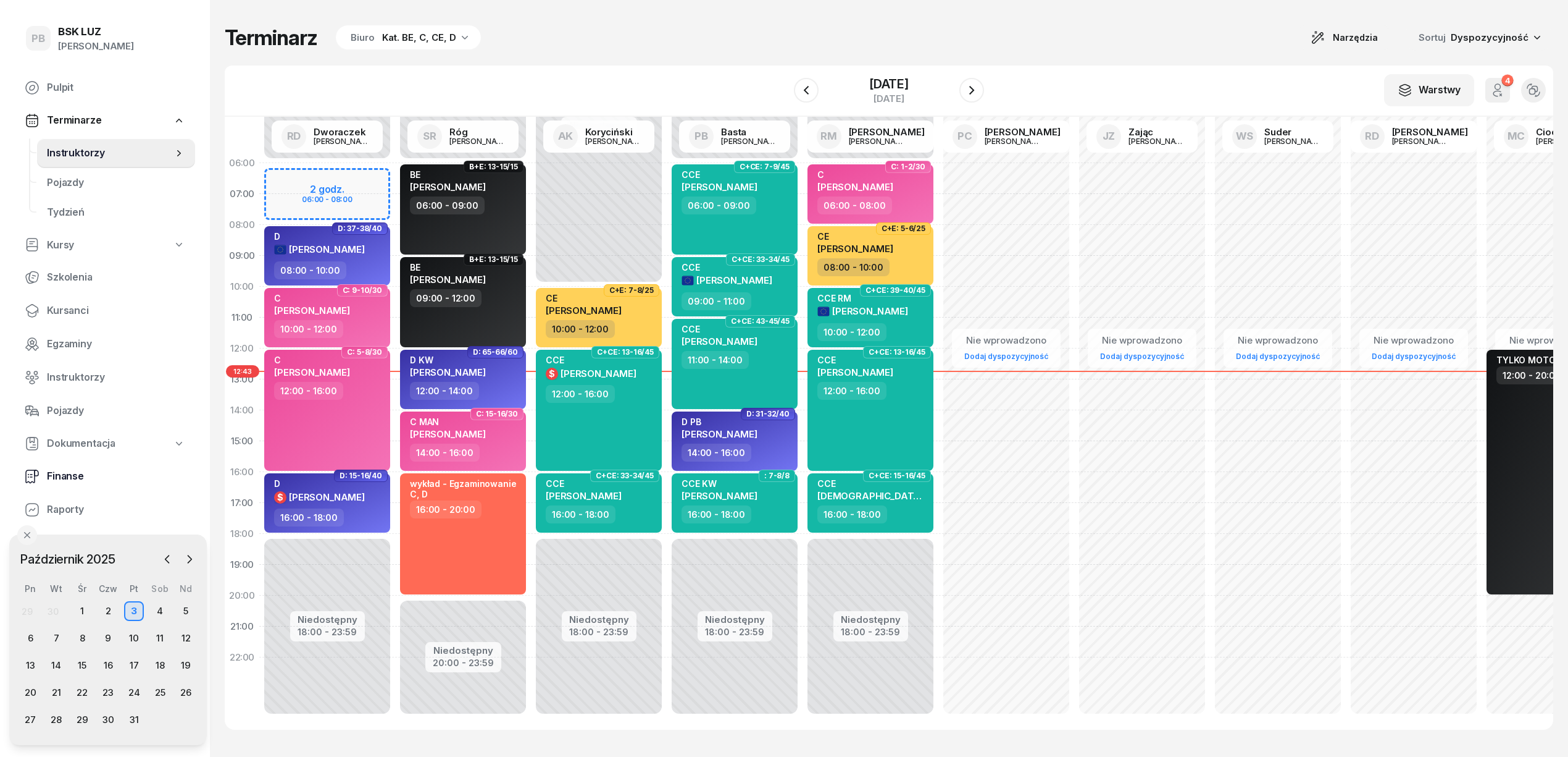
click at [62, 477] on span "Finanse" at bounding box center [116, 476] width 138 height 16
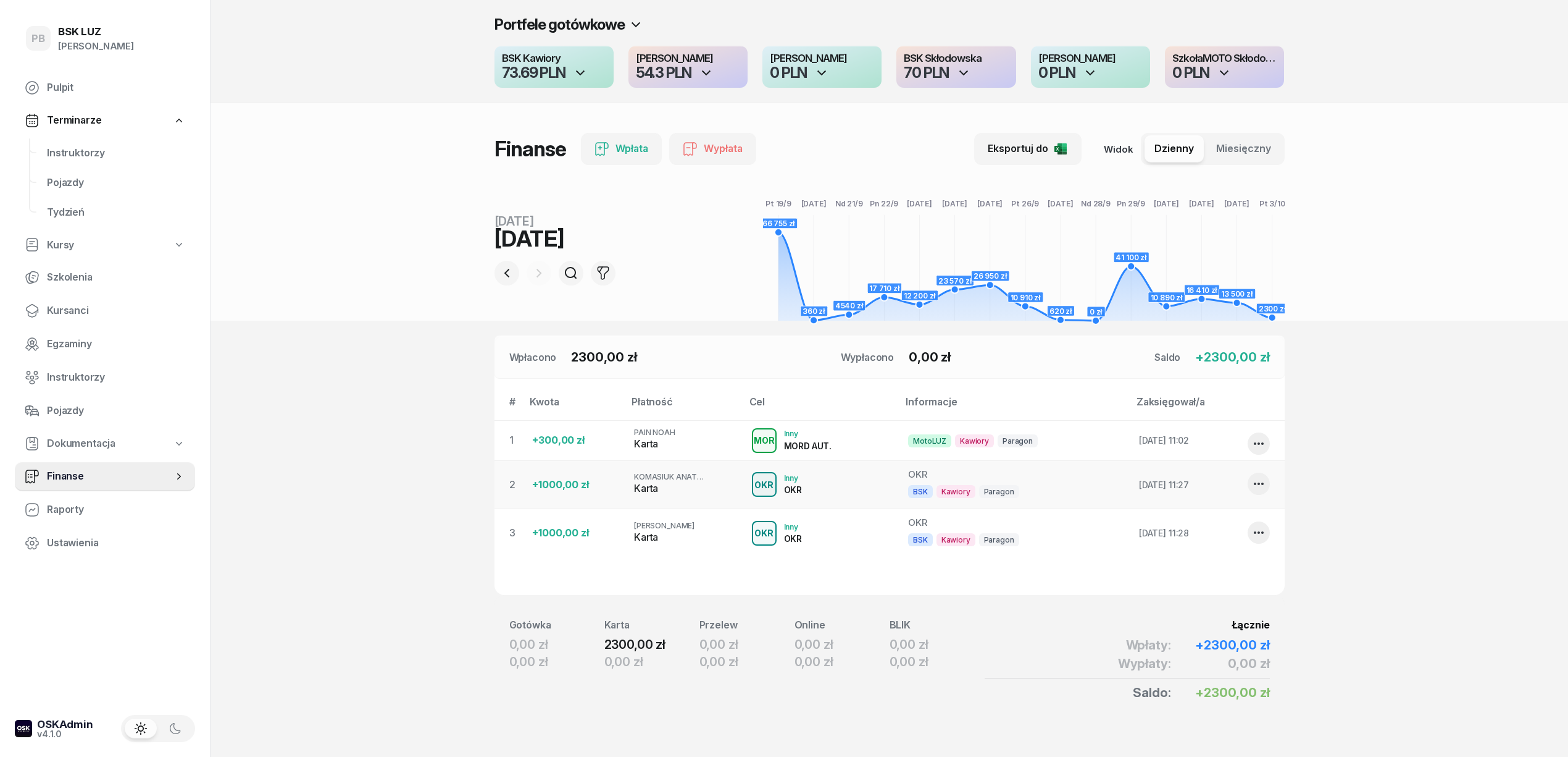
click at [341, 509] on section "Portfele gotówkowe BSK Kawiory 73.69 PLN MotoLUZ Kawiory 54.3 PLN SzkołaMOTO Ka…" at bounding box center [890, 384] width 1358 height 769
click at [67, 305] on span "Kursanci" at bounding box center [116, 310] width 138 height 16
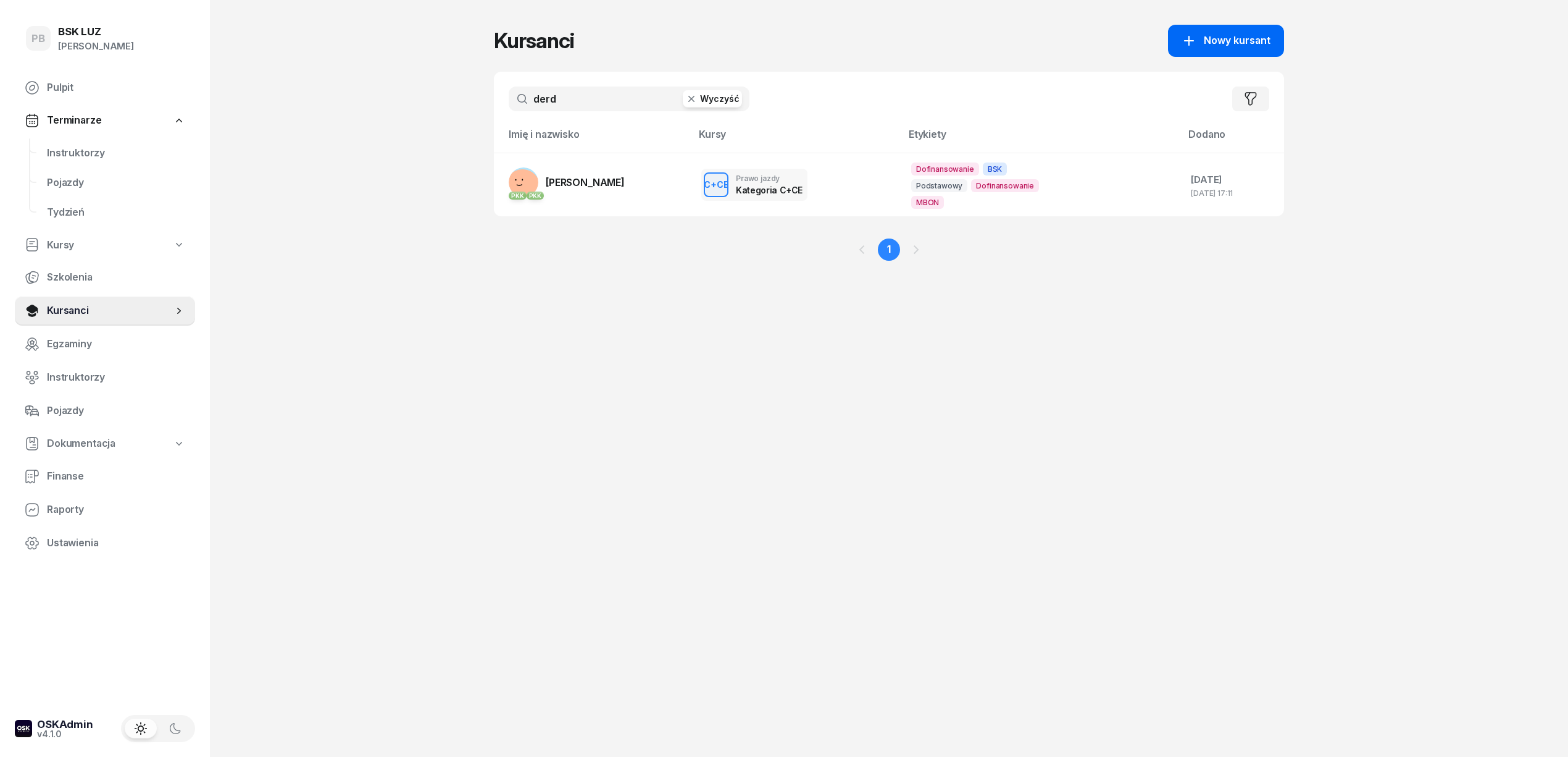
click at [1226, 28] on button "Nowy kursant" at bounding box center [1226, 40] width 116 height 32
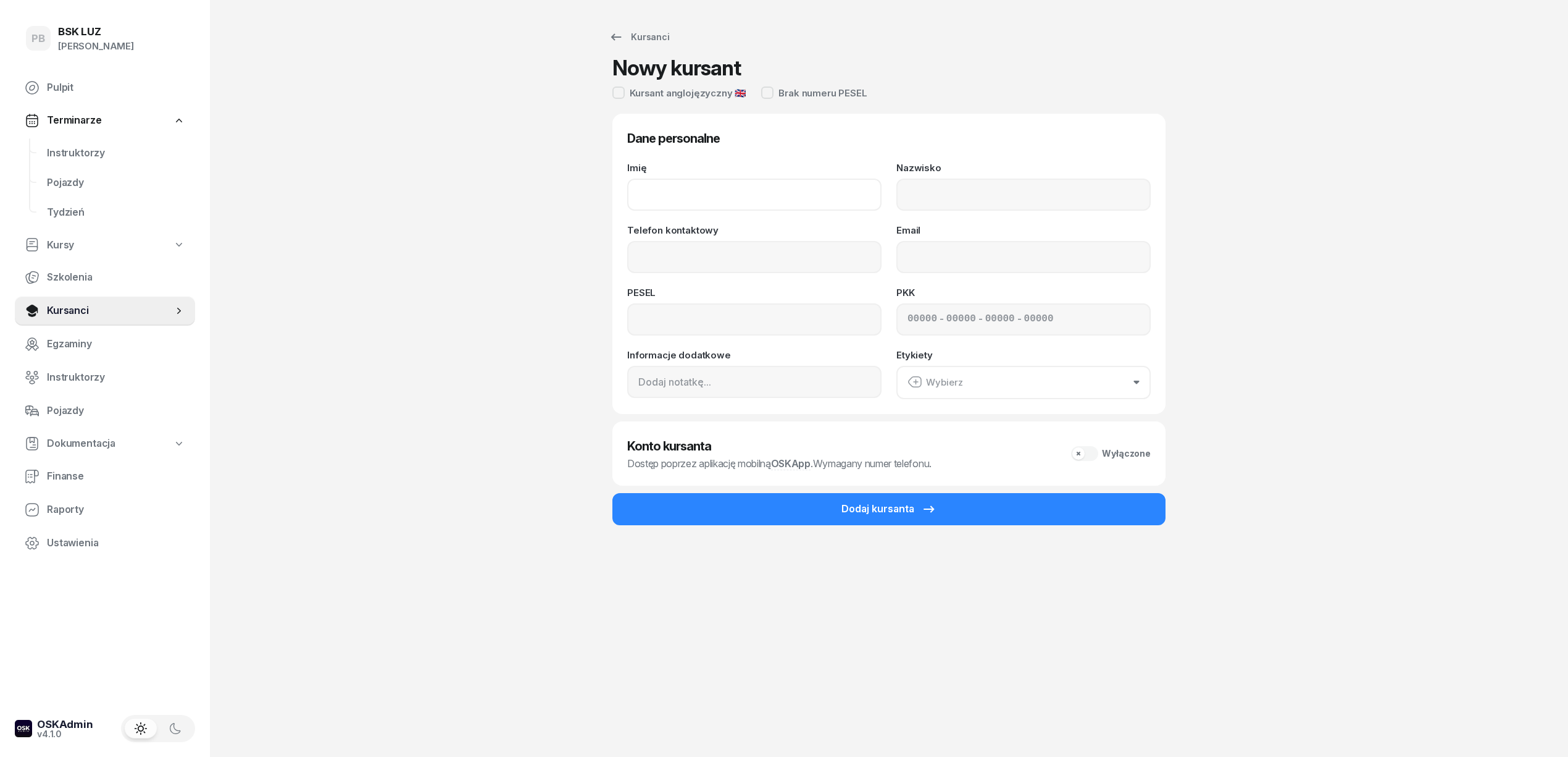
click at [685, 188] on input "Imię" at bounding box center [755, 194] width 255 height 32
paste input "OLSI GOSTIMA"
click at [650, 193] on input "OLSI GOSTIMA" at bounding box center [755, 194] width 255 height 32
drag, startPoint x: 719, startPoint y: 199, endPoint x: 665, endPoint y: 190, distance: 54.7
click at [665, 190] on input "OLSI GOSTIMA" at bounding box center [755, 194] width 255 height 32
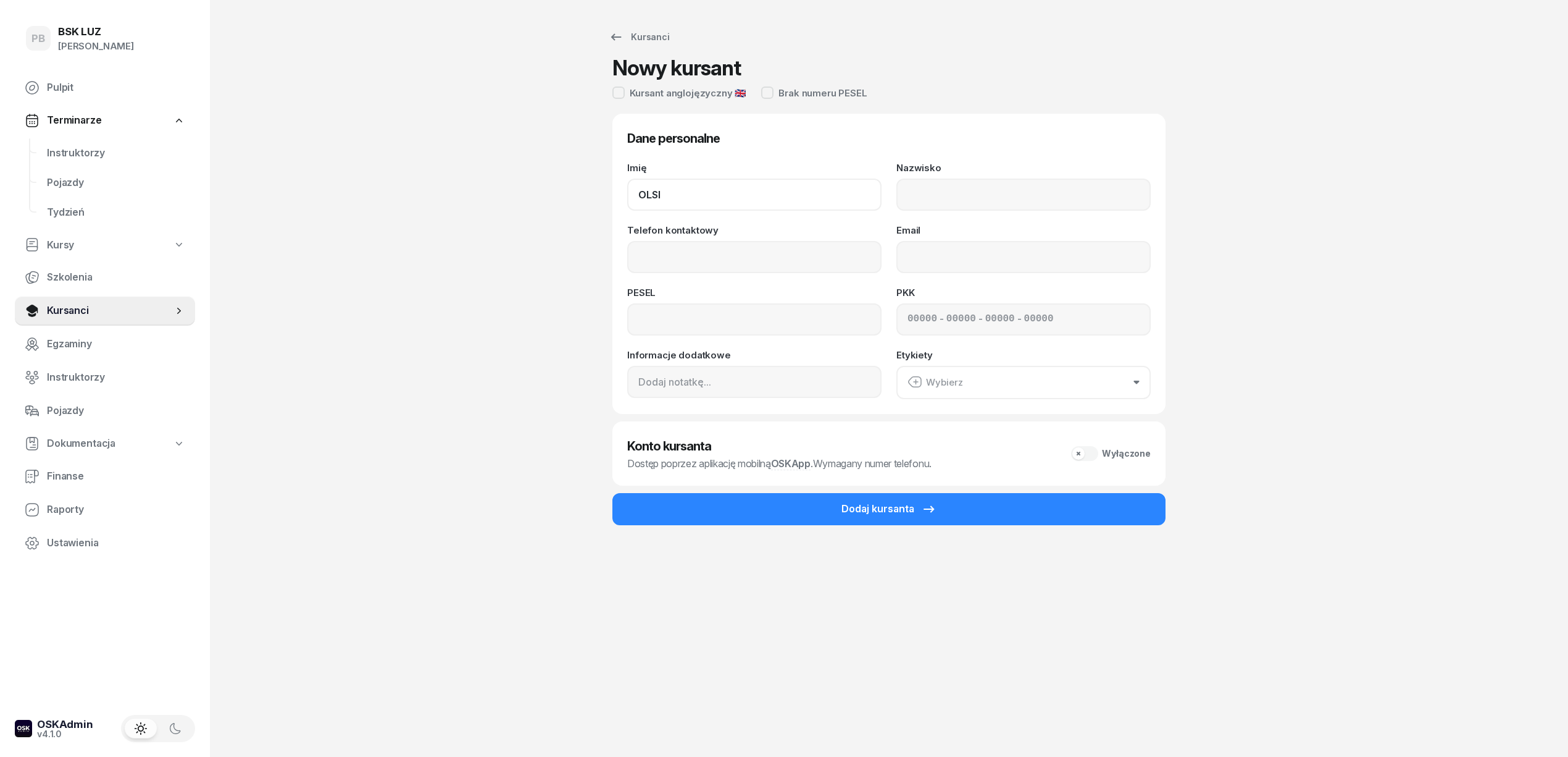
type input "OLSI"
click at [931, 197] on input "Nazwisko" at bounding box center [1024, 194] width 255 height 32
drag, startPoint x: 885, startPoint y: 245, endPoint x: 881, endPoint y: 256, distance: 11.7
drag, startPoint x: 881, startPoint y: 256, endPoint x: 950, endPoint y: 195, distance: 92.1
click at [950, 202] on input "Nazwisko" at bounding box center [1024, 194] width 255 height 32
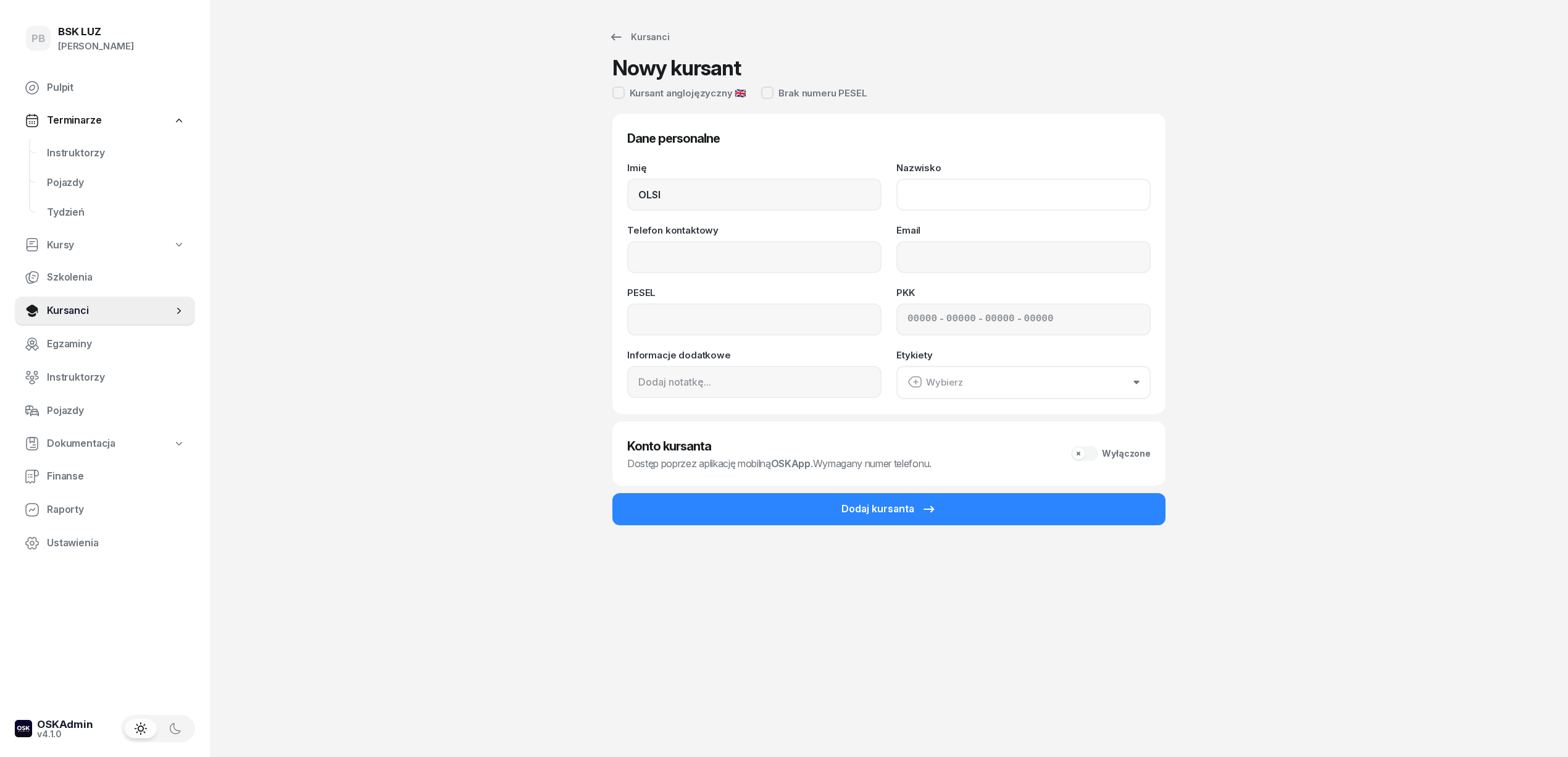
paste input "GOSTIMA"
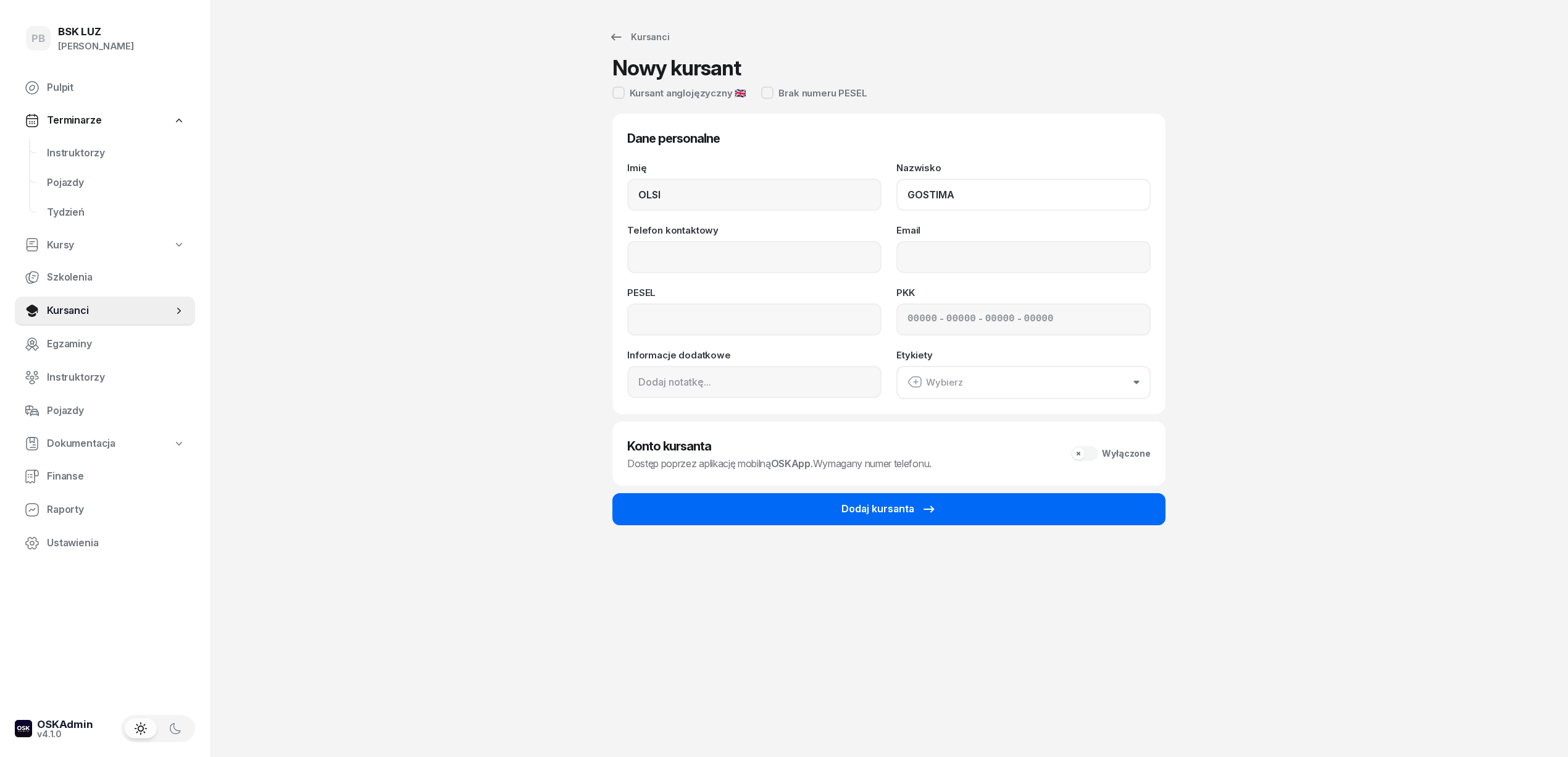
type input "GOSTIMA"
click at [922, 496] on button "Dodaj kursanta" at bounding box center [888, 509] width 553 height 32
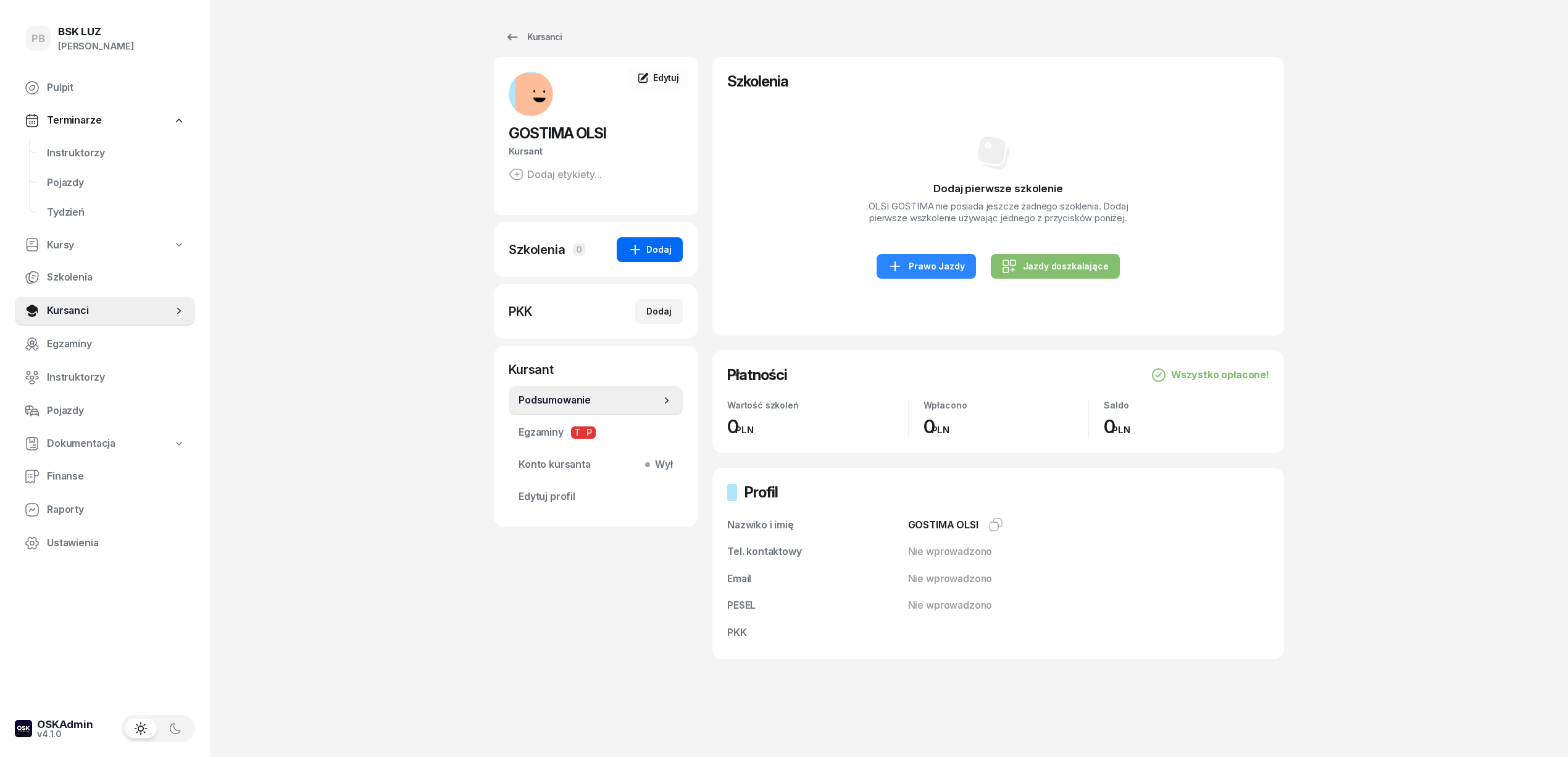
click at [660, 256] on div "Dodaj" at bounding box center [650, 250] width 44 height 15
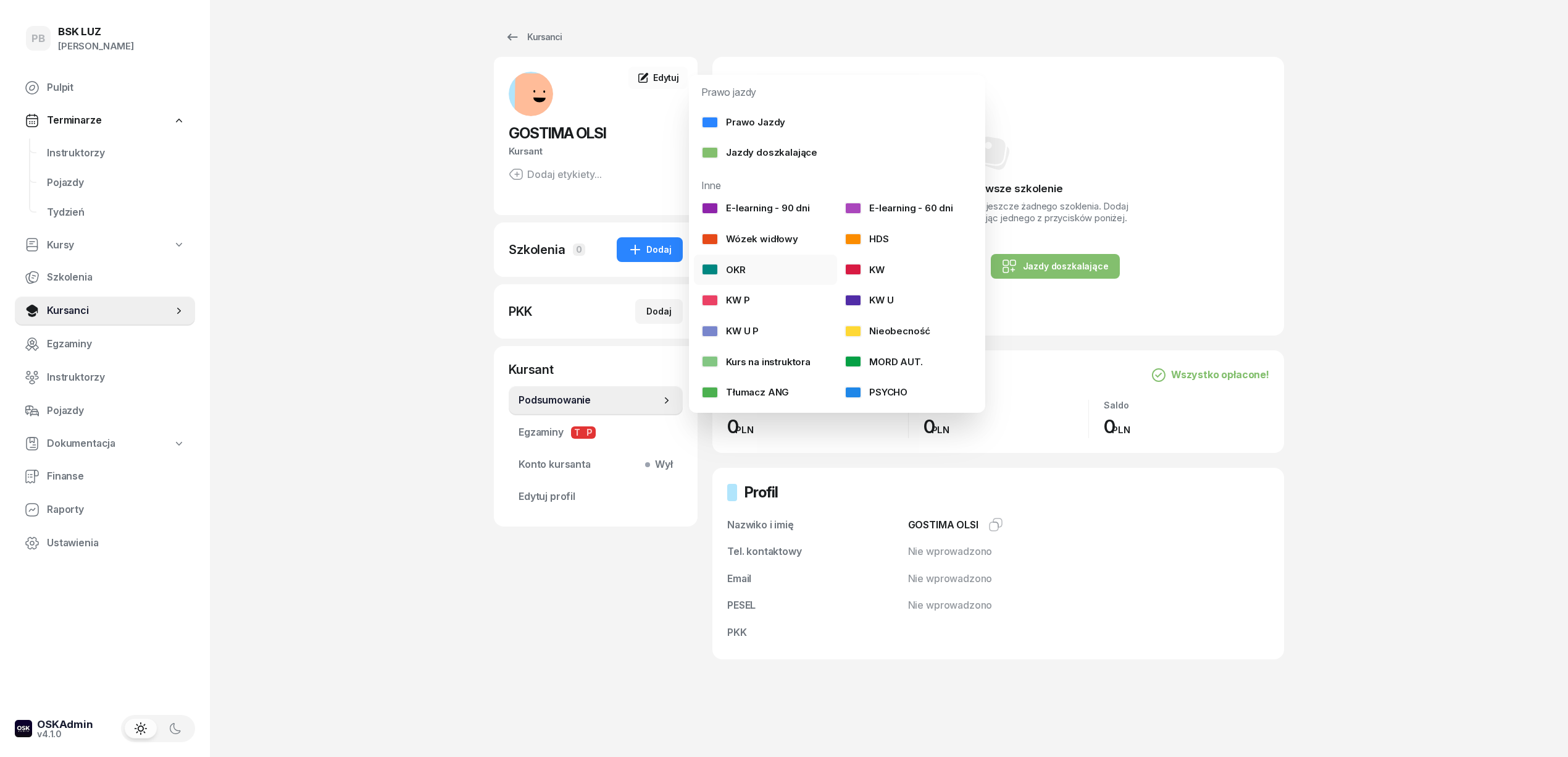
click at [764, 263] on link "OKR" at bounding box center [765, 270] width 143 height 31
select select
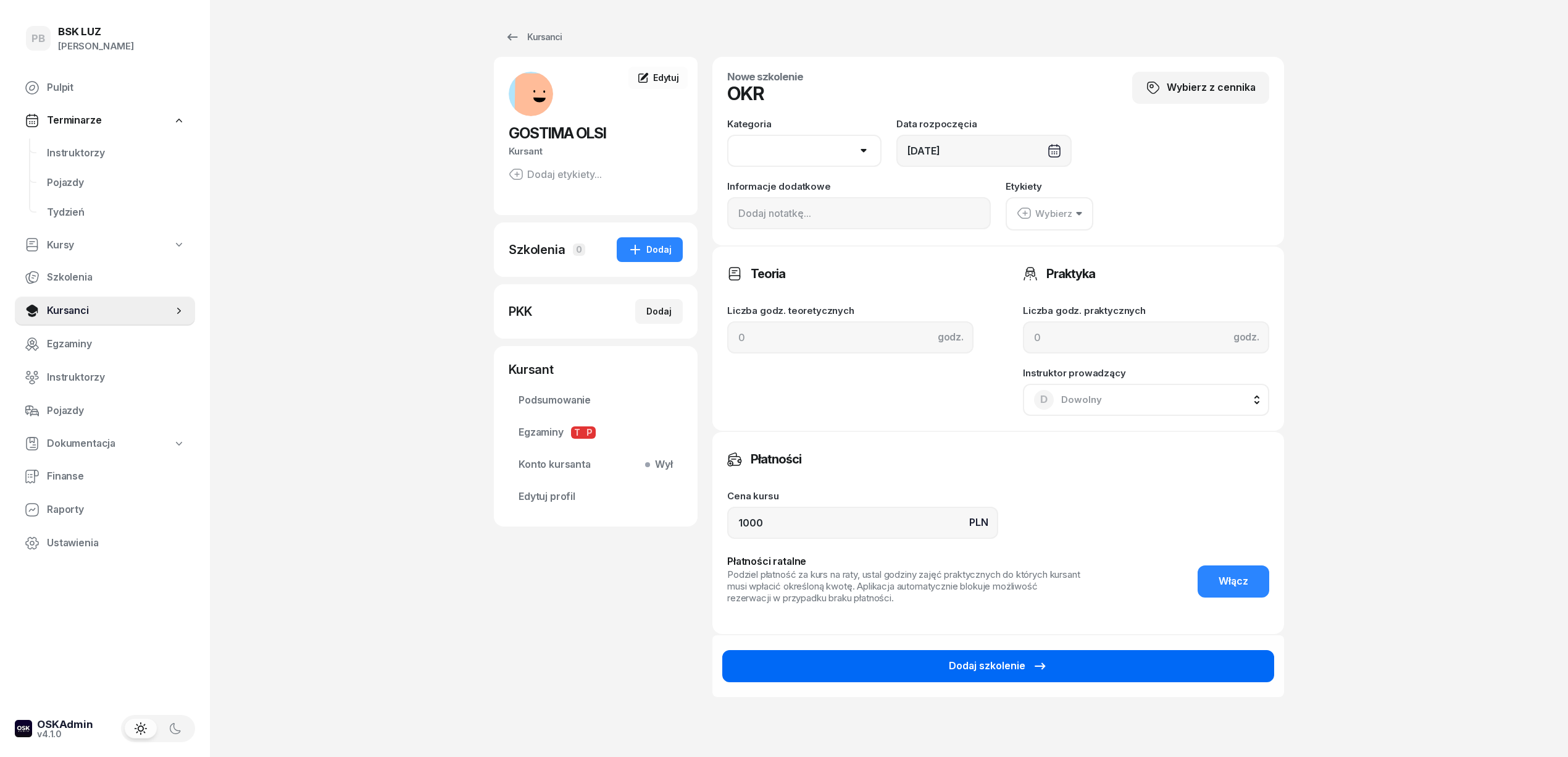
click at [862, 670] on button "Dodaj szkolenie" at bounding box center [998, 666] width 552 height 32
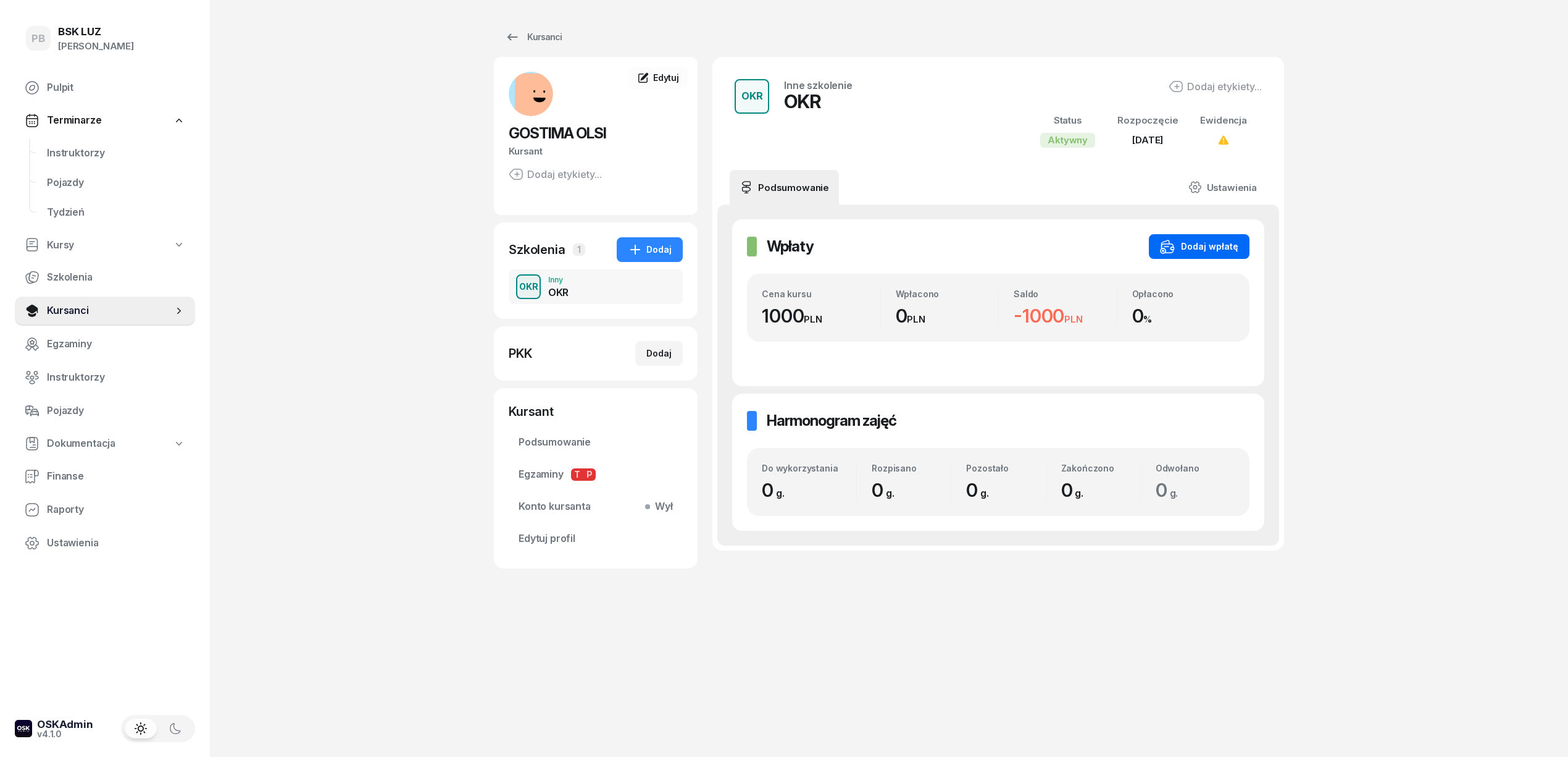
click at [1206, 241] on div "Dodaj wpłatę" at bounding box center [1199, 246] width 78 height 15
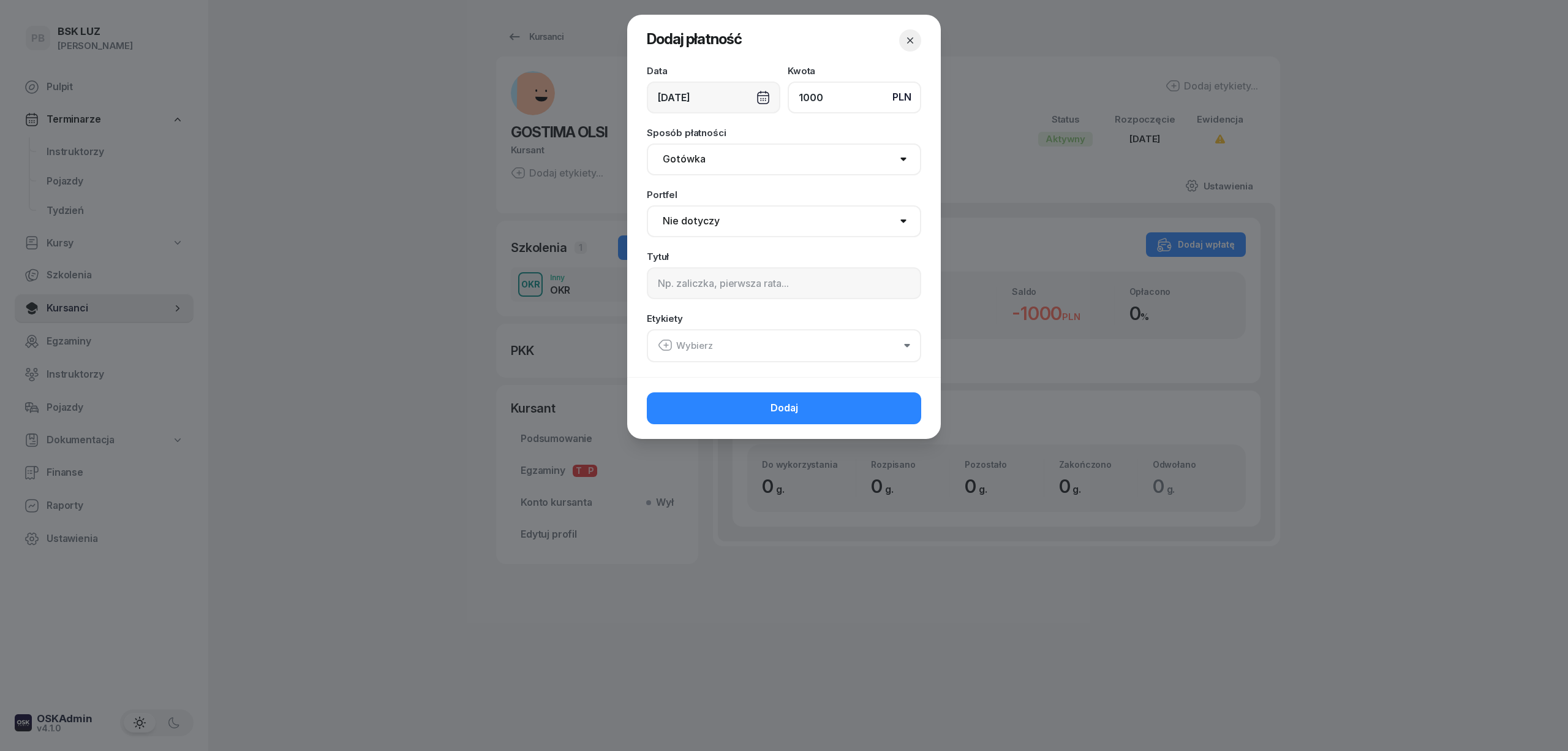
type input "1000"
click at [804, 231] on select "Nie dotyczy BSK Kawiory MotoLUZ Kawiory SzkołaMOTO Kawiory BSK Skłodowska MotoL…" at bounding box center [784, 221] width 275 height 32
select select "67eba016d336f44fb15f644d"
click at [647, 205] on select "Nie dotyczy BSK Kawiory MotoLUZ Kawiory SzkołaMOTO Kawiory BSK Skłodowska MotoL…" at bounding box center [784, 221] width 275 height 32
click at [780, 292] on input at bounding box center [784, 283] width 275 height 32
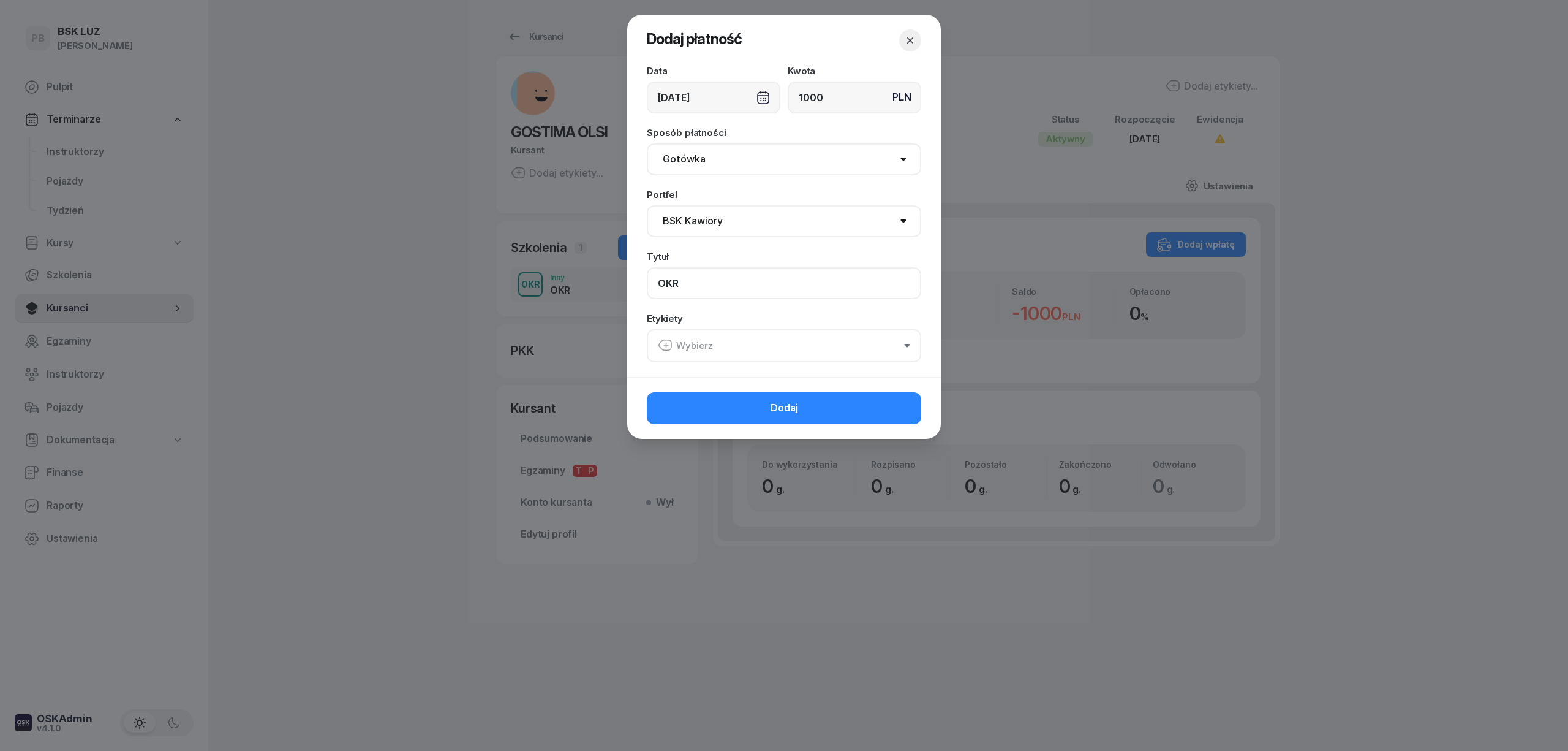
type input "OKR"
click at [735, 346] on button "Wybierz" at bounding box center [784, 345] width 275 height 33
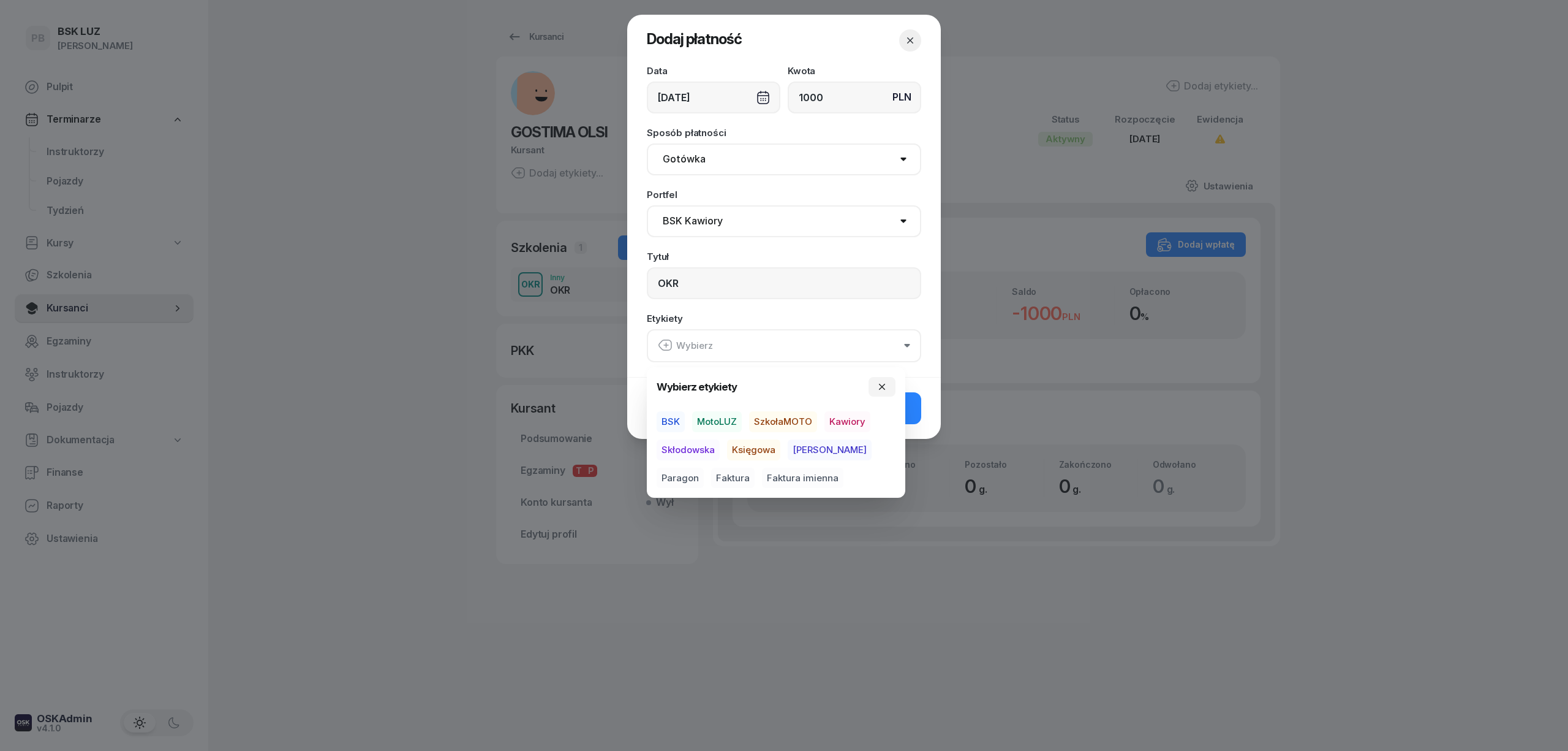
click at [680, 417] on span "BSK" at bounding box center [671, 422] width 28 height 21
click at [841, 424] on span "Kawiory" at bounding box center [847, 422] width 46 height 21
click at [704, 467] on span "Paragon" at bounding box center [680, 478] width 47 height 21
click at [917, 408] on button "Dodaj" at bounding box center [784, 407] width 275 height 32
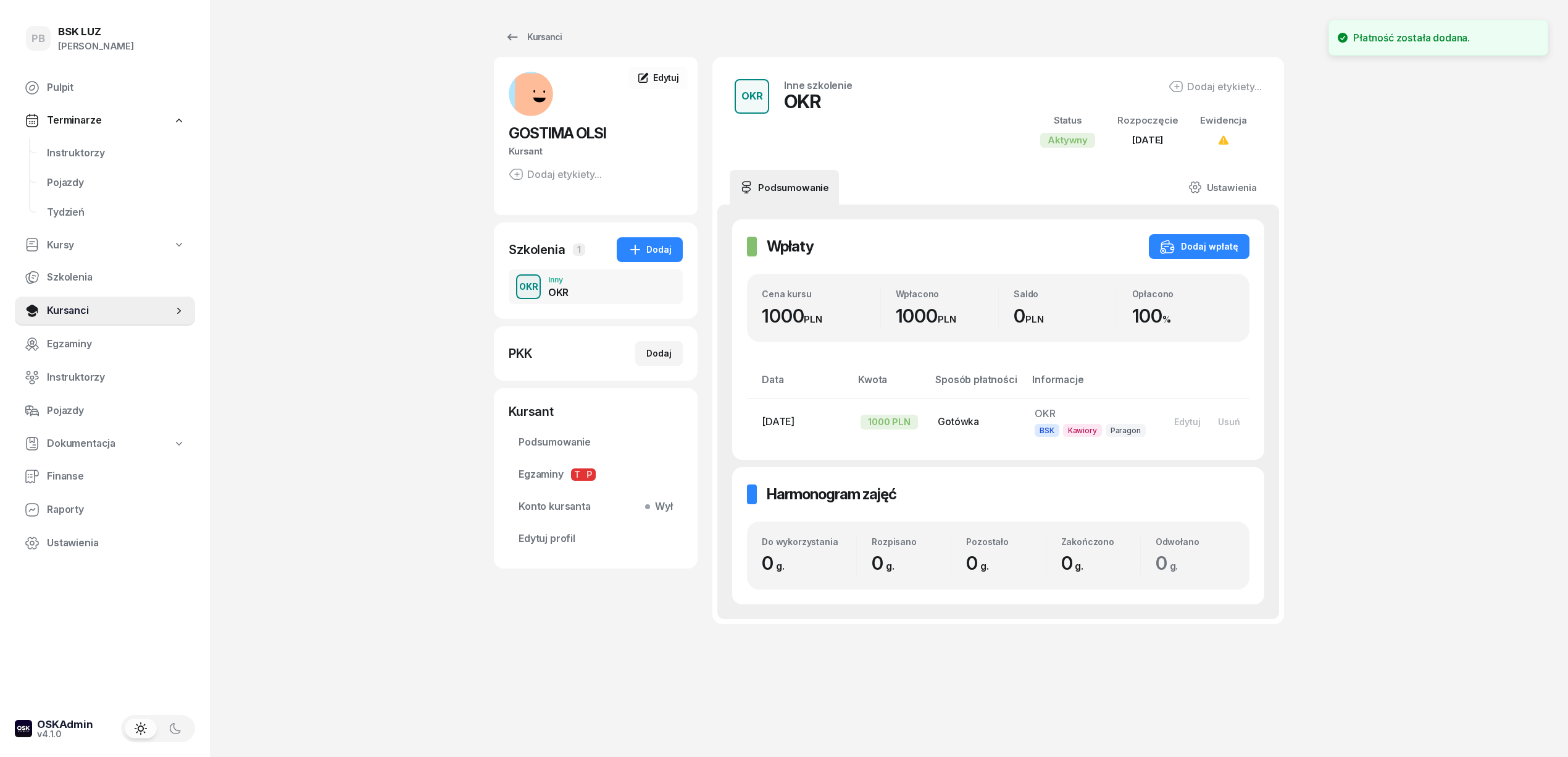
click at [267, 347] on div "PB BSK [PERSON_NAME] Terminarze Instruktorzy Pojazdy Tydzień Kursy Szkolenia Ku…" at bounding box center [784, 378] width 1568 height 757
click at [89, 148] on span "Instruktorzy" at bounding box center [116, 153] width 138 height 16
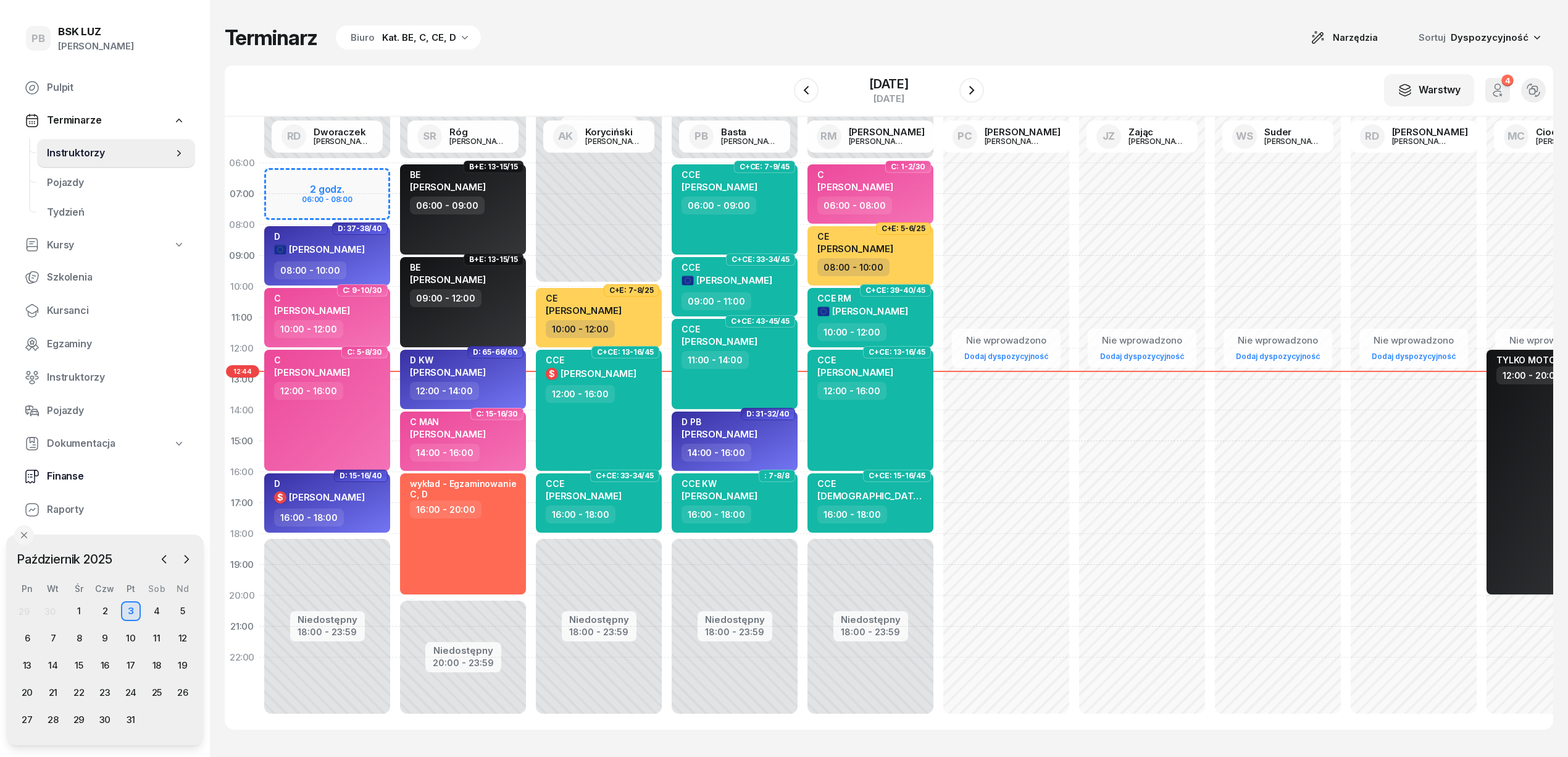
click at [85, 474] on span "Finanse" at bounding box center [116, 476] width 138 height 16
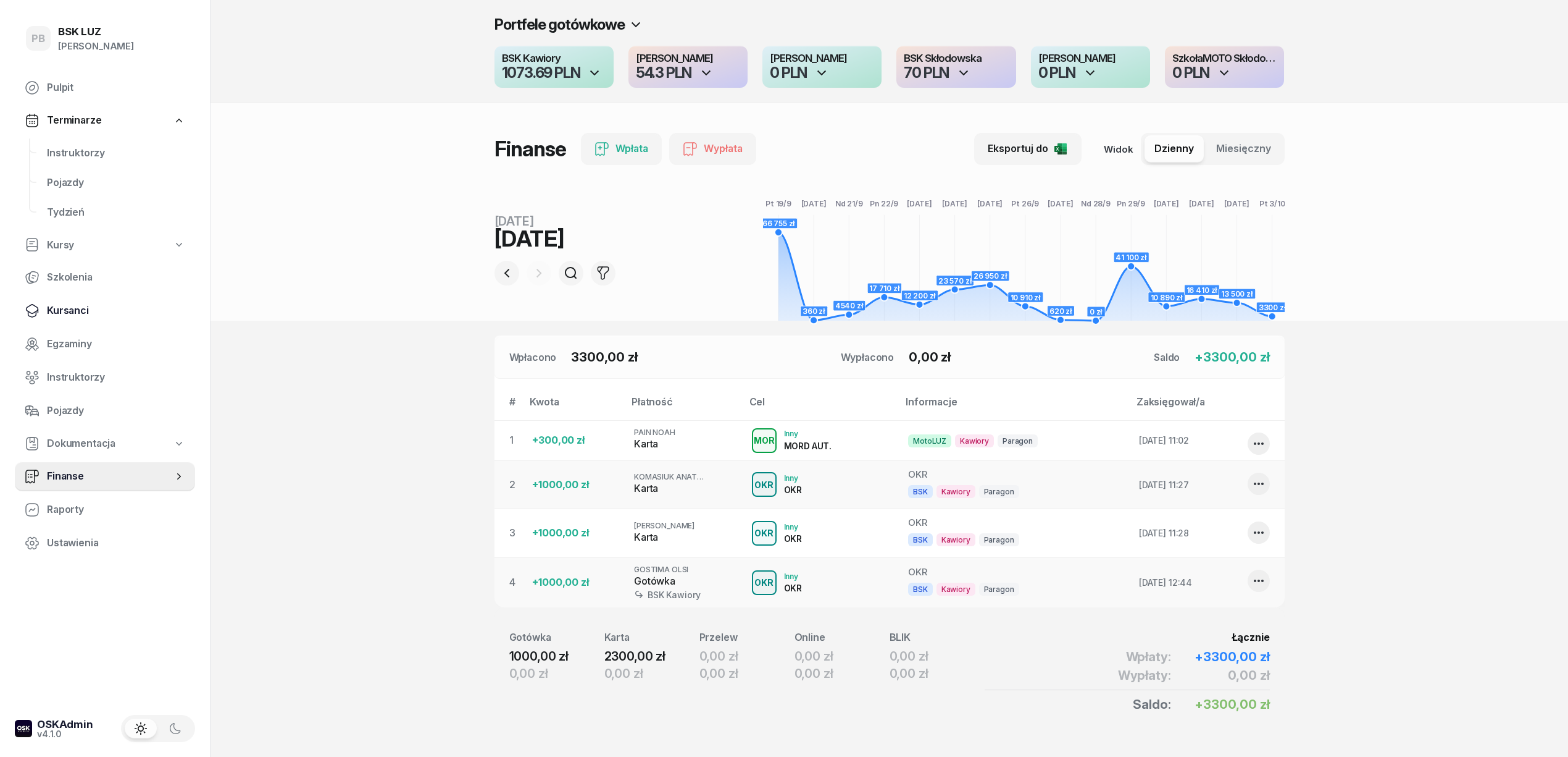
click at [63, 313] on span "Kursanci" at bounding box center [116, 310] width 138 height 16
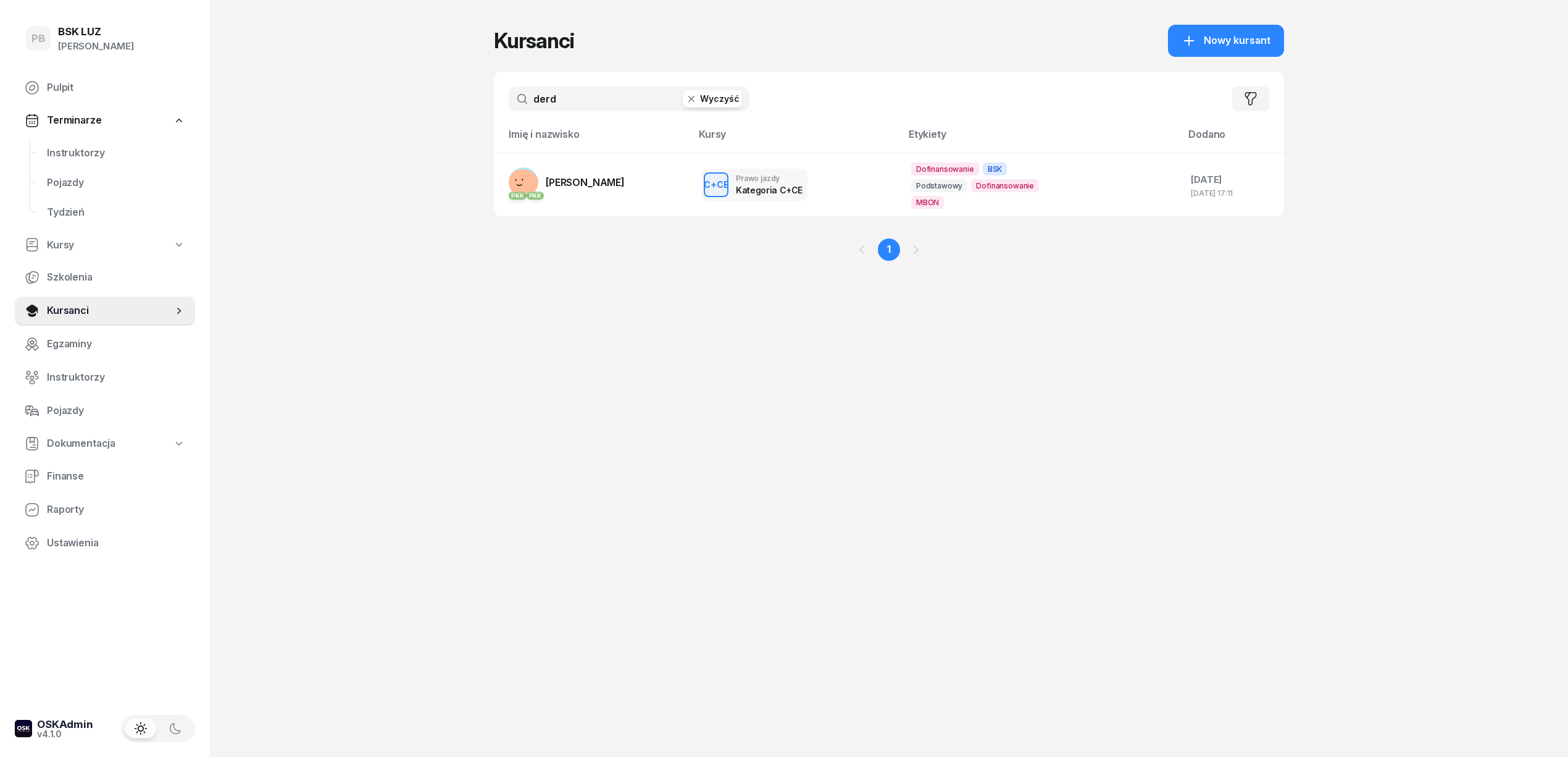
click at [586, 105] on input "derd" at bounding box center [629, 99] width 241 height 25
drag, startPoint x: 586, startPoint y: 105, endPoint x: 578, endPoint y: 99, distance: 10.0
click at [586, 105] on input "derd" at bounding box center [629, 99] width 241 height 25
type input "pradel"
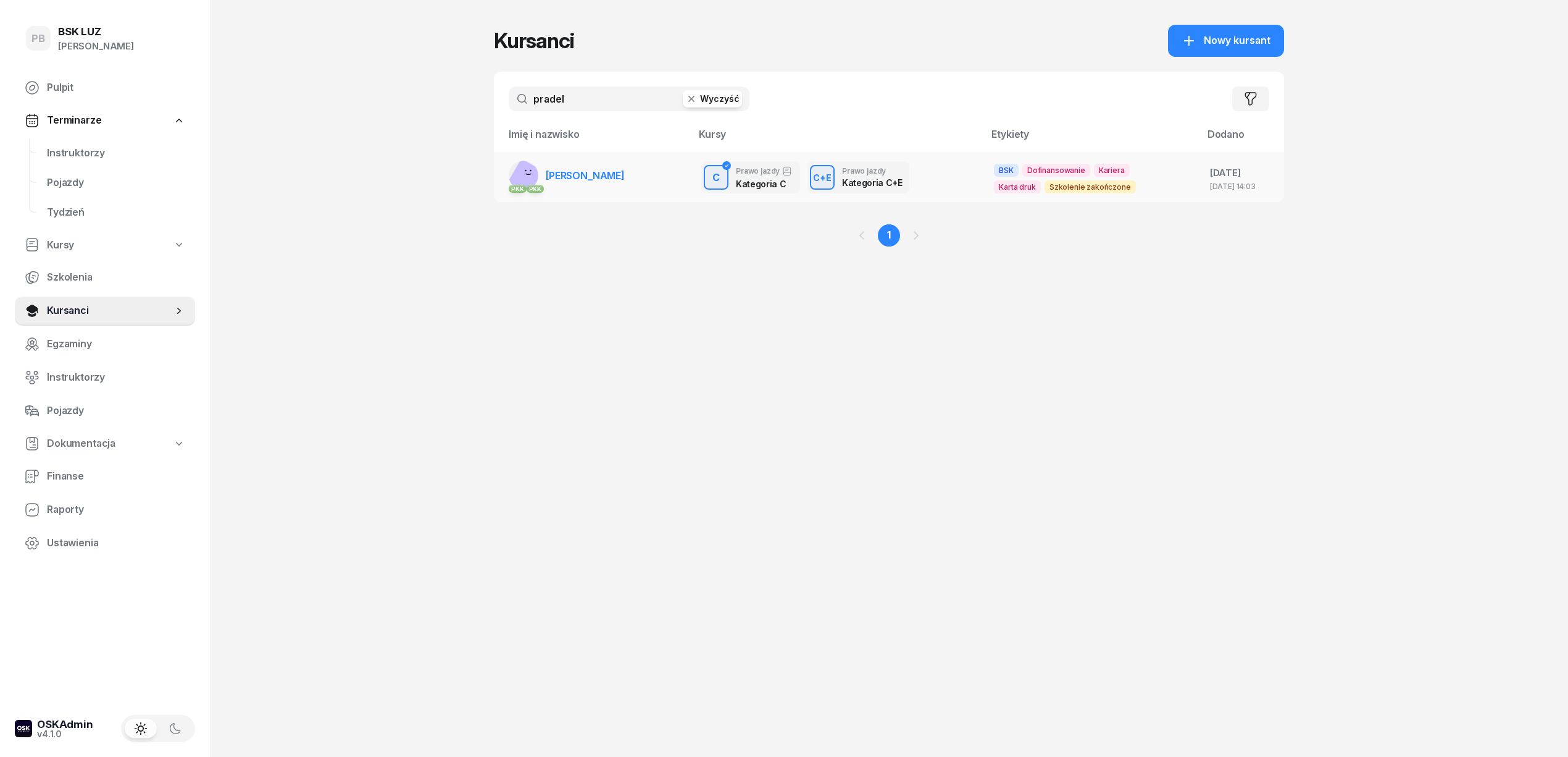
click at [596, 181] on link "PKK PKK [PERSON_NAME]" at bounding box center [567, 175] width 116 height 29
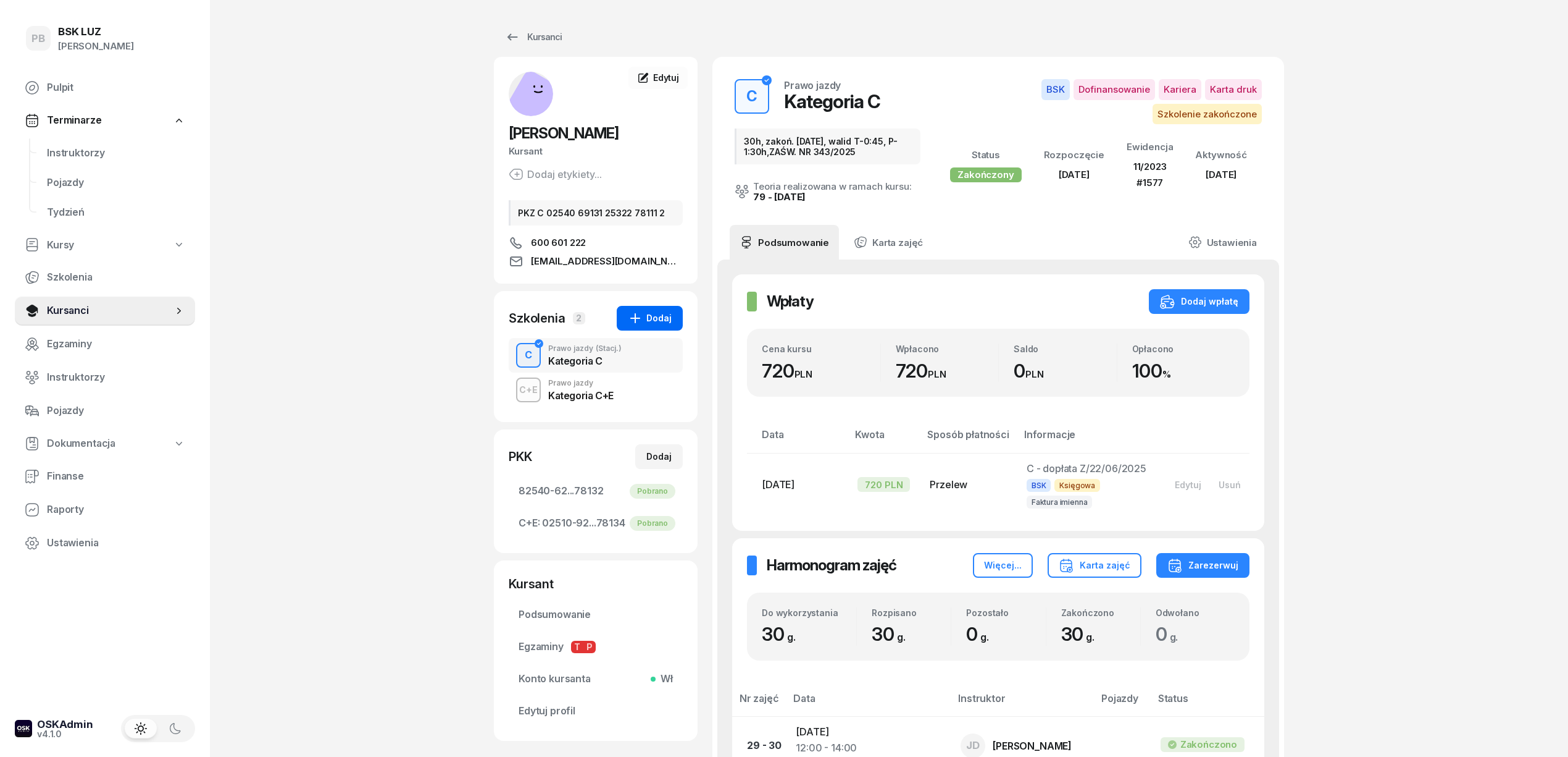
click at [651, 312] on div "Dodaj" at bounding box center [650, 318] width 44 height 15
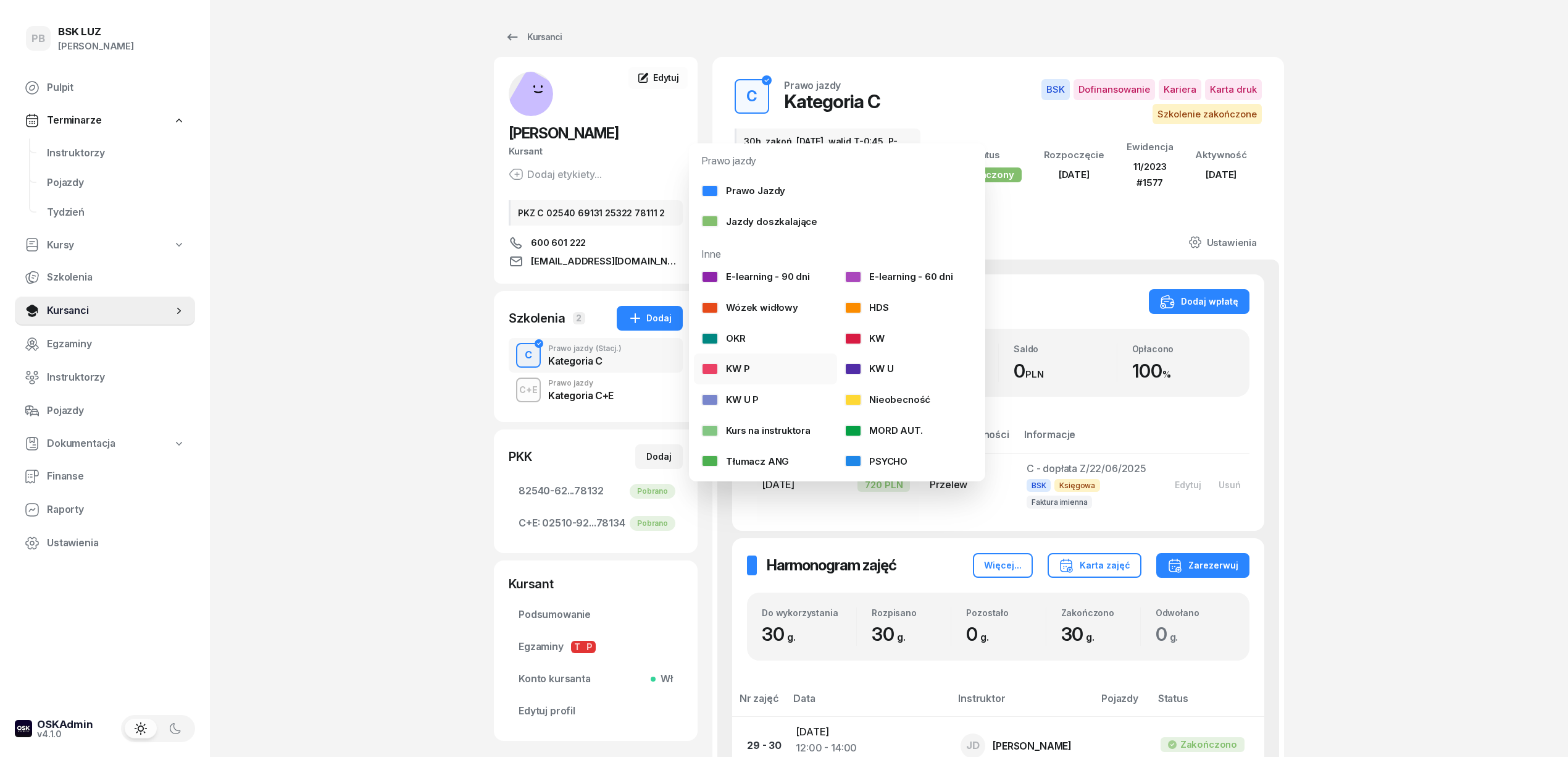
click at [768, 373] on link "KW P" at bounding box center [765, 368] width 143 height 31
select select
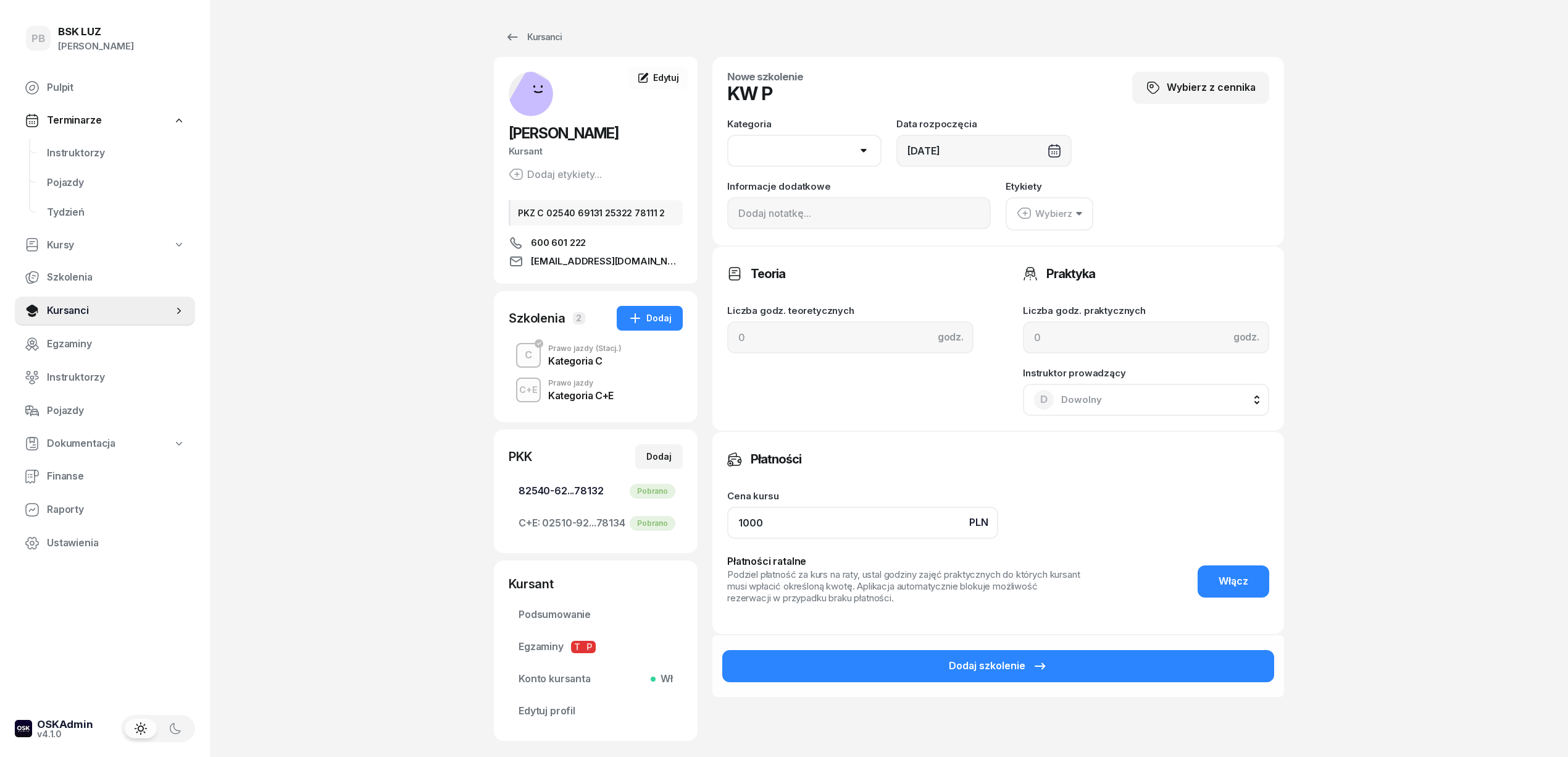
drag, startPoint x: 763, startPoint y: 514, endPoint x: 640, endPoint y: 506, distance: 123.3
click at [640, 506] on div "[PERSON_NAME] etykiety... PKZ C 02540 69131 25322 78111 2 600 601 222 [EMAIL_AD…" at bounding box center [889, 410] width 791 height 707
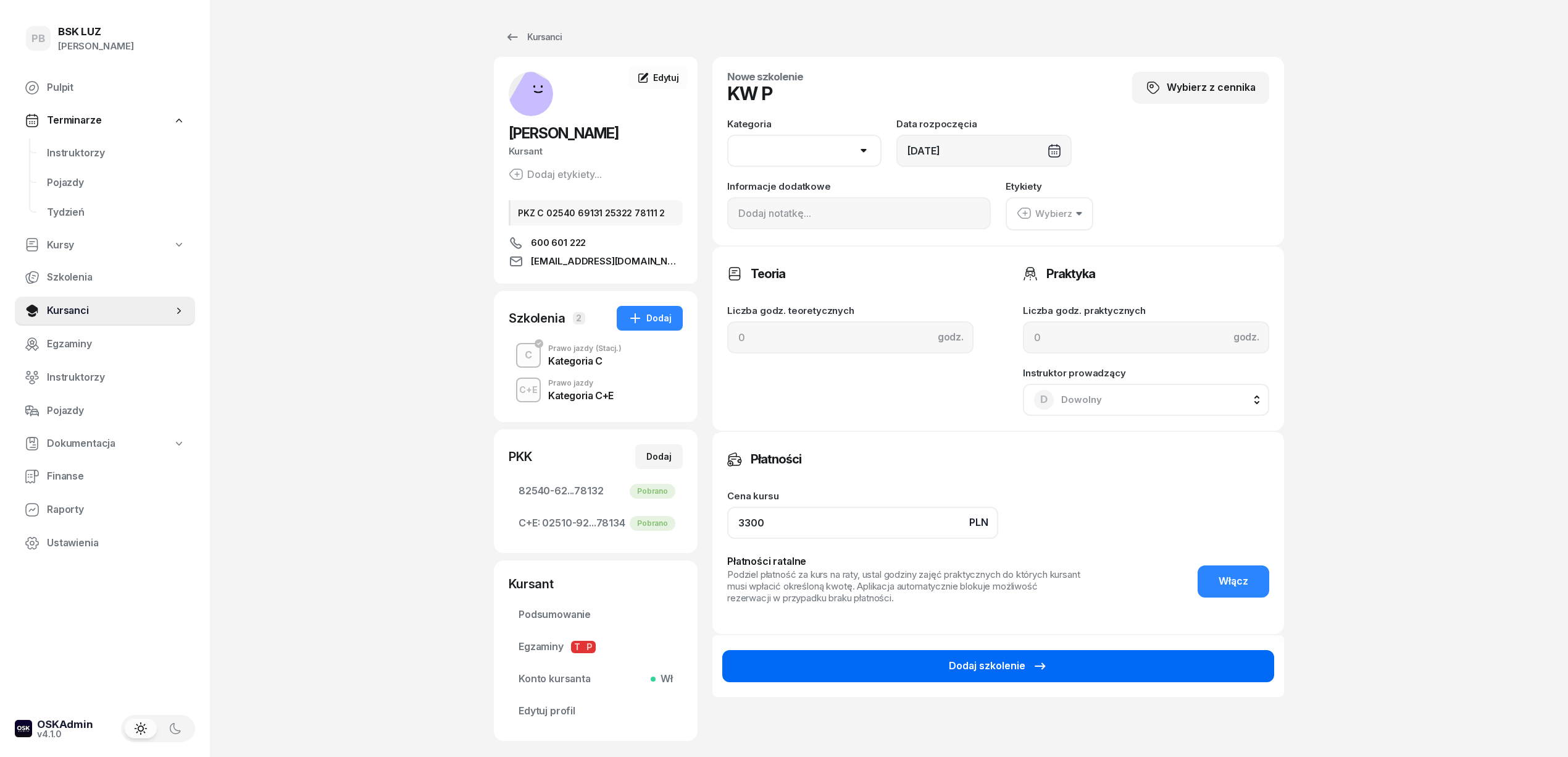
type input "3300"
click at [996, 666] on div "Dodaj szkolenie" at bounding box center [998, 666] width 99 height 16
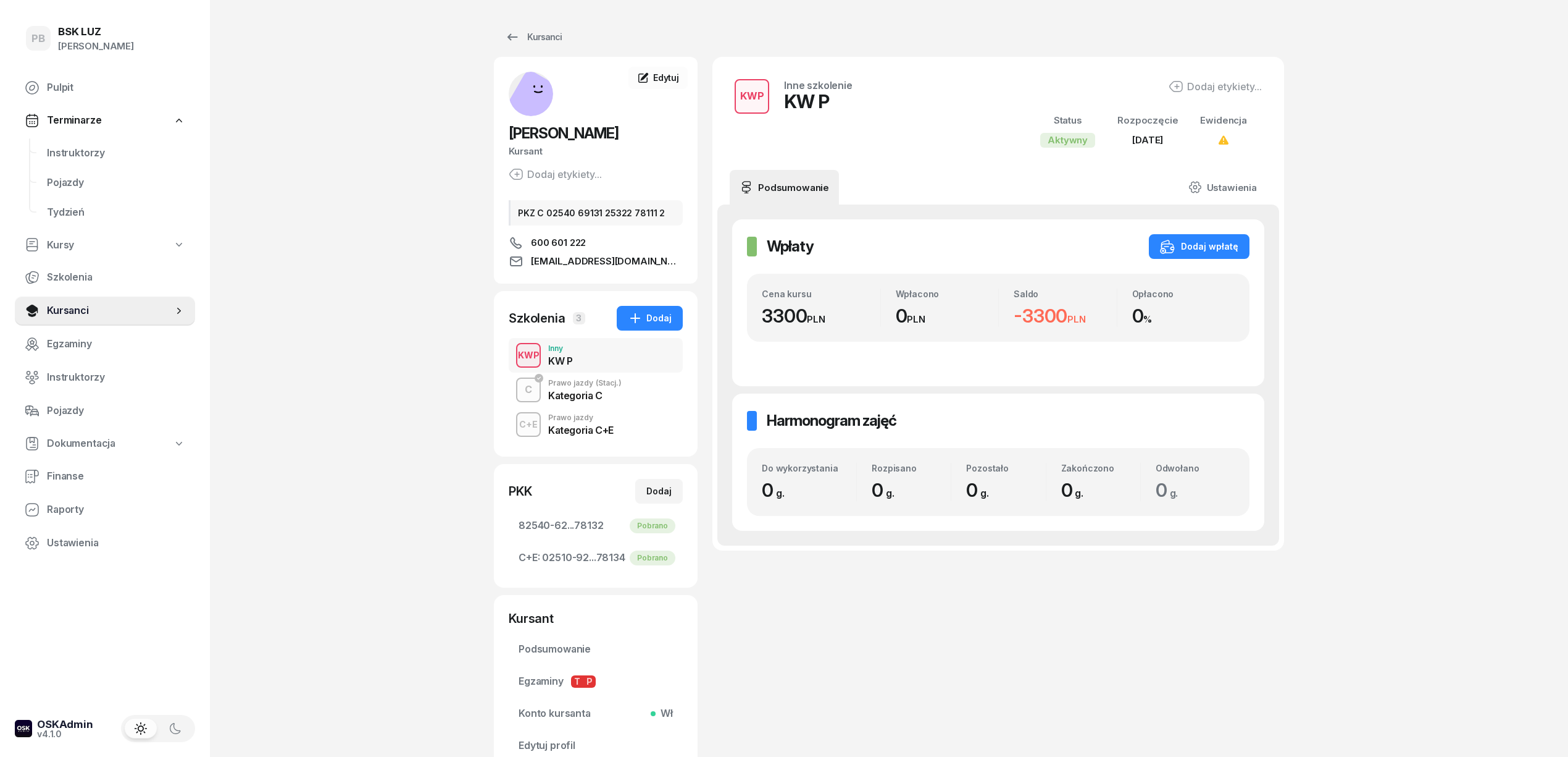
click at [1439, 327] on div "PB BSK [PERSON_NAME] Terminarze Instruktorzy Pojazdy Tydzień Kursy Szkolenia Ku…" at bounding box center [784, 430] width 1568 height 860
click at [1206, 242] on div "Dodaj wpłatę" at bounding box center [1199, 246] width 78 height 15
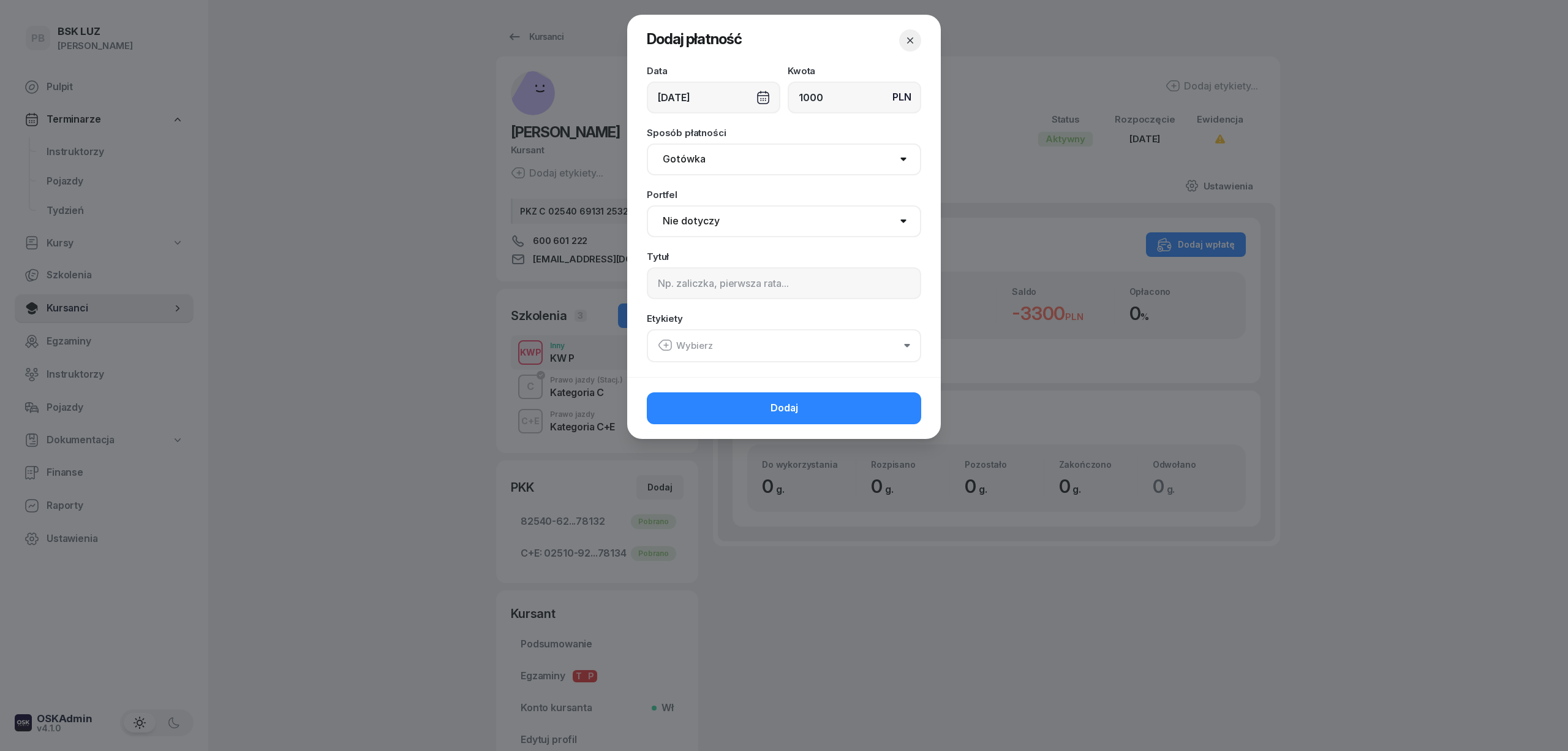
type input "1000"
click at [744, 168] on select "Gotówka Karta Przelew Płatności online BLIK" at bounding box center [784, 159] width 275 height 32
select select "card"
click at [647, 143] on select "Gotówka Karta Przelew Płatności online BLIK" at bounding box center [784, 159] width 275 height 32
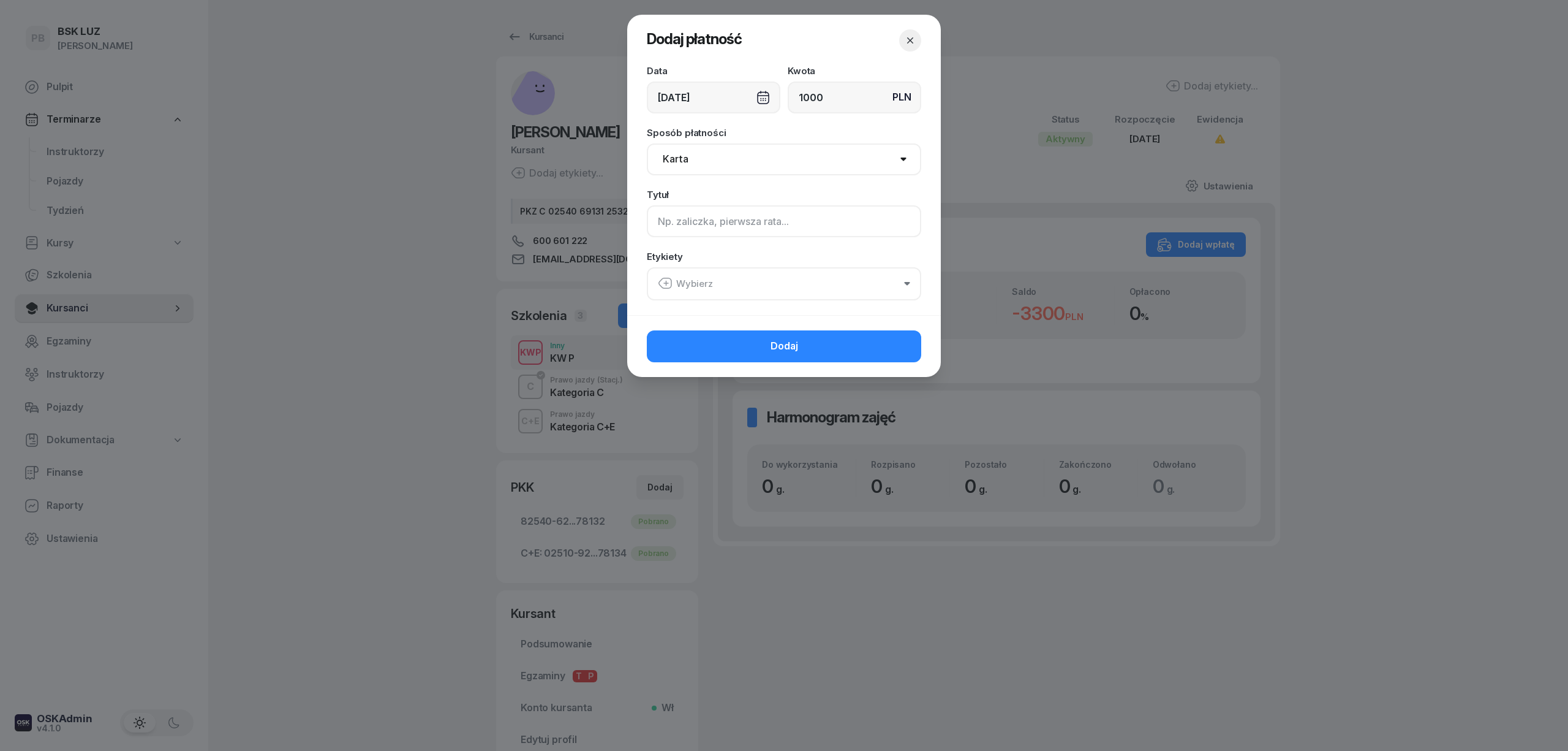
click at [704, 224] on input at bounding box center [784, 221] width 275 height 32
type input "I ZAL"
click at [826, 279] on button "Wybierz" at bounding box center [784, 283] width 275 height 33
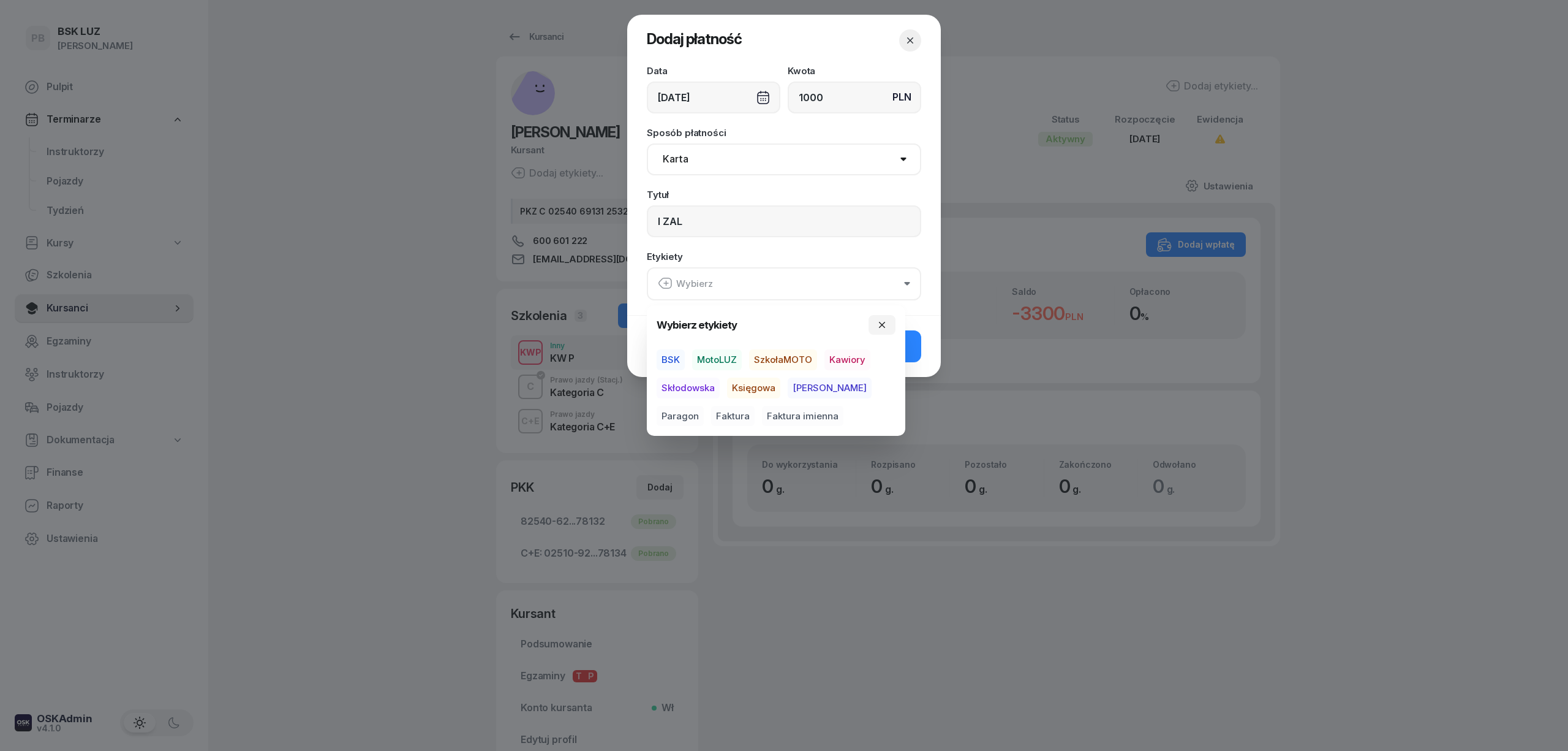
click at [667, 356] on span "BSK" at bounding box center [671, 360] width 28 height 21
click at [843, 359] on span "Kawiory" at bounding box center [847, 360] width 46 height 21
click at [704, 405] on span "Paragon" at bounding box center [680, 415] width 47 height 21
click at [914, 349] on button "Dodaj" at bounding box center [784, 345] width 275 height 32
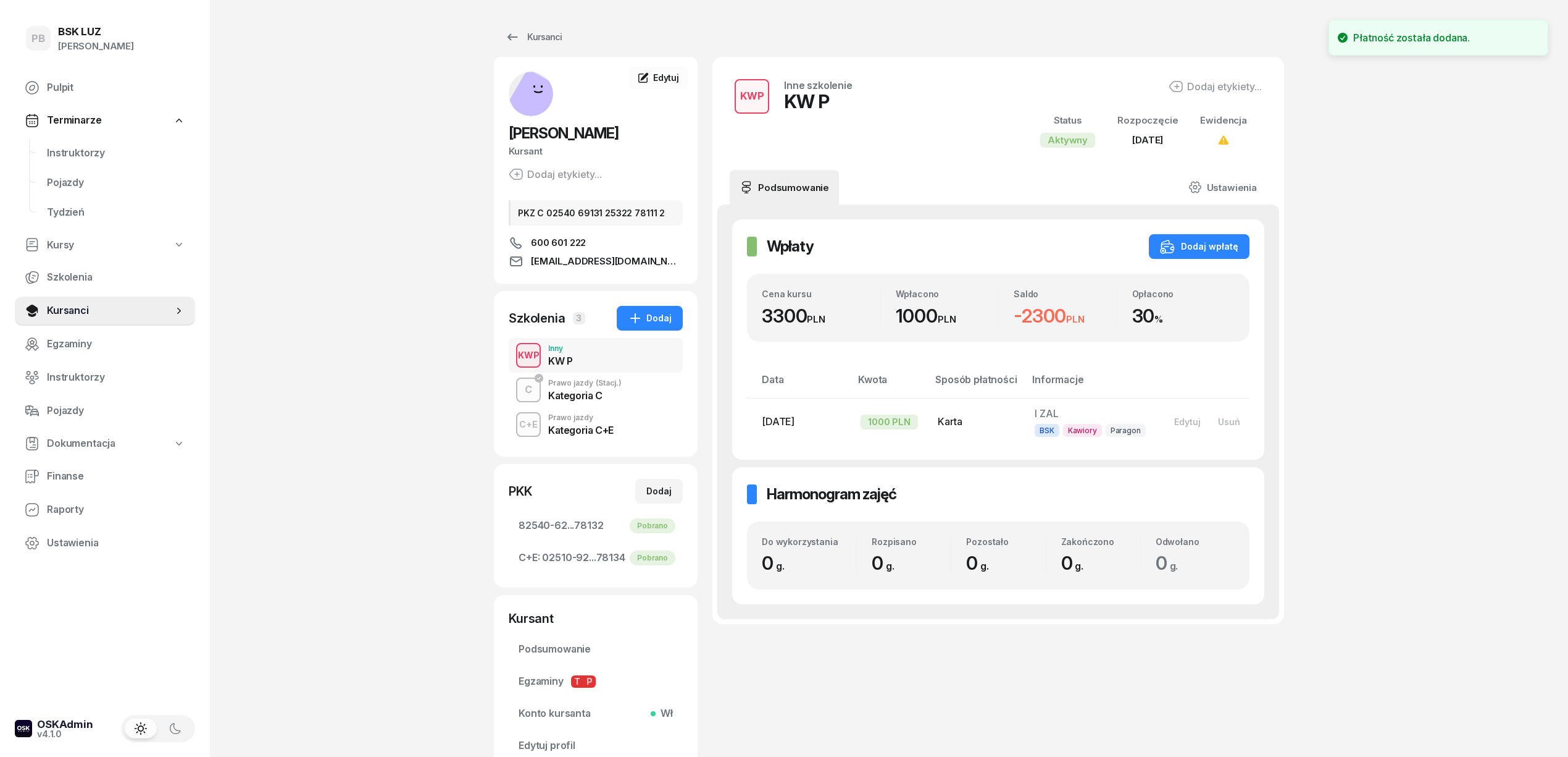
click at [1419, 401] on div "PB BSK [PERSON_NAME] Terminarze Instruktorzy Pojazdy Tydzień Kursy Szkolenia Ku…" at bounding box center [784, 430] width 1568 height 860
click at [1420, 401] on div "PB BSK [PERSON_NAME] Terminarze Instruktorzy Pojazdy Tydzień Kursy Szkolenia Ku…" at bounding box center [784, 430] width 1568 height 860
click at [401, 265] on div "PB BSK [PERSON_NAME] Terminarze Instruktorzy Pojazdy Tydzień Kursy Szkolenia Ku…" at bounding box center [784, 430] width 1568 height 860
click at [78, 154] on span "Instruktorzy" at bounding box center [116, 153] width 138 height 16
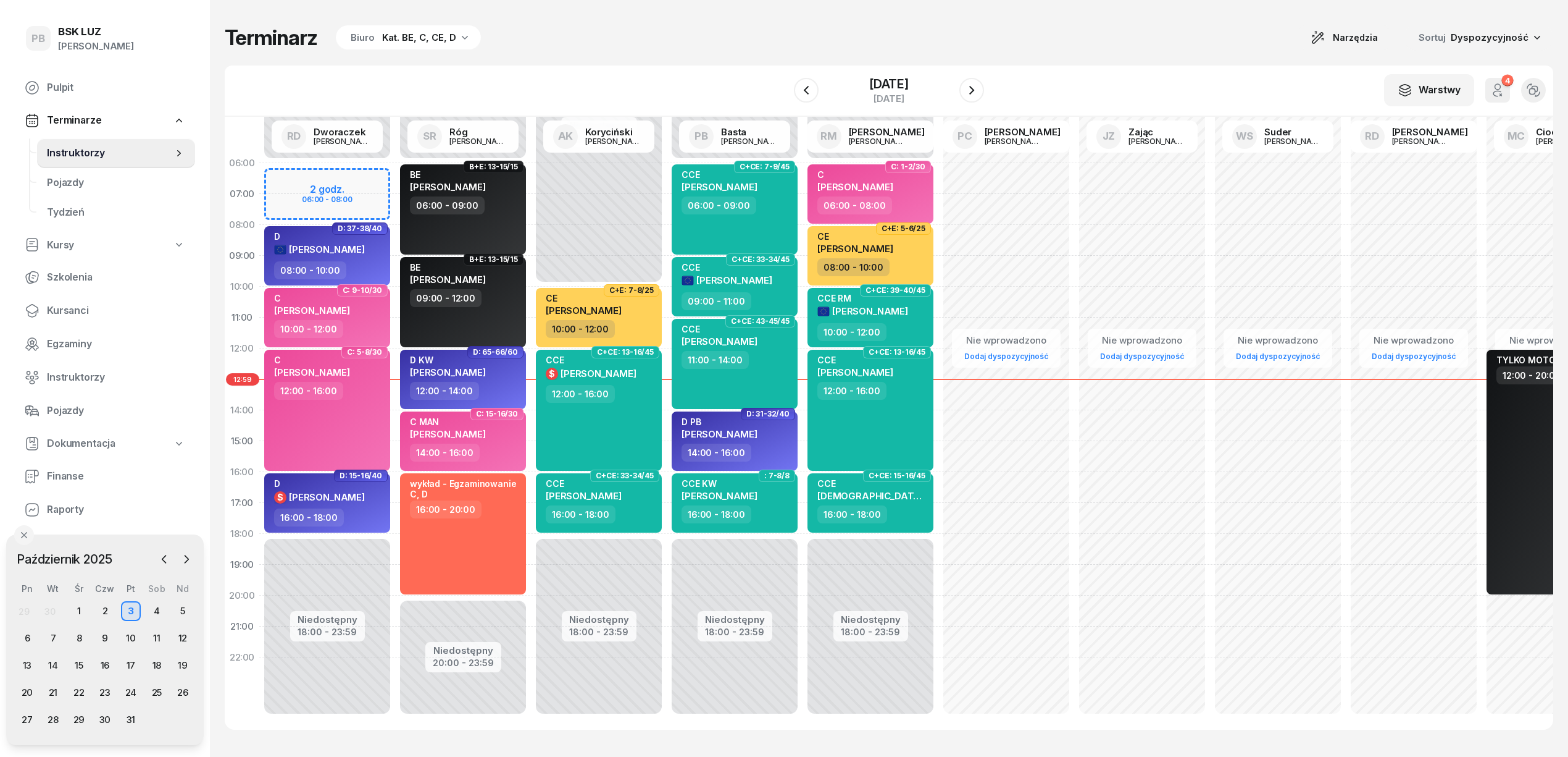
click at [517, 56] on div "Terminarz Biuro Kat. BE, C, CE, D Narzędzia Sortuj Dyspozycyjność W Wybierz AK …" at bounding box center [888, 377] width 1328 height 754
click at [979, 89] on icon "button" at bounding box center [971, 90] width 15 height 15
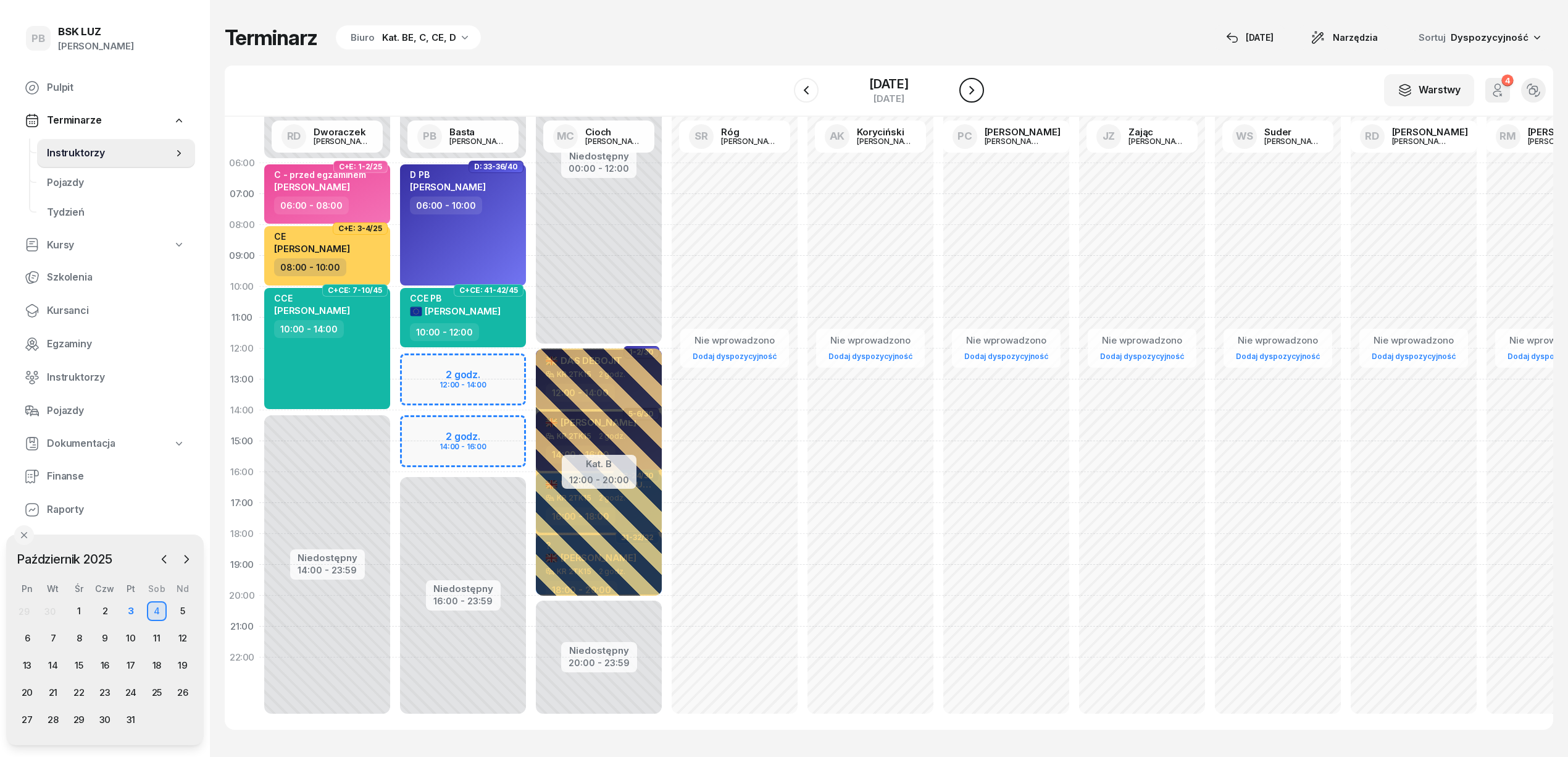
click at [979, 89] on icon "button" at bounding box center [971, 90] width 15 height 15
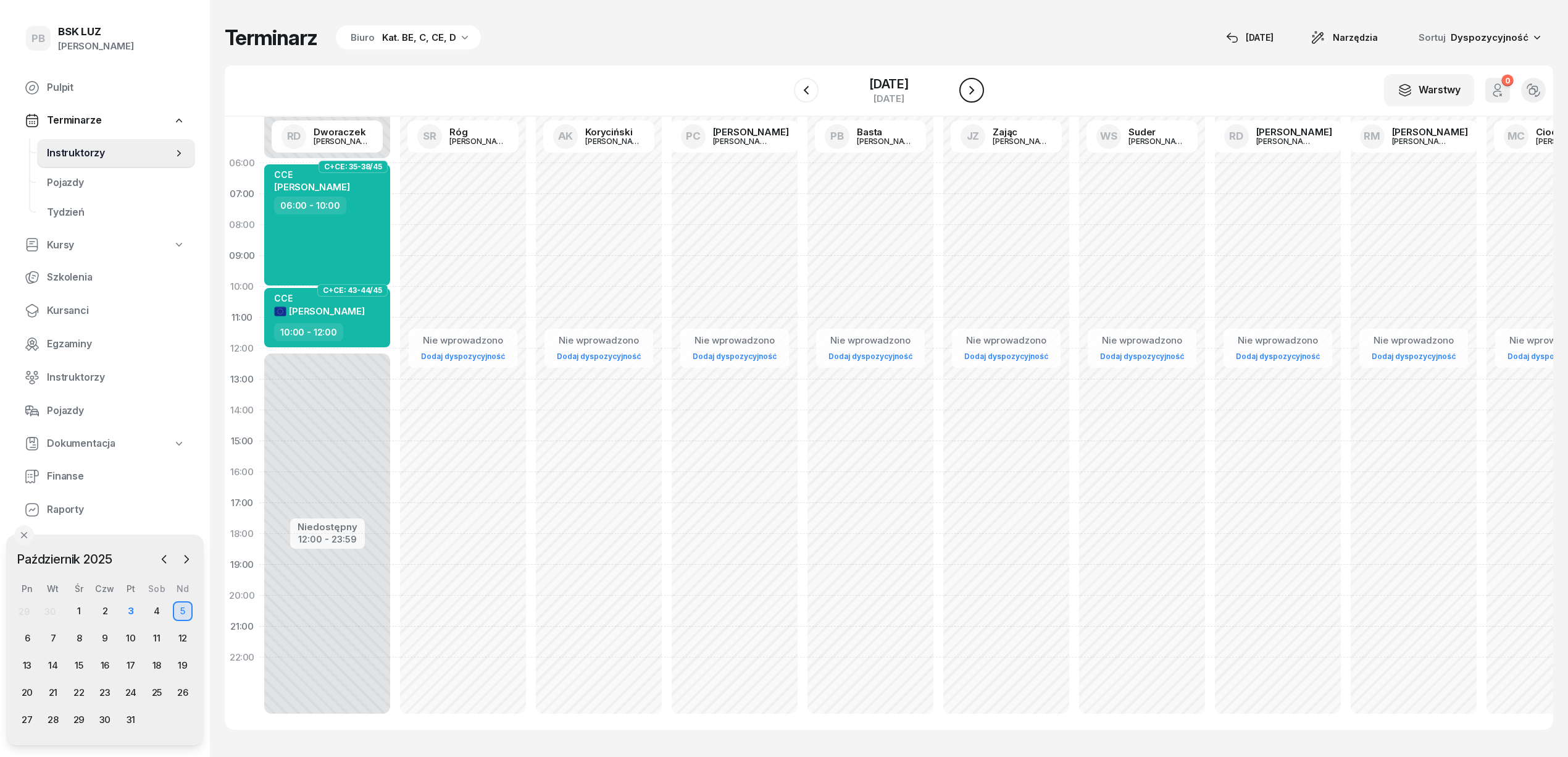
click at [979, 89] on icon "button" at bounding box center [971, 90] width 15 height 15
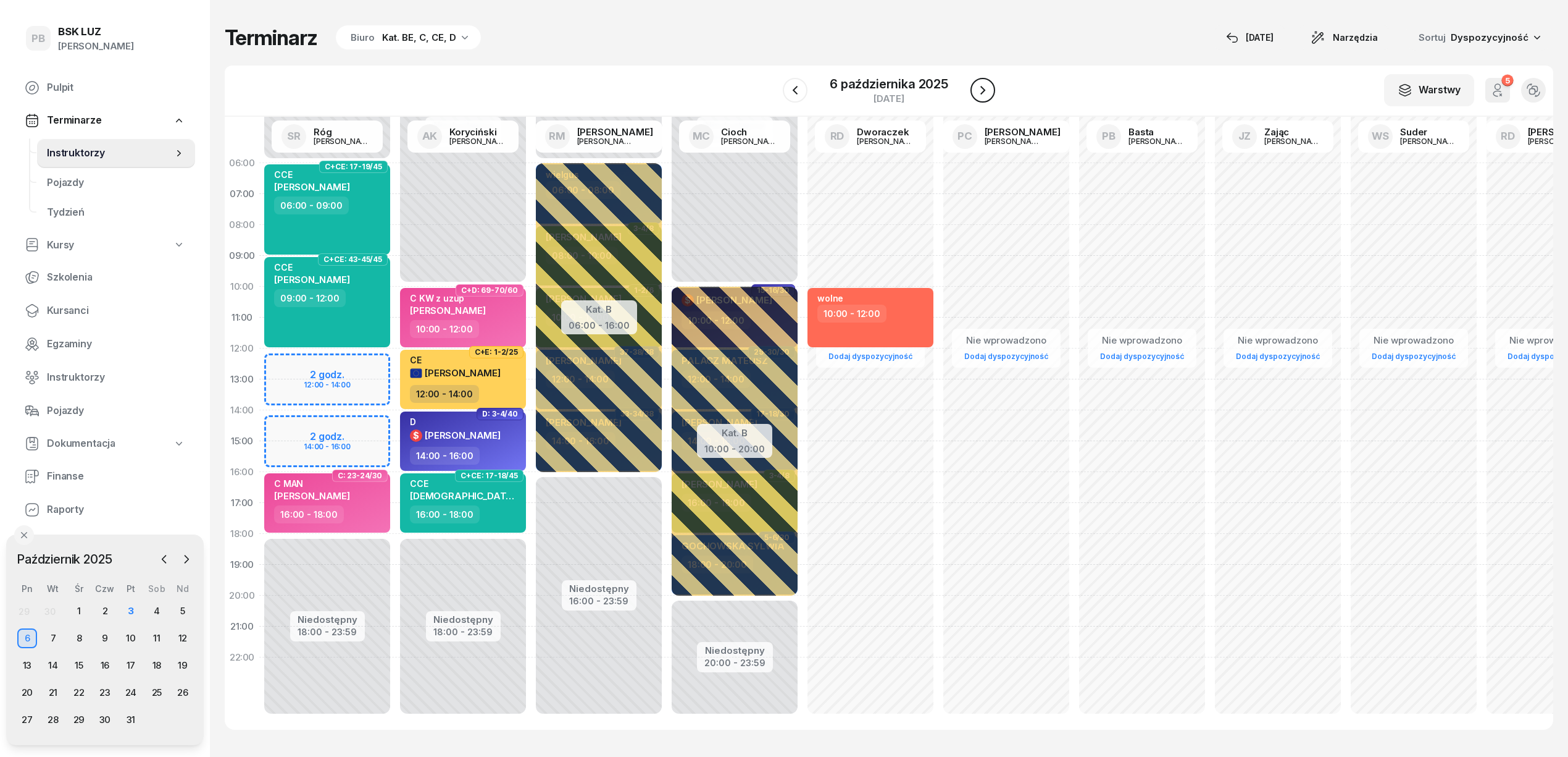
click at [984, 91] on icon "button" at bounding box center [983, 89] width 5 height 8
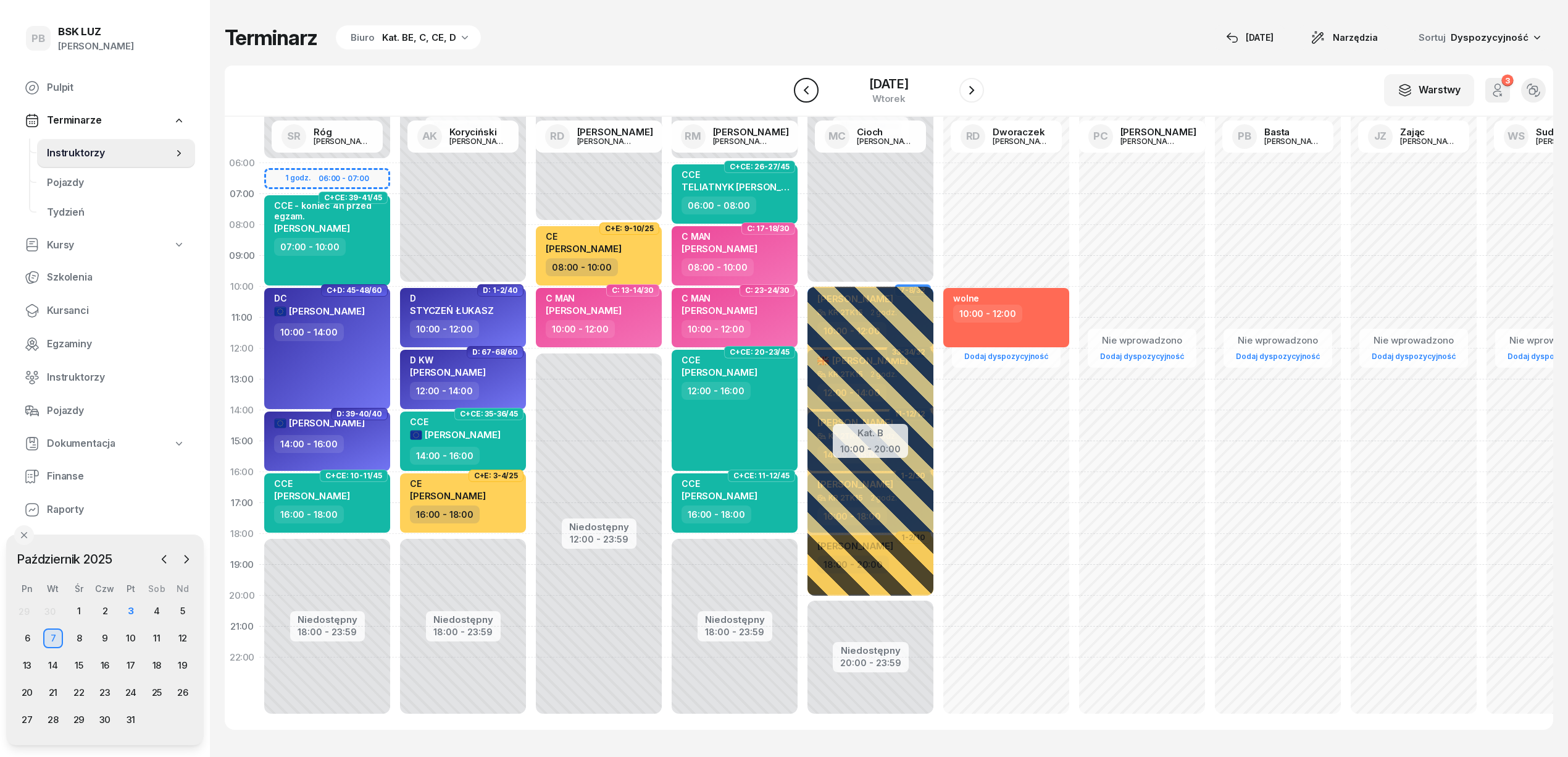
click at [794, 87] on button "button" at bounding box center [806, 90] width 25 height 25
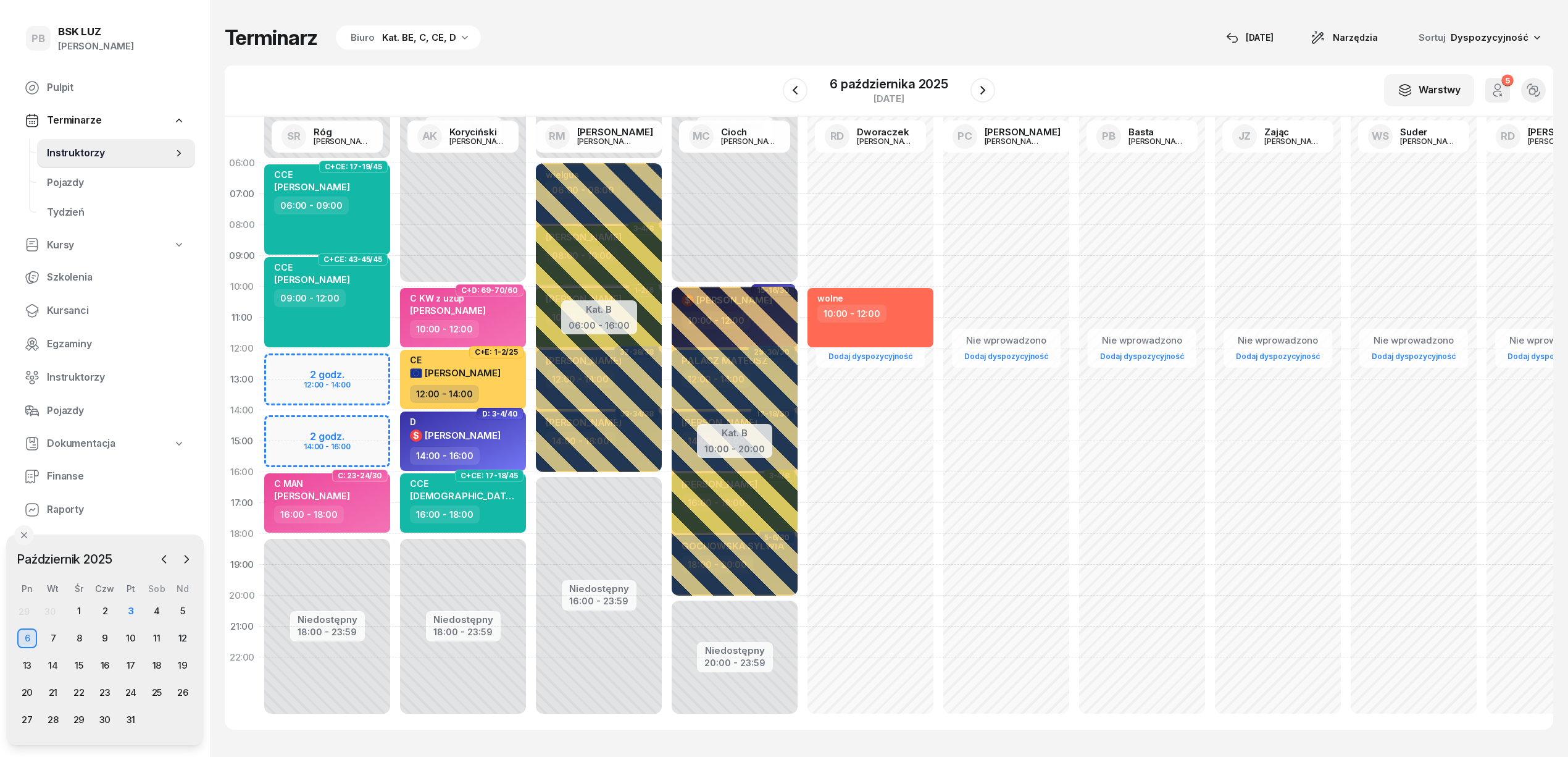
click at [294, 362] on div "Niedostępny 00:00 - 06:00 Niedostępny 18:00 - 23:59 2 godz. 12:00 - 14:00 2 god…" at bounding box center [327, 441] width 136 height 587
select select "12"
select select "14"
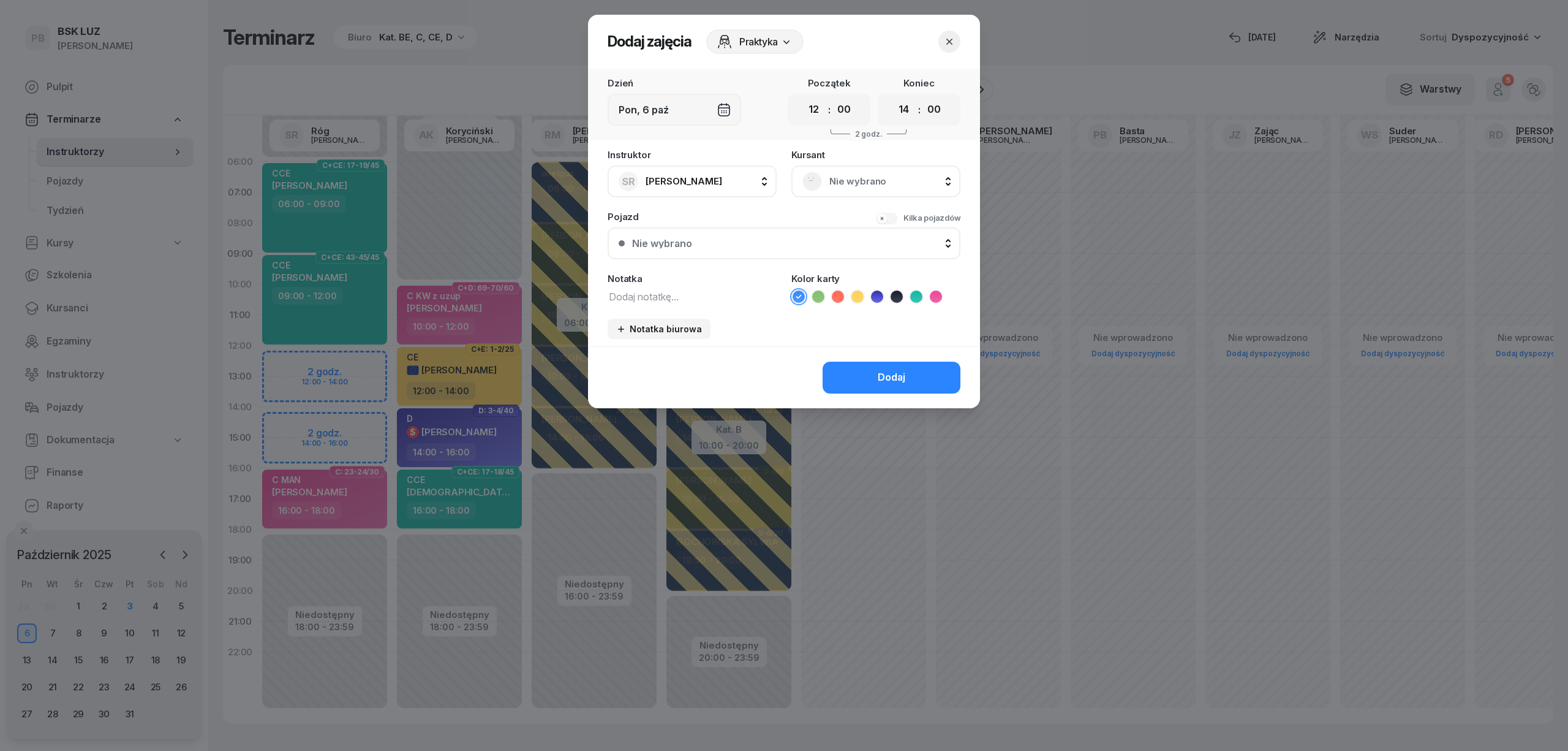
click at [854, 185] on span "Nie wybrano" at bounding box center [889, 181] width 120 height 16
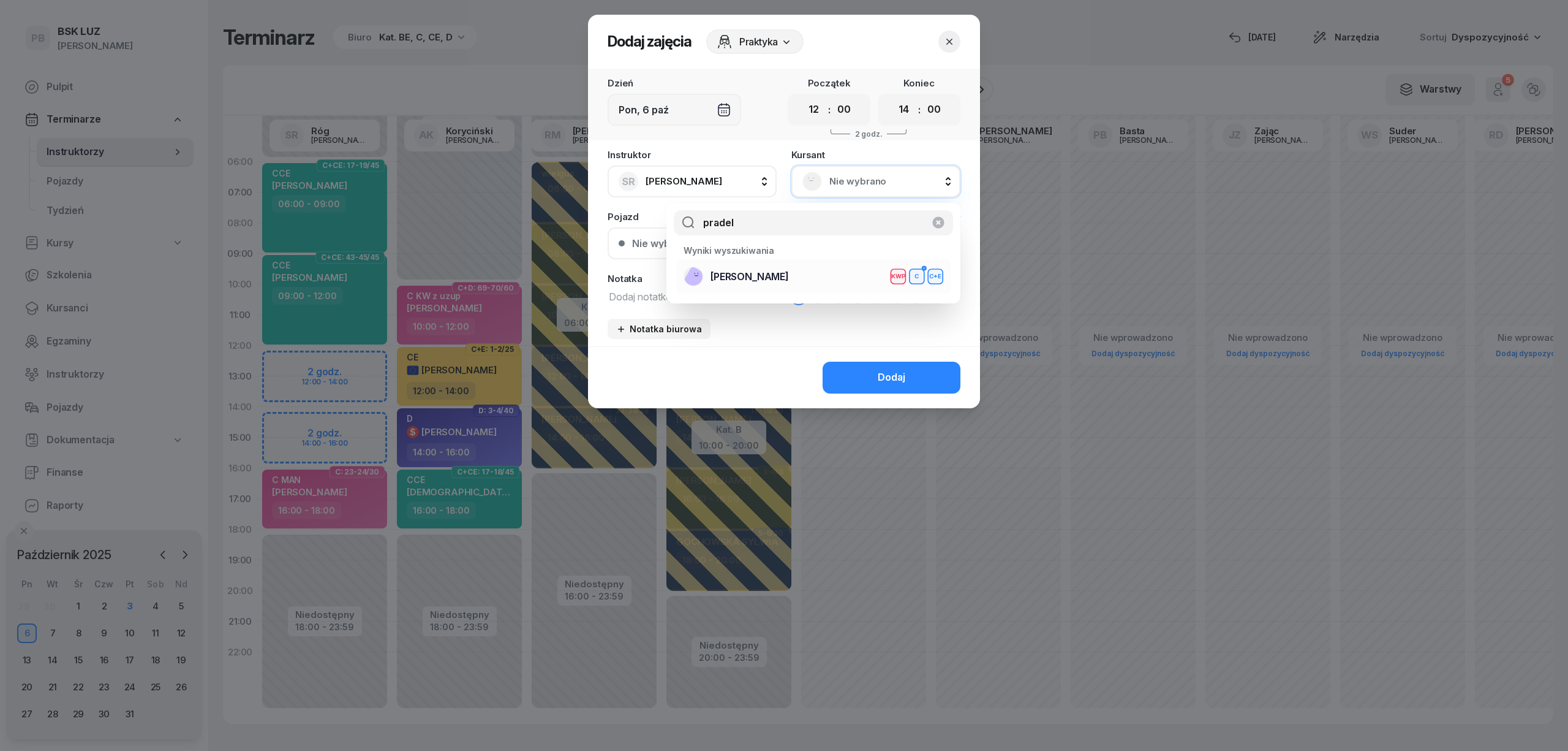
type input "pradel"
click at [807, 270] on div "[PERSON_NAME] C C+E" at bounding box center [813, 276] width 260 height 19
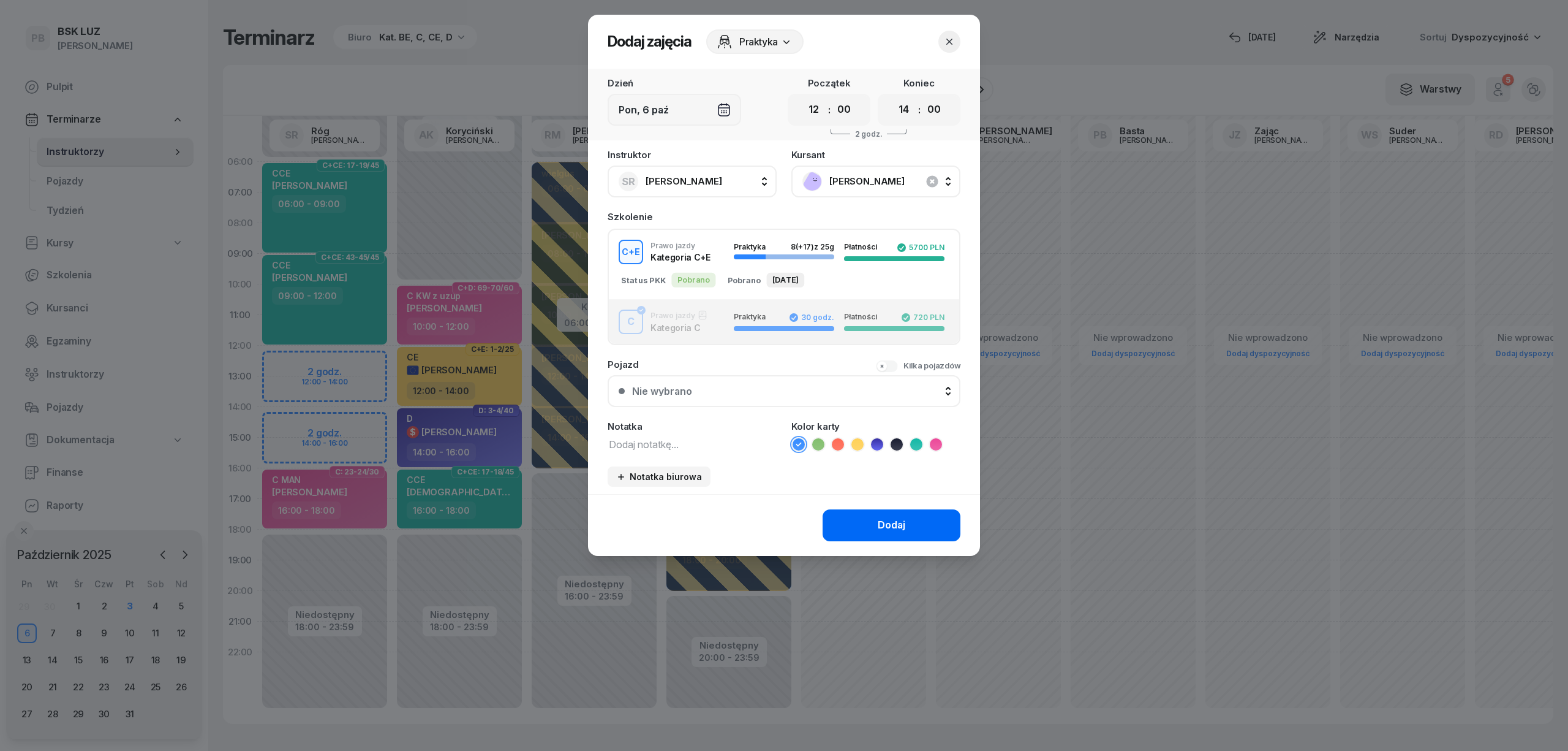
click at [882, 530] on div "Dodaj" at bounding box center [891, 525] width 28 height 16
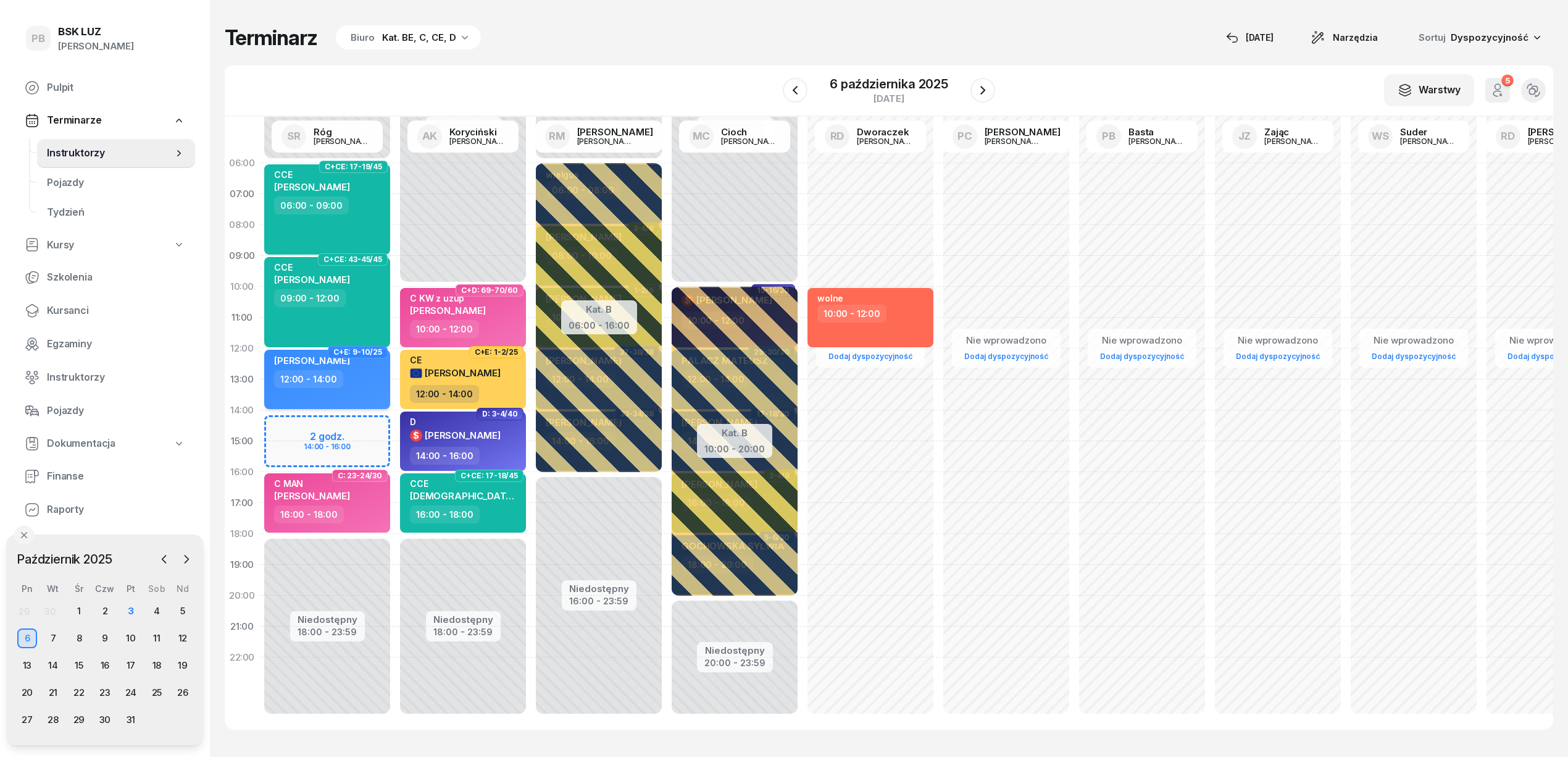
click at [352, 388] on div "[PERSON_NAME] 12:00 - 14:00" at bounding box center [327, 379] width 126 height 59
select select "12"
select select "14"
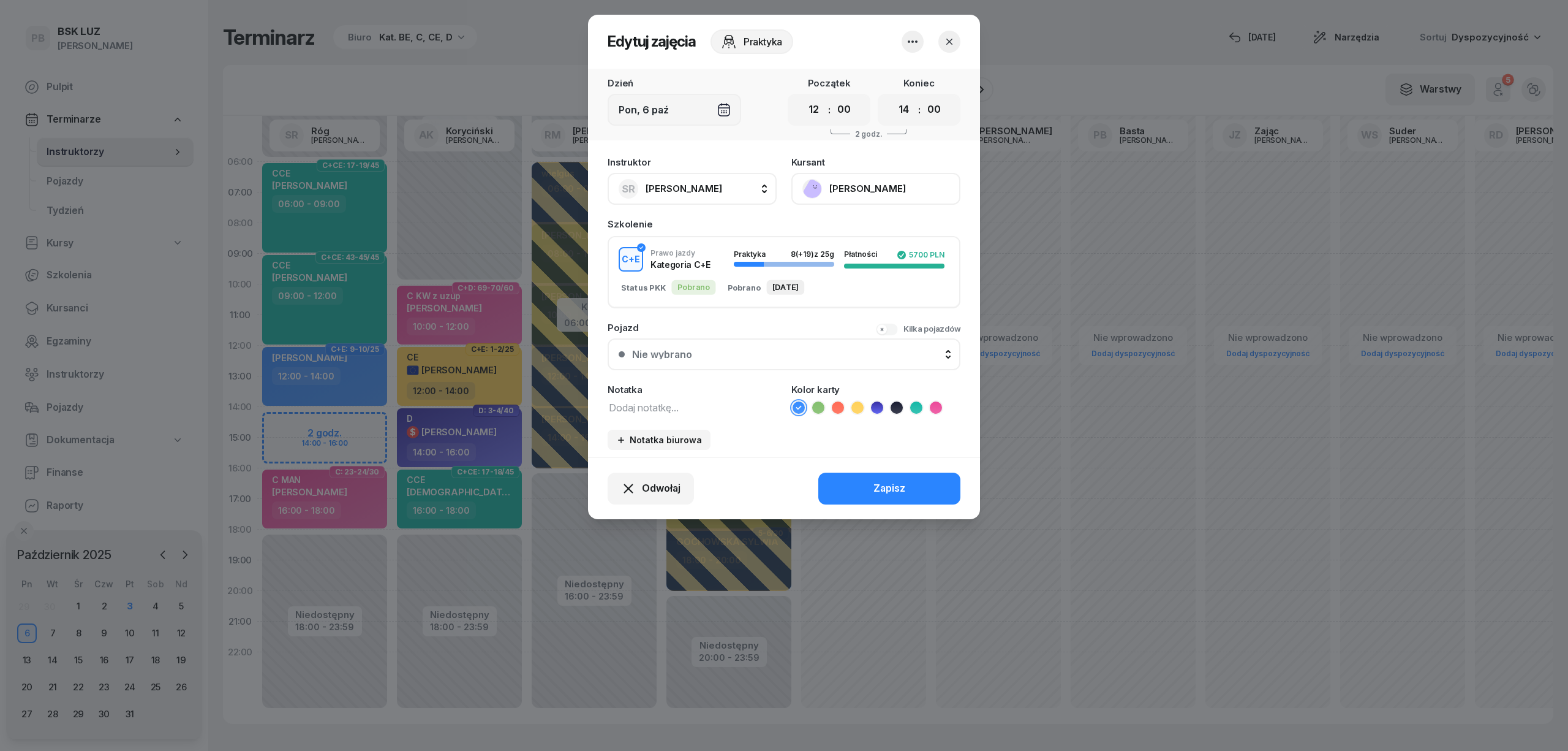
click at [633, 404] on textarea at bounding box center [692, 407] width 169 height 16
type textarea "CE"
click at [858, 408] on icon at bounding box center [858, 407] width 12 height 12
click at [868, 483] on button "Zapisz" at bounding box center [889, 488] width 142 height 32
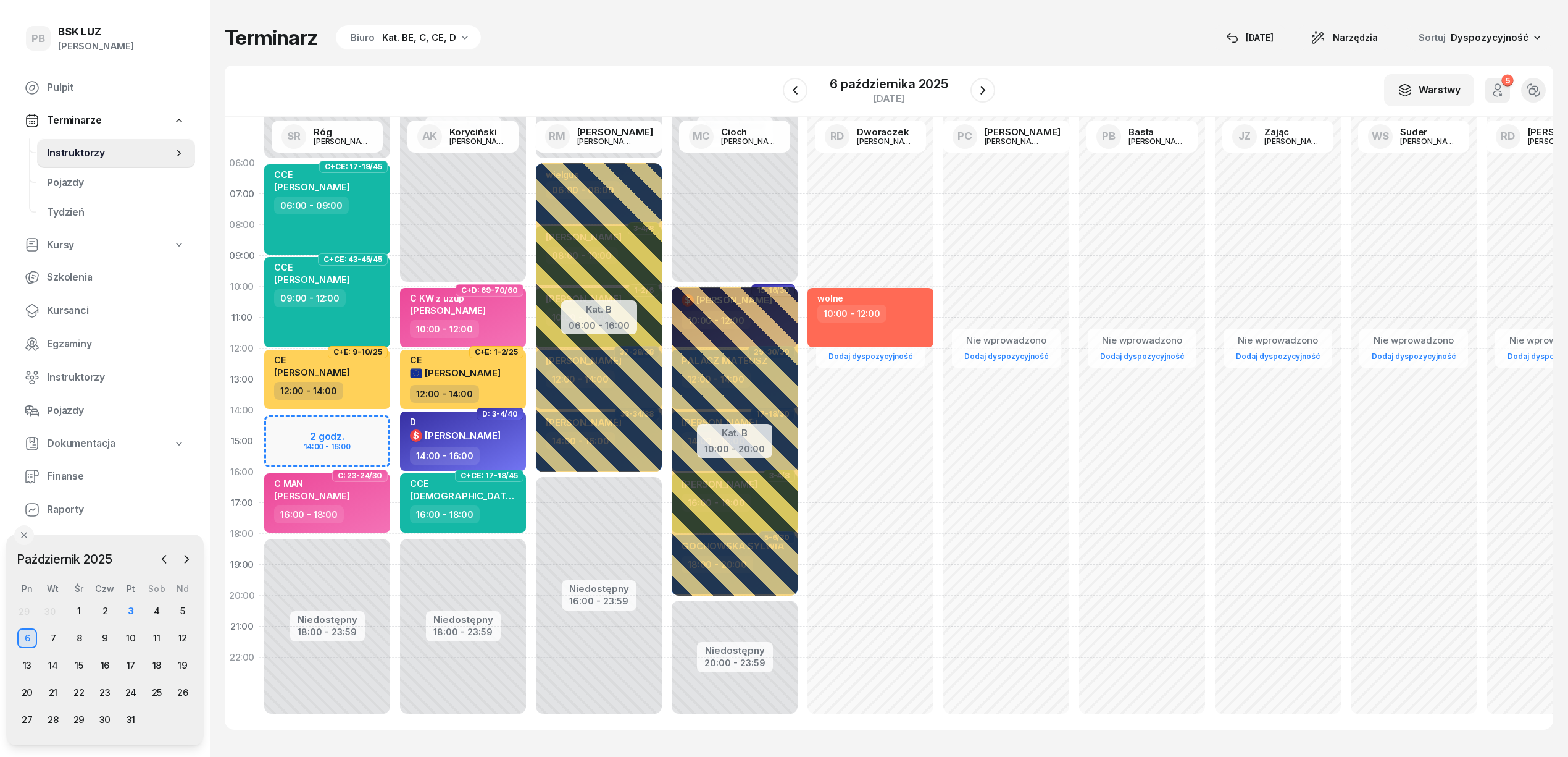
click at [632, 42] on div "Terminarz Biuro Kat. BE, C, CE, D [DATE] Narzędzia Sortuj Dyspozycyjność" at bounding box center [888, 38] width 1328 height 26
drag, startPoint x: 657, startPoint y: 42, endPoint x: 650, endPoint y: 79, distance: 37.7
click at [658, 40] on div "Terminarz Biuro Kat. BE, C, CE, D [DATE] Narzędzia Sortuj Dyspozycyjność" at bounding box center [888, 38] width 1328 height 26
click at [644, 73] on div "W Wybierz AK [PERSON_NAME] BP [PERSON_NAME] DP [PERSON_NAME] GS [PERSON_NAME] I…" at bounding box center [888, 91] width 1328 height 51
click at [957, 23] on div "Terminarz Biuro Kat. BE, C, CE, D [DATE] Narzędzia Sortuj Dyspozycyjność W Wybi…" at bounding box center [888, 377] width 1328 height 754
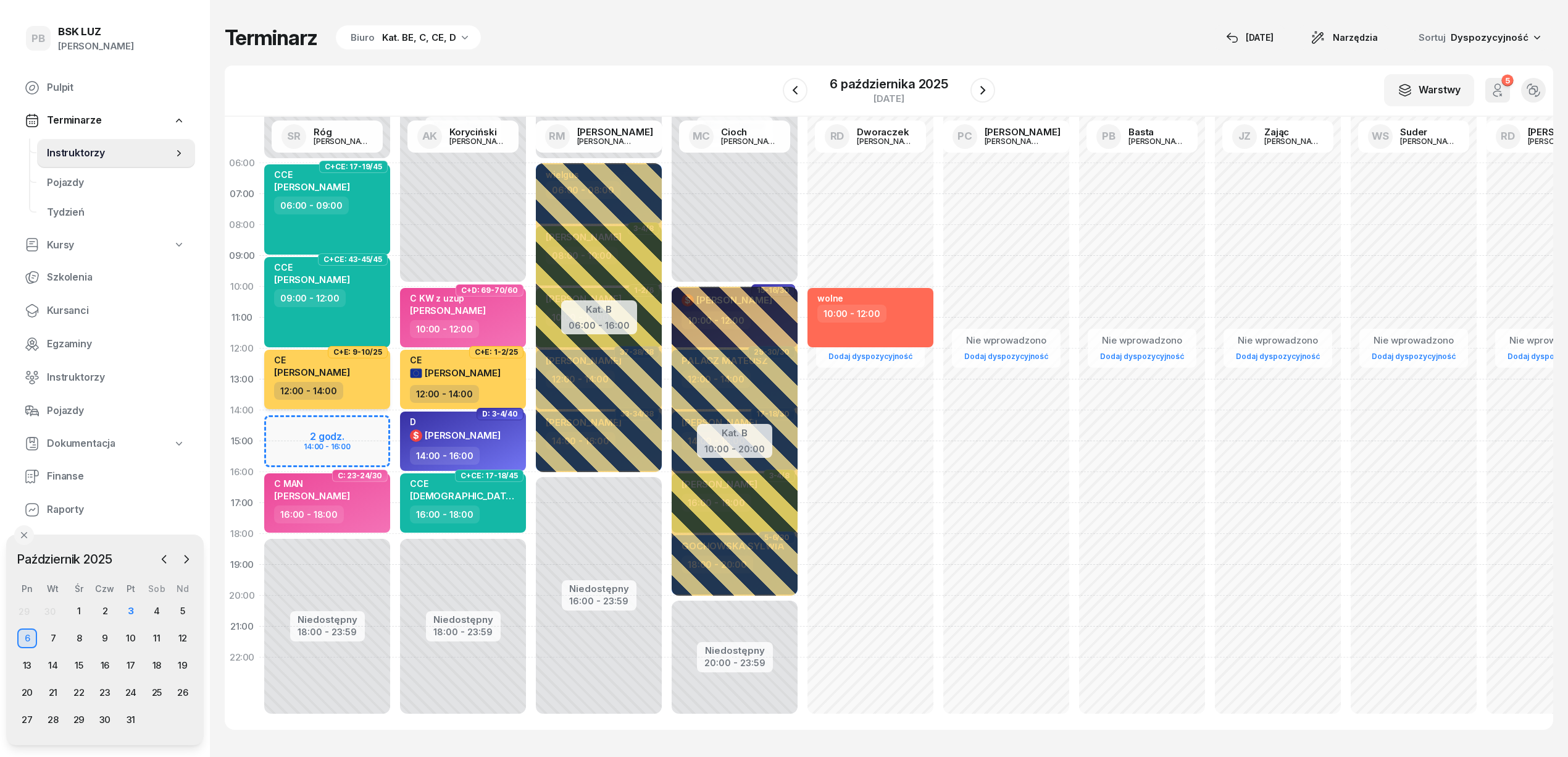
click at [332, 370] on span "[PERSON_NAME]" at bounding box center [312, 372] width 76 height 12
select select "12"
select select "14"
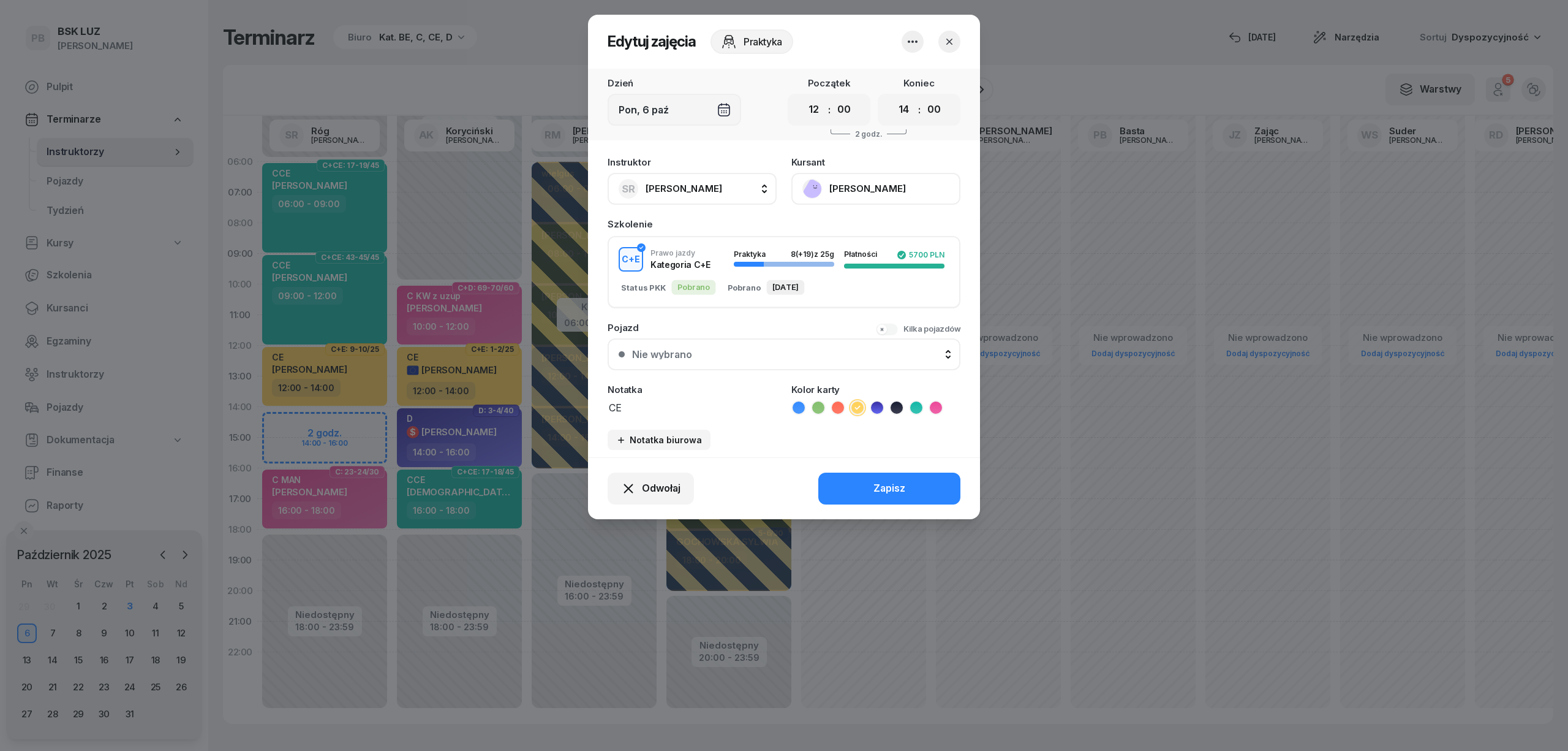
click at [844, 187] on button "[PERSON_NAME]" at bounding box center [876, 189] width 169 height 32
click at [846, 224] on div "Otwórz profil" at bounding box center [831, 230] width 60 height 16
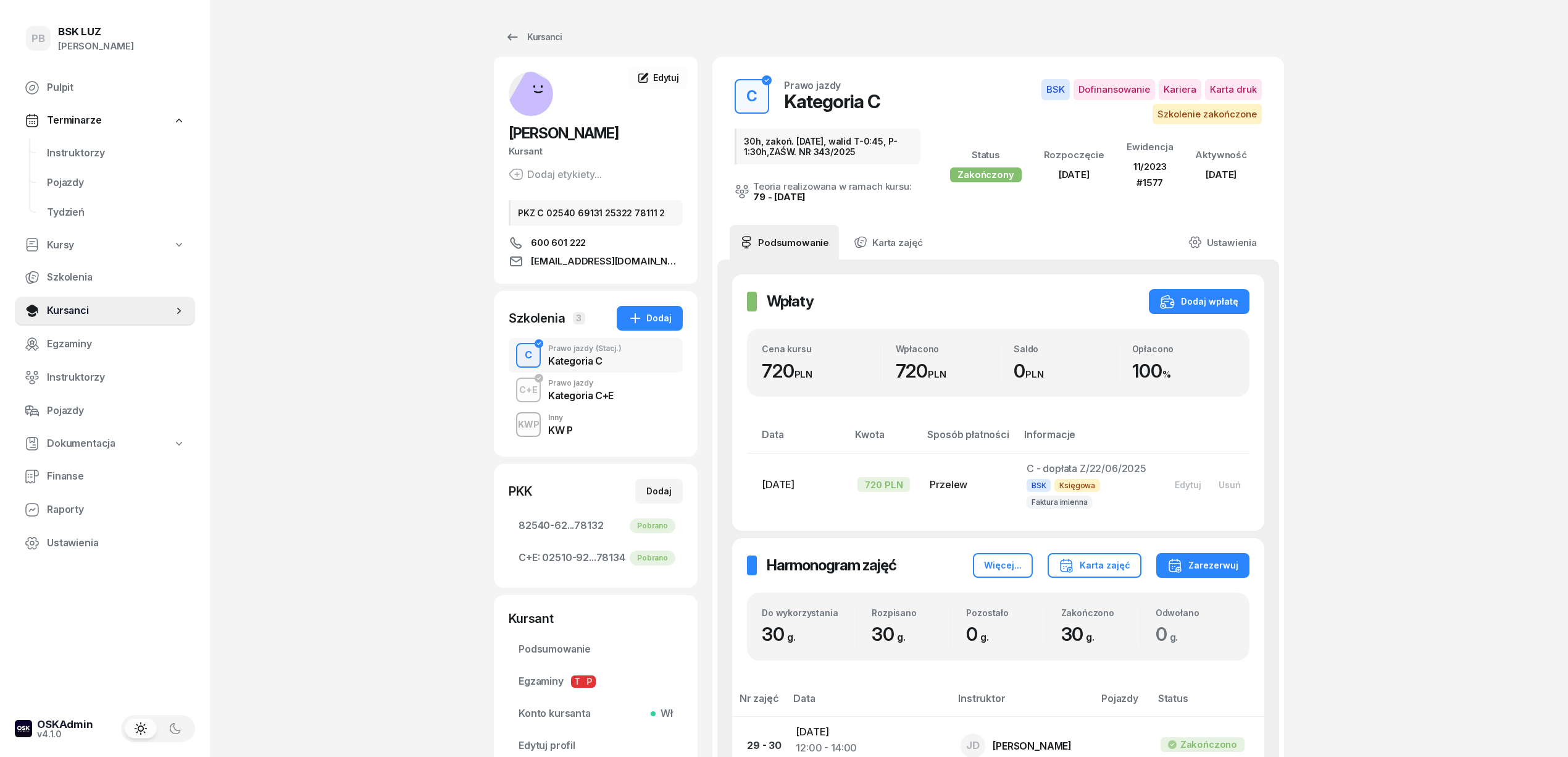
click at [556, 39] on div "Kursanci" at bounding box center [533, 37] width 57 height 15
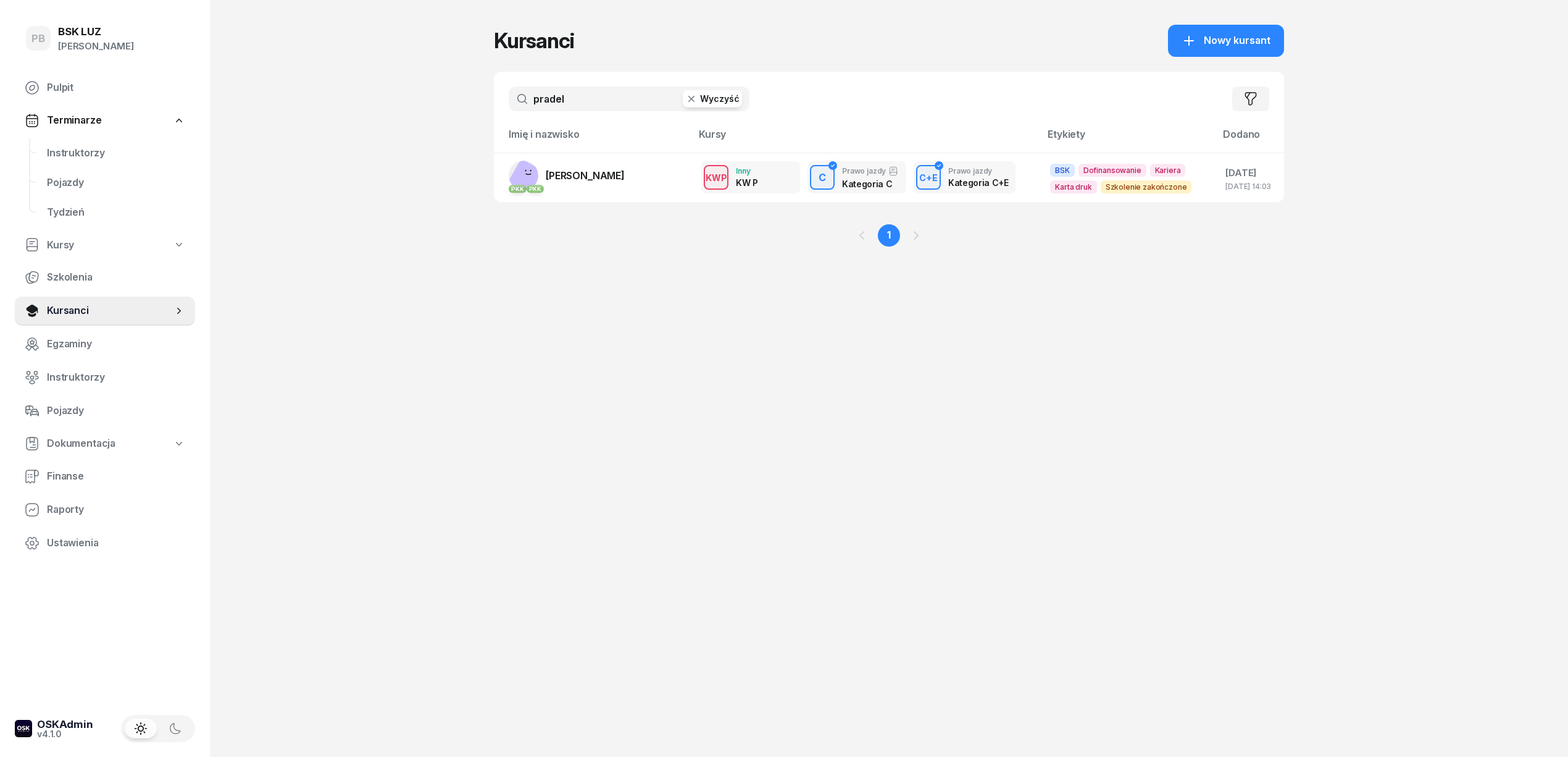
click at [391, 219] on div "PB BSK [PERSON_NAME] Terminarze Instruktorzy Pojazdy Tydzień Kursy Szkolenia Ku…" at bounding box center [784, 378] width 1568 height 757
click at [97, 152] on span "Instruktorzy" at bounding box center [116, 153] width 138 height 16
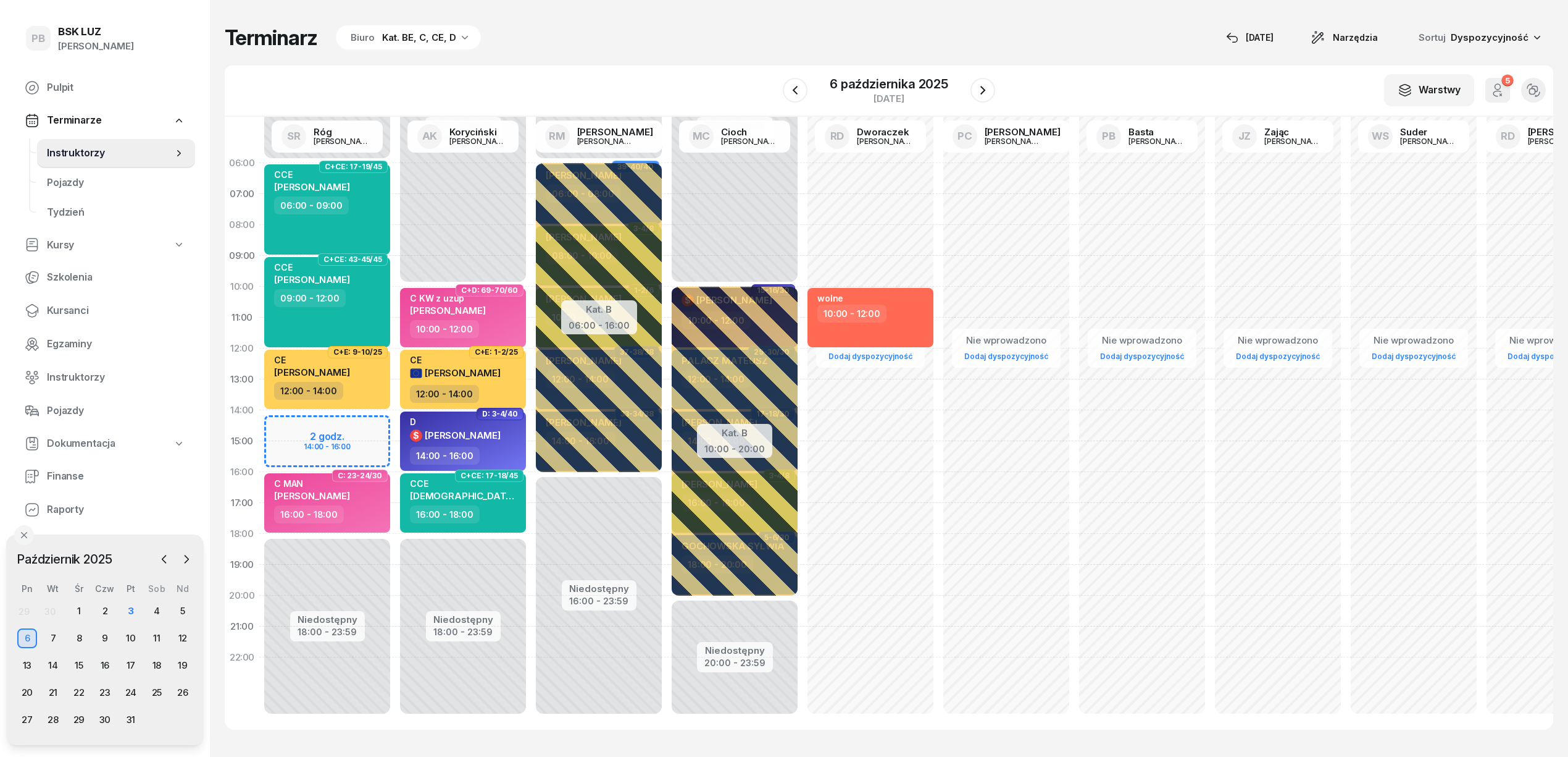
click at [603, 42] on div "Terminarz Biuro Kat. BE, C, CE, D [DATE] Narzędzia Sortuj Dyspozycyjność" at bounding box center [888, 38] width 1328 height 26
click at [1089, 50] on div "Terminarz Biuro Kat. BE, C, CE, D [DATE] Narzędzia Sortuj Dyspozycyjność" at bounding box center [888, 38] width 1328 height 26
click at [398, 43] on div "Kat. BE, C, CE, D" at bounding box center [418, 37] width 74 height 15
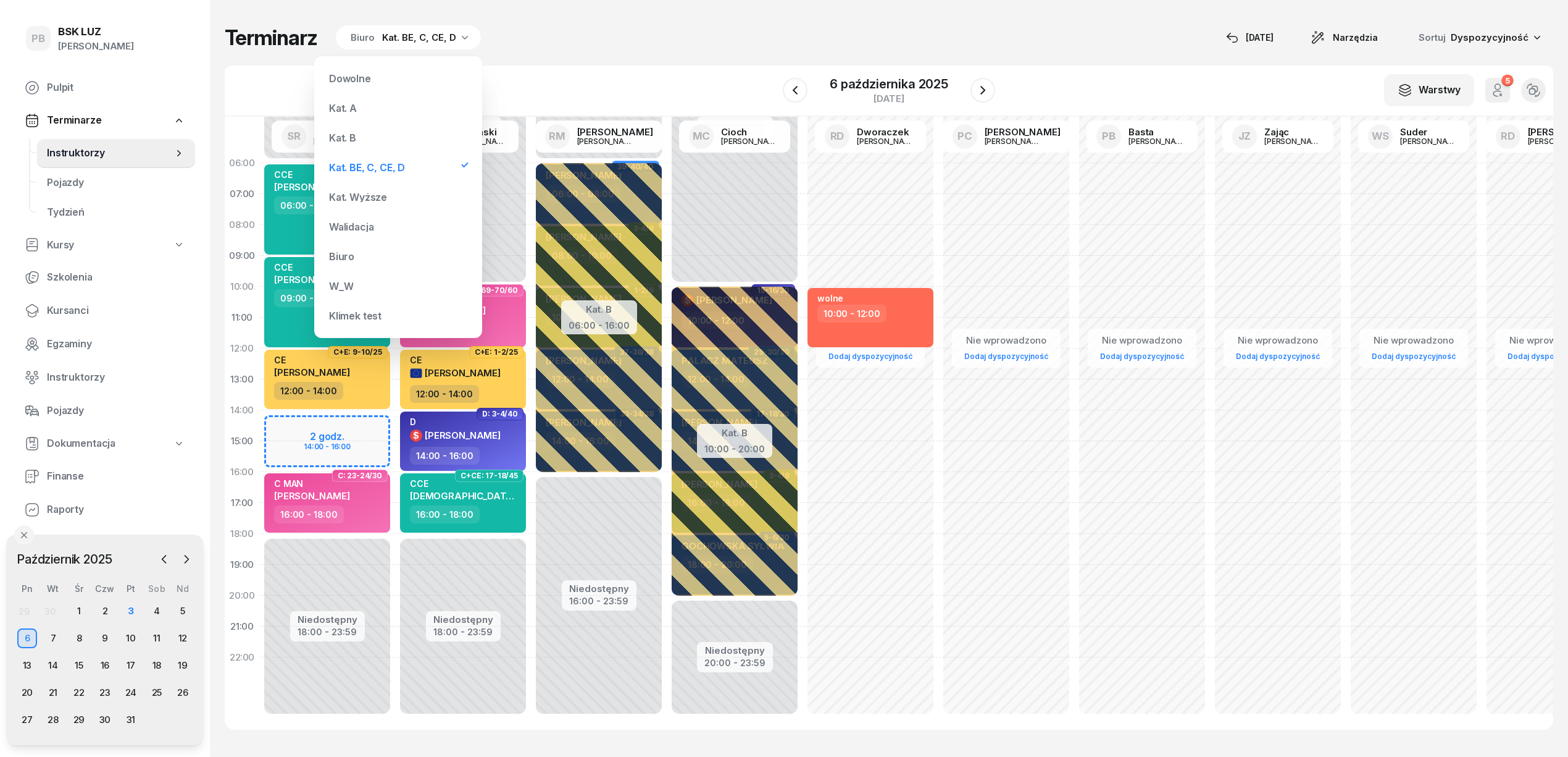
click at [369, 140] on div "Kat. B" at bounding box center [398, 138] width 148 height 25
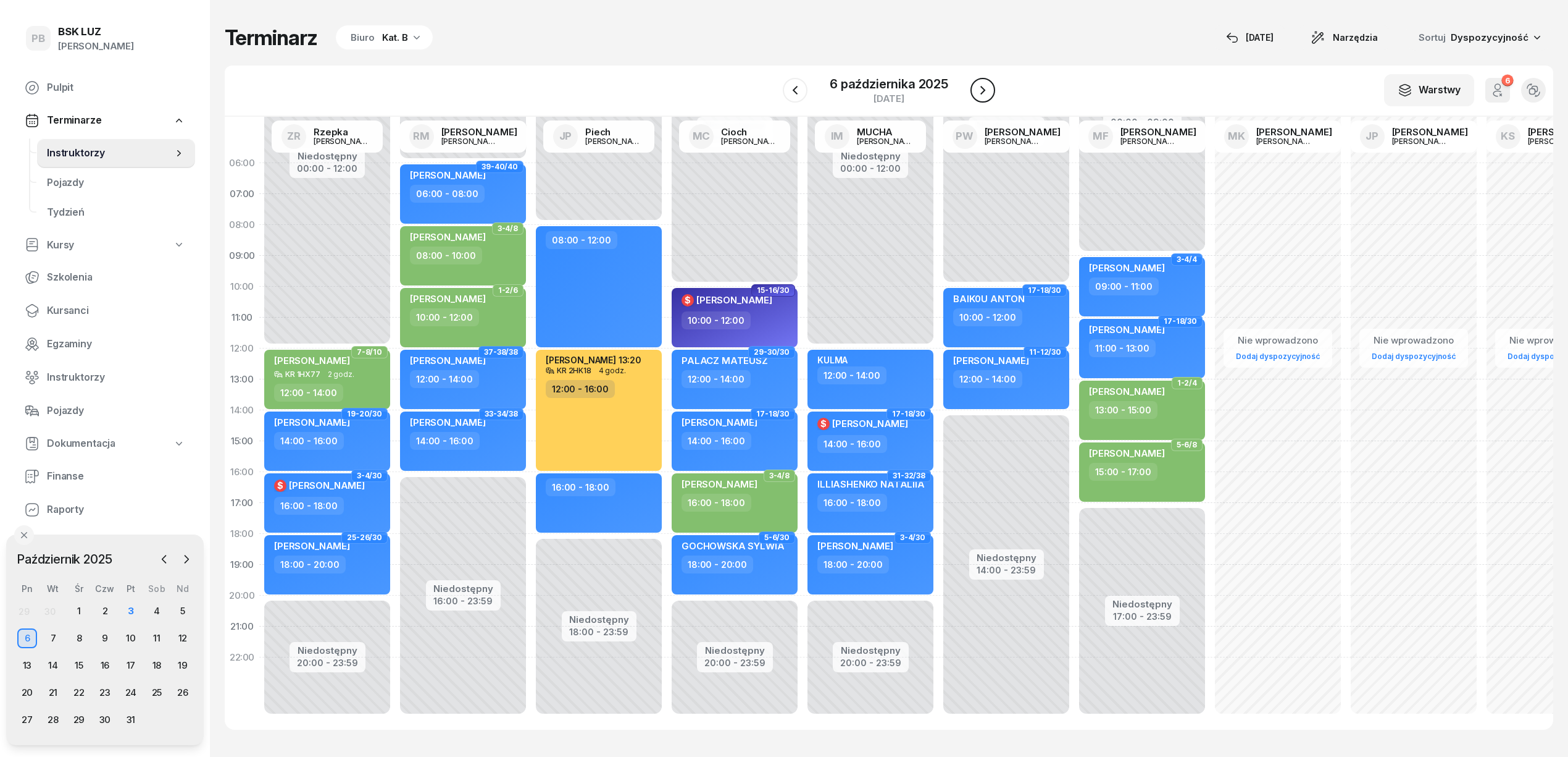
click at [976, 90] on icon "button" at bounding box center [982, 90] width 15 height 15
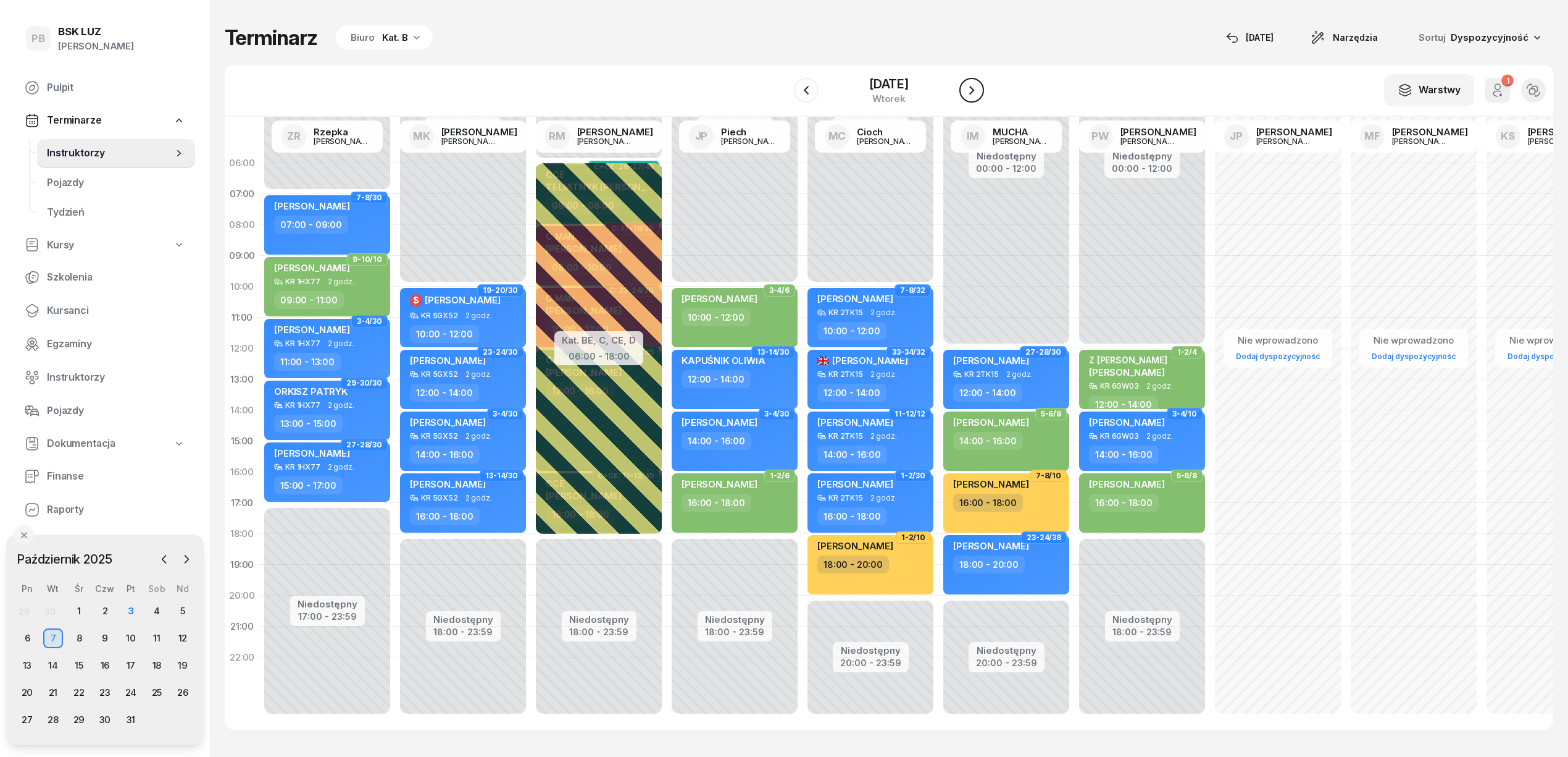
click at [976, 90] on icon "button" at bounding box center [971, 90] width 15 height 15
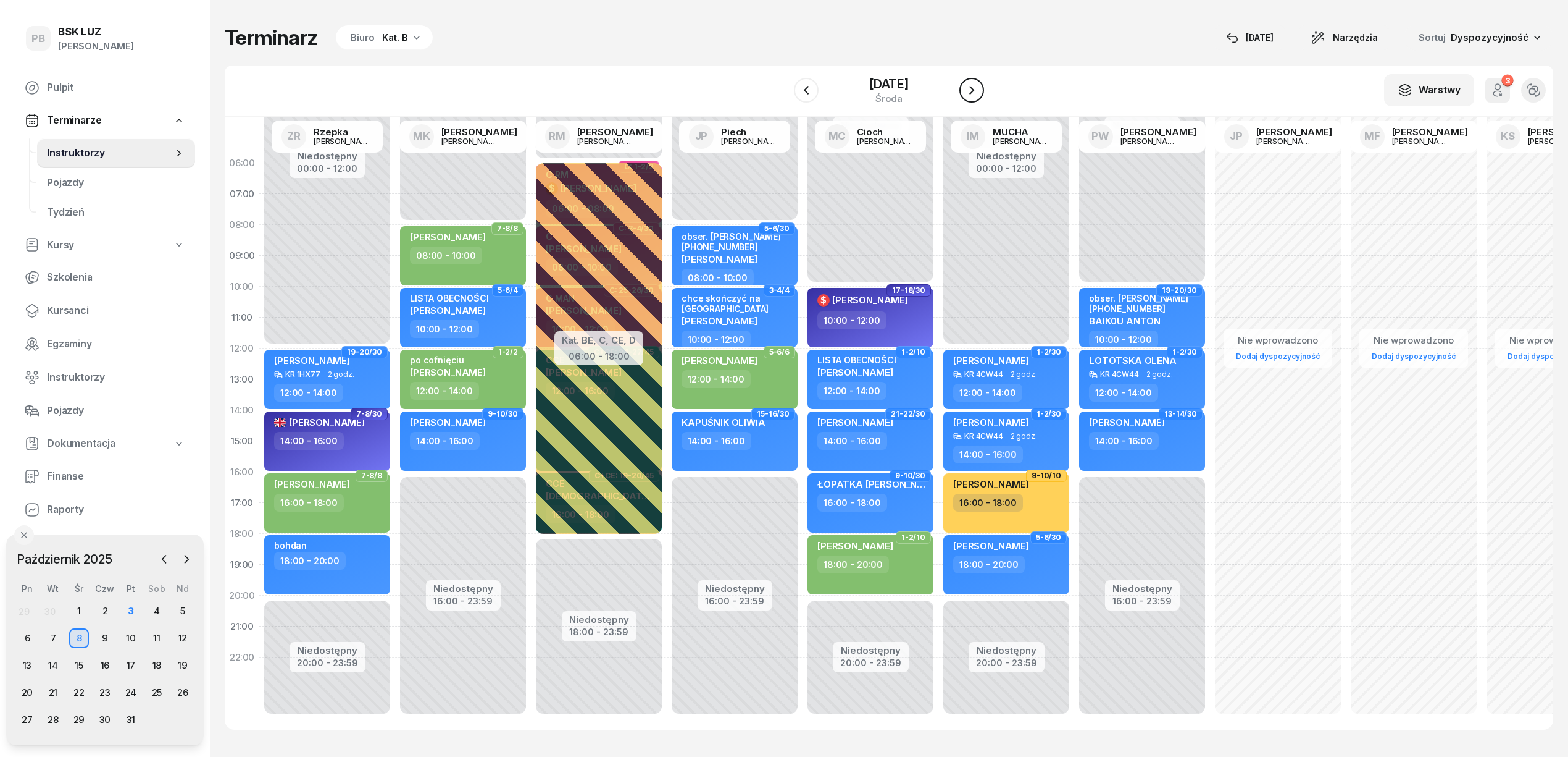
click at [976, 90] on icon "button" at bounding box center [971, 90] width 15 height 15
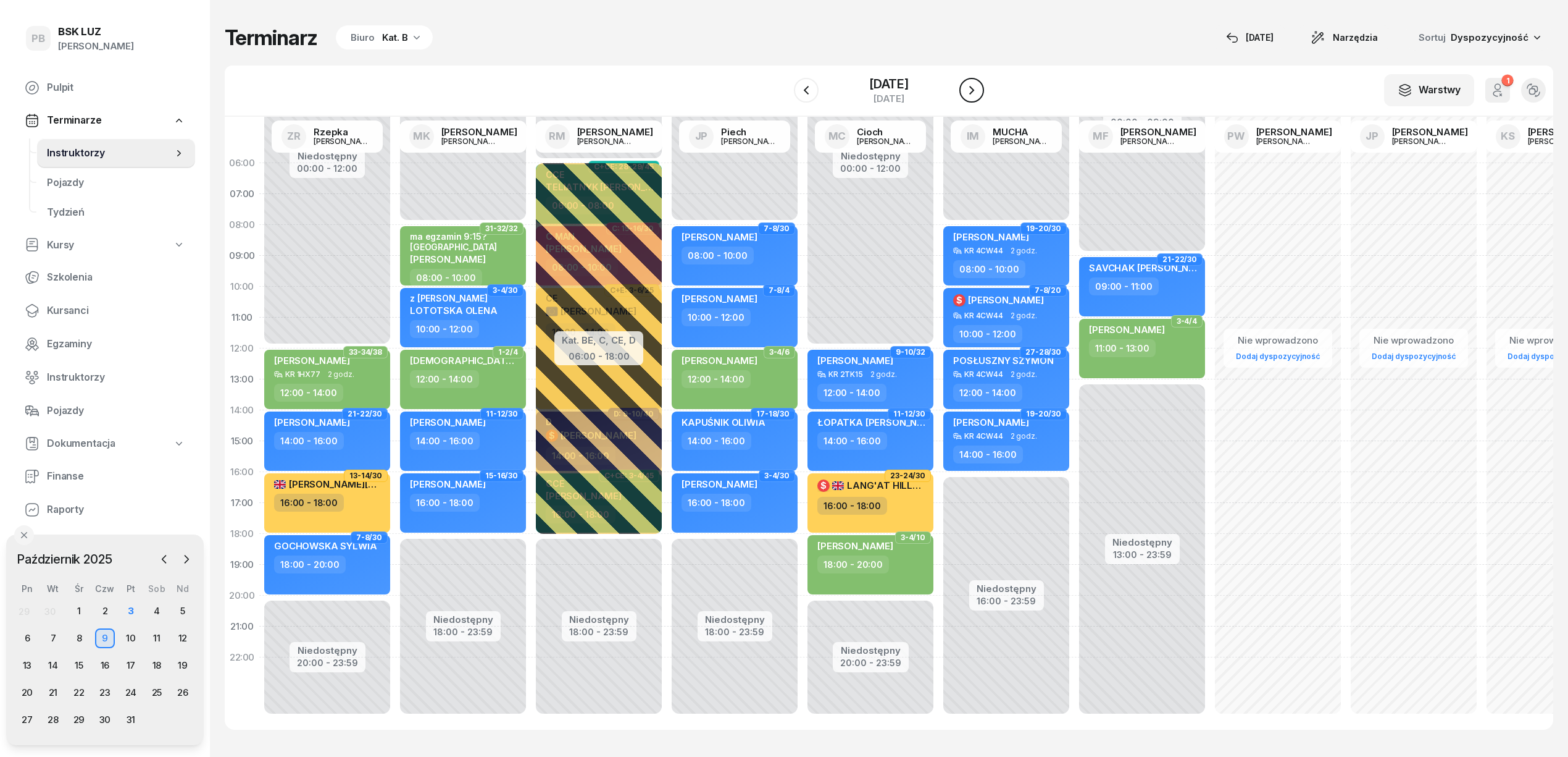
click at [976, 90] on icon "button" at bounding box center [971, 90] width 15 height 15
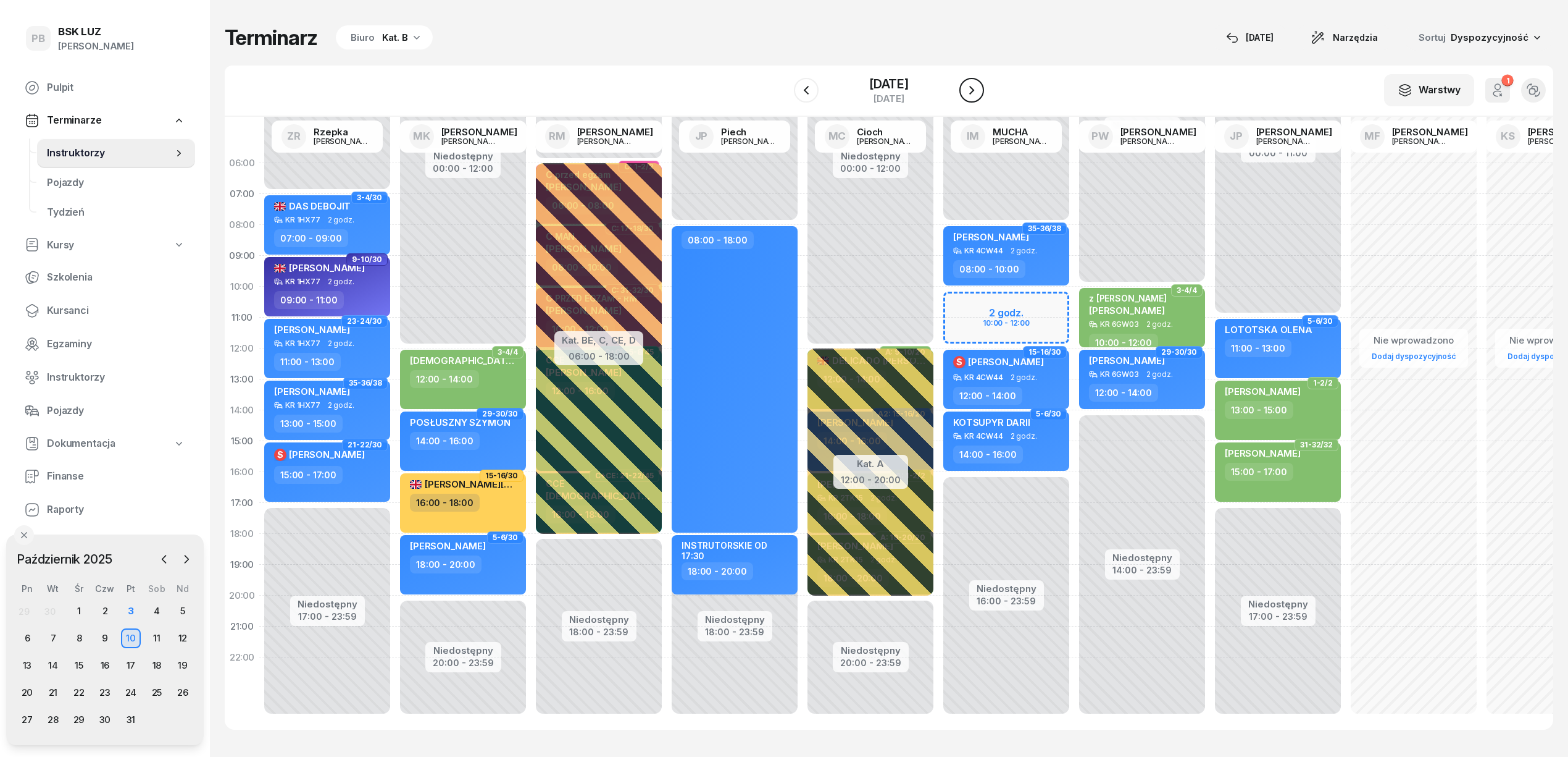
click at [976, 90] on button "button" at bounding box center [972, 90] width 25 height 25
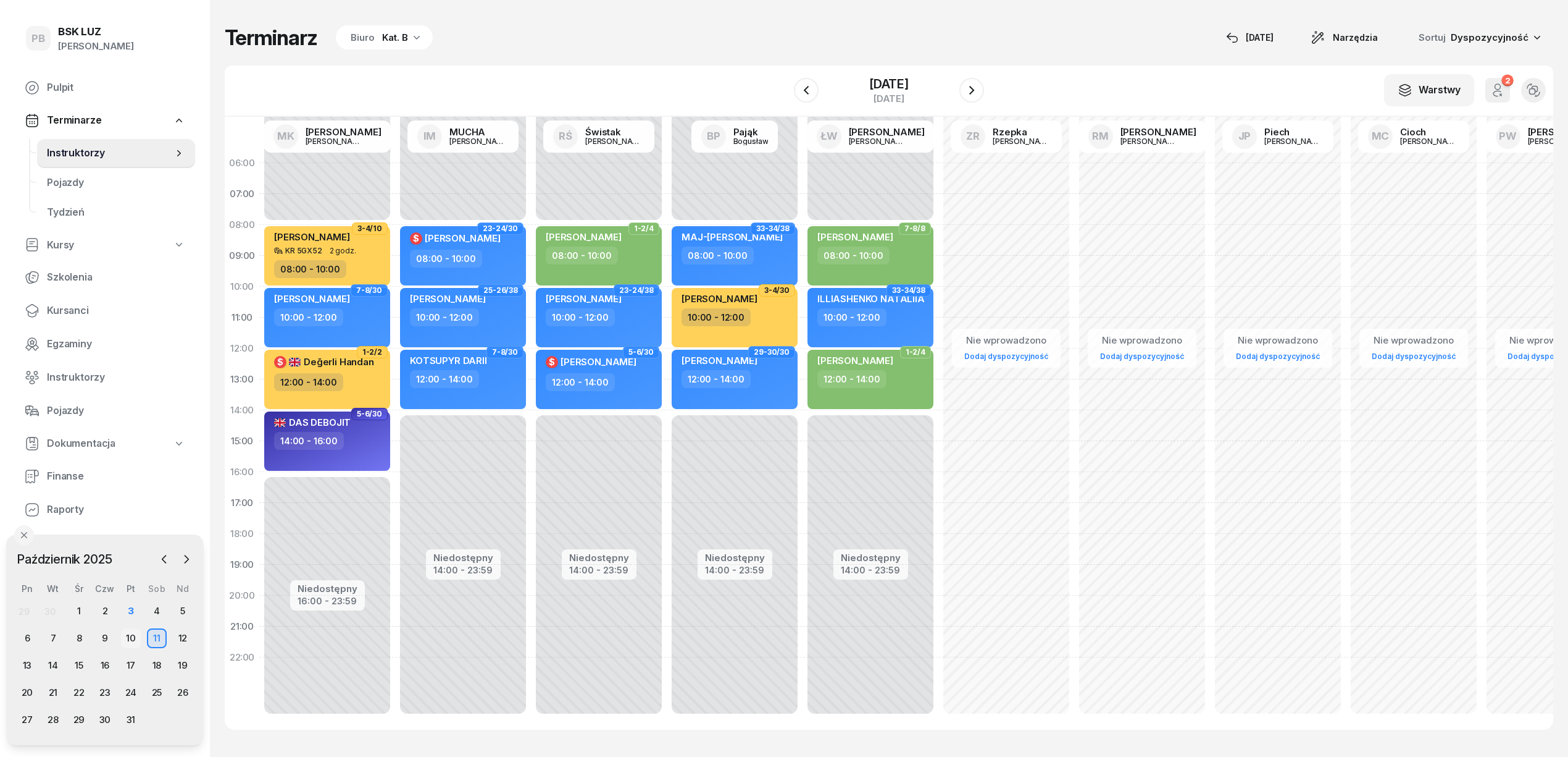
click at [129, 636] on div "10" at bounding box center [131, 638] width 20 height 20
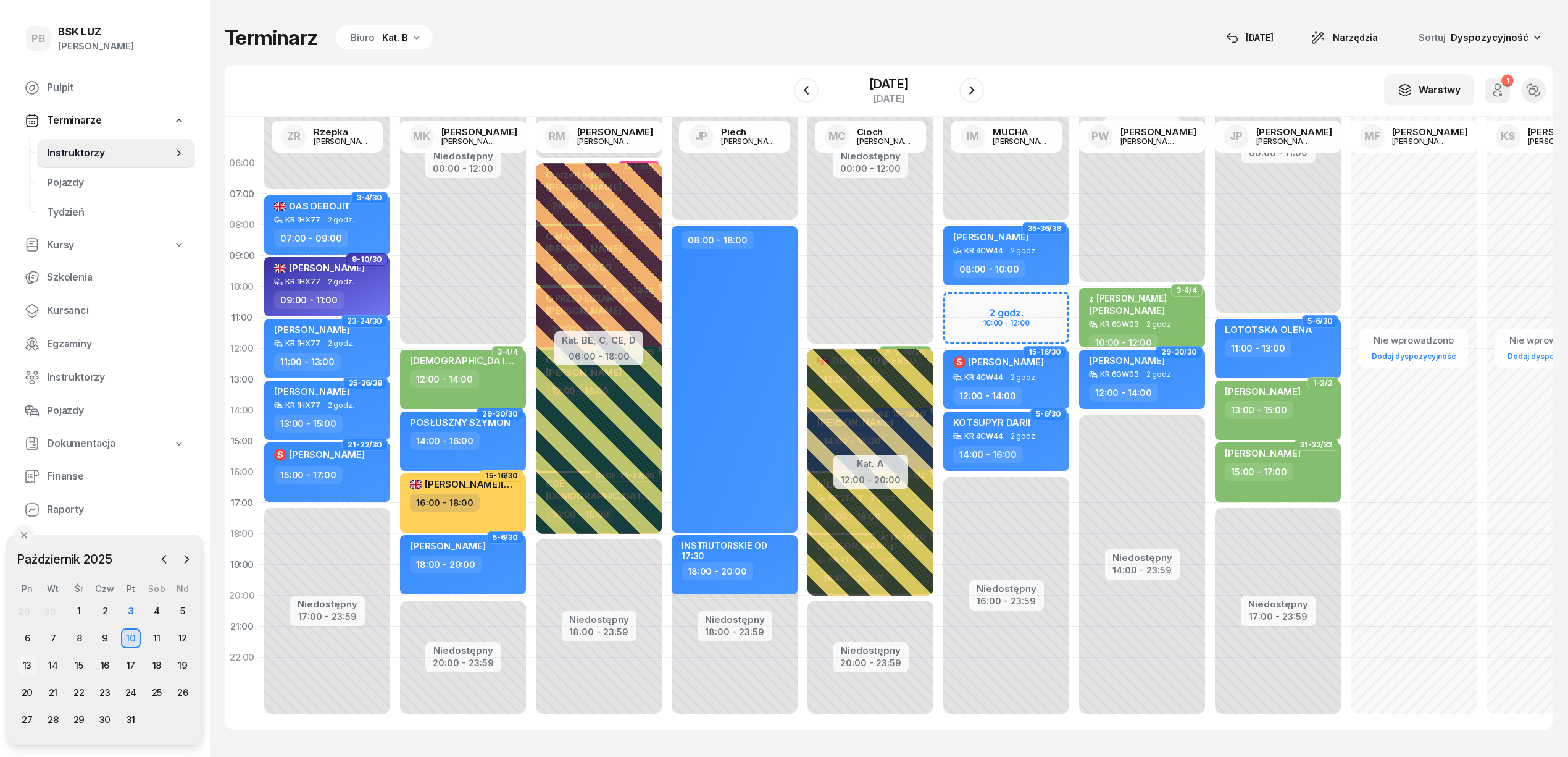
click at [31, 658] on div "13" at bounding box center [27, 665] width 20 height 20
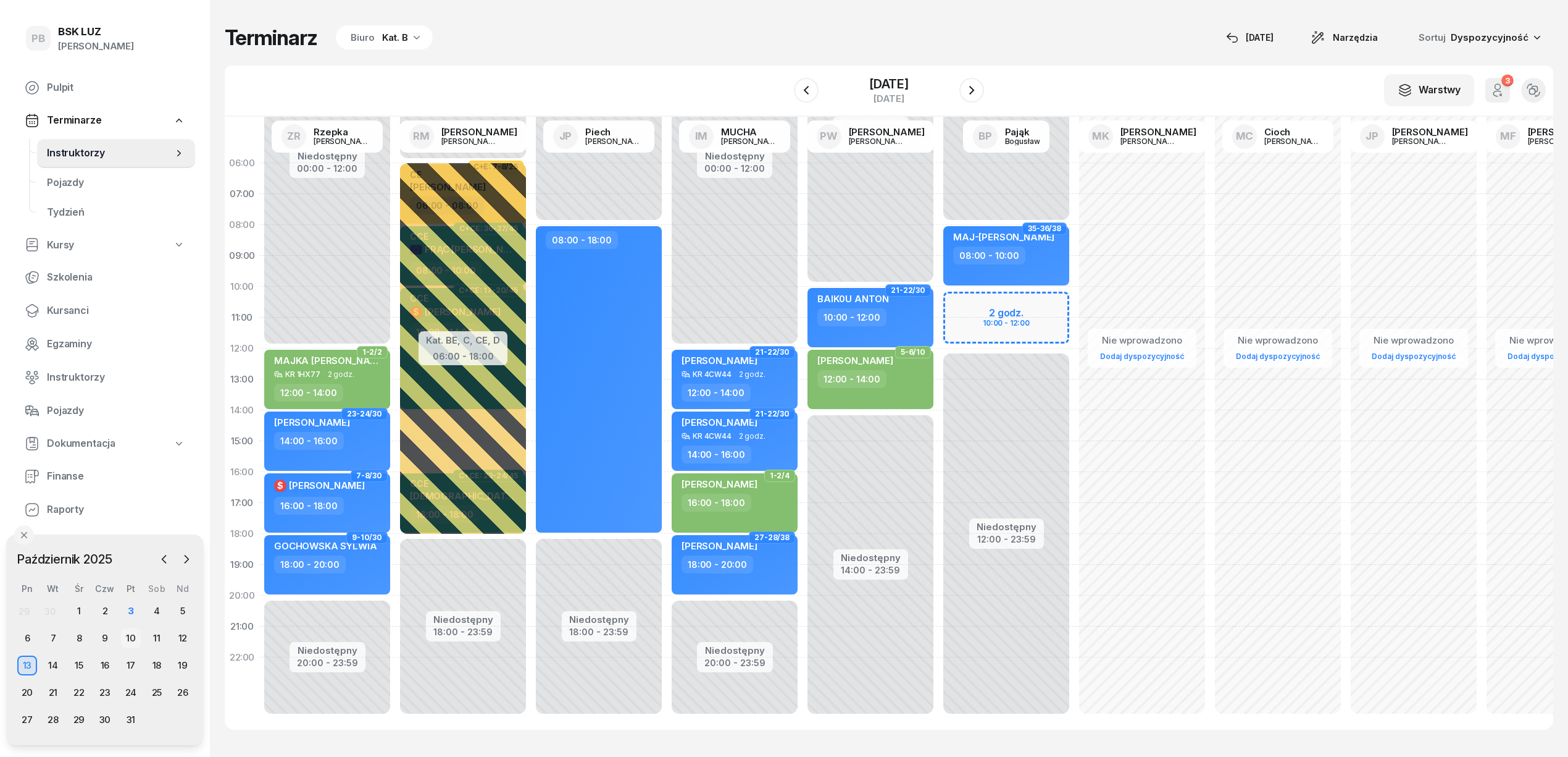
click at [131, 635] on div "10" at bounding box center [131, 638] width 20 height 20
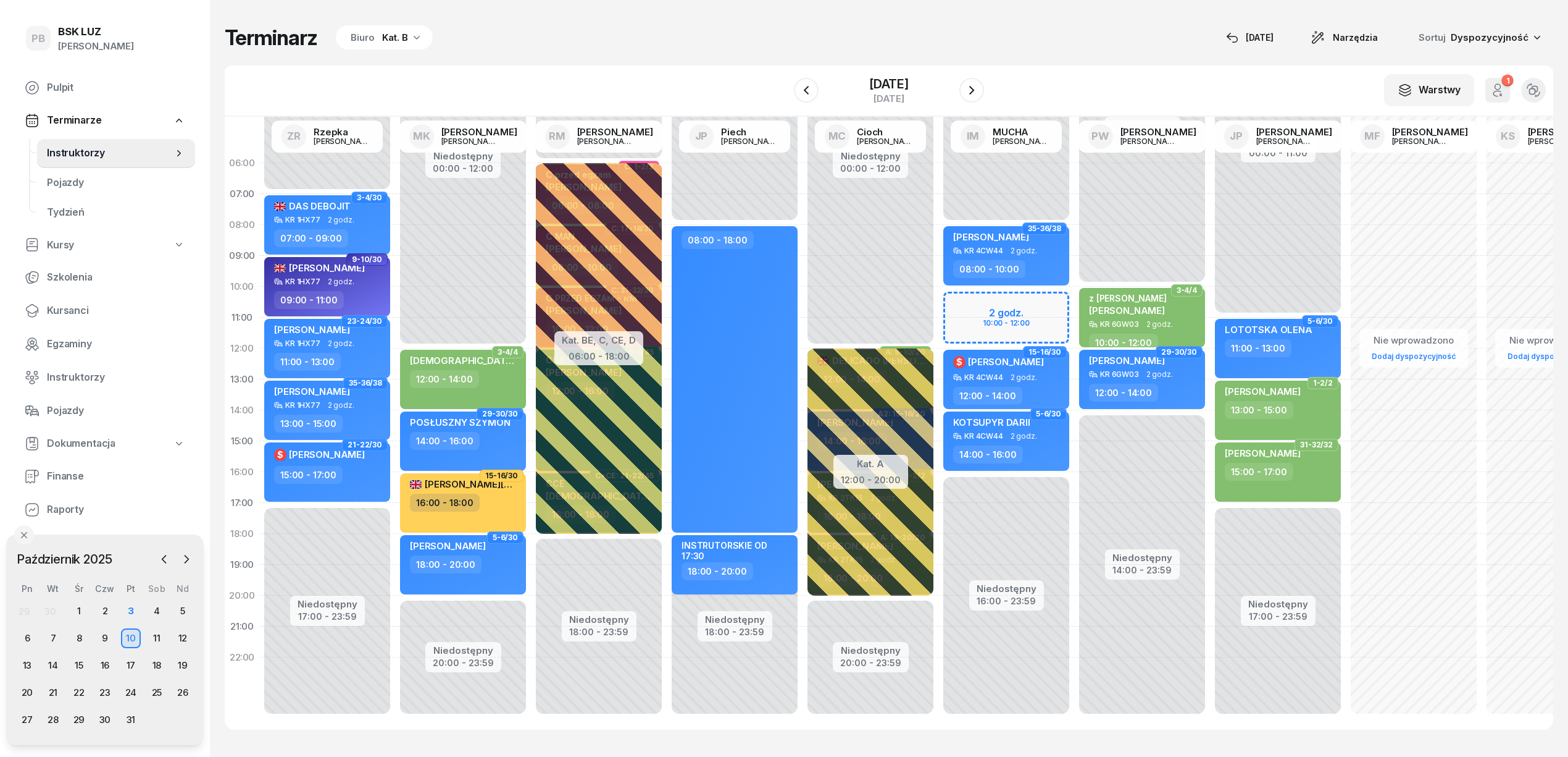
click at [1029, 308] on div "Niedostępny 00:00 - 08:00 Niedostępny 16:00 - 23:59 2 godz. 10:00 - 12:00 35-36…" at bounding box center [1007, 441] width 136 height 587
select select "10"
select select "12"
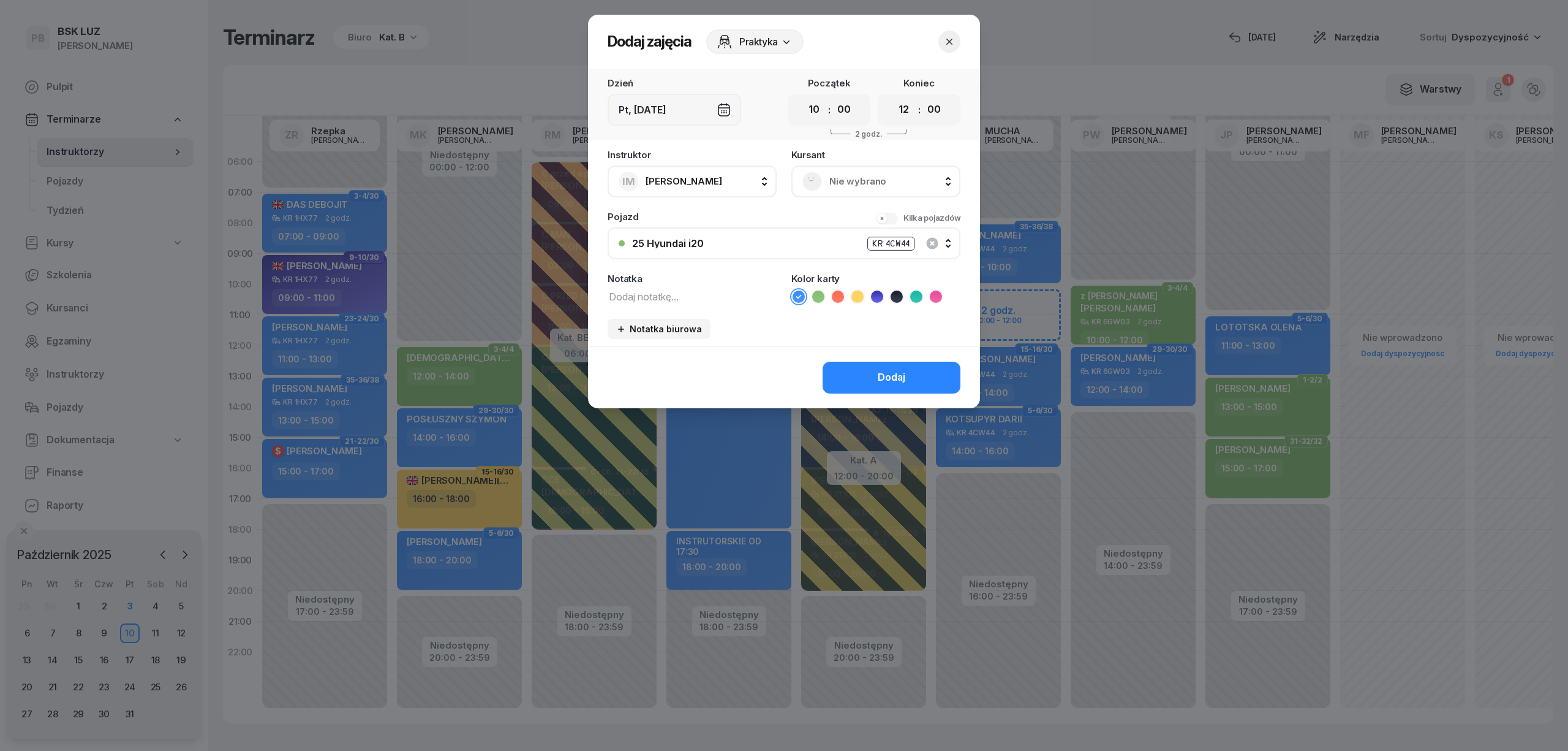
drag, startPoint x: 665, startPoint y: 294, endPoint x: 676, endPoint y: 292, distance: 11.2
click at [665, 290] on textarea at bounding box center [692, 296] width 169 height 16
type textarea "[PERSON_NAME] 514660983"
click at [915, 375] on button "Dodaj" at bounding box center [891, 377] width 138 height 32
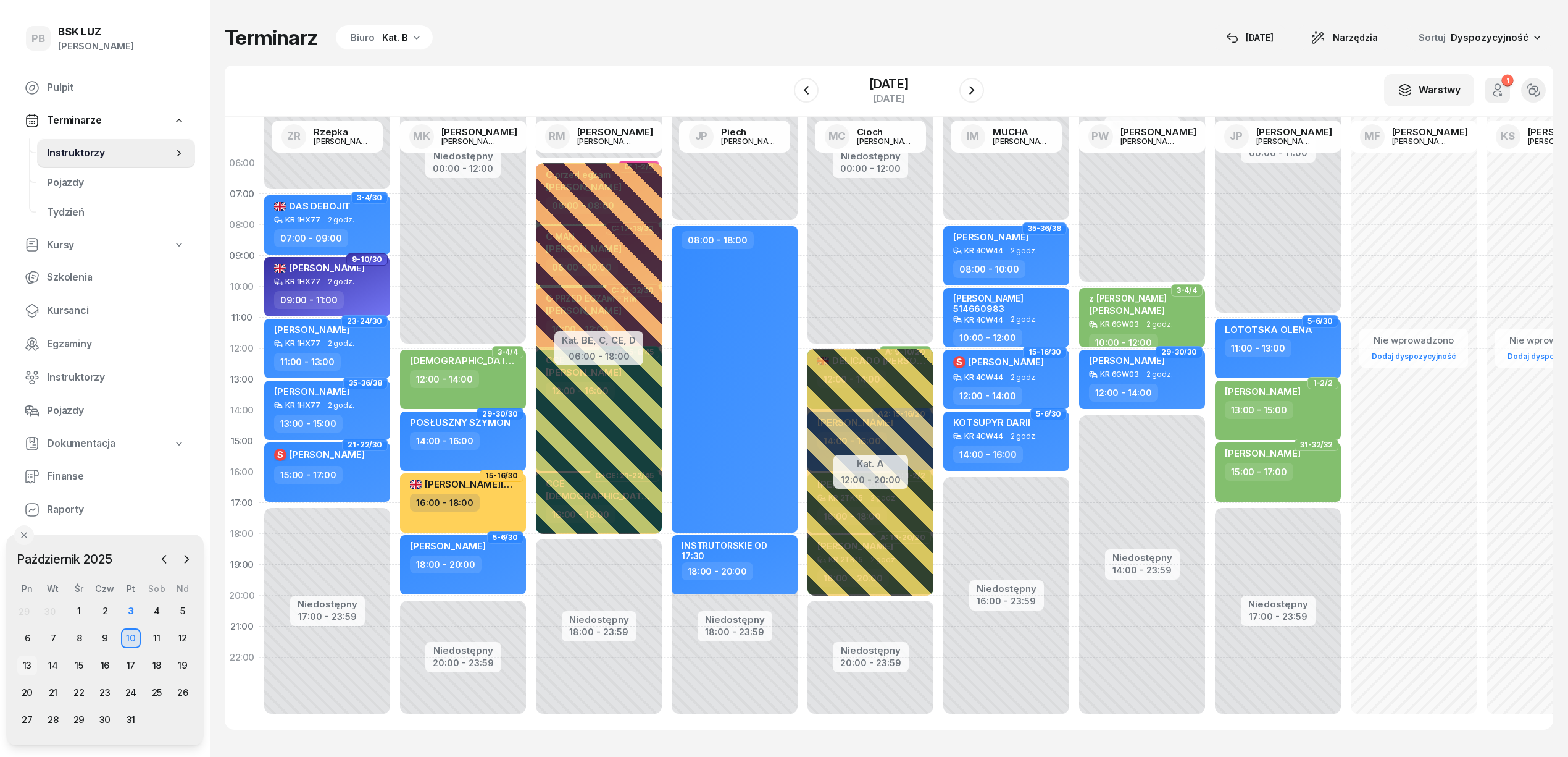
click at [29, 663] on div "13" at bounding box center [27, 665] width 20 height 20
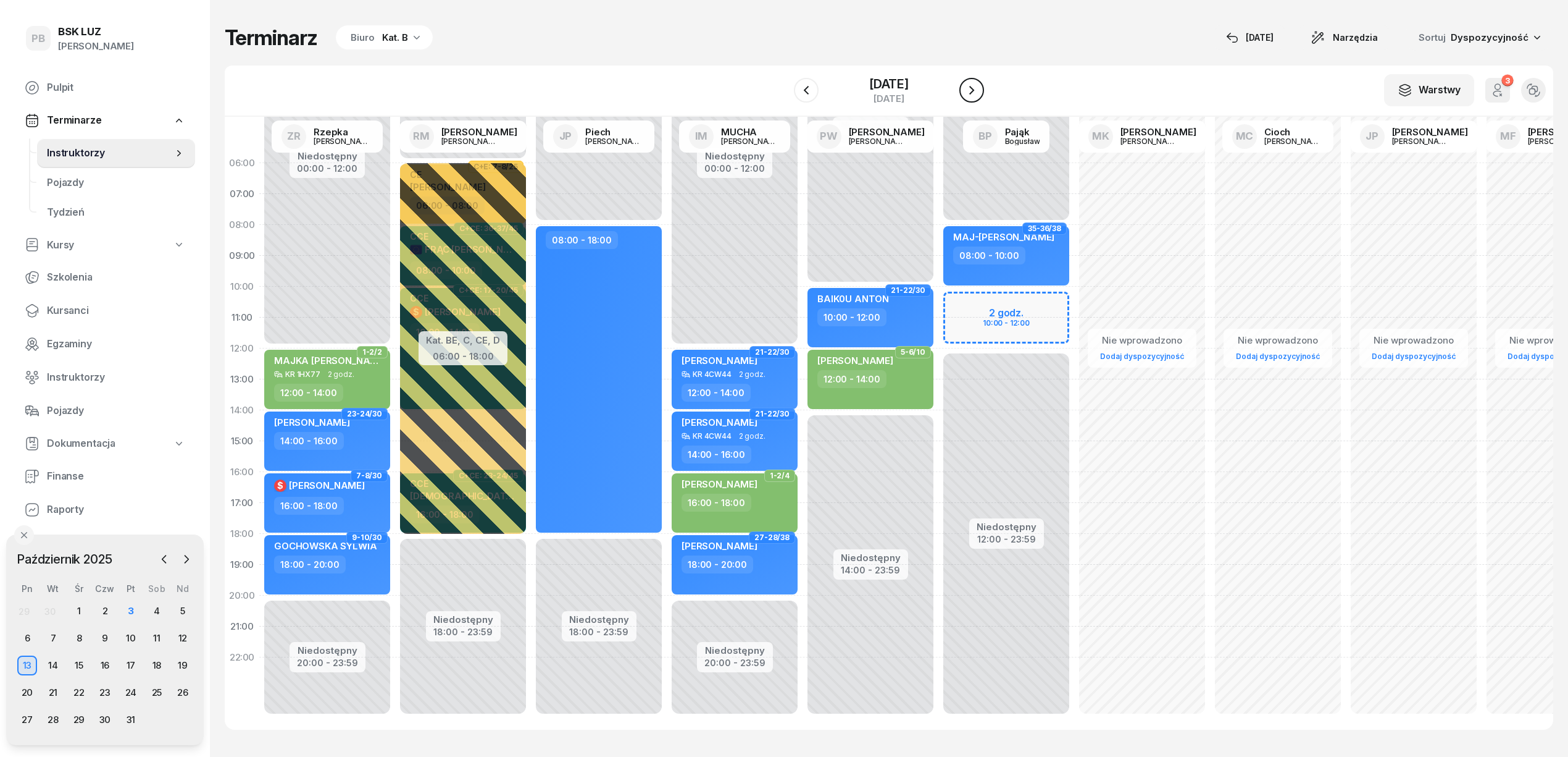
click at [979, 85] on icon "button" at bounding box center [971, 90] width 15 height 15
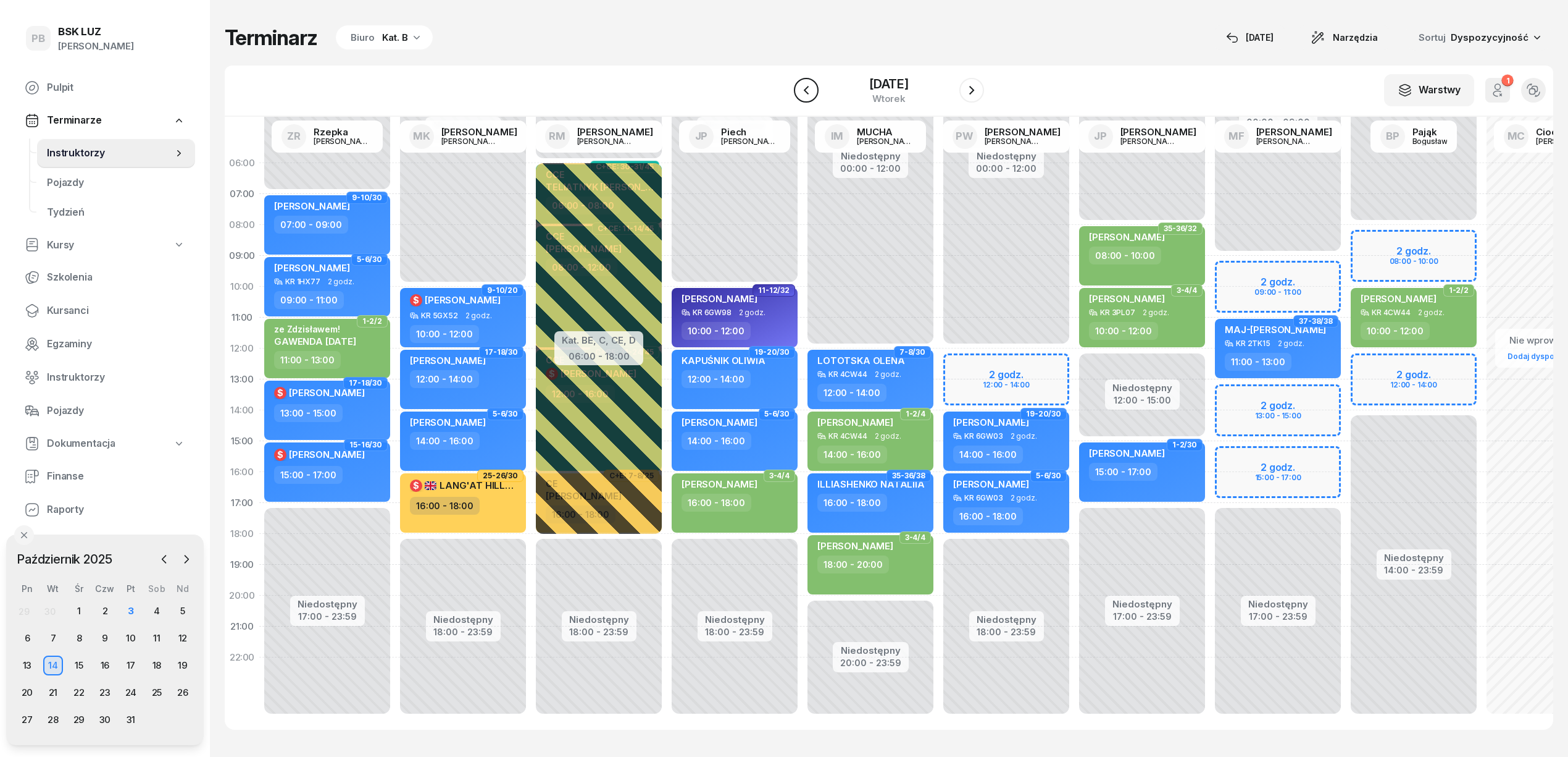
click at [799, 91] on icon "button" at bounding box center [806, 90] width 15 height 15
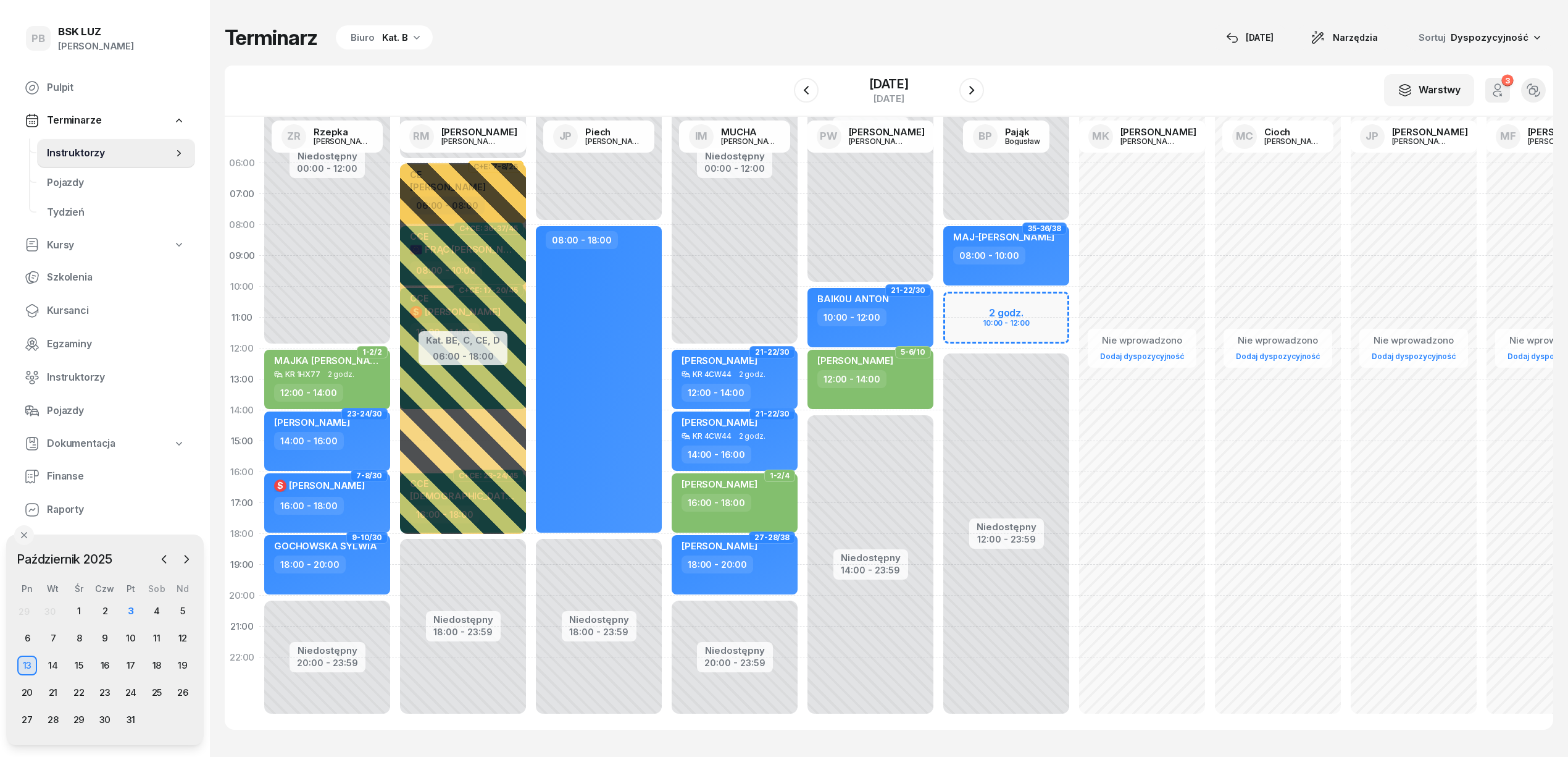
click at [974, 302] on div "Niedostępny 00:00 - 08:00 Niedostępny 12:00 - 23:59 2 godz. 10:00 - 12:00 35-36…" at bounding box center [1007, 441] width 136 height 587
select select "10"
select select "12"
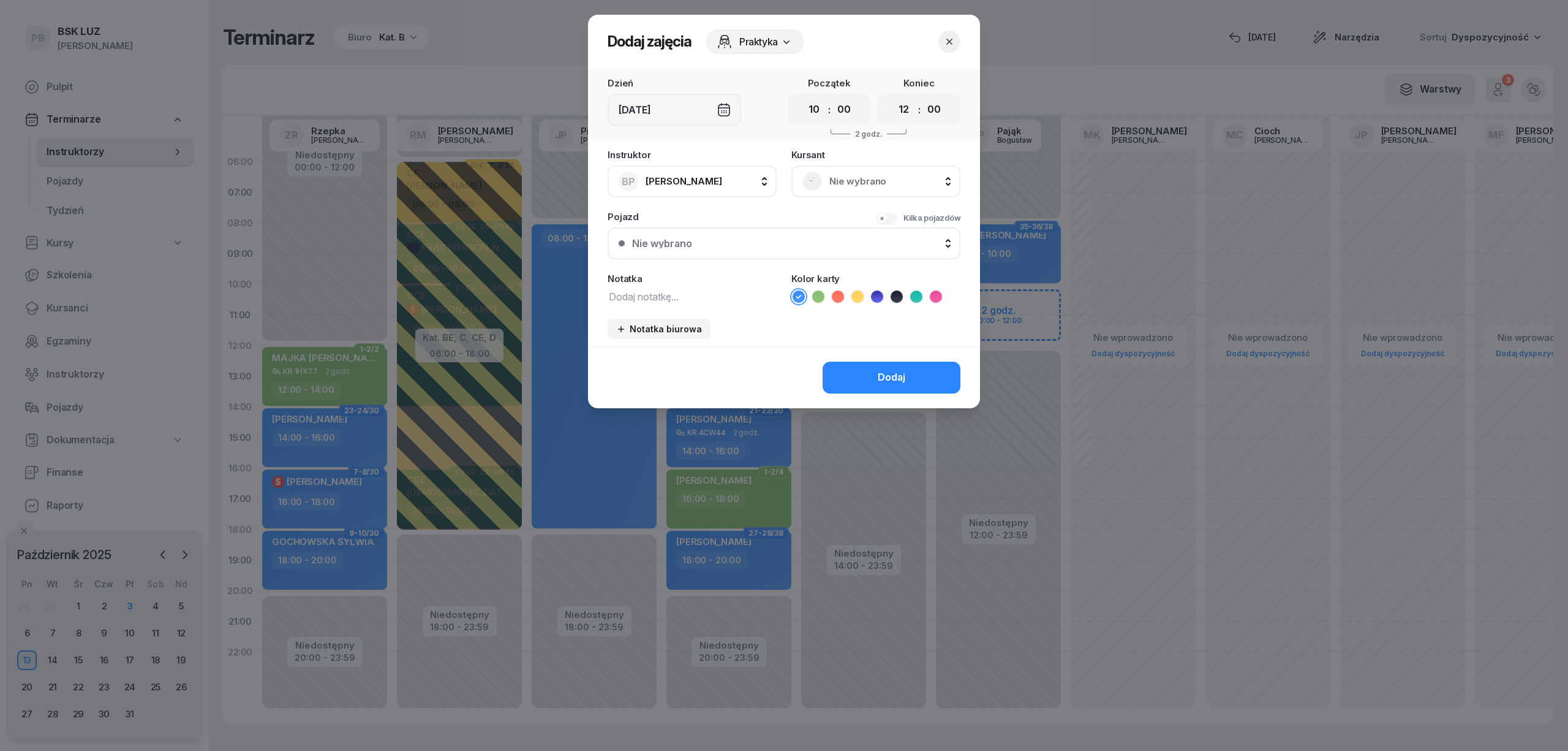
click at [698, 292] on textarea at bounding box center [692, 296] width 169 height 16
type textarea "[PERSON_NAME]"
click at [869, 384] on button "Dodaj" at bounding box center [891, 377] width 138 height 32
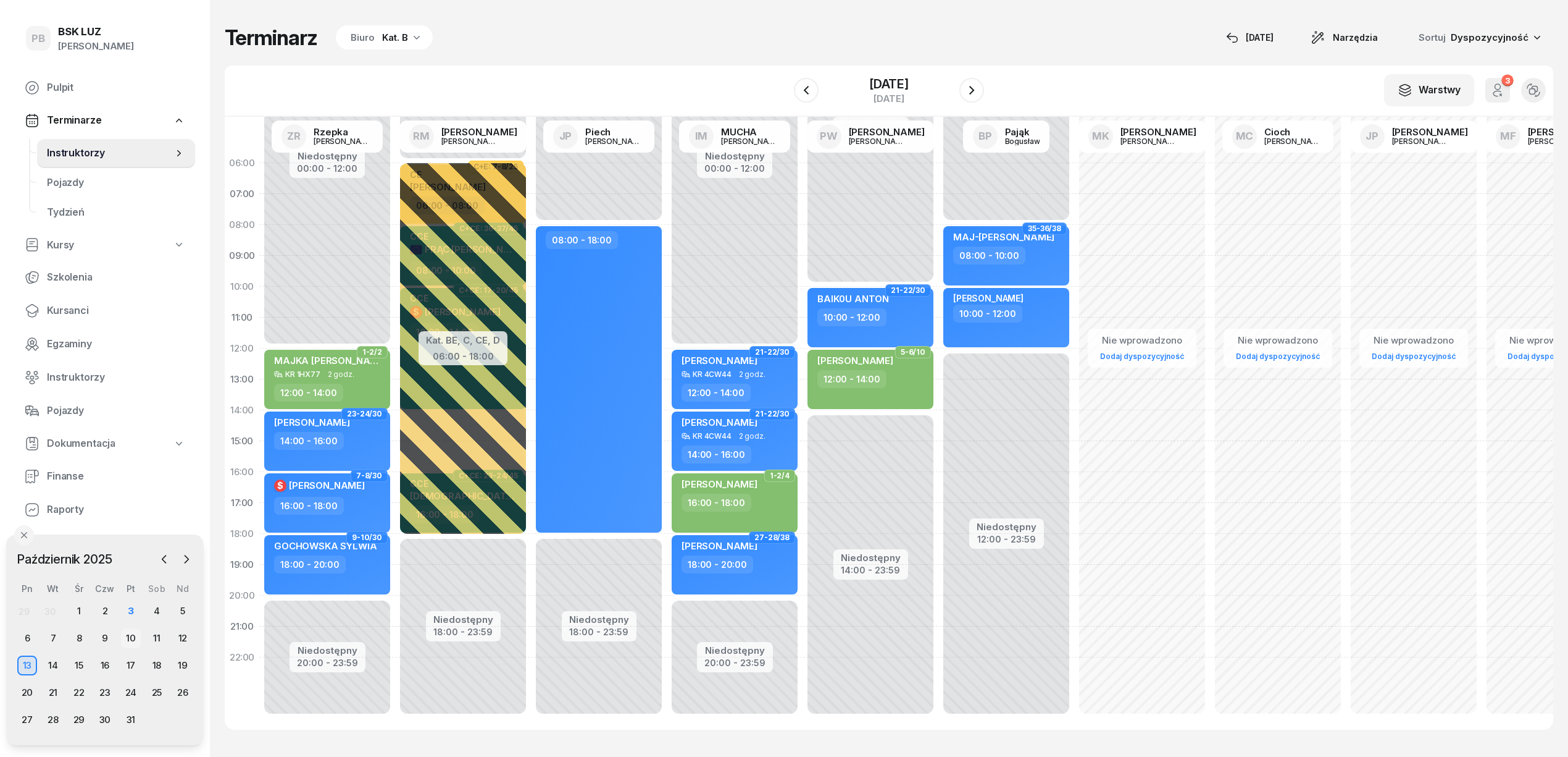
click at [126, 638] on div "10" at bounding box center [131, 638] width 20 height 20
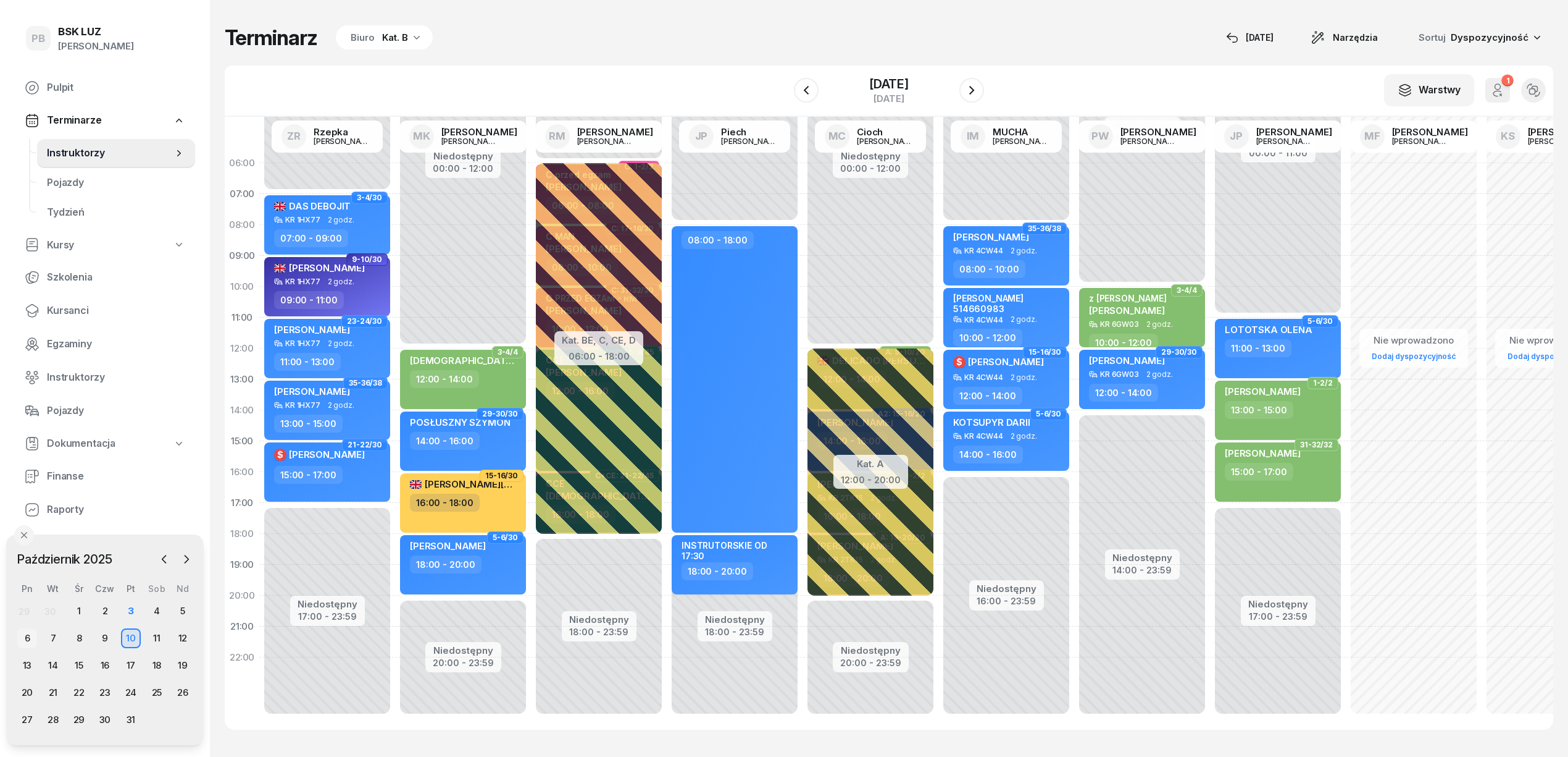
click at [24, 636] on div "6" at bounding box center [27, 638] width 20 height 20
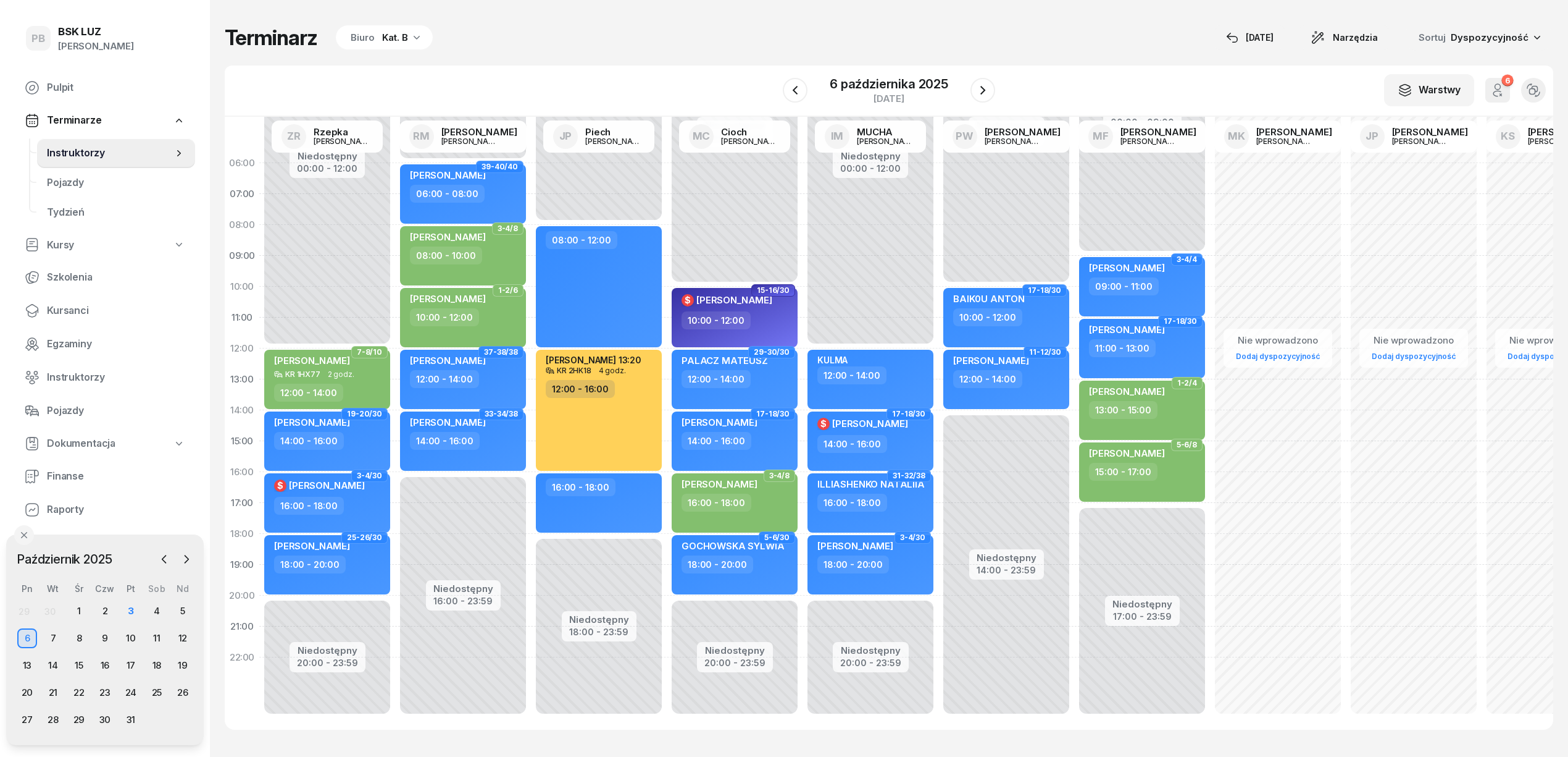
click at [392, 36] on div "Kat. B" at bounding box center [395, 37] width 26 height 15
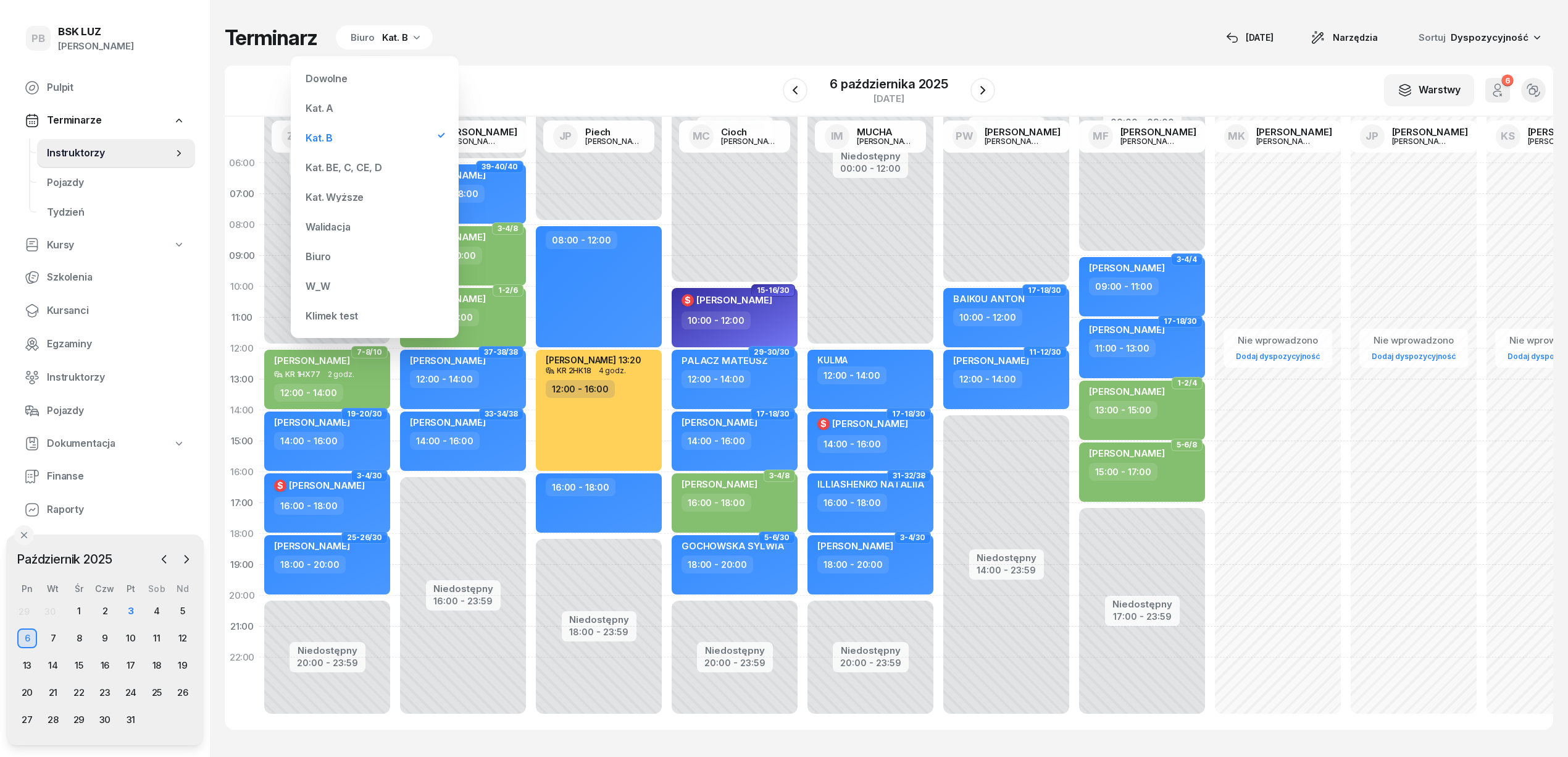
click at [336, 169] on div "Kat. BE, C, CE, D" at bounding box center [343, 167] width 76 height 10
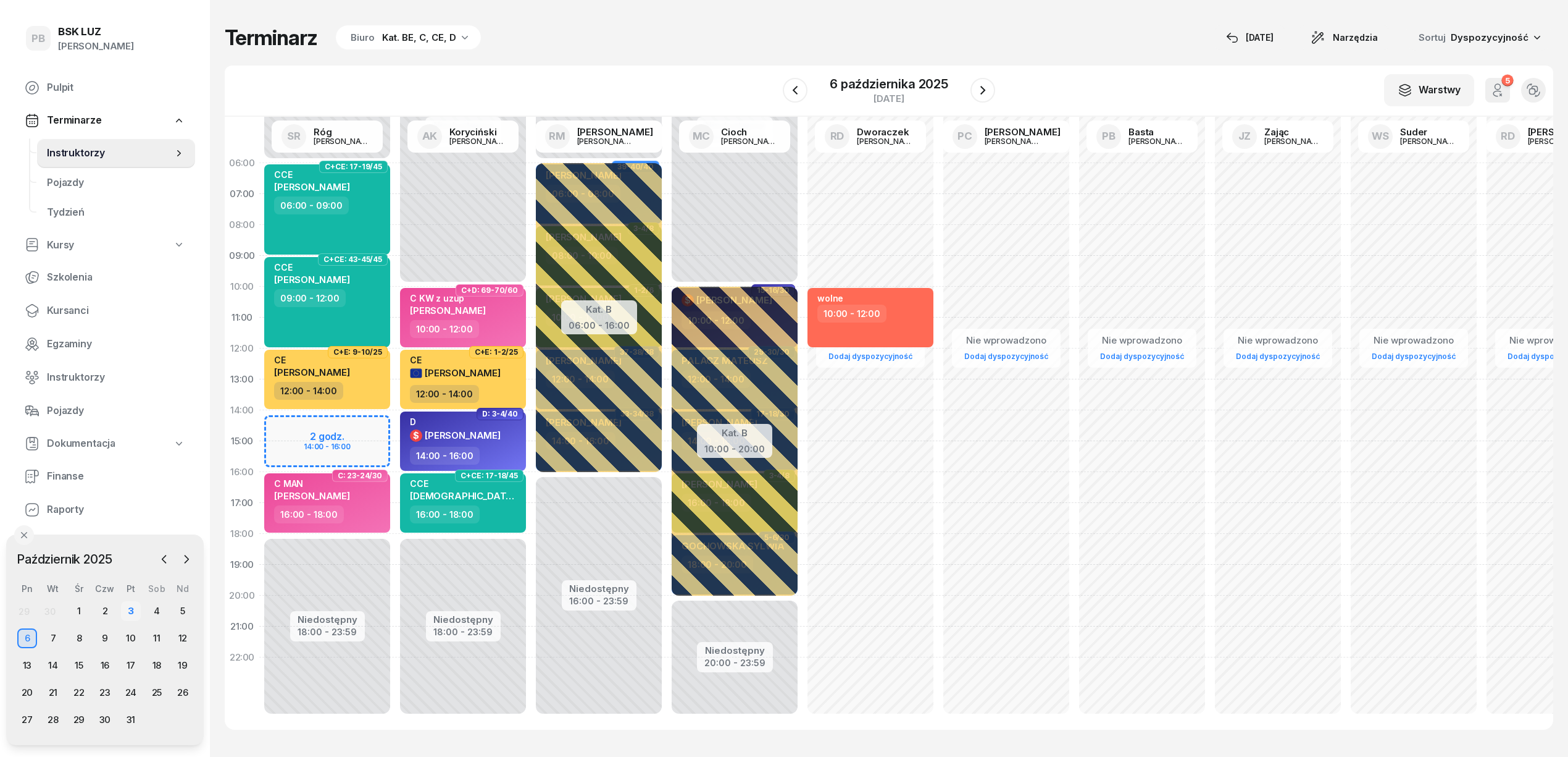
click at [134, 610] on div "3" at bounding box center [131, 611] width 20 height 20
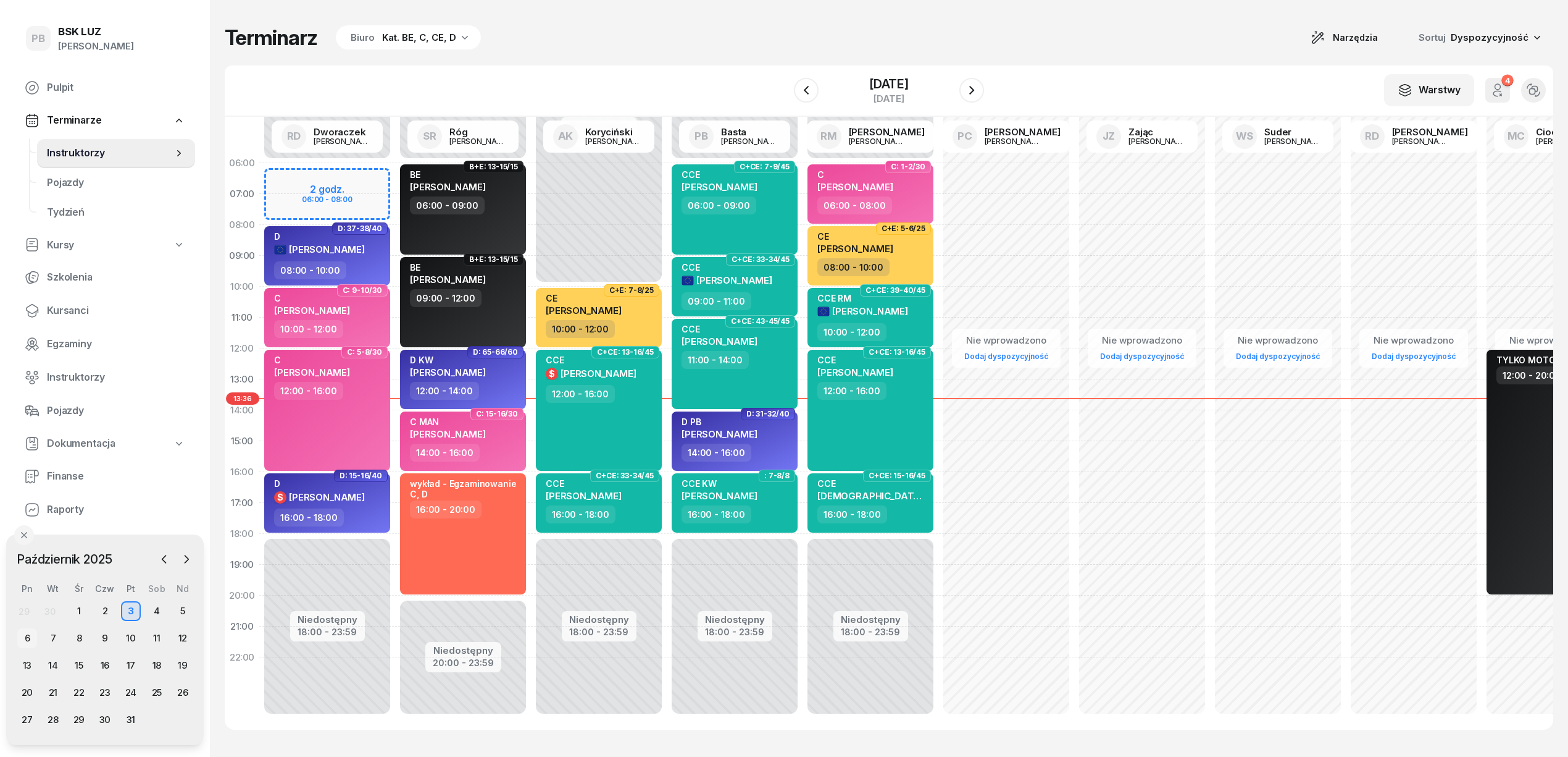
click at [23, 636] on div "6" at bounding box center [27, 638] width 20 height 20
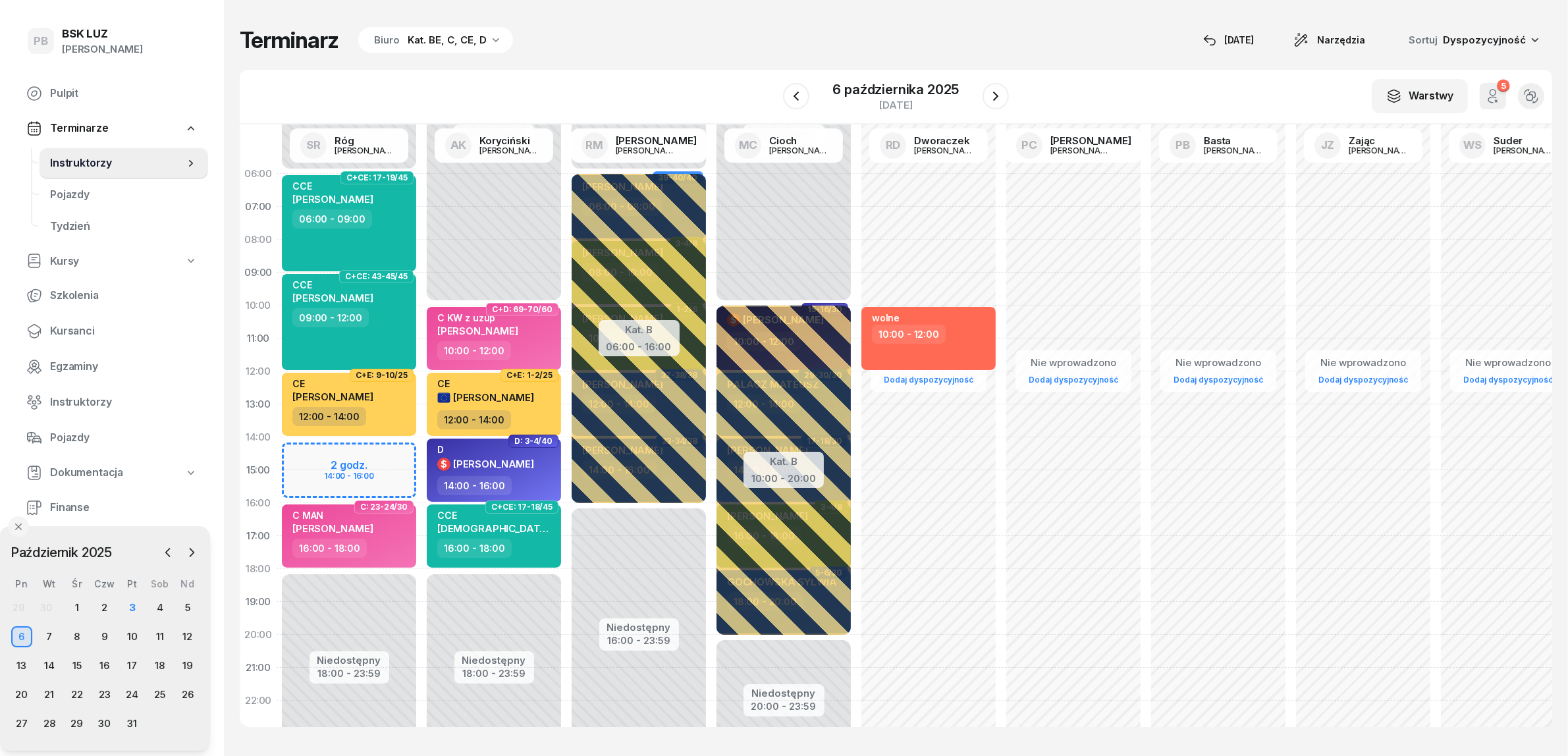
drag, startPoint x: 127, startPoint y: 577, endPoint x: 119, endPoint y: 534, distance: 43.7
click at [119, 534] on div "[DATE] [DATE] lut mar kwi maj cze lip sie wrz paź lis gru Pn Wt Śr Czw Pt Sob N…" at bounding box center [104, 638] width 211 height 225
click at [133, 609] on div "3" at bounding box center [132, 608] width 21 height 21
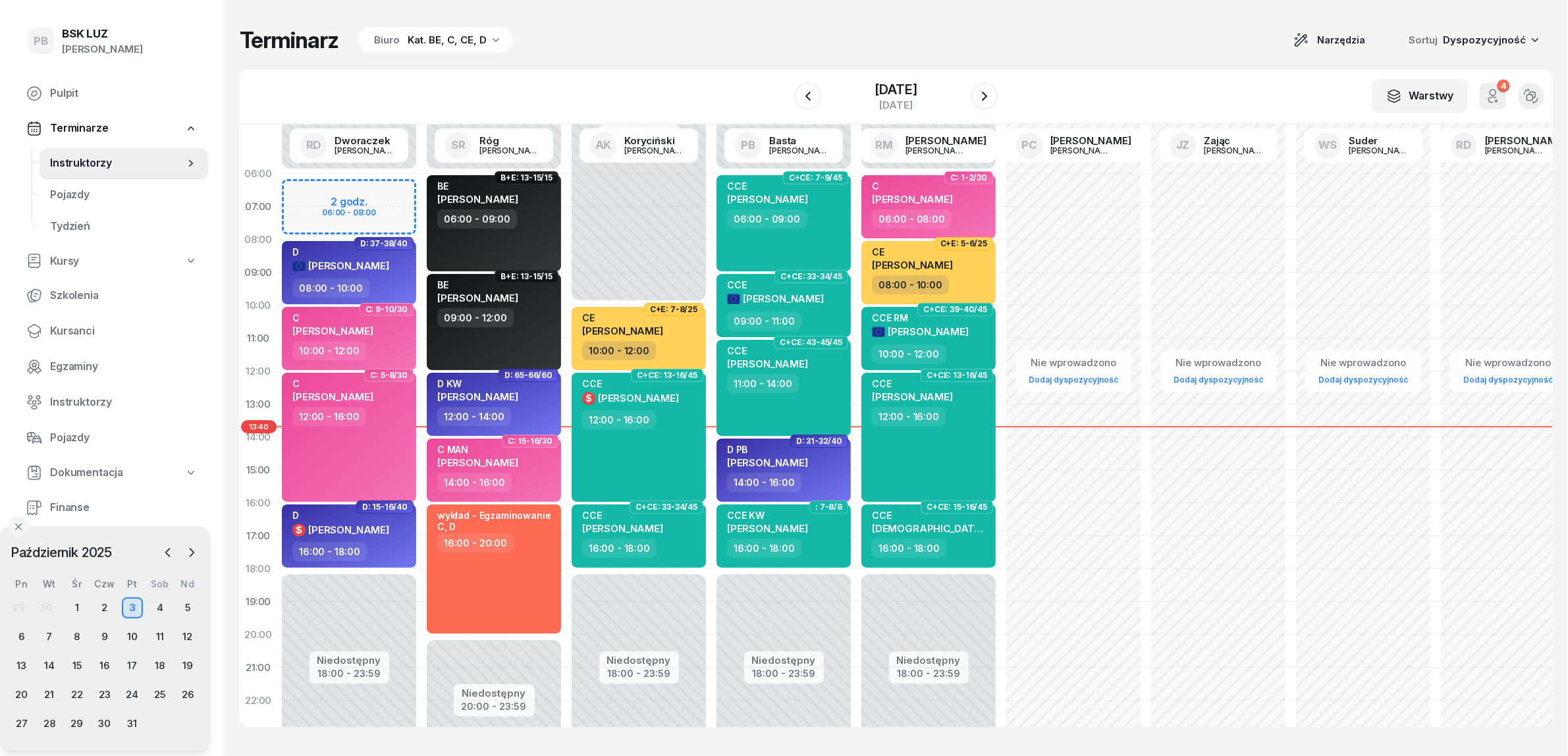
click at [678, 70] on div "W Wybierz AK [PERSON_NAME] BP [PERSON_NAME] DP [PERSON_NAME] GS [PERSON_NAME] I…" at bounding box center [895, 97] width 1312 height 54
click at [671, 58] on div "Terminarz Biuro Kat. BE, C, CE, D Narzędzia Sortuj Dyspozycyjność W Wybierz AK …" at bounding box center [895, 377] width 1312 height 753
click at [871, 22] on div "Terminarz Biuro Kat. BE, C, CE, D Narzędzia Sortuj Dyspozycyjność W Wybierz AK …" at bounding box center [895, 377] width 1312 height 753
click at [1039, 12] on div "Terminarz Biuro Kat. BE, C, CE, D Narzędzia Sortuj Dyspozycyjność W Wybierz AK …" at bounding box center [895, 377] width 1312 height 753
click at [782, 47] on div "Terminarz Biuro Kat. BE, C, CE, D Narzędzia Sortuj Dyspozycyjność" at bounding box center [895, 40] width 1312 height 28
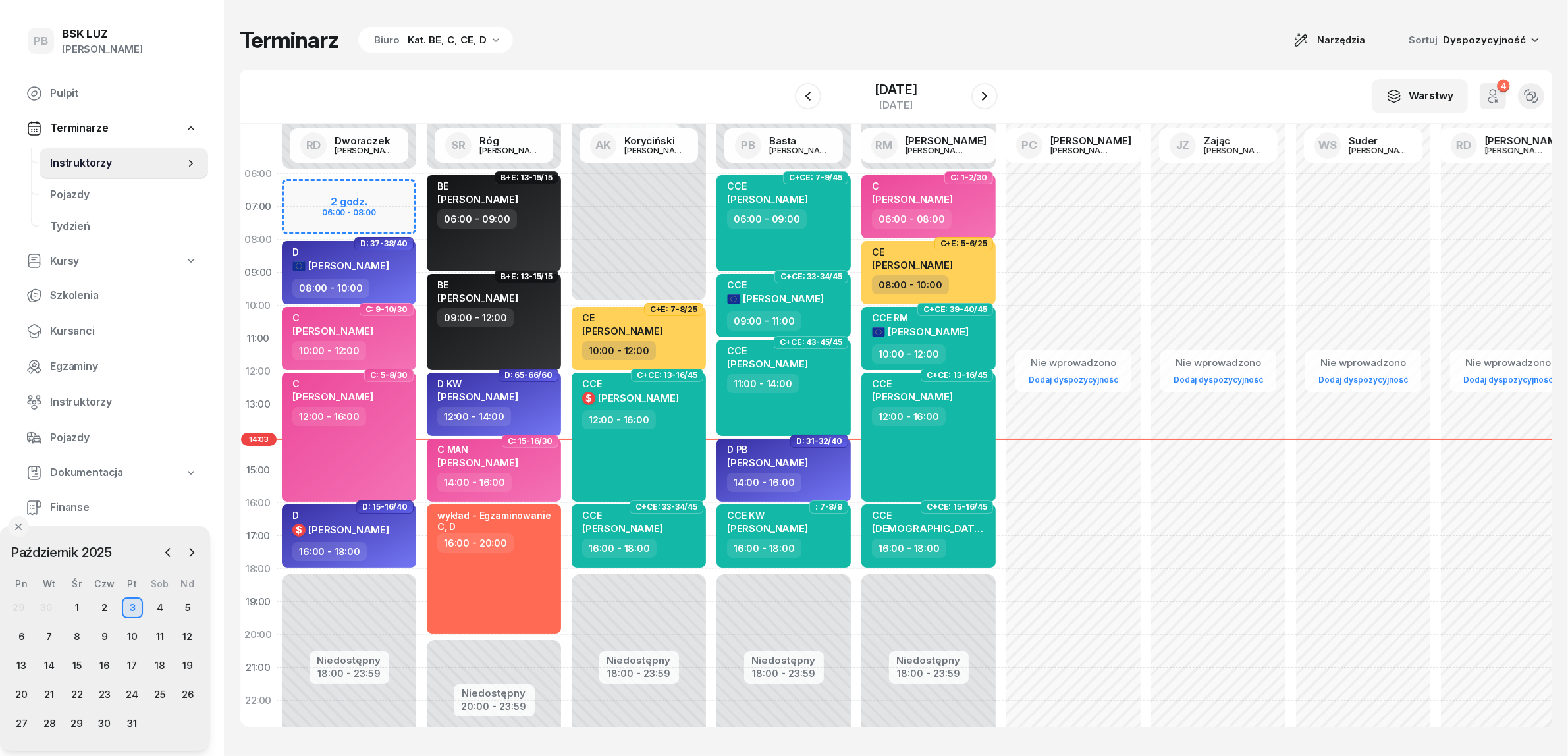
click at [1106, 31] on div "Terminarz Biuro Kat. BE, C, CE, D Narzędzia Sortuj Dyspozycyjność" at bounding box center [895, 40] width 1312 height 28
click at [1104, 77] on div "W Wybierz AK [PERSON_NAME] BP [PERSON_NAME] DP [PERSON_NAME] GS [PERSON_NAME] I…" at bounding box center [895, 97] width 1312 height 54
click at [1107, 25] on div "Terminarz Biuro Kat. BE, C, CE, D Narzędzia Sortuj Dyspozycyjność W Wybierz AK …" at bounding box center [895, 377] width 1312 height 753
click at [662, 67] on div "Terminarz Biuro Kat. BE, C, CE, D Narzędzia Sortuj Dyspozycyjność W Wybierz AK …" at bounding box center [895, 377] width 1312 height 753
click at [140, 604] on div "3" at bounding box center [132, 608] width 21 height 21
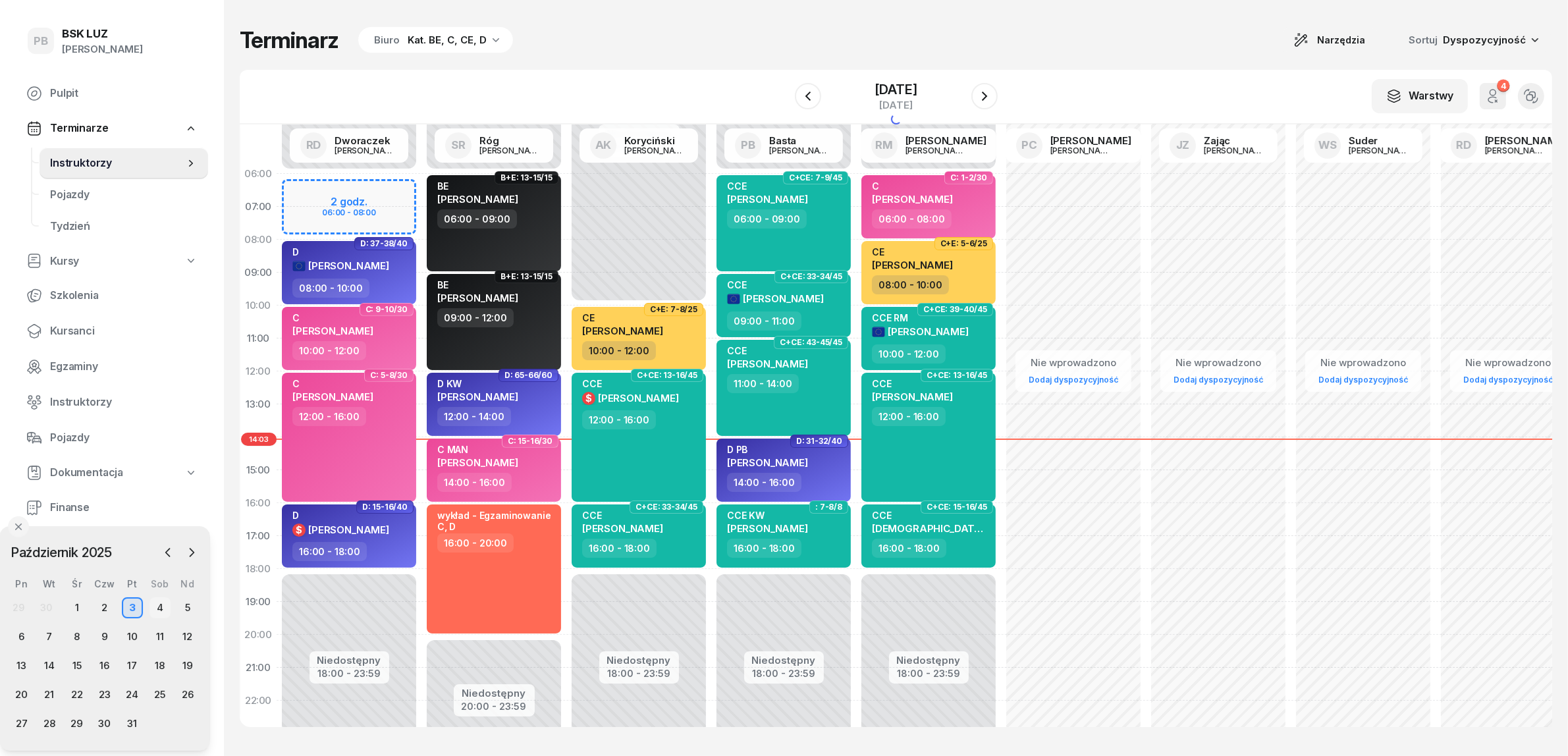
click at [157, 603] on div "4" at bounding box center [160, 608] width 21 height 21
click at [134, 613] on div "3" at bounding box center [132, 608] width 21 height 21
click at [996, 0] on div "Terminarz Biuro Kat. BE, C, CE, D Narzędzia Sortuj Dyspozycyjność W Wybierz AK …" at bounding box center [895, 377] width 1312 height 753
click at [992, 94] on icon "button" at bounding box center [985, 96] width 16 height 16
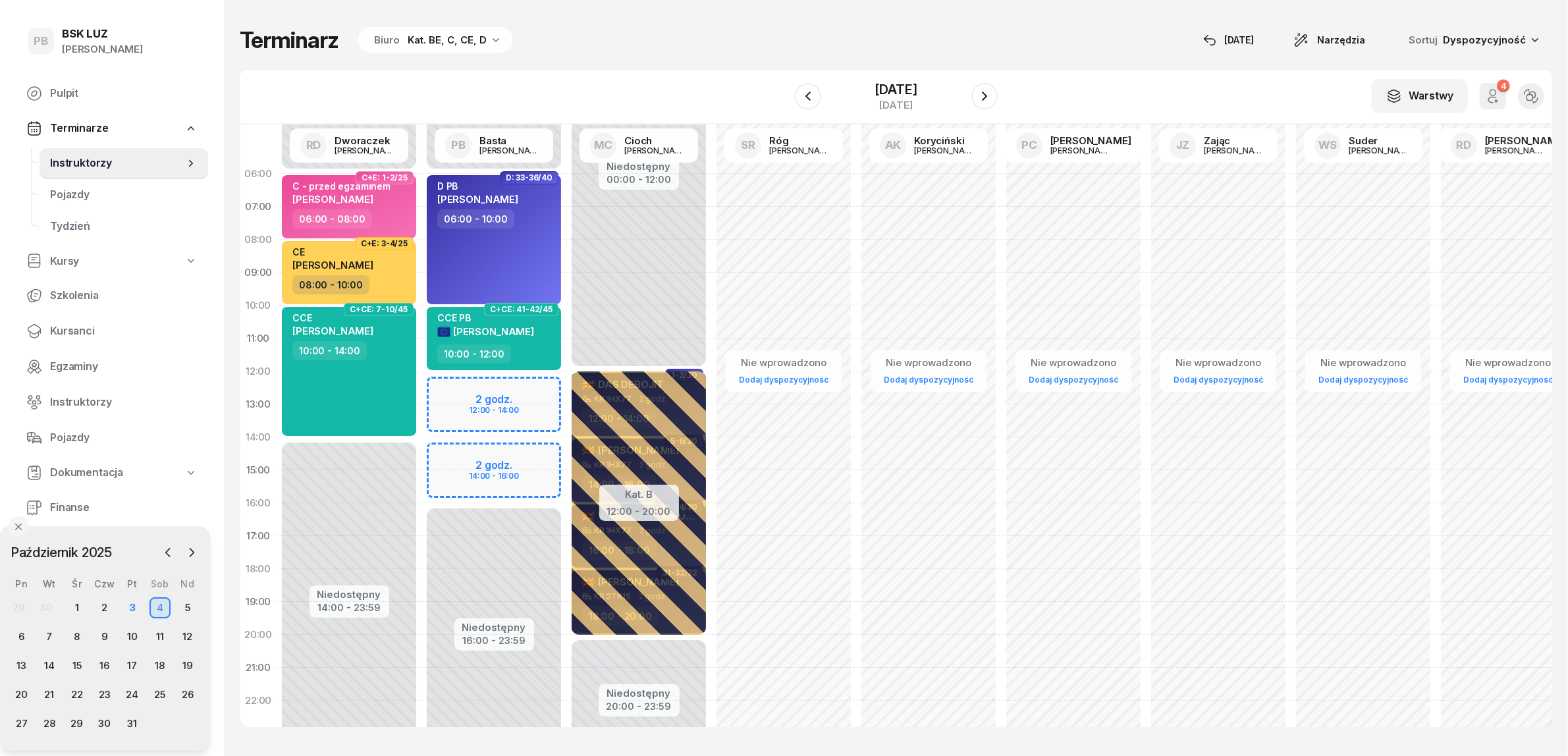
click at [870, 44] on div "Terminarz Biuro Kat. BE, C, CE, D [DATE] Narzędzia Sortuj Dyspozycyjność" at bounding box center [895, 40] width 1312 height 28
click at [987, 97] on icon "button" at bounding box center [985, 95] width 6 height 9
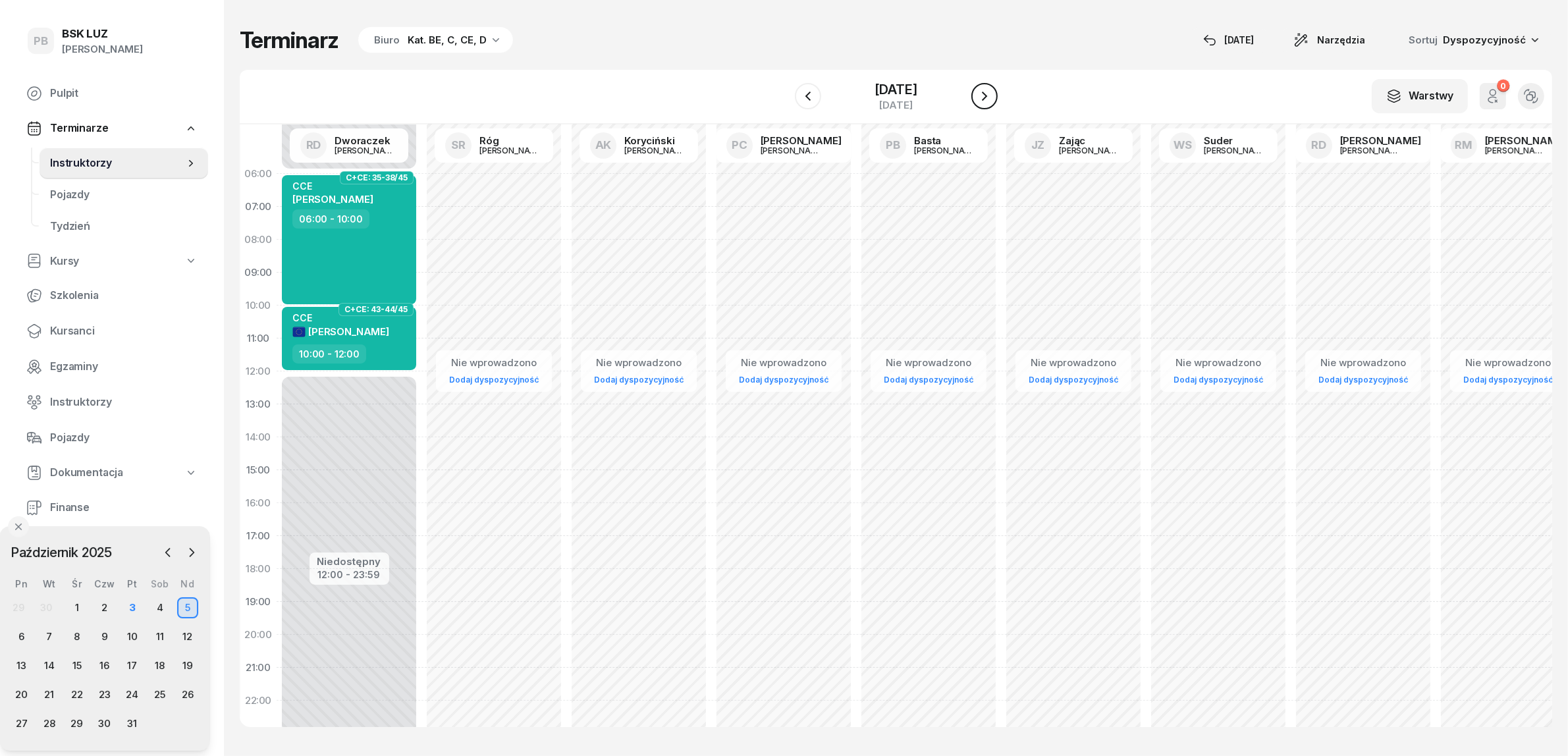
click at [987, 97] on icon "button" at bounding box center [985, 95] width 6 height 9
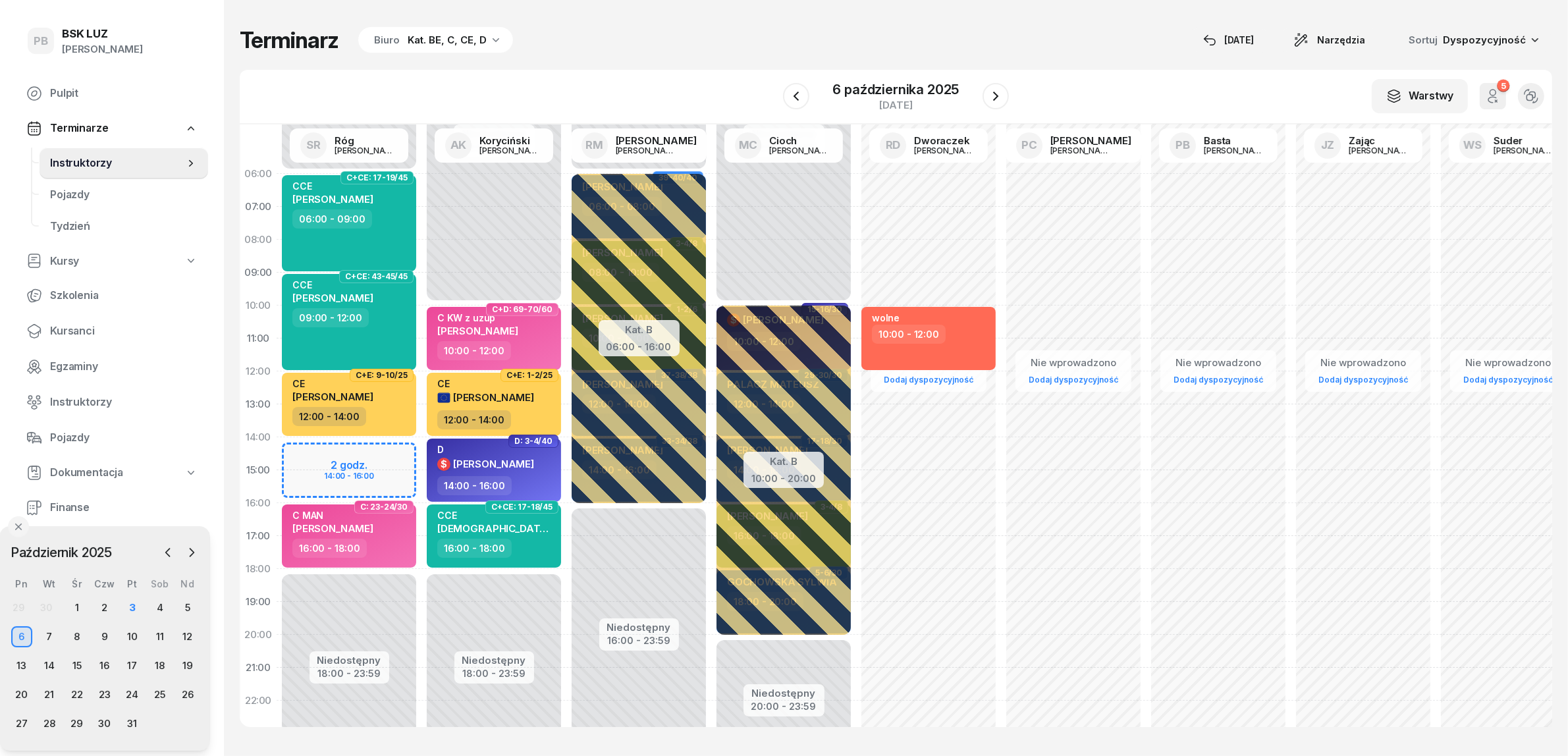
click at [1062, 68] on div "Terminarz Biuro Kat. BE, C, CE, D [DATE] Narzędzia Sortuj Dyspozycyjność W Wybi…" at bounding box center [895, 377] width 1312 height 753
click at [162, 607] on div "4" at bounding box center [160, 608] width 21 height 21
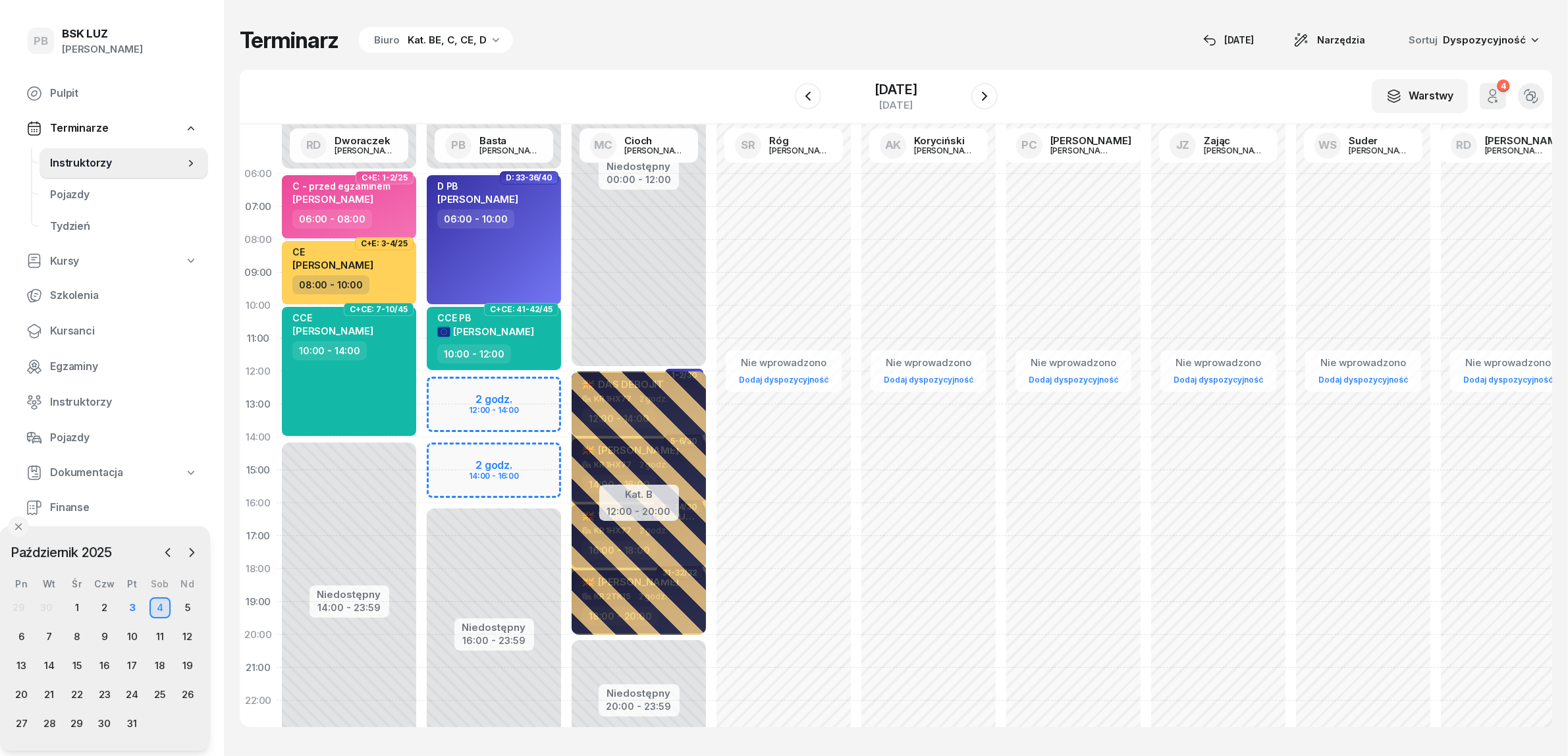
click at [751, 30] on div "Terminarz Biuro Kat. BE, C, CE, D [DATE] Narzędzia Sortuj Dyspozycyjność" at bounding box center [895, 40] width 1312 height 28
click at [982, 90] on div at bounding box center [985, 96] width 26 height 26
click at [992, 95] on icon "button" at bounding box center [985, 96] width 16 height 16
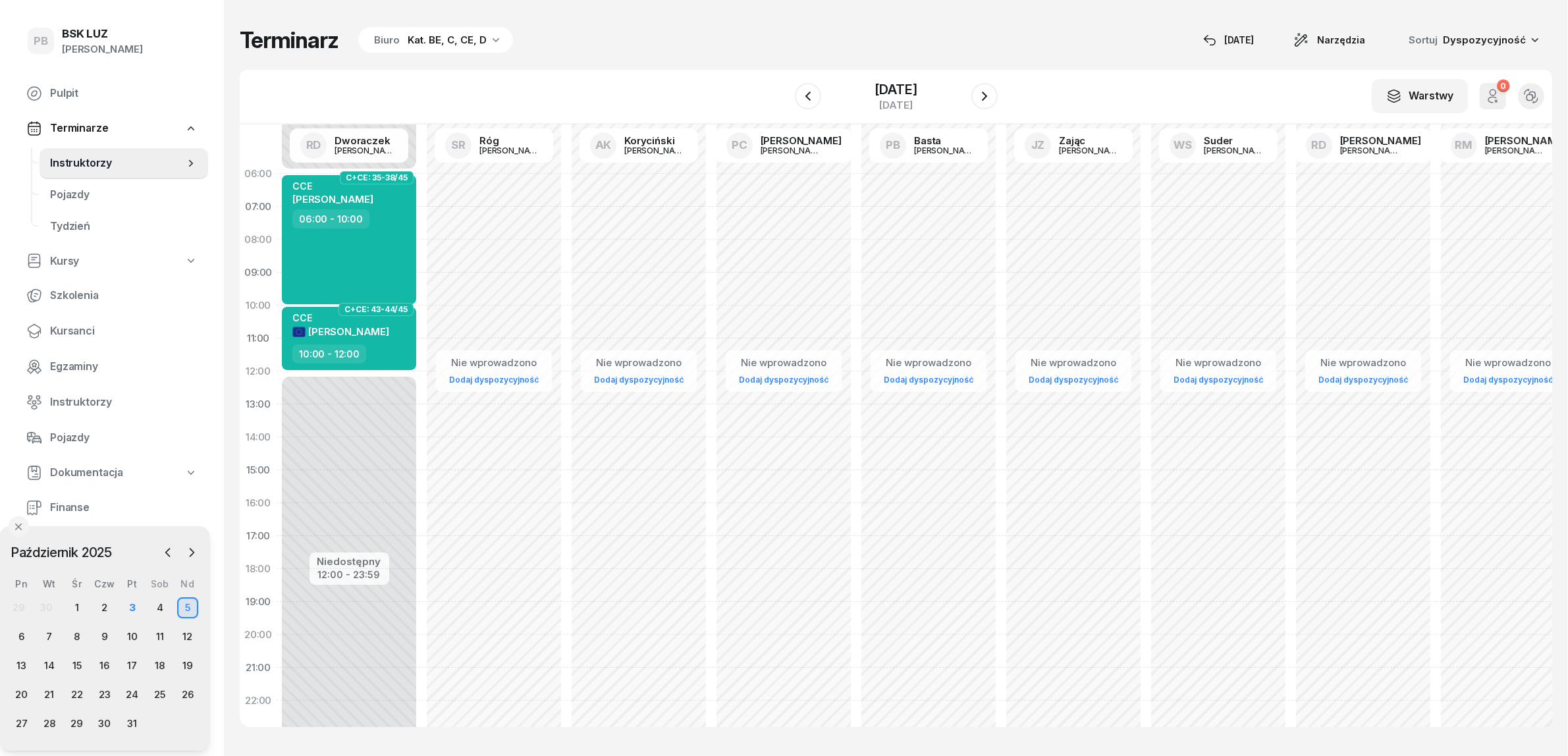
click at [606, 33] on div "Terminarz Biuro Kat. BE, C, CE, D [DATE] Narzędzia Sortuj Dyspozycyjność" at bounding box center [895, 40] width 1312 height 28
click at [719, 17] on div "Terminarz Biuro Kat. BE, C, CE, D [DATE] Narzędzia Sortuj Dyspozycyjność W Wybi…" at bounding box center [895, 377] width 1312 height 753
click at [134, 604] on div "3" at bounding box center [132, 608] width 21 height 21
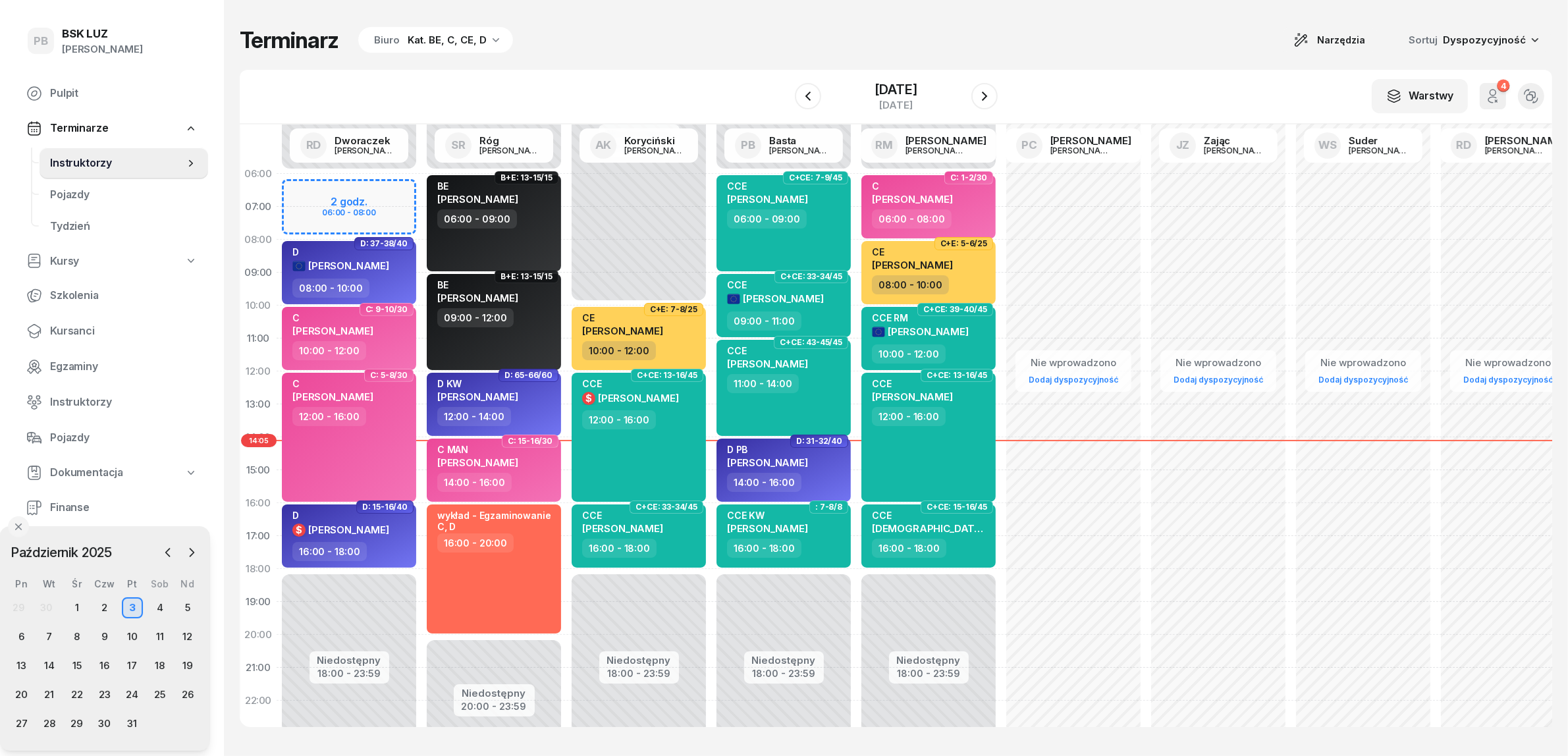
click at [599, 81] on div "W Wybierz AK [PERSON_NAME] BP [PERSON_NAME] DP [PERSON_NAME] GS [PERSON_NAME] I…" at bounding box center [895, 97] width 1312 height 54
click at [650, 41] on div "Terminarz Biuro Kat. BE, C, CE, D Narzędzia Sortuj Dyspozycyjność" at bounding box center [895, 40] width 1312 height 28
click at [721, 19] on div "Terminarz Biuro Kat. BE, C, CE, D Narzędzia Sortuj Dyspozycyjność W Wybierz AK …" at bounding box center [895, 377] width 1312 height 753
click at [659, 42] on div "Terminarz Biuro Kat. BE, C, CE, D Narzędzia Sortuj Dyspozycyjność" at bounding box center [895, 40] width 1312 height 28
click at [1105, 56] on div "Terminarz Biuro Kat. BE, C, CE, D Narzędzia Sortuj Dyspozycyjność W Wybierz AK …" at bounding box center [895, 377] width 1312 height 753
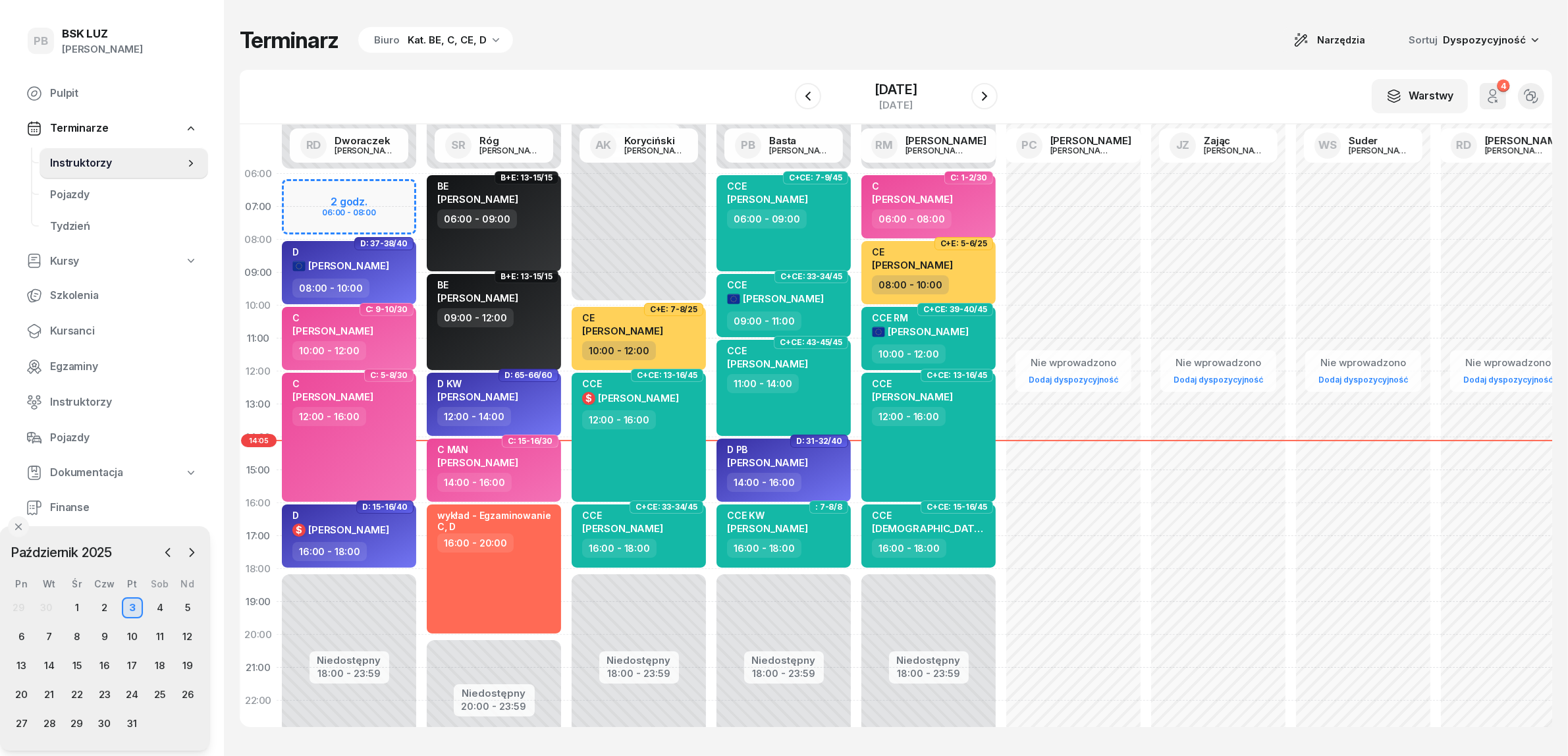
click at [721, 10] on div "Terminarz Biuro Kat. BE, C, CE, D Narzędzia Sortuj Dyspozycyjność W Wybierz AK …" at bounding box center [895, 377] width 1312 height 753
click at [1120, 70] on div "W Wybierz AK [PERSON_NAME] BP [PERSON_NAME] DP [PERSON_NAME] GS [PERSON_NAME] I…" at bounding box center [895, 97] width 1312 height 54
click at [1114, 68] on div "Terminarz Biuro Kat. BE, C, CE, D Narzędzia Sortuj Dyspozycyjność W Wybierz AK …" at bounding box center [895, 377] width 1312 height 753
click at [682, 44] on div "Terminarz Biuro Kat. BE, C, CE, D Narzędzia Sortuj Dyspozycyjność" at bounding box center [895, 40] width 1312 height 28
click at [1031, 30] on div "Terminarz Biuro Kat. BE, C, CE, D Narzędzia Sortuj Dyspozycyjność" at bounding box center [895, 40] width 1312 height 28
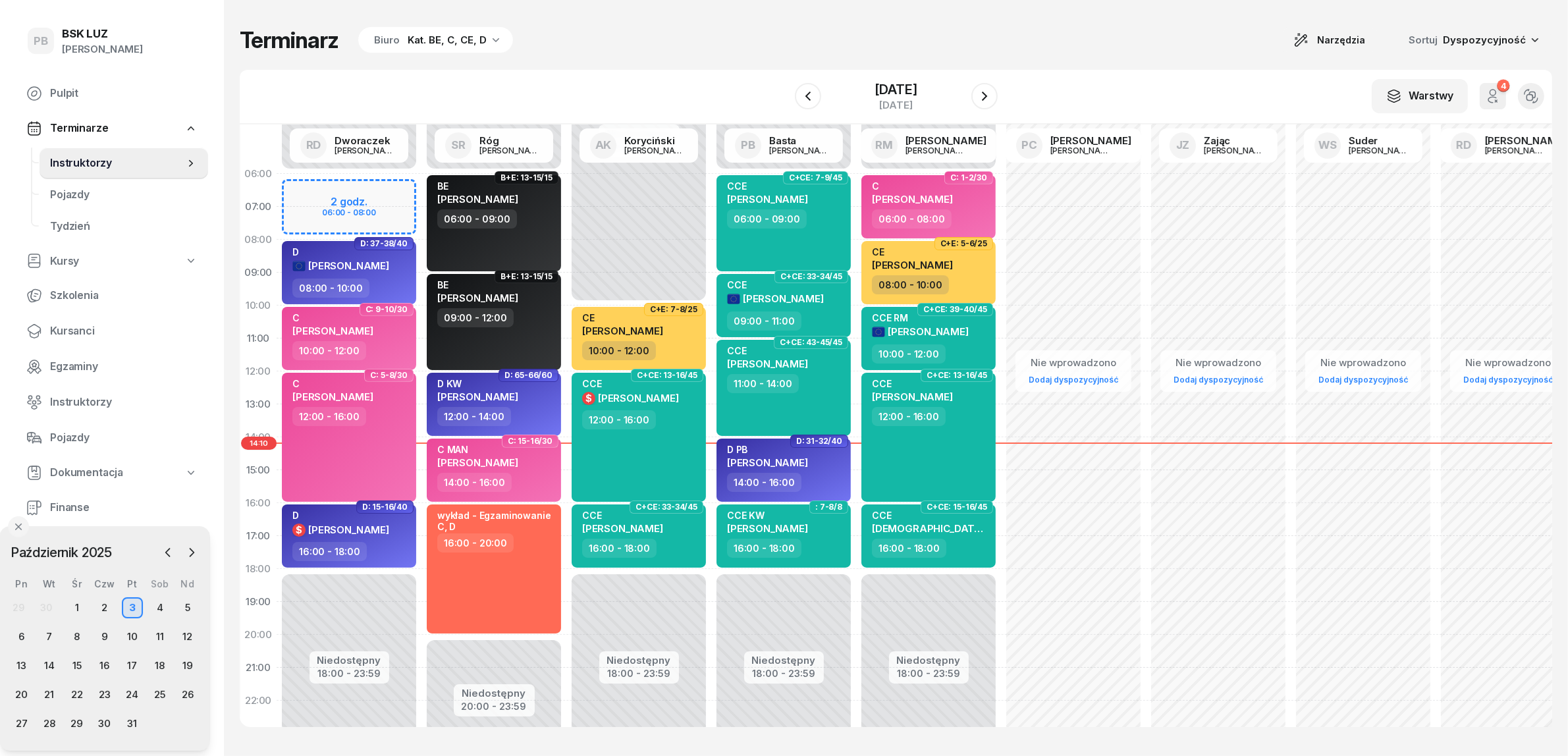
click at [1216, 28] on div "Terminarz Biuro Kat. BE, C, CE, D Narzędzia Sortuj Dyspozycyjność" at bounding box center [895, 40] width 1312 height 28
click at [1158, 53] on div "Terminarz Biuro Kat. BE, C, CE, D Narzędzia Sortuj Dyspozycyjność" at bounding box center [895, 40] width 1312 height 28
click at [767, 47] on div "Terminarz Biuro Kat. BE, C, CE, D Narzędzia Sortuj Dyspozycyjność" at bounding box center [895, 40] width 1312 height 28
click at [661, 67] on div "Terminarz Biuro Kat. BE, C, CE, D Narzędzia Sortuj Dyspozycyjność W Wybierz AK …" at bounding box center [895, 377] width 1312 height 753
click at [1074, 37] on div "Terminarz Biuro Kat. BE, C, CE, D Narzędzia Sortuj Dyspozycyjność" at bounding box center [895, 40] width 1312 height 28
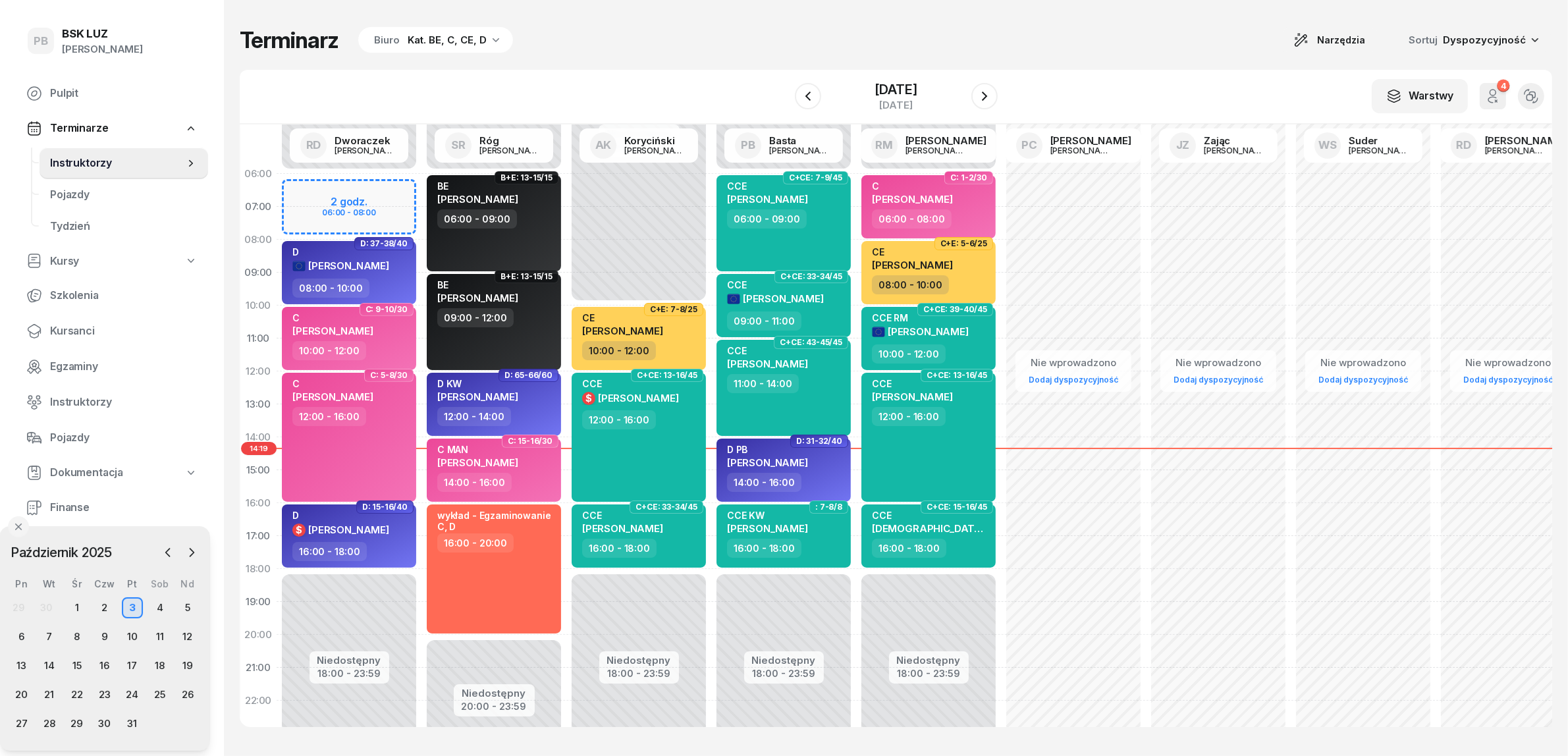
click at [725, 31] on div "Terminarz Biuro Kat. BE, C, CE, D Narzędzia Sortuj Dyspozycyjność" at bounding box center [895, 40] width 1312 height 28
click at [1187, 70] on div "W Wybierz AK [PERSON_NAME] BP [PERSON_NAME] DP [PERSON_NAME] GS [PERSON_NAME] I…" at bounding box center [895, 97] width 1312 height 54
click at [1099, 79] on div "W Wybierz AK [PERSON_NAME] BP [PERSON_NAME] DP [PERSON_NAME] GS [PERSON_NAME] I…" at bounding box center [895, 97] width 1312 height 54
click at [1136, 33] on div "Terminarz Biuro Kat. BE, C, CE, D Narzędzia Sortuj Dyspozycyjność" at bounding box center [895, 40] width 1312 height 28
click at [860, 248] on div "C+E: 5-6/25 CE [PERSON_NAME] 08:00 - 10:00" at bounding box center [928, 272] width 145 height 66
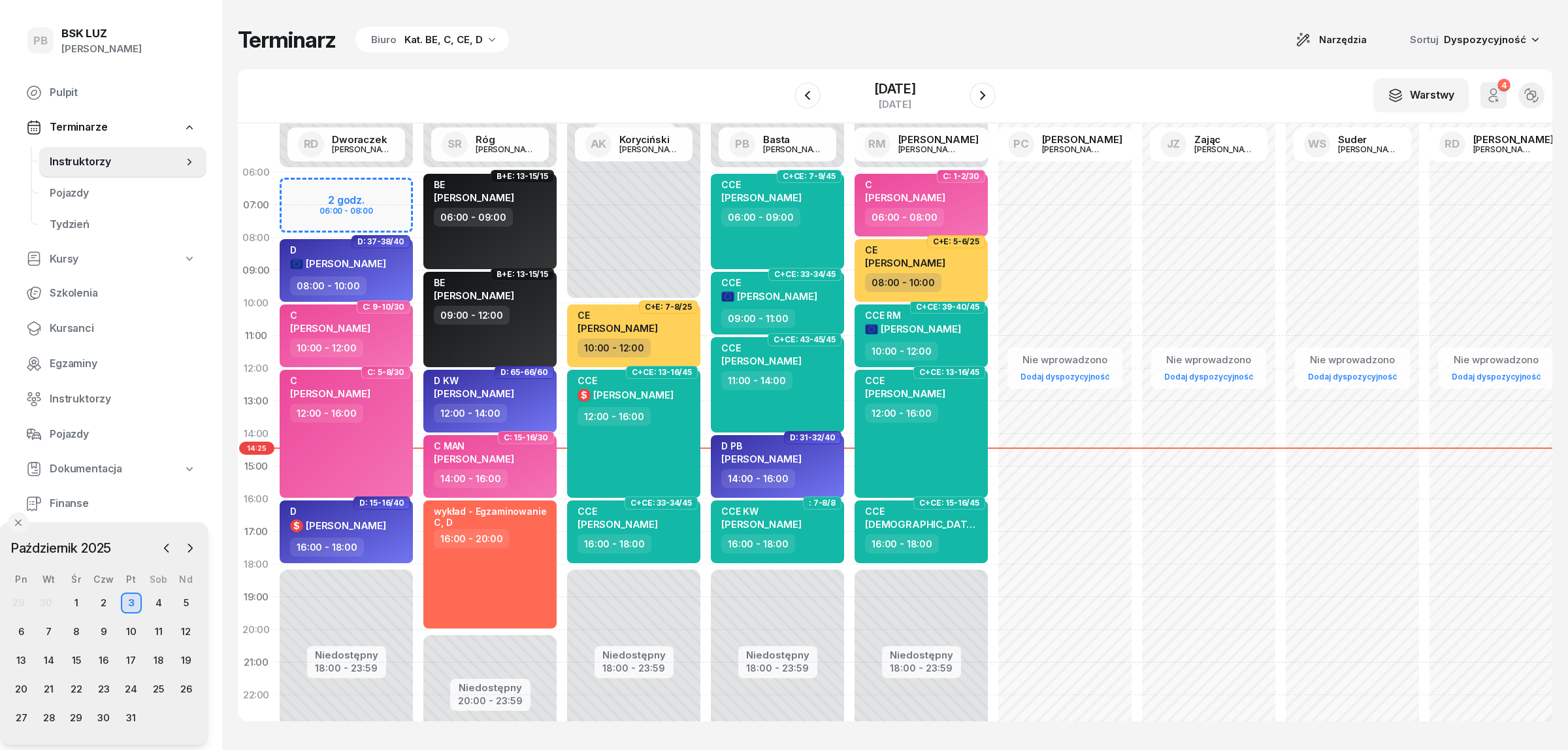
select select "08"
select select "10"
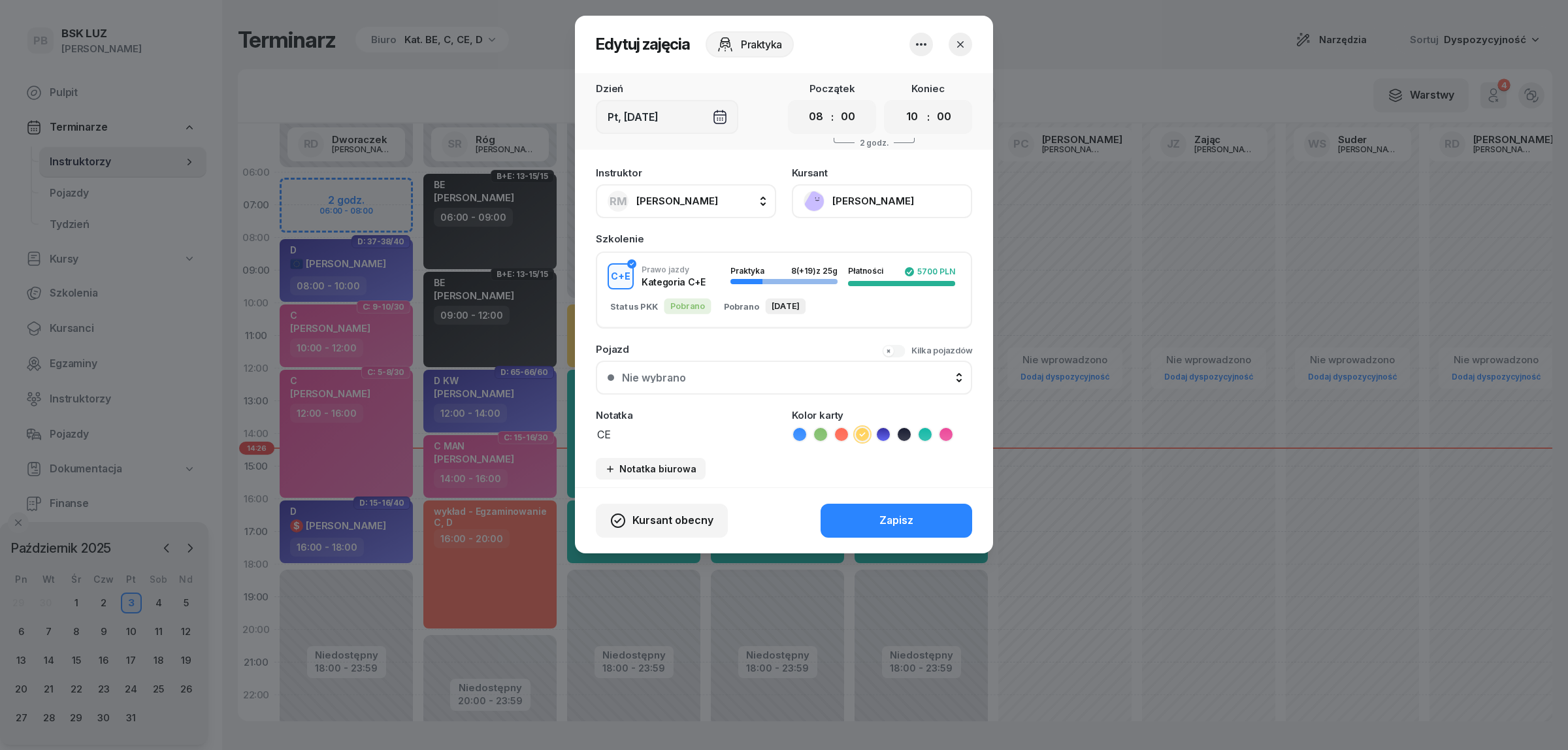
click at [966, 48] on button "button" at bounding box center [960, 44] width 23 height 23
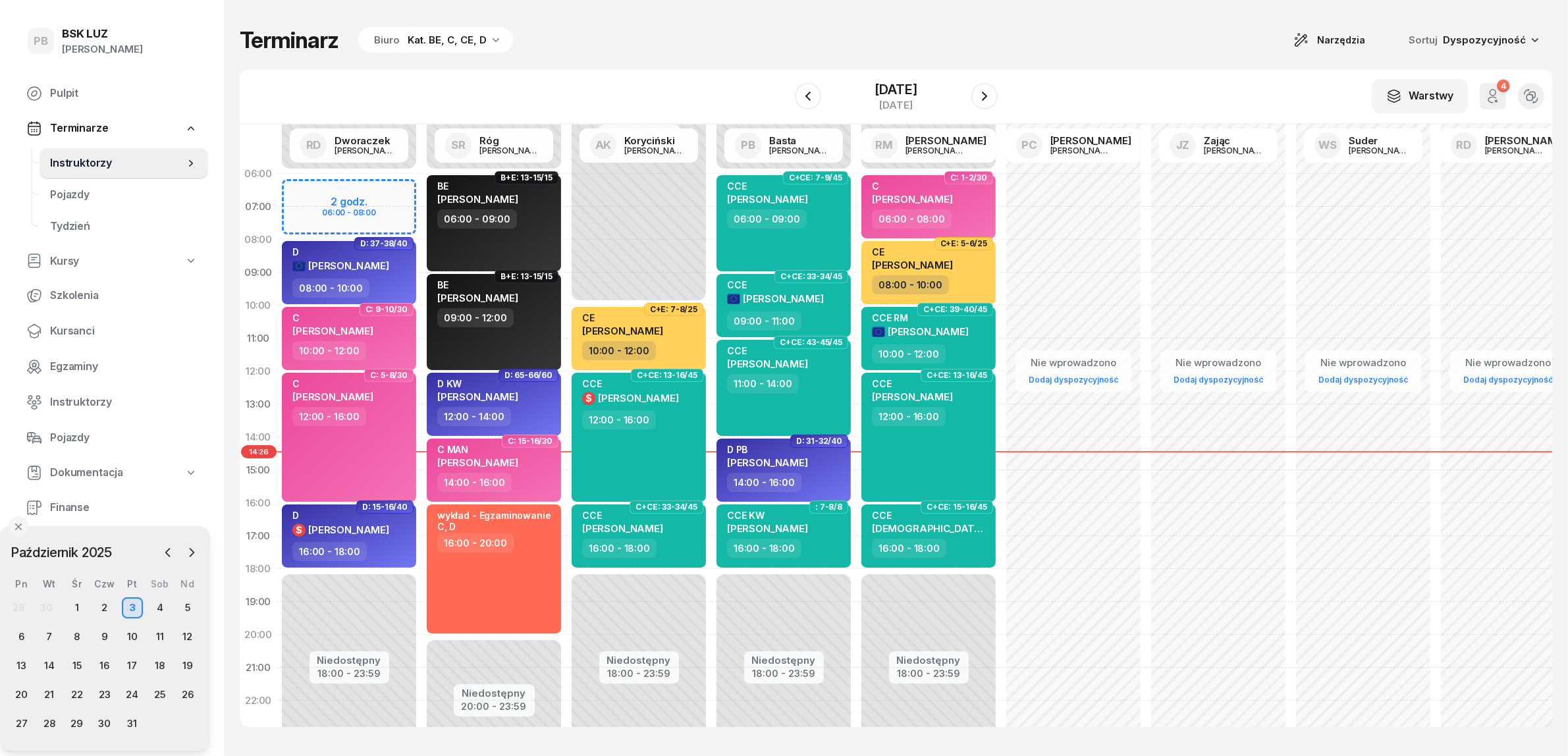
click at [1001, 43] on div "Terminarz Biuro Kat. BE, C, CE, D Narzędzia Sortuj Dyspozycyjność" at bounding box center [895, 40] width 1312 height 28
click at [662, 56] on div "Terminarz Biuro Kat. BE, C, CE, D Narzędzia Sortuj Dyspozycyjność W Wybierz AK …" at bounding box center [895, 377] width 1312 height 753
click at [539, 101] on div "W Wybierz AK [PERSON_NAME] BP [PERSON_NAME] DP [PERSON_NAME] GS [PERSON_NAME] I…" at bounding box center [895, 97] width 1312 height 54
click at [646, 88] on div "W Wybierz AK [PERSON_NAME] BP [PERSON_NAME] DP [PERSON_NAME] GS [PERSON_NAME] I…" at bounding box center [895, 97] width 1312 height 54
click at [1101, 76] on div "W Wybierz AK [PERSON_NAME] BP [PERSON_NAME] DP [PERSON_NAME] GS [PERSON_NAME] I…" at bounding box center [895, 97] width 1312 height 54
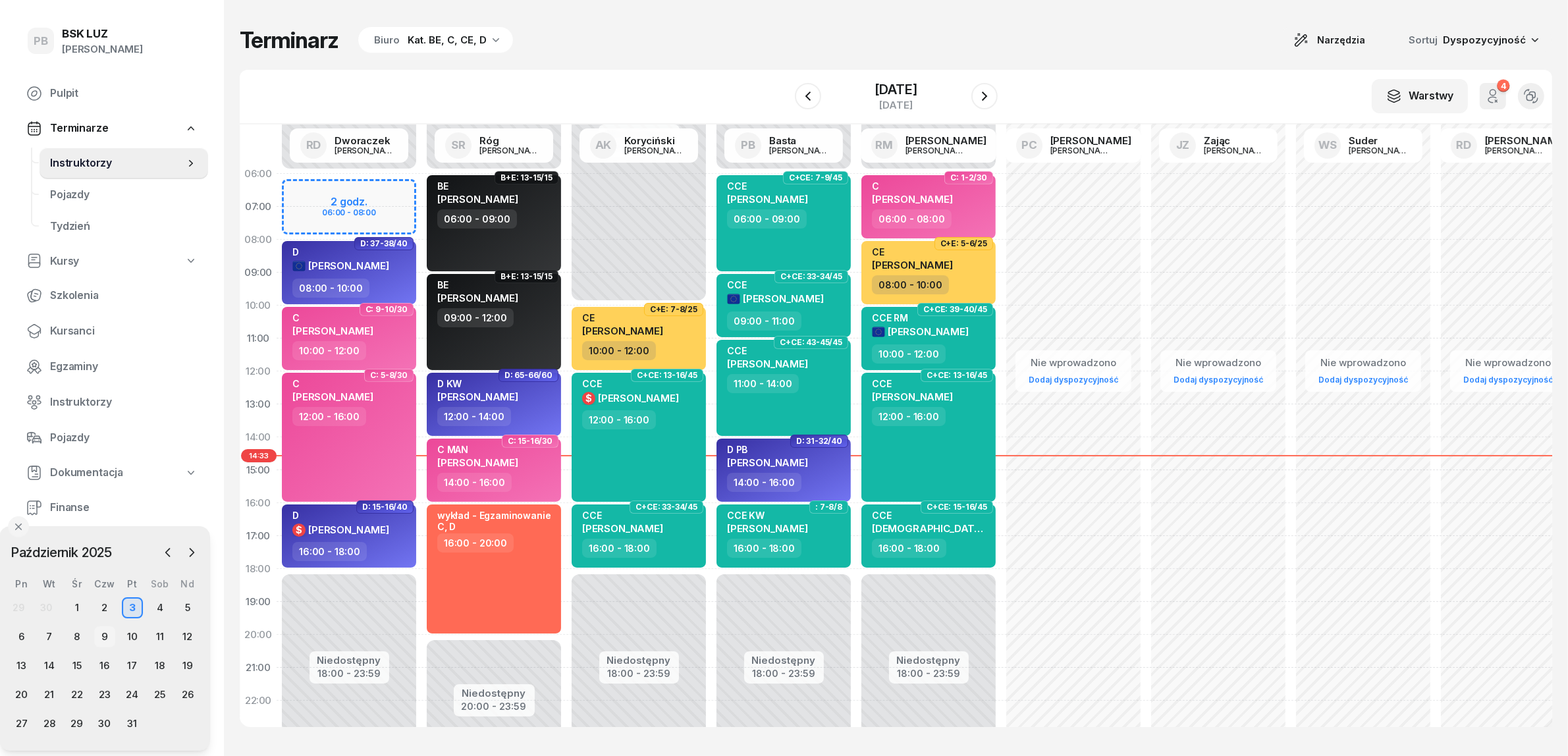
click at [104, 633] on div "9" at bounding box center [104, 636] width 21 height 21
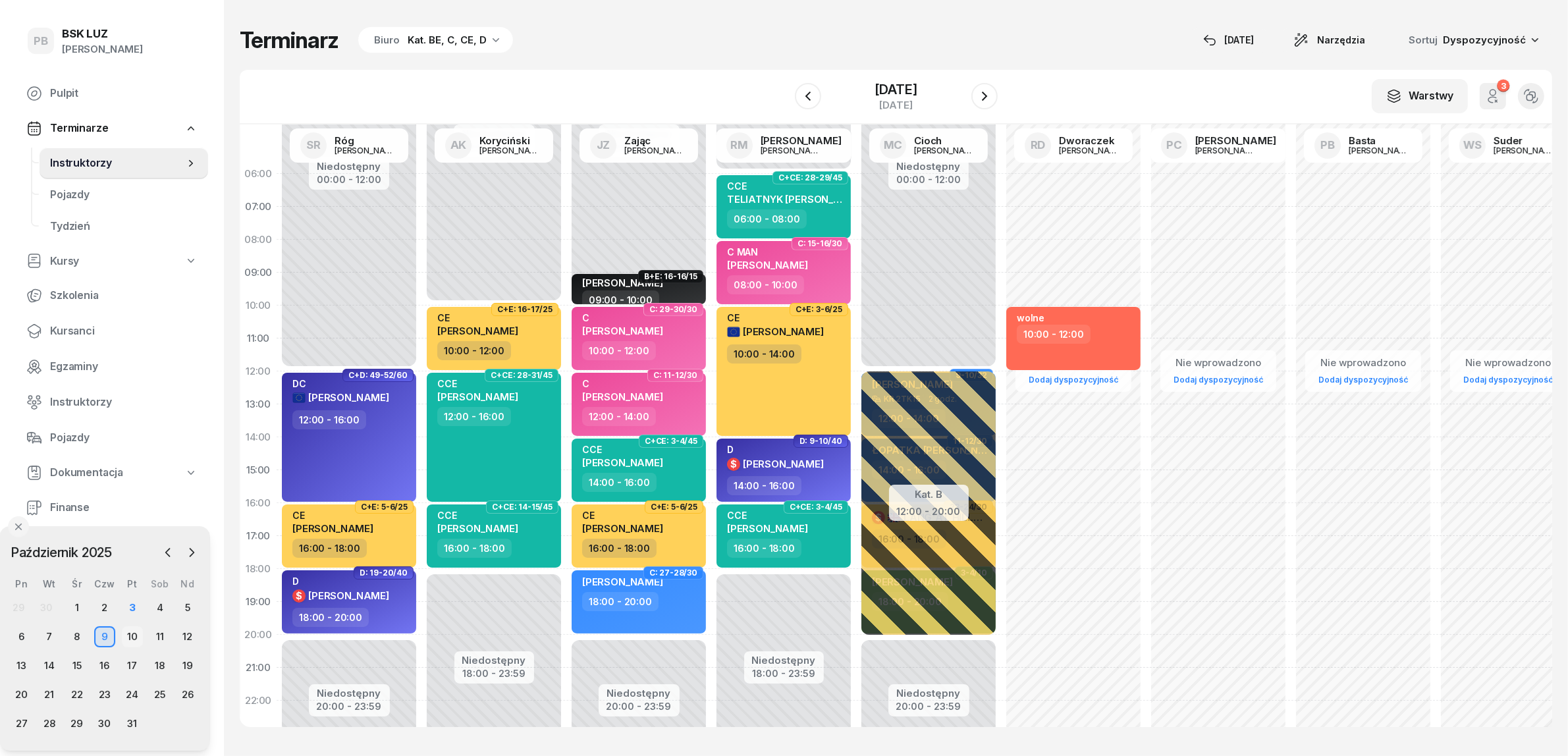
click at [133, 637] on div "10" at bounding box center [132, 636] width 21 height 21
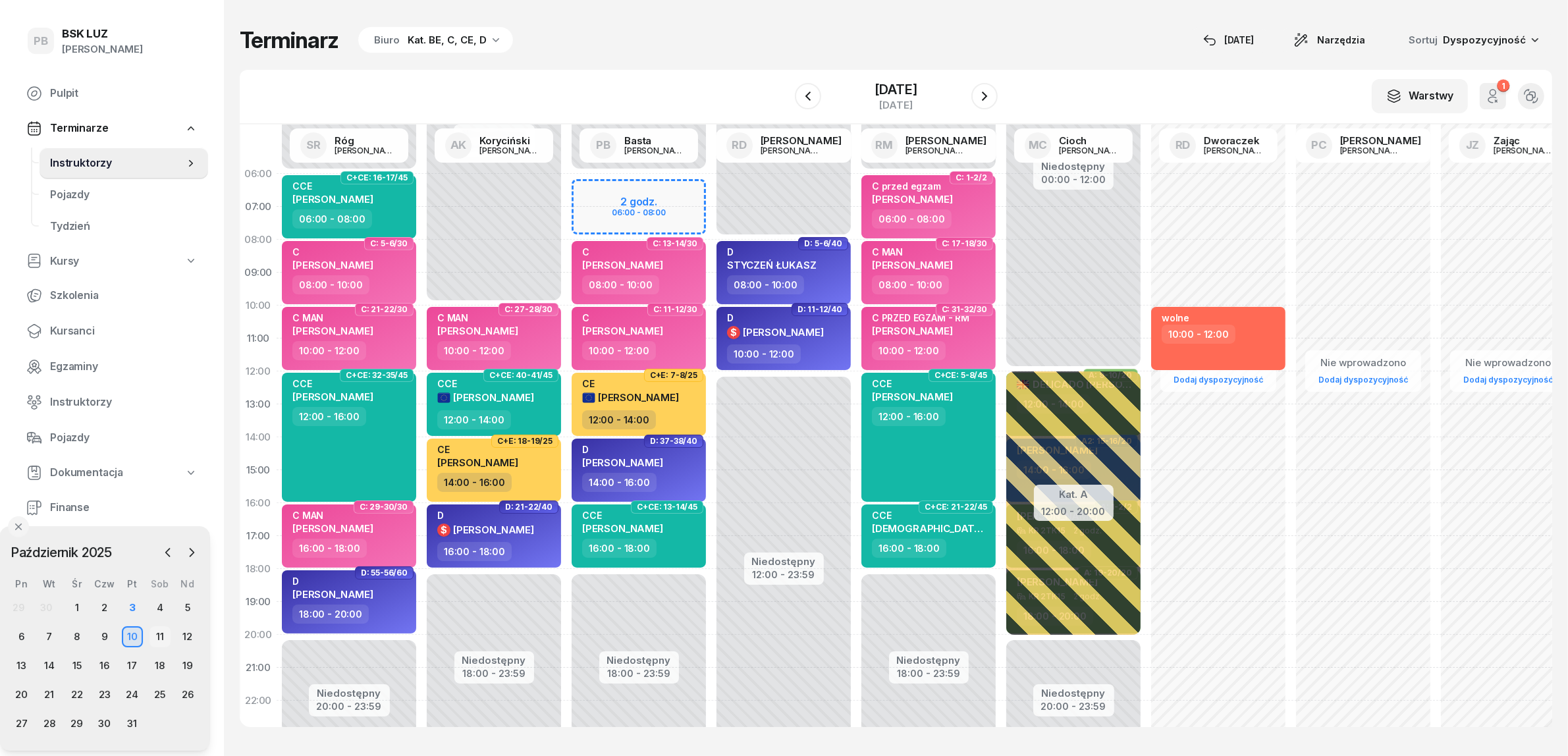
click at [152, 637] on div "11" at bounding box center [160, 636] width 21 height 21
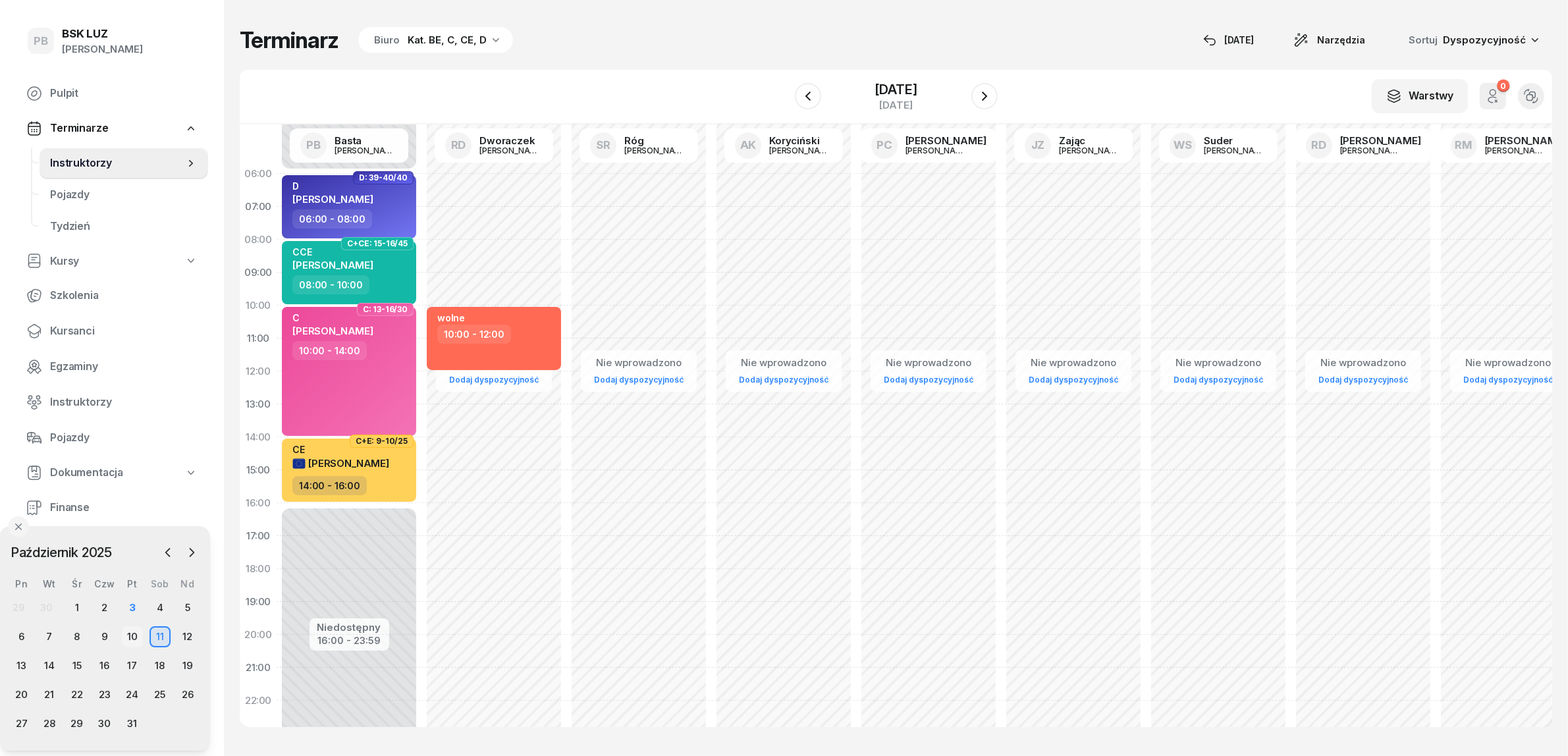
click at [132, 637] on div "10" at bounding box center [132, 636] width 21 height 21
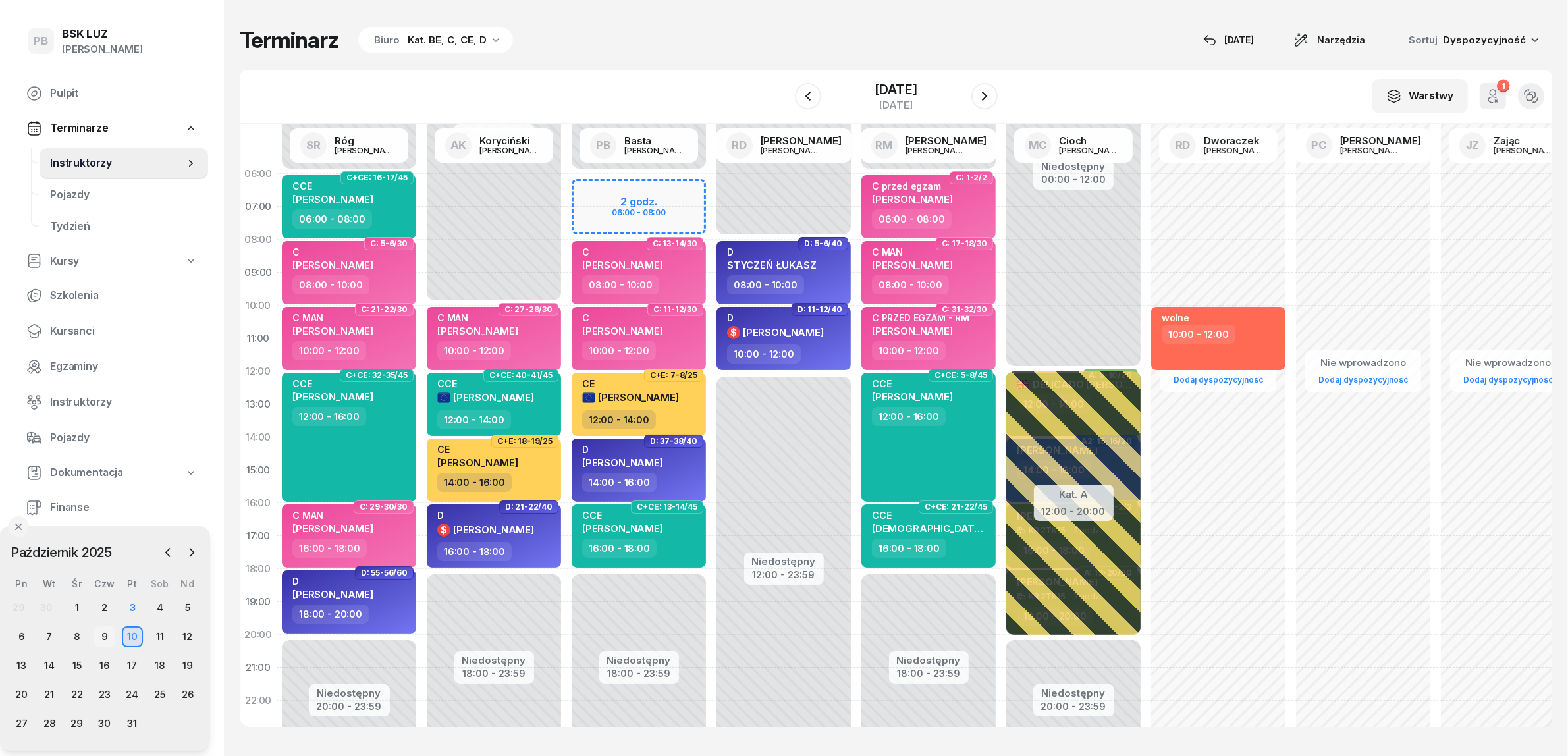
click at [99, 633] on div "9" at bounding box center [104, 636] width 21 height 21
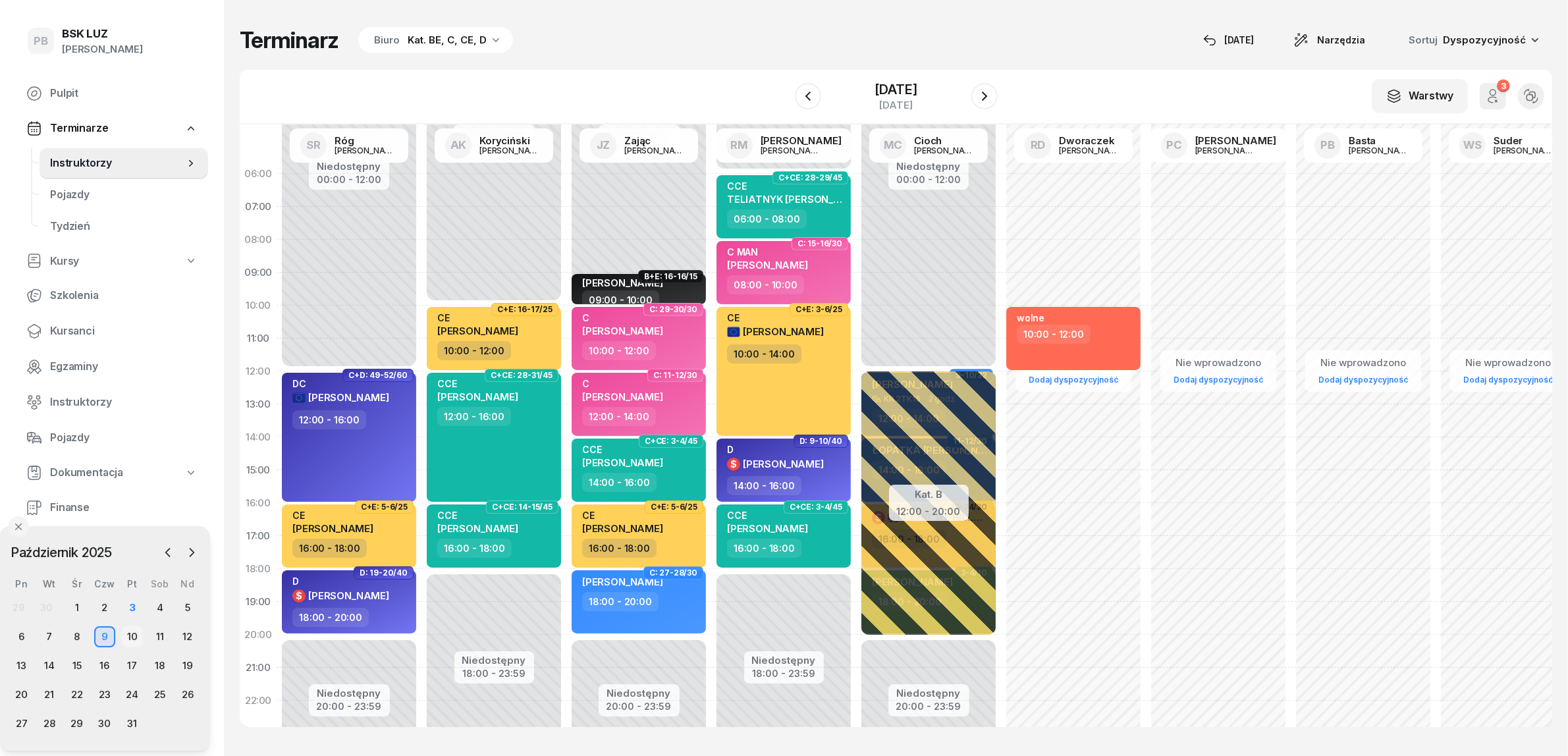
click at [133, 636] on div "10" at bounding box center [132, 636] width 21 height 21
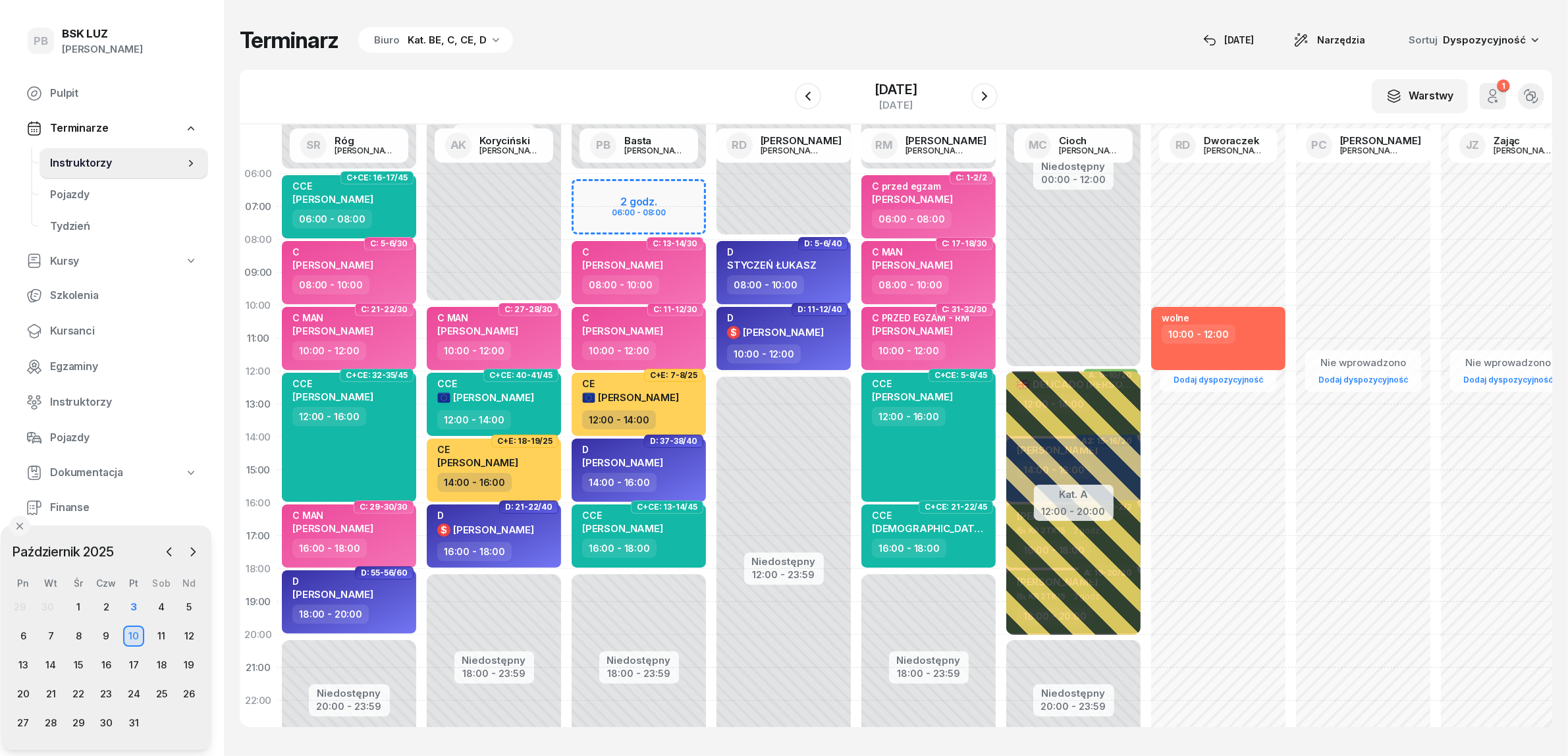
click at [652, 97] on div "W Wybierz AK [PERSON_NAME] BP [PERSON_NAME] DP [PERSON_NAME] GS [PERSON_NAME] I…" at bounding box center [895, 97] width 1312 height 54
click at [693, 70] on div "W Wybierz AK [PERSON_NAME] BP [PERSON_NAME] DP [PERSON_NAME] GS [PERSON_NAME] I…" at bounding box center [895, 97] width 1312 height 54
click at [824, 18] on div "Terminarz Biuro Kat. BE, C, CE, D [DATE] Narzędzia Sortuj Dyspozycyjność W Wybi…" at bounding box center [895, 377] width 1312 height 753
click at [103, 629] on div "9" at bounding box center [106, 636] width 21 height 21
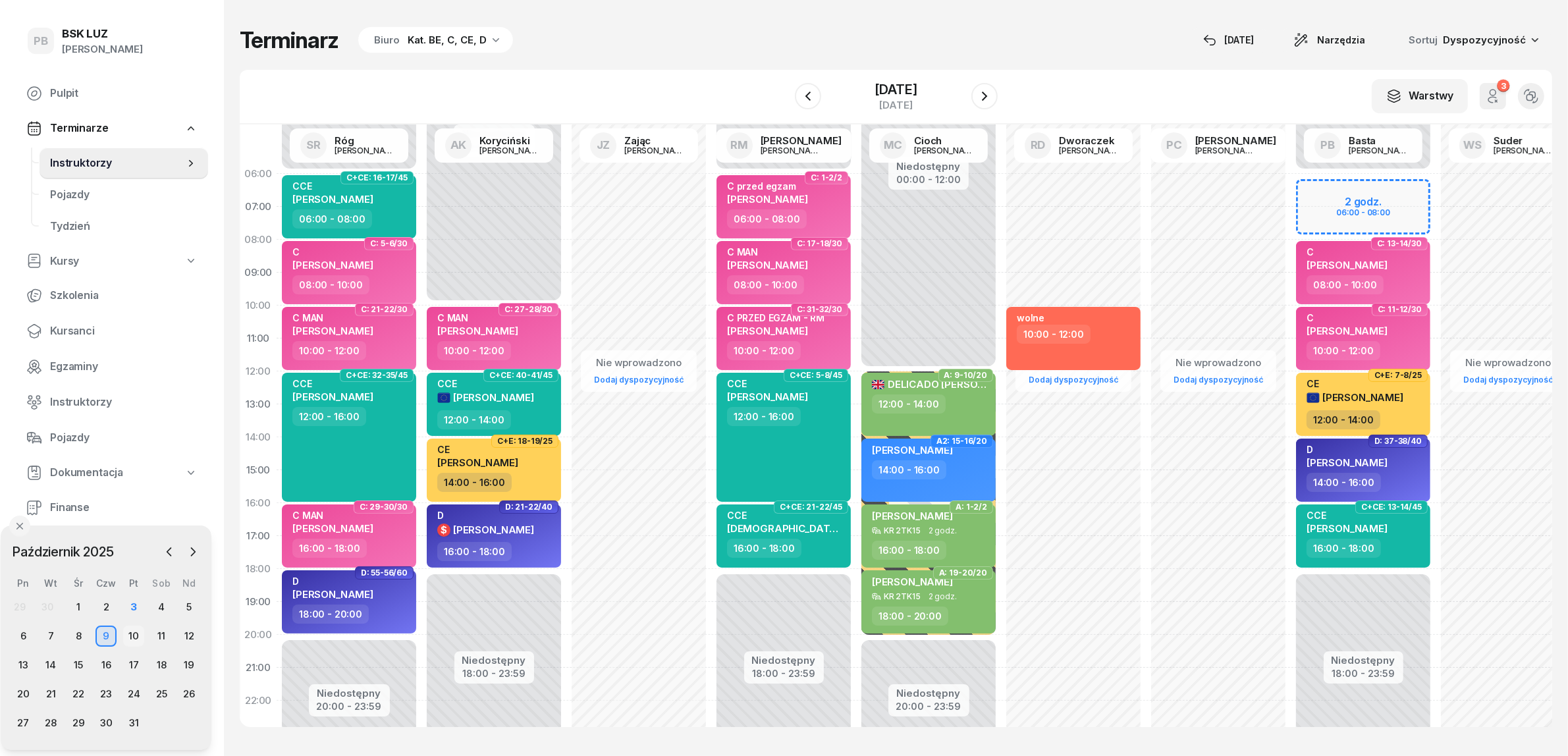
click at [132, 630] on div "10" at bounding box center [134, 636] width 21 height 21
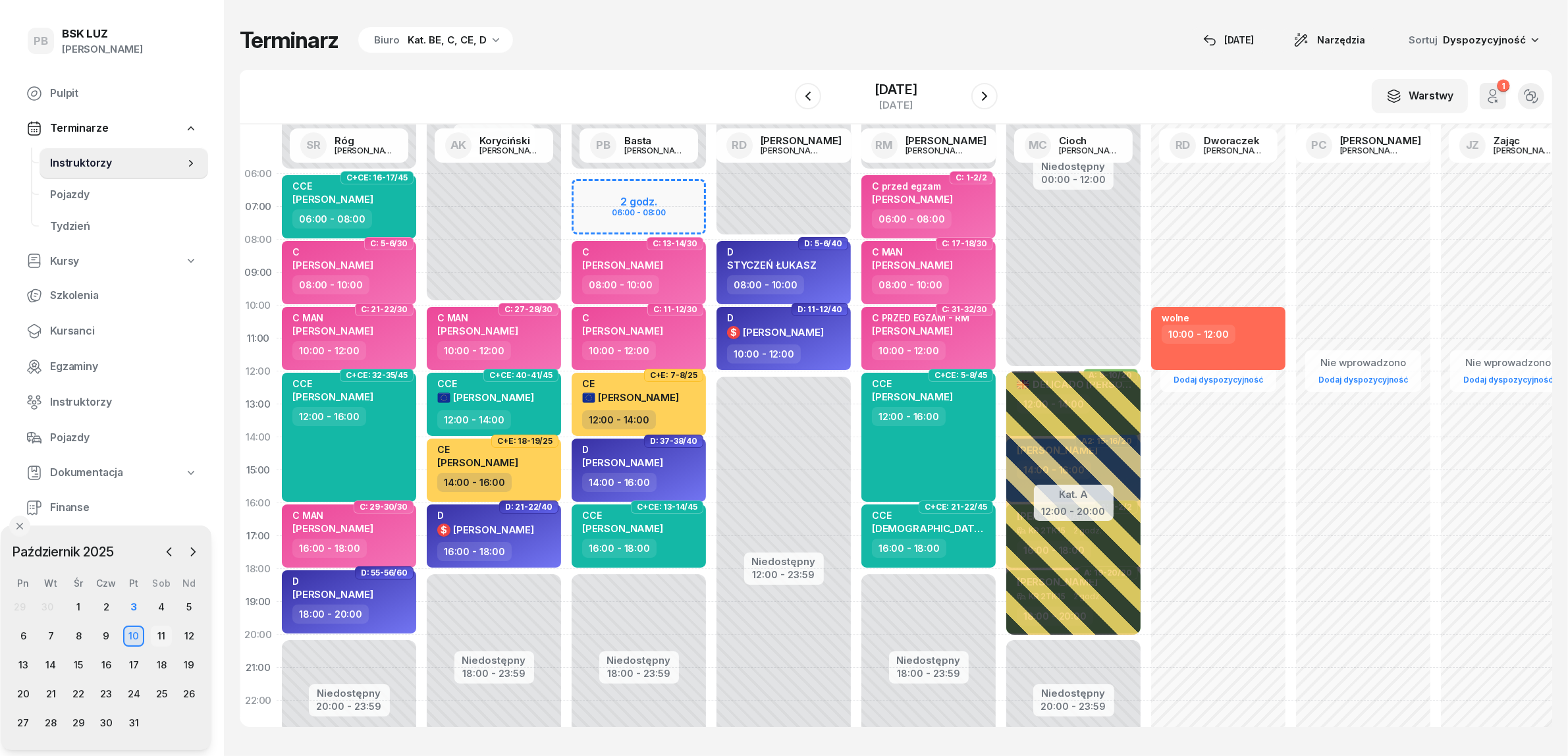
click at [159, 630] on div "11" at bounding box center [162, 636] width 21 height 21
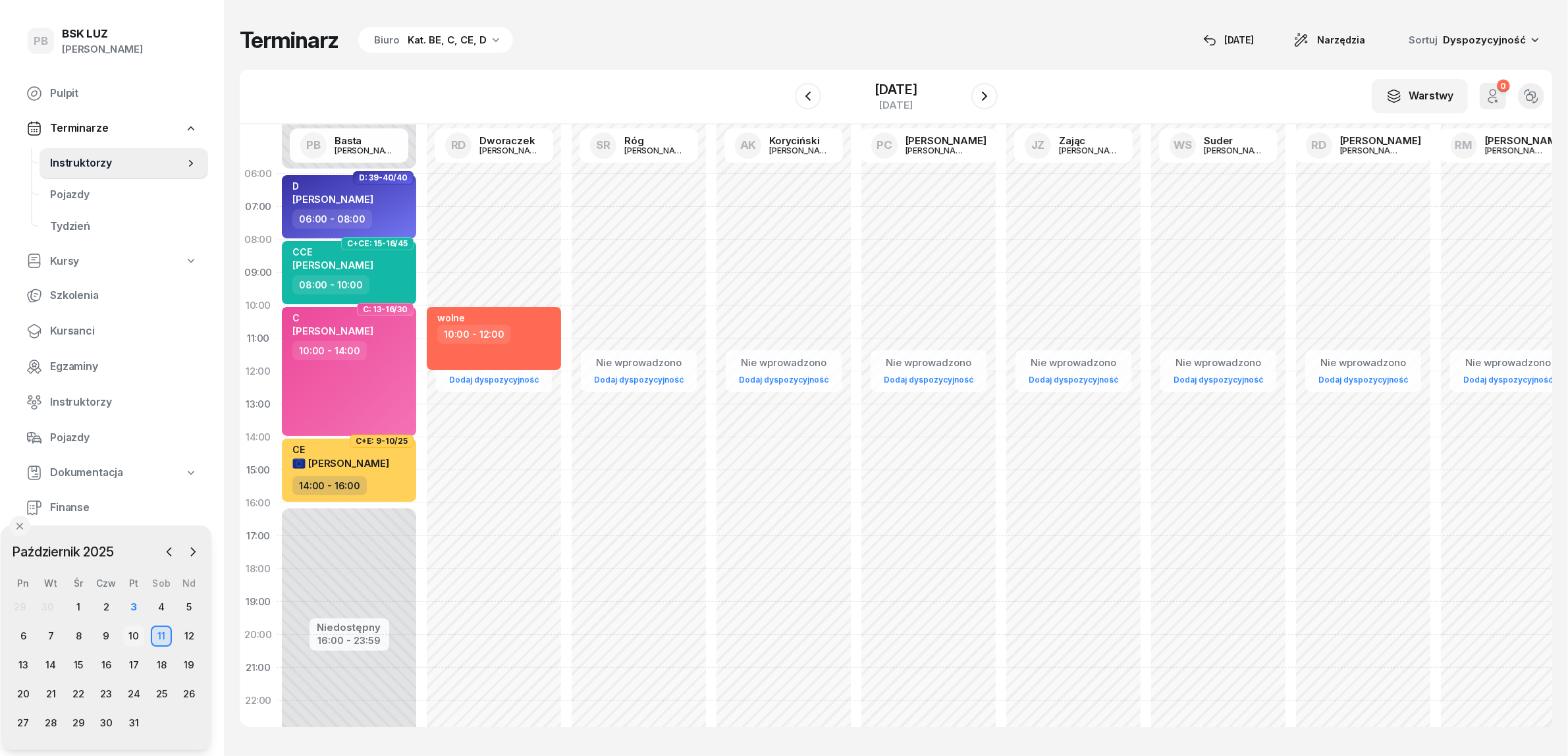
click at [132, 629] on div "10" at bounding box center [134, 636] width 21 height 21
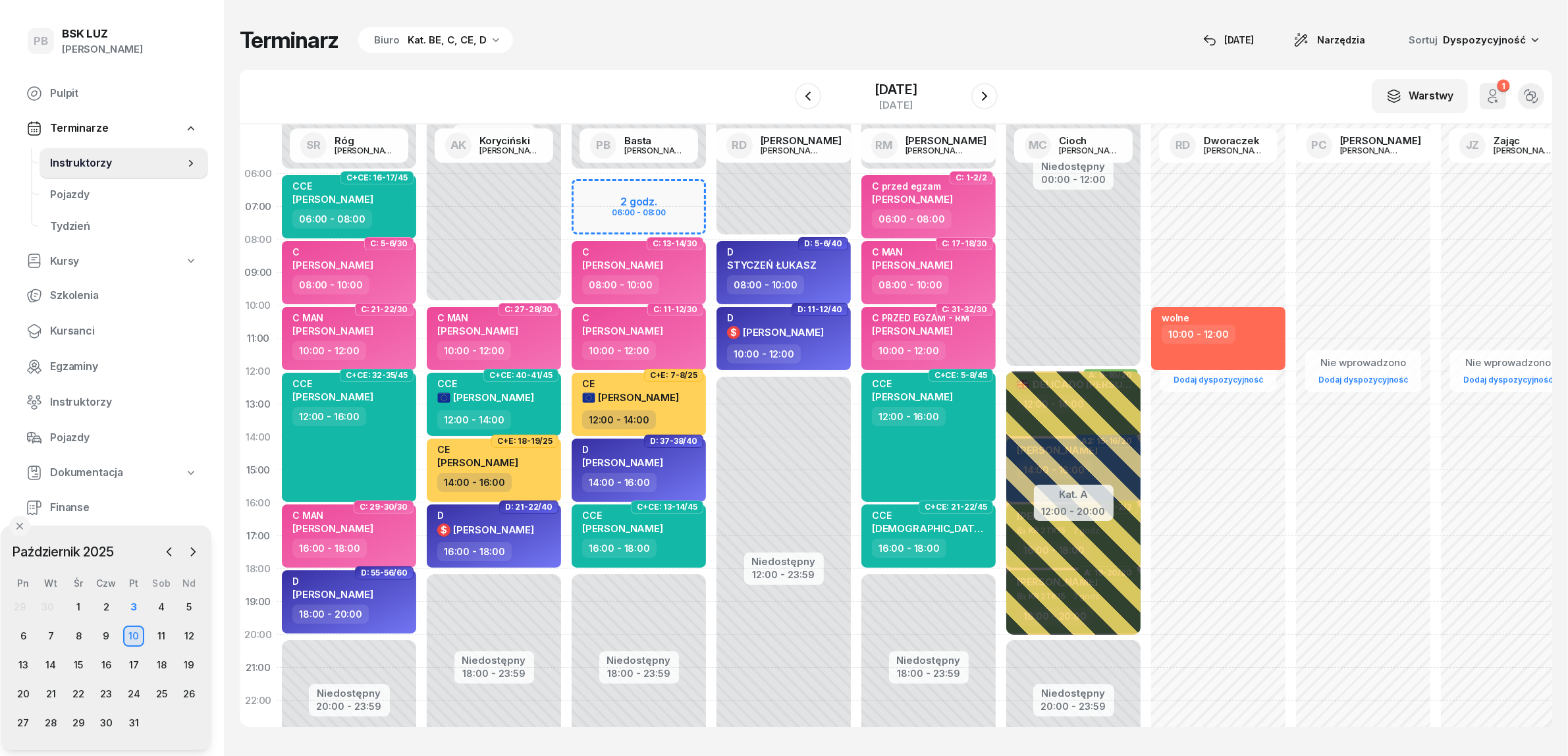
click at [606, 189] on div "Niedostępny 00:00 - 06:00 Niedostępny 18:00 - 23:59 2 godz. 06:00 - 08:00 C: 13…" at bounding box center [638, 470] width 145 height 625
select select "06"
select select "08"
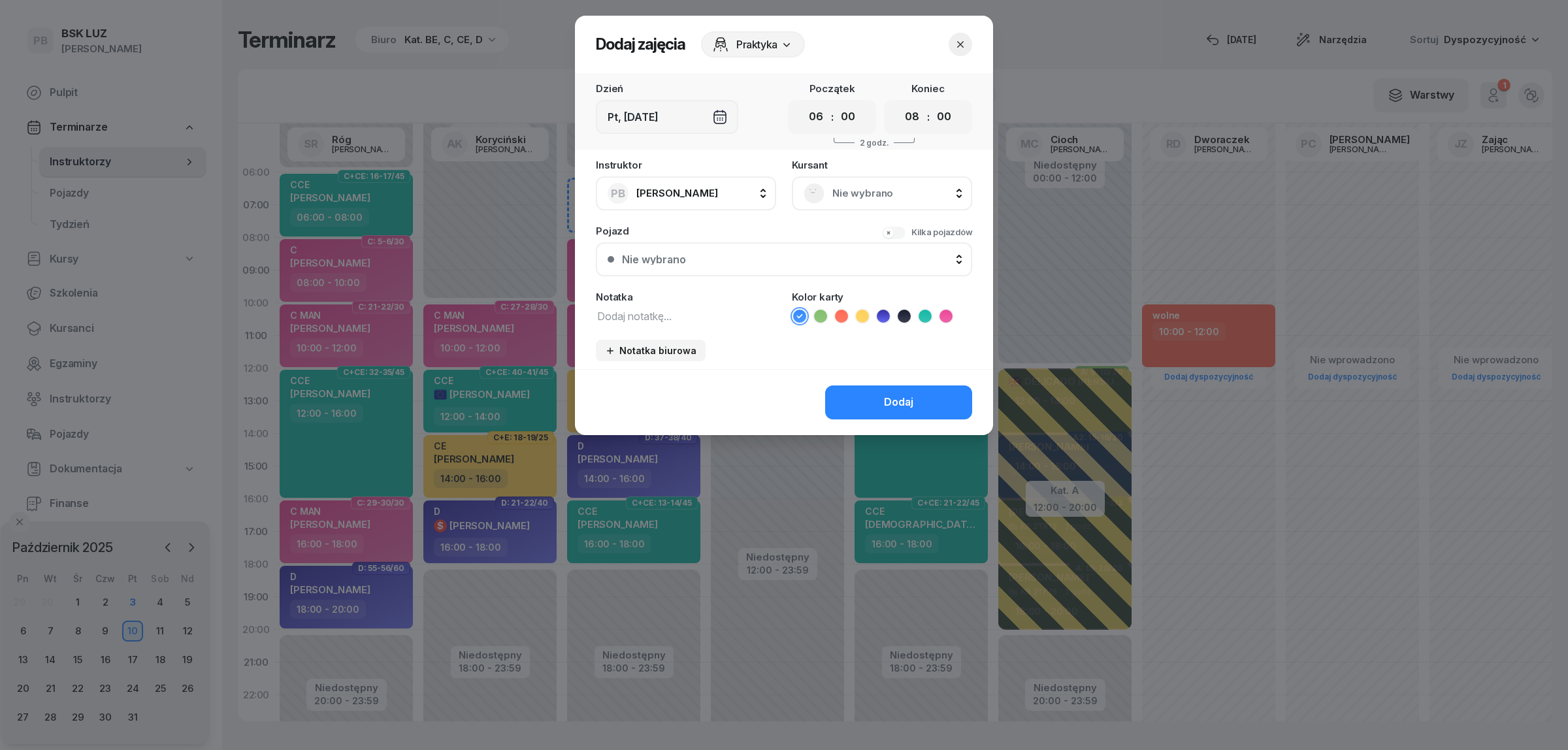
click at [883, 185] on span "Nie wybrano" at bounding box center [896, 193] width 128 height 17
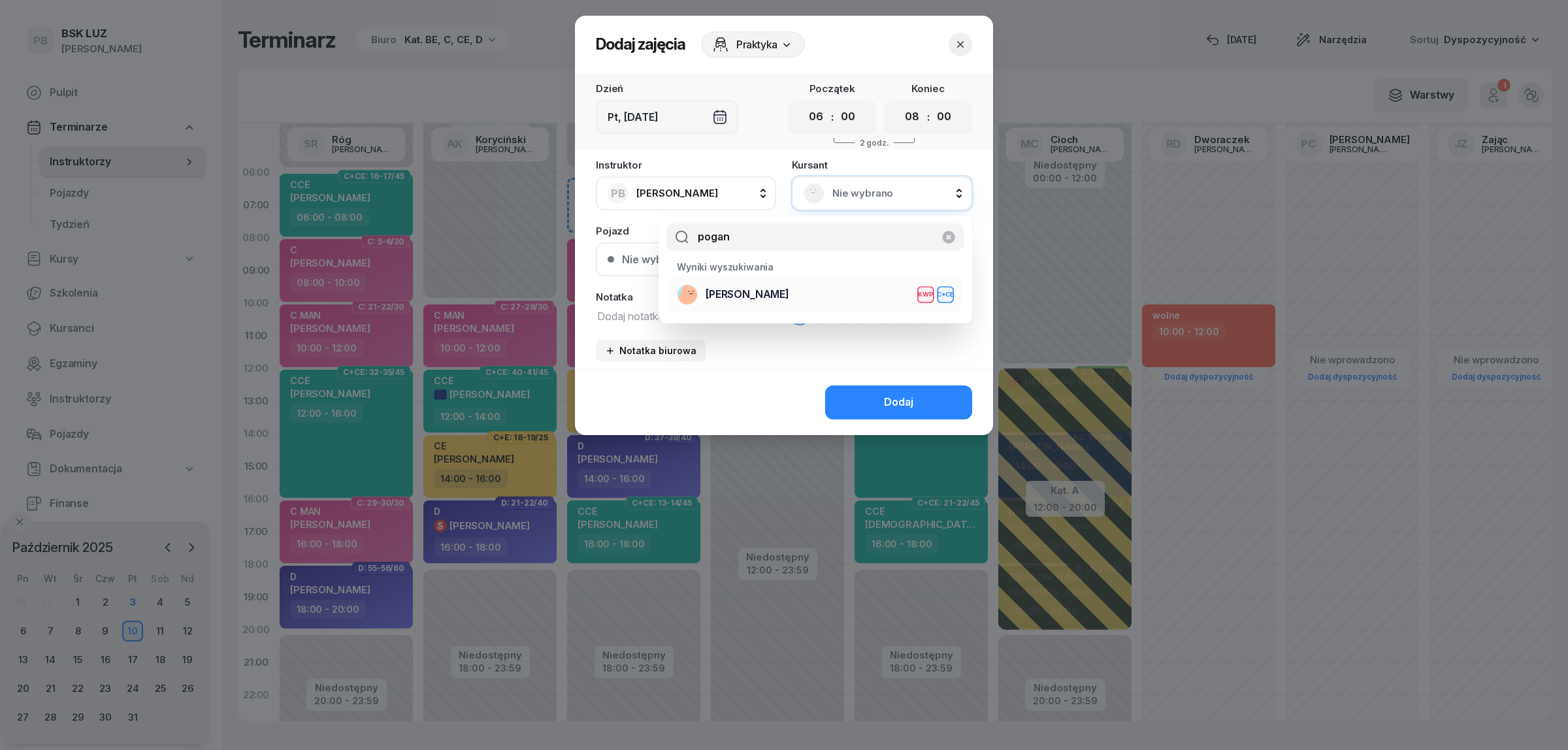
type input "pogan"
click at [807, 304] on div "POGAN [PERSON_NAME] KWP C+CE" at bounding box center [815, 294] width 277 height 21
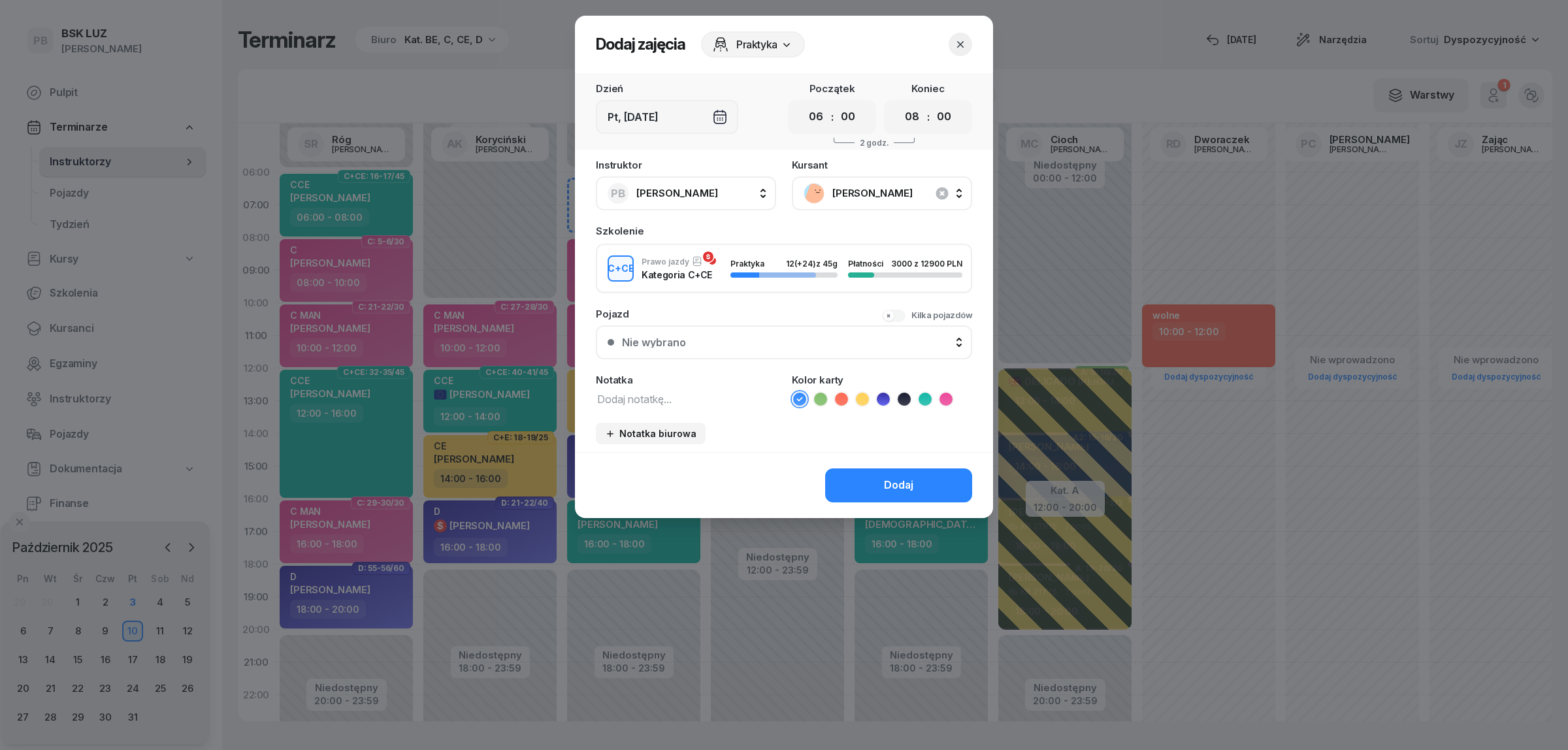
click at [741, 398] on textarea at bounding box center [686, 398] width 180 height 17
type textarea "?"
click at [922, 490] on button "Dodaj" at bounding box center [898, 485] width 147 height 34
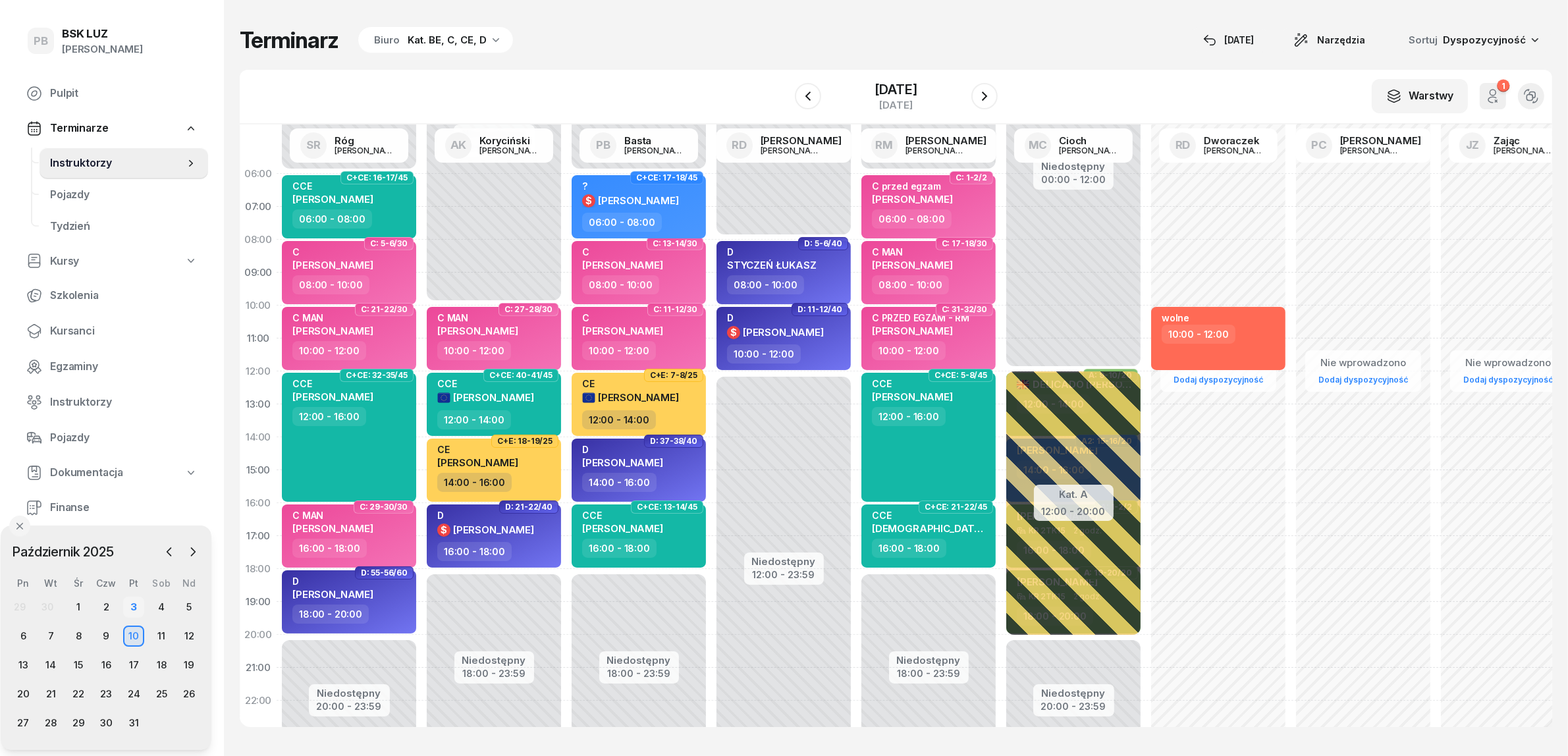
click at [136, 609] on div "3" at bounding box center [134, 607] width 21 height 21
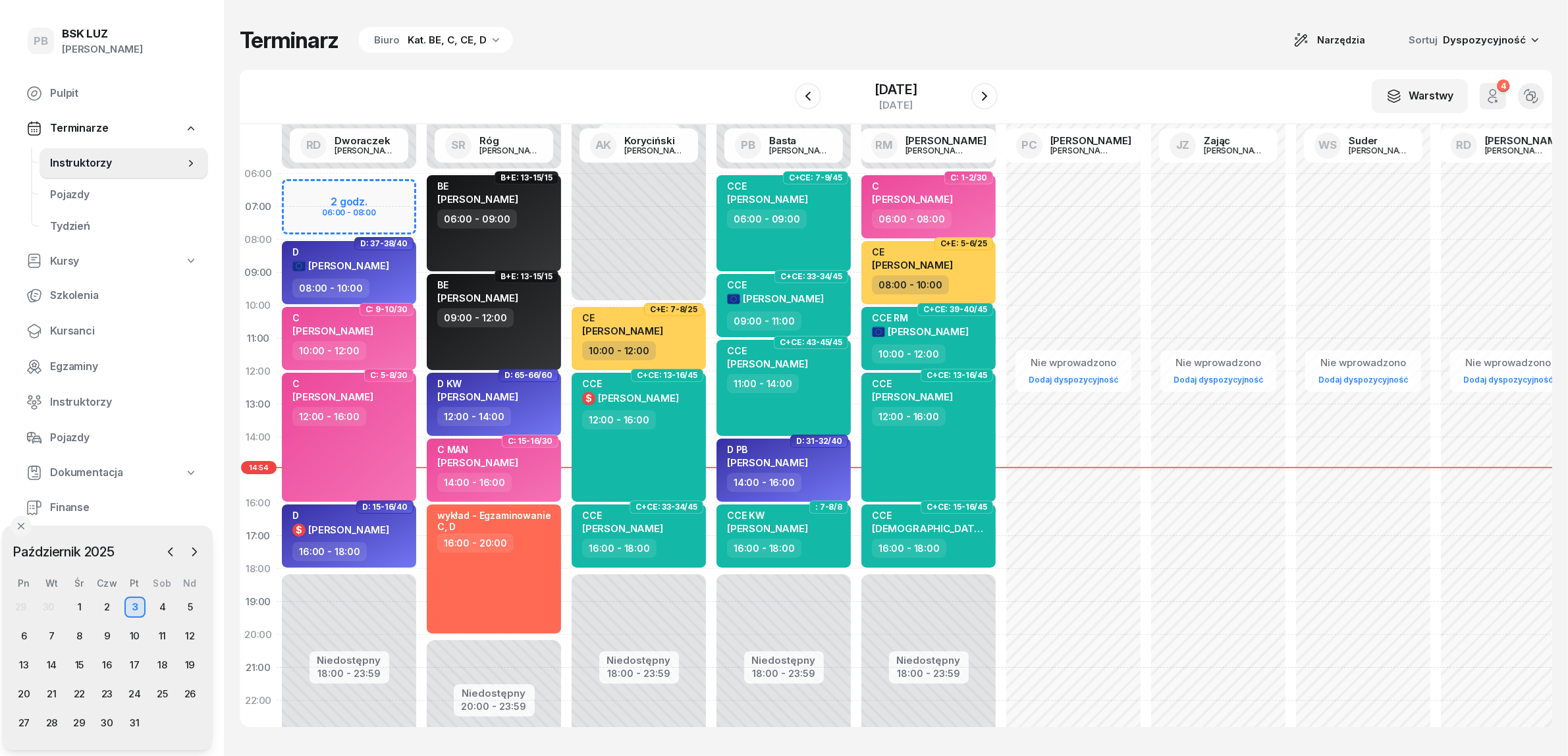
click at [670, 34] on div "Terminarz Biuro Kat. BE, C, CE, D Narzędzia Sortuj Dyspozycyjność" at bounding box center [895, 40] width 1312 height 28
click at [1081, 51] on div "Terminarz Biuro Kat. BE, C, CE, D Narzędzia Sortuj Dyspozycyjność" at bounding box center [895, 40] width 1312 height 28
click at [674, 49] on div "Terminarz Biuro Kat. BE, C, CE, D Narzędzia Sortuj Dyspozycyjność" at bounding box center [895, 40] width 1312 height 28
click at [72, 331] on span "Kursanci" at bounding box center [124, 331] width 148 height 17
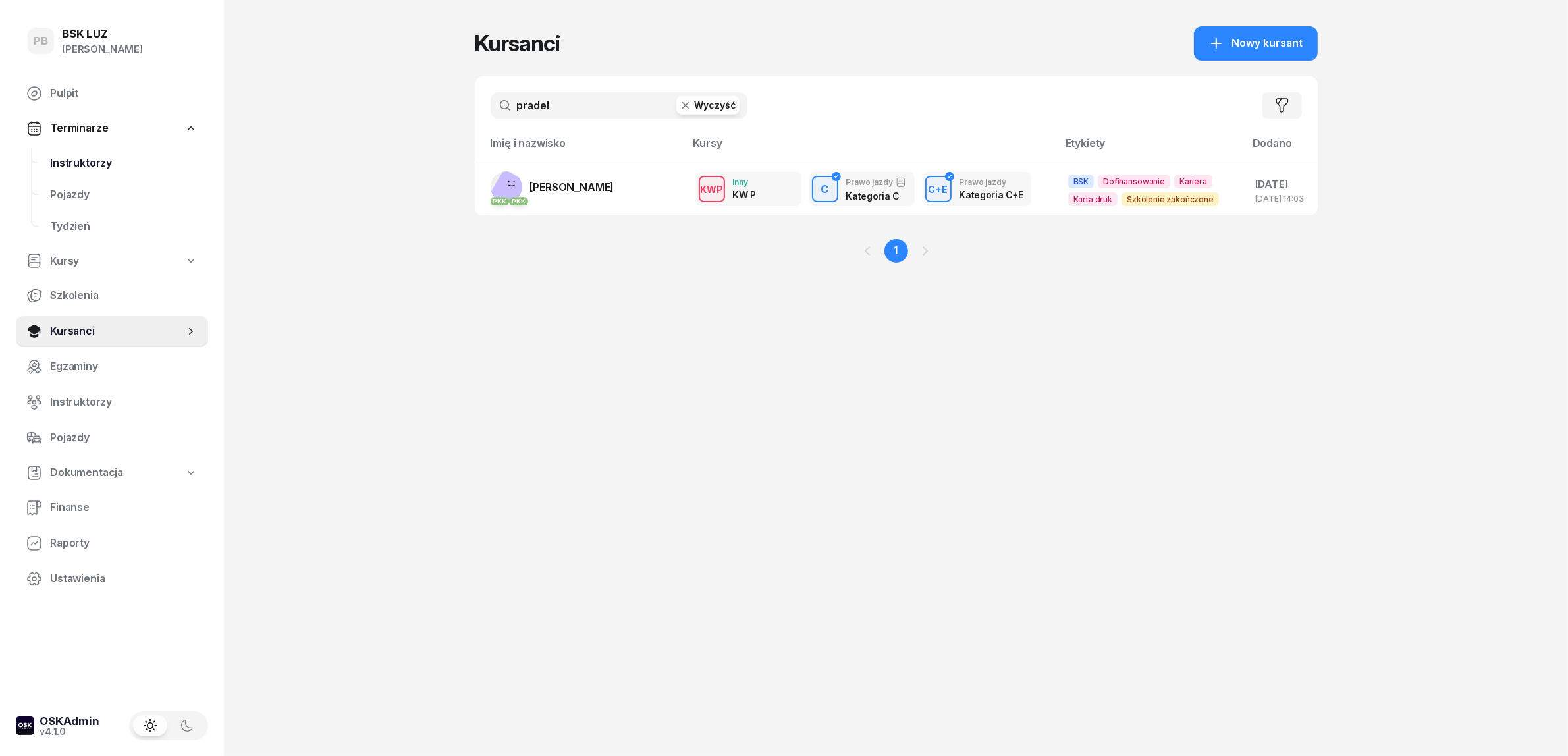
click at [97, 155] on span "Instruktorzy" at bounding box center [124, 163] width 148 height 17
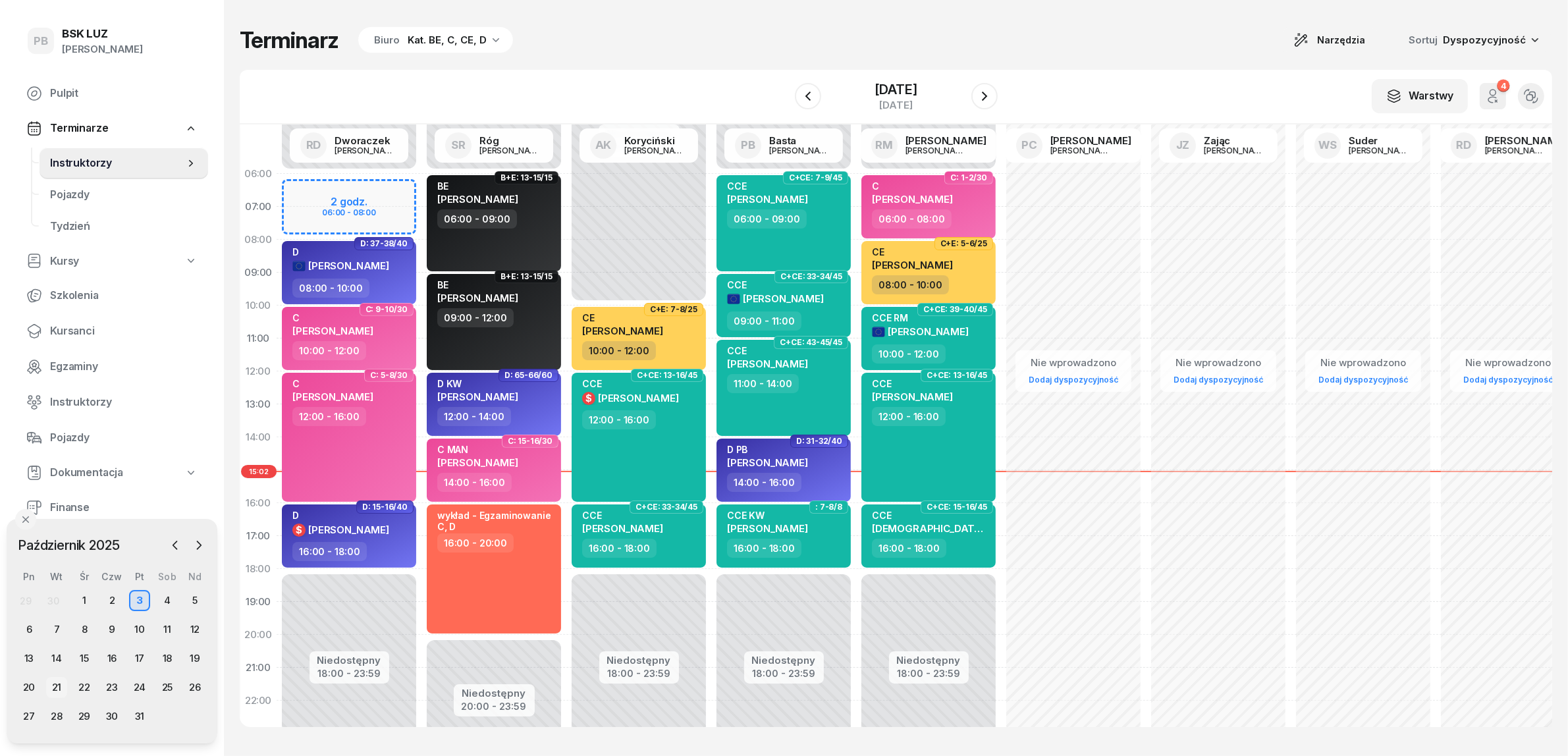
click at [52, 683] on div "21" at bounding box center [56, 687] width 21 height 21
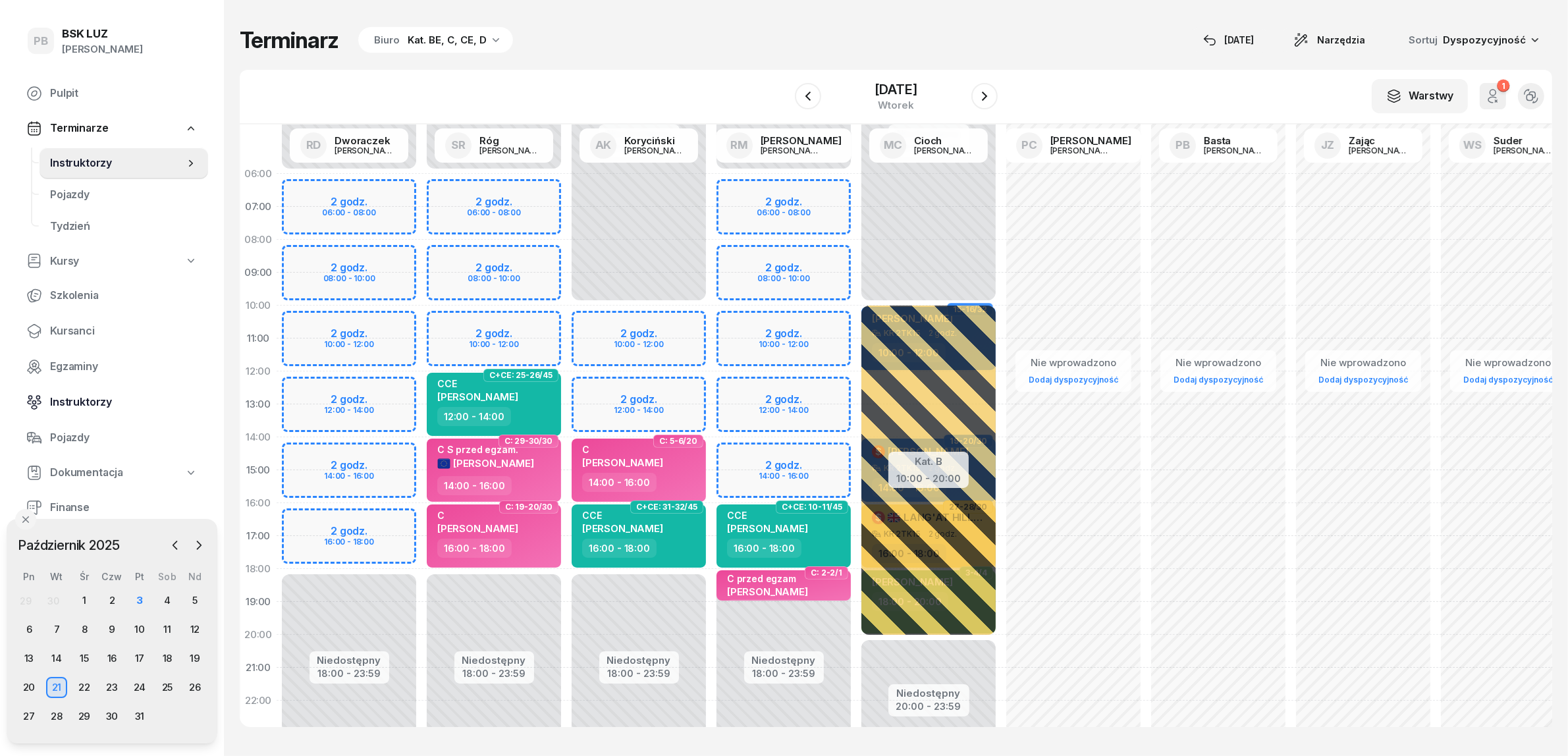
click at [61, 400] on span "Instruktorzy" at bounding box center [124, 402] width 148 height 17
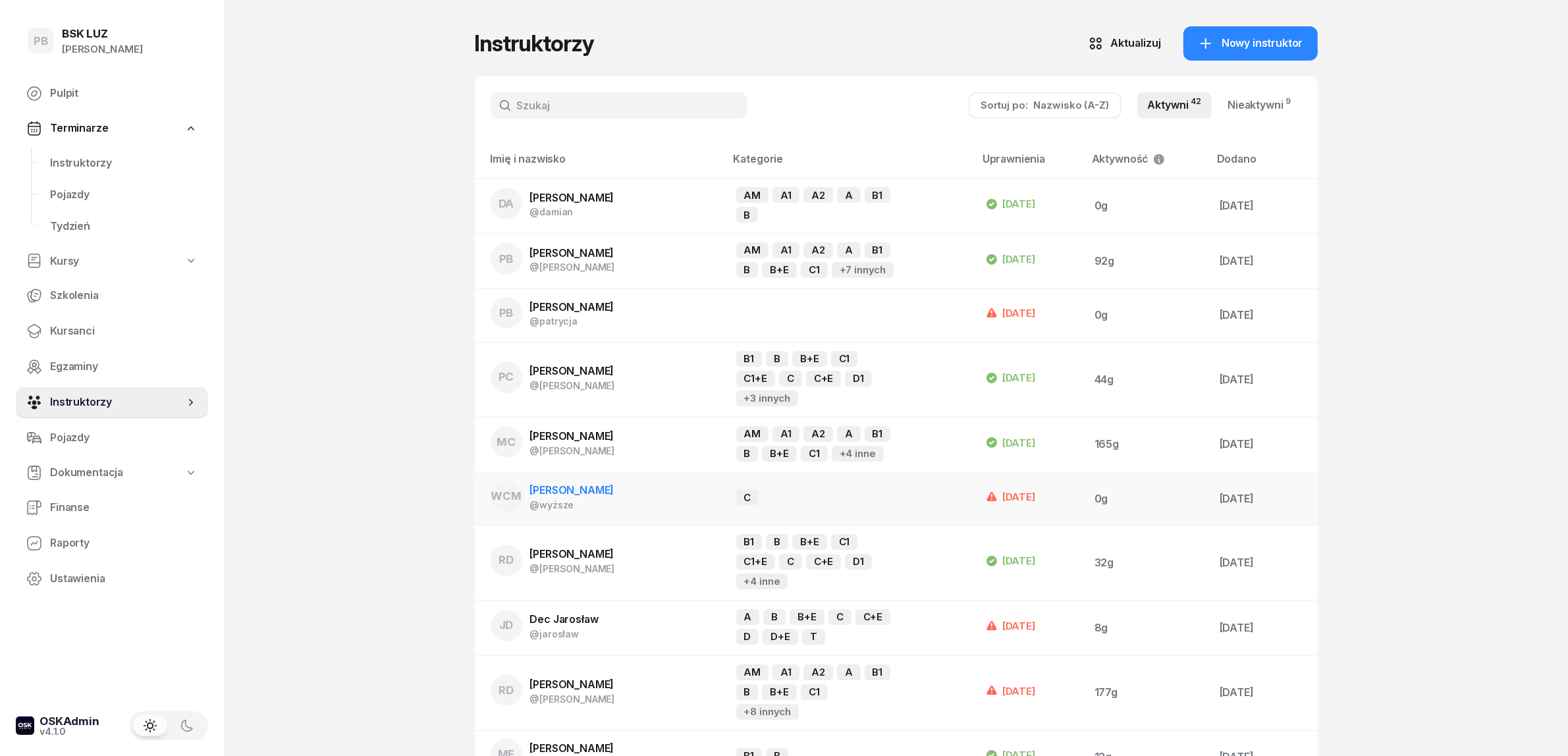
scroll to position [659, 0]
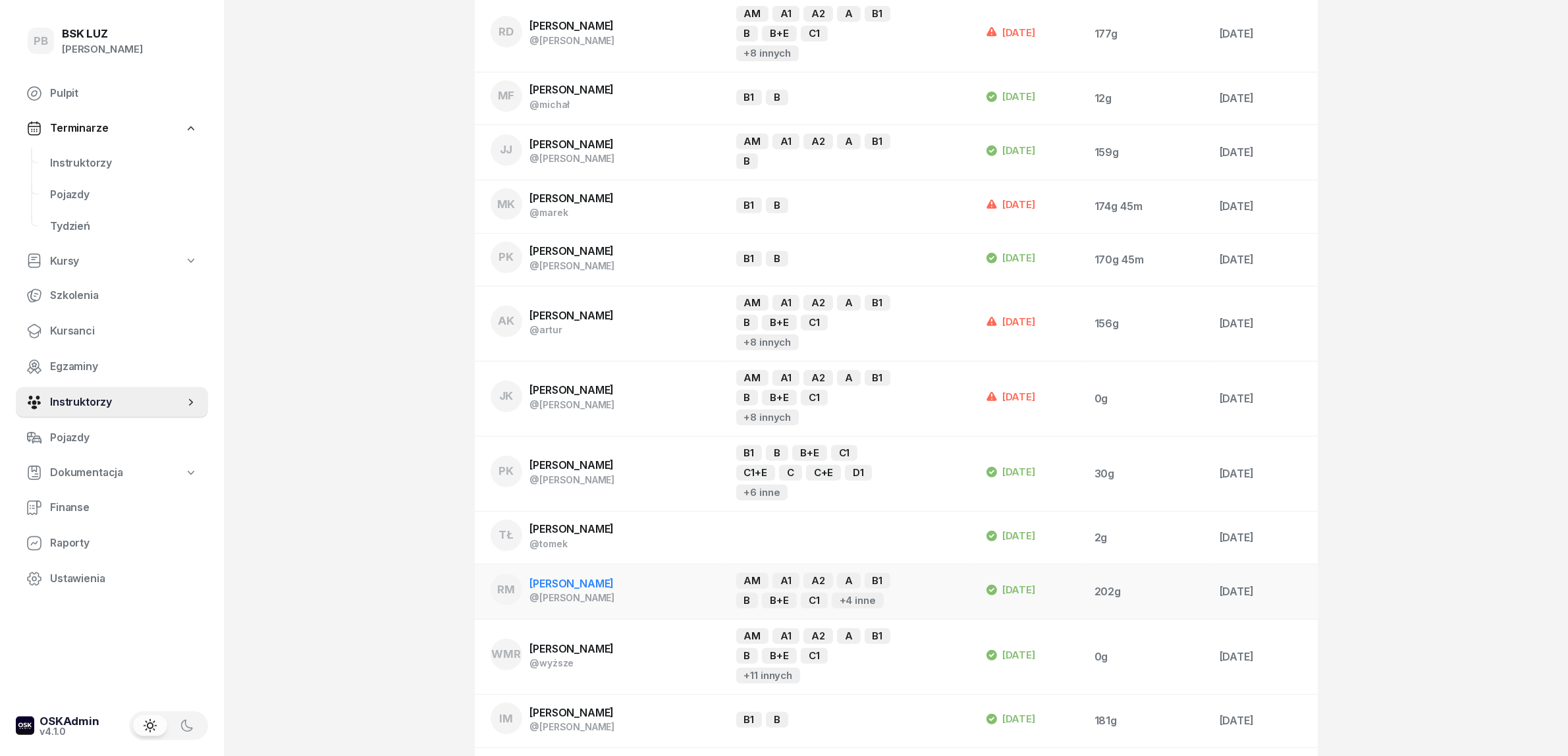
click at [577, 576] on span "[PERSON_NAME]" at bounding box center [572, 583] width 84 height 13
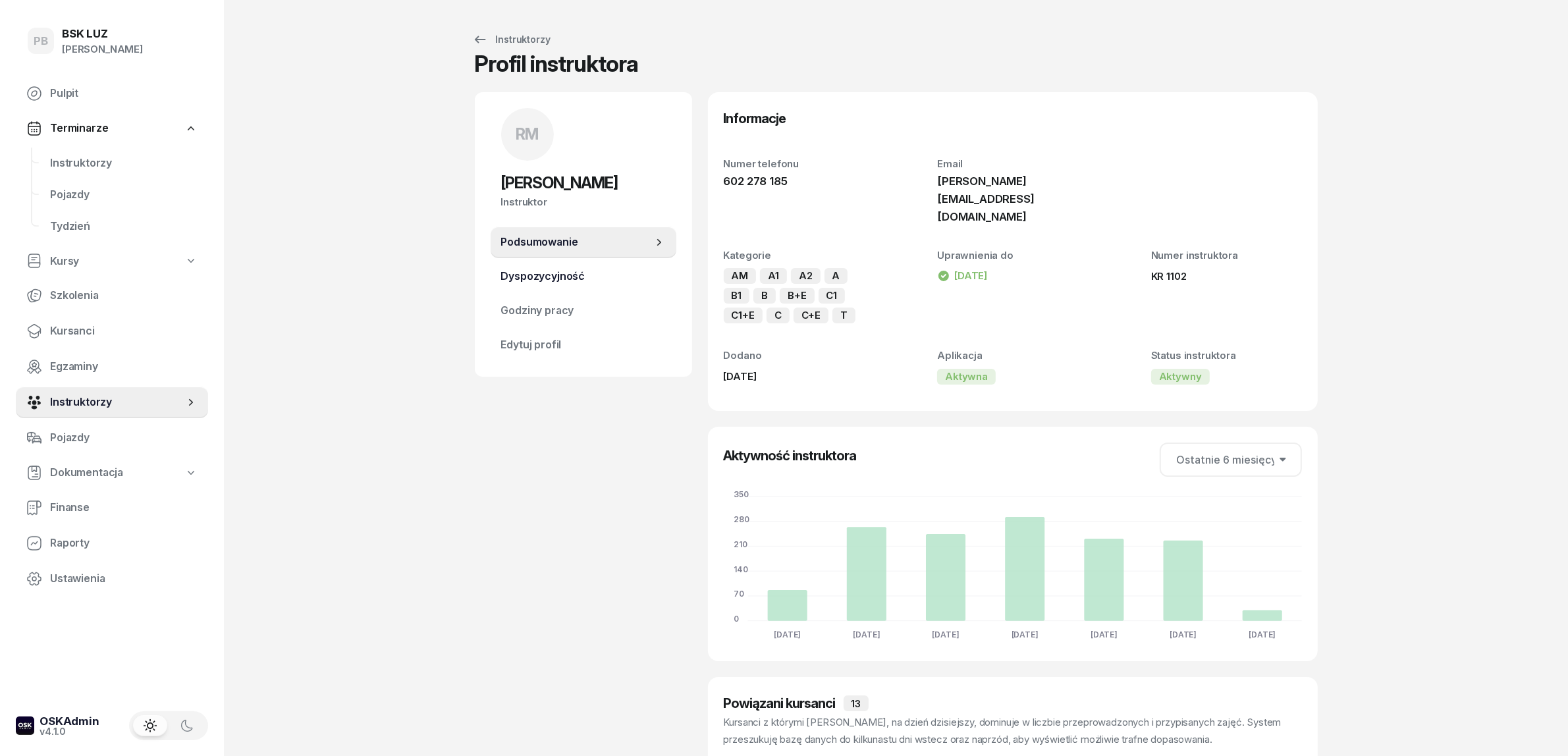
click at [594, 271] on span "Dyspozycyjność" at bounding box center [583, 276] width 164 height 17
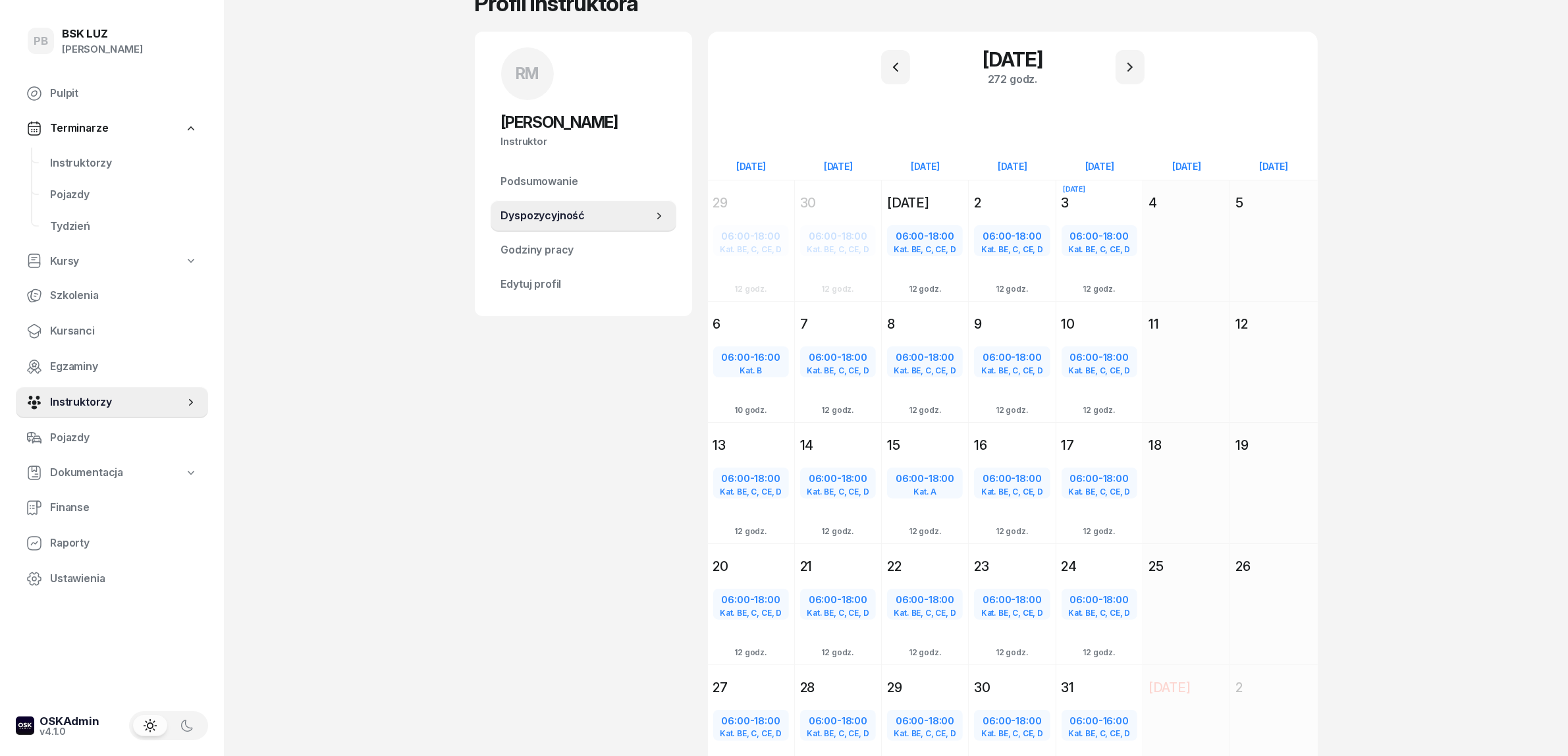
scroll to position [143, 0]
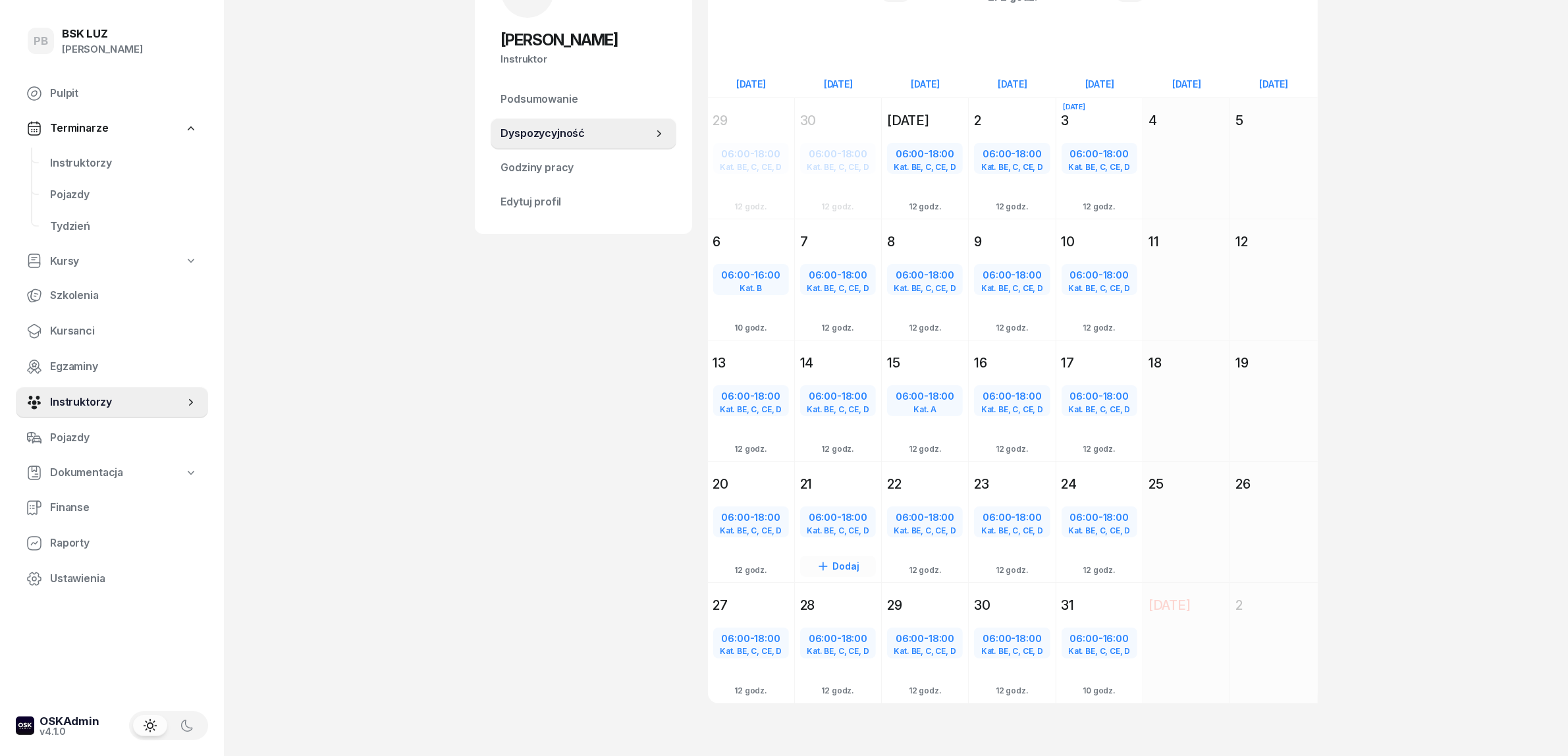
click at [808, 512] on span "06:00" at bounding box center [822, 517] width 29 height 13
select select "06"
select select "18"
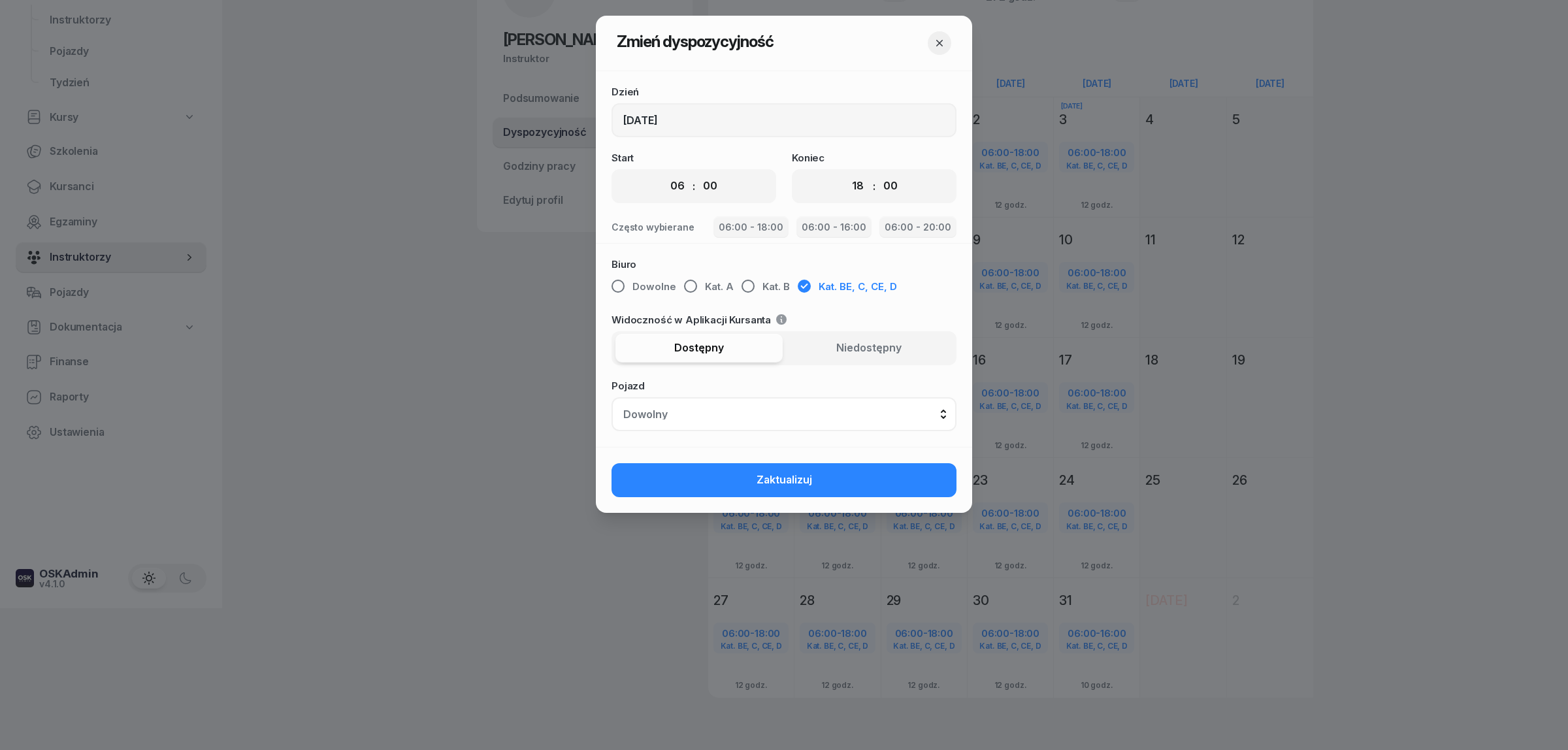
click at [939, 40] on icon "button" at bounding box center [939, 43] width 13 height 13
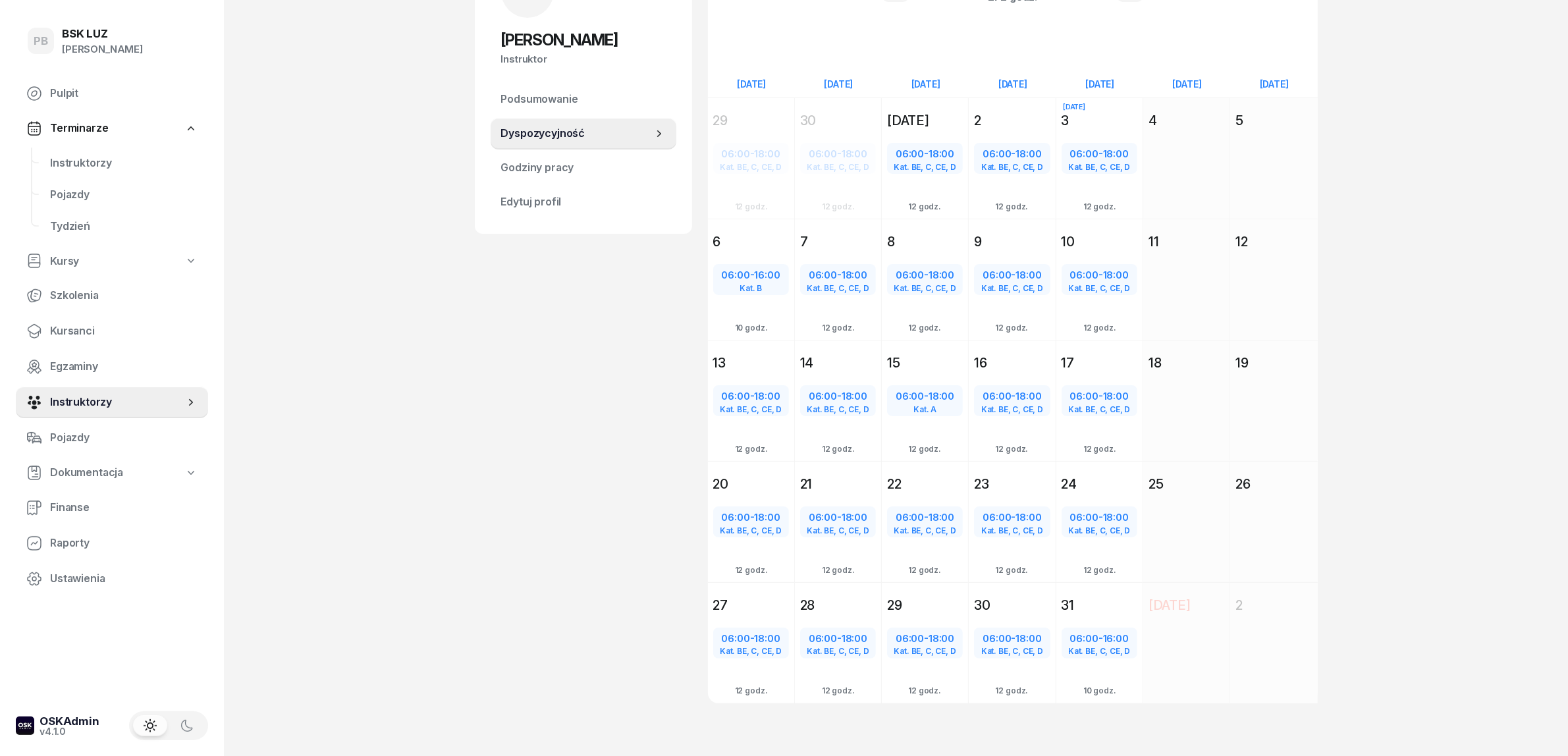
click at [574, 395] on div "RM Robert Markowicz Instruktor RM Robert Markowicz @robert Wyślij wiadomość RM …" at bounding box center [583, 342] width 217 height 785
click at [71, 155] on span "Instruktorzy" at bounding box center [124, 163] width 148 height 17
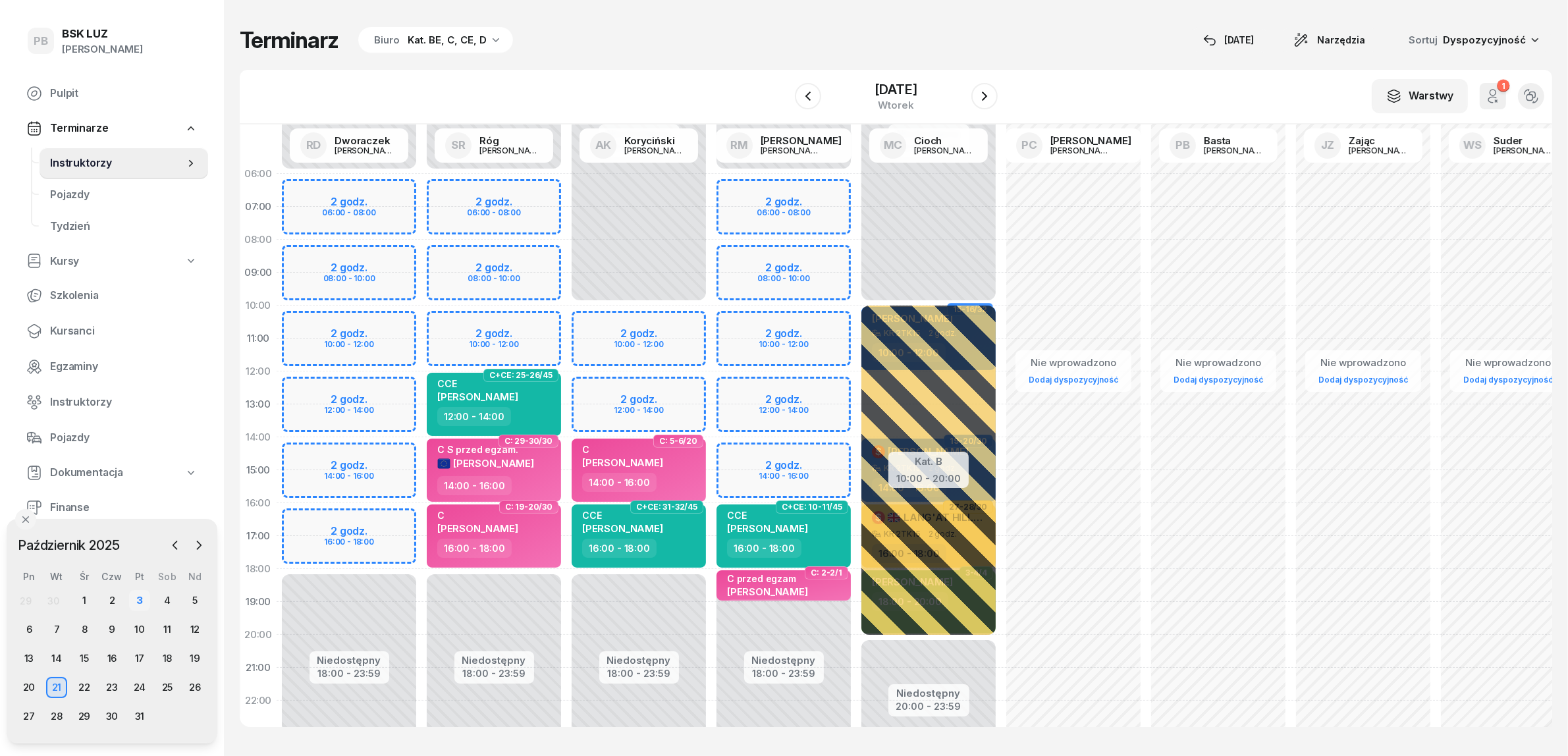
click at [139, 594] on div "3" at bounding box center [139, 600] width 21 height 21
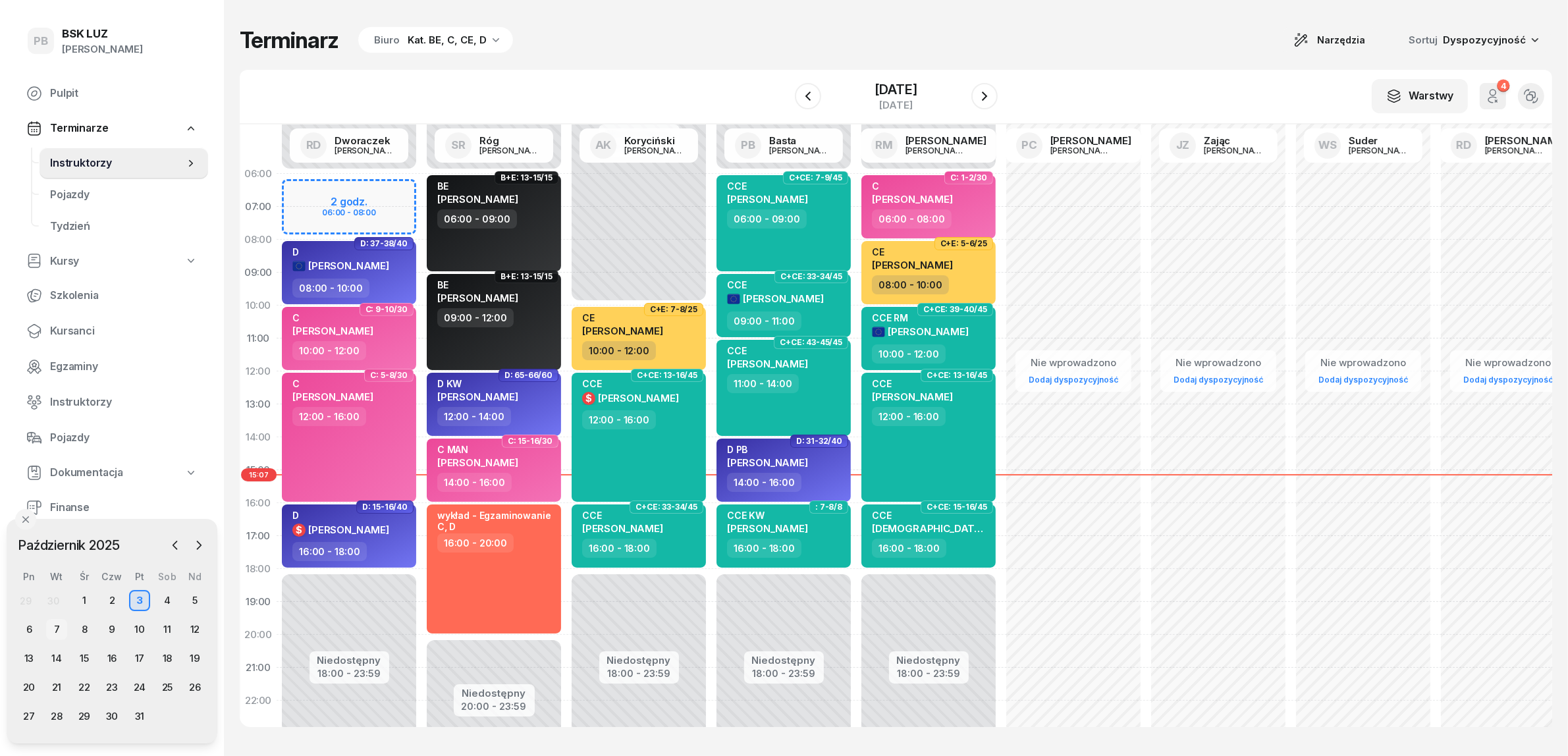
click at [51, 624] on div "7" at bounding box center [56, 629] width 21 height 21
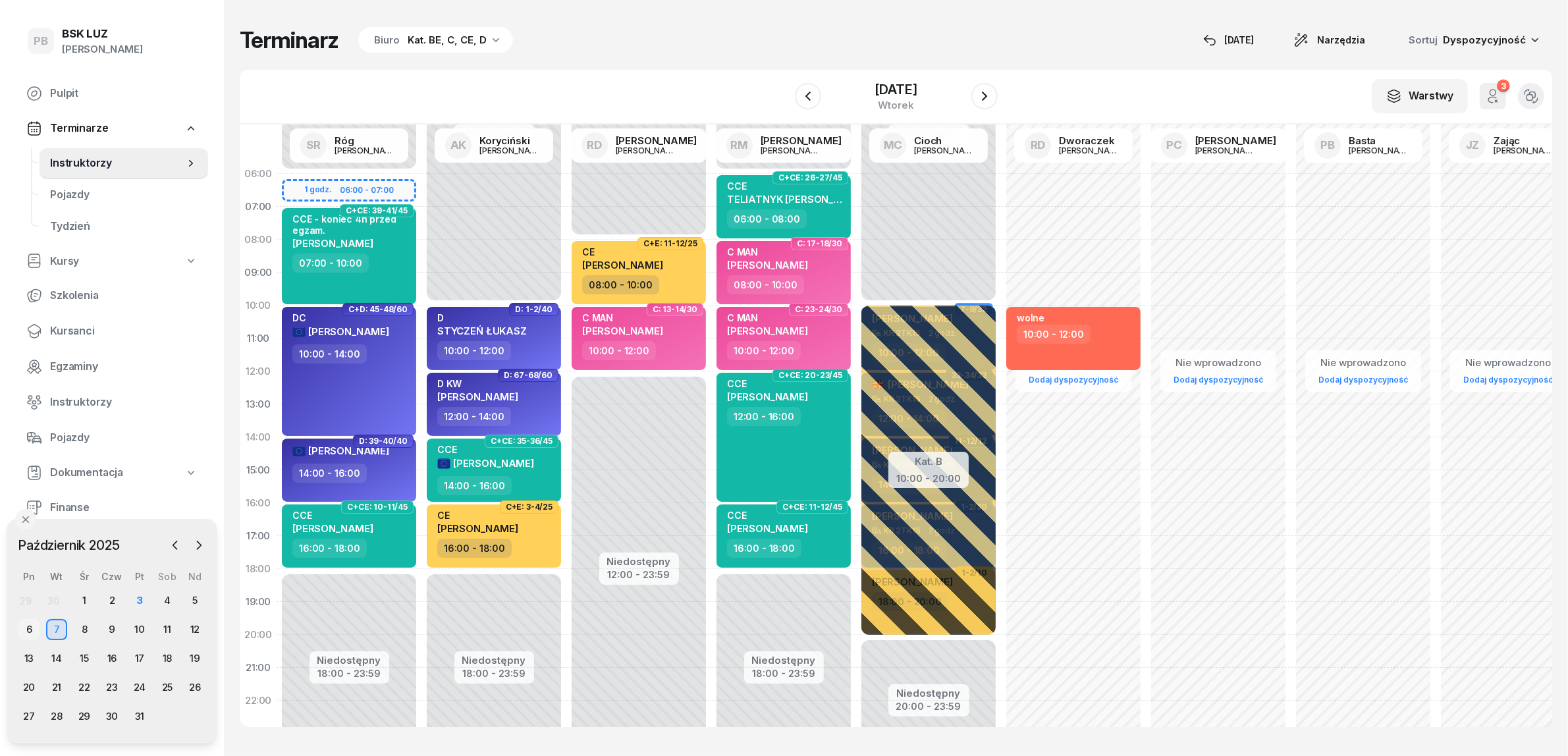
click at [25, 629] on div "6" at bounding box center [29, 629] width 21 height 21
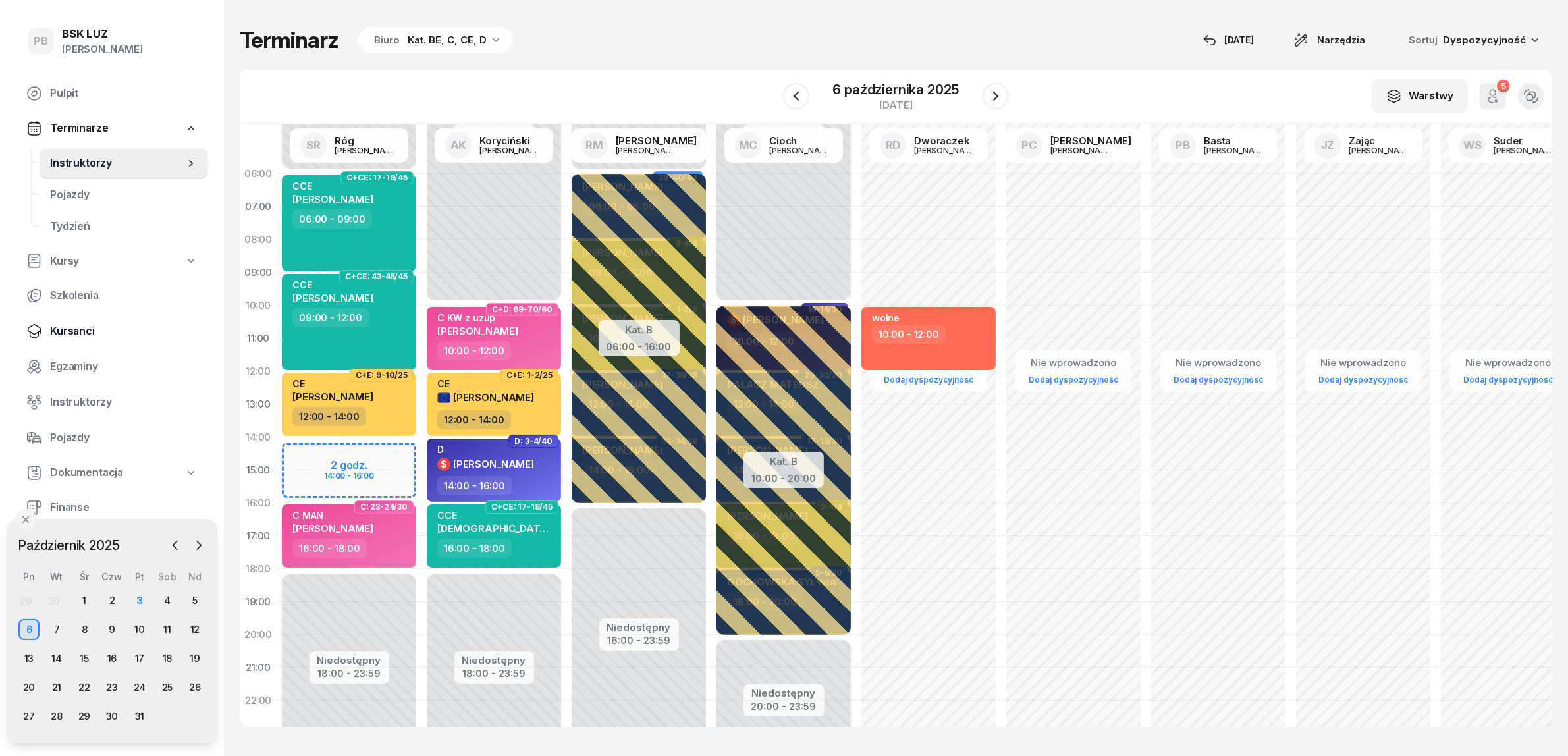
click at [54, 327] on span "Kursanci" at bounding box center [124, 331] width 148 height 17
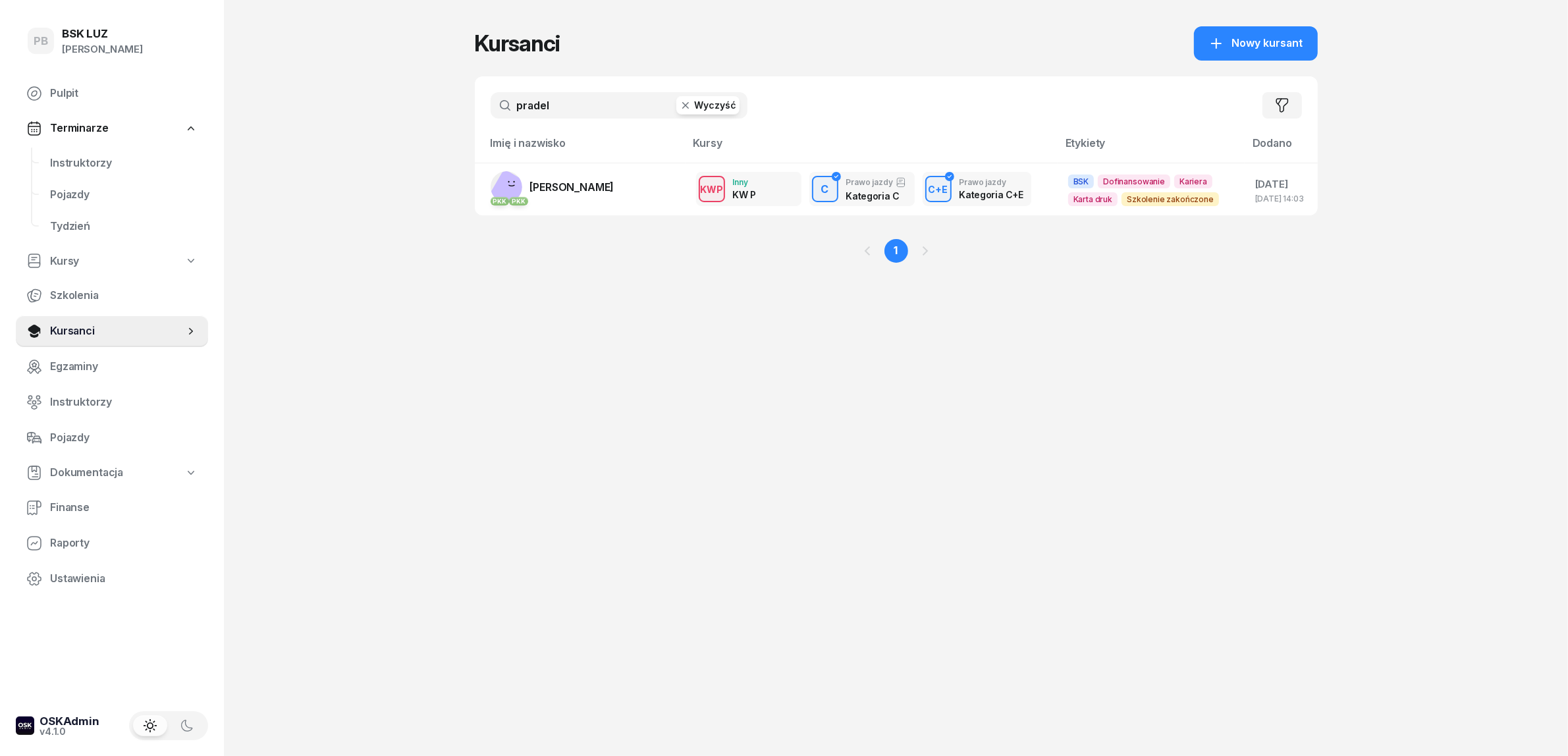
click at [581, 95] on input "pradel" at bounding box center [619, 105] width 257 height 26
click at [579, 96] on input "pradel" at bounding box center [619, 105] width 257 height 26
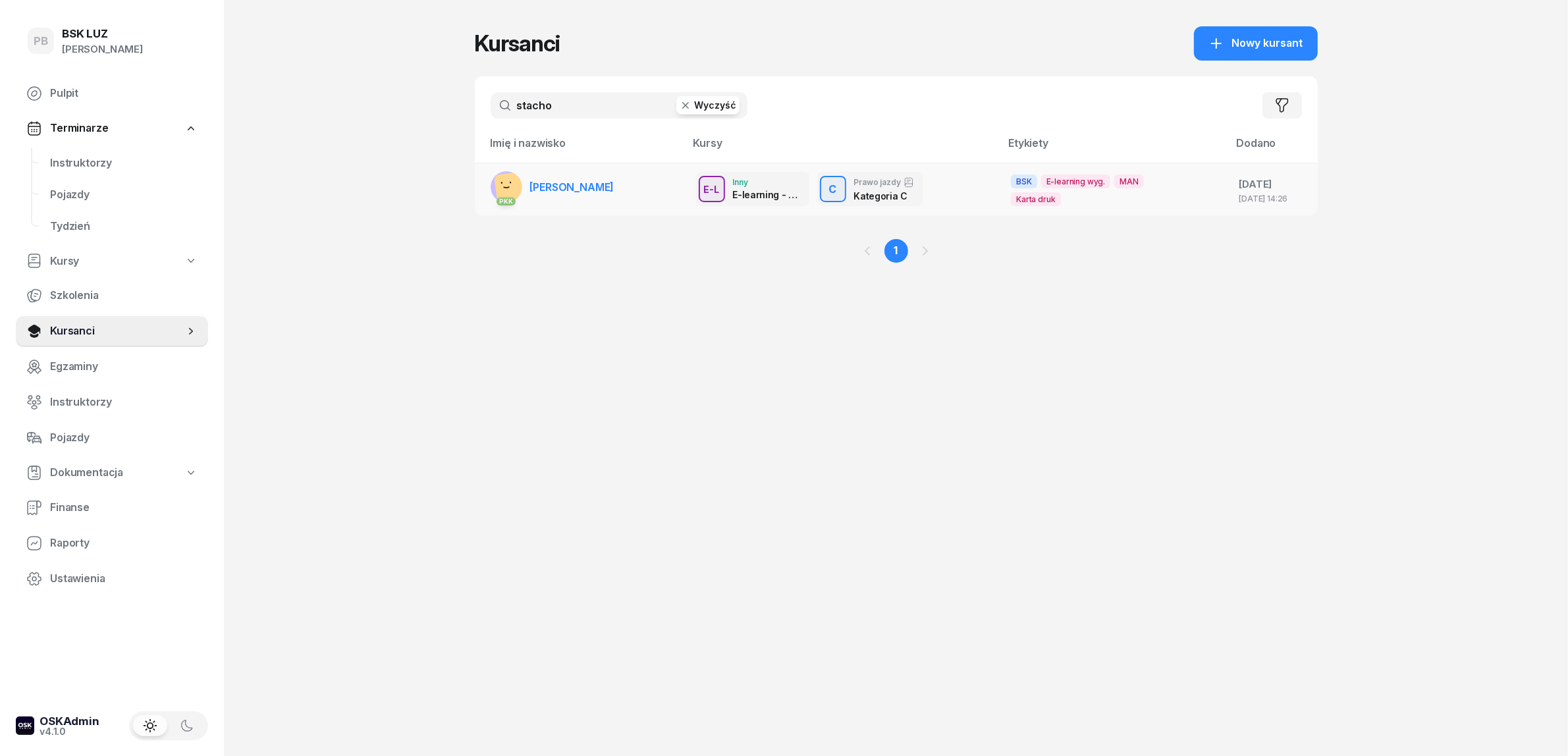
type input "stacho"
click at [614, 180] on span "[PERSON_NAME]" at bounding box center [572, 187] width 84 height 13
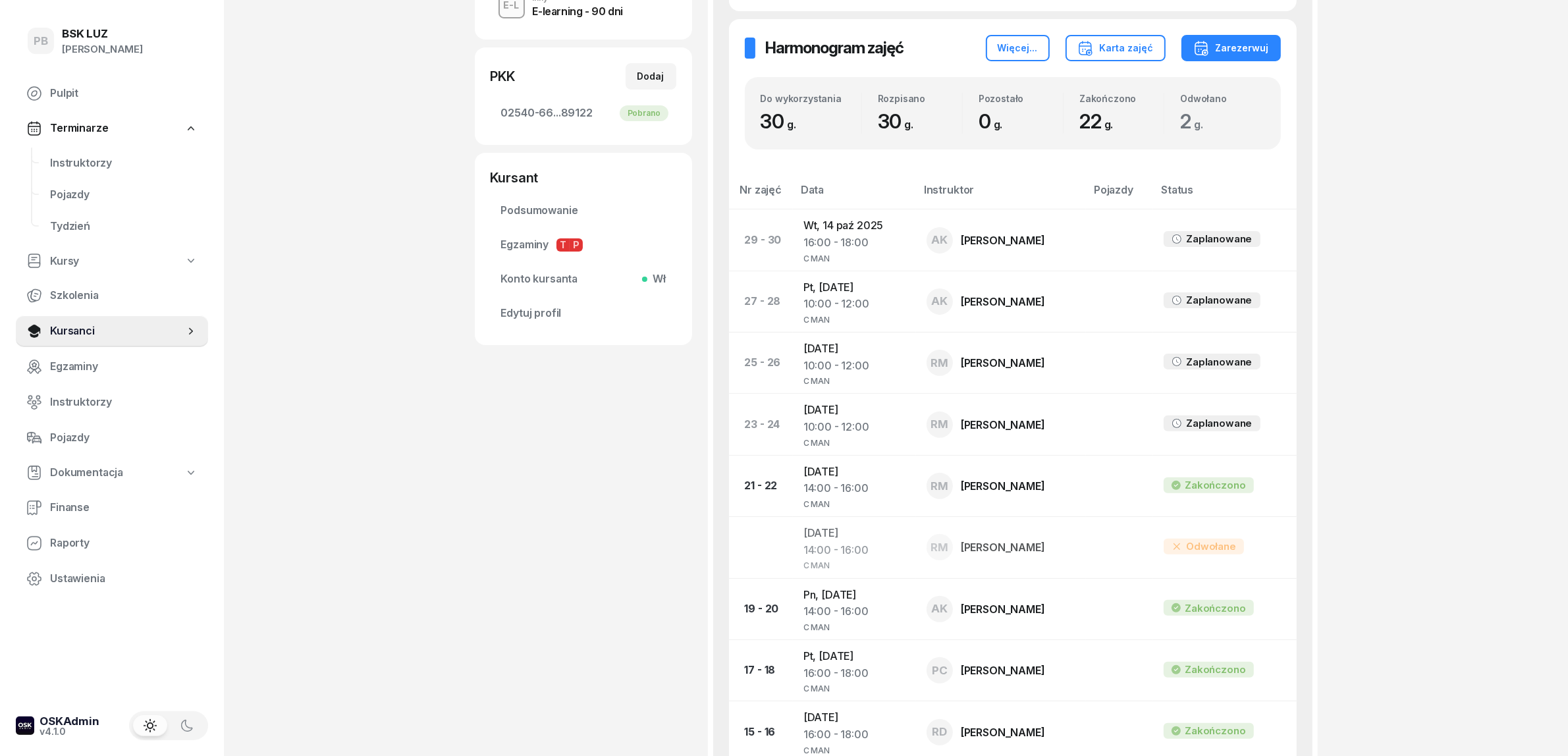
scroll to position [411, 0]
click at [79, 155] on span "Instruktorzy" at bounding box center [124, 163] width 148 height 17
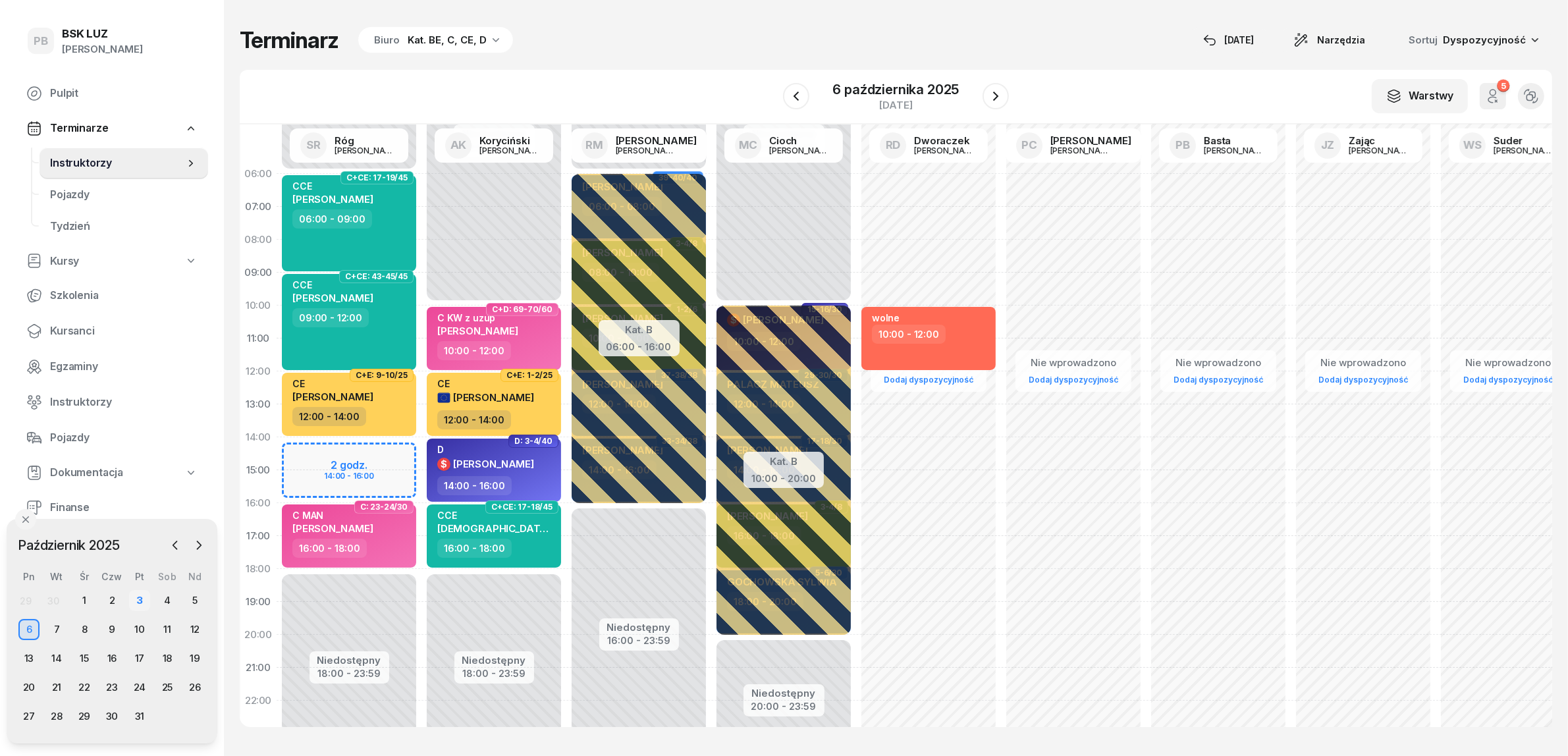
click at [139, 594] on div "3" at bounding box center [139, 600] width 21 height 21
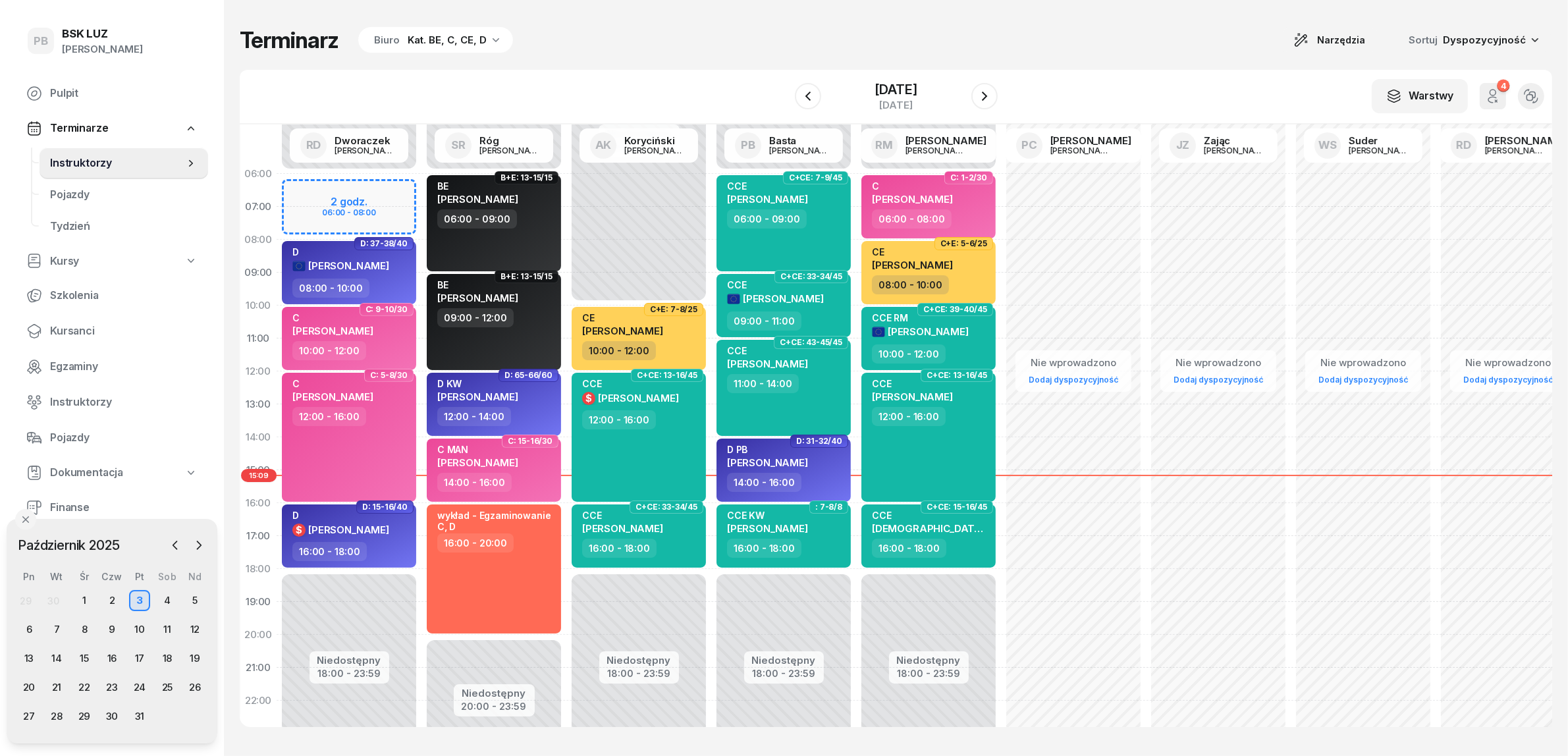
click at [1150, 608] on div "Nie wprowadzono Dodaj dyspozycyjność" at bounding box center [1218, 470] width 145 height 625
select select "19"
select select "21"
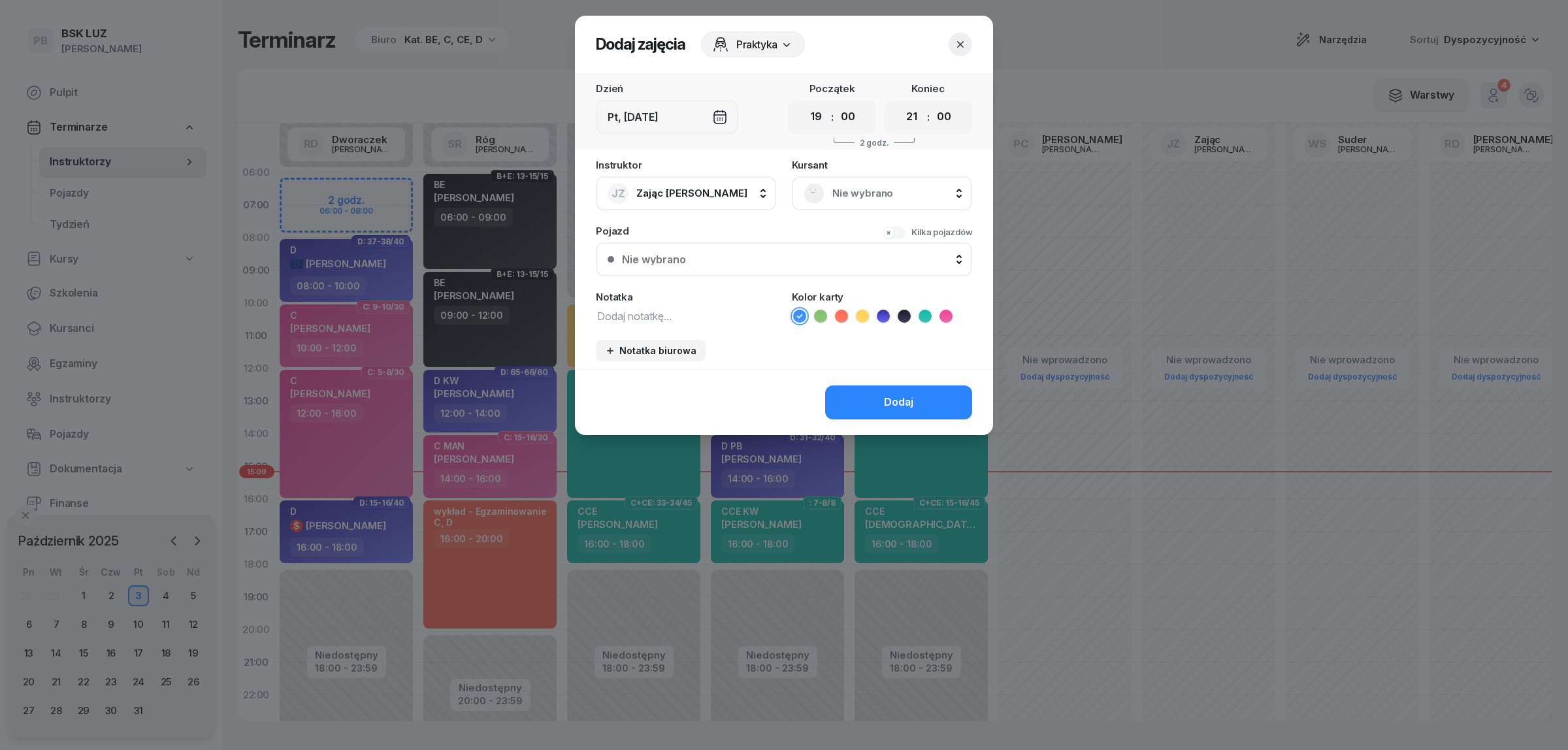
click at [962, 36] on button "button" at bounding box center [960, 44] width 23 height 23
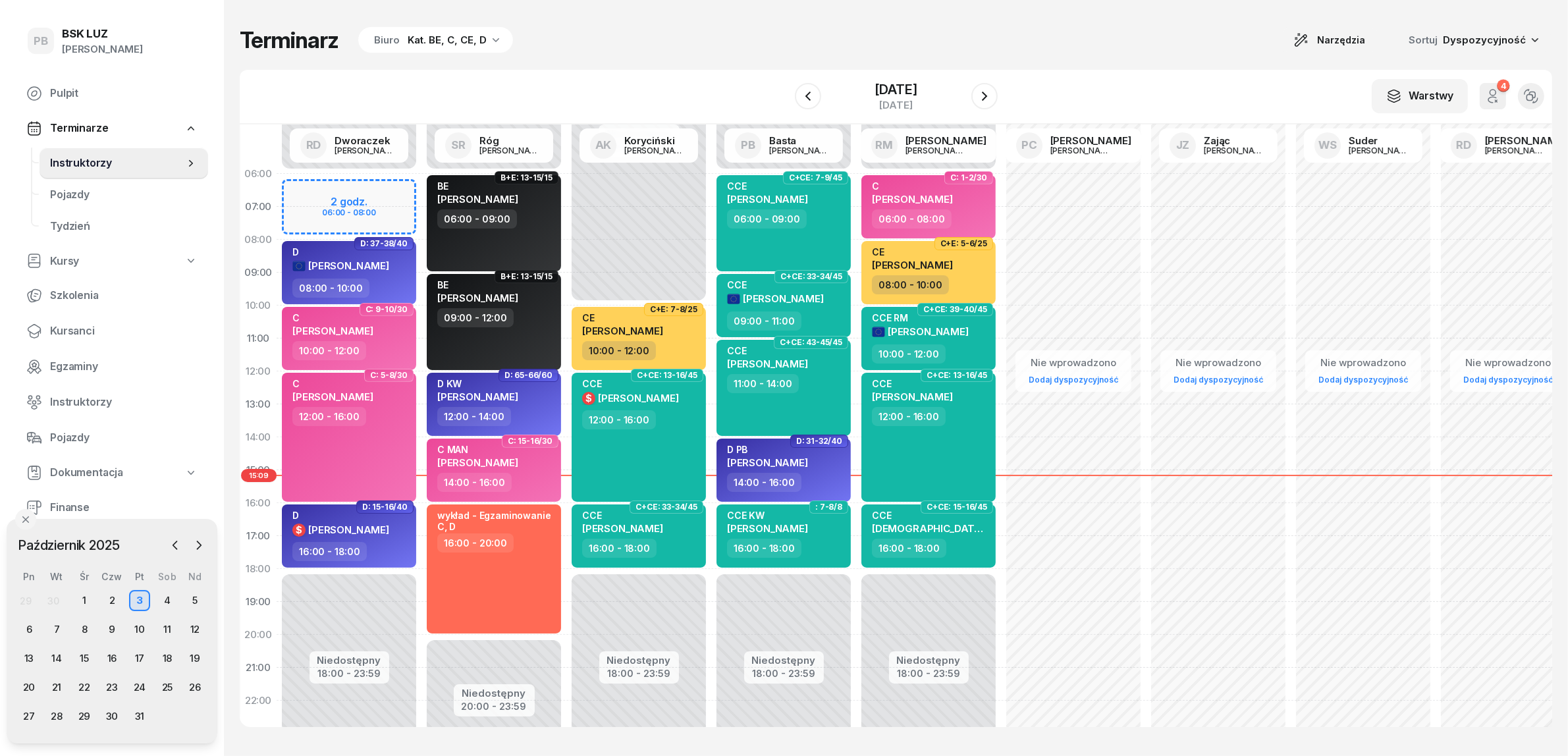
click at [1055, 43] on div "Terminarz Biuro Kat. BE, C, CE, D Narzędzia Sortuj Dyspozycyjność" at bounding box center [895, 40] width 1312 height 28
click at [160, 592] on div "4" at bounding box center [167, 600] width 21 height 21
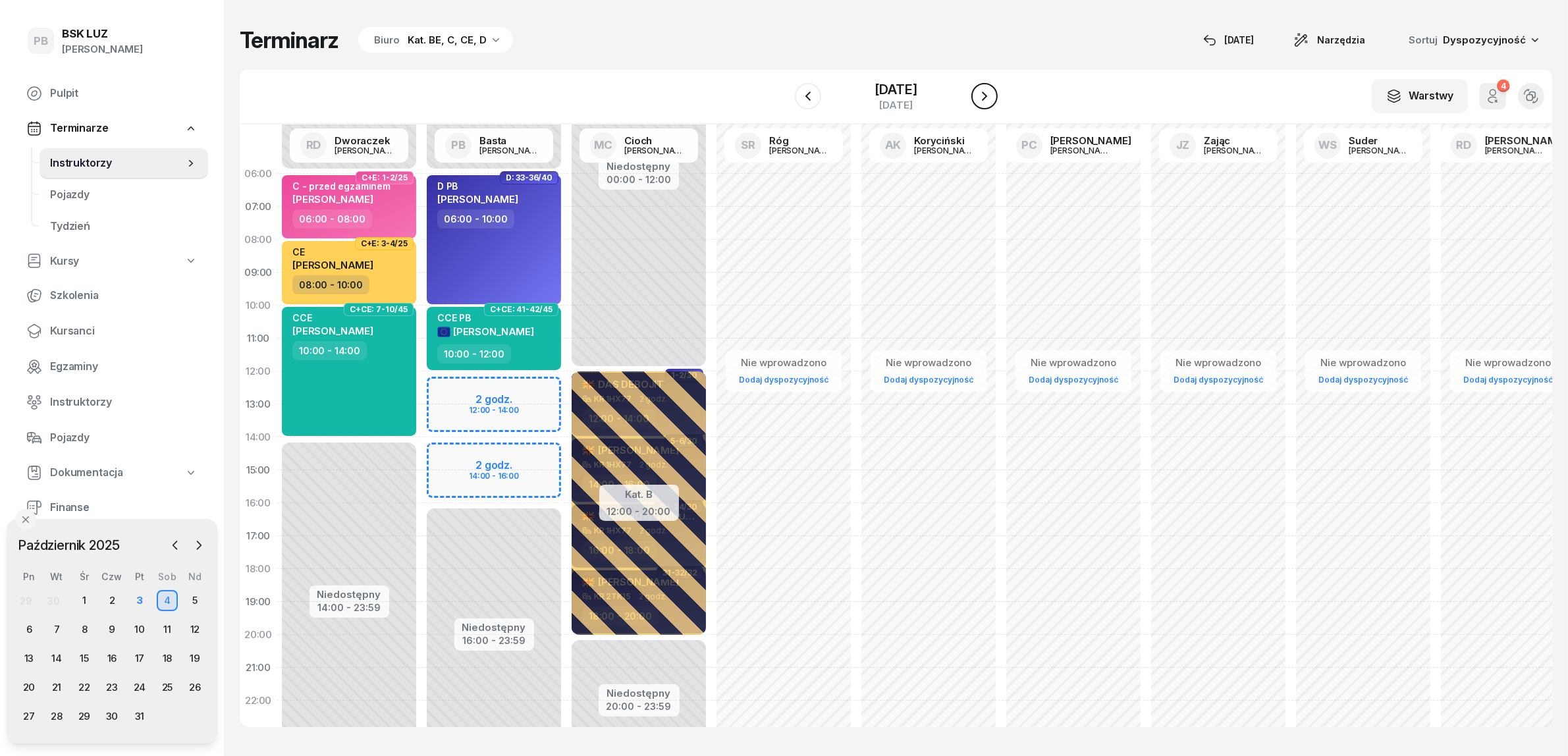
click at [992, 97] on icon "button" at bounding box center [985, 96] width 16 height 16
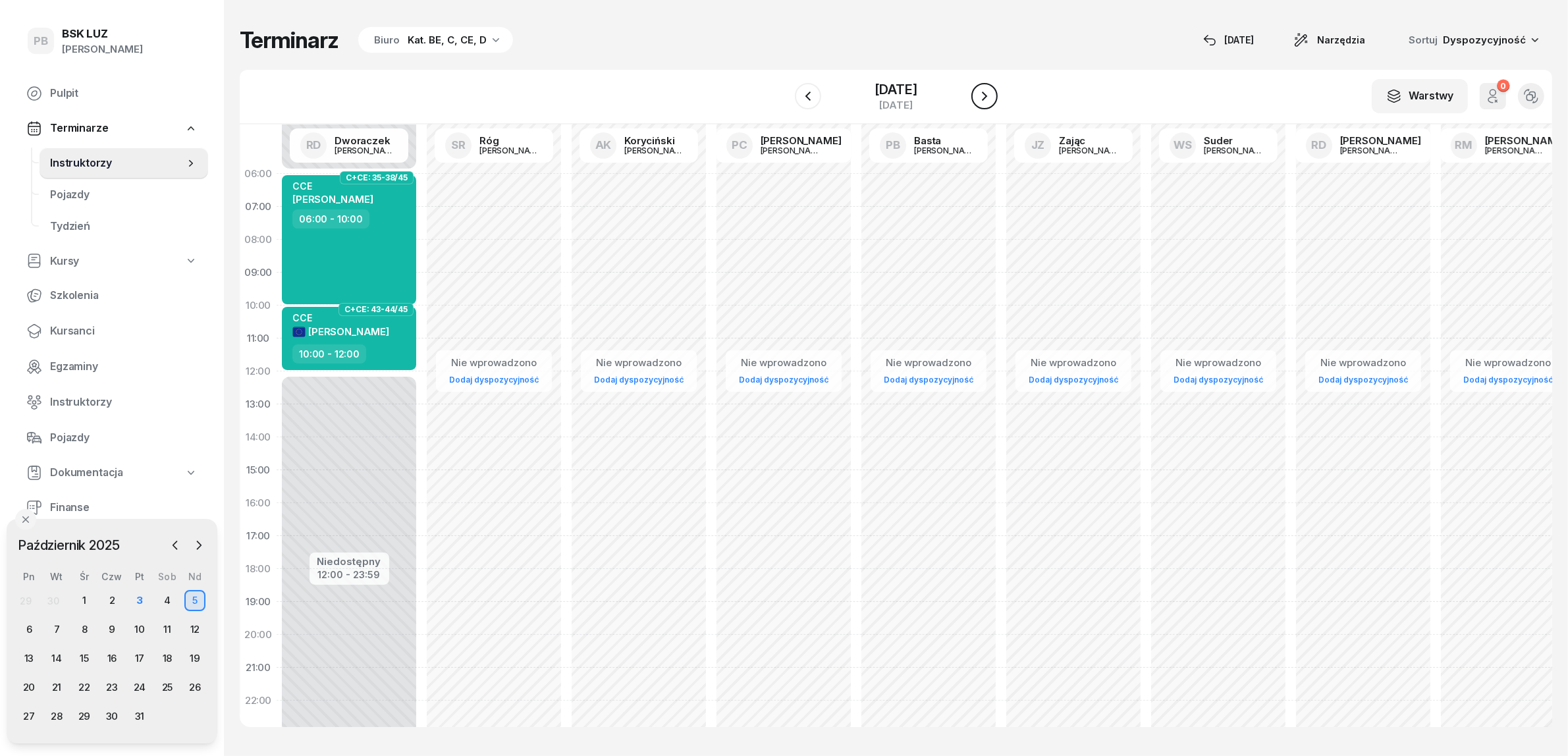
click at [985, 93] on button "button" at bounding box center [985, 96] width 26 height 26
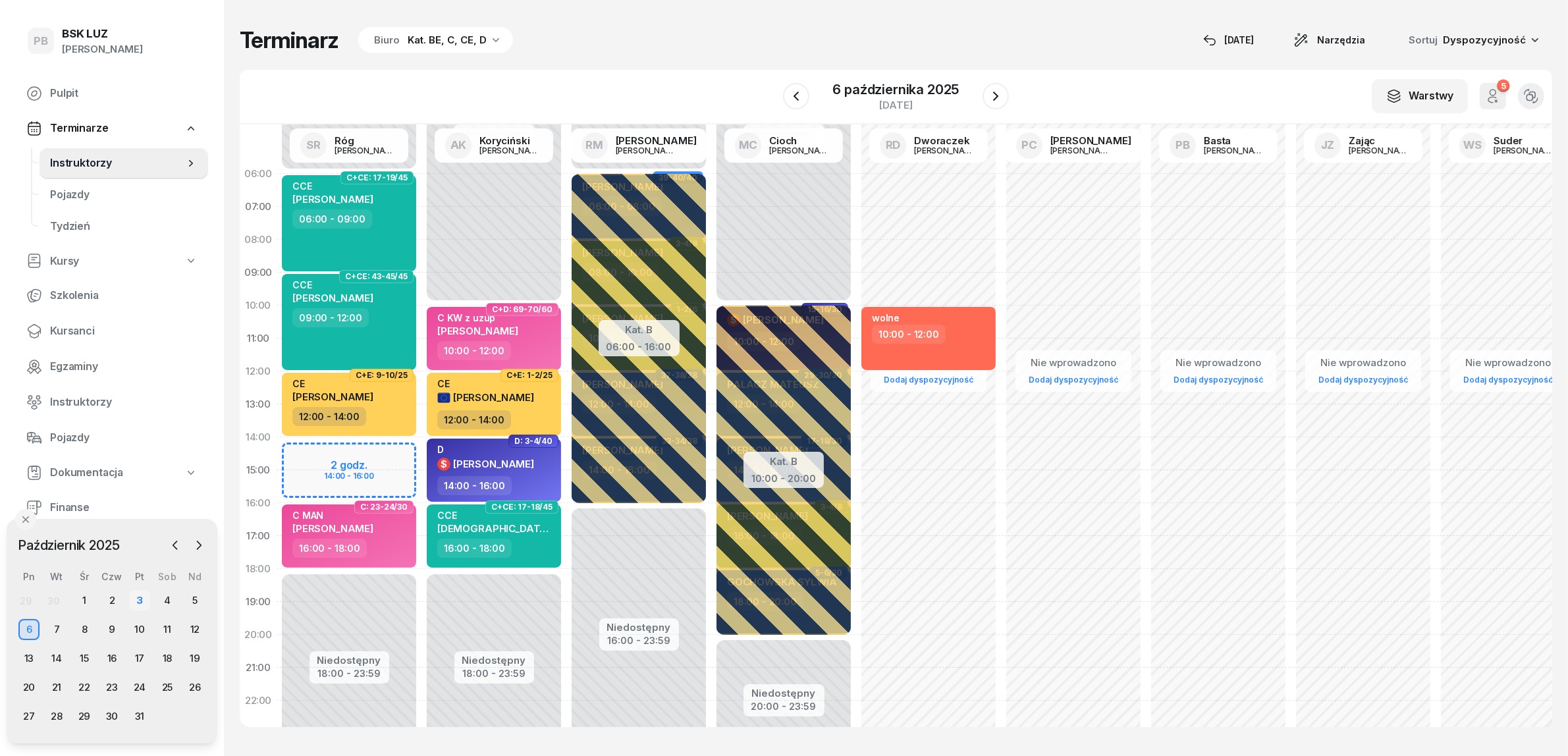
click at [145, 600] on div "3" at bounding box center [139, 600] width 21 height 21
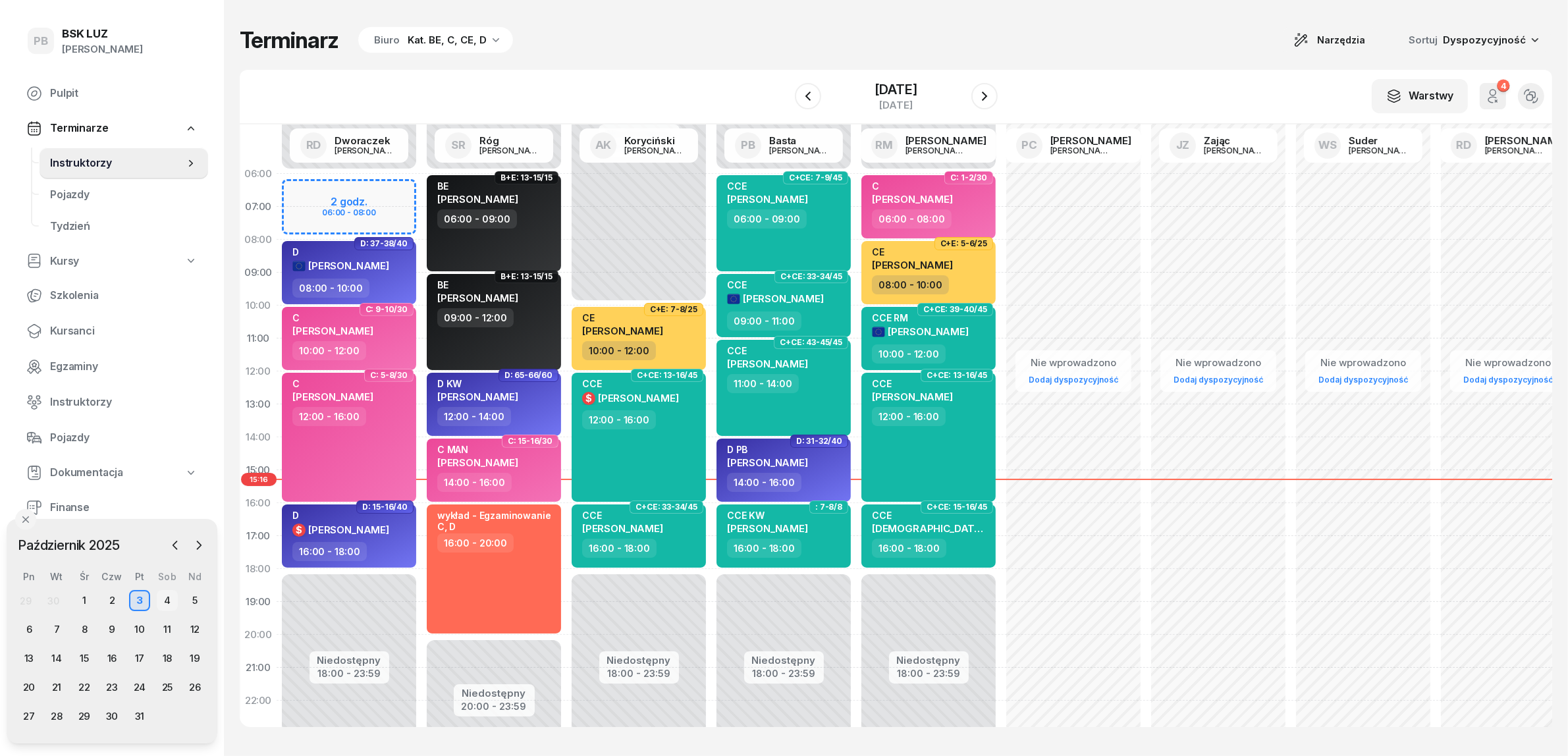
click at [162, 597] on div "4" at bounding box center [167, 600] width 21 height 21
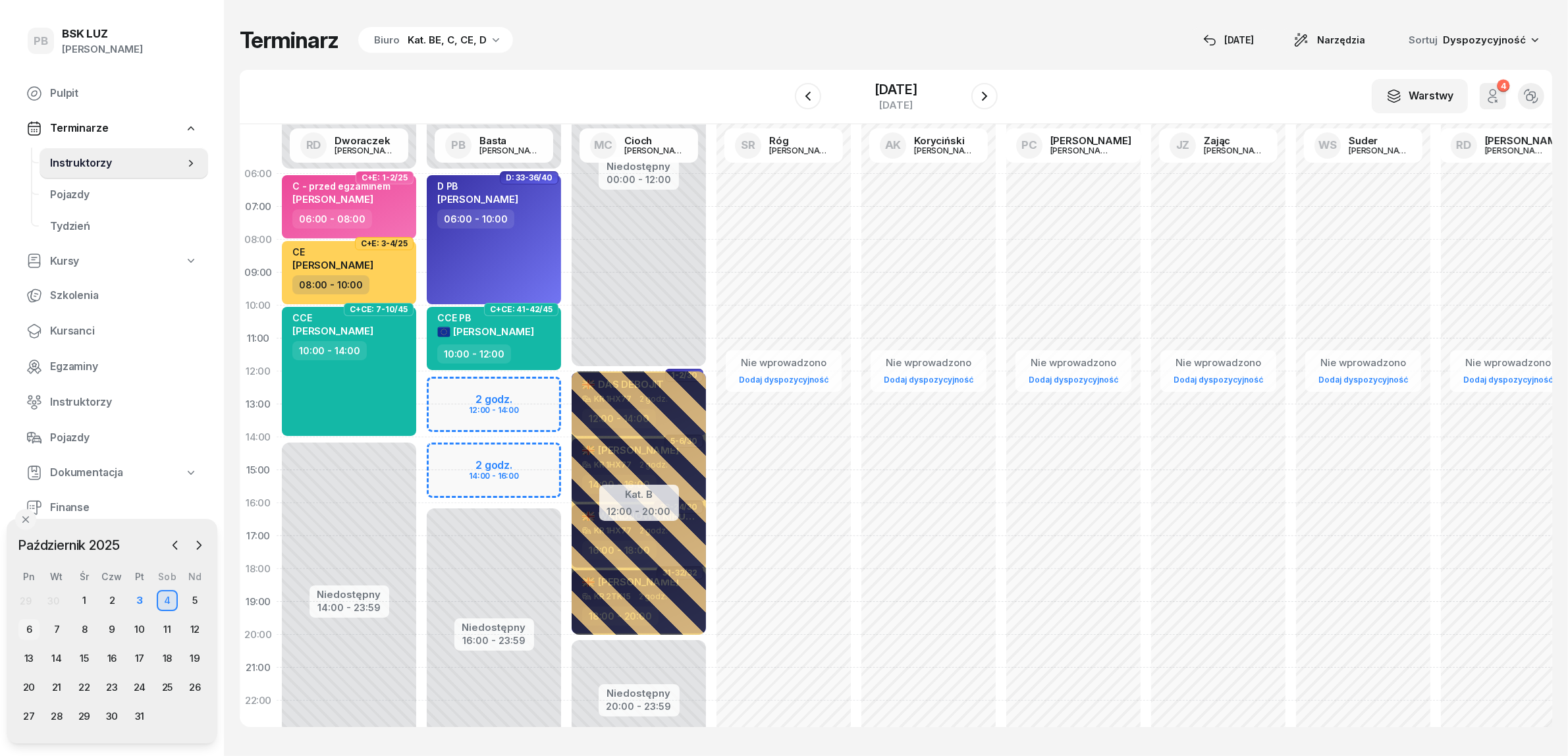
click at [33, 629] on div "6" at bounding box center [29, 629] width 21 height 21
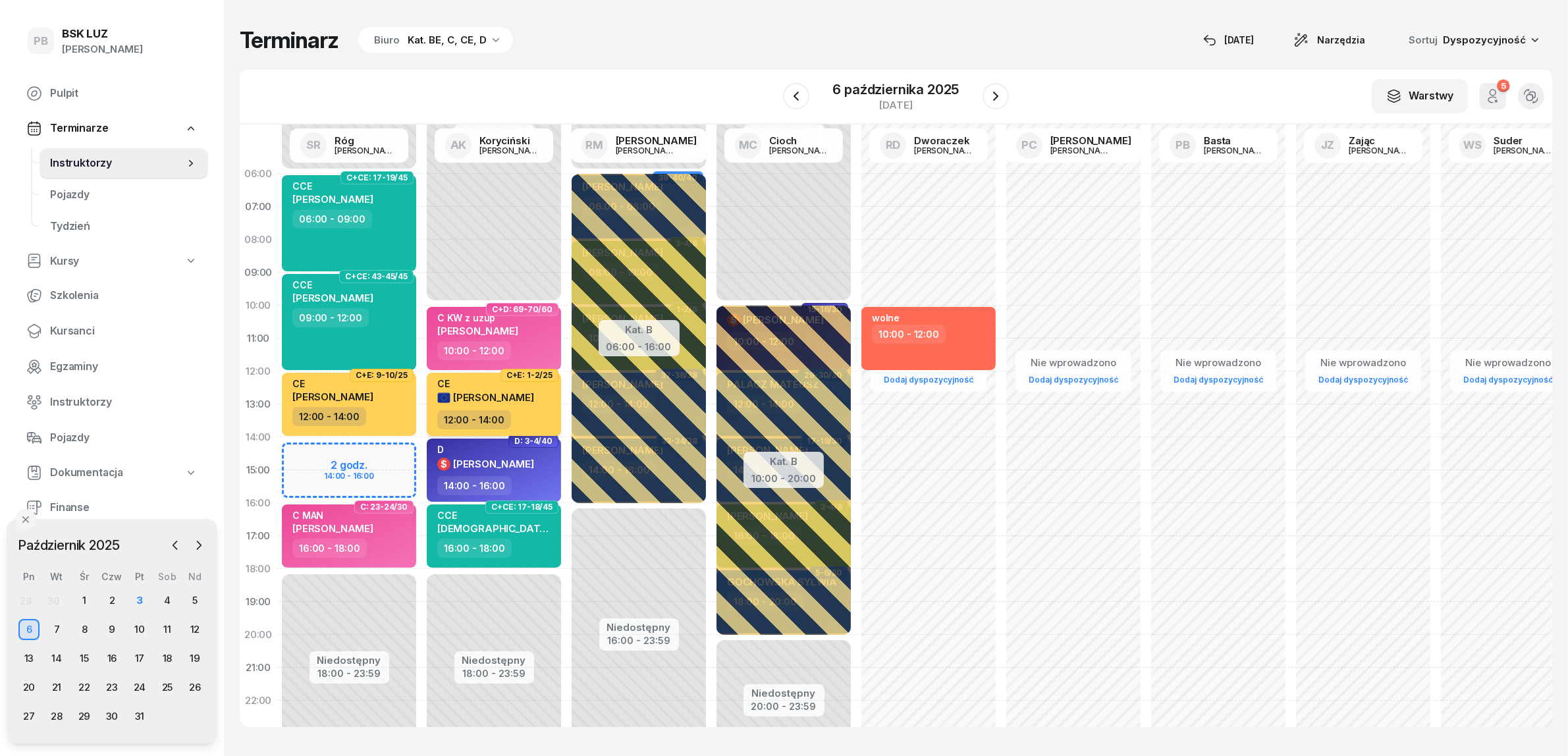
click at [527, 392] on span "[PERSON_NAME]" at bounding box center [494, 397] width 81 height 13
select select "12"
select select "14"
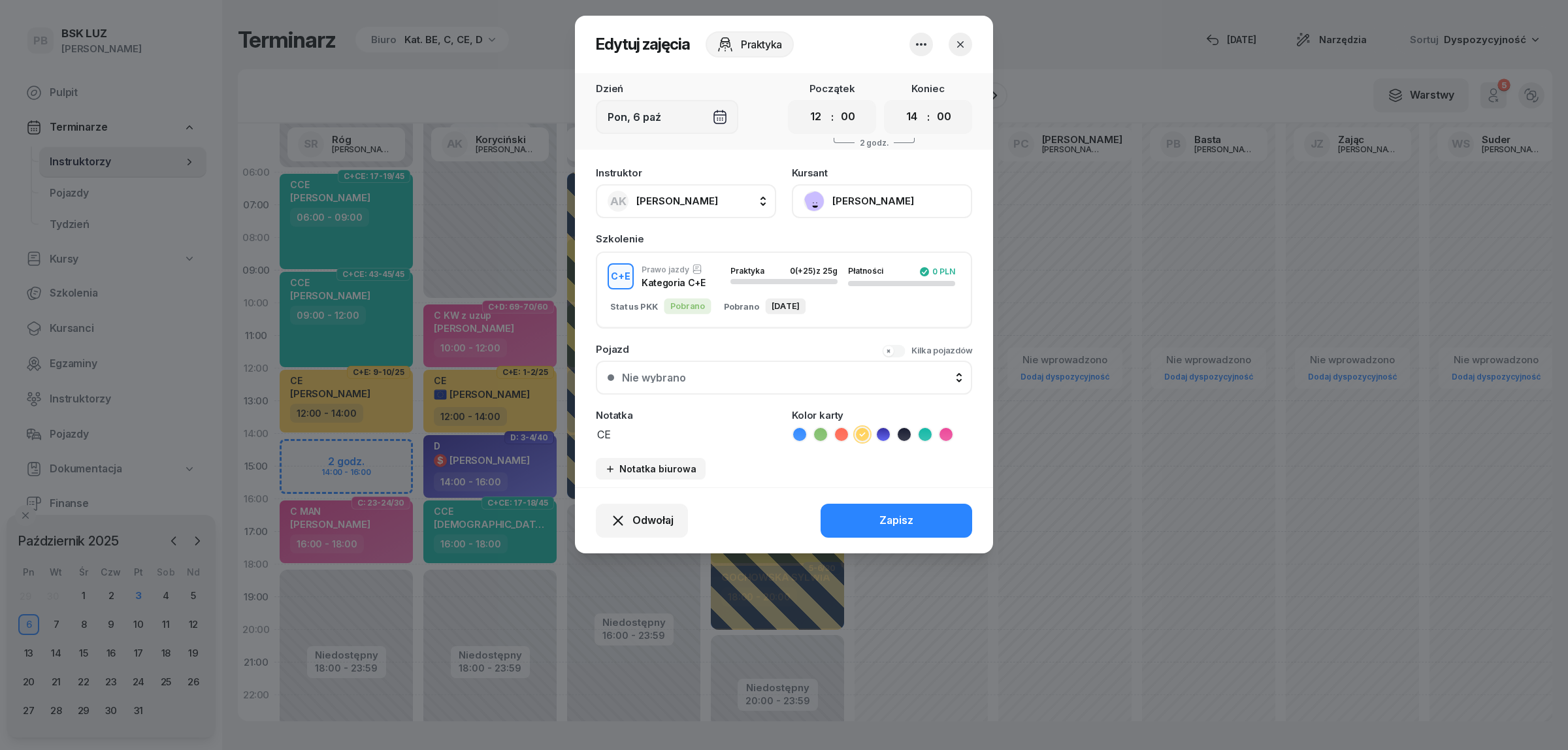
click at [869, 204] on button "[PERSON_NAME]" at bounding box center [881, 201] width 180 height 34
click at [540, 415] on div at bounding box center [784, 375] width 1568 height 750
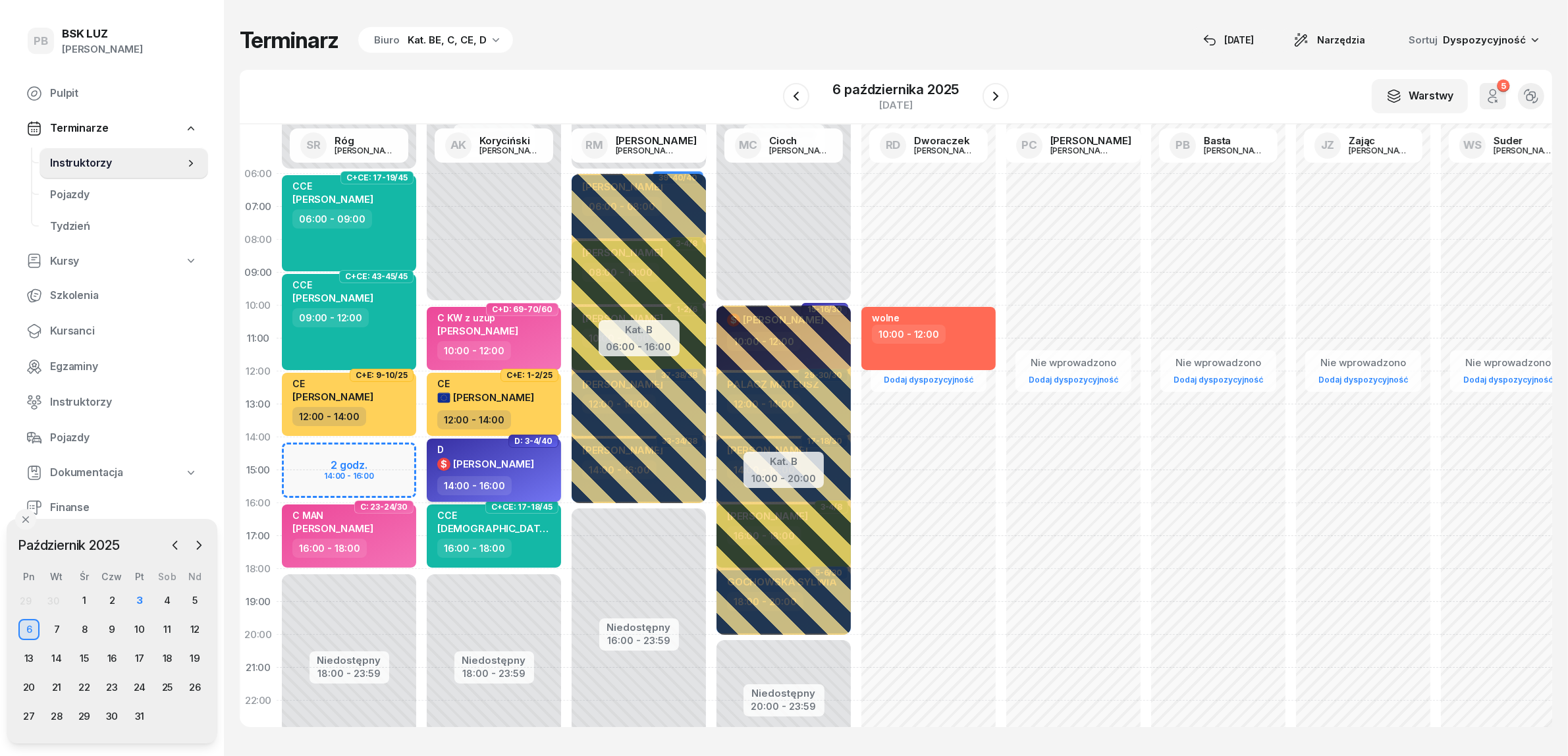
click at [551, 474] on div "D $ BARAN MATEUSZ" at bounding box center [495, 459] width 116 height 32
select select "14"
select select "16"
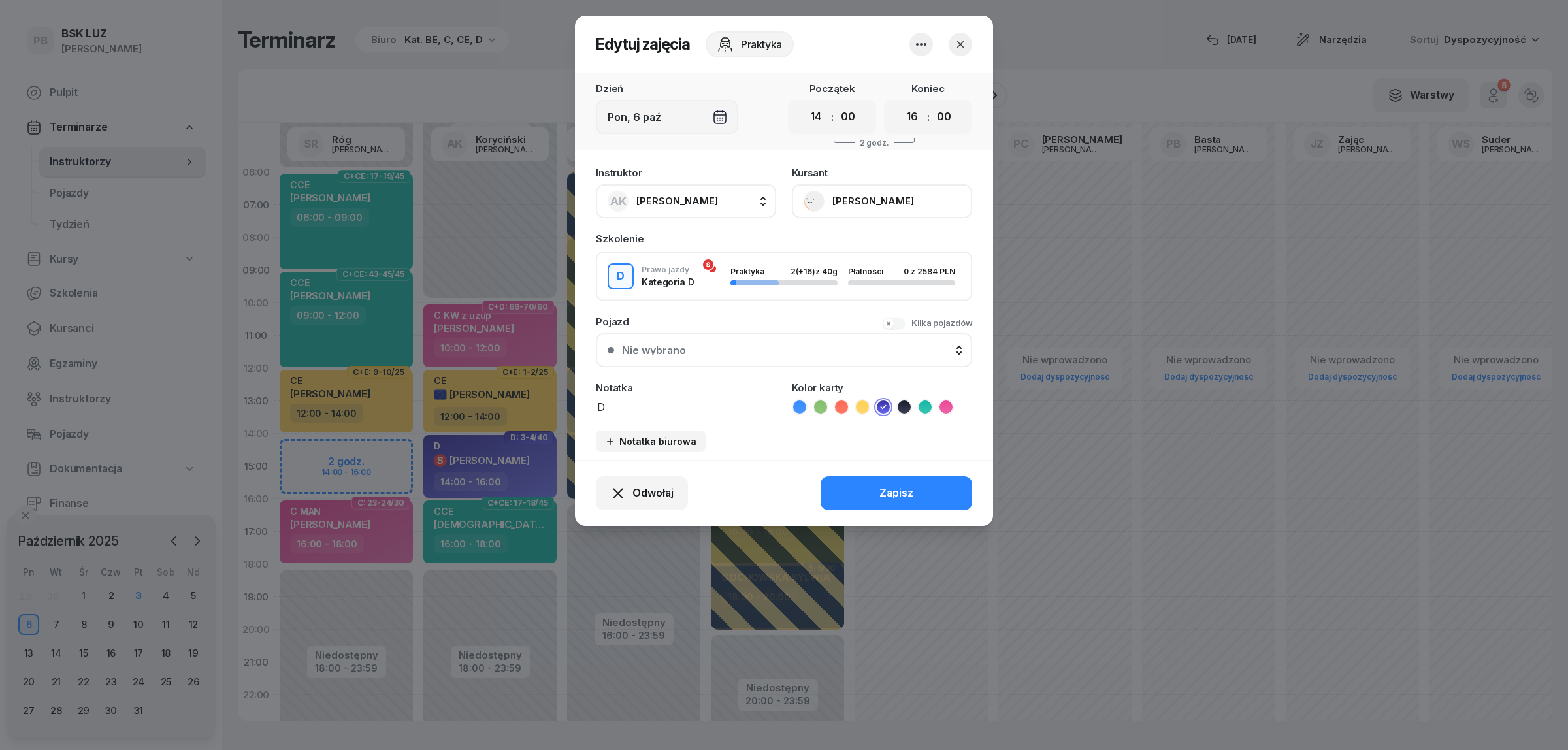
click at [877, 204] on button "[PERSON_NAME]" at bounding box center [881, 201] width 180 height 34
click at [961, 38] on icon "button" at bounding box center [960, 44] width 13 height 13
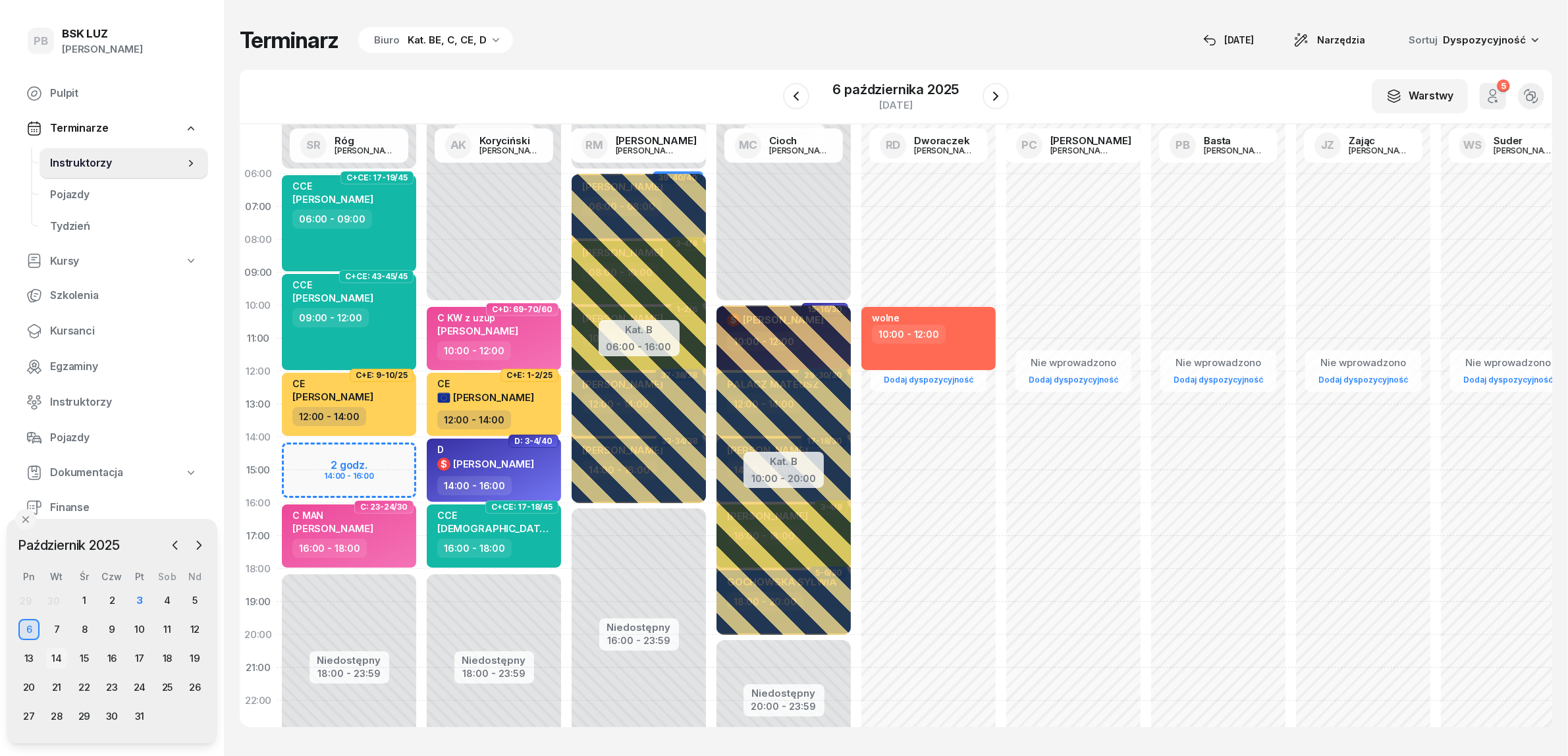
drag, startPoint x: 28, startPoint y: 649, endPoint x: 53, endPoint y: 654, distance: 25.5
click at [28, 650] on div "13" at bounding box center [29, 659] width 21 height 21
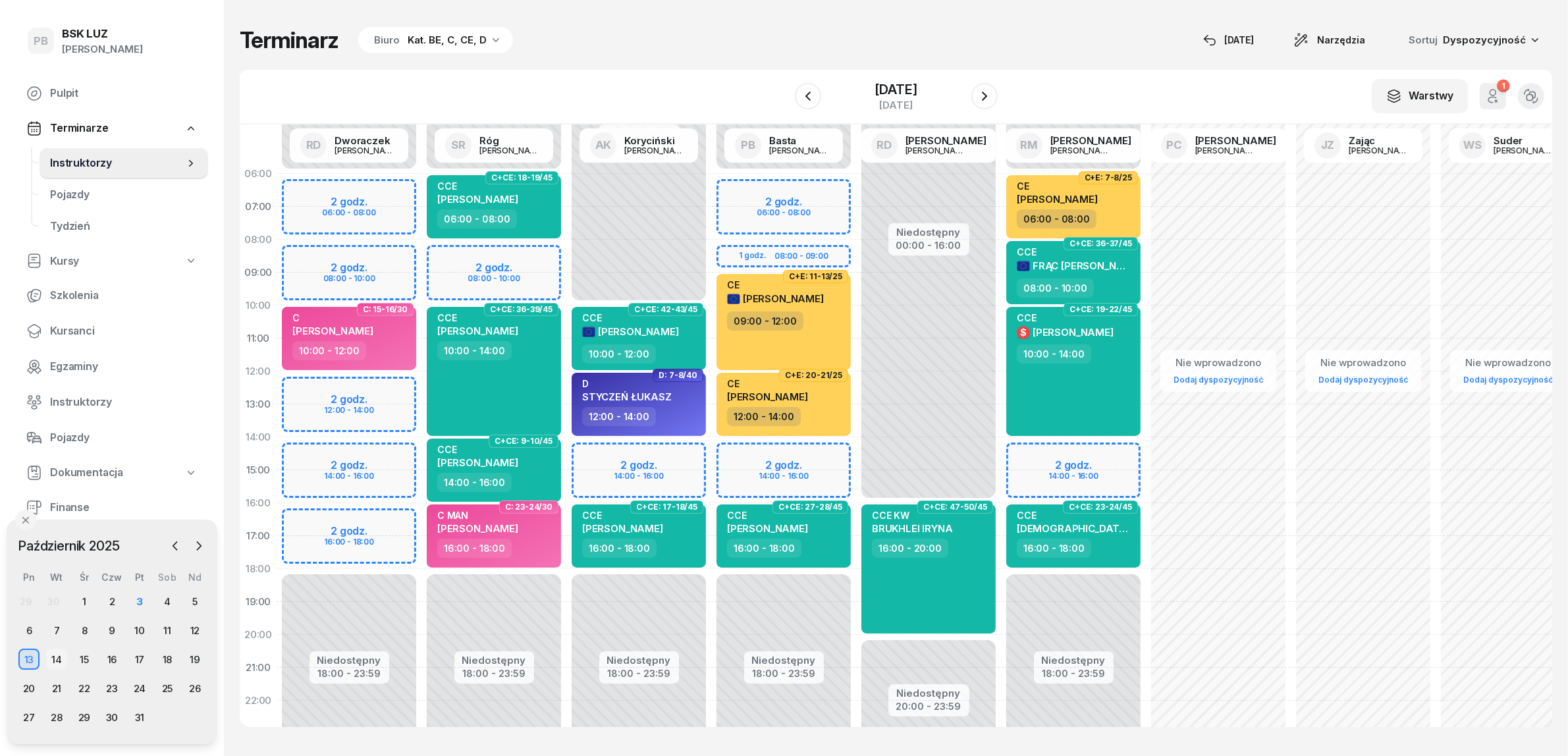
click at [56, 657] on div "14" at bounding box center [56, 659] width 21 height 21
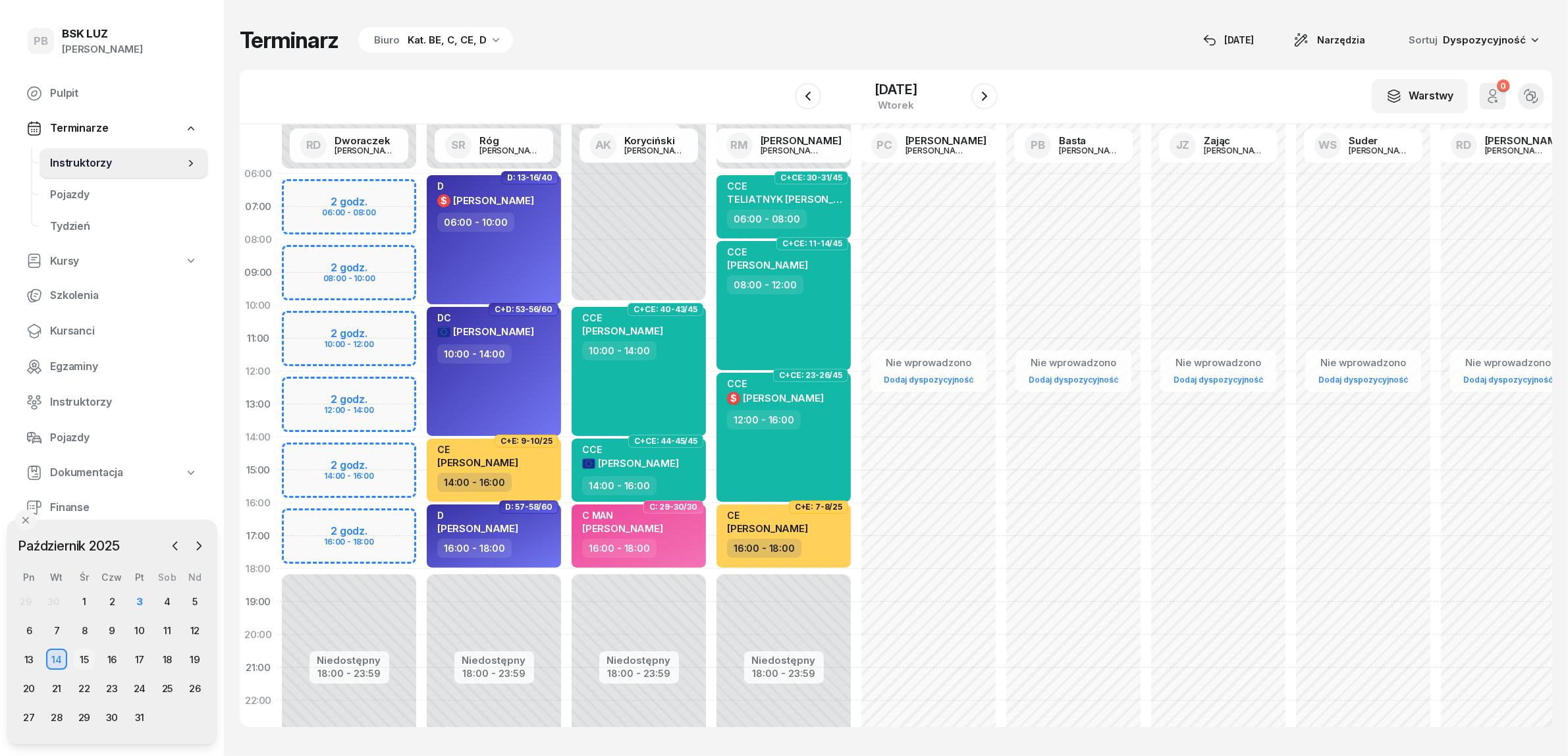
click at [82, 661] on div "15" at bounding box center [84, 659] width 21 height 21
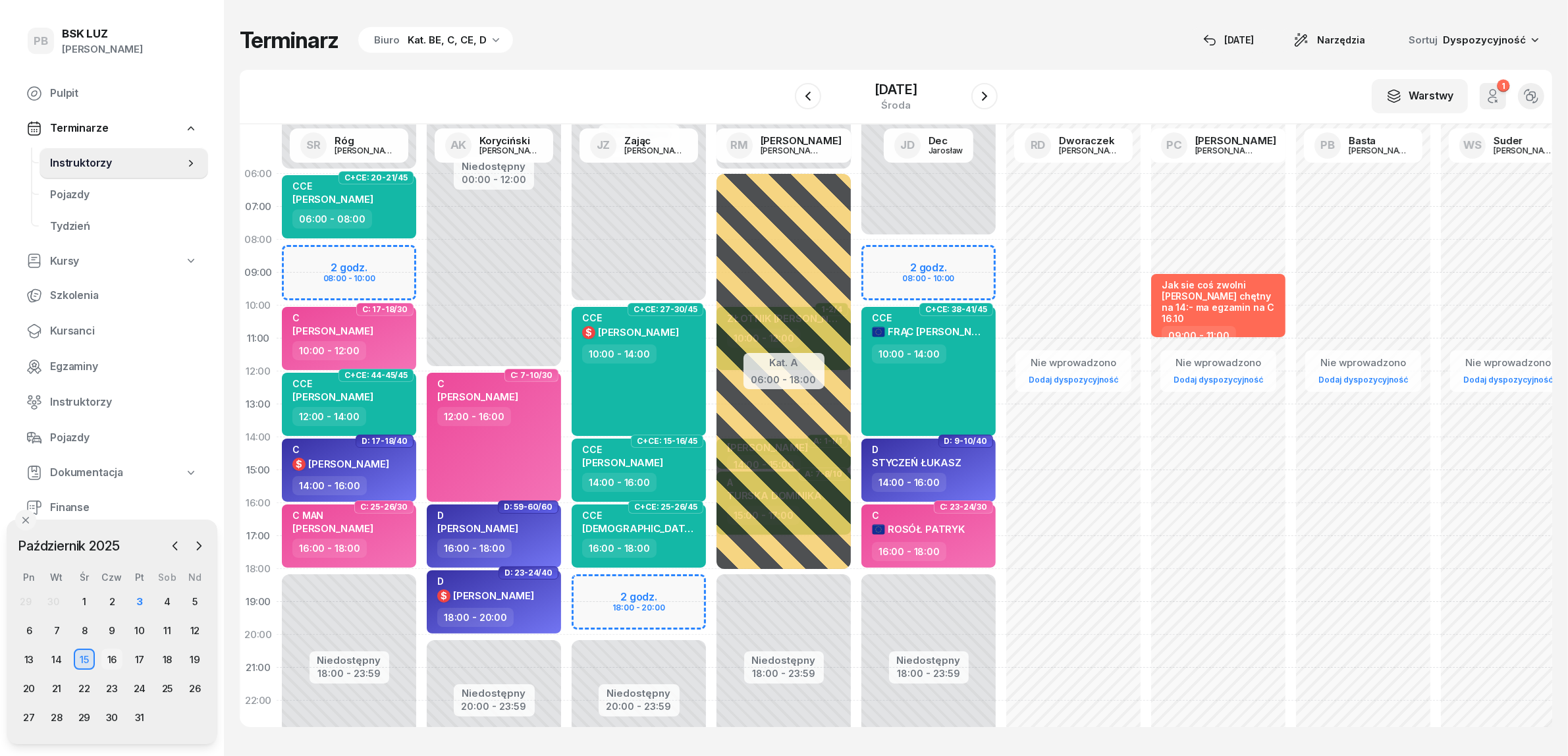
click at [107, 657] on div "16" at bounding box center [112, 659] width 21 height 21
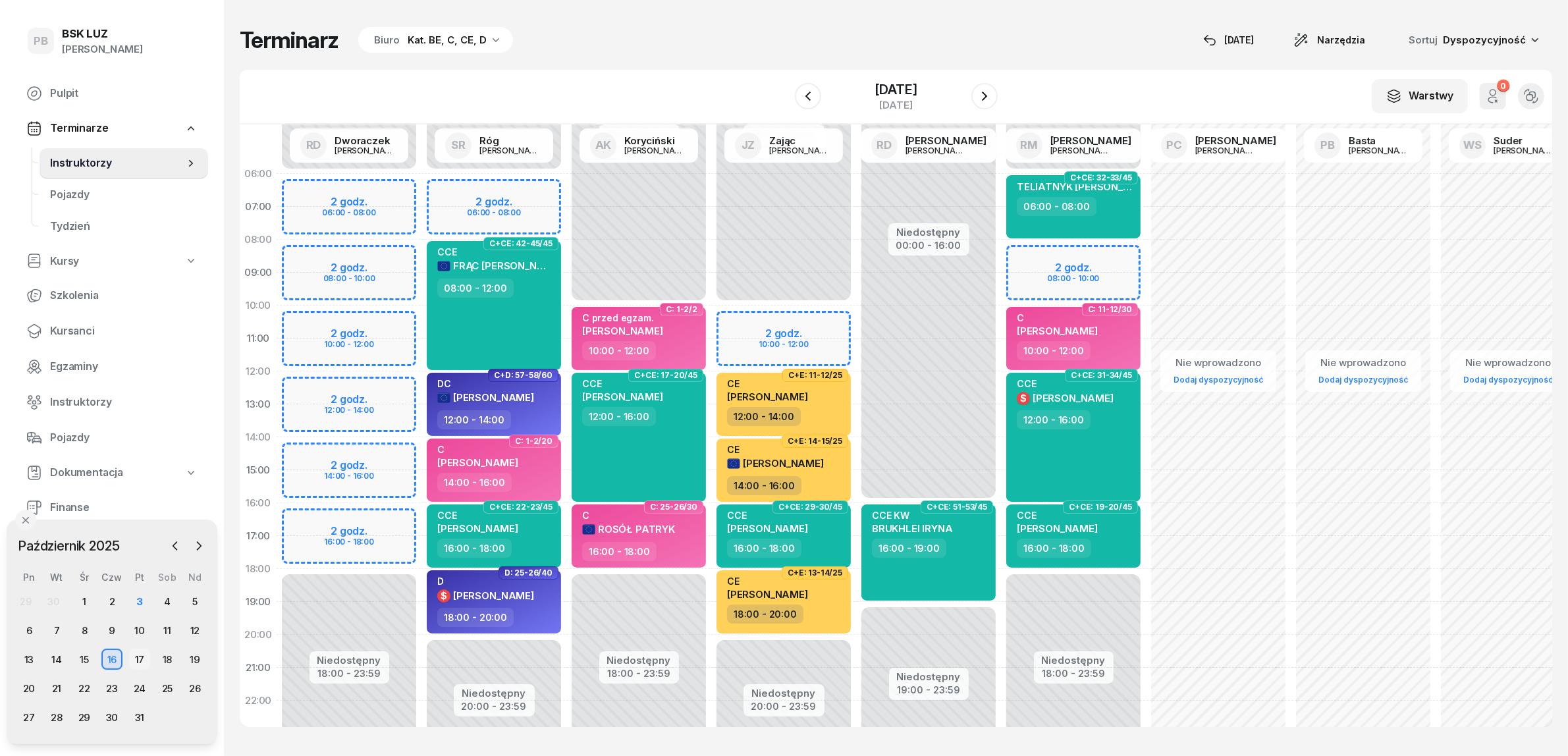
click at [140, 656] on div "17" at bounding box center [139, 659] width 21 height 21
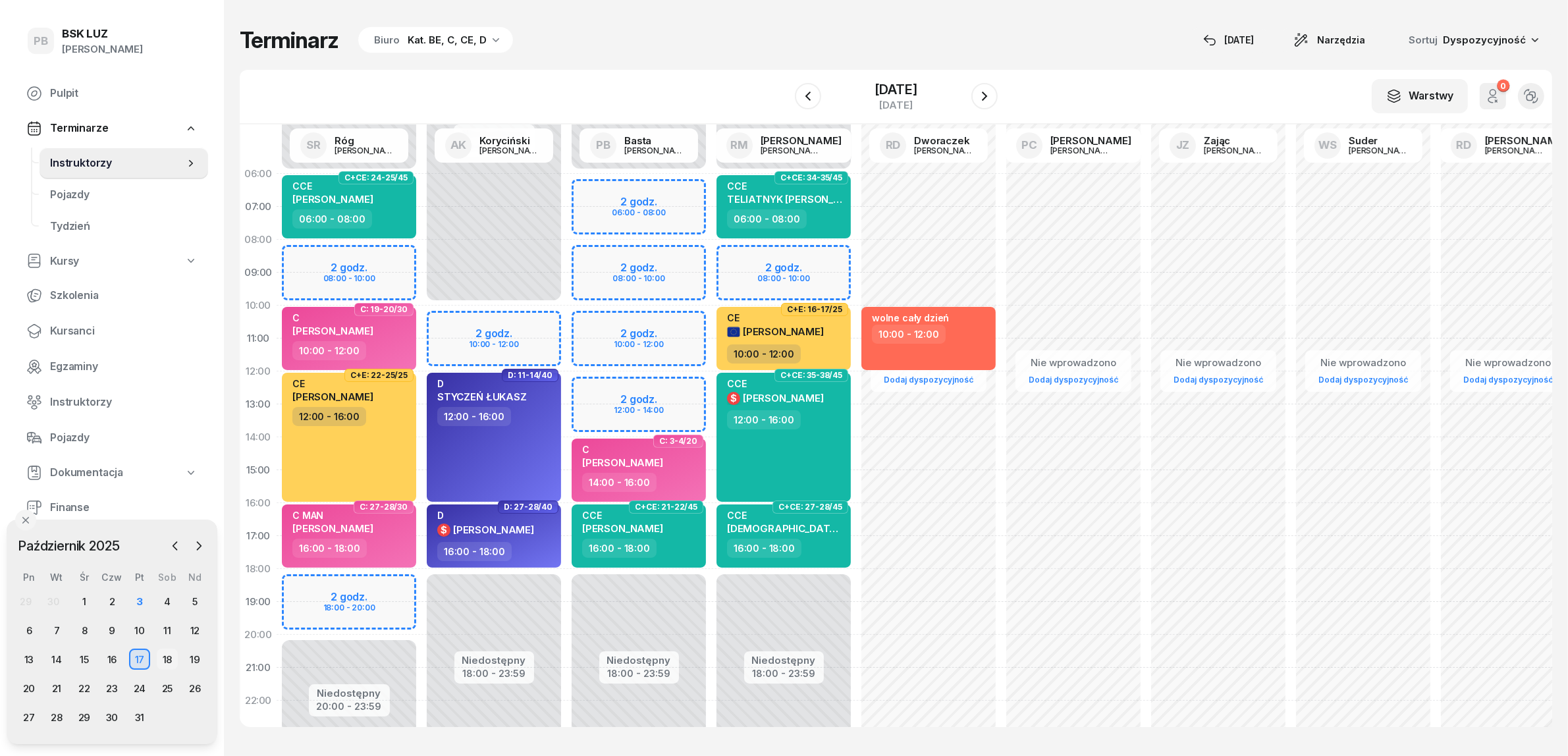
click at [164, 652] on div "18" at bounding box center [167, 659] width 21 height 21
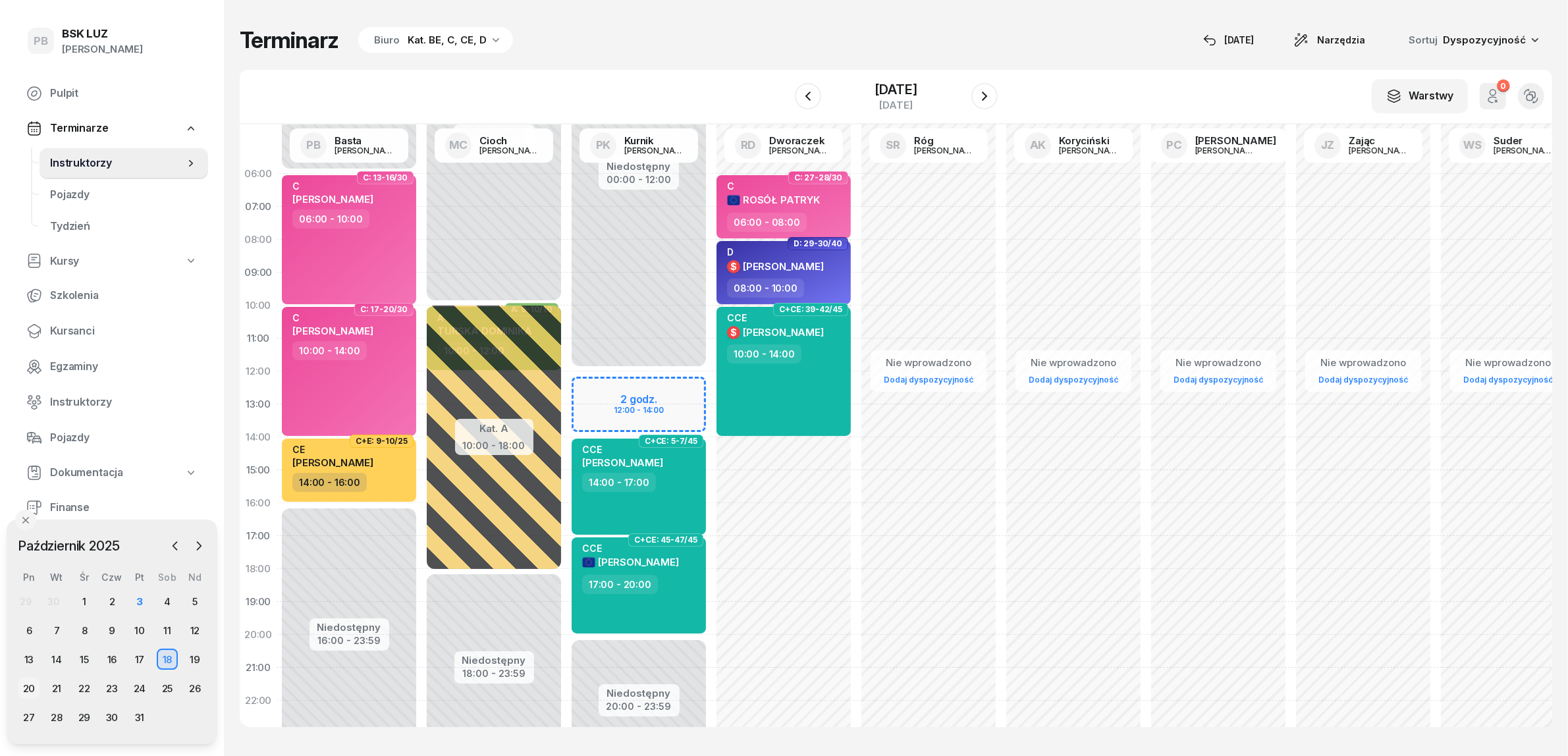
click at [21, 683] on div "20" at bounding box center [29, 688] width 21 height 21
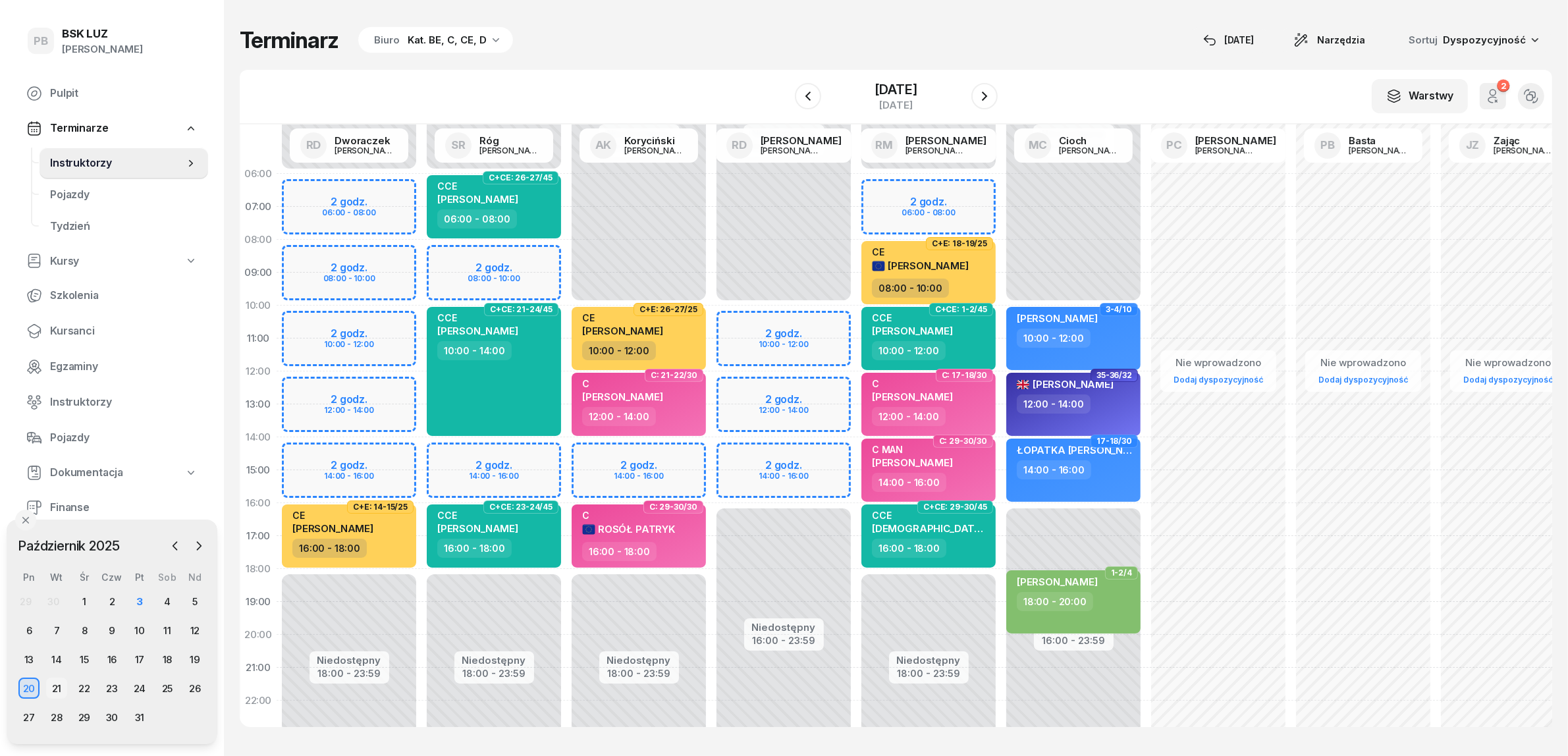
click at [54, 686] on div "21" at bounding box center [56, 688] width 21 height 21
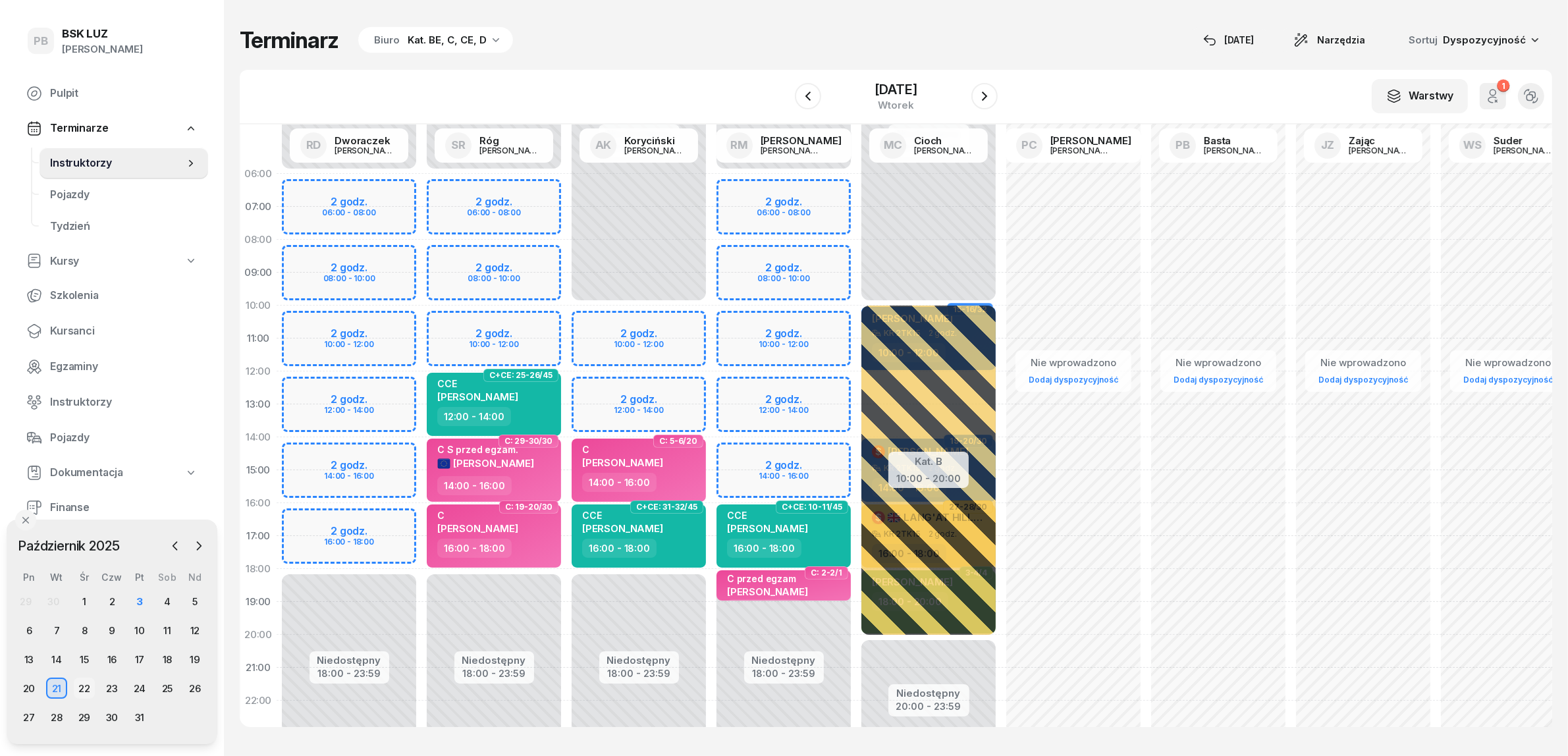
click at [83, 686] on div "22" at bounding box center [84, 688] width 21 height 21
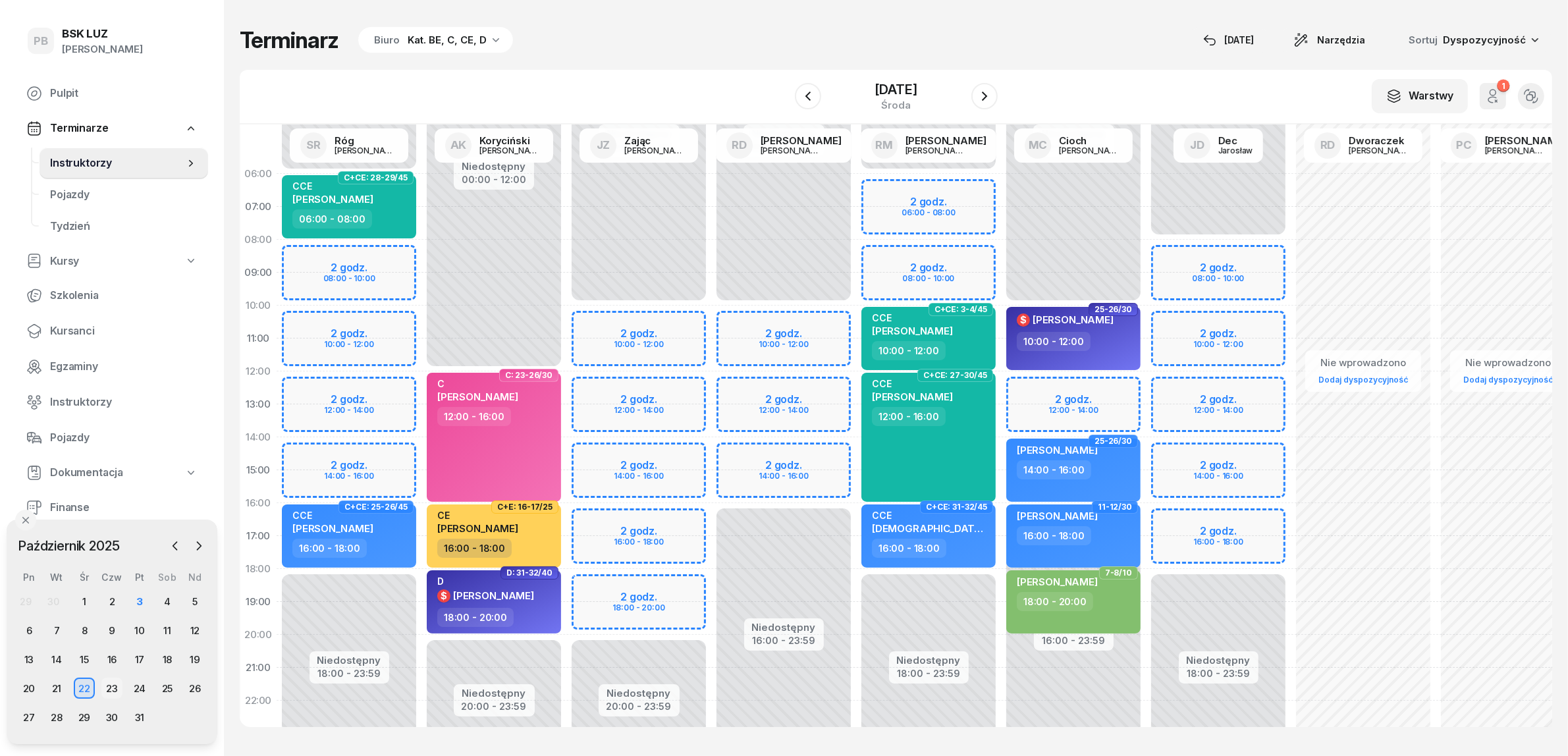
click at [107, 686] on div "23" at bounding box center [112, 688] width 21 height 21
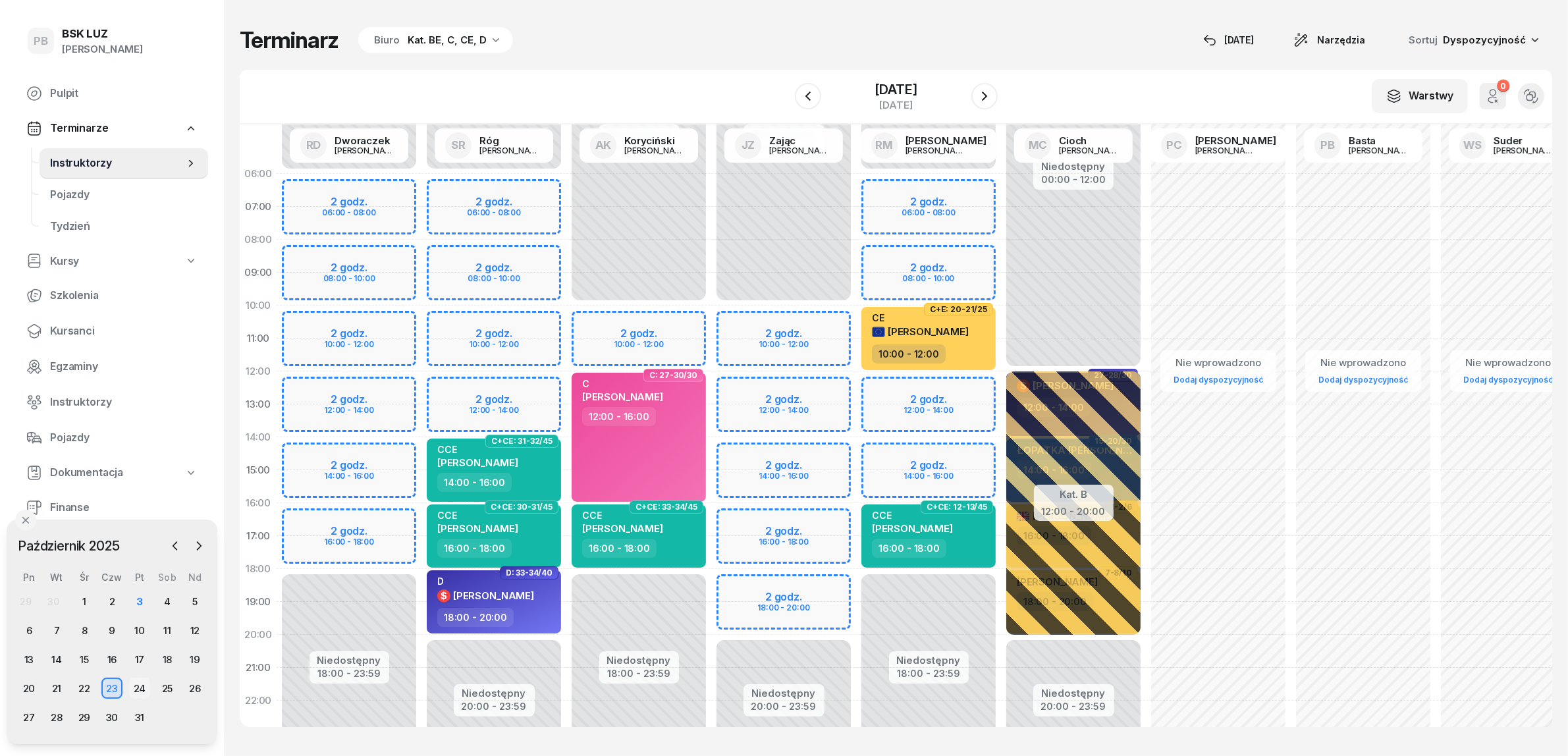
click at [140, 685] on div "24" at bounding box center [139, 688] width 21 height 21
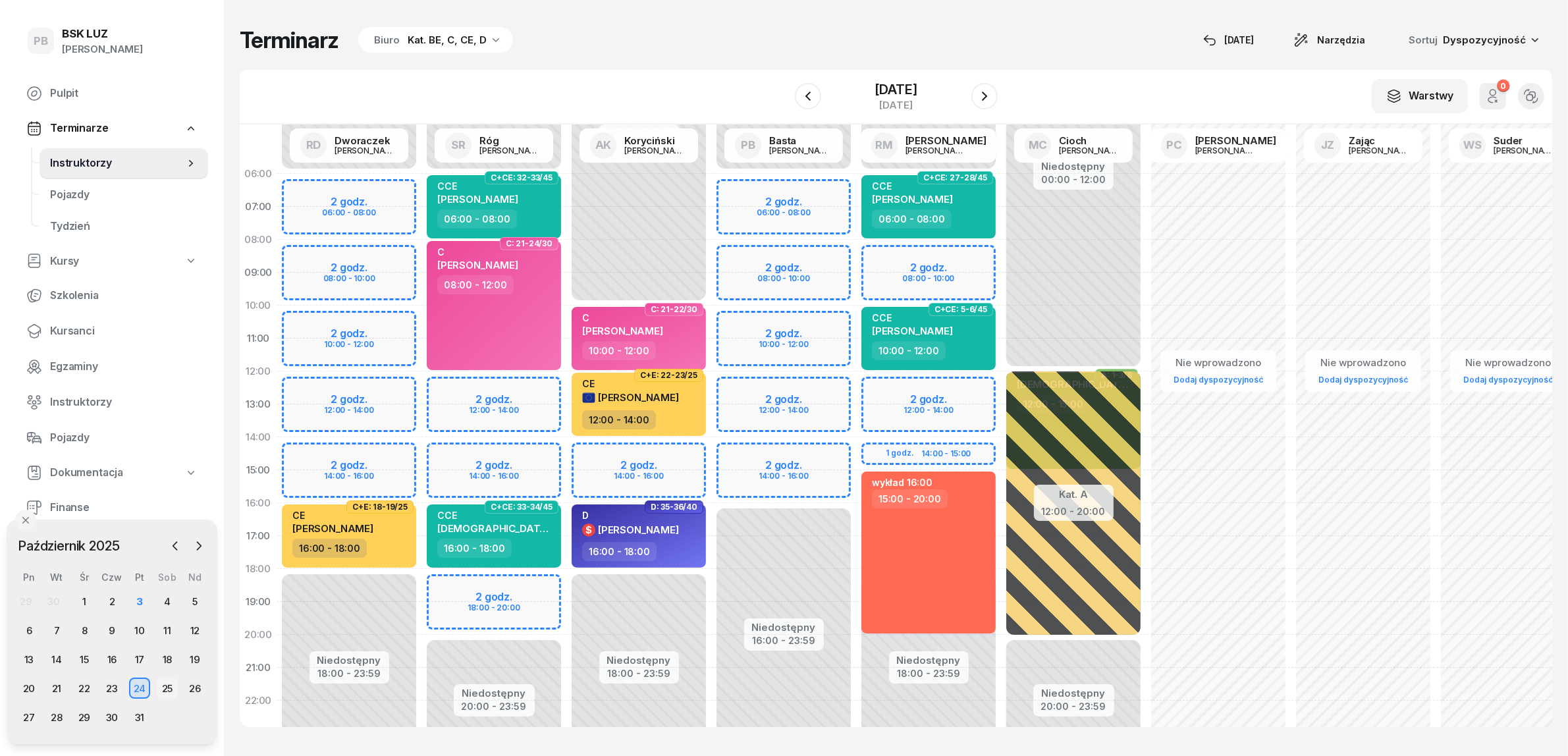
click at [160, 683] on div "25" at bounding box center [167, 688] width 21 height 21
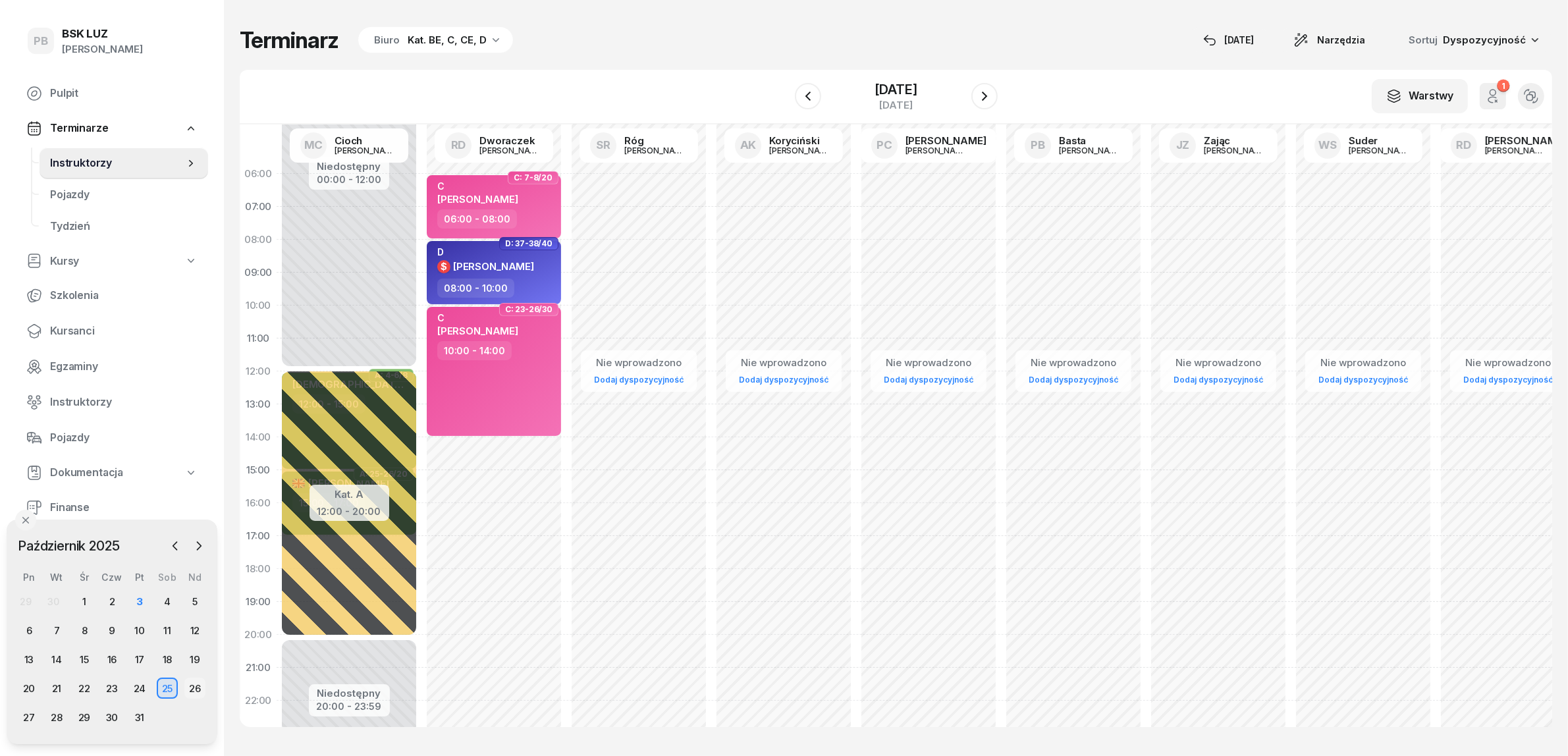
click at [196, 684] on div "26" at bounding box center [195, 688] width 21 height 21
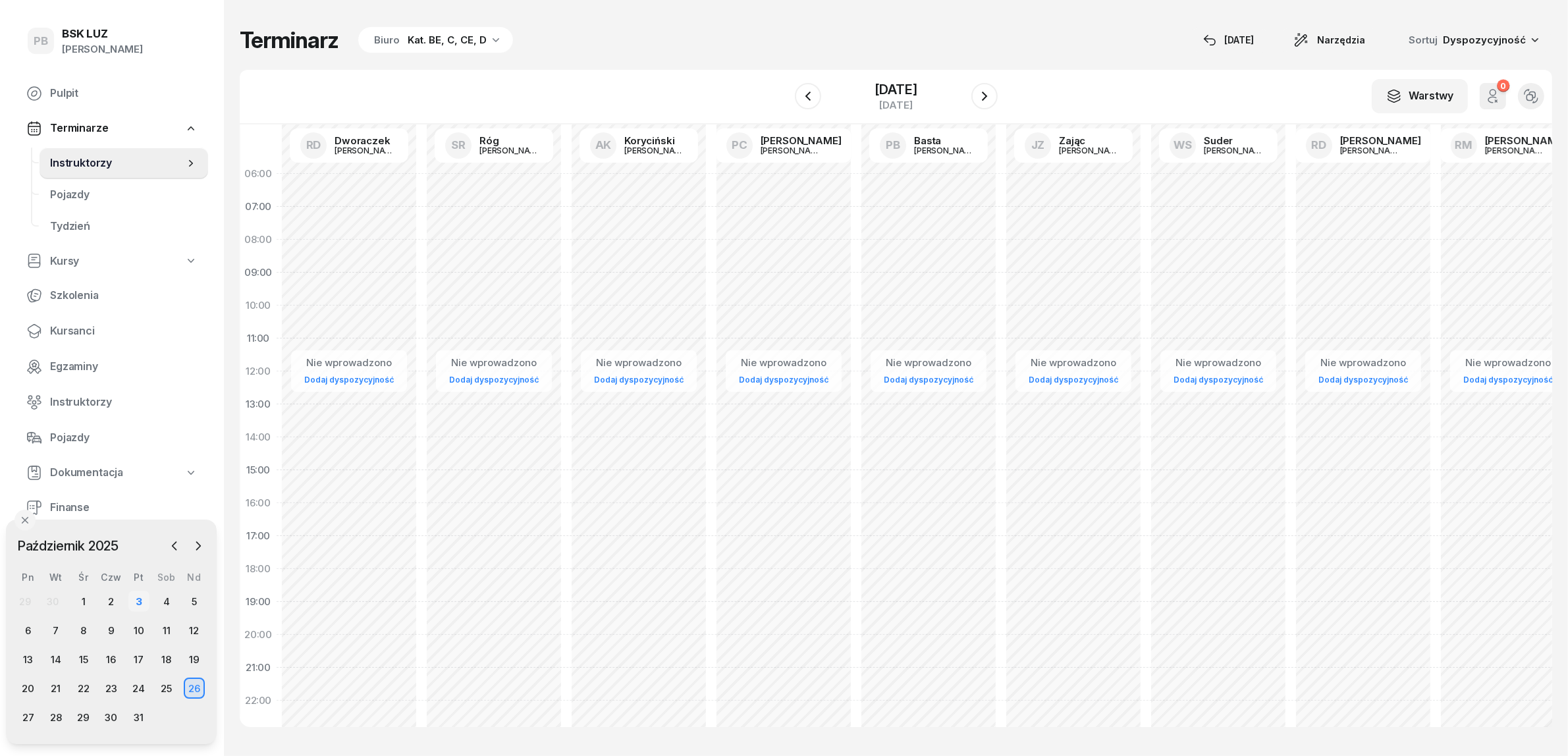
click at [137, 601] on div "3" at bounding box center [139, 601] width 21 height 21
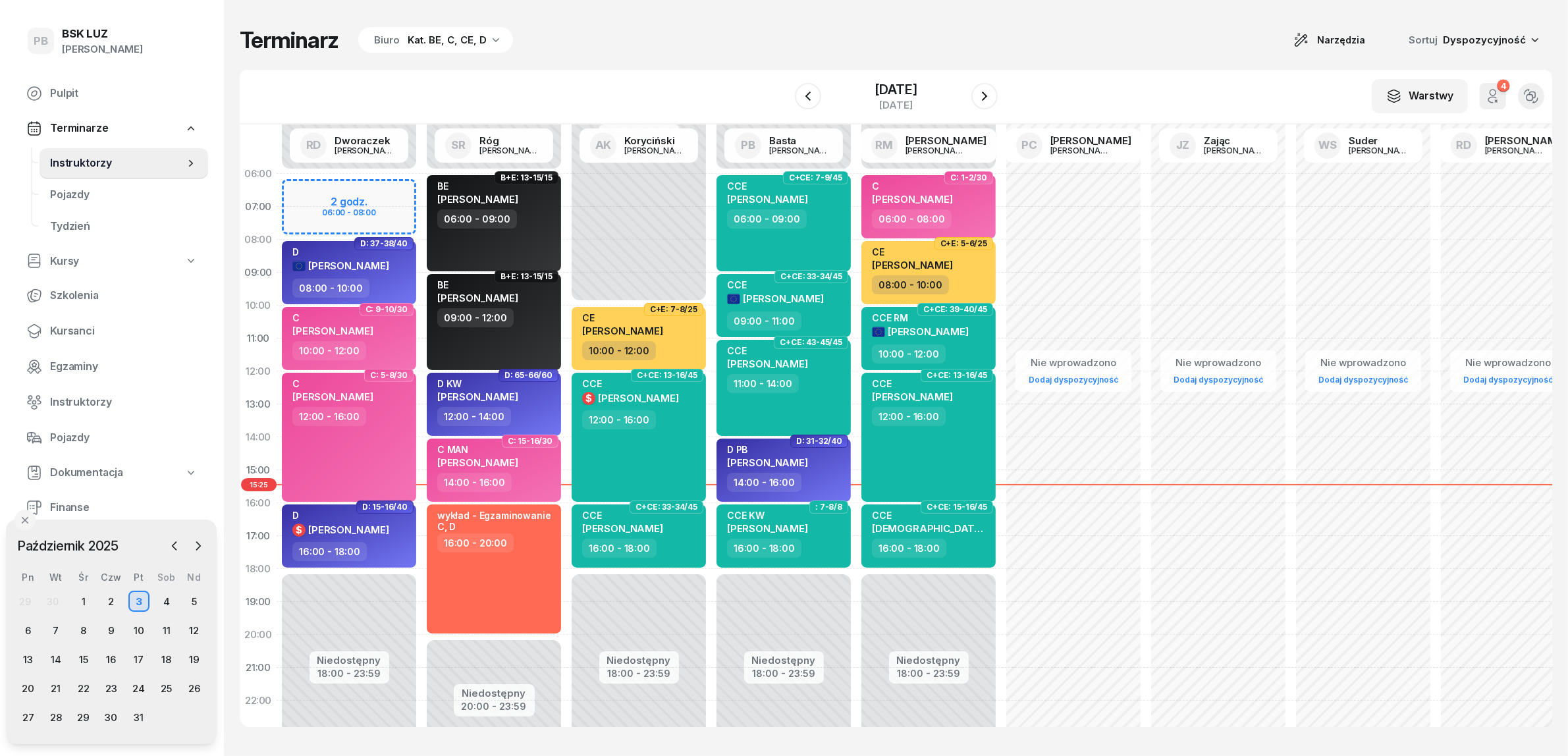
click at [721, 26] on div "Terminarz Biuro Kat. BE, C, CE, D Narzędzia Sortuj Dyspozycyjność" at bounding box center [895, 40] width 1312 height 28
click at [31, 627] on div "6" at bounding box center [29, 630] width 21 height 21
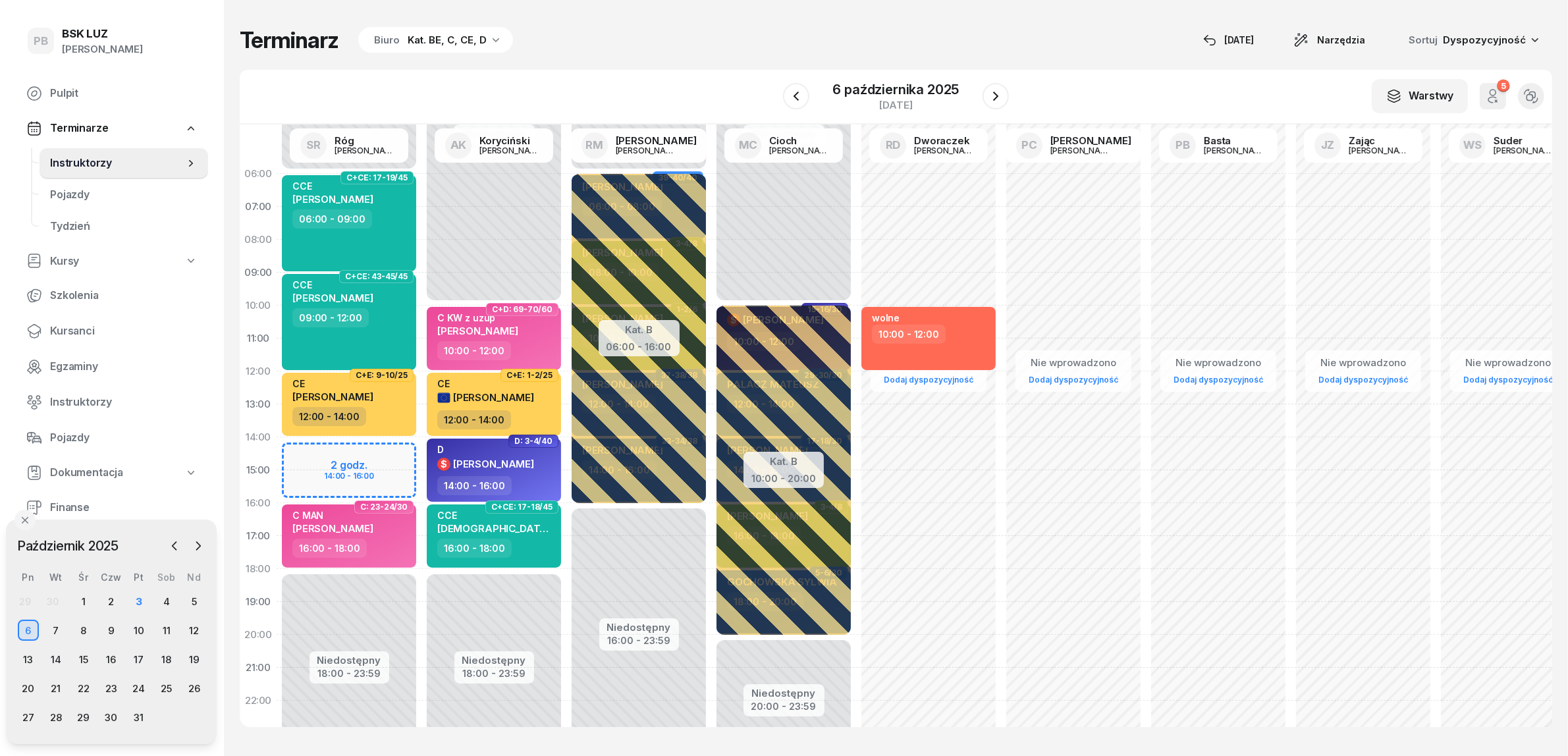
click at [724, 42] on div "Terminarz Biuro Kat. BE, C, CE, D [DATE] Narzędzia Sortuj Dyspozycyjność" at bounding box center [895, 40] width 1312 height 28
click at [164, 604] on div "4" at bounding box center [166, 601] width 21 height 21
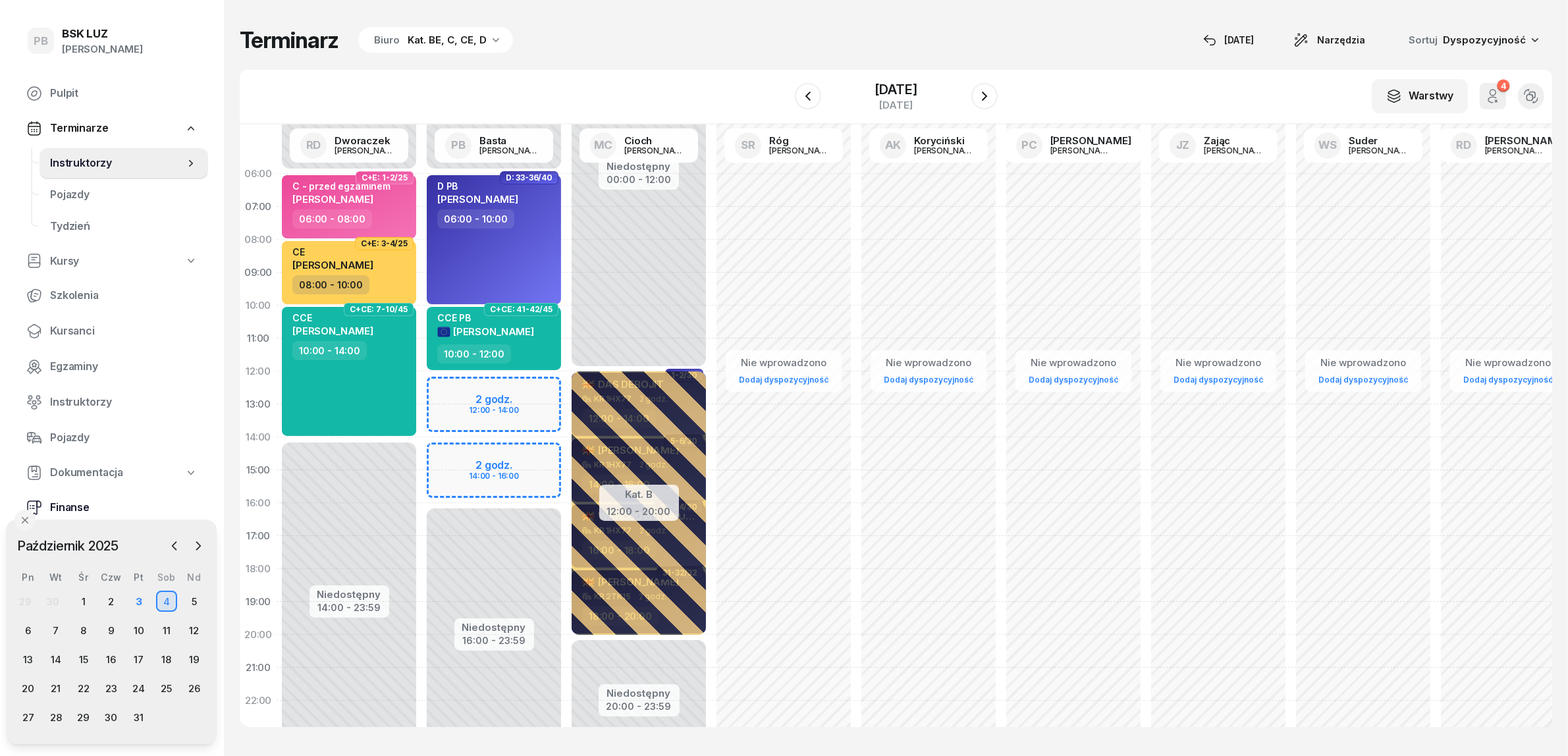
click at [67, 509] on span "Finanse" at bounding box center [124, 507] width 148 height 17
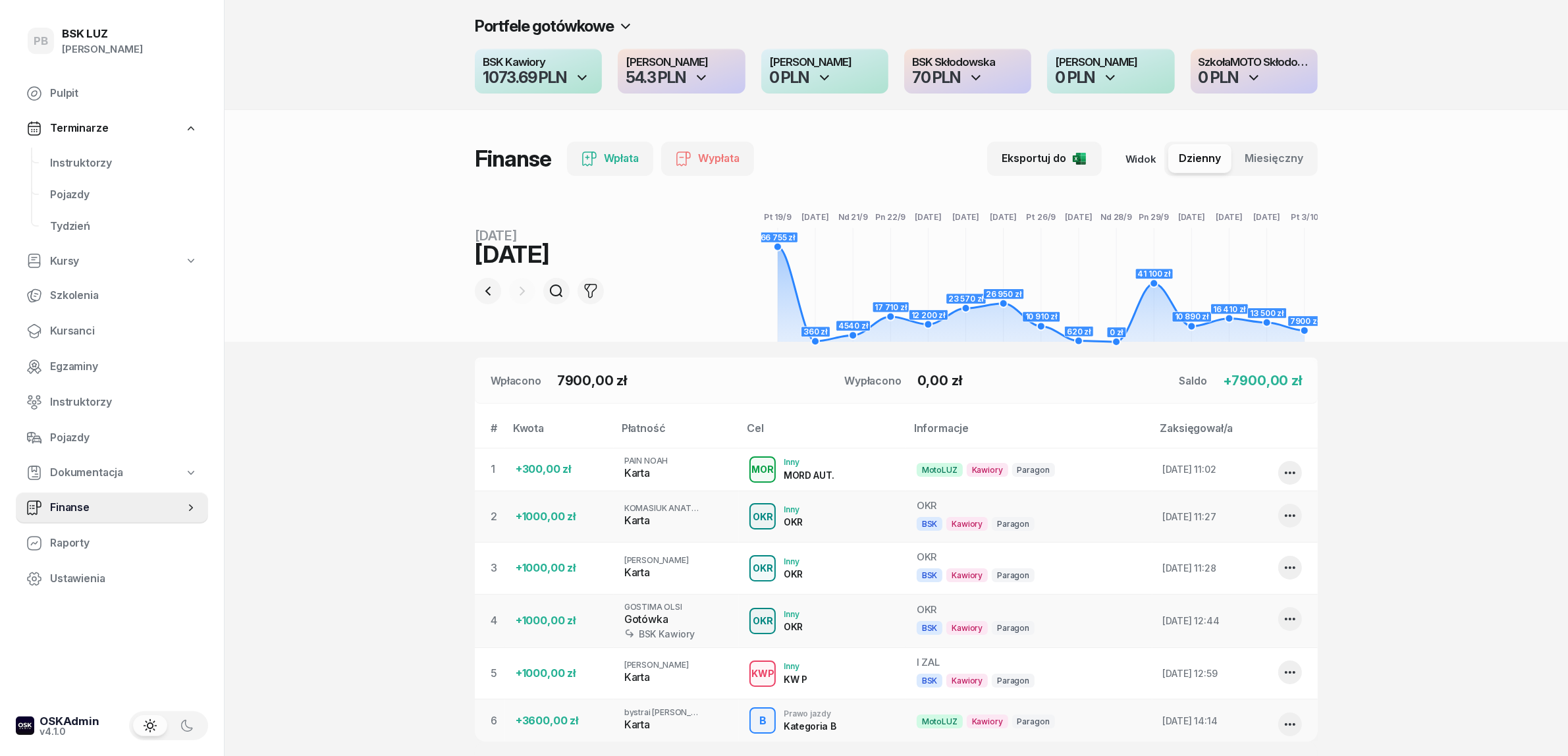
click at [221, 507] on div "PB BSK LUZ Patrycja Bogdanowicz Pulpit Terminarze Instruktorzy Pojazdy Tydzień …" at bounding box center [112, 378] width 224 height 756
click at [90, 155] on span "Instruktorzy" at bounding box center [124, 163] width 148 height 17
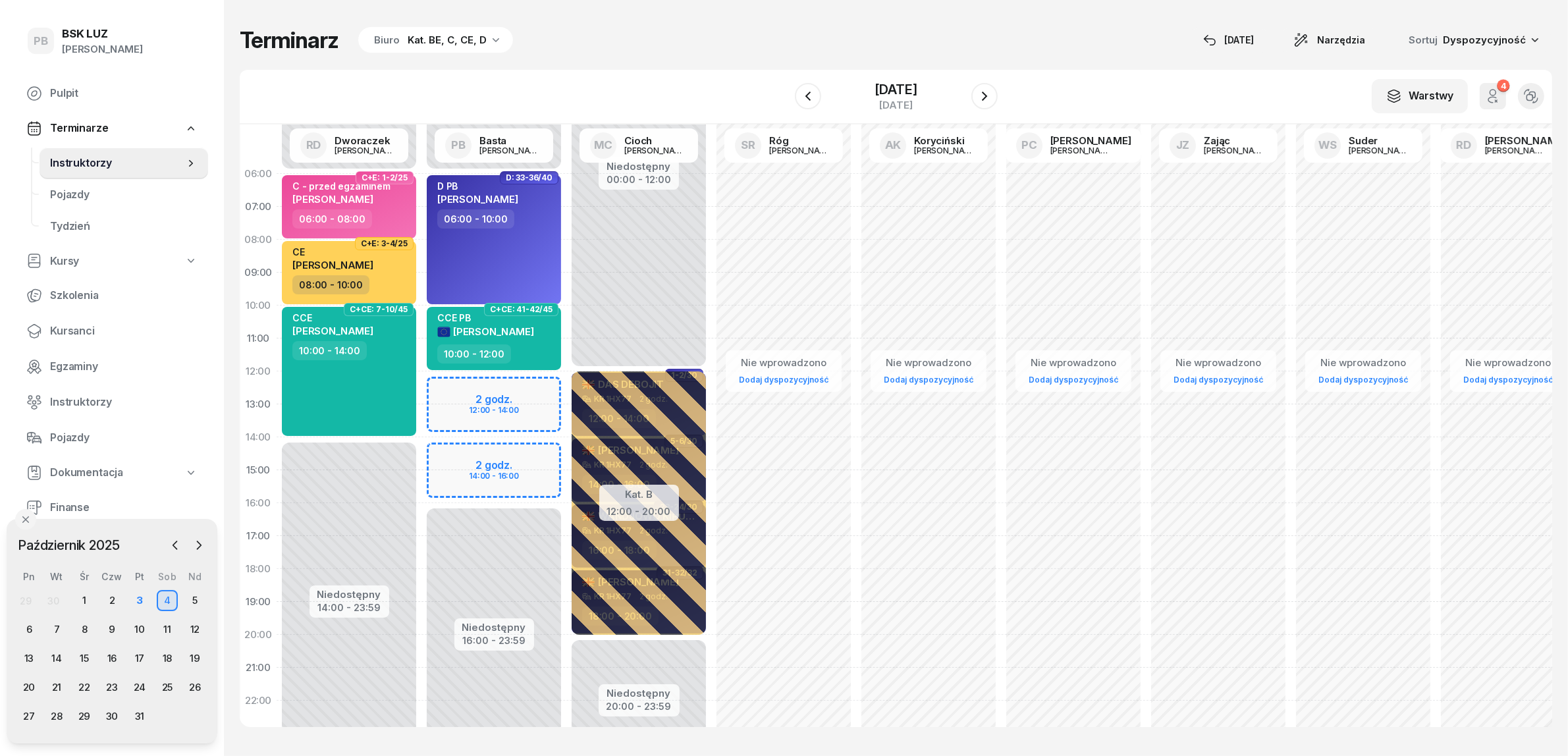
click at [621, 42] on div "Terminarz Biuro Kat. BE, C, CE, D [DATE] Narzędzia Sortuj Dyspozycyjność" at bounding box center [895, 40] width 1312 height 28
click at [667, 57] on div "Terminarz Biuro Kat. BE, C, CE, D [DATE] Narzędzia Sortuj Dyspozycyjność W Wybi…" at bounding box center [895, 377] width 1312 height 753
click at [141, 594] on div "3" at bounding box center [139, 600] width 21 height 21
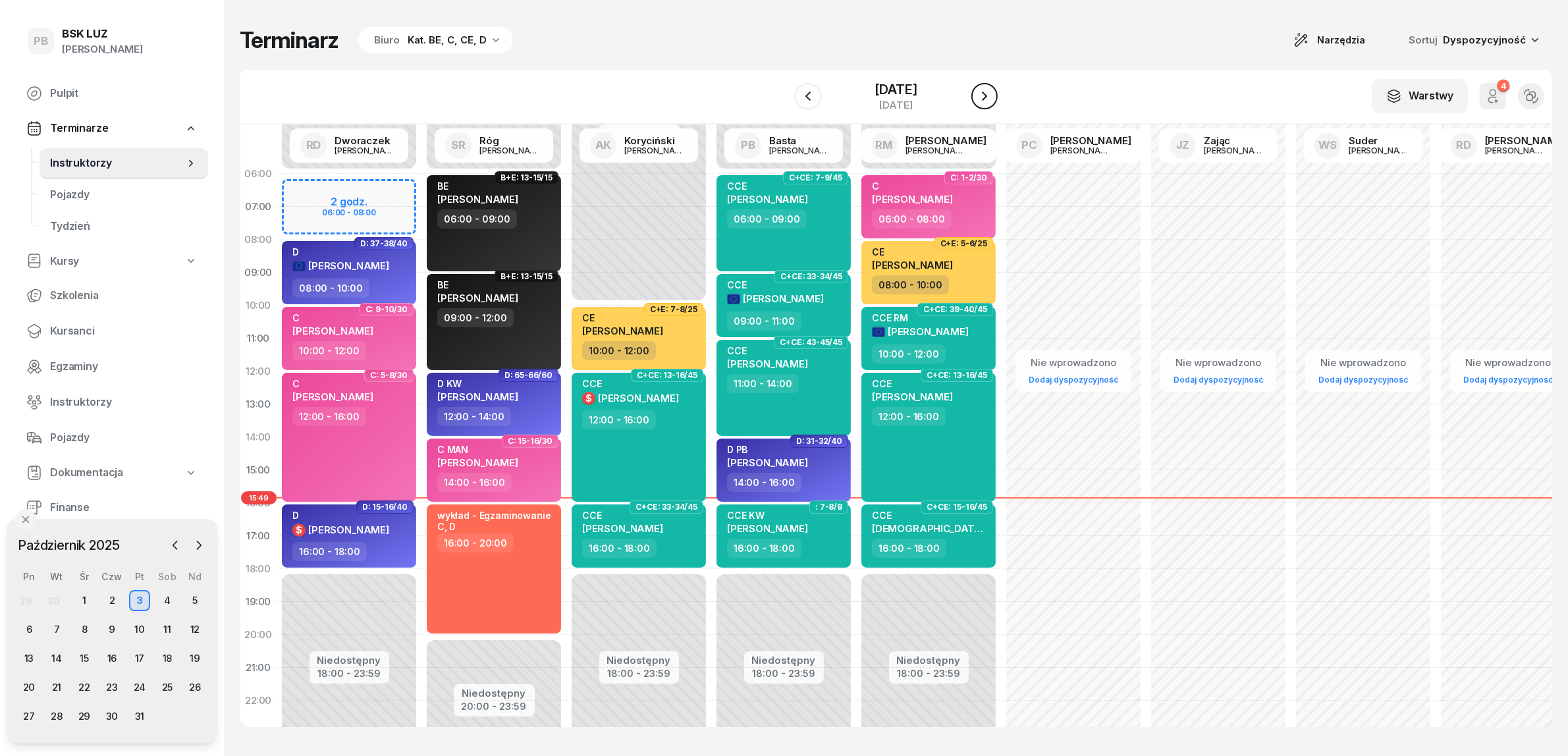
click at [992, 96] on icon "button" at bounding box center [985, 96] width 16 height 16
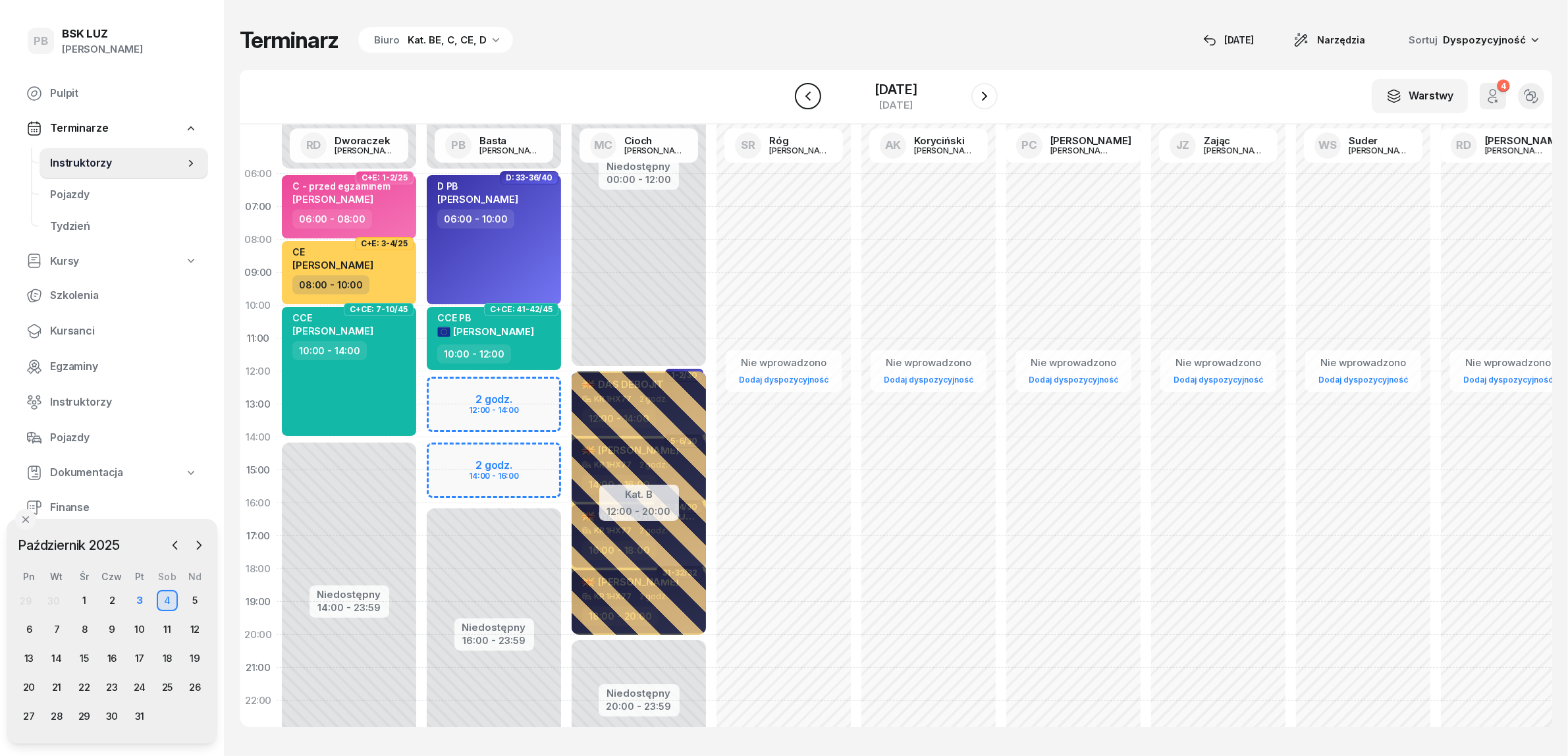
click at [800, 96] on icon "button" at bounding box center [808, 96] width 16 height 16
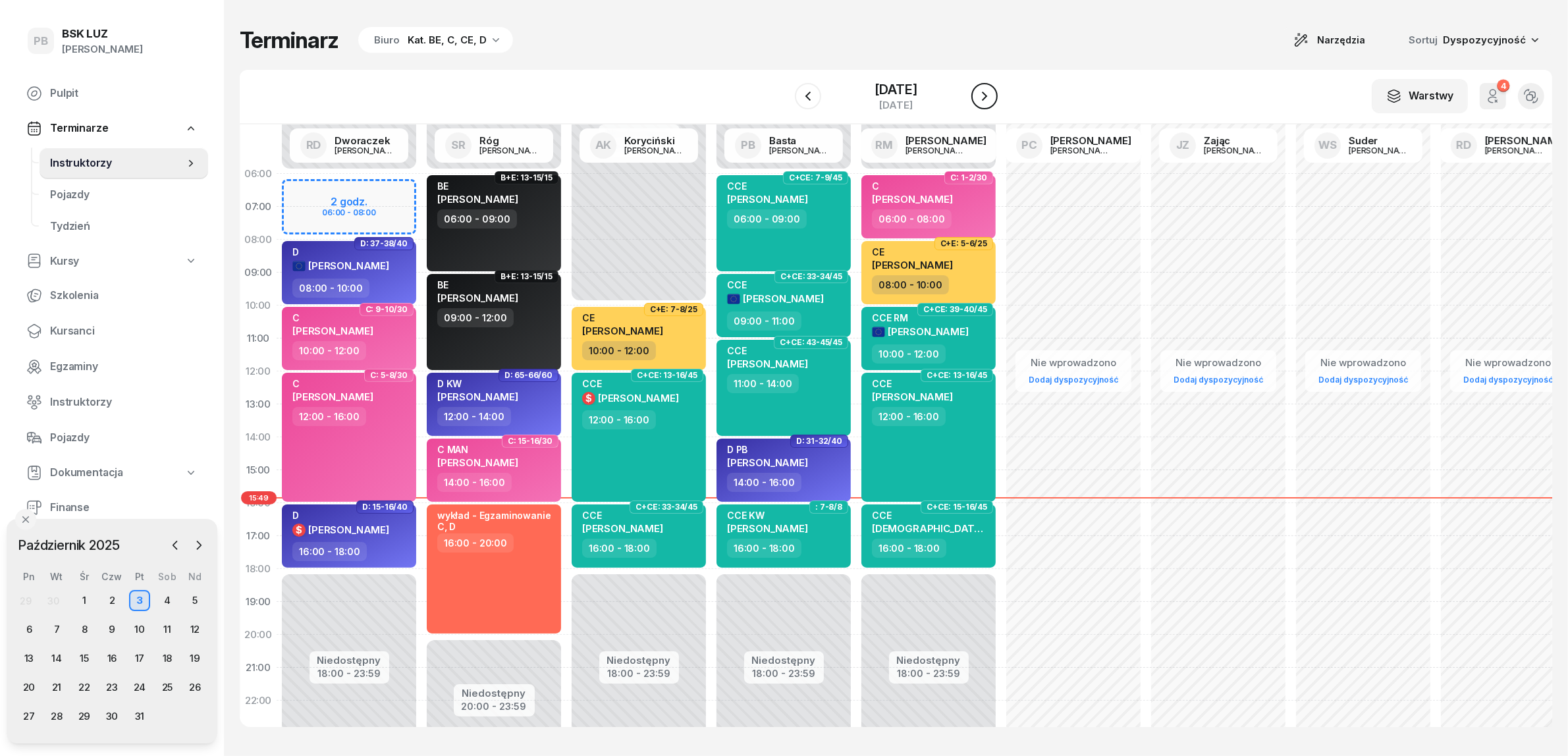
click at [992, 96] on icon "button" at bounding box center [985, 96] width 16 height 16
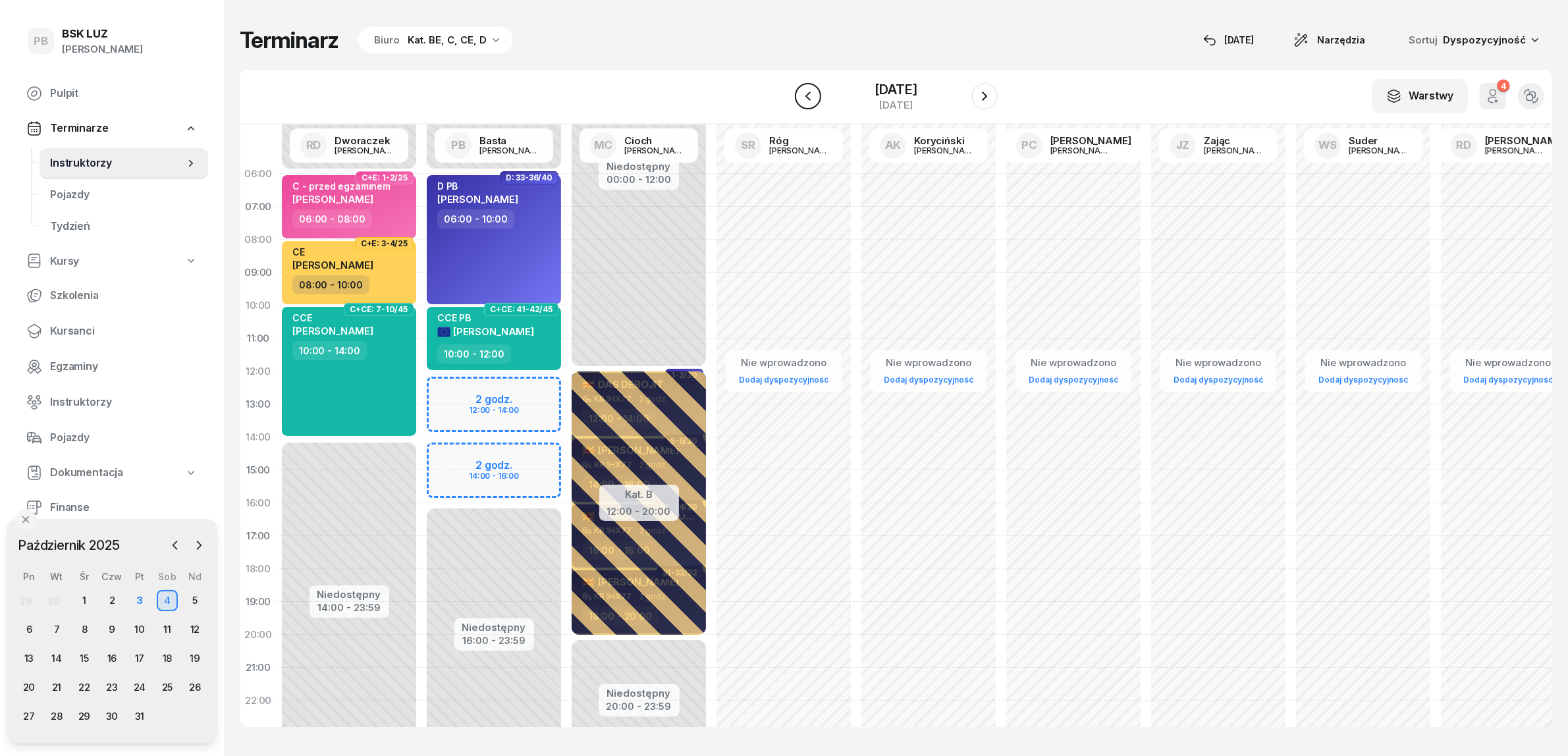
click at [800, 88] on icon "button" at bounding box center [808, 96] width 16 height 16
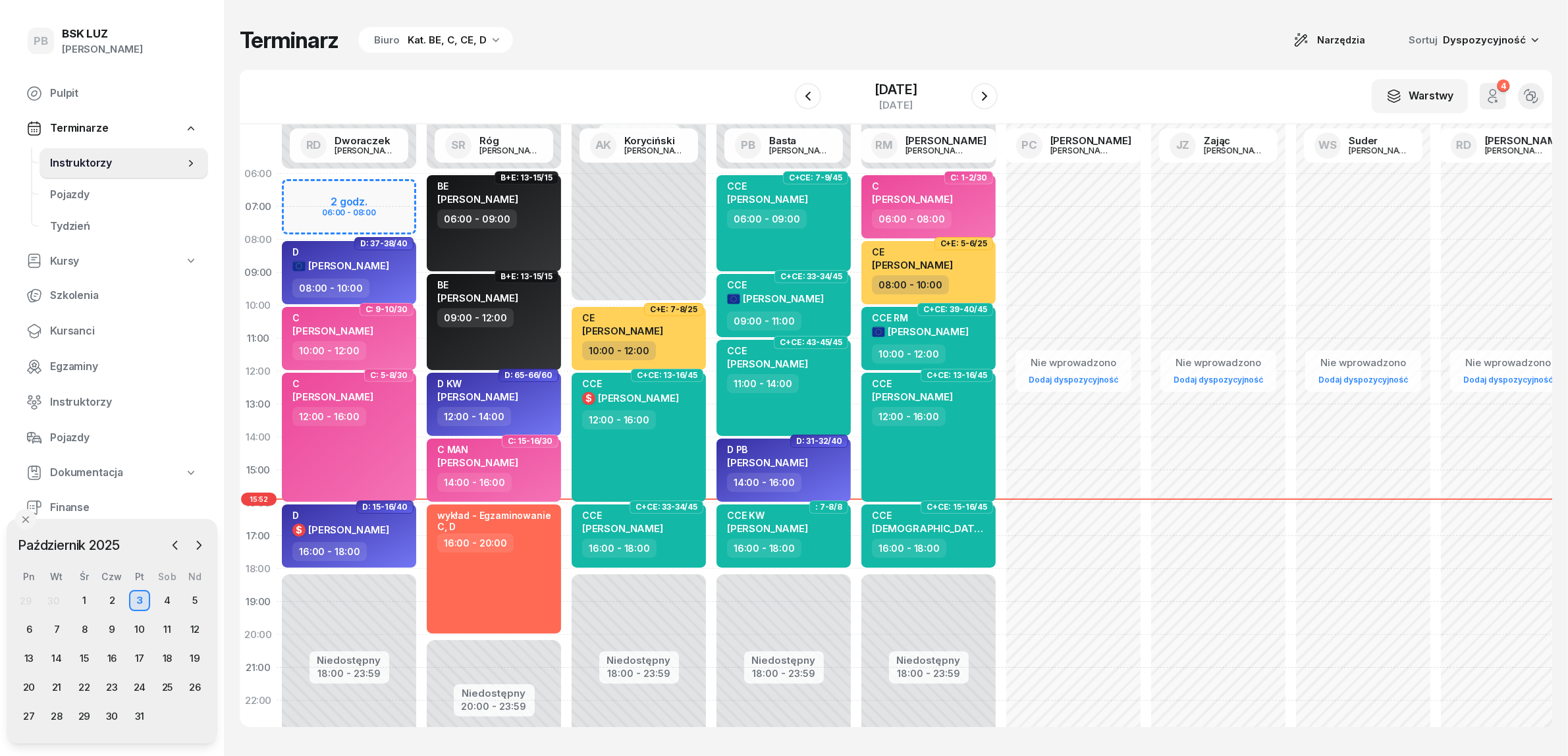
click at [680, 64] on div "Terminarz Biuro Kat. BE, C, CE, D Narzędzia Sortuj Dyspozycyjność W Wybierz AK …" at bounding box center [895, 377] width 1312 height 753
click at [1225, 43] on div "Terminarz Biuro Kat. BE, C, CE, D Narzędzia Sortuj Dyspozycyjność" at bounding box center [895, 40] width 1312 height 28
click at [1067, 40] on div "Terminarz Biuro Kat. BE, C, CE, D Narzędzia Sortuj Dyspozycyjność" at bounding box center [895, 40] width 1312 height 28
click at [1108, 67] on div "Terminarz Biuro Kat. BE, C, CE, D Narzędzia Sortuj Dyspozycyjność W Wybierz AK …" at bounding box center [895, 377] width 1312 height 753
click at [1145, 79] on div "W Wybierz AK [PERSON_NAME] BP [PERSON_NAME] DP [PERSON_NAME] GS [PERSON_NAME] I…" at bounding box center [895, 97] width 1312 height 54
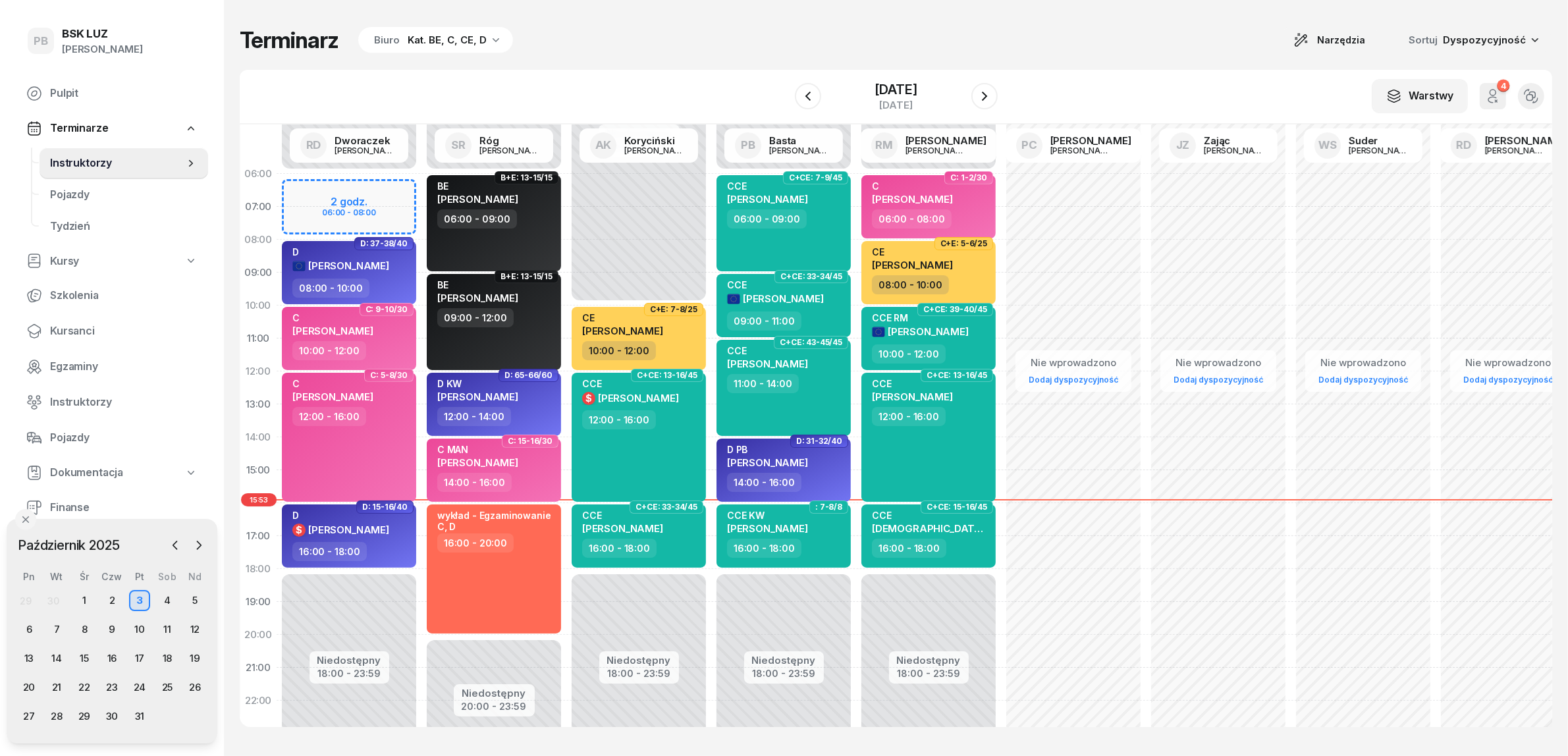
click at [742, 47] on div "Terminarz Biuro Kat. BE, C, CE, D Narzędzia Sortuj Dyspozycyjność" at bounding box center [895, 40] width 1312 height 28
click at [1166, 81] on div "W Wybierz AK [PERSON_NAME] BP [PERSON_NAME] DP [PERSON_NAME] GS [PERSON_NAME] I…" at bounding box center [895, 97] width 1312 height 54
click at [1012, 31] on div "Terminarz Biuro Kat. BE, C, CE, D Narzędzia Sortuj Dyspozycyjność" at bounding box center [895, 40] width 1312 height 28
drag, startPoint x: 598, startPoint y: 66, endPoint x: 524, endPoint y: 210, distance: 161.9
click at [598, 66] on div "Terminarz Biuro Kat. BE, C, CE, D Narzędzia Sortuj Dyspozycyjność W Wybierz AK …" at bounding box center [895, 377] width 1312 height 753
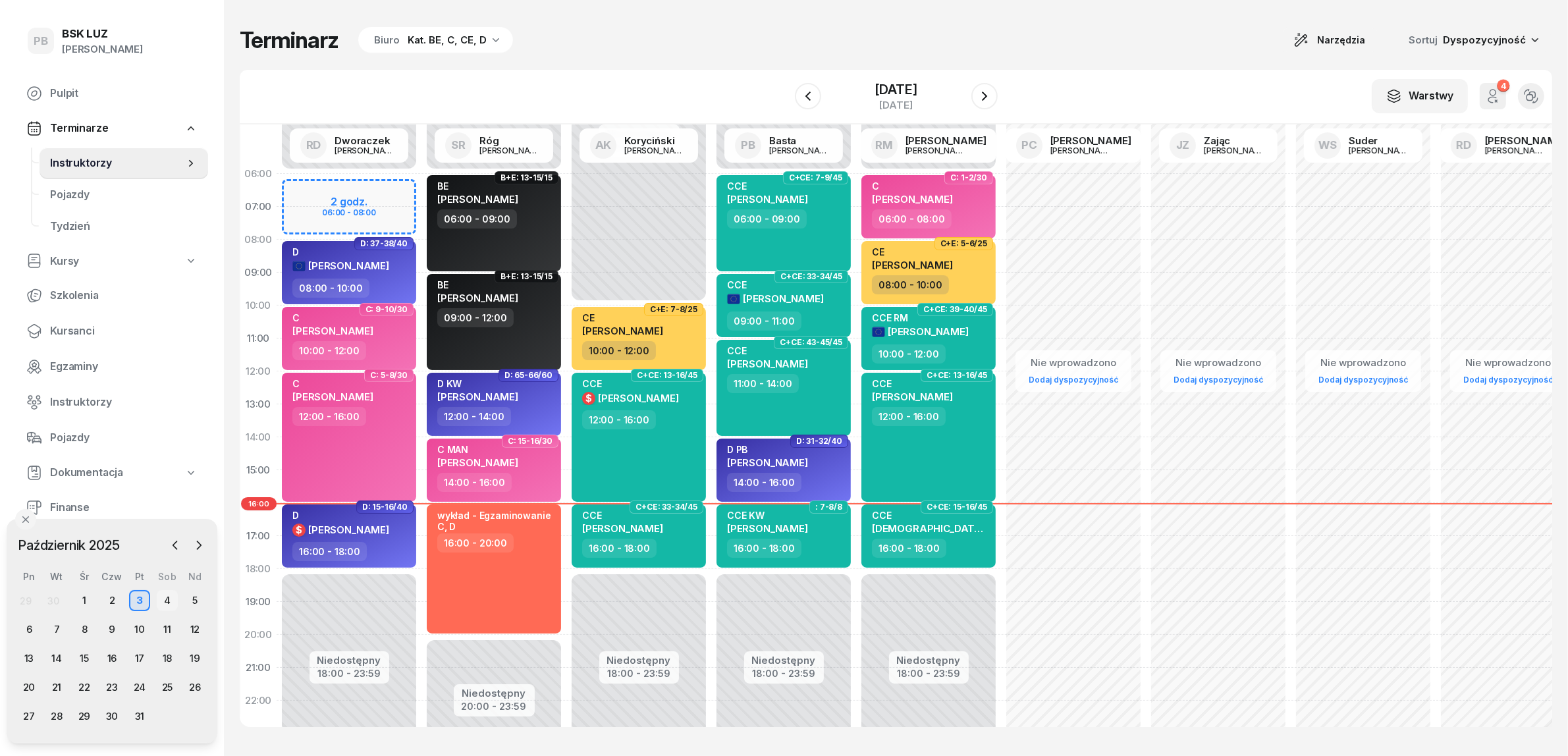
drag, startPoint x: 173, startPoint y: 594, endPoint x: 159, endPoint y: 597, distance: 14.3
click at [166, 597] on div "4" at bounding box center [167, 600] width 21 height 21
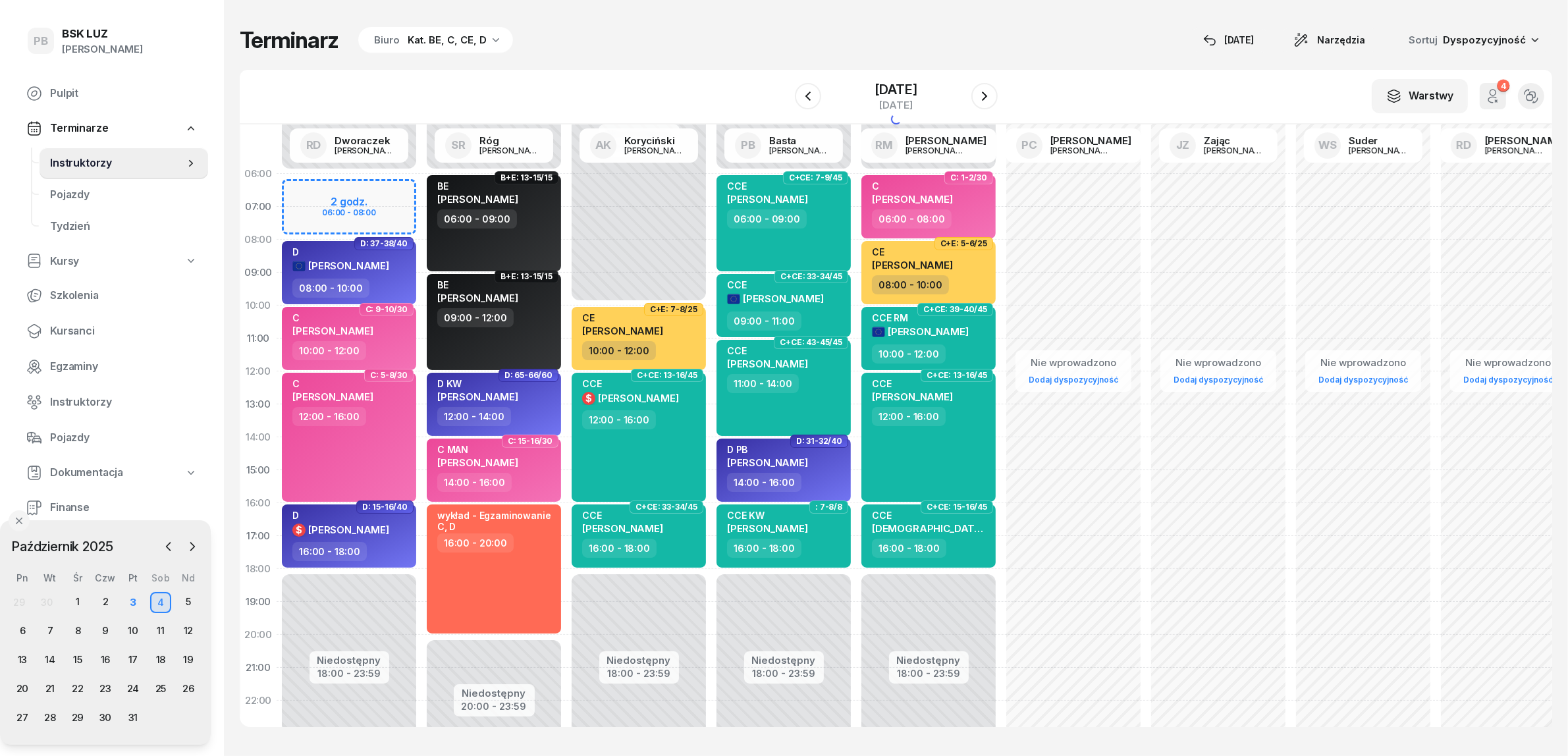
click at [159, 597] on div "4" at bounding box center [161, 602] width 21 height 21
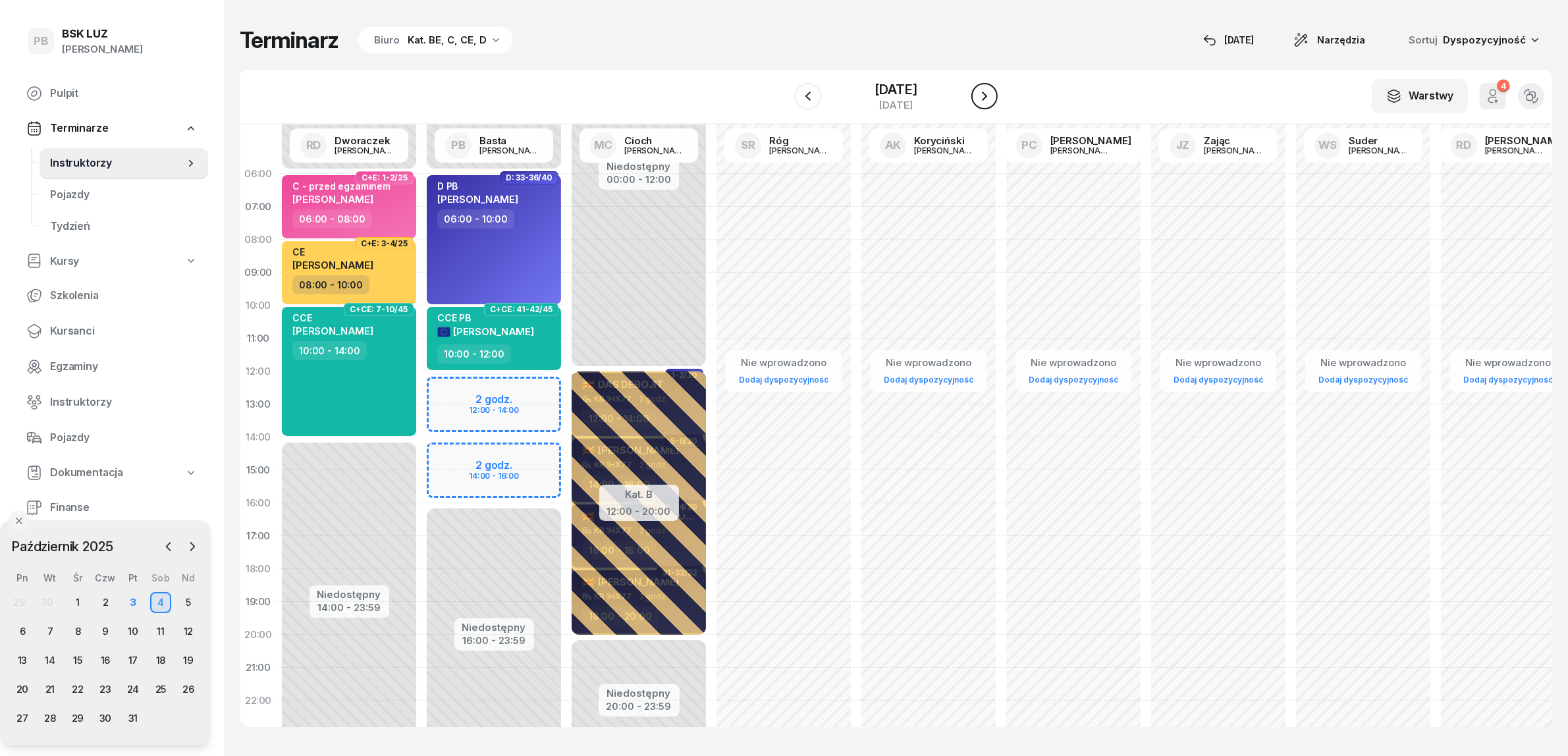
click at [988, 91] on icon "button" at bounding box center [985, 96] width 16 height 16
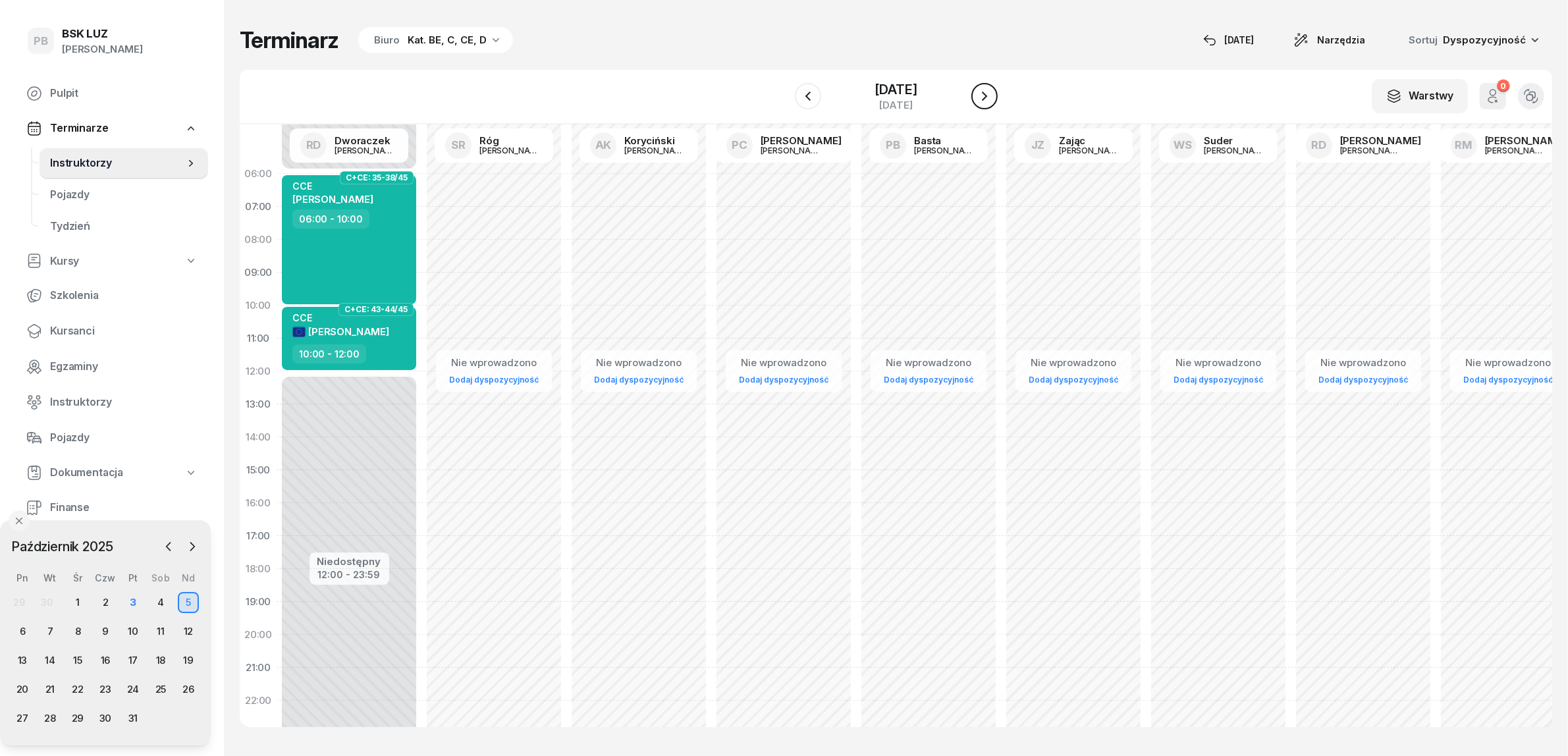
click at [992, 90] on icon "button" at bounding box center [985, 96] width 16 height 16
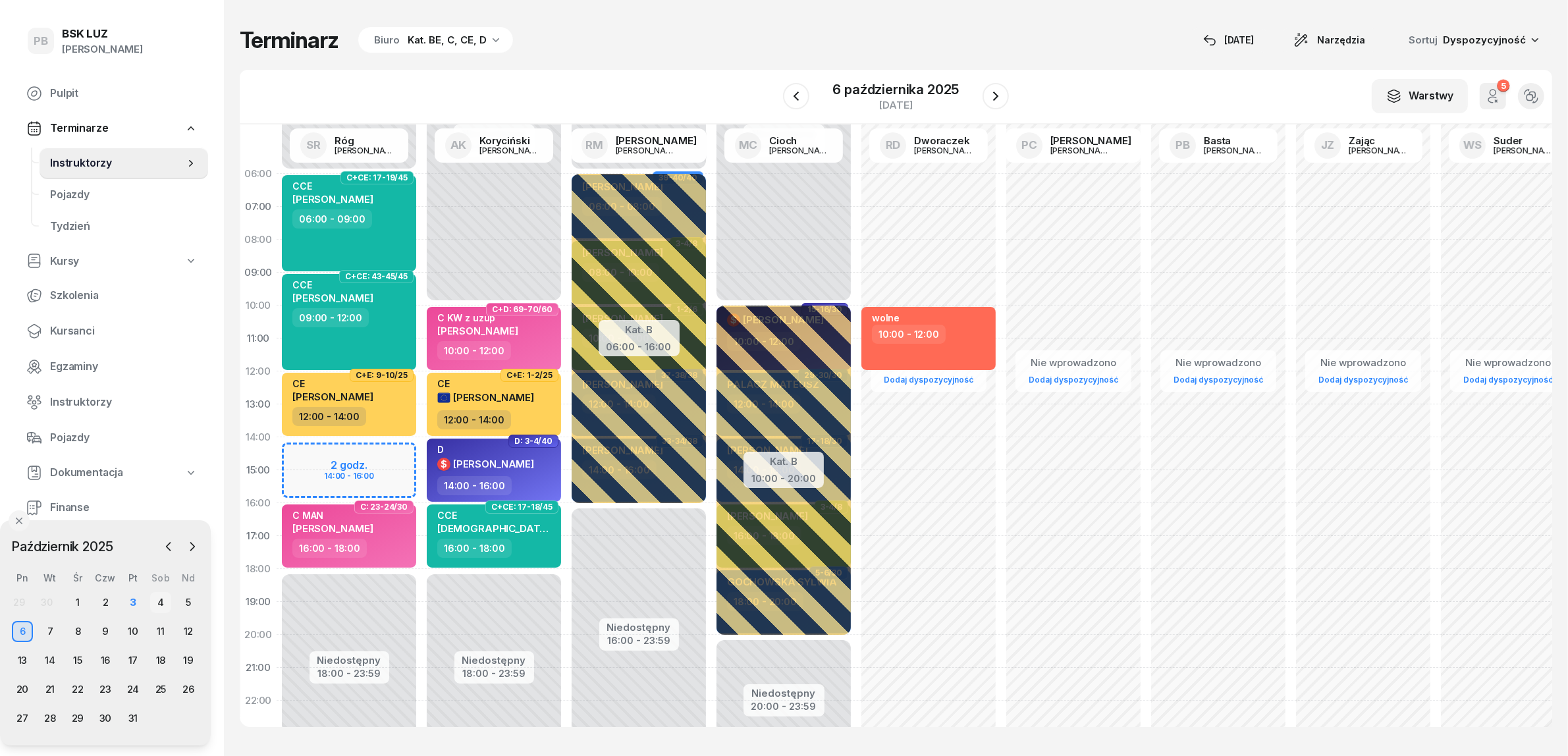
click at [164, 597] on div "4" at bounding box center [161, 602] width 21 height 21
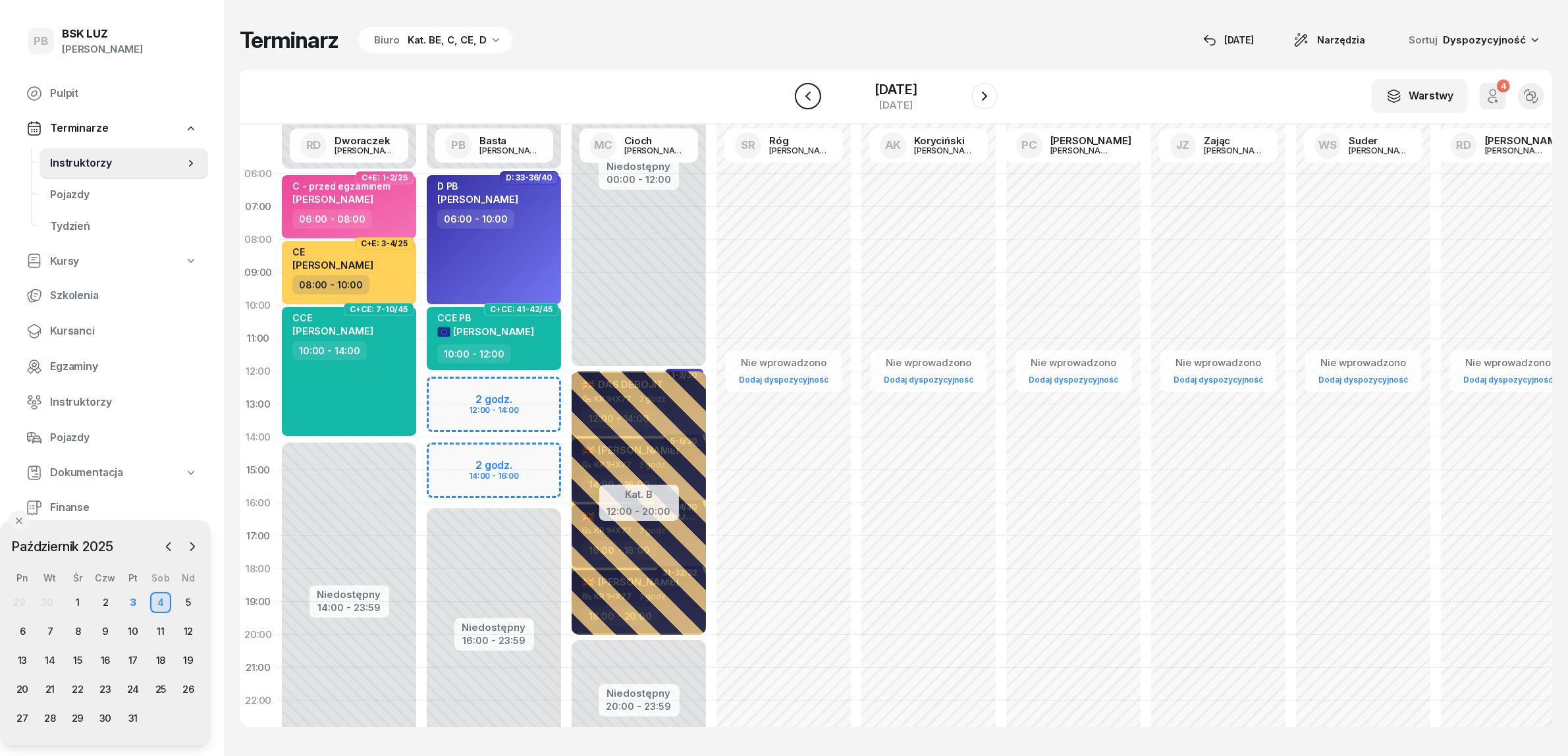
click at [800, 97] on icon "button" at bounding box center [808, 96] width 16 height 16
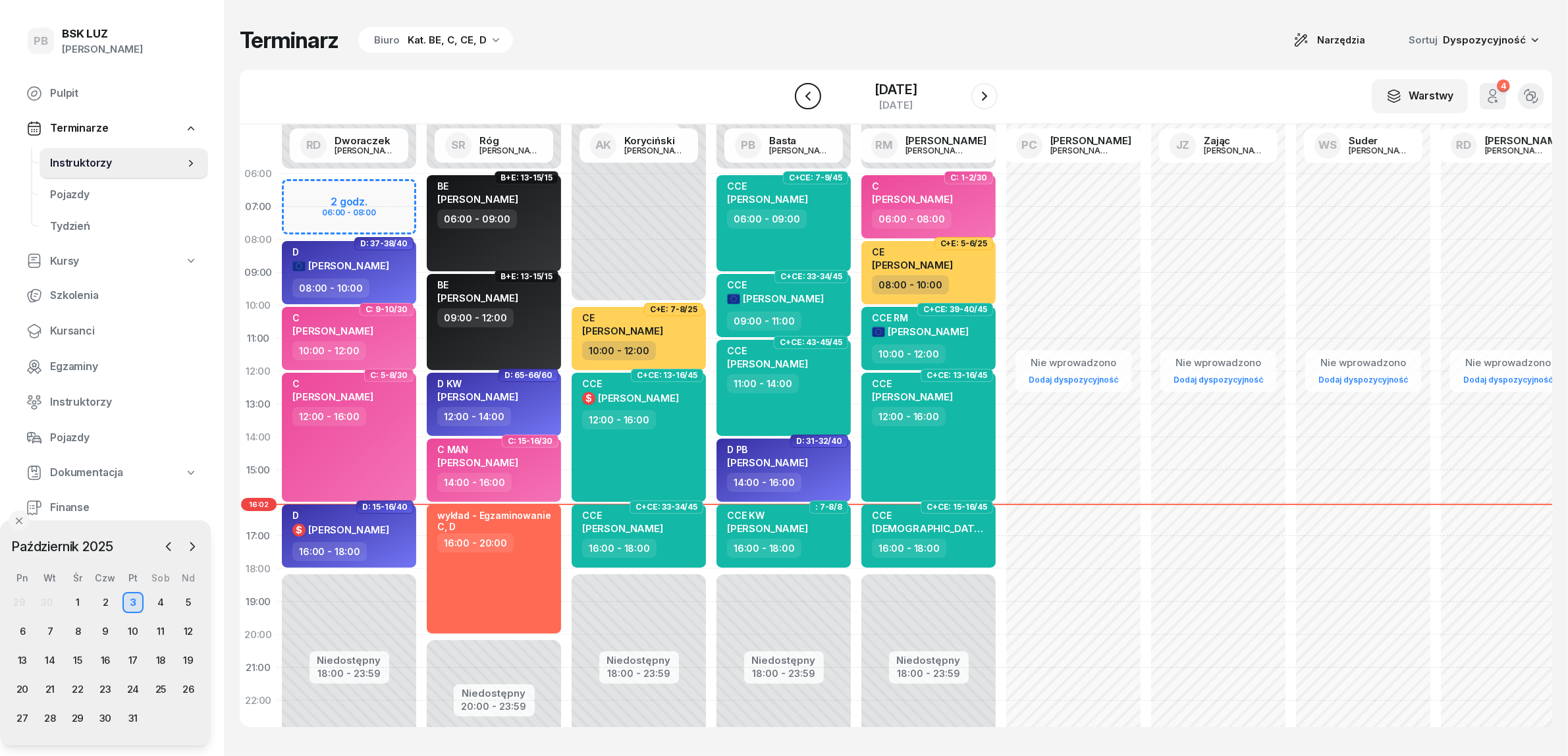
click at [800, 90] on icon "button" at bounding box center [808, 96] width 16 height 16
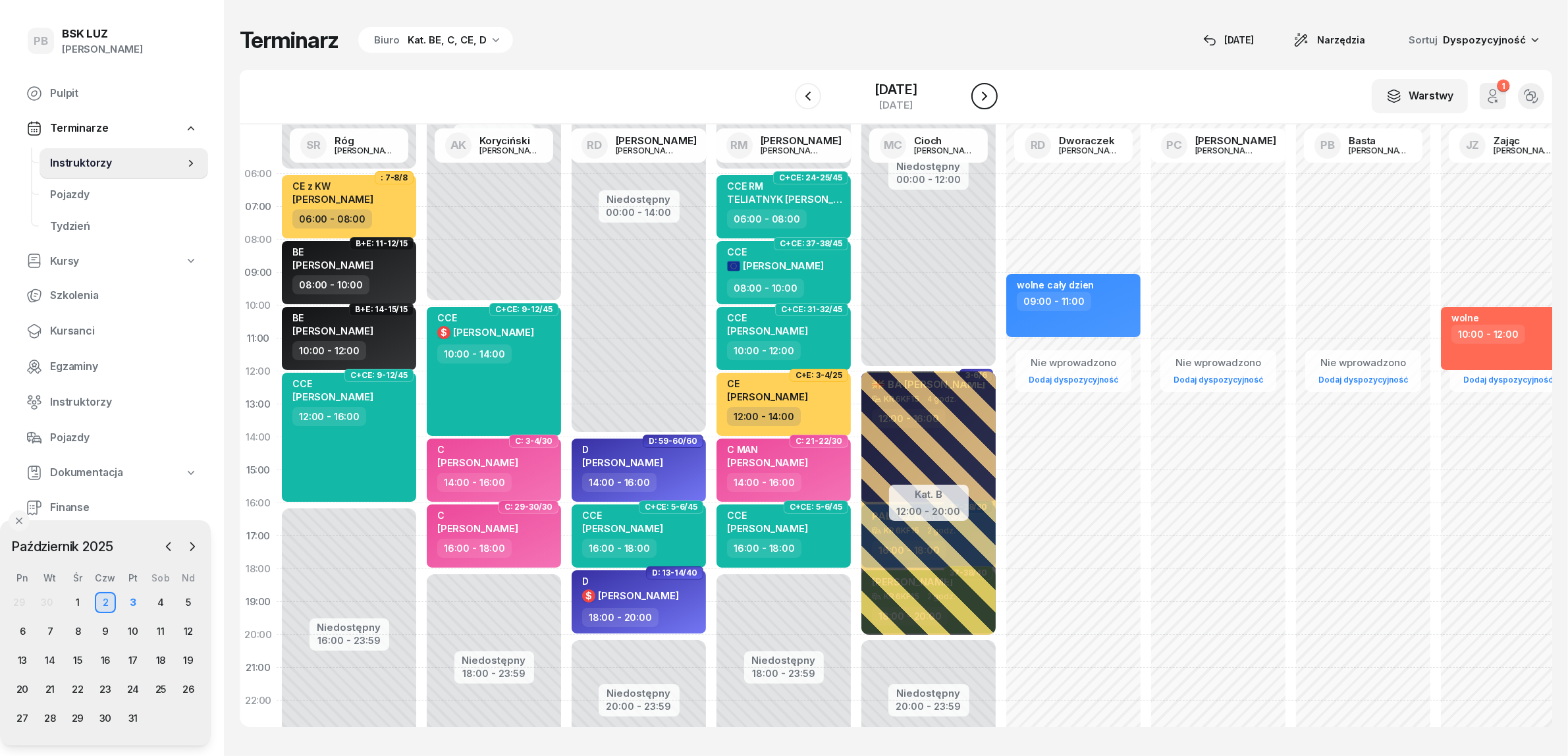
click at [989, 97] on icon "button" at bounding box center [985, 96] width 16 height 16
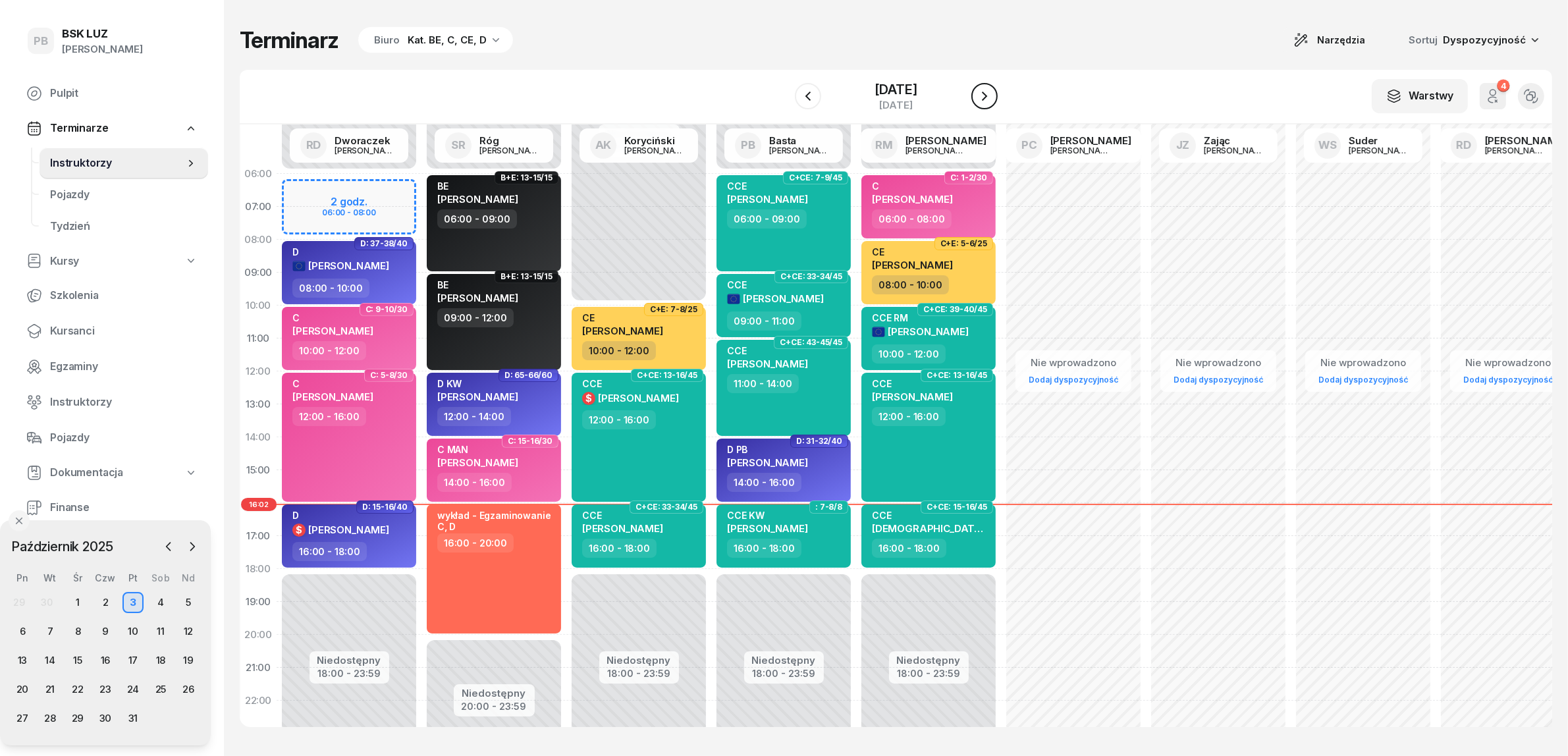
click at [989, 100] on icon "button" at bounding box center [985, 96] width 16 height 16
